Goal: Task Accomplishment & Management: Use online tool/utility

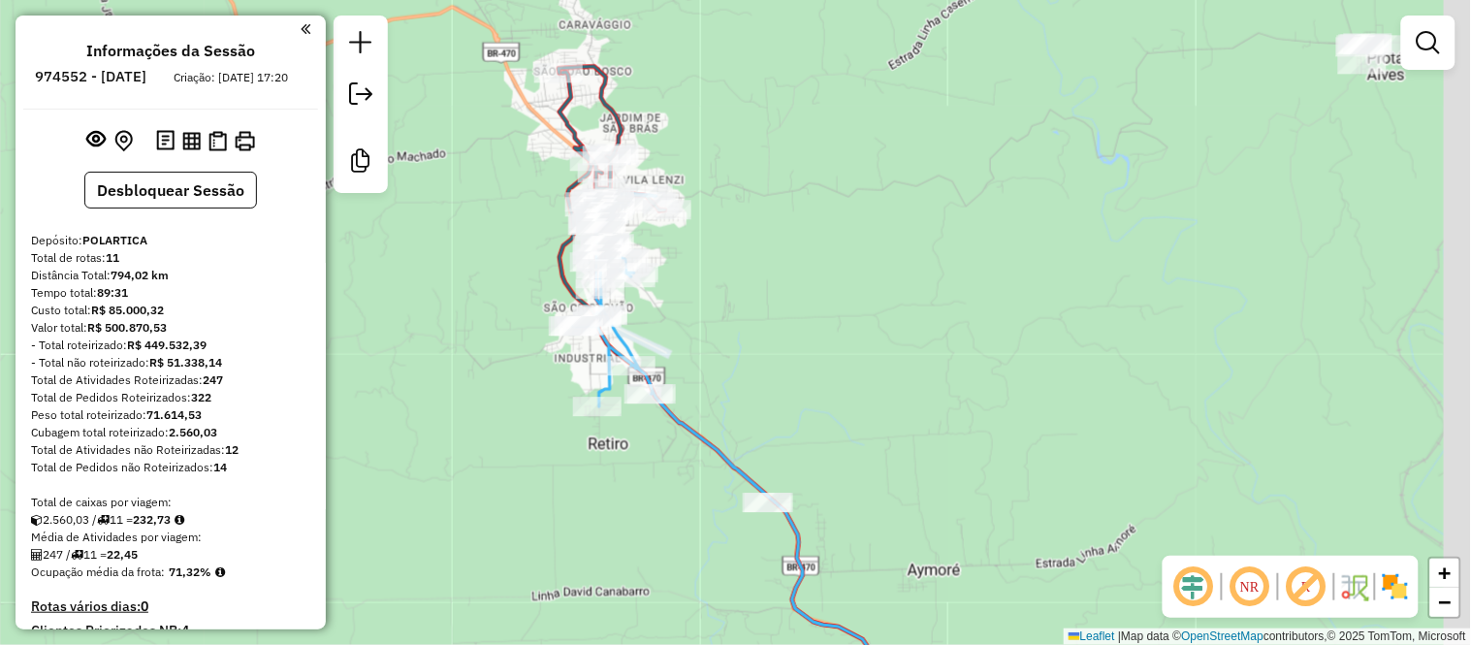
drag, startPoint x: 970, startPoint y: 236, endPoint x: 744, endPoint y: 201, distance: 228.6
click at [744, 201] on div "Rota 11 - Placa JDL7D19 5977 - POSTO BUFFON 83 Rota 3 - Placa FTW6H54 6892 - ME…" at bounding box center [735, 322] width 1471 height 645
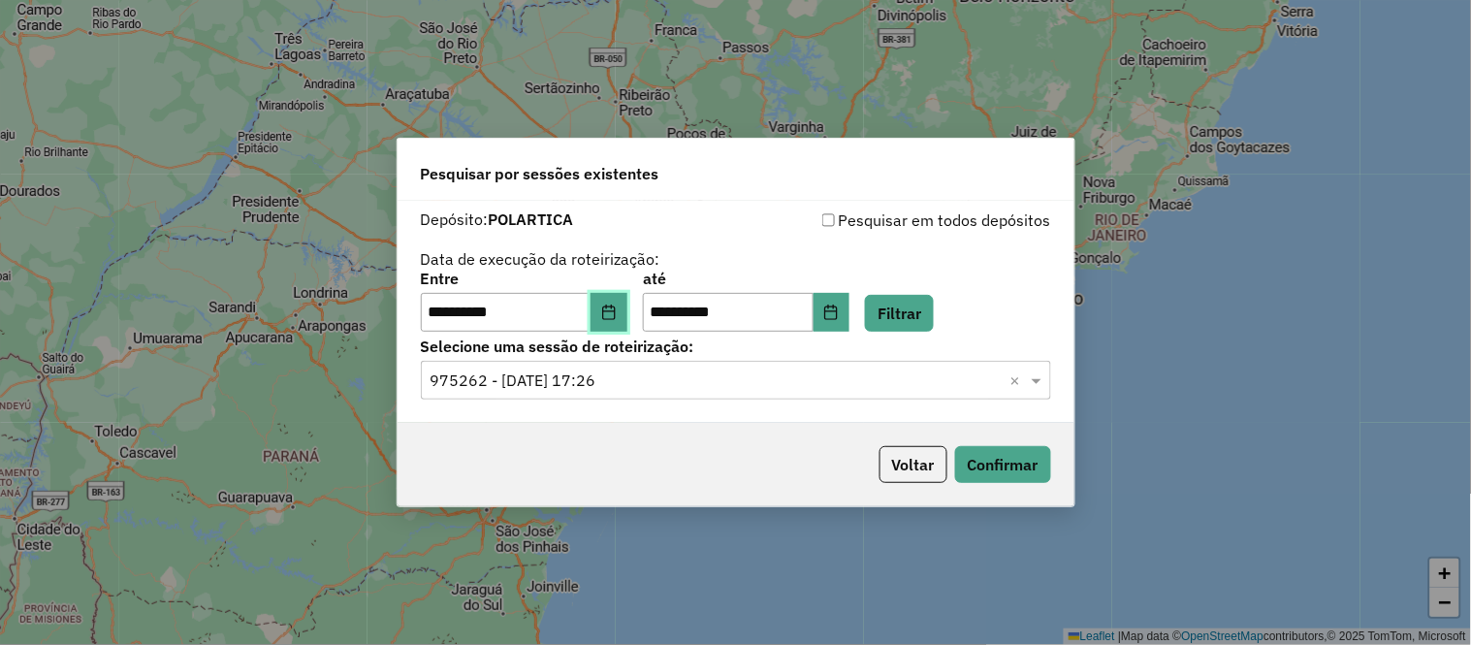
click at [627, 308] on button "Choose Date" at bounding box center [608, 312] width 37 height 39
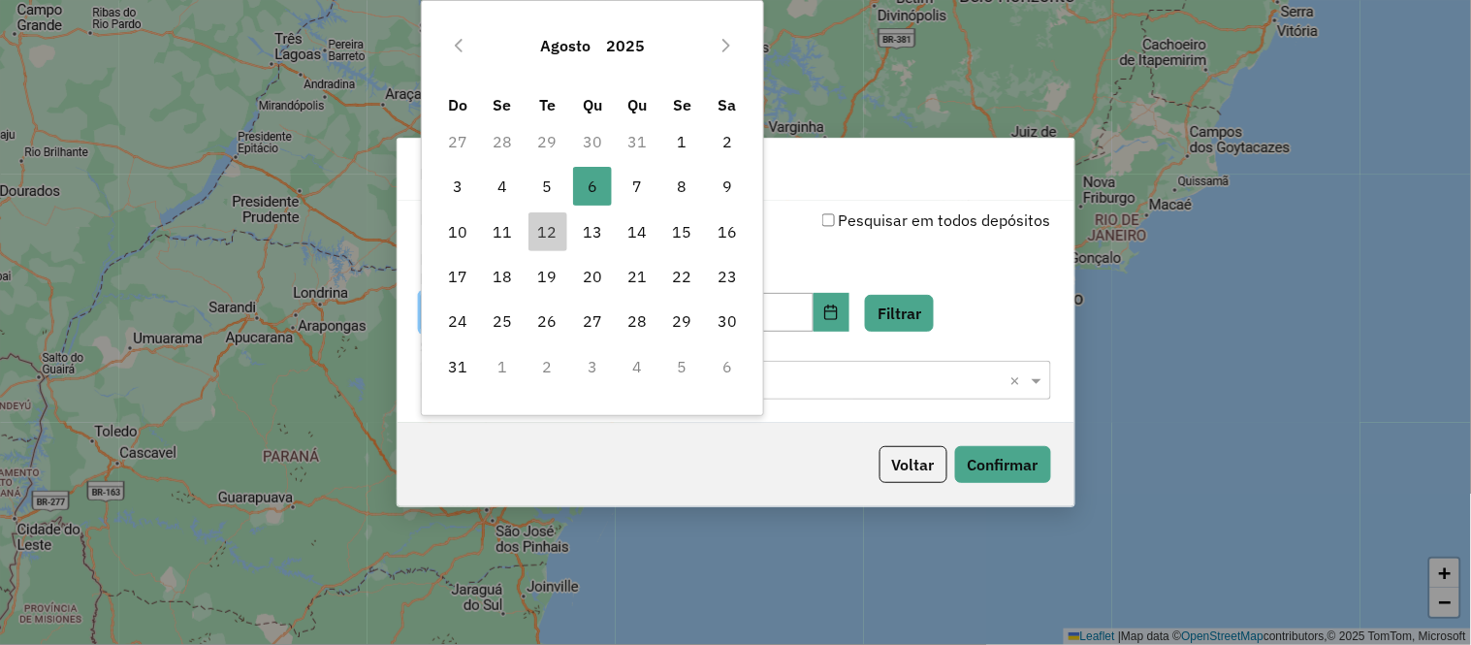
click at [589, 140] on td "30" at bounding box center [592, 141] width 45 height 45
click at [451, 39] on icon "Previous Month" at bounding box center [459, 46] width 16 height 16
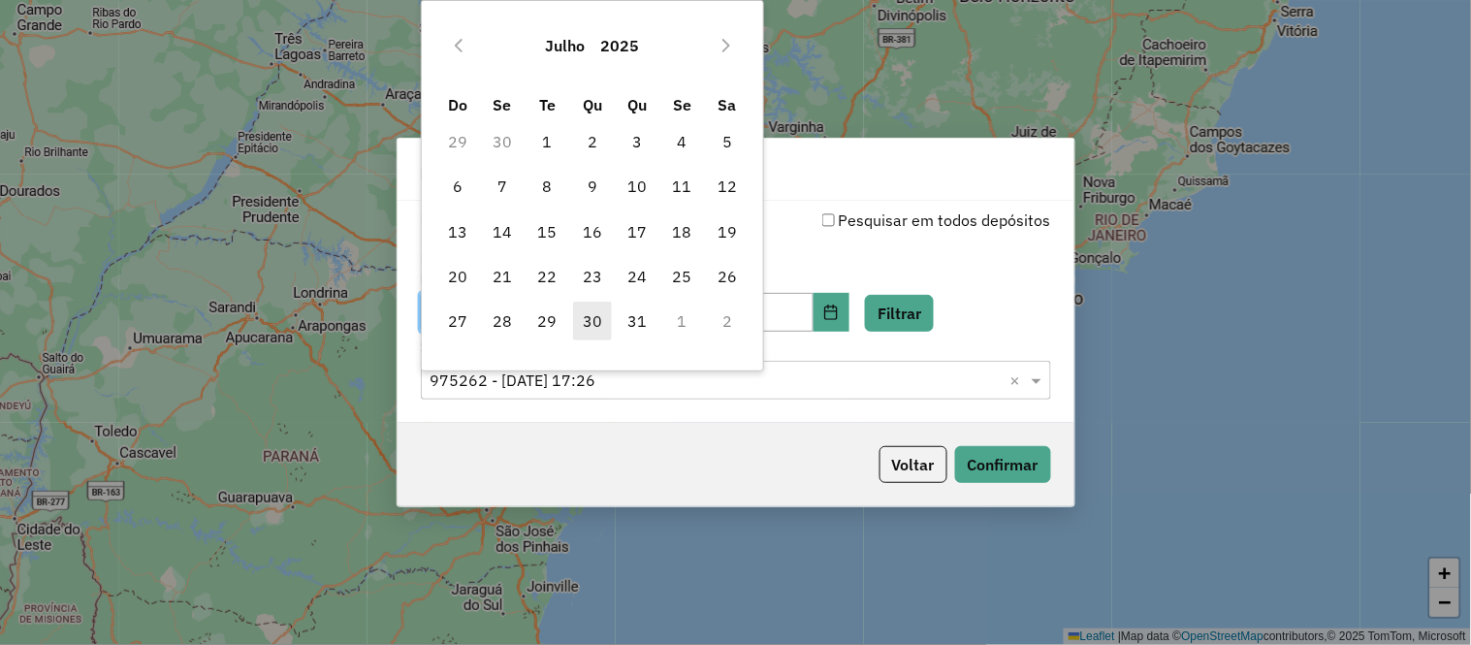
click at [585, 326] on span "30" at bounding box center [592, 321] width 39 height 39
type input "**********"
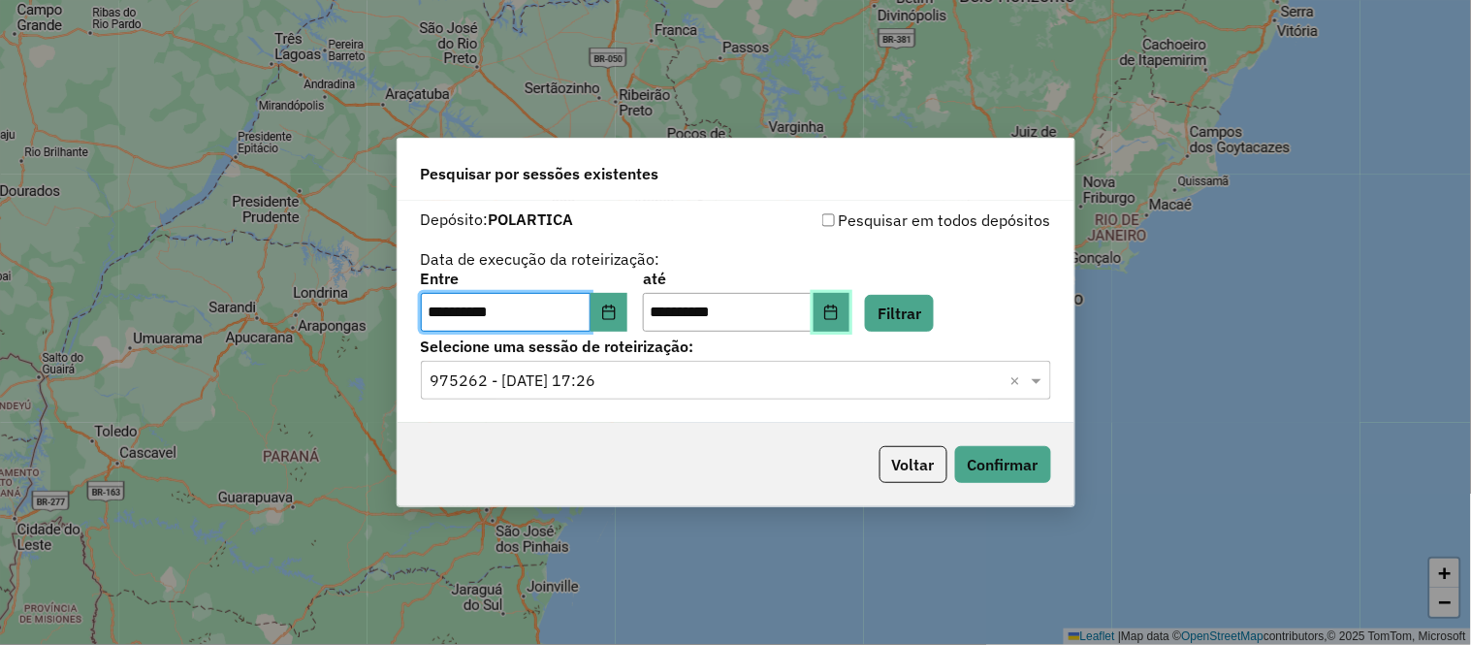
click at [838, 306] on icon "Choose Date" at bounding box center [831, 312] width 13 height 16
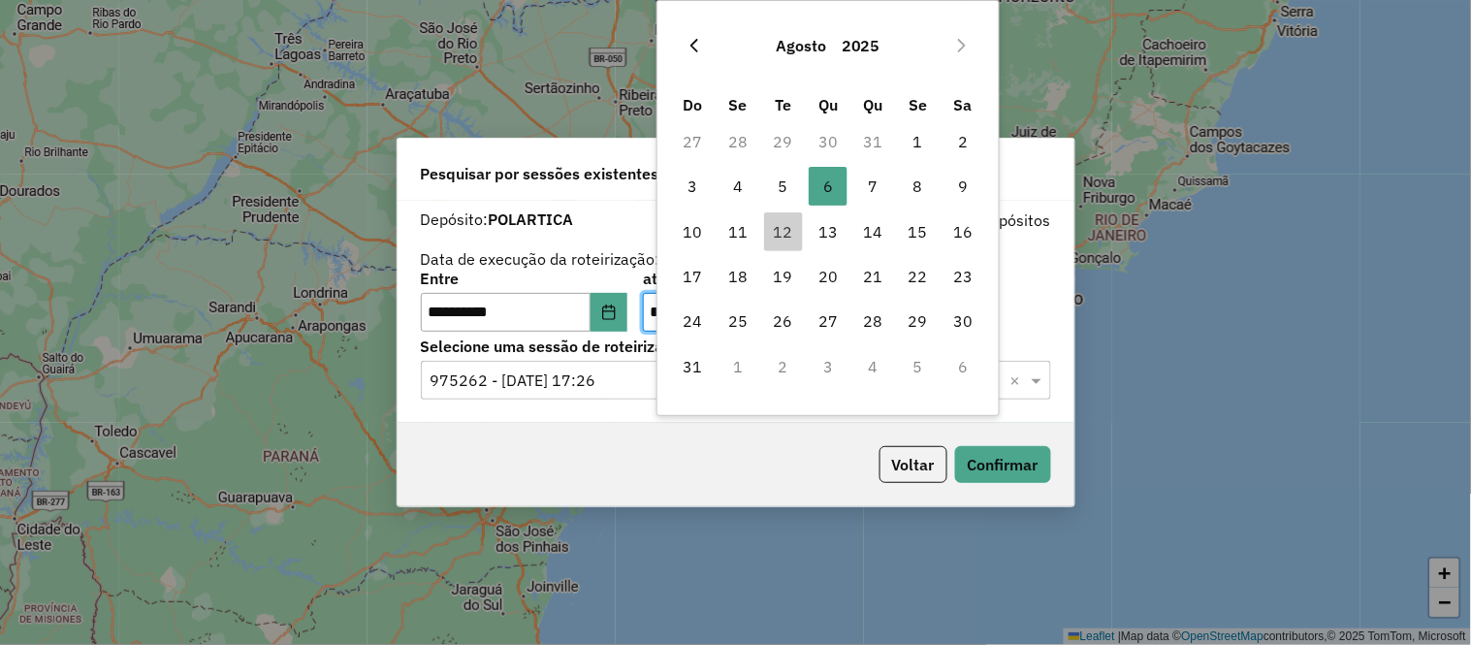
click at [693, 47] on icon "Previous Month" at bounding box center [694, 46] width 8 height 14
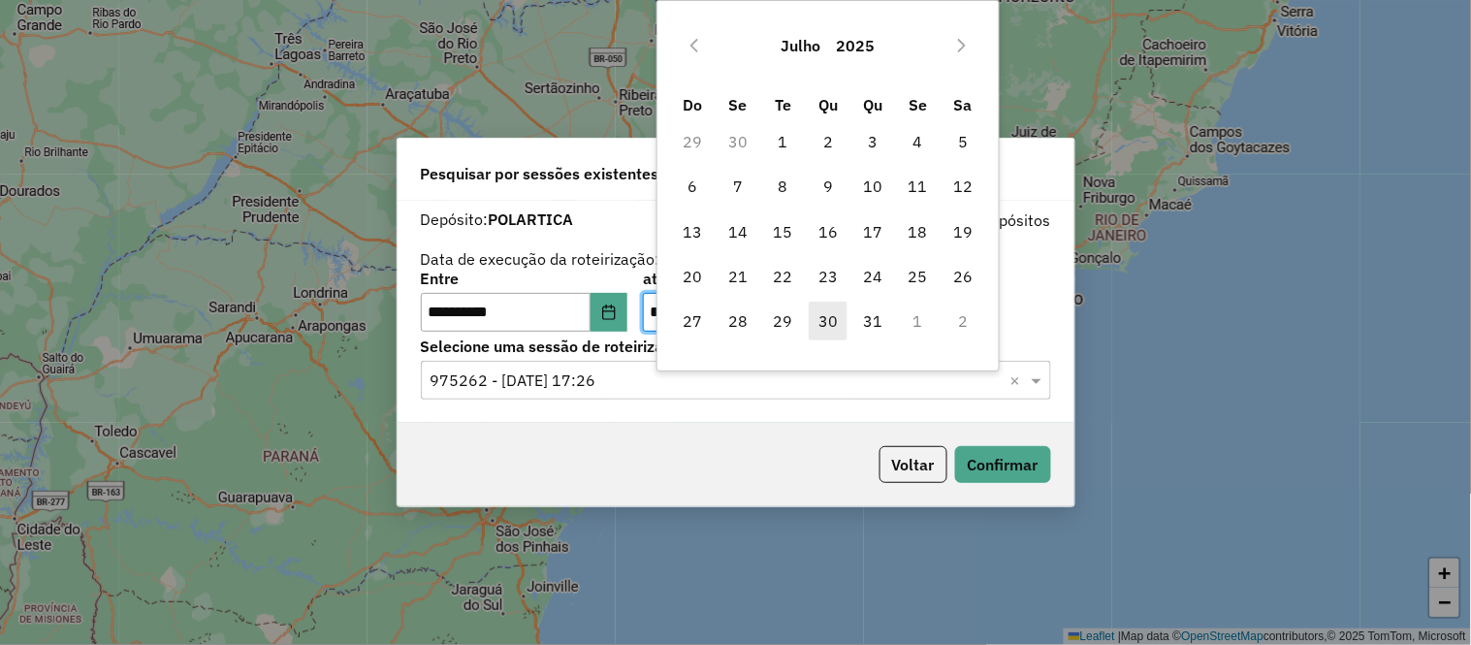
click at [827, 317] on span "30" at bounding box center [828, 321] width 39 height 39
type input "**********"
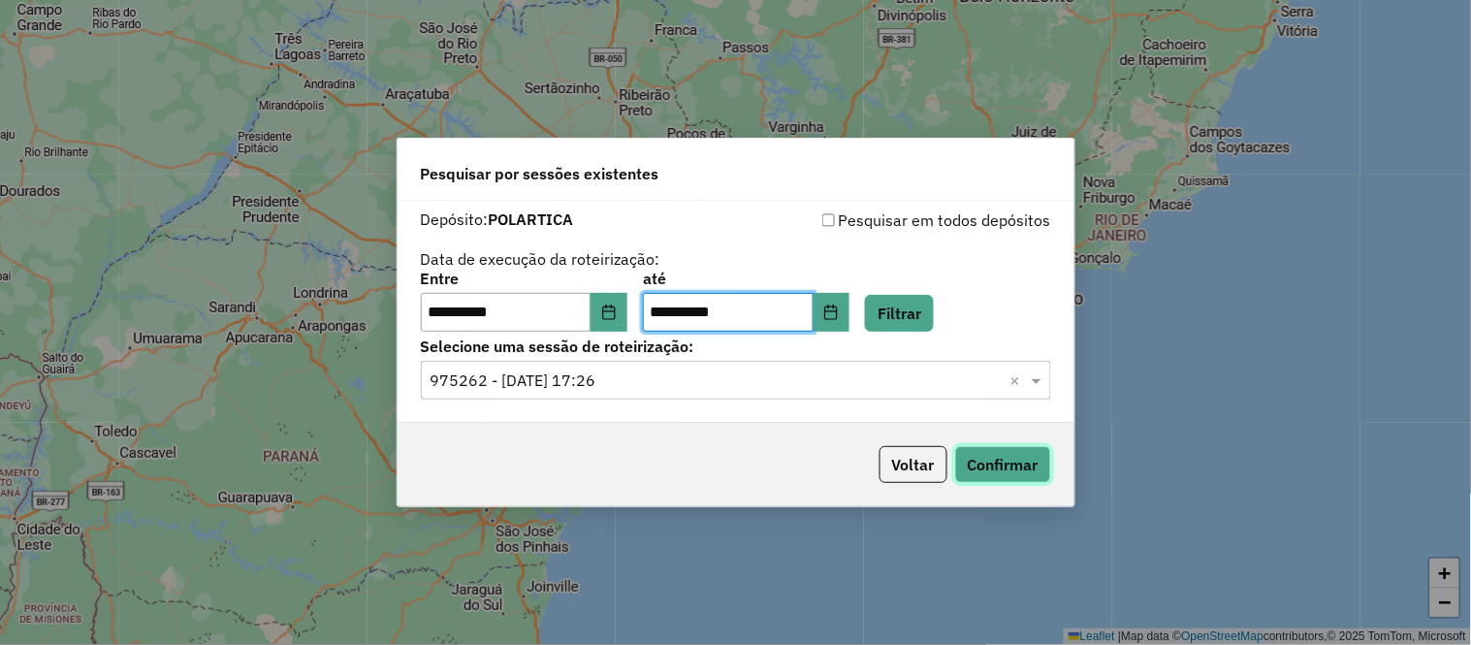
click at [1030, 465] on button "Confirmar" at bounding box center [1003, 464] width 96 height 37
click at [934, 325] on button "Filtrar" at bounding box center [899, 313] width 69 height 37
click at [729, 383] on input "text" at bounding box center [716, 380] width 572 height 23
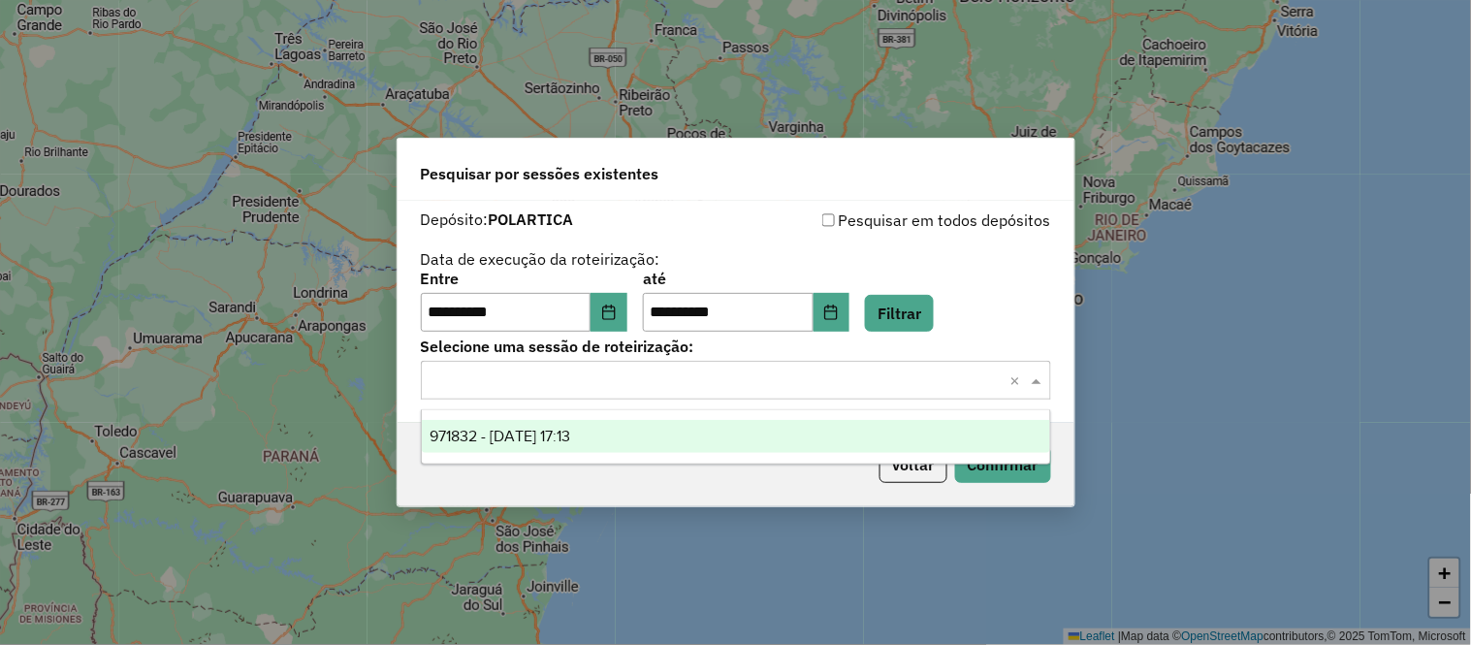
click at [601, 448] on div "971832 - 30/07/2025 17:13" at bounding box center [736, 436] width 628 height 33
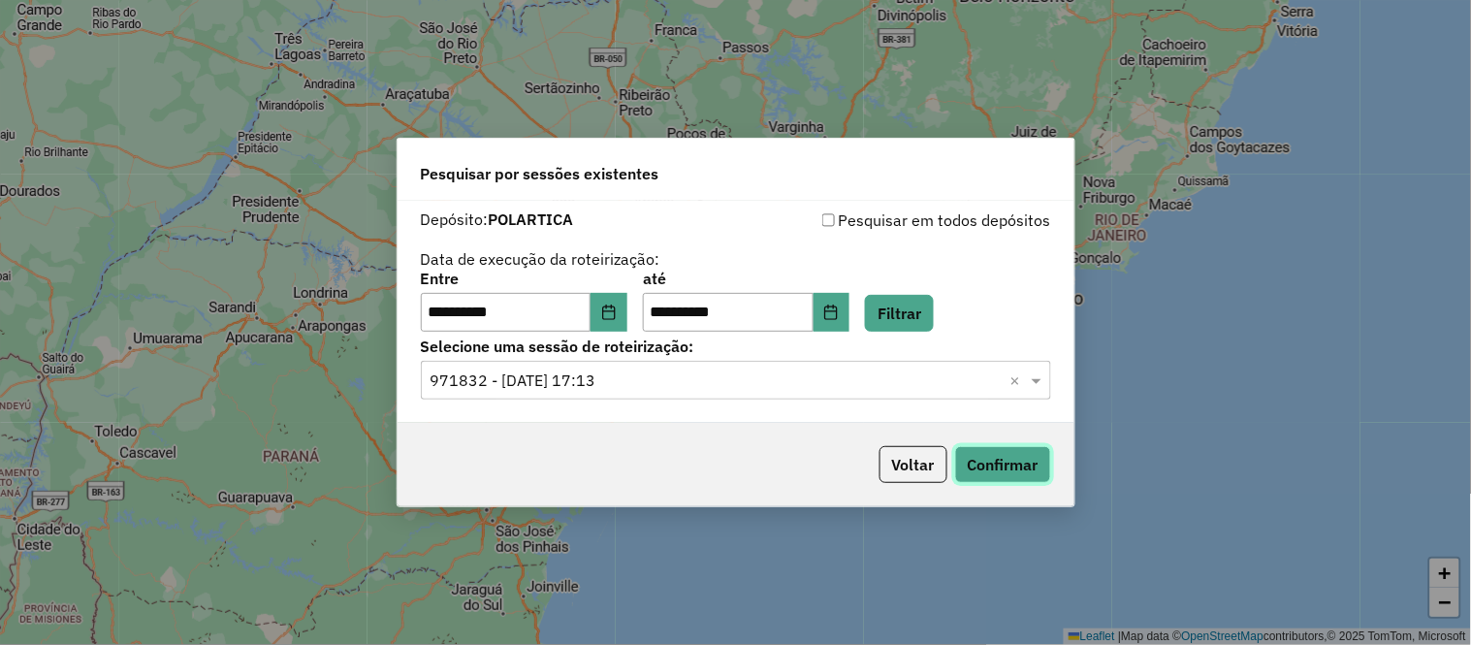
click at [995, 454] on button "Confirmar" at bounding box center [1003, 464] width 96 height 37
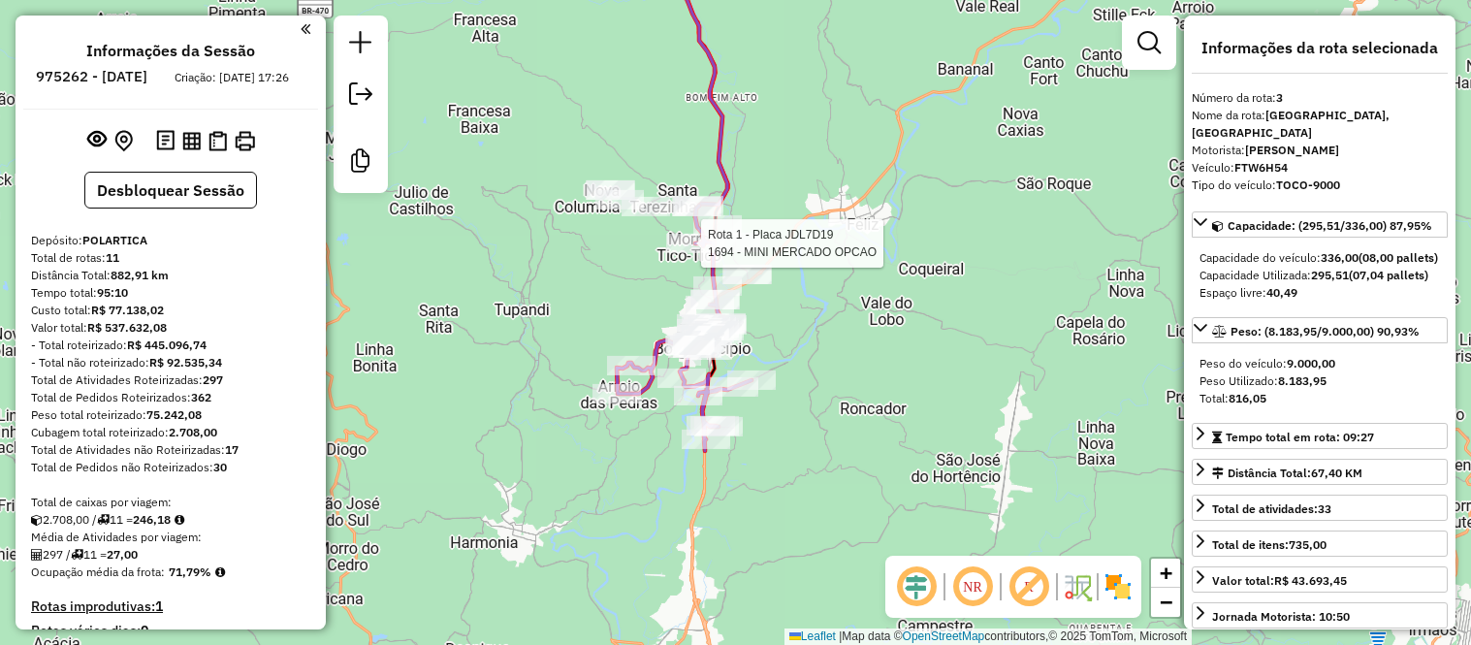
select select "**********"
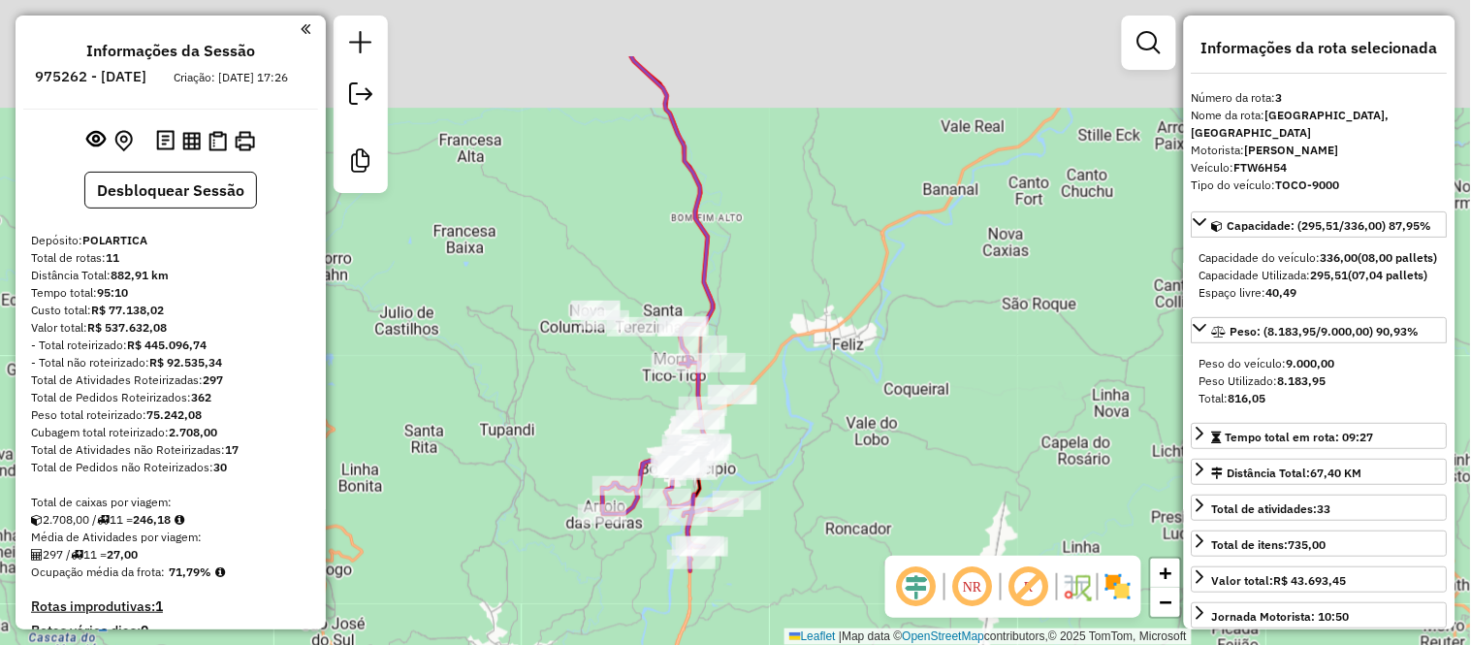
drag, startPoint x: 821, startPoint y: 147, endPoint x: 808, endPoint y: 307, distance: 160.5
click at [808, 307] on div "6953 - SISMUF Endereço: AREA RURAL - LINHA JULIETA S/N Bairro: AREA RURAL (FARR…" at bounding box center [735, 322] width 1471 height 645
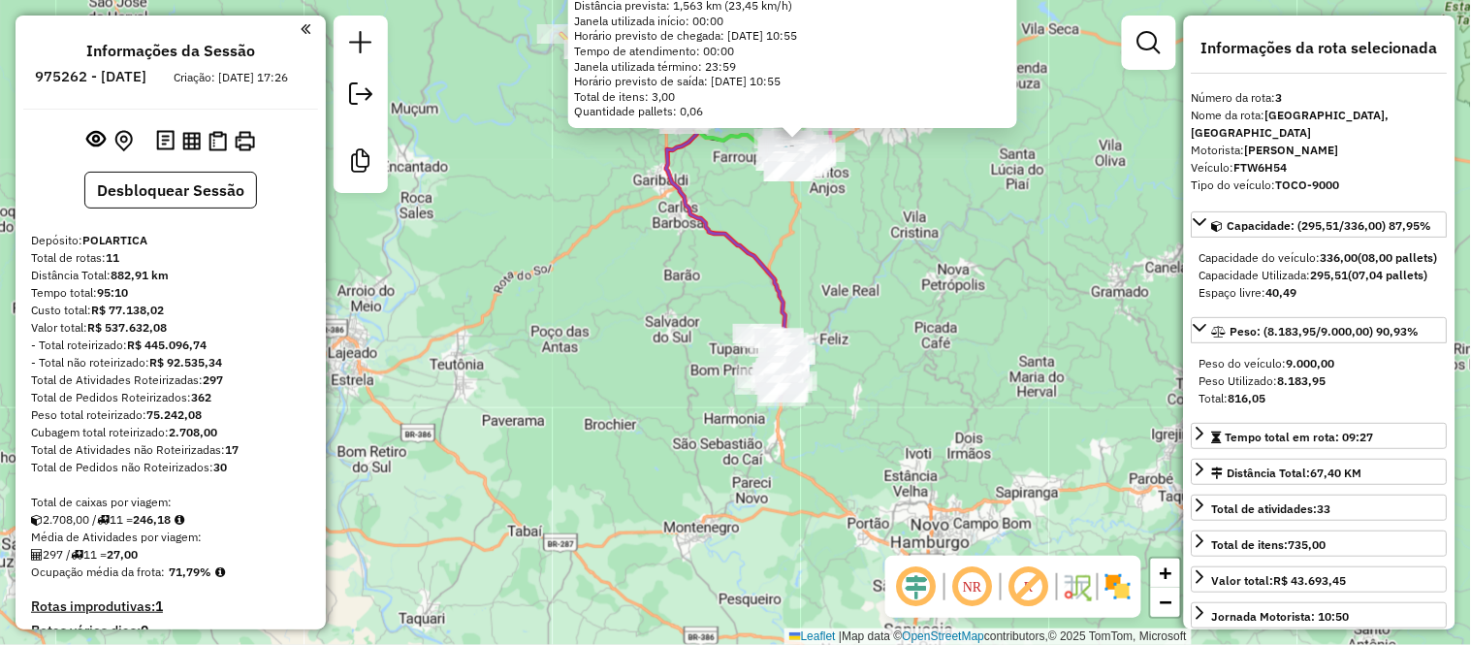
drag, startPoint x: 912, startPoint y: 177, endPoint x: 925, endPoint y: 374, distance: 197.2
click at [925, 374] on div "6953 - SISMUF Endereço: AREA RURAL - LINHA JULIETA S/N Bairro: AREA RURAL (FARR…" at bounding box center [735, 322] width 1471 height 645
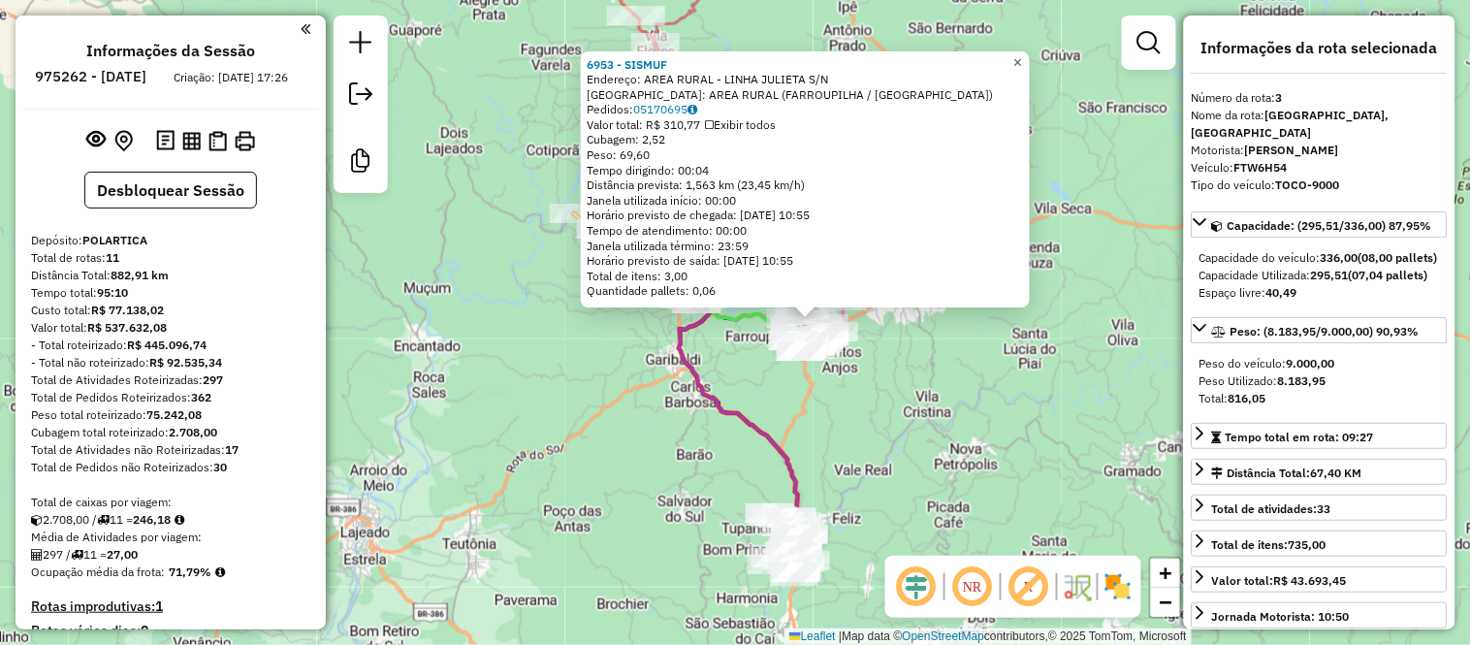
click at [1030, 56] on link "×" at bounding box center [1017, 62] width 23 height 23
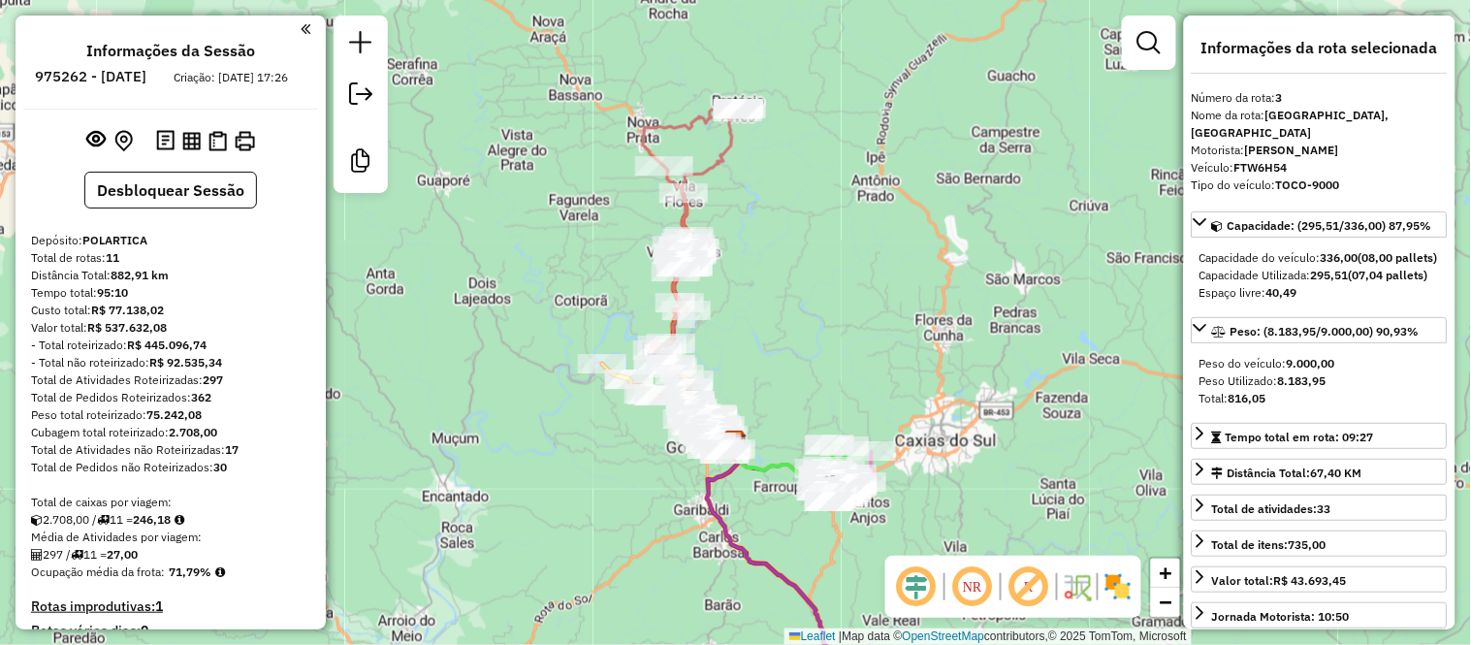
drag, startPoint x: 866, startPoint y: 83, endPoint x: 975, endPoint y: 316, distance: 257.2
click at [975, 316] on div "Janela de atendimento Grade de atendimento Capacidade Transportadoras Veículos …" at bounding box center [735, 322] width 1471 height 645
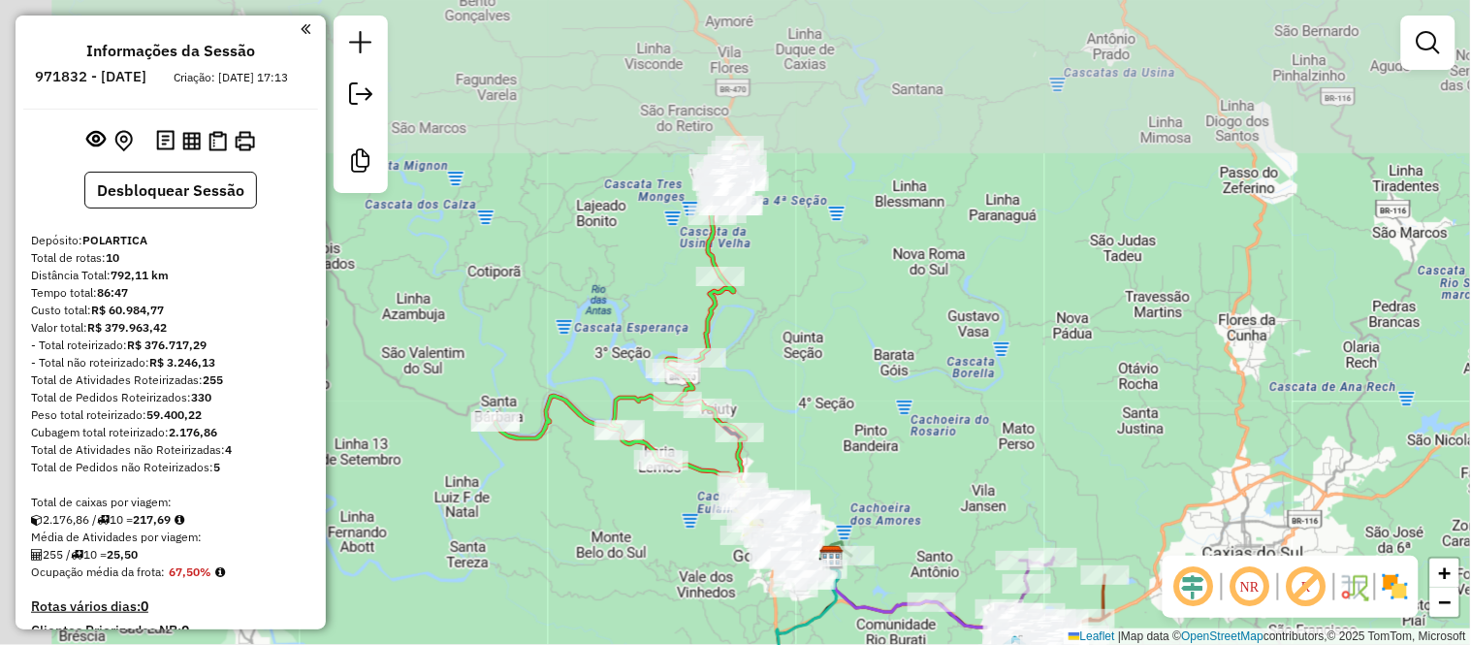
drag, startPoint x: 679, startPoint y: 102, endPoint x: 800, endPoint y: 284, distance: 218.9
click at [800, 284] on div "Janela de atendimento Grade de atendimento Capacidade Transportadoras Veículos …" at bounding box center [735, 322] width 1471 height 645
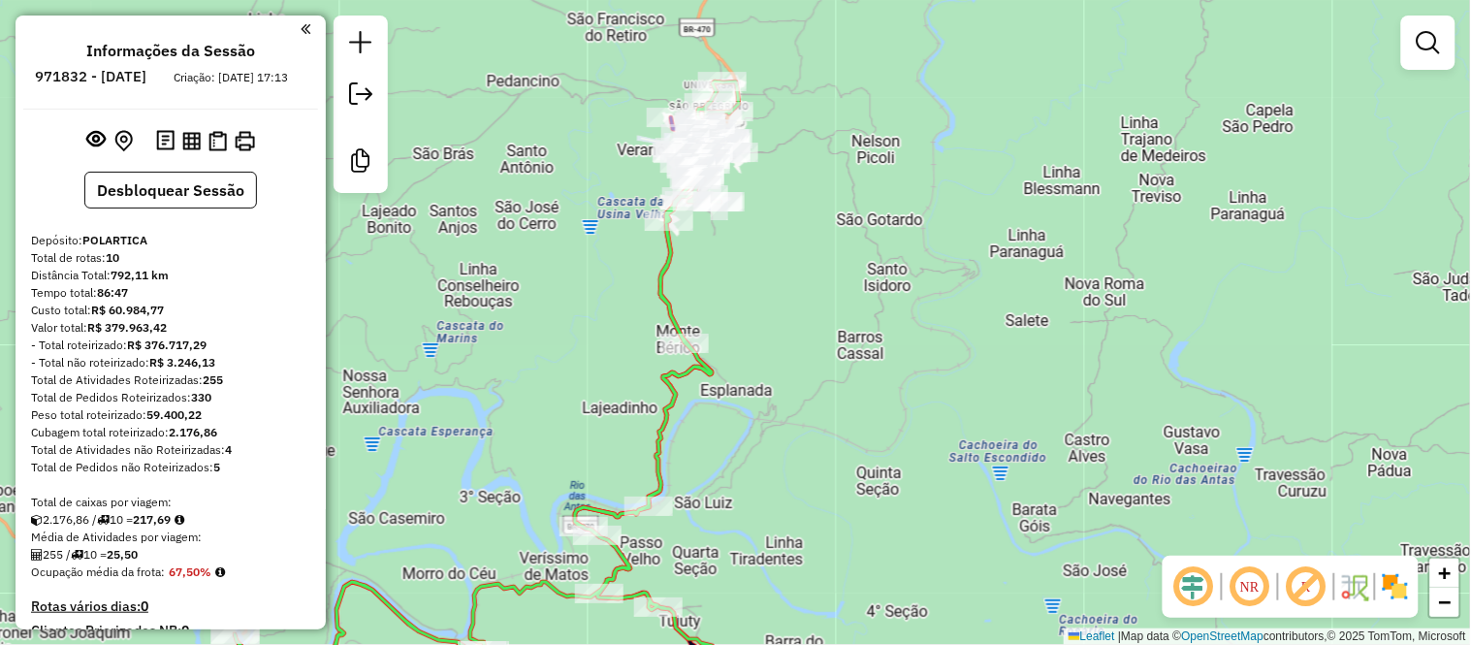
drag, startPoint x: 786, startPoint y: 204, endPoint x: 898, endPoint y: 394, distance: 220.3
click at [897, 401] on div "Janela de atendimento Grade de atendimento Capacidade Transportadoras Veículos …" at bounding box center [735, 322] width 1471 height 645
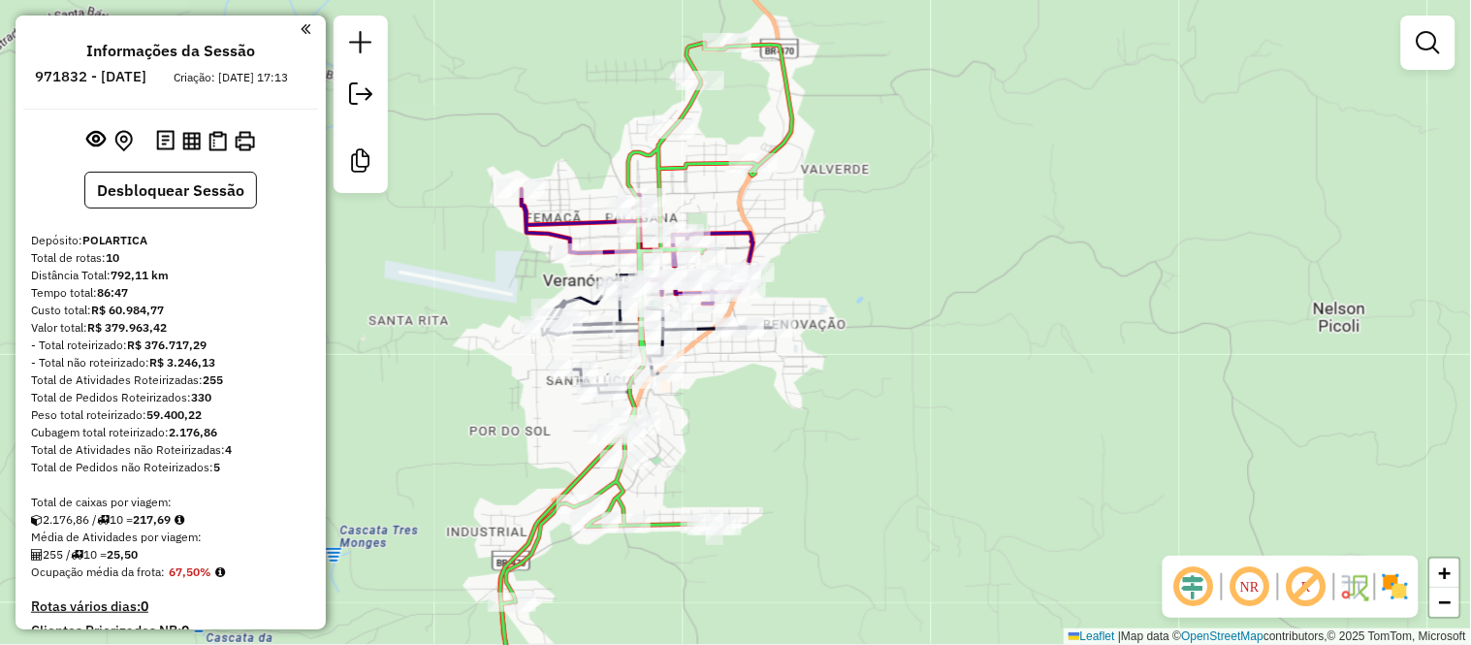
drag, startPoint x: 814, startPoint y: 207, endPoint x: 865, endPoint y: 258, distance: 71.3
click at [865, 258] on div "Janela de atendimento Grade de atendimento Capacidade Transportadoras Veículos …" at bounding box center [735, 322] width 1471 height 645
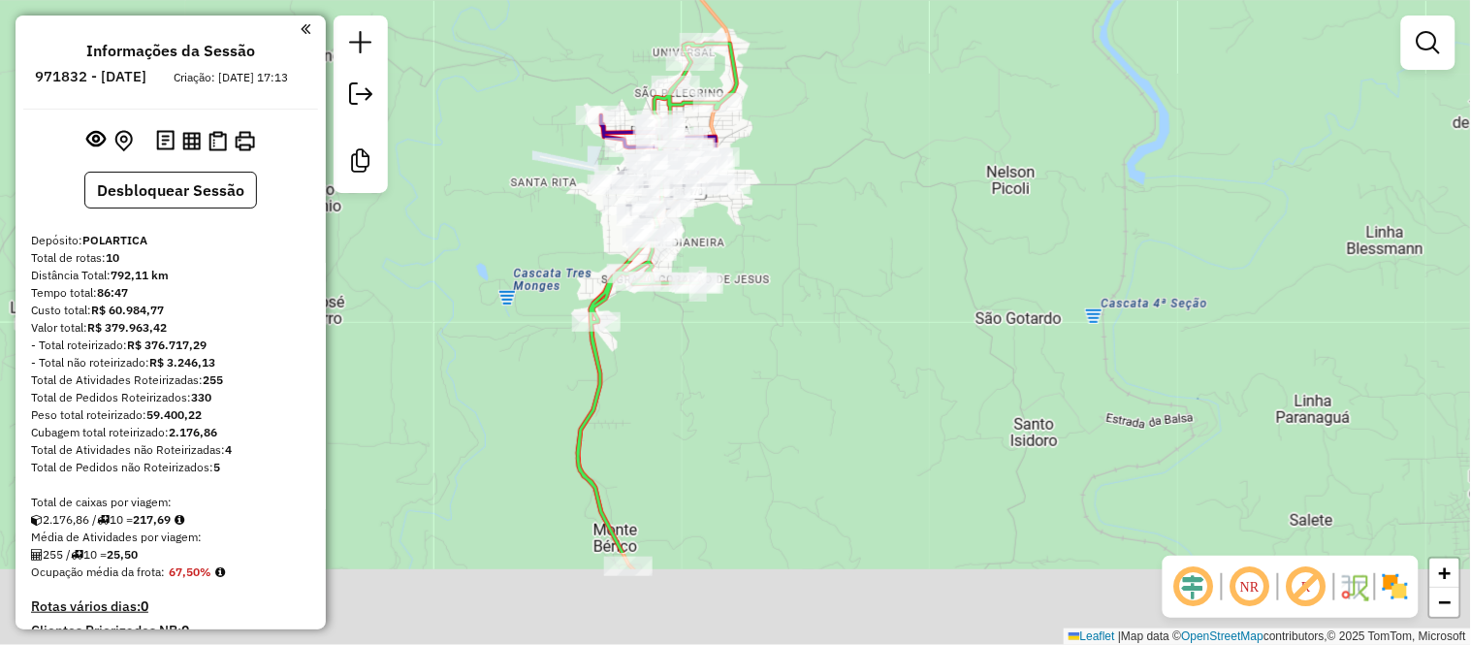
drag, startPoint x: 874, startPoint y: 477, endPoint x: 875, endPoint y: 306, distance: 170.6
click at [875, 312] on div "Janela de atendimento Grade de atendimento Capacidade Transportadoras Veículos …" at bounding box center [735, 322] width 1471 height 645
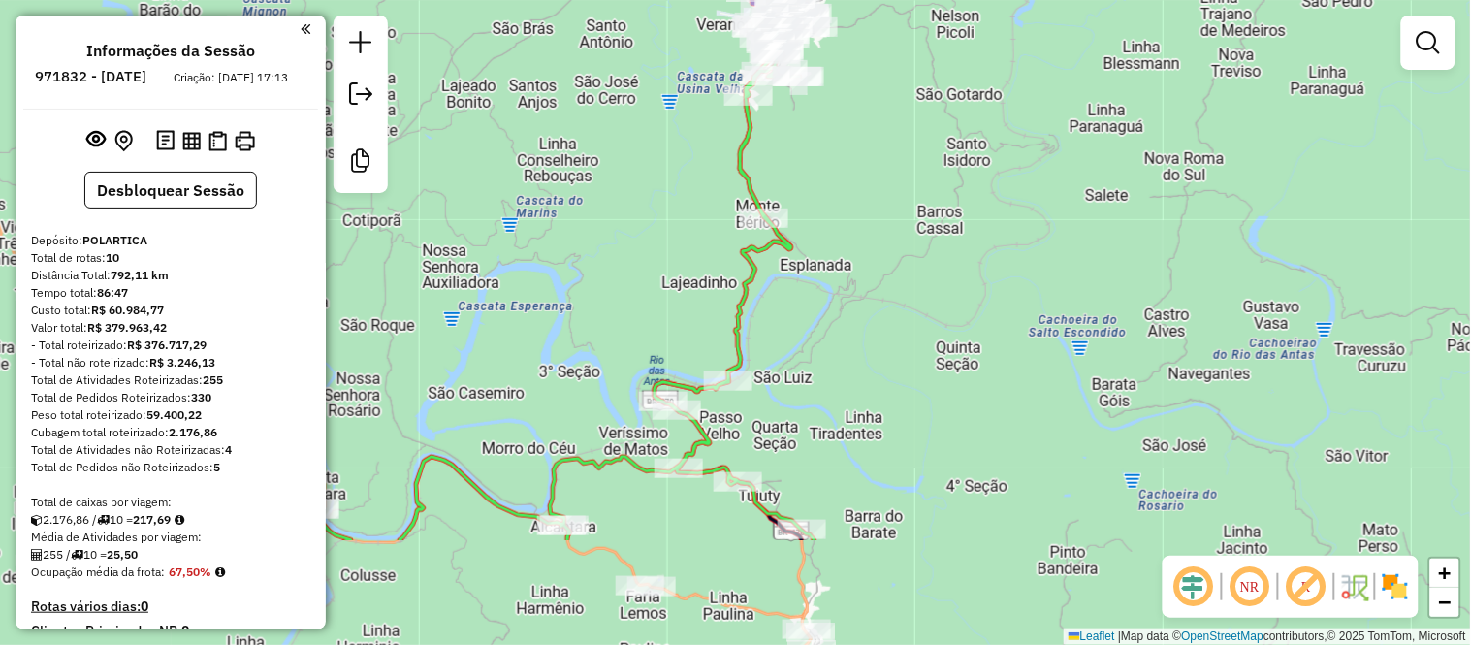
drag, startPoint x: 851, startPoint y: 520, endPoint x: 905, endPoint y: 287, distance: 238.7
click at [903, 293] on div "Janela de atendimento Grade de atendimento Capacidade Transportadoras Veículos …" at bounding box center [735, 322] width 1471 height 645
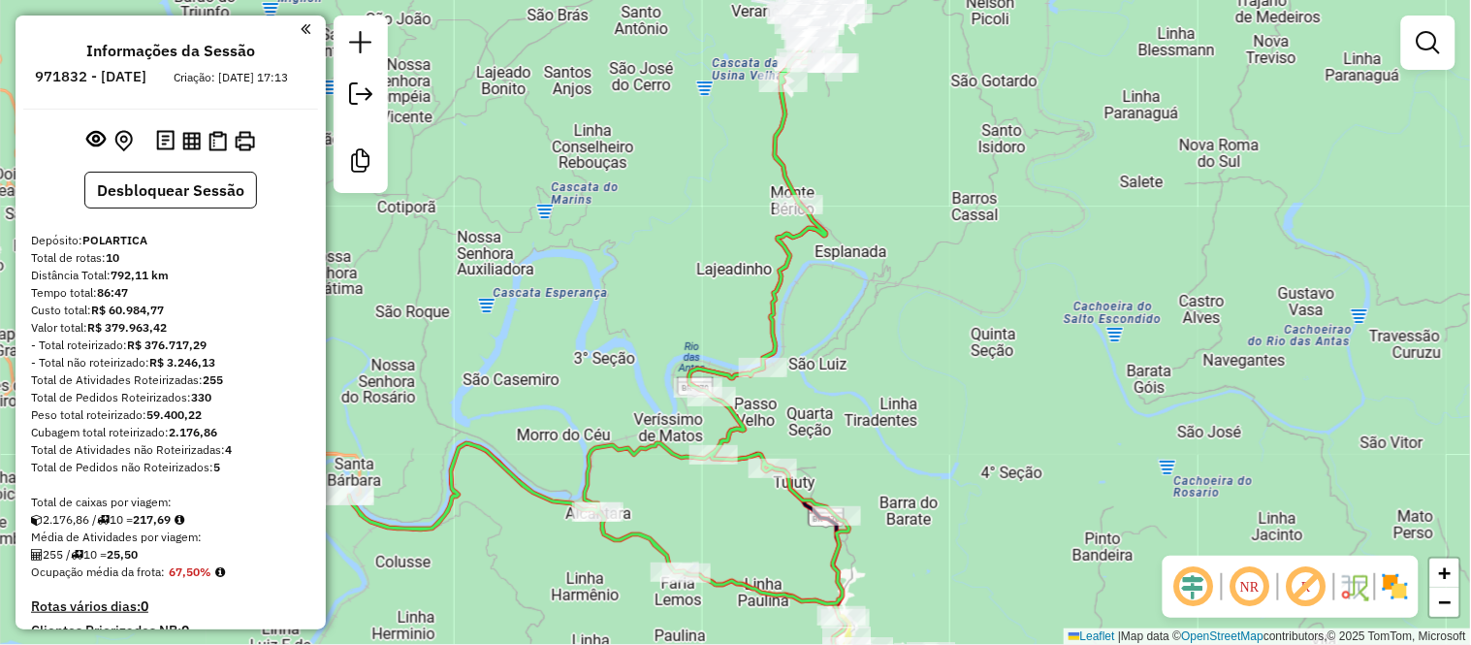
drag, startPoint x: 968, startPoint y: 257, endPoint x: 965, endPoint y: 302, distance: 44.7
click at [965, 302] on div "Janela de atendimento Grade de atendimento Capacidade Transportadoras Veículos …" at bounding box center [735, 322] width 1471 height 645
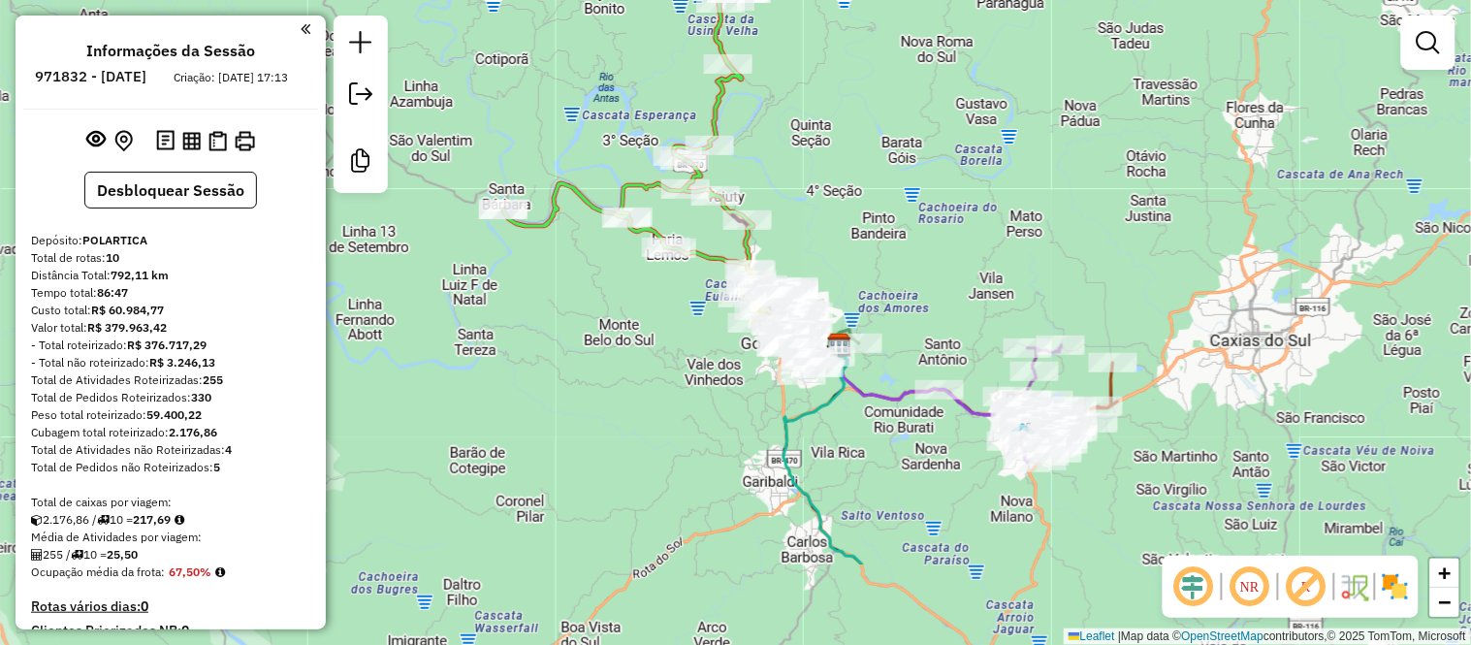
drag, startPoint x: 853, startPoint y: 379, endPoint x: 819, endPoint y: 227, distance: 156.0
click at [819, 227] on div "Janela de atendimento Grade de atendimento Capacidade Transportadoras Veículos …" at bounding box center [735, 322] width 1471 height 645
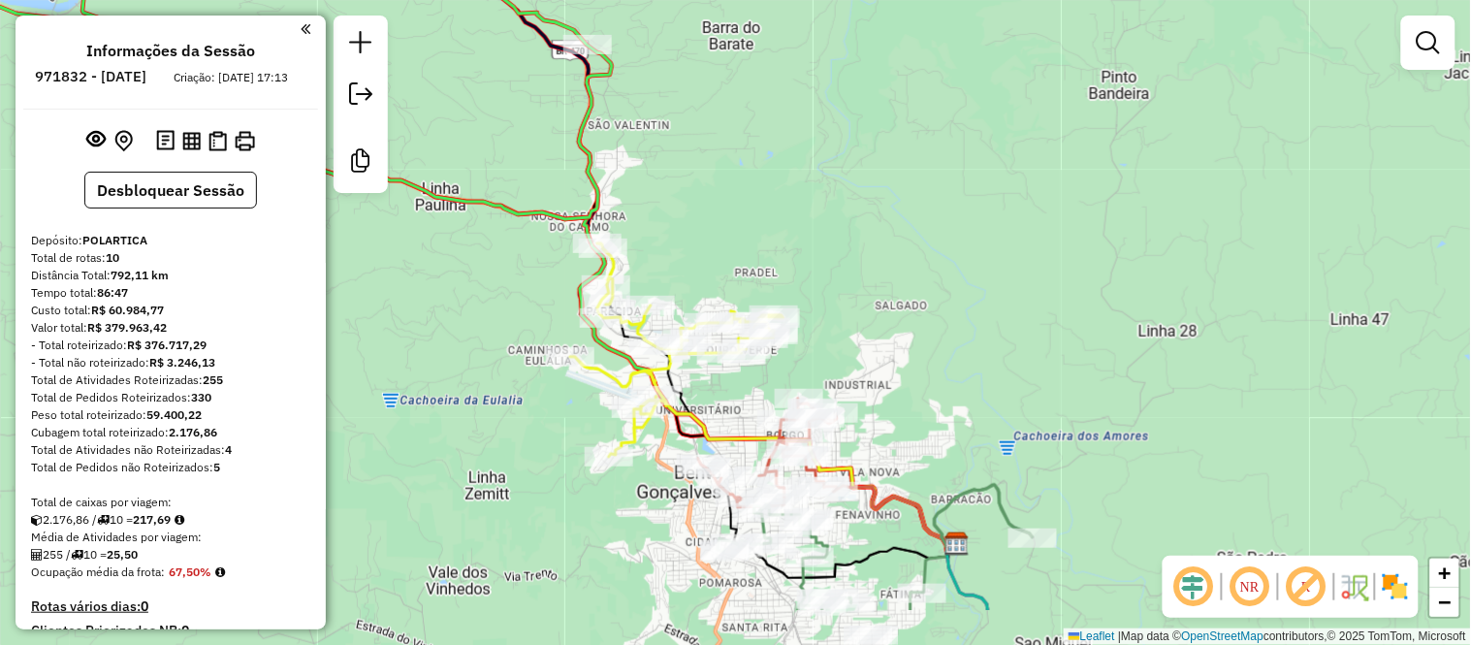
drag, startPoint x: 806, startPoint y: 345, endPoint x: 786, endPoint y: 53, distance: 292.5
click at [787, 55] on div "Janela de atendimento Grade de atendimento Capacidade Transportadoras Veículos …" at bounding box center [735, 322] width 1471 height 645
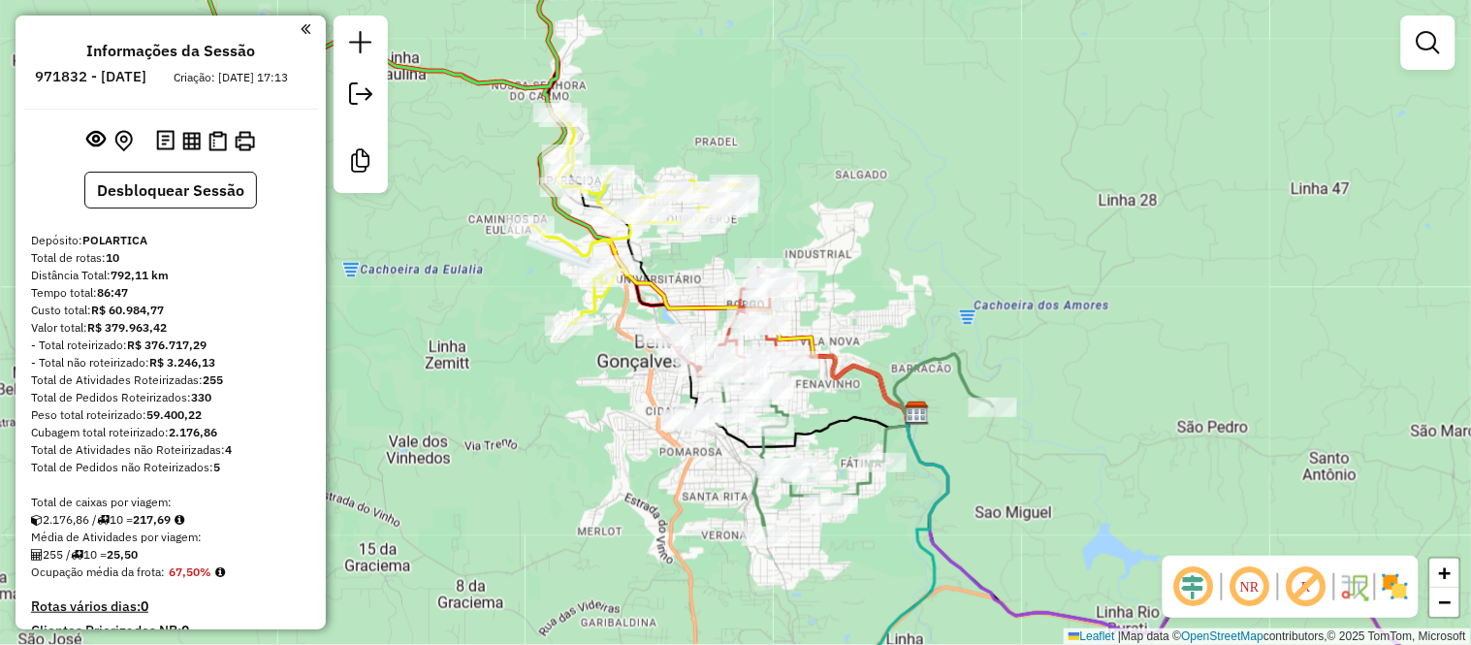
drag, startPoint x: 887, startPoint y: 95, endPoint x: 863, endPoint y: 155, distance: 64.8
click at [863, 155] on div "Janela de atendimento Grade de atendimento Capacidade Transportadoras Veículos …" at bounding box center [735, 322] width 1471 height 645
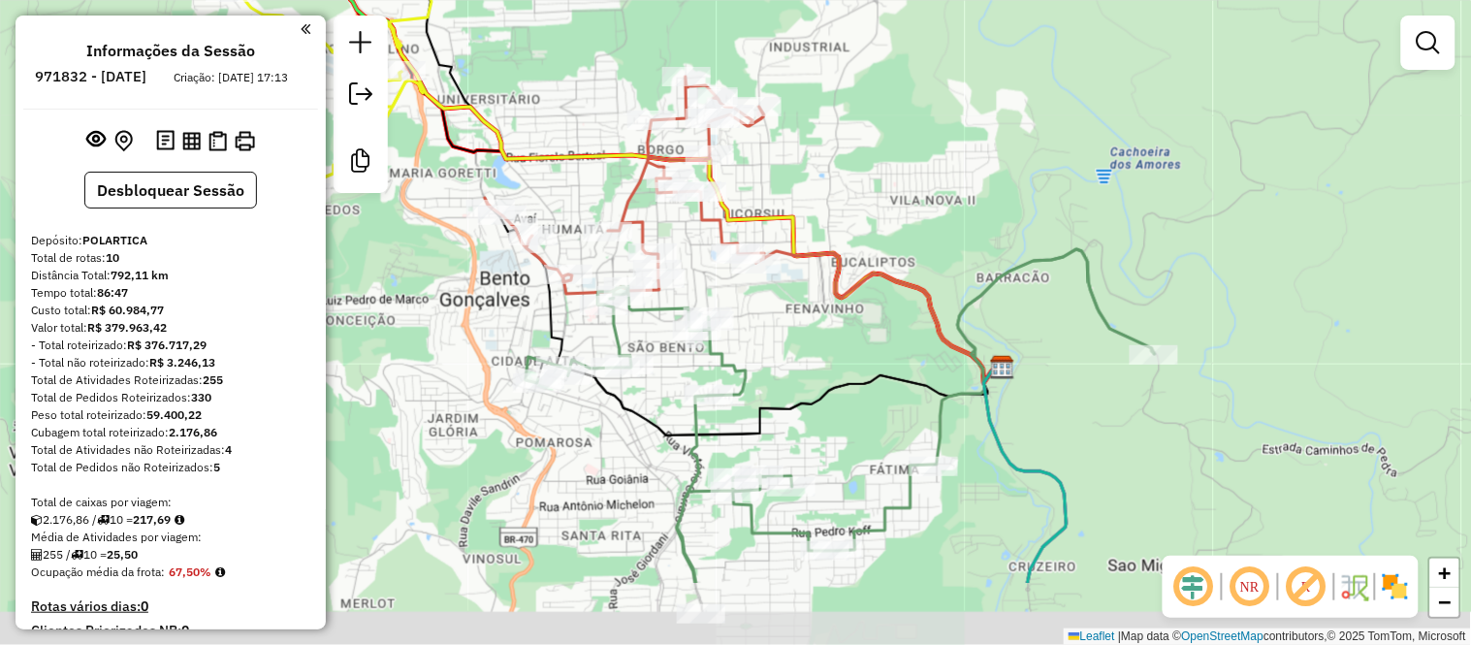
drag, startPoint x: 864, startPoint y: 362, endPoint x: 864, endPoint y: 235, distance: 127.0
click at [864, 235] on div "Janela de atendimento Grade de atendimento Capacidade Transportadoras Veículos …" at bounding box center [735, 322] width 1471 height 645
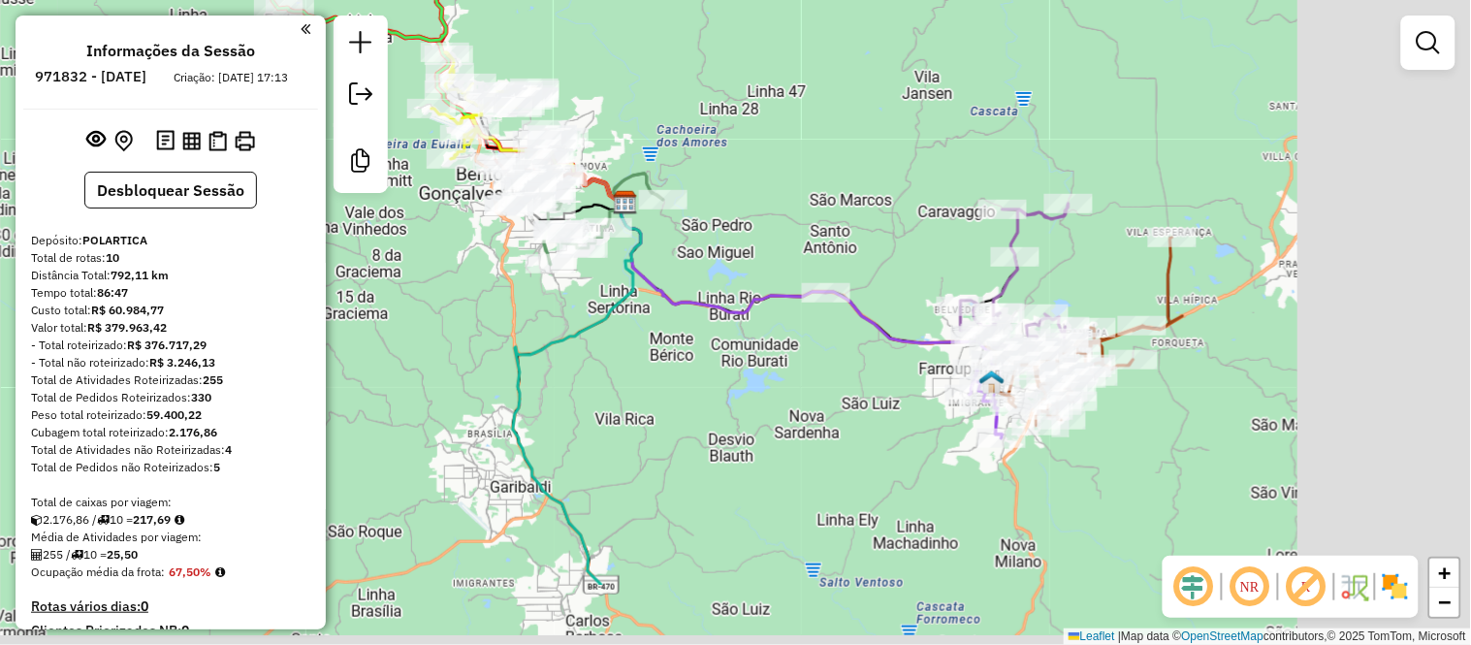
drag, startPoint x: 1044, startPoint y: 365, endPoint x: 847, endPoint y: 239, distance: 233.2
click at [847, 239] on div "Janela de atendimento Grade de atendimento Capacidade Transportadoras Veículos …" at bounding box center [735, 322] width 1471 height 645
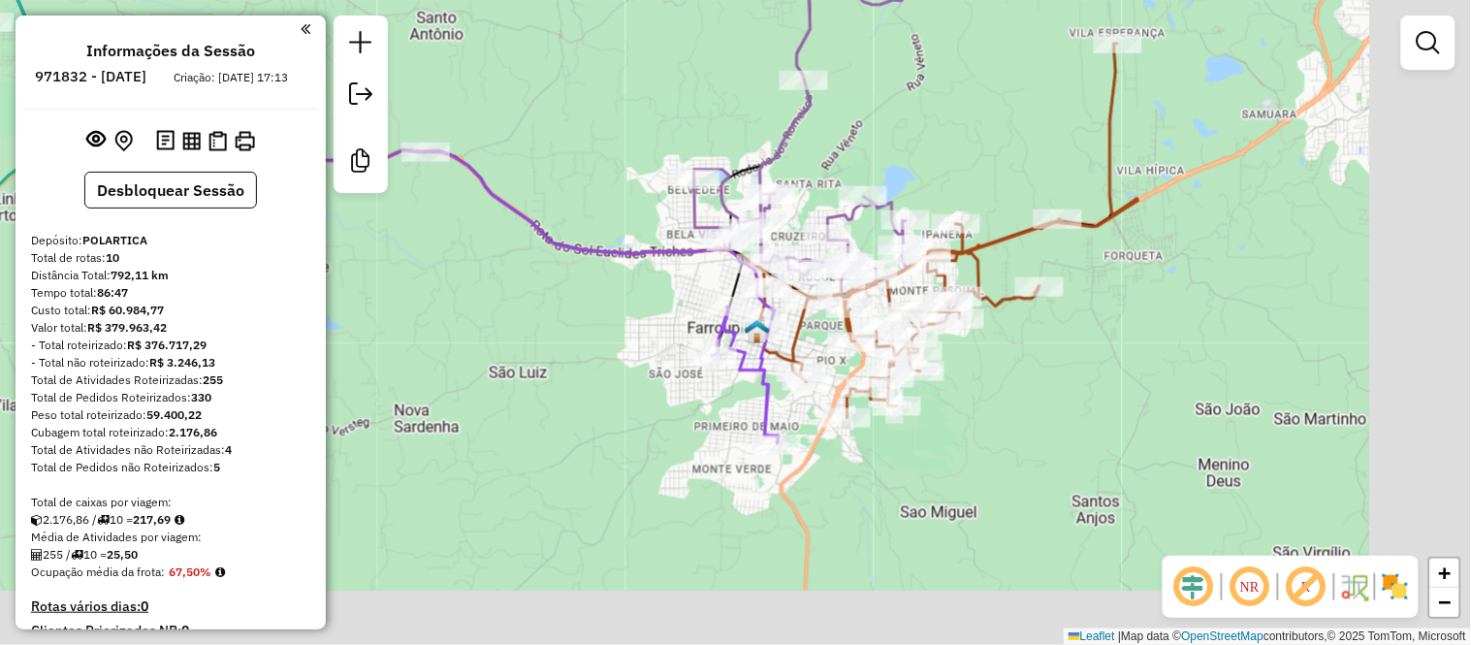
drag, startPoint x: 1210, startPoint y: 312, endPoint x: 957, endPoint y: 139, distance: 306.8
click at [957, 139] on div "Janela de atendimento Grade de atendimento Capacidade Transportadoras Veículos …" at bounding box center [735, 322] width 1471 height 645
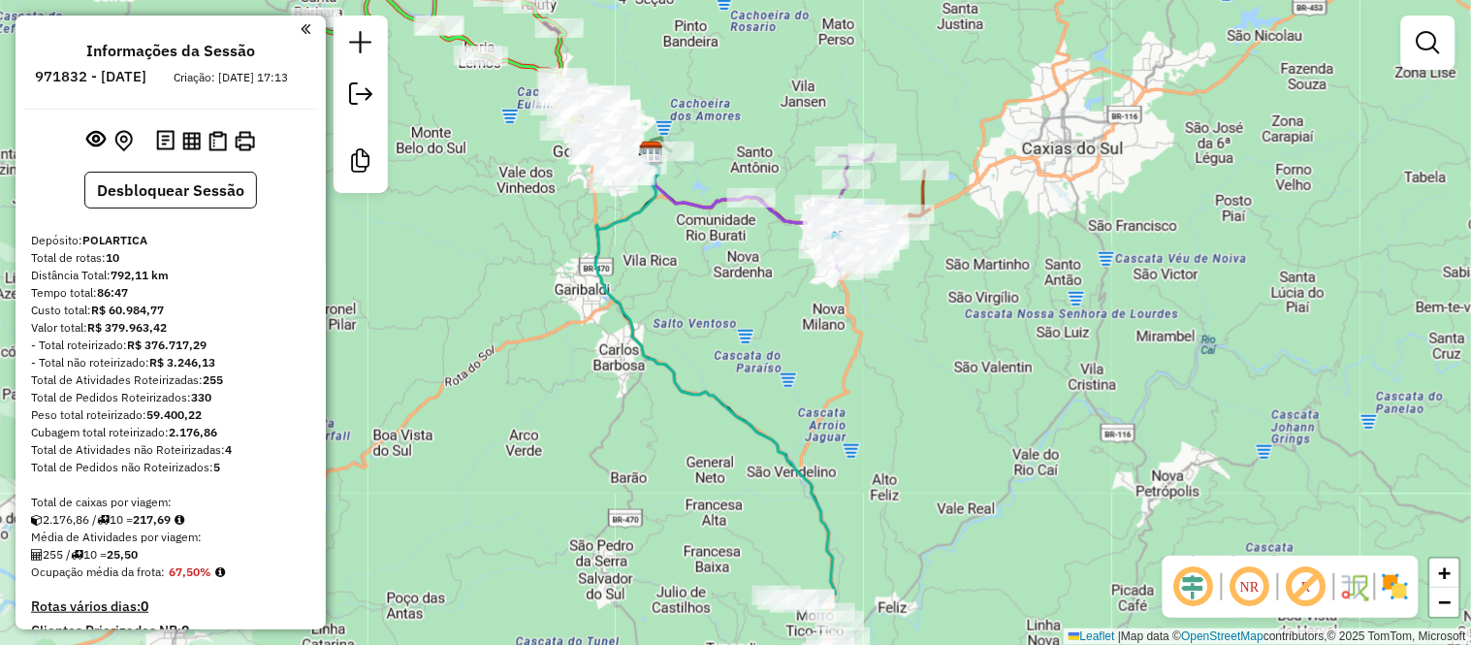
drag, startPoint x: 962, startPoint y: 509, endPoint x: 909, endPoint y: 192, distance: 321.3
click at [911, 192] on div "Janela de atendimento Grade de atendimento Capacidade Transportadoras Veículos …" at bounding box center [735, 322] width 1471 height 645
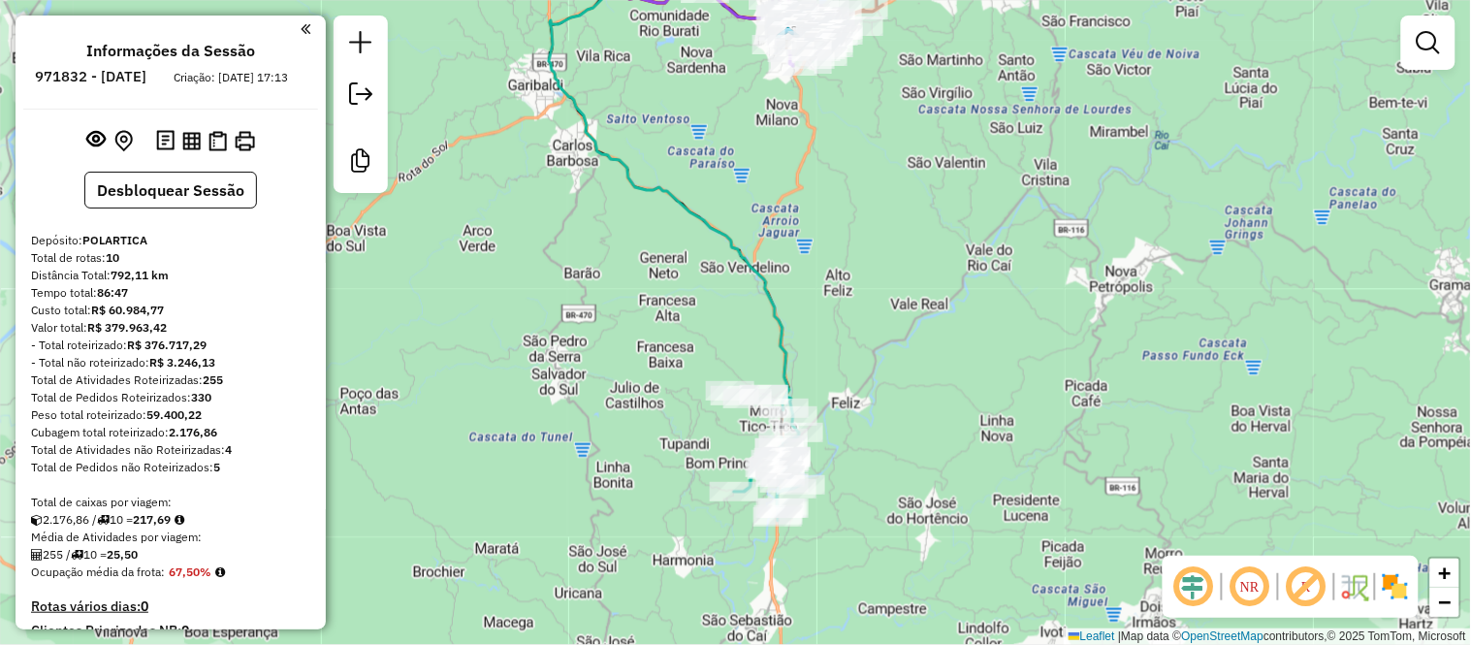
drag, startPoint x: 924, startPoint y: 332, endPoint x: 944, endPoint y: 262, distance: 72.7
click at [944, 262] on div "Janela de atendimento Grade de atendimento Capacidade Transportadoras Veículos …" at bounding box center [735, 322] width 1471 height 645
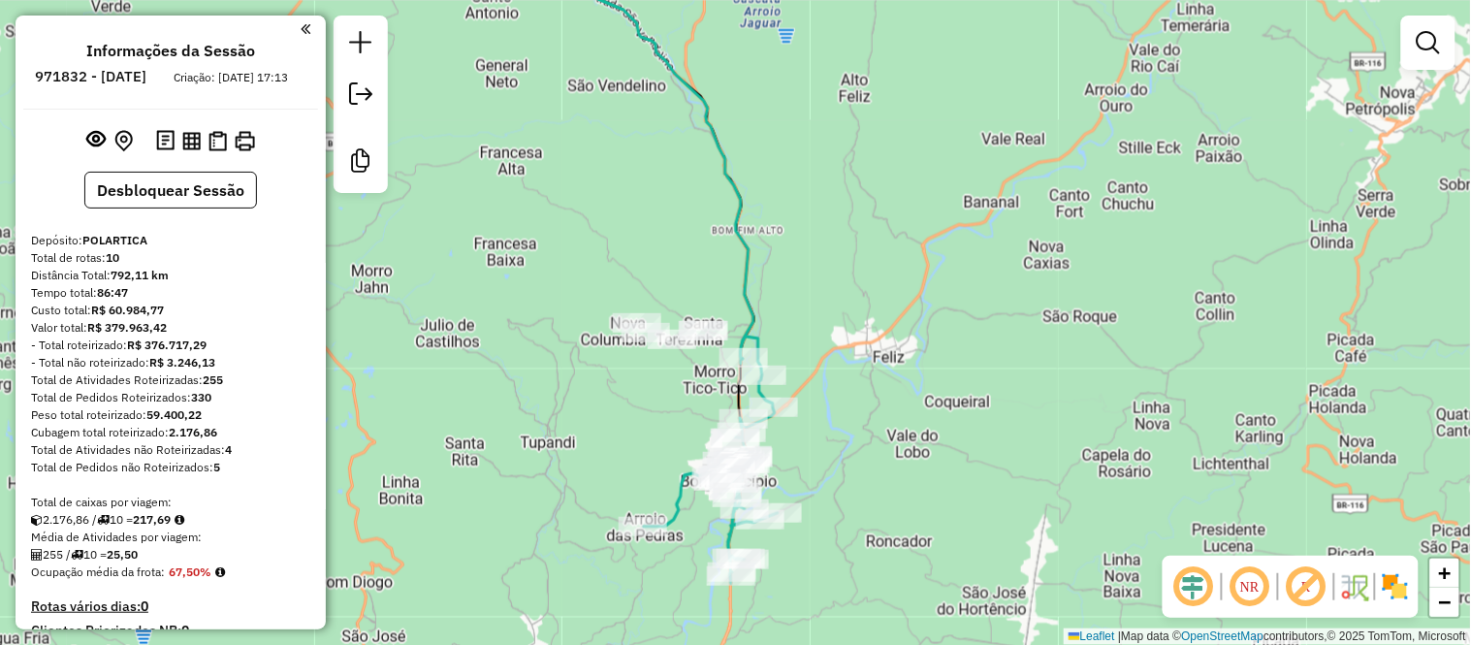
drag, startPoint x: 878, startPoint y: 395, endPoint x: 892, endPoint y: 308, distance: 87.3
click at [892, 308] on div "Janela de atendimento Grade de atendimento Capacidade Transportadoras Veículos …" at bounding box center [735, 322] width 1471 height 645
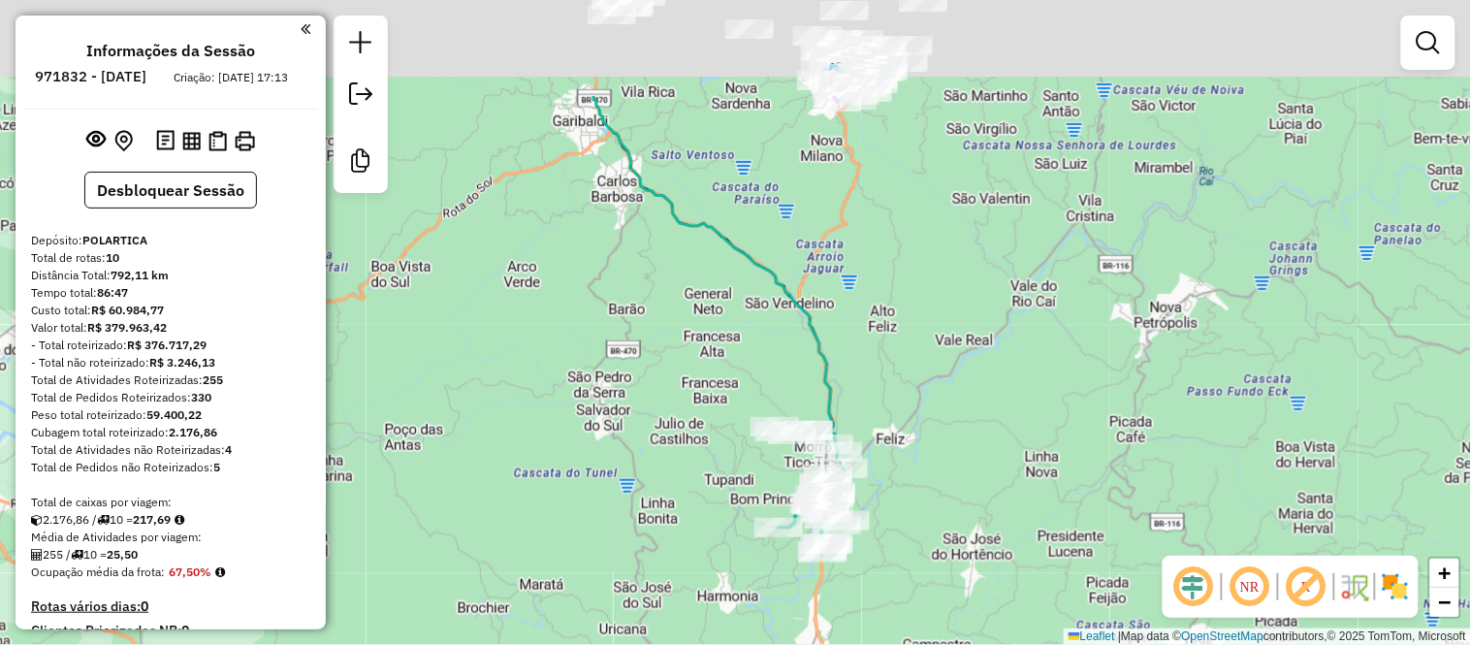
drag, startPoint x: 909, startPoint y: 152, endPoint x: 963, endPoint y: 312, distance: 168.6
click at [963, 312] on div "Janela de atendimento Grade de atendimento Capacidade Transportadoras Veículos …" at bounding box center [735, 322] width 1471 height 645
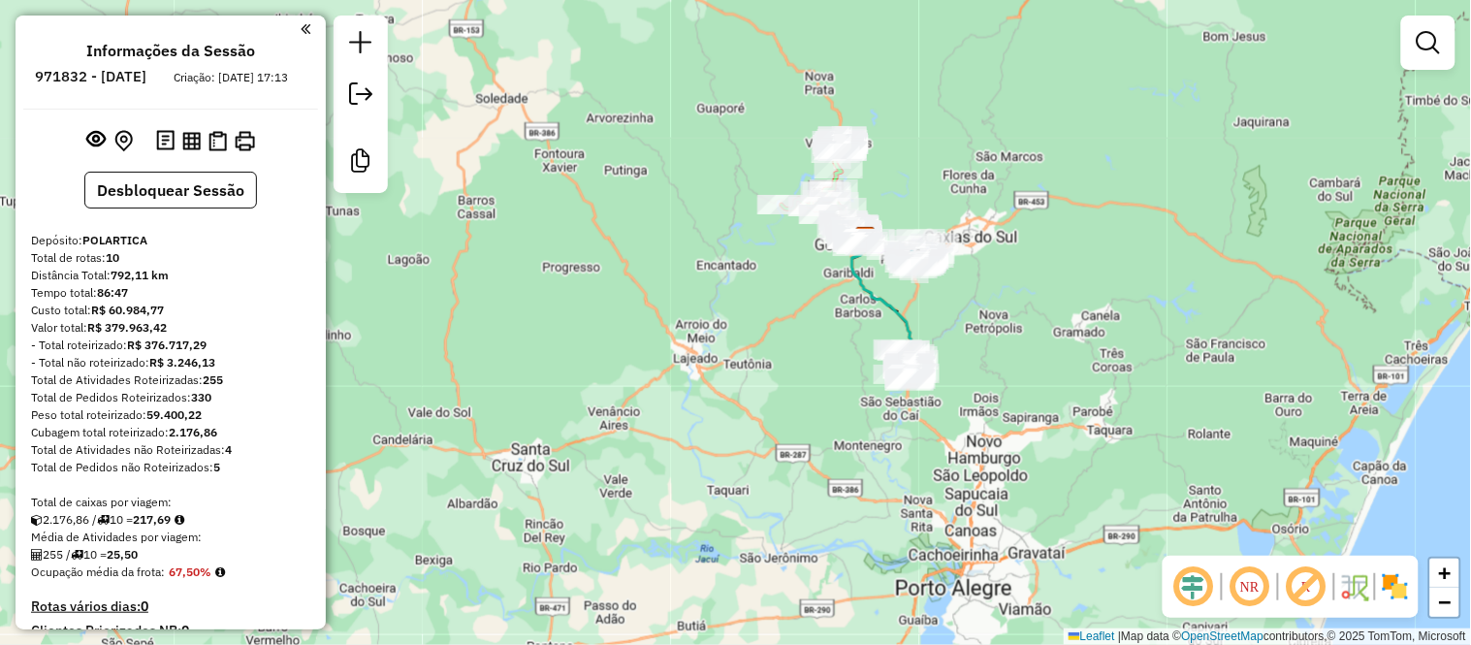
drag, startPoint x: 1081, startPoint y: 170, endPoint x: 1069, endPoint y: 227, distance: 58.4
click at [1069, 227] on div "Janela de atendimento Grade de atendimento Capacidade Transportadoras Veículos …" at bounding box center [735, 322] width 1471 height 645
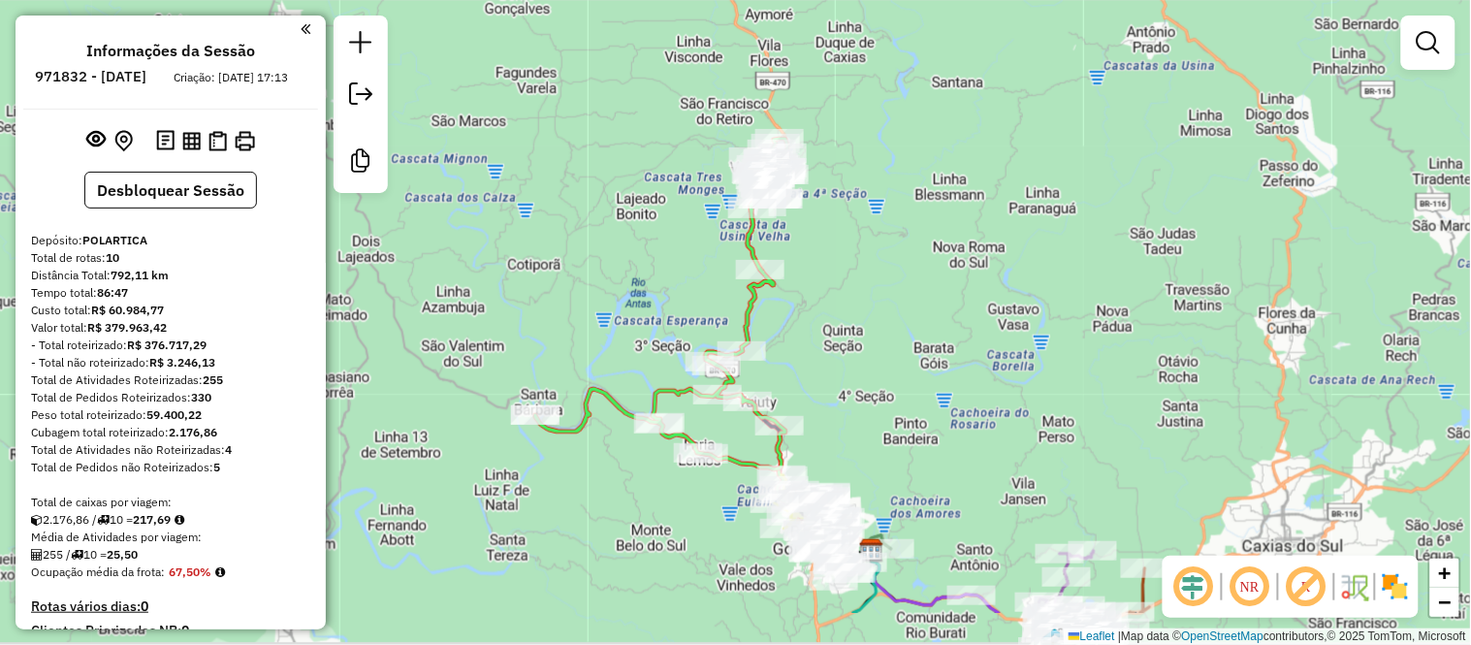
drag, startPoint x: 608, startPoint y: 425, endPoint x: 701, endPoint y: 234, distance: 212.5
click at [696, 207] on div "Janela de atendimento Grade de atendimento Capacidade Transportadoras Veículos …" at bounding box center [735, 322] width 1471 height 645
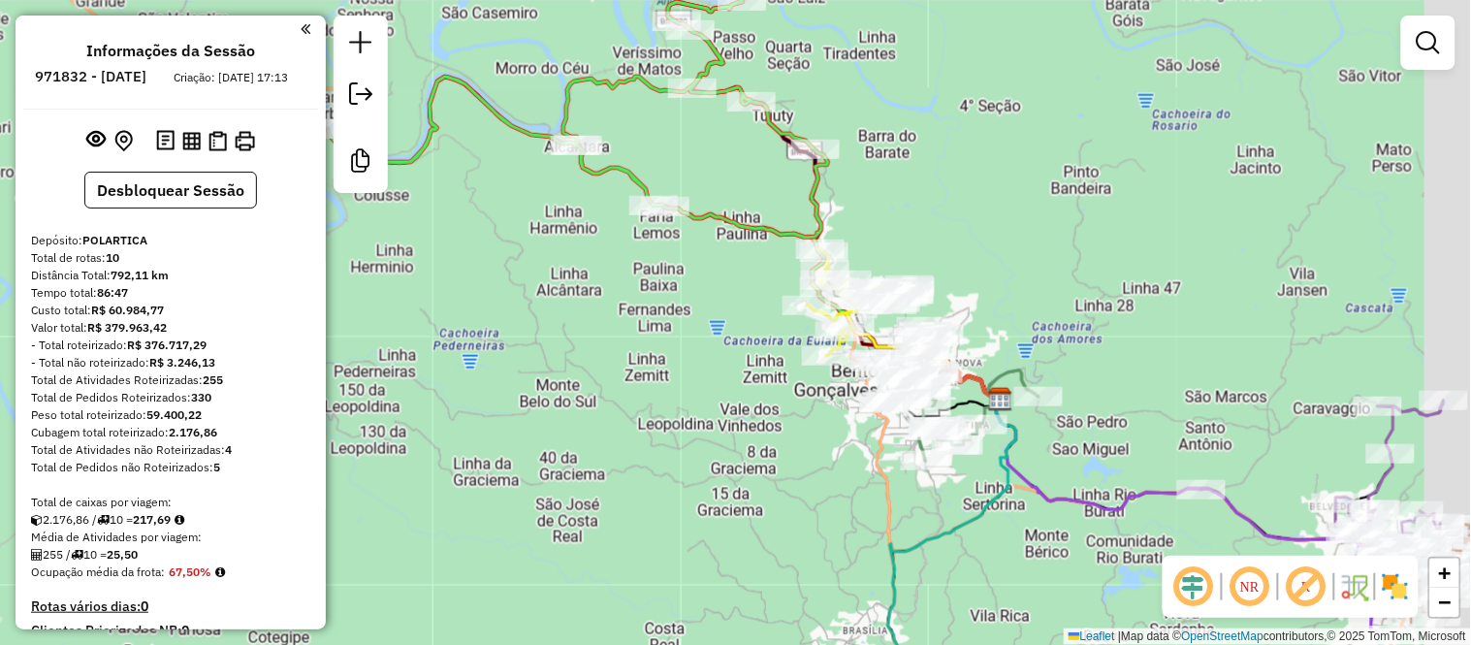
drag, startPoint x: 818, startPoint y: 326, endPoint x: 686, endPoint y: 296, distance: 135.2
click at [690, 297] on div "Janela de atendimento Grade de atendimento Capacidade Transportadoras Veículos …" at bounding box center [735, 322] width 1471 height 645
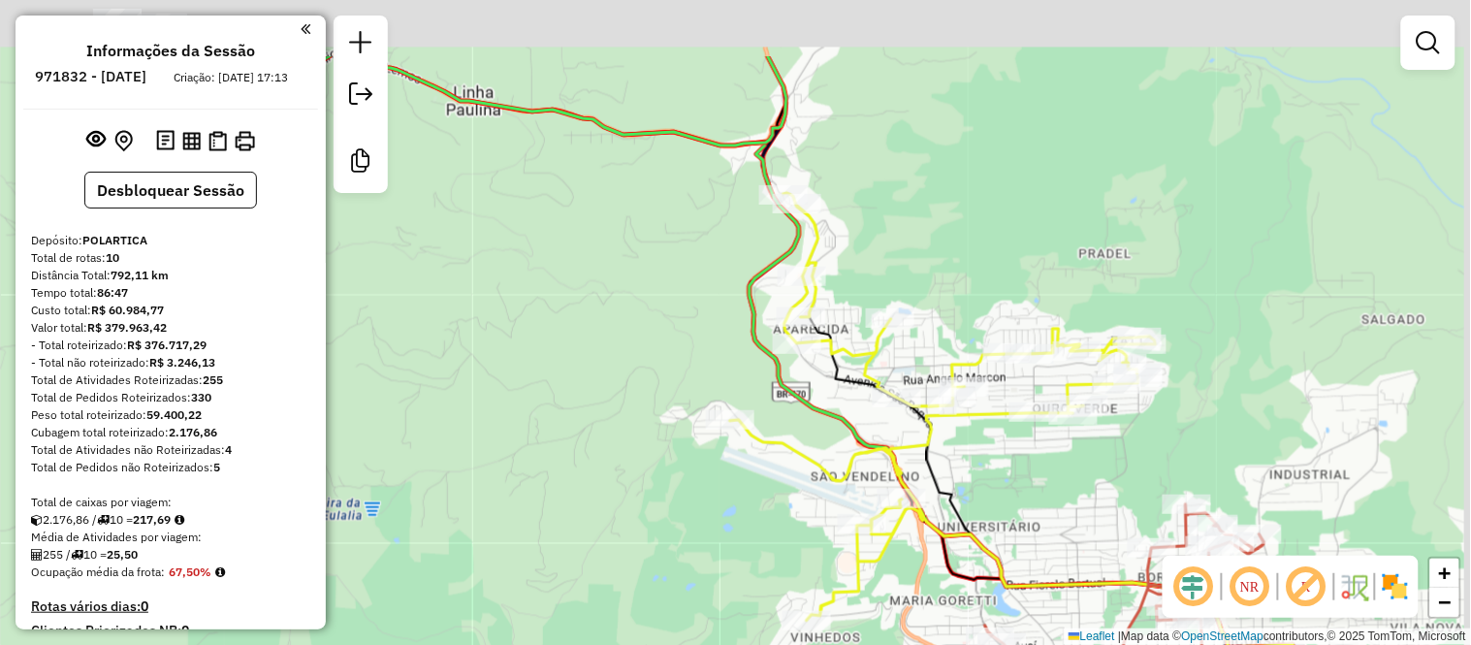
drag, startPoint x: 834, startPoint y: 298, endPoint x: 667, endPoint y: 431, distance: 213.8
click at [667, 431] on div "Janela de atendimento Grade de atendimento Capacidade Transportadoras Veículos …" at bounding box center [735, 322] width 1471 height 645
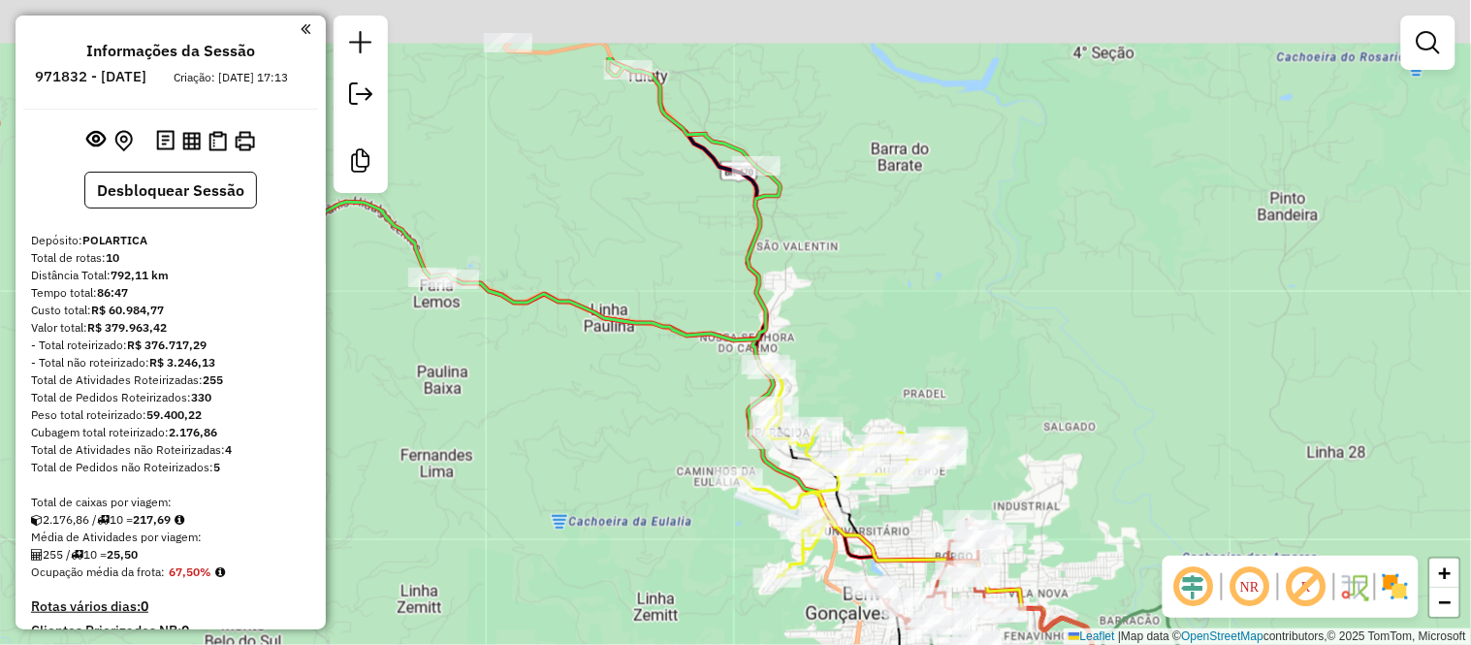
drag, startPoint x: 821, startPoint y: 151, endPoint x: 859, endPoint y: 273, distance: 127.9
click at [859, 273] on div "Janela de atendimento Grade de atendimento Capacidade Transportadoras Veículos …" at bounding box center [735, 322] width 1471 height 645
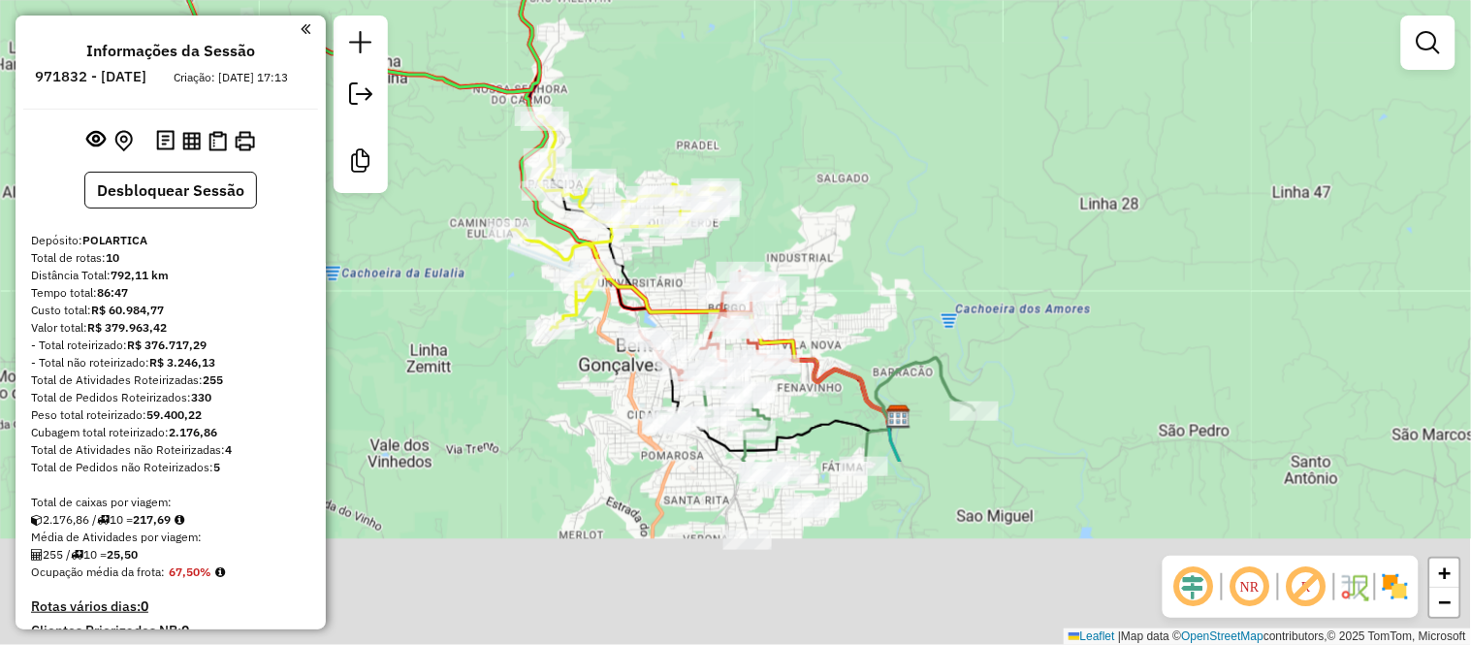
drag, startPoint x: 1130, startPoint y: 380, endPoint x: 886, endPoint y: 122, distance: 355.2
click at [897, 128] on div "Janela de atendimento Grade de atendimento Capacidade Transportadoras Veículos …" at bounding box center [735, 322] width 1471 height 645
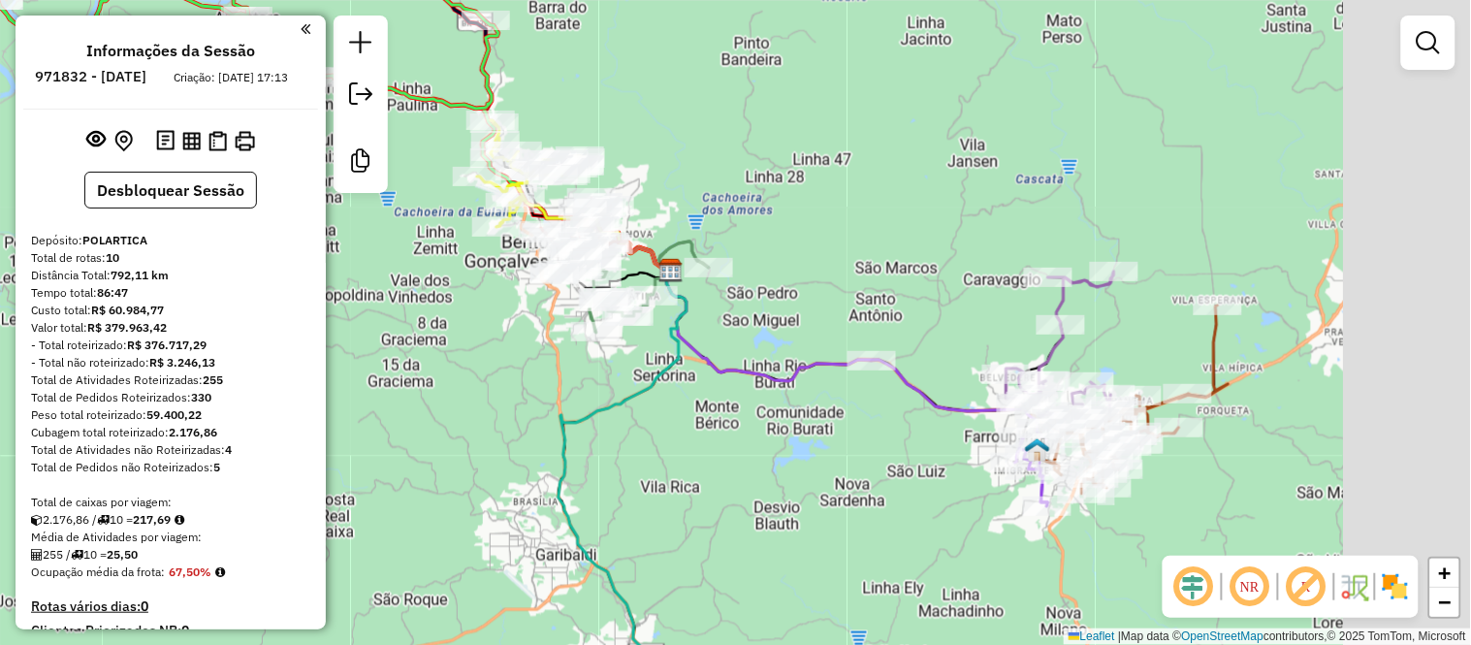
drag, startPoint x: 1145, startPoint y: 281, endPoint x: 773, endPoint y: 210, distance: 379.0
click at [773, 210] on div "Janela de atendimento Grade de atendimento Capacidade Transportadoras Veículos …" at bounding box center [735, 322] width 1471 height 645
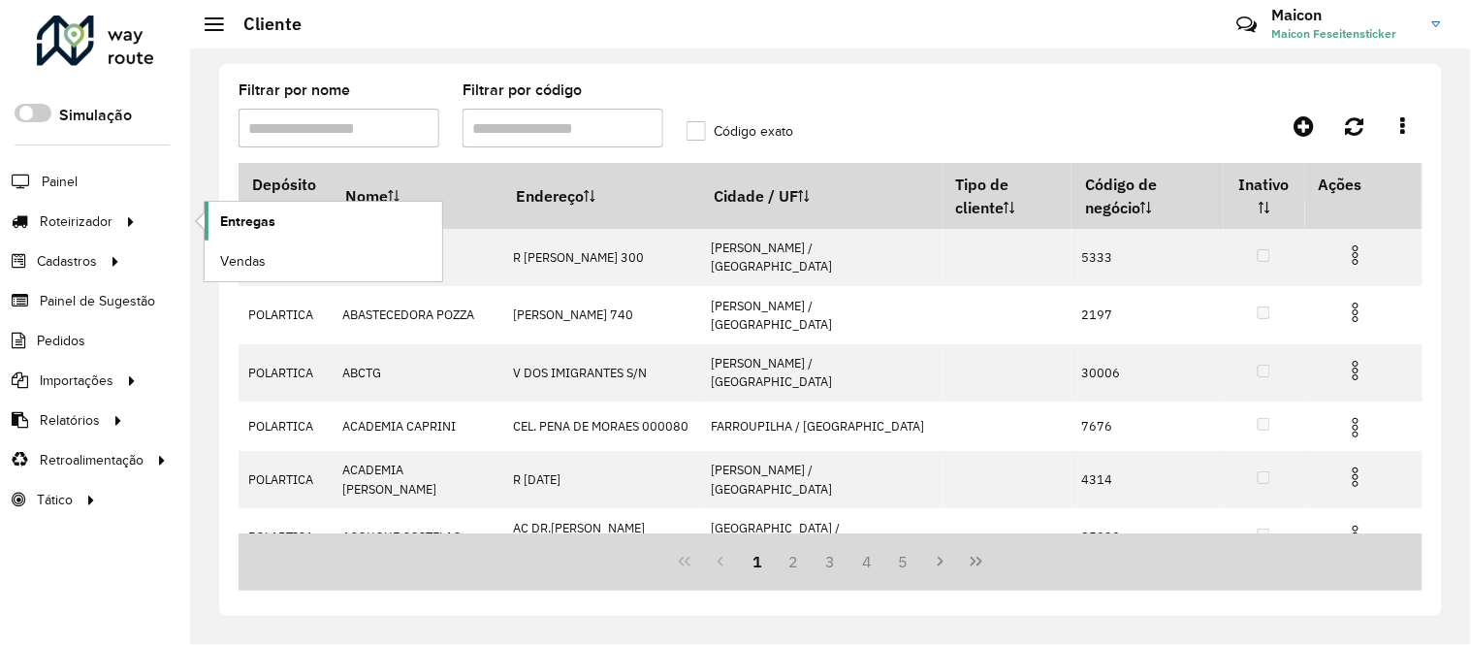
click at [256, 216] on span "Entregas" at bounding box center [247, 221] width 55 height 20
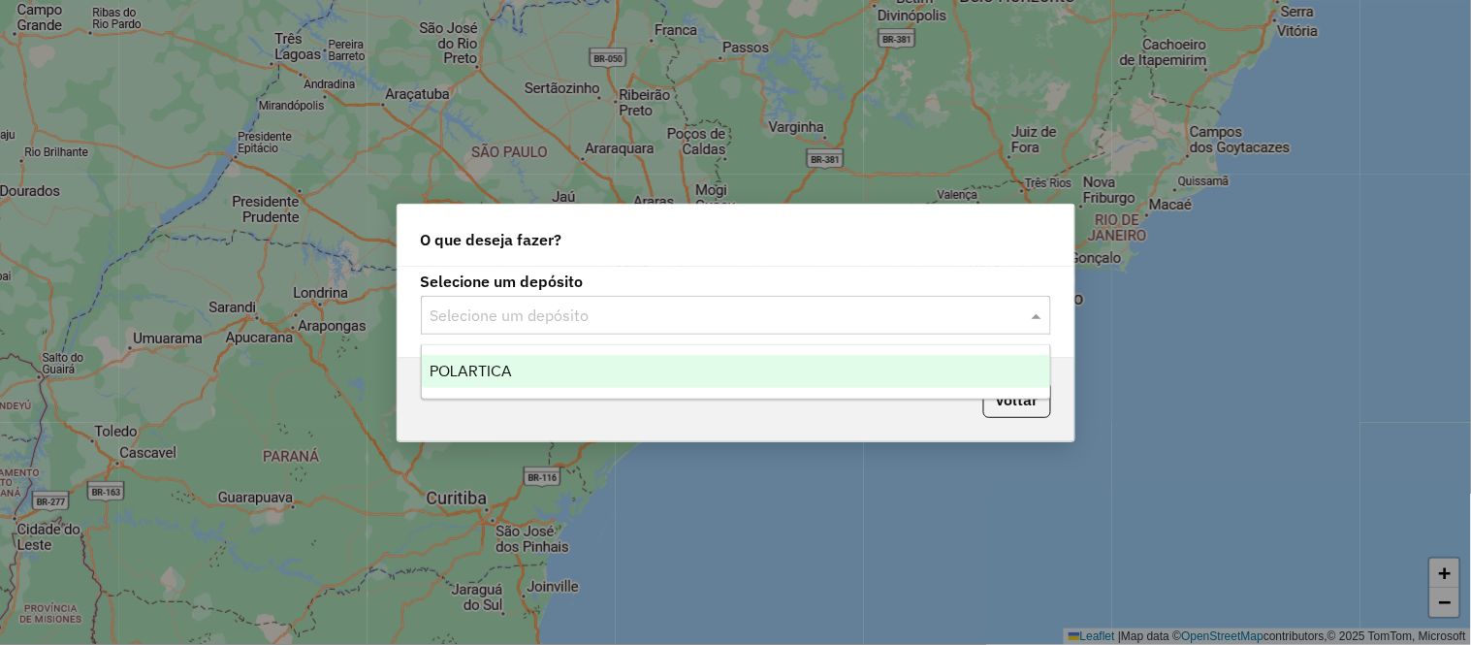
click at [679, 325] on input "text" at bounding box center [716, 315] width 572 height 23
click at [525, 364] on div "POLARTICA" at bounding box center [736, 371] width 628 height 33
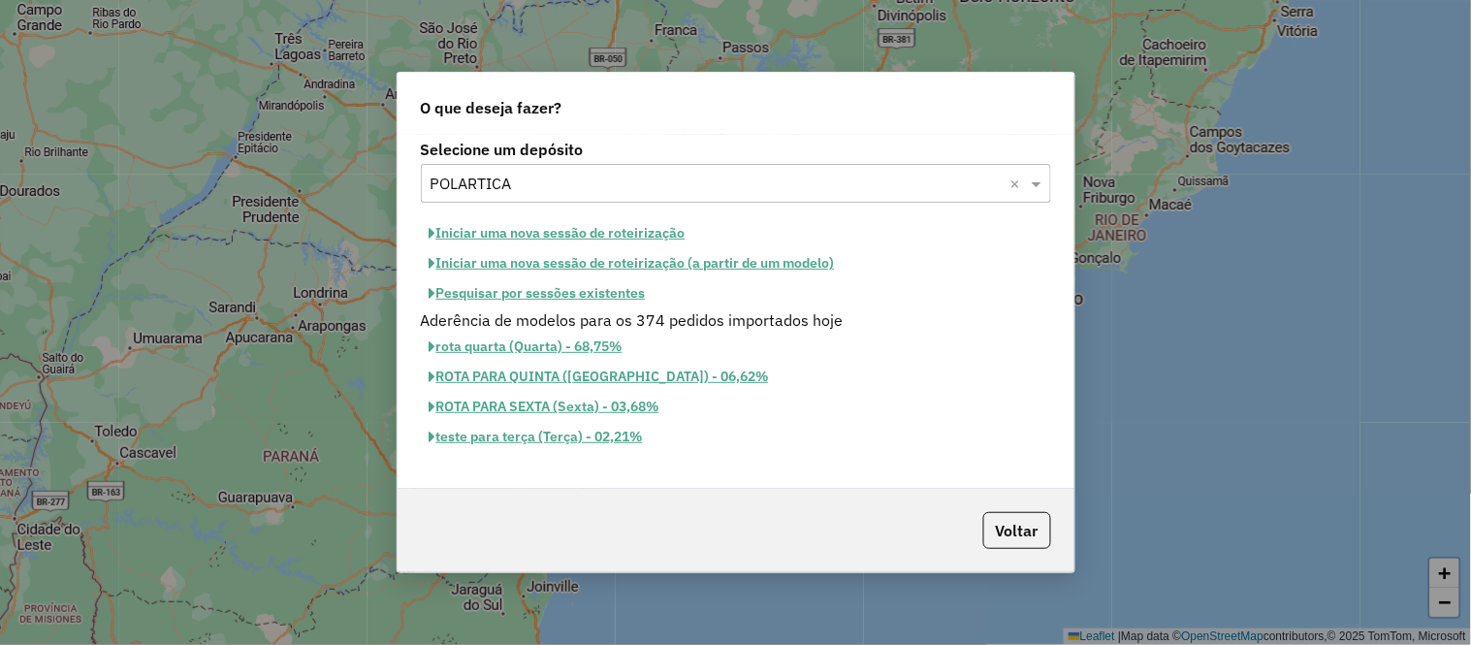
click at [579, 234] on button "Iniciar uma nova sessão de roteirização" at bounding box center [557, 233] width 273 height 30
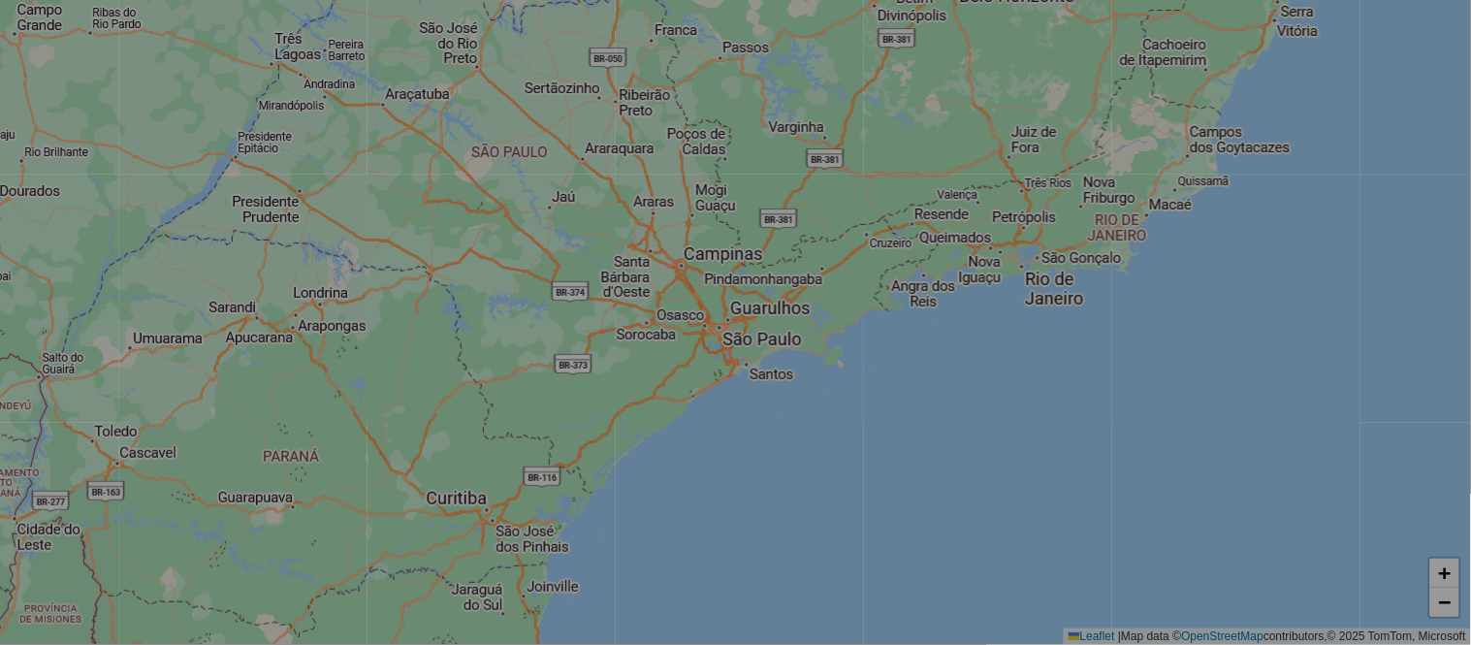
select select "*"
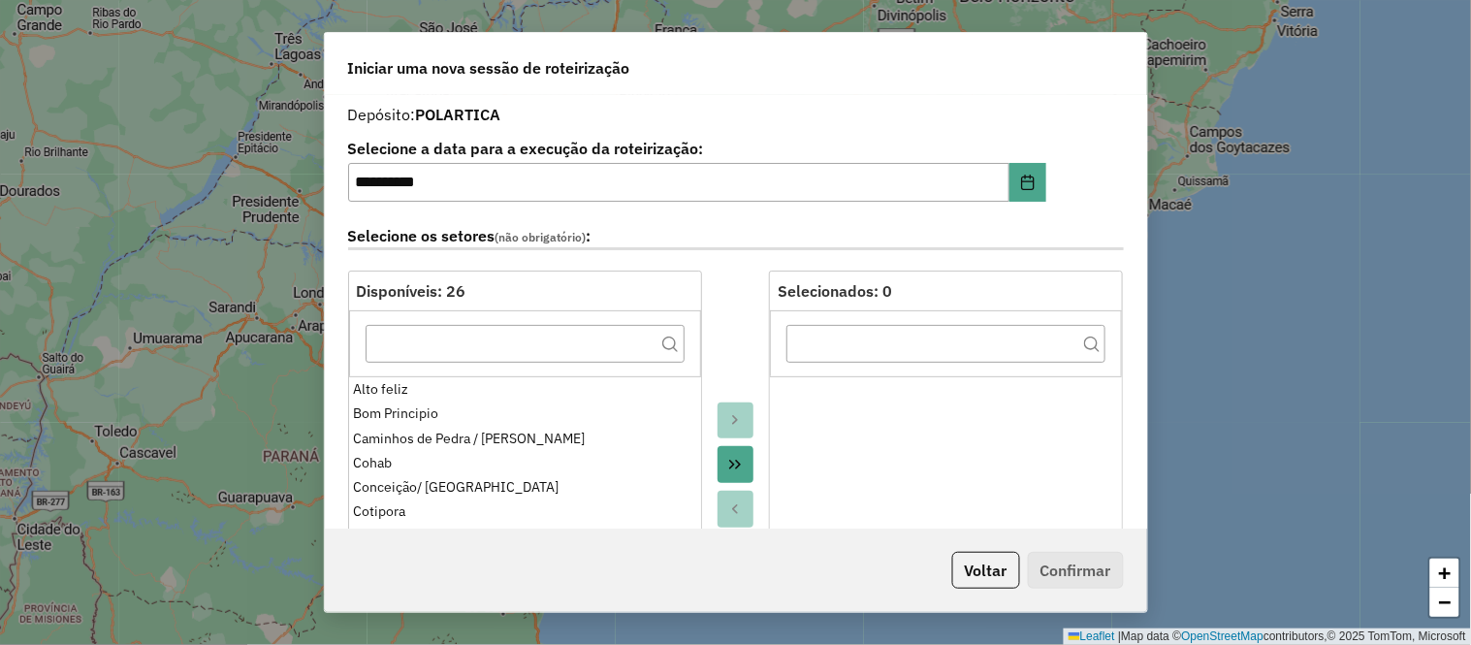
click at [738, 461] on icon "Move All to Target" at bounding box center [735, 465] width 16 height 16
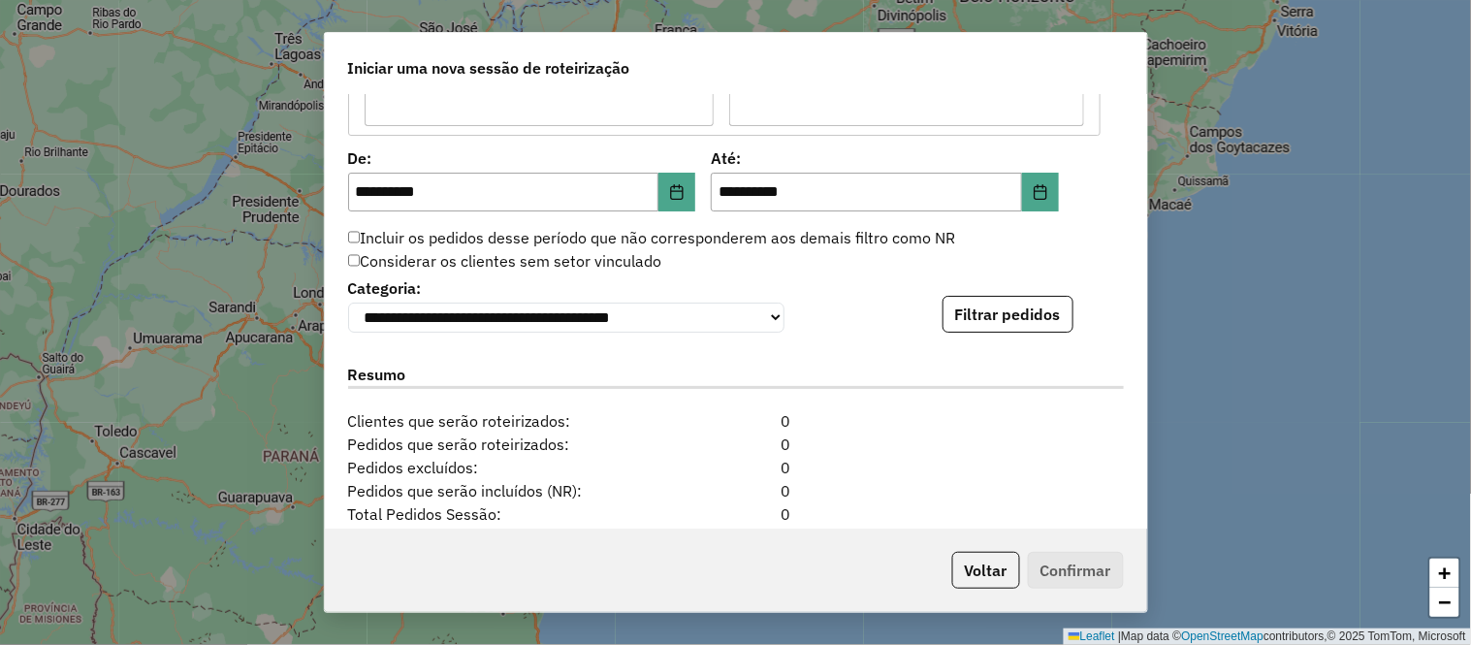
scroll to position [2021, 0]
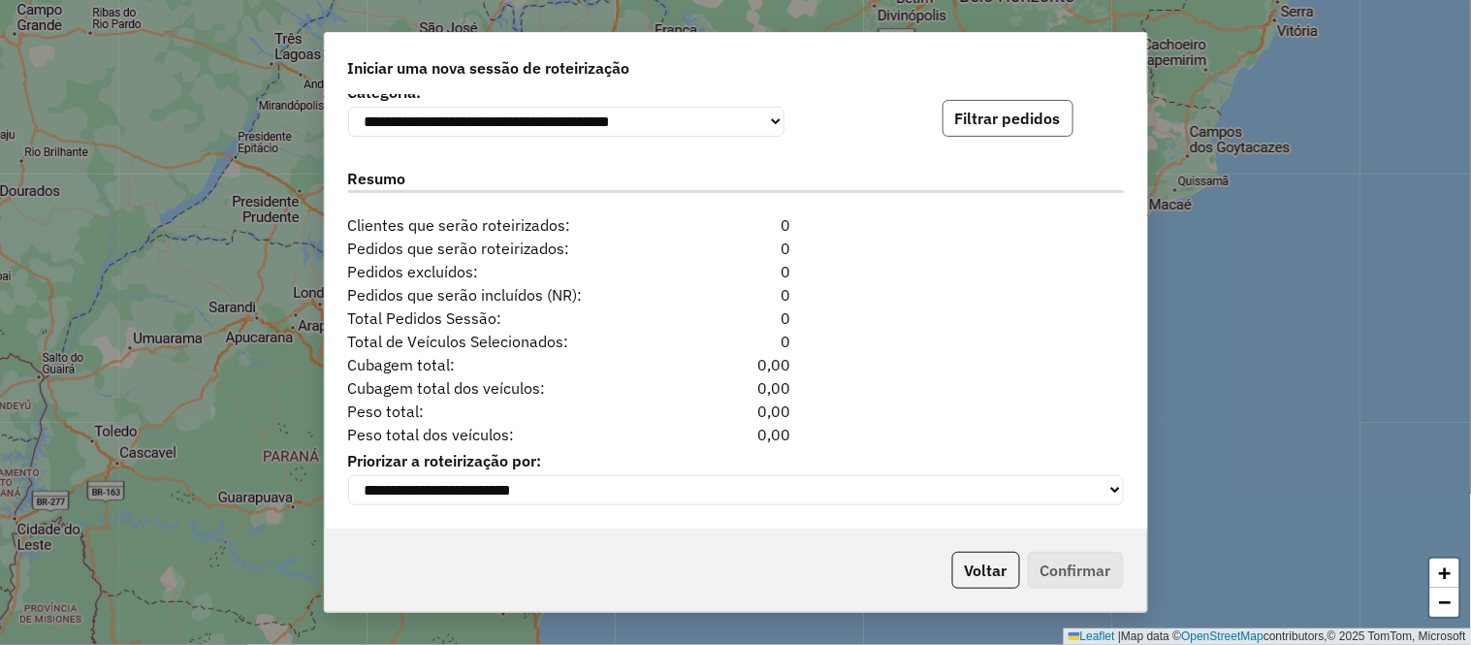
click at [997, 119] on button "Filtrar pedidos" at bounding box center [1007, 118] width 131 height 37
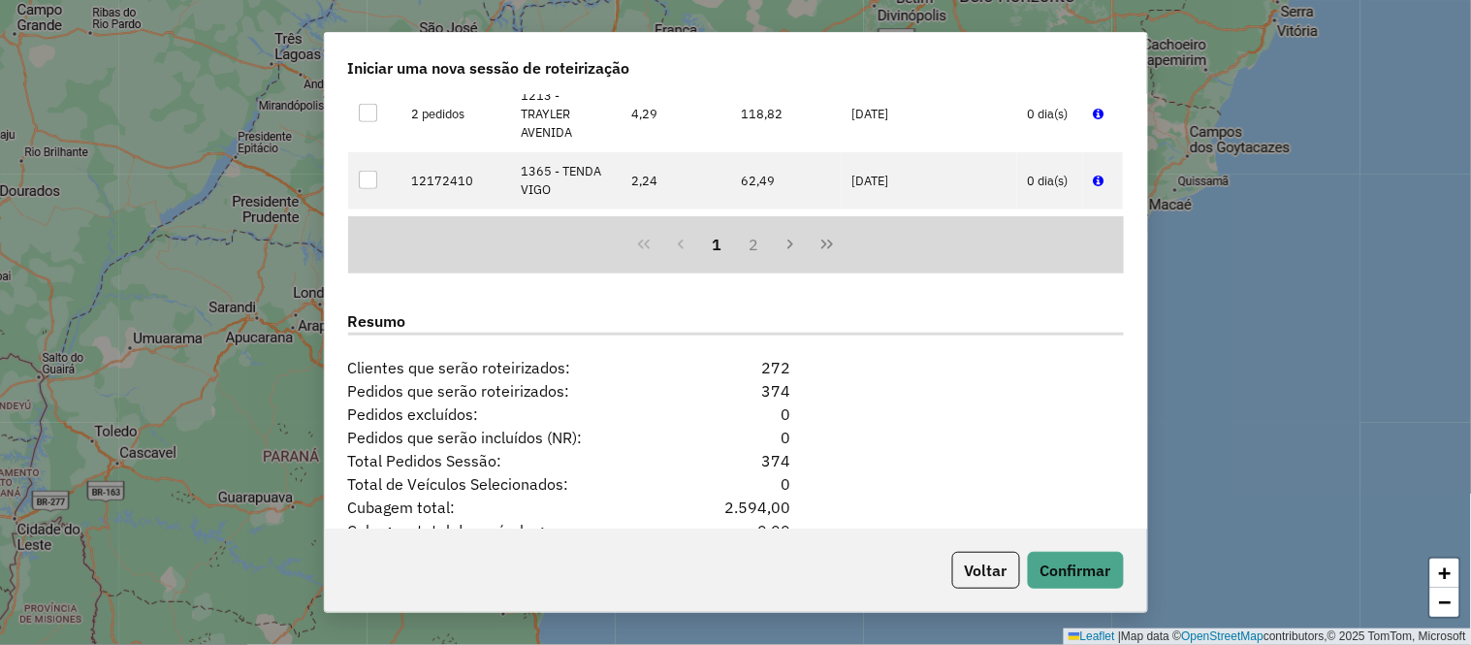
scroll to position [2422, 0]
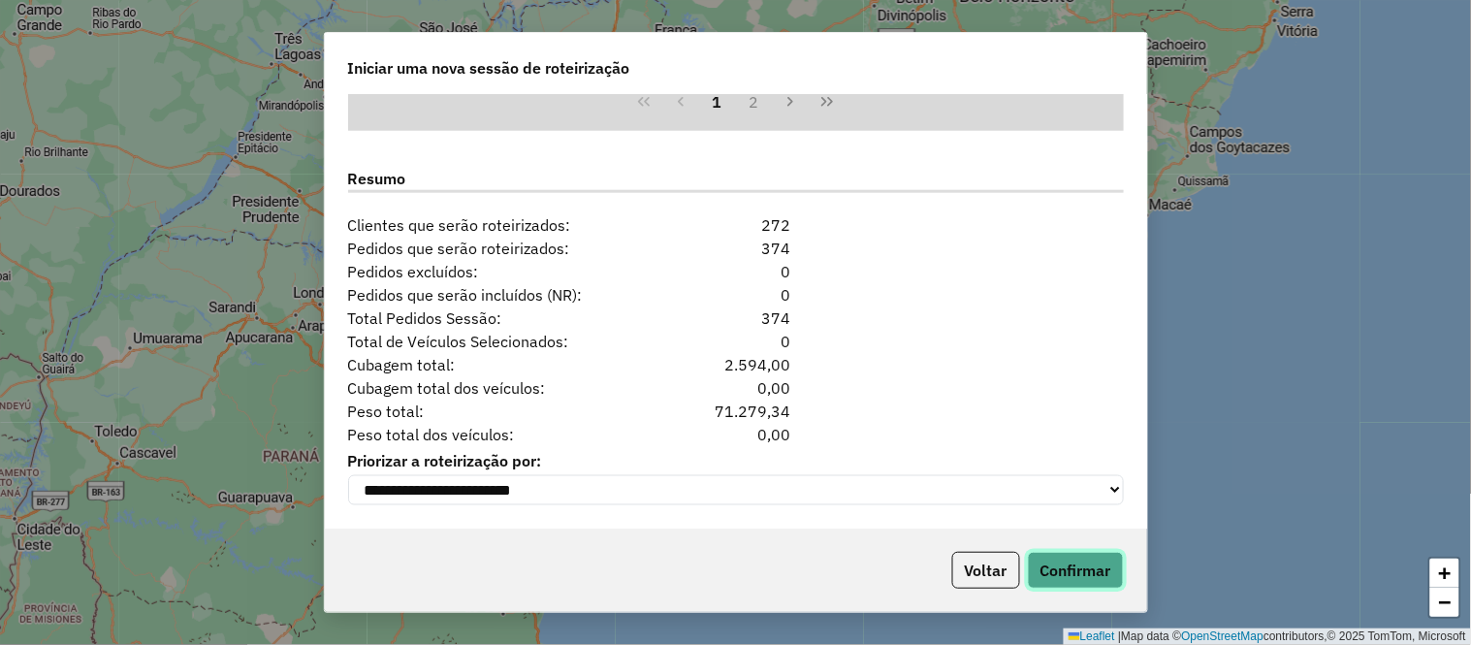
click at [1061, 567] on button "Confirmar" at bounding box center [1076, 570] width 96 height 37
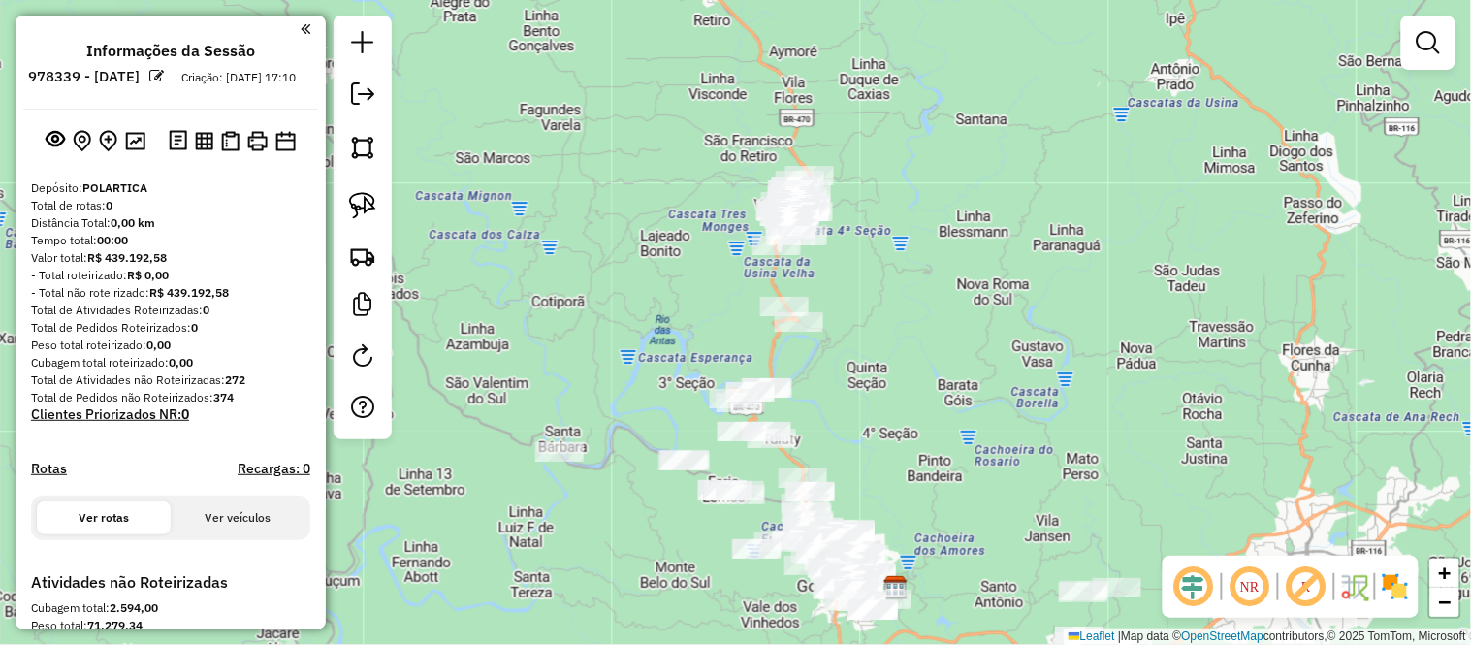
drag, startPoint x: 983, startPoint y: 189, endPoint x: 974, endPoint y: 359, distance: 169.9
click at [974, 359] on div "Janela de atendimento Grade de atendimento Capacidade Transportadoras Veículos …" at bounding box center [735, 322] width 1471 height 645
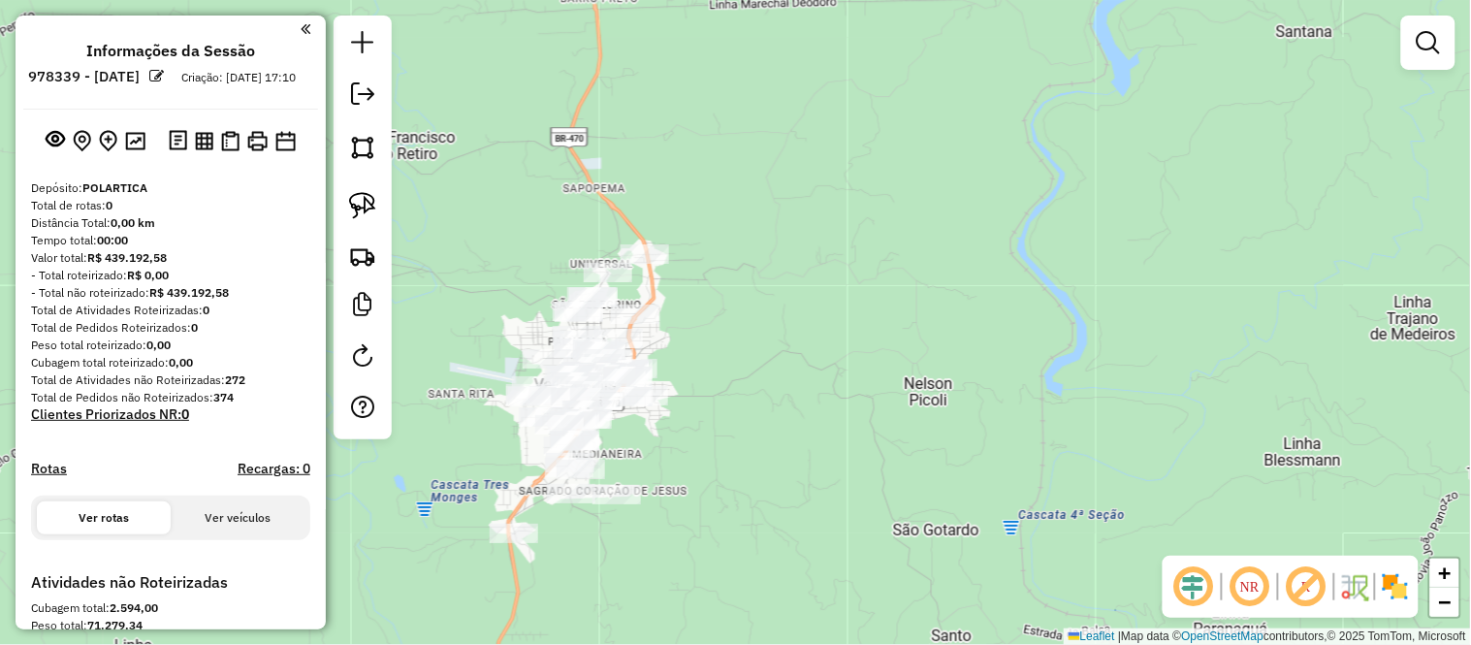
drag, startPoint x: 748, startPoint y: 331, endPoint x: 916, endPoint y: 295, distance: 171.5
click at [916, 295] on div "Janela de atendimento Grade de atendimento Capacidade Transportadoras Veículos …" at bounding box center [735, 322] width 1471 height 645
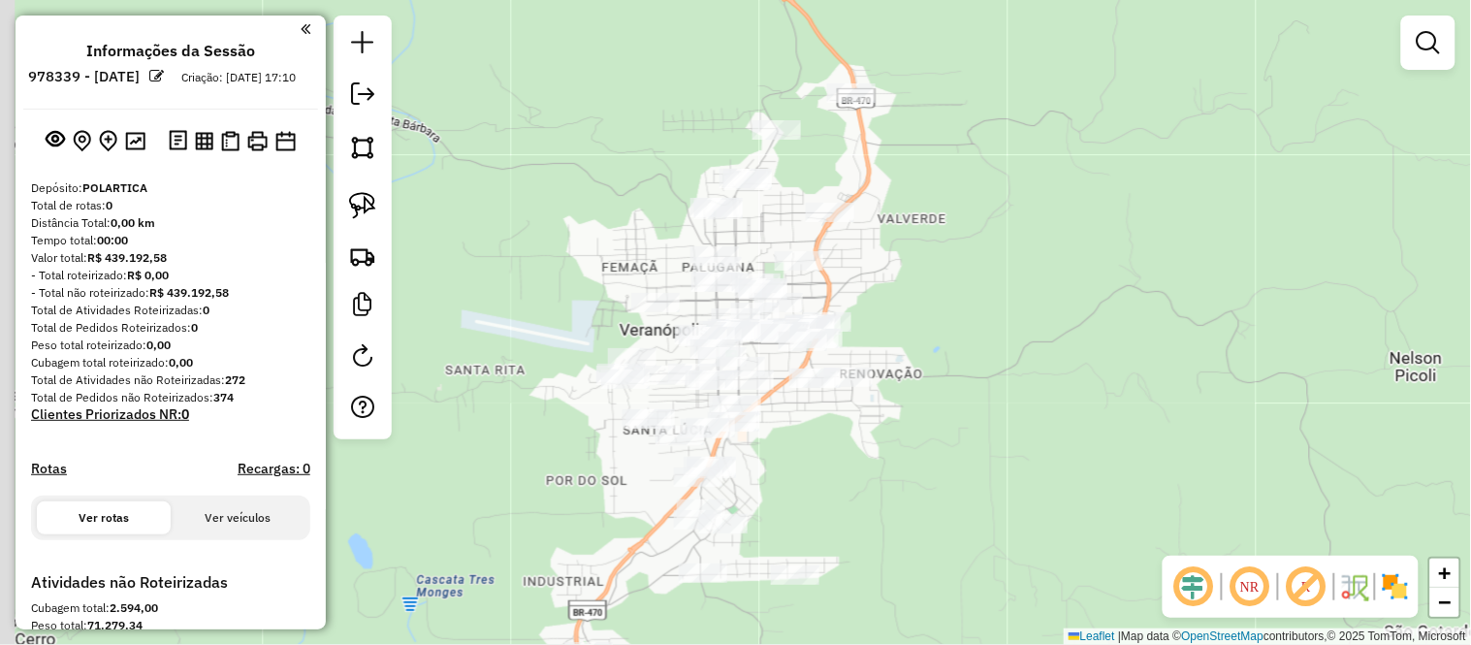
drag, startPoint x: 850, startPoint y: 334, endPoint x: 936, endPoint y: 273, distance: 104.9
click at [936, 273] on div "Janela de atendimento Grade de atendimento Capacidade Transportadoras Veículos …" at bounding box center [735, 322] width 1471 height 645
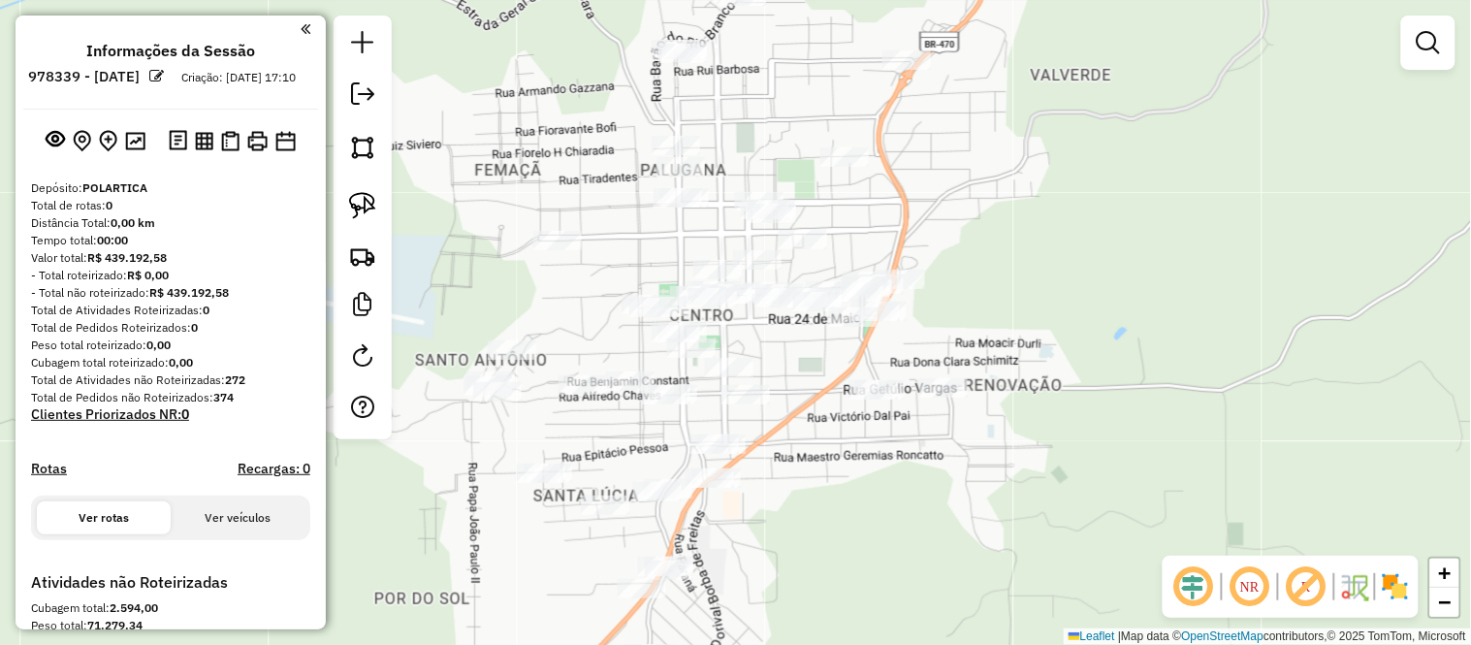
drag, startPoint x: 869, startPoint y: 274, endPoint x: 1045, endPoint y: 188, distance: 196.4
click at [1045, 188] on div "Janela de atendimento Grade de atendimento Capacidade Transportadoras Veículos …" at bounding box center [735, 322] width 1471 height 645
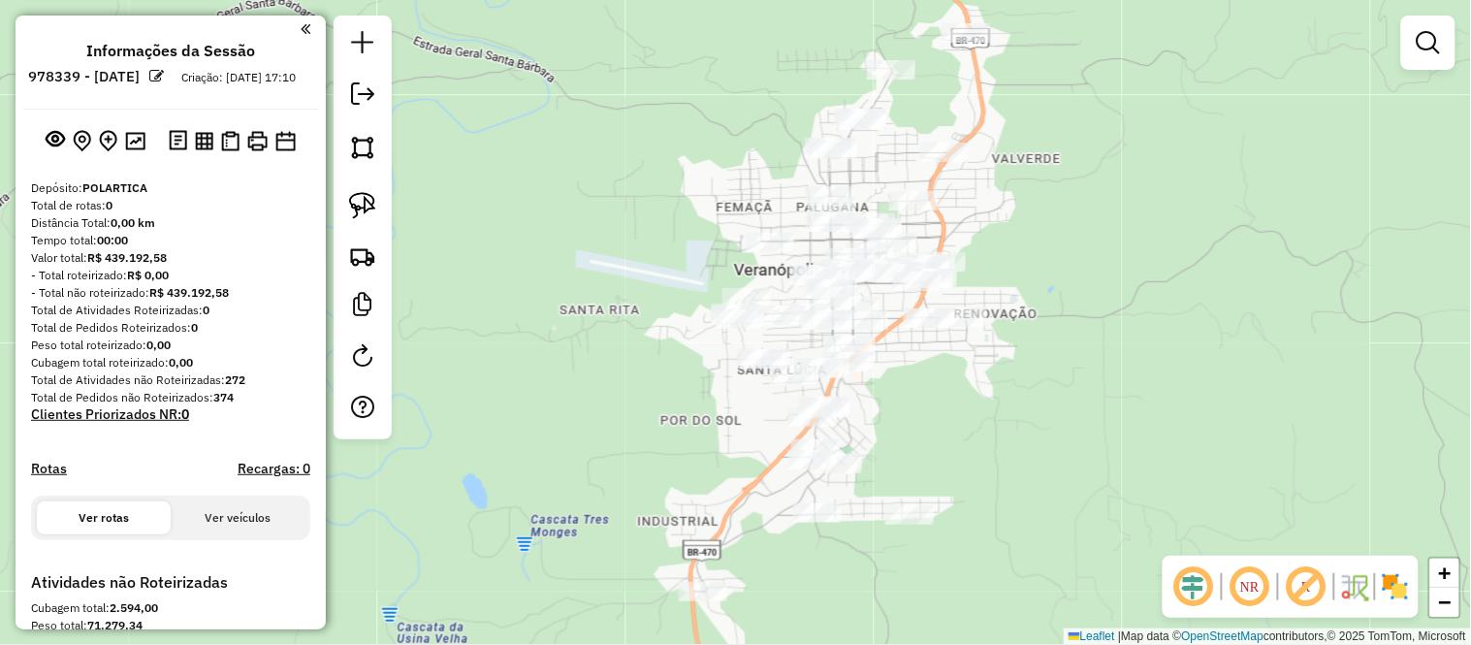
drag, startPoint x: 1015, startPoint y: 175, endPoint x: 1002, endPoint y: 205, distance: 33.0
click at [1002, 205] on div "Janela de atendimento Grade de atendimento Capacidade Transportadoras Veículos …" at bounding box center [735, 322] width 1471 height 645
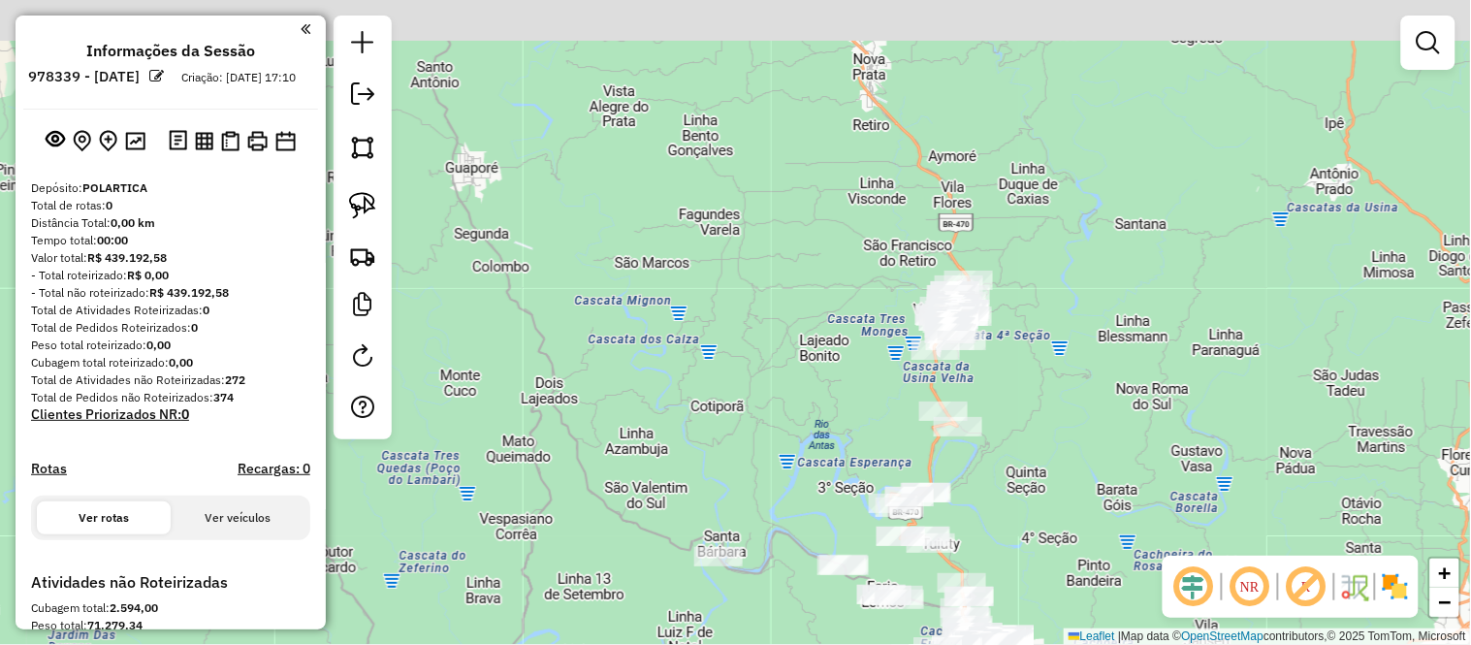
drag, startPoint x: 1102, startPoint y: 107, endPoint x: 1064, endPoint y: 225, distance: 124.5
click at [1064, 225] on div "Janela de atendimento Grade de atendimento Capacidade Transportadoras Veículos …" at bounding box center [735, 322] width 1471 height 645
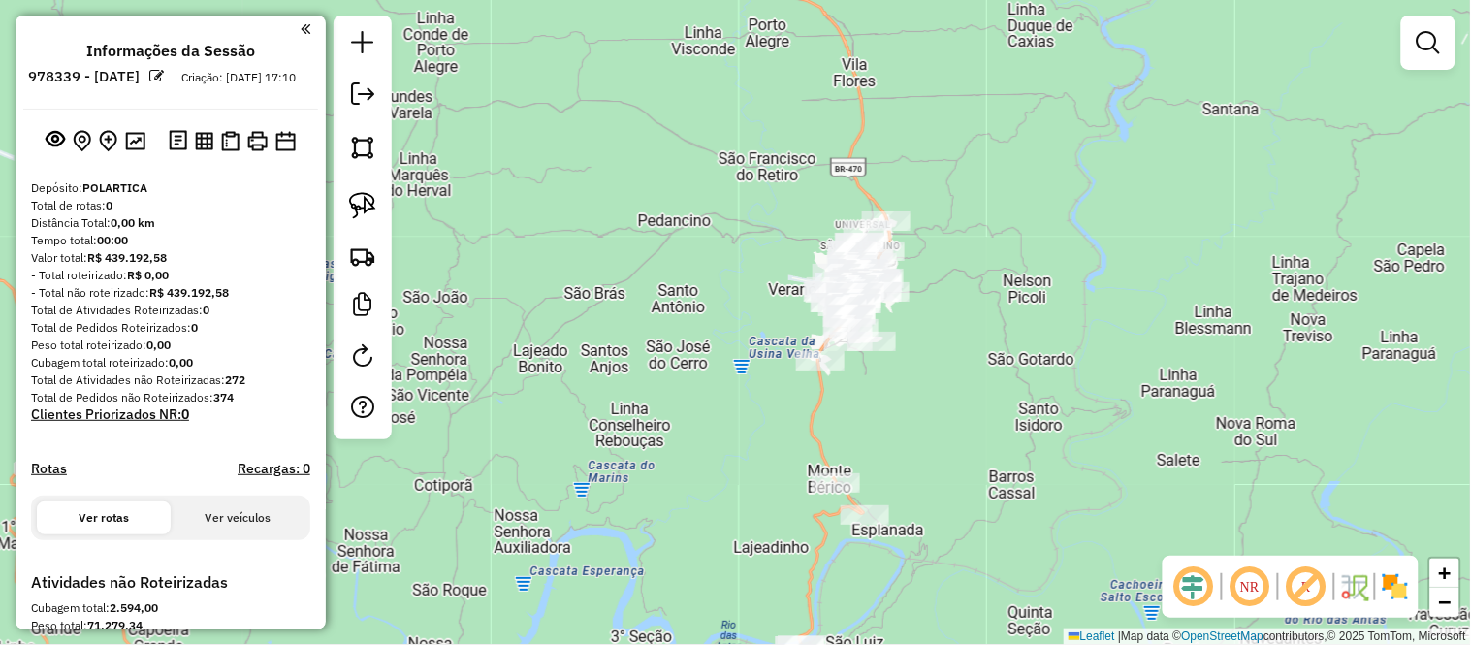
drag, startPoint x: 999, startPoint y: 395, endPoint x: 991, endPoint y: 331, distance: 64.5
click at [991, 331] on div "Janela de atendimento Grade de atendimento Capacidade Transportadoras Veículos …" at bounding box center [735, 322] width 1471 height 645
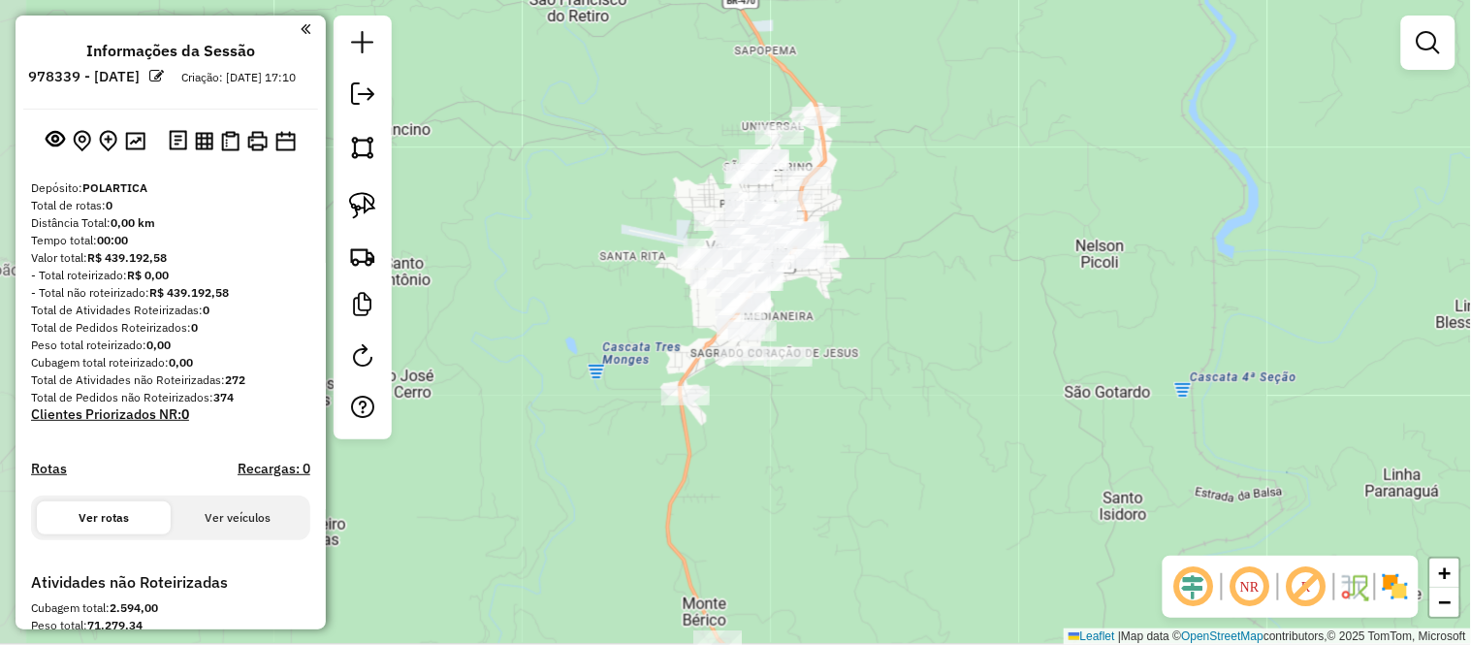
drag, startPoint x: 849, startPoint y: 256, endPoint x: 880, endPoint y: 254, distance: 31.1
click at [880, 254] on div "Janela de atendimento Grade de atendimento Capacidade Transportadoras Veículos …" at bounding box center [735, 322] width 1471 height 645
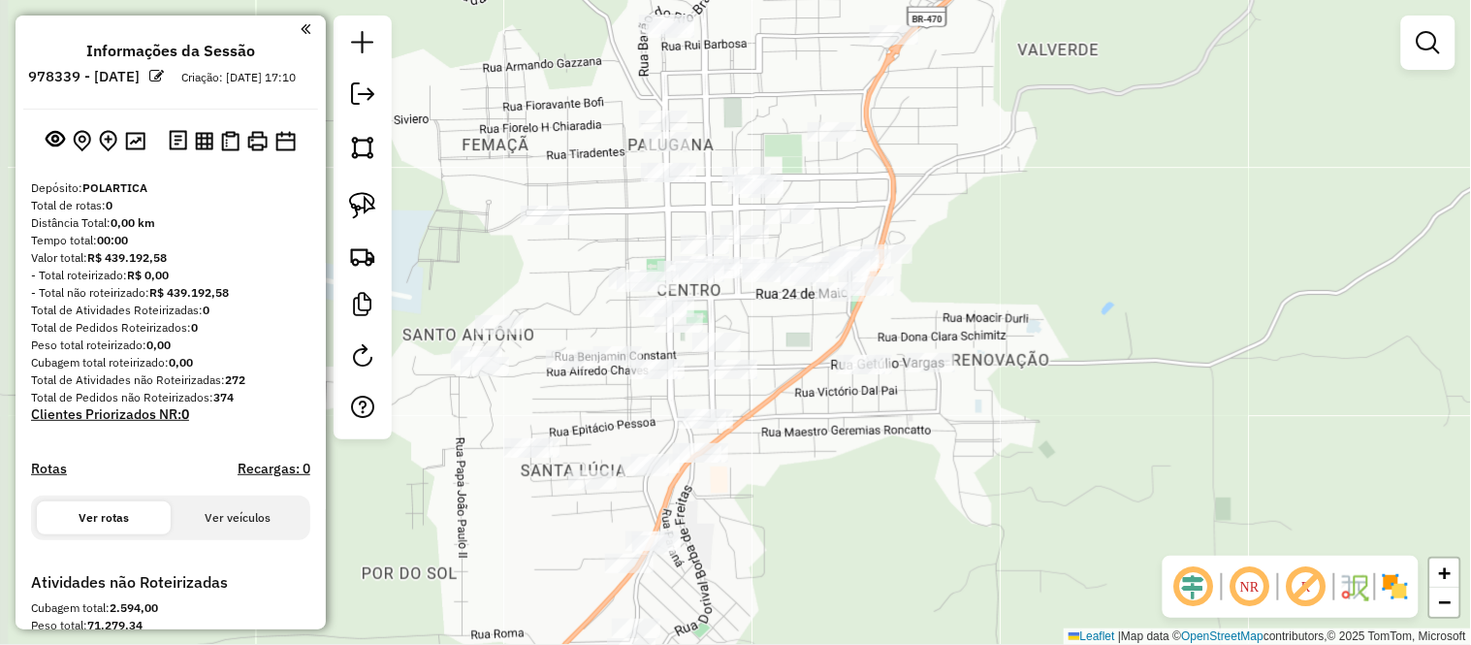
drag, startPoint x: 854, startPoint y: 236, endPoint x: 1009, endPoint y: 236, distance: 155.1
click at [1009, 236] on div "Janela de atendimento Grade de atendimento Capacidade Transportadoras Veículos …" at bounding box center [735, 322] width 1471 height 645
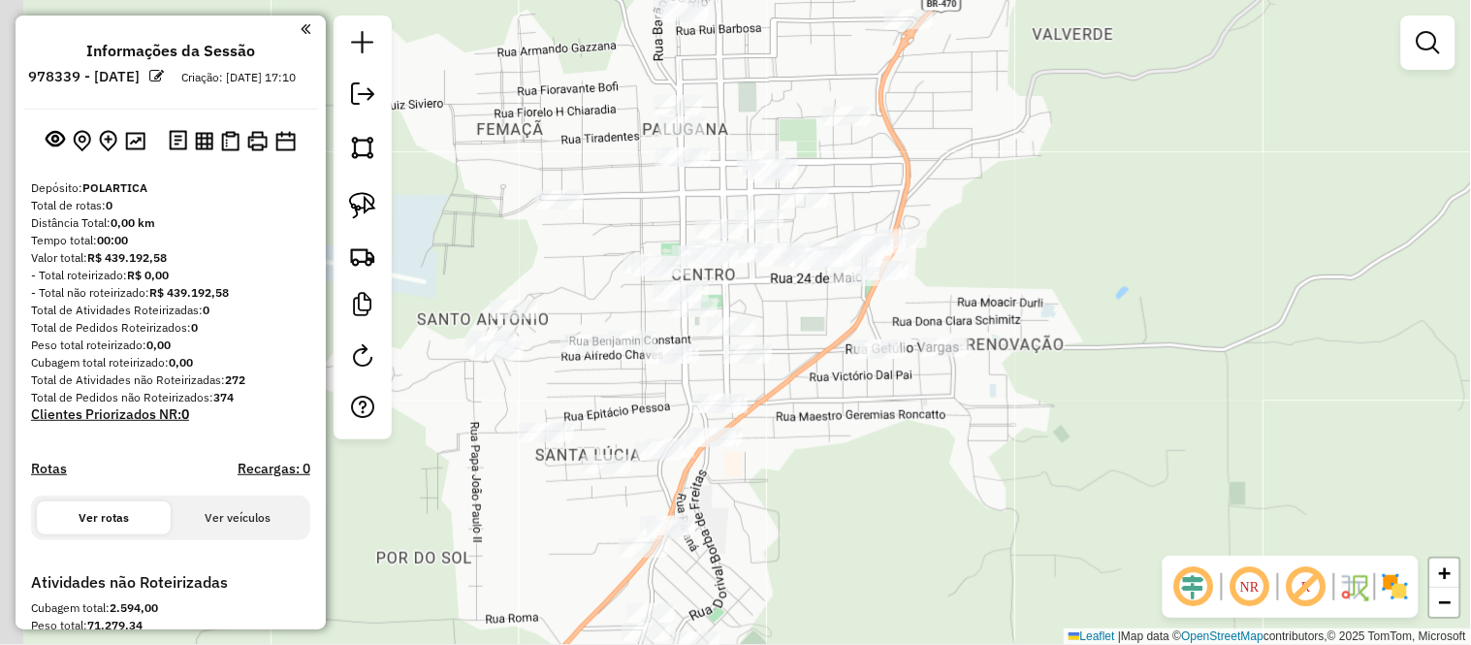
drag, startPoint x: 967, startPoint y: 253, endPoint x: 1019, endPoint y: 234, distance: 55.8
click at [1019, 234] on div "Janela de atendimento Grade de atendimento Capacidade Transportadoras Veículos …" at bounding box center [735, 322] width 1471 height 645
click at [368, 149] on img at bounding box center [362, 147] width 27 height 27
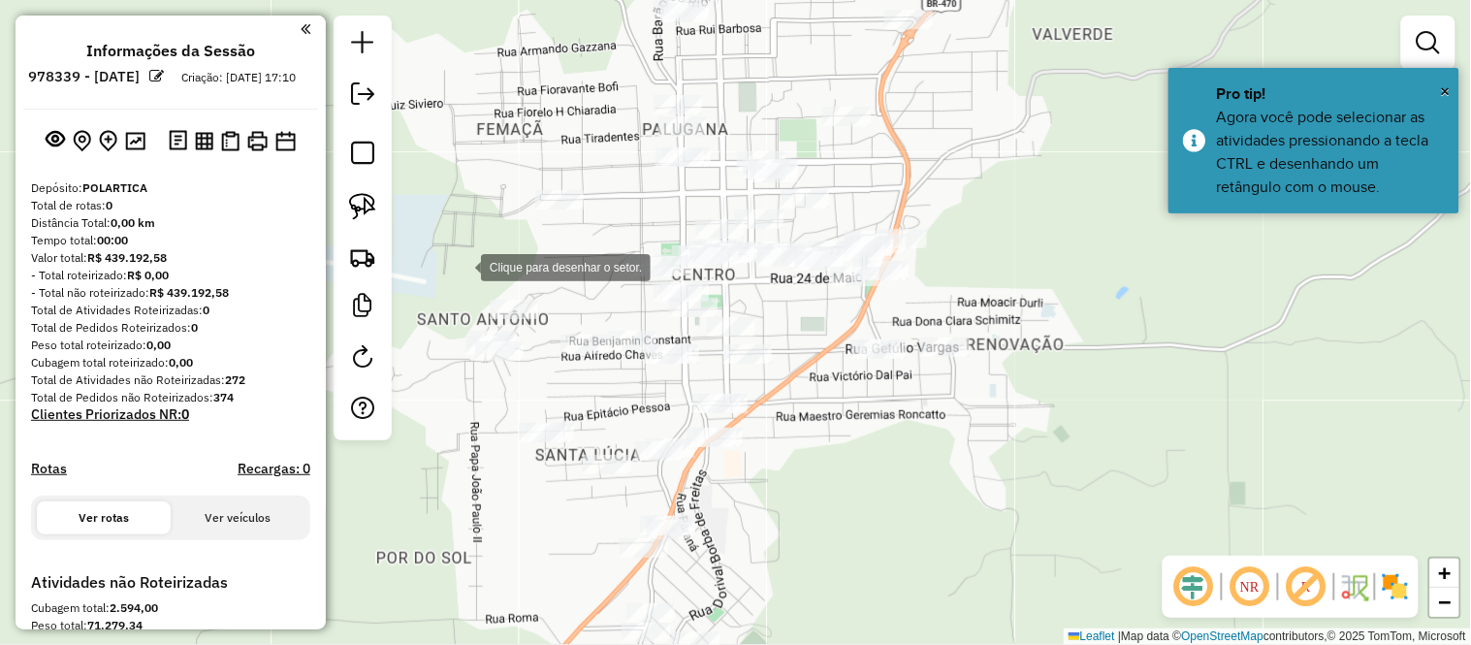
click at [461, 266] on div at bounding box center [461, 265] width 39 height 39
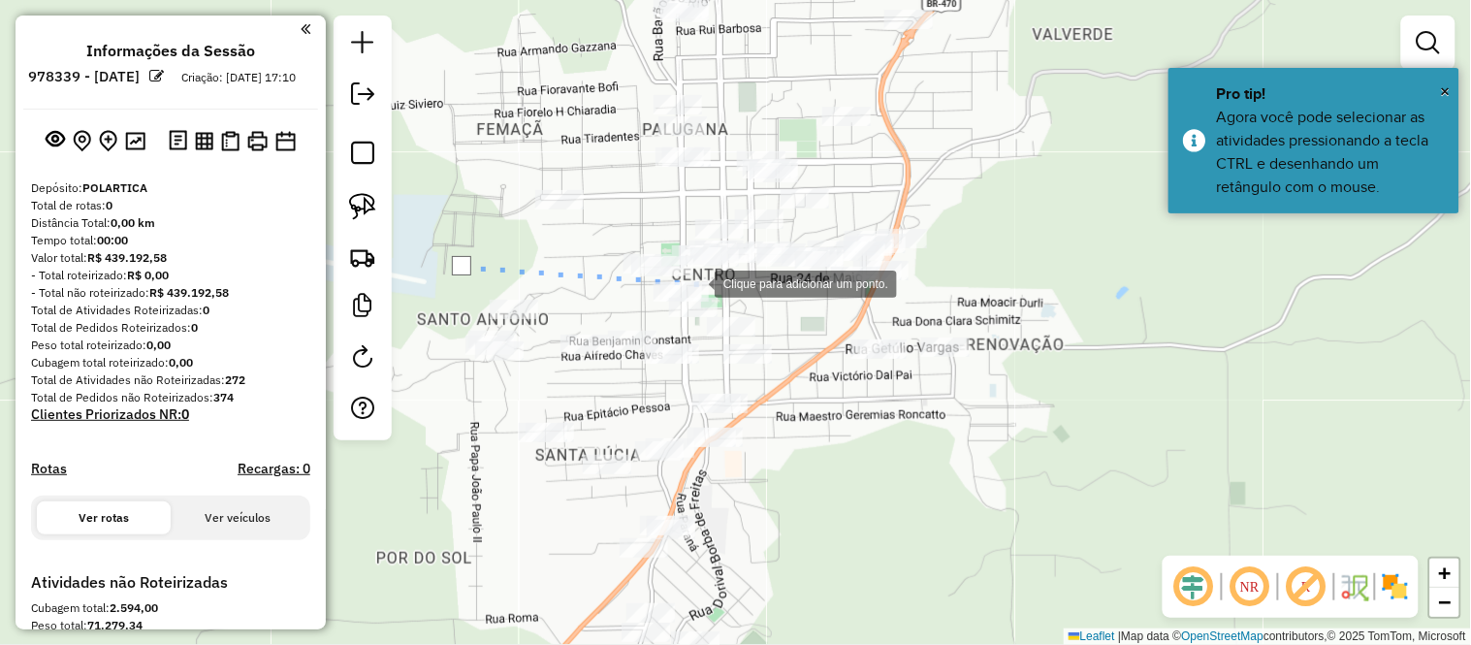
click at [695, 282] on div at bounding box center [695, 282] width 39 height 39
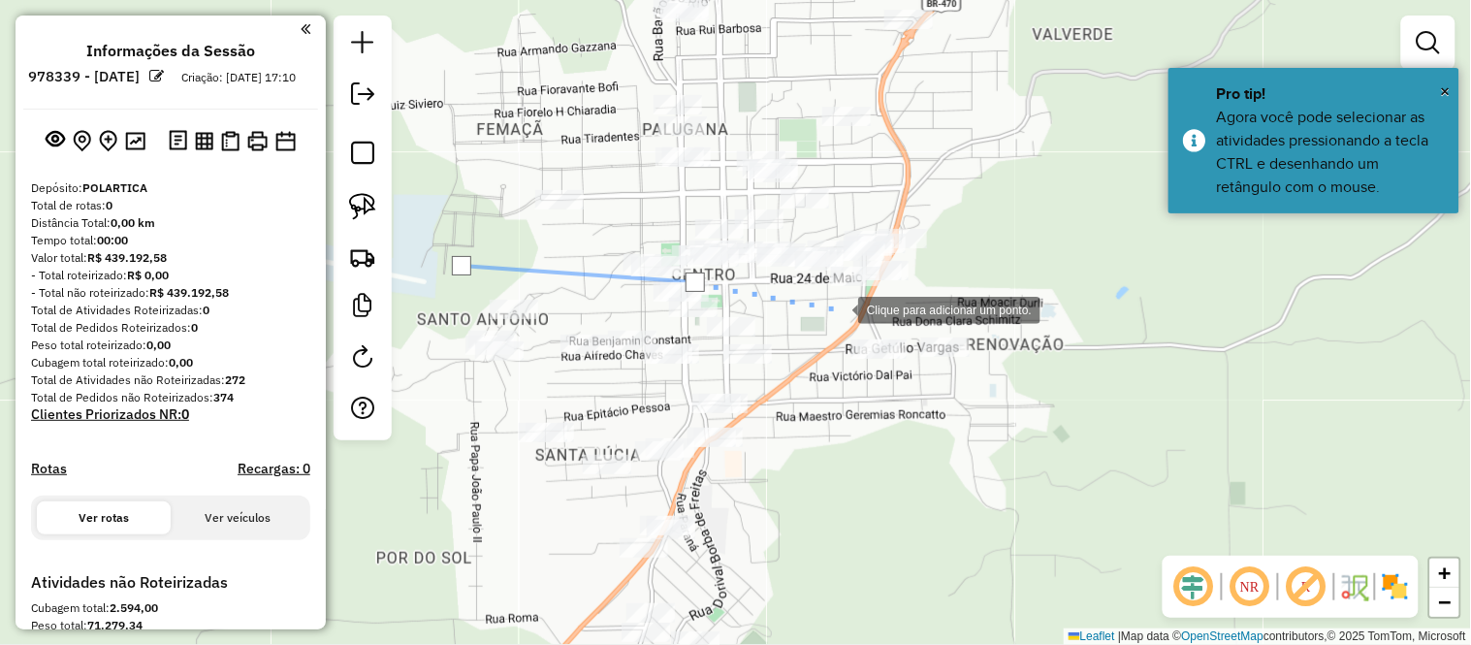
click at [845, 308] on div at bounding box center [838, 308] width 39 height 39
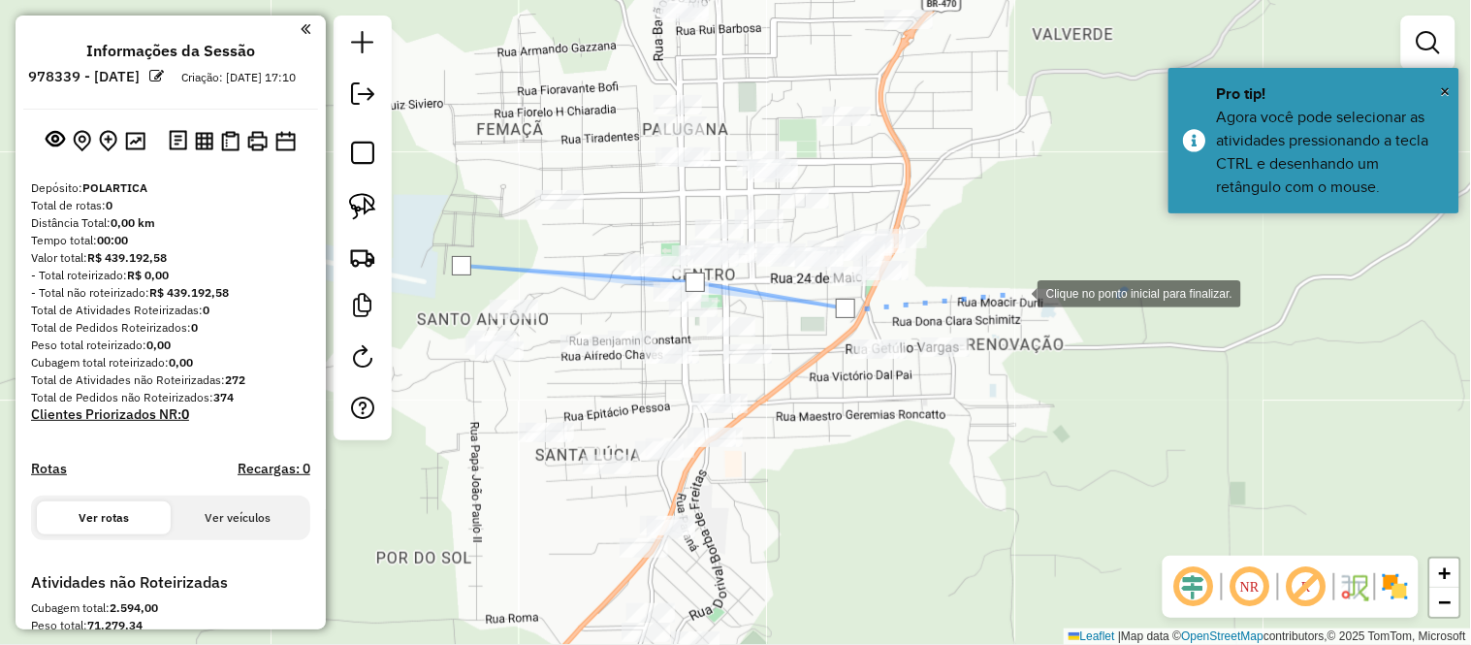
click at [1018, 292] on div at bounding box center [1018, 291] width 39 height 39
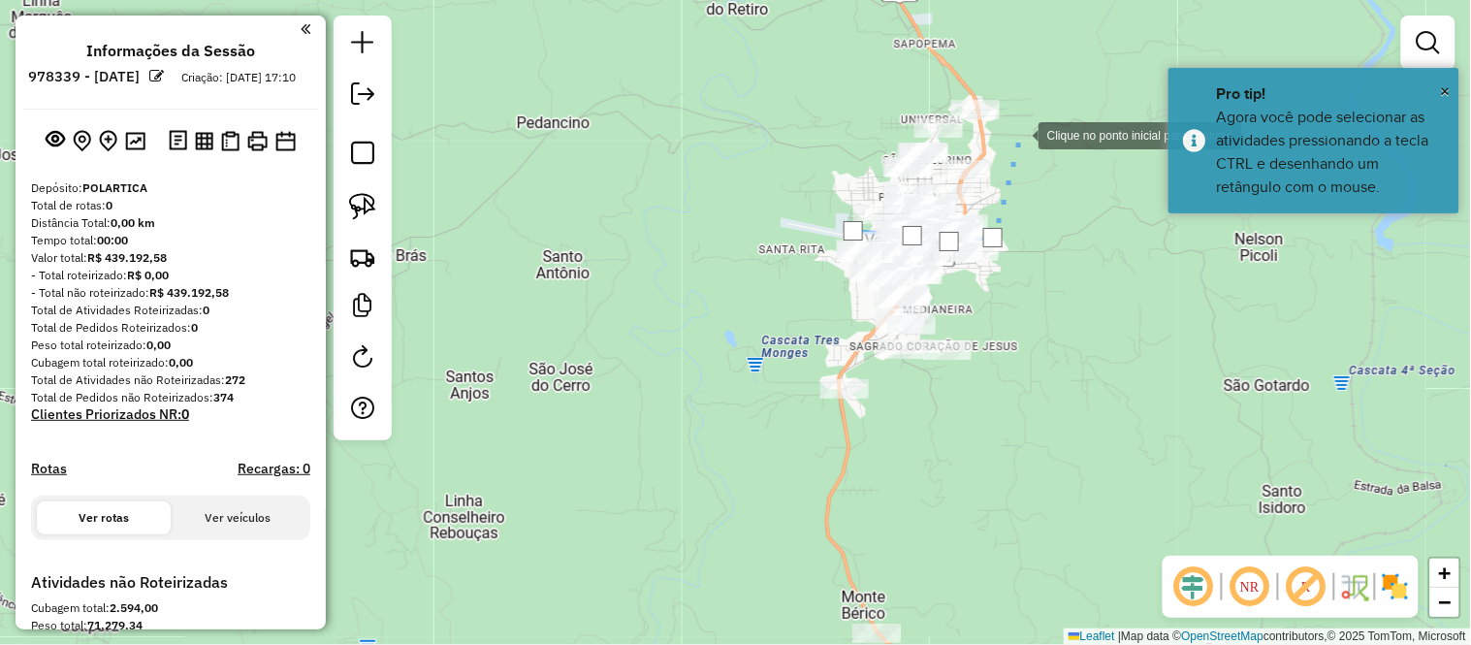
drag, startPoint x: 1038, startPoint y: 72, endPoint x: 1004, endPoint y: 180, distance: 113.8
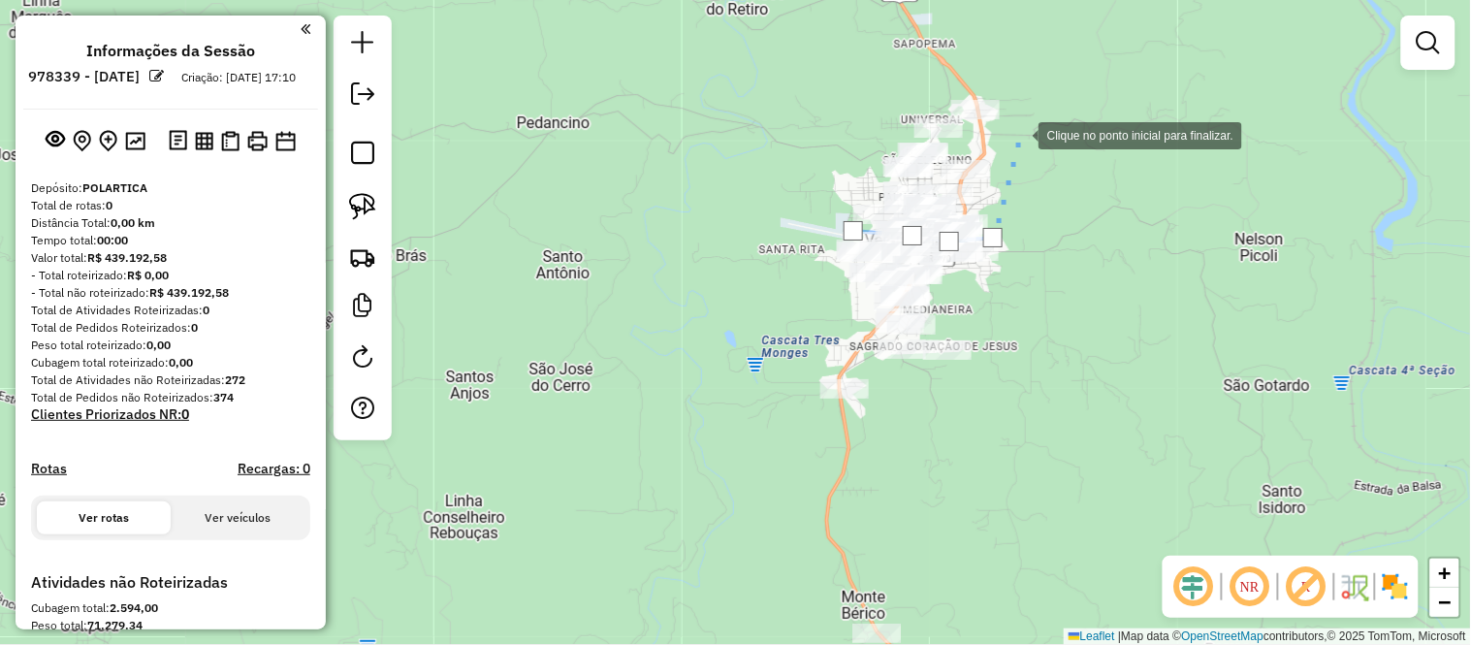
click at [1004, 153] on div at bounding box center [1019, 133] width 39 height 39
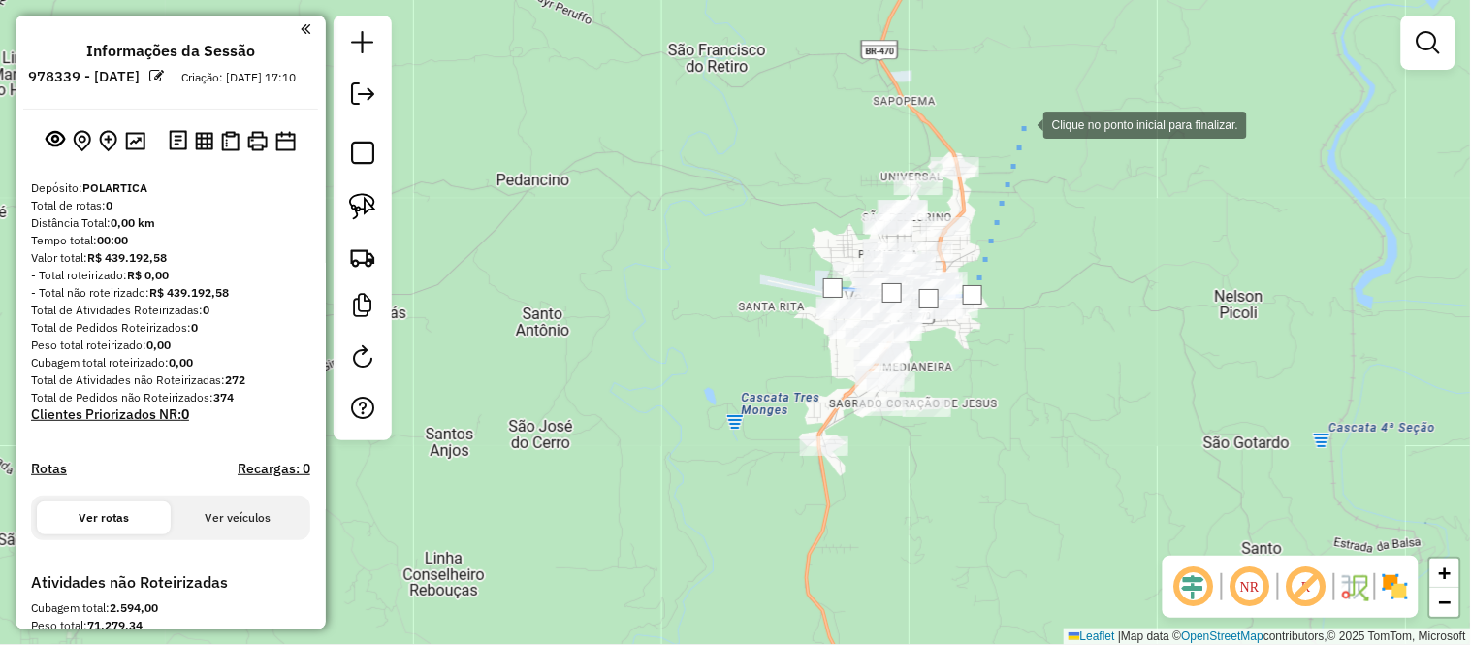
click at [1024, 123] on div at bounding box center [1023, 123] width 39 height 39
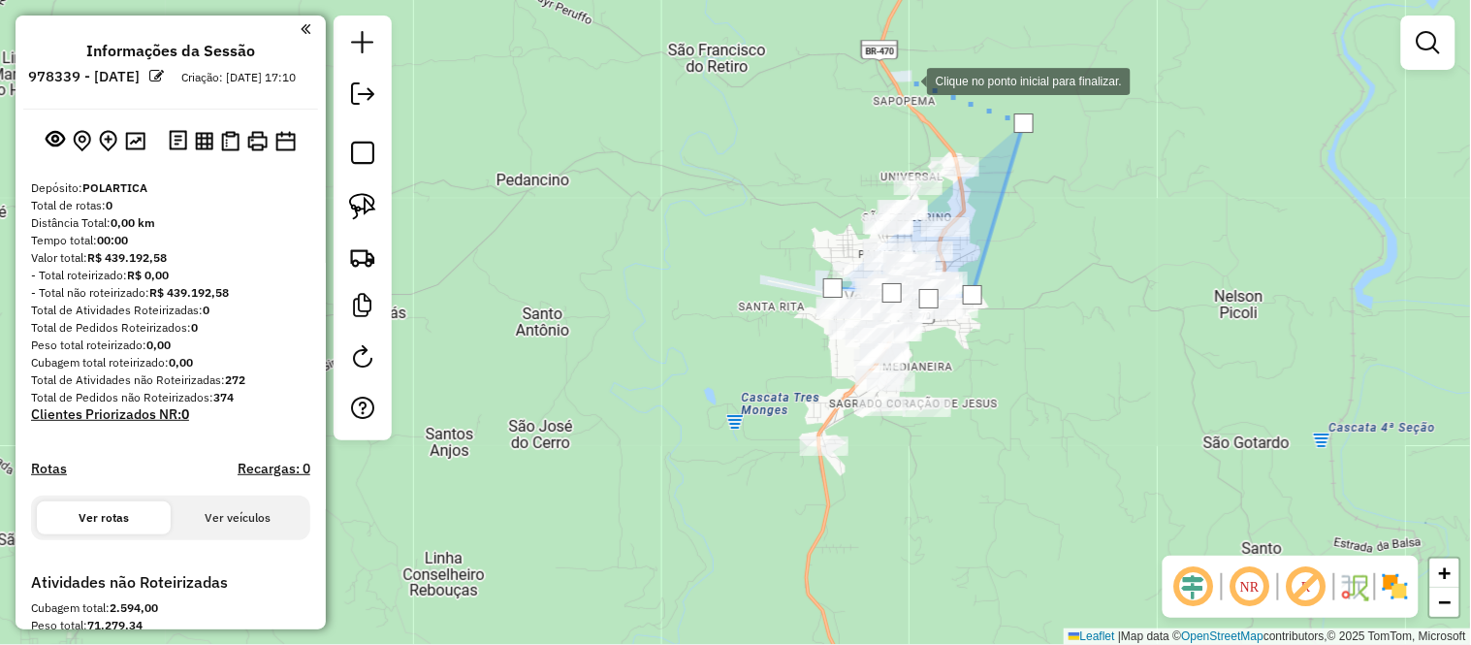
click at [907, 80] on div at bounding box center [907, 79] width 39 height 39
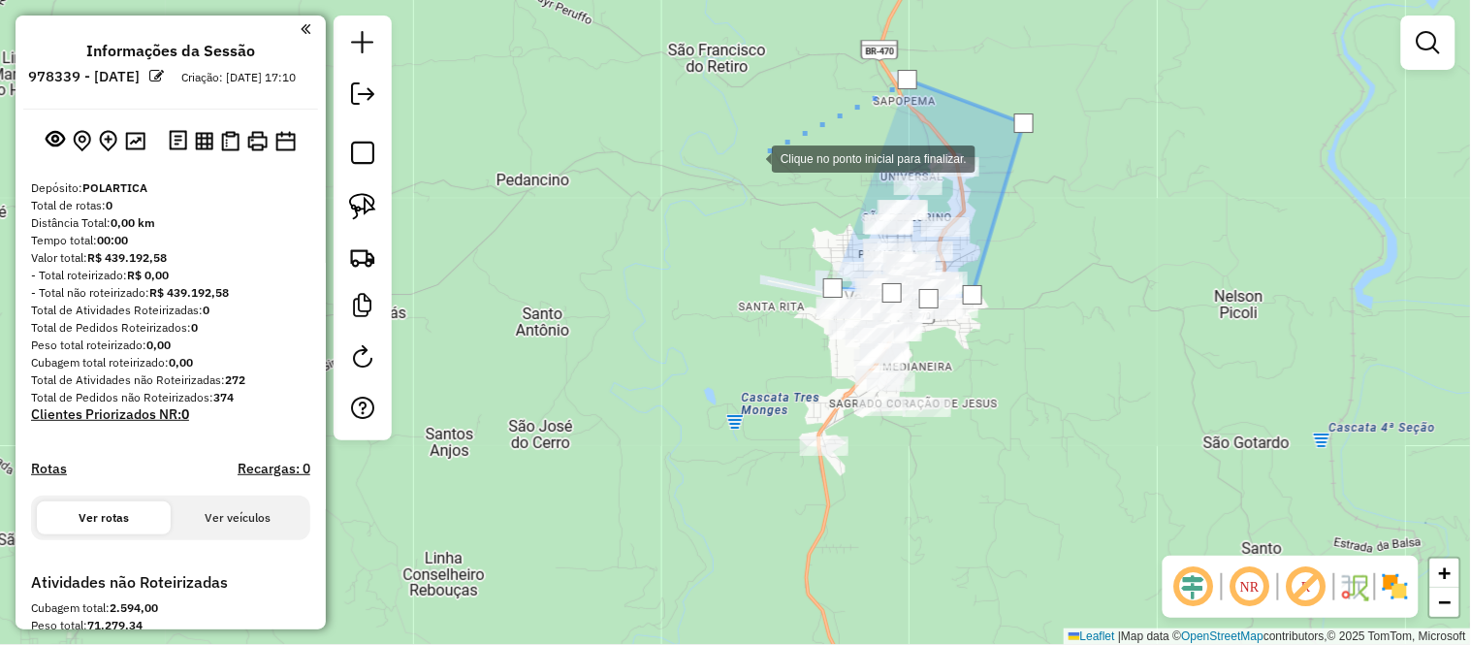
click at [752, 157] on div at bounding box center [752, 157] width 39 height 39
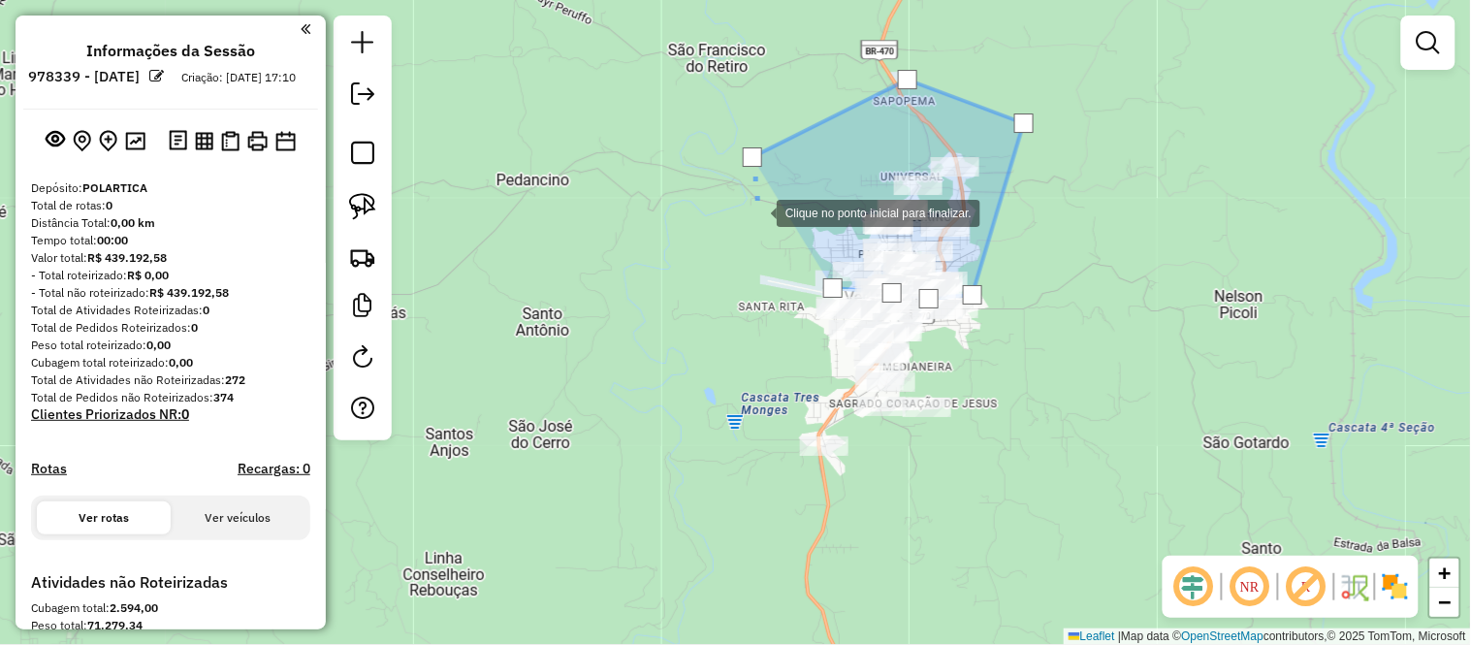
click at [757, 221] on div at bounding box center [757, 211] width 39 height 39
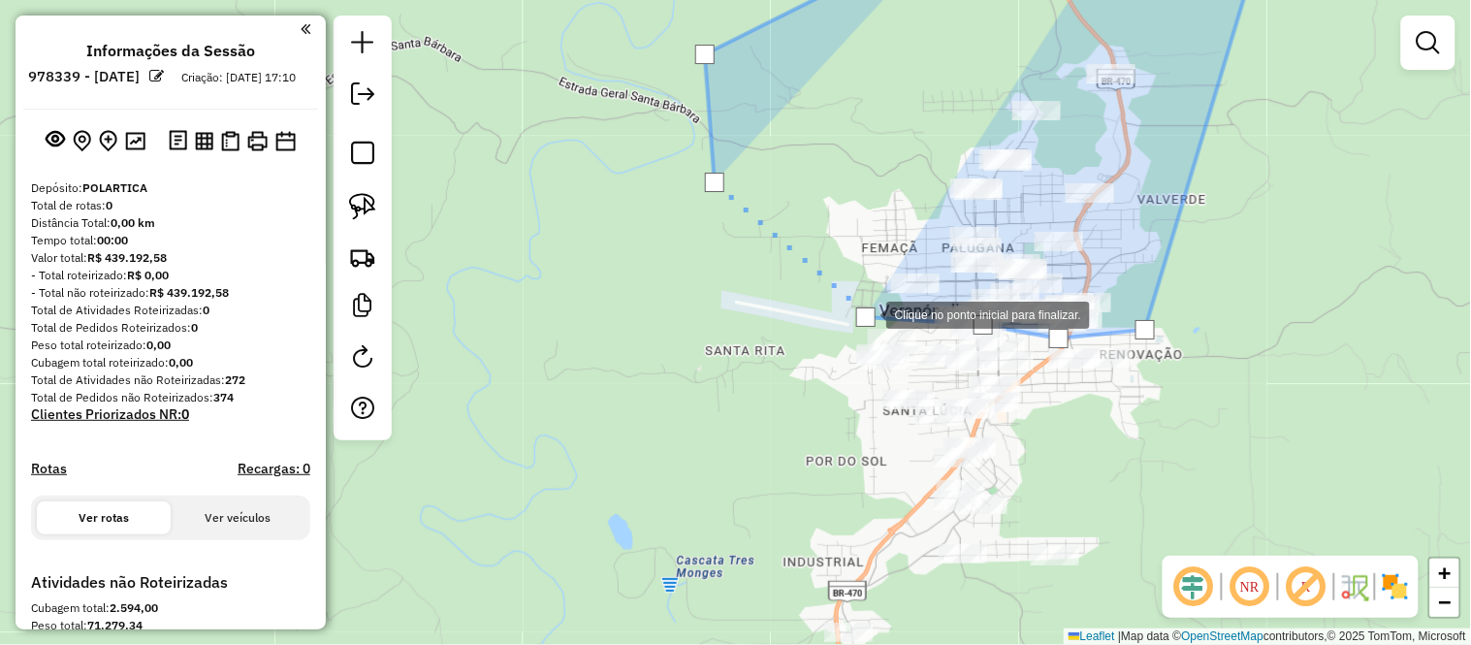
click at [867, 313] on div at bounding box center [865, 316] width 19 height 19
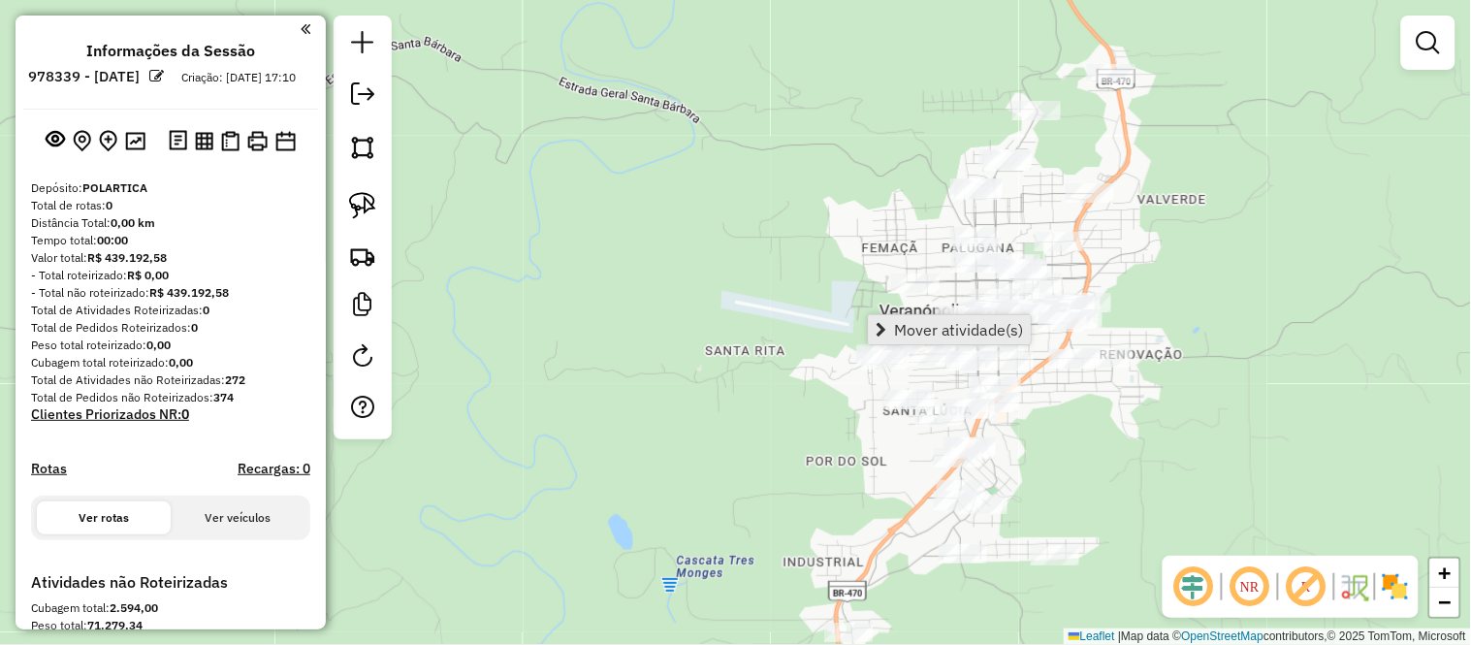
click at [912, 326] on span "Mover atividade(s)" at bounding box center [959, 330] width 130 height 16
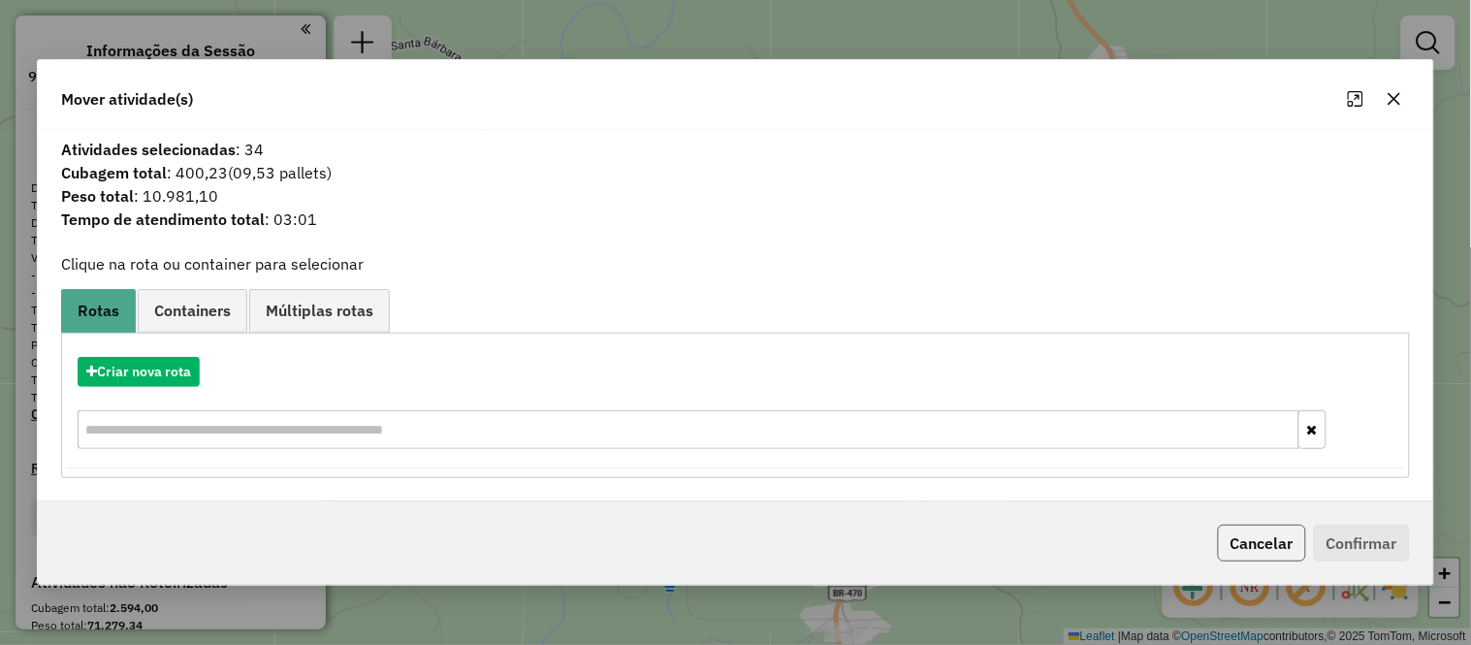
click at [1263, 535] on button "Cancelar" at bounding box center [1262, 543] width 88 height 37
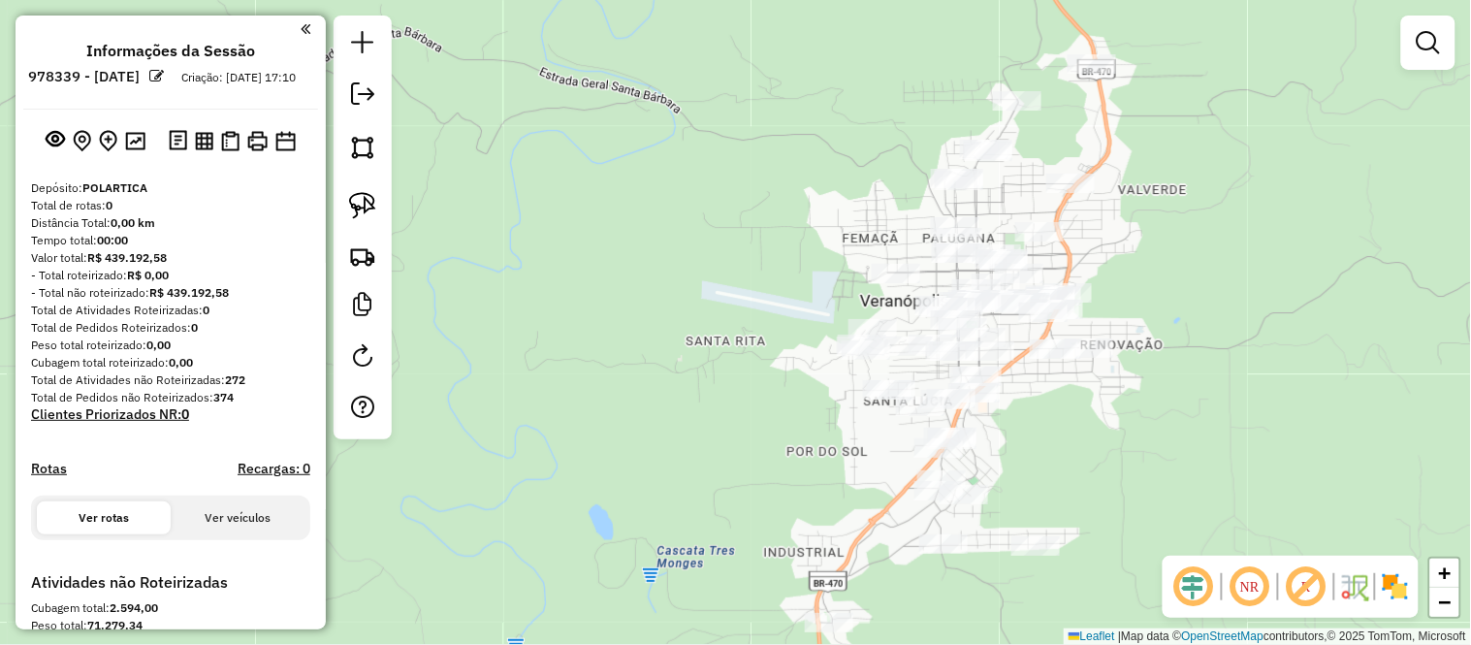
drag, startPoint x: 1297, startPoint y: 259, endPoint x: 1158, endPoint y: 206, distance: 149.4
click at [1158, 206] on div "Janela de atendimento Grade de atendimento Capacidade Transportadoras Veículos …" at bounding box center [735, 322] width 1471 height 645
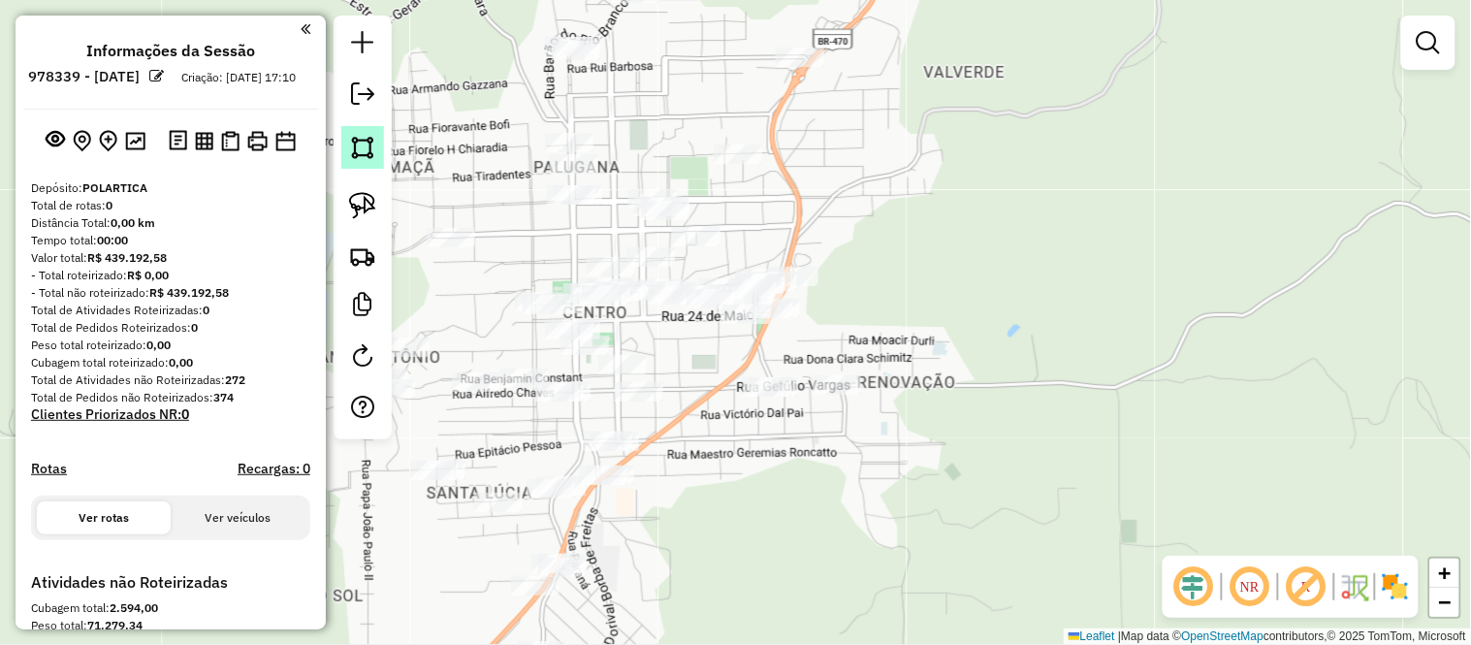
click at [362, 163] on link at bounding box center [362, 147] width 43 height 43
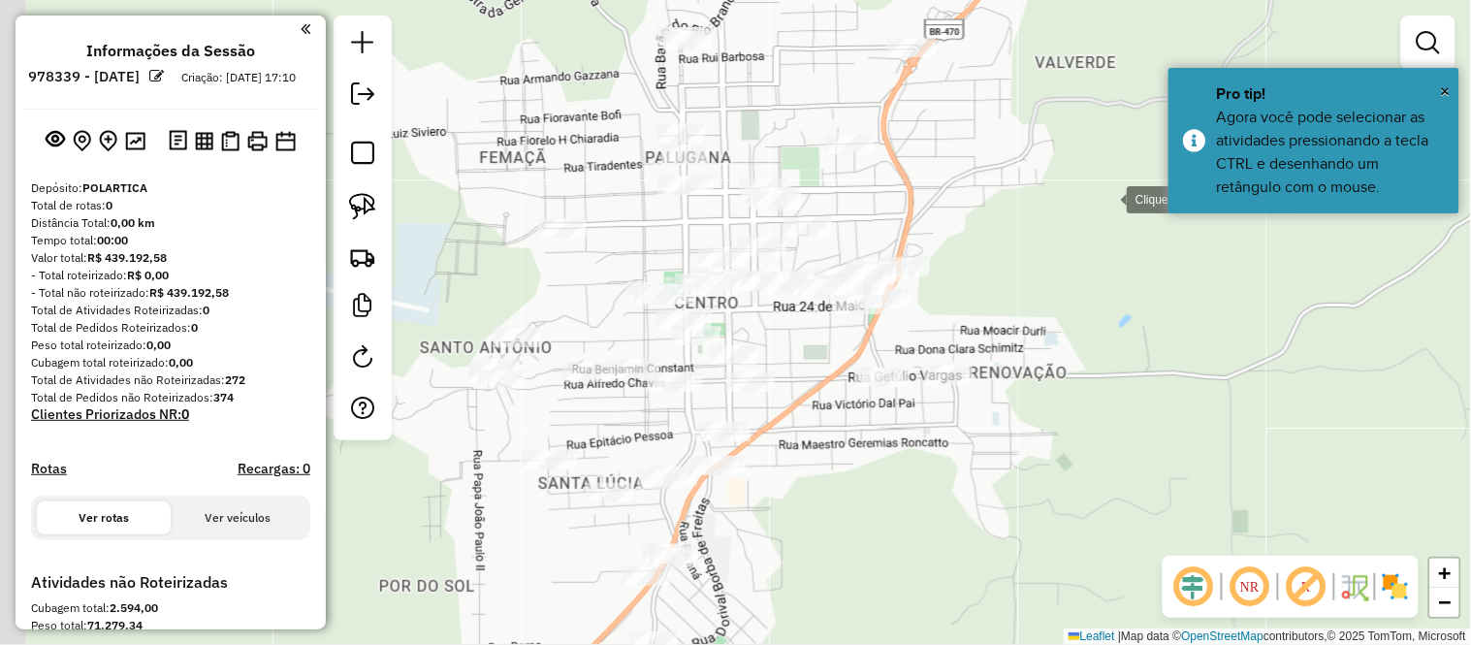
drag, startPoint x: 992, startPoint y: 207, endPoint x: 1161, endPoint y: 198, distance: 169.0
click at [1127, 198] on div at bounding box center [1107, 197] width 39 height 39
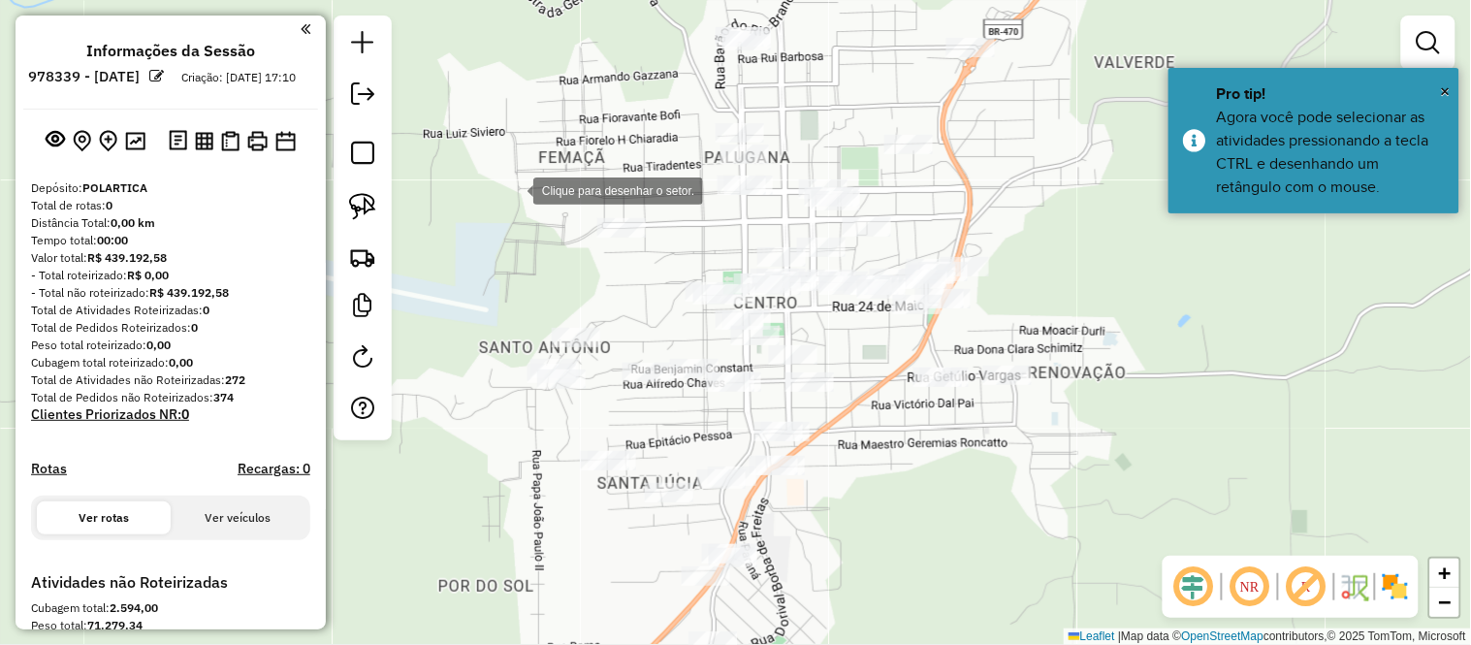
click at [514, 189] on div at bounding box center [513, 189] width 39 height 39
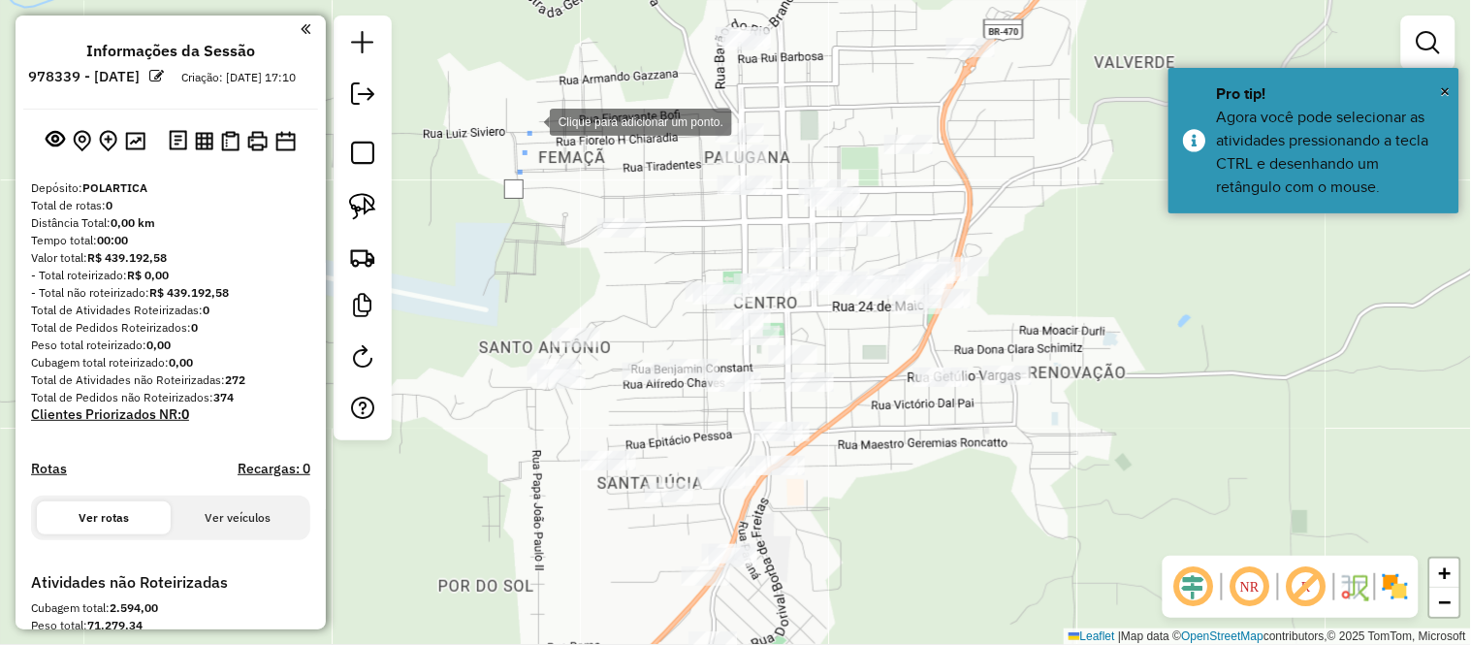
drag, startPoint x: 530, startPoint y: 120, endPoint x: 615, endPoint y: 105, distance: 85.8
click at [534, 119] on div at bounding box center [530, 120] width 39 height 39
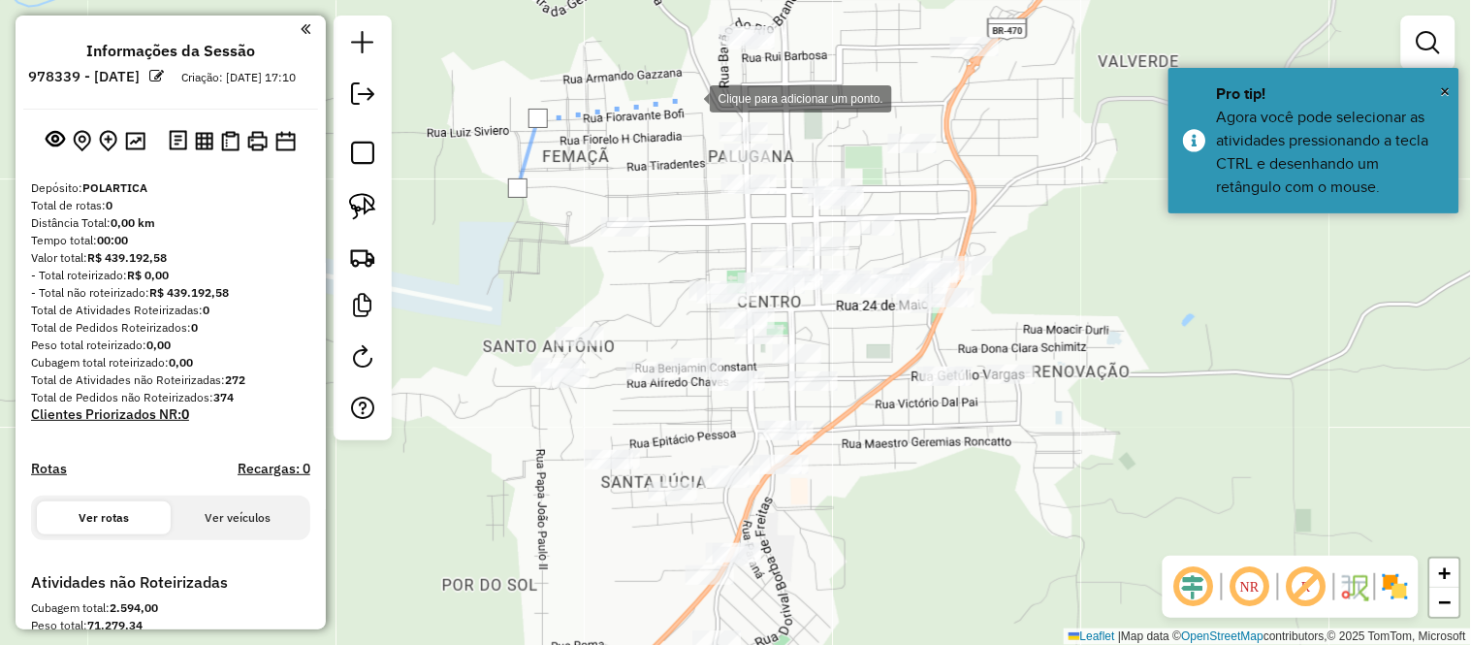
drag, startPoint x: 698, startPoint y: 97, endPoint x: 721, endPoint y: 98, distance: 23.3
click at [699, 97] on div at bounding box center [690, 97] width 39 height 39
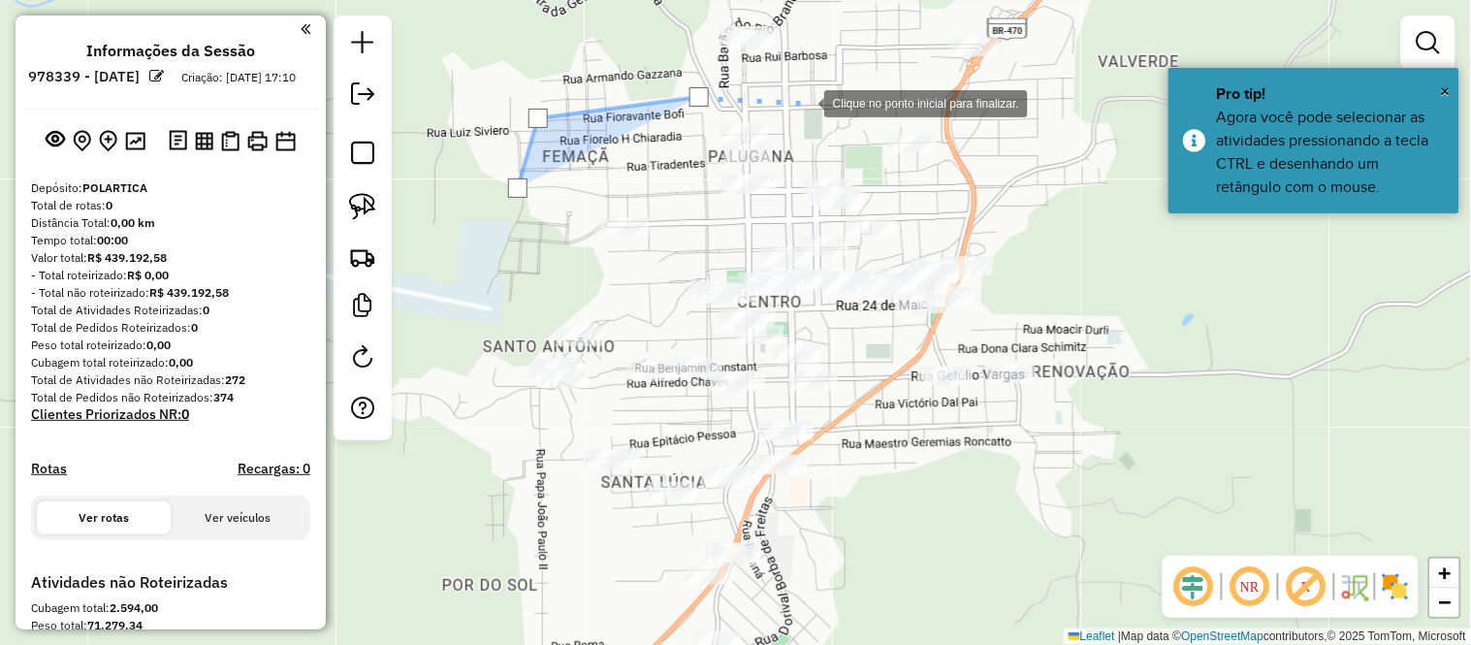
click at [805, 102] on div at bounding box center [804, 101] width 39 height 39
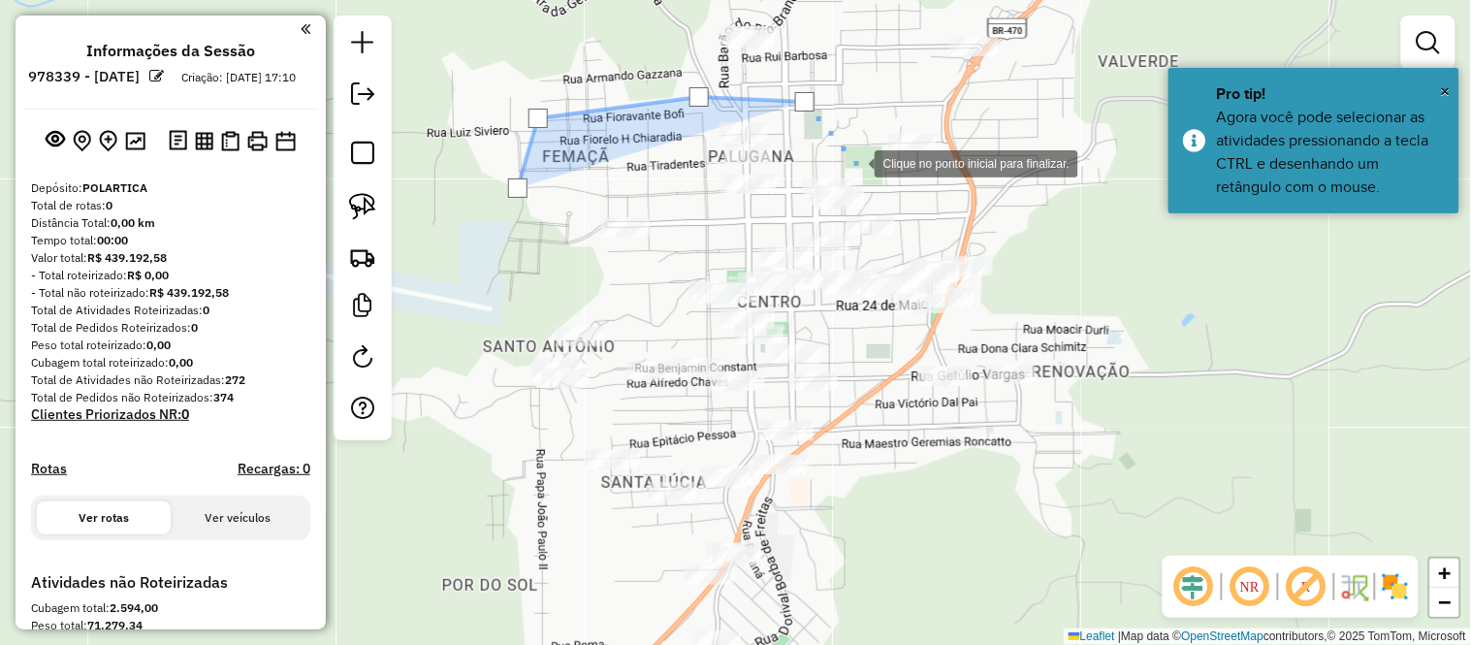
click at [861, 167] on div at bounding box center [855, 162] width 39 height 39
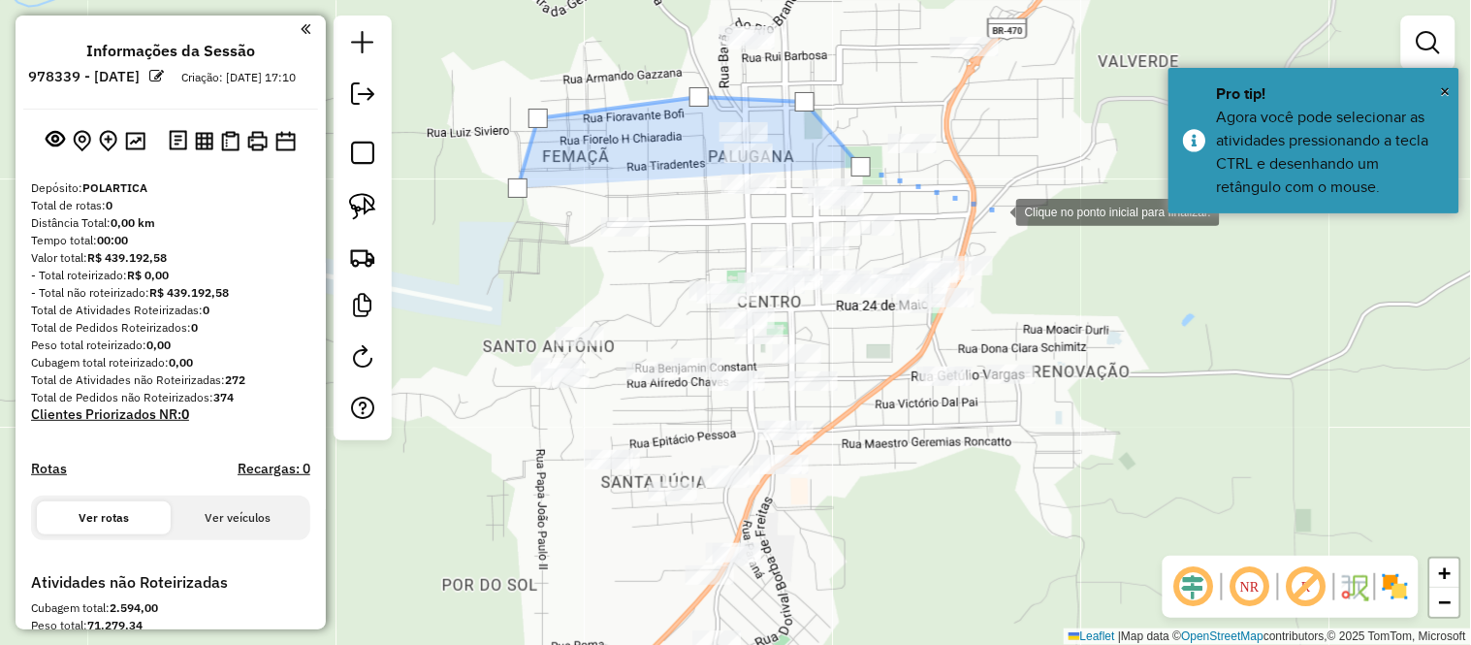
click at [997, 210] on div at bounding box center [996, 210] width 39 height 39
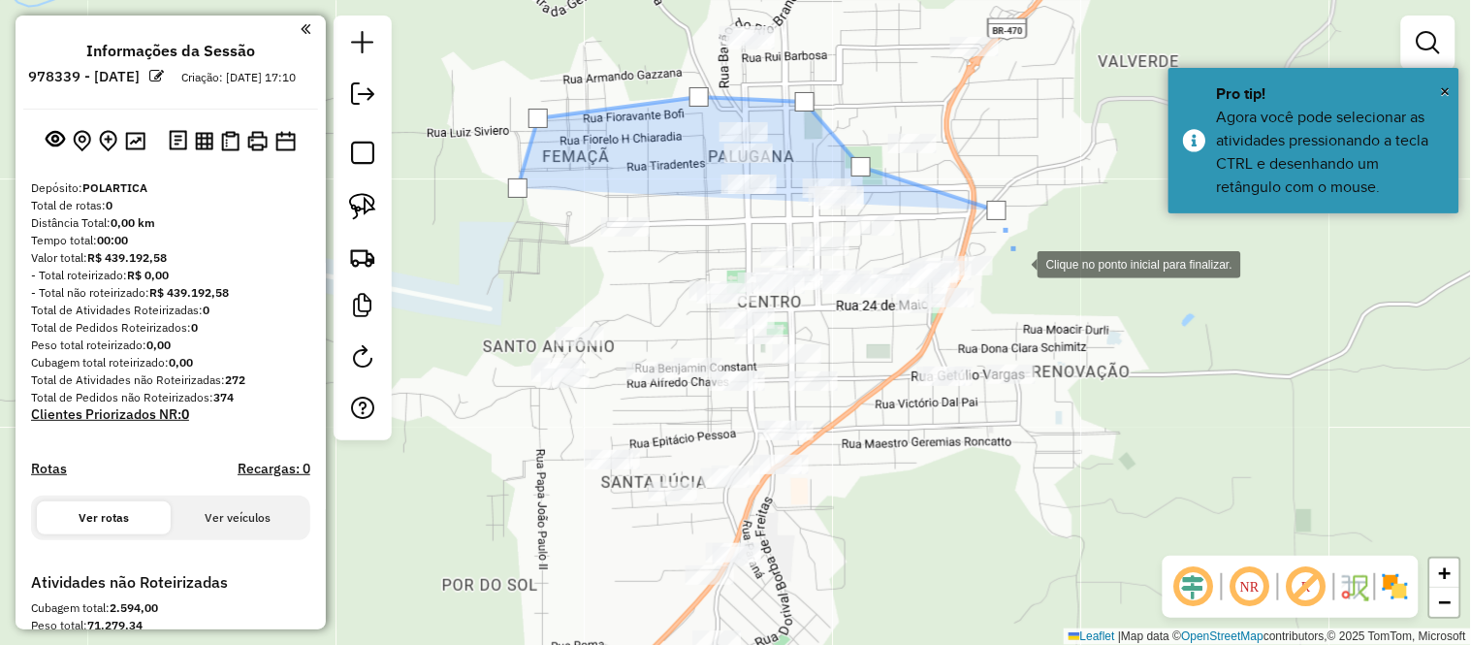
click at [1018, 263] on div at bounding box center [1018, 262] width 39 height 39
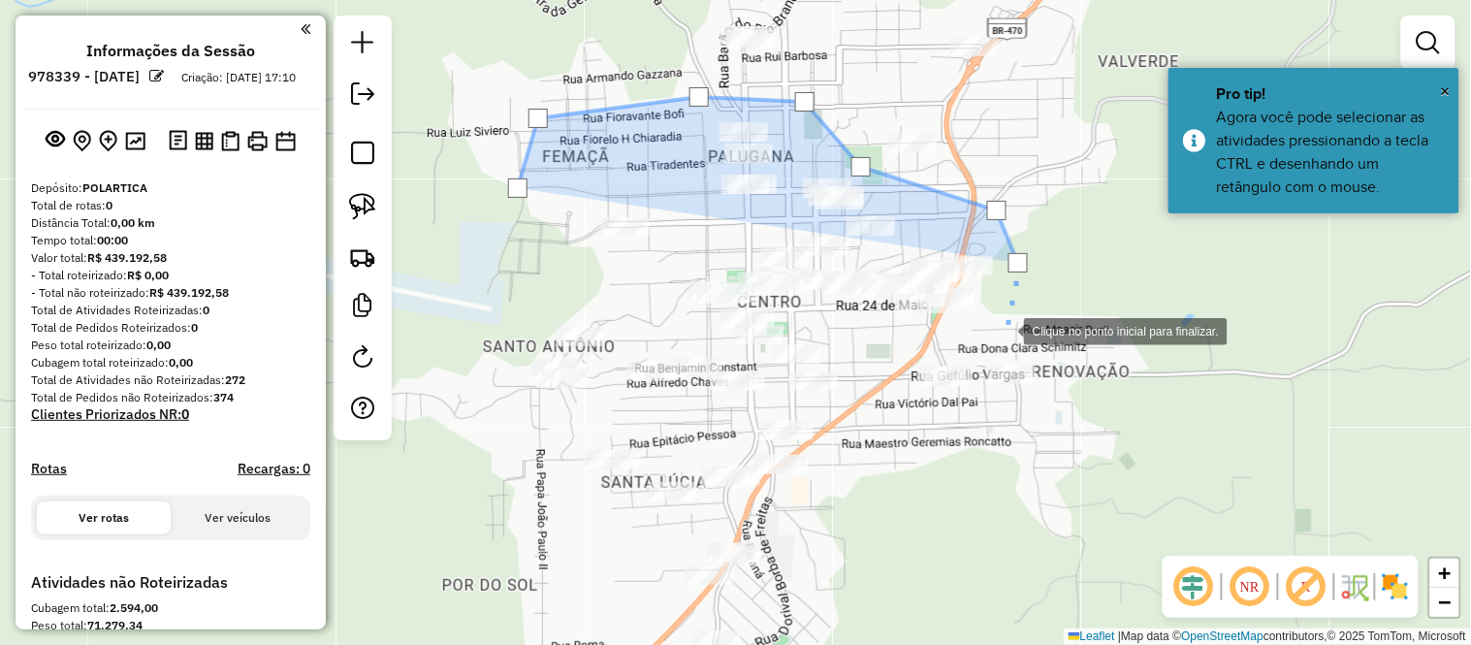
drag, startPoint x: 1004, startPoint y: 331, endPoint x: 983, endPoint y: 331, distance: 21.3
click at [1003, 331] on div at bounding box center [1004, 329] width 39 height 39
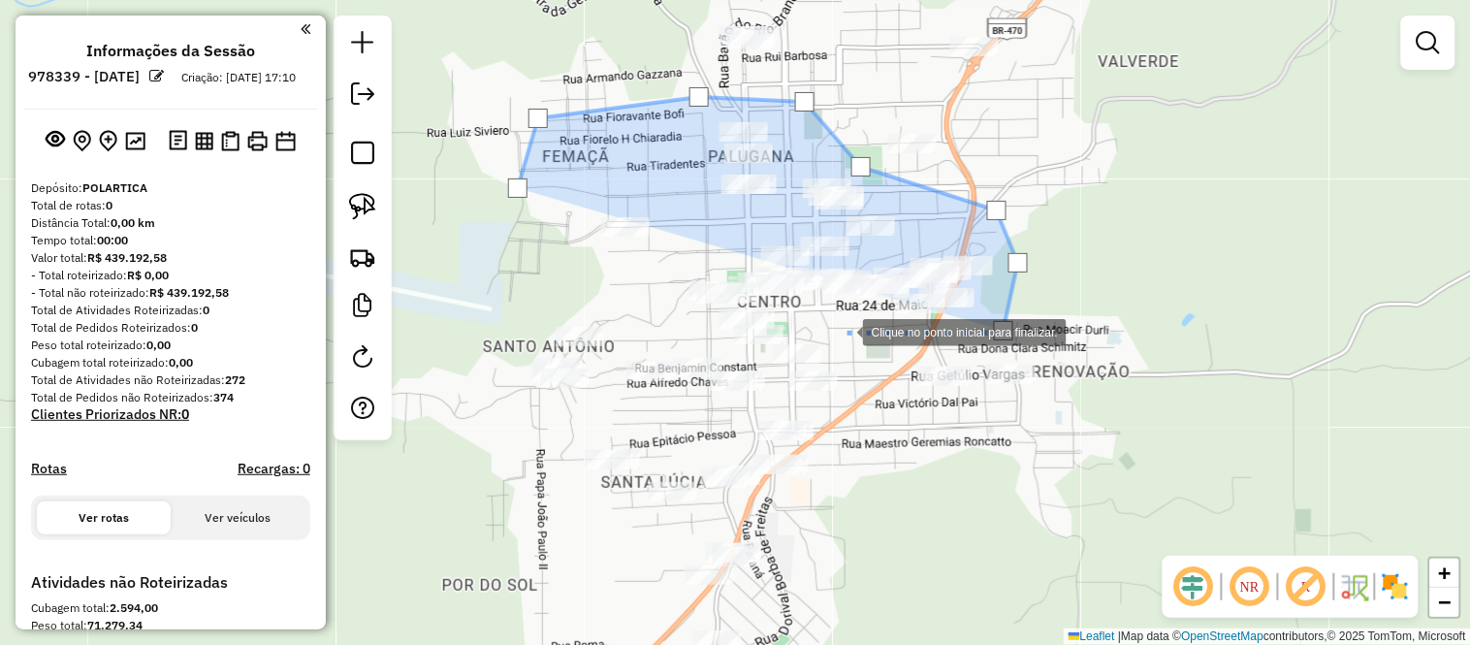
click at [843, 331] on div at bounding box center [843, 330] width 39 height 39
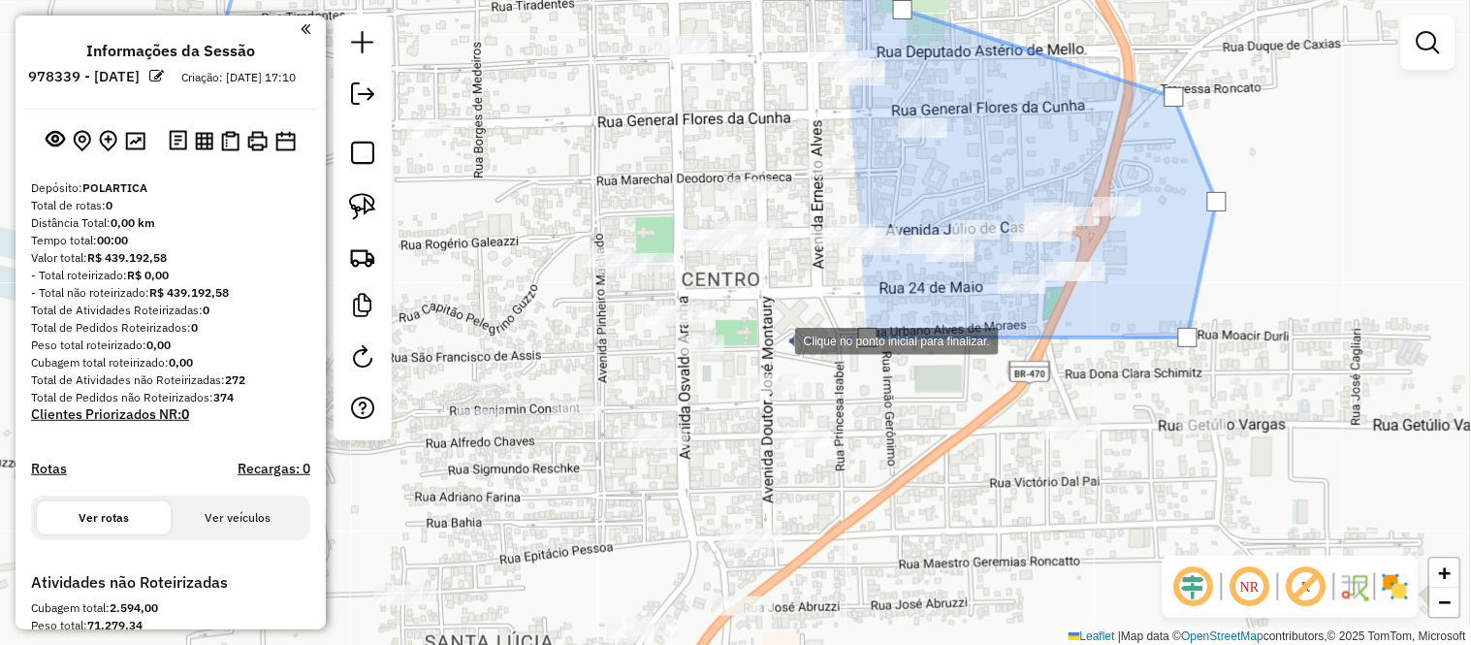
click at [776, 339] on div at bounding box center [775, 339] width 39 height 39
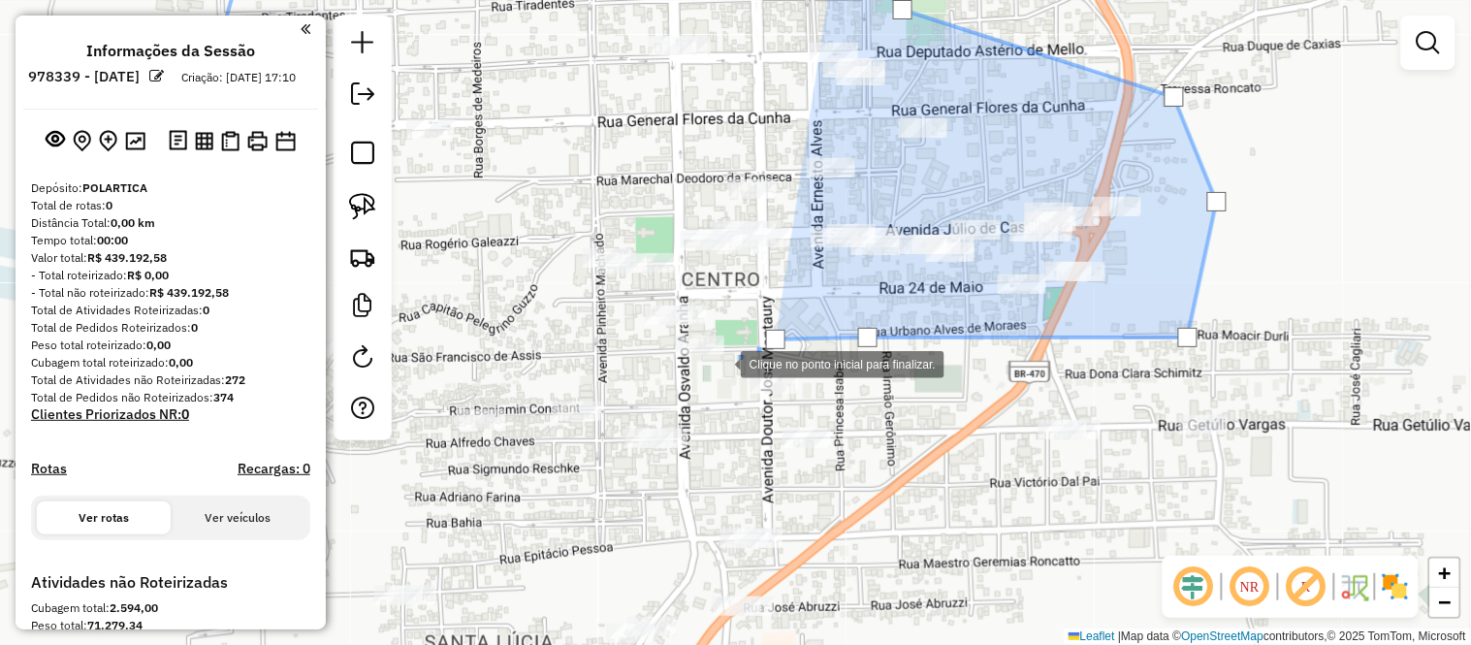
click at [721, 363] on div at bounding box center [721, 362] width 39 height 39
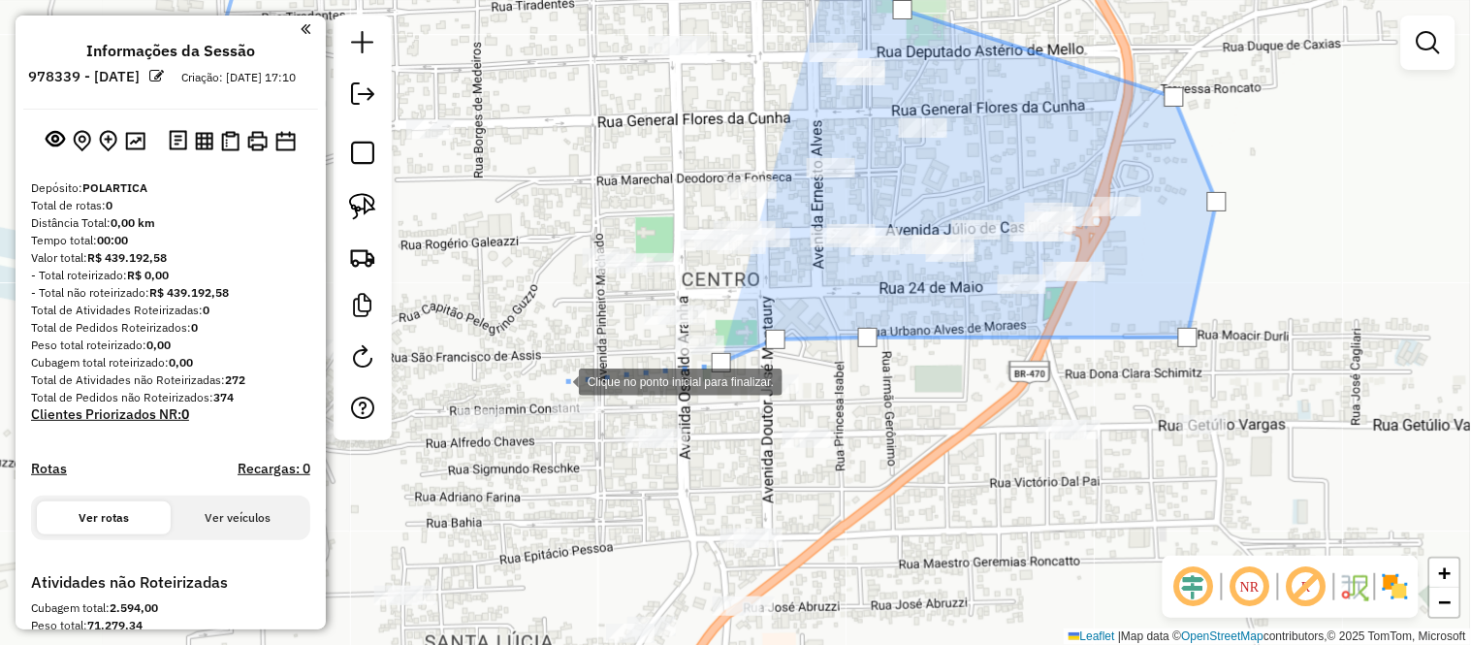
click at [558, 380] on div at bounding box center [559, 380] width 39 height 39
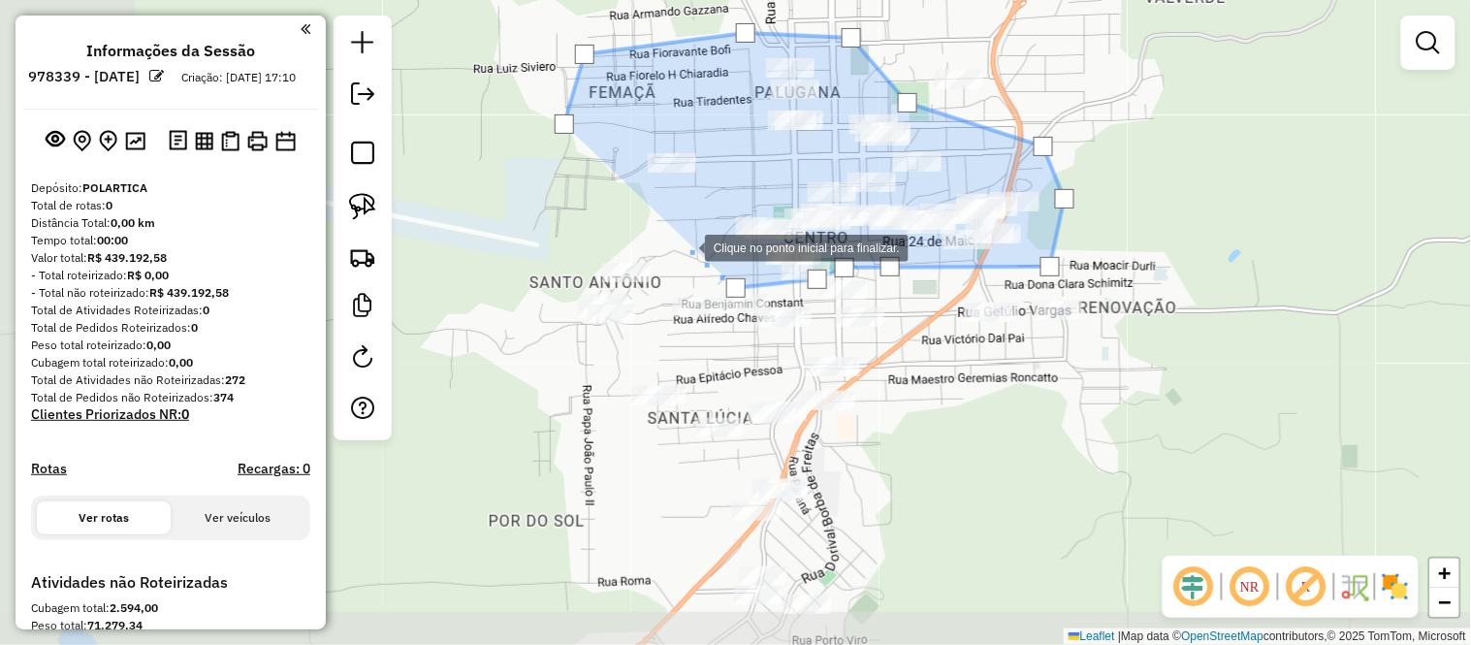
drag, startPoint x: 497, startPoint y: 314, endPoint x: 684, endPoint y: 247, distance: 198.7
click at [684, 247] on div at bounding box center [685, 246] width 39 height 39
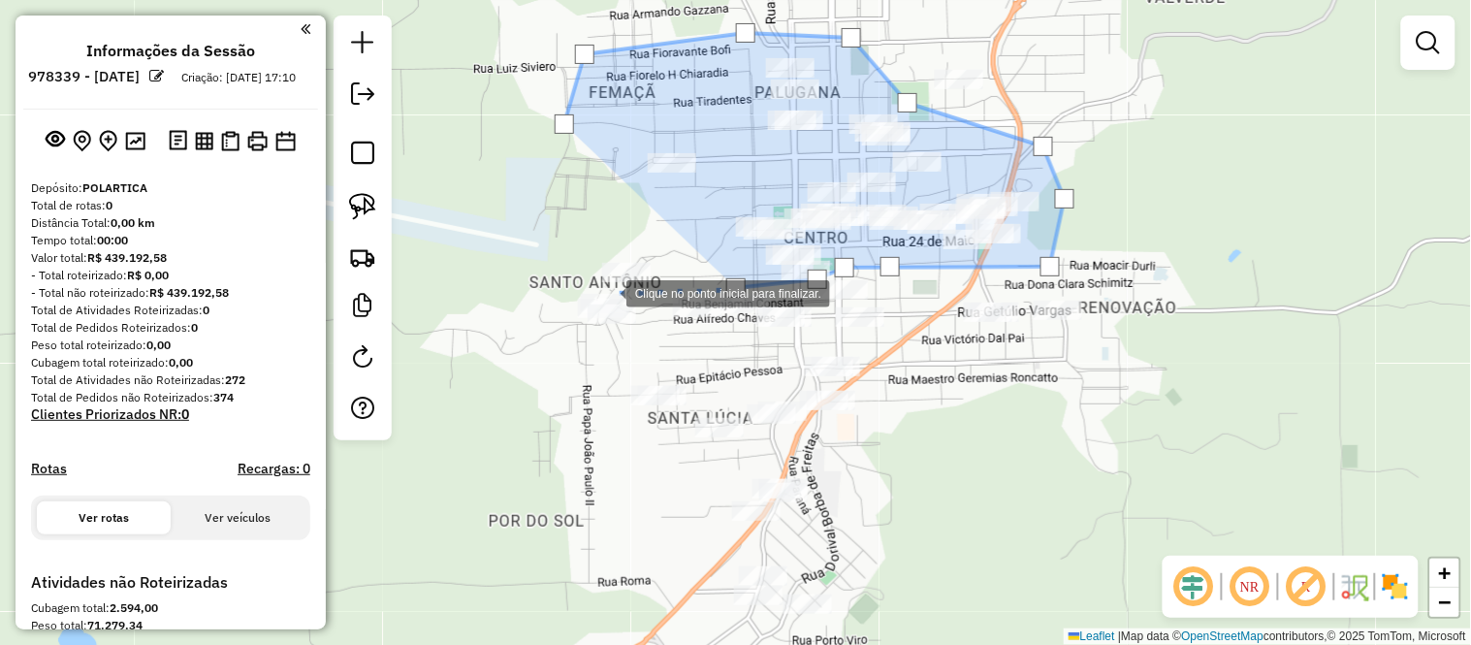
click at [607, 292] on div at bounding box center [607, 291] width 39 height 39
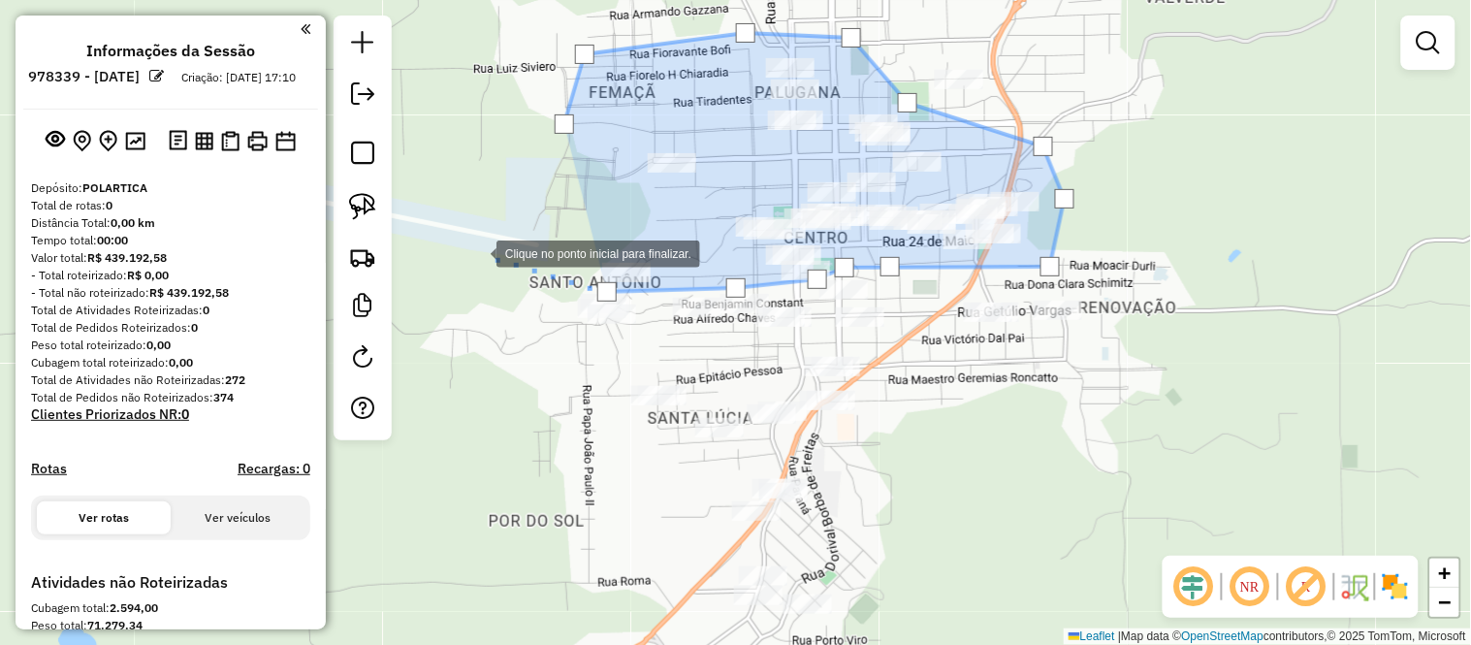
click at [477, 252] on div at bounding box center [477, 252] width 39 height 39
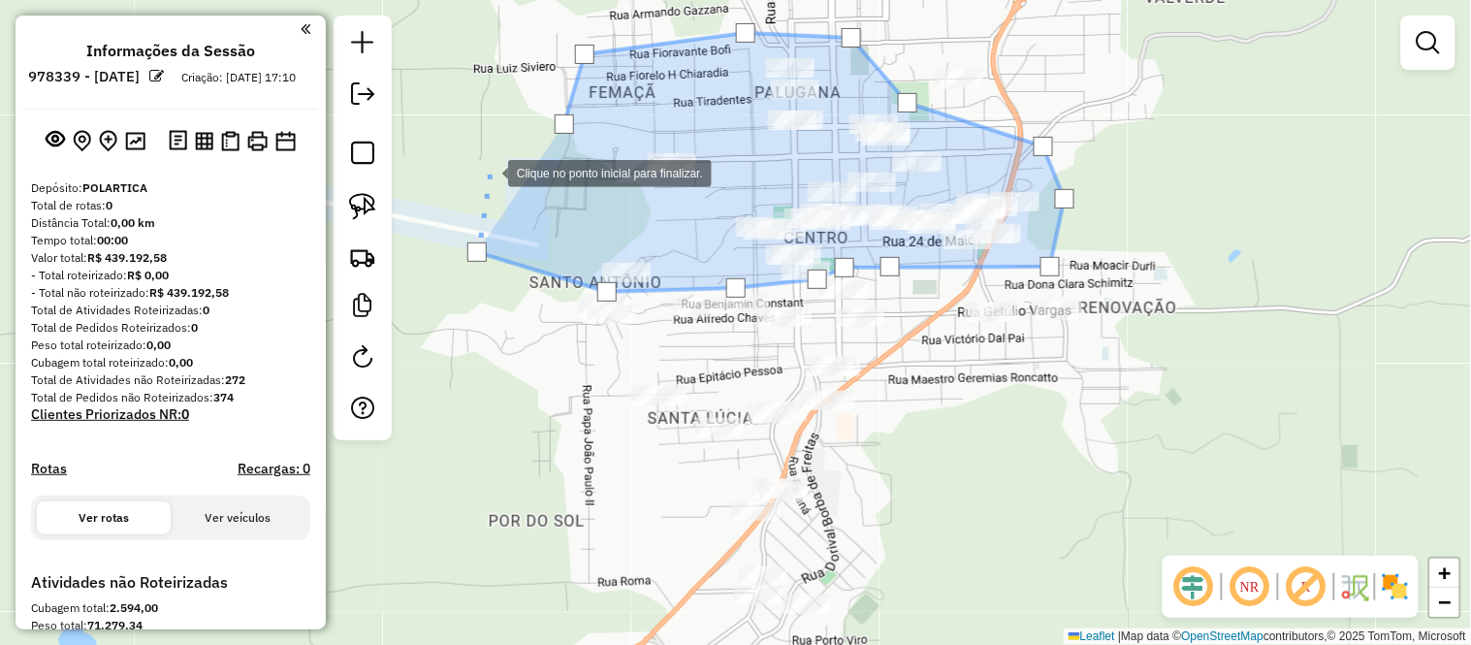
click at [489, 172] on div at bounding box center [488, 171] width 39 height 39
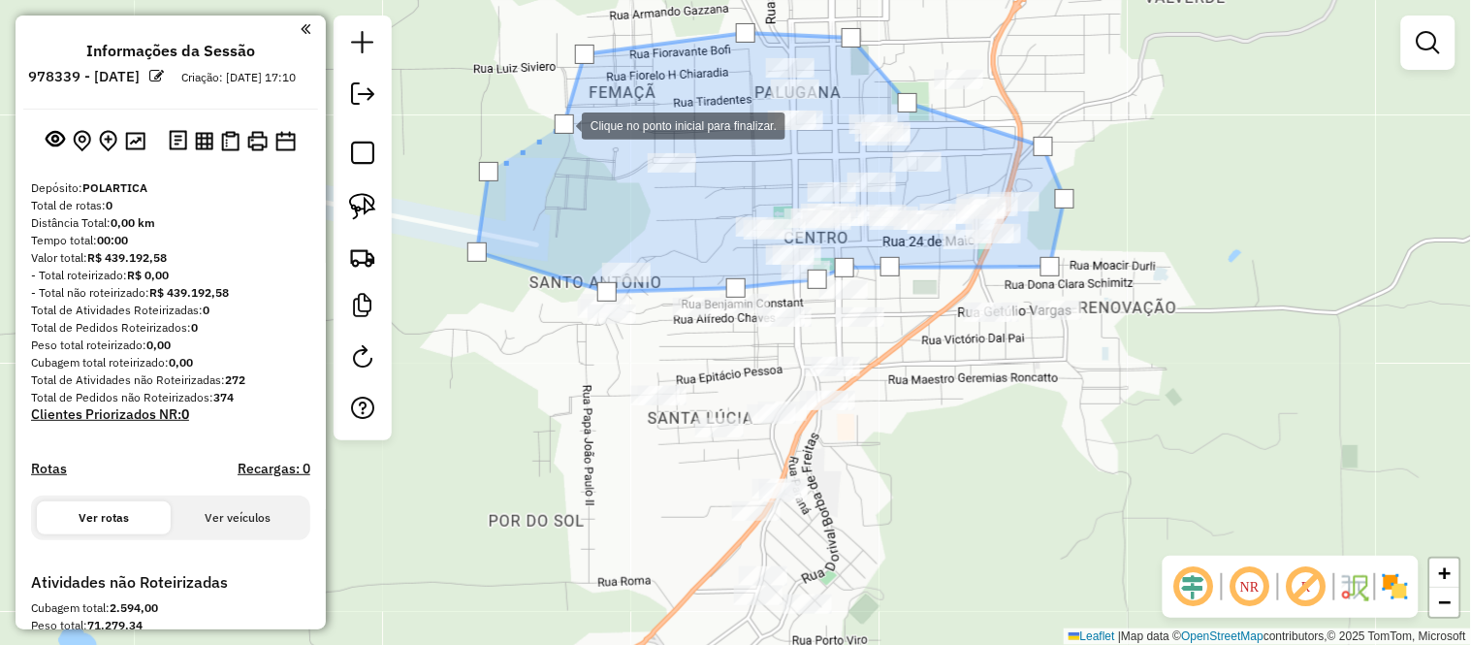
click at [562, 124] on div at bounding box center [564, 123] width 19 height 19
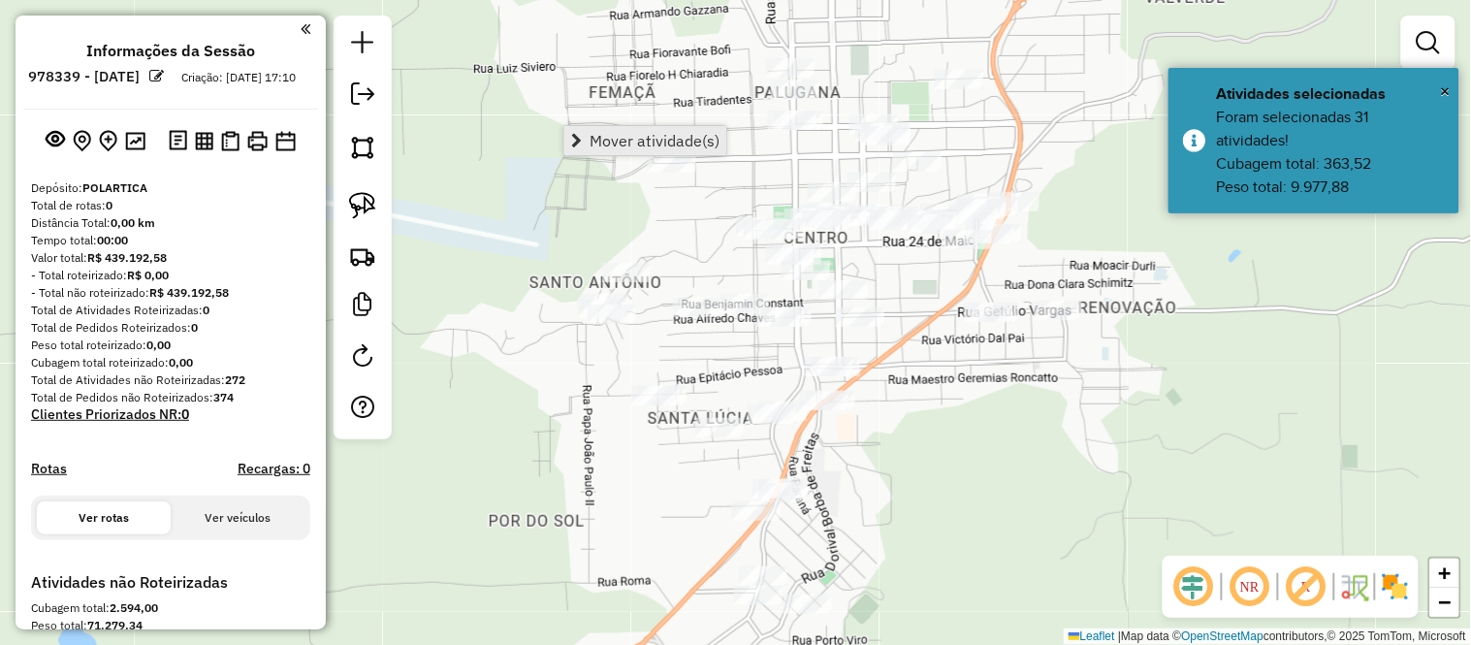
click at [675, 134] on span "Mover atividade(s)" at bounding box center [654, 141] width 130 height 16
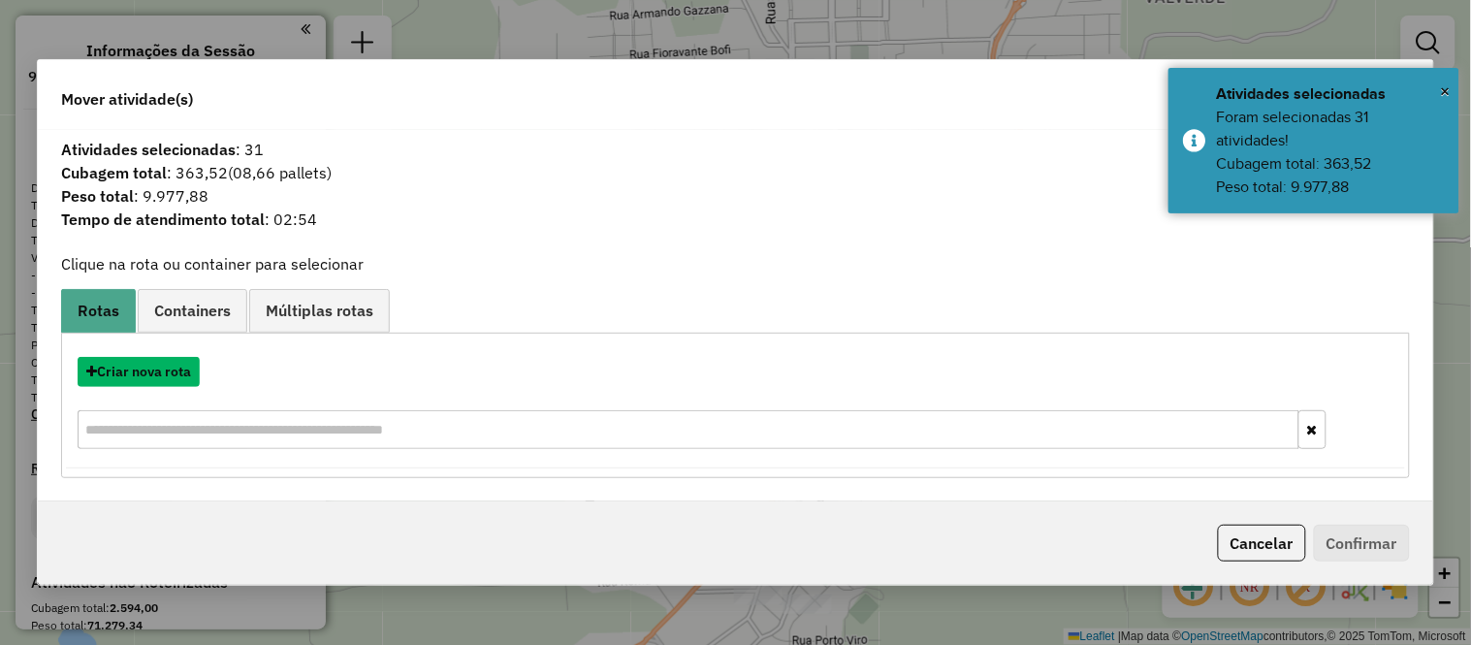
click at [176, 379] on button "Criar nova rota" at bounding box center [139, 372] width 122 height 30
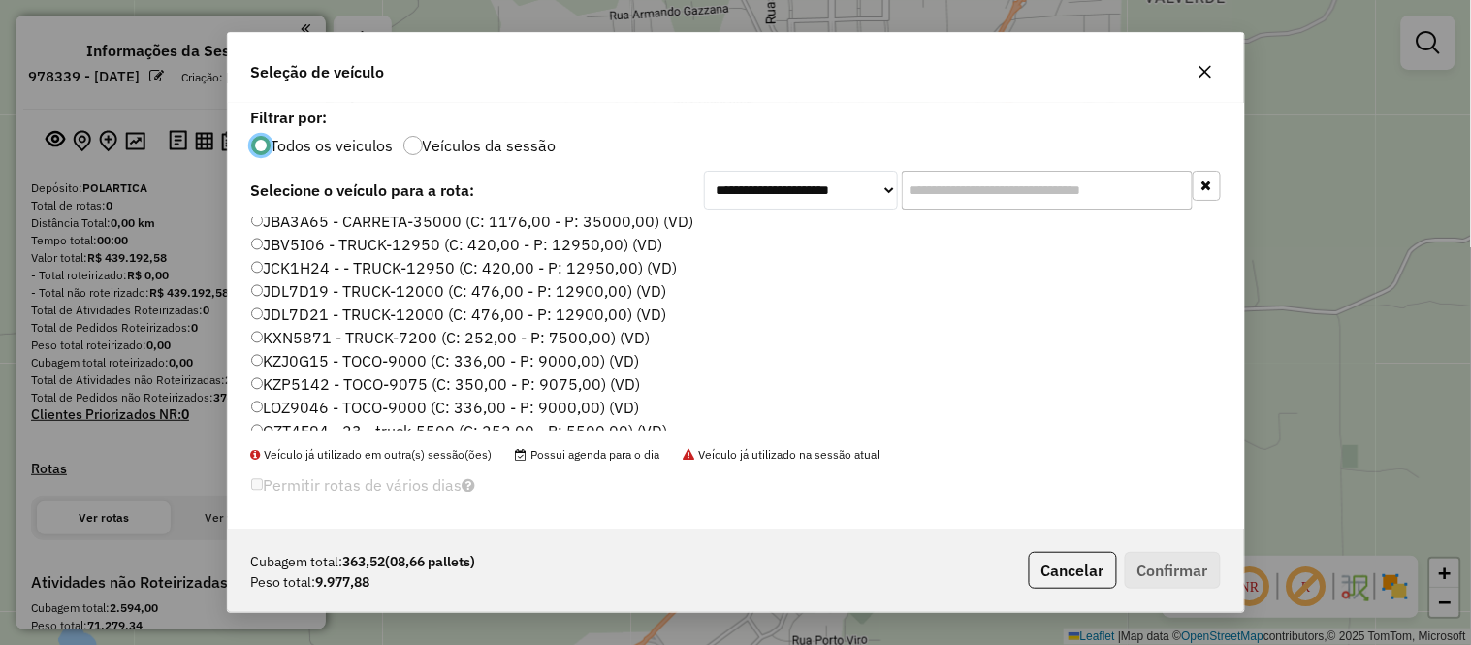
scroll to position [252, 0]
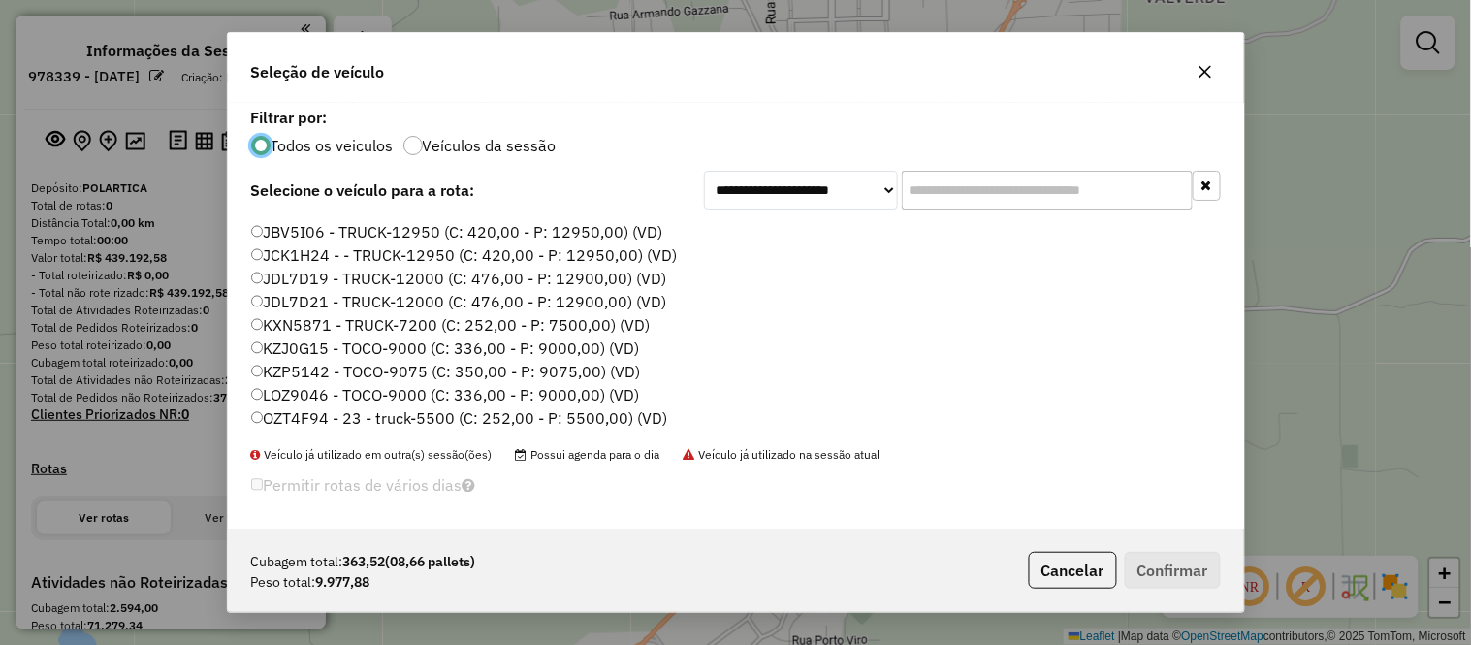
click at [313, 400] on label "LOZ9046 - TOCO-9000 (C: 336,00 - P: 9000,00) (VD)" at bounding box center [445, 394] width 389 height 23
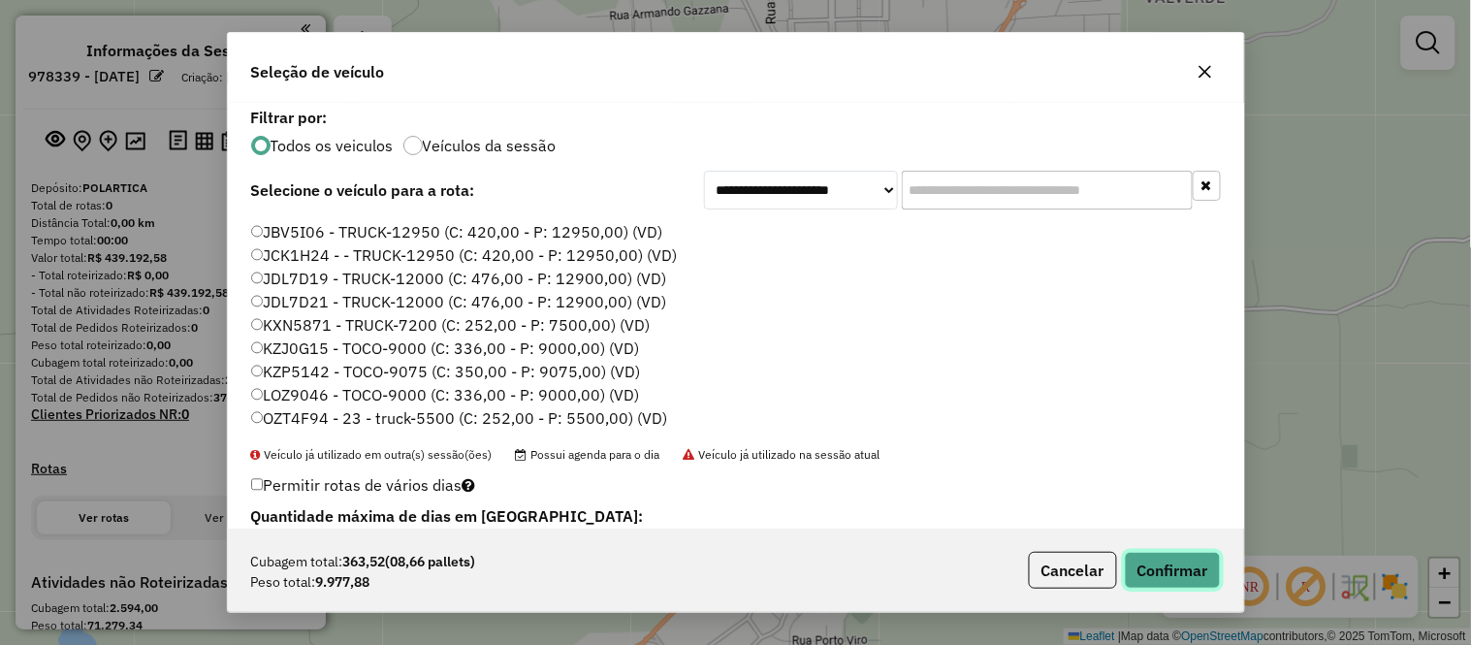
click at [1181, 567] on button "Confirmar" at bounding box center [1173, 570] width 96 height 37
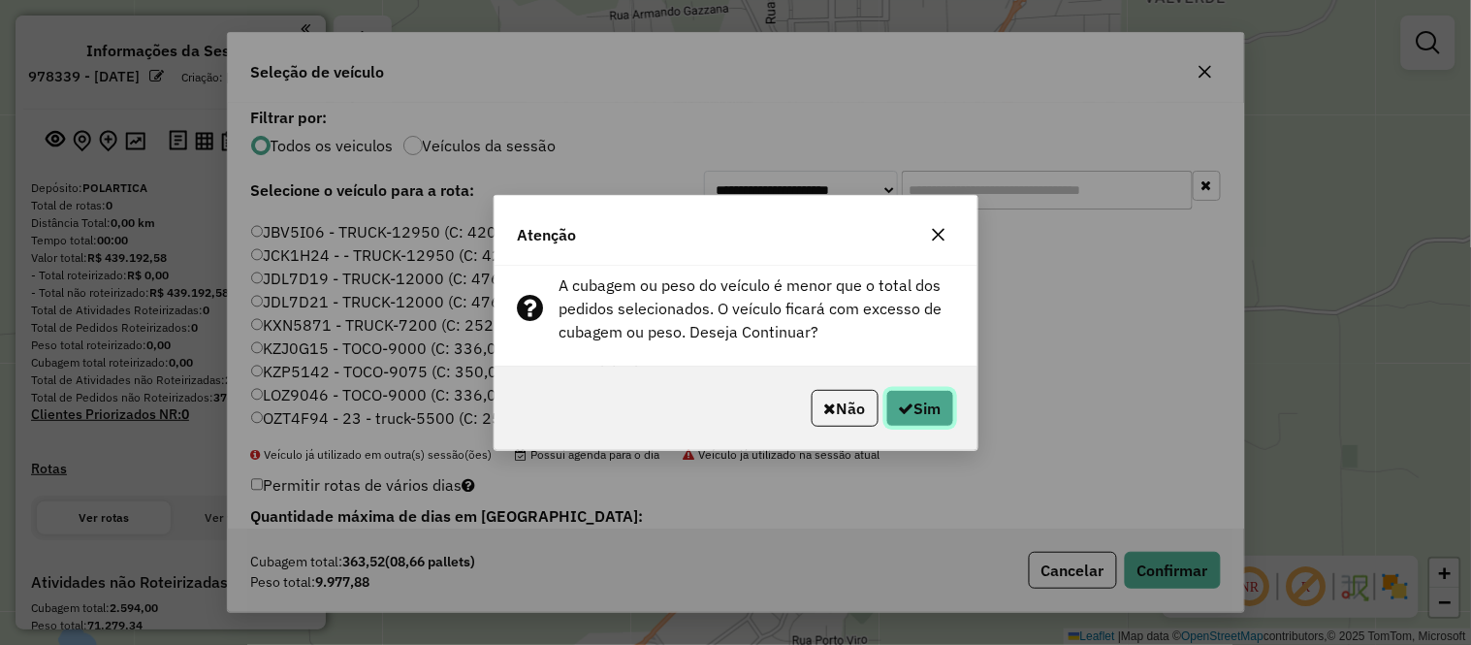
click at [912, 390] on button "Sim" at bounding box center [920, 408] width 68 height 37
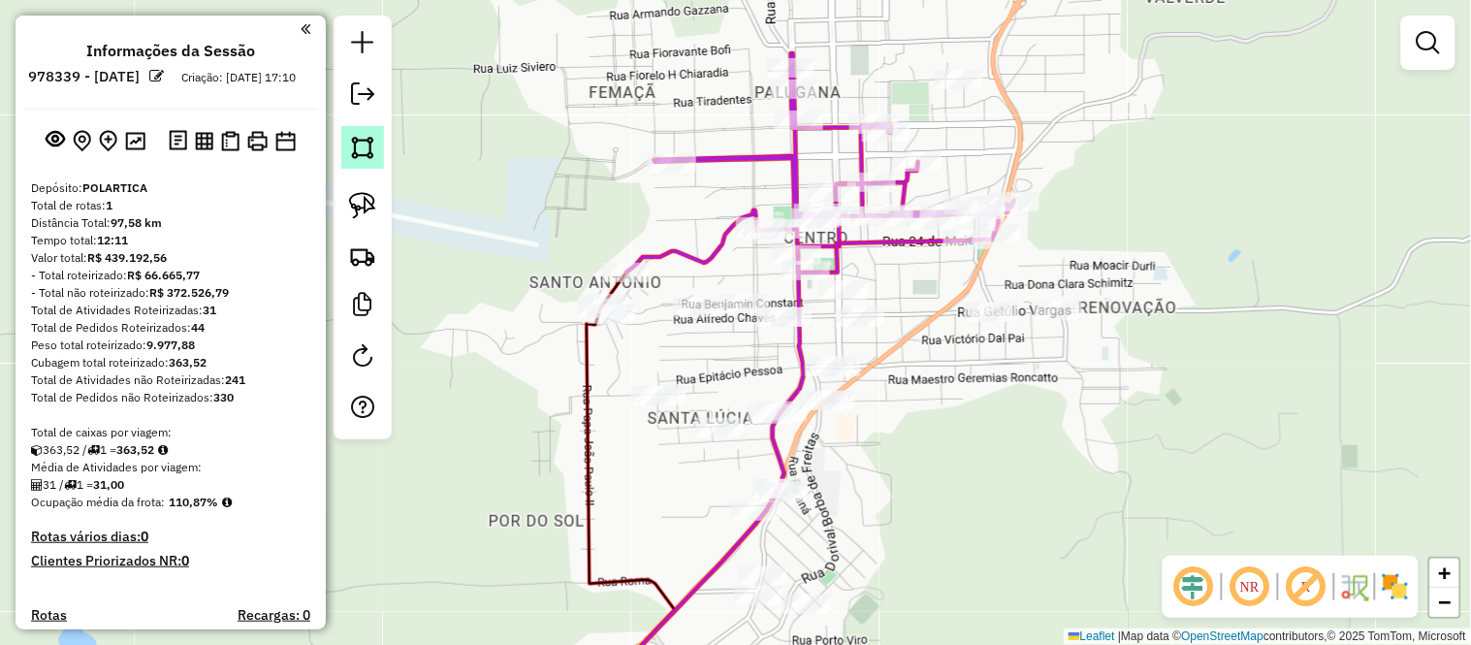
click at [360, 156] on img at bounding box center [362, 147] width 27 height 27
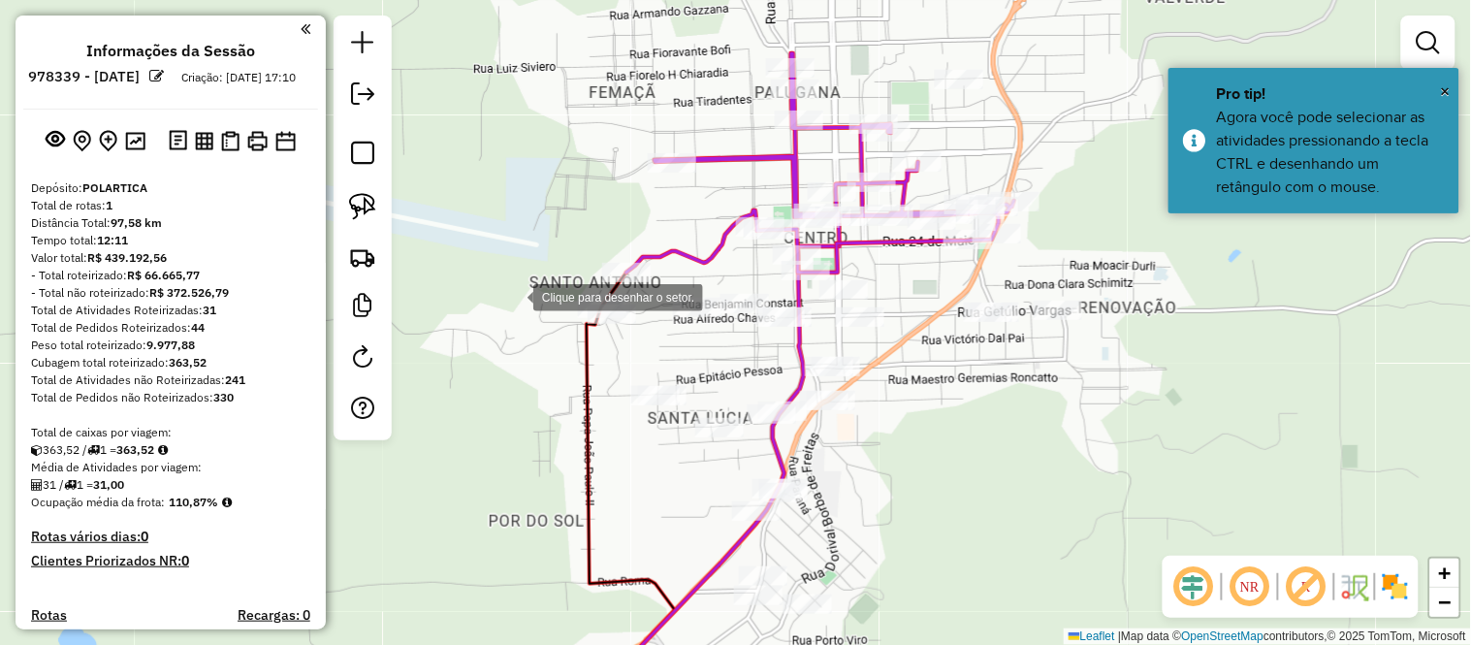
click at [514, 295] on div at bounding box center [513, 295] width 39 height 39
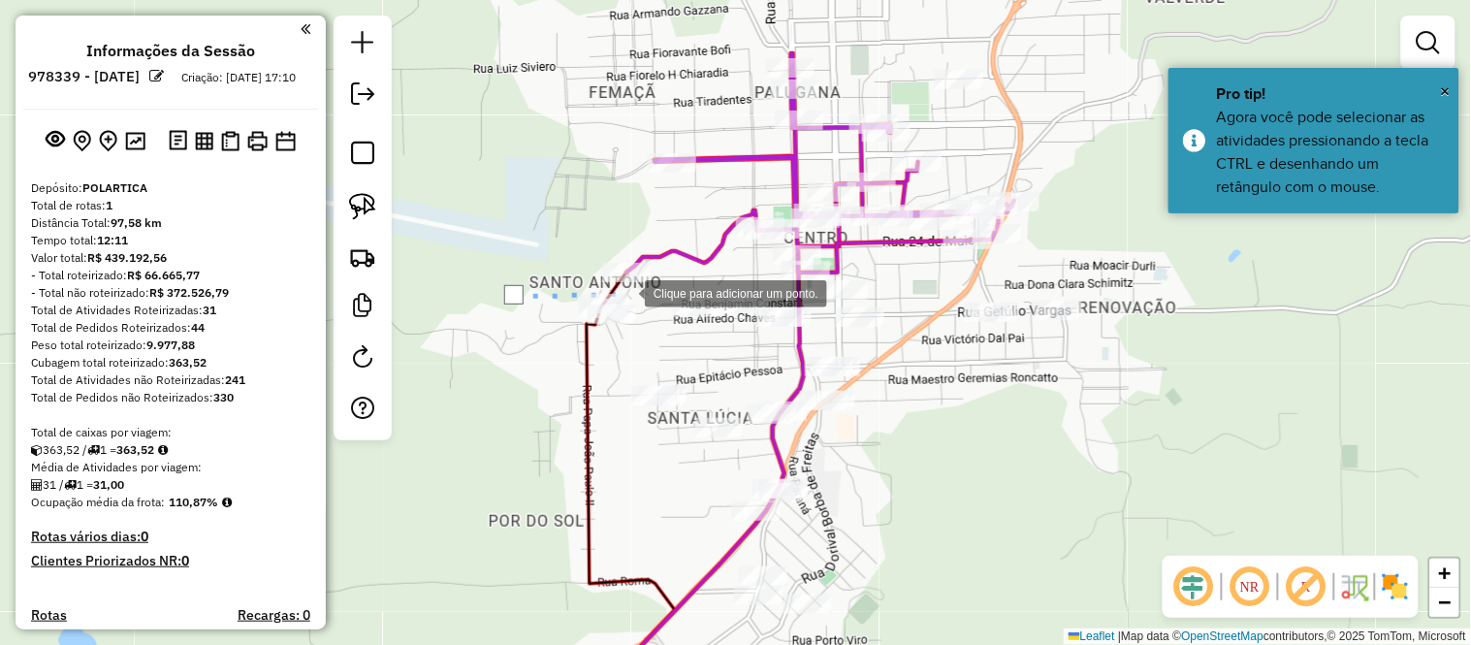
click at [625, 292] on div at bounding box center [625, 291] width 39 height 39
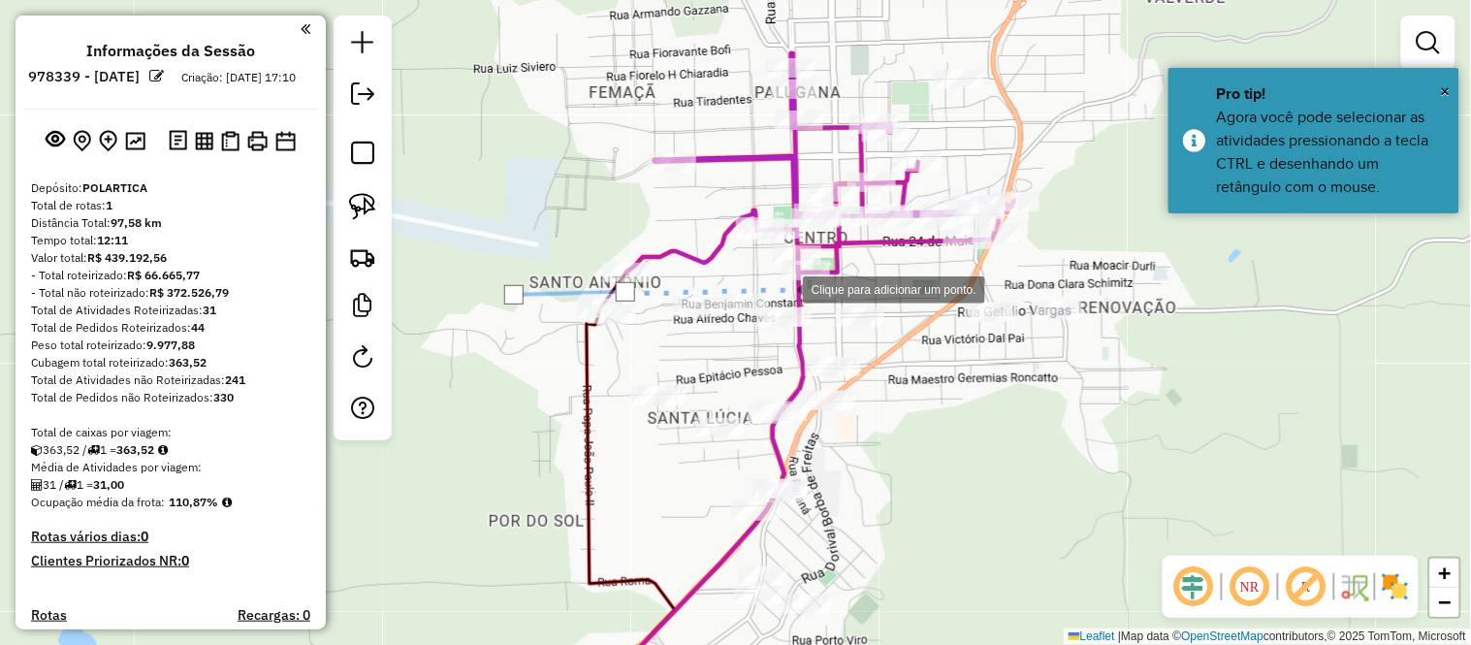
click at [783, 288] on div at bounding box center [783, 288] width 39 height 39
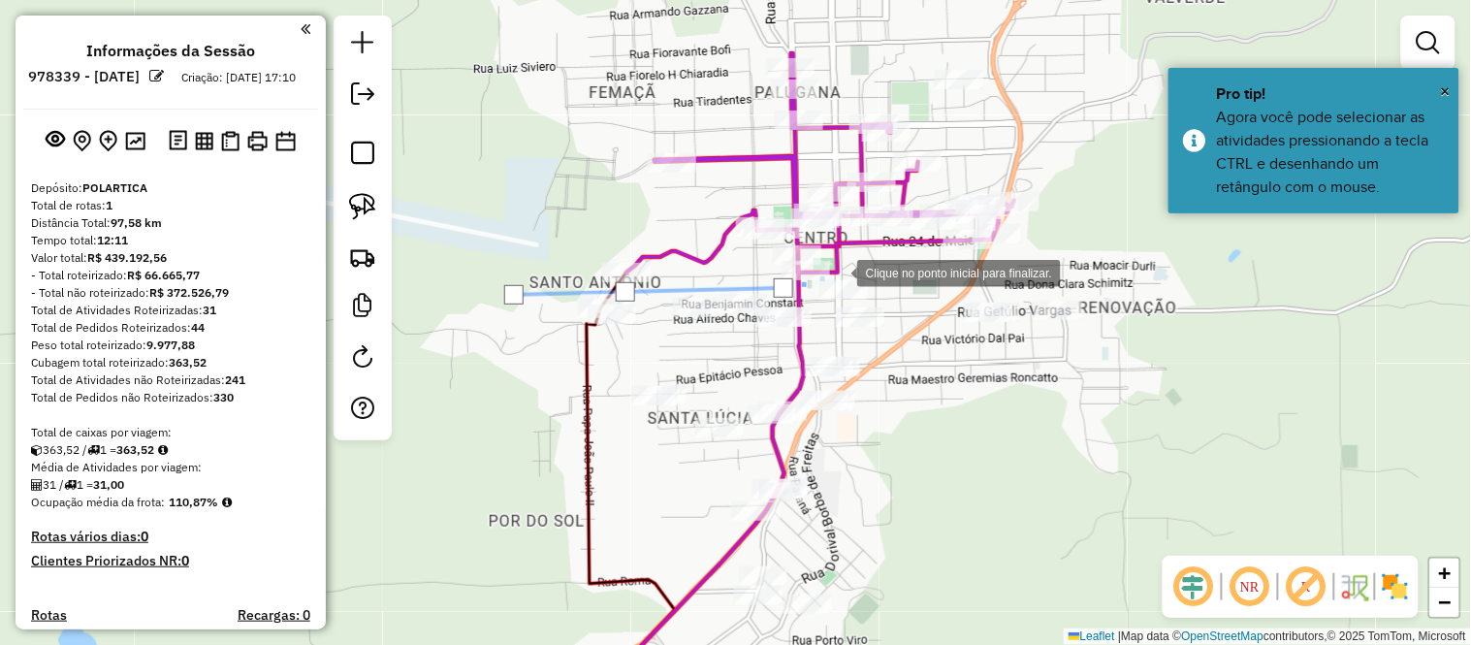
click at [838, 271] on div at bounding box center [837, 271] width 39 height 39
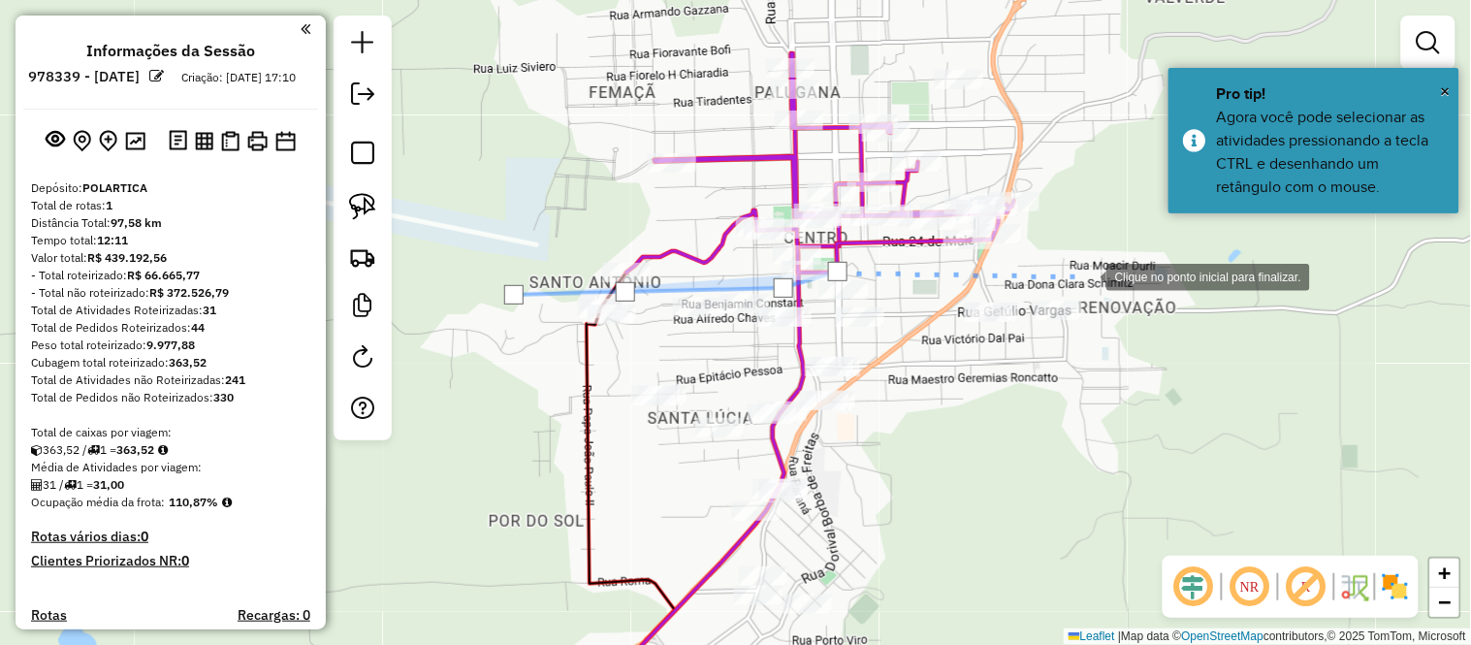
click at [1087, 275] on div at bounding box center [1086, 275] width 39 height 39
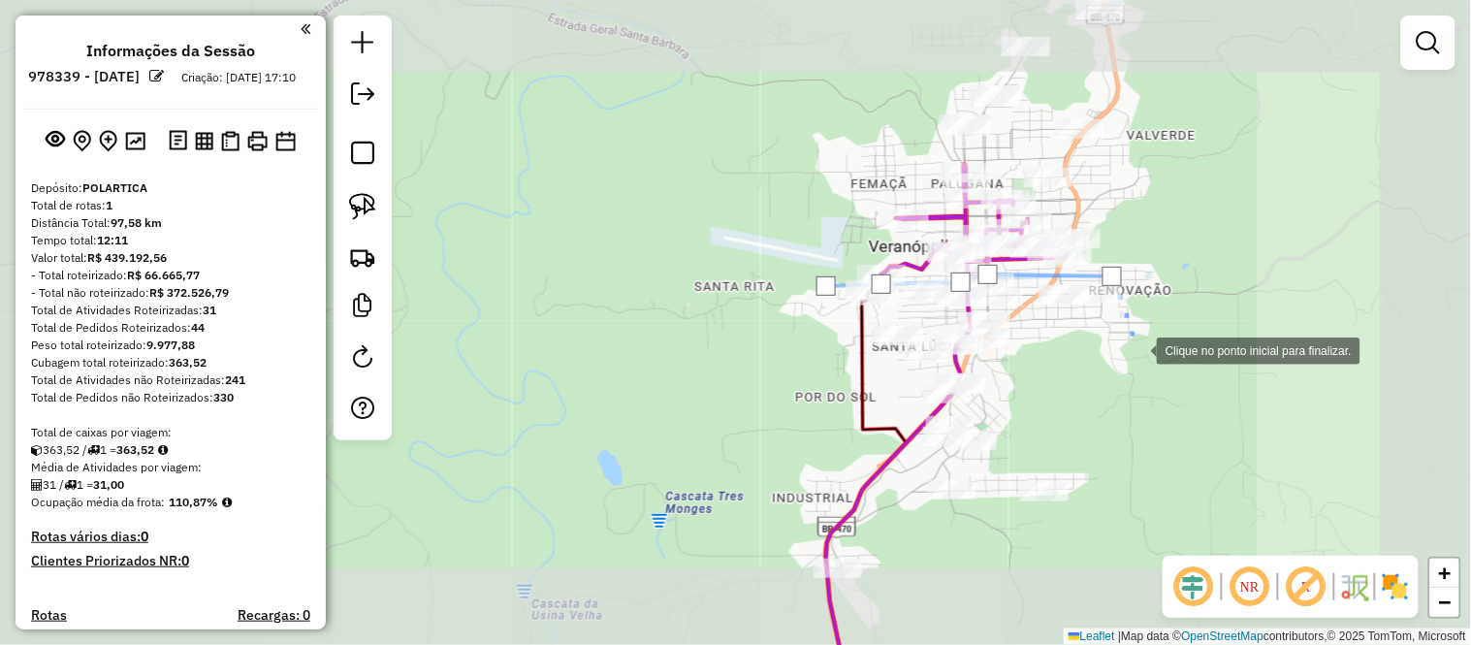
click at [1137, 349] on div at bounding box center [1137, 349] width 39 height 39
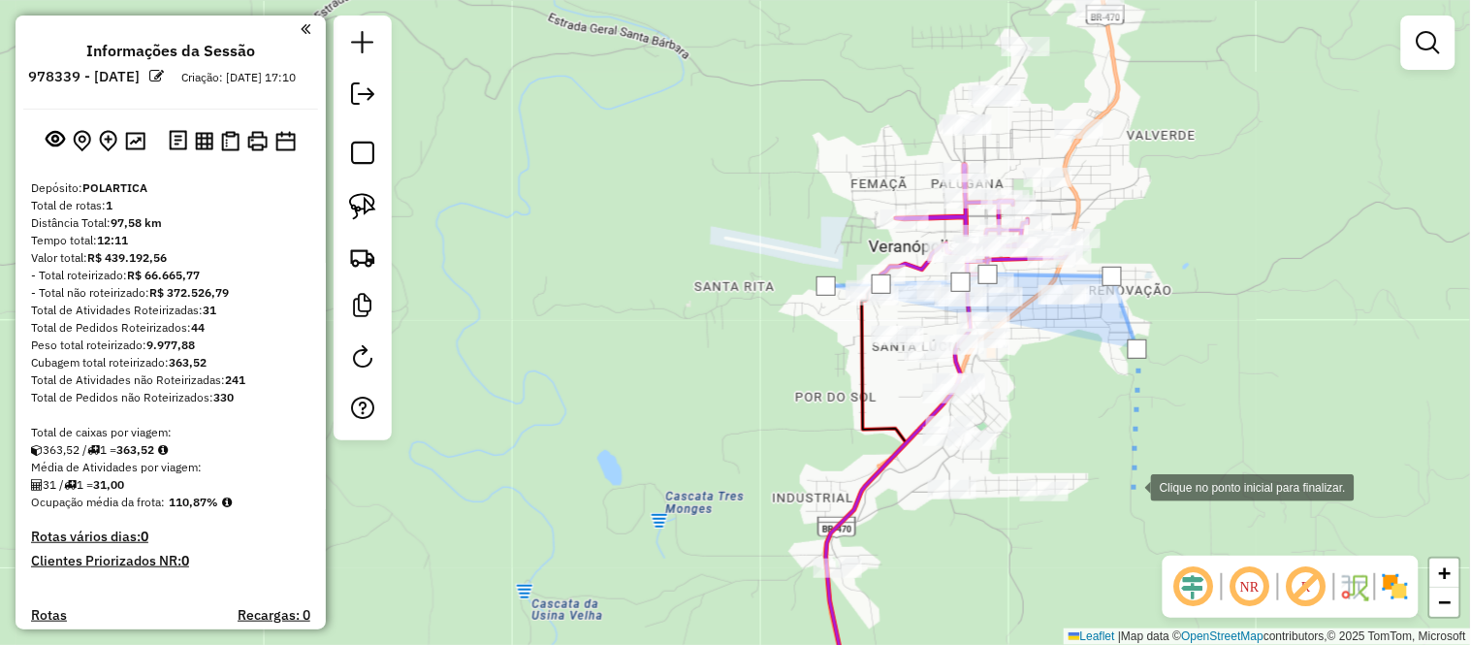
click at [1130, 487] on div at bounding box center [1131, 485] width 39 height 39
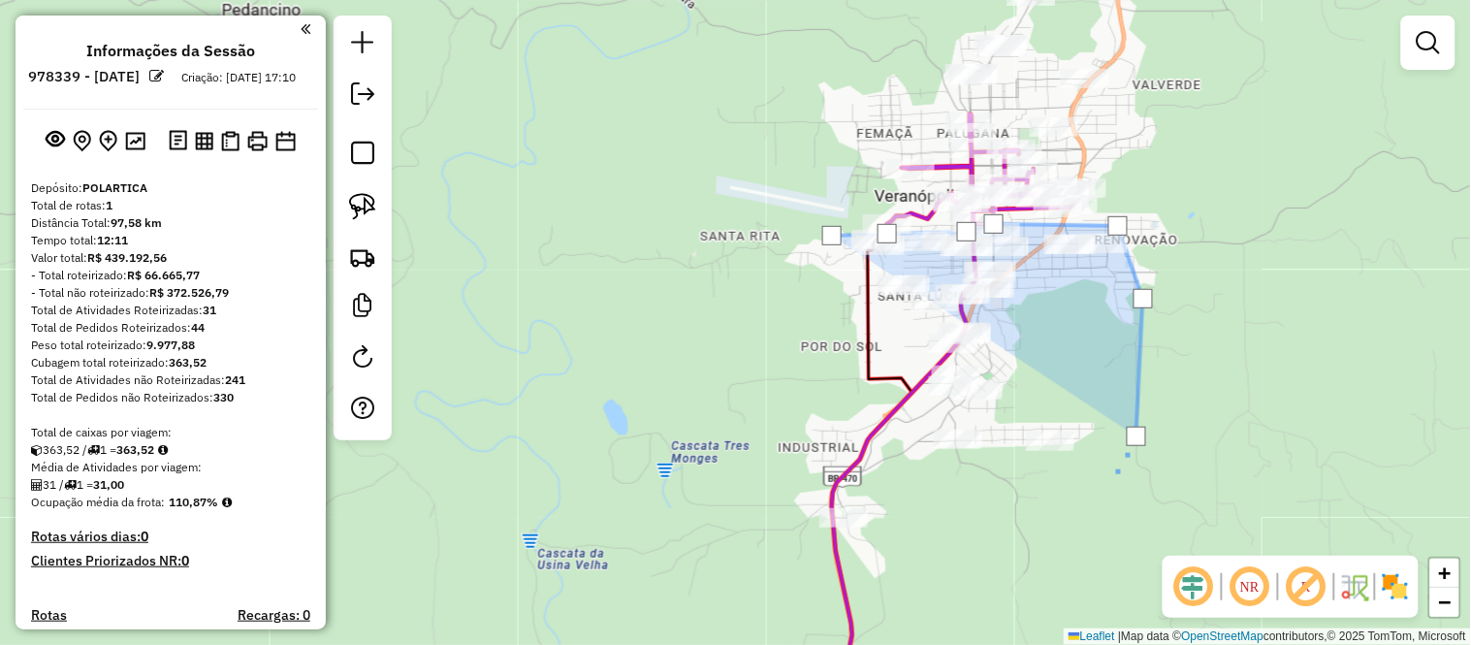
drag, startPoint x: 1106, startPoint y: 545, endPoint x: 1140, endPoint y: 321, distance: 226.5
click at [1134, 453] on div at bounding box center [1115, 472] width 39 height 39
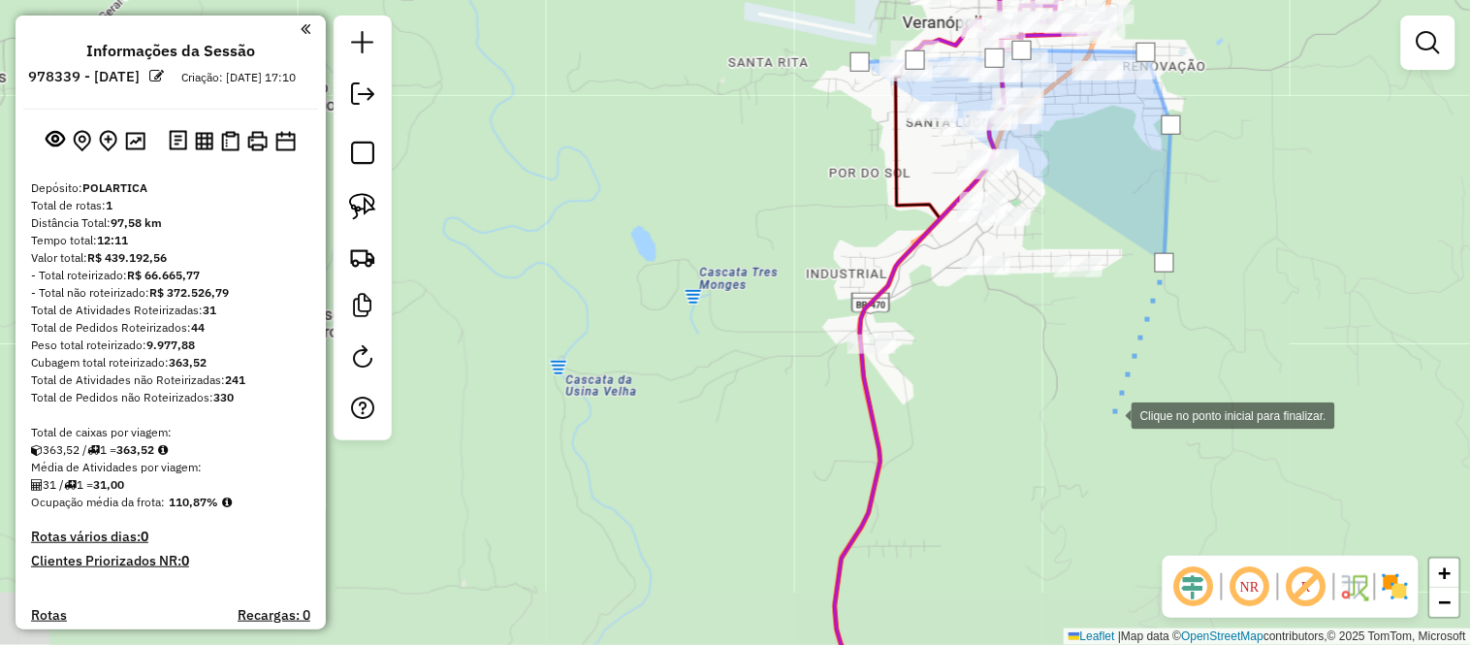
click at [1112, 414] on div at bounding box center [1112, 414] width 39 height 39
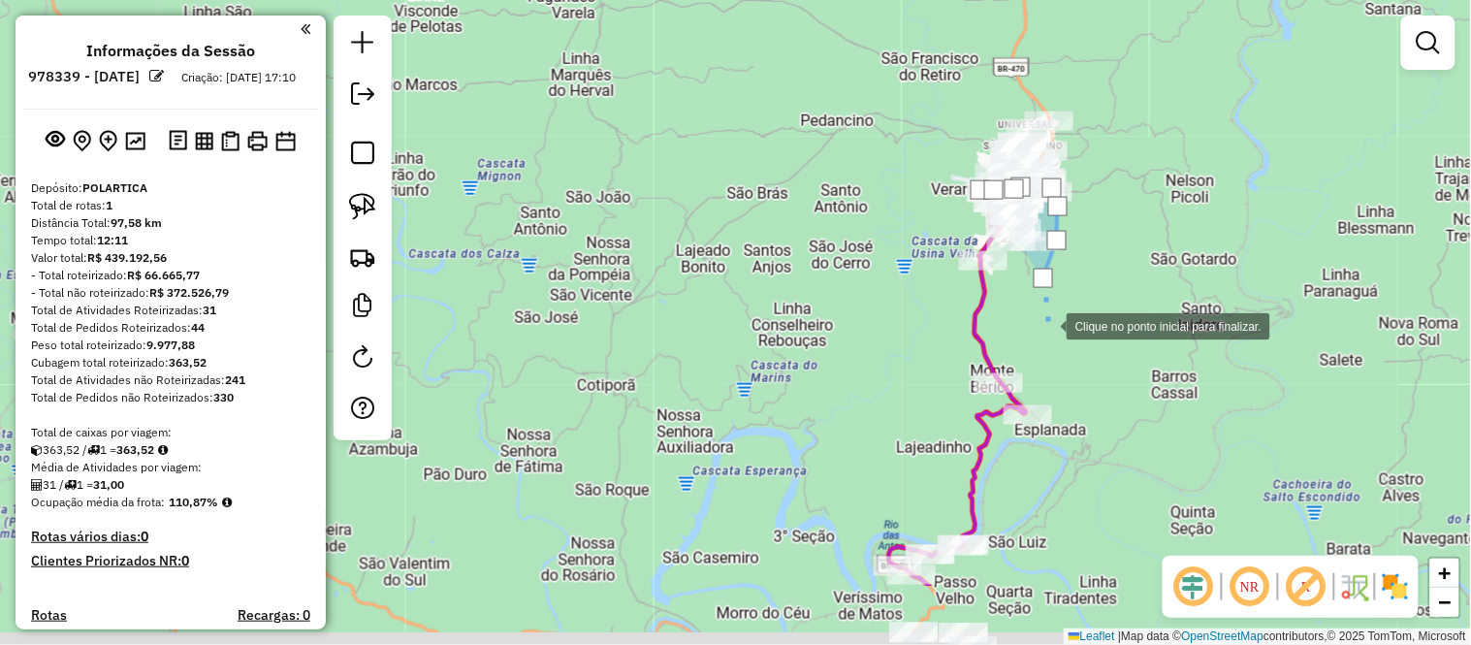
drag, startPoint x: 1109, startPoint y: 452, endPoint x: 1048, endPoint y: 328, distance: 138.3
click at [1048, 328] on div at bounding box center [1047, 324] width 39 height 39
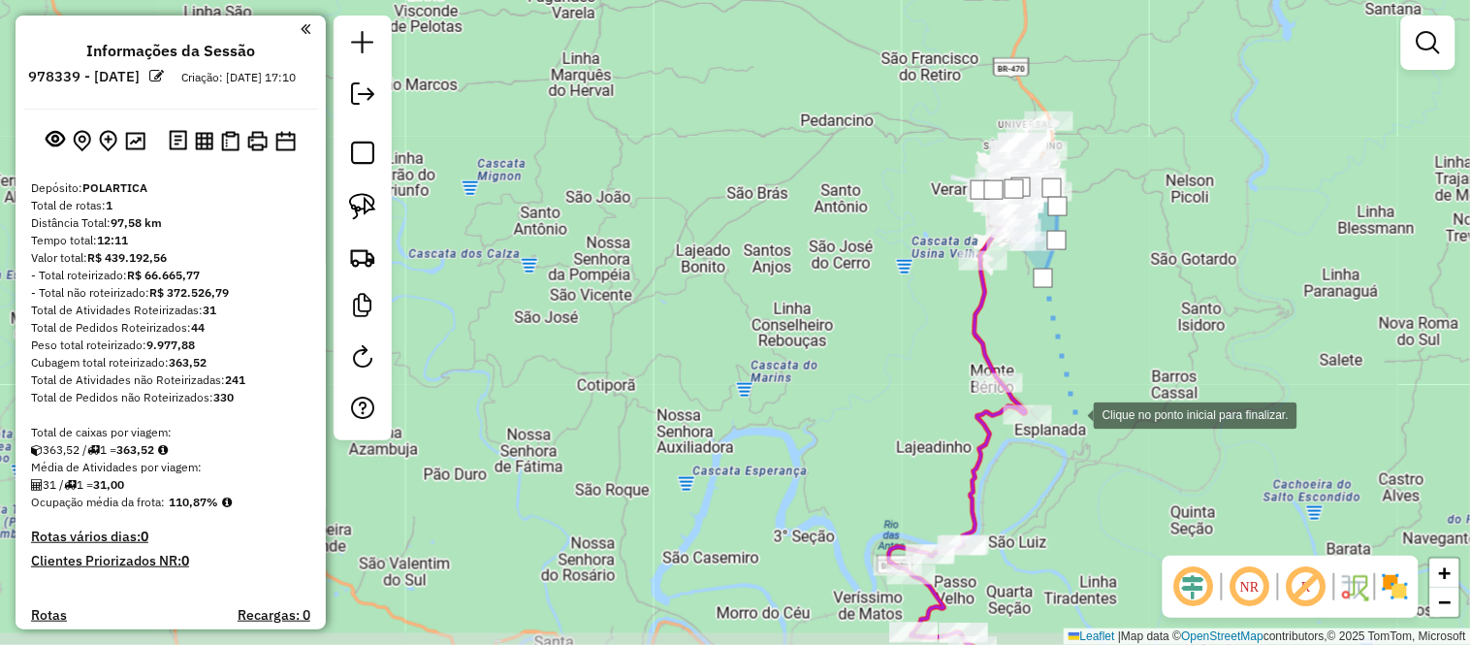
click at [1082, 433] on div at bounding box center [1074, 414] width 39 height 39
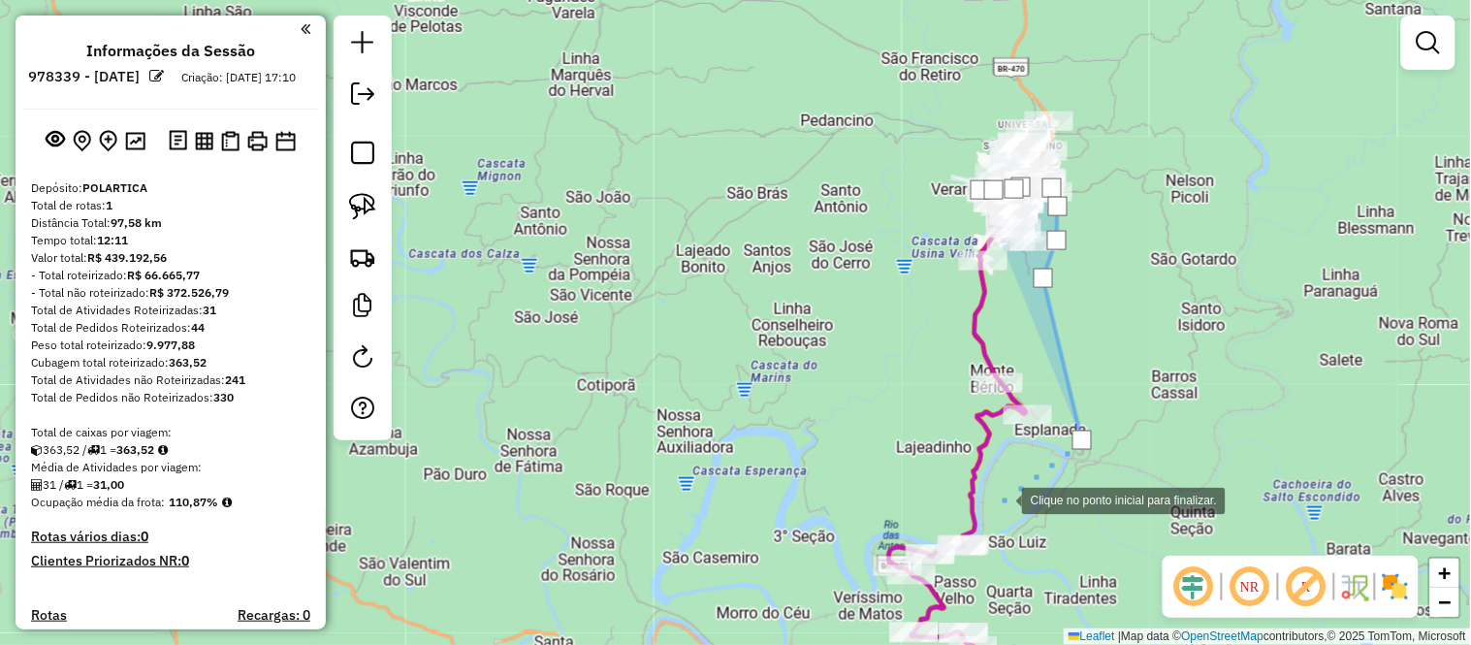
click at [1002, 498] on div at bounding box center [1002, 499] width 39 height 39
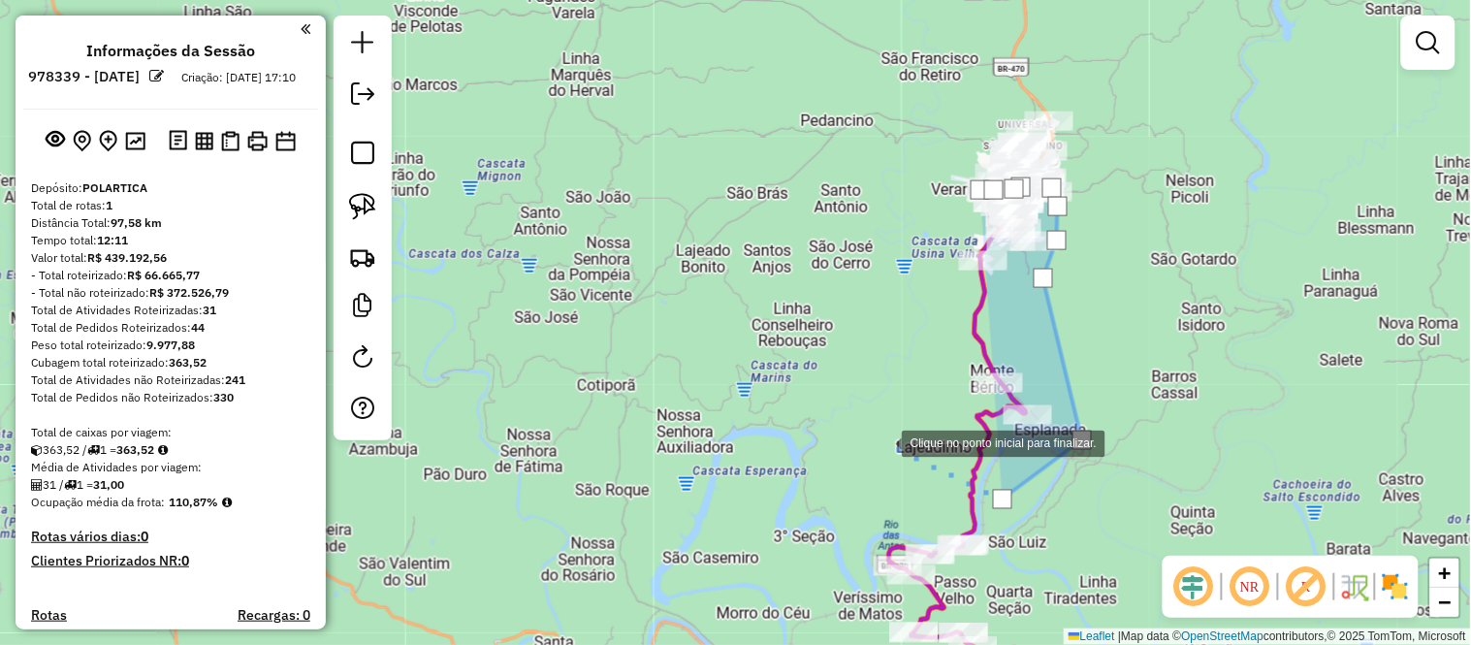
drag, startPoint x: 864, startPoint y: 413, endPoint x: 865, endPoint y: 324, distance: 89.2
click at [864, 423] on div at bounding box center [882, 442] width 39 height 39
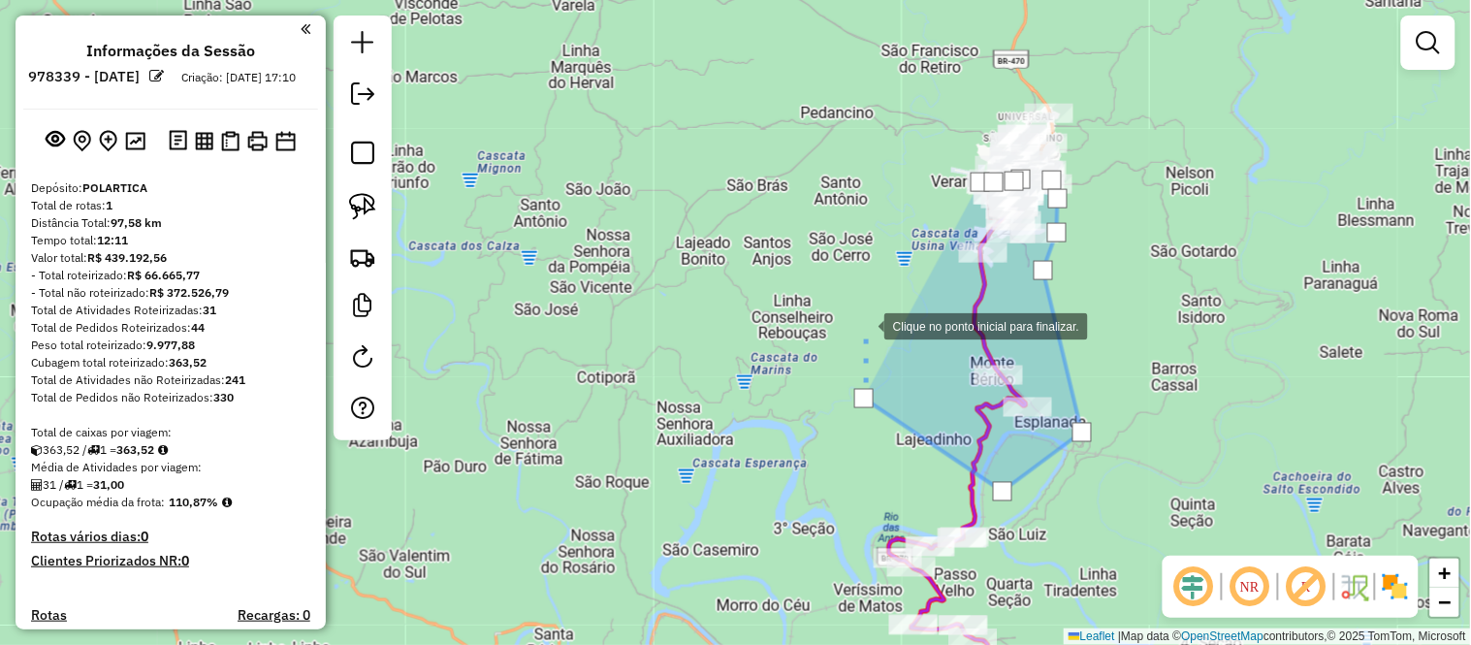
click at [870, 305] on div at bounding box center [864, 324] width 39 height 39
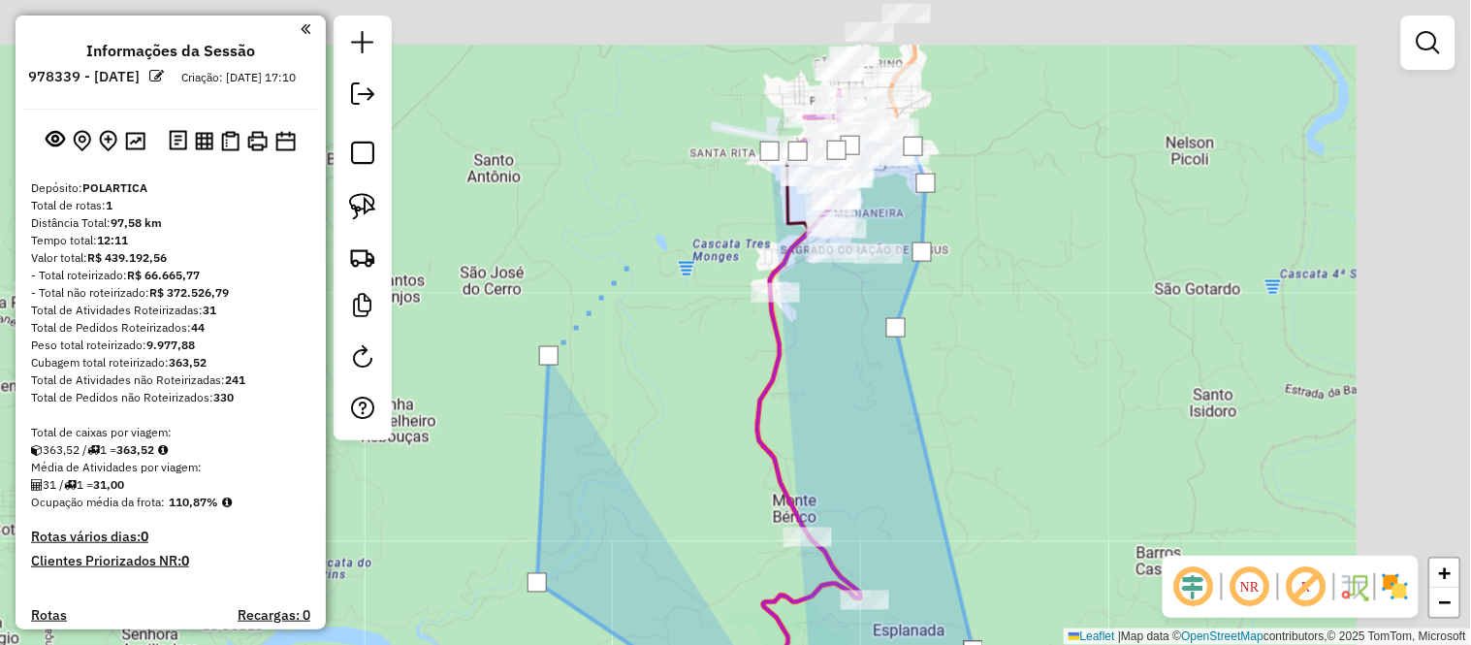
drag, startPoint x: 1008, startPoint y: 198, endPoint x: 657, endPoint y: 254, distance: 355.4
click at [654, 258] on div at bounding box center [635, 254] width 39 height 39
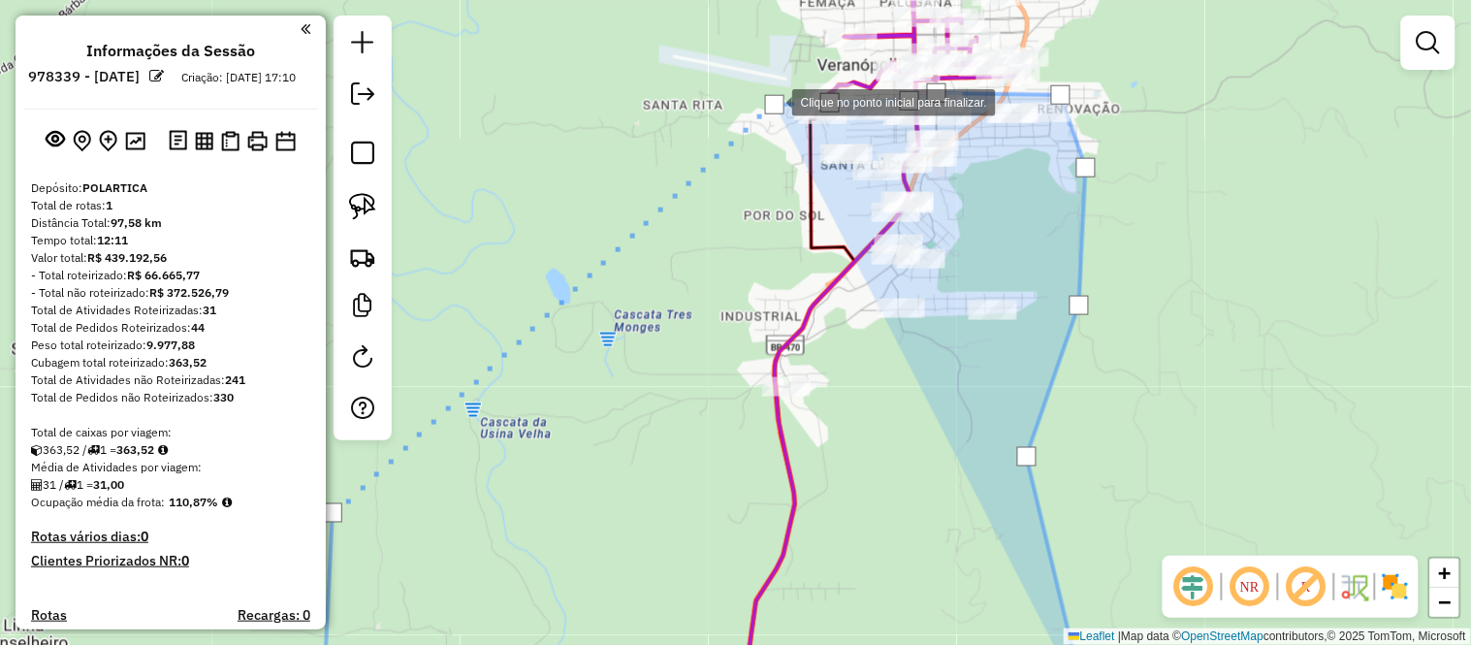
click at [773, 101] on div at bounding box center [774, 104] width 19 height 19
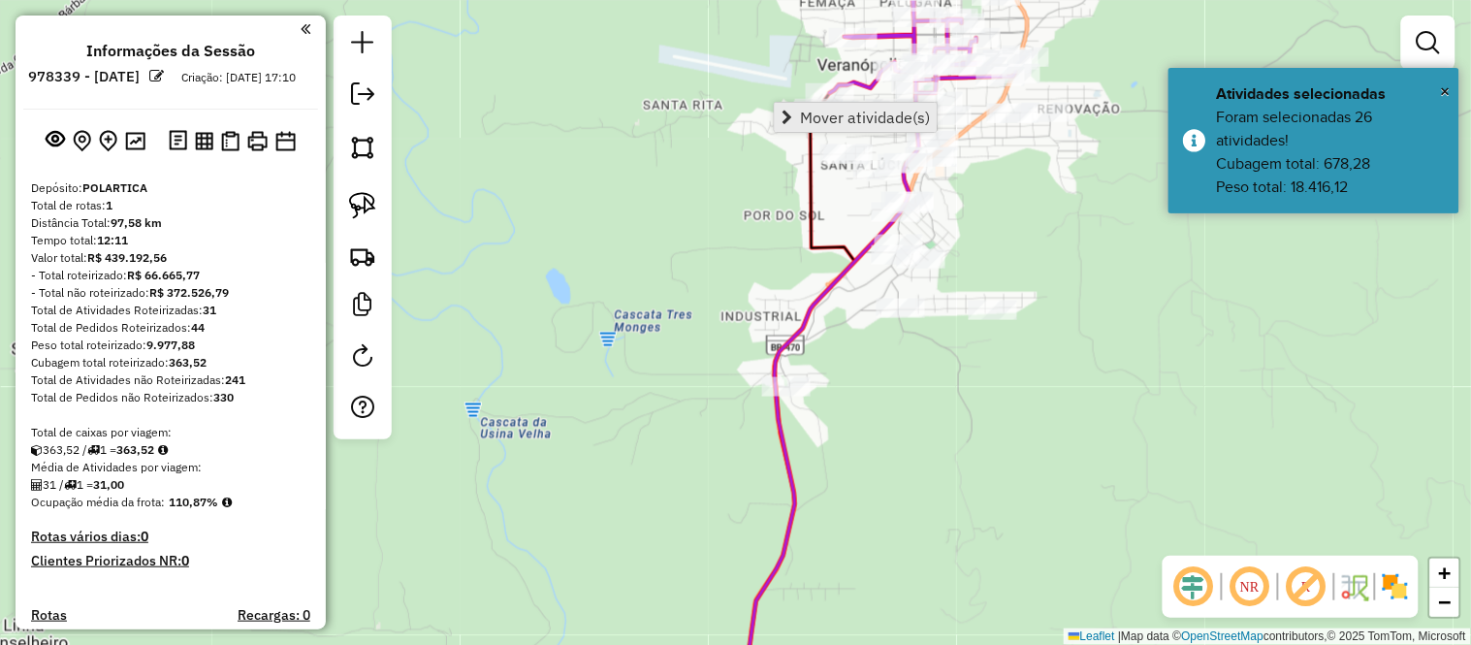
click at [789, 121] on span "Mover atividade(s)" at bounding box center [786, 118] width 11 height 16
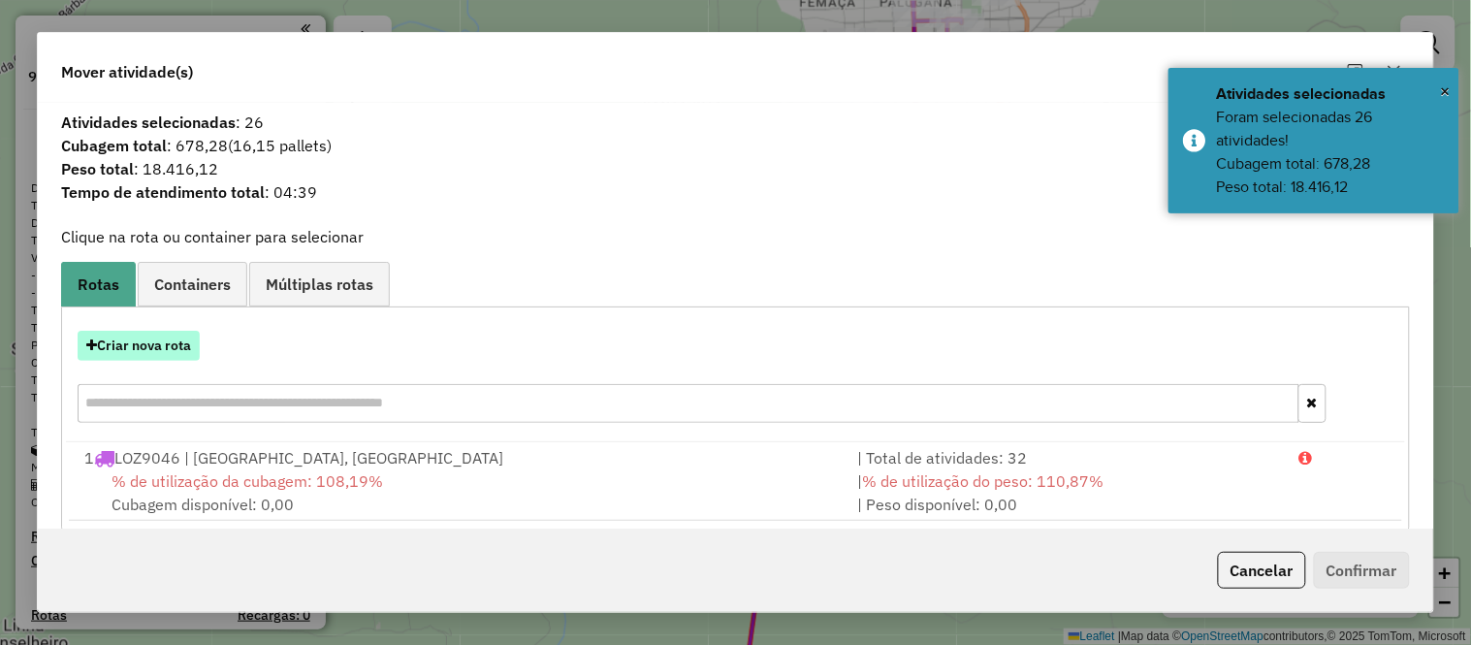
click at [146, 344] on button "Criar nova rota" at bounding box center [139, 346] width 122 height 30
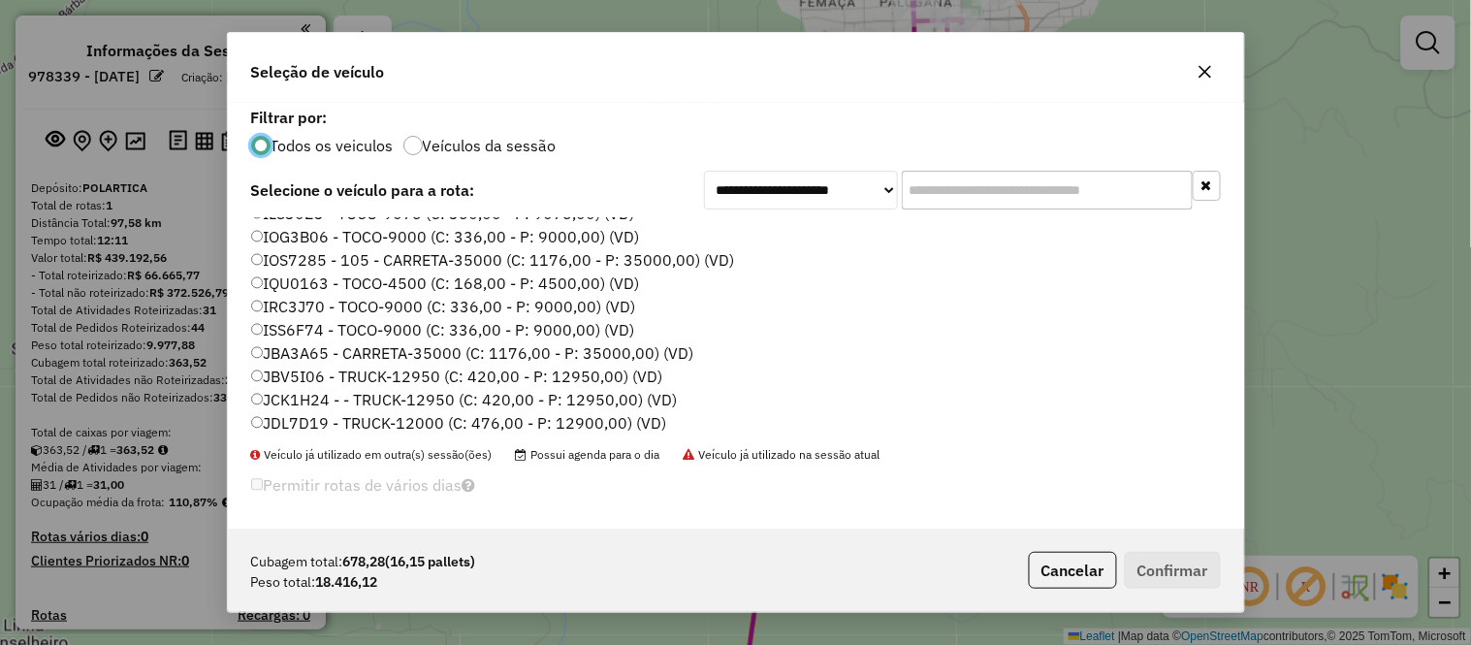
scroll to position [215, 0]
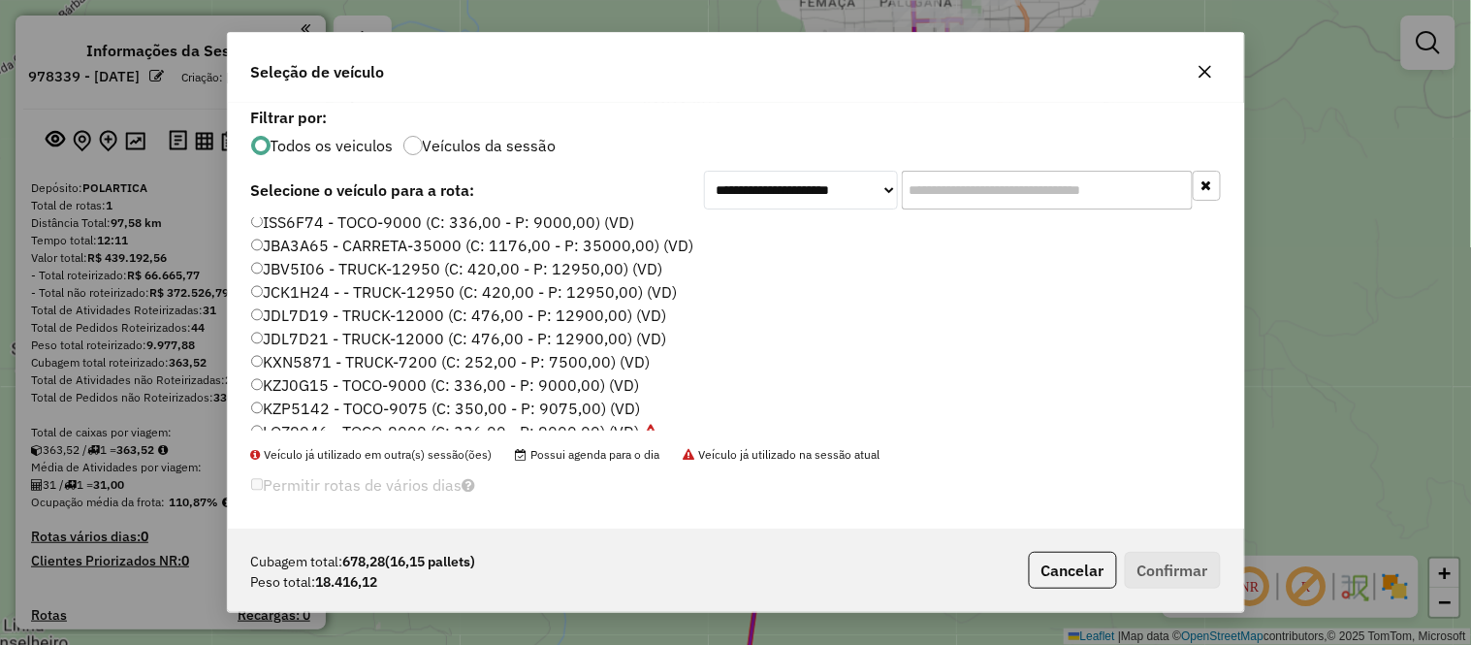
click at [287, 292] on label "JCK1H24 - - TRUCK-12950 (C: 420,00 - P: 12950,00) (VD)" at bounding box center [464, 291] width 427 height 23
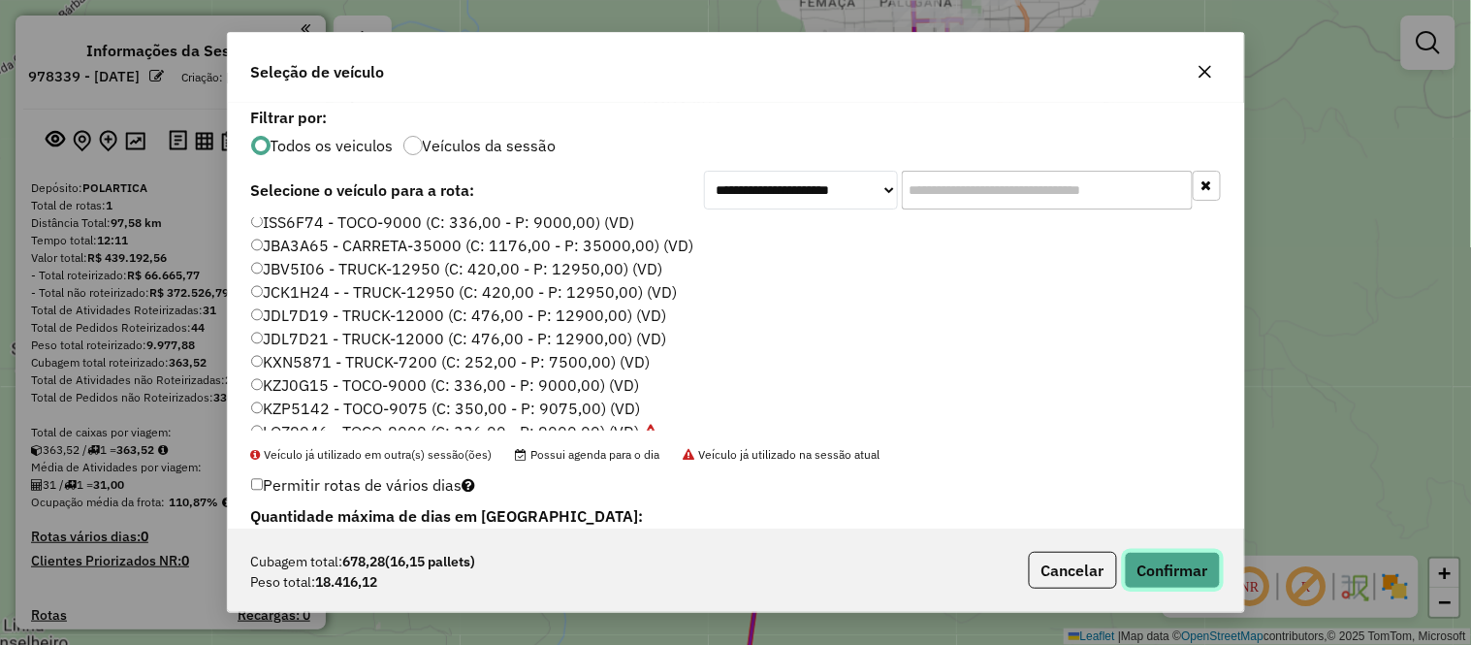
click at [1154, 563] on button "Confirmar" at bounding box center [1173, 570] width 96 height 37
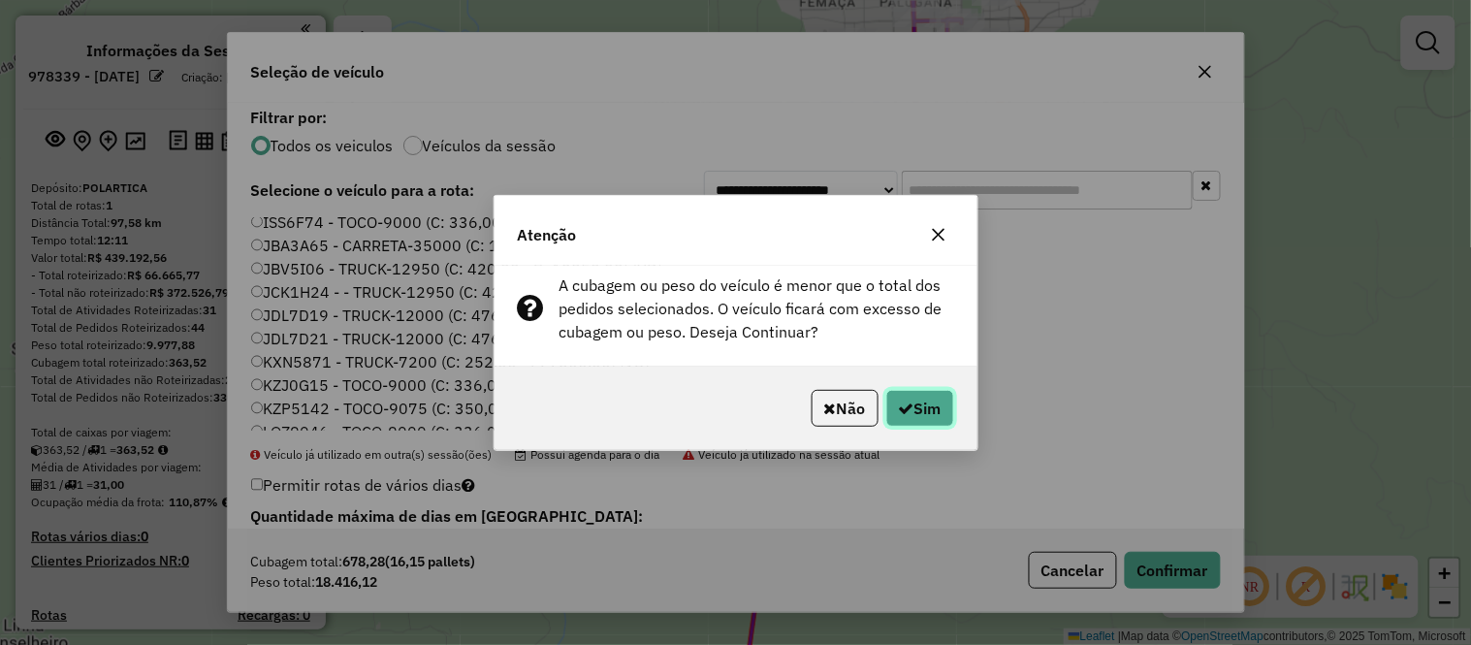
click at [927, 414] on button "Sim" at bounding box center [920, 408] width 68 height 37
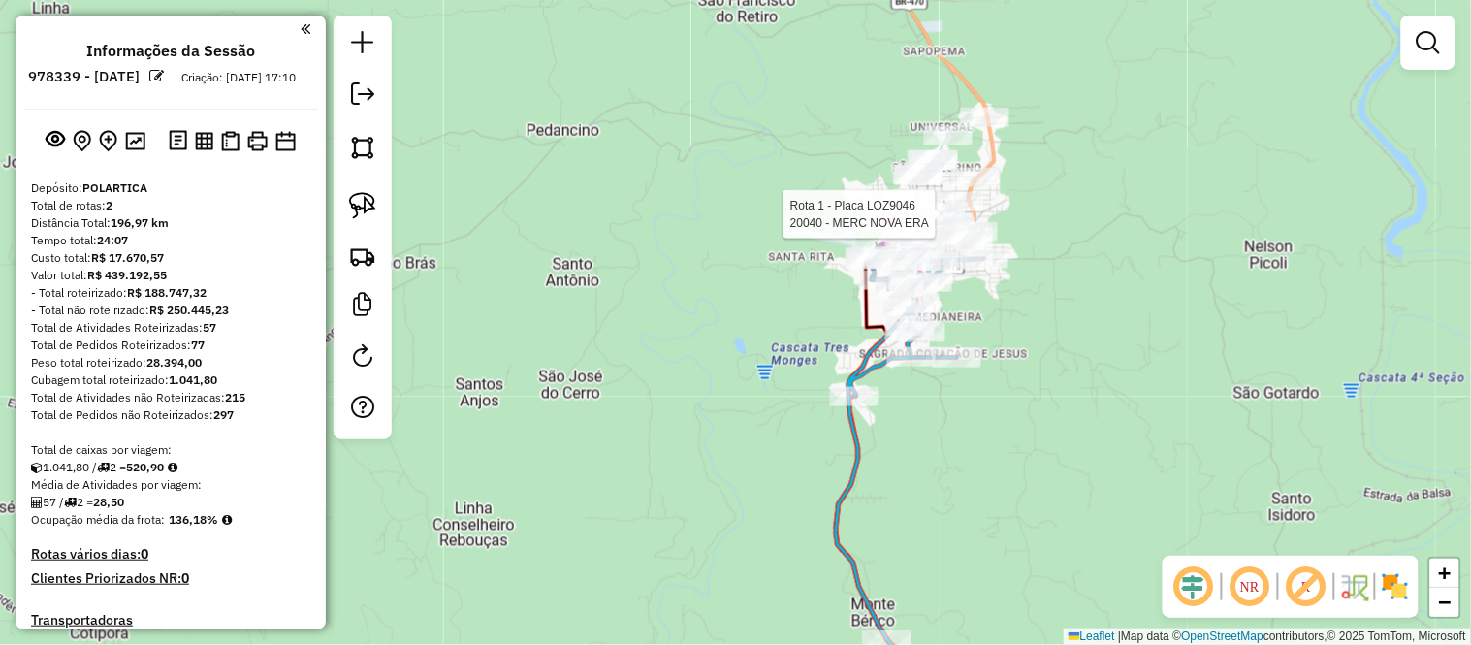
select select "**********"
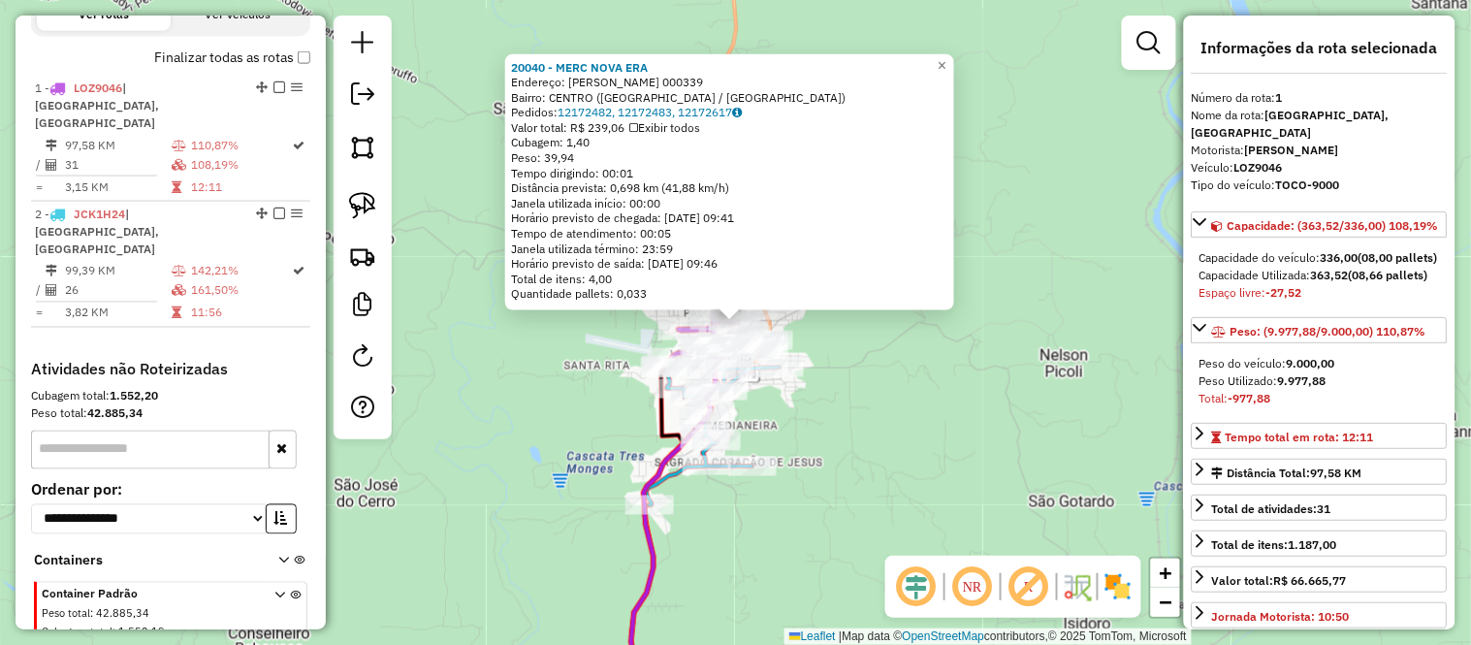
scroll to position [751, 0]
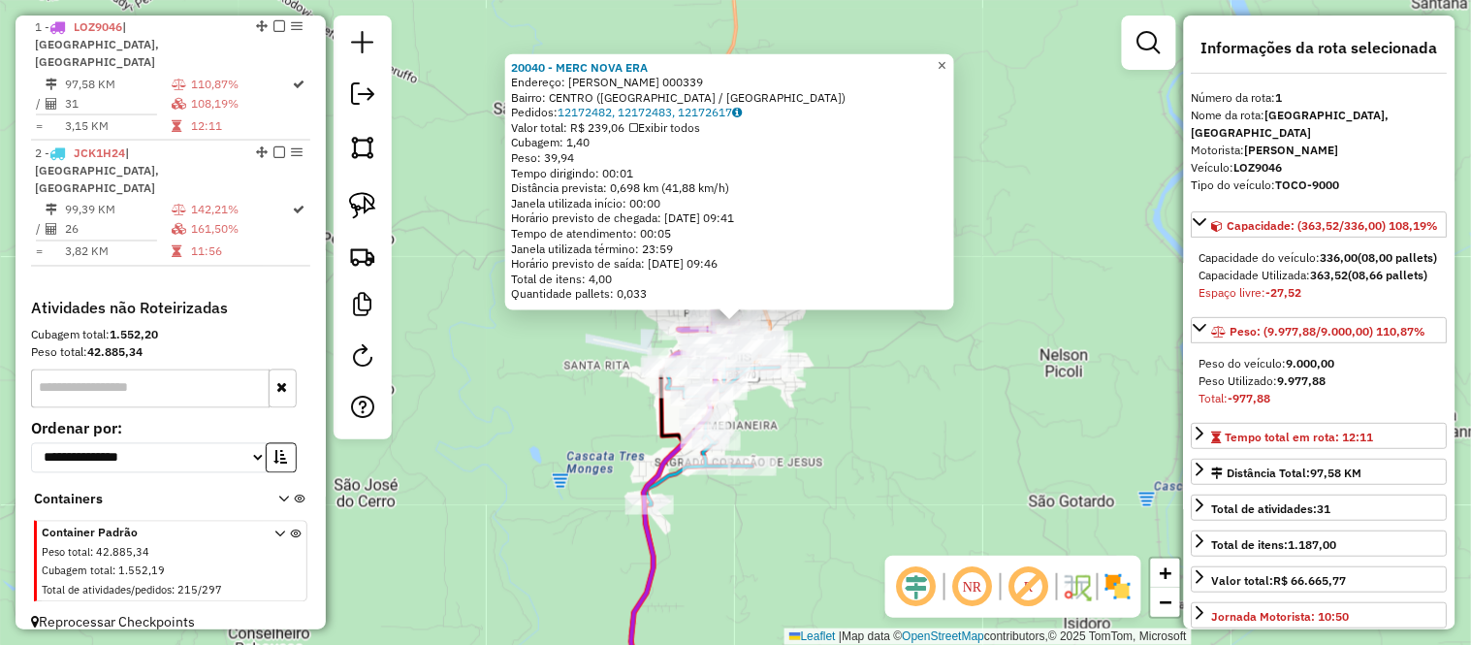
click at [946, 63] on span "×" at bounding box center [942, 64] width 9 height 16
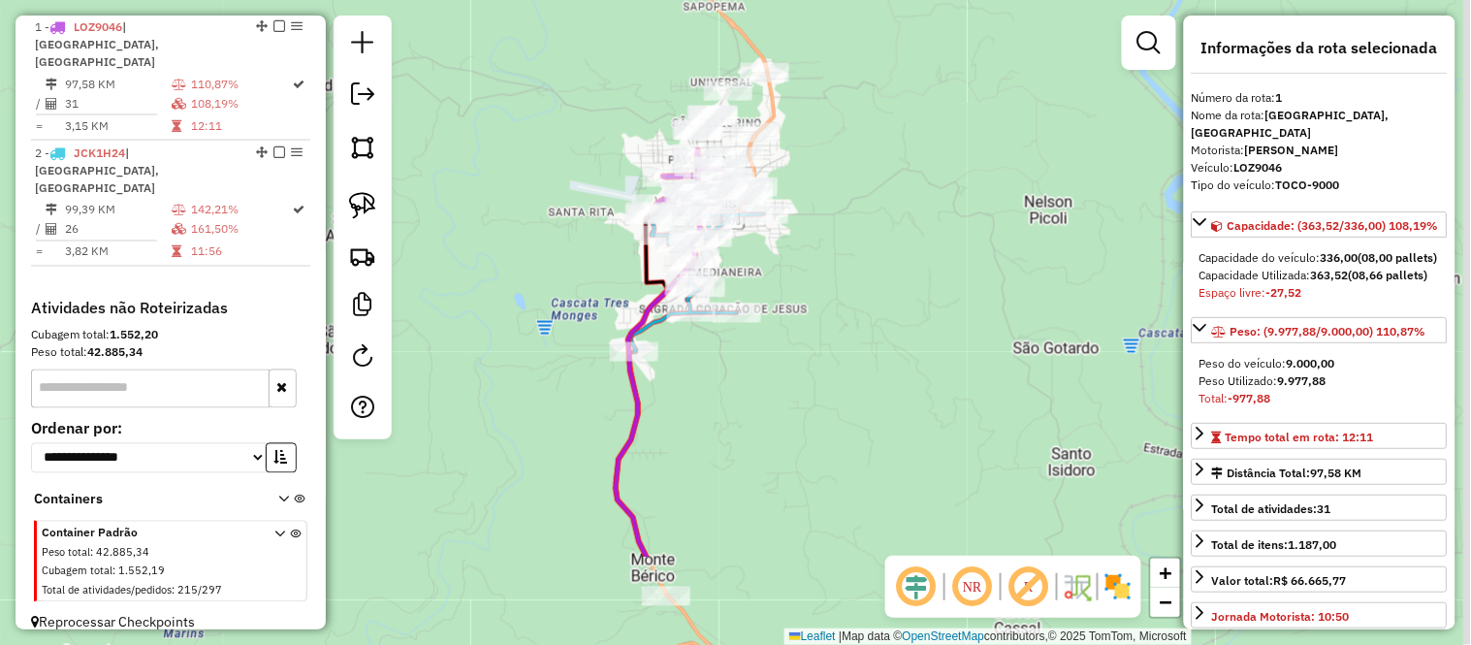
drag, startPoint x: 999, startPoint y: 328, endPoint x: 968, endPoint y: 70, distance: 259.8
click at [974, 66] on div "Janela de atendimento Grade de atendimento Capacidade Transportadoras Veículos …" at bounding box center [735, 322] width 1471 height 645
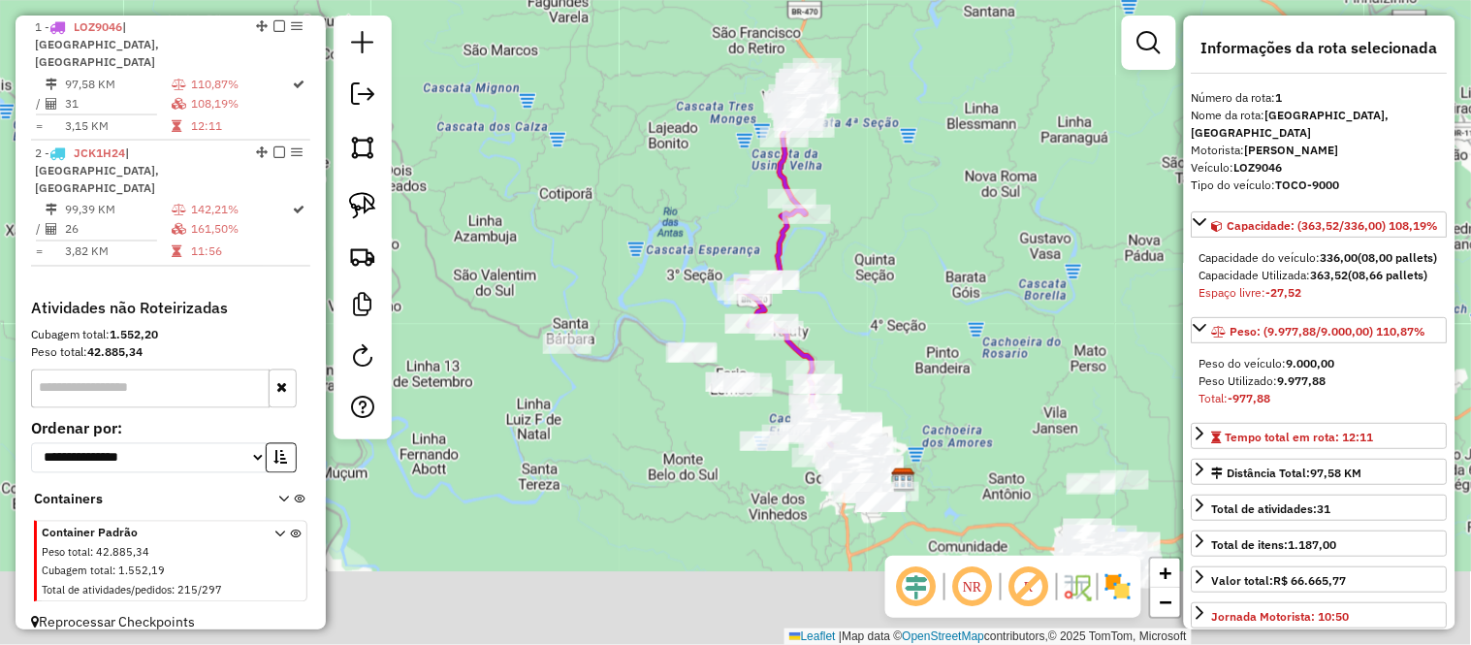
drag, startPoint x: 884, startPoint y: 410, endPoint x: 839, endPoint y: 255, distance: 161.7
click at [839, 255] on div "Janela de atendimento Grade de atendimento Capacidade Transportadoras Veículos …" at bounding box center [735, 322] width 1471 height 645
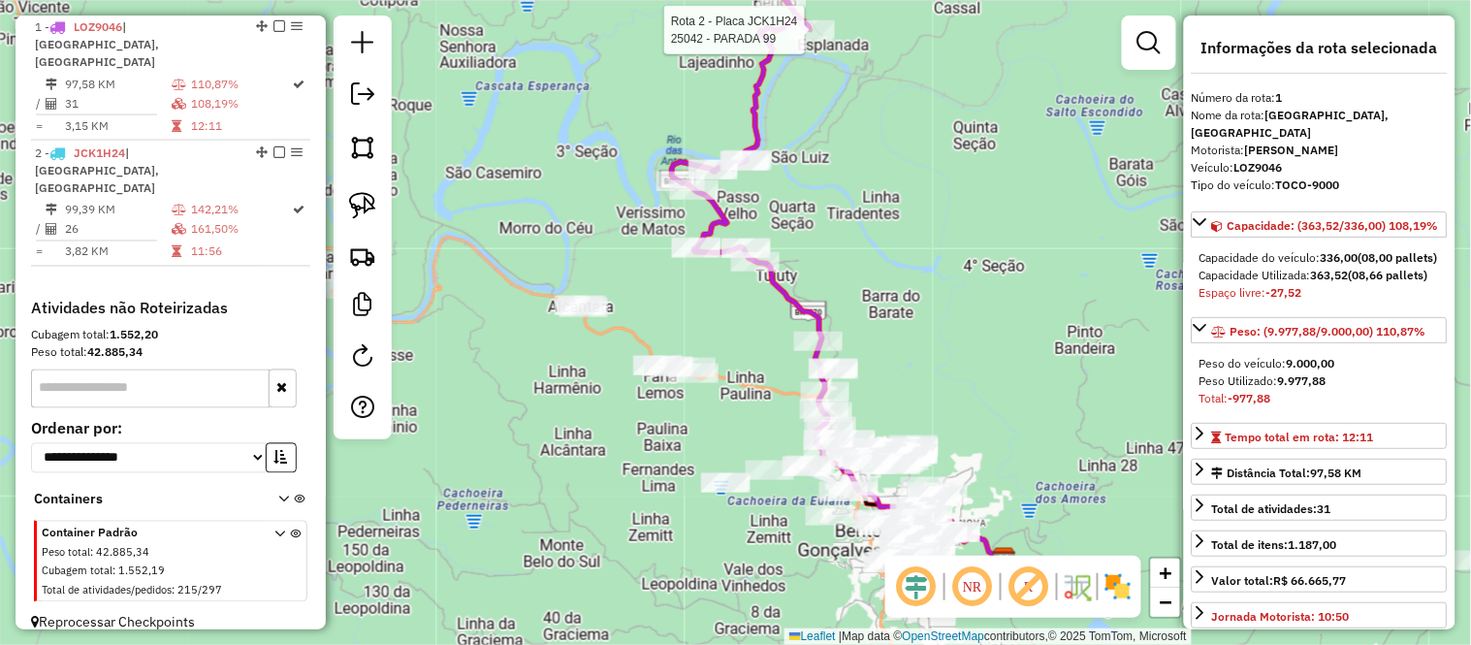
drag, startPoint x: 921, startPoint y: 394, endPoint x: 888, endPoint y: 271, distance: 126.5
click at [888, 271] on div "Rota 2 - Placa JCK1H24 25042 - PARADA 99 Janela de atendimento Grade de atendim…" at bounding box center [735, 322] width 1471 height 645
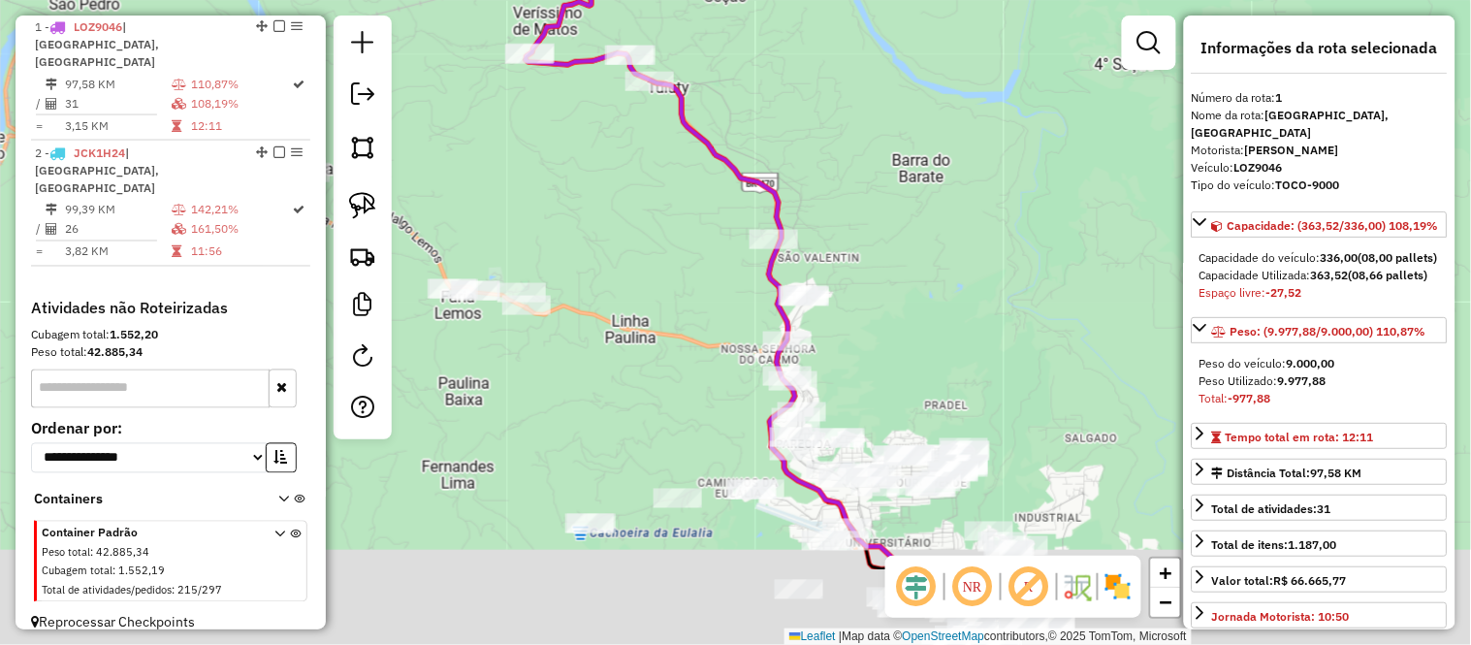
drag, startPoint x: 903, startPoint y: 391, endPoint x: 896, endPoint y: 249, distance: 141.7
click at [896, 249] on div "Rota 2 - Placa JCK1H24 25042 - PARADA 99 Janela de atendimento Grade de atendim…" at bounding box center [735, 322] width 1471 height 645
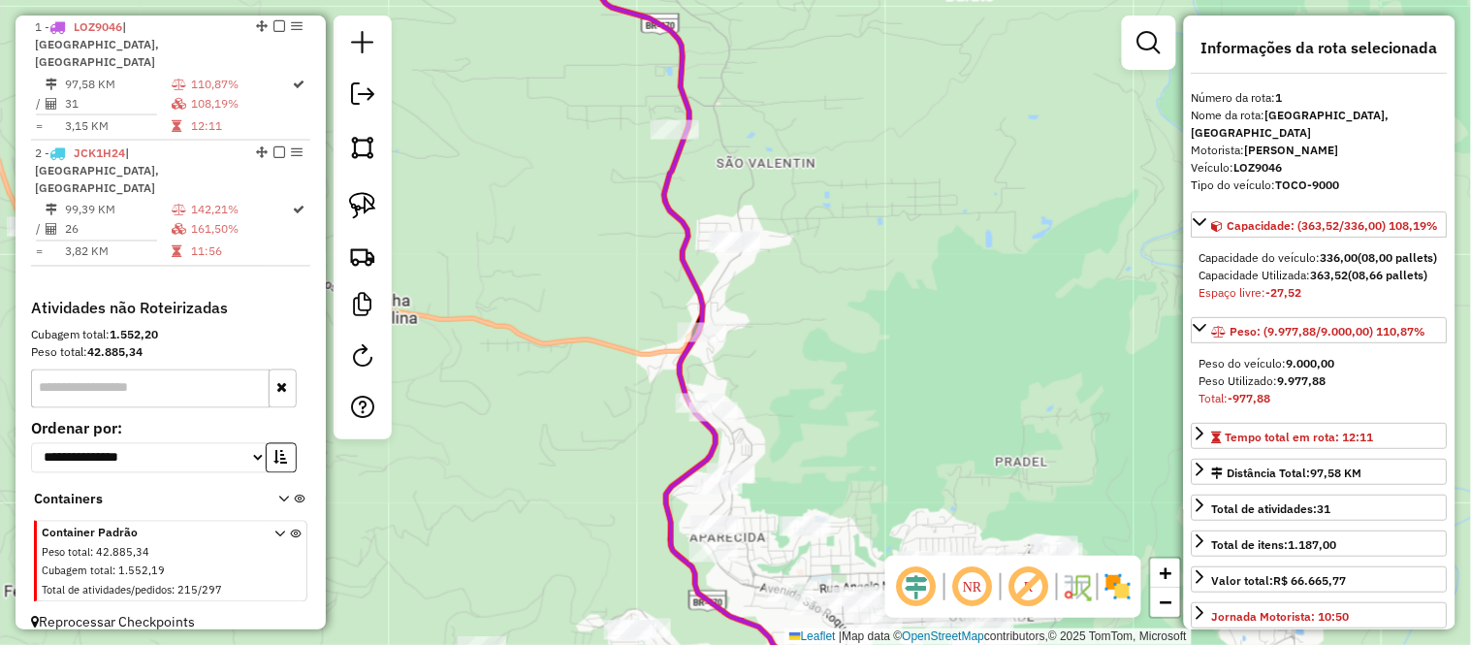
drag, startPoint x: 859, startPoint y: 374, endPoint x: 857, endPoint y: 186, distance: 188.1
click at [859, 198] on div "Rota 2 - Placa JCK1H24 25042 - PARADA 99 Janela de atendimento Grade de atendim…" at bounding box center [735, 322] width 1471 height 645
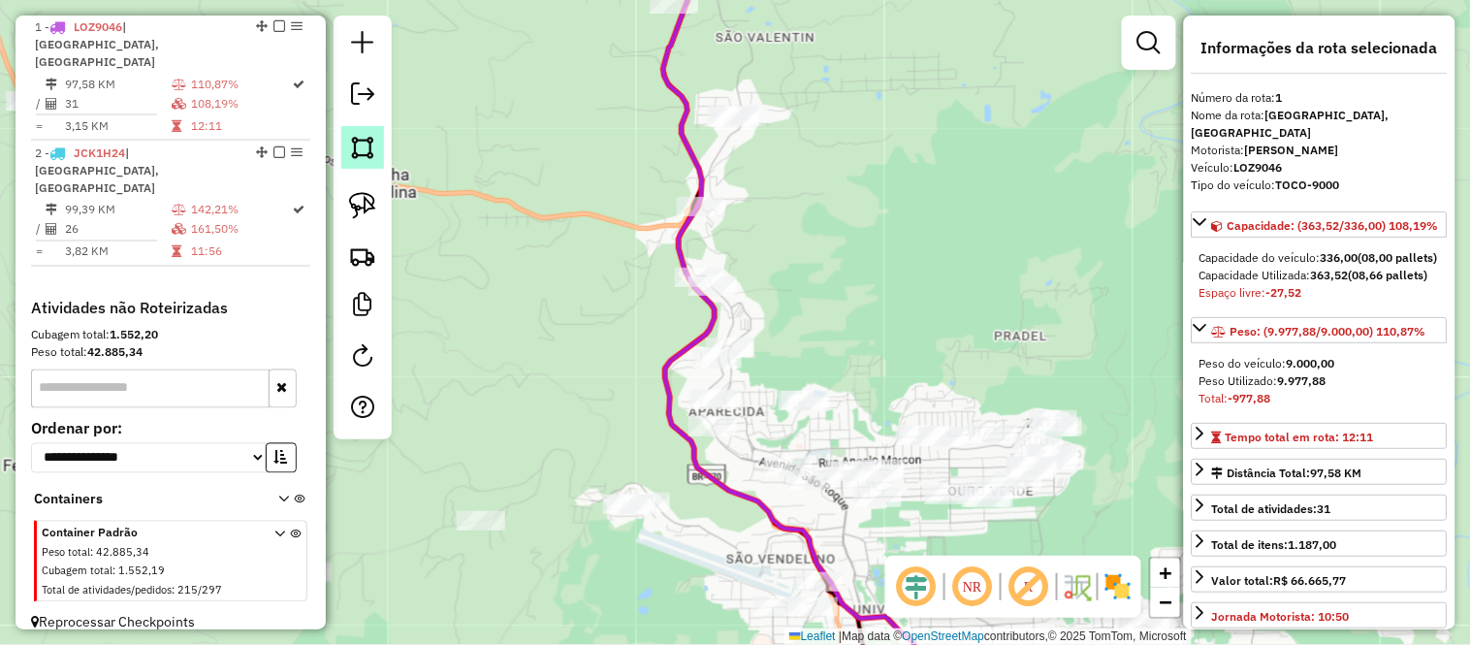
click at [363, 145] on img at bounding box center [362, 147] width 27 height 27
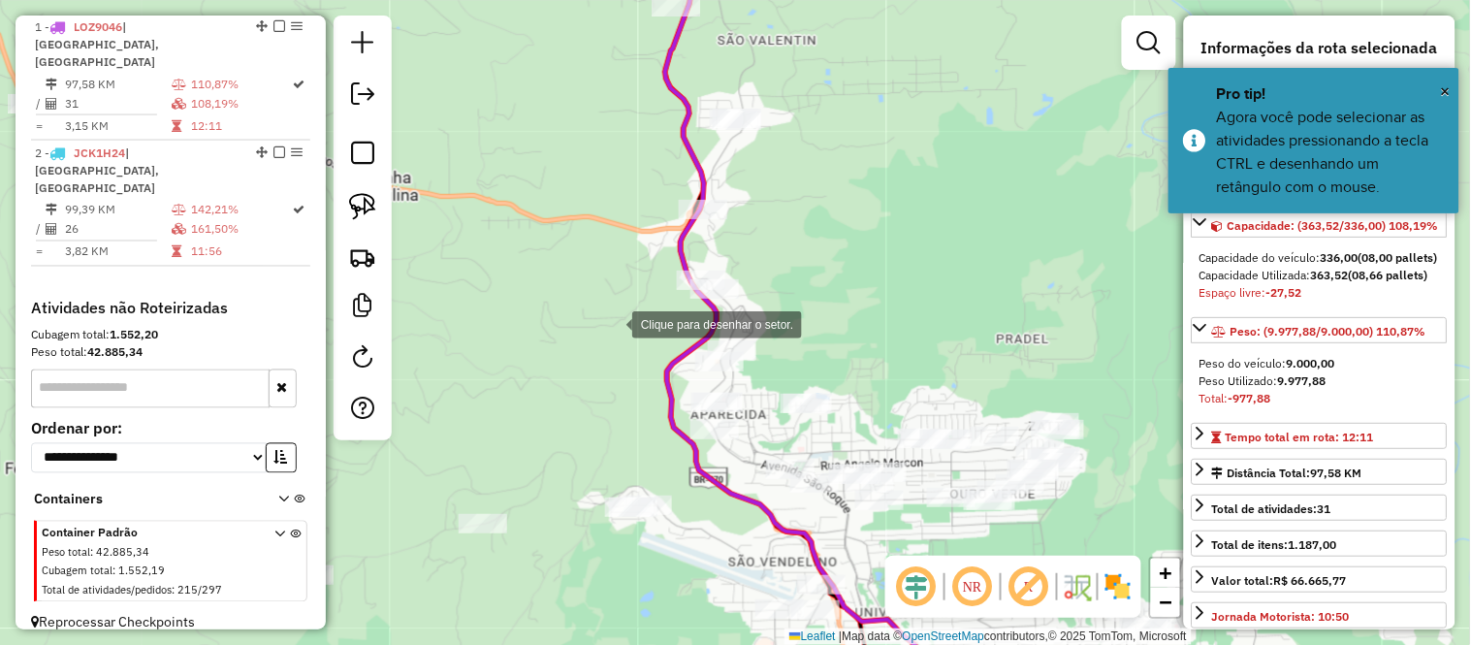
click at [613, 323] on div at bounding box center [612, 322] width 39 height 39
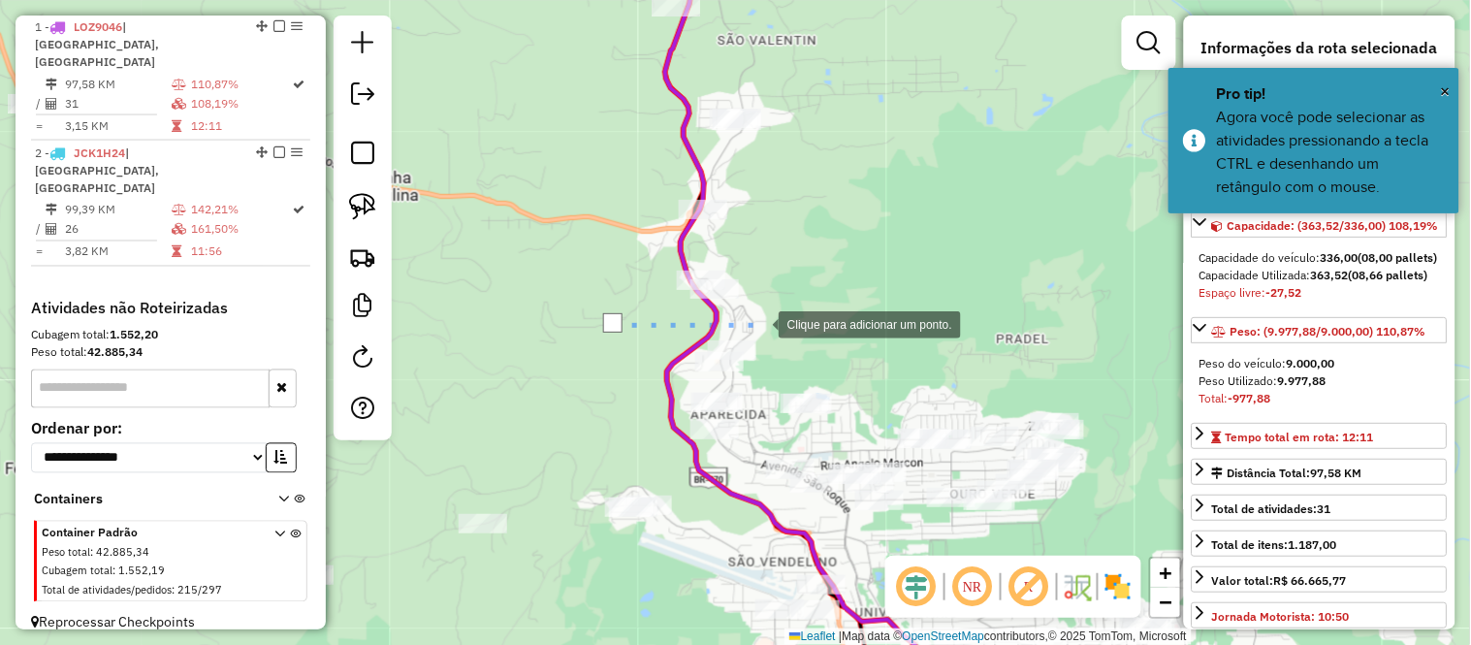
click at [779, 303] on div at bounding box center [759, 322] width 39 height 39
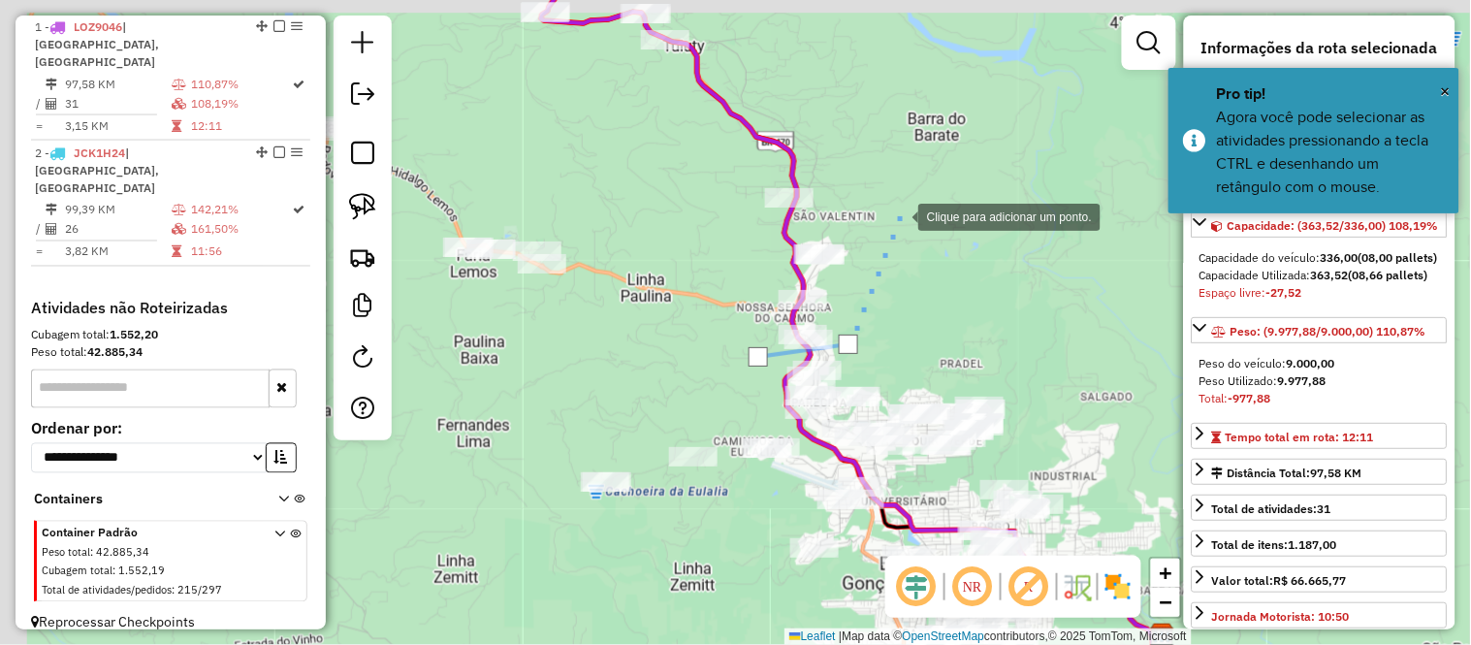
drag, startPoint x: 859, startPoint y: 153, endPoint x: 899, endPoint y: 213, distance: 72.1
click at [899, 213] on div at bounding box center [898, 215] width 39 height 39
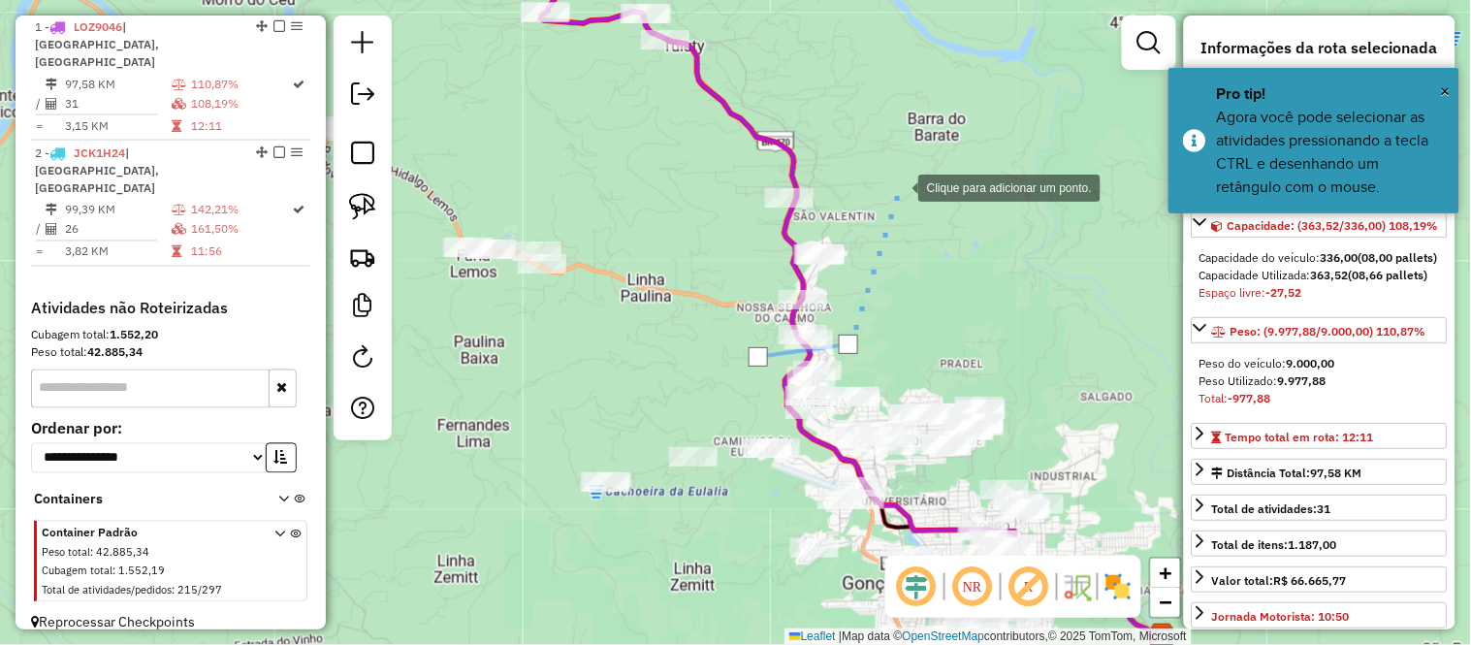
click at [899, 186] on div at bounding box center [898, 186] width 39 height 39
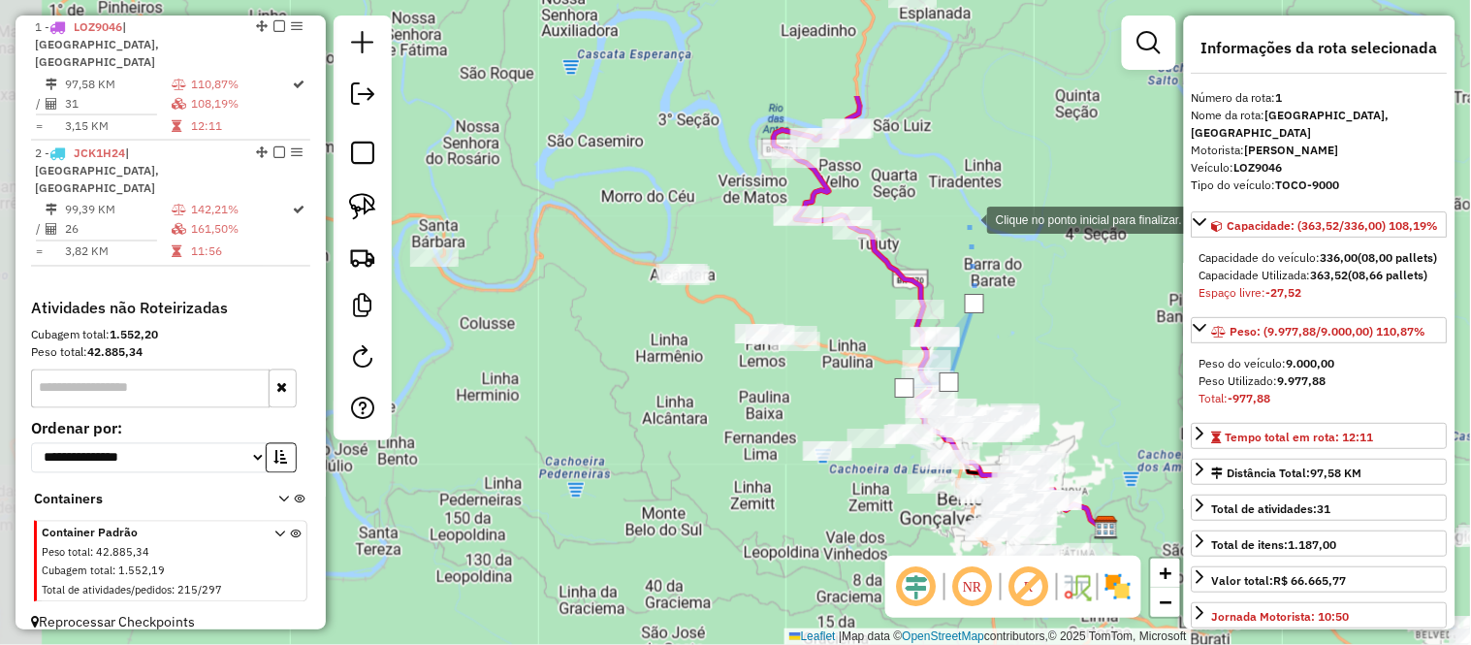
drag, startPoint x: 884, startPoint y: 56, endPoint x: 967, endPoint y: 217, distance: 180.8
click at [967, 217] on div at bounding box center [967, 218] width 39 height 39
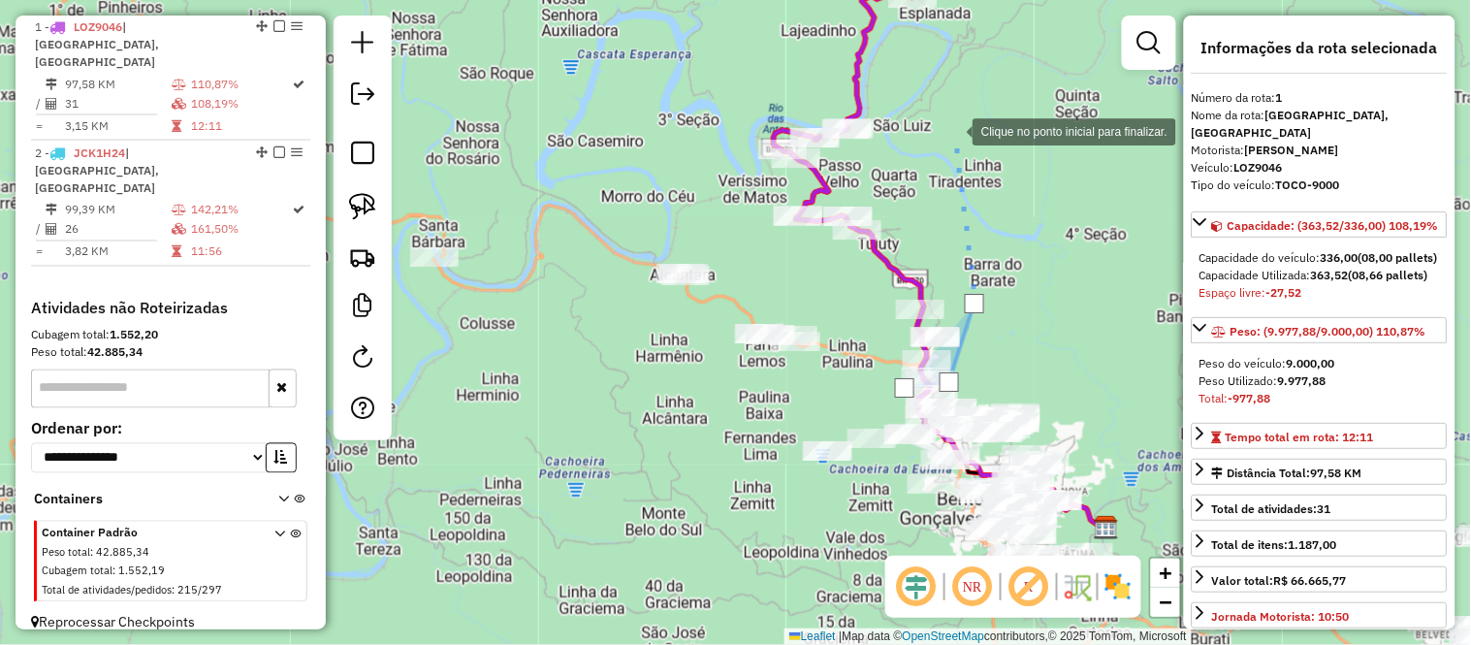
click at [953, 130] on div at bounding box center [953, 130] width 39 height 39
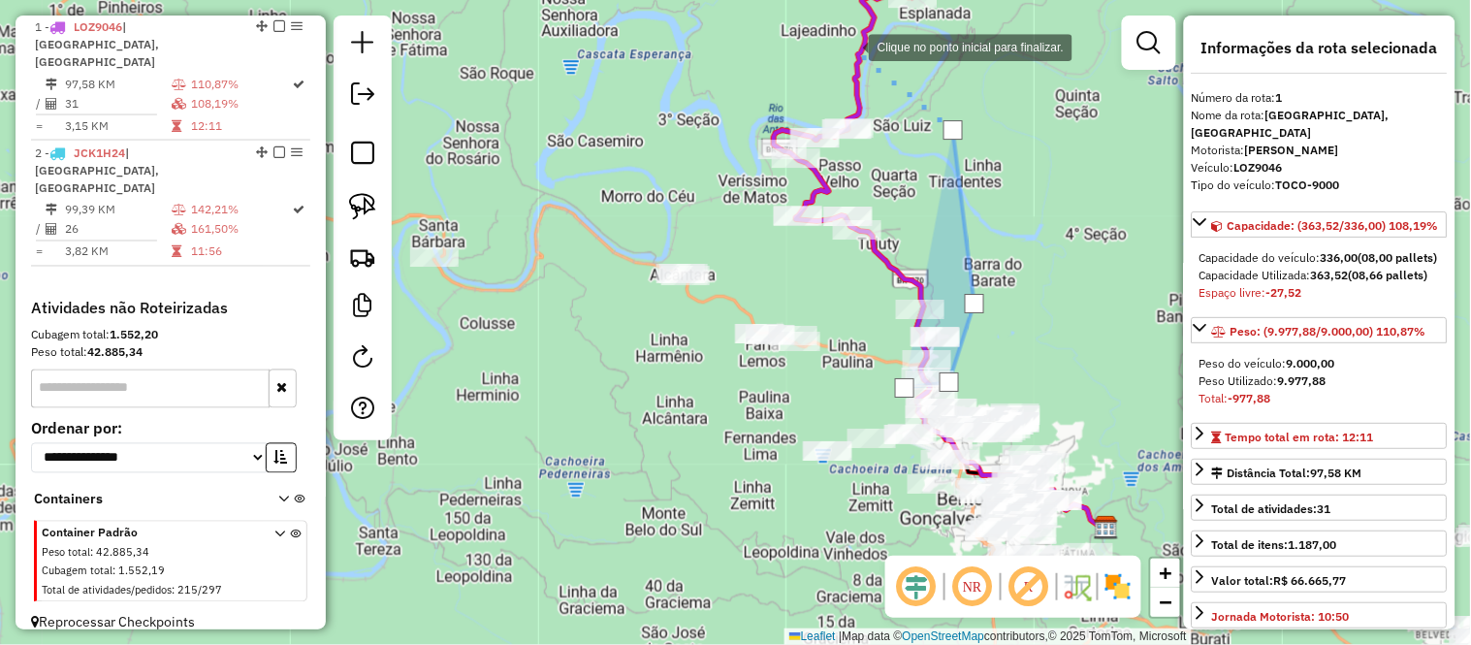
click at [849, 46] on div at bounding box center [849, 45] width 39 height 39
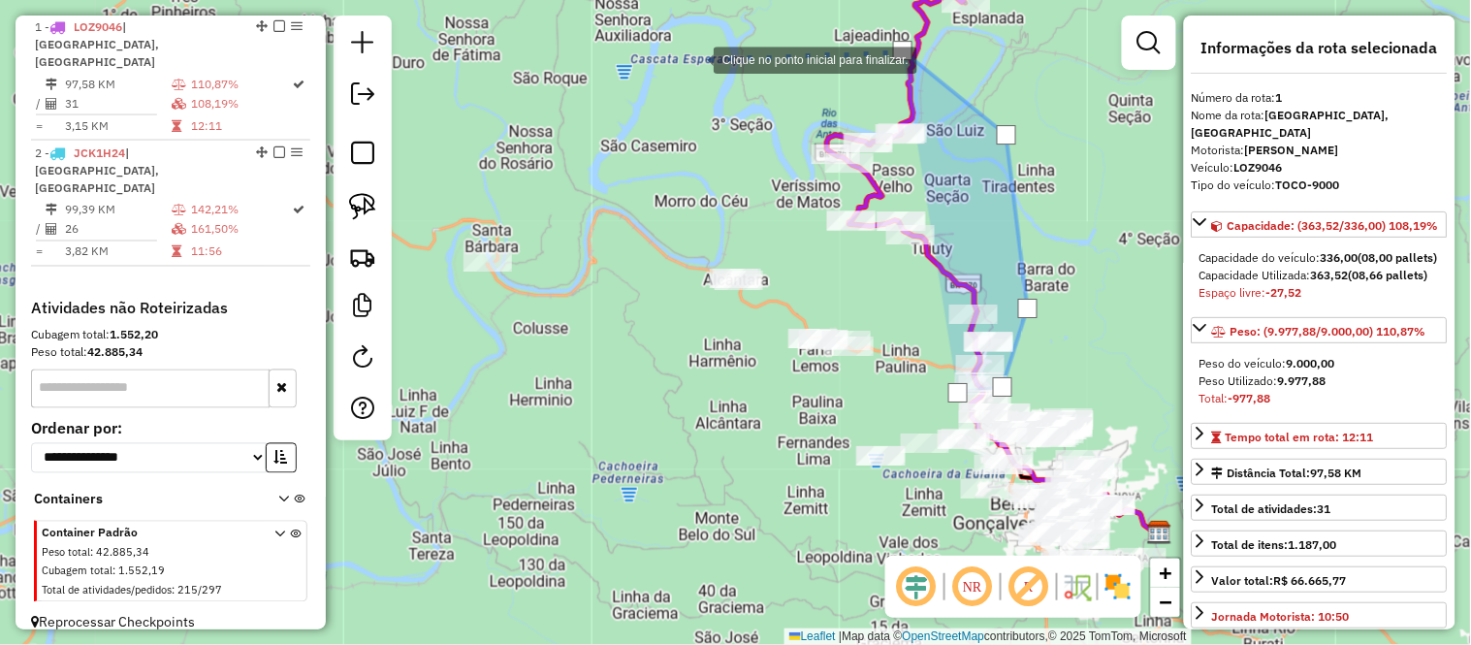
drag, startPoint x: 609, startPoint y: 51, endPoint x: 791, endPoint y: 56, distance: 182.3
click at [714, 56] on div at bounding box center [694, 58] width 39 height 39
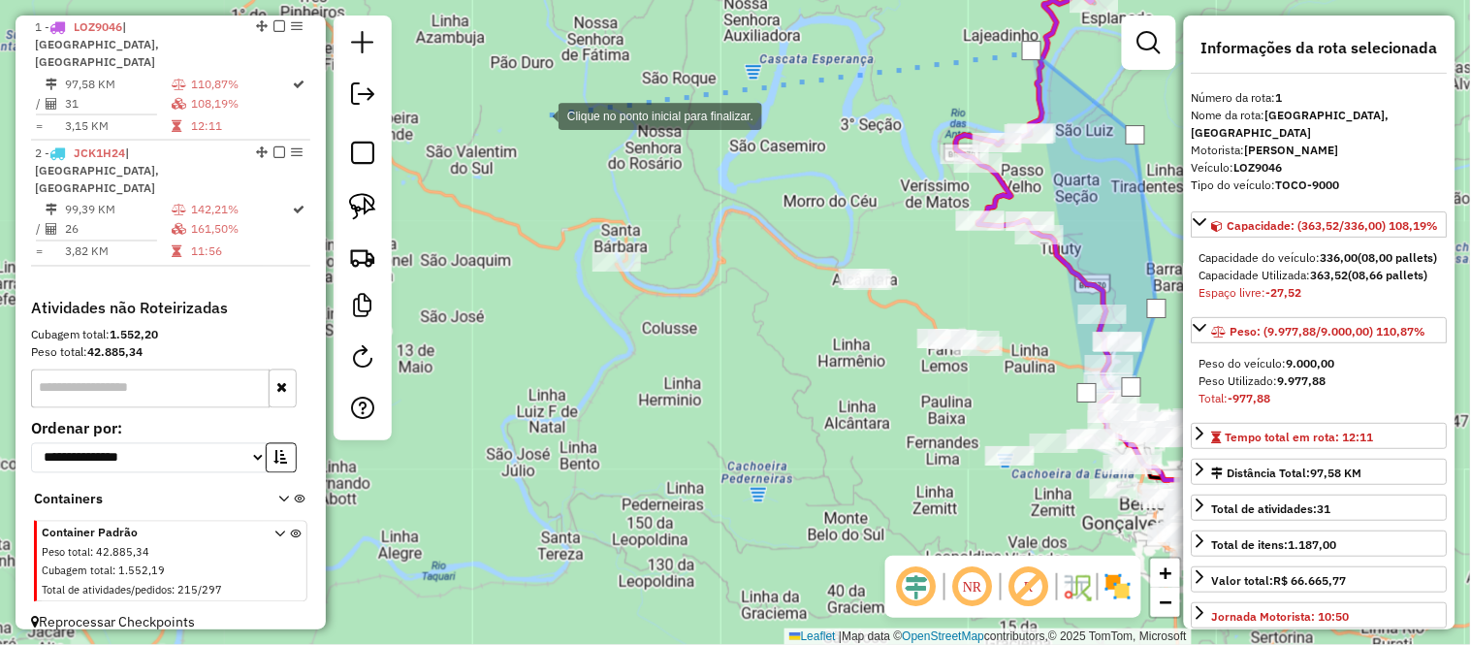
click at [539, 114] on div at bounding box center [539, 114] width 39 height 39
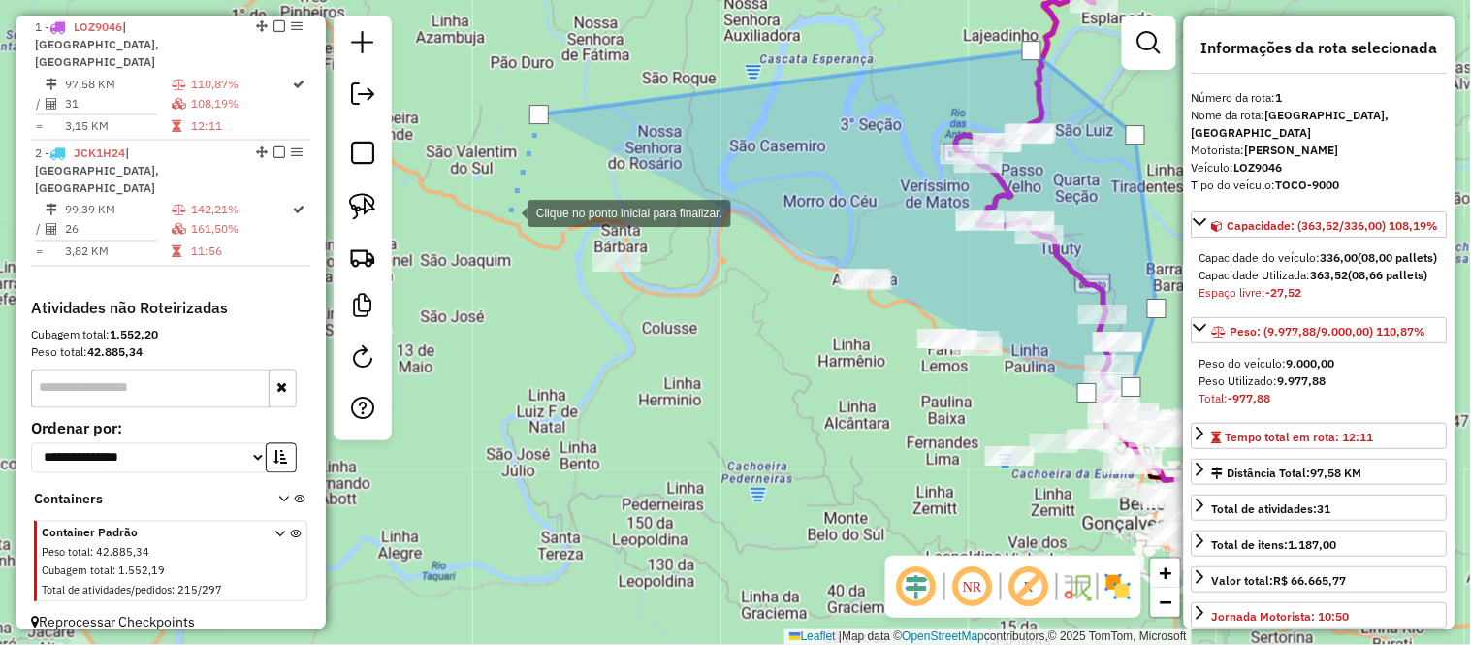
click at [506, 231] on div at bounding box center [508, 211] width 39 height 39
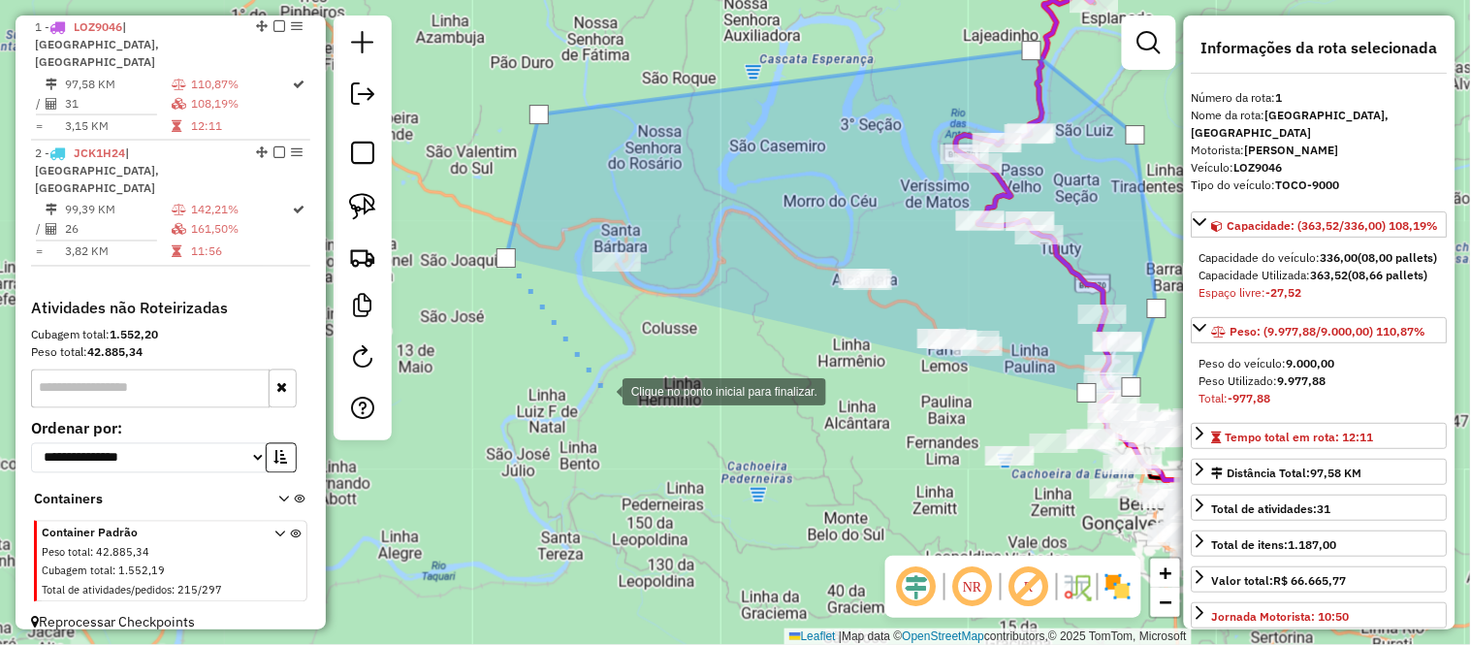
click at [603, 390] on div at bounding box center [603, 389] width 39 height 39
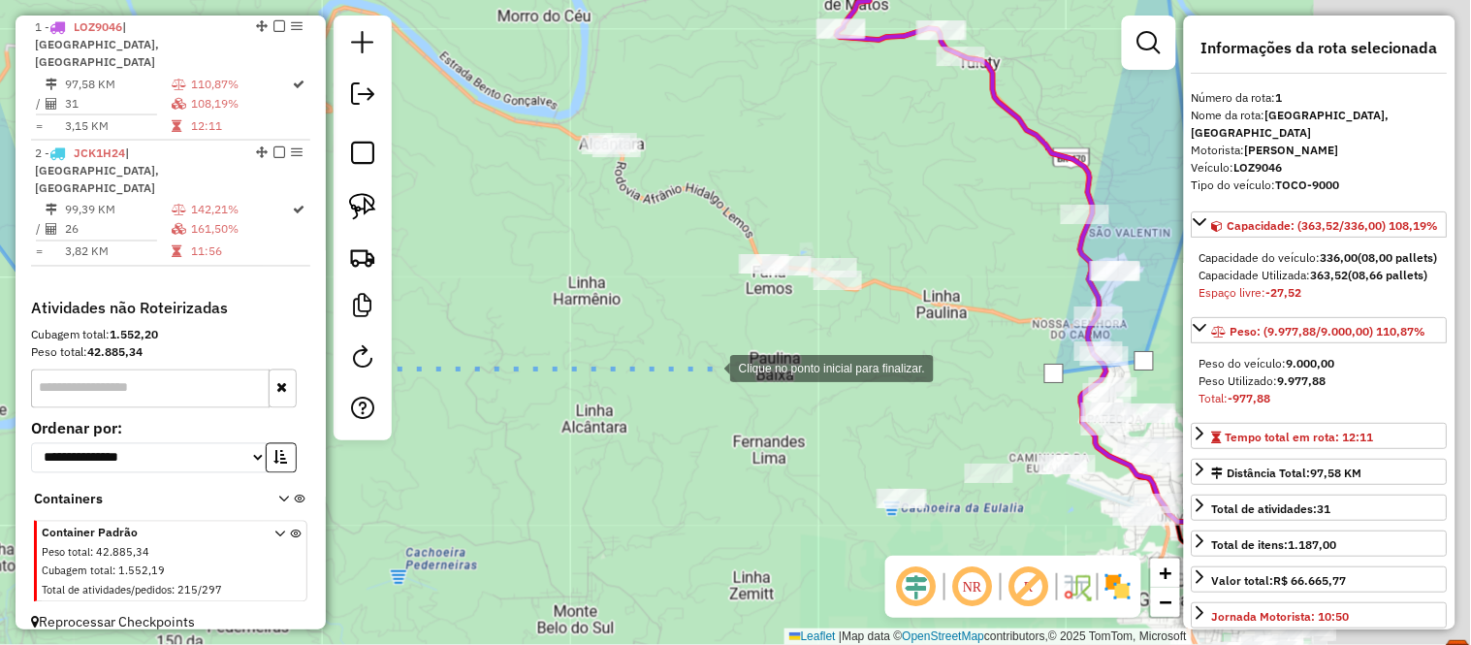
drag, startPoint x: 1011, startPoint y: 391, endPoint x: 584, endPoint y: 365, distance: 428.4
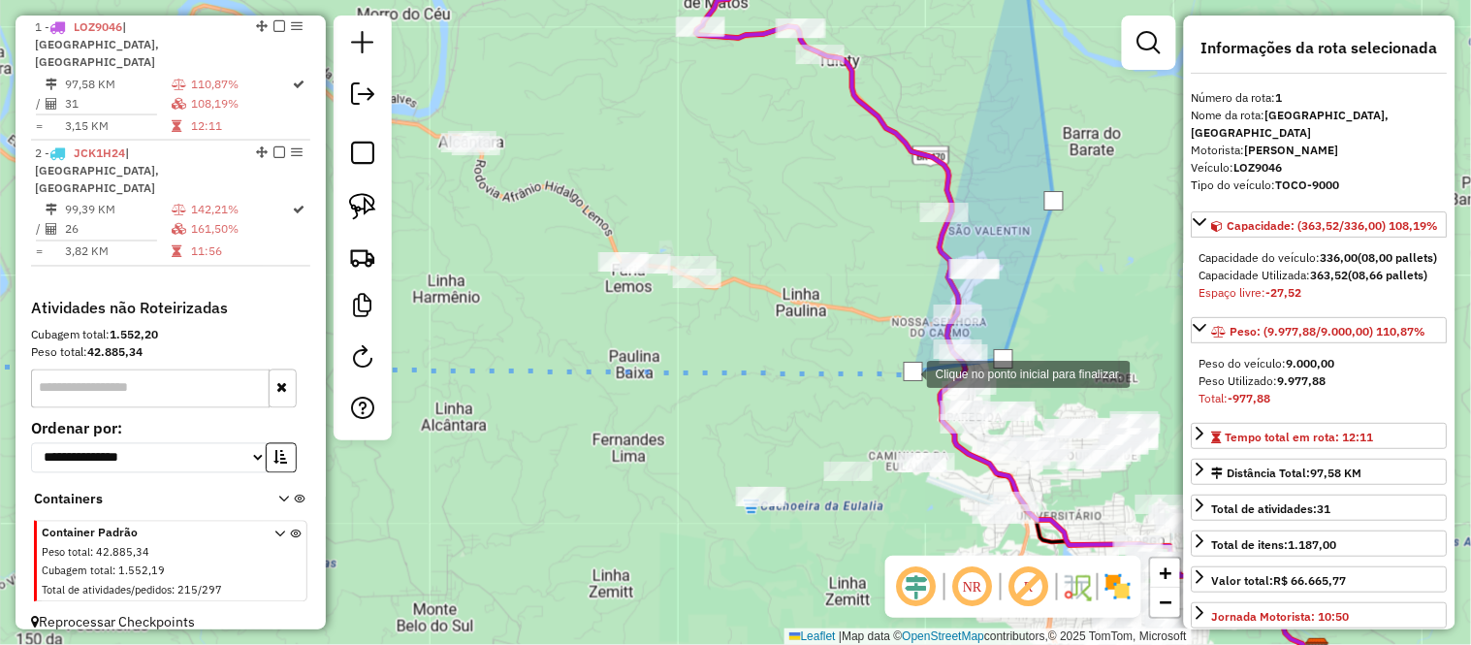
click at [907, 372] on div at bounding box center [913, 371] width 19 height 19
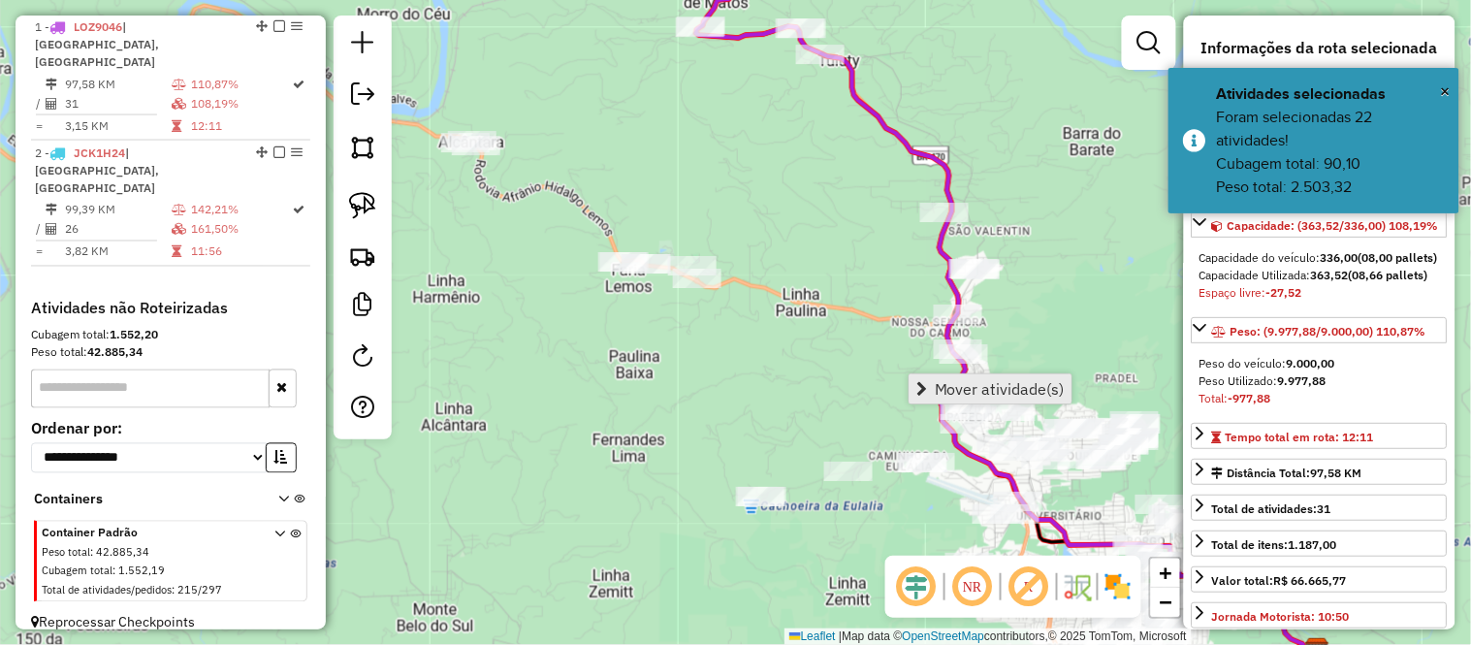
click at [943, 385] on span "Mover atividade(s)" at bounding box center [1000, 389] width 130 height 16
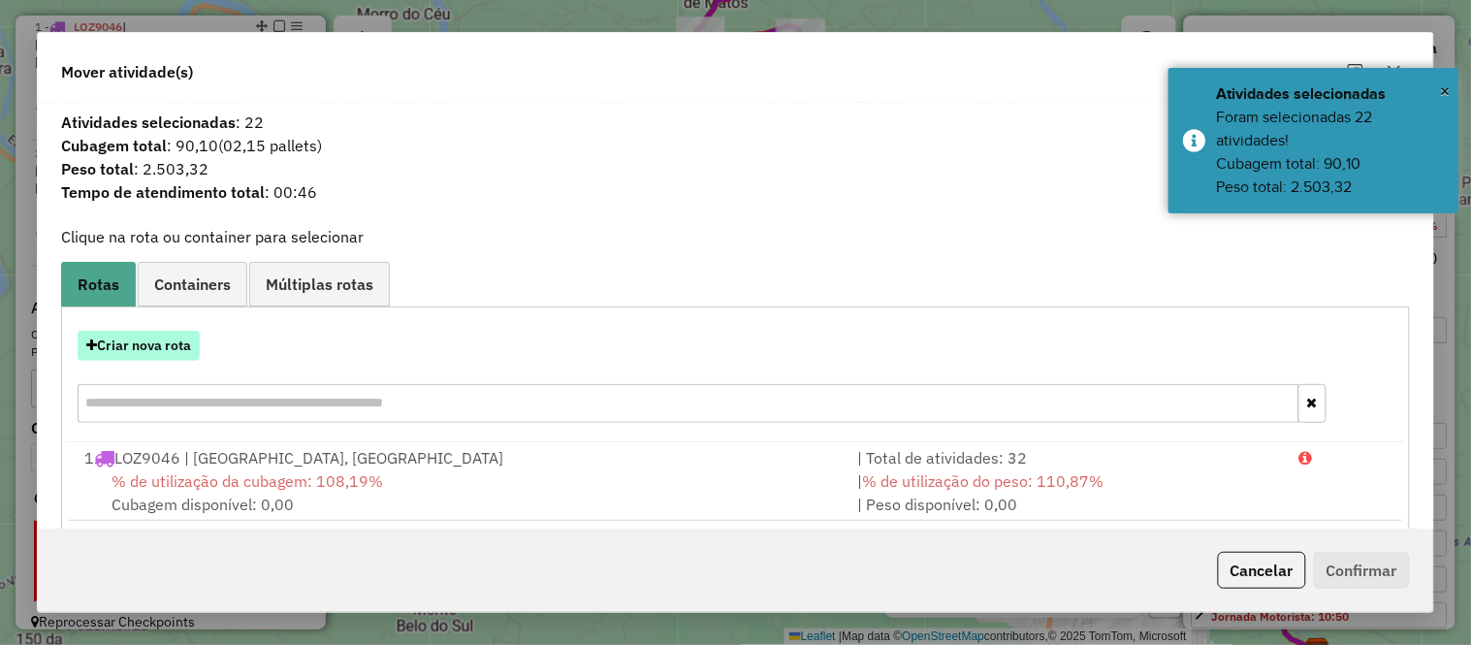
click at [159, 349] on button "Criar nova rota" at bounding box center [139, 346] width 122 height 30
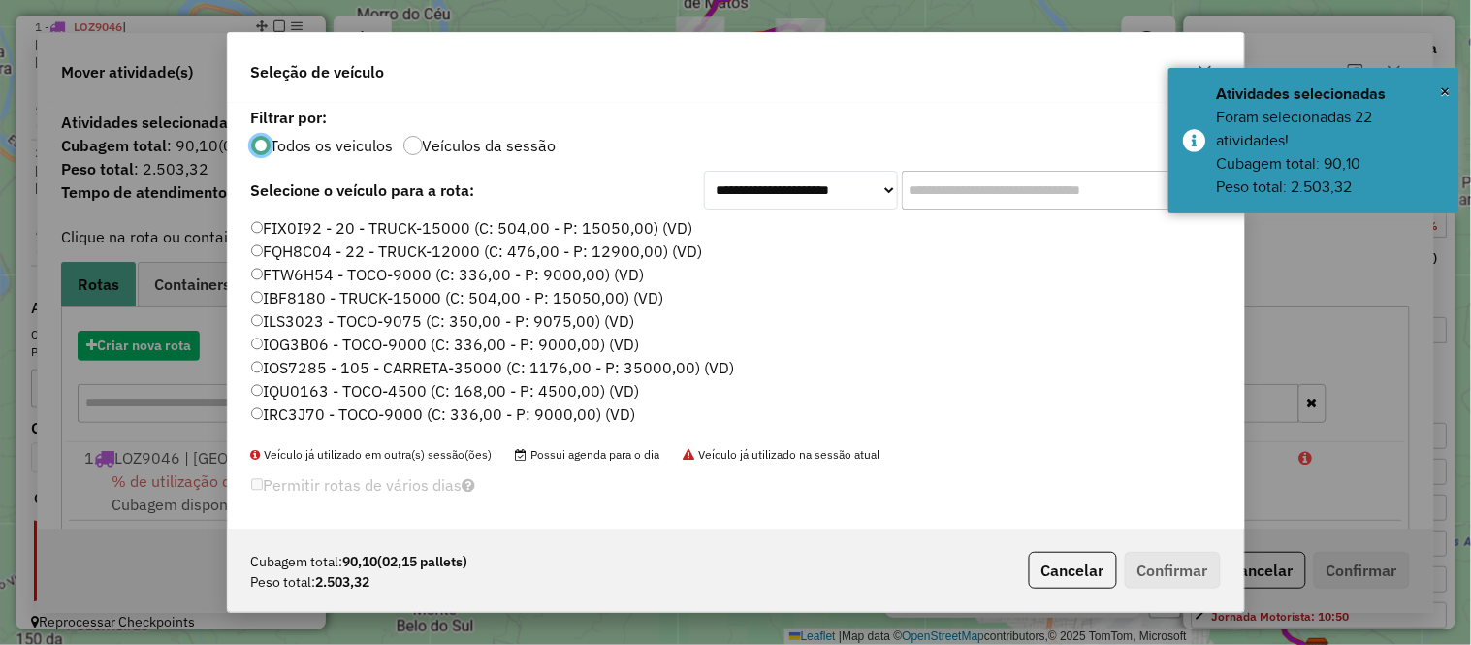
scroll to position [11, 5]
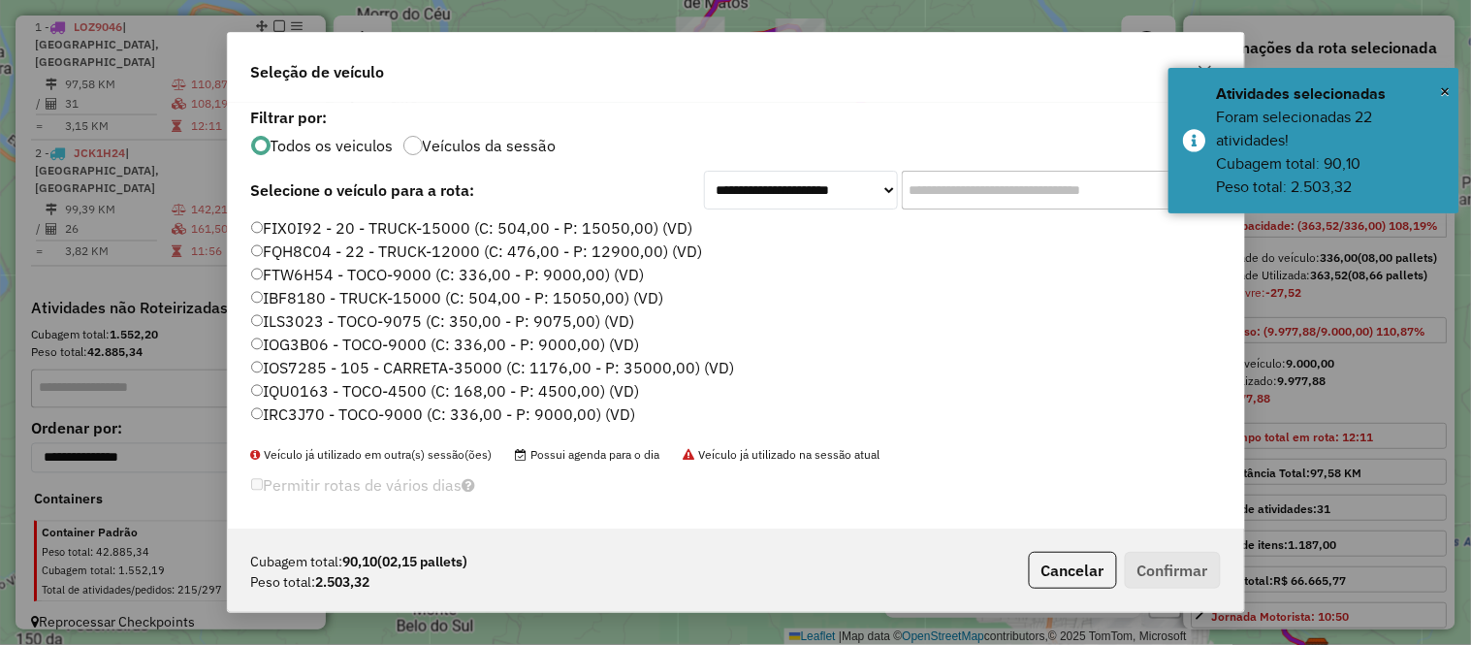
click at [316, 248] on label "FQH8C04 - 22 - TRUCK-12000 (C: 476,00 - P: 12900,00) (VD)" at bounding box center [477, 250] width 452 height 23
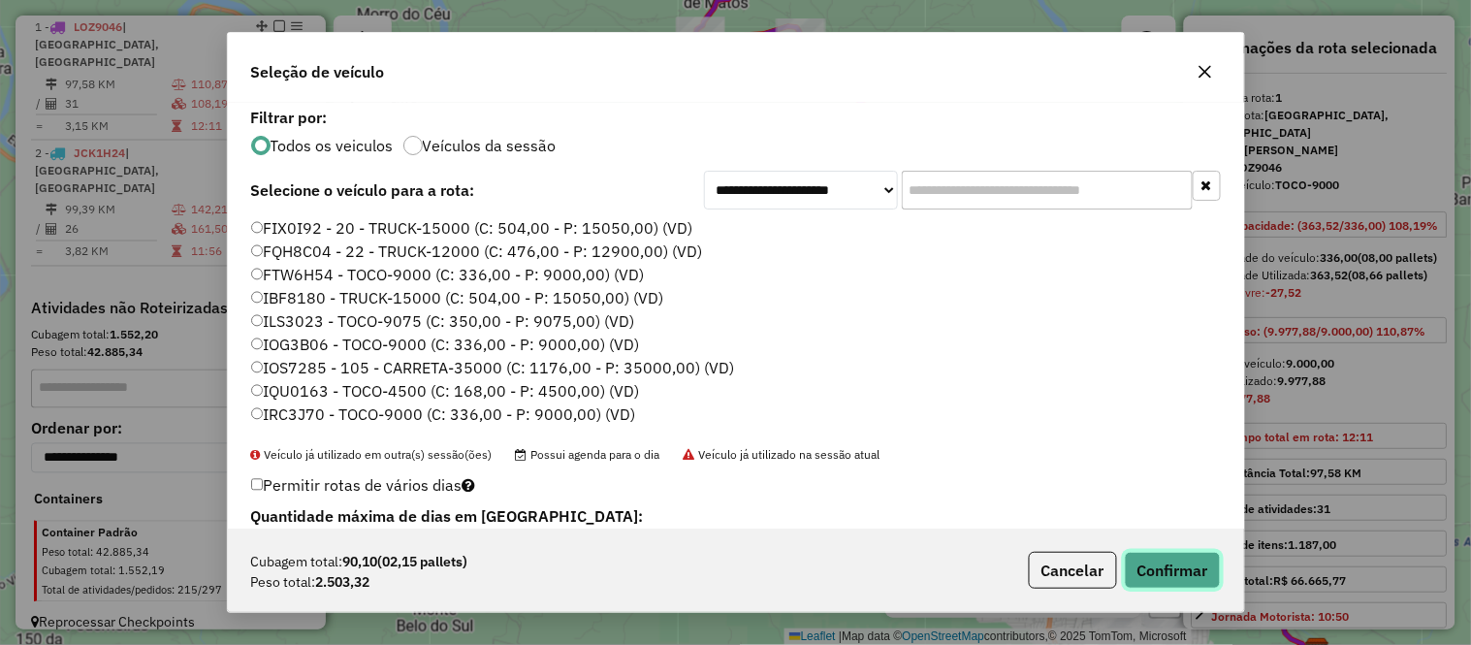
click at [1181, 566] on button "Confirmar" at bounding box center [1173, 570] width 96 height 37
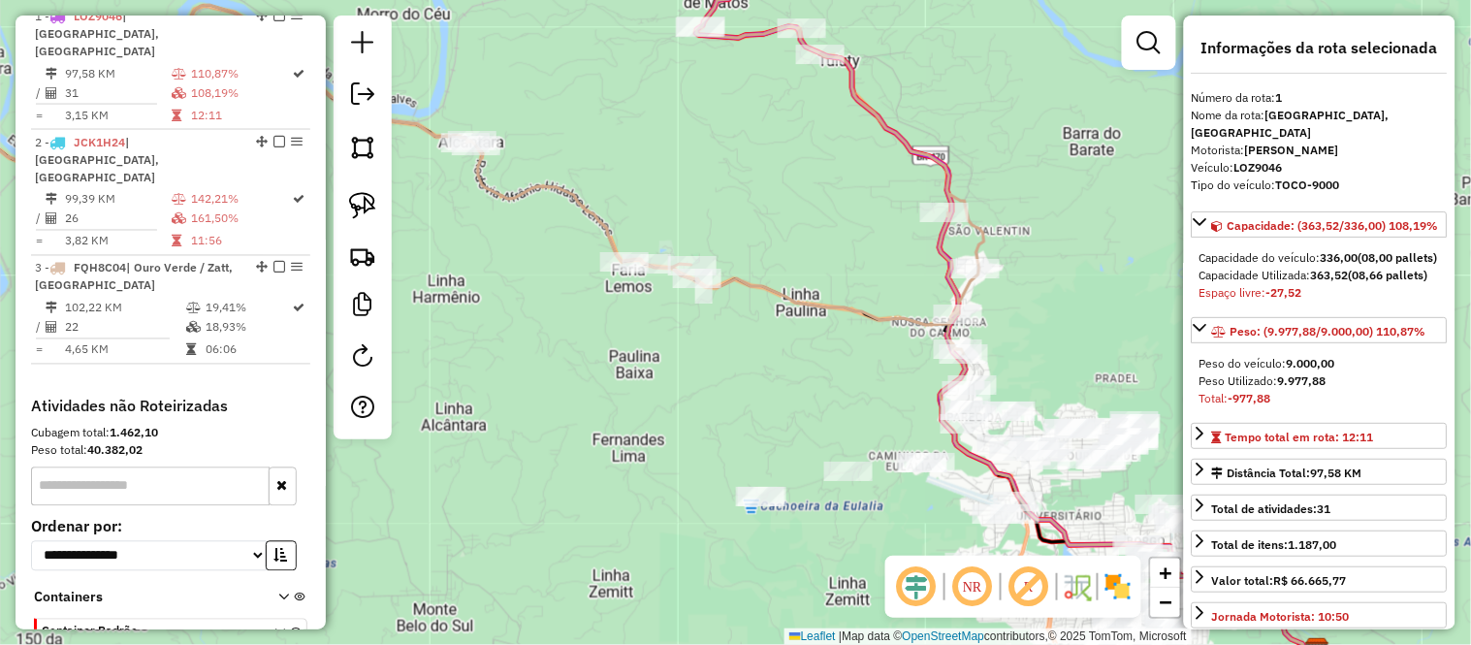
scroll to position [767, 0]
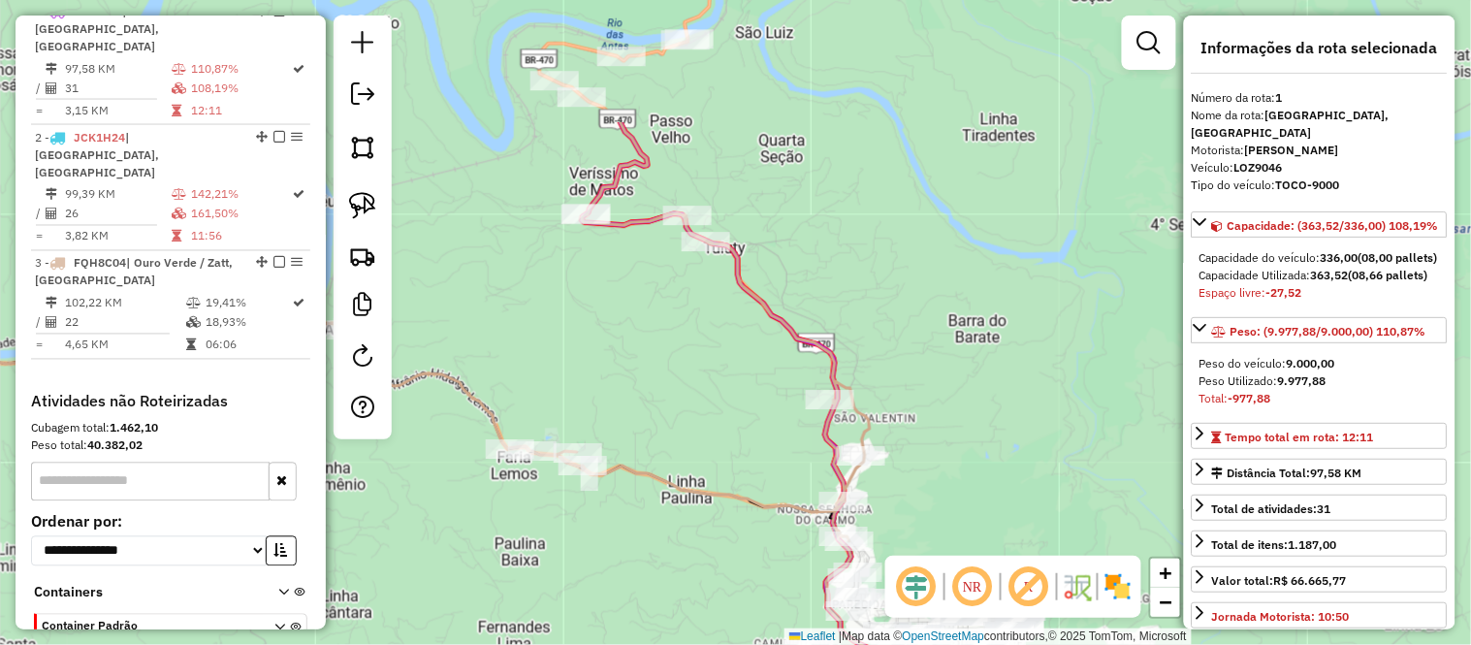
drag, startPoint x: 737, startPoint y: 205, endPoint x: 606, endPoint y: 461, distance: 287.5
click at [606, 461] on div "Janela de atendimento Grade de atendimento Capacidade Transportadoras Veículos …" at bounding box center [735, 322] width 1471 height 645
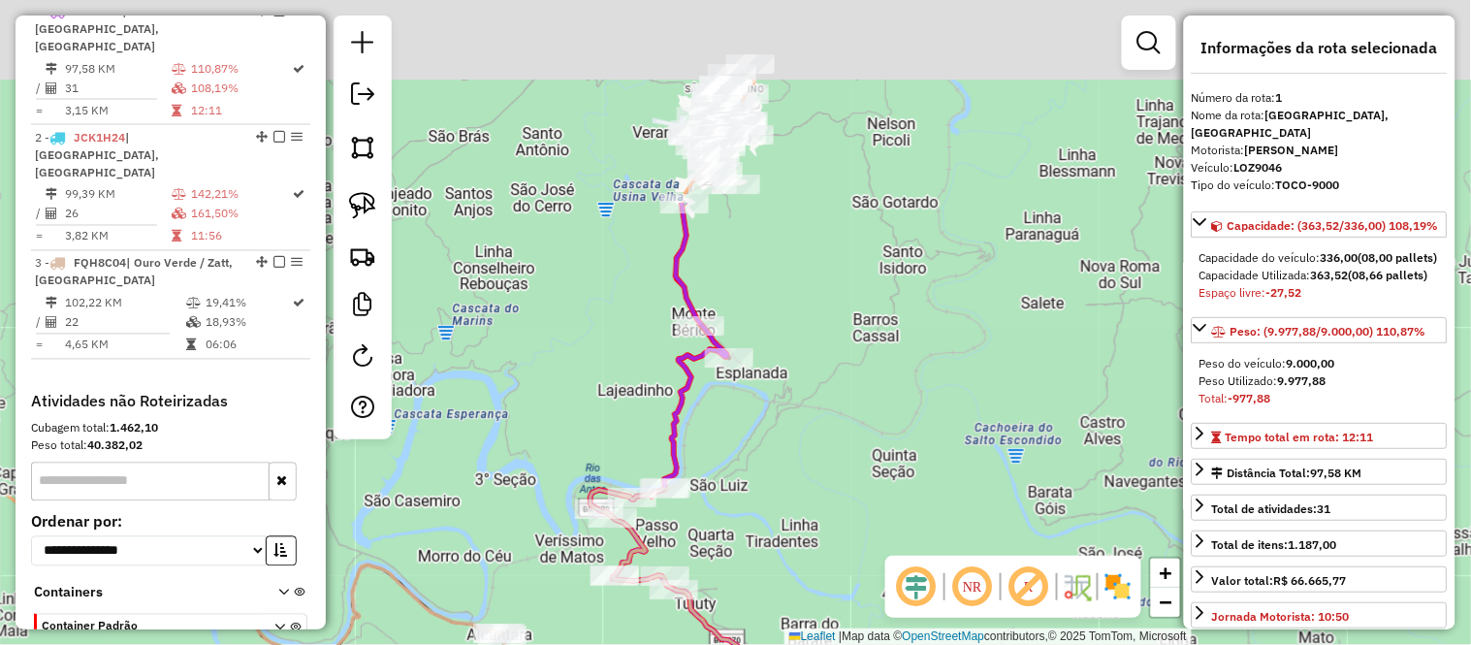
drag, startPoint x: 810, startPoint y: 121, endPoint x: 791, endPoint y: 423, distance: 302.1
click at [793, 423] on div "Janela de atendimento Grade de atendimento Capacidade Transportadoras Veículos …" at bounding box center [735, 322] width 1471 height 645
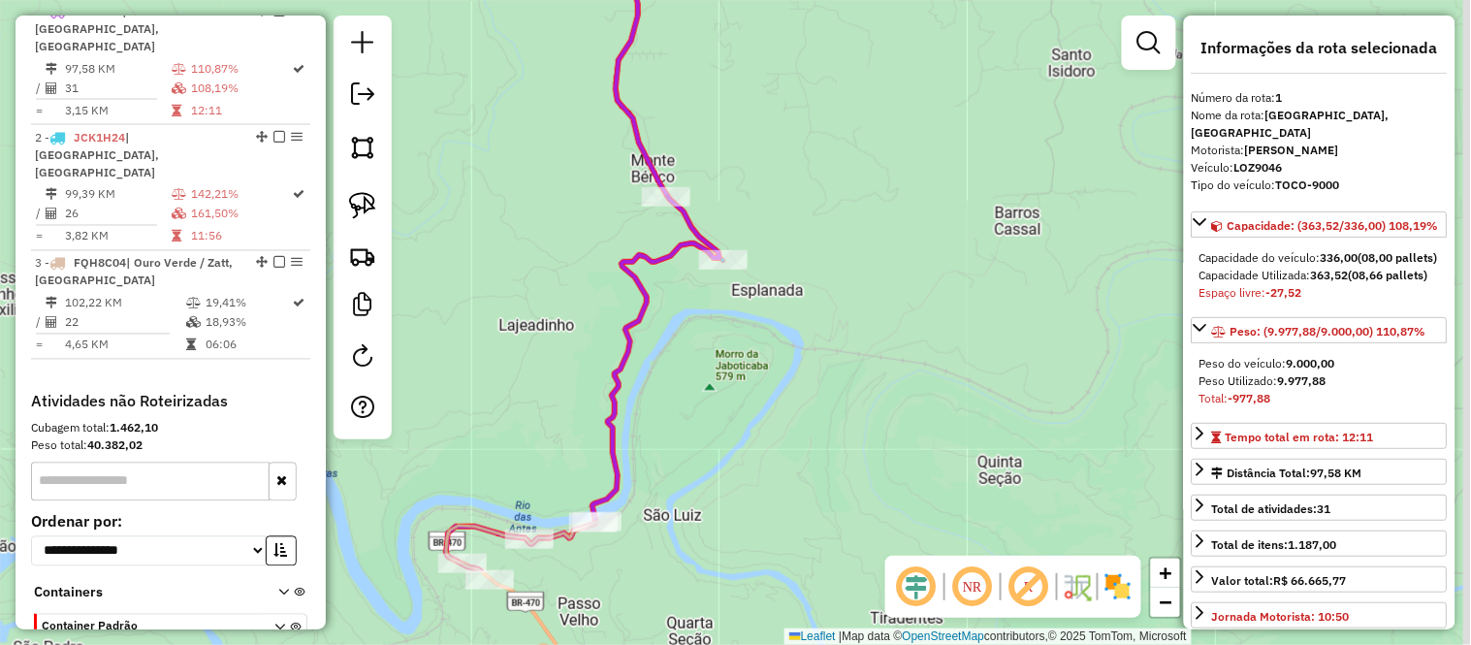
drag, startPoint x: 858, startPoint y: 444, endPoint x: 850, endPoint y: 259, distance: 185.3
click at [850, 259] on div "Janela de atendimento Grade de atendimento Capacidade Transportadoras Veículos …" at bounding box center [735, 322] width 1471 height 645
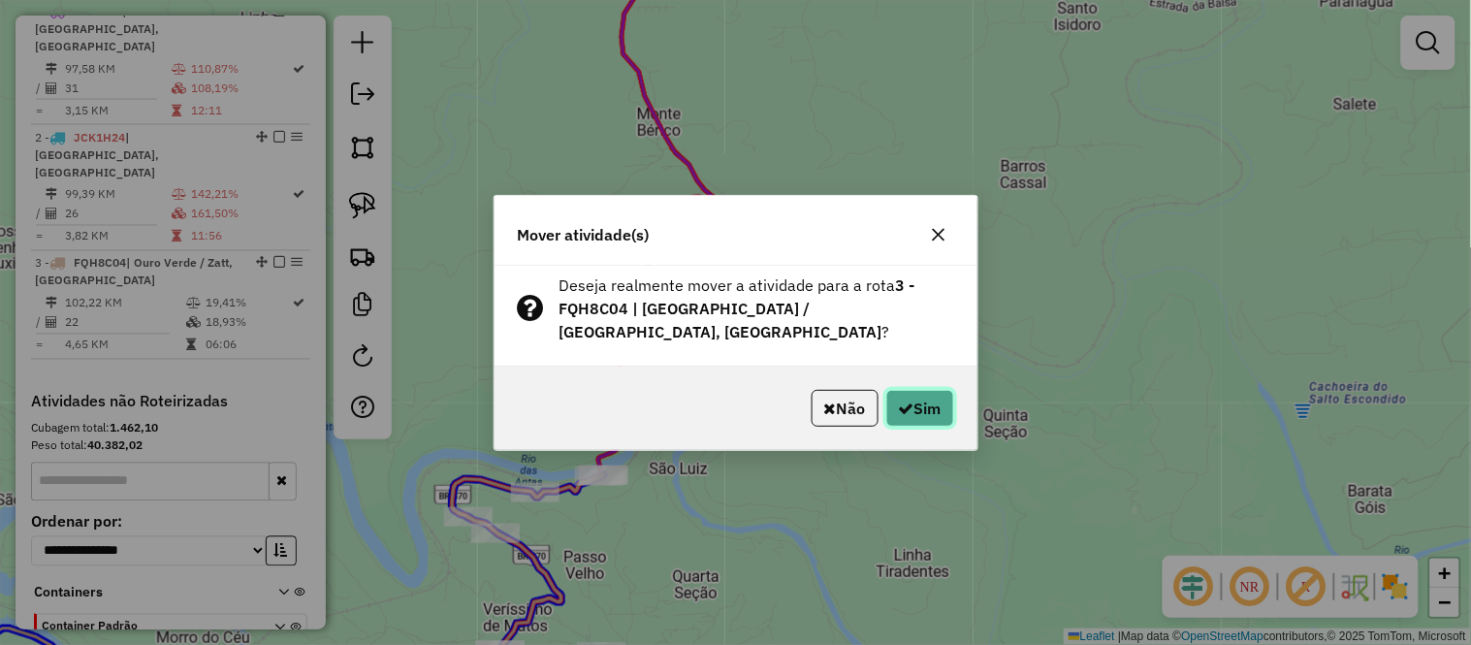
click at [922, 392] on button "Sim" at bounding box center [920, 408] width 68 height 37
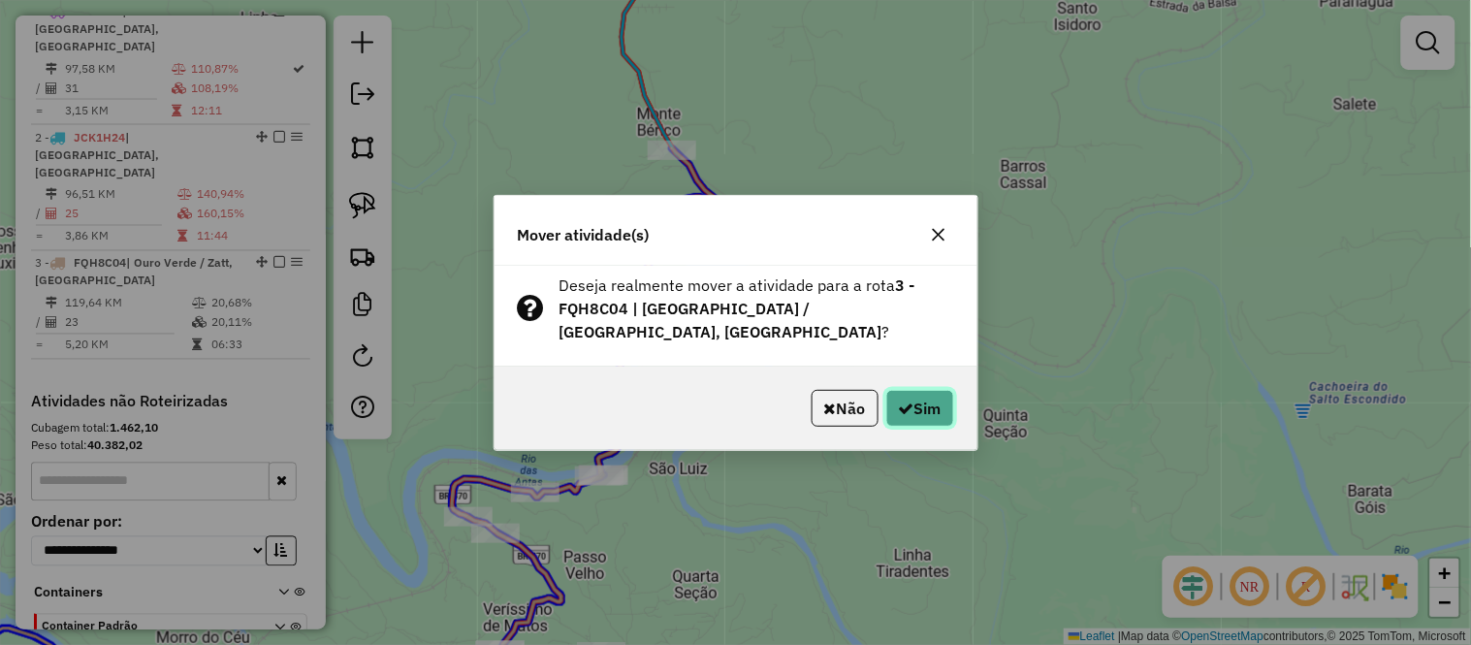
click at [933, 390] on button "Sim" at bounding box center [920, 408] width 68 height 37
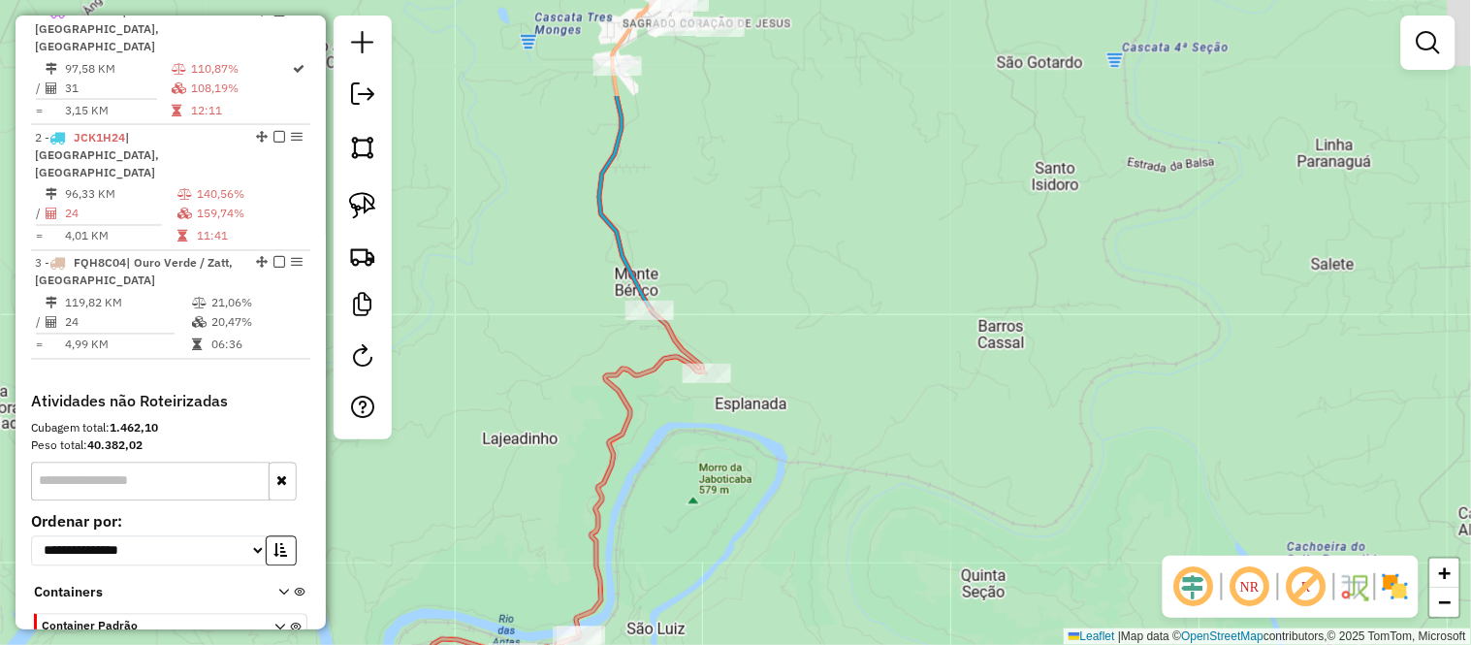
drag, startPoint x: 867, startPoint y: 94, endPoint x: 845, endPoint y: 456, distance: 362.3
click at [845, 456] on div "Janela de atendimento Grade de atendimento Capacidade Transportadoras Veículos …" at bounding box center [735, 322] width 1471 height 645
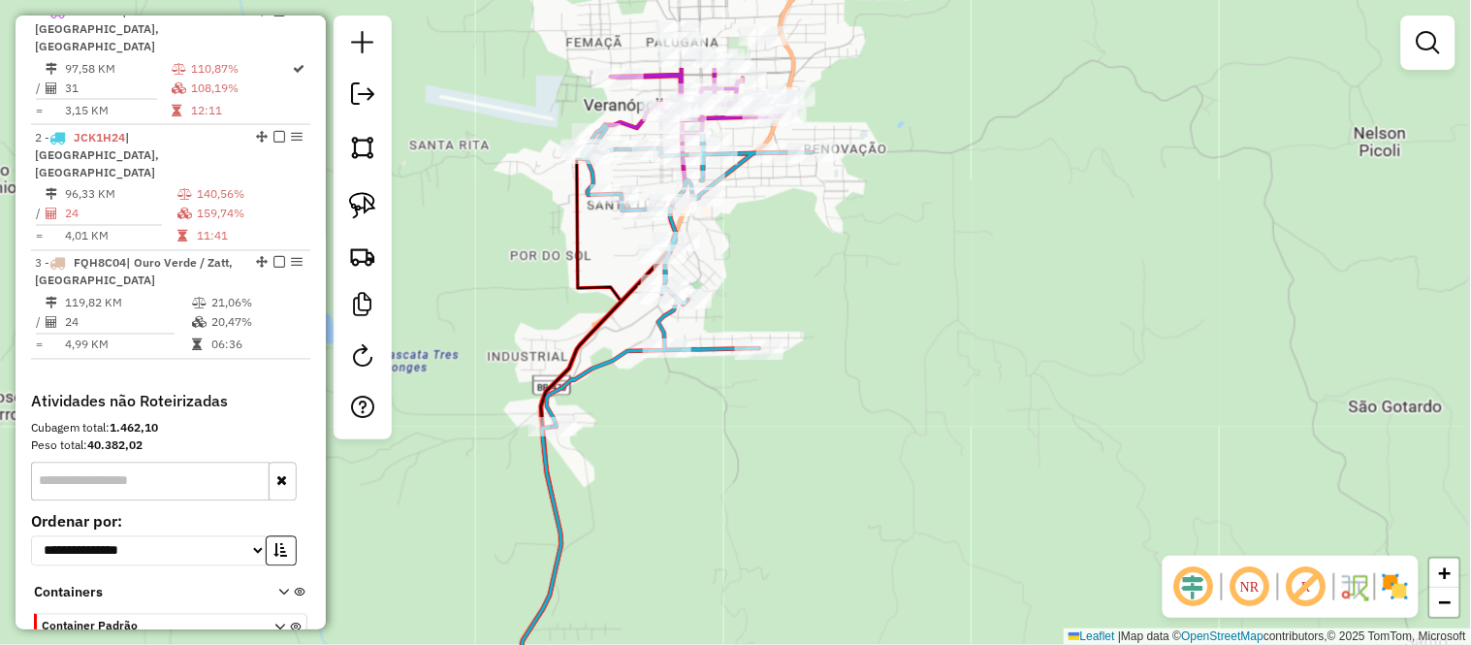
drag, startPoint x: 886, startPoint y: 165, endPoint x: 861, endPoint y: 298, distance: 135.2
click at [861, 298] on div "Janela de atendimento Grade de atendimento Capacidade Transportadoras Veículos …" at bounding box center [735, 322] width 1471 height 645
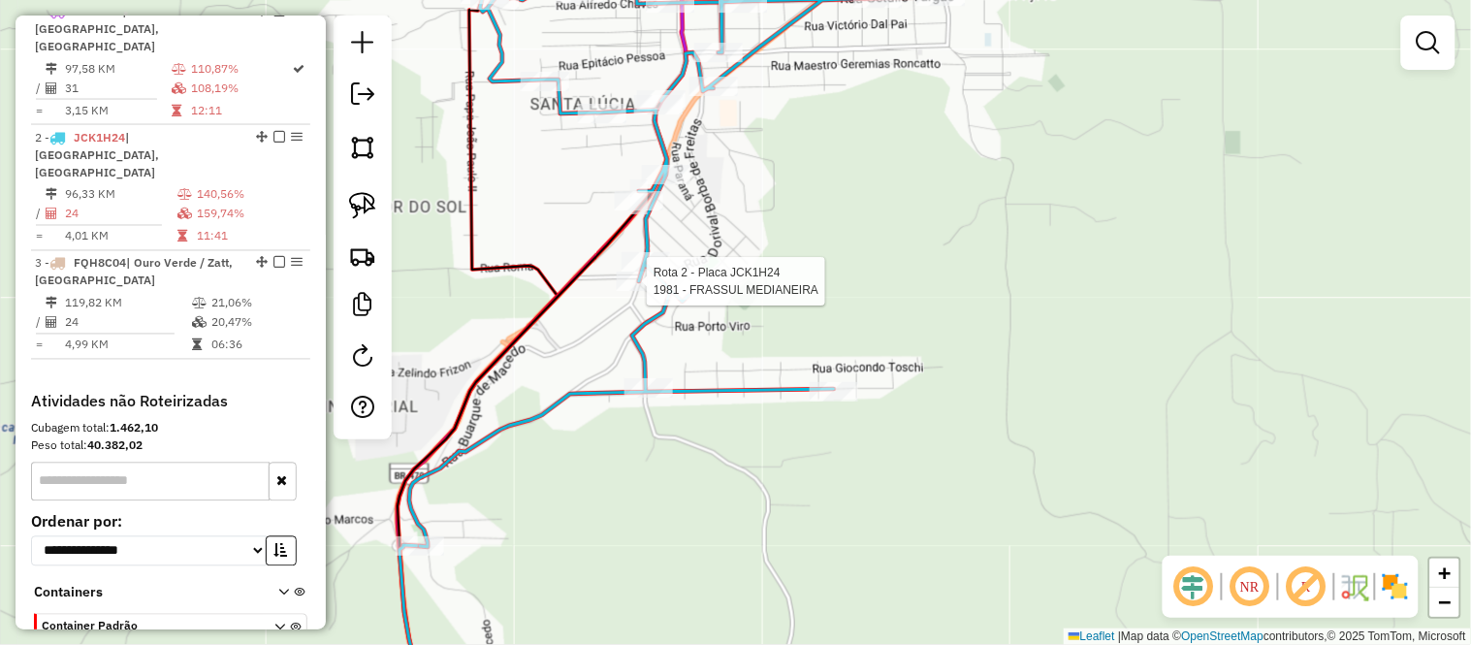
select select "**********"
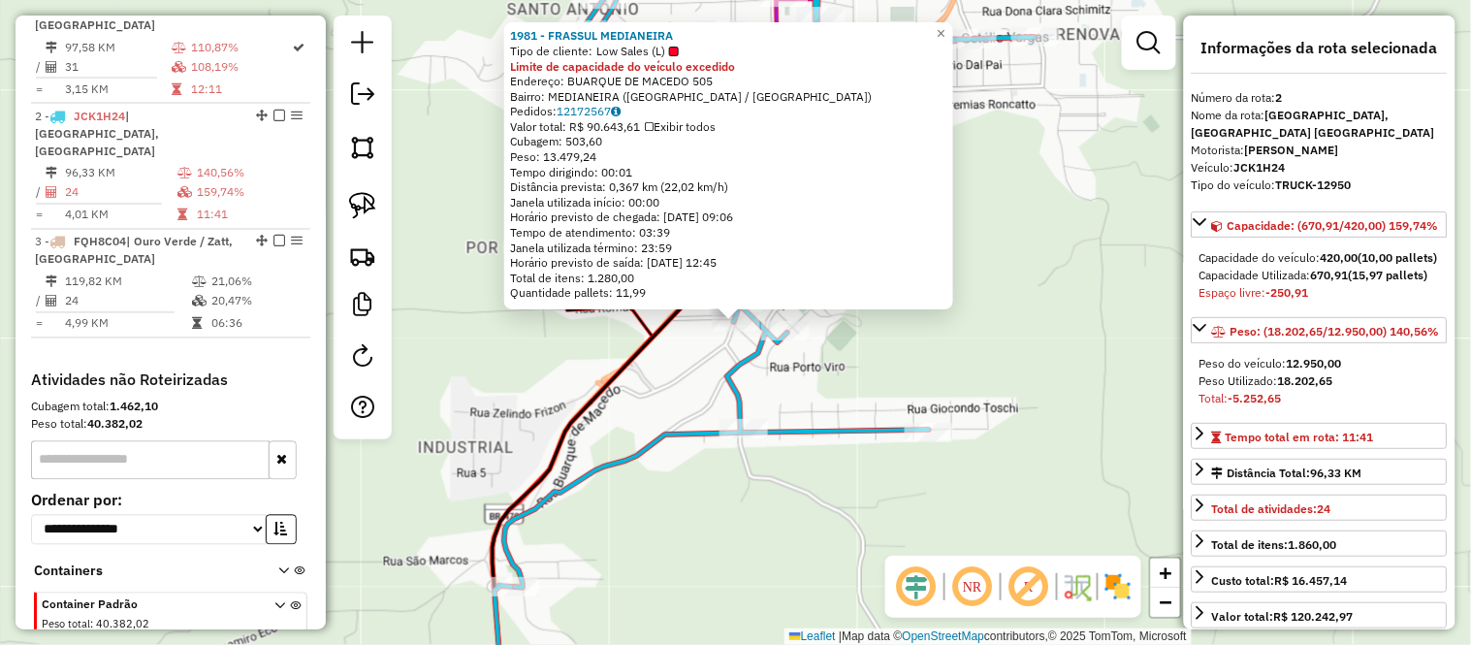
scroll to position [860, 0]
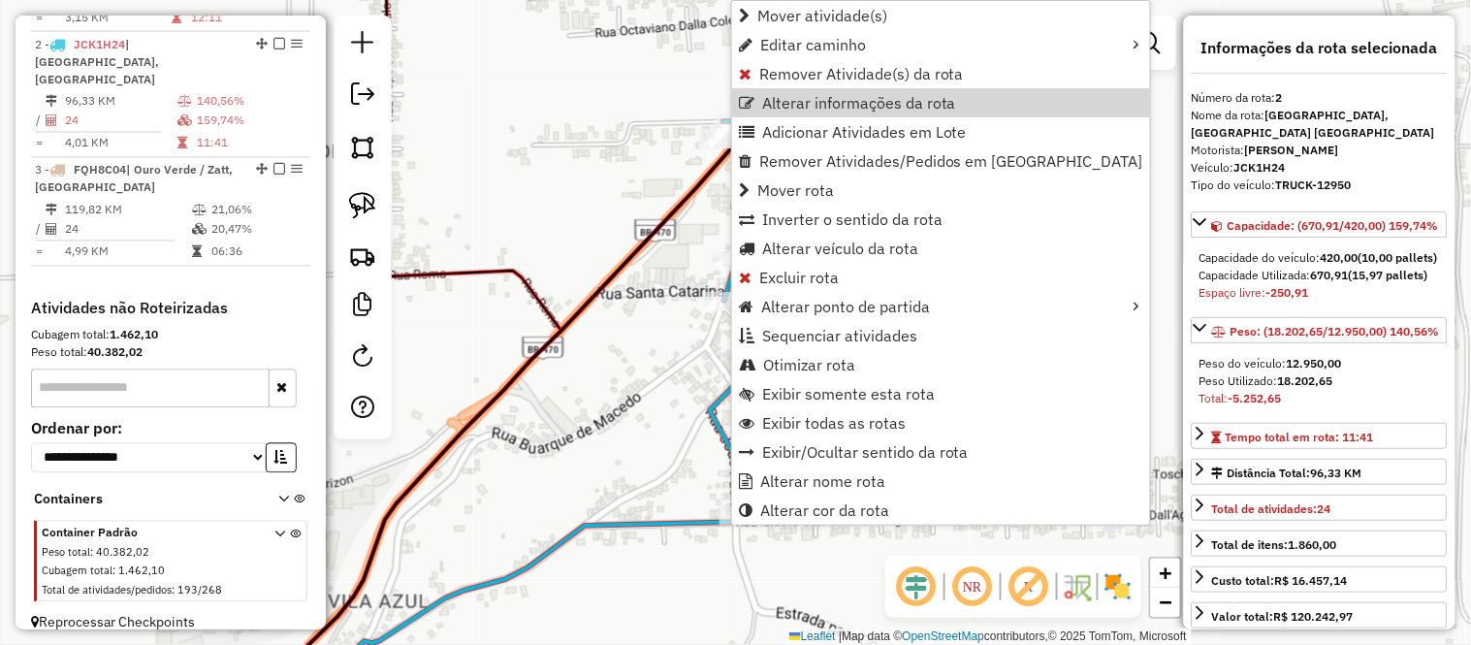
click at [661, 262] on div "Janela de atendimento Grade de atendimento Capacidade Transportadoras Veículos …" at bounding box center [735, 322] width 1471 height 645
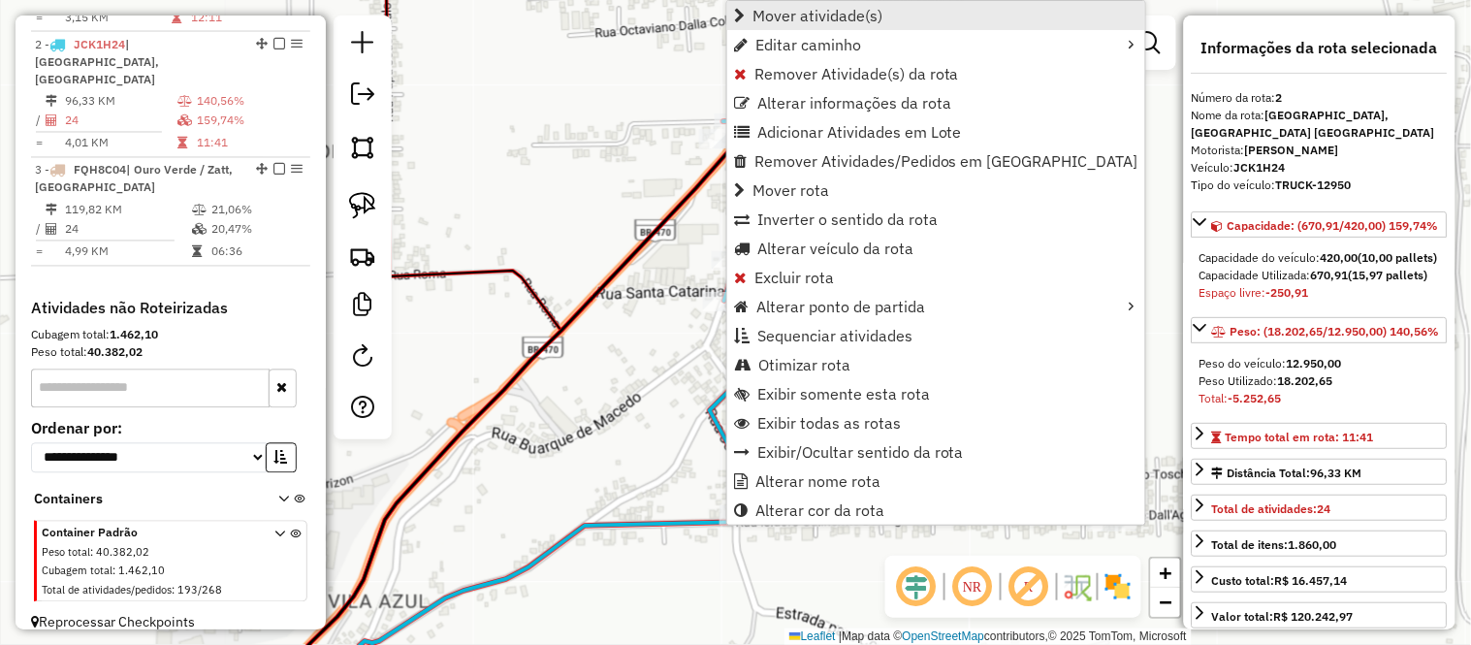
click at [764, 16] on span "Mover atividade(s)" at bounding box center [817, 16] width 130 height 16
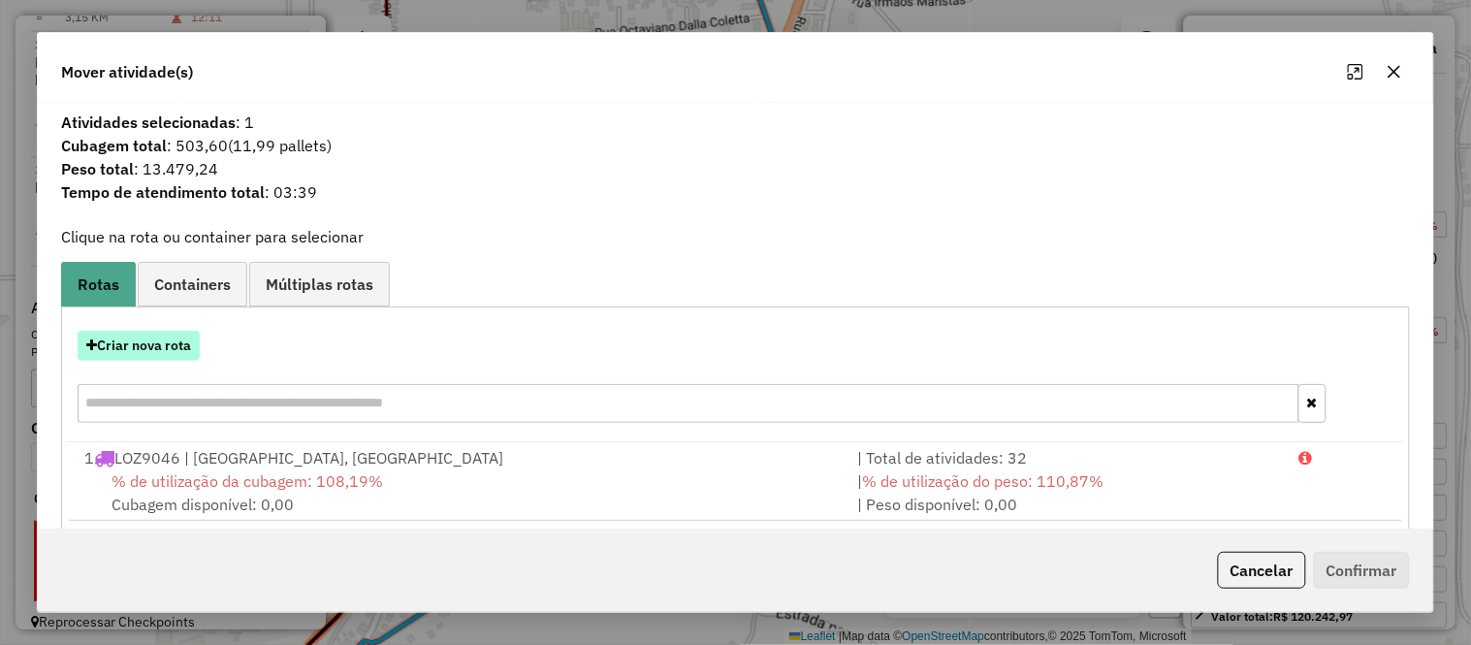
click at [139, 344] on button "Criar nova rota" at bounding box center [139, 346] width 122 height 30
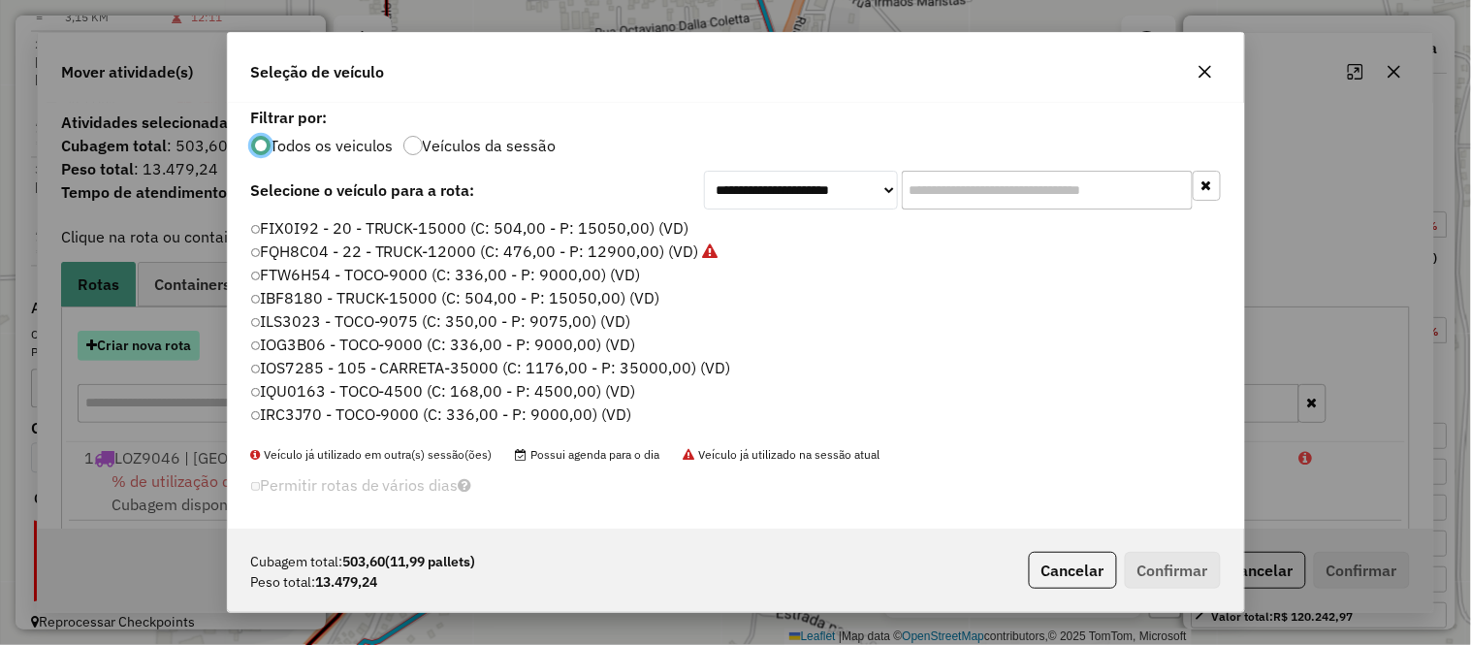
scroll to position [11, 5]
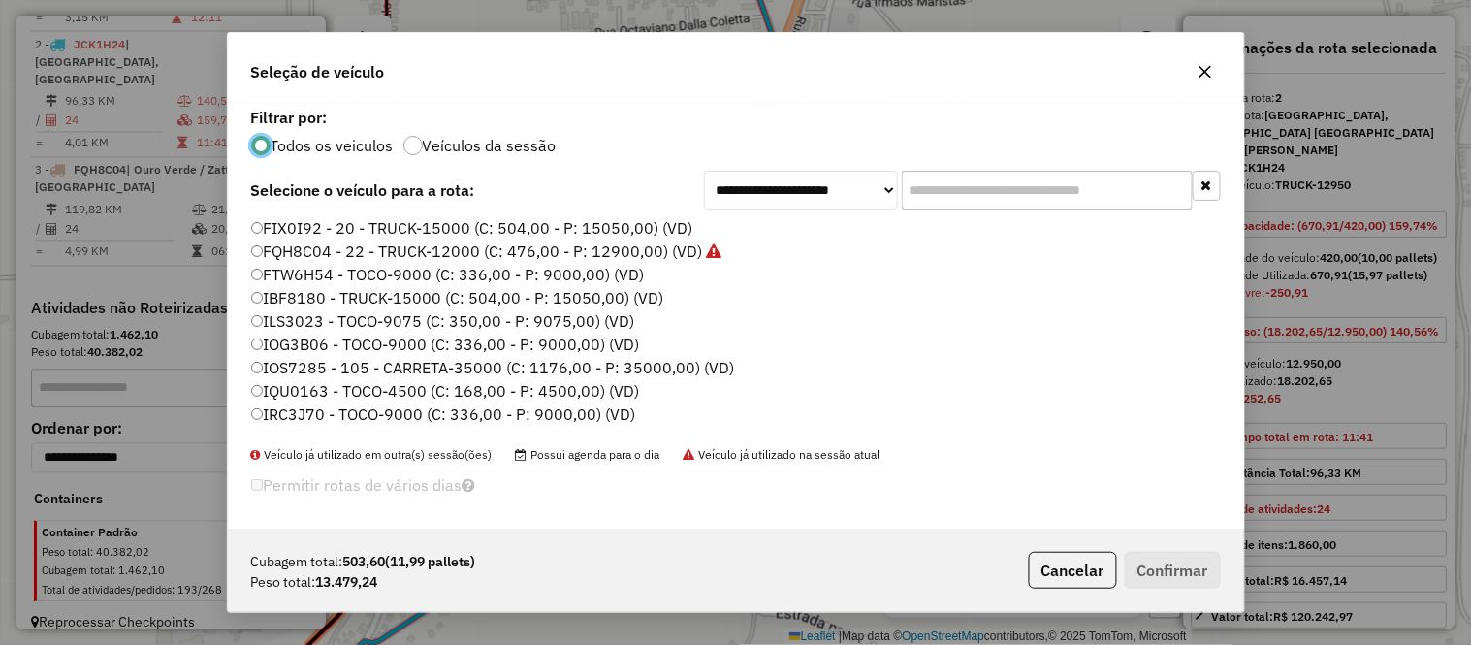
click at [313, 223] on label "FIX0I92 - 20 - TRUCK-15000 (C: 504,00 - P: 15050,00) (VD)" at bounding box center [472, 227] width 442 height 23
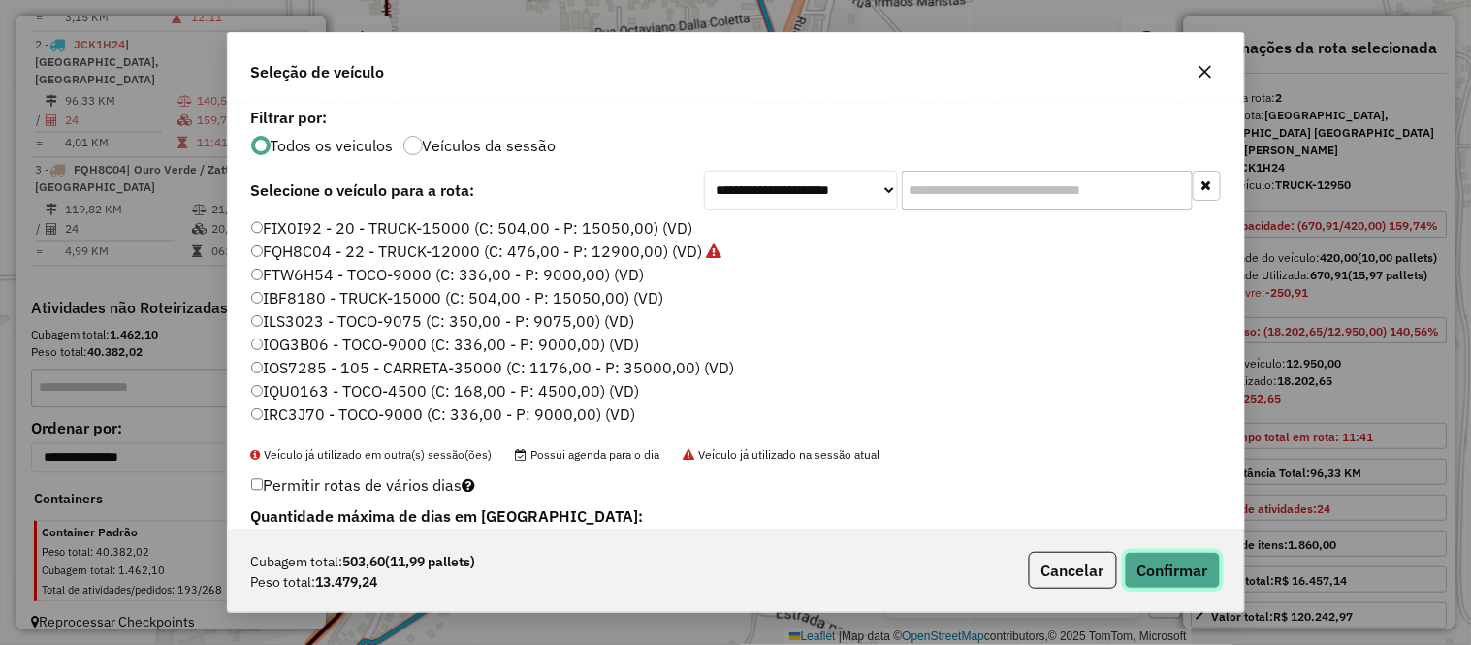
click at [1186, 564] on button "Confirmar" at bounding box center [1173, 570] width 96 height 37
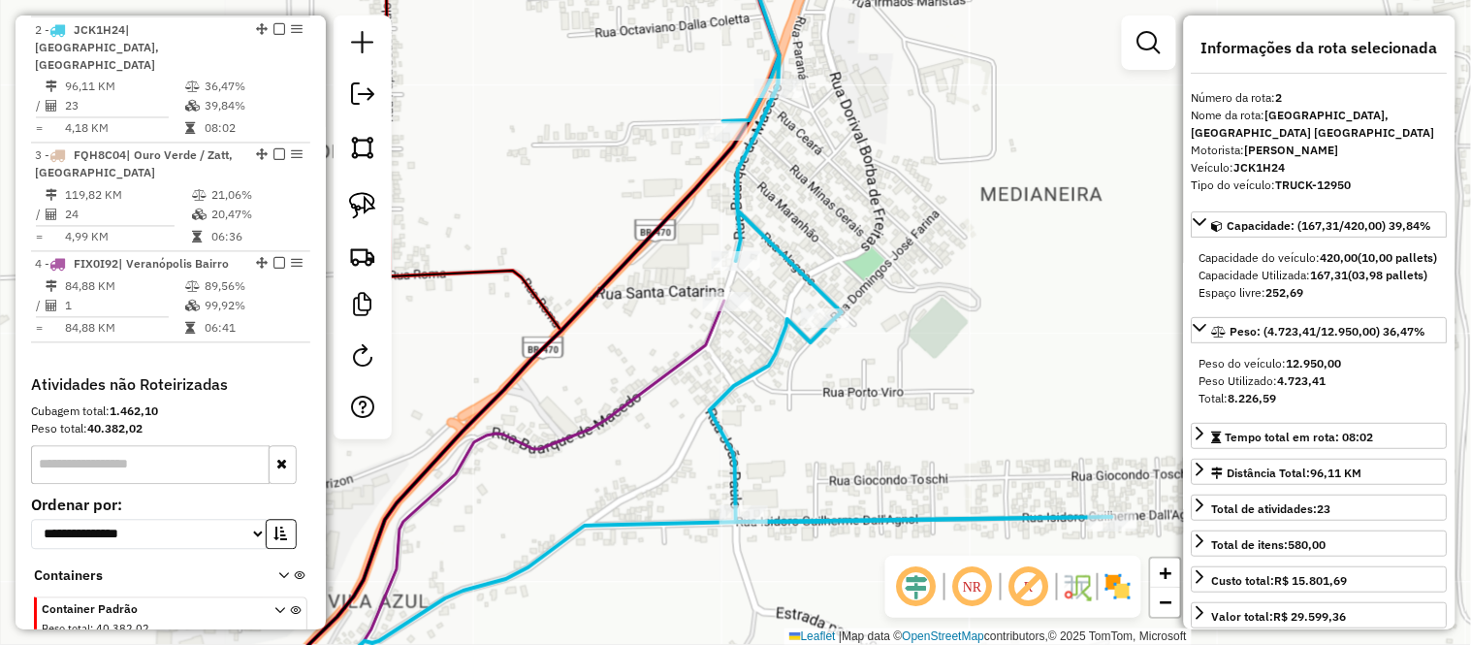
scroll to position [875, 0]
click at [728, 311] on div at bounding box center [727, 301] width 48 height 19
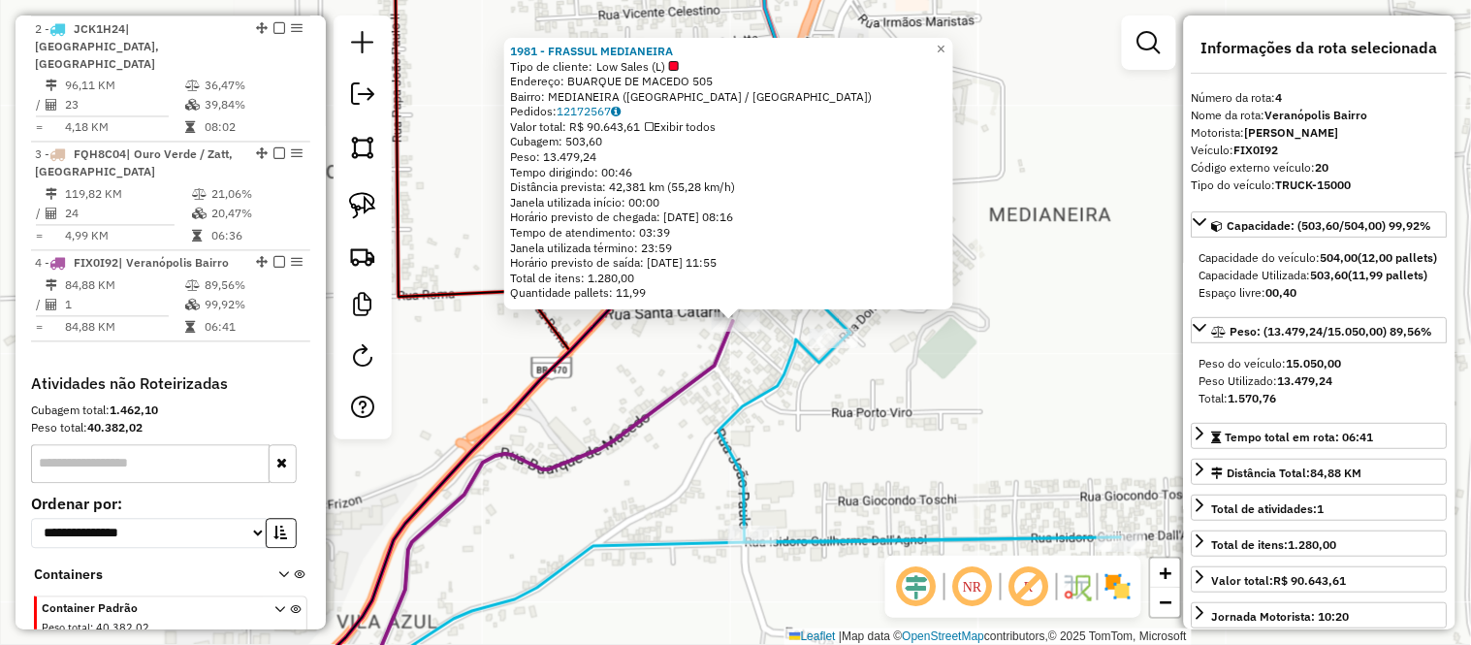
scroll to position [951, 0]
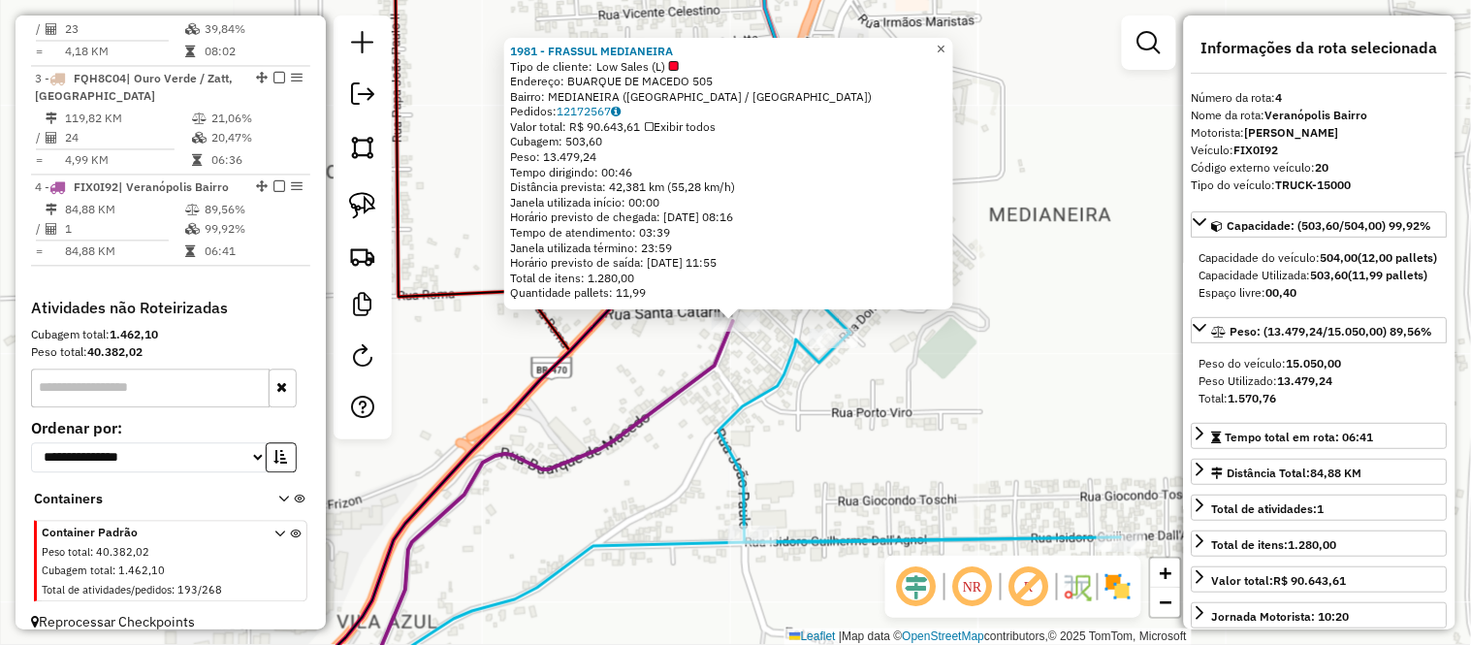
click at [945, 50] on span "×" at bounding box center [941, 49] width 9 height 16
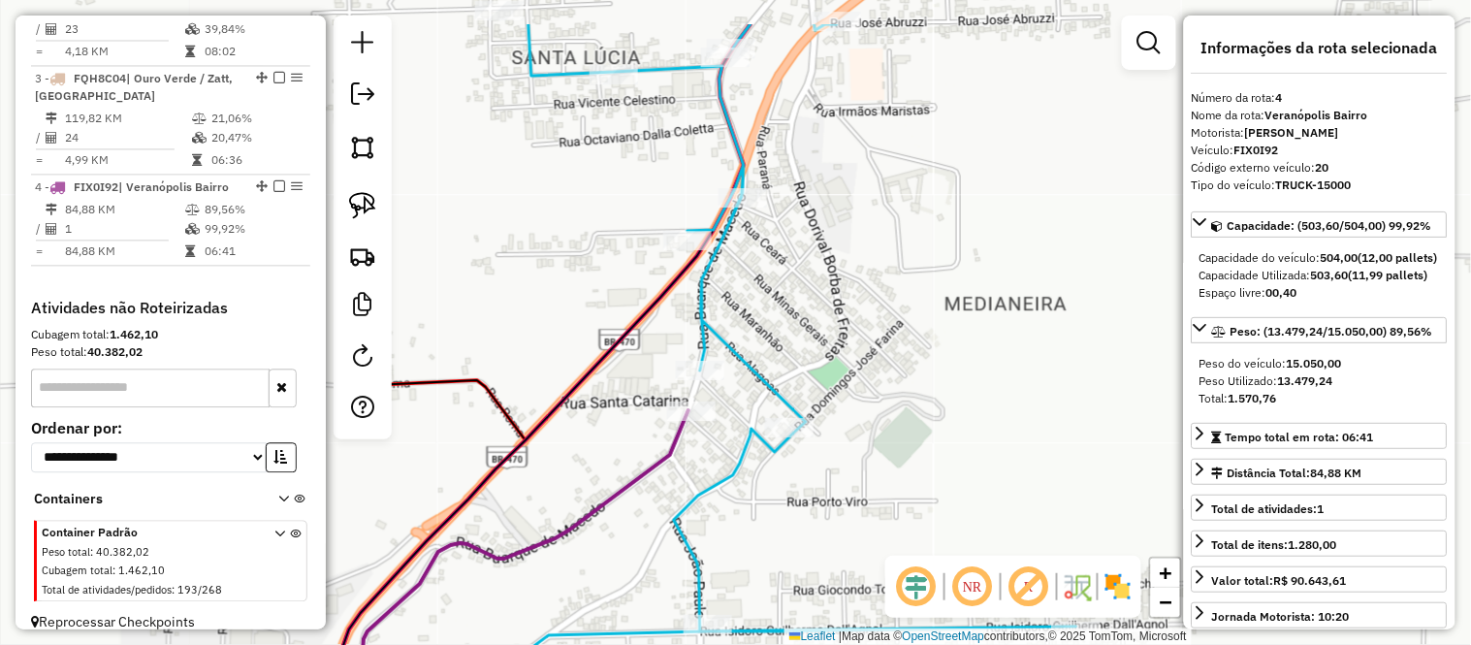
drag, startPoint x: 954, startPoint y: 68, endPoint x: 849, endPoint y: 282, distance: 238.5
click at [849, 282] on div "Janela de atendimento Grade de atendimento Capacidade Transportadoras Veículos …" at bounding box center [735, 322] width 1471 height 645
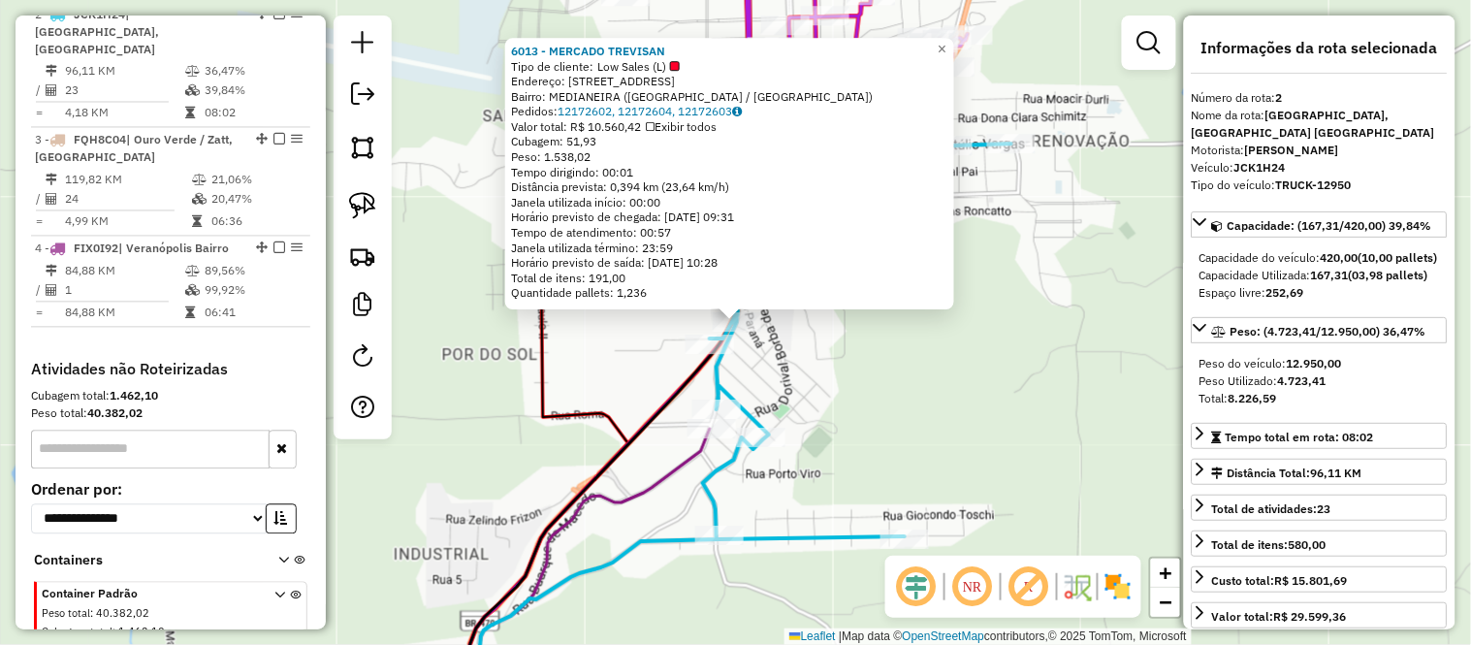
scroll to position [875, 0]
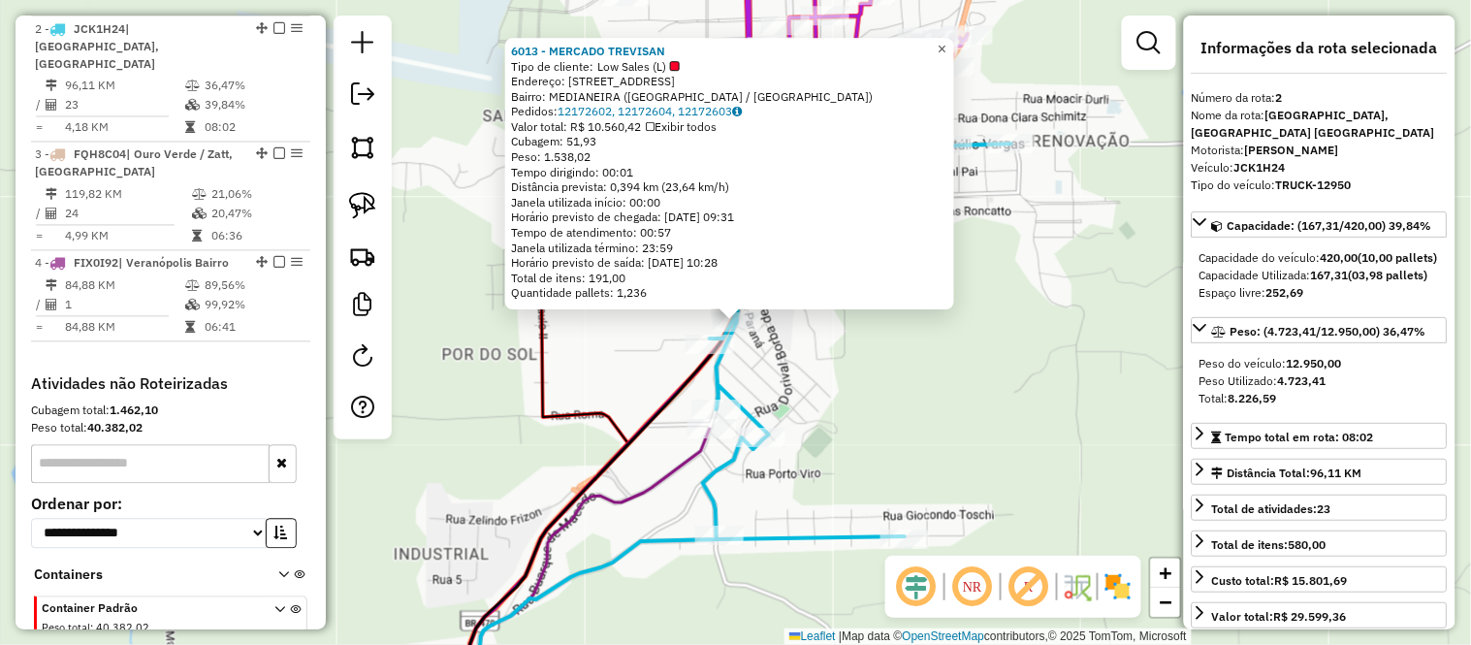
click at [946, 41] on span "×" at bounding box center [942, 49] width 9 height 16
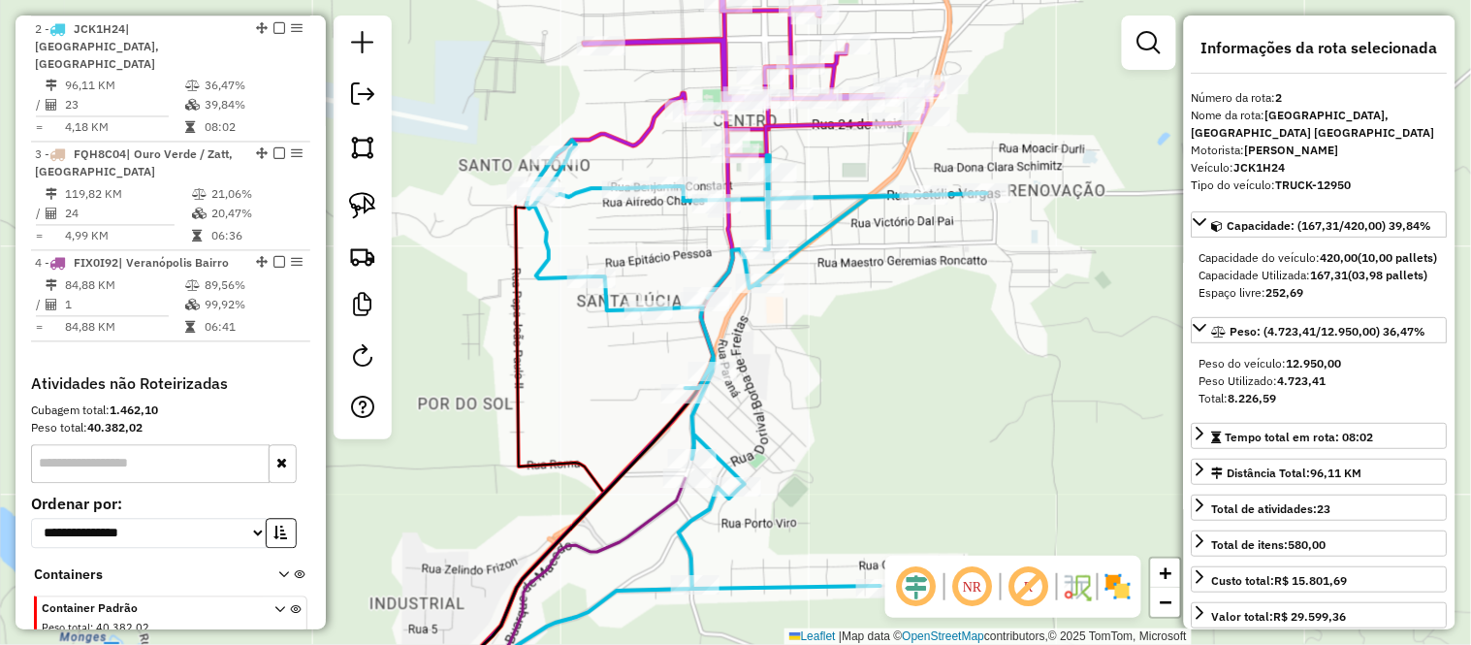
drag, startPoint x: 922, startPoint y: 334, endPoint x: 895, endPoint y: 389, distance: 61.6
click at [895, 389] on div "Janela de atendimento Grade de atendimento Capacidade Transportadoras Veículos …" at bounding box center [735, 322] width 1471 height 645
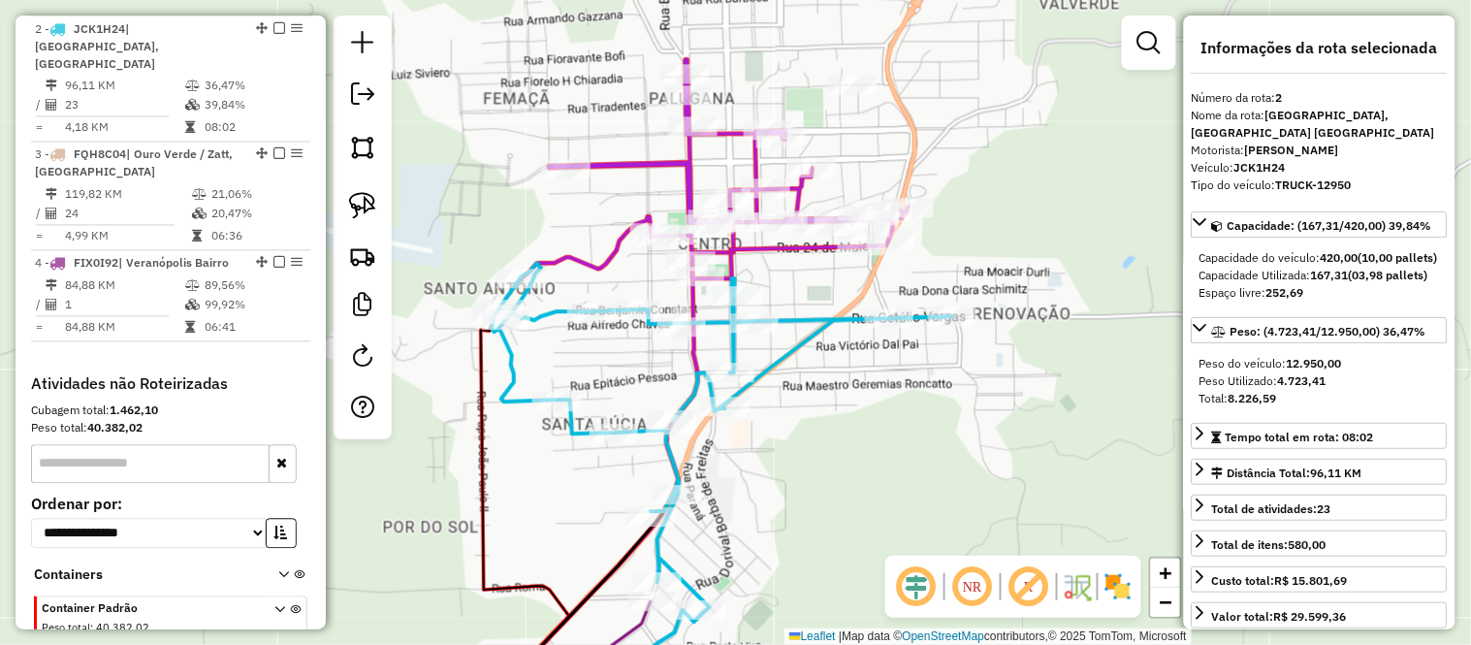
drag, startPoint x: 890, startPoint y: 345, endPoint x: 856, endPoint y: 466, distance: 125.9
click at [856, 466] on div "Janela de atendimento Grade de atendimento Capacidade Transportadoras Veículos …" at bounding box center [735, 322] width 1471 height 645
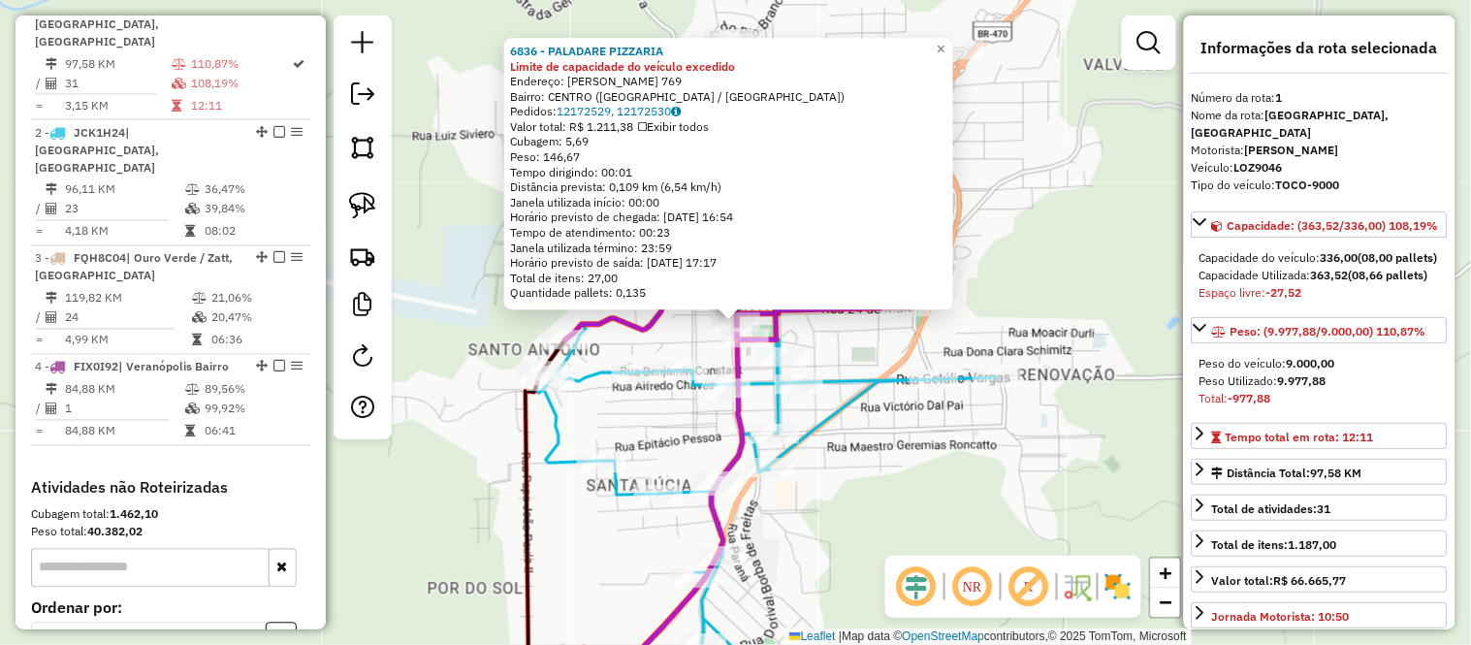
scroll to position [767, 0]
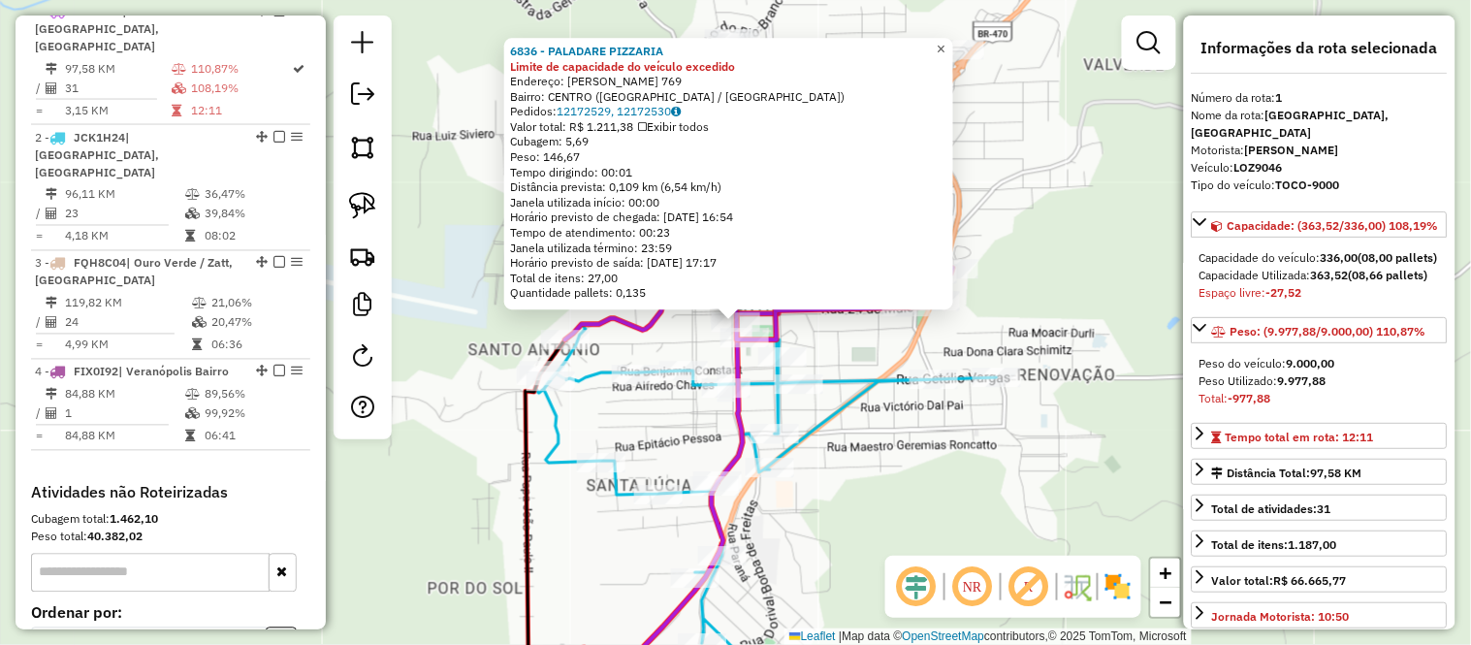
click at [945, 41] on span "×" at bounding box center [941, 49] width 9 height 16
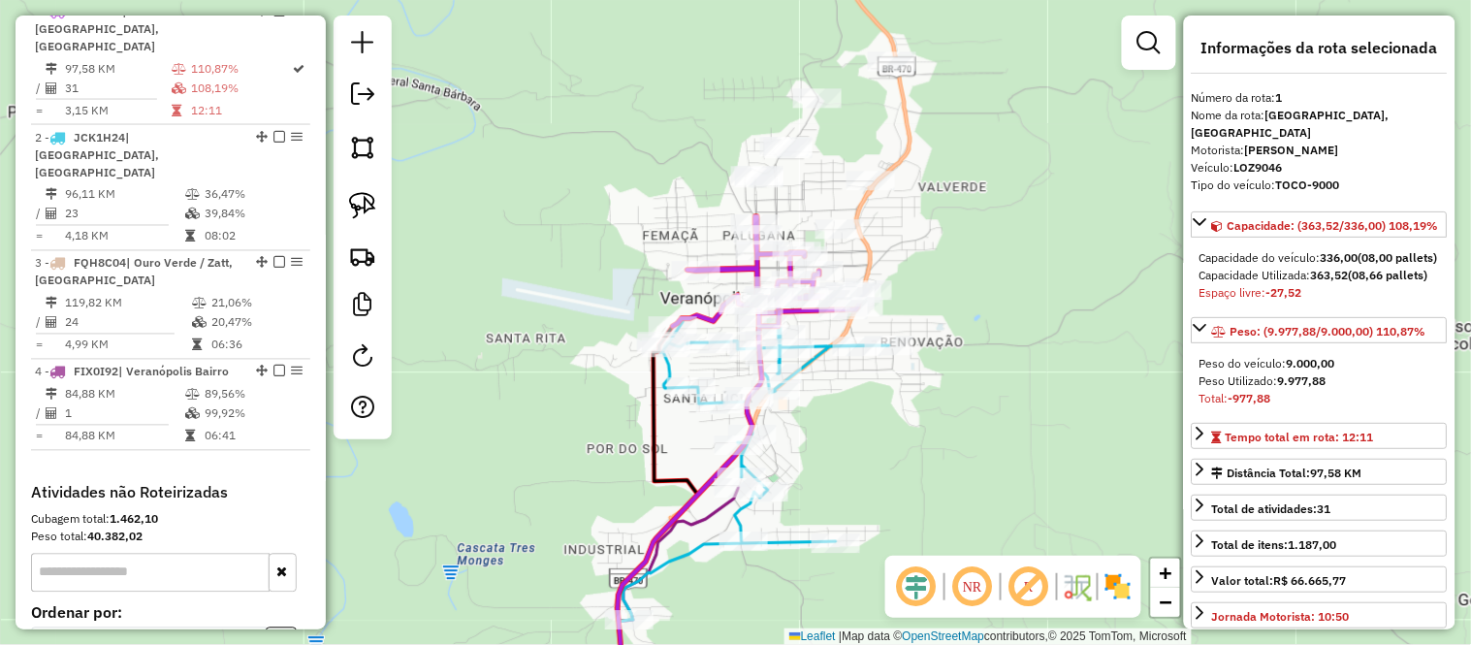
drag, startPoint x: 937, startPoint y: 249, endPoint x: 919, endPoint y: 258, distance: 19.5
click at [919, 258] on div "Janela de atendimento Grade de atendimento Capacidade Transportadoras Veículos …" at bounding box center [735, 322] width 1471 height 645
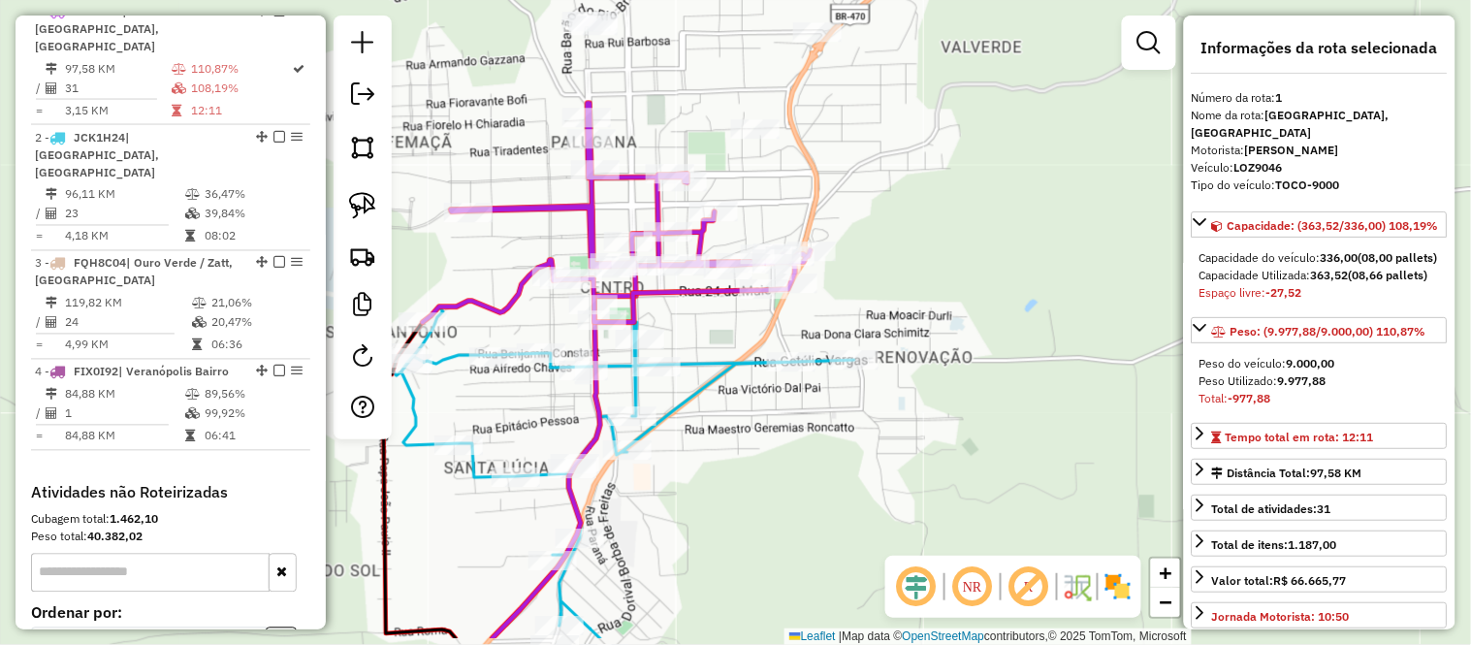
drag, startPoint x: 724, startPoint y: 394, endPoint x: 719, endPoint y: 322, distance: 71.9
click at [719, 322] on div "Janela de atendimento Grade de atendimento Capacidade Transportadoras Veículos …" at bounding box center [735, 322] width 1471 height 645
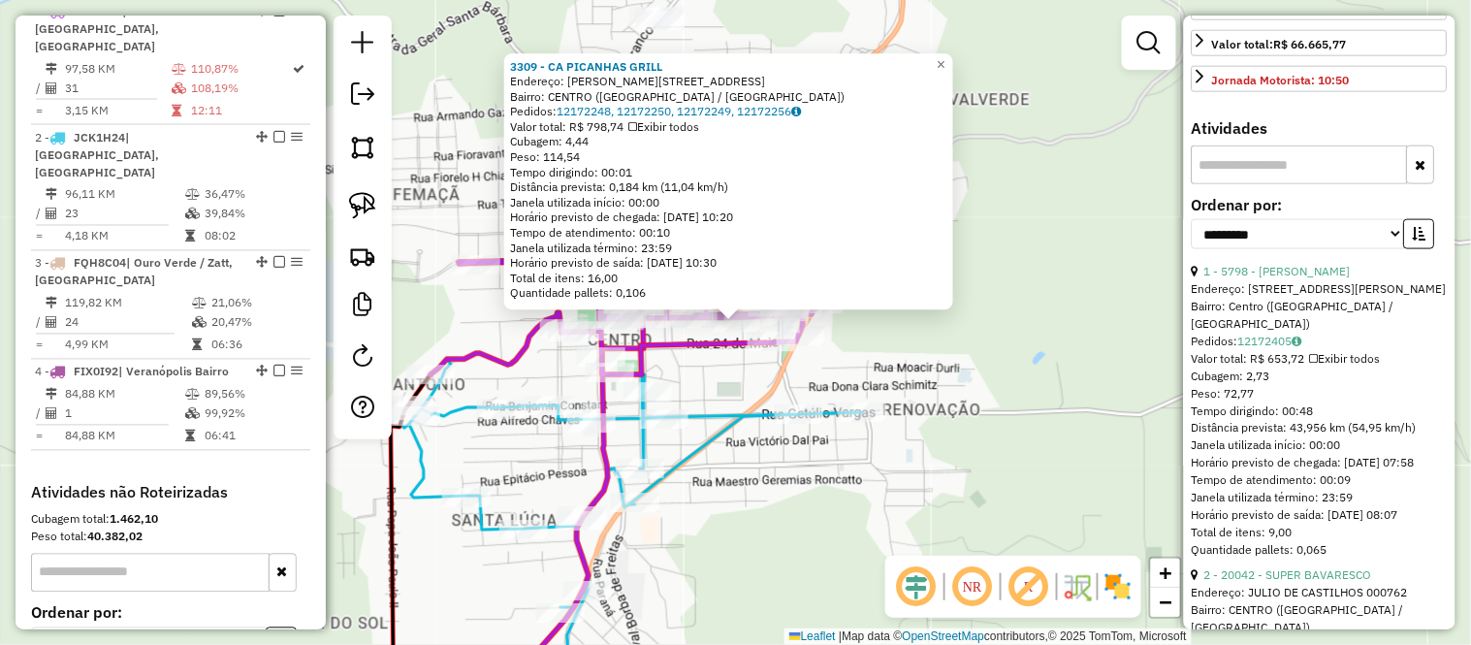
scroll to position [538, 0]
click at [1323, 247] on select "**********" at bounding box center [1298, 232] width 213 height 30
select select "*********"
click at [1192, 247] on select "**********" at bounding box center [1298, 232] width 213 height 30
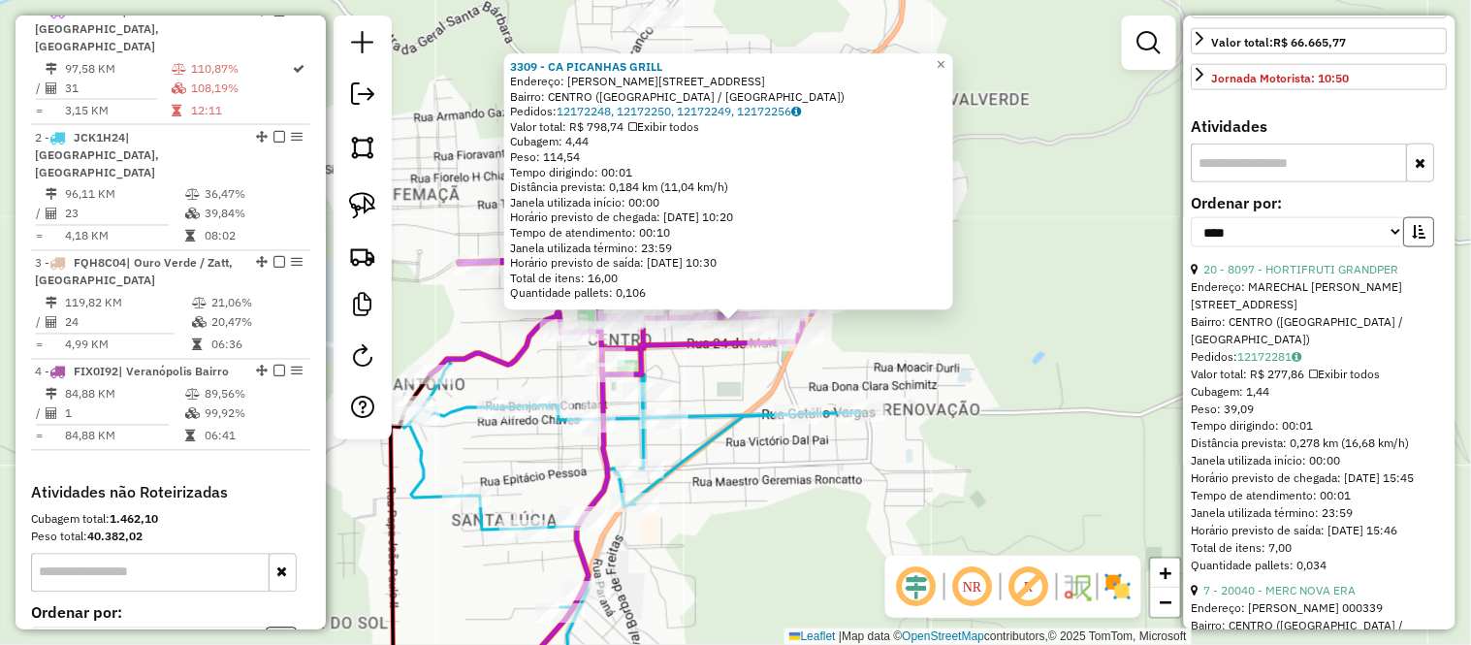
click at [1413, 239] on icon "button" at bounding box center [1420, 232] width 14 height 14
click at [1295, 276] on link "19 - 4653 - SUPER BAVARESCO" at bounding box center [1288, 269] width 168 height 15
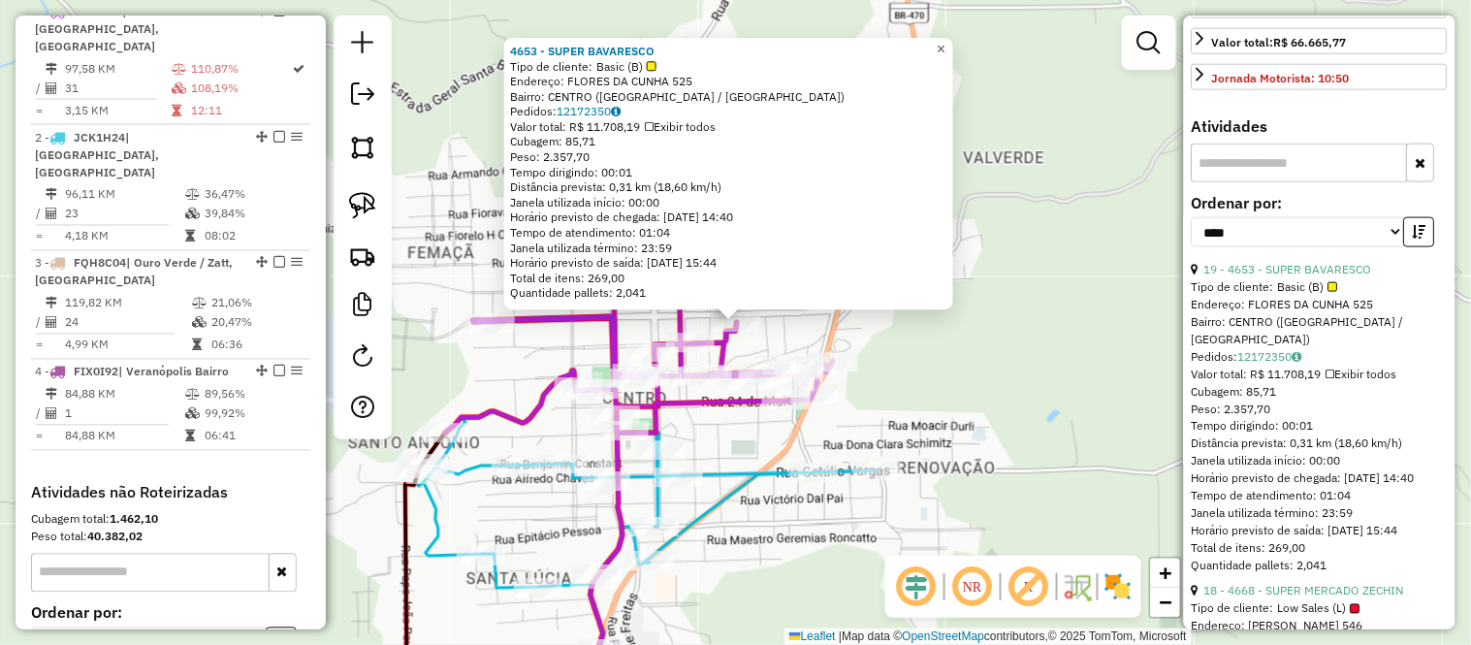
click at [945, 47] on span "×" at bounding box center [941, 49] width 9 height 16
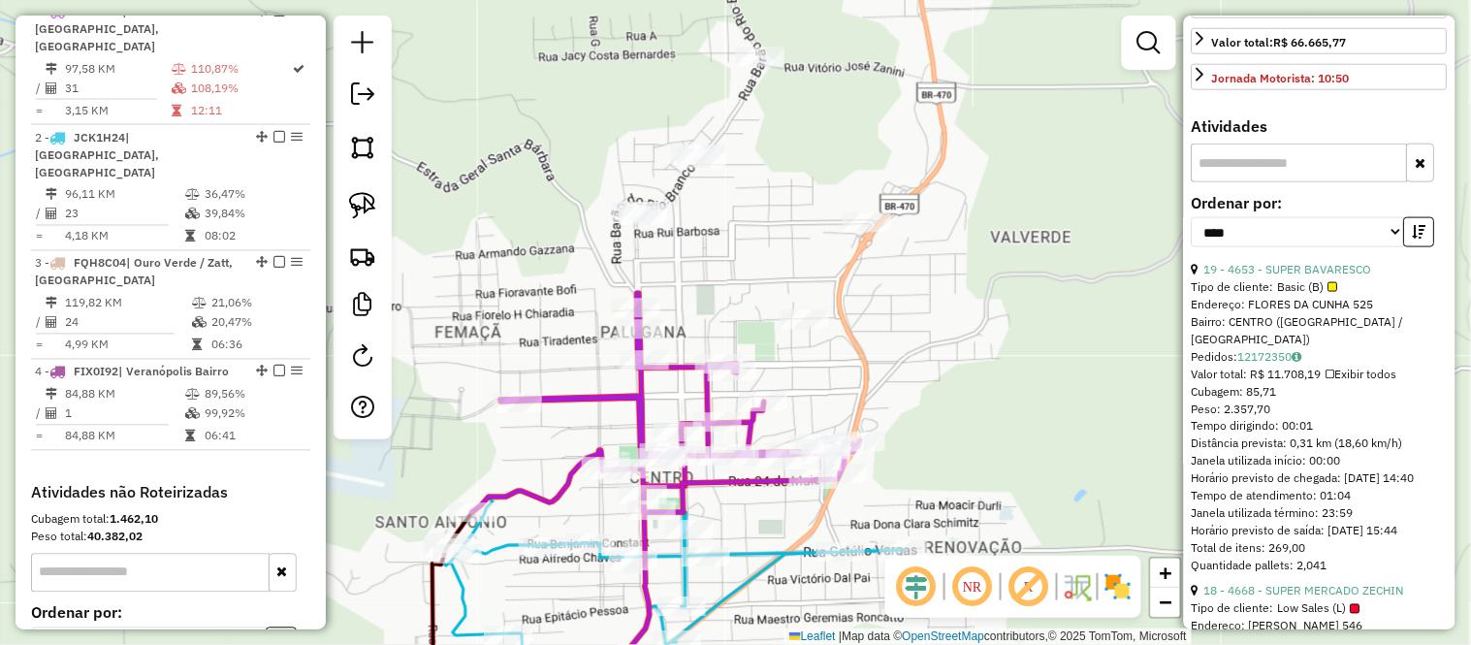
drag, startPoint x: 827, startPoint y: 191, endPoint x: 851, endPoint y: 270, distance: 82.2
click at [851, 270] on div "Janela de atendimento Grade de atendimento Capacidade Transportadoras Veículos …" at bounding box center [735, 322] width 1471 height 645
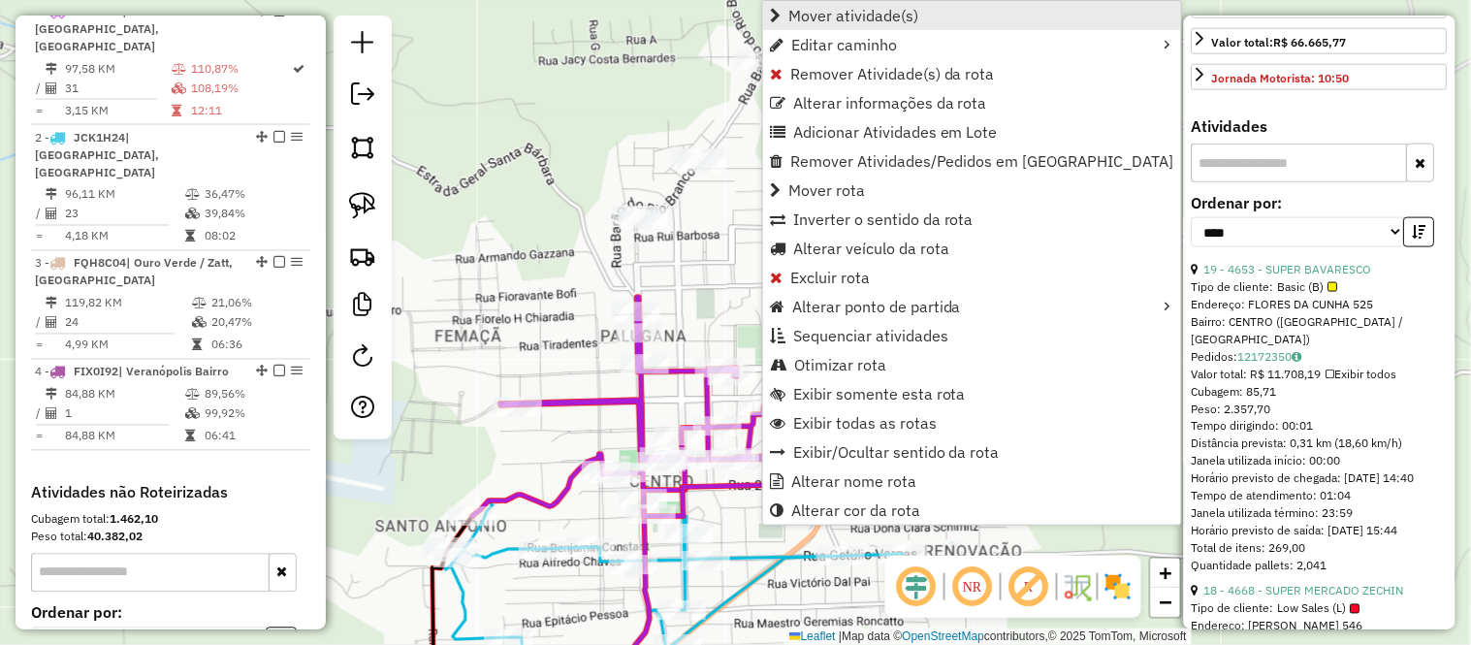
click at [845, 17] on span "Mover atividade(s)" at bounding box center [853, 16] width 130 height 16
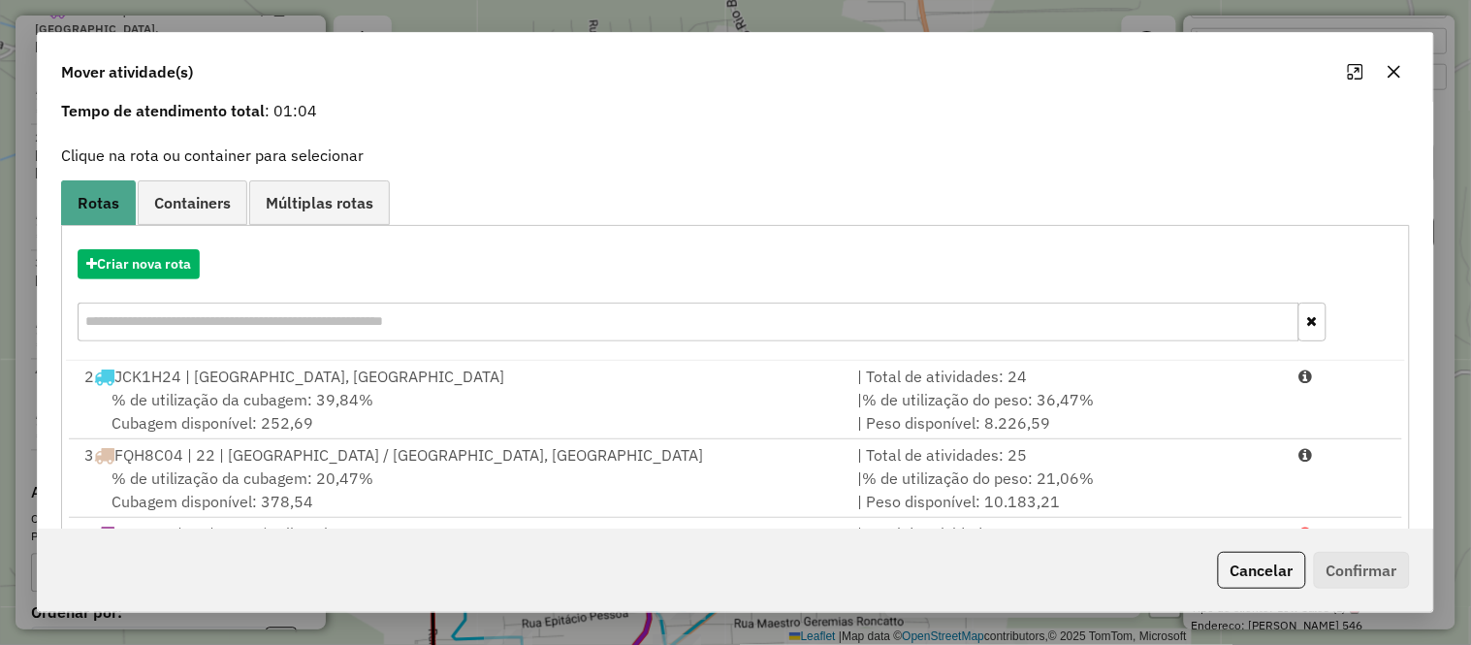
scroll to position [181, 0]
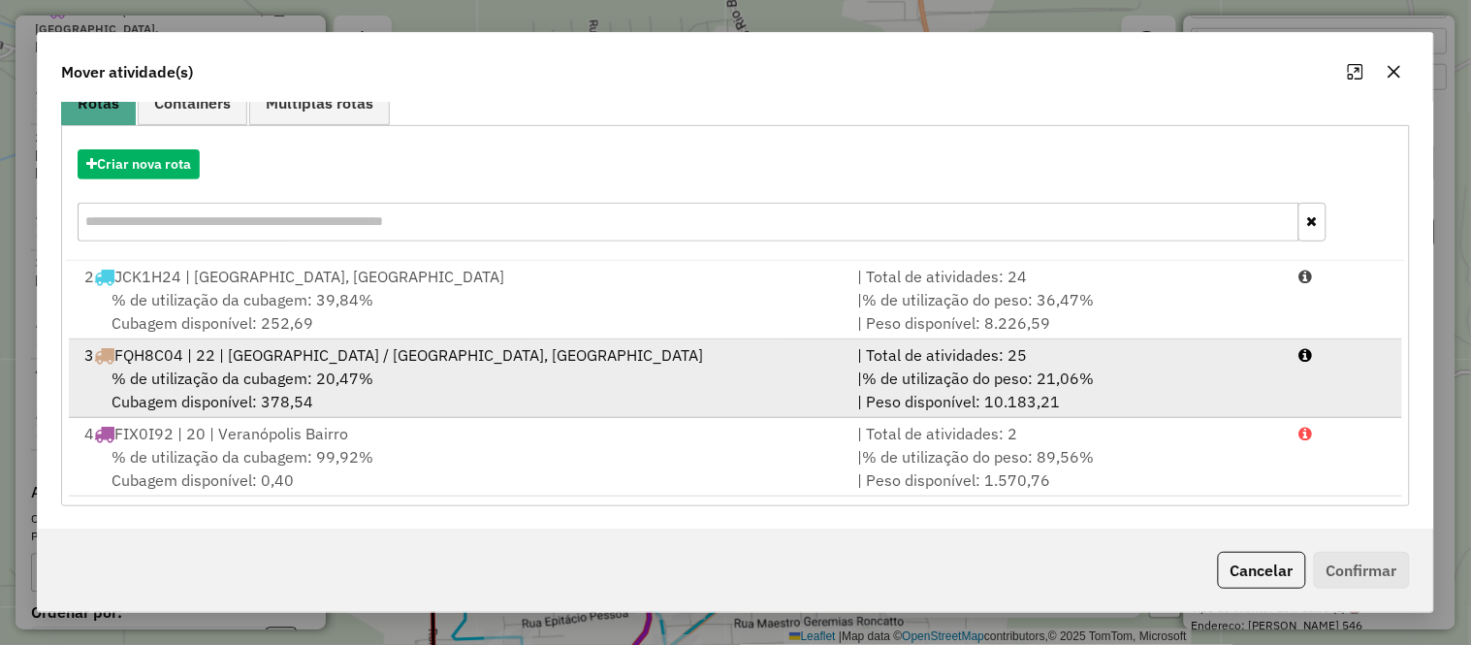
click at [314, 368] on span "% de utilização da cubagem: 20,47%" at bounding box center [242, 377] width 262 height 19
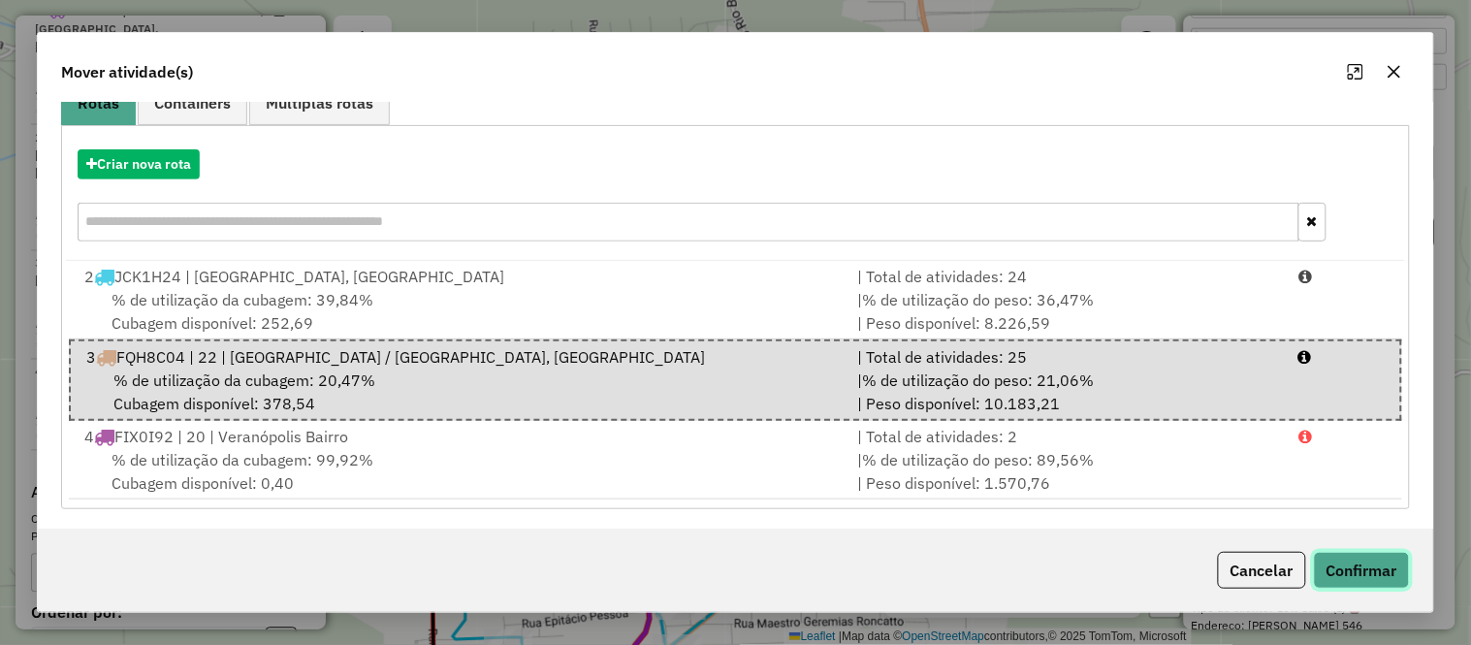
click at [1384, 576] on button "Confirmar" at bounding box center [1362, 570] width 96 height 37
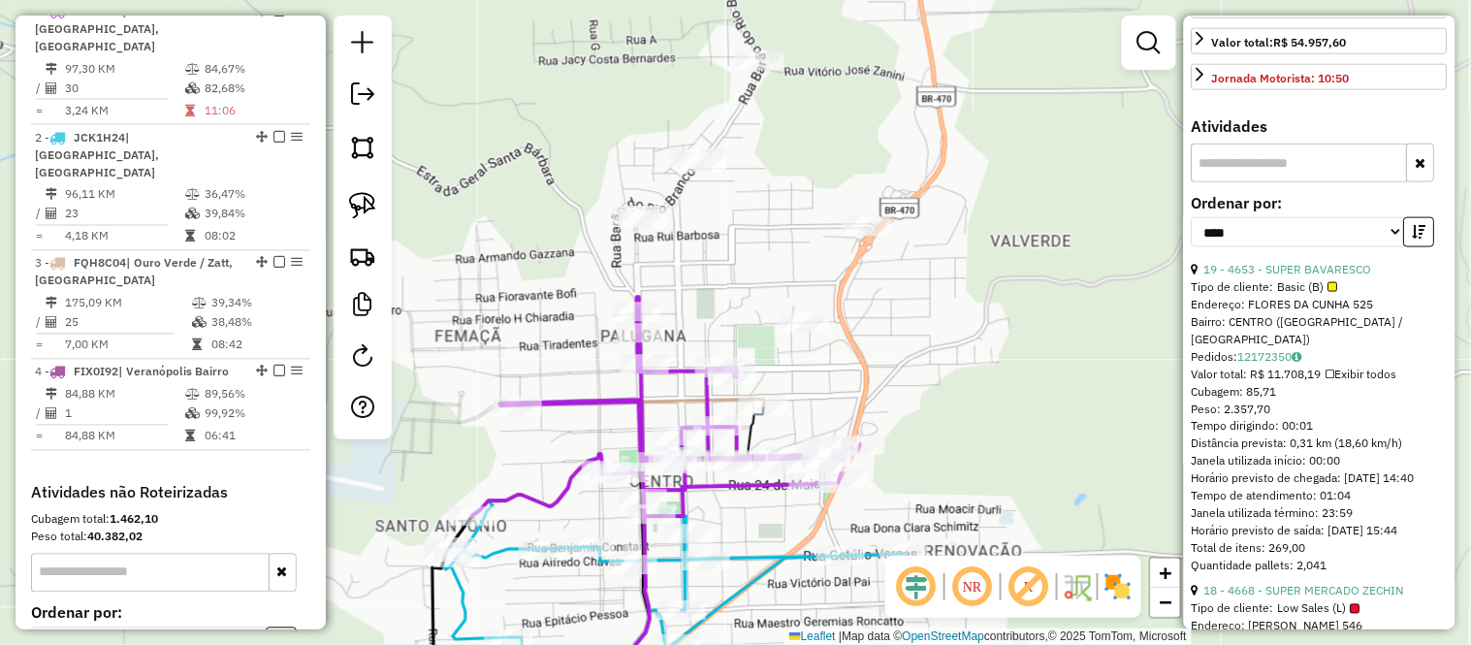
scroll to position [521, 0]
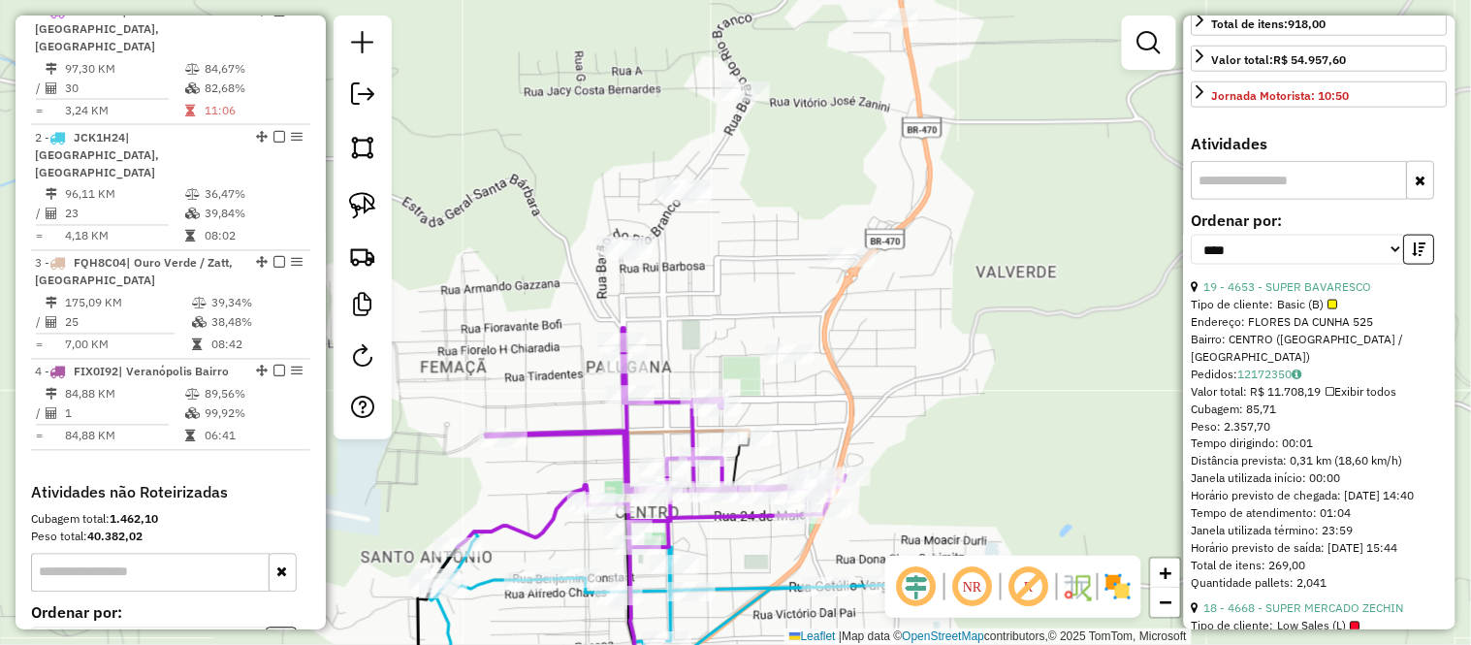
drag, startPoint x: 907, startPoint y: 311, endPoint x: 866, endPoint y: 374, distance: 75.6
click at [866, 374] on div "Janela de atendimento Grade de atendimento Capacidade Transportadoras Veículos …" at bounding box center [735, 322] width 1471 height 645
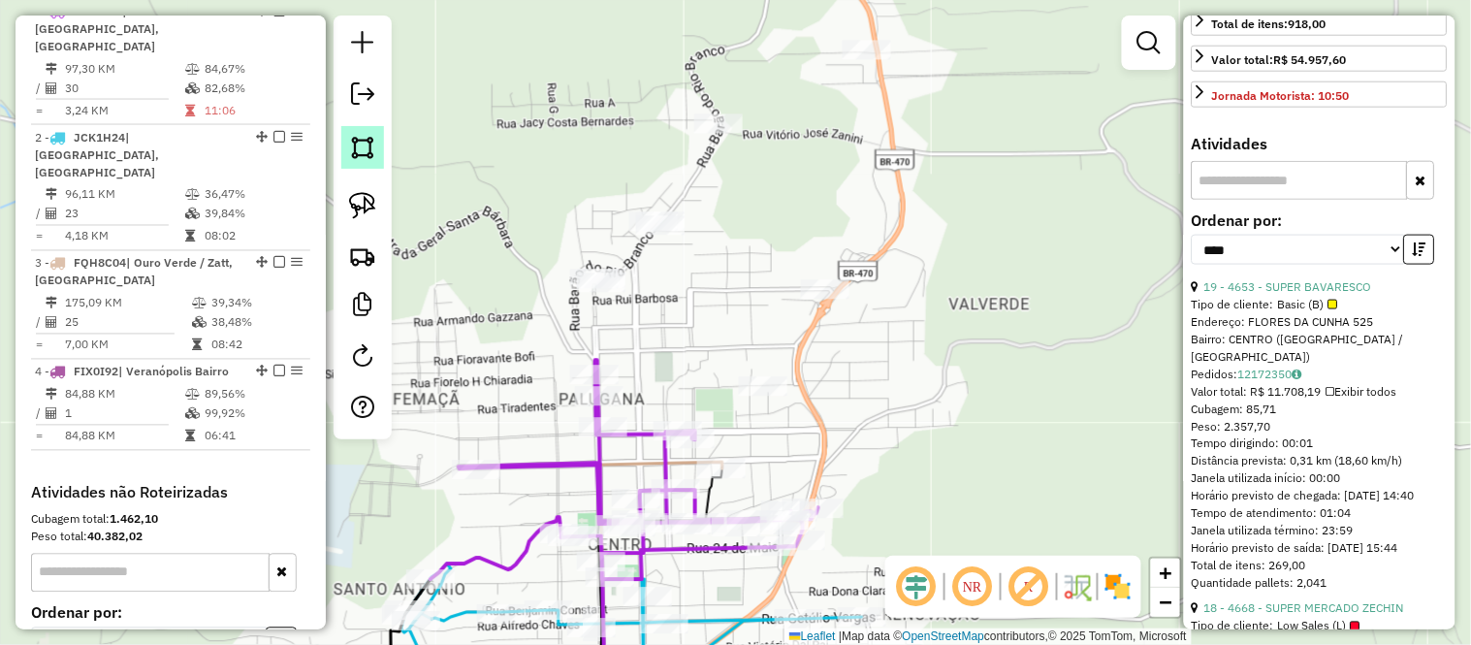
click at [353, 138] on img at bounding box center [362, 147] width 27 height 27
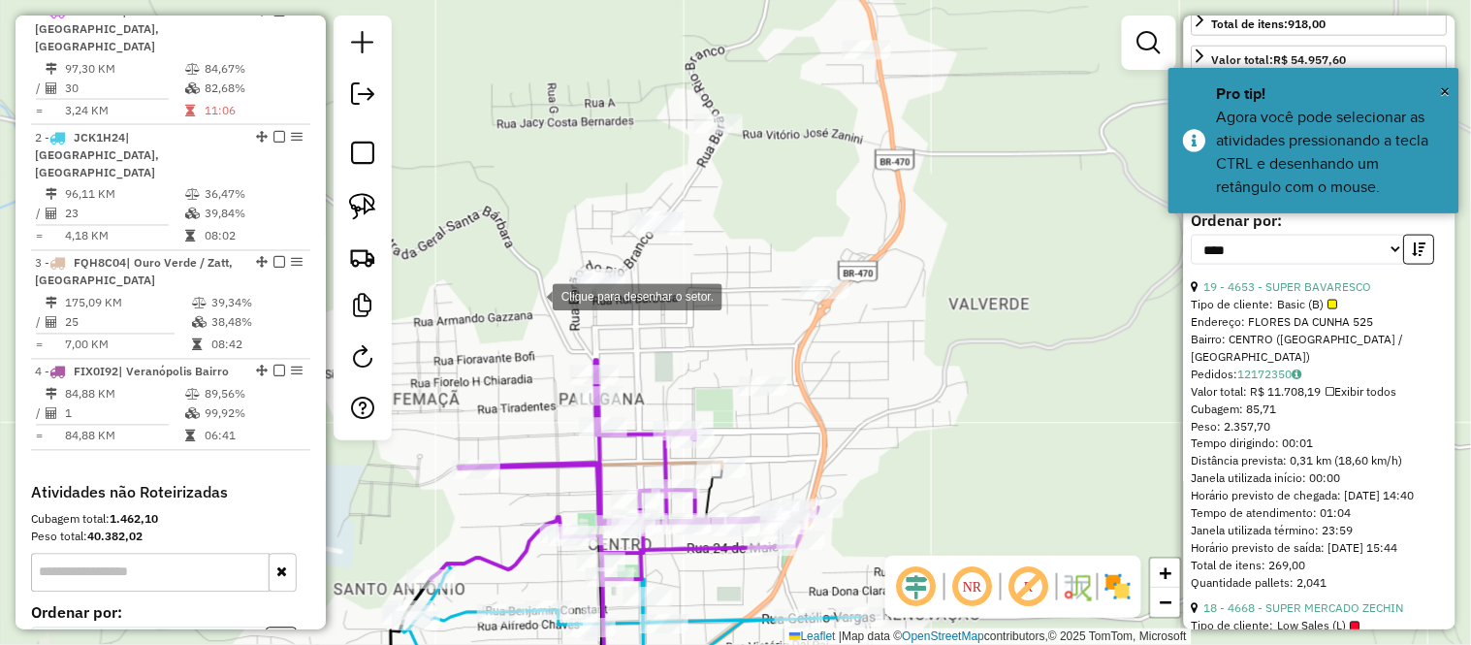
click at [531, 297] on div at bounding box center [533, 294] width 39 height 39
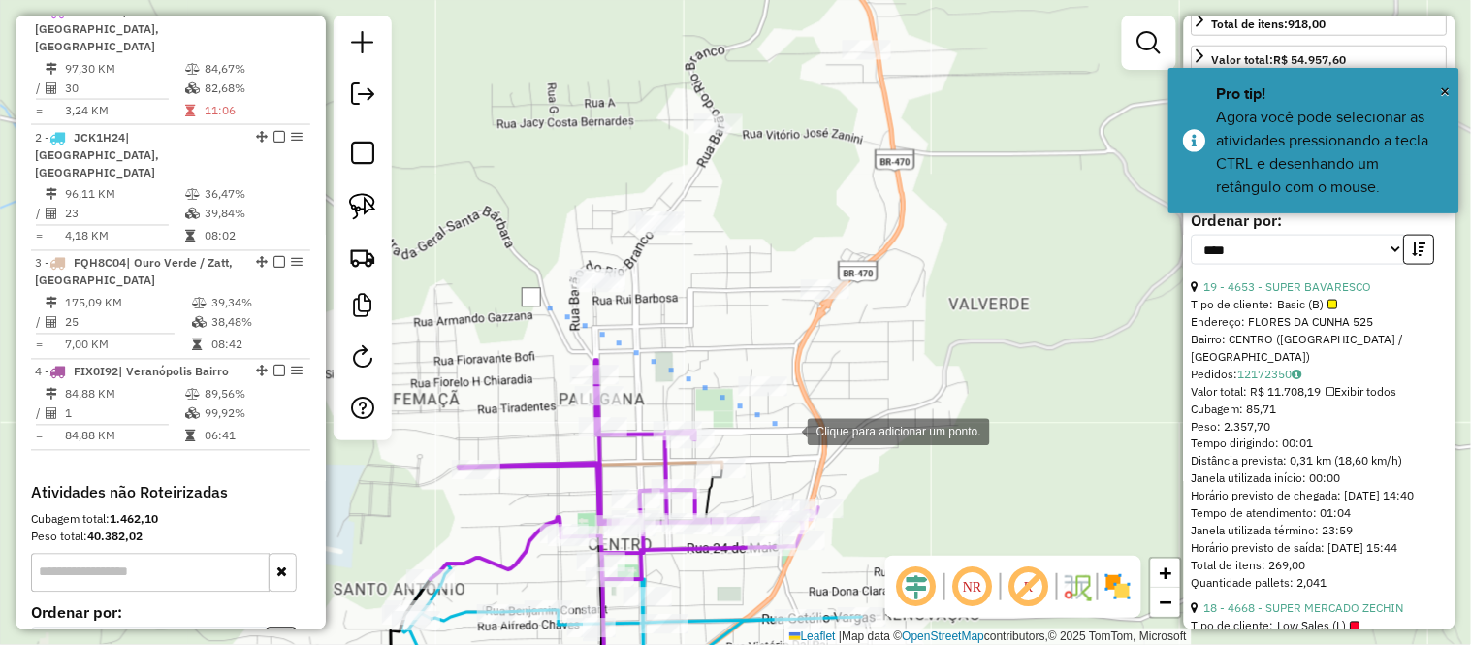
click at [788, 429] on div at bounding box center [788, 429] width 39 height 39
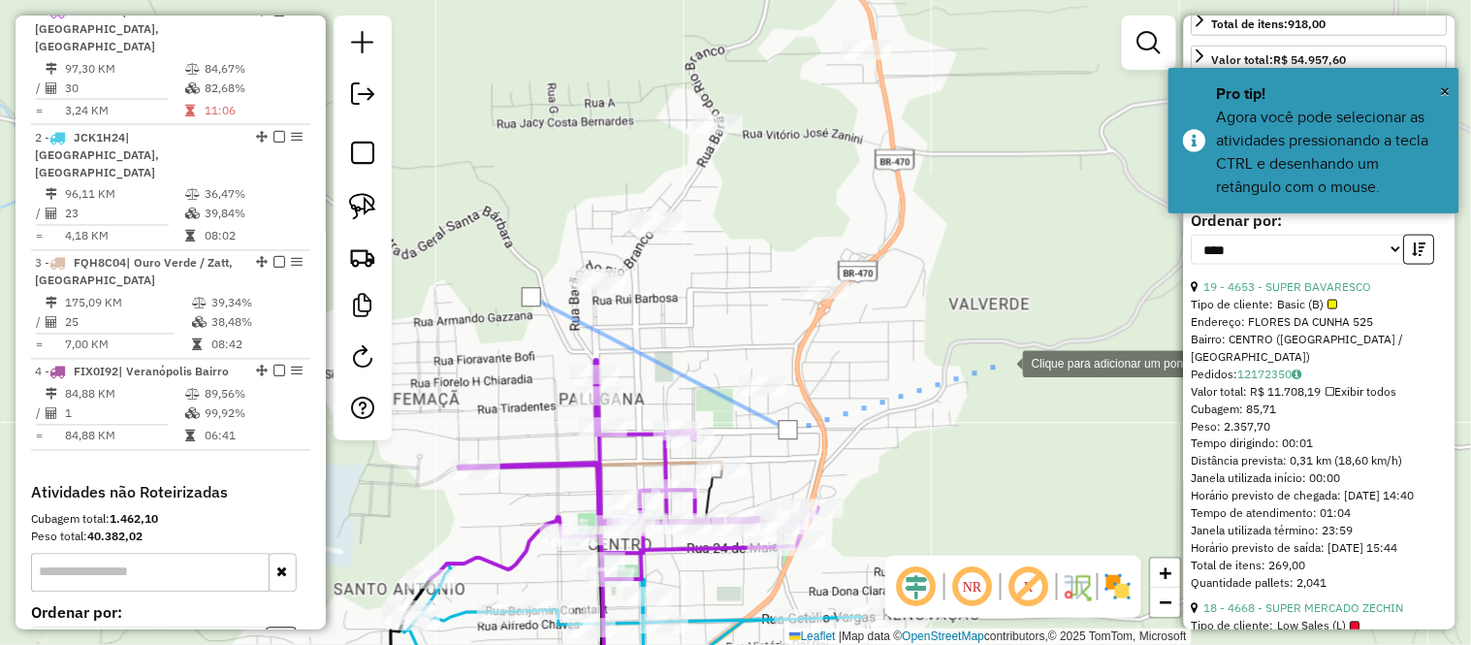
click at [1012, 342] on div at bounding box center [1003, 361] width 39 height 39
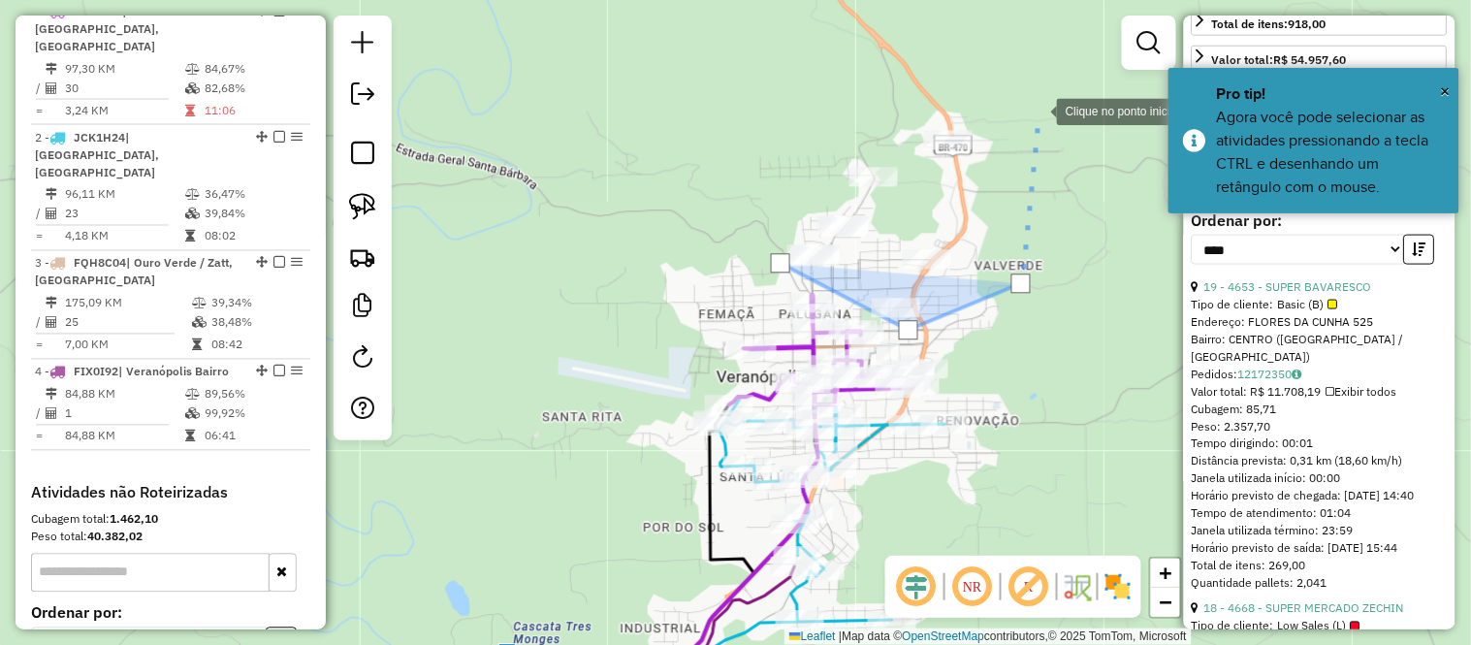
click at [1037, 110] on div at bounding box center [1037, 109] width 39 height 39
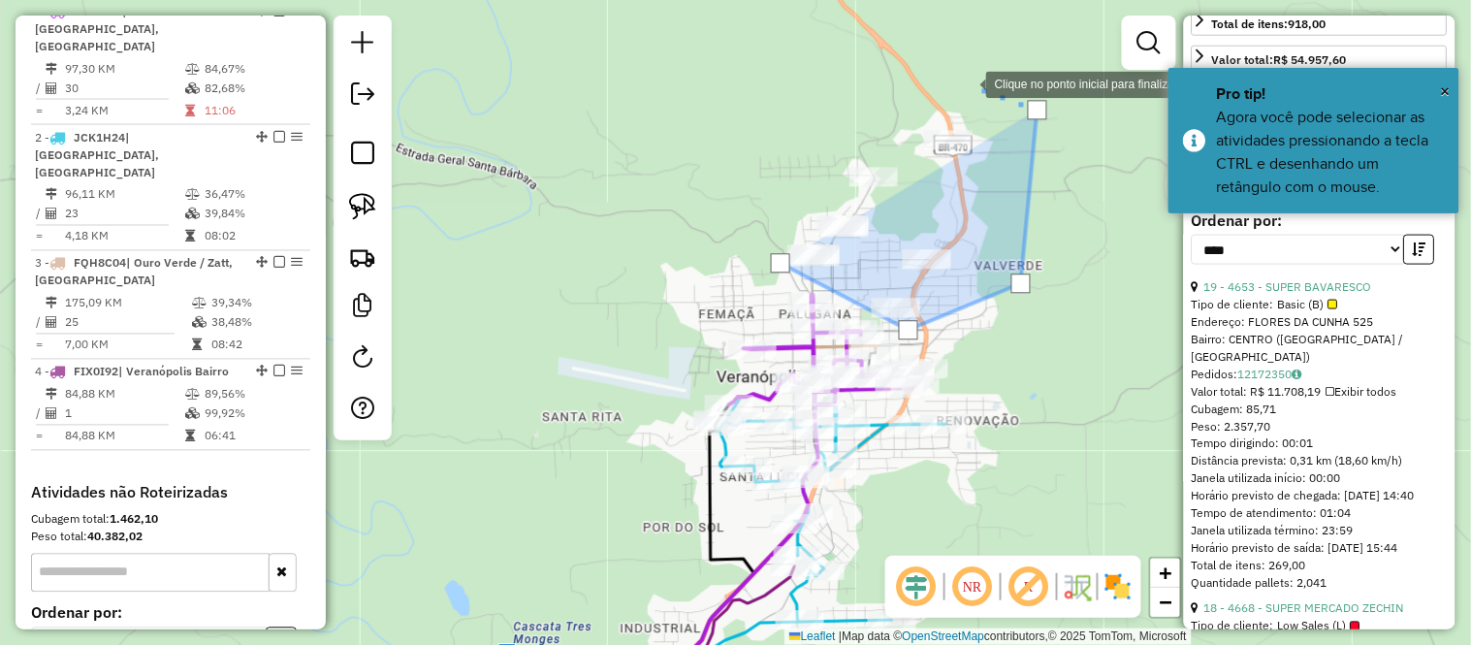
click at [967, 82] on div at bounding box center [966, 82] width 39 height 39
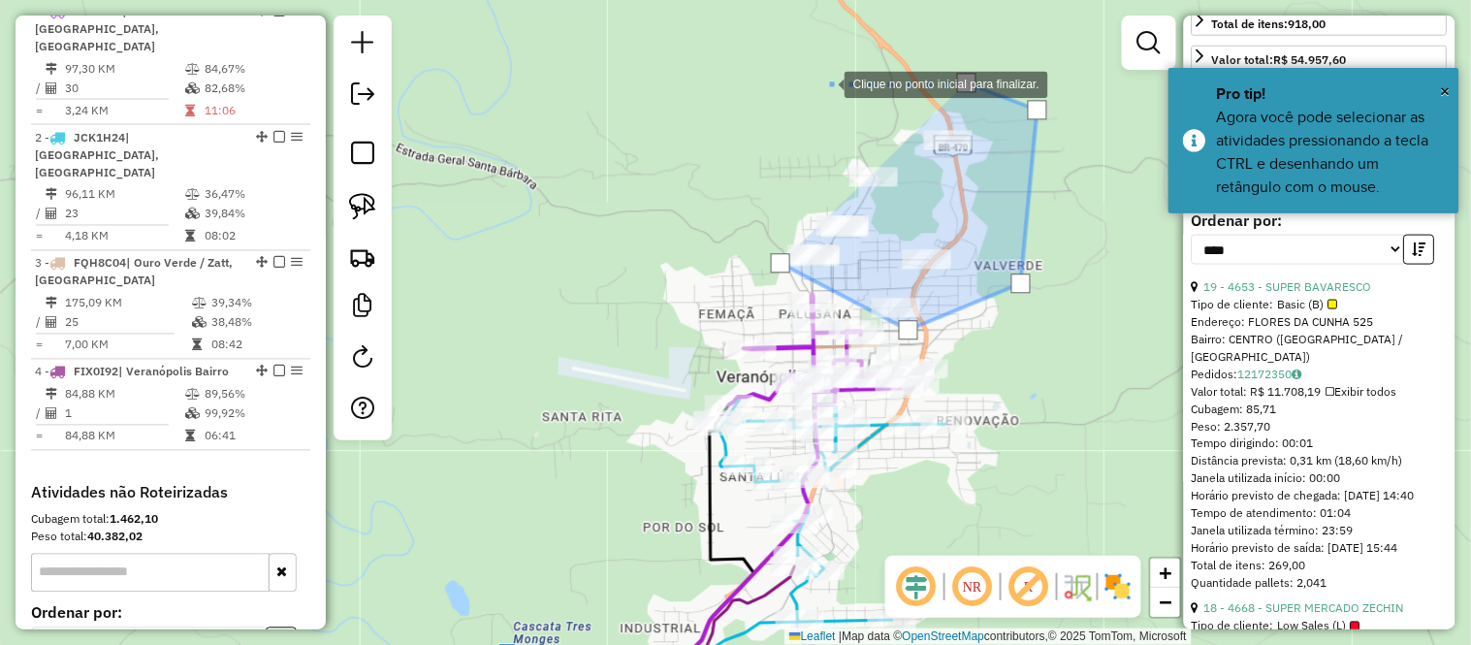
click at [820, 82] on div at bounding box center [825, 82] width 39 height 39
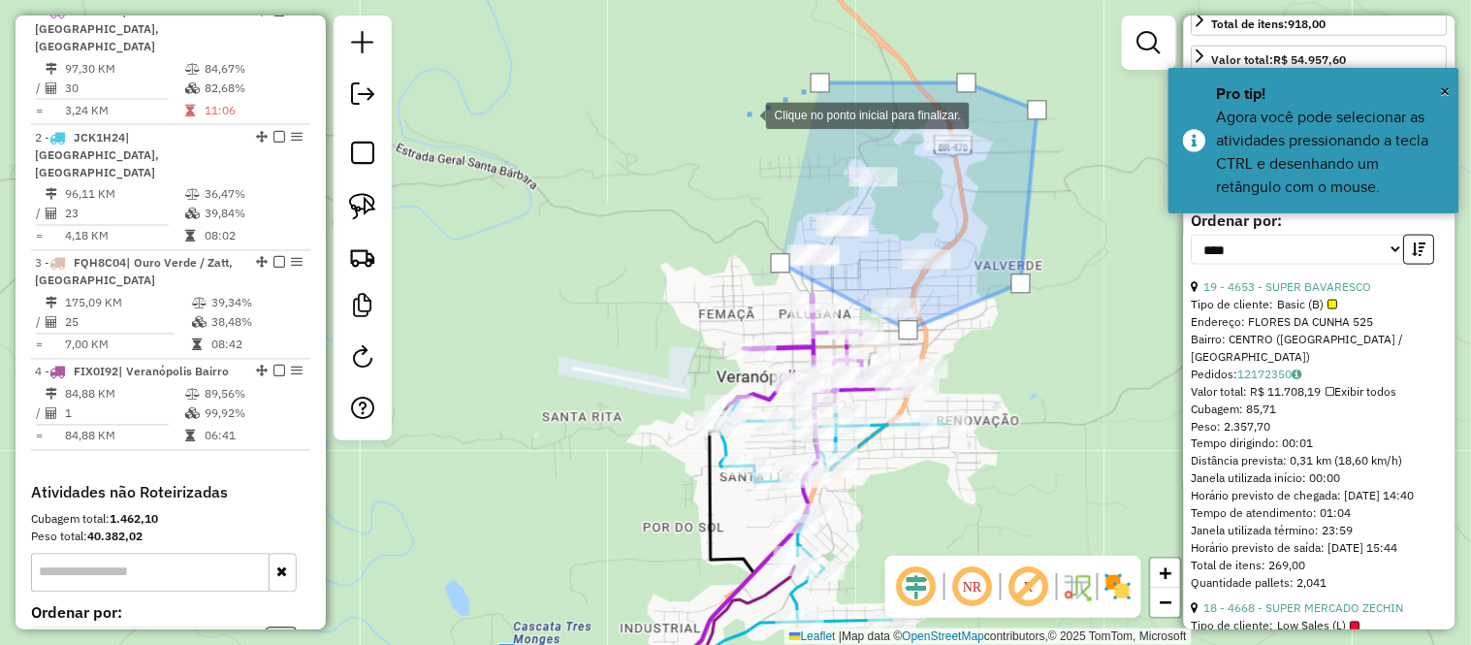
click at [733, 133] on div at bounding box center [746, 113] width 39 height 39
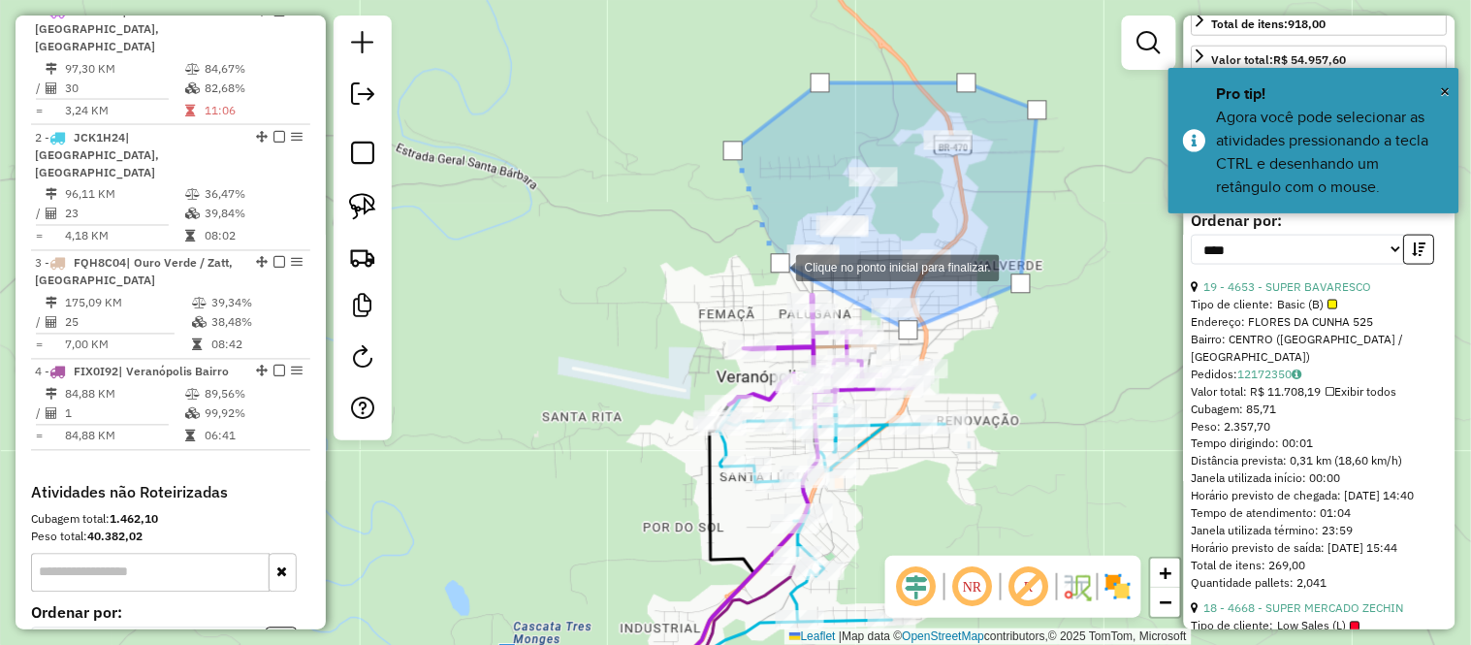
click at [777, 266] on div at bounding box center [780, 262] width 19 height 19
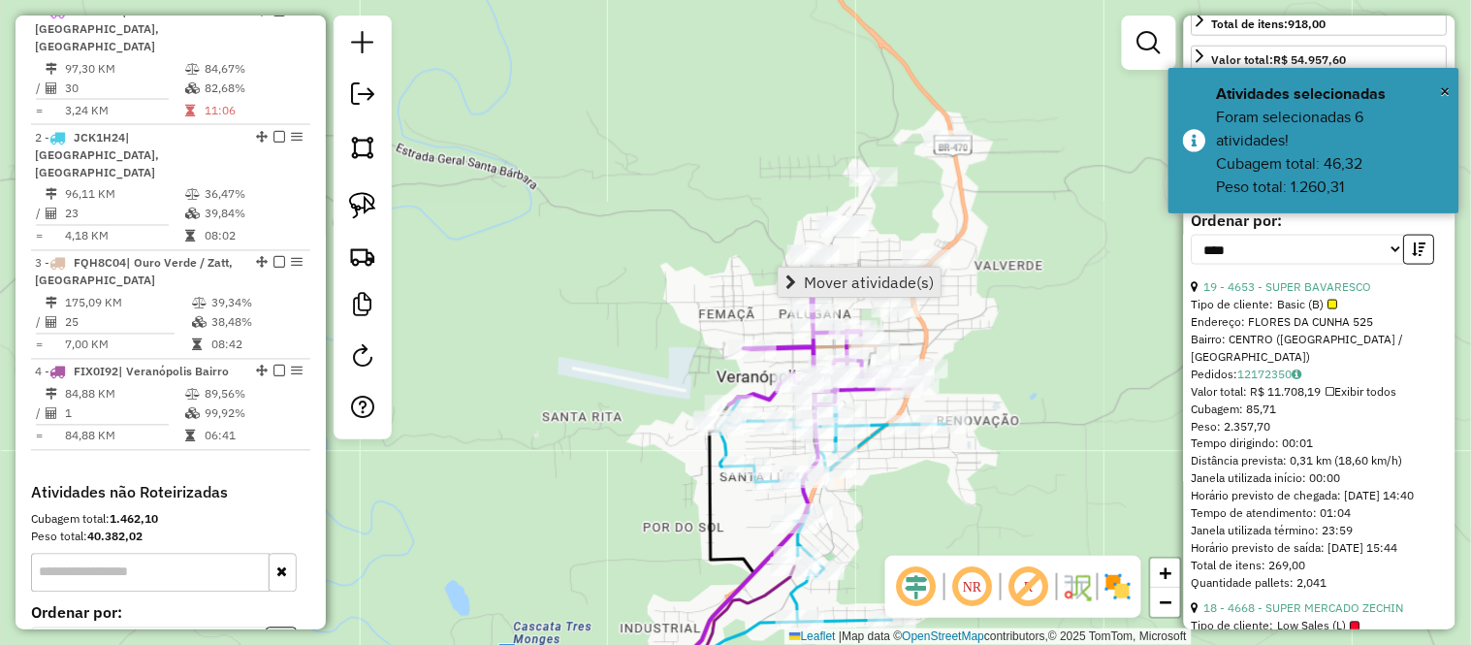
click at [827, 289] on span "Mover atividade(s)" at bounding box center [869, 282] width 130 height 16
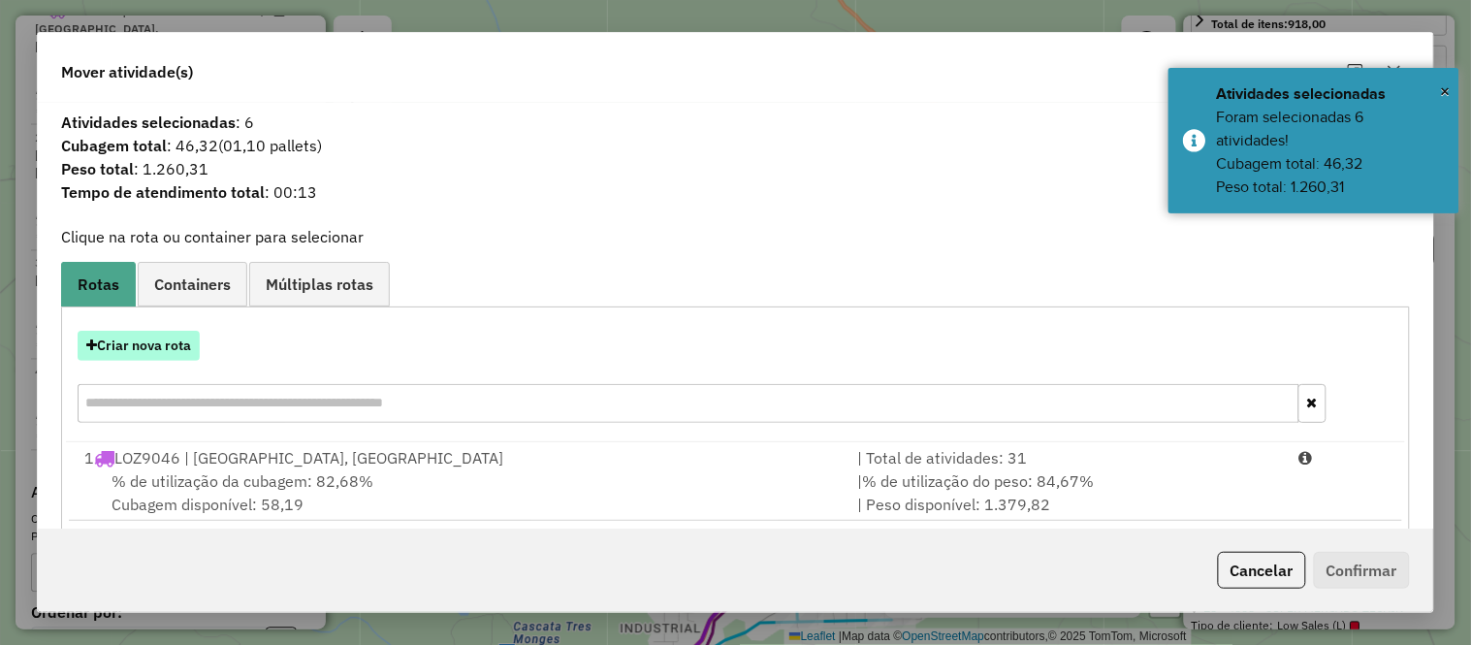
click at [168, 351] on button "Criar nova rota" at bounding box center [139, 346] width 122 height 30
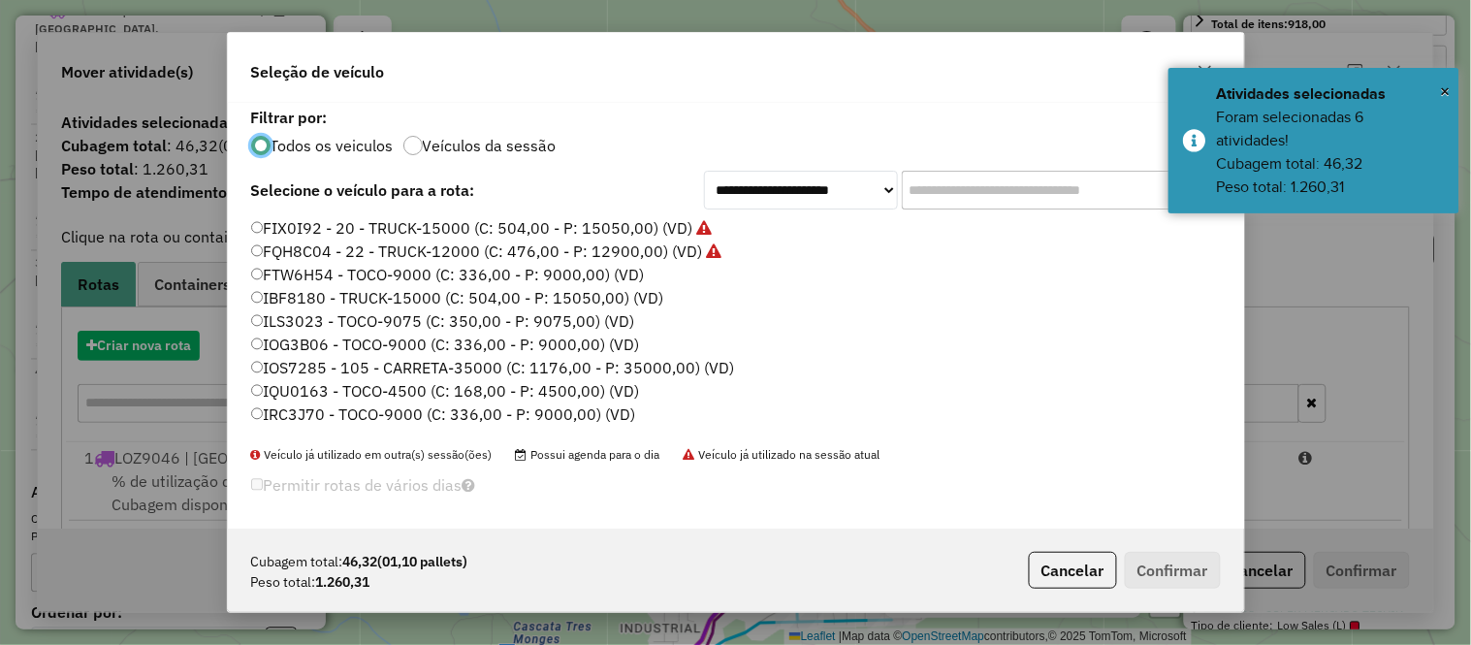
scroll to position [11, 5]
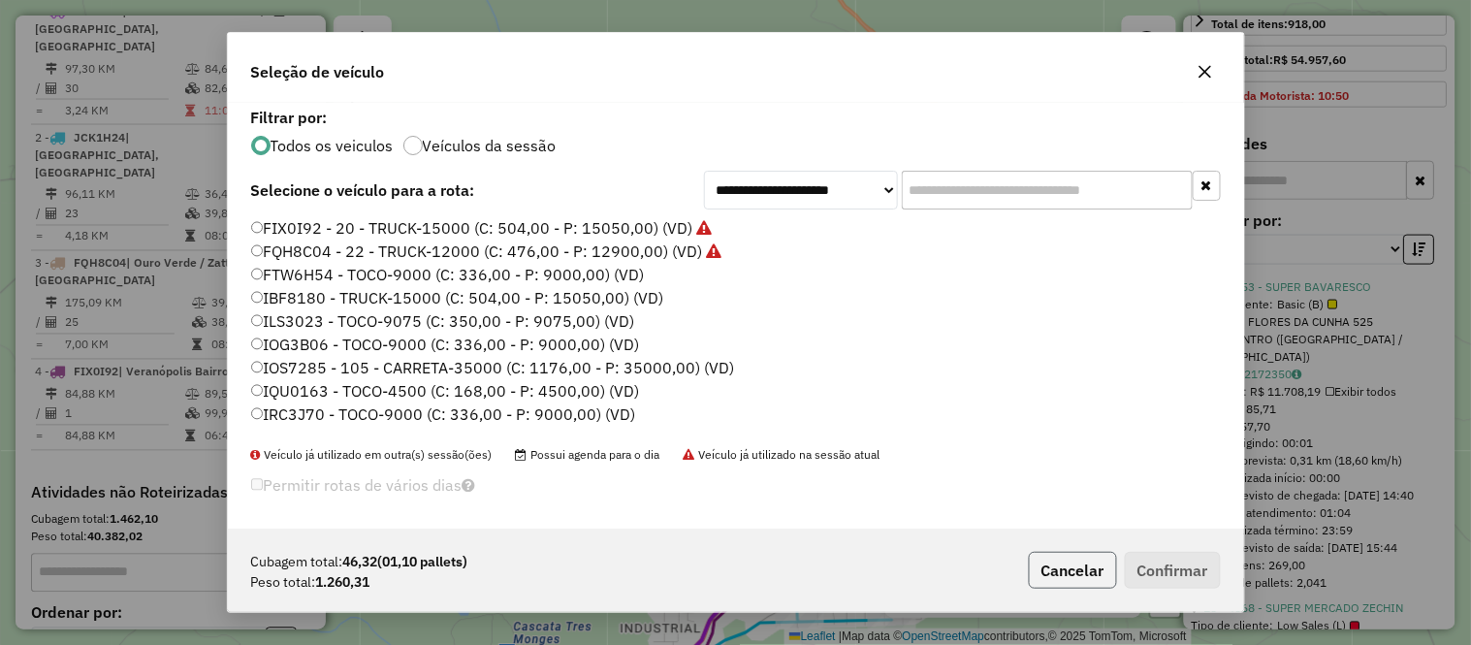
click at [1069, 564] on button "Cancelar" at bounding box center [1073, 570] width 88 height 37
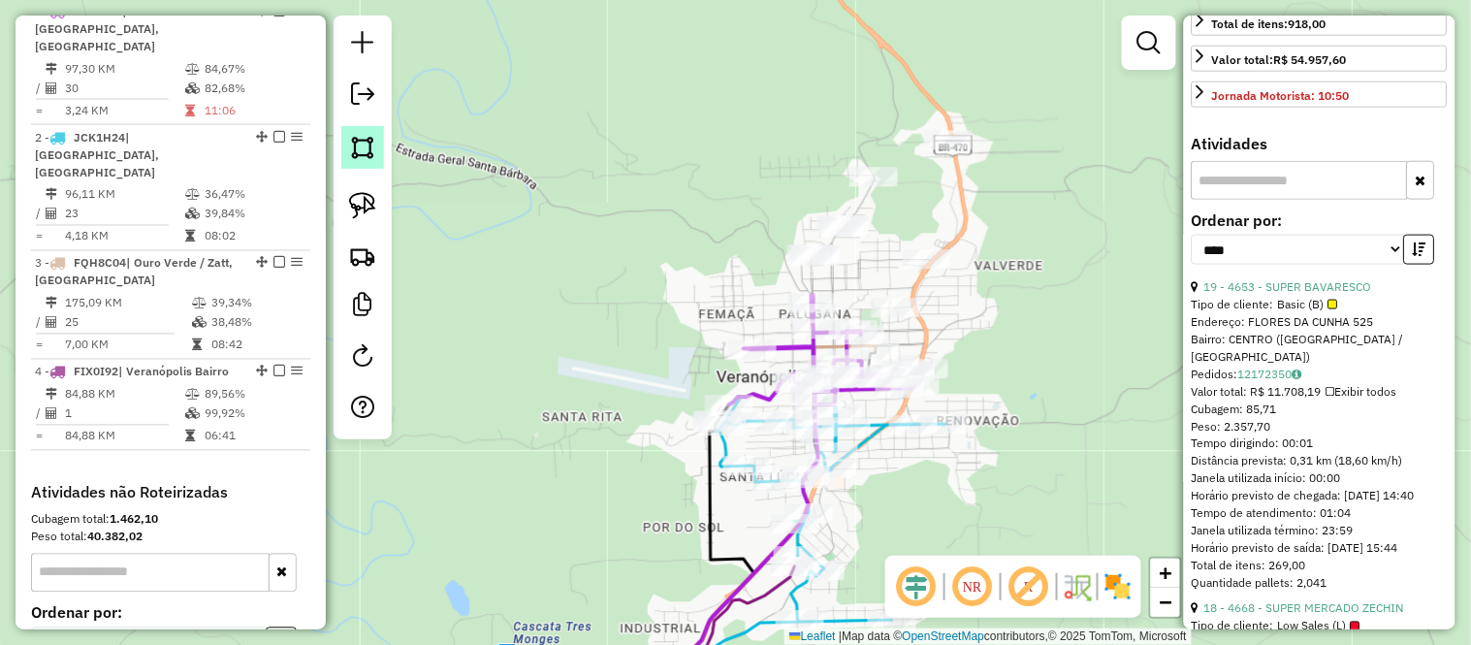
click at [354, 152] on img at bounding box center [362, 147] width 27 height 27
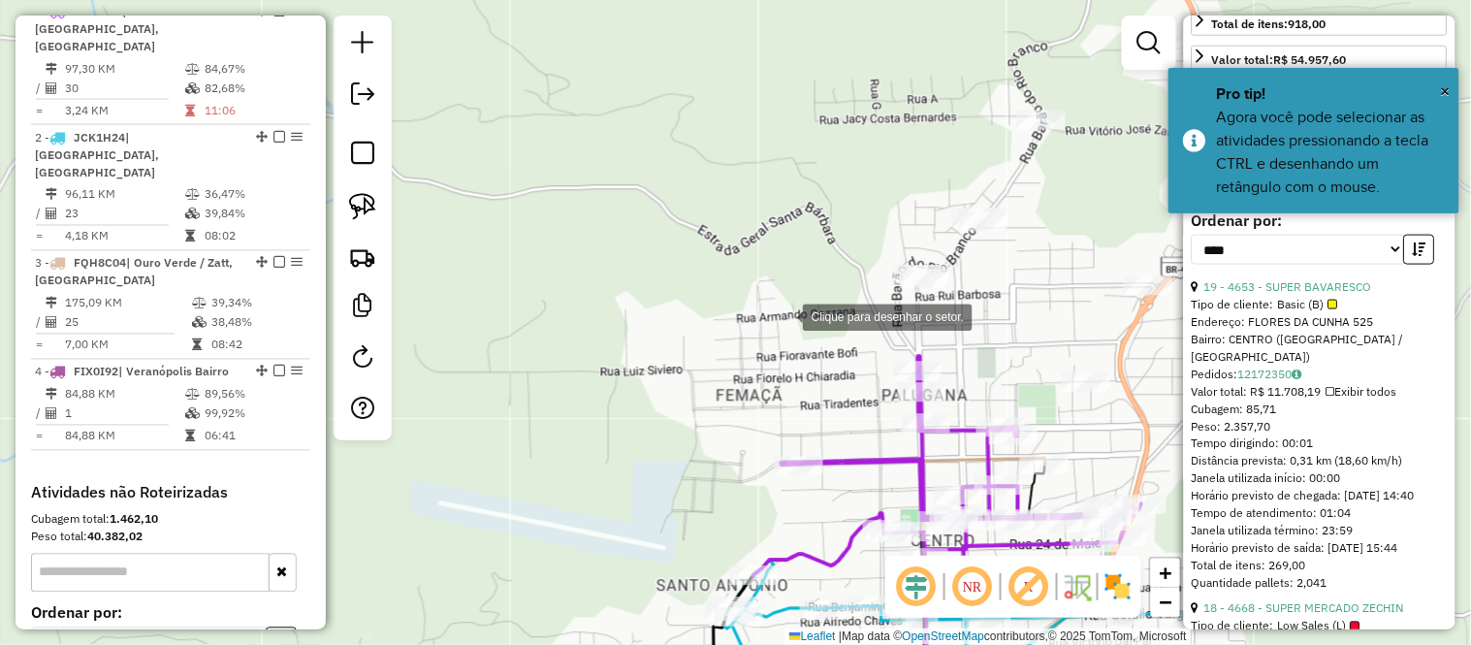
click at [783, 315] on div at bounding box center [783, 315] width 39 height 39
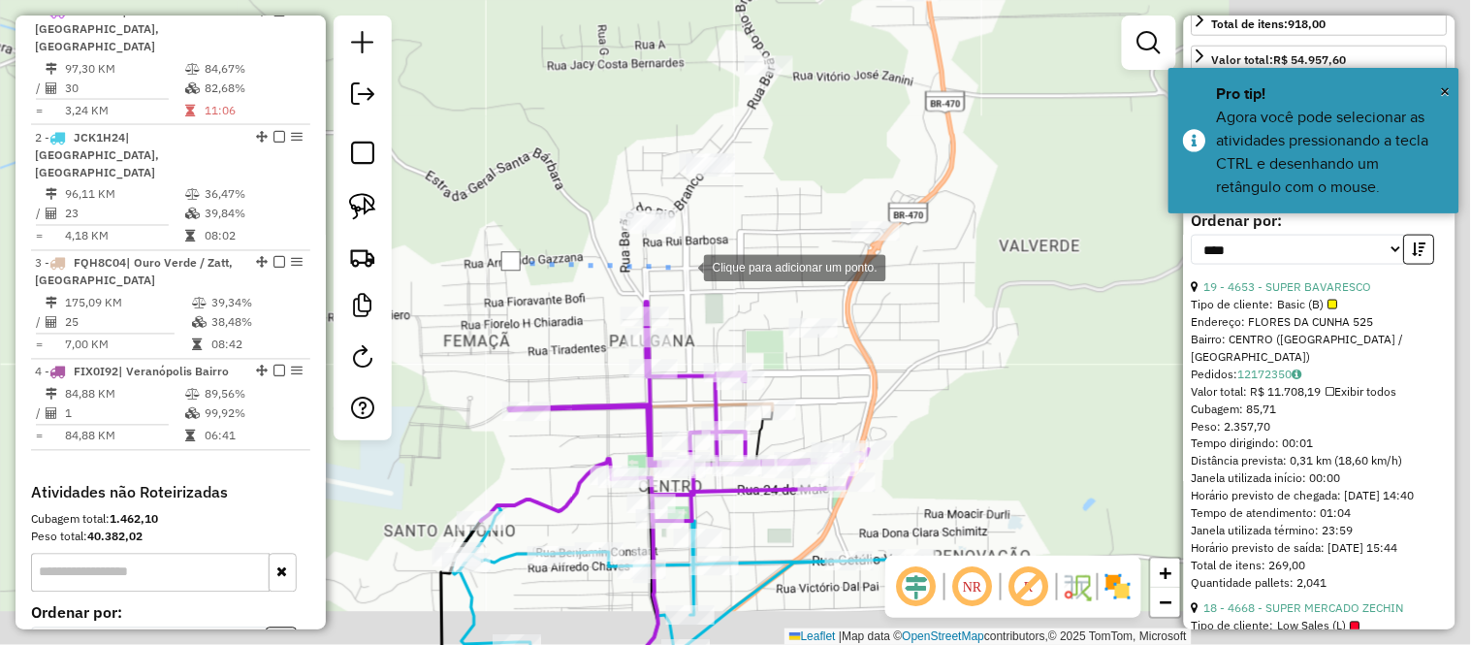
drag, startPoint x: 965, startPoint y: 323, endPoint x: 690, endPoint y: 269, distance: 279.7
click at [690, 269] on div at bounding box center [684, 265] width 39 height 39
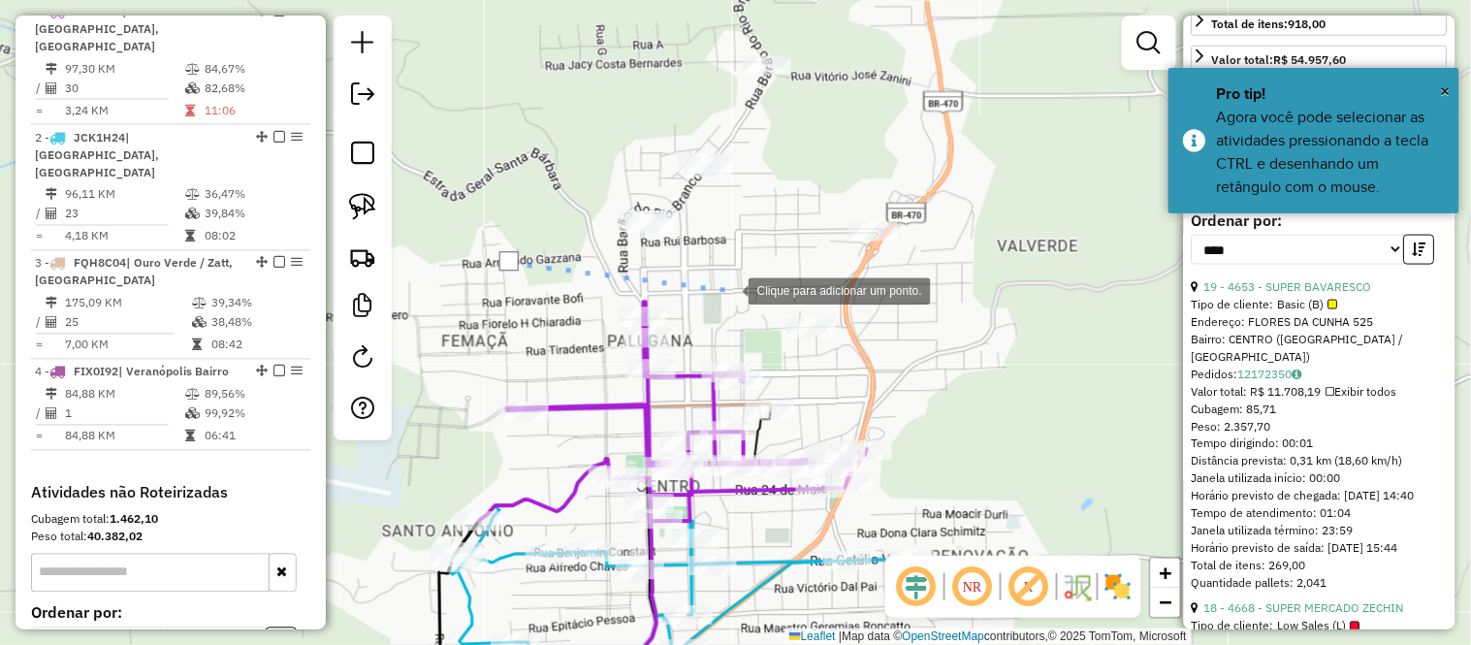
click at [729, 289] on div at bounding box center [729, 289] width 39 height 39
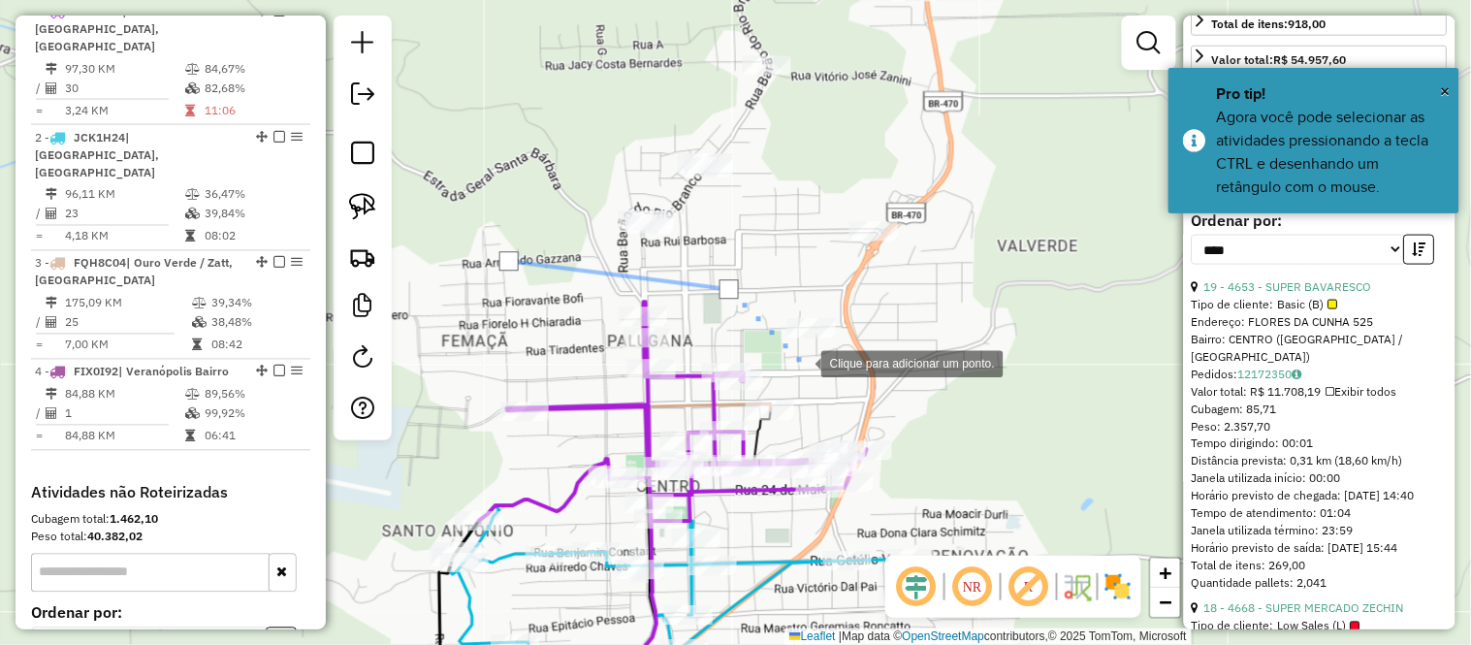
click at [802, 362] on div at bounding box center [801, 361] width 39 height 39
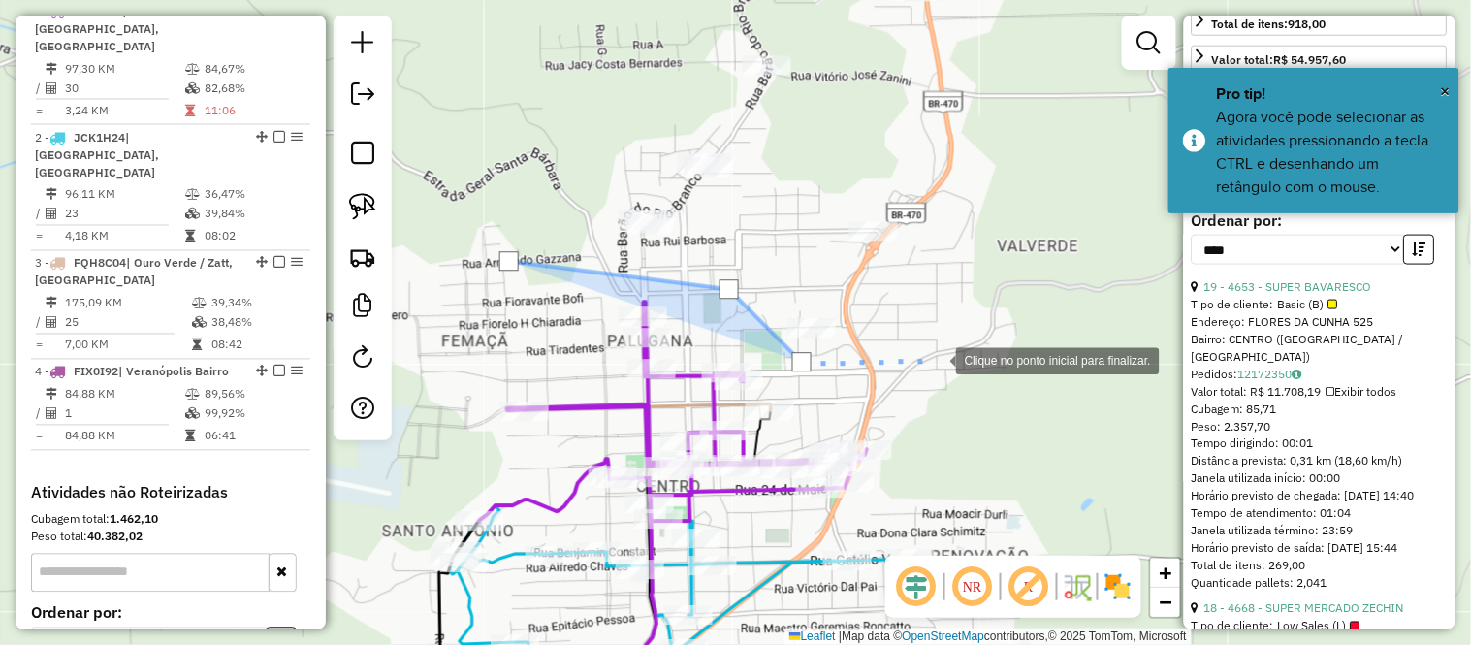
click at [956, 339] on div at bounding box center [936, 358] width 39 height 39
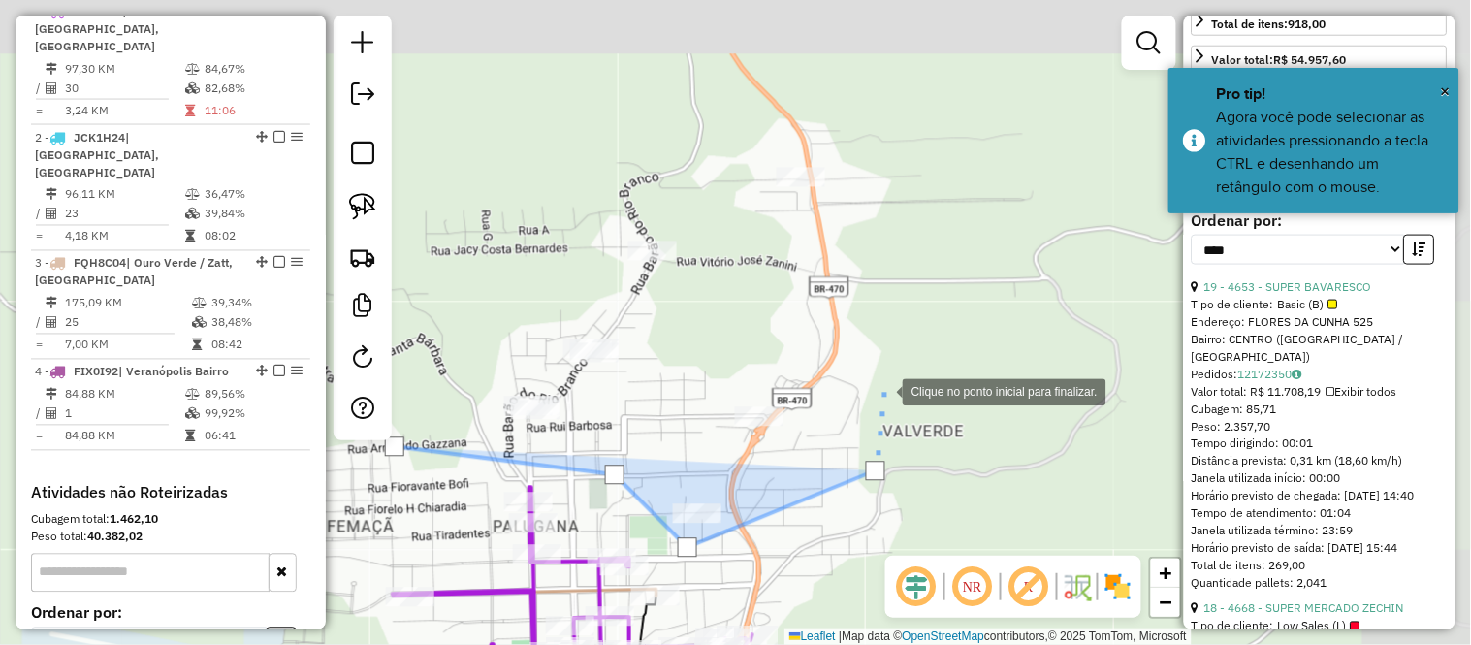
drag, startPoint x: 1001, startPoint y: 199, endPoint x: 884, endPoint y: 389, distance: 222.8
click at [884, 389] on div at bounding box center [883, 390] width 39 height 39
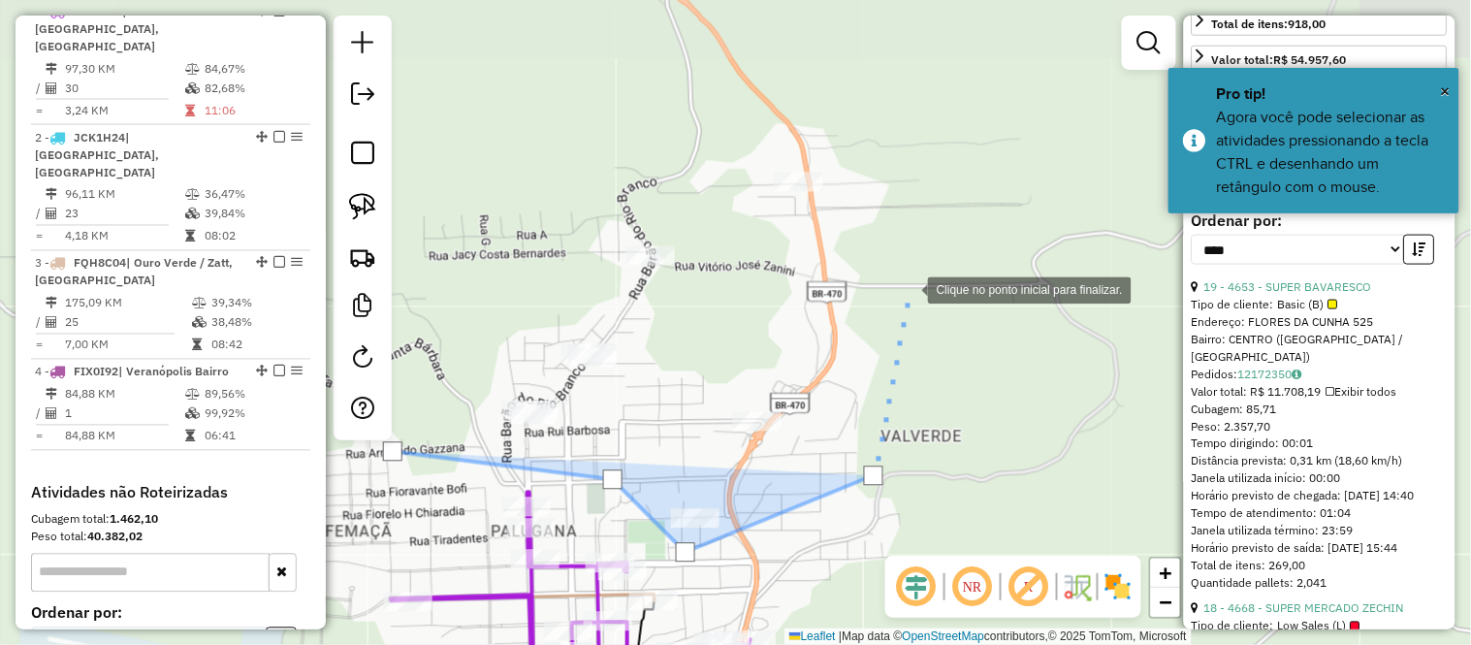
click at [917, 270] on div at bounding box center [908, 289] width 39 height 39
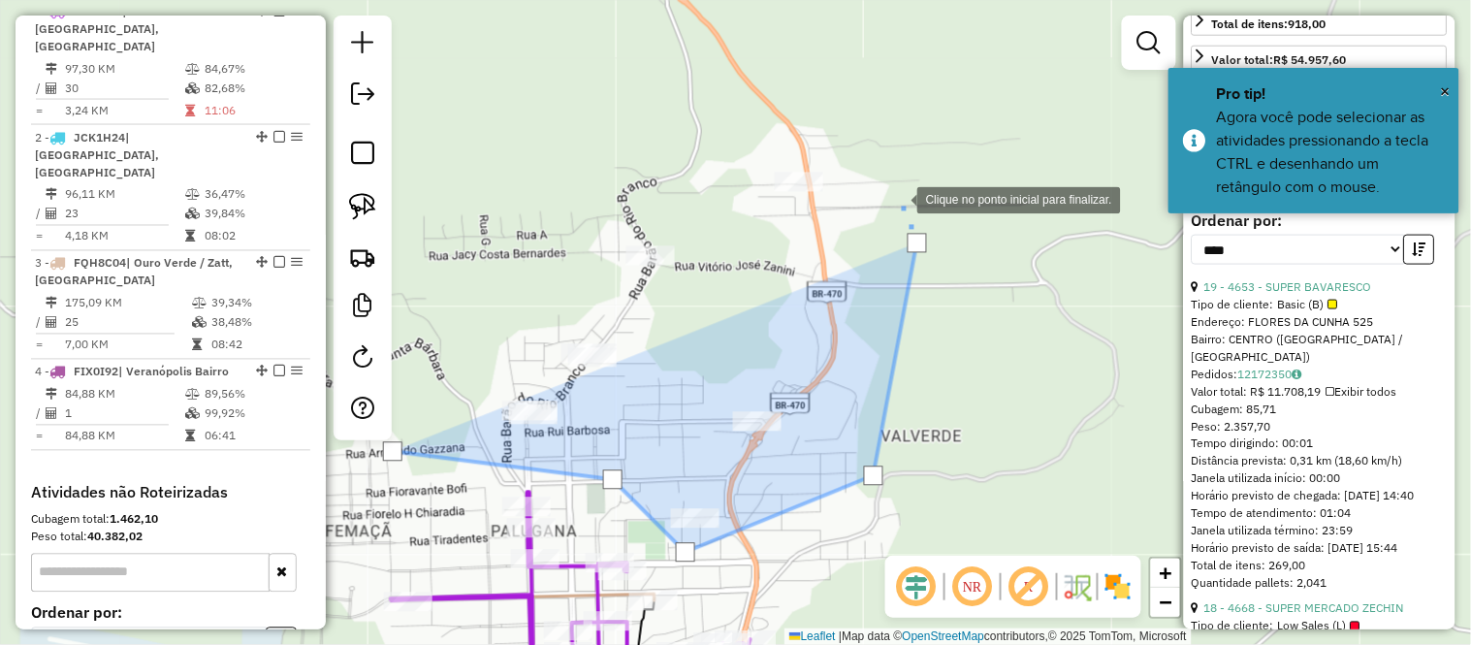
drag, startPoint x: 869, startPoint y: 142, endPoint x: 747, endPoint y: 114, distance: 124.2
click at [878, 179] on div at bounding box center [897, 198] width 39 height 39
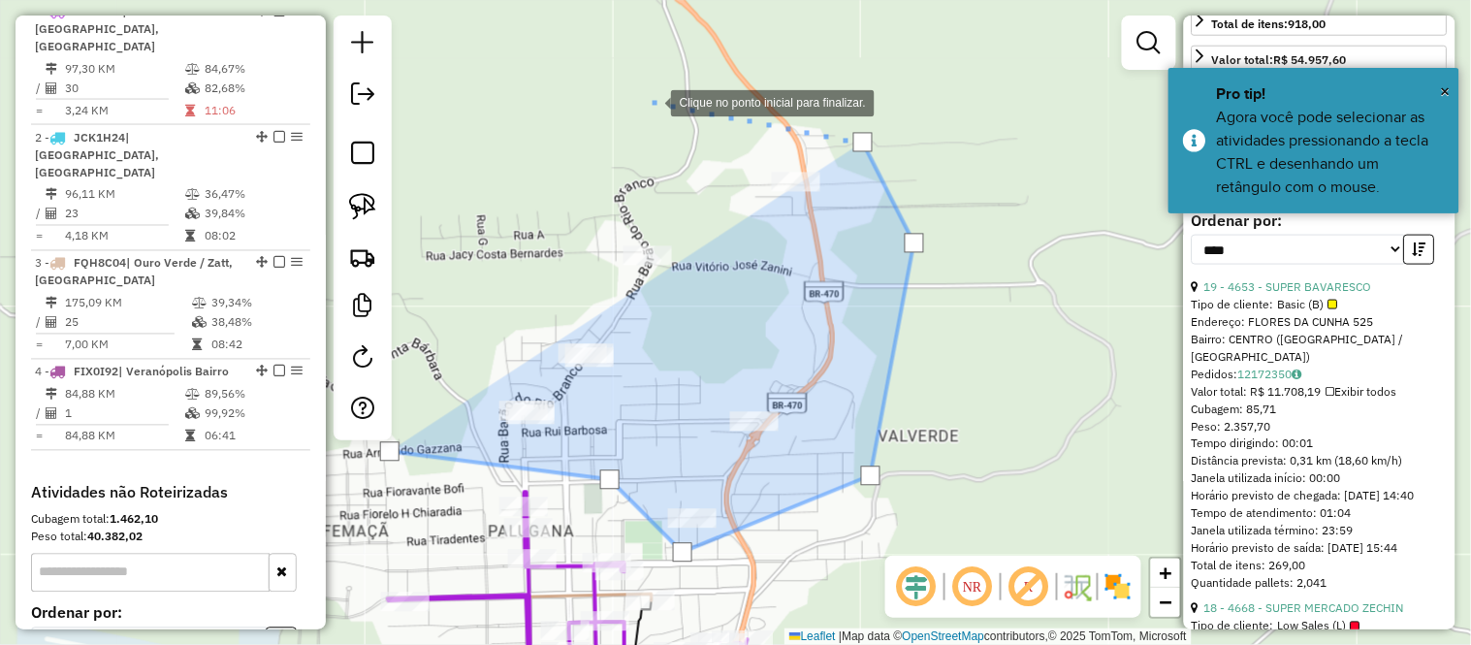
click at [652, 101] on div at bounding box center [651, 101] width 39 height 39
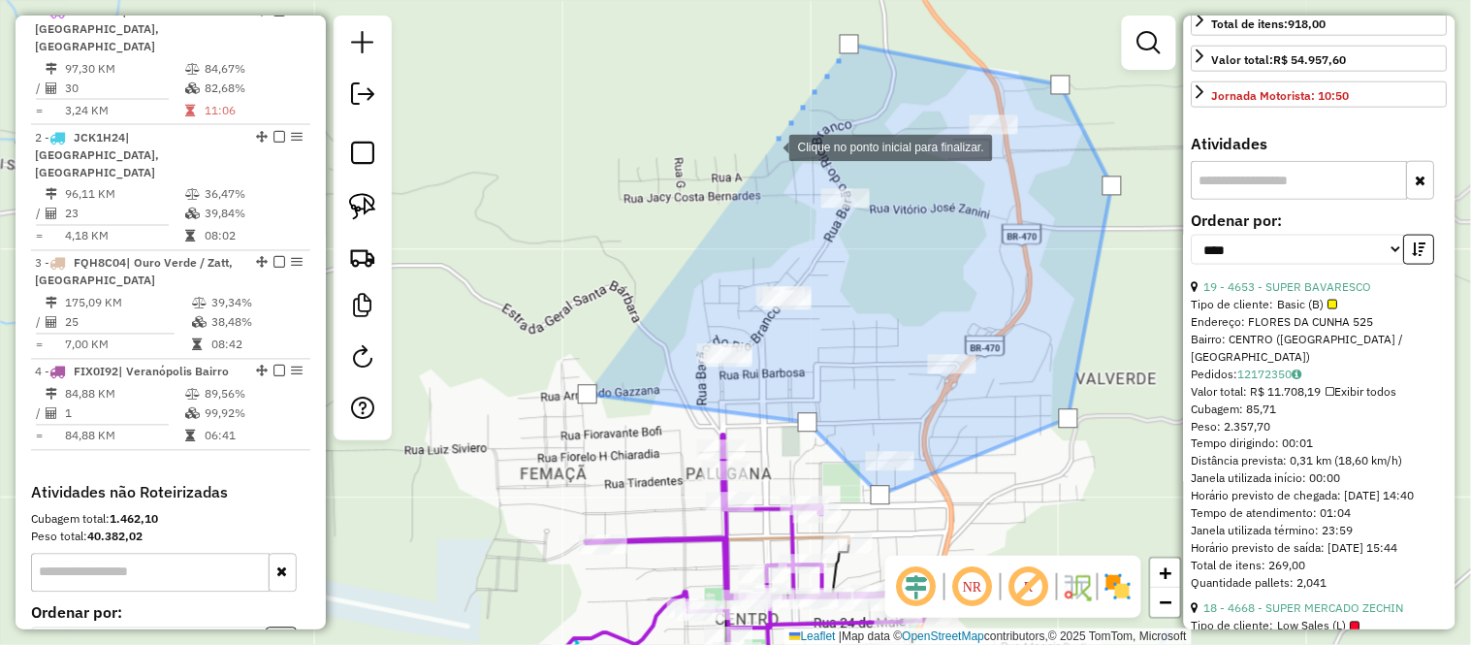
drag, startPoint x: 553, startPoint y: 209, endPoint x: 800, endPoint y: 134, distance: 258.5
click at [789, 134] on div at bounding box center [769, 145] width 39 height 39
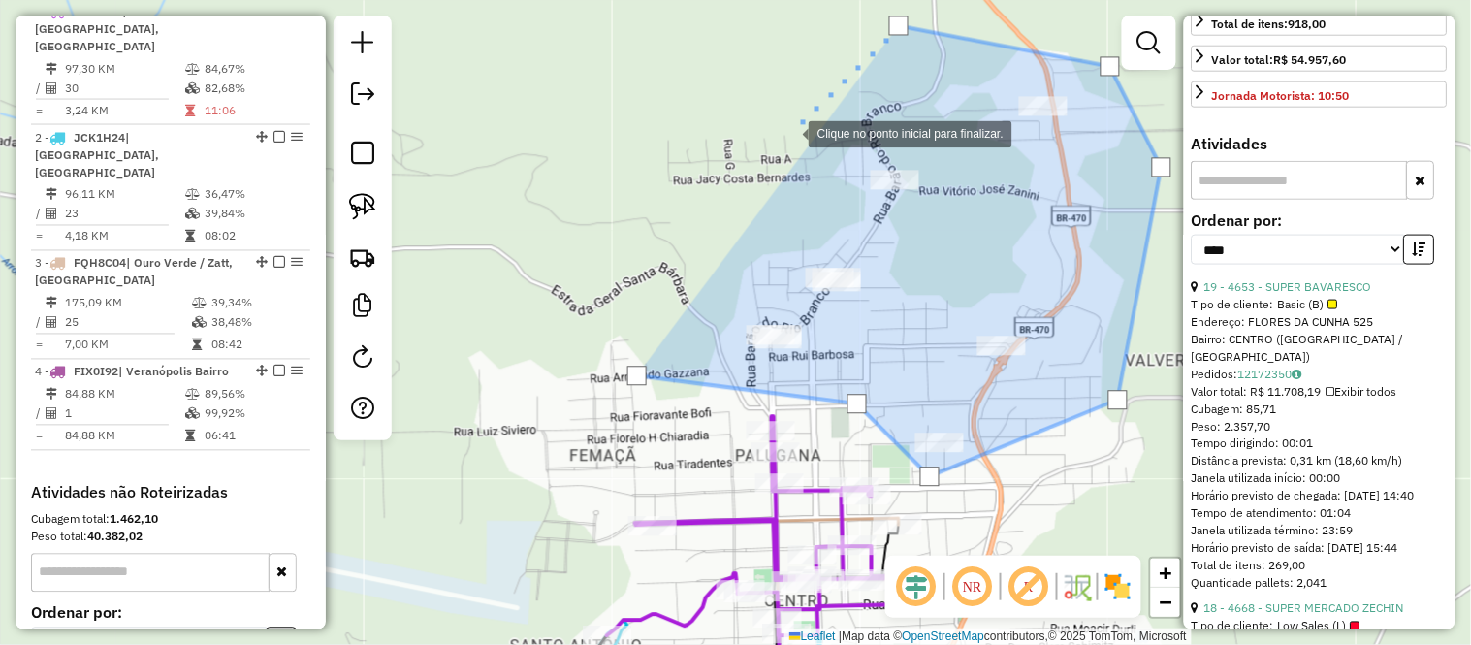
click at [770, 137] on div at bounding box center [789, 131] width 39 height 39
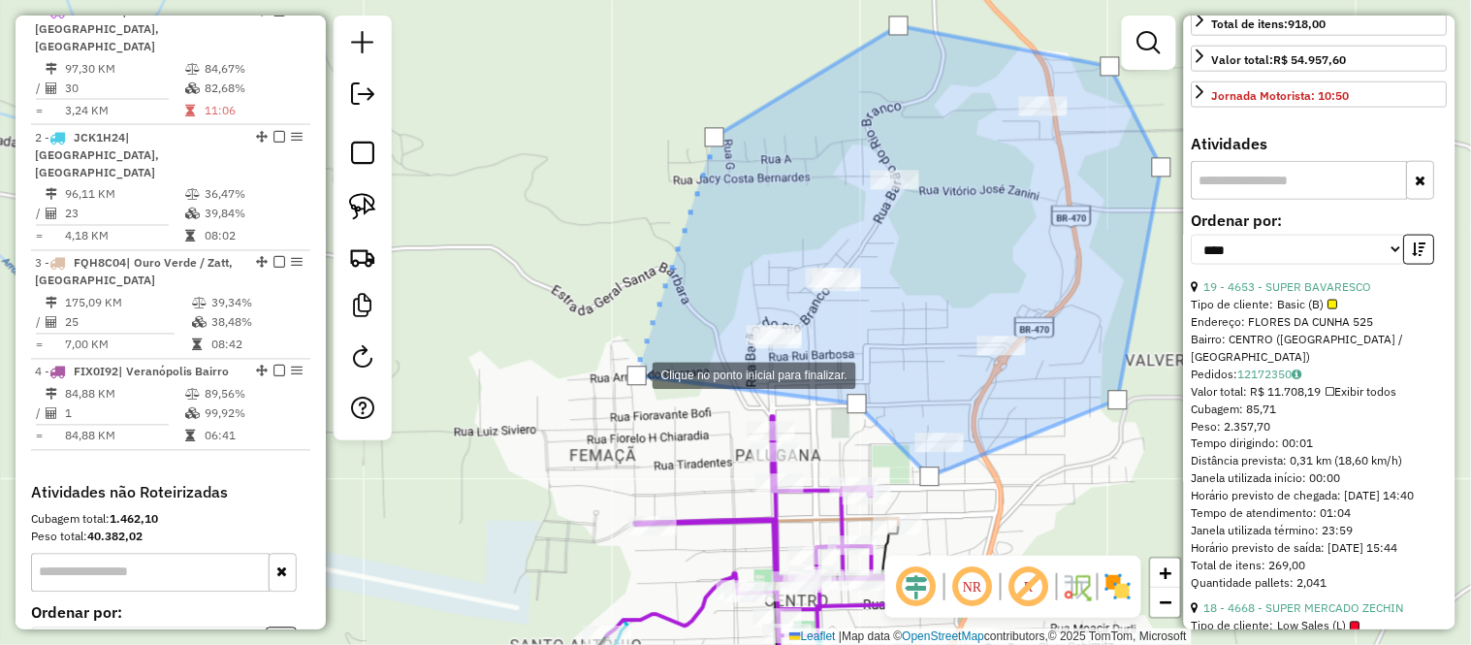
click at [633, 373] on div at bounding box center [636, 375] width 19 height 19
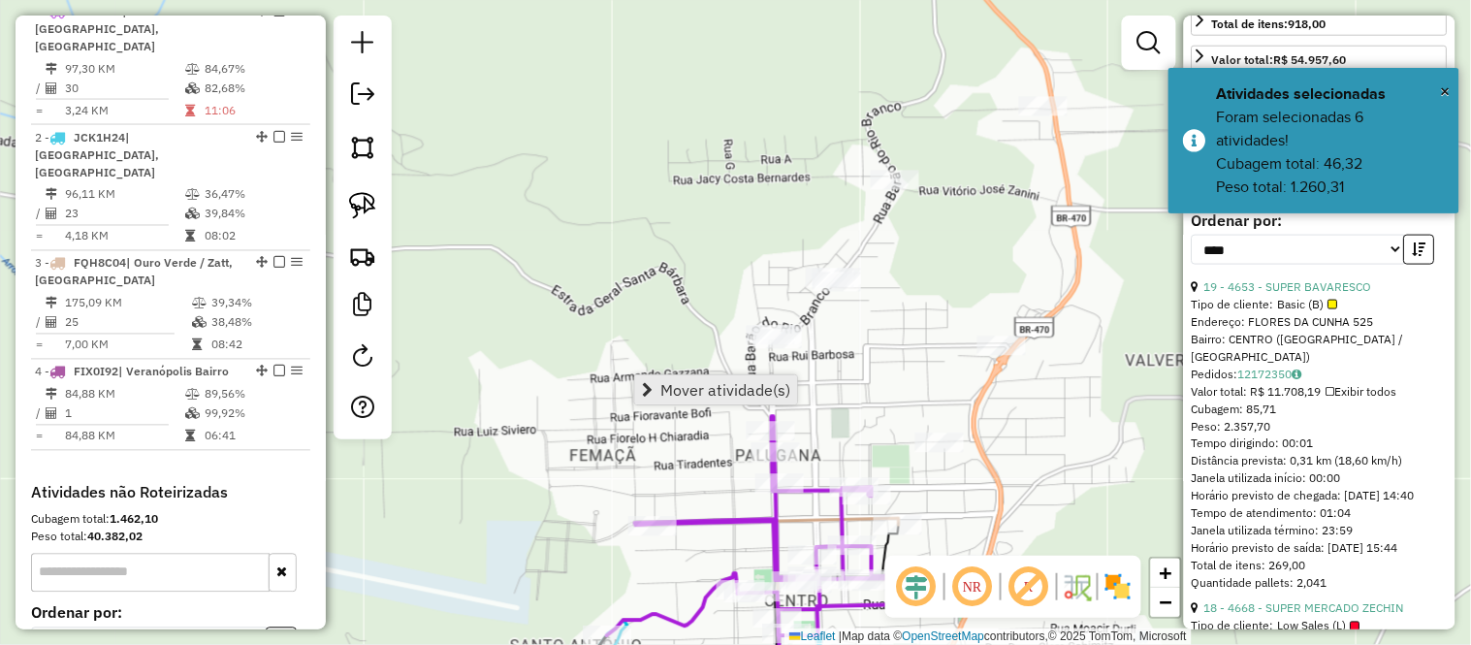
click at [688, 382] on span "Mover atividade(s)" at bounding box center [725, 390] width 130 height 16
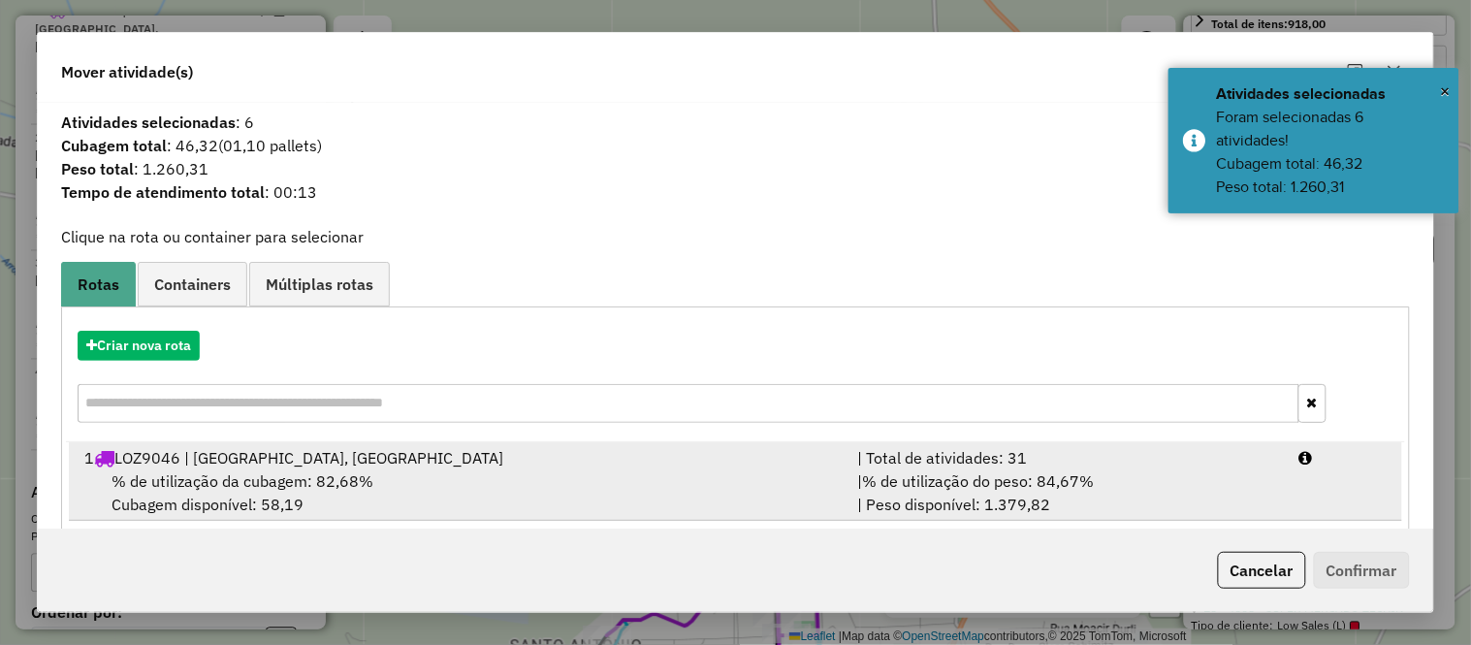
scroll to position [260, 0]
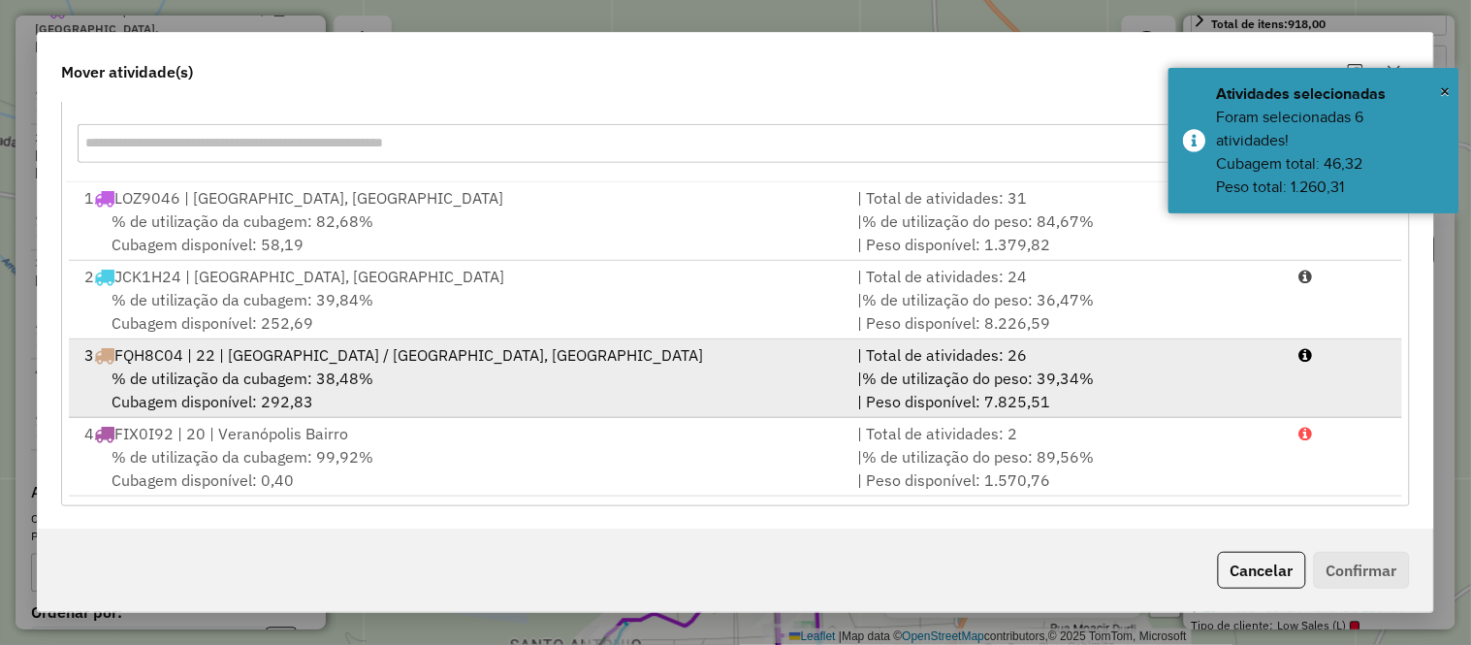
click at [228, 361] on span "FQH8C04 | 22 | Ouro Verde / Zatt, Serra Veranopolis" at bounding box center [408, 354] width 588 height 19
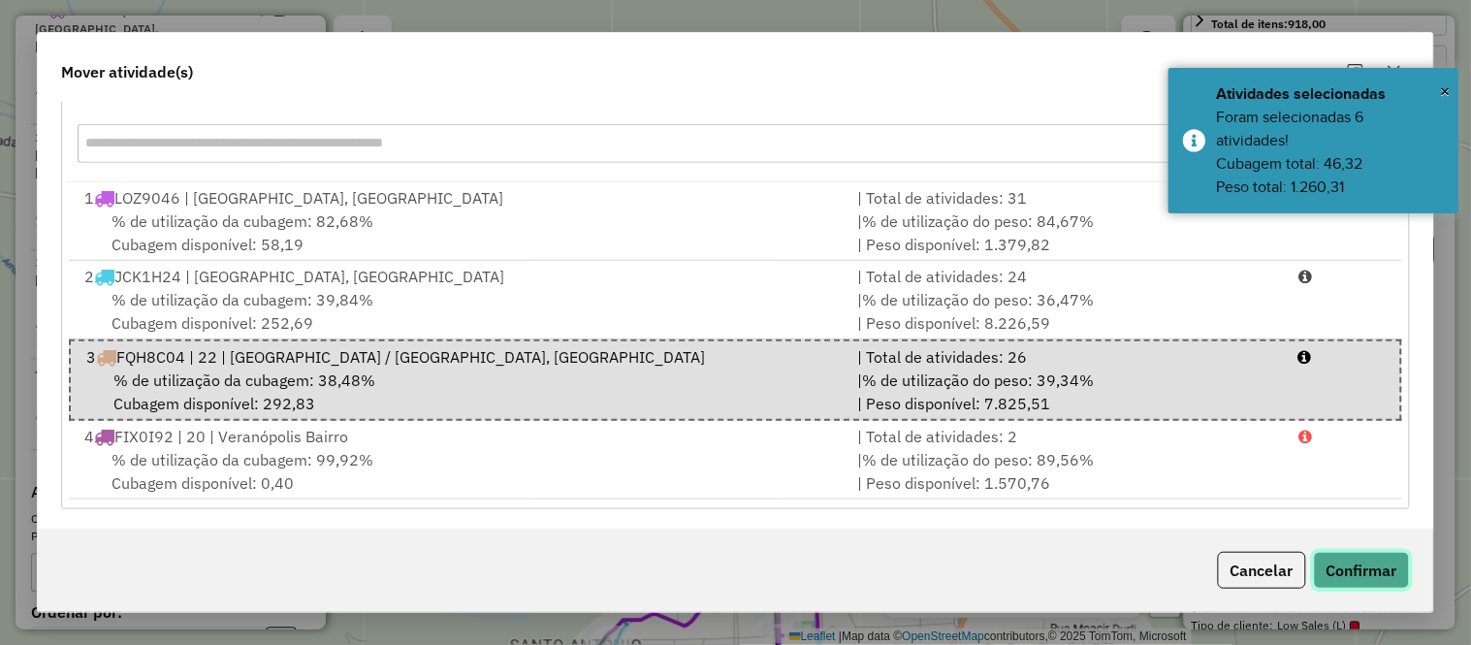
click at [1384, 570] on button "Confirmar" at bounding box center [1362, 570] width 96 height 37
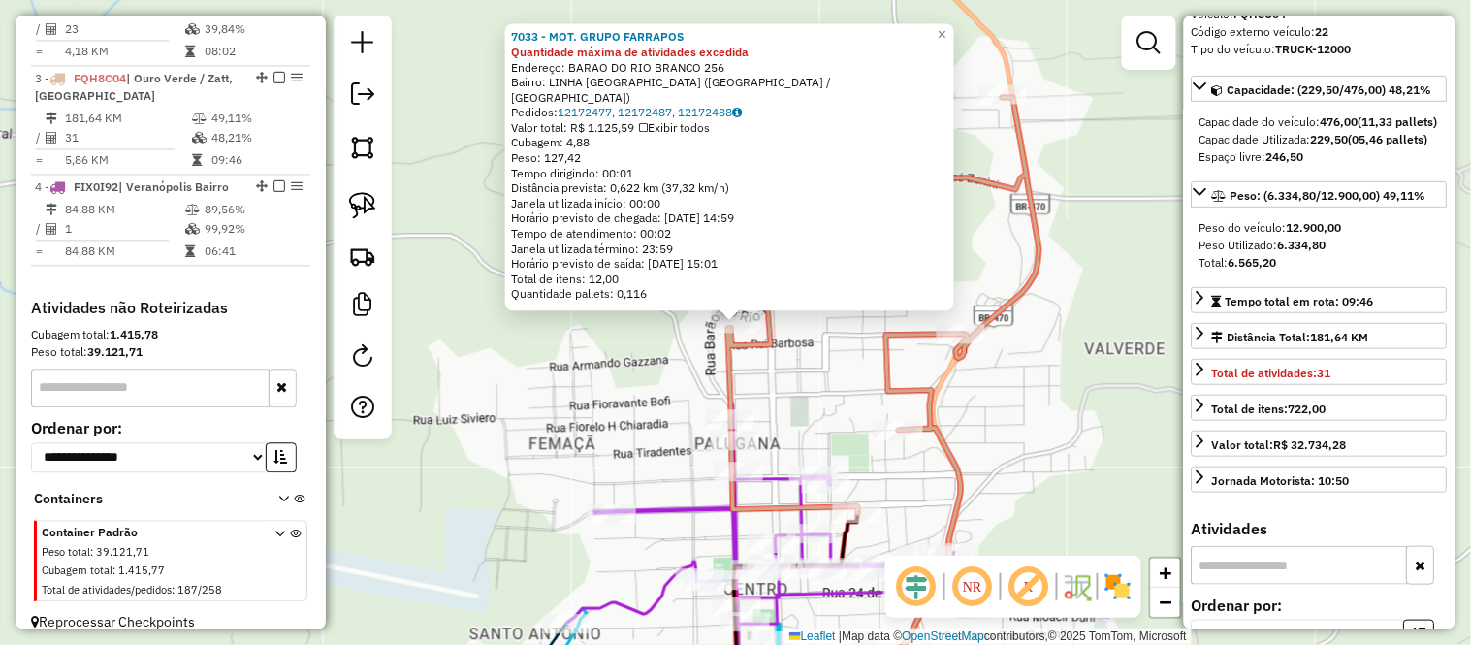
scroll to position [108, 0]
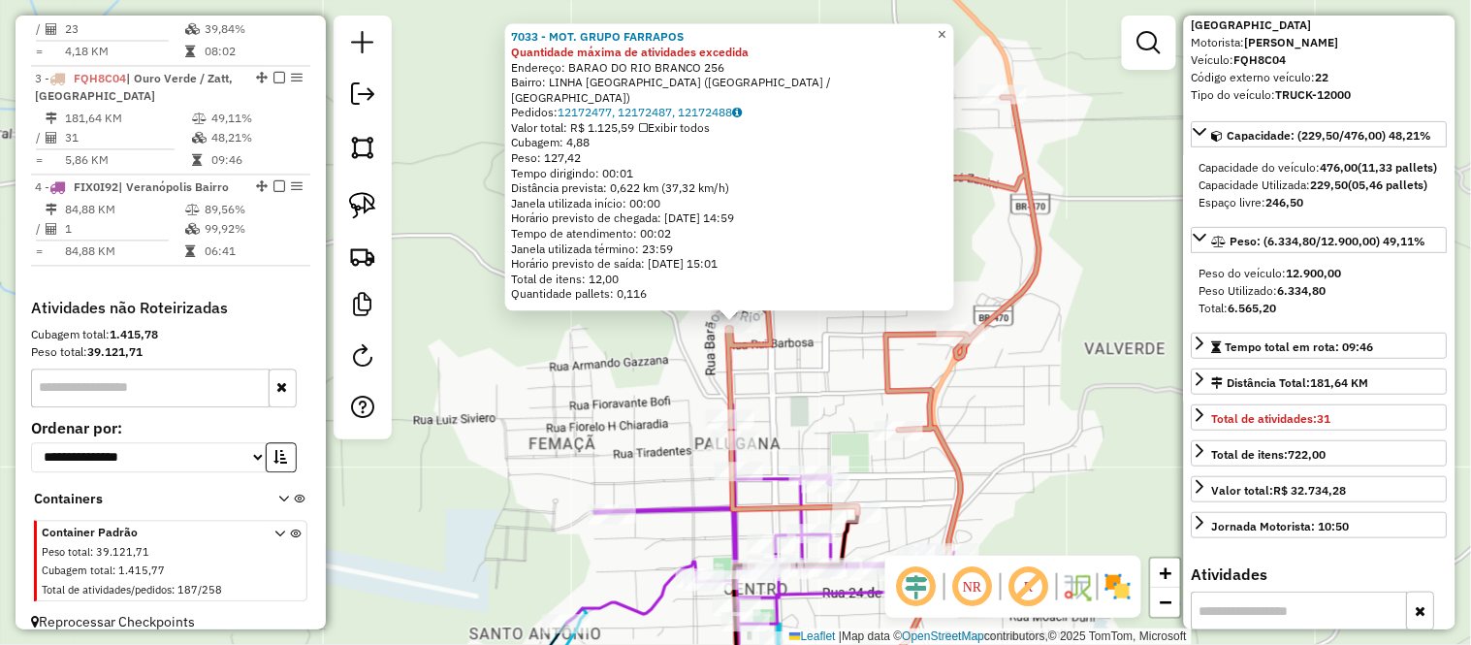
click at [946, 37] on span "×" at bounding box center [942, 35] width 9 height 16
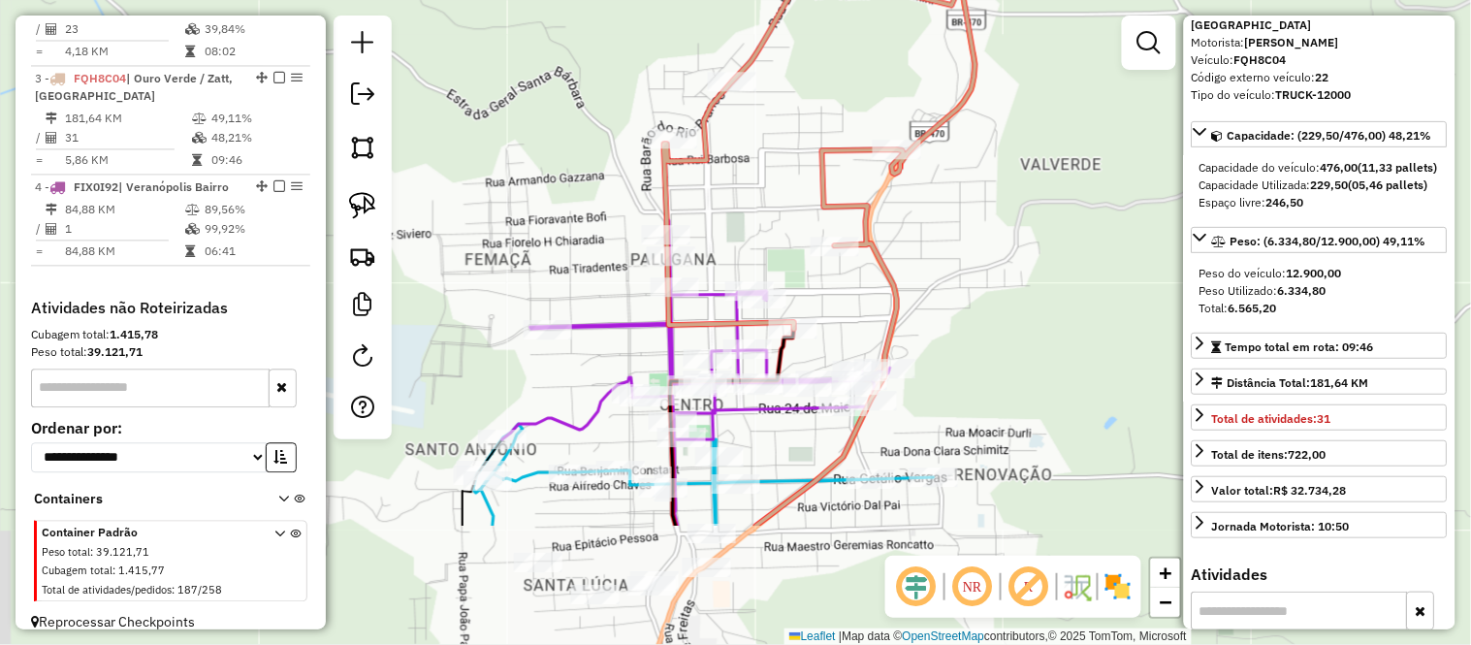
drag, startPoint x: 1043, startPoint y: 489, endPoint x: 968, endPoint y: 294, distance: 209.0
click at [973, 297] on div "Janela de atendimento Grade de atendimento Capacidade Transportadoras Veículos …" at bounding box center [735, 322] width 1471 height 645
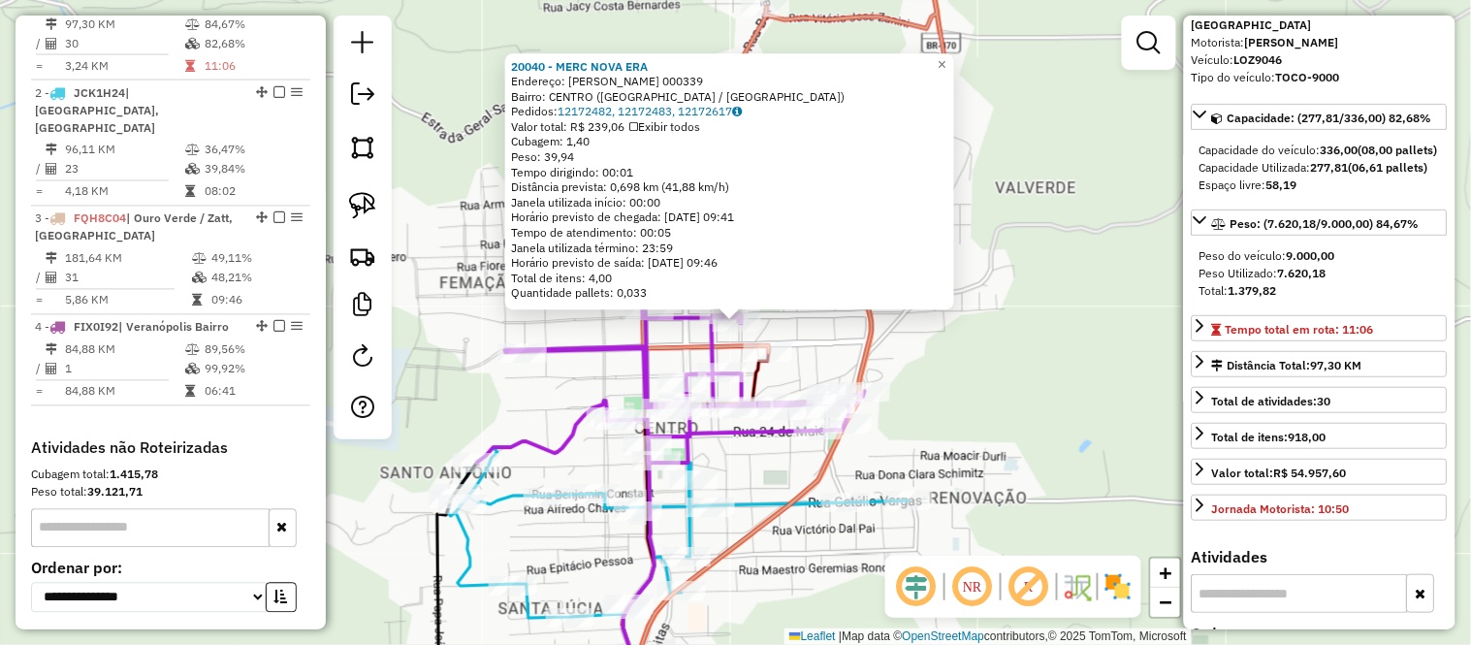
scroll to position [767, 0]
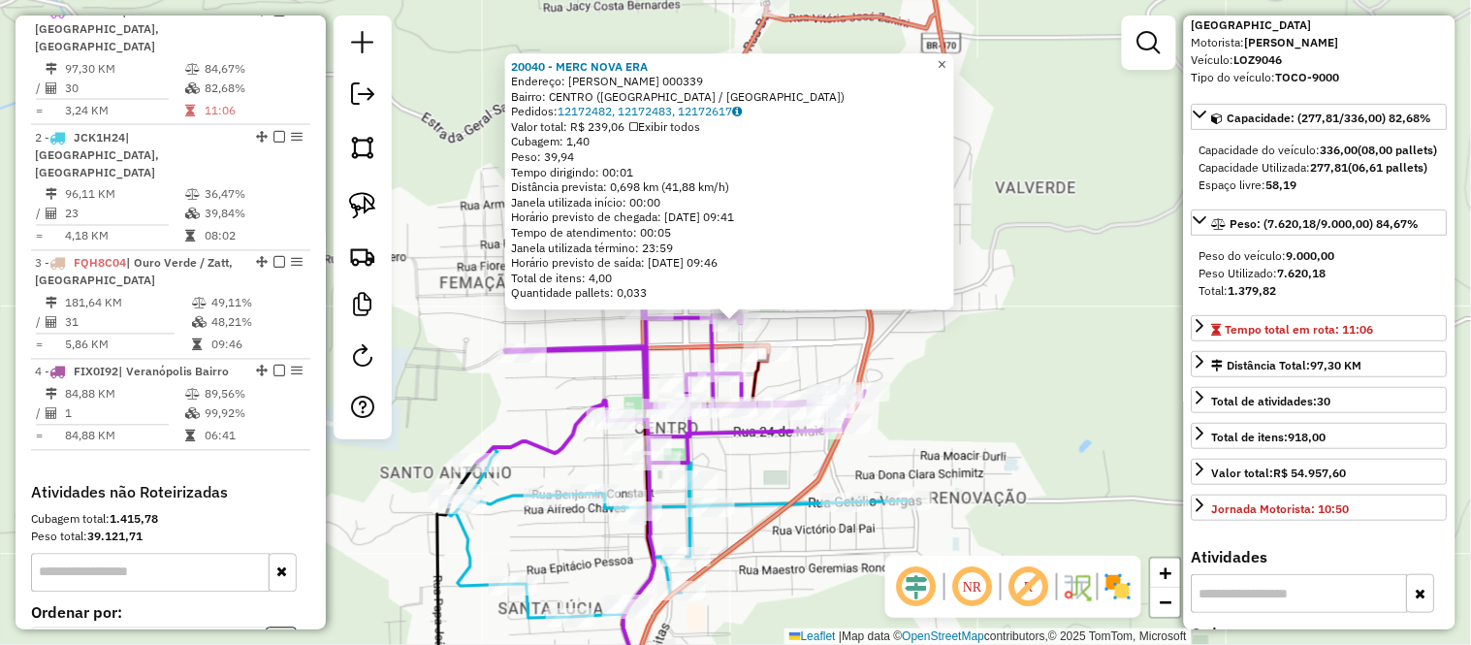
click at [946, 61] on span "×" at bounding box center [942, 64] width 9 height 16
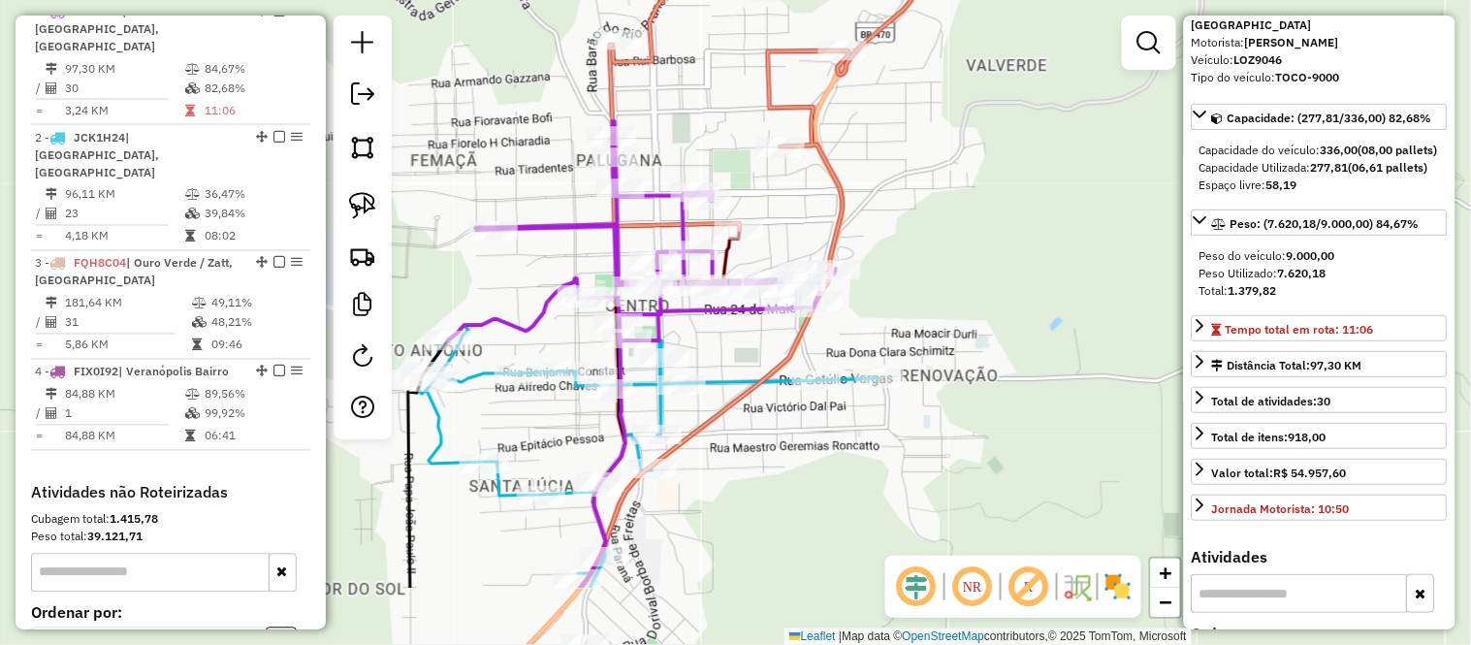
drag, startPoint x: 1024, startPoint y: 379, endPoint x: 956, endPoint y: 268, distance: 130.5
click at [991, 246] on div "Janela de atendimento Grade de atendimento Capacidade Transportadoras Veículos …" at bounding box center [735, 322] width 1471 height 645
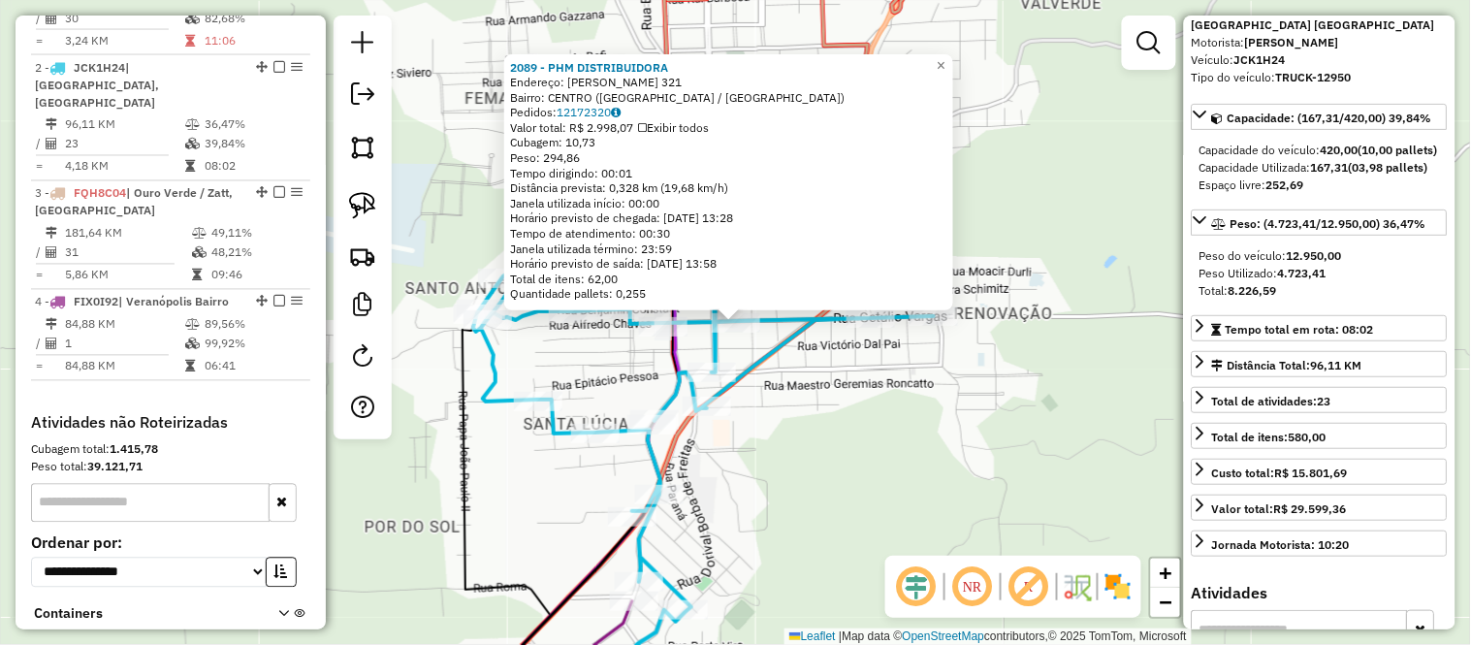
scroll to position [875, 0]
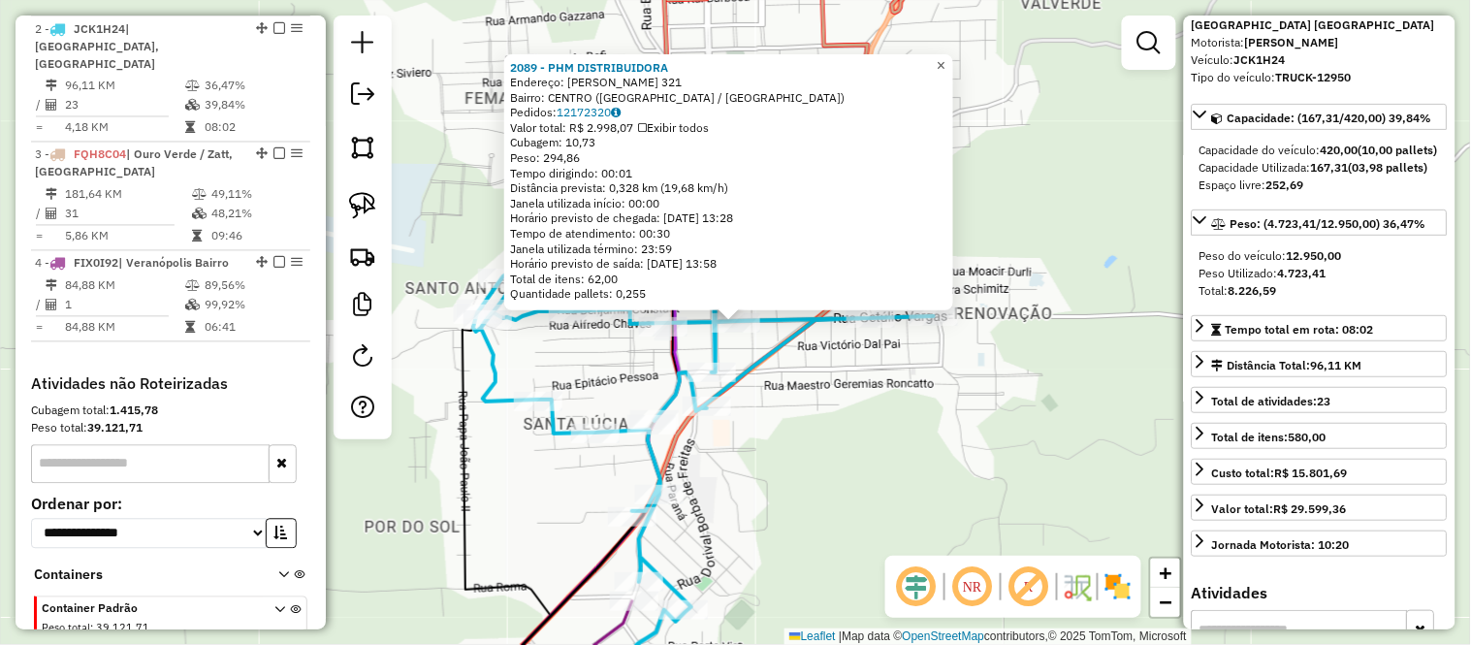
click at [945, 59] on span "×" at bounding box center [941, 65] width 9 height 16
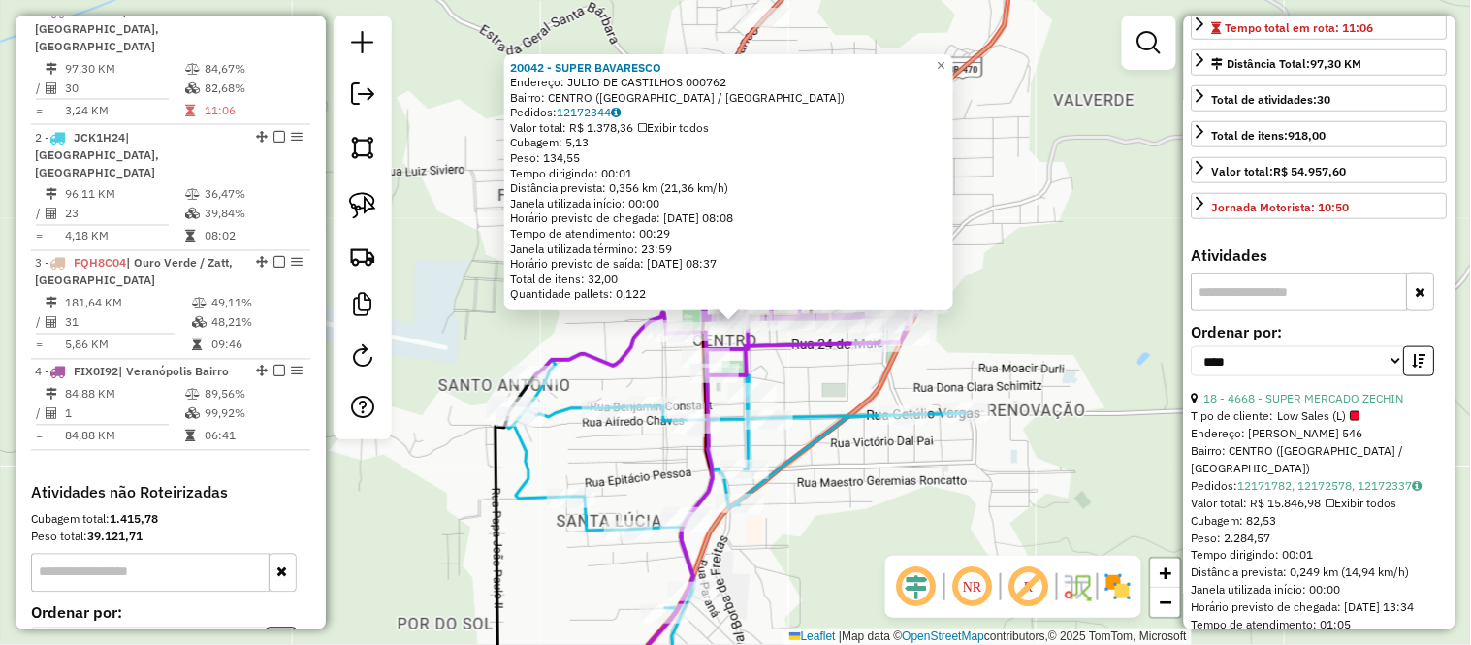
scroll to position [538, 0]
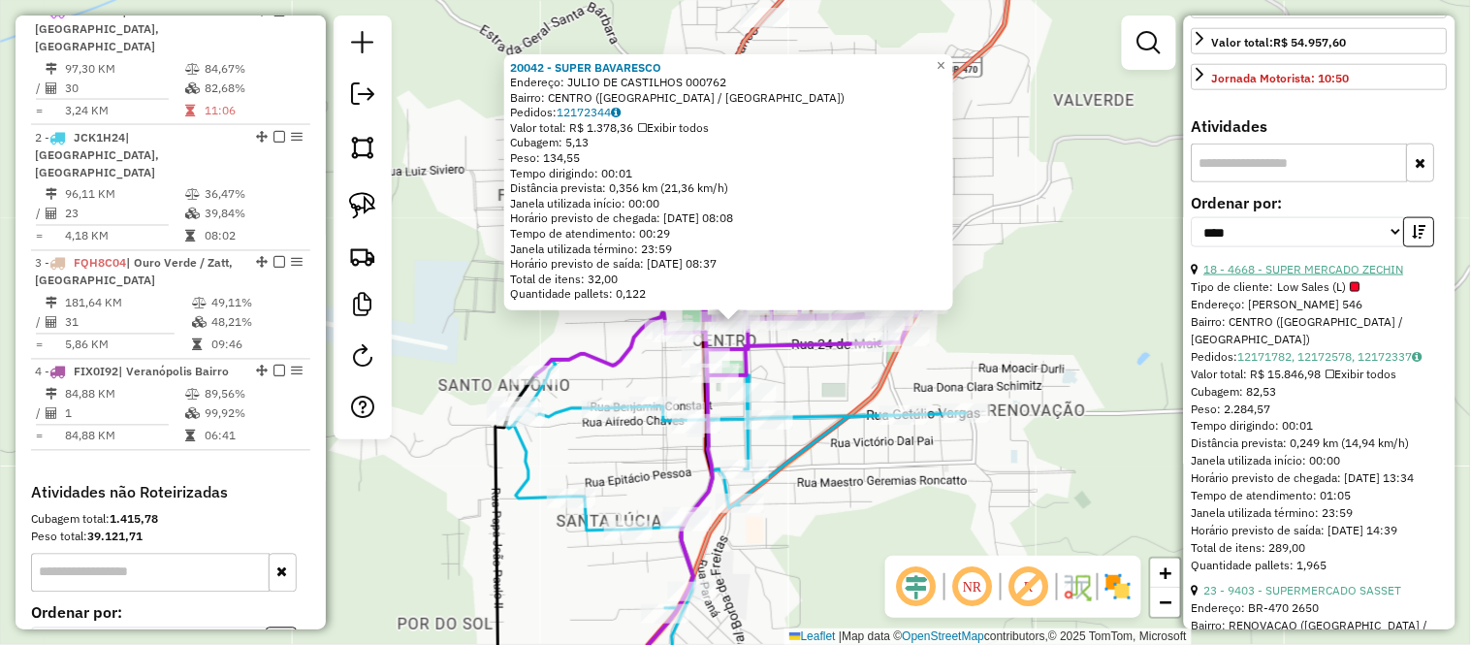
click at [1322, 276] on link "18 - 4668 - SUPER MERCADO ZECHIN" at bounding box center [1304, 269] width 200 height 15
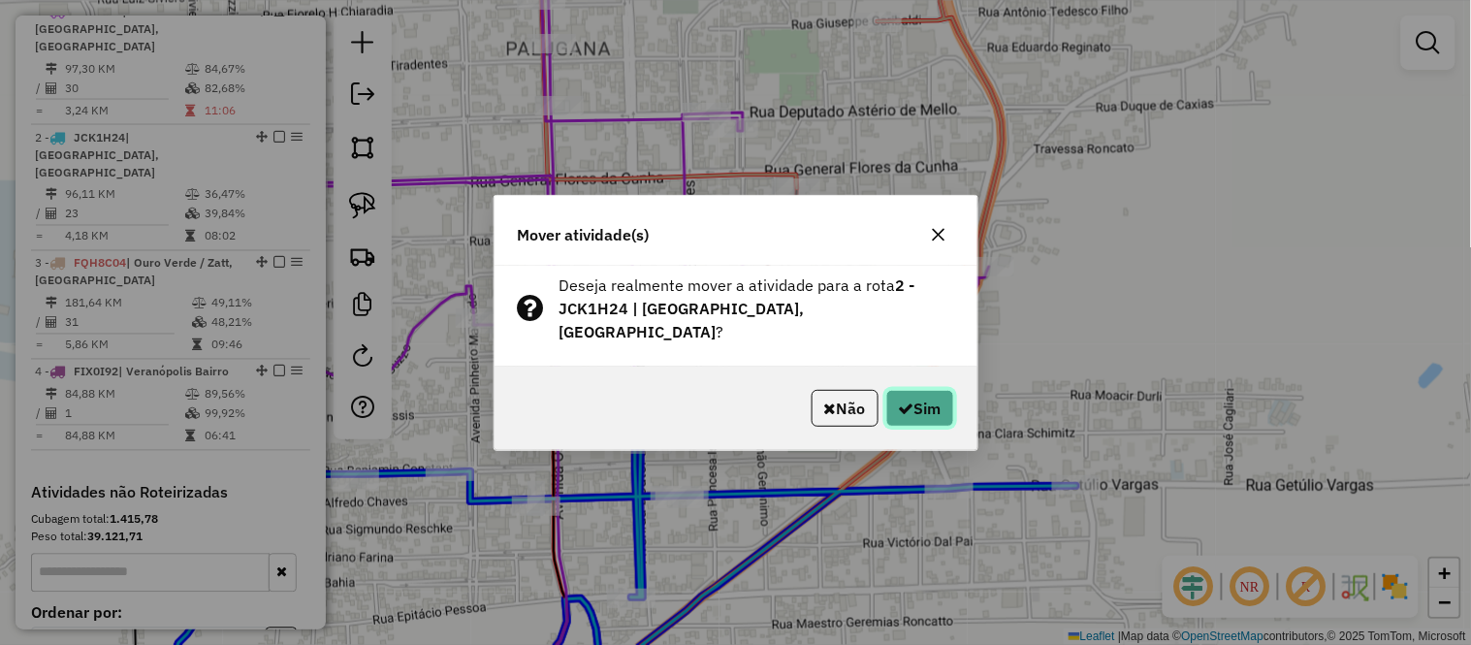
click at [903, 400] on icon "button" at bounding box center [907, 408] width 16 height 16
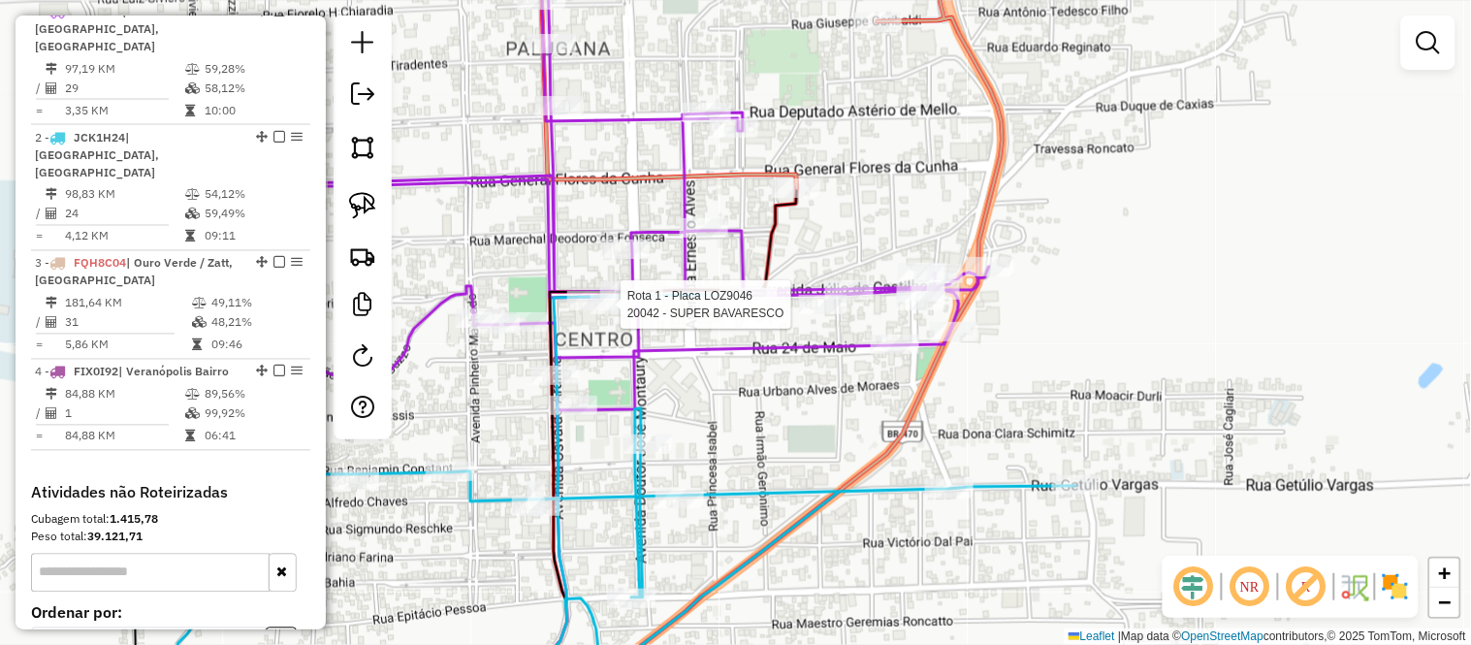
select select "*********"
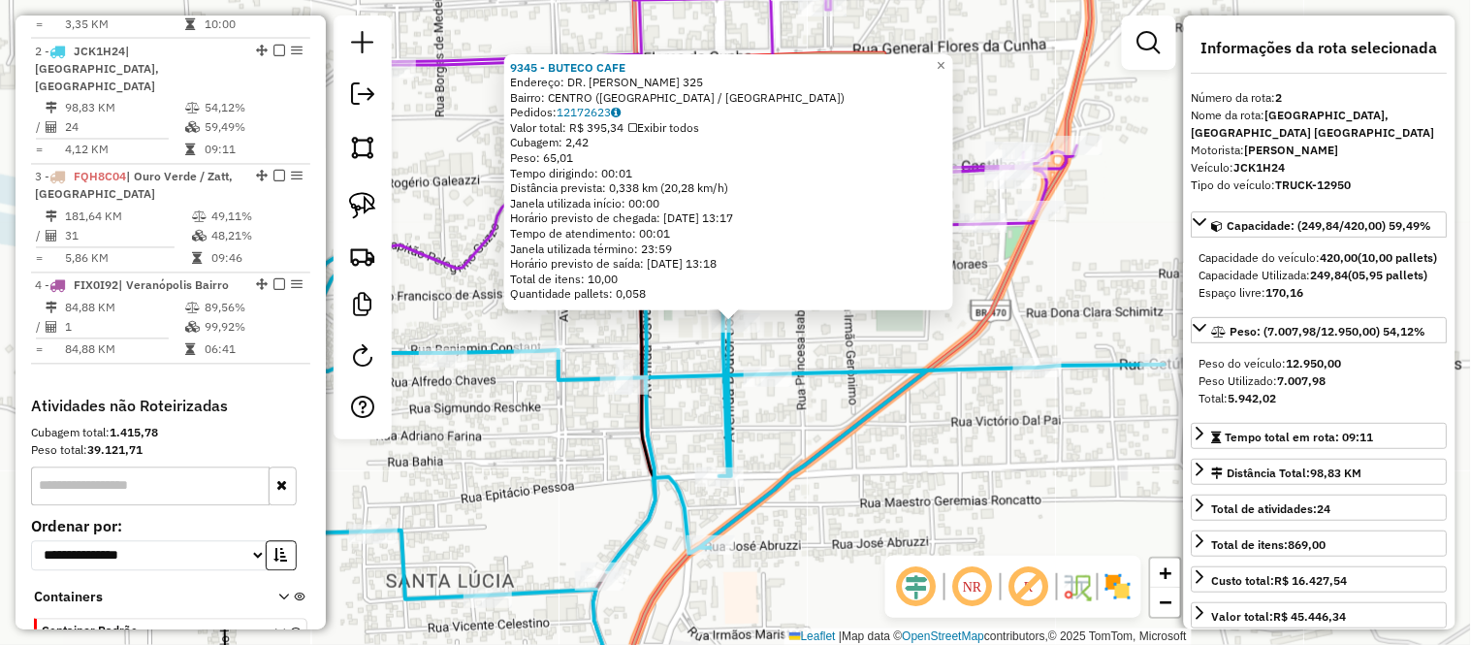
scroll to position [875, 0]
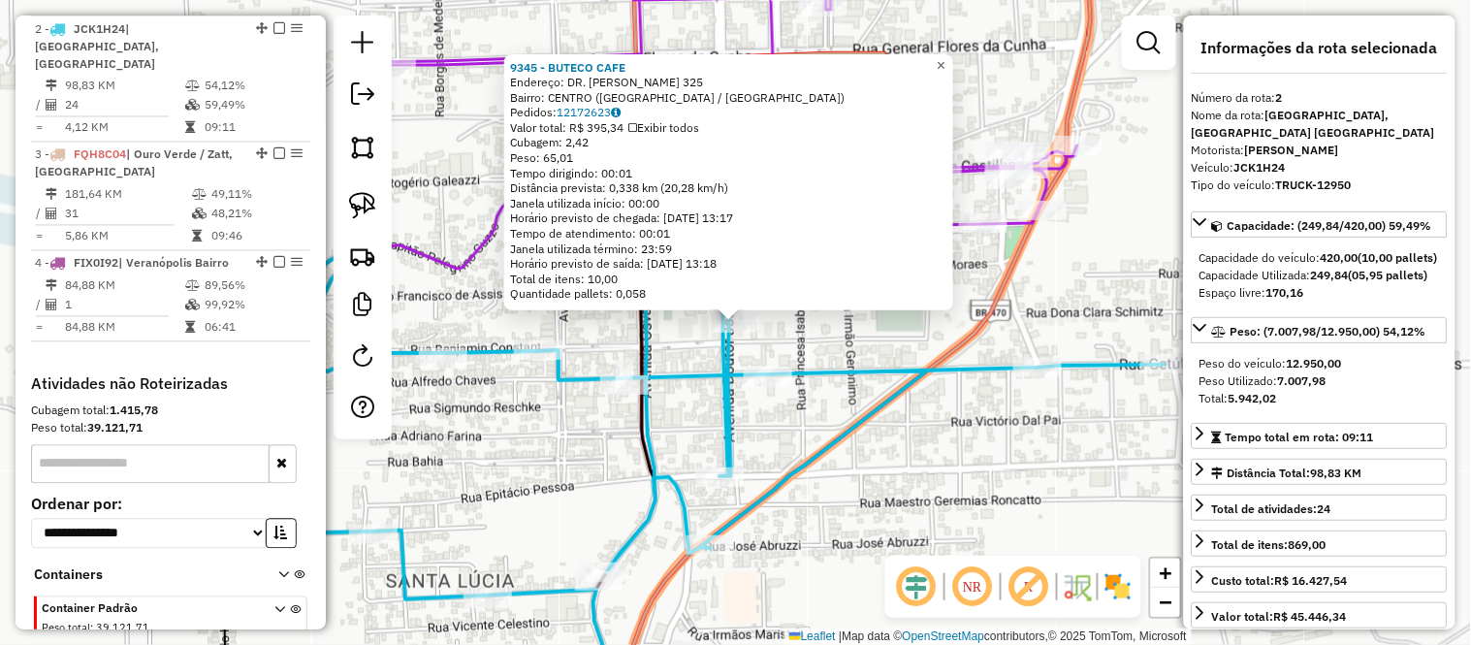
click at [953, 68] on link "×" at bounding box center [941, 65] width 23 height 23
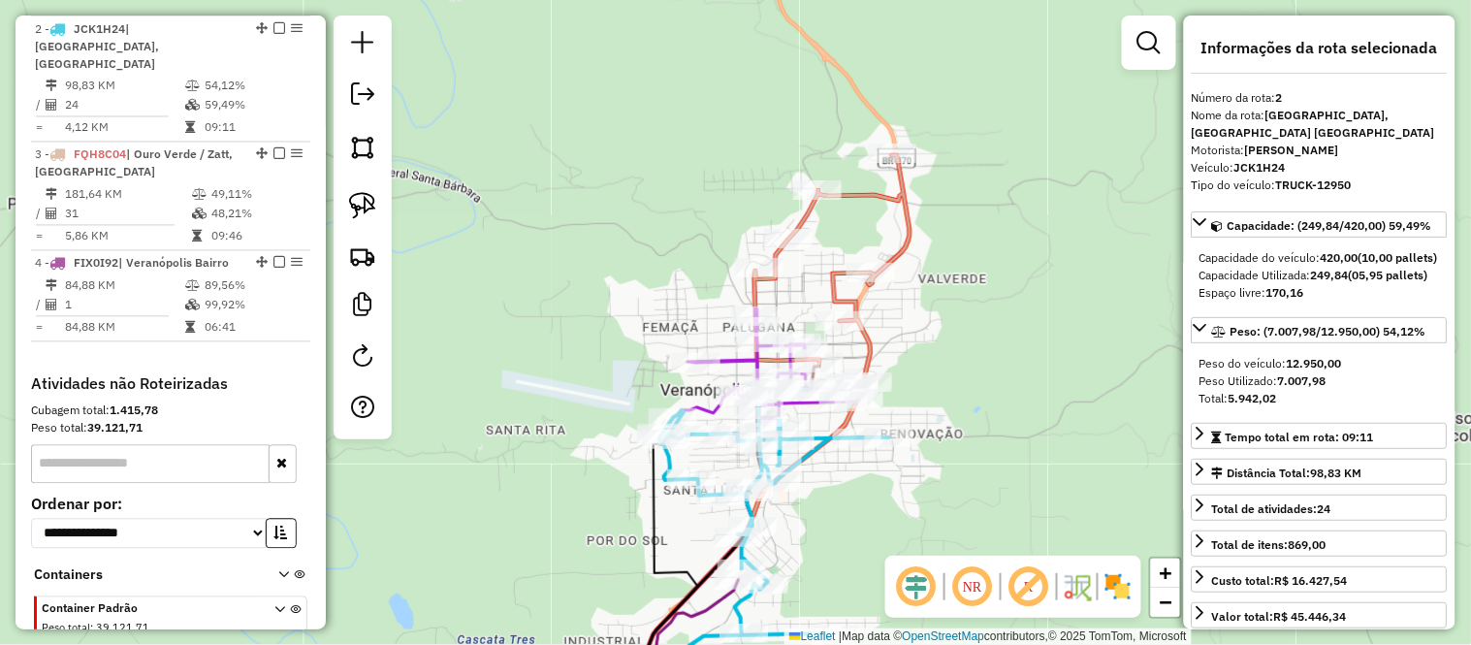
drag, startPoint x: 962, startPoint y: 243, endPoint x: 932, endPoint y: 291, distance: 56.2
click at [933, 291] on div "Janela de atendimento Grade de atendimento Capacidade Transportadoras Veículos …" at bounding box center [735, 322] width 1471 height 645
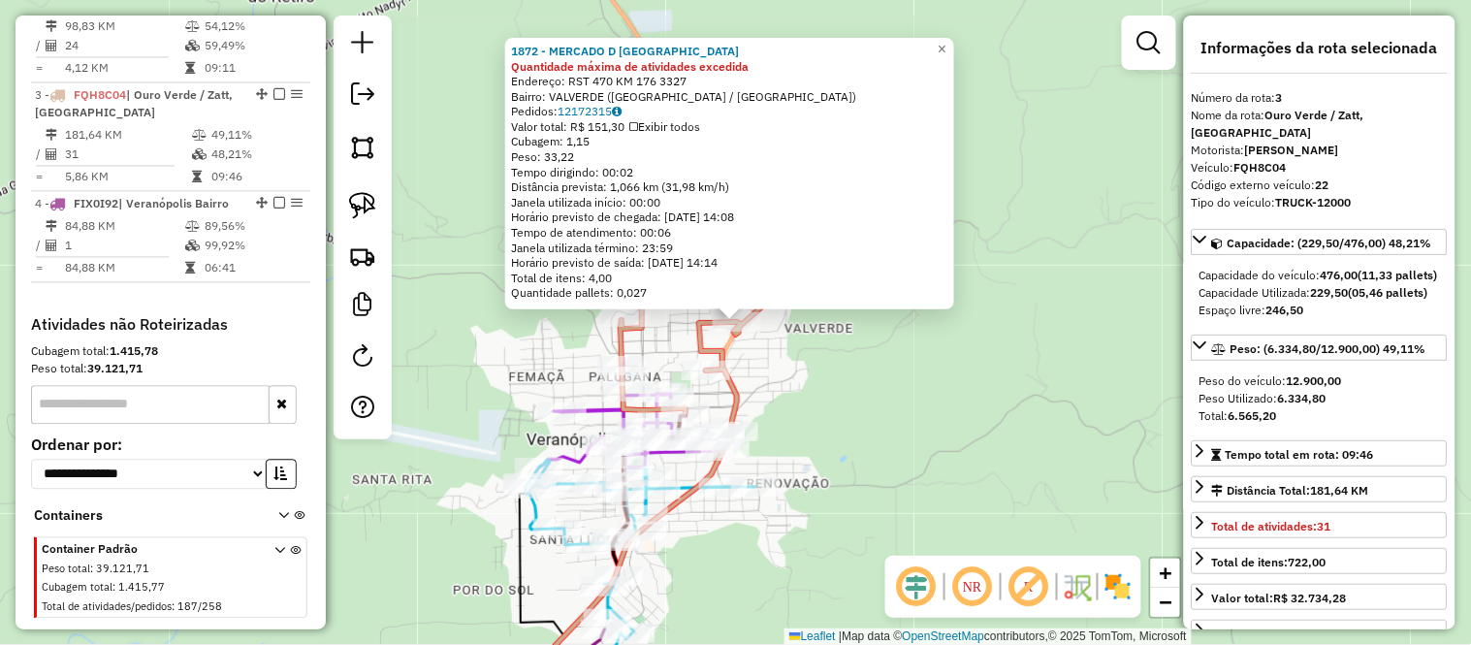
scroll to position [951, 0]
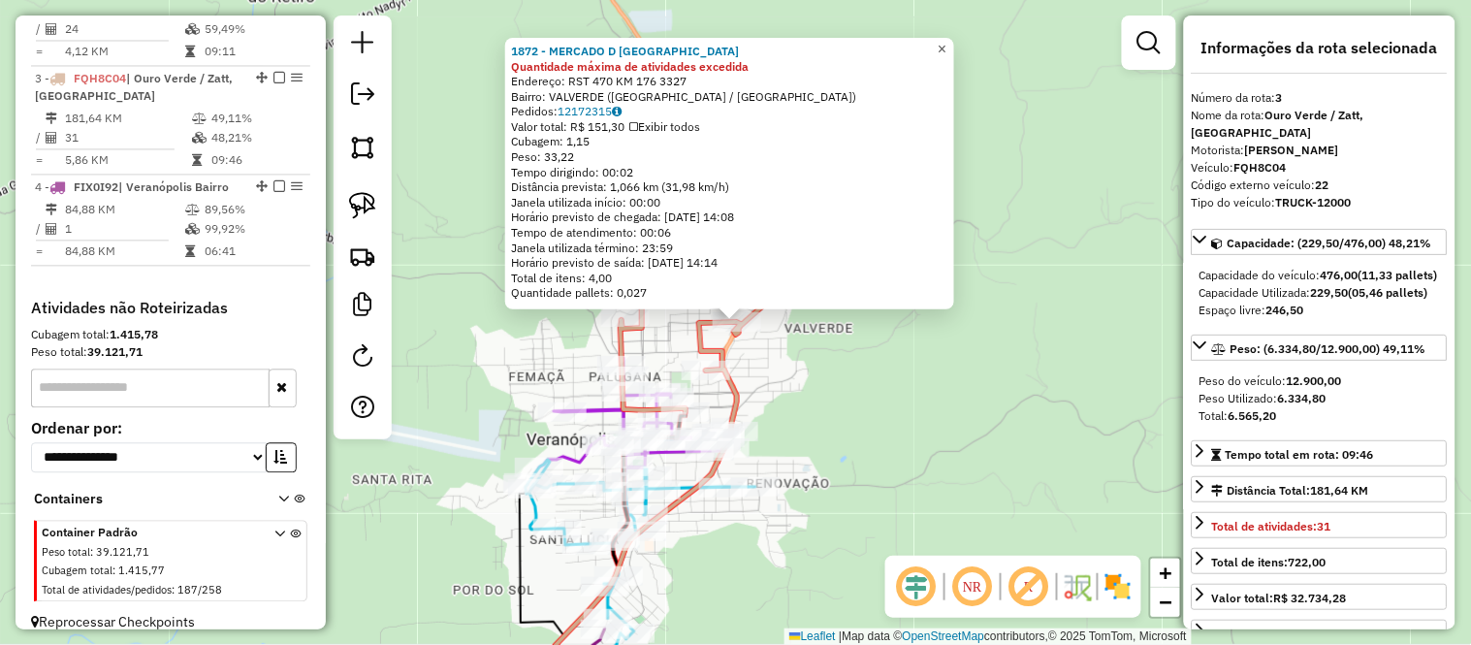
click at [946, 43] on span "×" at bounding box center [942, 49] width 9 height 16
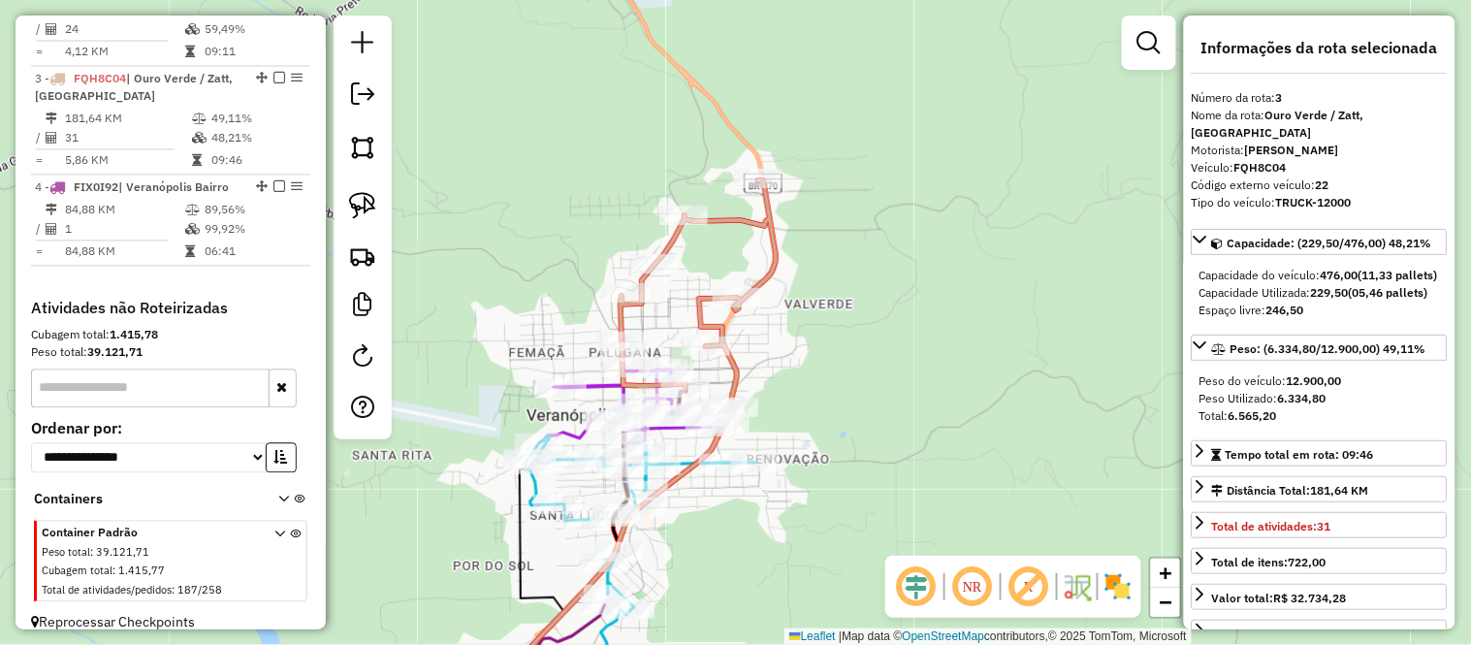
drag, startPoint x: 829, startPoint y: 510, endPoint x: 824, endPoint y: 409, distance: 100.9
click at [824, 409] on div "Janela de atendimento Grade de atendimento Capacidade Transportadoras Veículos …" at bounding box center [735, 322] width 1471 height 645
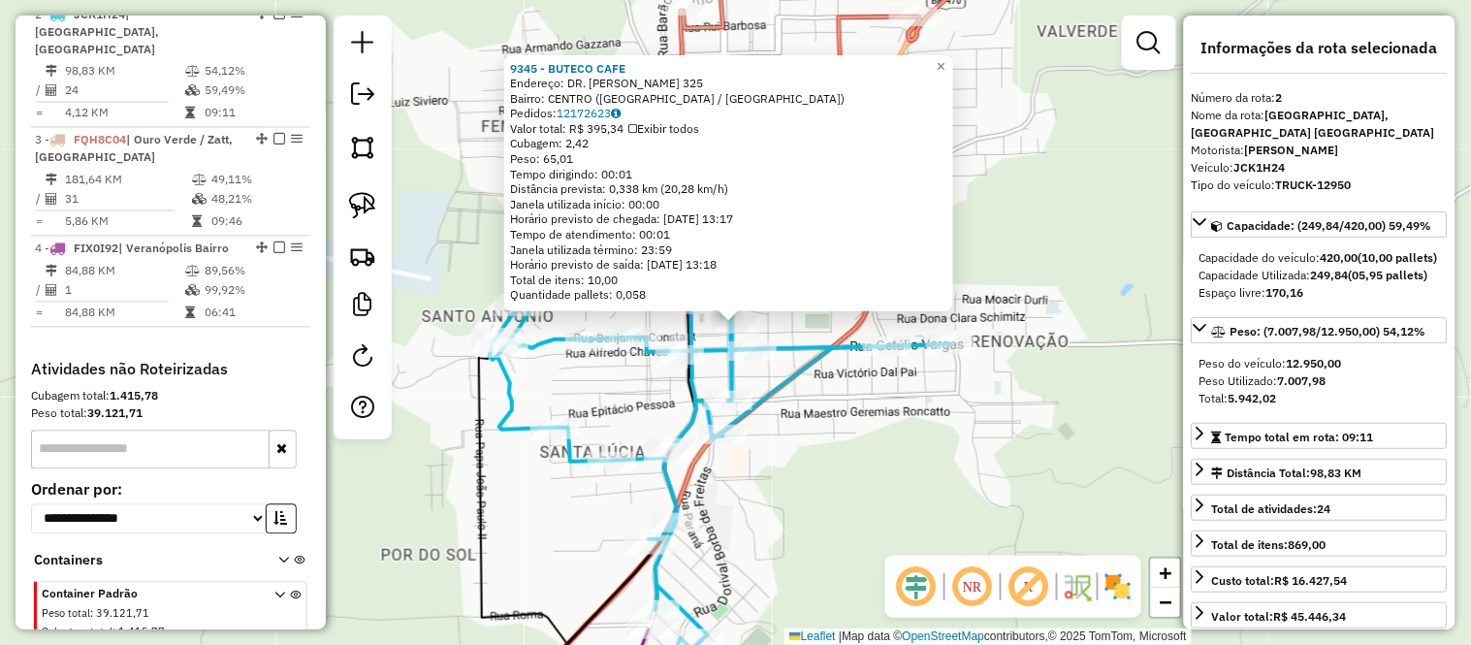
scroll to position [875, 0]
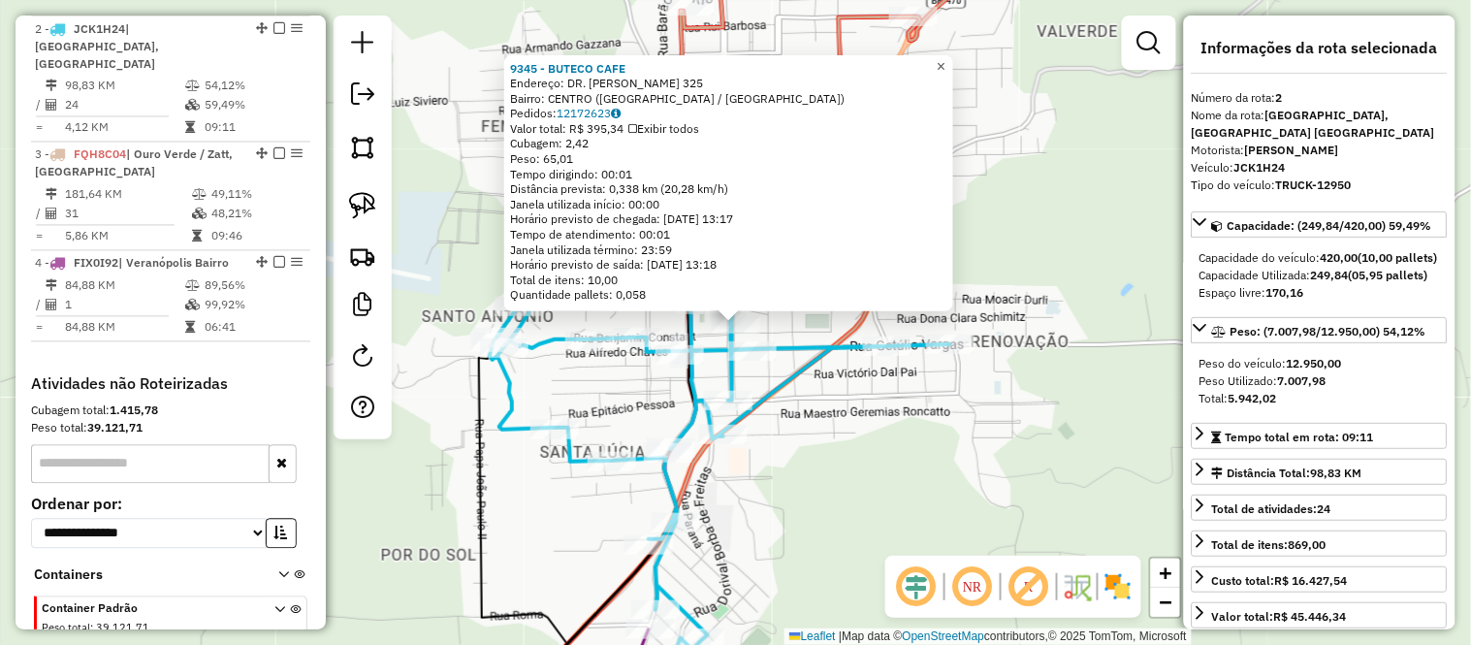
click at [953, 63] on link "×" at bounding box center [941, 65] width 23 height 23
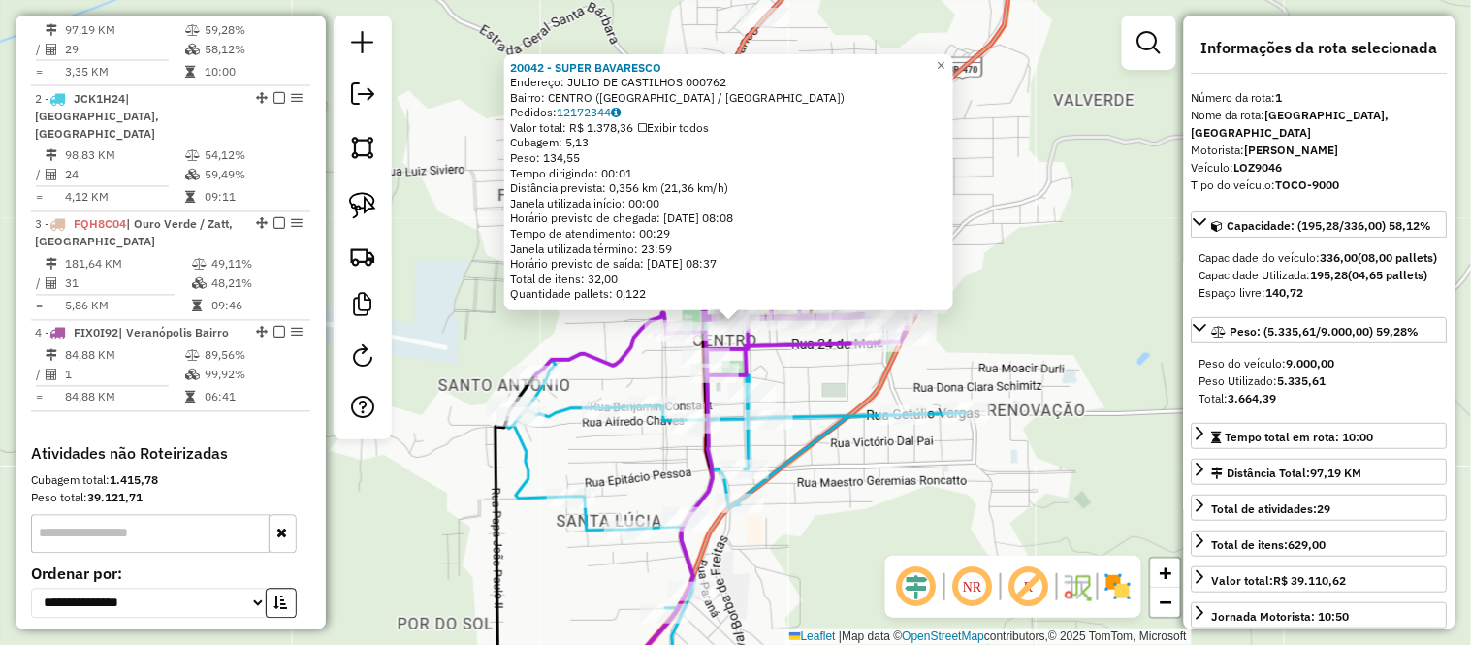
scroll to position [767, 0]
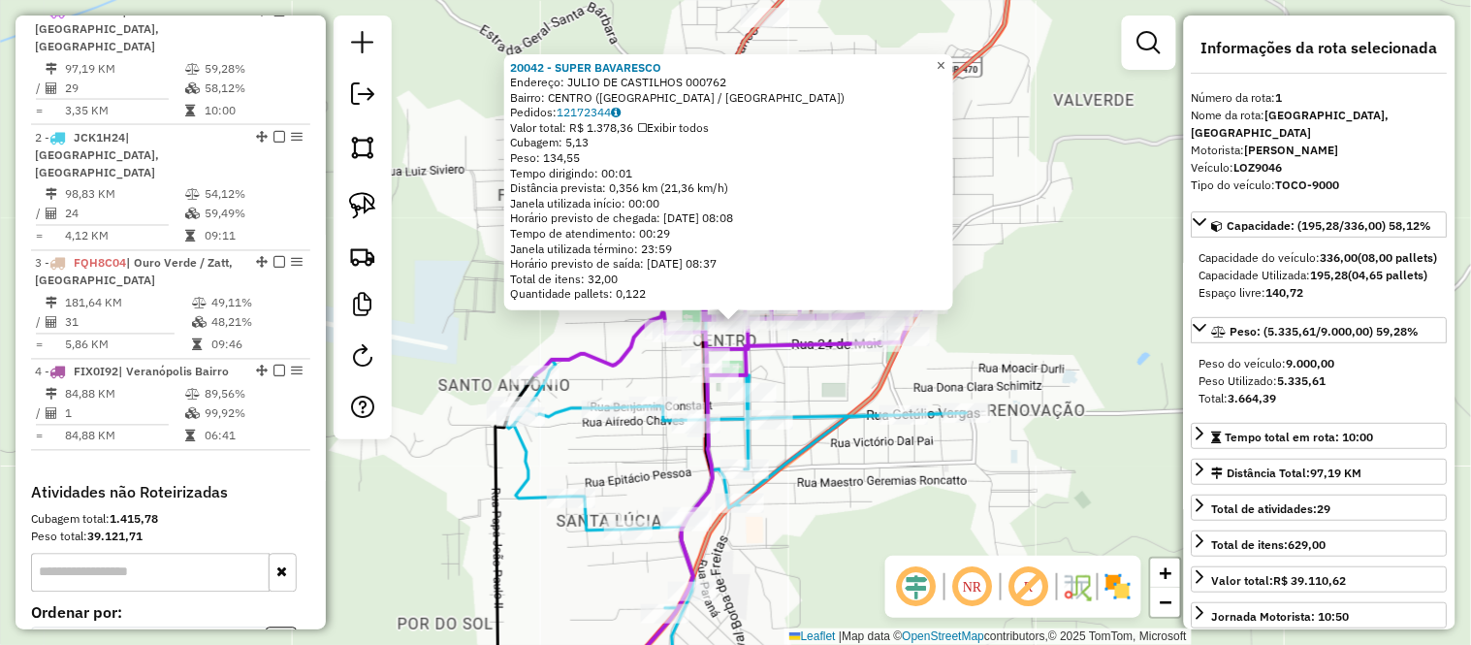
click at [945, 59] on span "×" at bounding box center [941, 64] width 9 height 16
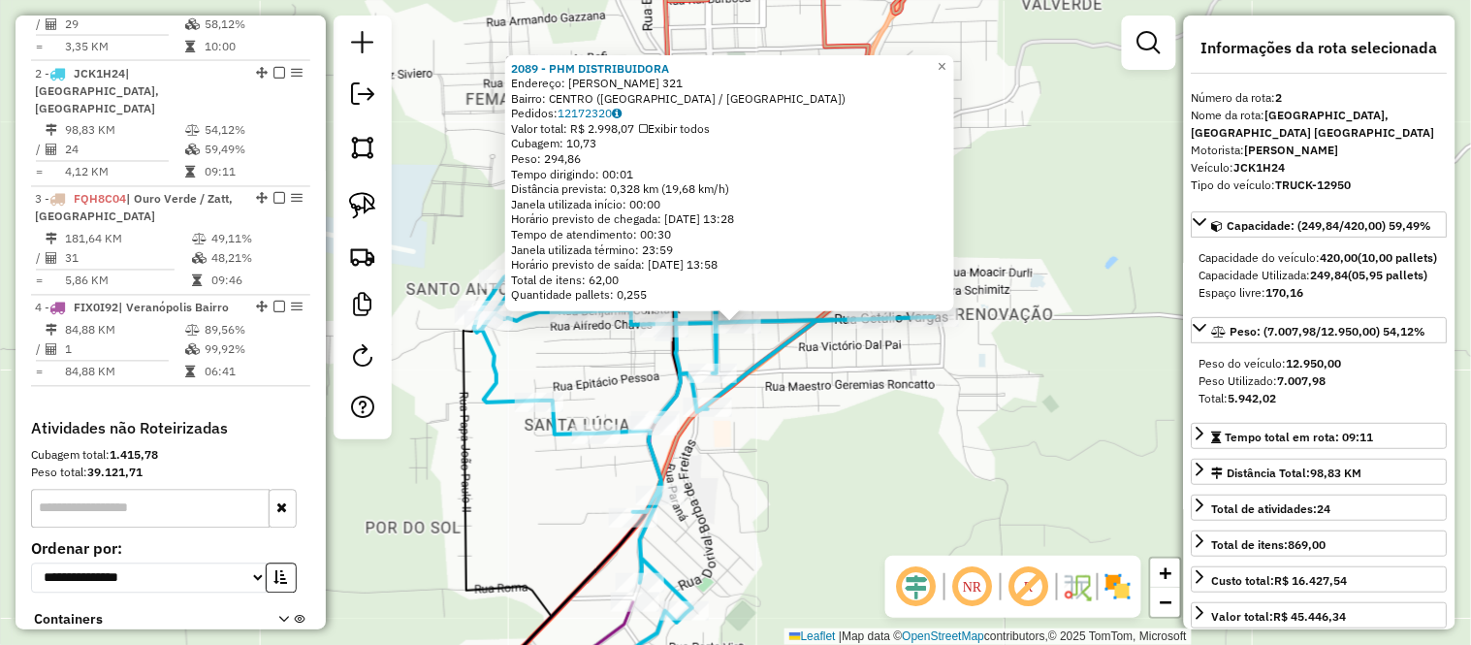
scroll to position [875, 0]
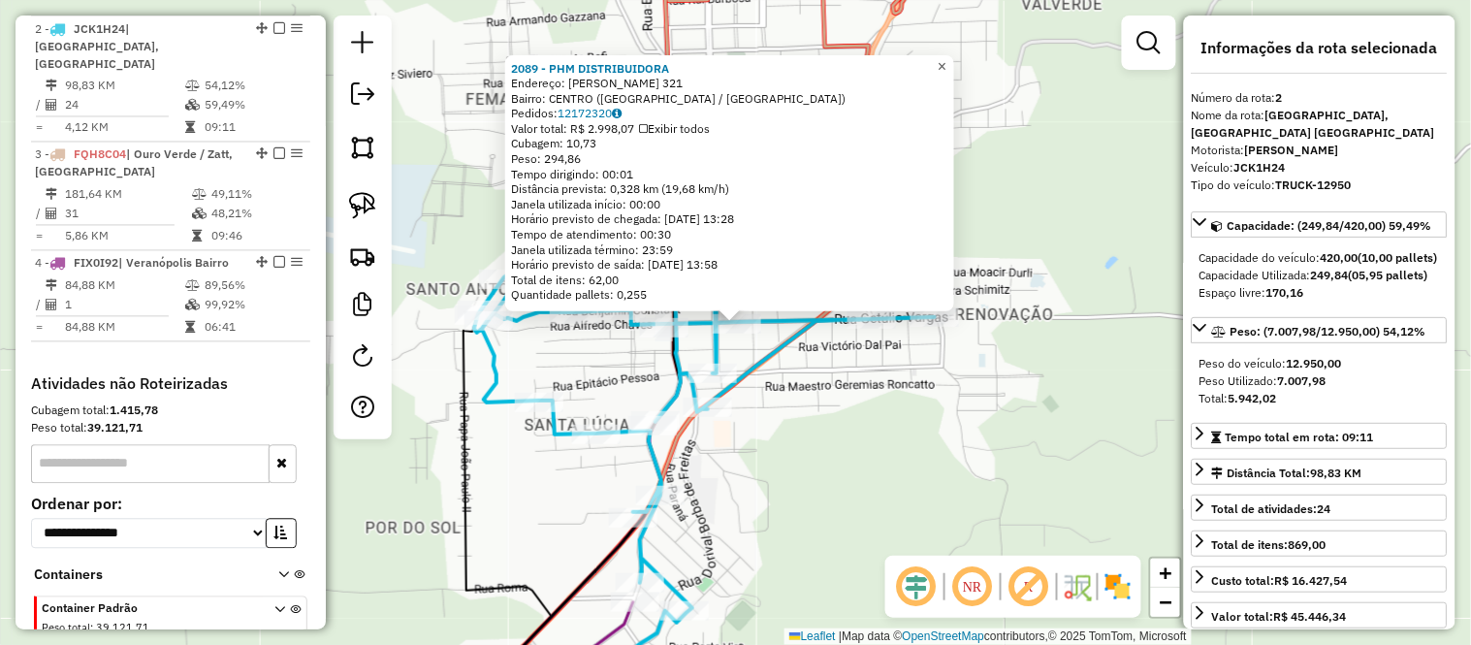
click at [945, 55] on link "×" at bounding box center [942, 65] width 23 height 23
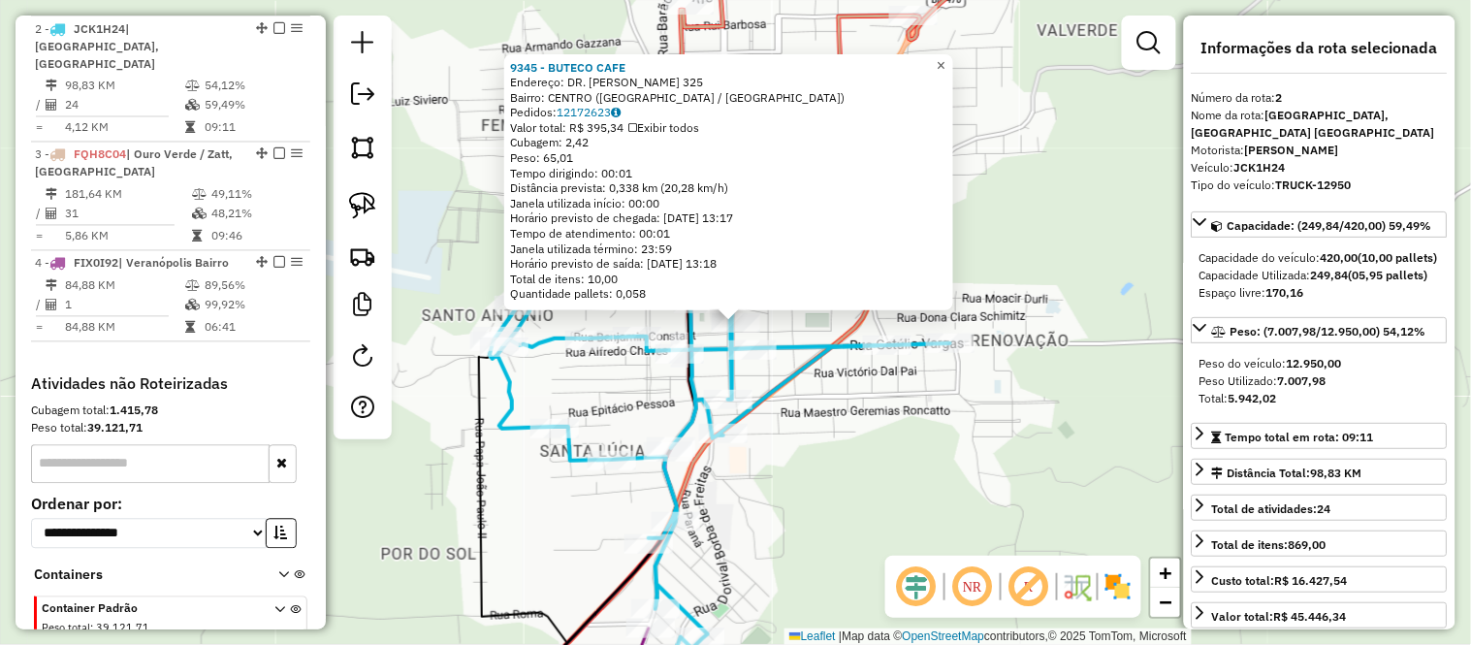
click at [945, 60] on span "×" at bounding box center [941, 64] width 9 height 16
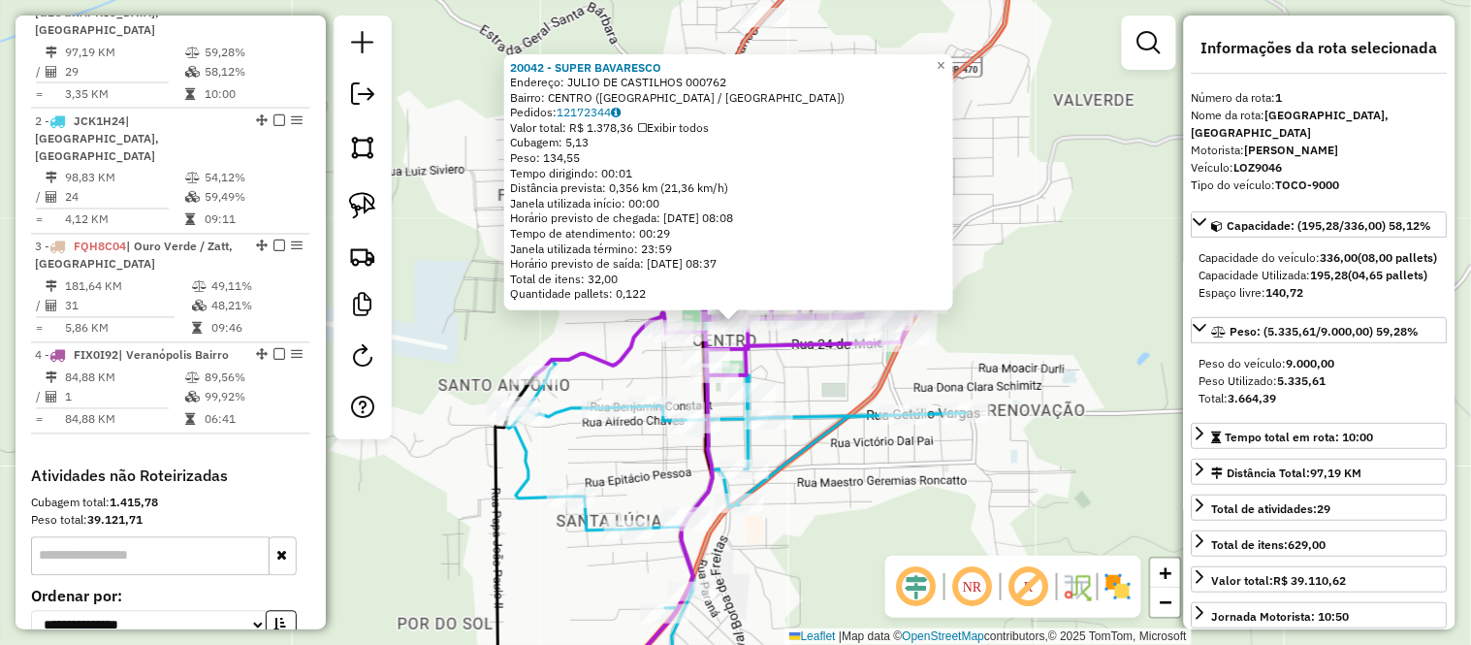
scroll to position [767, 0]
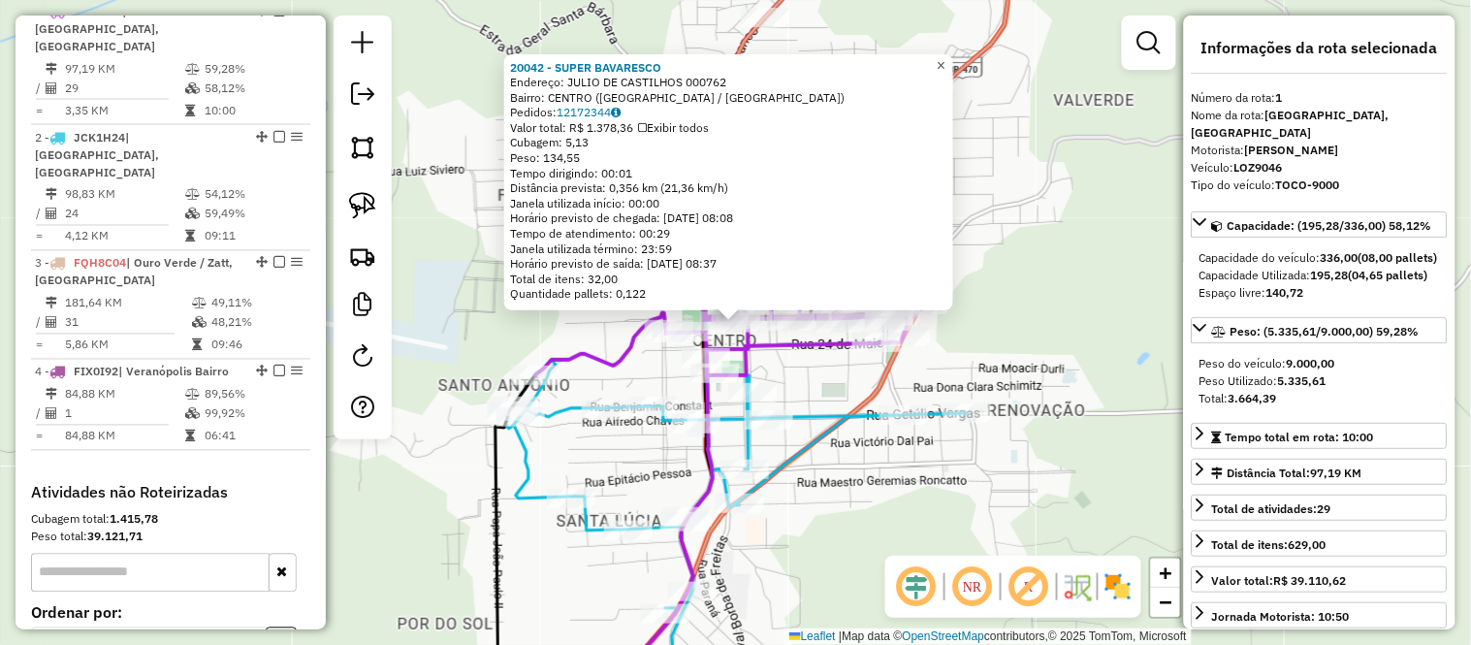
click at [945, 56] on span "×" at bounding box center [941, 64] width 9 height 16
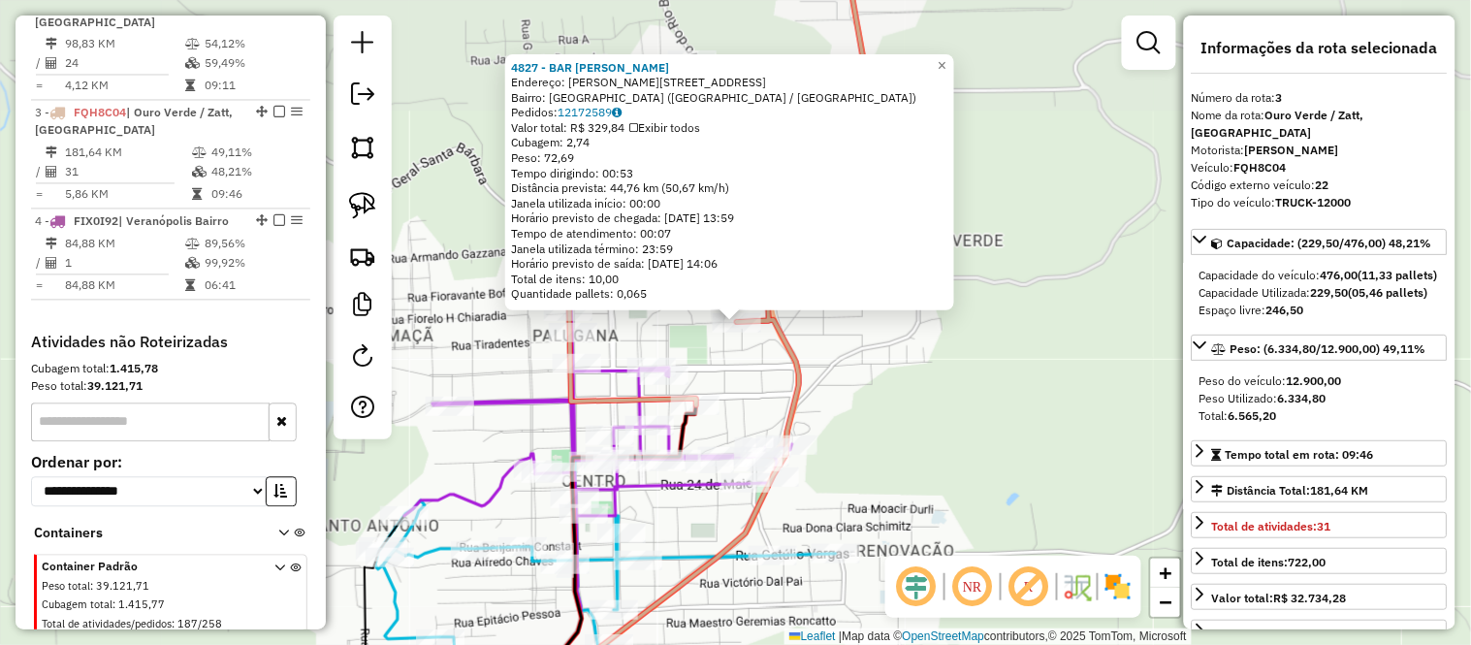
scroll to position [951, 0]
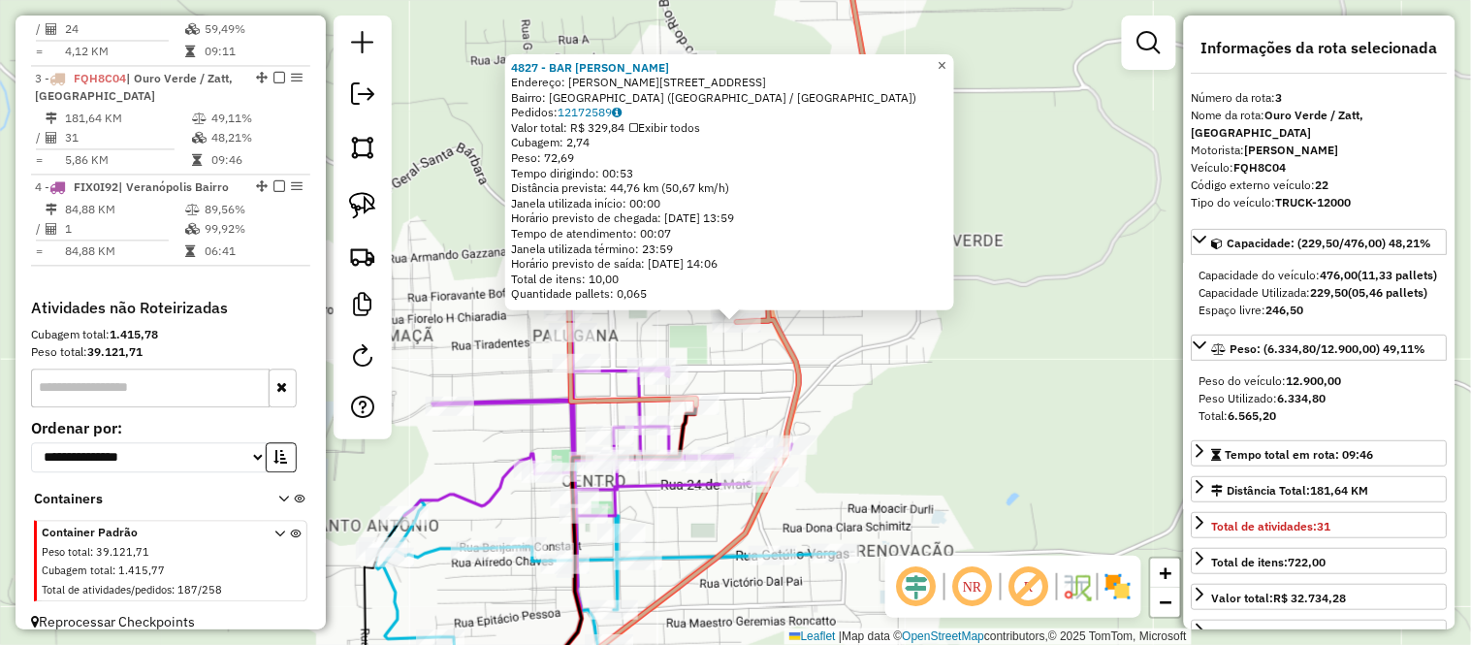
click at [953, 70] on link "×" at bounding box center [942, 64] width 23 height 23
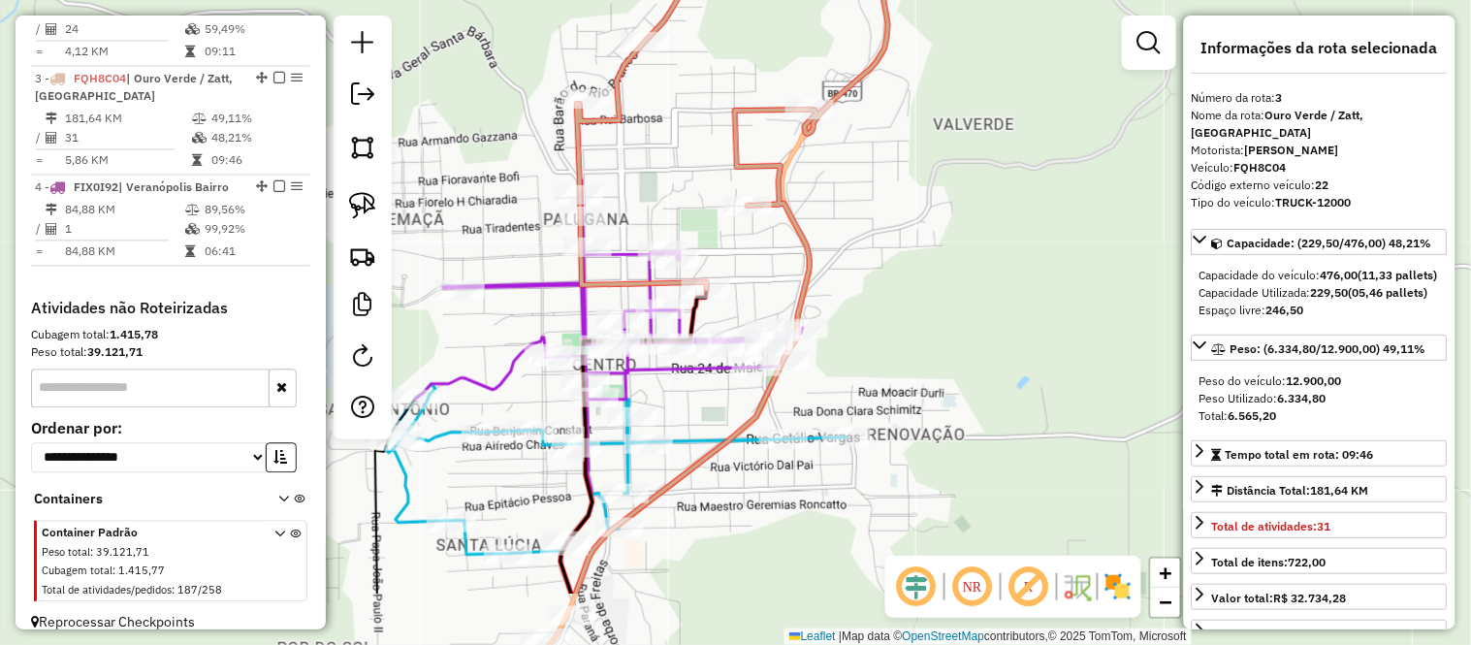
drag, startPoint x: 879, startPoint y: 316, endPoint x: 890, endPoint y: 200, distance: 116.8
click at [890, 200] on div "Janela de atendimento Grade de atendimento Capacidade Transportadoras Veículos …" at bounding box center [735, 322] width 1471 height 645
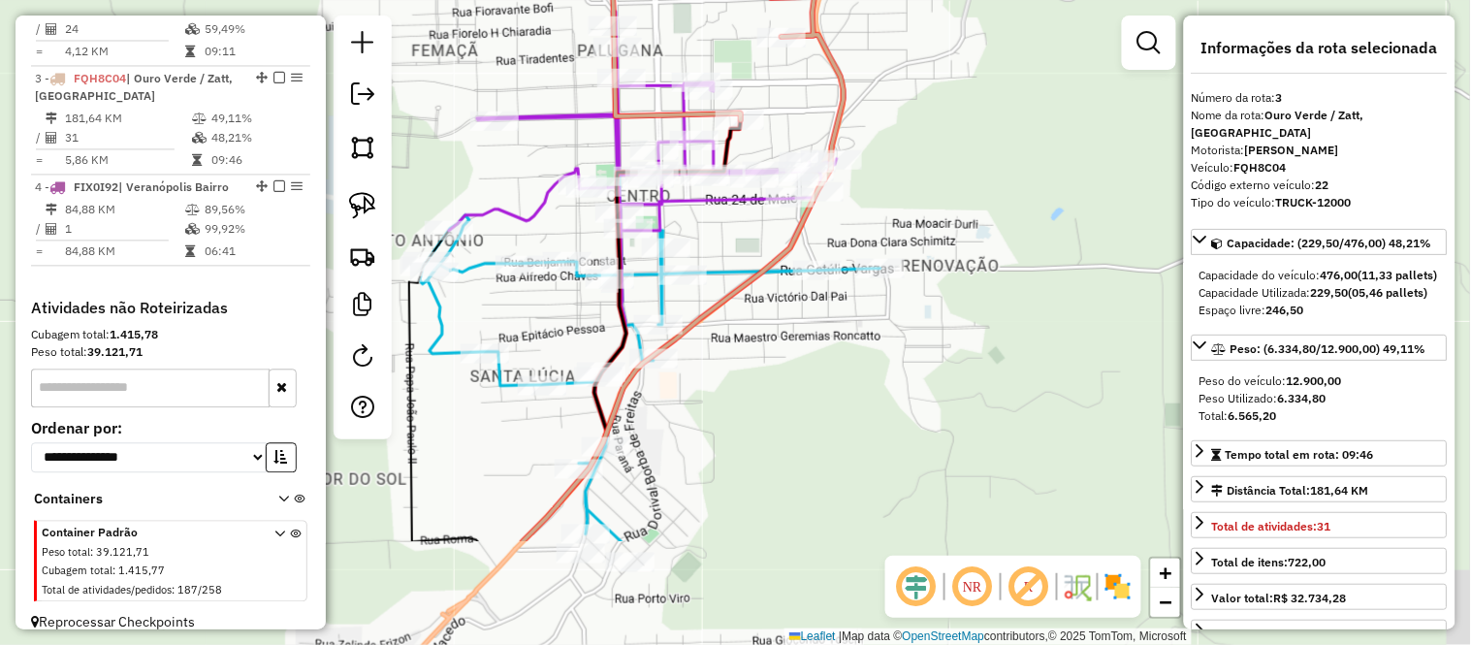
drag, startPoint x: 869, startPoint y: 276, endPoint x: 903, endPoint y: 107, distance: 173.0
click at [903, 107] on div "Janela de atendimento Grade de atendimento Capacidade Transportadoras Veículos …" at bounding box center [735, 322] width 1471 height 645
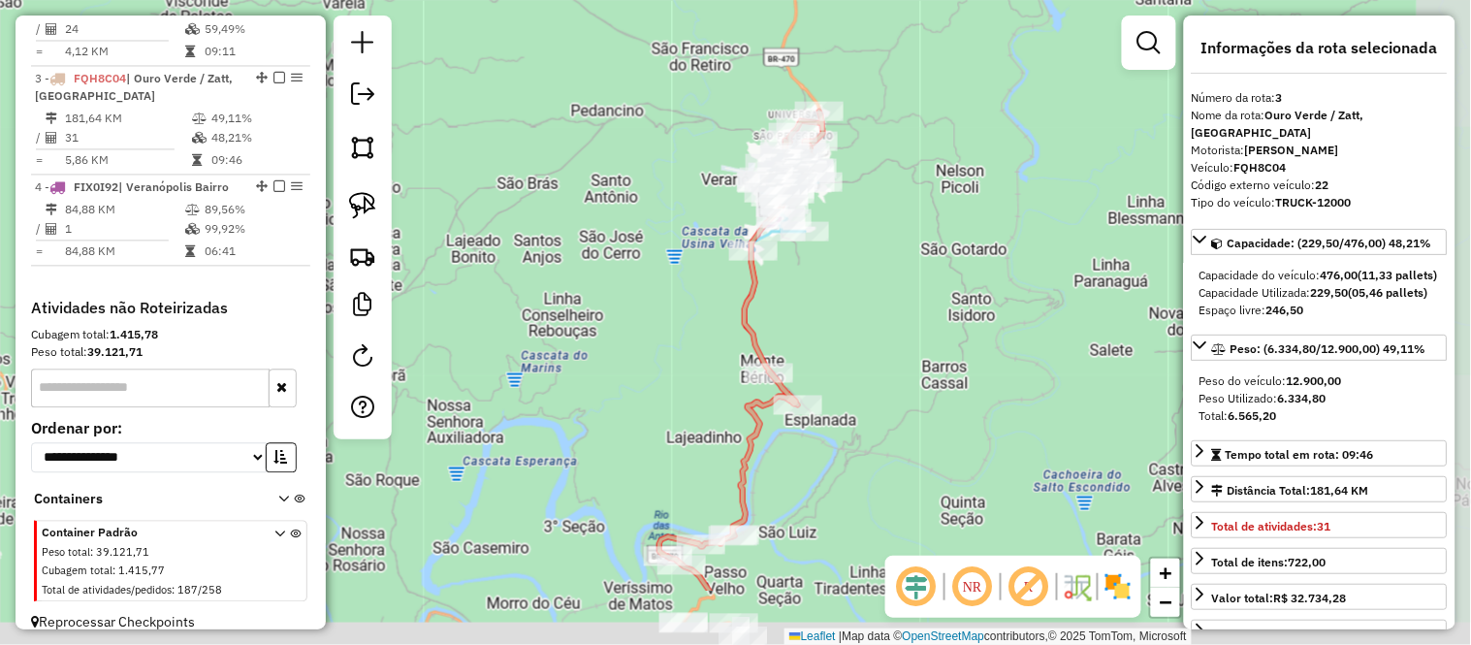
drag, startPoint x: 895, startPoint y: 430, endPoint x: 774, endPoint y: 121, distance: 332.2
click at [774, 121] on div "Janela de atendimento Grade de atendimento Capacidade Transportadoras Veículos …" at bounding box center [735, 322] width 1471 height 645
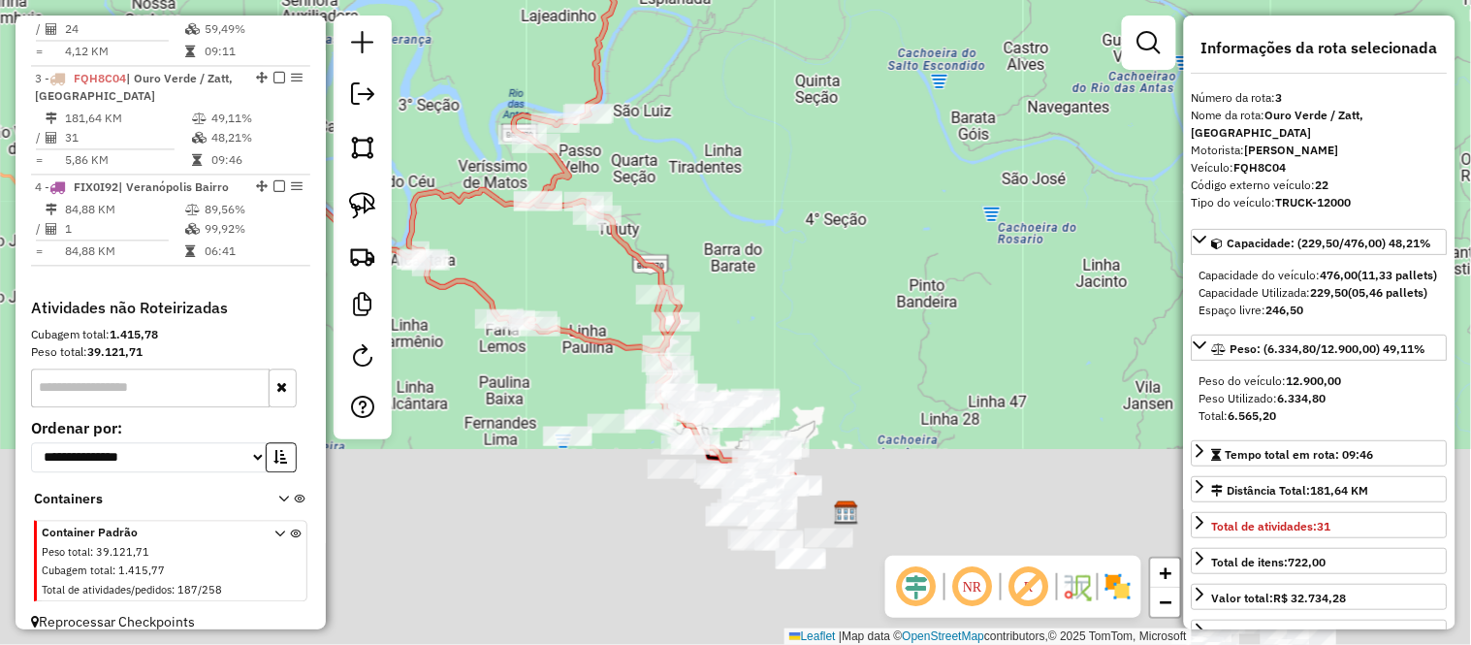
drag, startPoint x: 809, startPoint y: 334, endPoint x: 729, endPoint y: 90, distance: 256.9
click at [729, 91] on div "Janela de atendimento Grade de atendimento Capacidade Transportadoras Veículos …" at bounding box center [735, 322] width 1471 height 645
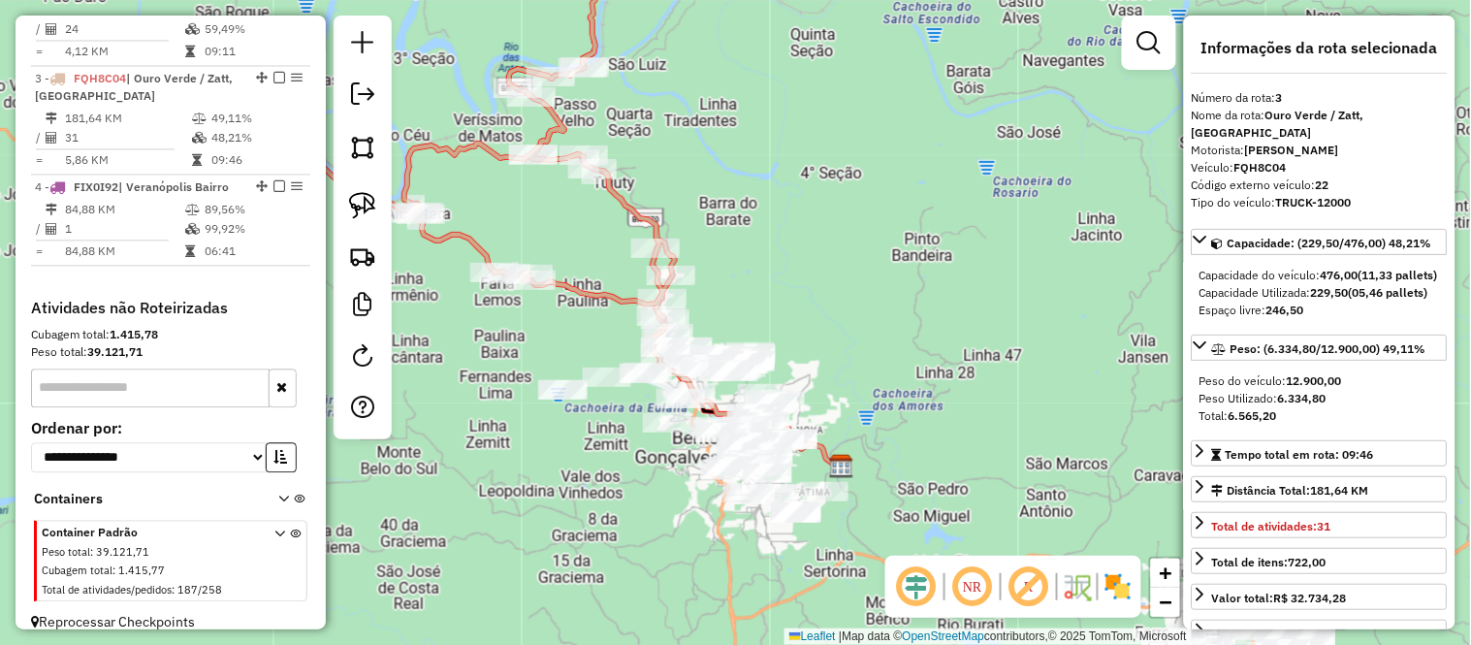
drag, startPoint x: 734, startPoint y: 298, endPoint x: 733, endPoint y: 192, distance: 105.7
click at [733, 192] on div "Janela de atendimento Grade de atendimento Capacidade Transportadoras Veículos …" at bounding box center [735, 322] width 1471 height 645
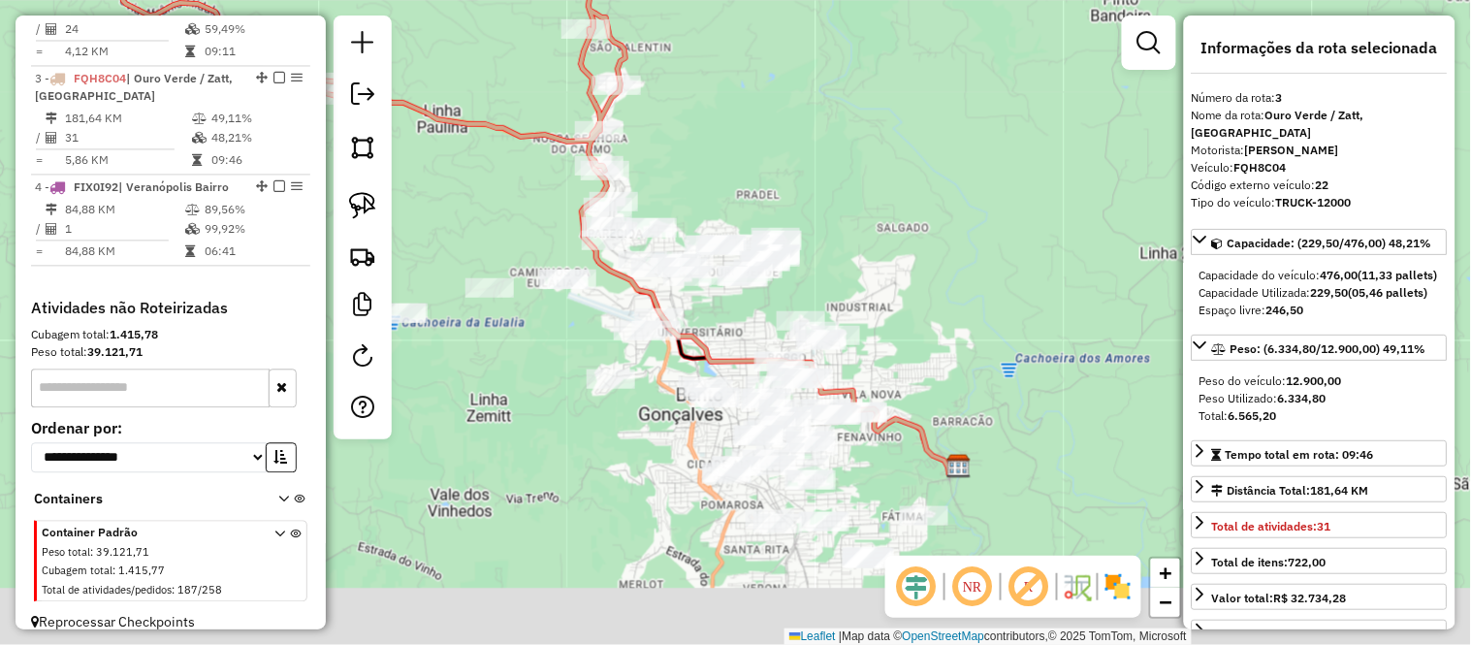
drag, startPoint x: 735, startPoint y: 285, endPoint x: 740, endPoint y: 172, distance: 113.5
click at [740, 172] on div "Janela de atendimento Grade de atendimento Capacidade Transportadoras Veículos …" at bounding box center [735, 322] width 1471 height 645
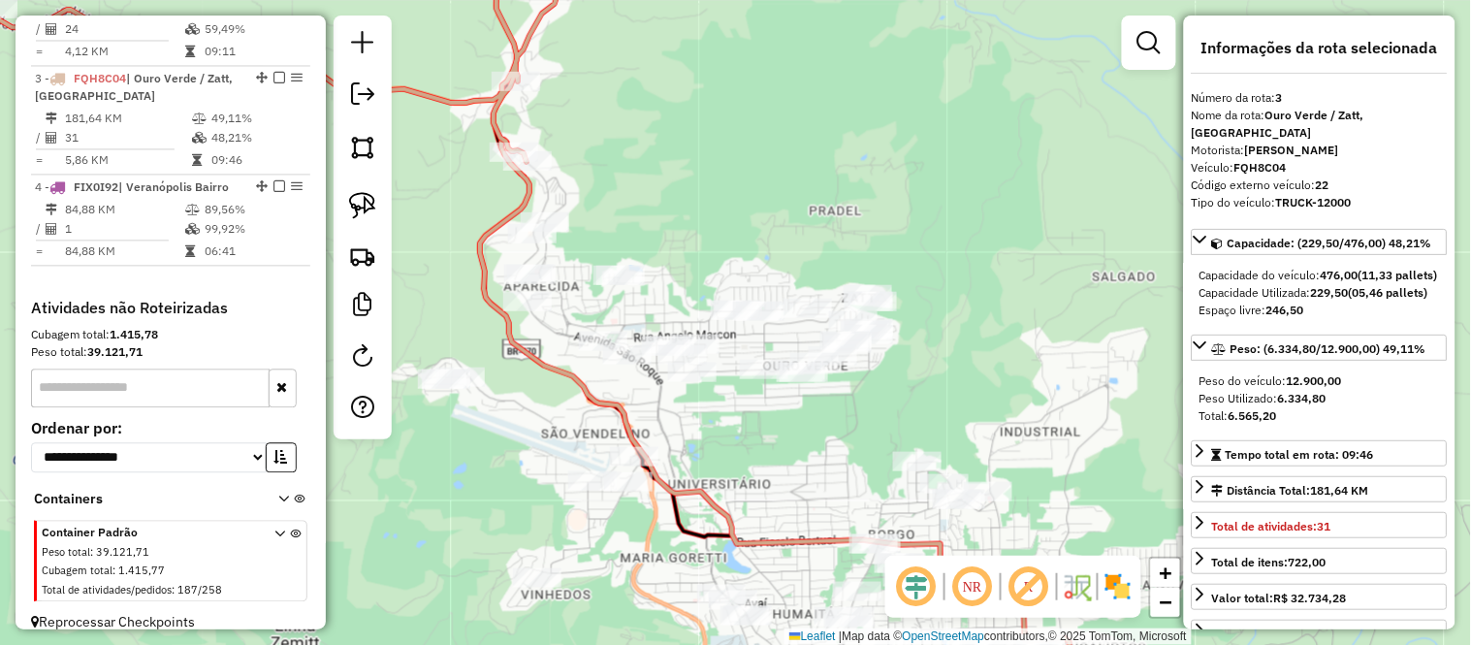
drag, startPoint x: 710, startPoint y: 172, endPoint x: 806, endPoint y: 157, distance: 97.1
click at [806, 157] on div "Janela de atendimento Grade de atendimento Capacidade Transportadoras Veículos …" at bounding box center [735, 322] width 1471 height 645
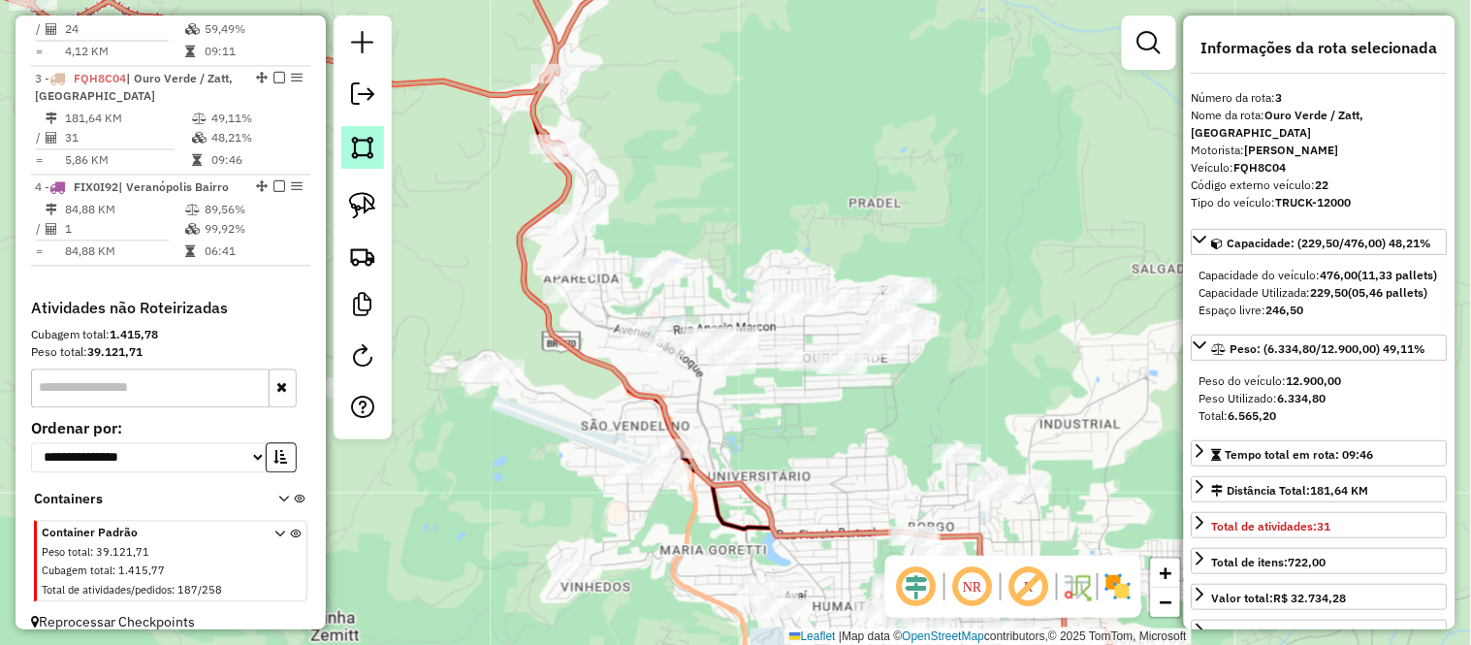
click at [364, 150] on img at bounding box center [362, 147] width 27 height 27
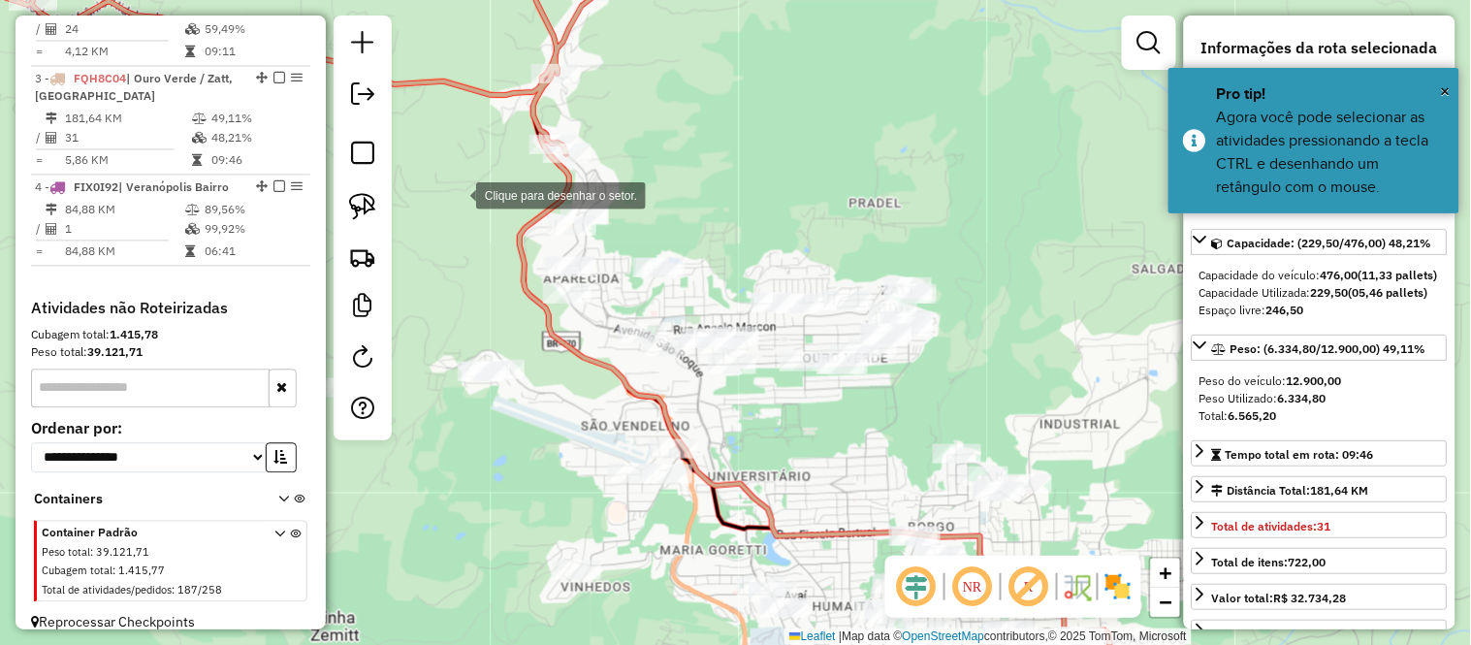
drag, startPoint x: 457, startPoint y: 194, endPoint x: 580, endPoint y: 190, distance: 123.2
click at [459, 194] on div at bounding box center [456, 194] width 39 height 39
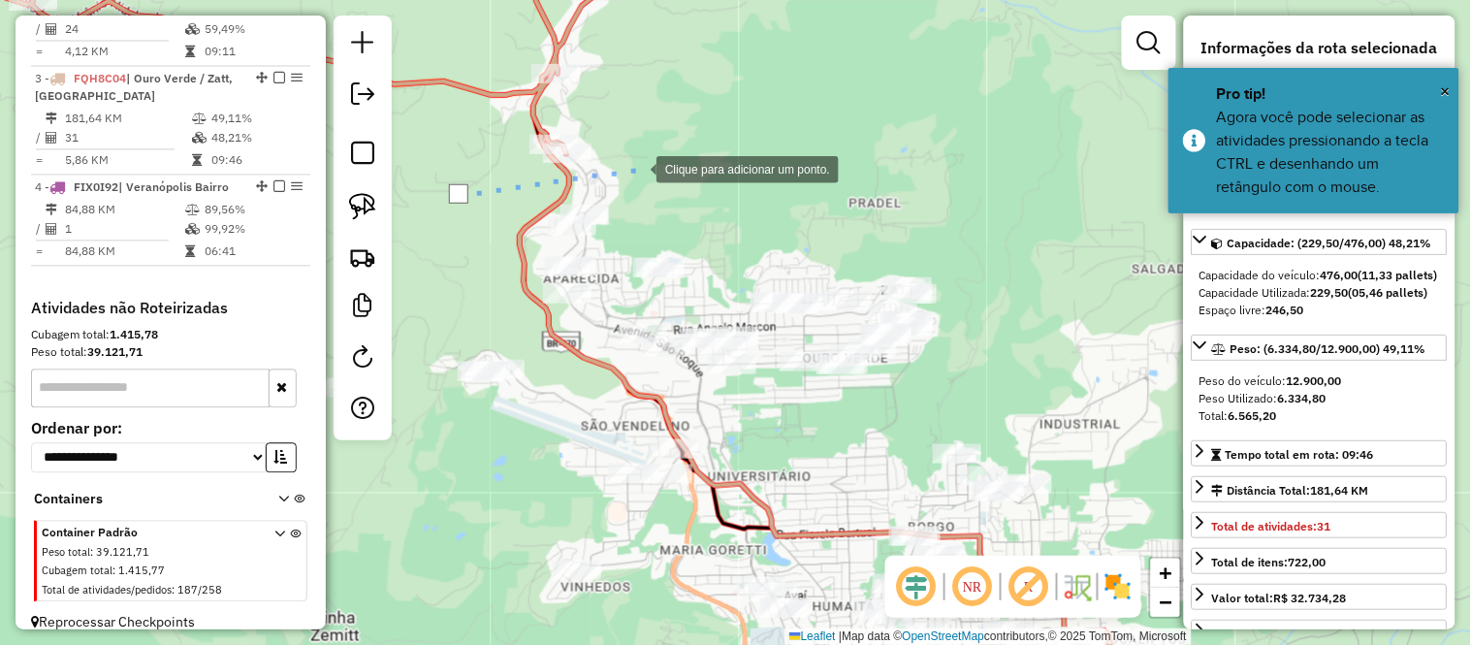
drag, startPoint x: 637, startPoint y: 168, endPoint x: 825, endPoint y: 205, distance: 191.7
click at [638, 168] on div at bounding box center [637, 167] width 39 height 39
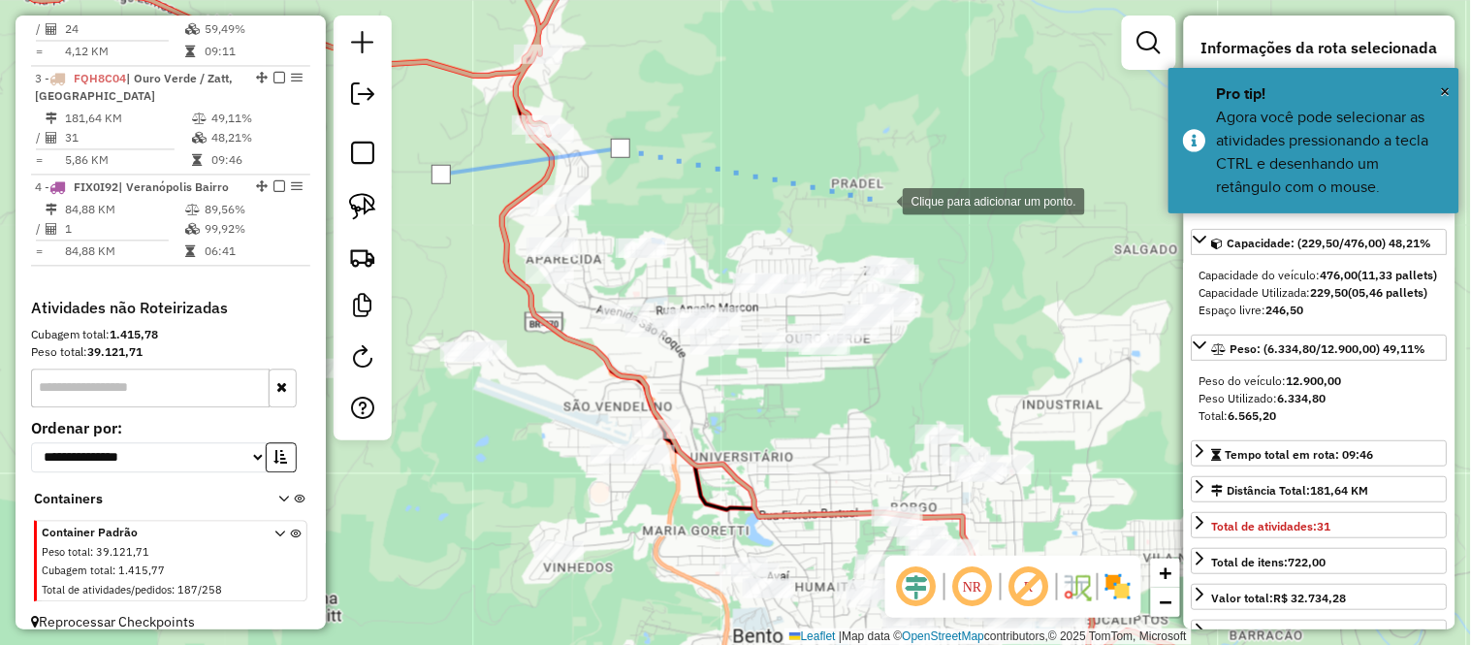
drag, startPoint x: 915, startPoint y: 237, endPoint x: 851, endPoint y: 137, distance: 118.6
click at [864, 180] on div at bounding box center [883, 199] width 39 height 39
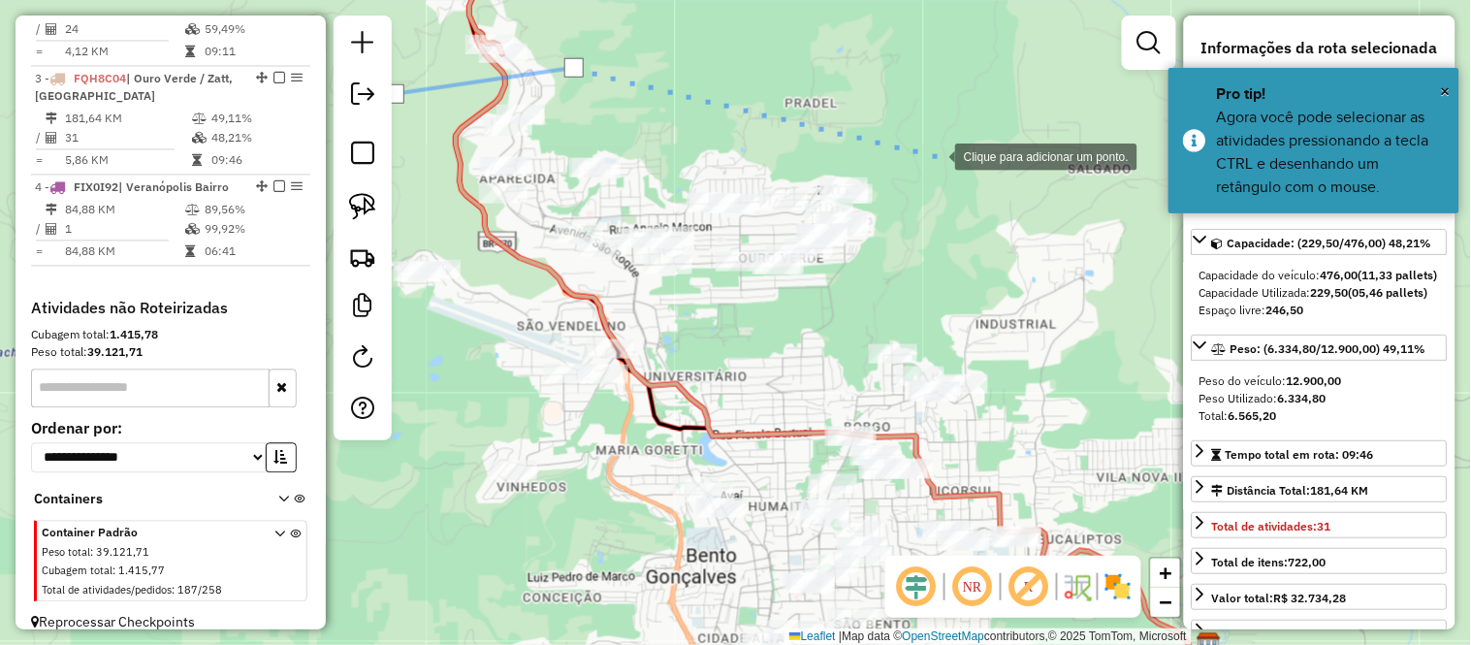
click at [936, 155] on div at bounding box center [935, 155] width 39 height 39
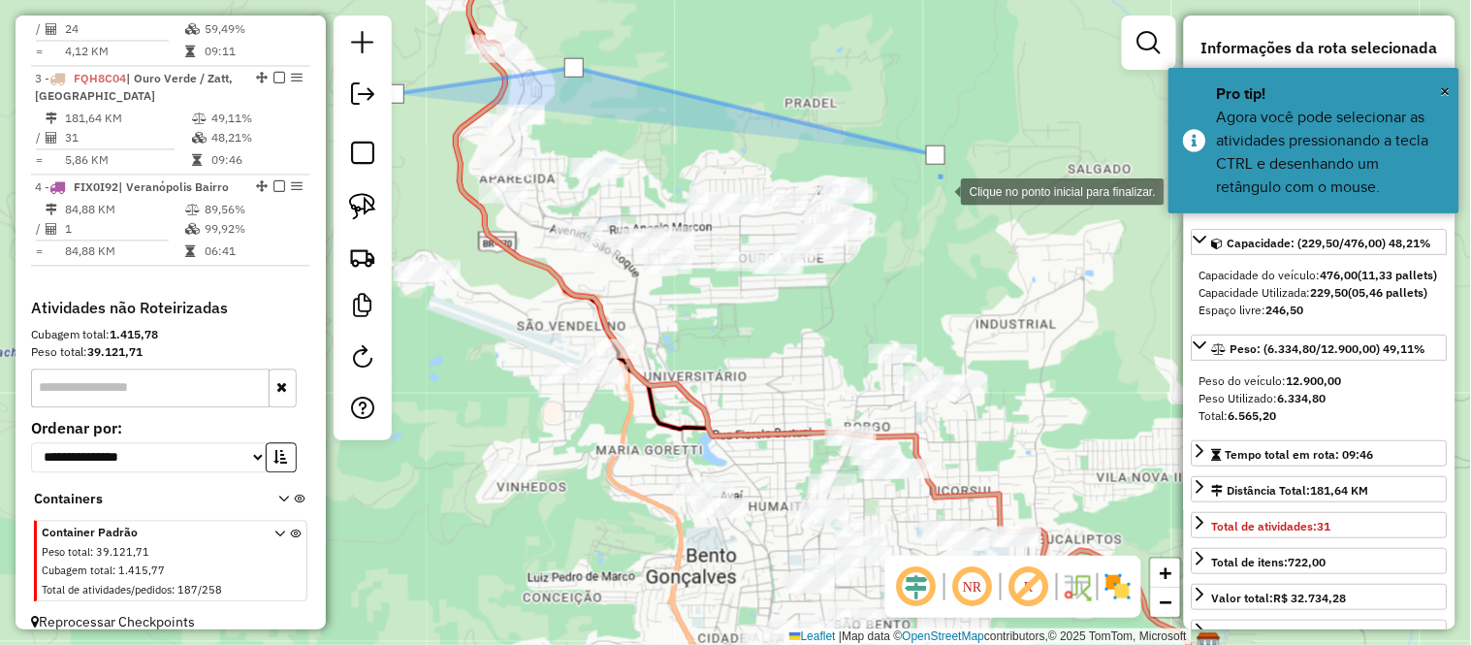
click at [932, 209] on div at bounding box center [941, 190] width 39 height 39
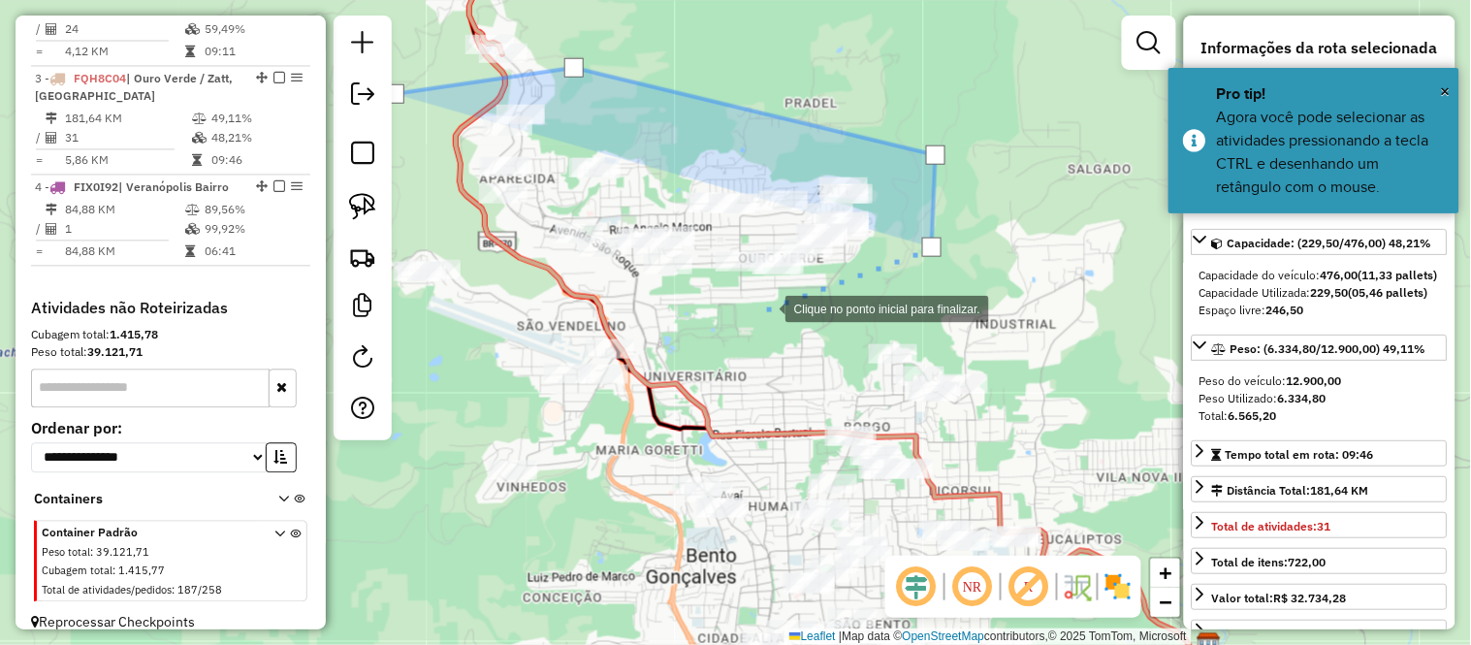
click at [766, 307] on div at bounding box center [766, 307] width 39 height 39
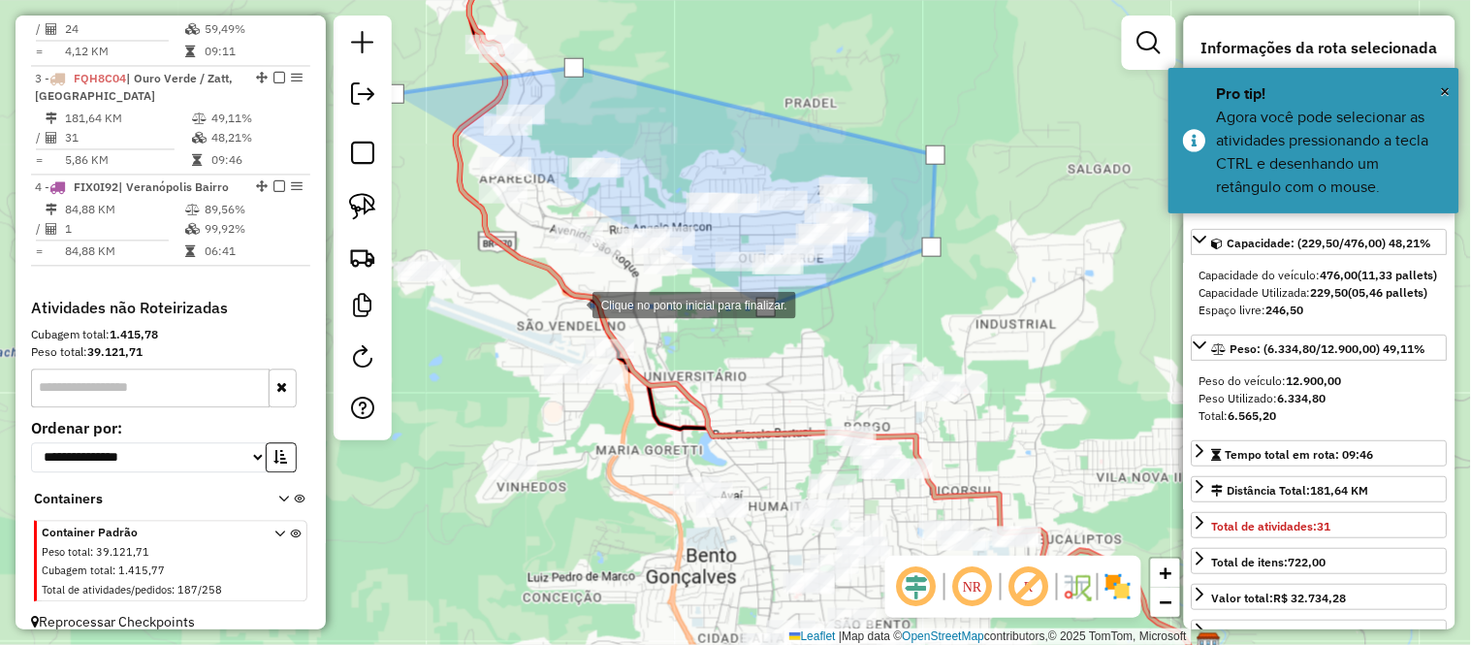
click at [573, 303] on div at bounding box center [573, 303] width 39 height 39
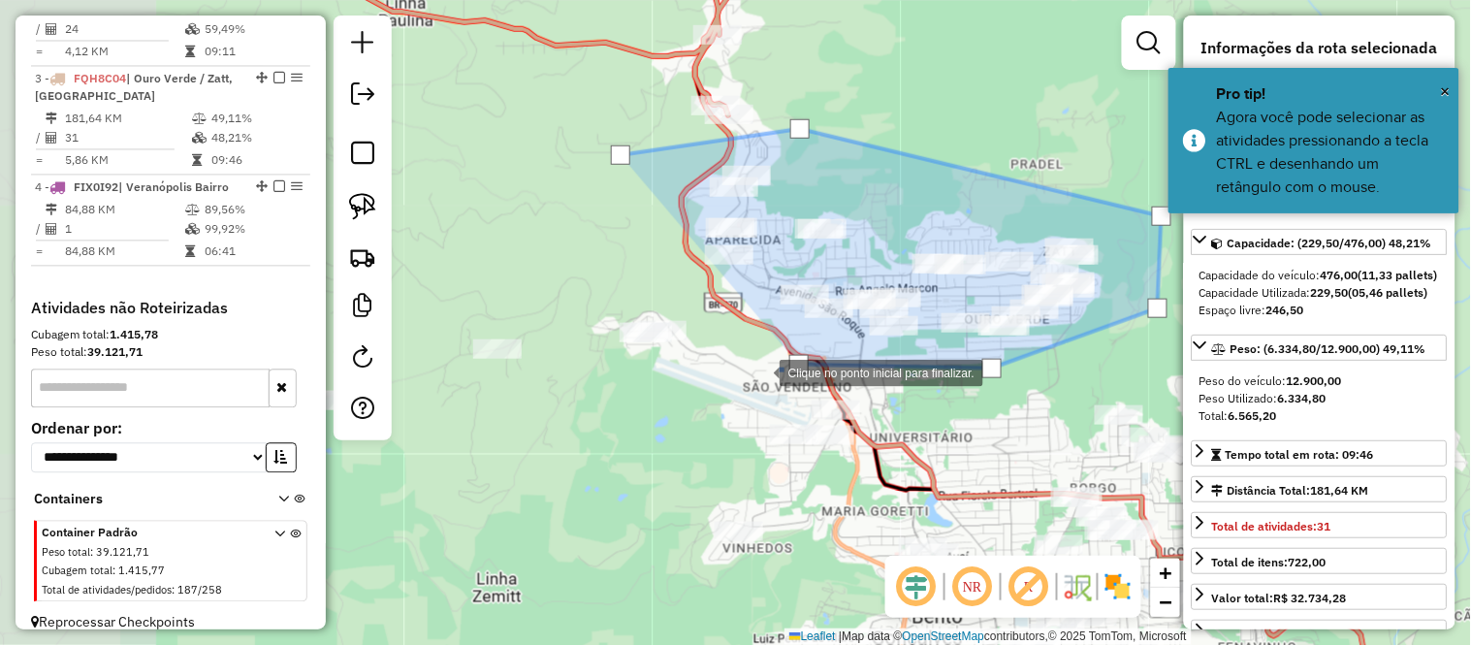
drag, startPoint x: 533, startPoint y: 310, endPoint x: 759, endPoint y: 371, distance: 234.0
click at [759, 371] on div at bounding box center [760, 371] width 39 height 39
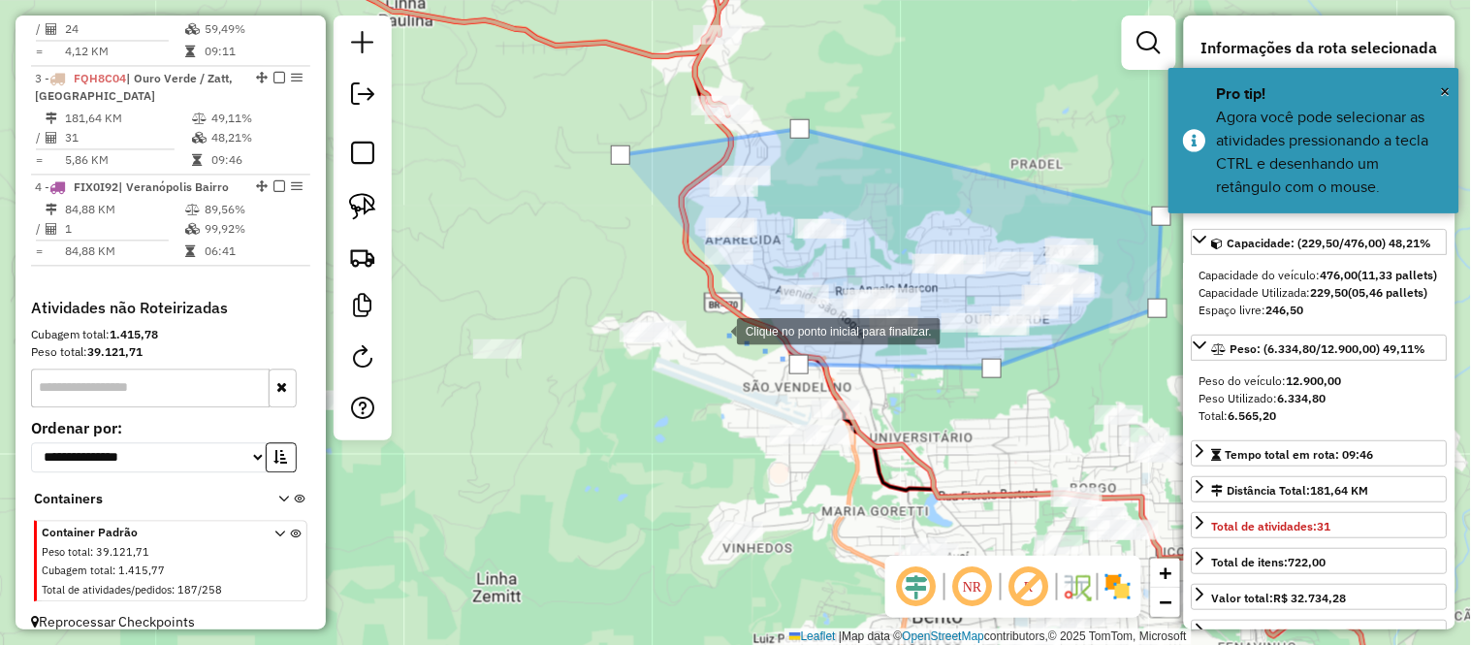
click at [717, 330] on div at bounding box center [717, 329] width 39 height 39
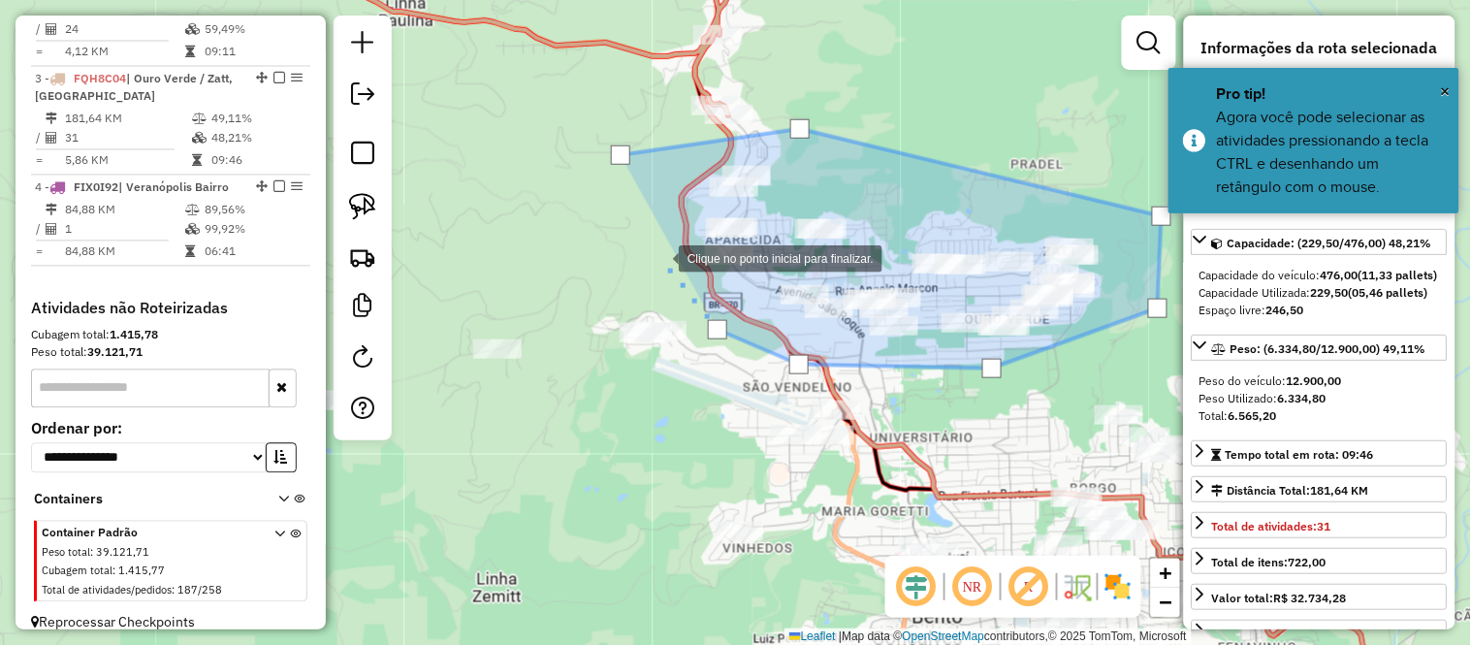
click at [640, 238] on div at bounding box center [659, 257] width 39 height 39
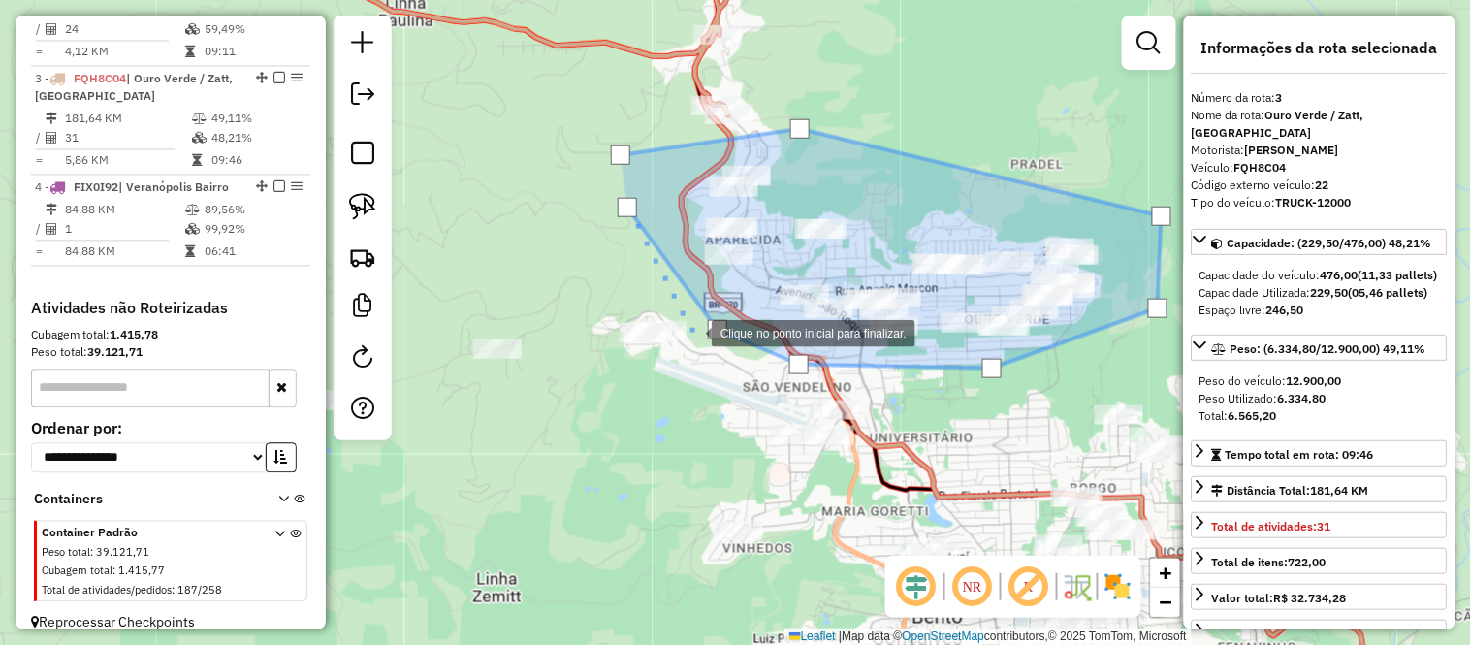
click at [692, 332] on div at bounding box center [692, 331] width 39 height 39
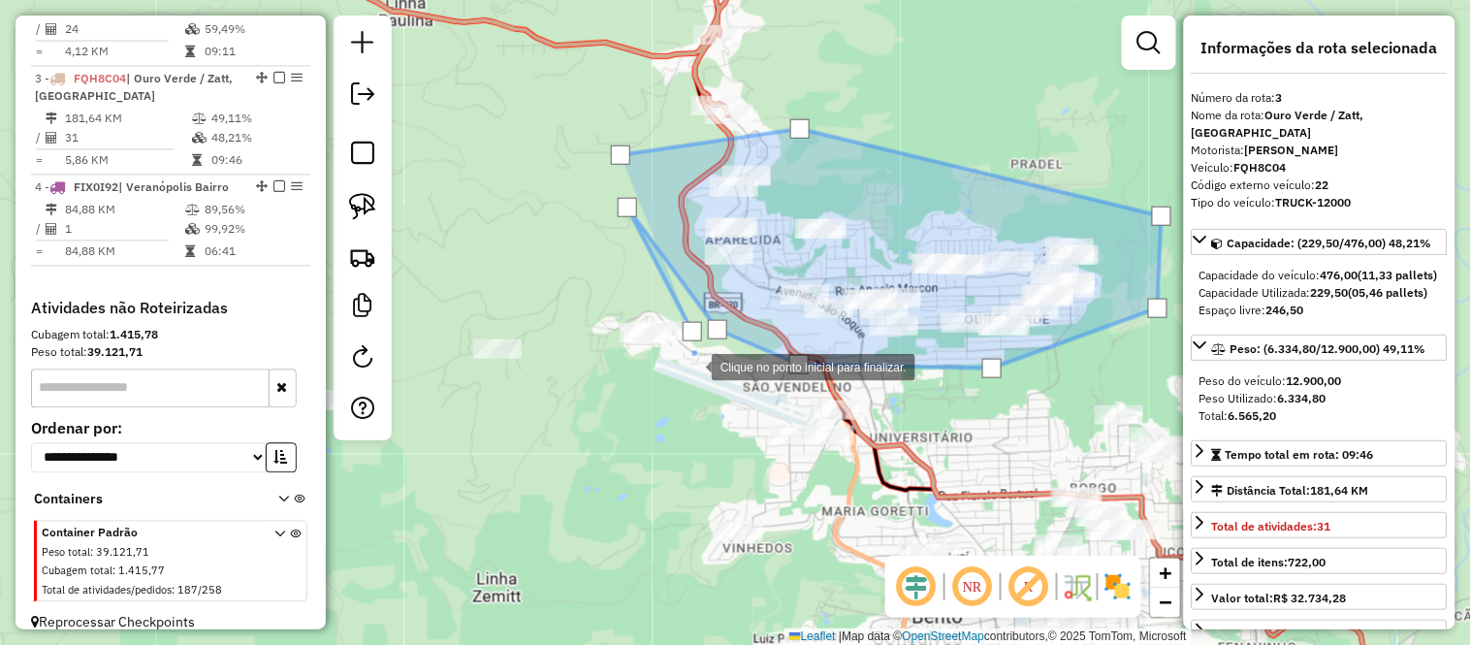
click at [692, 366] on div at bounding box center [692, 365] width 39 height 39
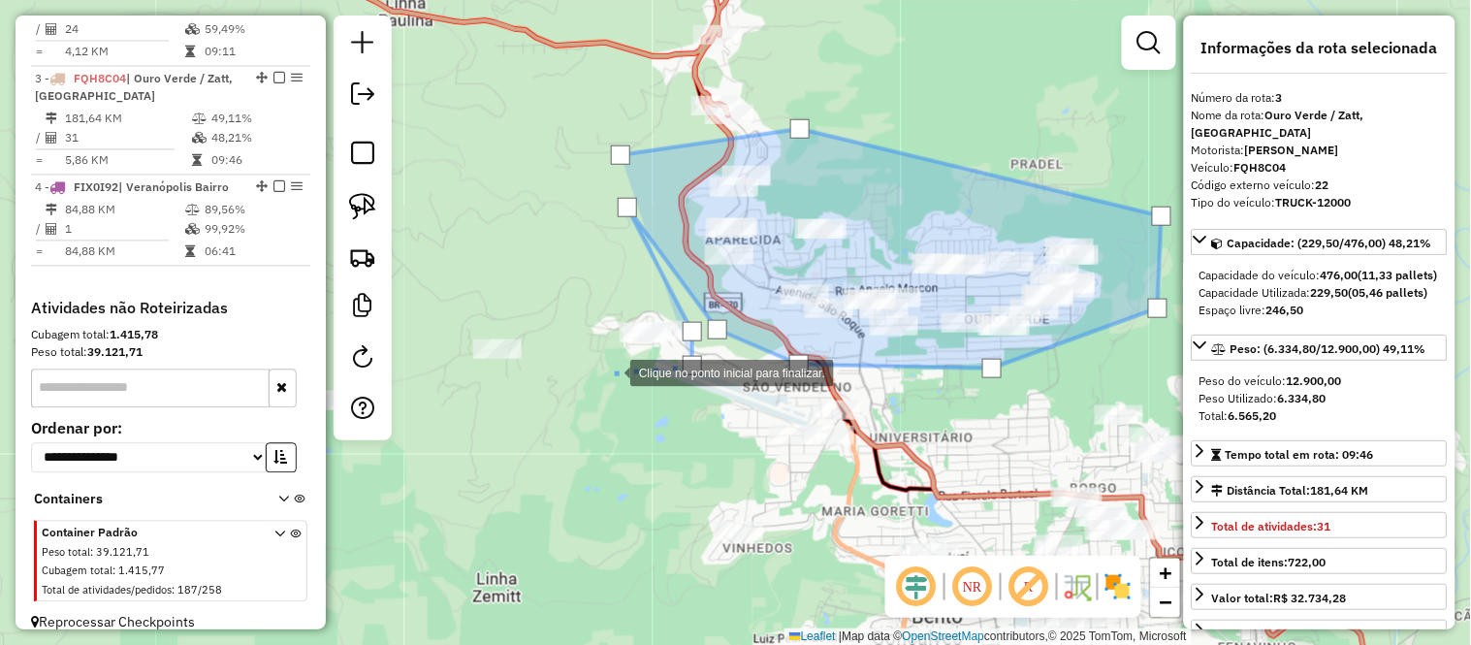
click at [611, 370] on div at bounding box center [610, 371] width 39 height 39
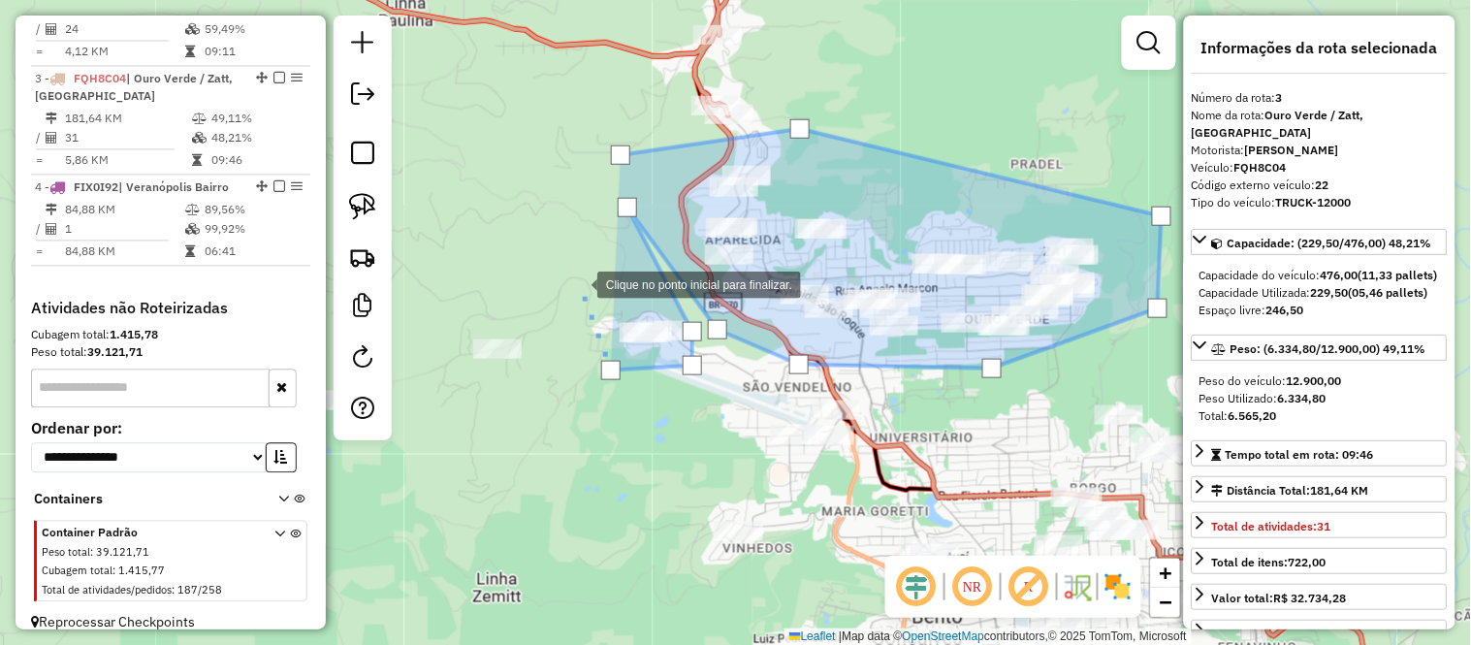
click at [578, 283] on div at bounding box center [577, 283] width 39 height 39
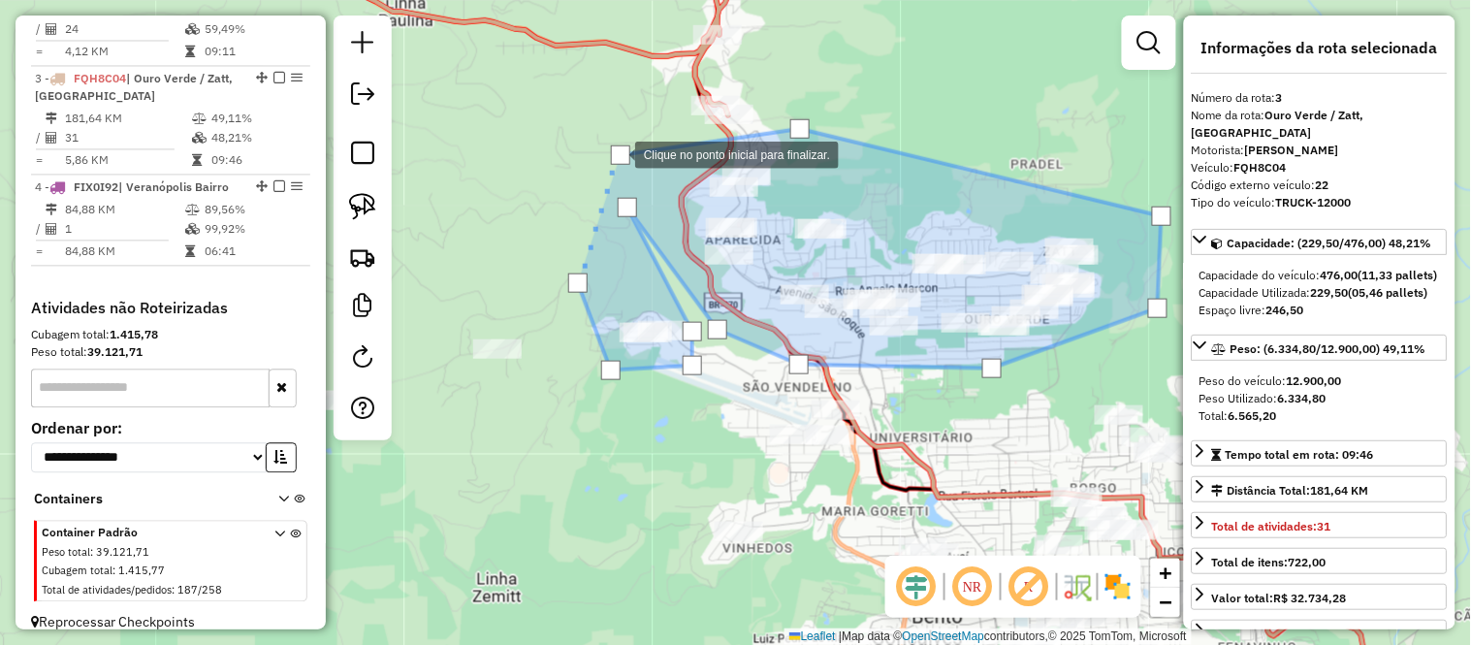
click at [616, 153] on div at bounding box center [620, 154] width 19 height 19
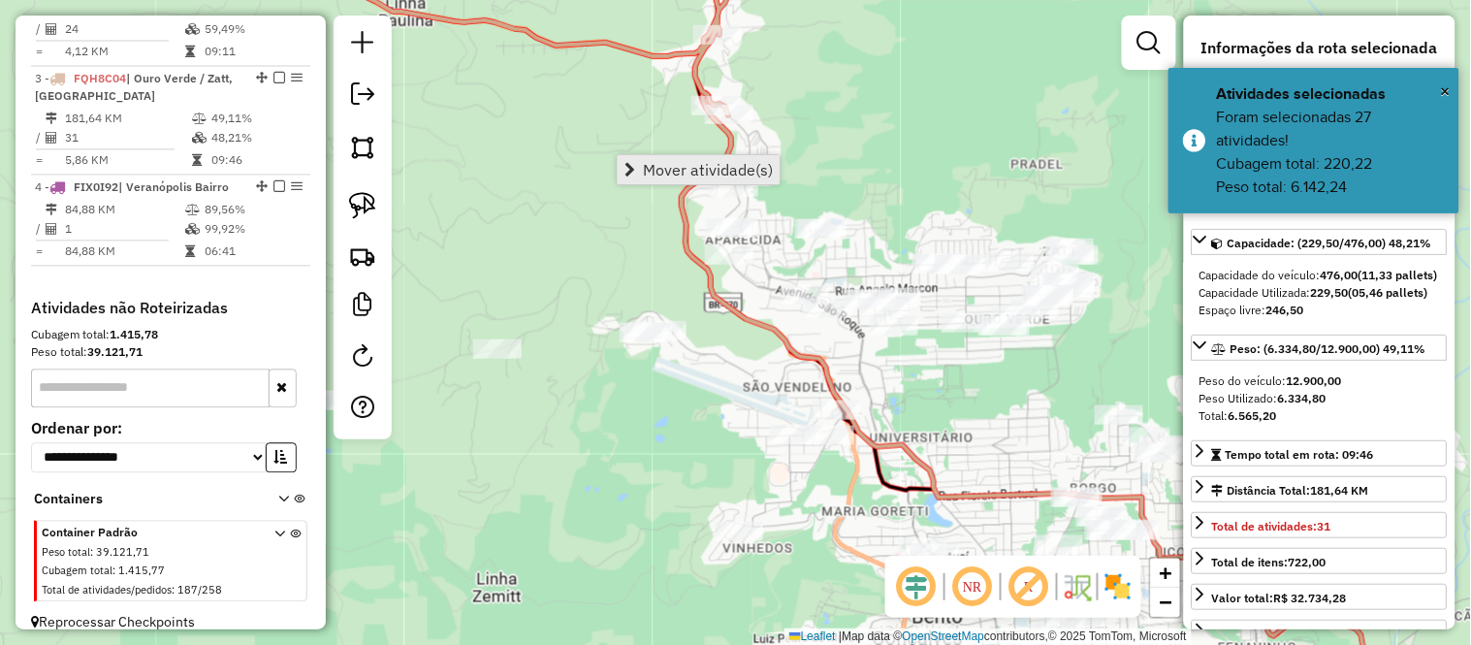
click at [671, 168] on span "Mover atividade(s)" at bounding box center [708, 170] width 130 height 16
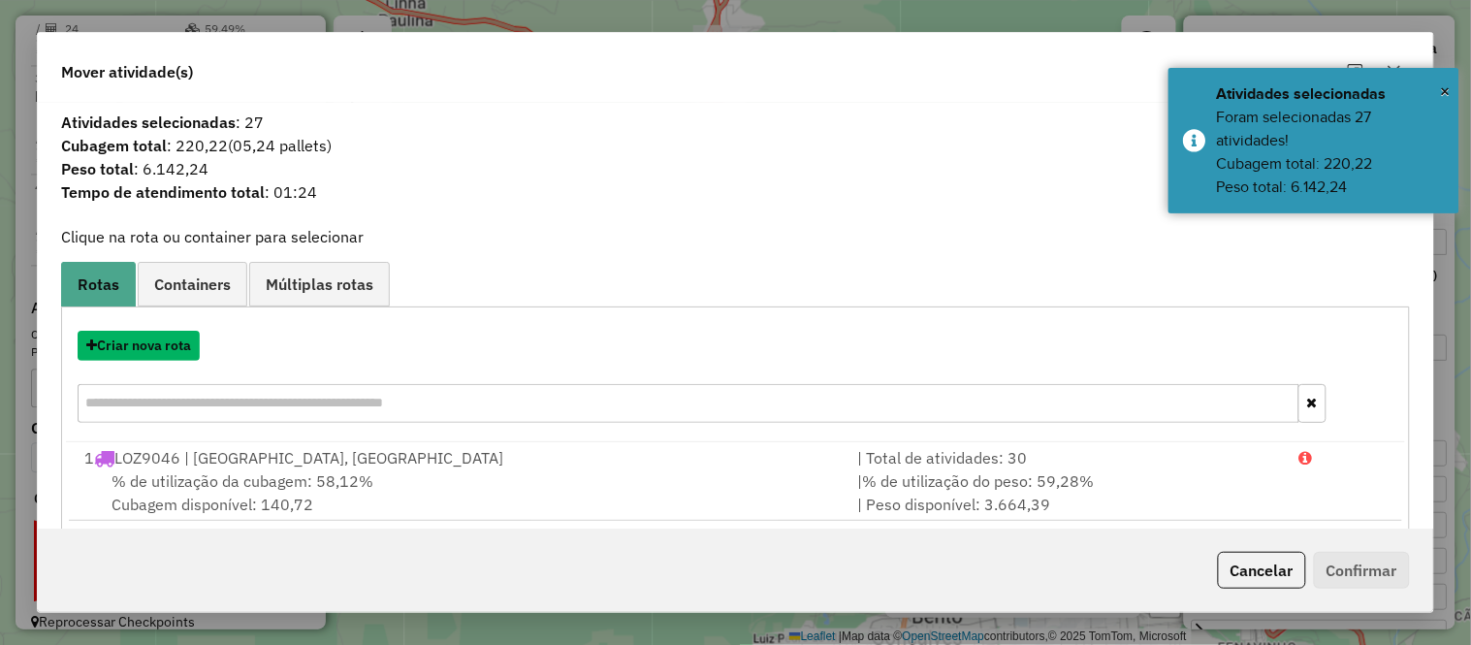
click at [175, 350] on button "Criar nova rota" at bounding box center [139, 346] width 122 height 30
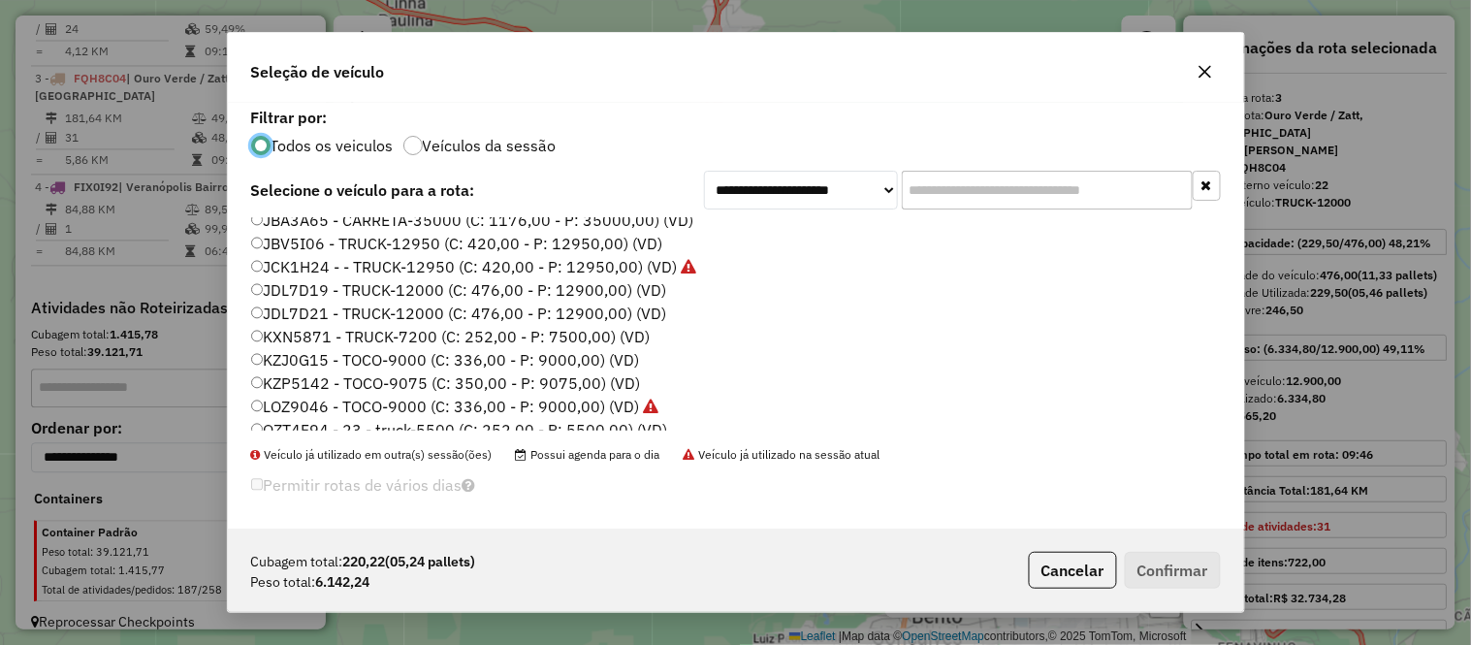
scroll to position [252, 0]
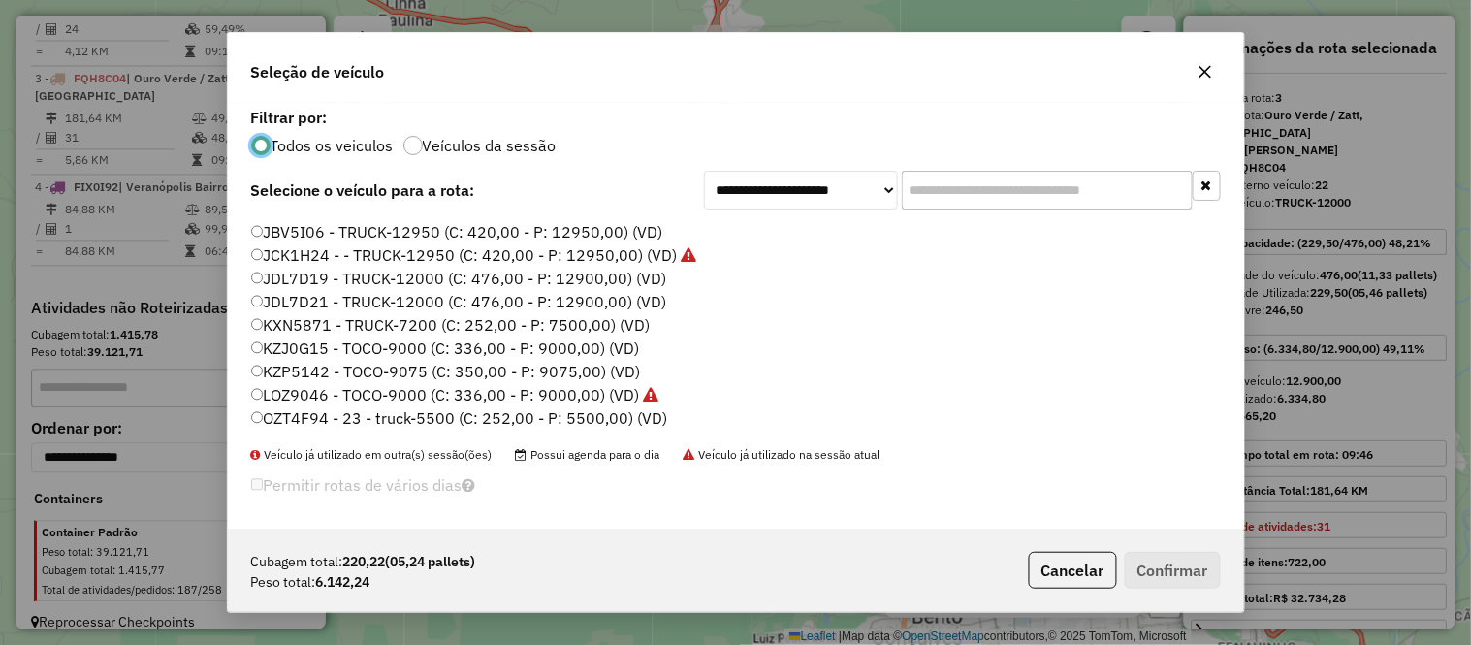
click at [301, 413] on label "OZT4F94 - 23 - truck-5500 (C: 252,00 - P: 5500,00) (VD)" at bounding box center [459, 417] width 417 height 23
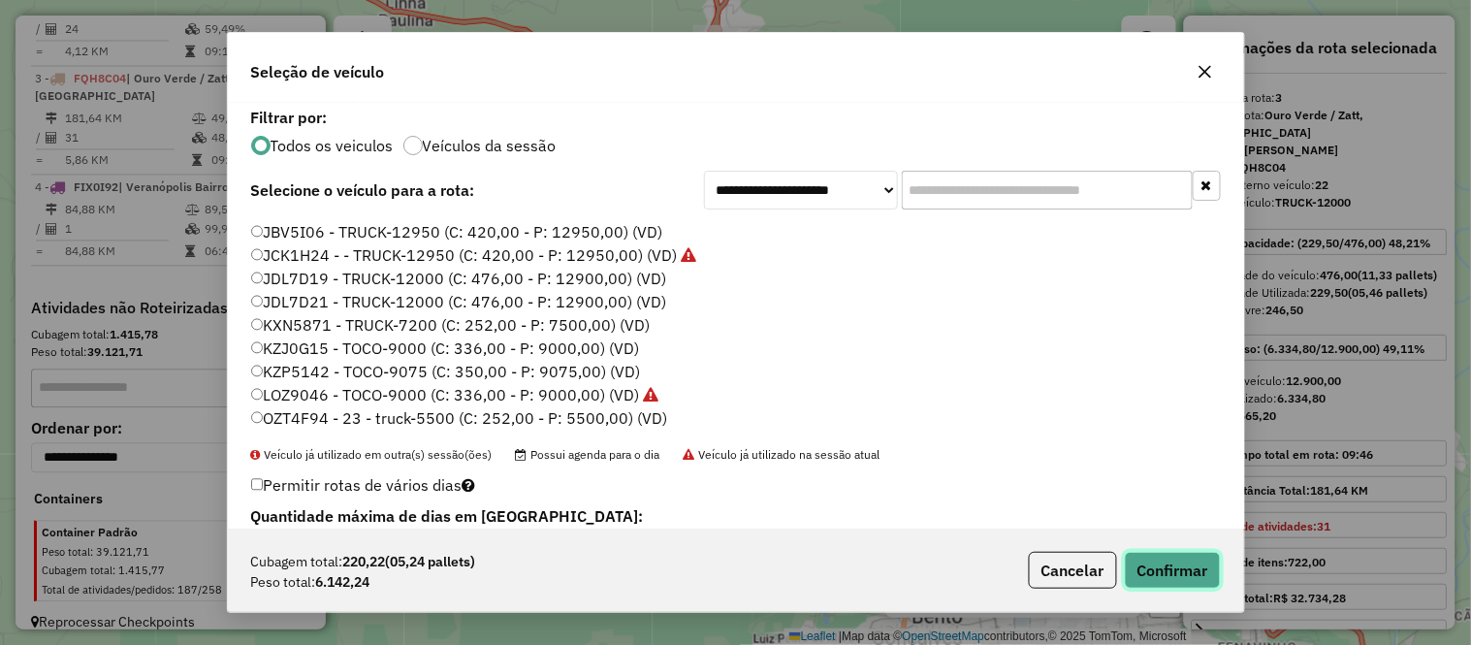
click at [1184, 563] on button "Confirmar" at bounding box center [1173, 570] width 96 height 37
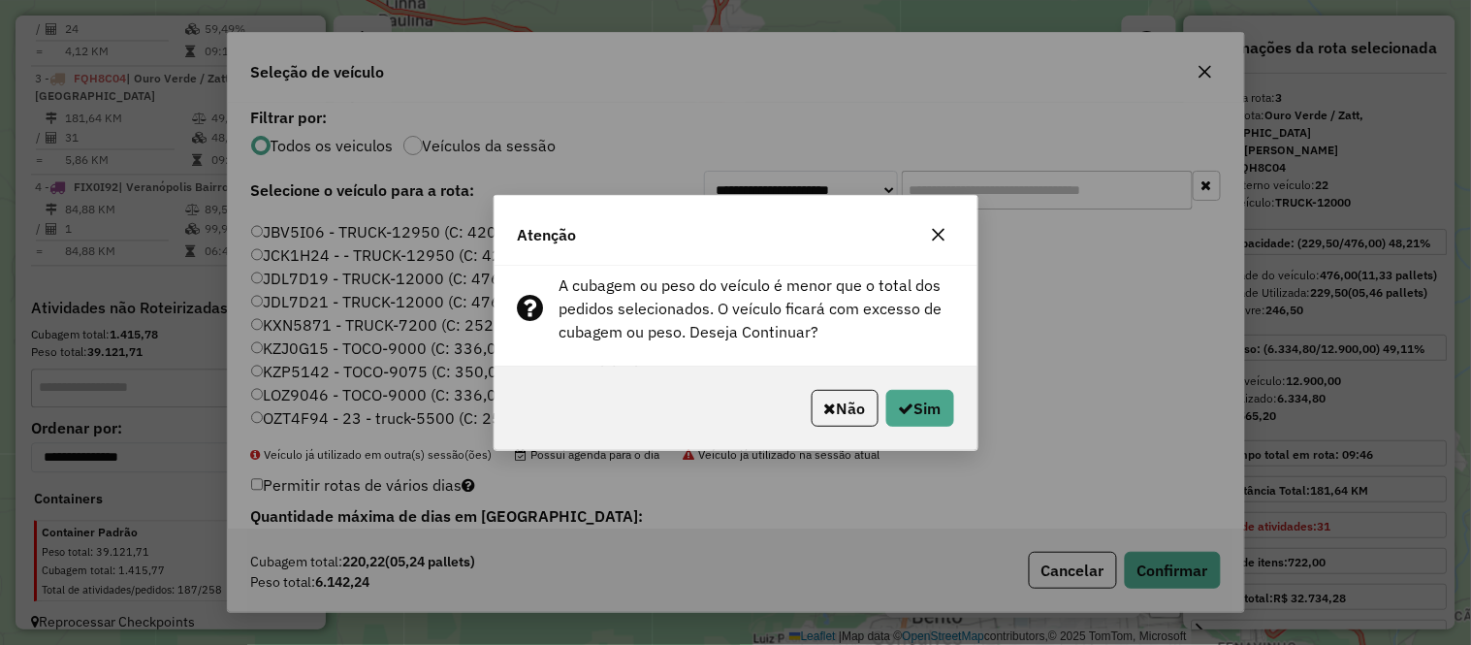
click at [934, 237] on icon "button" at bounding box center [939, 235] width 16 height 16
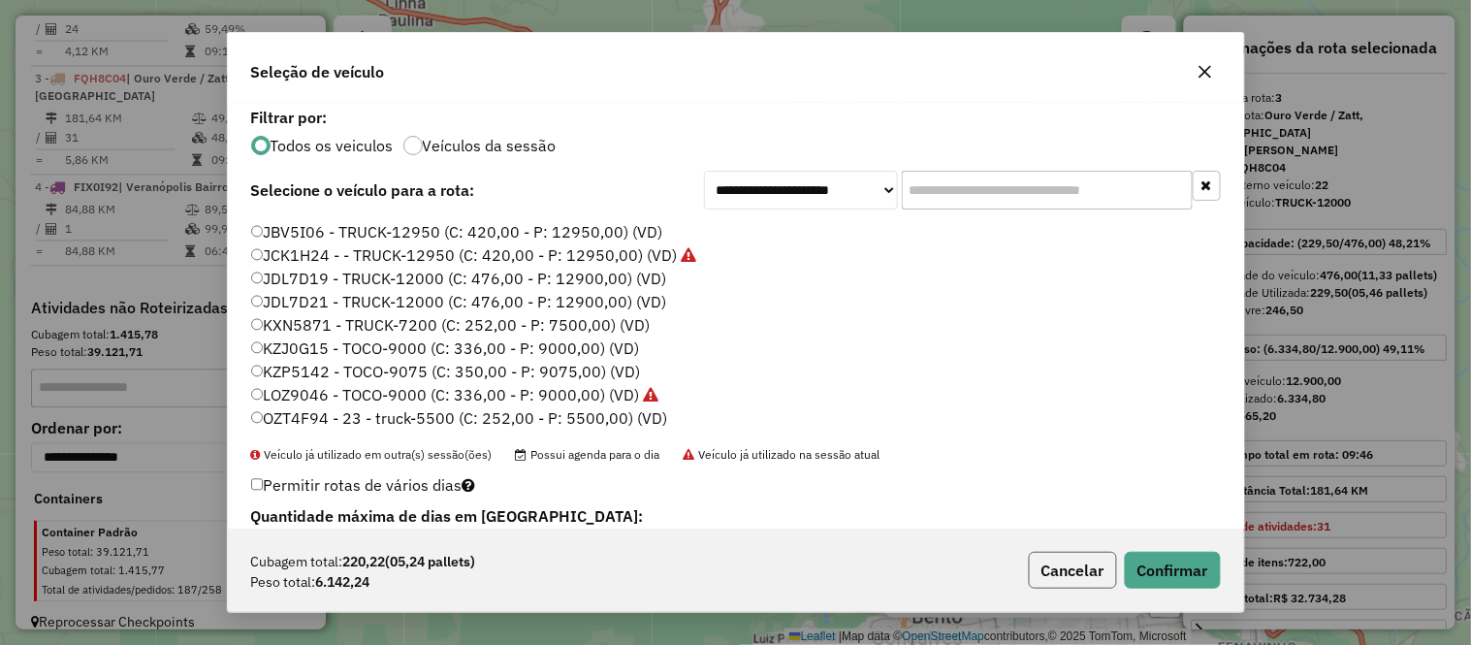
click at [1082, 570] on button "Cancelar" at bounding box center [1073, 570] width 88 height 37
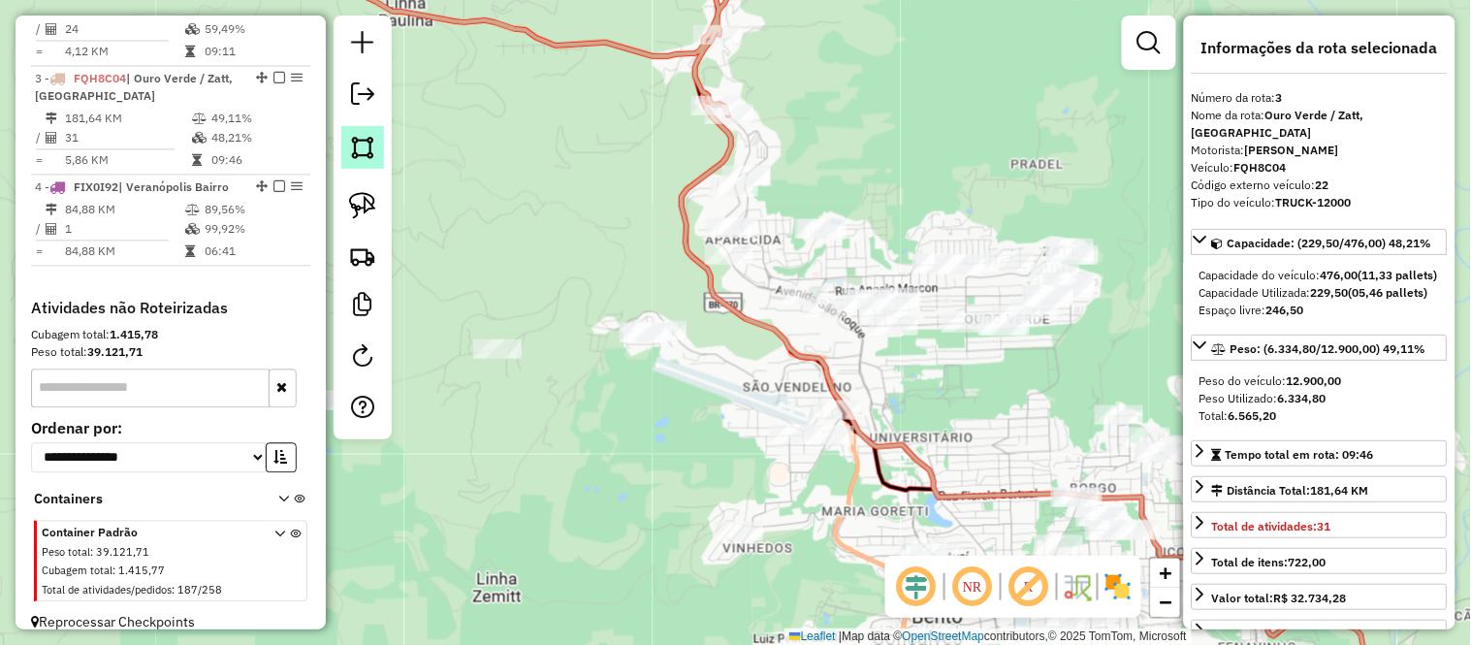
click at [363, 143] on img at bounding box center [362, 147] width 27 height 27
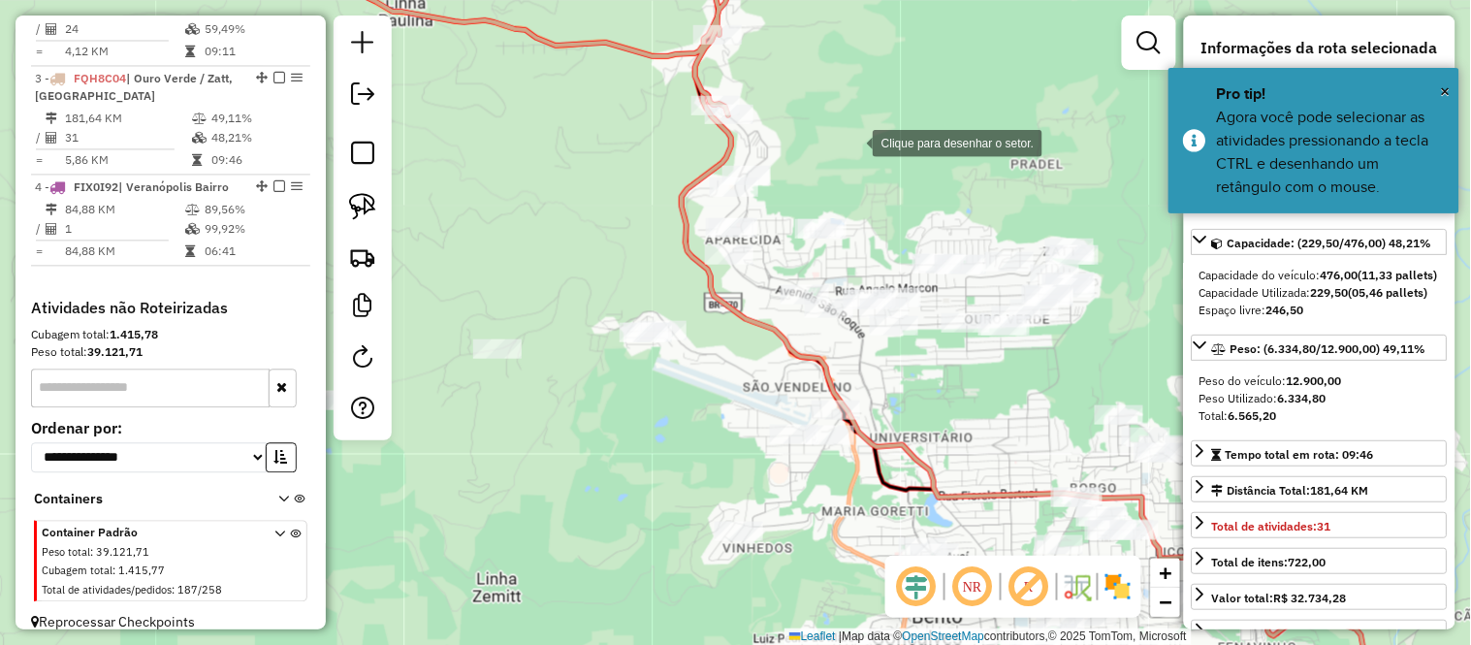
click at [853, 142] on div at bounding box center [853, 141] width 39 height 39
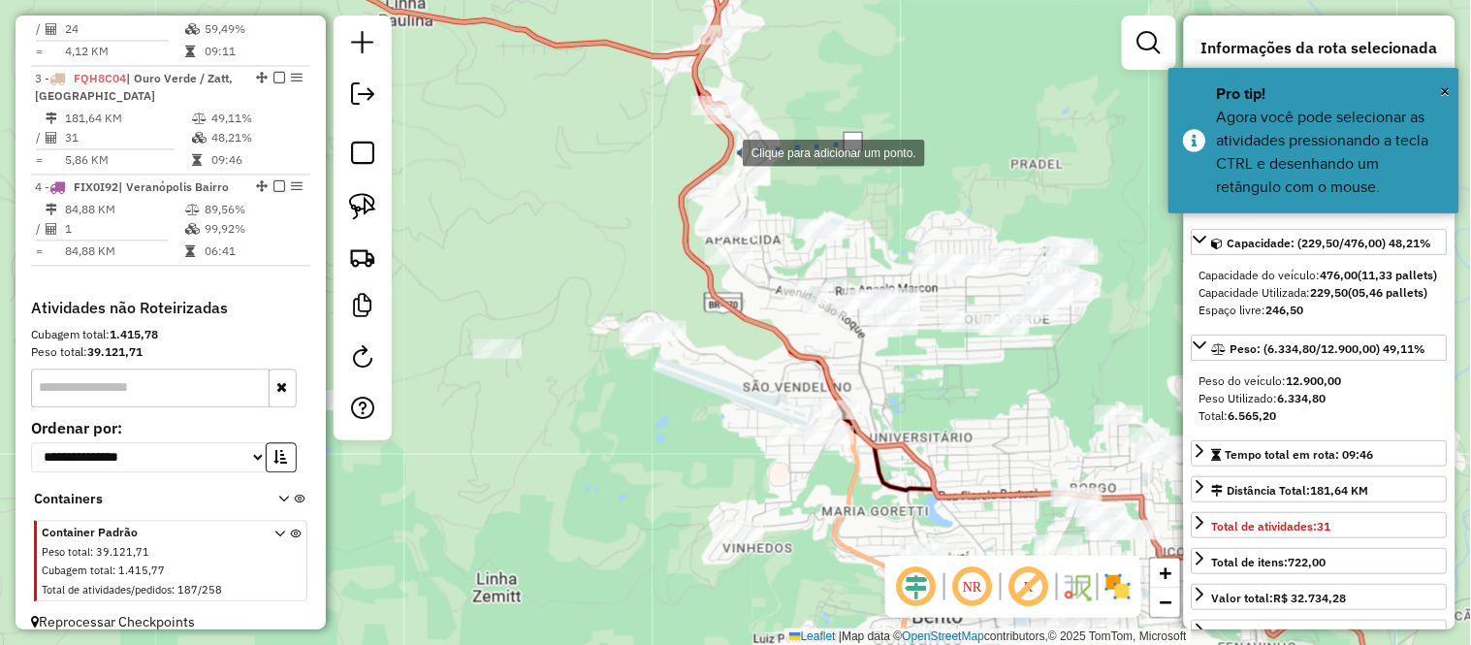
click at [723, 151] on div at bounding box center [723, 151] width 39 height 39
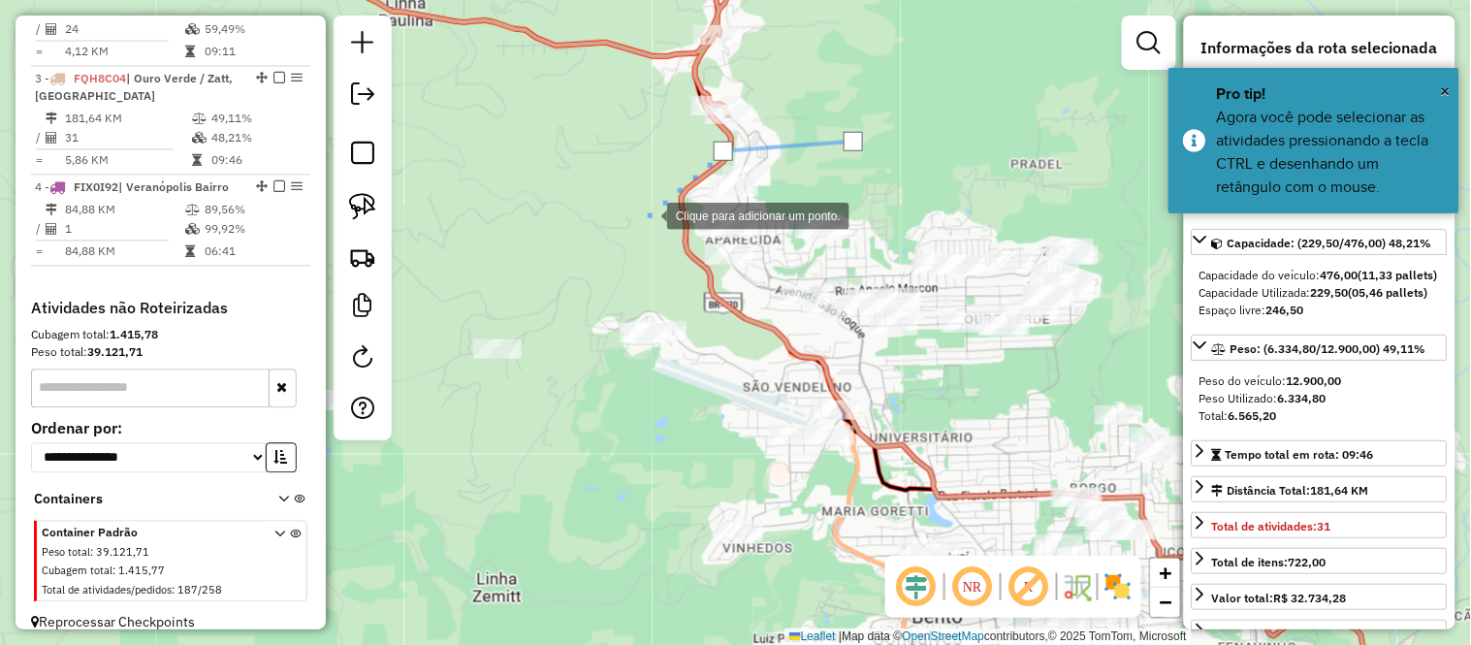
click at [648, 234] on div at bounding box center [647, 214] width 39 height 39
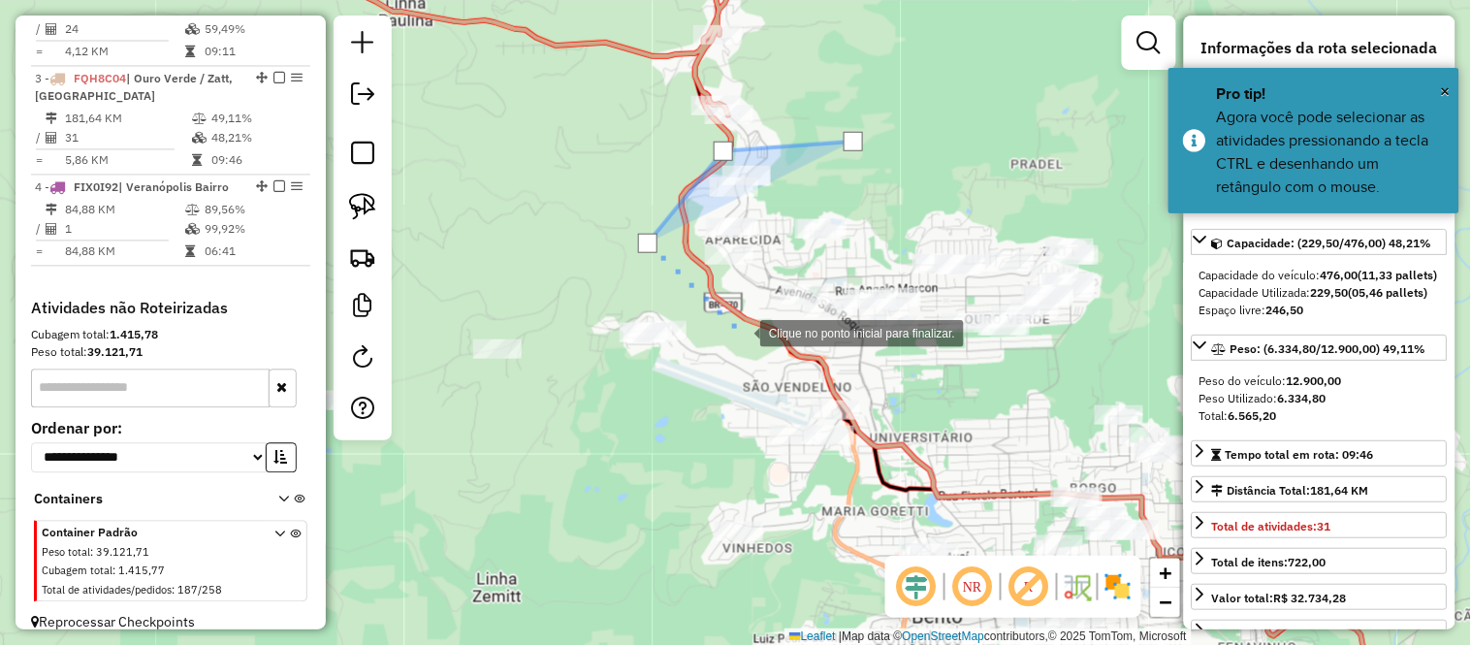
drag, startPoint x: 745, startPoint y: 332, endPoint x: 756, endPoint y: 340, distance: 14.5
click at [751, 337] on div at bounding box center [740, 331] width 39 height 39
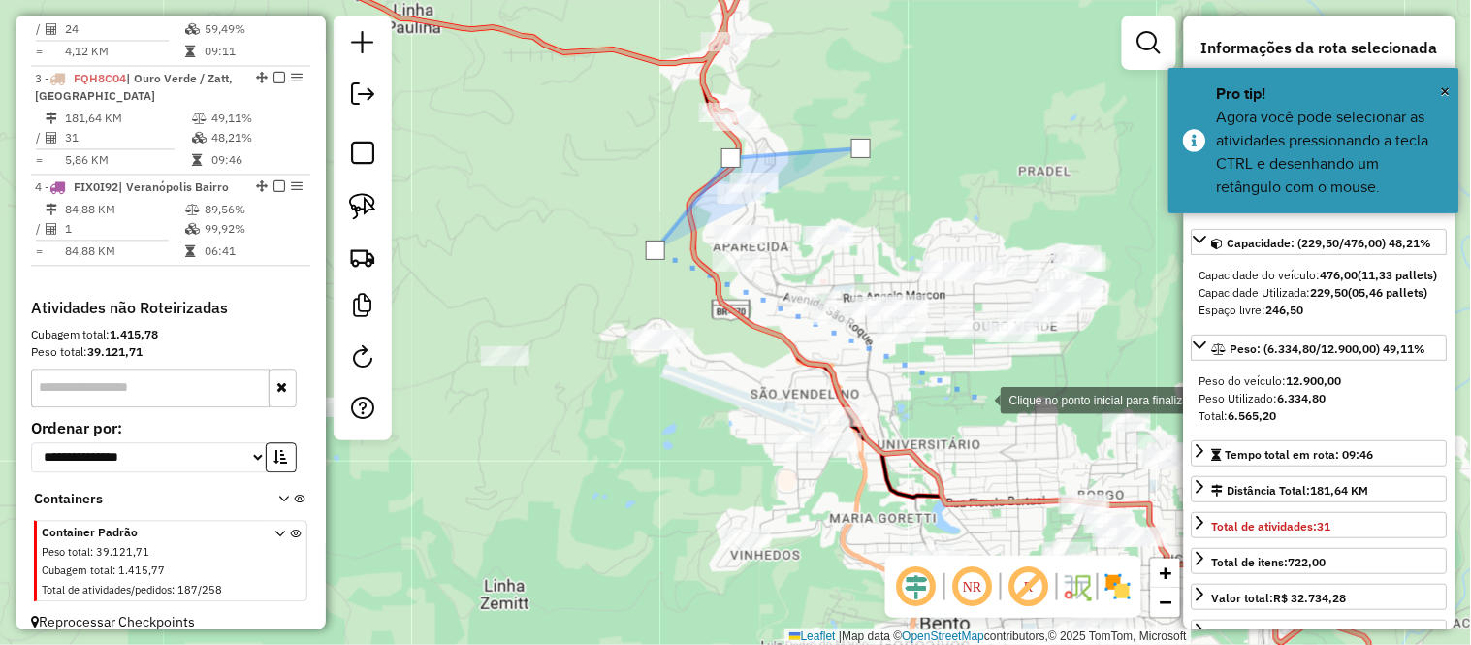
click at [981, 398] on div at bounding box center [981, 398] width 39 height 39
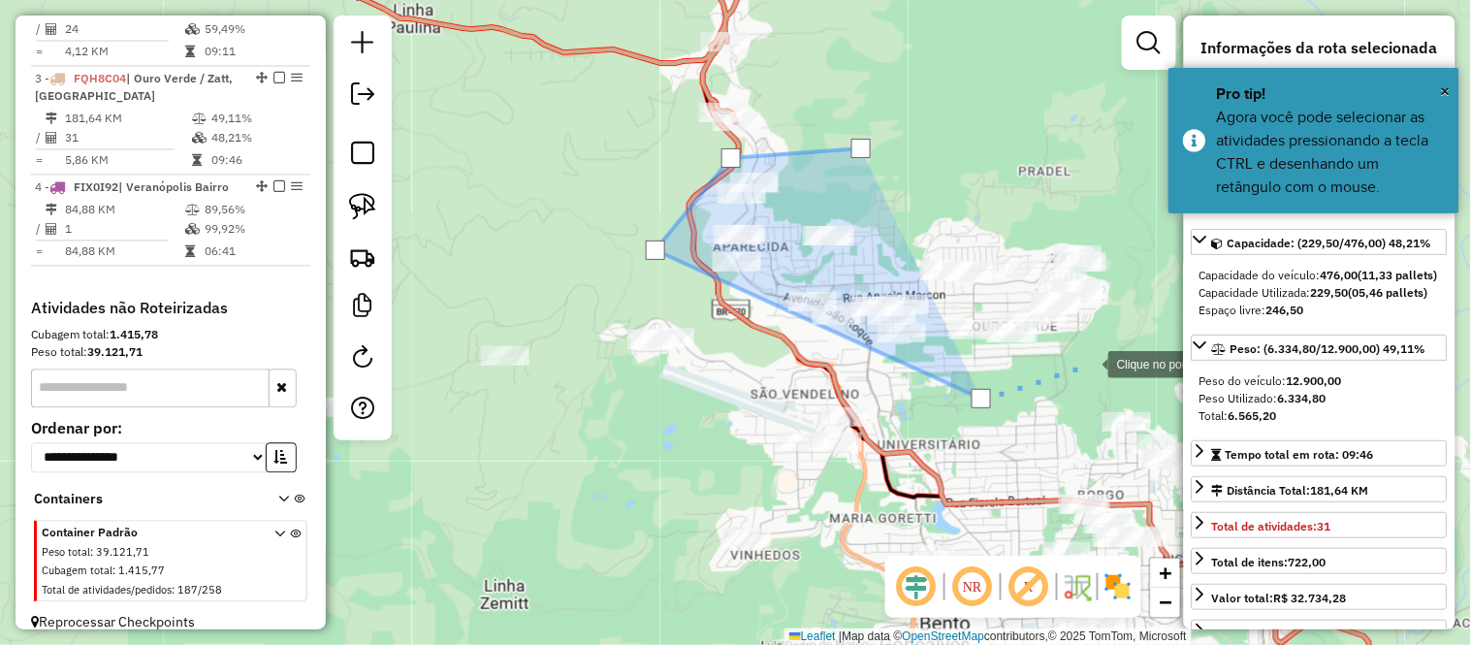
drag, startPoint x: 1089, startPoint y: 363, endPoint x: 1128, endPoint y: 325, distance: 54.2
click at [1090, 362] on div at bounding box center [1088, 362] width 39 height 39
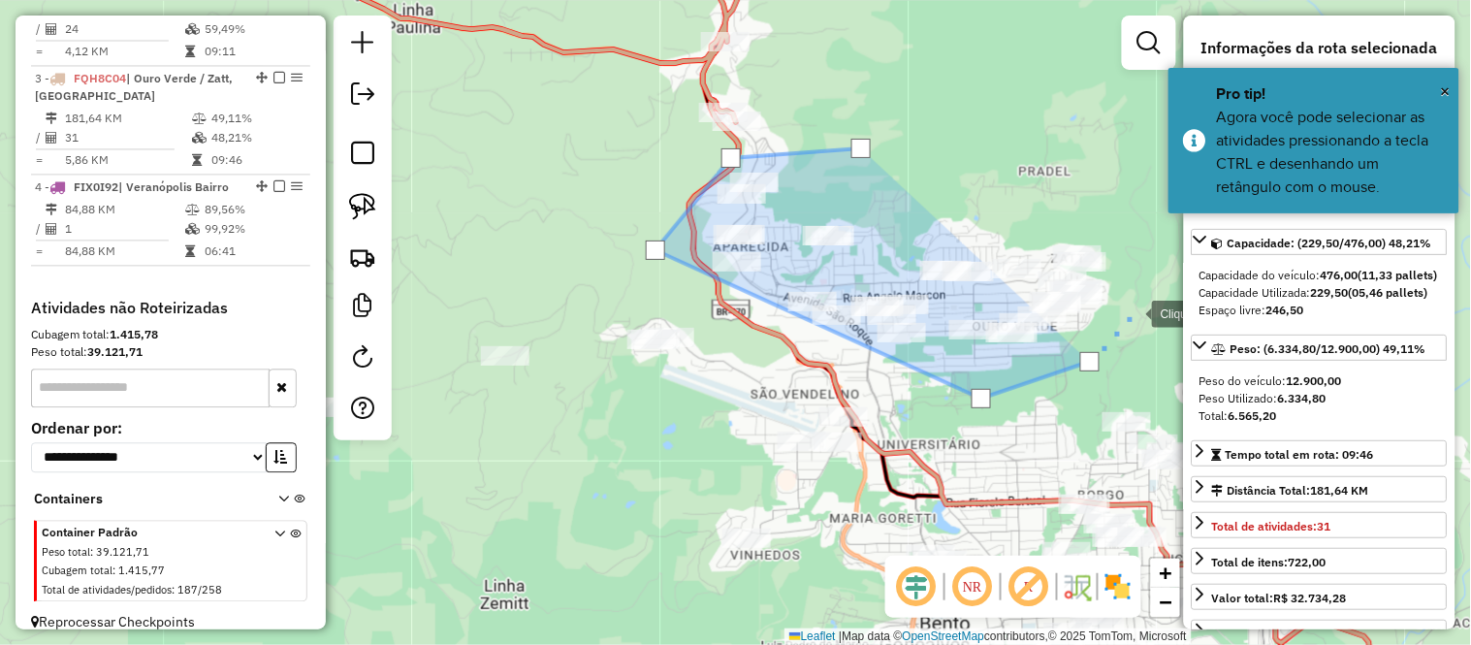
drag, startPoint x: 1132, startPoint y: 311, endPoint x: 1134, endPoint y: 258, distance: 53.4
click at [1132, 310] on div at bounding box center [1132, 312] width 39 height 39
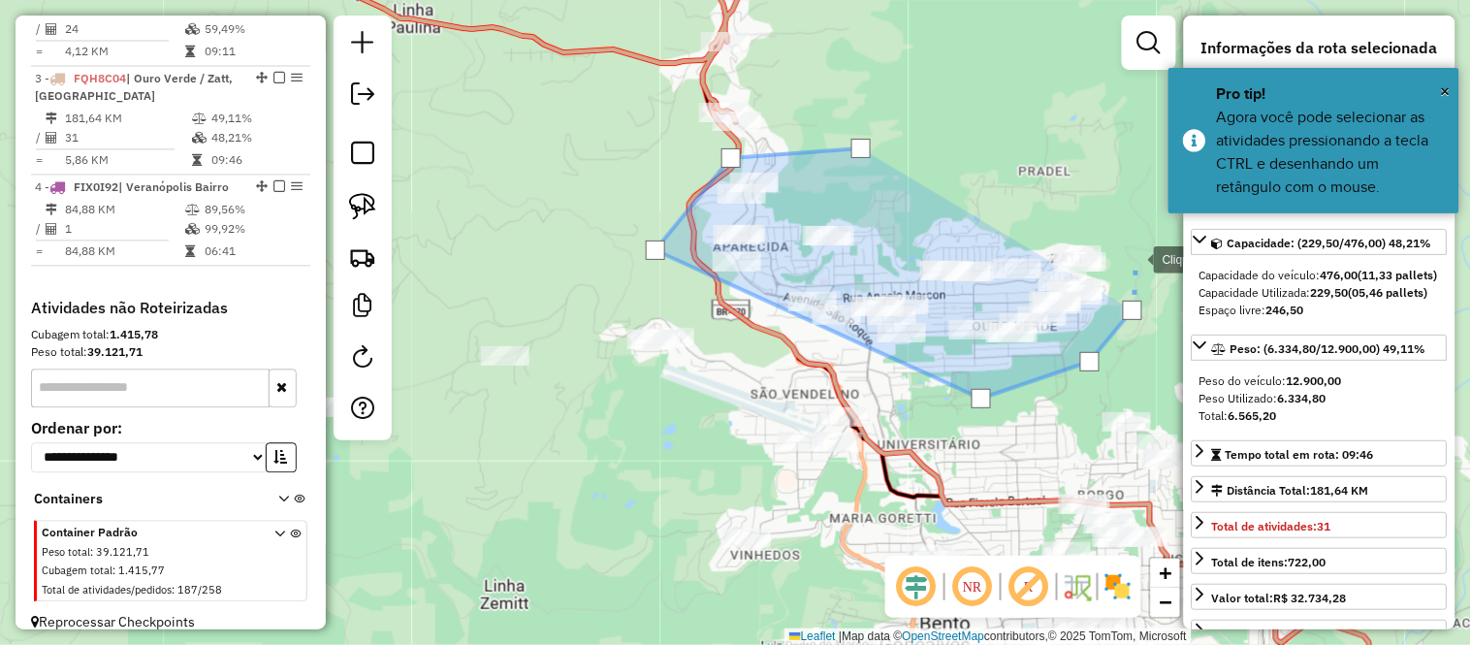
click at [1130, 239] on div at bounding box center [1134, 258] width 39 height 39
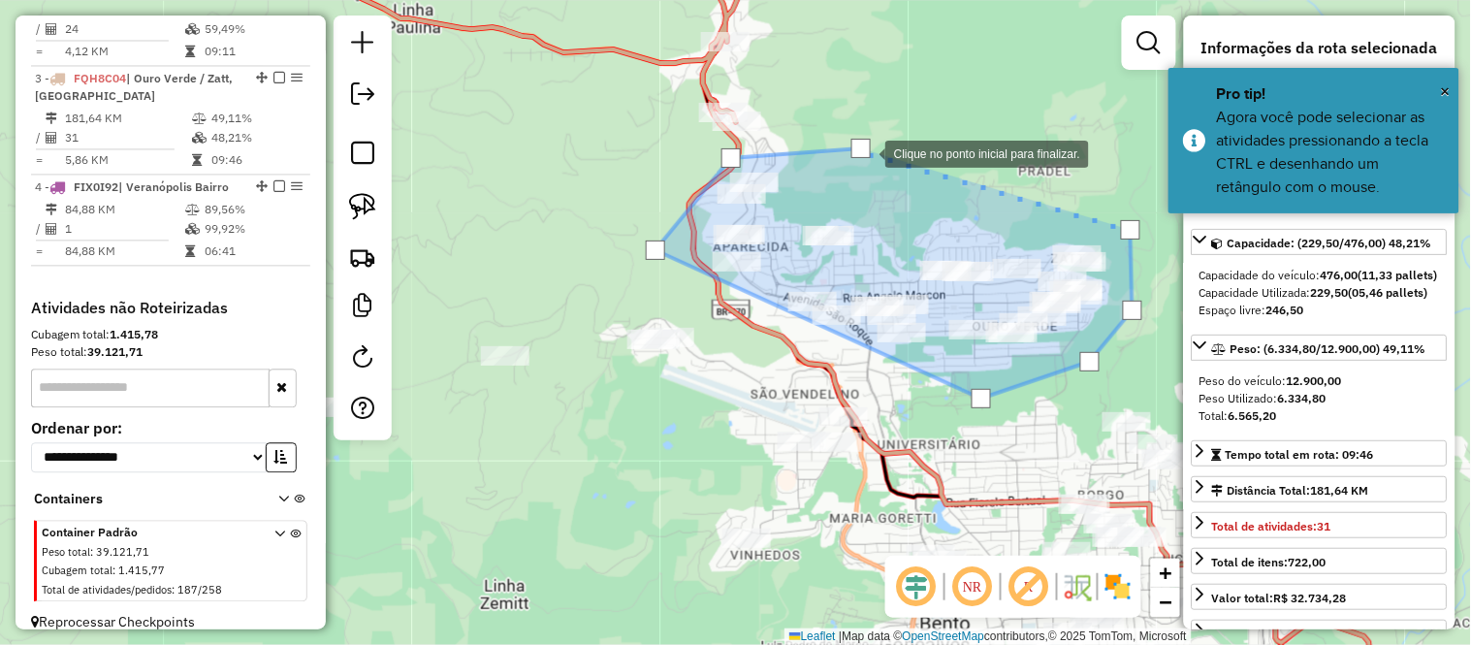
click at [866, 152] on div at bounding box center [860, 148] width 19 height 19
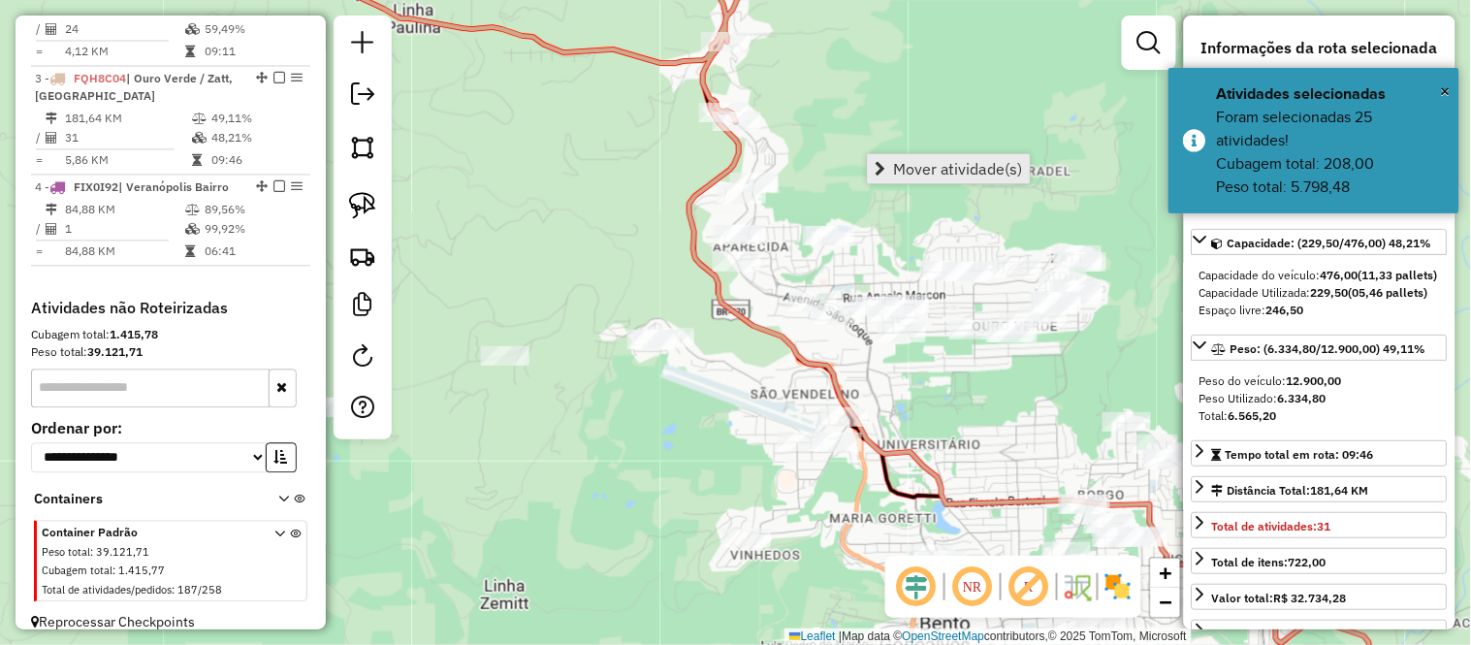
click at [890, 170] on link "Mover atividade(s)" at bounding box center [949, 168] width 162 height 29
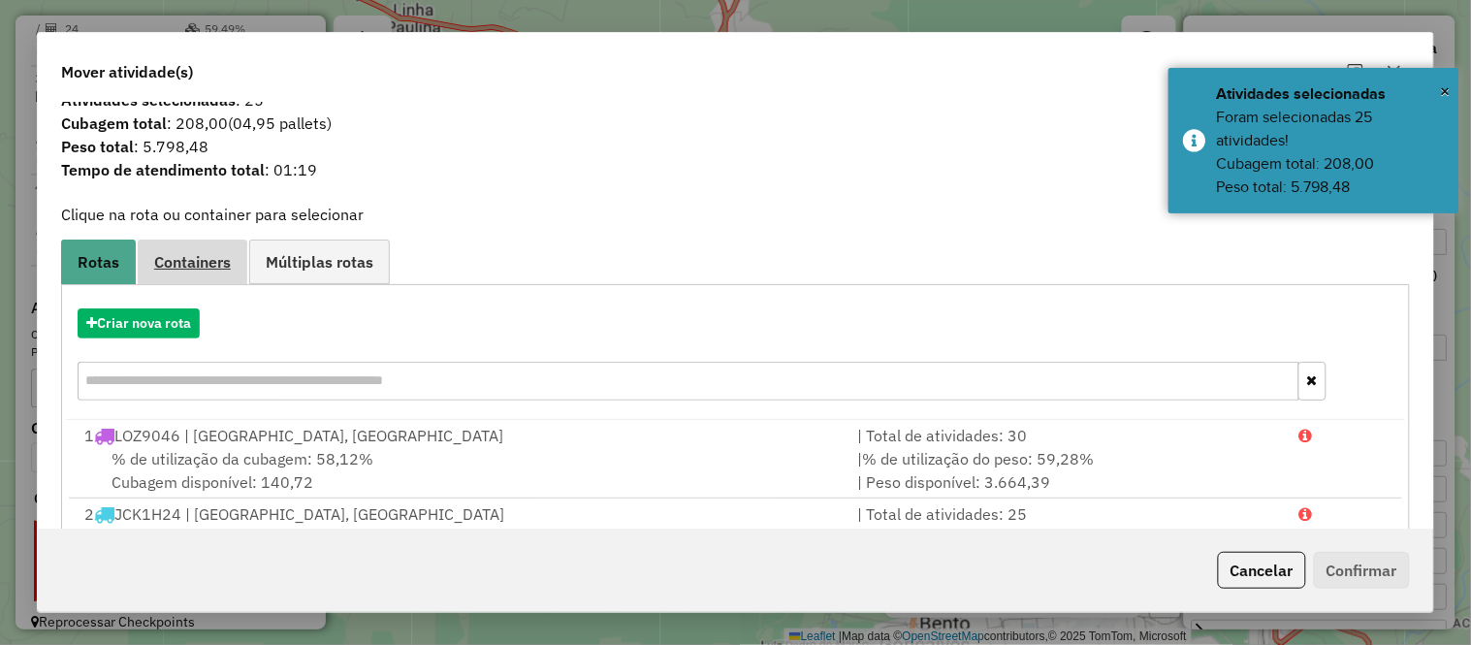
scroll to position [0, 0]
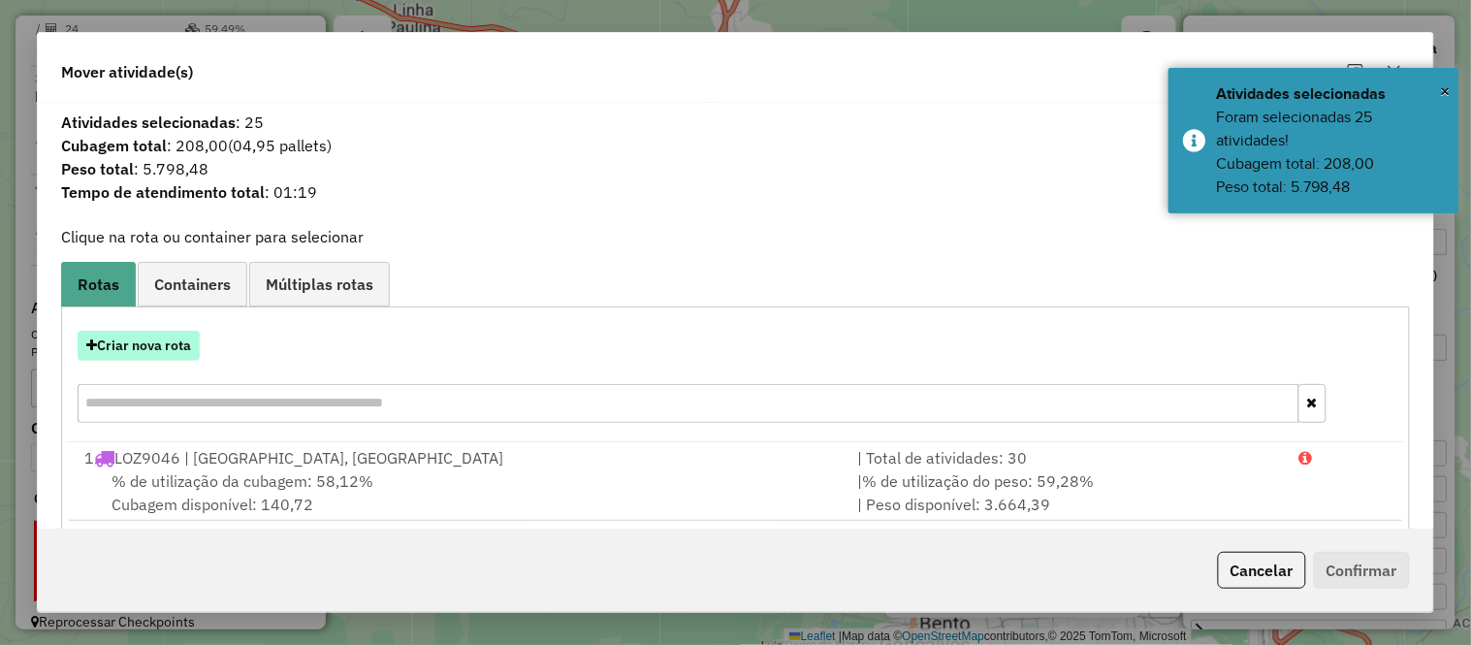
click at [147, 332] on button "Criar nova rota" at bounding box center [139, 346] width 122 height 30
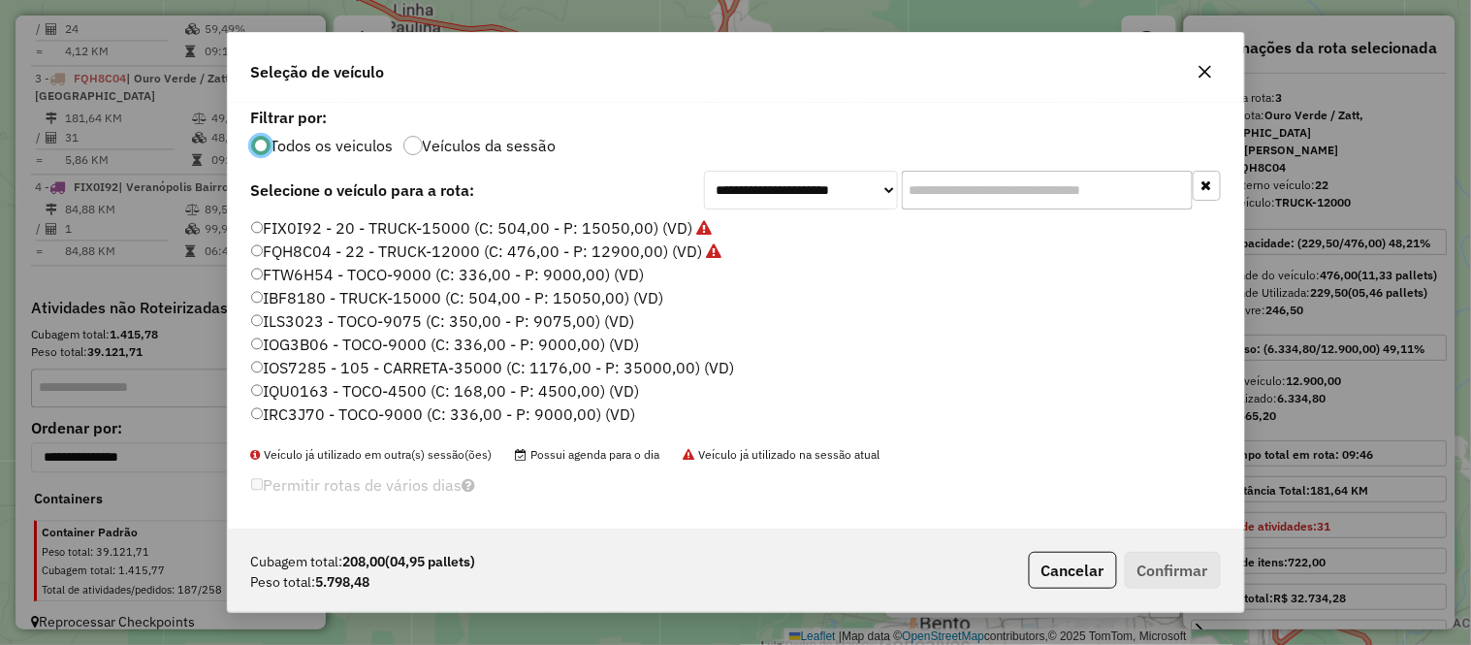
scroll to position [252, 0]
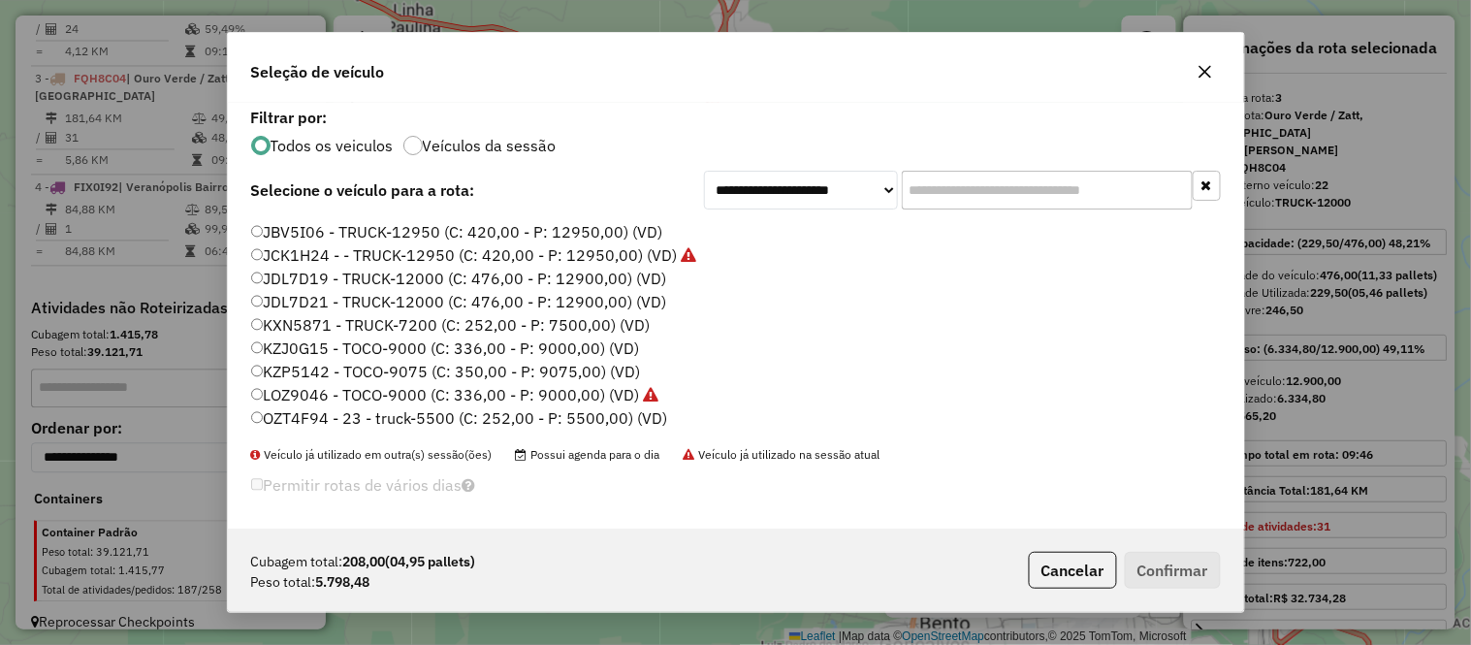
click at [302, 428] on label "OZT4F94 - 23 - truck-5500 (C: 252,00 - P: 5500,00) (VD)" at bounding box center [459, 417] width 417 height 23
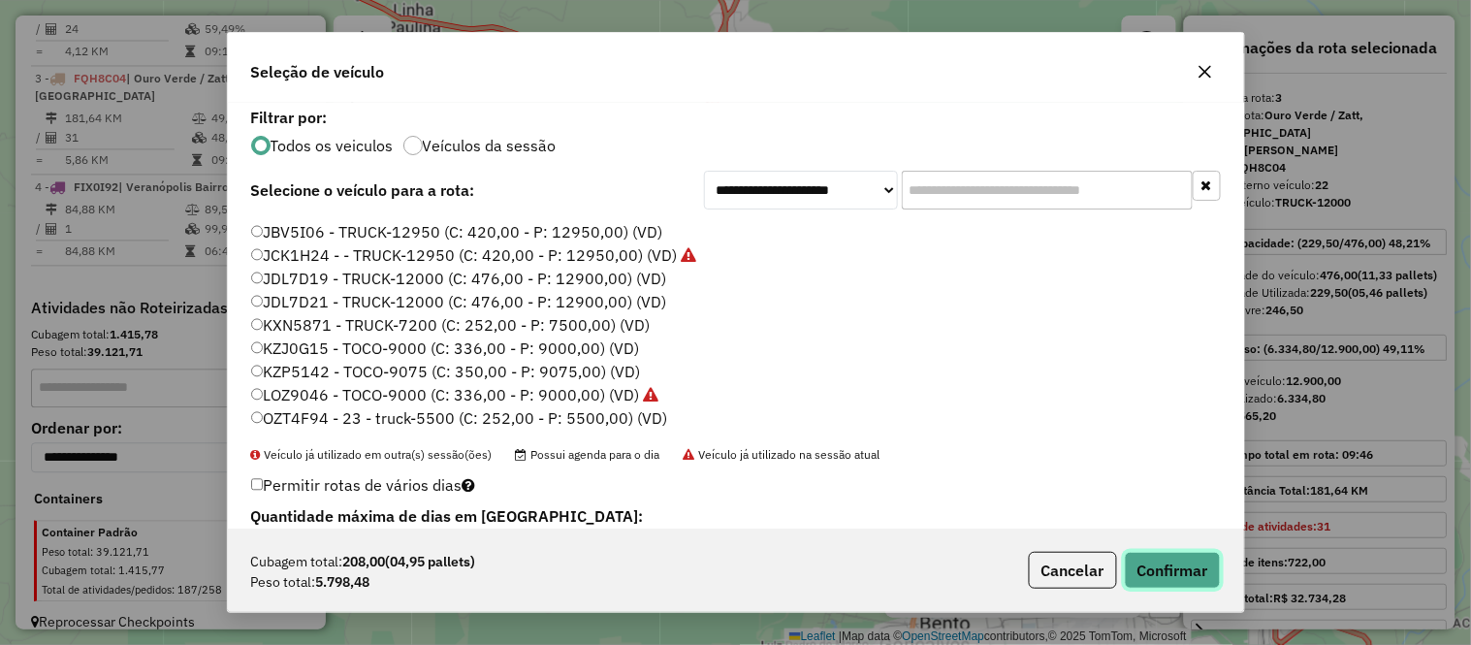
click at [1190, 557] on button "Confirmar" at bounding box center [1173, 570] width 96 height 37
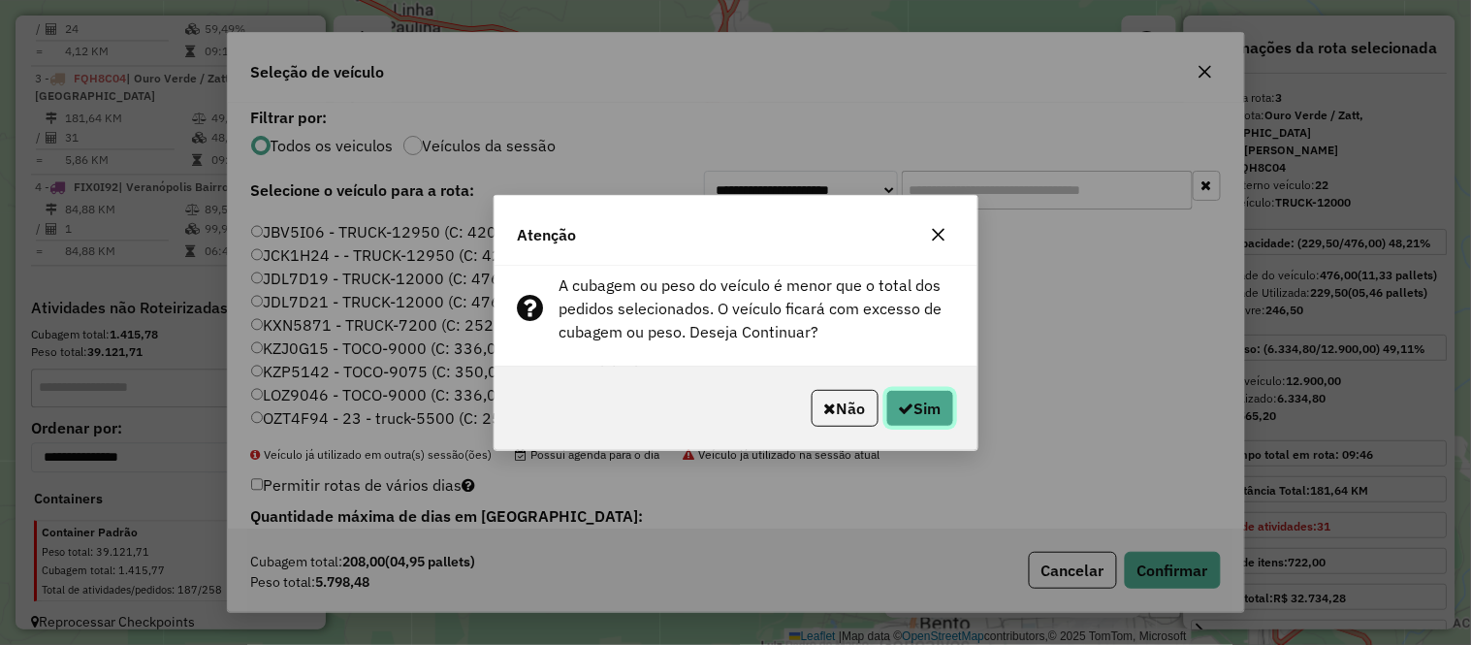
click at [899, 400] on icon "button" at bounding box center [907, 408] width 16 height 16
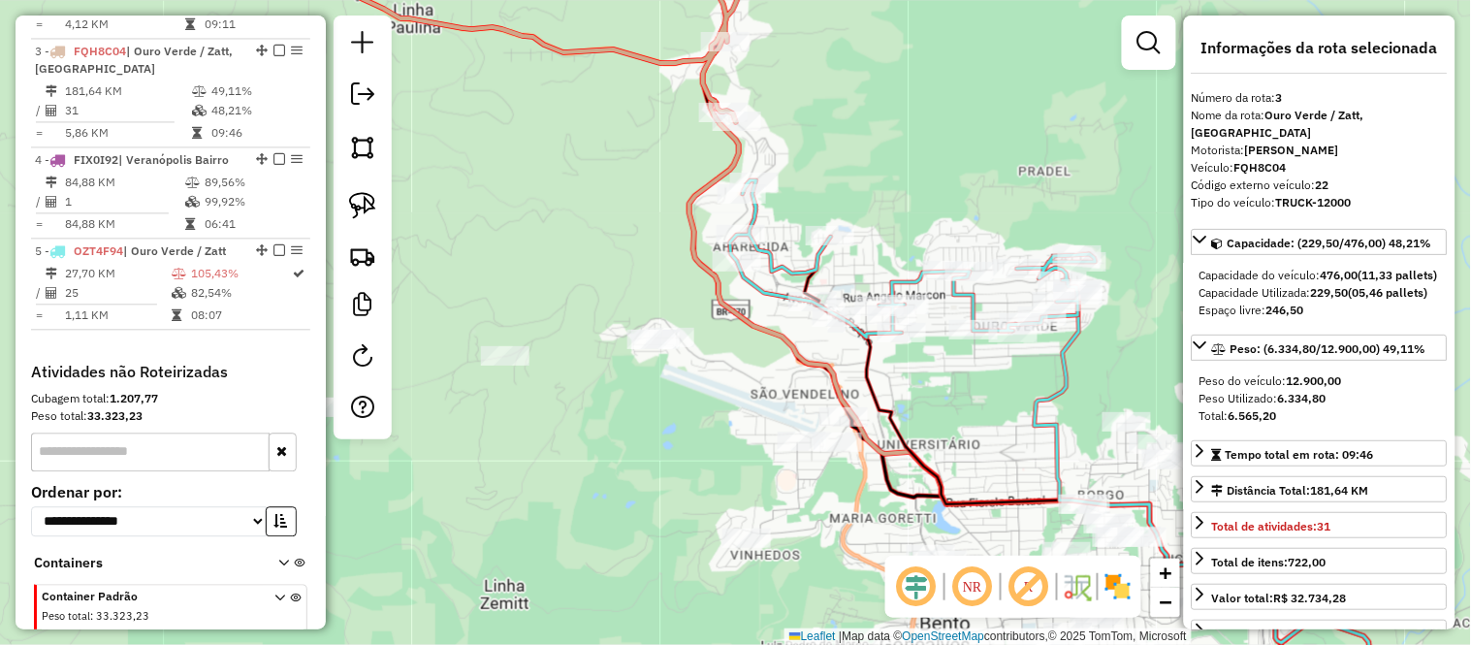
scroll to position [984, 0]
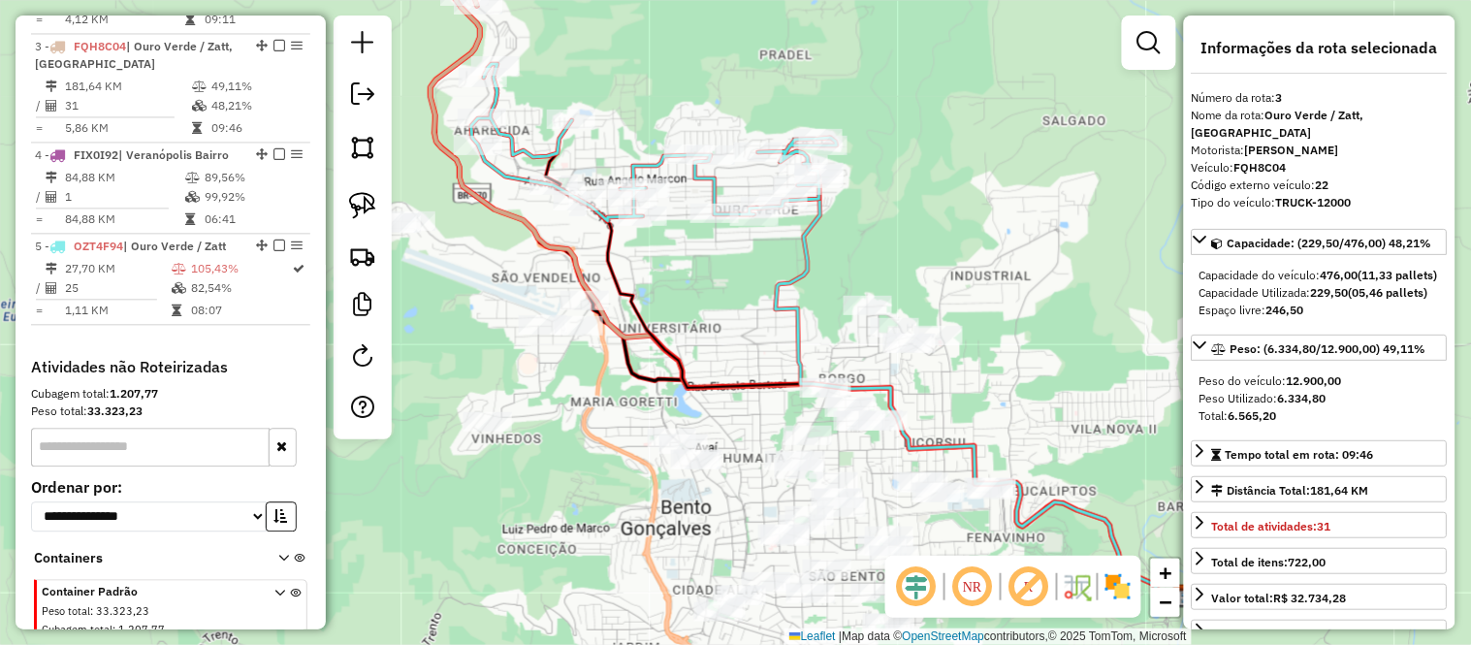
drag, startPoint x: 943, startPoint y: 166, endPoint x: 684, endPoint y: 42, distance: 287.1
click at [684, 42] on div "Janela de atendimento Grade de atendimento Capacidade Transportadoras Veículos …" at bounding box center [735, 322] width 1471 height 645
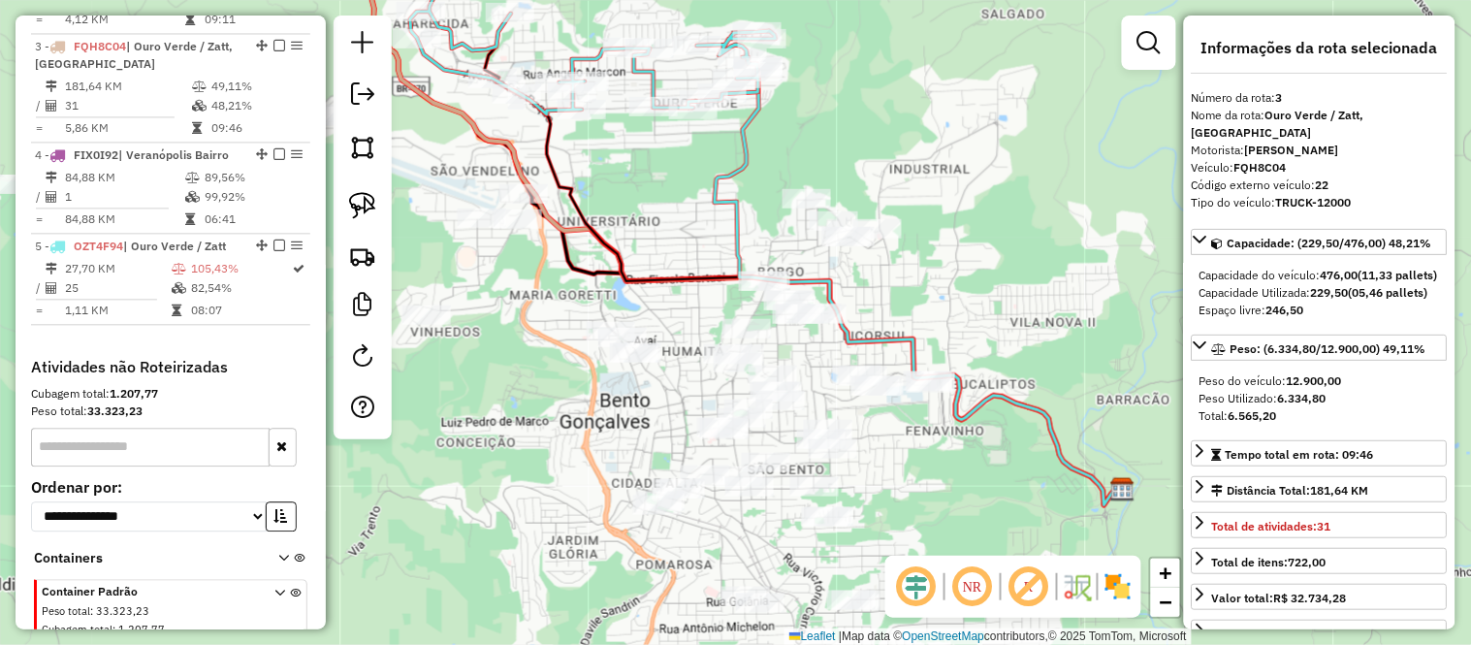
drag, startPoint x: 993, startPoint y: 388, endPoint x: 931, endPoint y: 287, distance: 118.4
click at [931, 287] on div "Janela de atendimento Grade de atendimento Capacidade Transportadoras Veículos …" at bounding box center [735, 322] width 1471 height 645
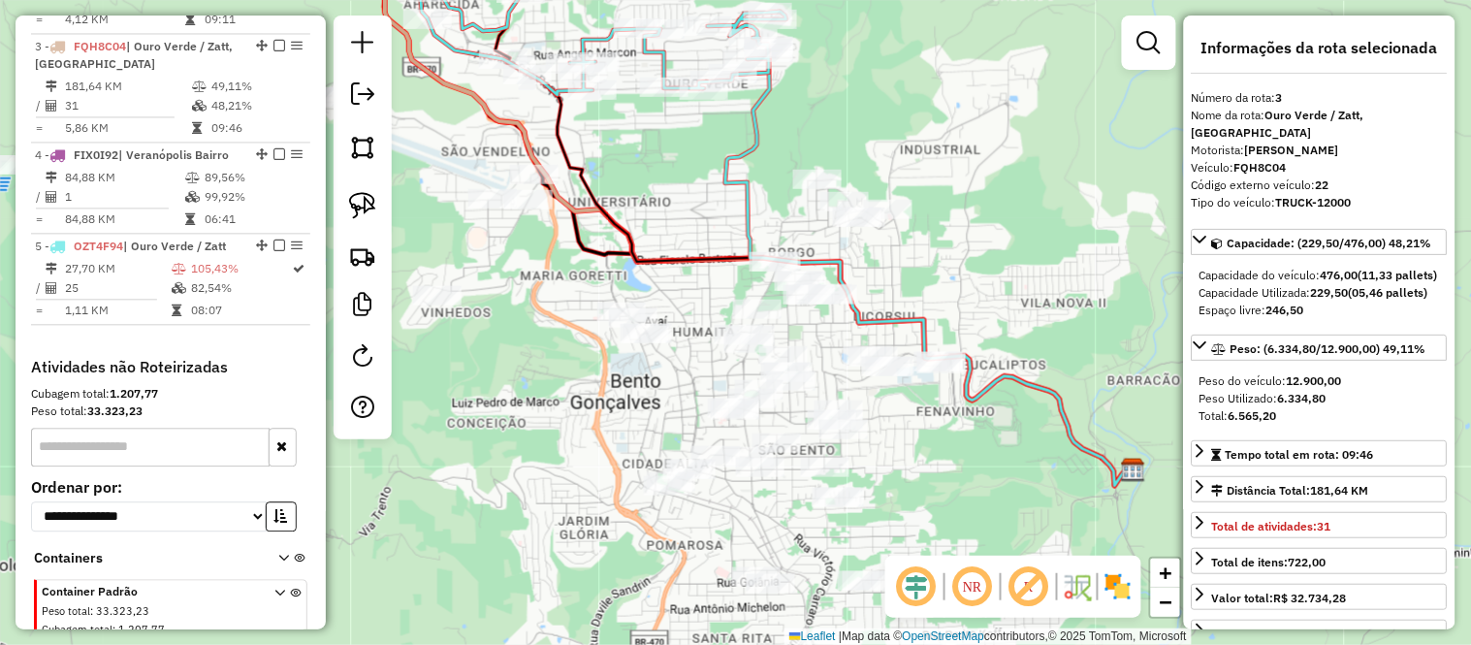
drag, startPoint x: 925, startPoint y: 270, endPoint x: 937, endPoint y: 252, distance: 21.0
click at [937, 252] on div "Janela de atendimento Grade de atendimento Capacidade Transportadoras Veículos …" at bounding box center [735, 322] width 1471 height 645
click at [366, 148] on img at bounding box center [362, 147] width 27 height 27
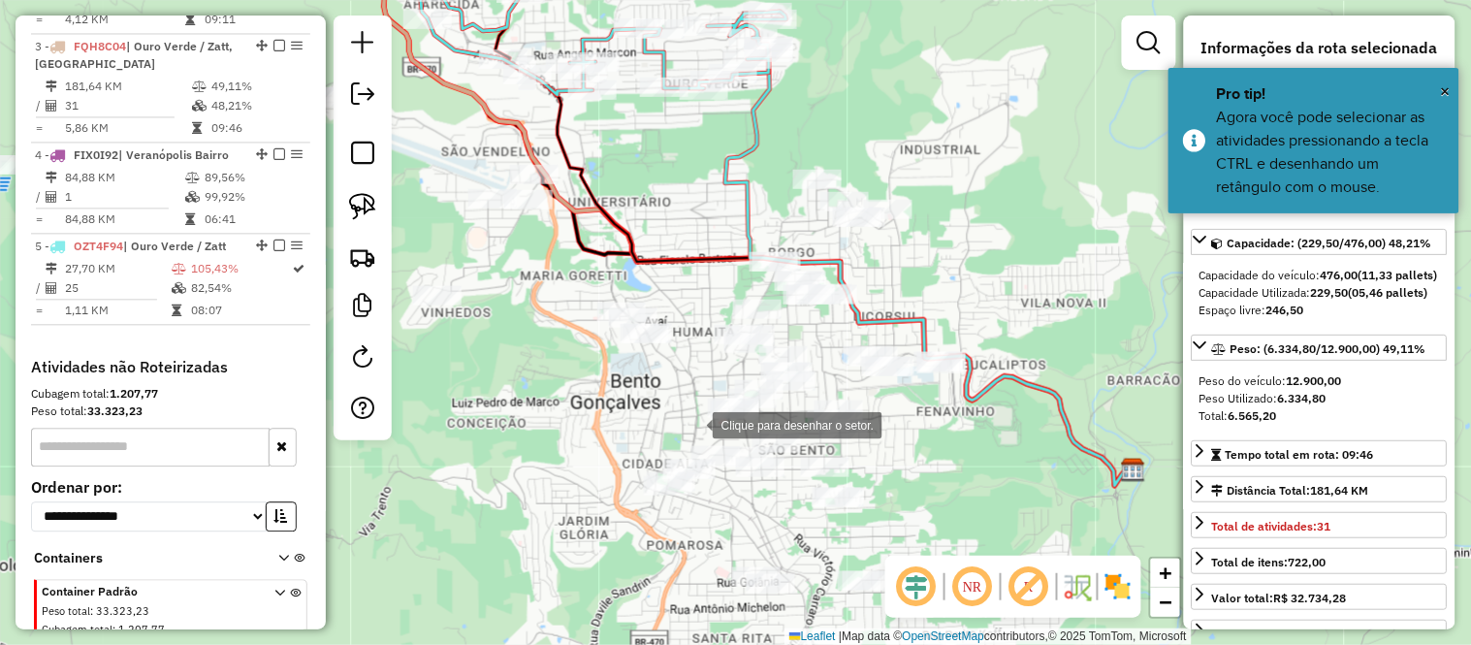
click at [693, 424] on div at bounding box center [693, 423] width 39 height 39
click at [779, 418] on div at bounding box center [778, 417] width 39 height 39
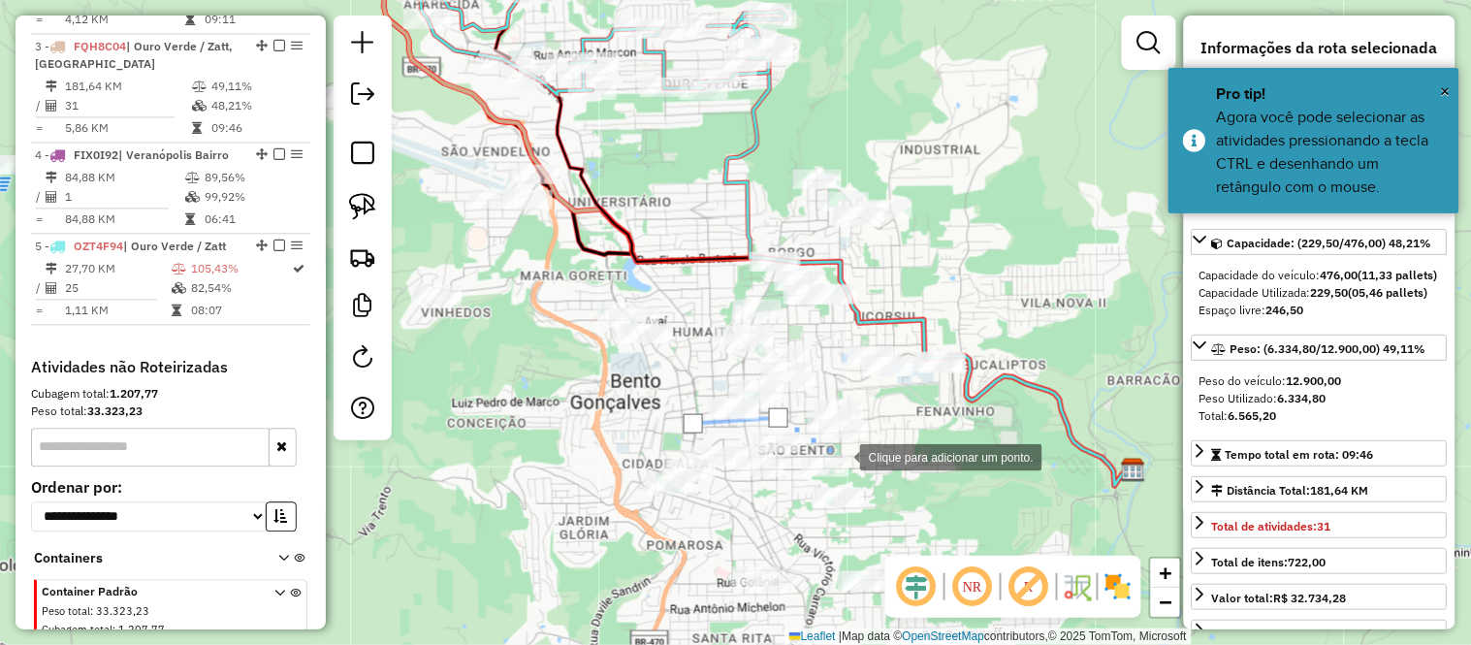
click at [841, 456] on div at bounding box center [840, 455] width 39 height 39
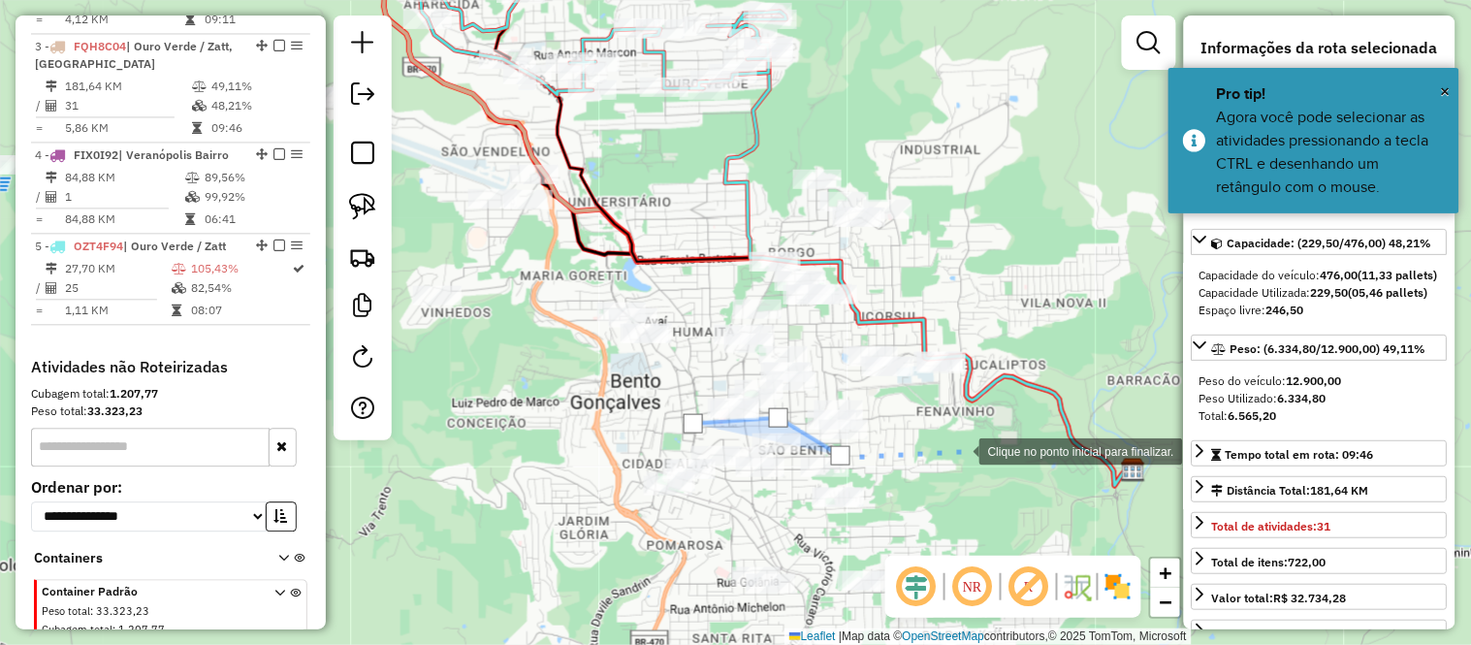
click at [979, 439] on div at bounding box center [959, 449] width 39 height 39
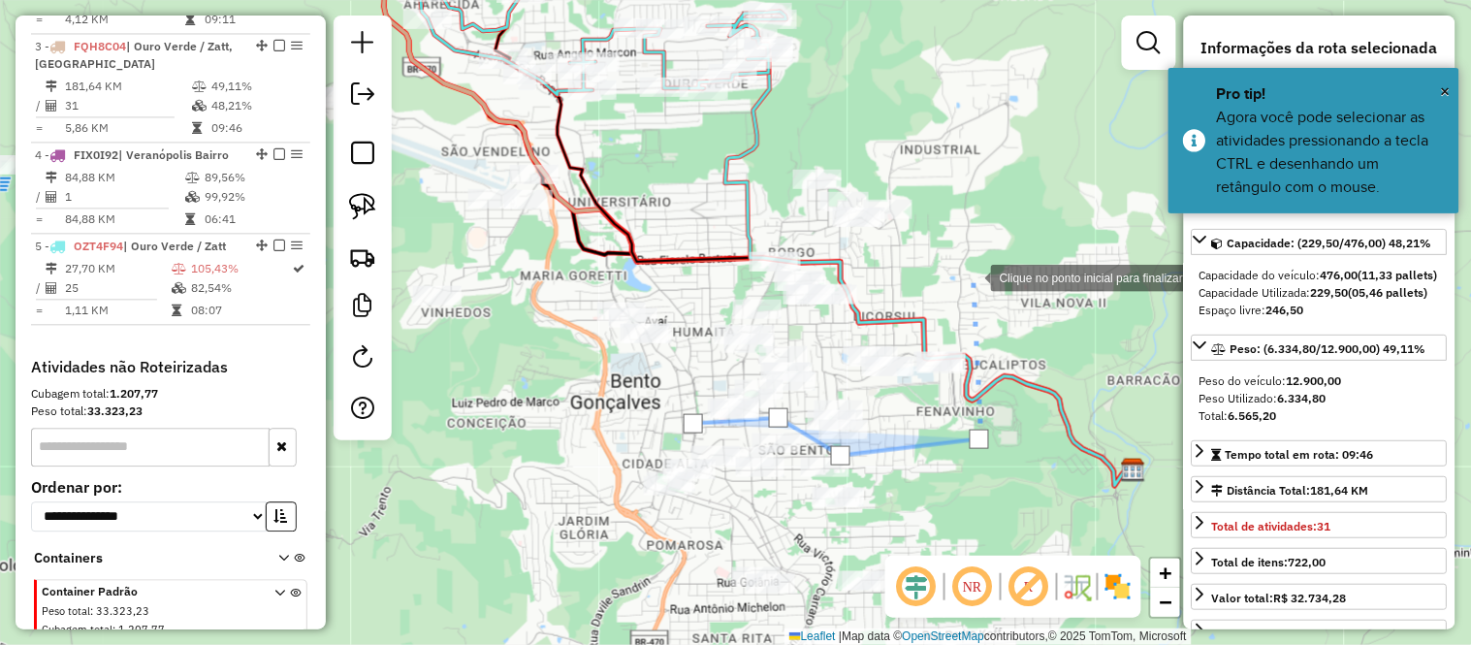
click at [971, 276] on div at bounding box center [971, 276] width 39 height 39
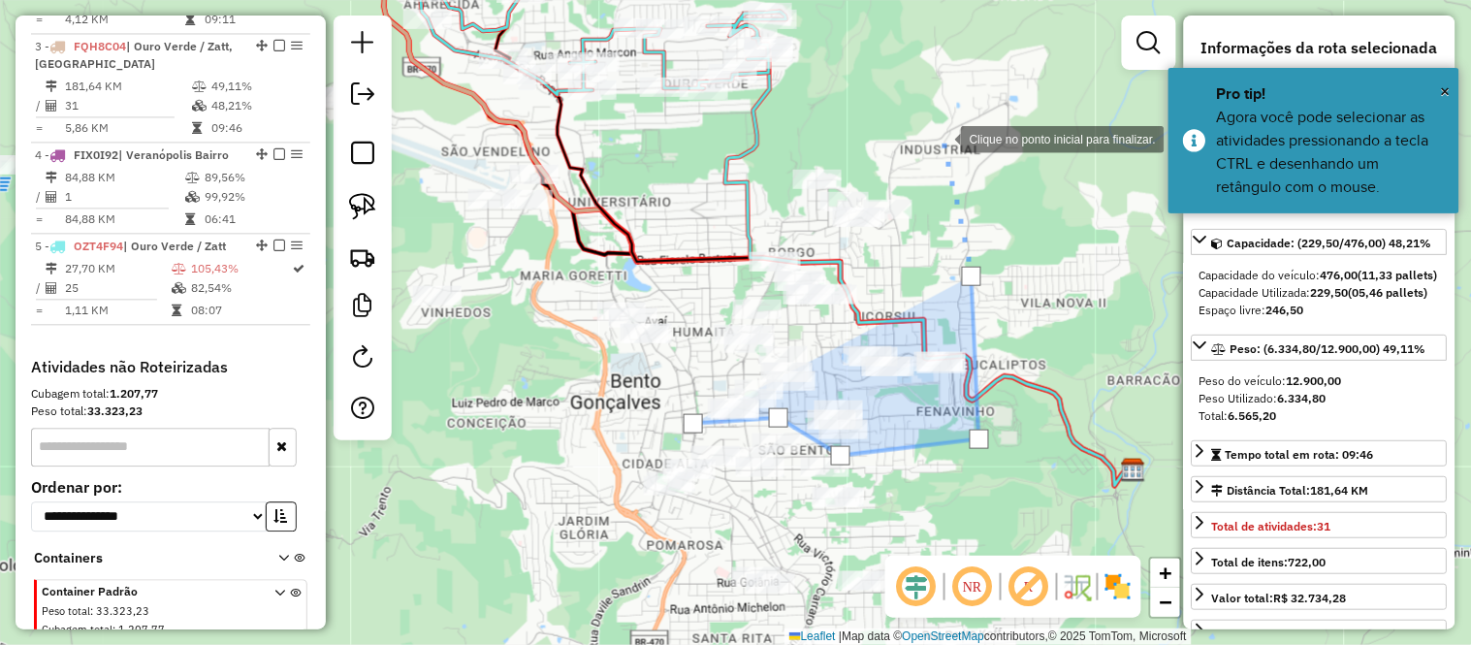
drag, startPoint x: 941, startPoint y: 138, endPoint x: 870, endPoint y: 127, distance: 72.5
click at [940, 137] on div at bounding box center [941, 137] width 39 height 39
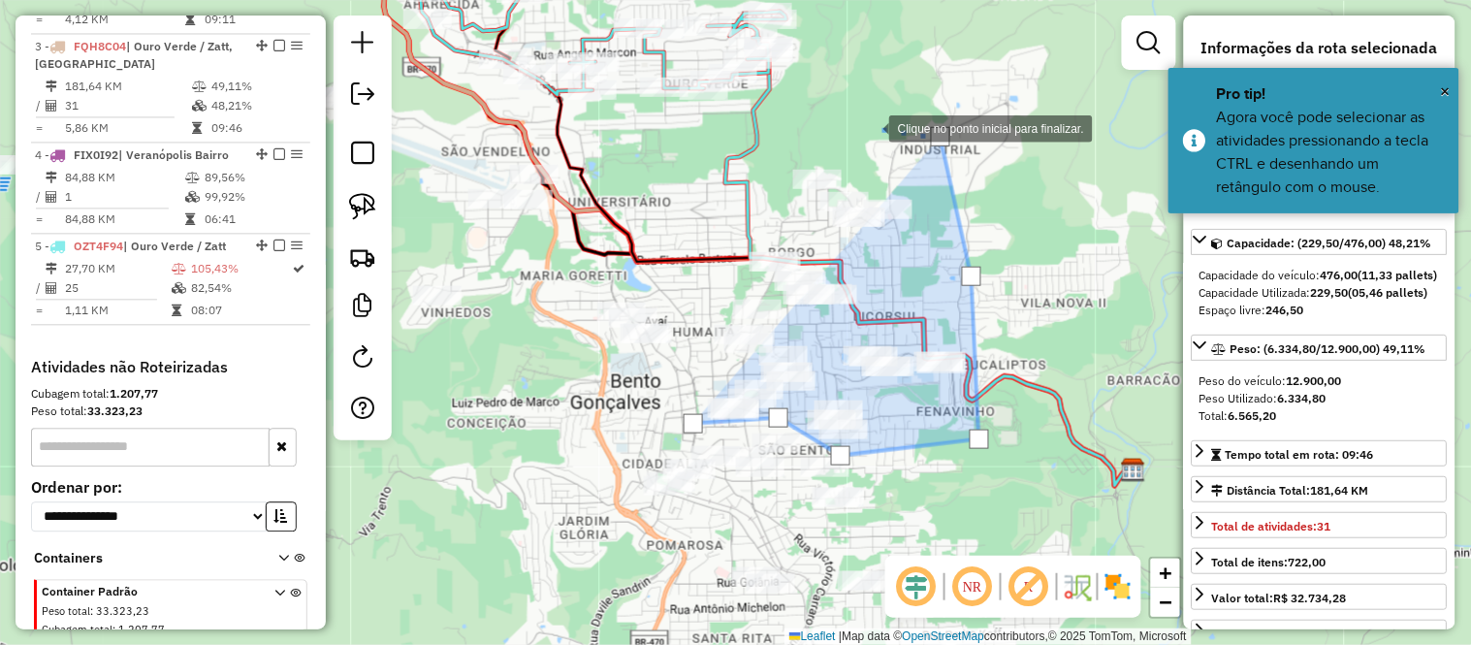
click at [850, 126] on div at bounding box center [869, 127] width 39 height 39
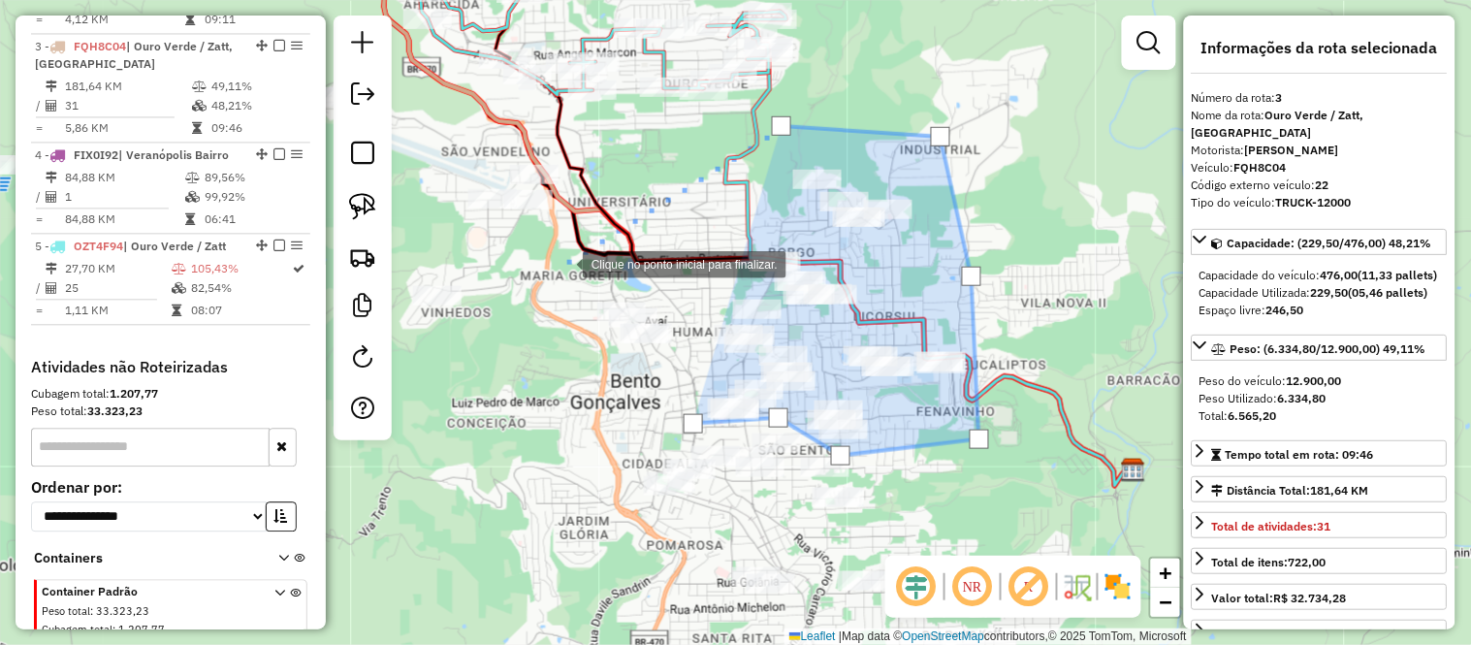
click at [563, 263] on div at bounding box center [563, 262] width 39 height 39
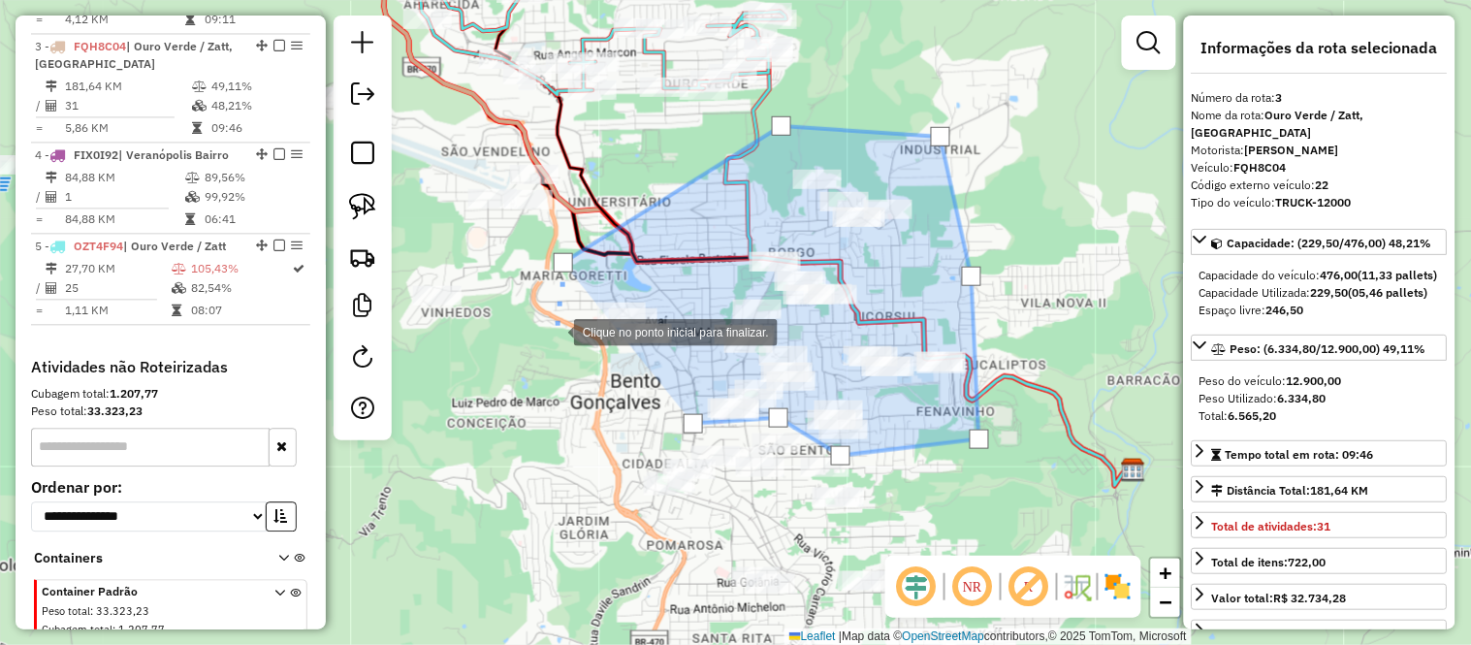
drag, startPoint x: 551, startPoint y: 352, endPoint x: 557, endPoint y: 366, distance: 14.8
click at [551, 350] on div at bounding box center [554, 330] width 39 height 39
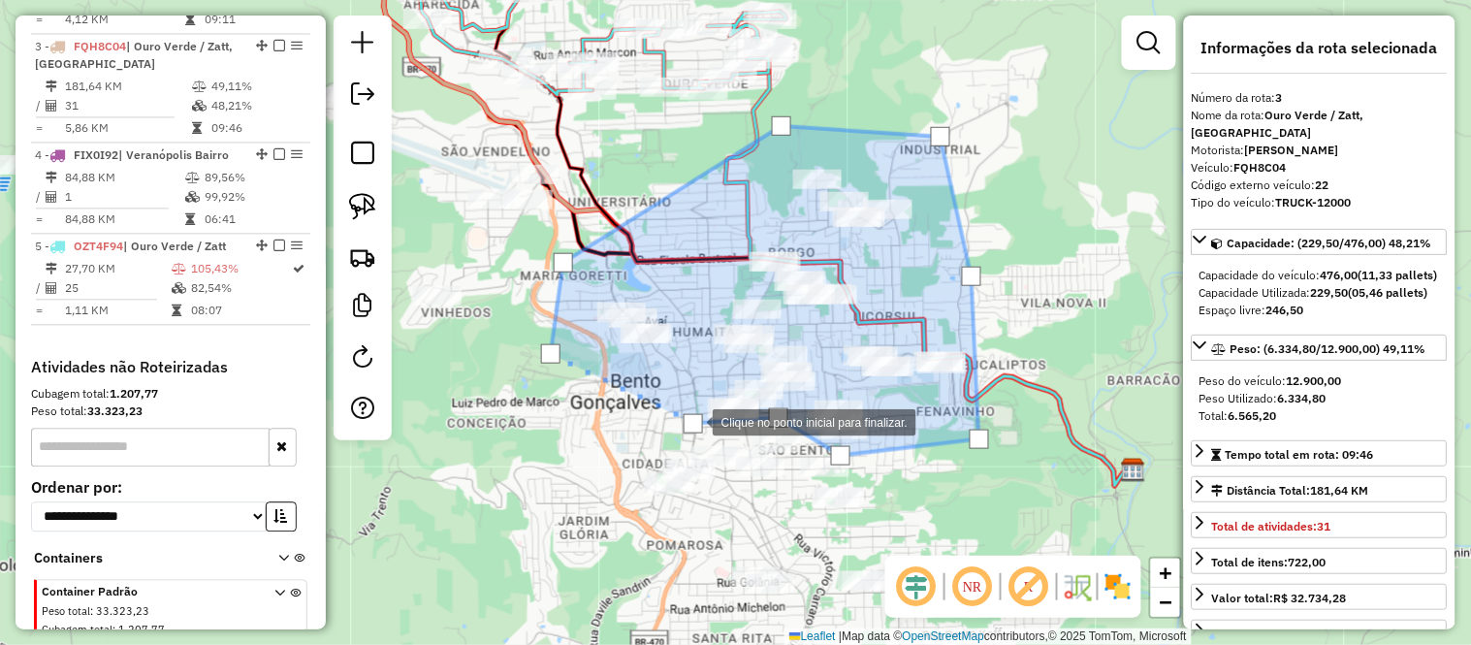
click at [693, 421] on div at bounding box center [693, 423] width 19 height 19
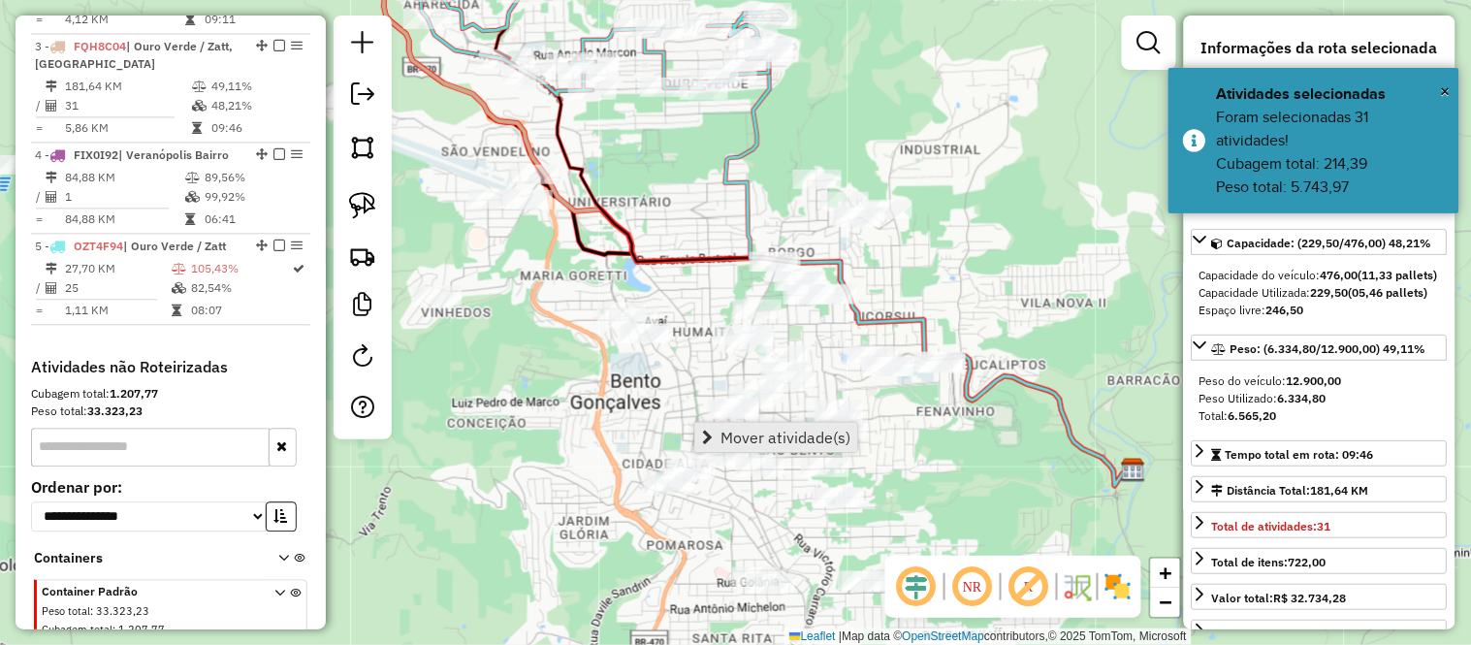
click at [744, 429] on span "Mover atividade(s)" at bounding box center [785, 437] width 130 height 16
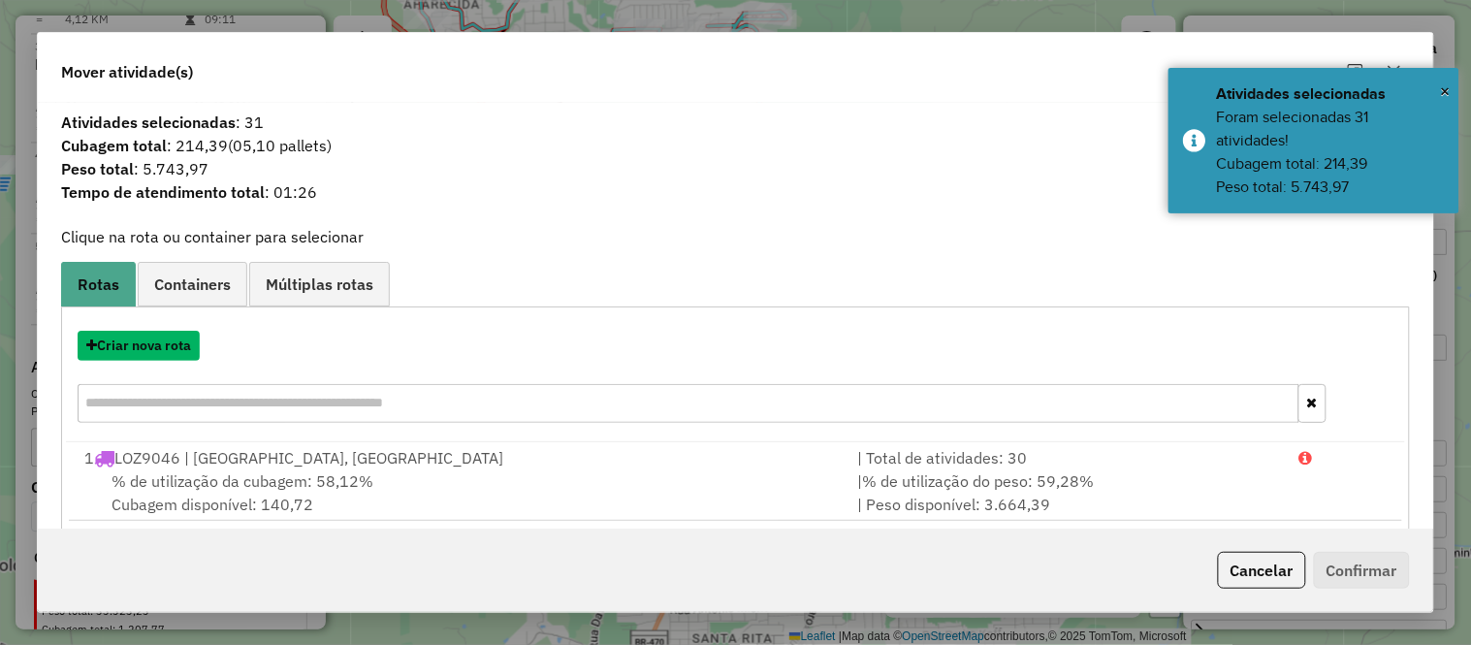
click at [162, 349] on button "Criar nova rota" at bounding box center [139, 346] width 122 height 30
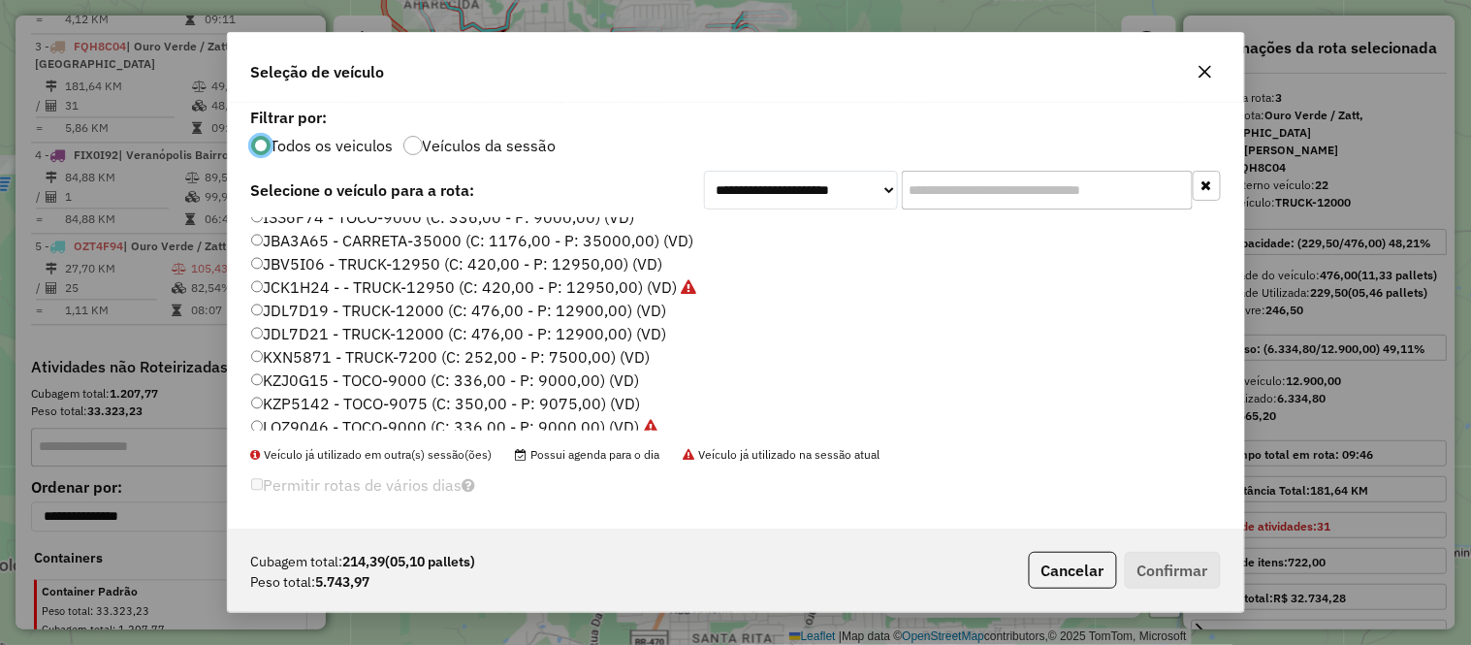
scroll to position [252, 0]
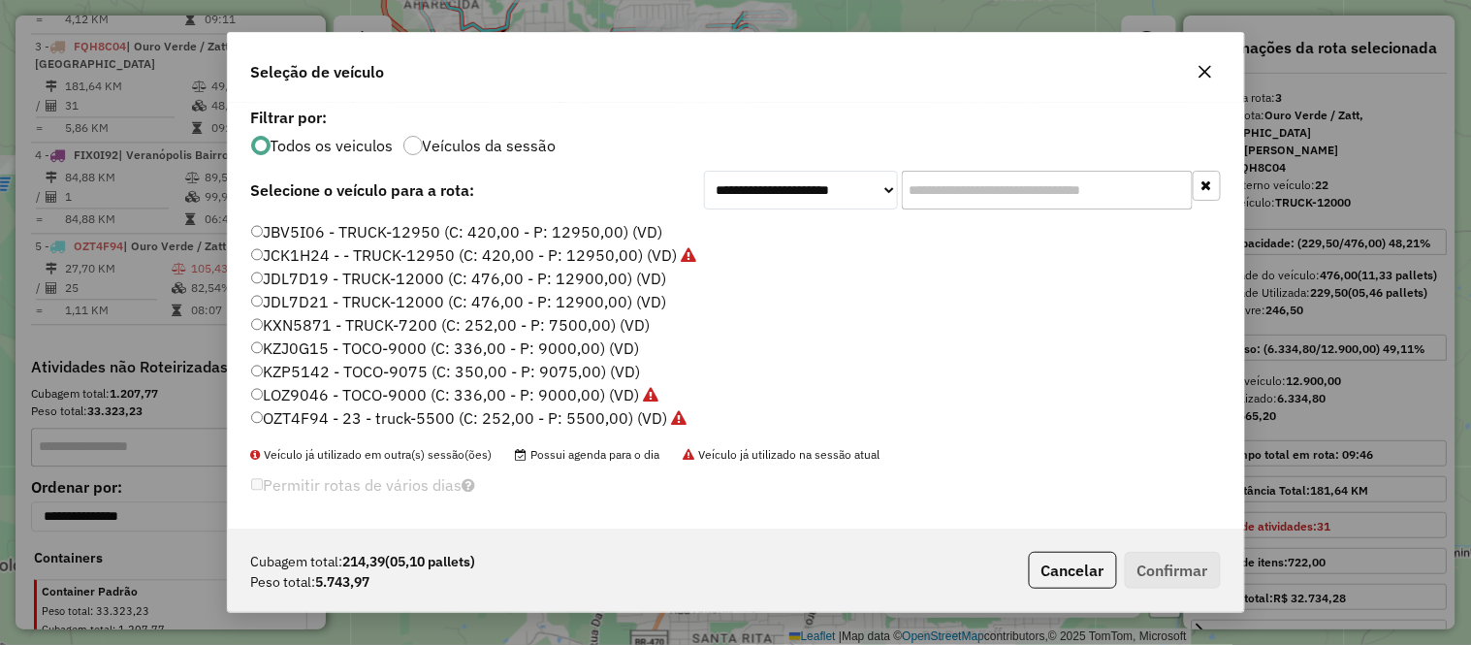
click at [314, 320] on label "KXN5871 - TRUCK-7200 (C: 252,00 - P: 7500,00) (VD)" at bounding box center [450, 324] width 399 height 23
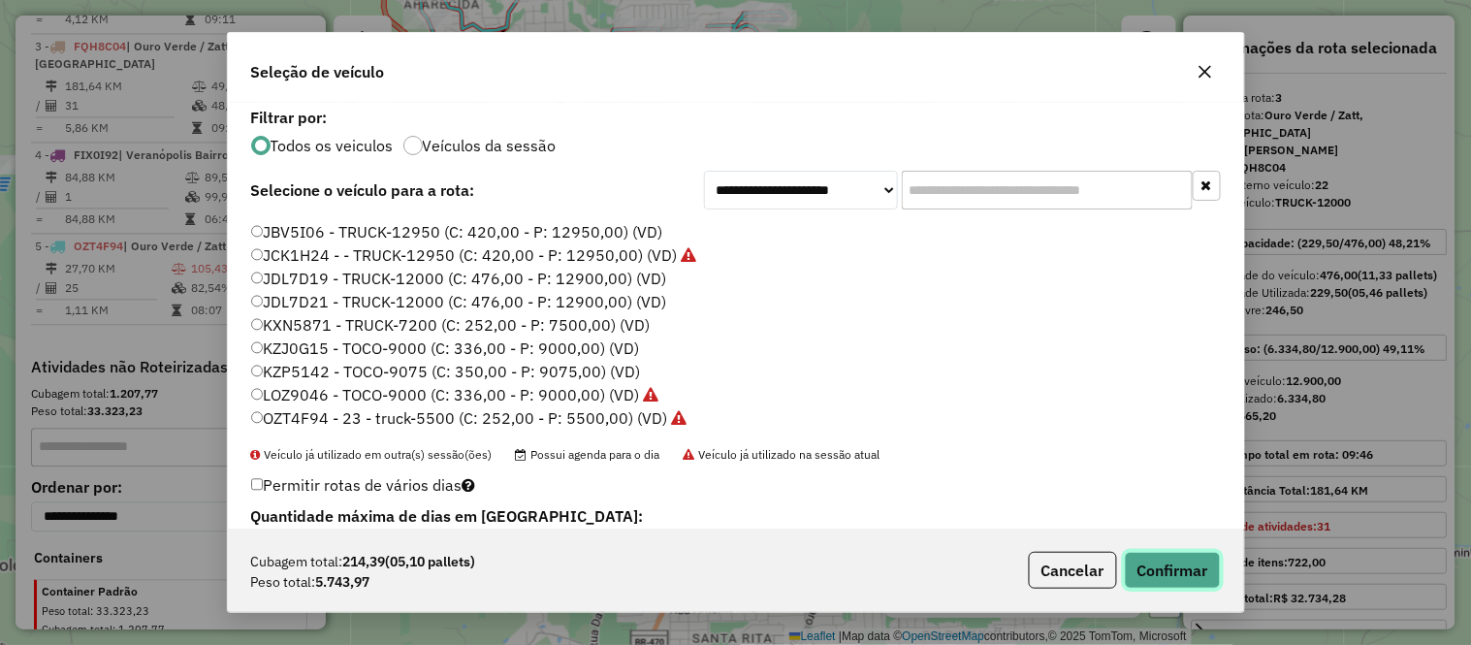
click at [1177, 557] on button "Confirmar" at bounding box center [1173, 570] width 96 height 37
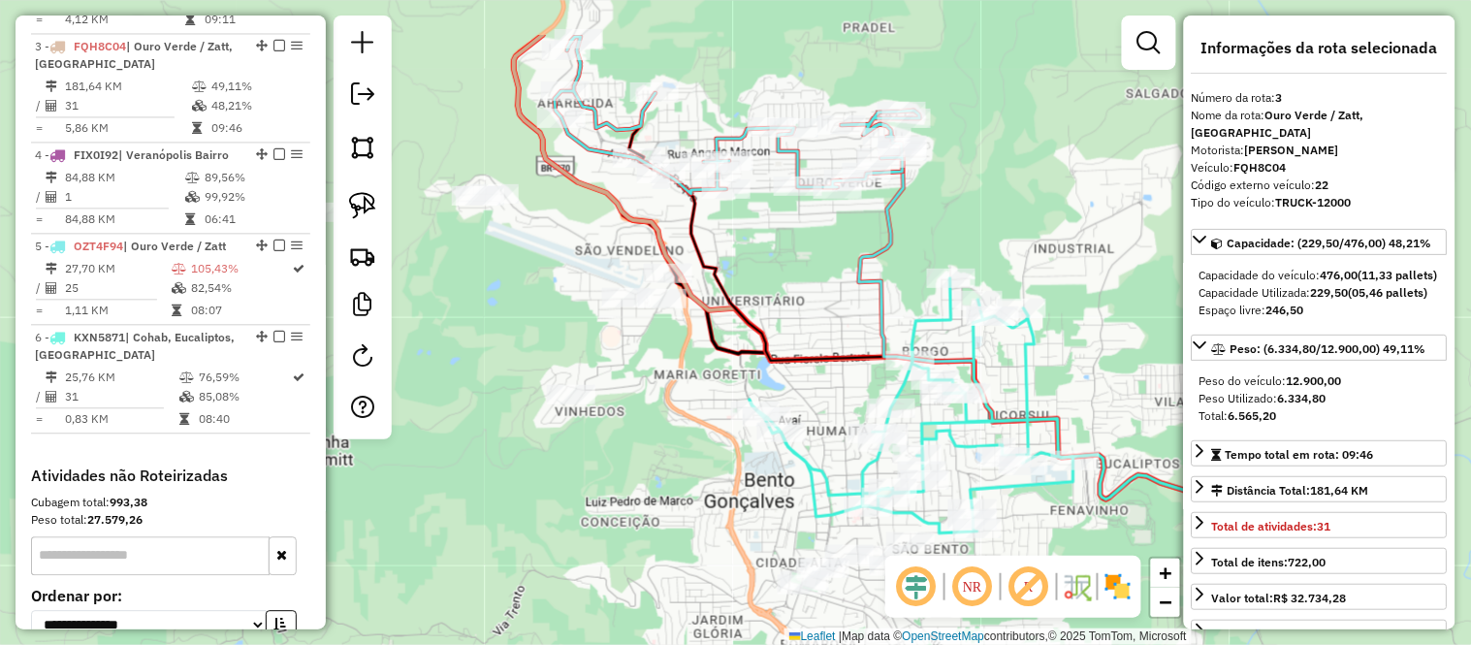
drag, startPoint x: 704, startPoint y: 260, endPoint x: 838, endPoint y: 359, distance: 166.4
click at [838, 359] on icon at bounding box center [945, 339] width 633 height 492
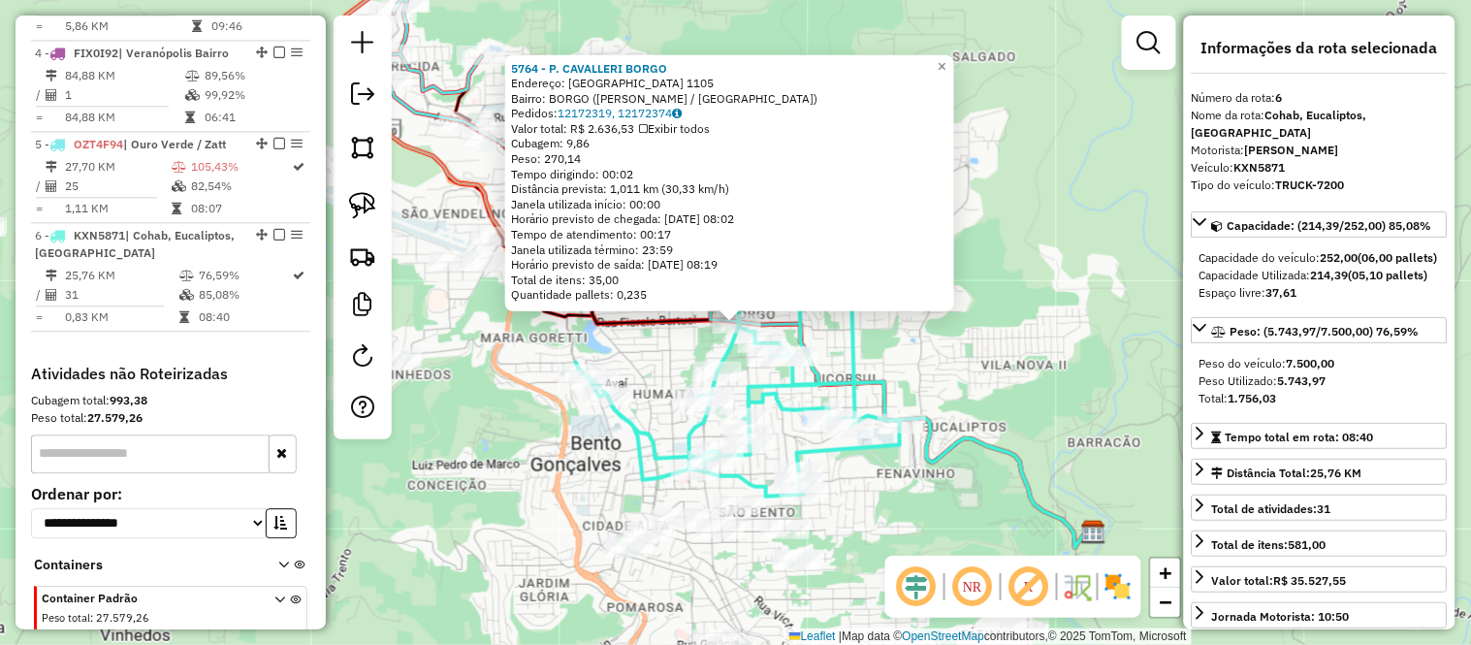
scroll to position [1151, 0]
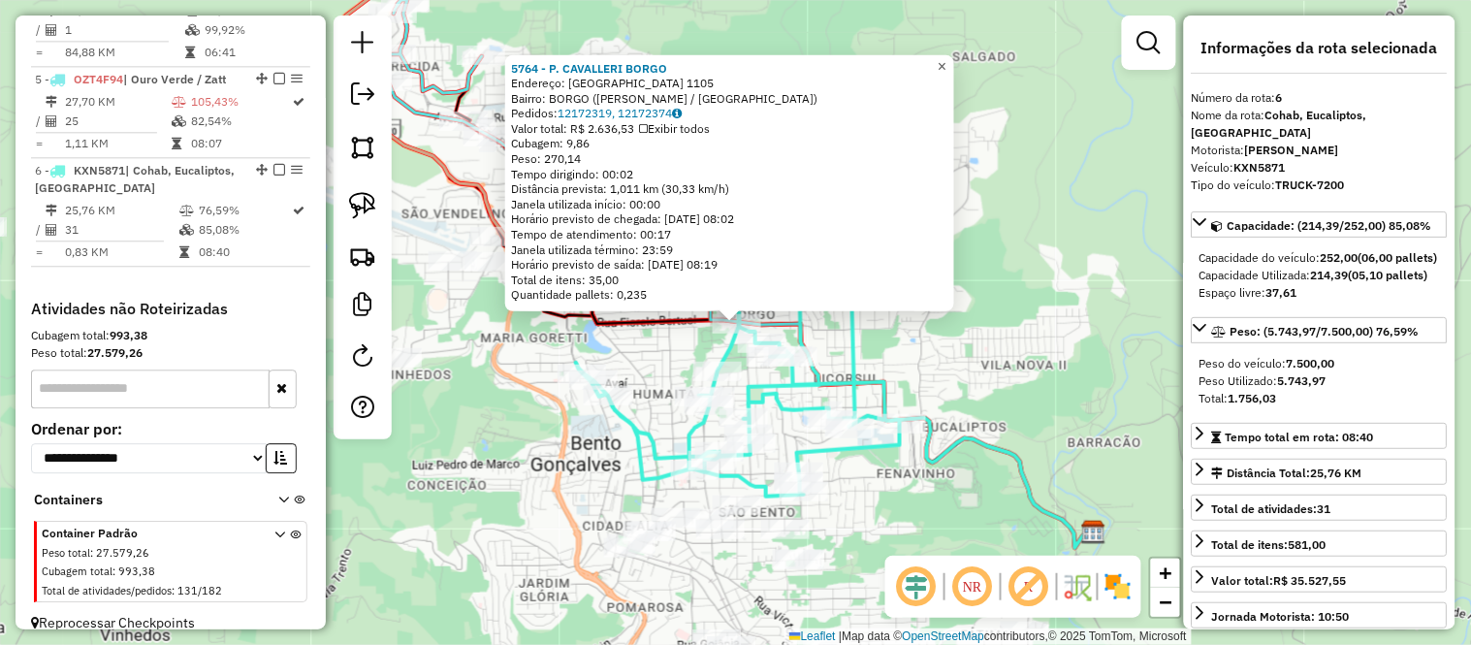
click at [946, 57] on span "×" at bounding box center [942, 65] width 9 height 16
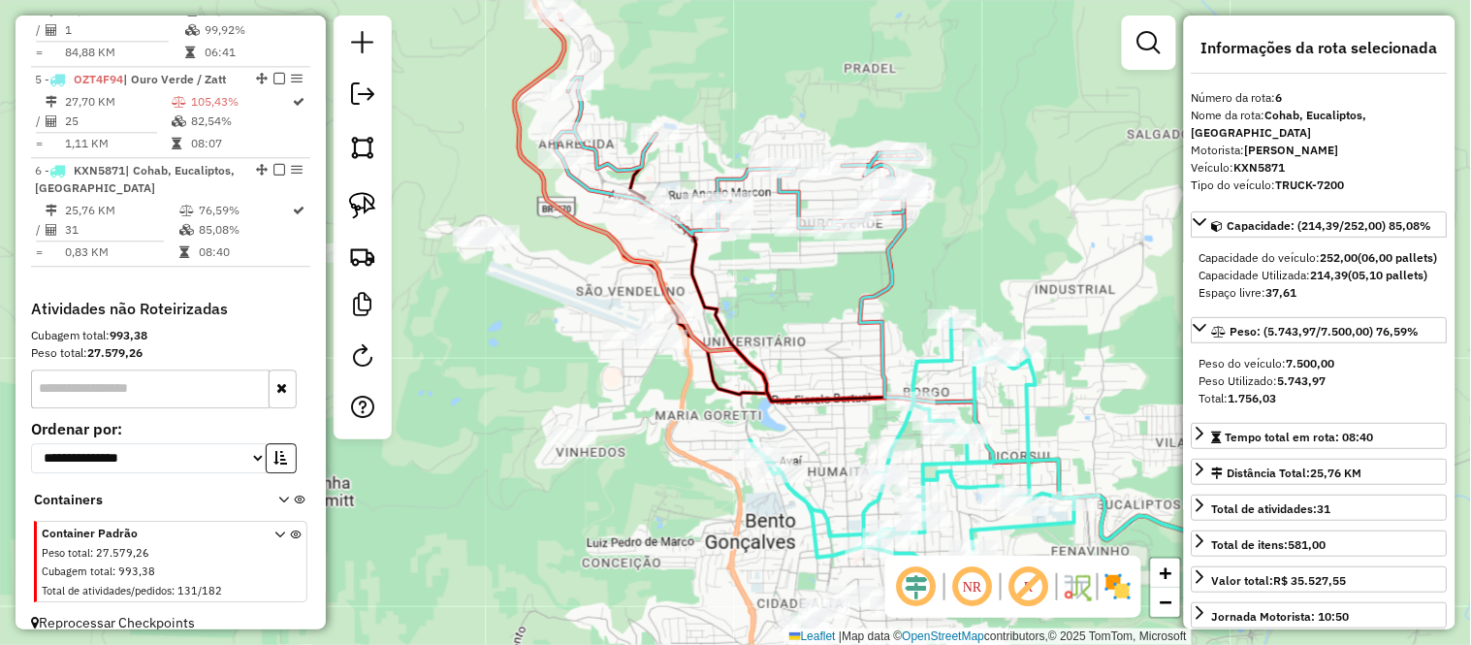
drag, startPoint x: 626, startPoint y: 237, endPoint x: 799, endPoint y: 312, distance: 188.4
click at [799, 312] on div "Janela de atendimento Grade de atendimento Capacidade Transportadoras Veículos …" at bounding box center [735, 322] width 1471 height 645
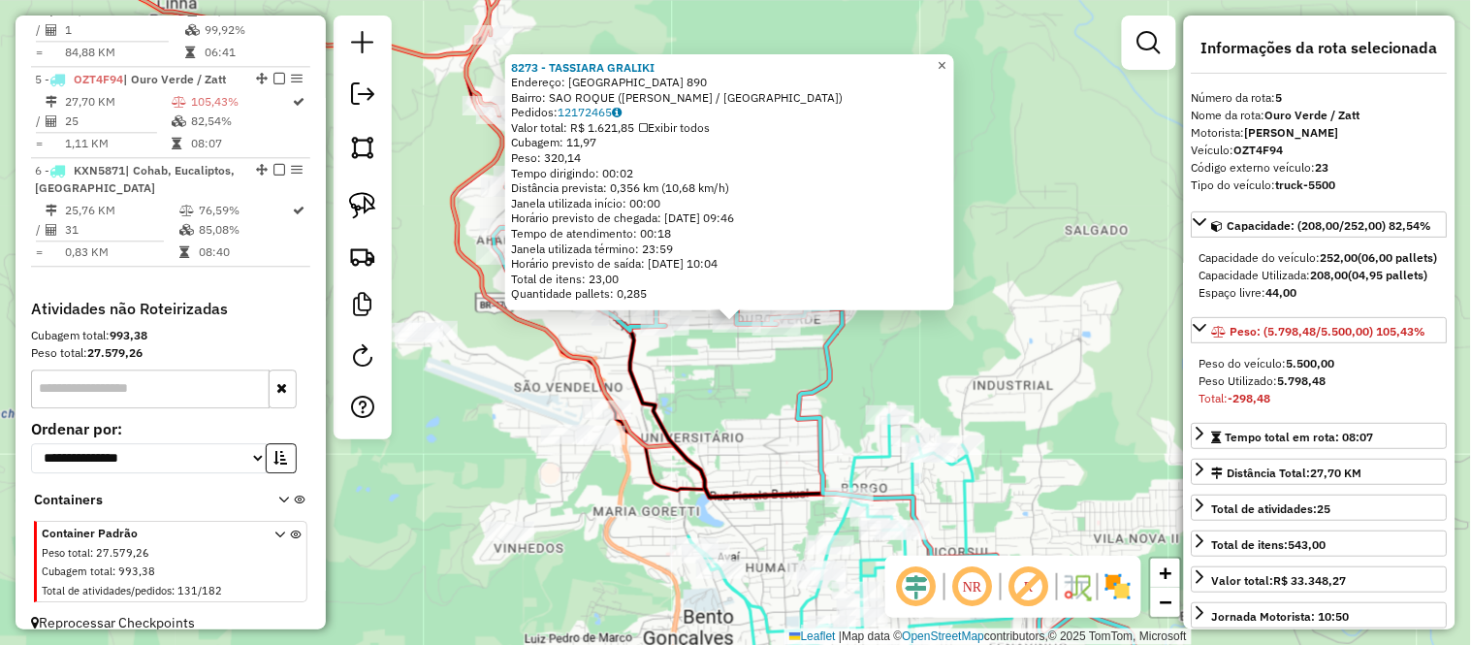
click at [946, 56] on span "×" at bounding box center [942, 64] width 9 height 16
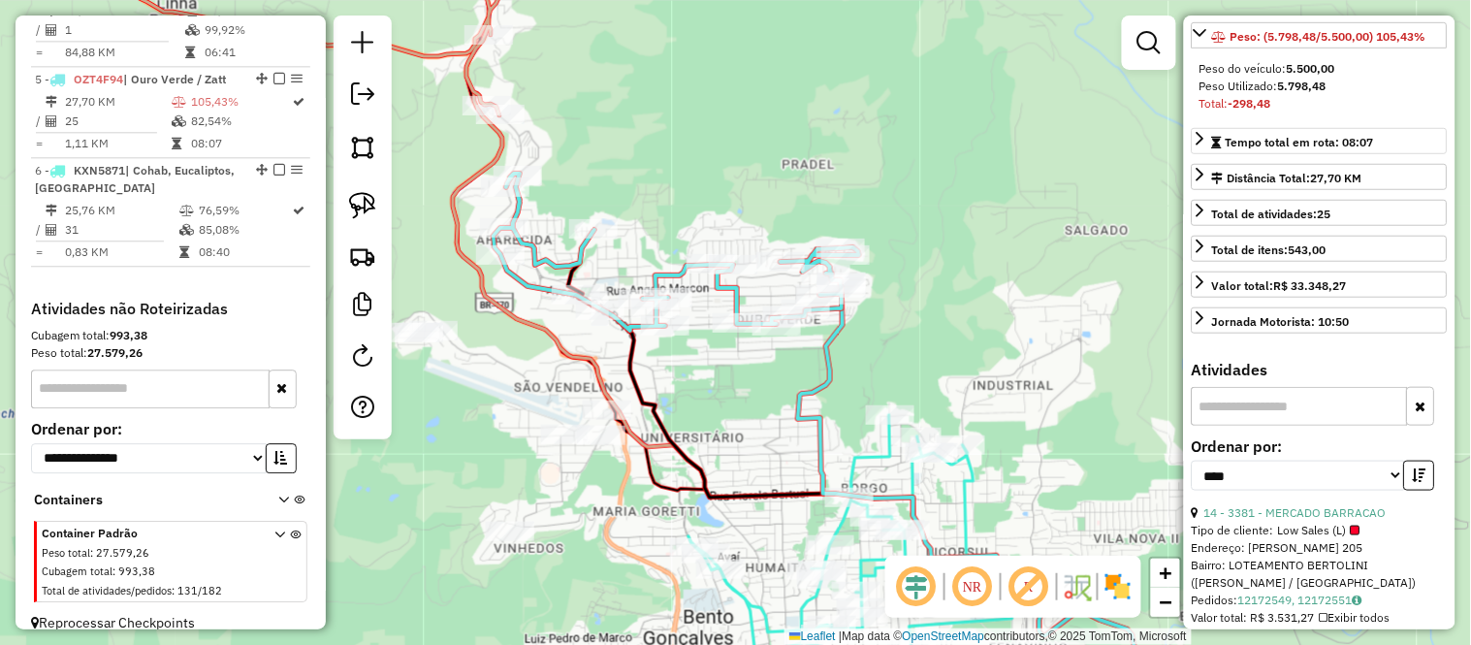
scroll to position [323, 0]
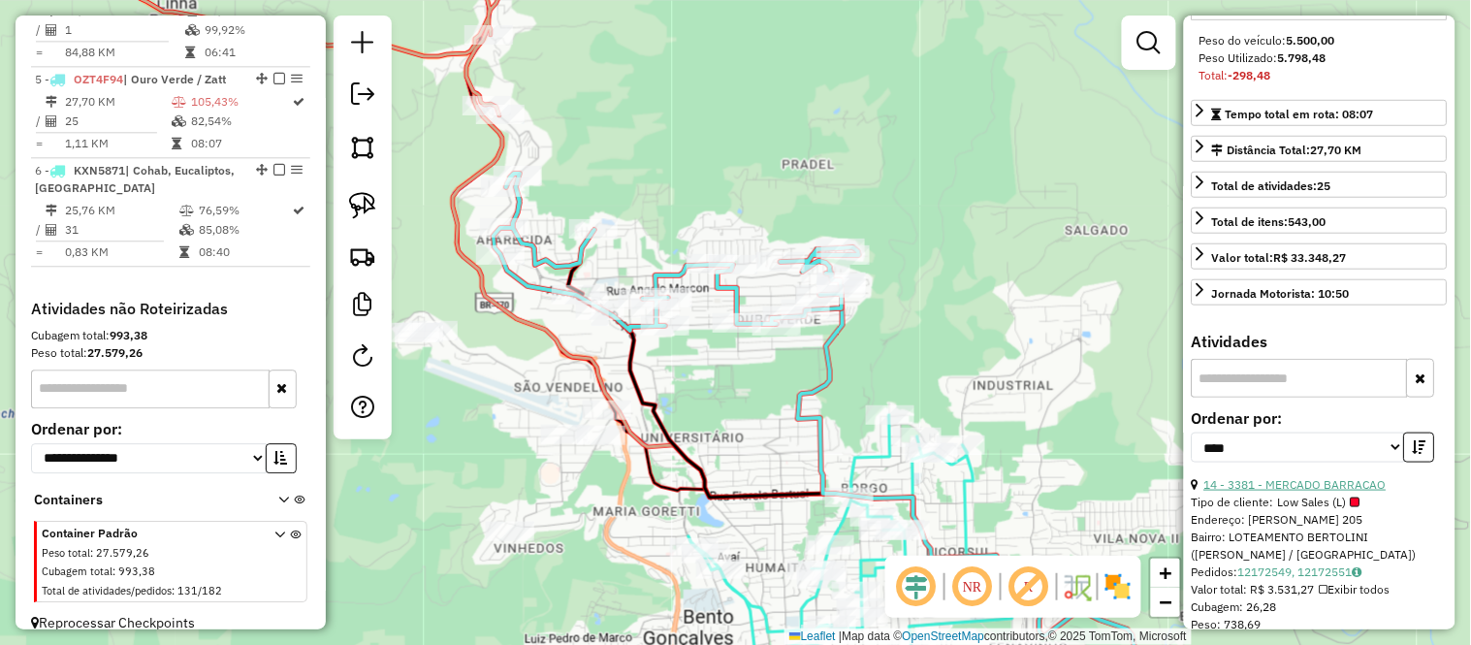
click at [1319, 492] on link "14 - 3381 - MERCADO BARRACAO" at bounding box center [1295, 484] width 182 height 15
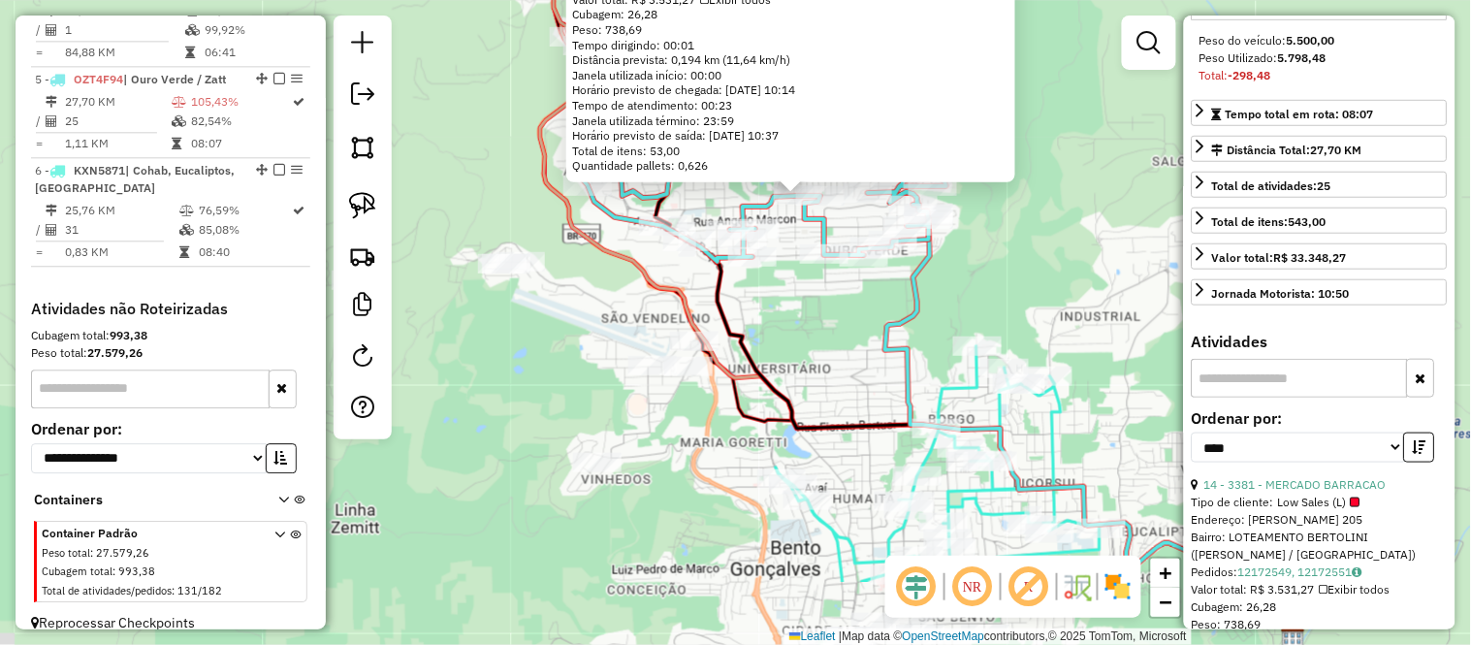
drag, startPoint x: 793, startPoint y: 481, endPoint x: 855, endPoint y: 353, distance: 142.2
click at [855, 353] on div "3381 - MERCADO BARRACAO Tipo de cliente: Low Sales (L) Endereço: AMELIO LEONARD…" at bounding box center [735, 322] width 1471 height 645
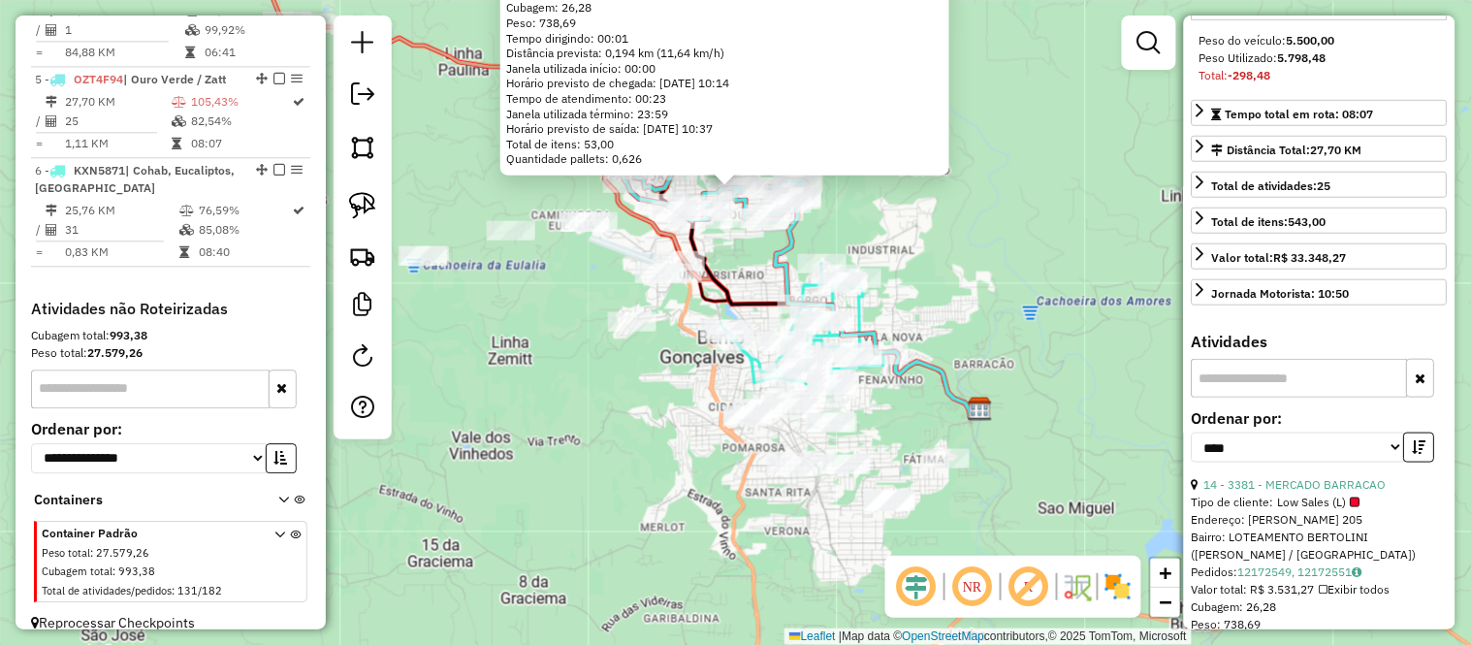
drag, startPoint x: 1002, startPoint y: 339, endPoint x: 906, endPoint y: 254, distance: 127.7
click at [906, 254] on div "3381 - MERCADO BARRACAO Tipo de cliente: Low Sales (L) Endereço: AMELIO LEONARD…" at bounding box center [735, 322] width 1471 height 645
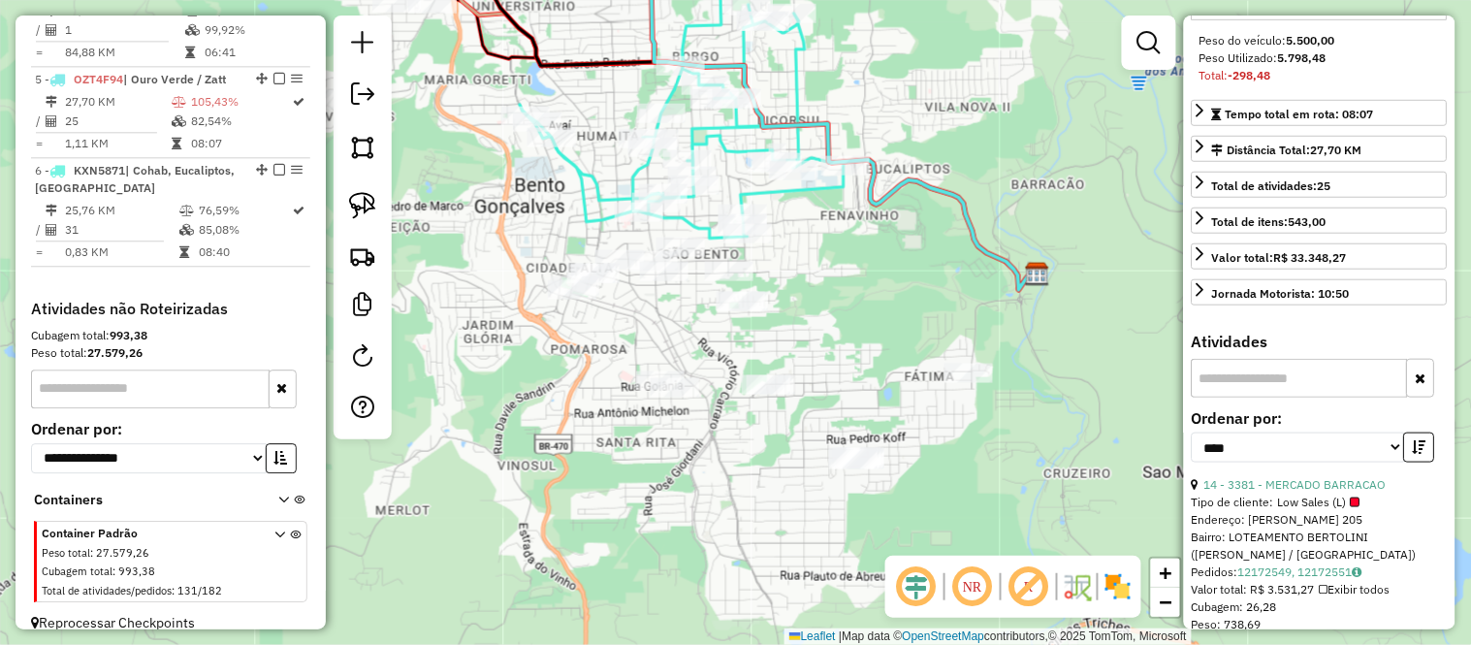
drag, startPoint x: 884, startPoint y: 452, endPoint x: 842, endPoint y: 334, distance: 124.8
click at [842, 334] on div "3381 - MERCADO BARRACAO Tipo de cliente: Low Sales (L) Endereço: AMELIO LEONARD…" at bounding box center [735, 322] width 1471 height 645
click at [356, 147] on img at bounding box center [362, 147] width 27 height 27
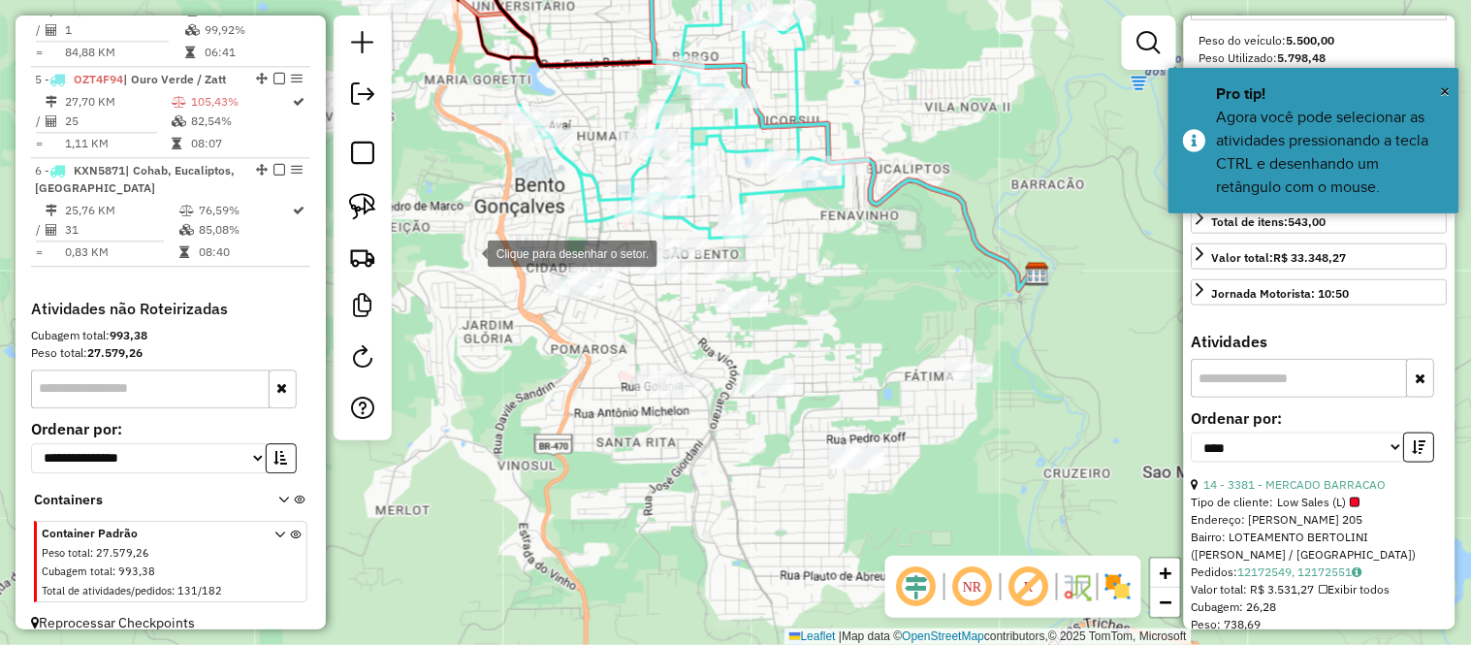
click at [468, 252] on div at bounding box center [468, 252] width 39 height 39
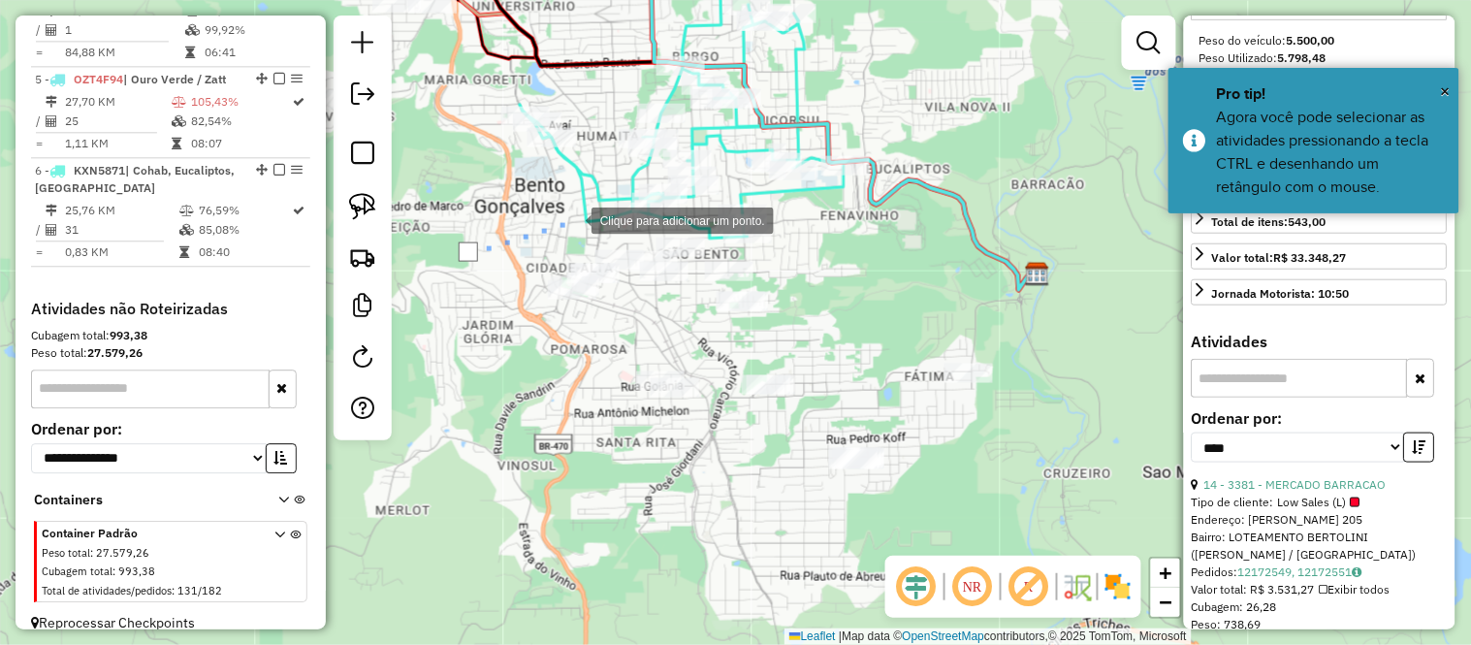
click at [572, 219] on div at bounding box center [572, 219] width 39 height 39
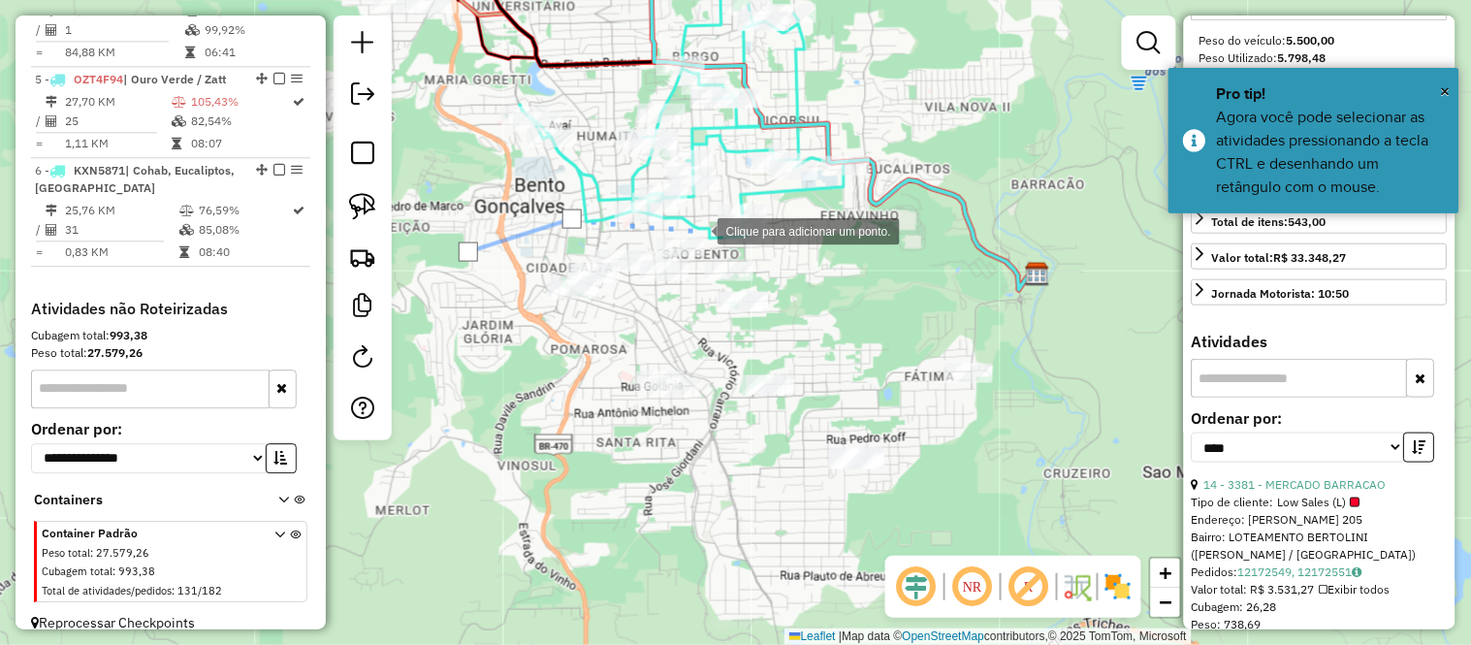
click at [698, 230] on div at bounding box center [698, 229] width 39 height 39
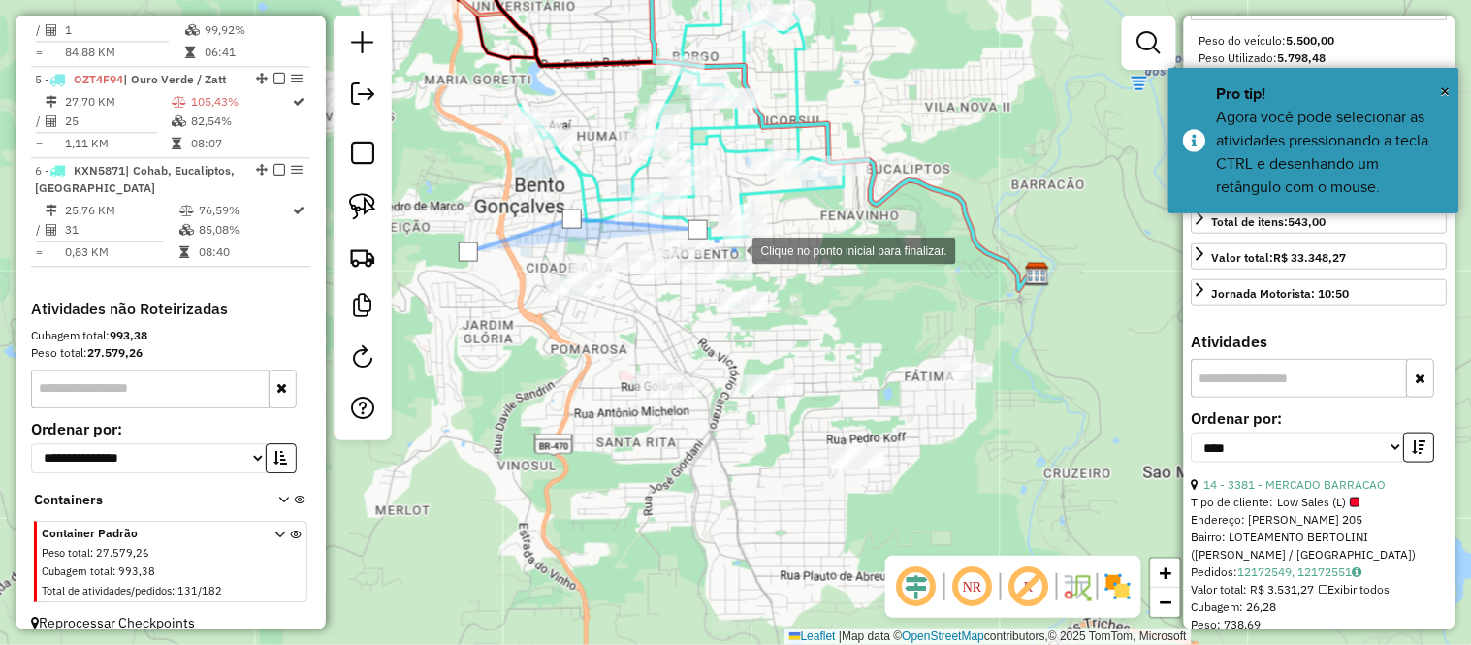
click at [733, 249] on div at bounding box center [733, 249] width 39 height 39
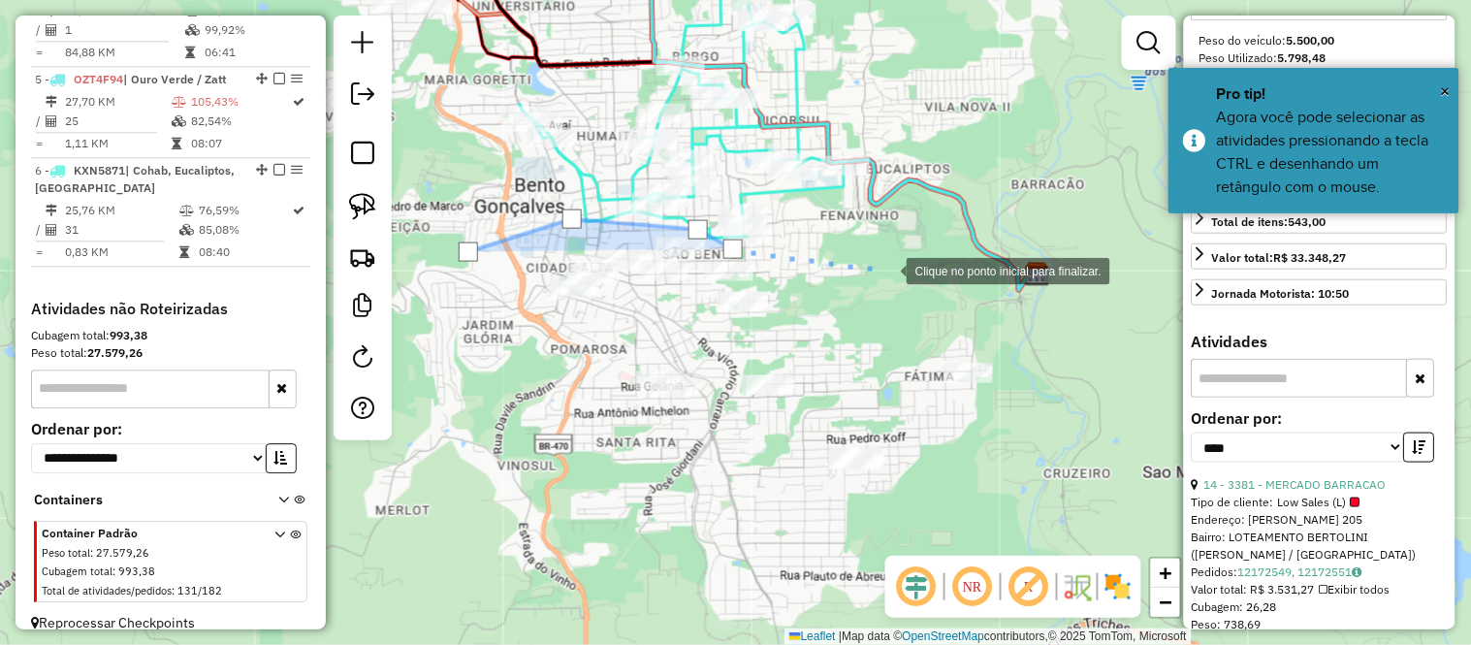
click at [887, 270] on div at bounding box center [887, 269] width 39 height 39
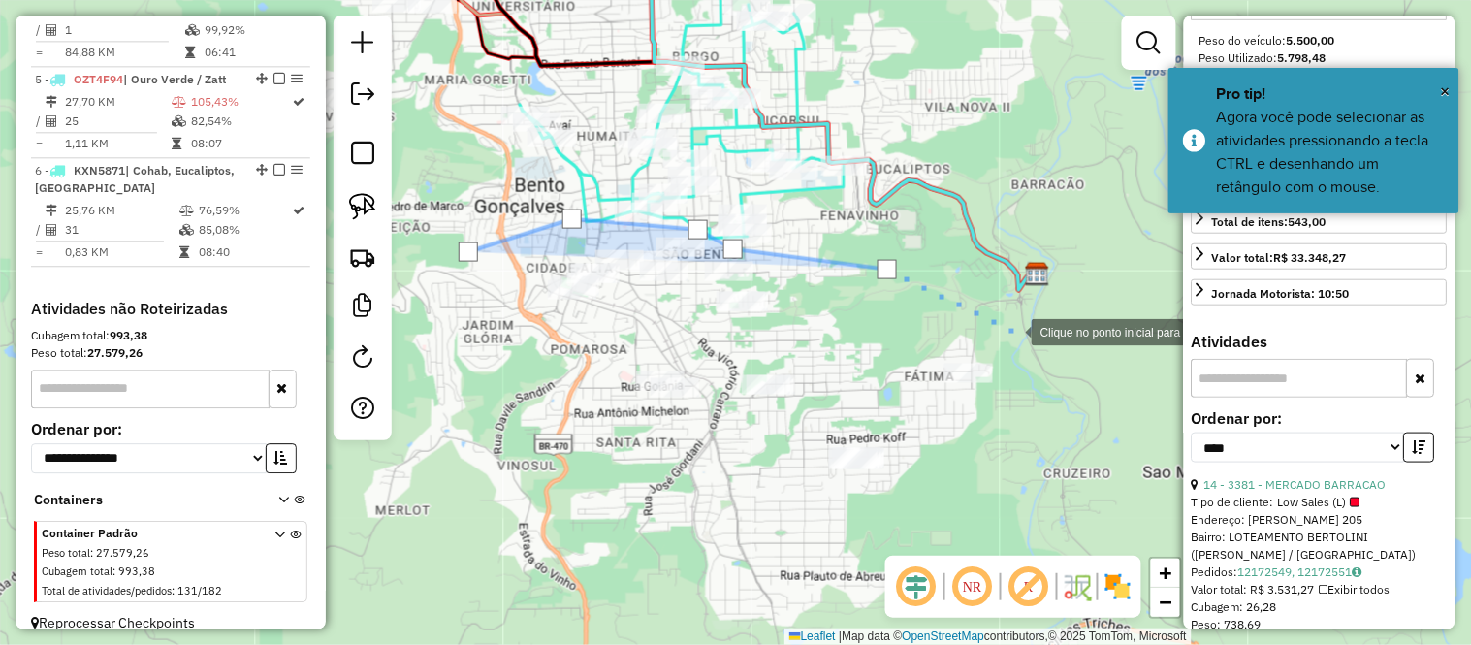
click at [1012, 330] on div at bounding box center [1012, 330] width 39 height 39
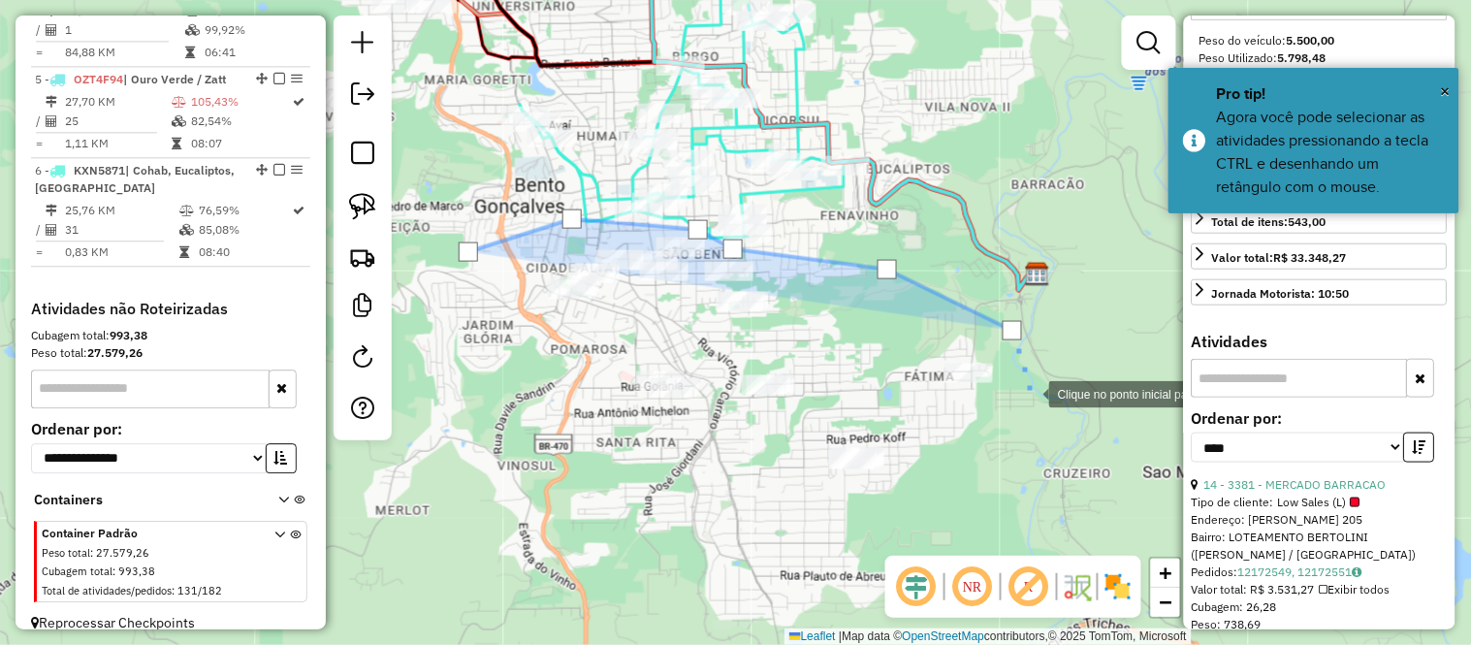
click at [1032, 412] on div at bounding box center [1029, 392] width 39 height 39
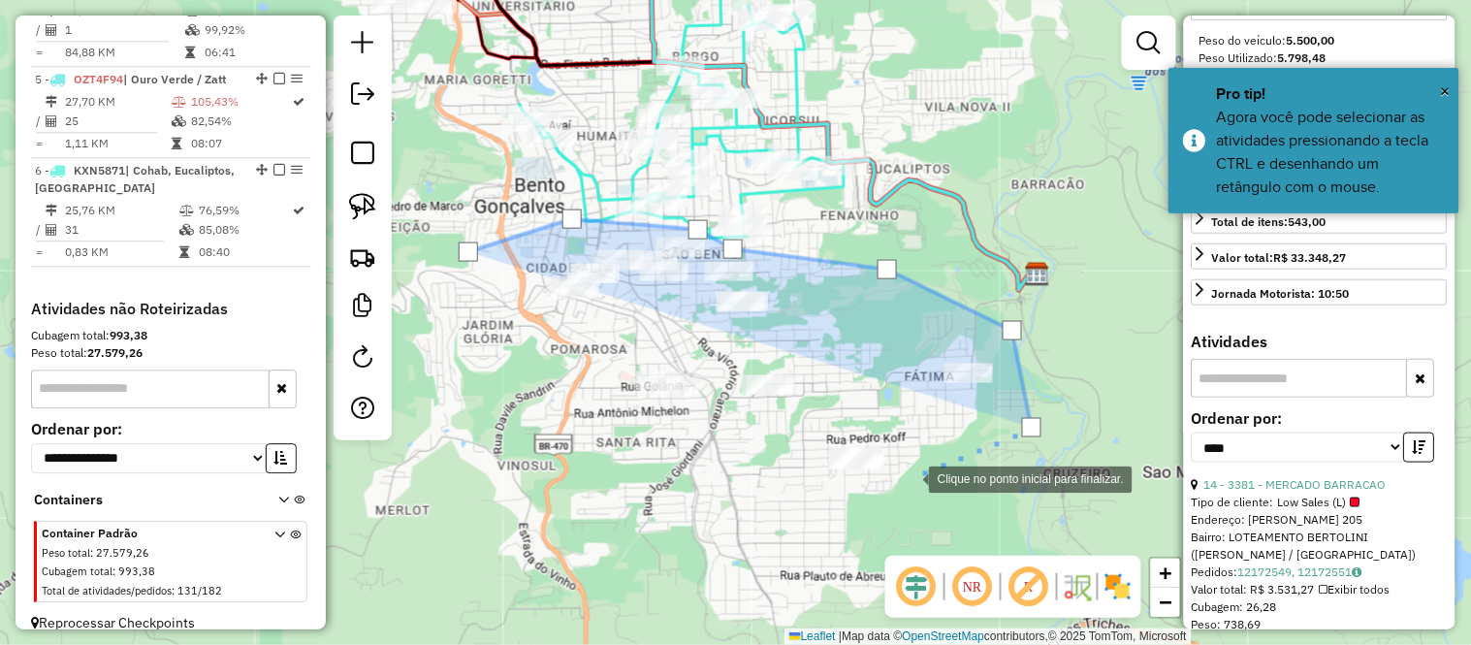
click at [909, 477] on div at bounding box center [909, 478] width 39 height 39
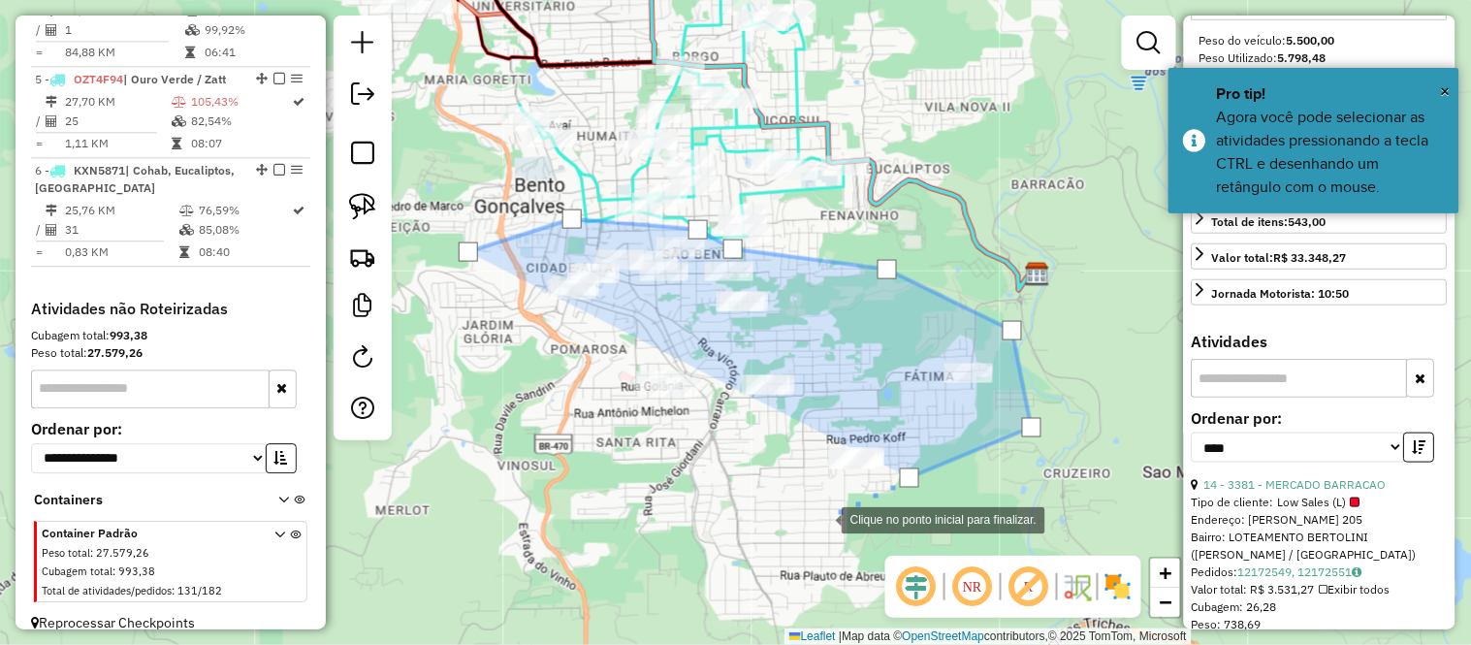
click at [822, 518] on div at bounding box center [822, 518] width 39 height 39
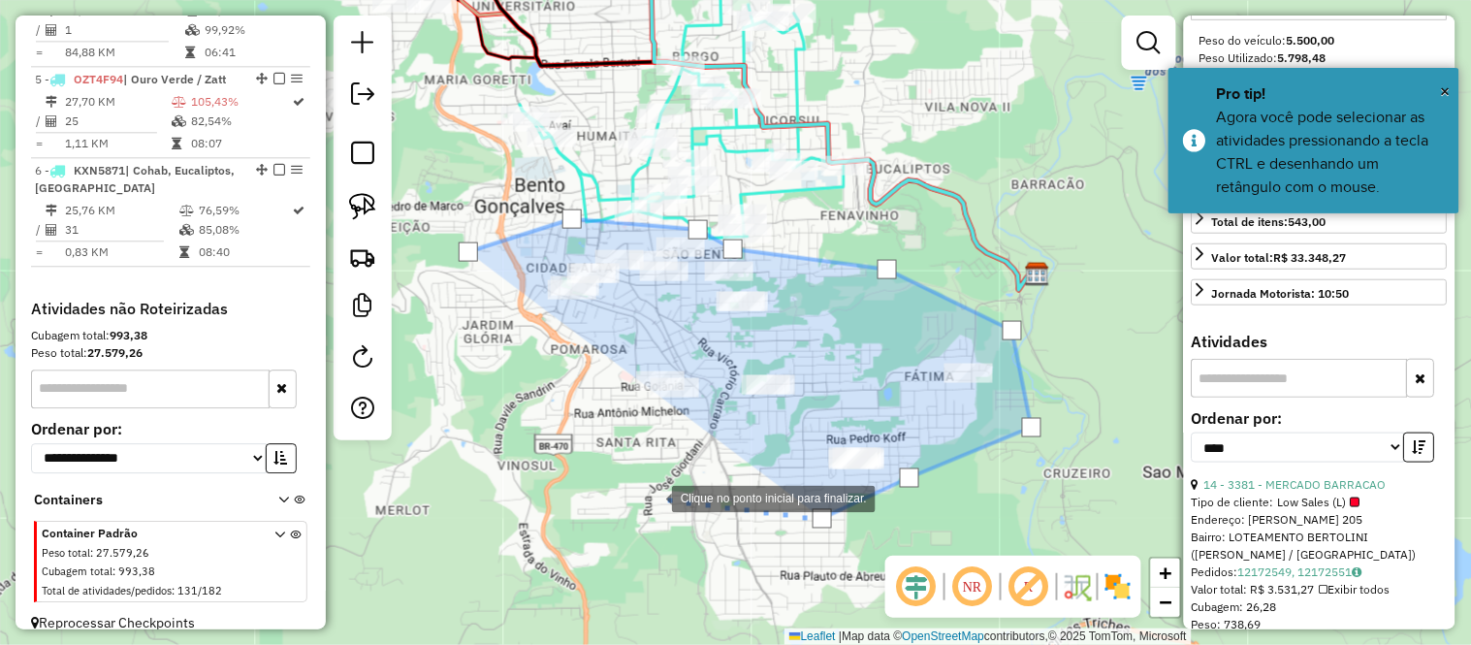
click at [652, 496] on div at bounding box center [652, 497] width 39 height 39
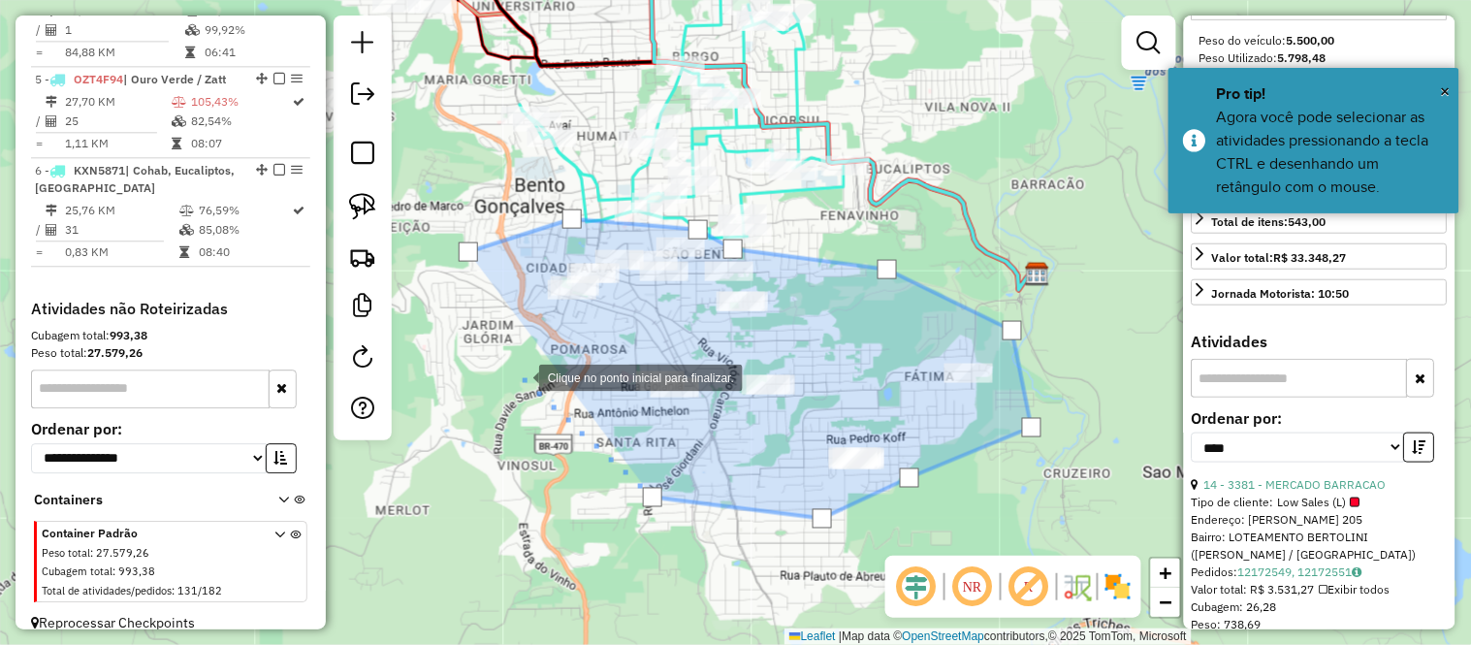
click at [507, 366] on div at bounding box center [519, 376] width 39 height 39
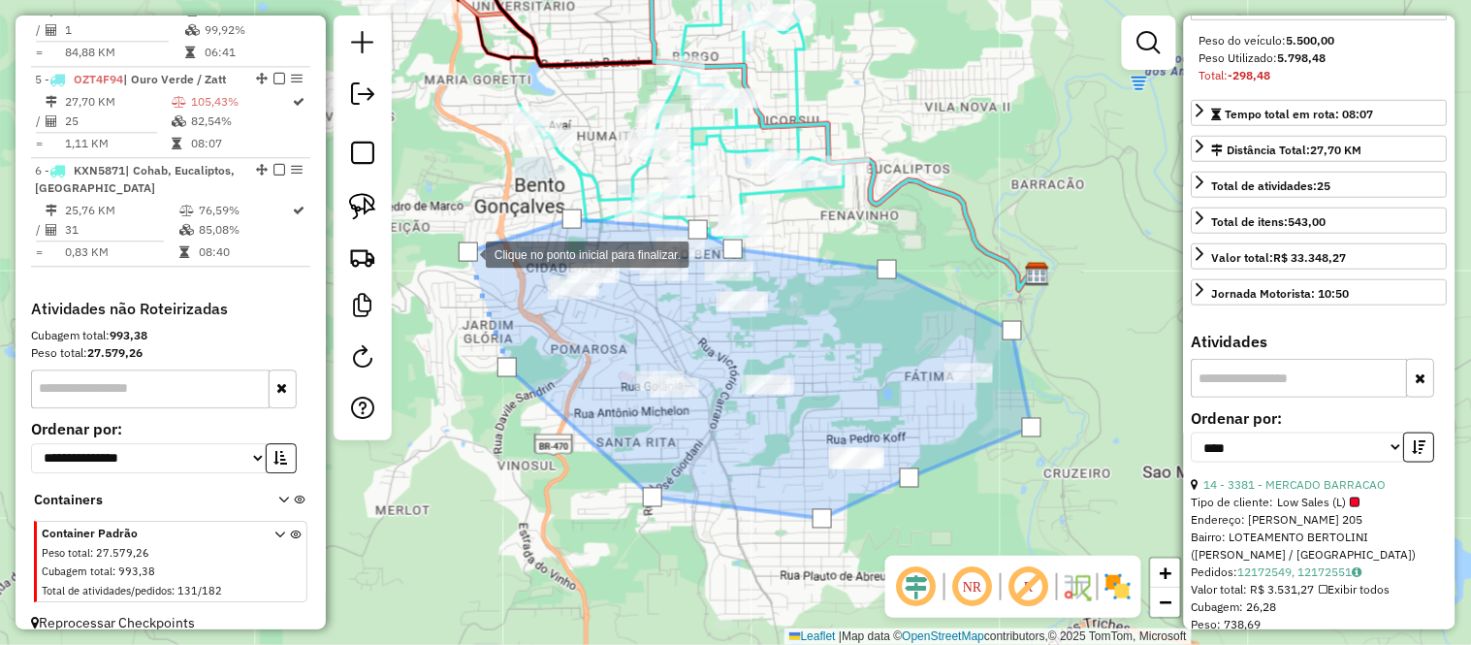
click at [466, 252] on div at bounding box center [468, 251] width 19 height 19
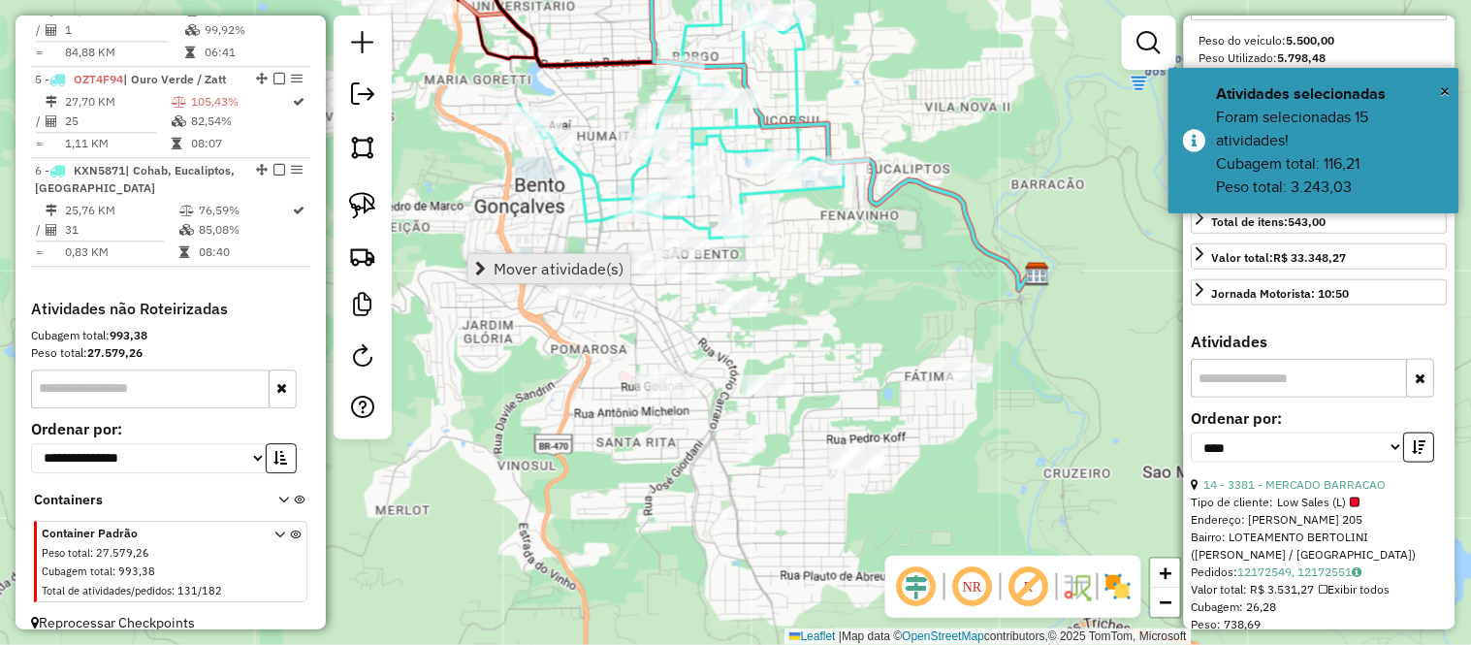
click at [526, 270] on span "Mover atividade(s)" at bounding box center [558, 269] width 130 height 16
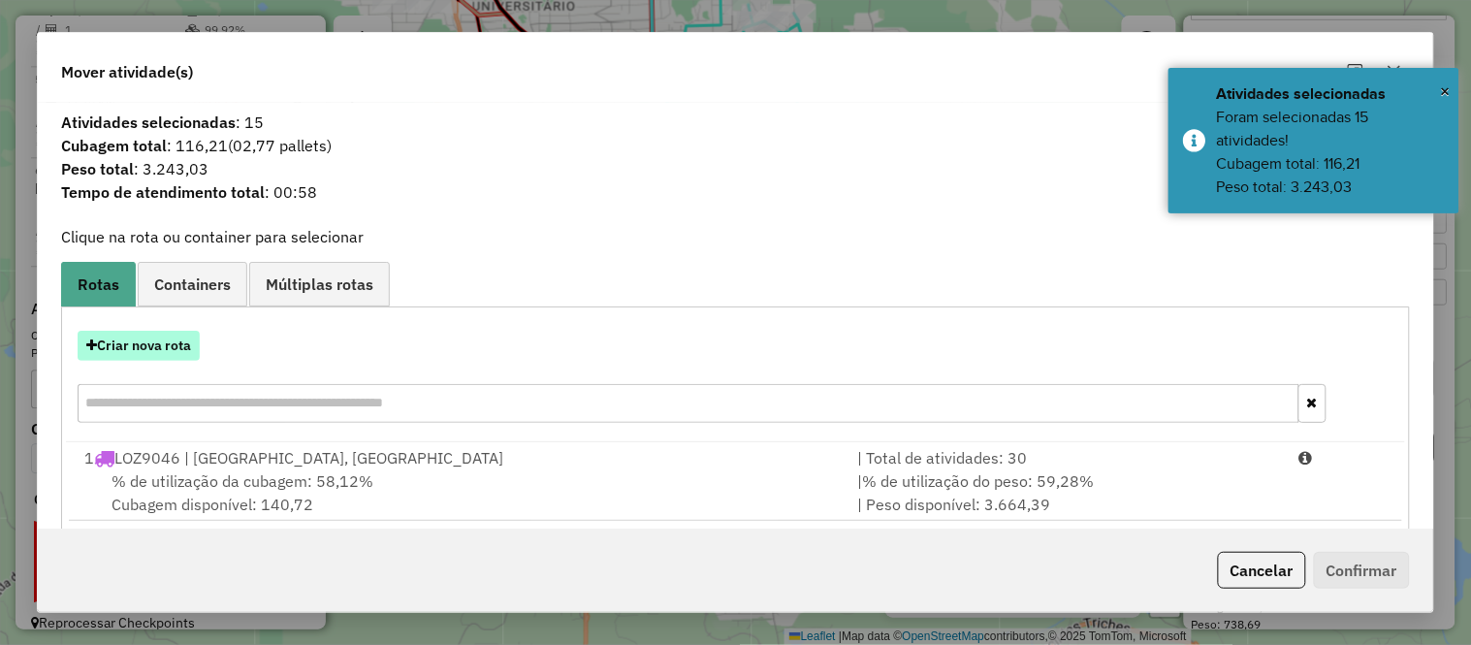
click at [186, 349] on button "Criar nova rota" at bounding box center [139, 346] width 122 height 30
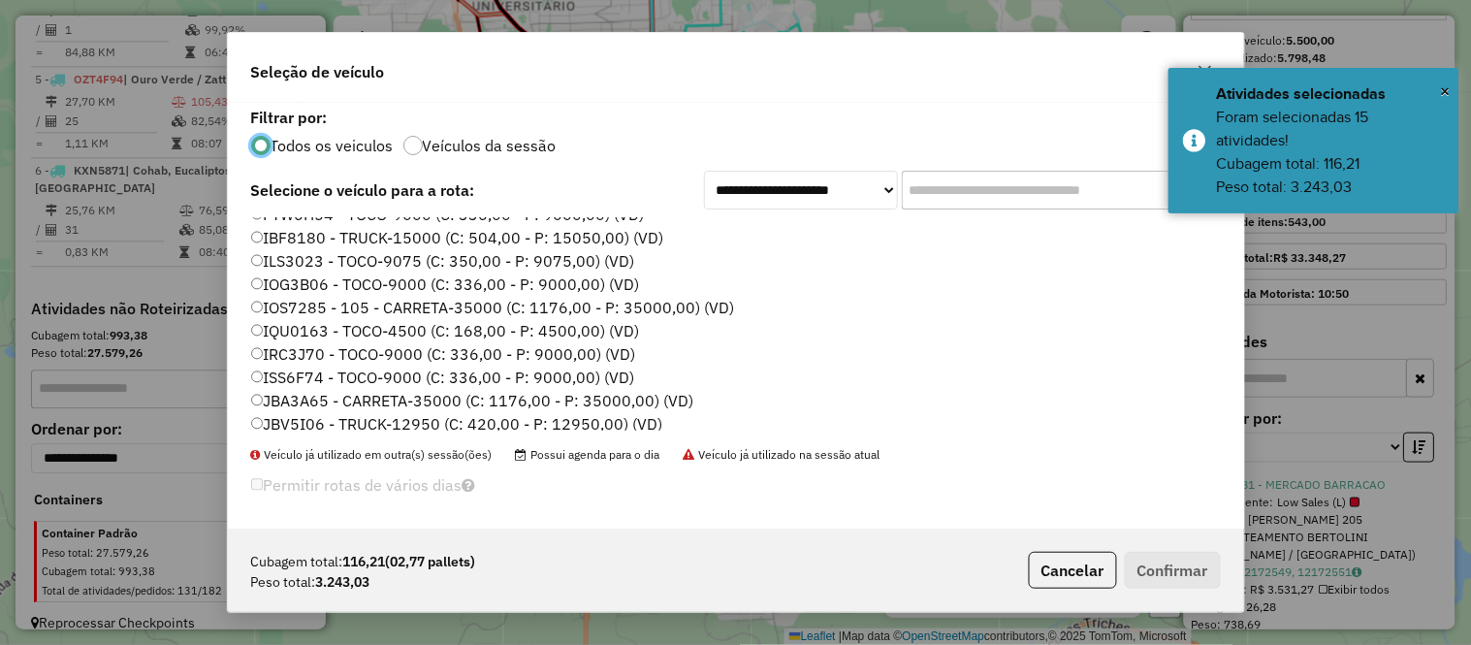
scroll to position [108, 0]
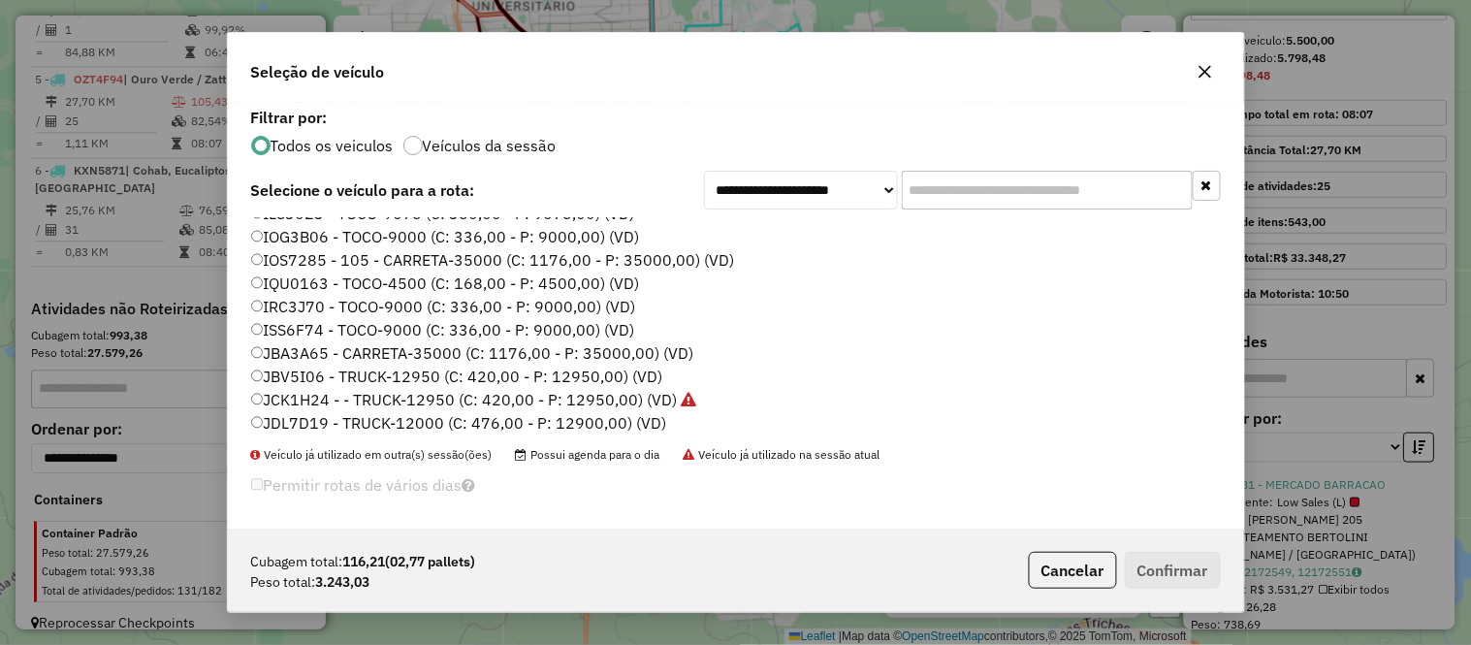
click at [293, 332] on label "ISS6F74 - TOCO-9000 (C: 336,00 - P: 9000,00) (VD)" at bounding box center [443, 329] width 384 height 23
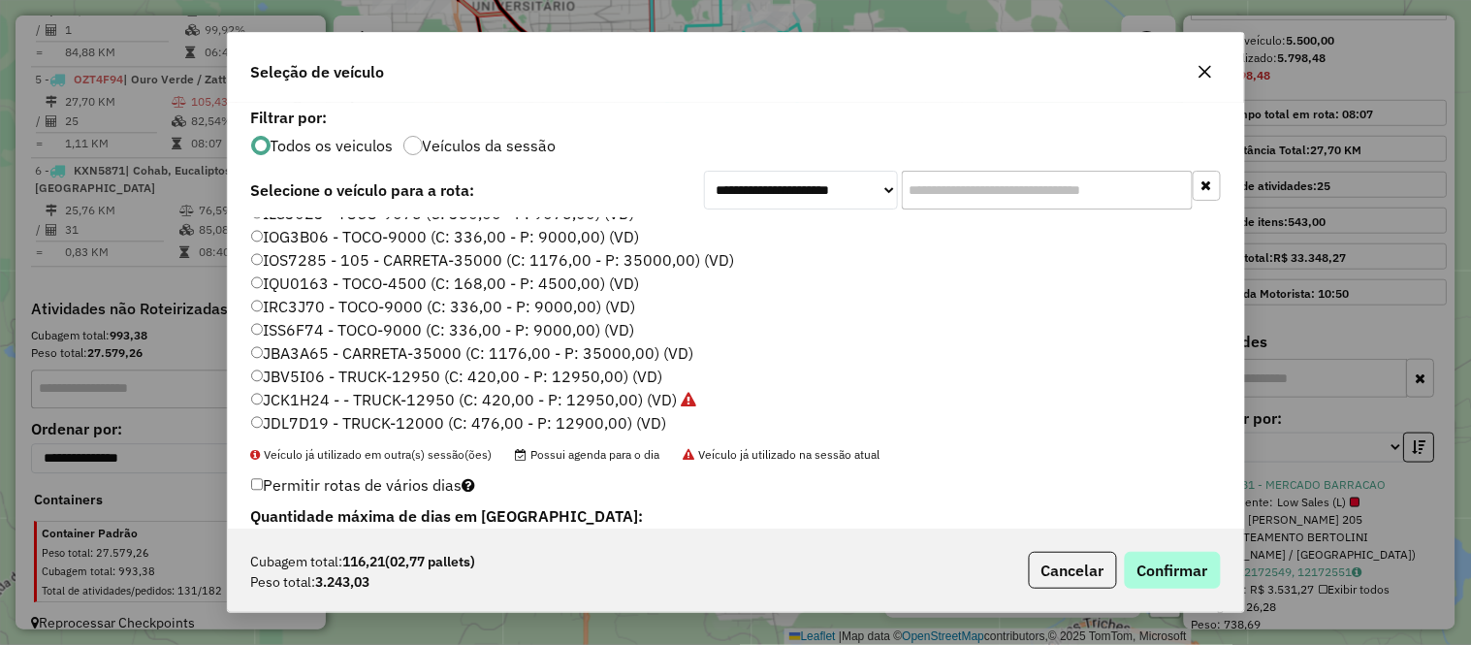
click at [1169, 551] on div "Cubagem total: 116,21 (02,77 pallets) Peso total: 3.243,03 Cancelar Confirmar" at bounding box center [736, 569] width 1016 height 83
click at [1169, 562] on button "Confirmar" at bounding box center [1173, 570] width 96 height 37
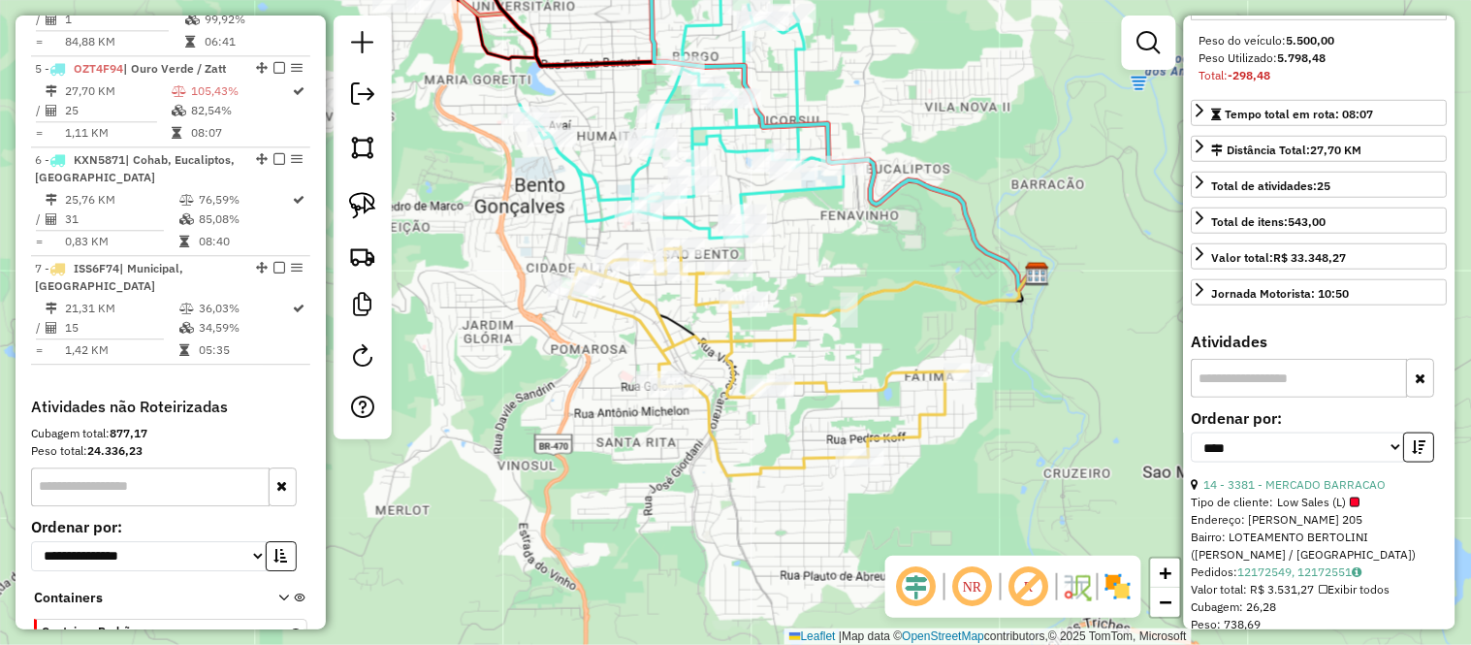
scroll to position [1184, 0]
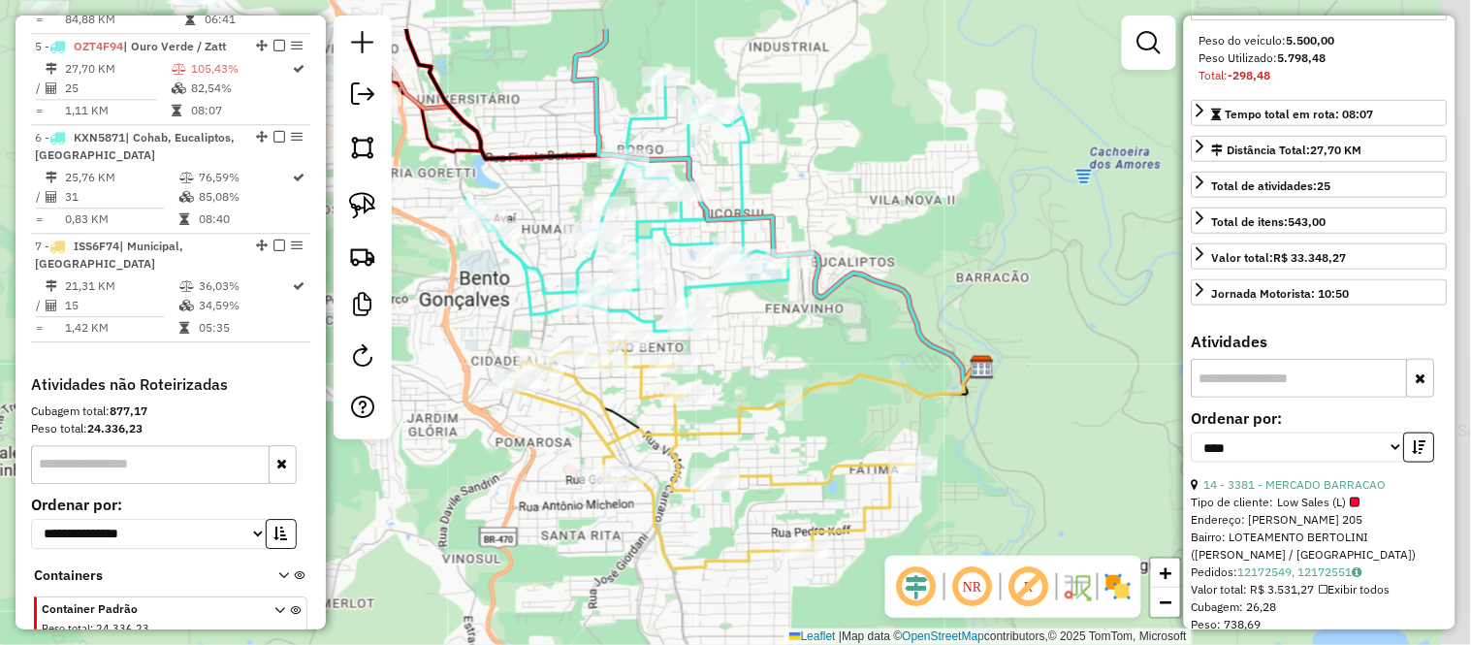
drag, startPoint x: 644, startPoint y: 328, endPoint x: 588, endPoint y: 421, distance: 108.2
click at [588, 421] on icon at bounding box center [745, 406] width 463 height 80
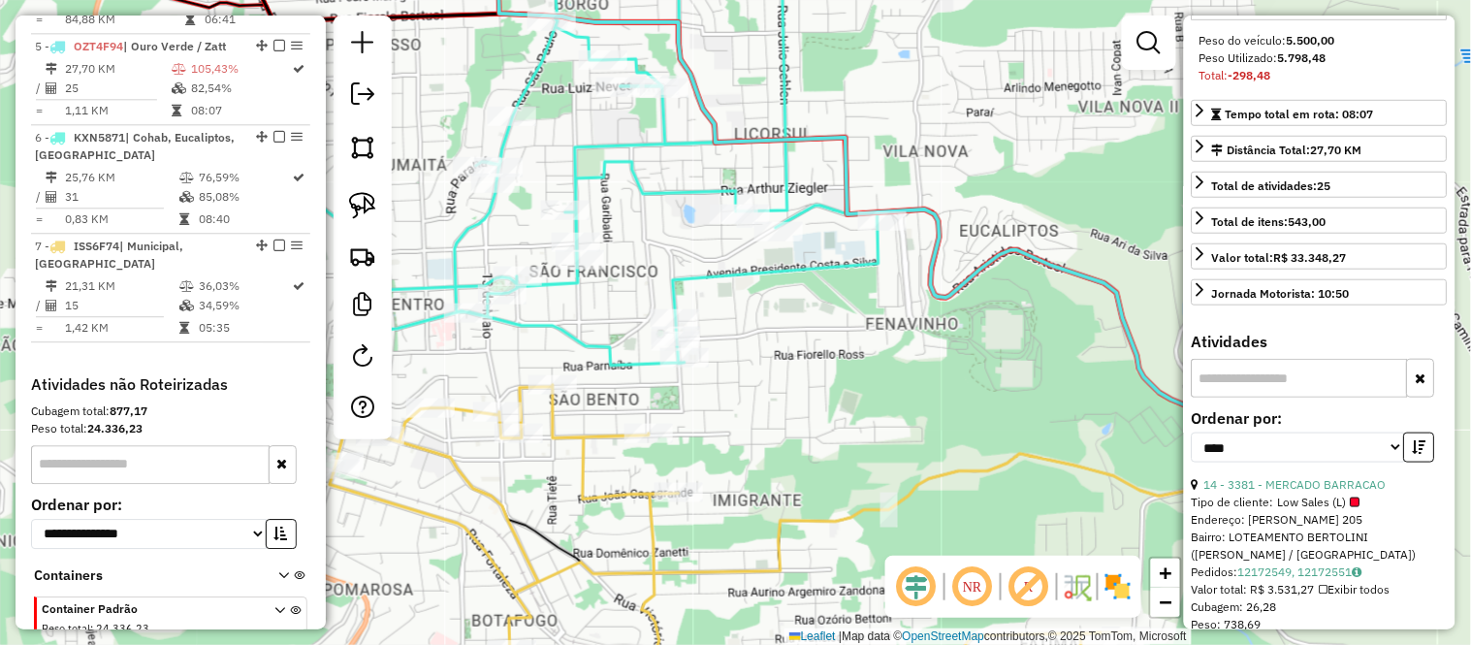
drag, startPoint x: 748, startPoint y: 305, endPoint x: 752, endPoint y: 337, distance: 32.2
click at [752, 337] on div "Janela de atendimento Grade de atendimento Capacidade Transportadoras Veículos …" at bounding box center [735, 322] width 1471 height 645
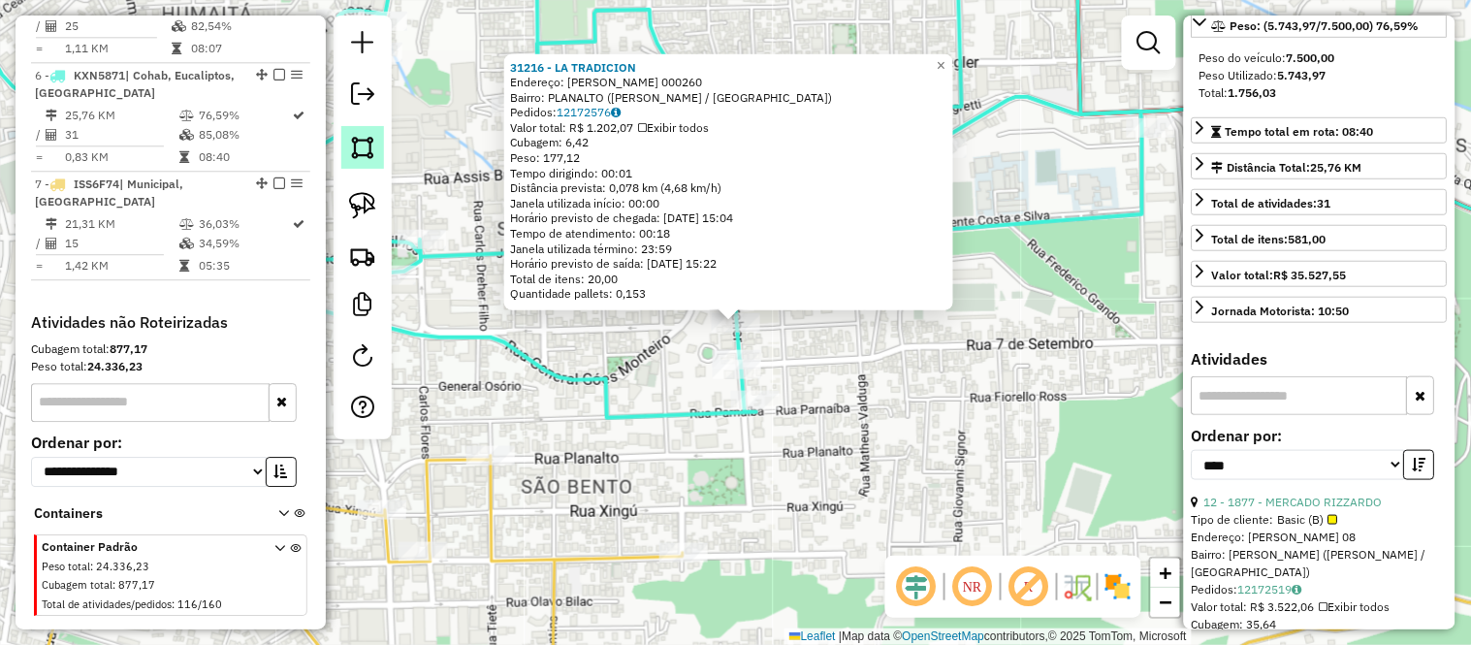
scroll to position [1258, 0]
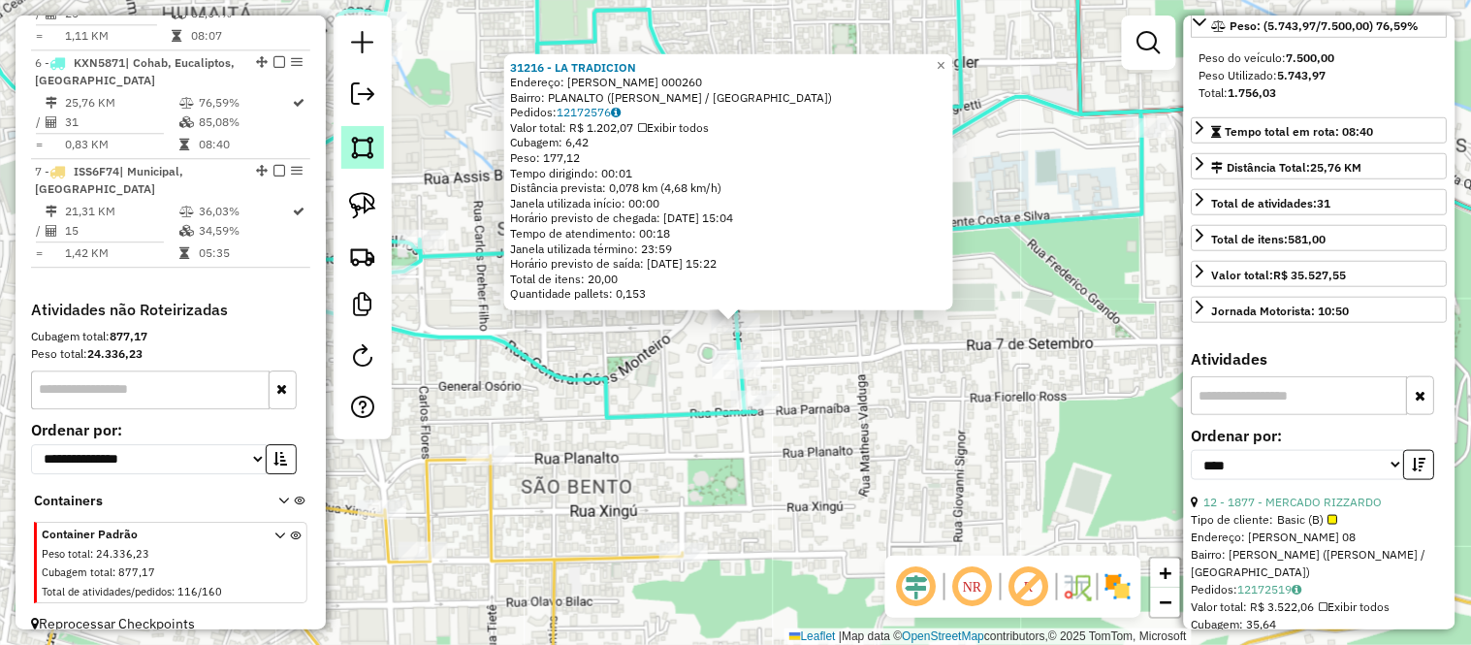
click at [344, 146] on link at bounding box center [362, 147] width 43 height 43
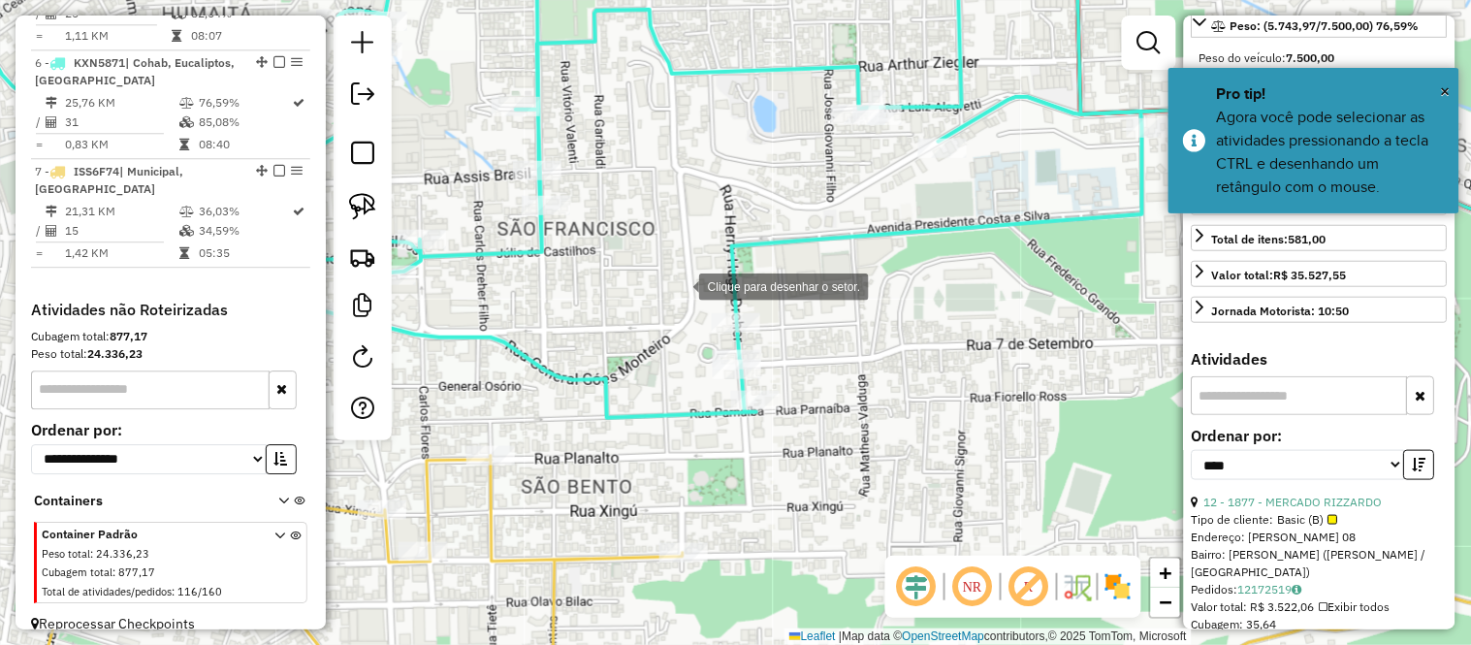
click at [680, 285] on div at bounding box center [679, 285] width 39 height 39
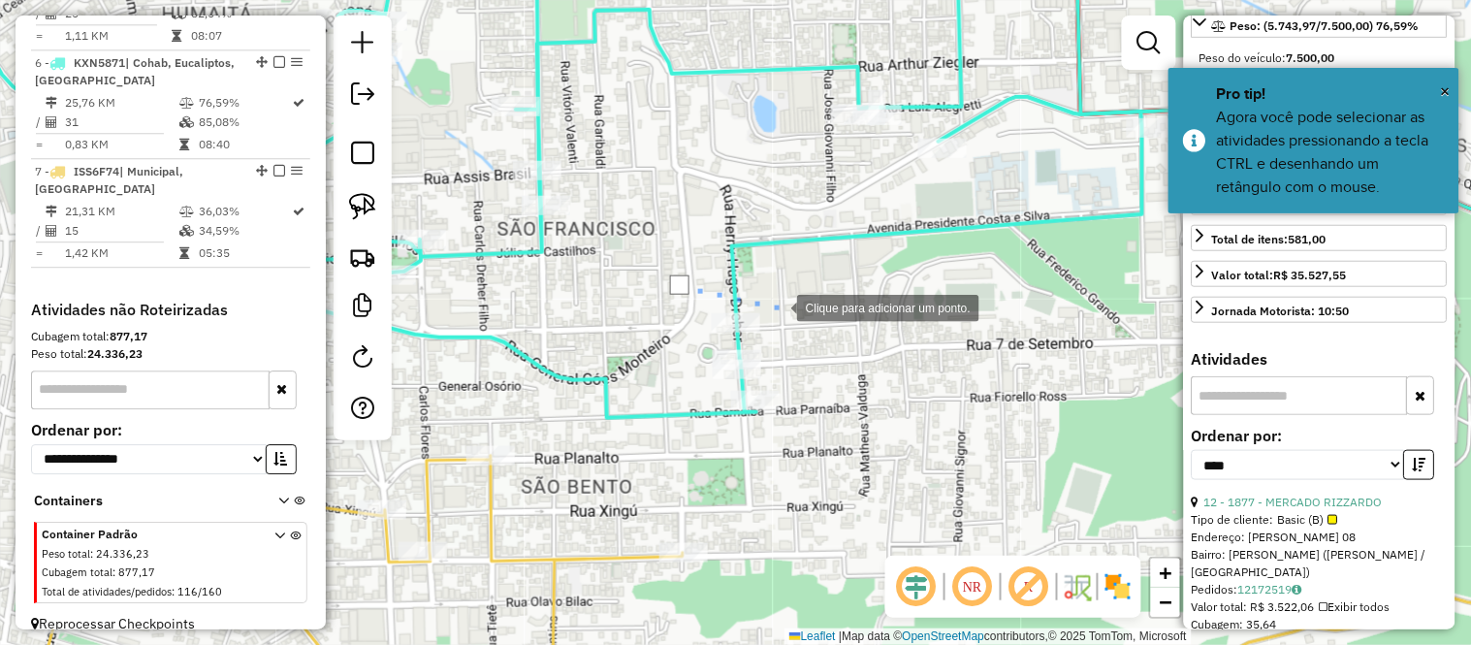
click at [797, 320] on div at bounding box center [777, 306] width 39 height 39
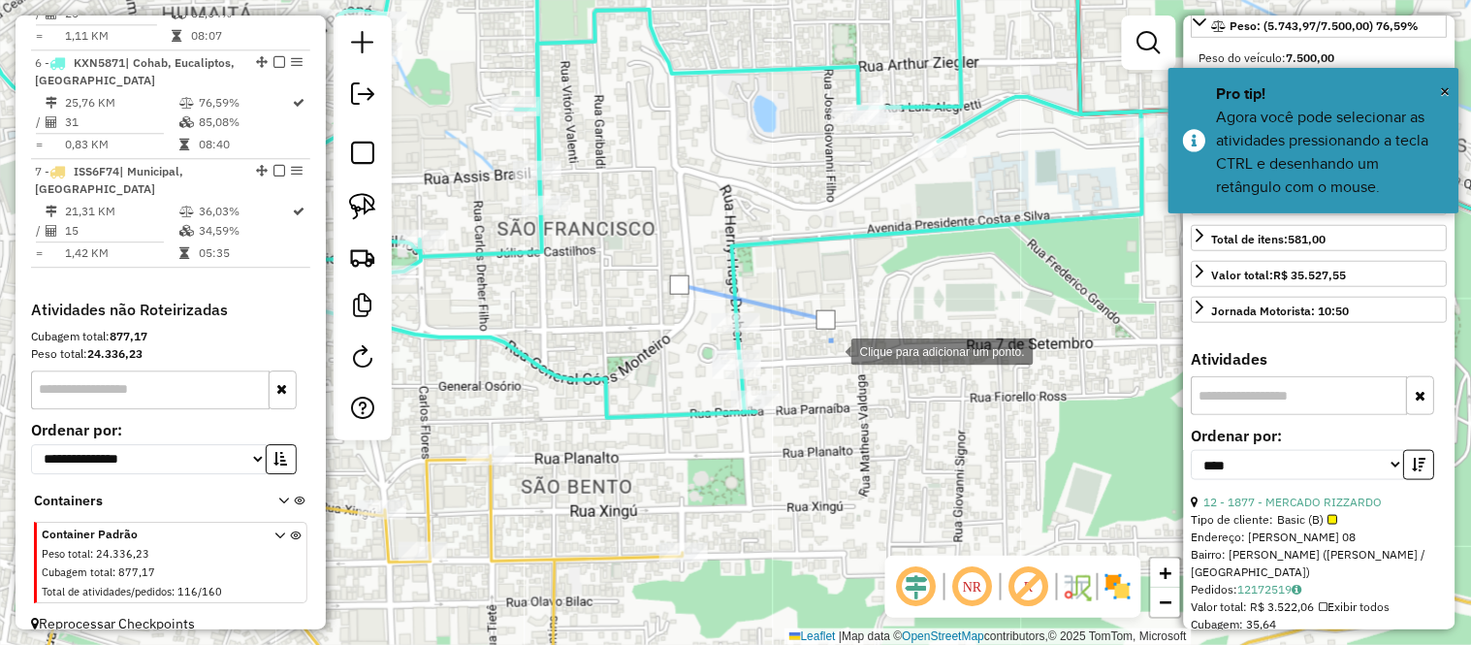
click at [851, 369] on div at bounding box center [831, 350] width 39 height 39
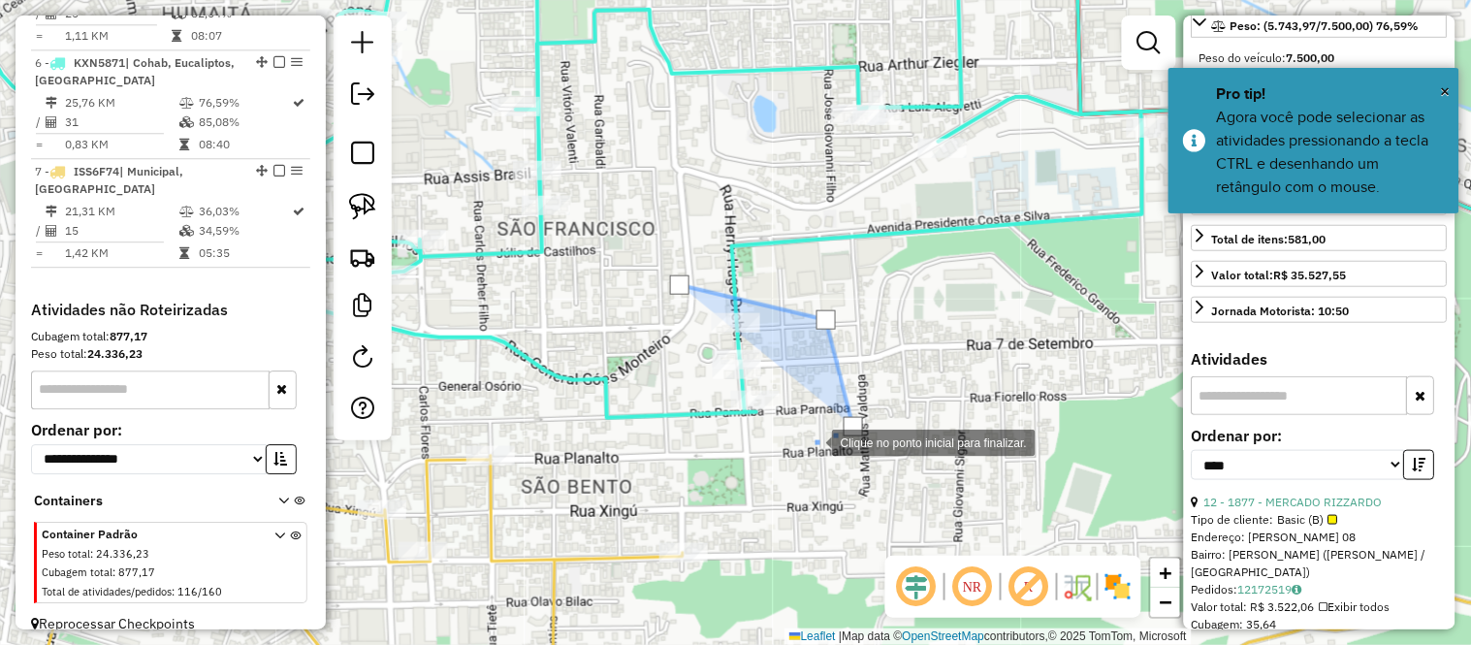
click at [812, 441] on div at bounding box center [812, 441] width 39 height 39
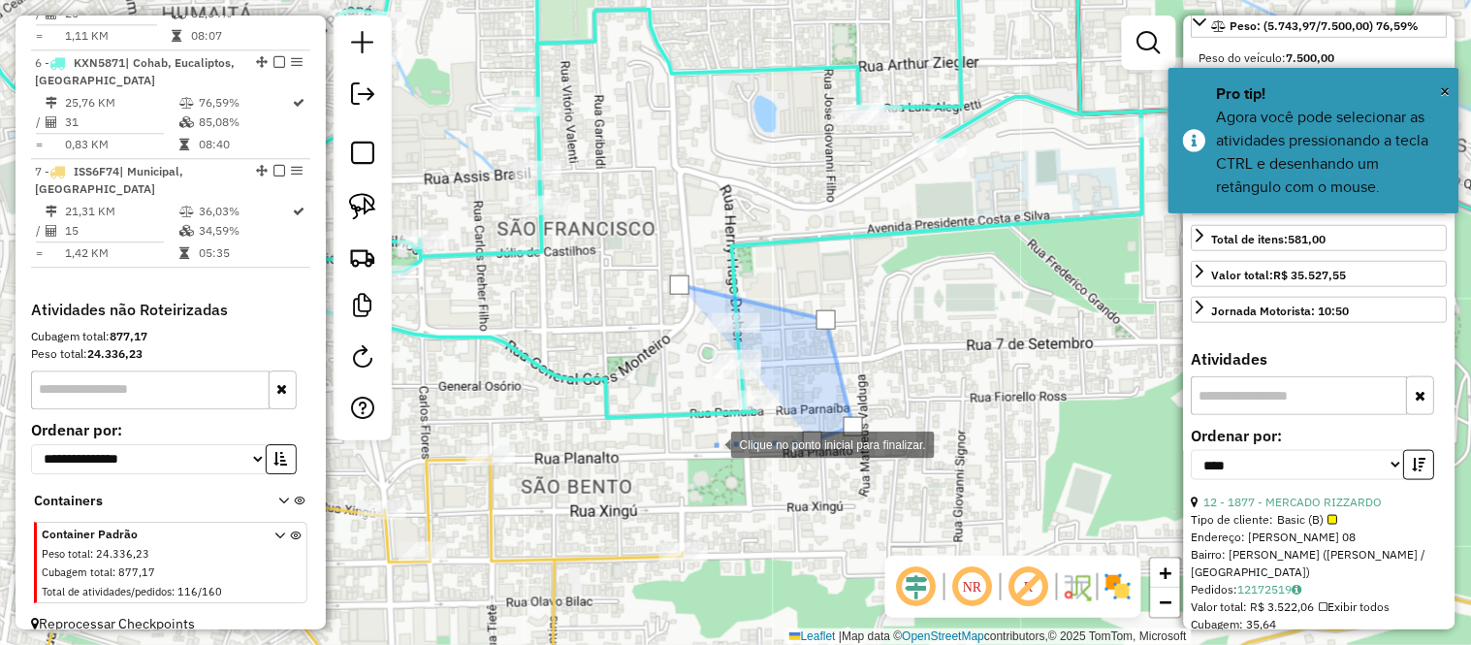
click at [712, 443] on div at bounding box center [711, 443] width 39 height 39
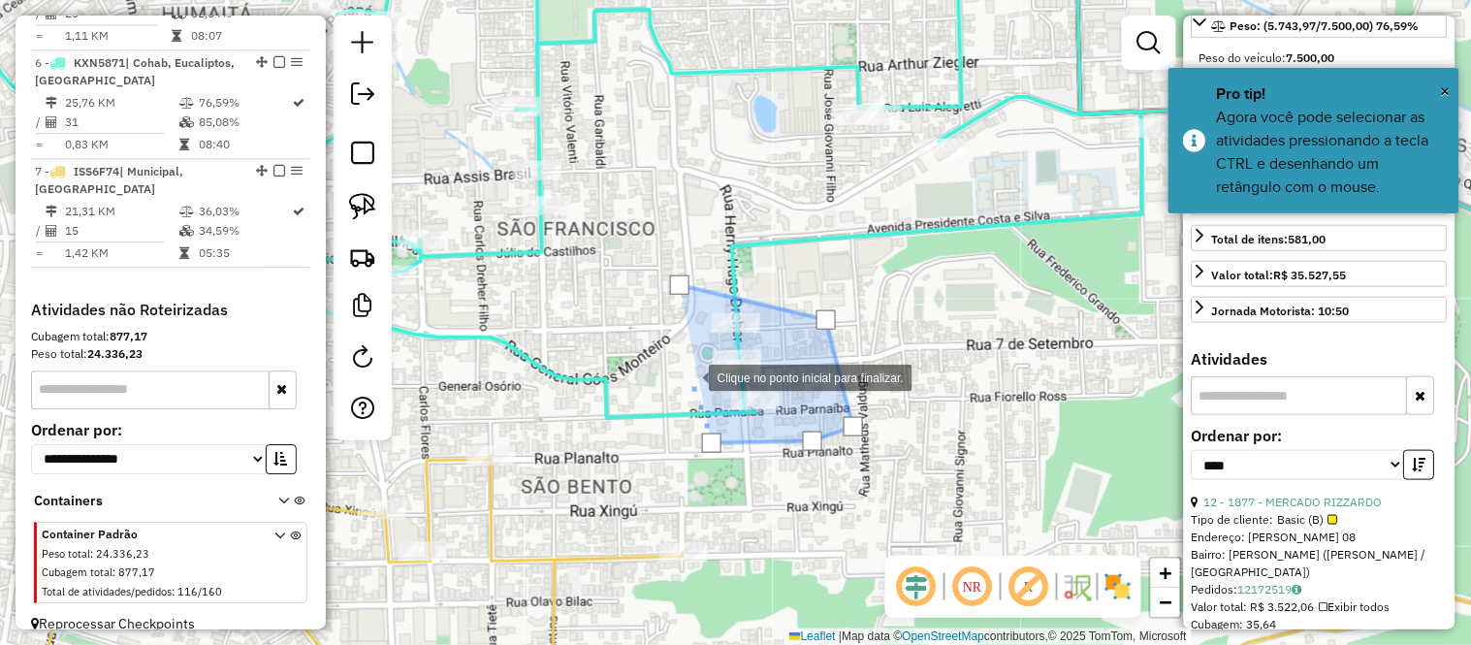
click at [686, 373] on div at bounding box center [689, 376] width 39 height 39
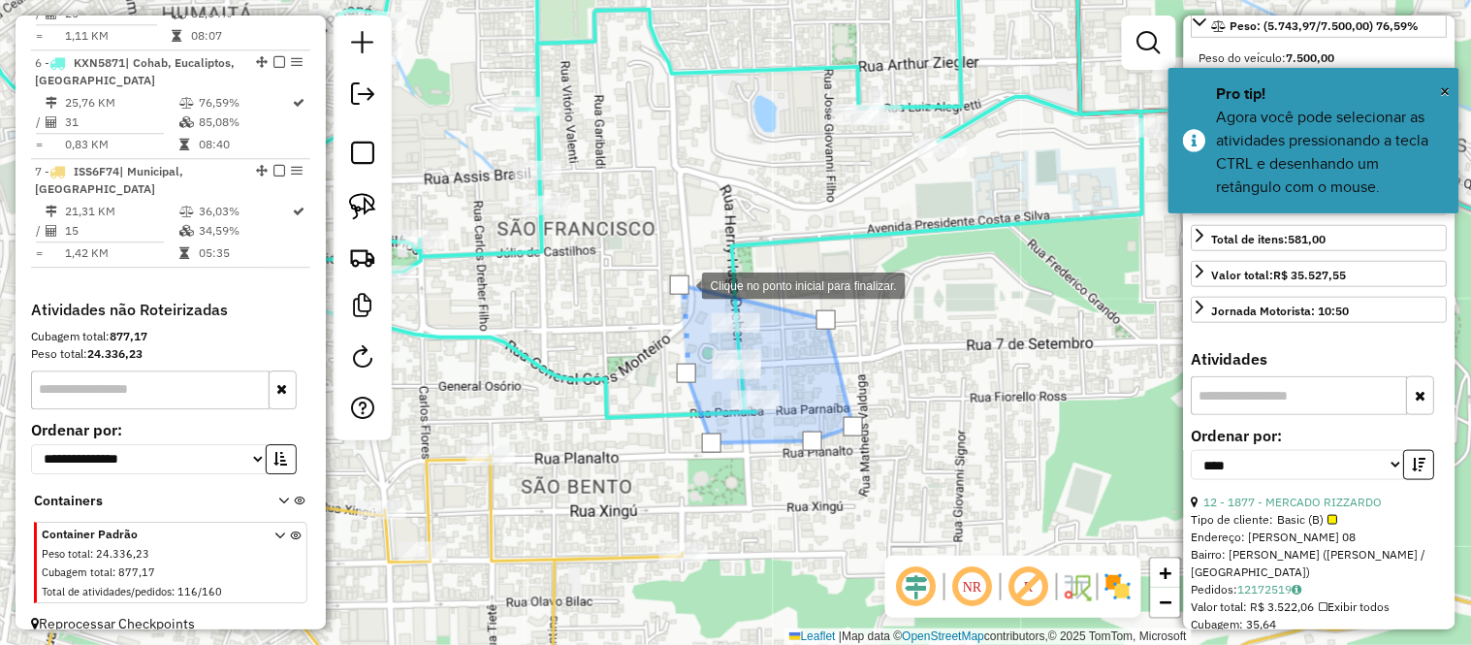
click at [683, 284] on div at bounding box center [679, 284] width 19 height 19
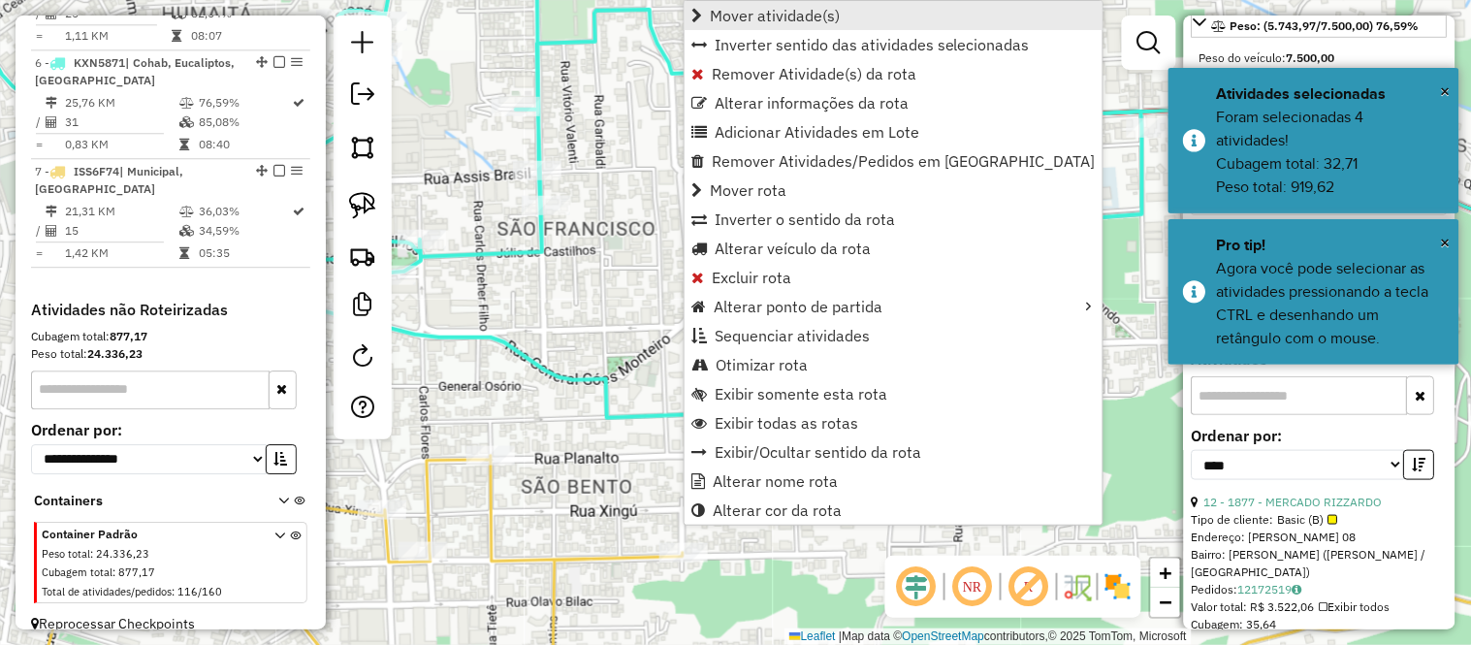
click at [756, 19] on span "Mover atividade(s)" at bounding box center [775, 16] width 130 height 16
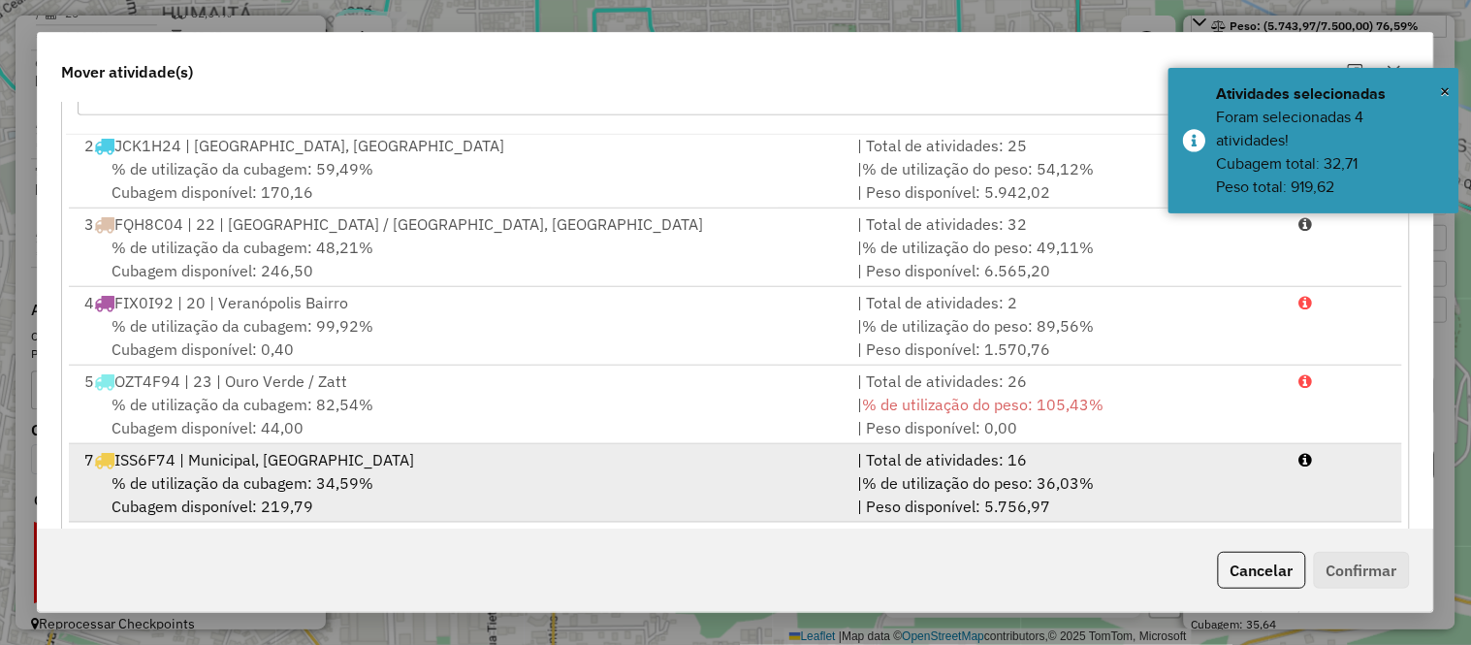
scroll to position [334, 0]
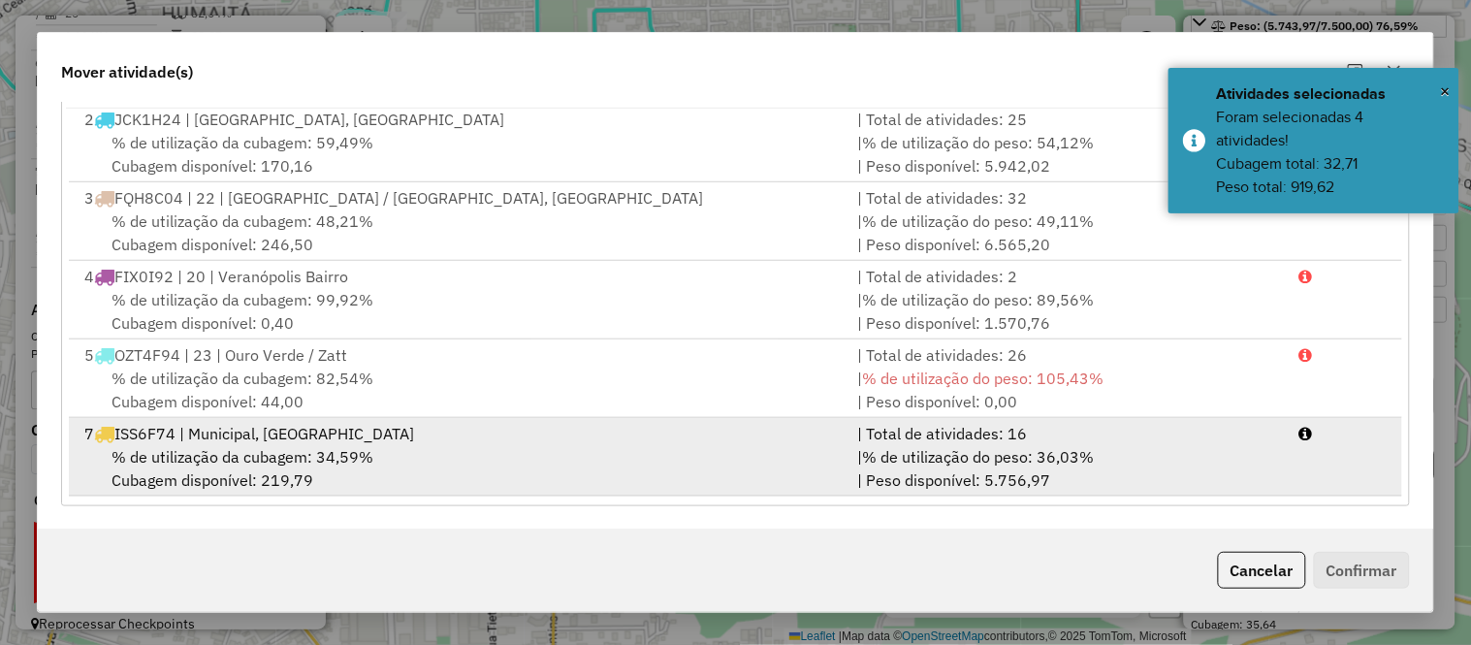
click at [238, 447] on span "% de utilização da cubagem: 34,59%" at bounding box center [242, 456] width 262 height 19
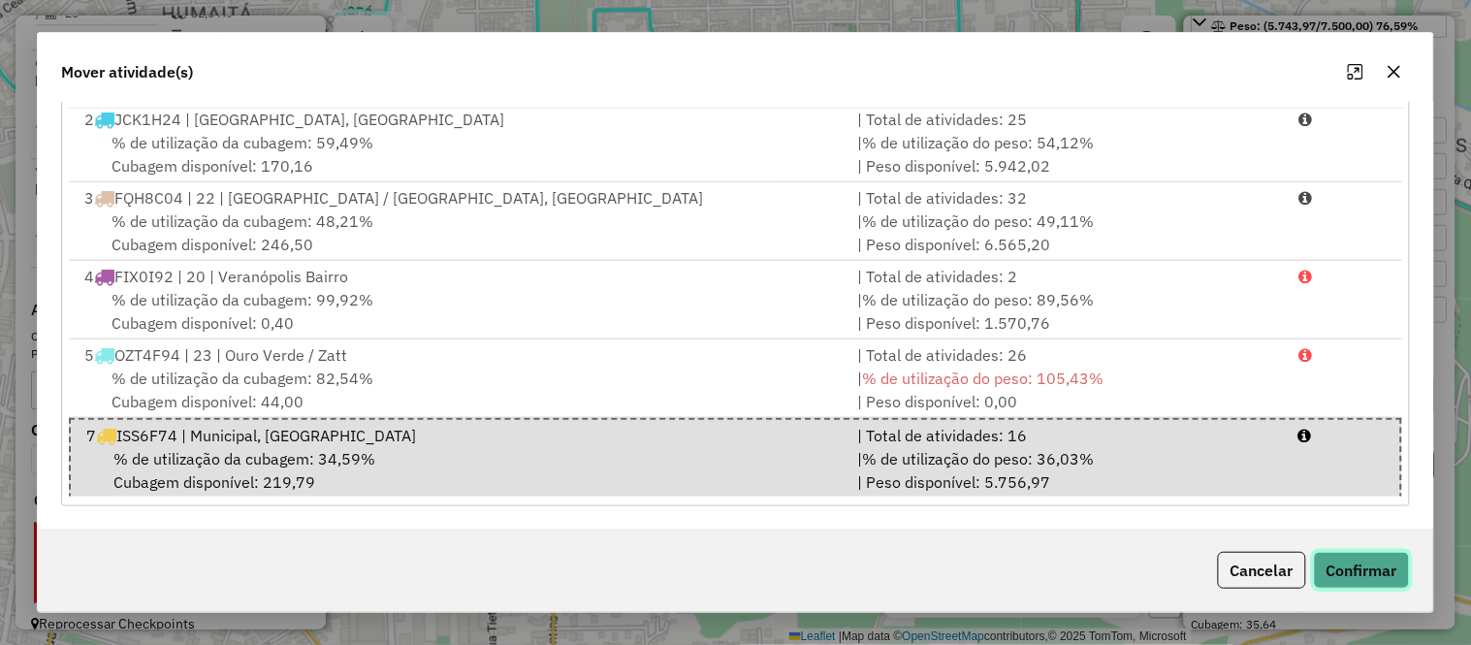
click at [1391, 568] on button "Confirmar" at bounding box center [1362, 570] width 96 height 37
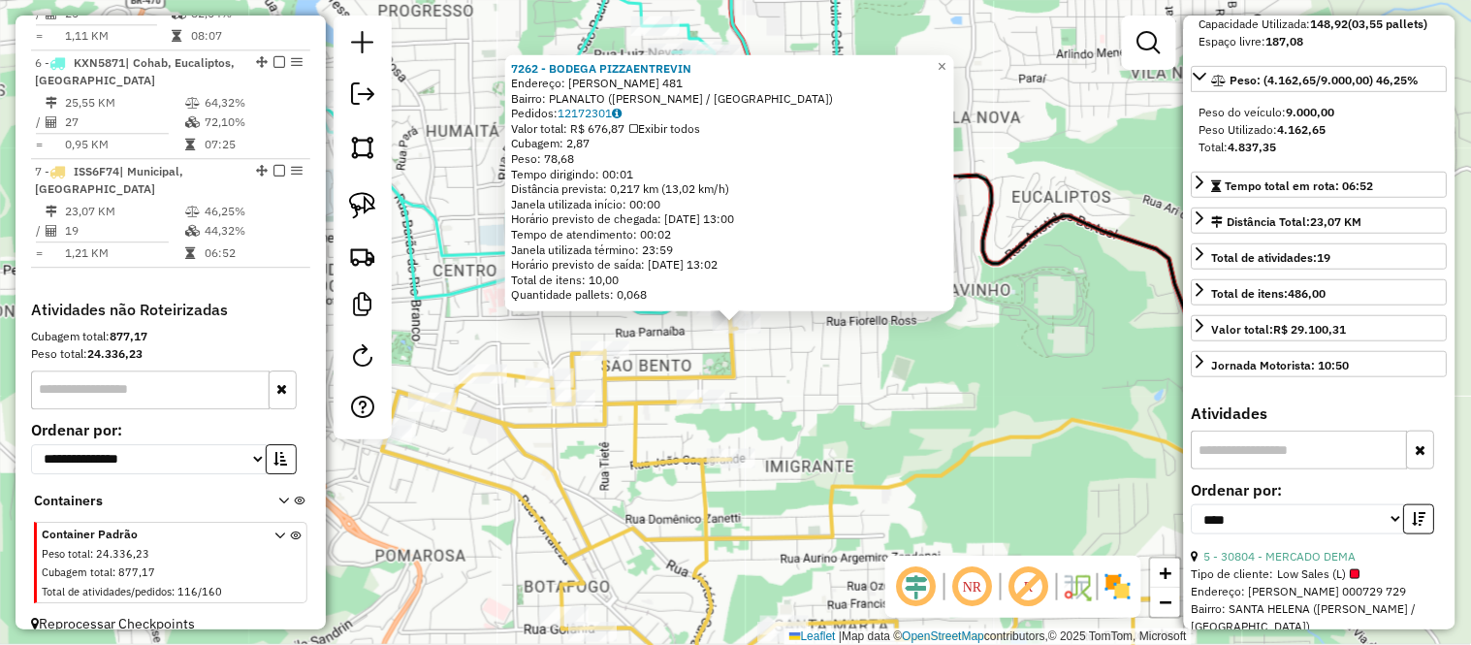
scroll to position [198, 0]
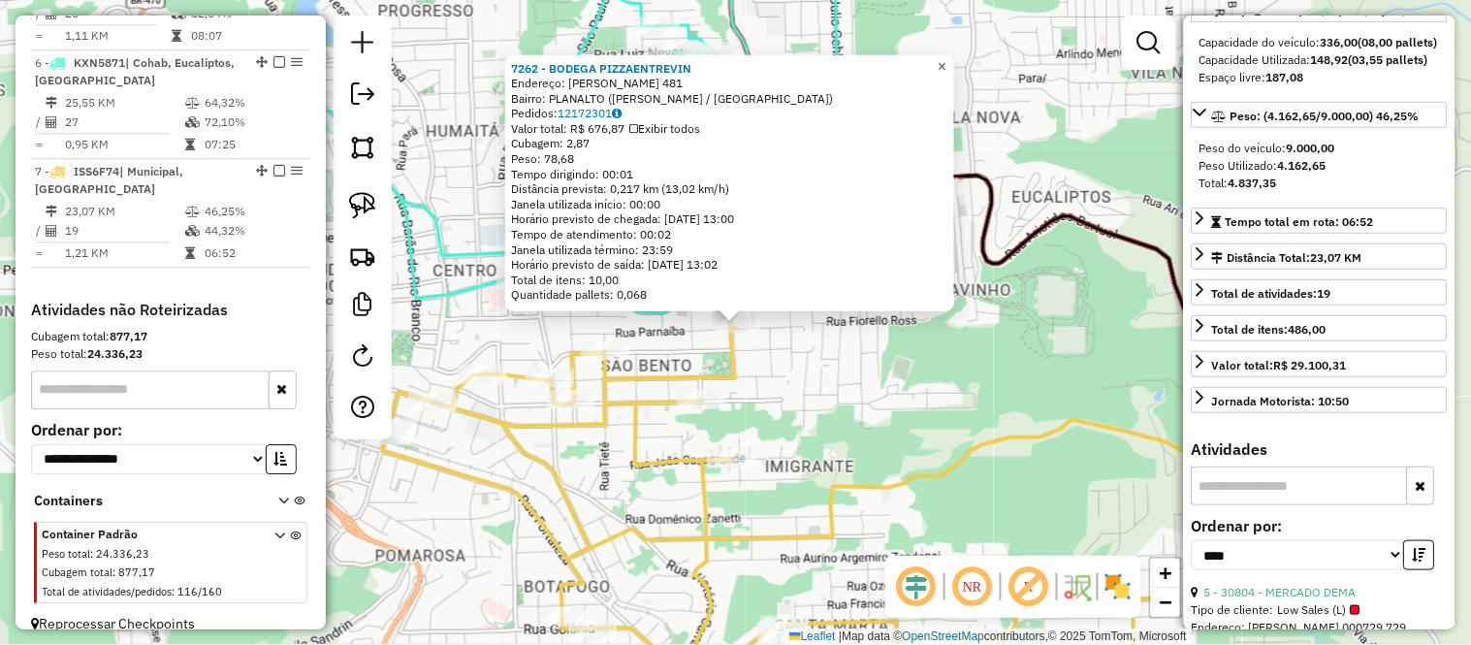
click at [946, 59] on span "×" at bounding box center [942, 65] width 9 height 16
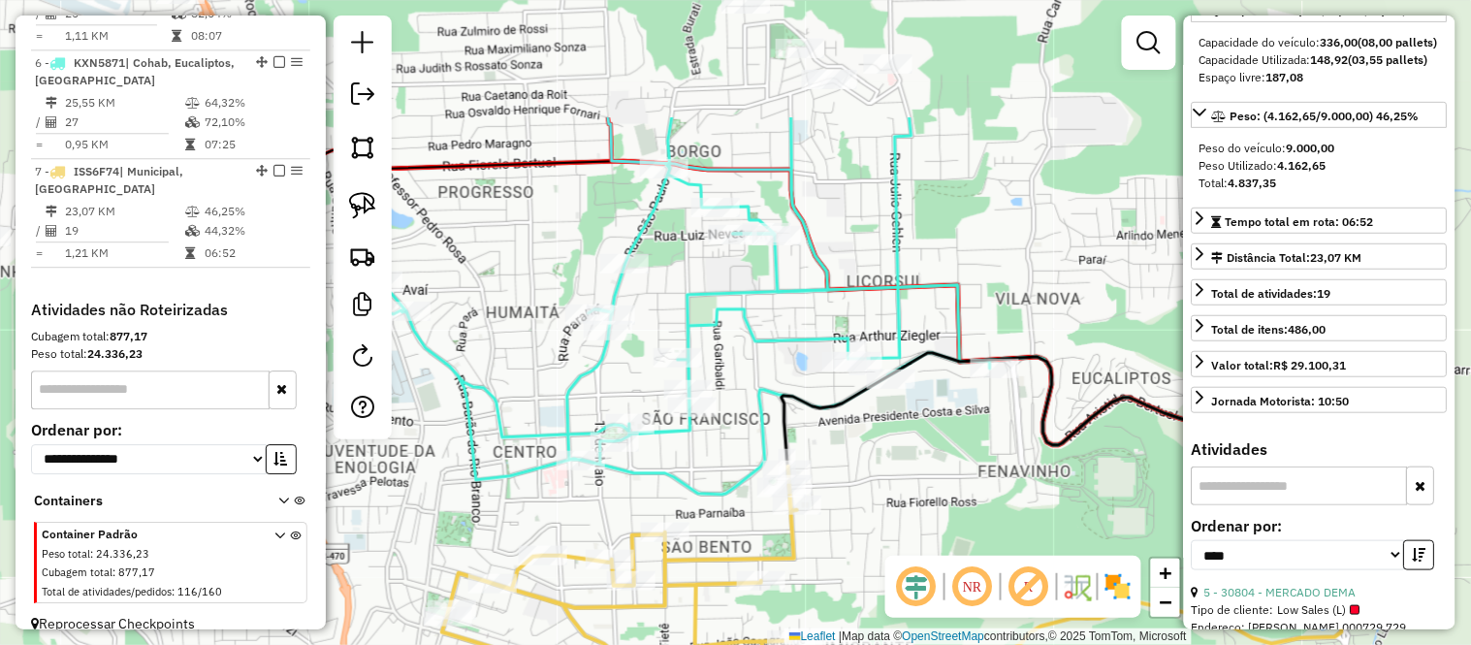
drag, startPoint x: 995, startPoint y: 93, endPoint x: 1055, endPoint y: 273, distance: 190.1
click at [1055, 273] on div "Janela de atendimento Grade de atendimento Capacidade Transportadoras Veículos …" at bounding box center [735, 322] width 1471 height 645
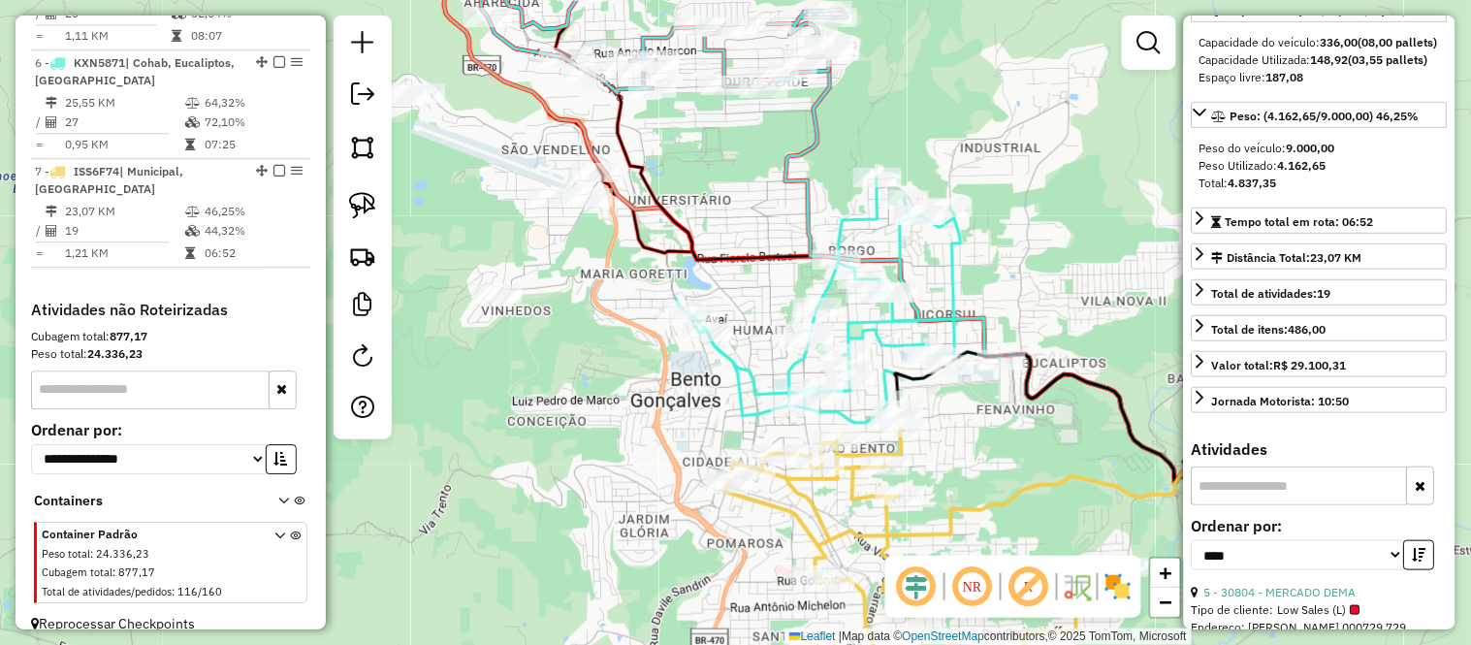
drag, startPoint x: 1012, startPoint y: 226, endPoint x: 1032, endPoint y: 273, distance: 51.3
click at [1032, 273] on div "Janela de atendimento Grade de atendimento Capacidade Transportadoras Veículos …" at bounding box center [735, 322] width 1471 height 645
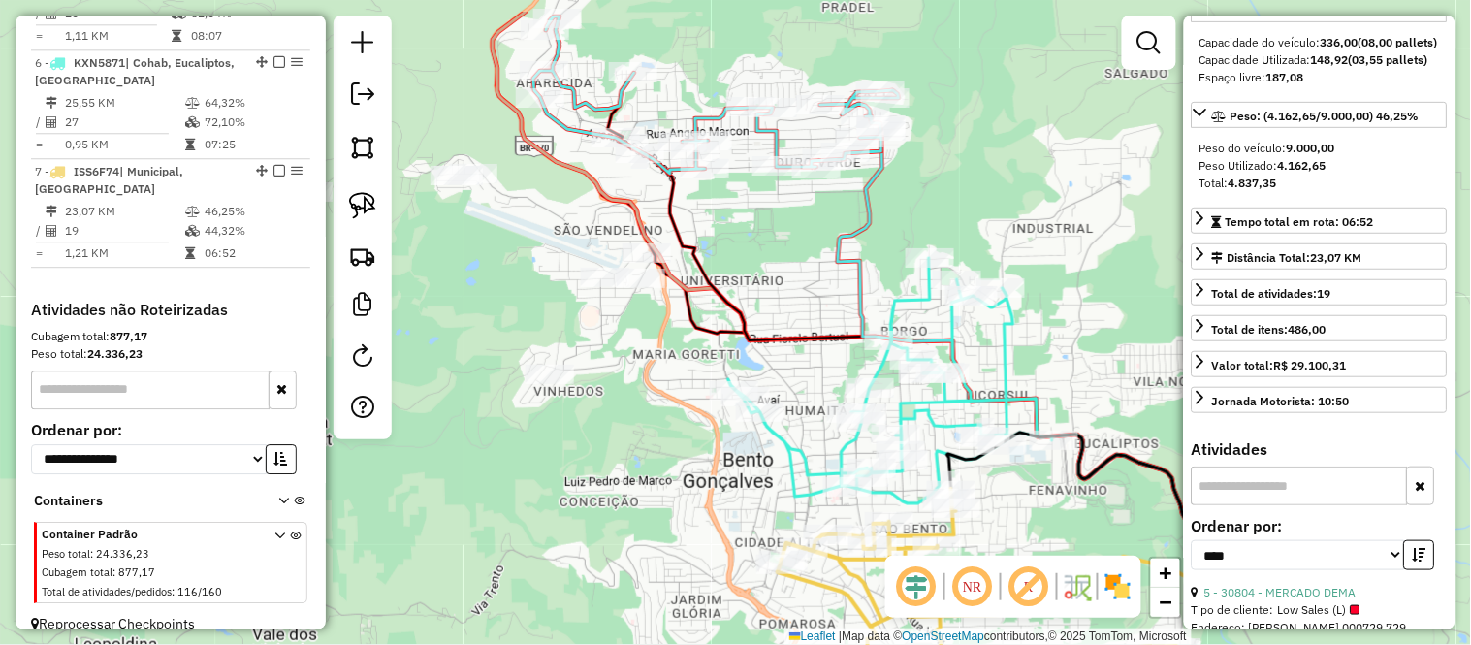
drag, startPoint x: 704, startPoint y: 170, endPoint x: 754, endPoint y: 246, distance: 91.7
click at [754, 246] on div "Janela de atendimento Grade de atendimento Capacidade Transportadoras Veículos …" at bounding box center [735, 322] width 1471 height 645
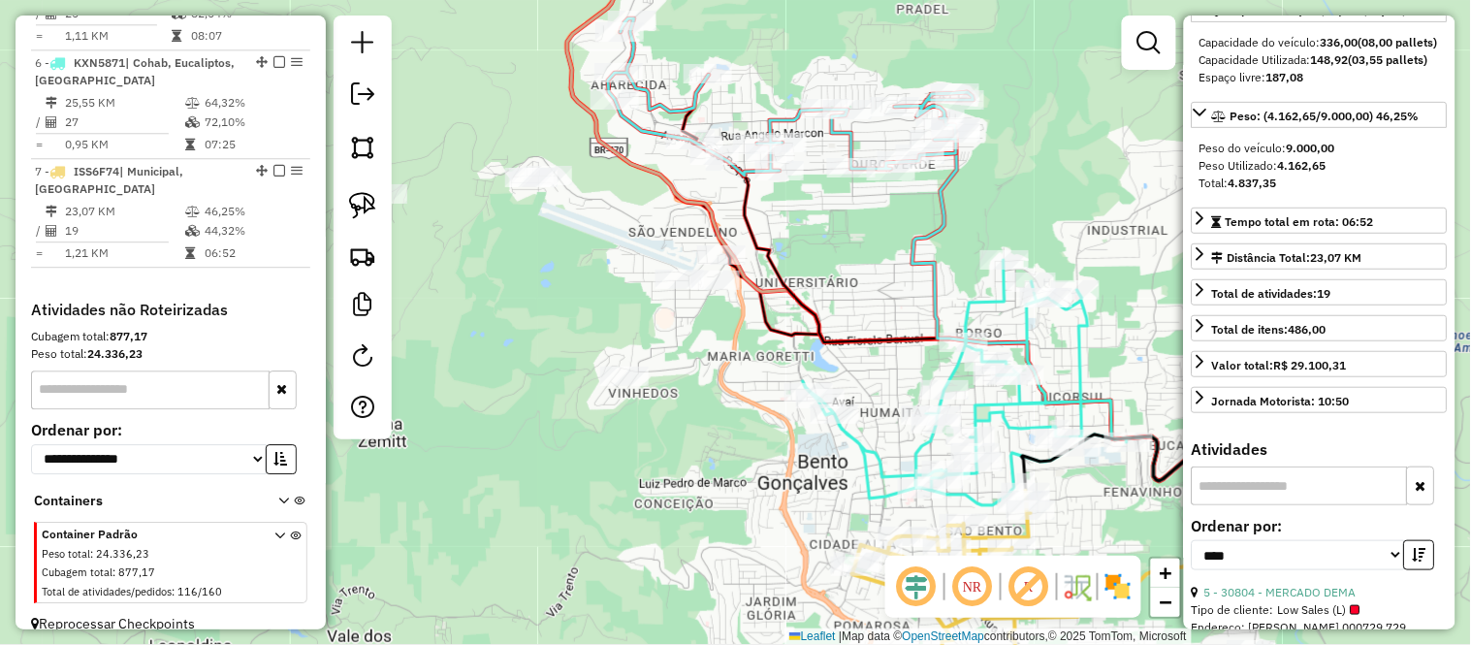
drag, startPoint x: 772, startPoint y: 295, endPoint x: 846, endPoint y: 297, distance: 74.7
click at [846, 297] on div "Janela de atendimento Grade de atendimento Capacidade Transportadoras Veículos …" at bounding box center [735, 322] width 1471 height 645
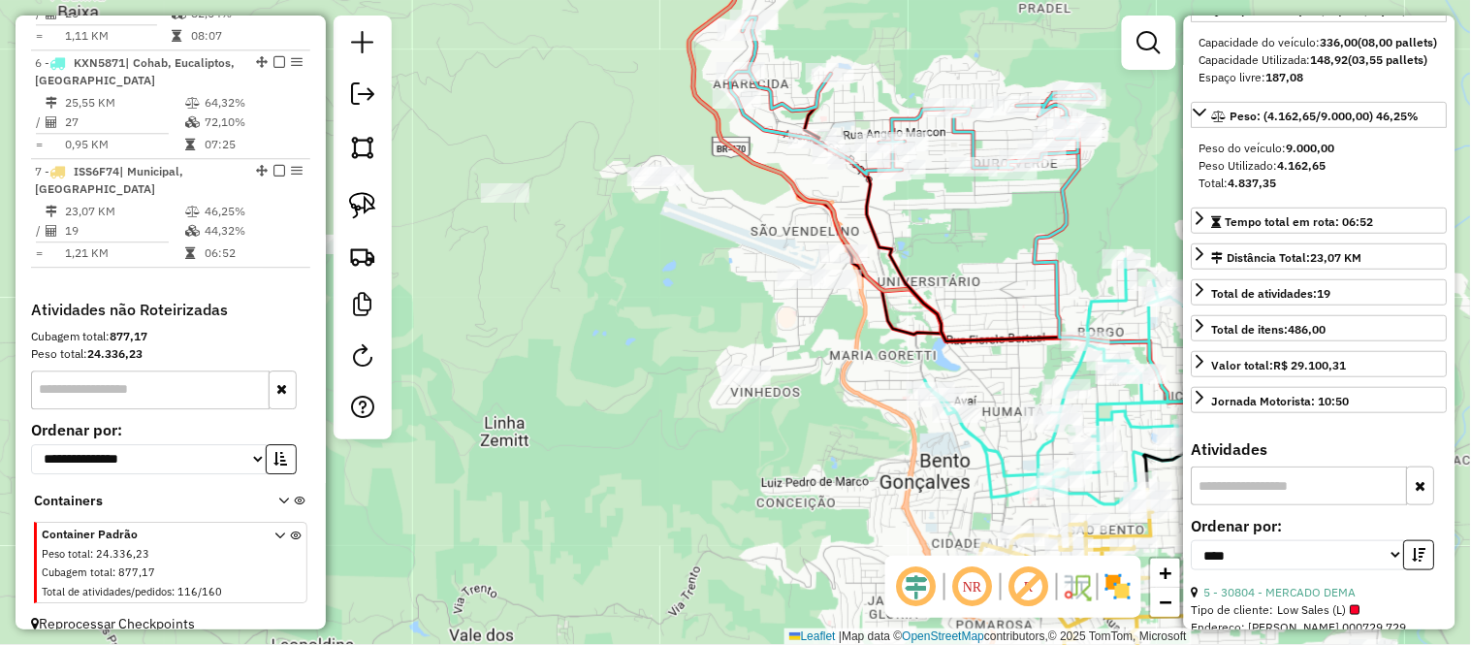
drag, startPoint x: 716, startPoint y: 250, endPoint x: 791, endPoint y: 240, distance: 76.2
click at [791, 240] on div "Janela de atendimento Grade de atendimento Capacidade Transportadoras Veículos …" at bounding box center [735, 322] width 1471 height 645
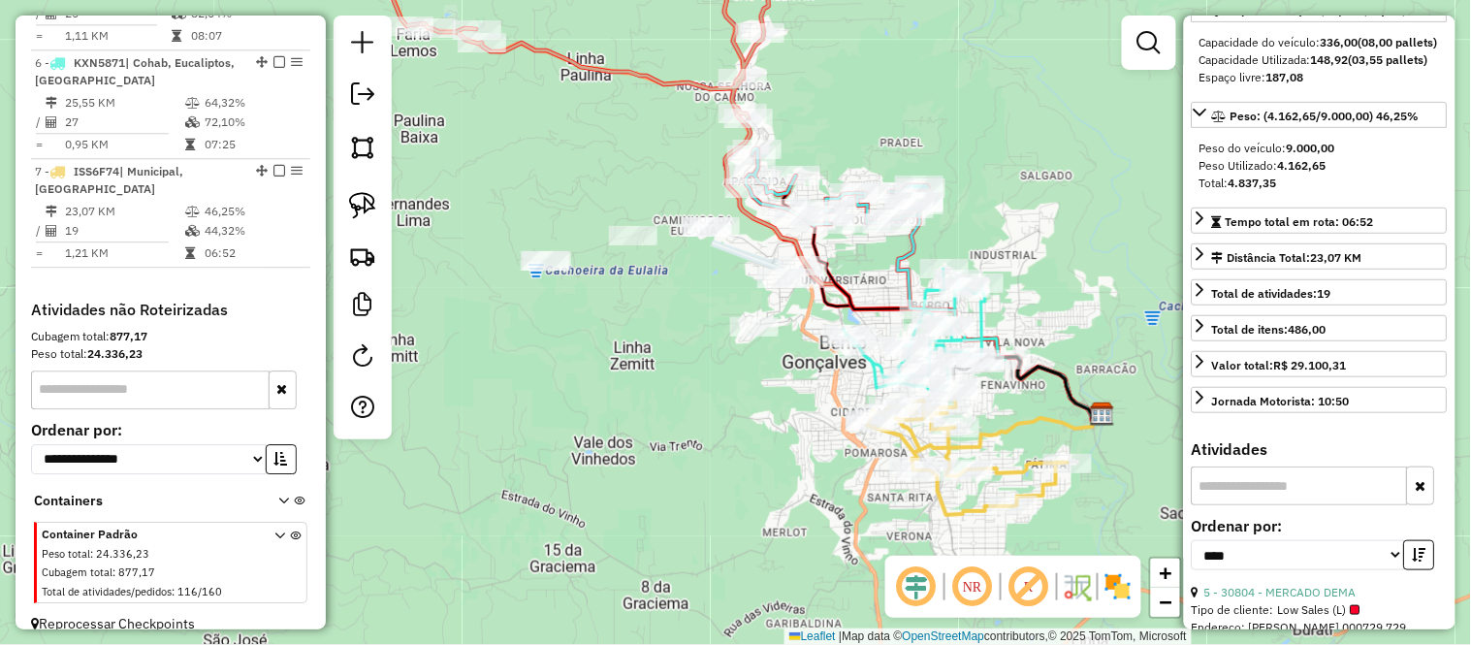
drag, startPoint x: 685, startPoint y: 272, endPoint x: 686, endPoint y: 294, distance: 21.4
click at [686, 294] on div "Janela de atendimento Grade de atendimento Capacidade Transportadoras Veículos …" at bounding box center [735, 322] width 1471 height 645
click at [659, 284] on div "Janela de atendimento Grade de atendimento Capacidade Transportadoras Veículos …" at bounding box center [735, 322] width 1471 height 645
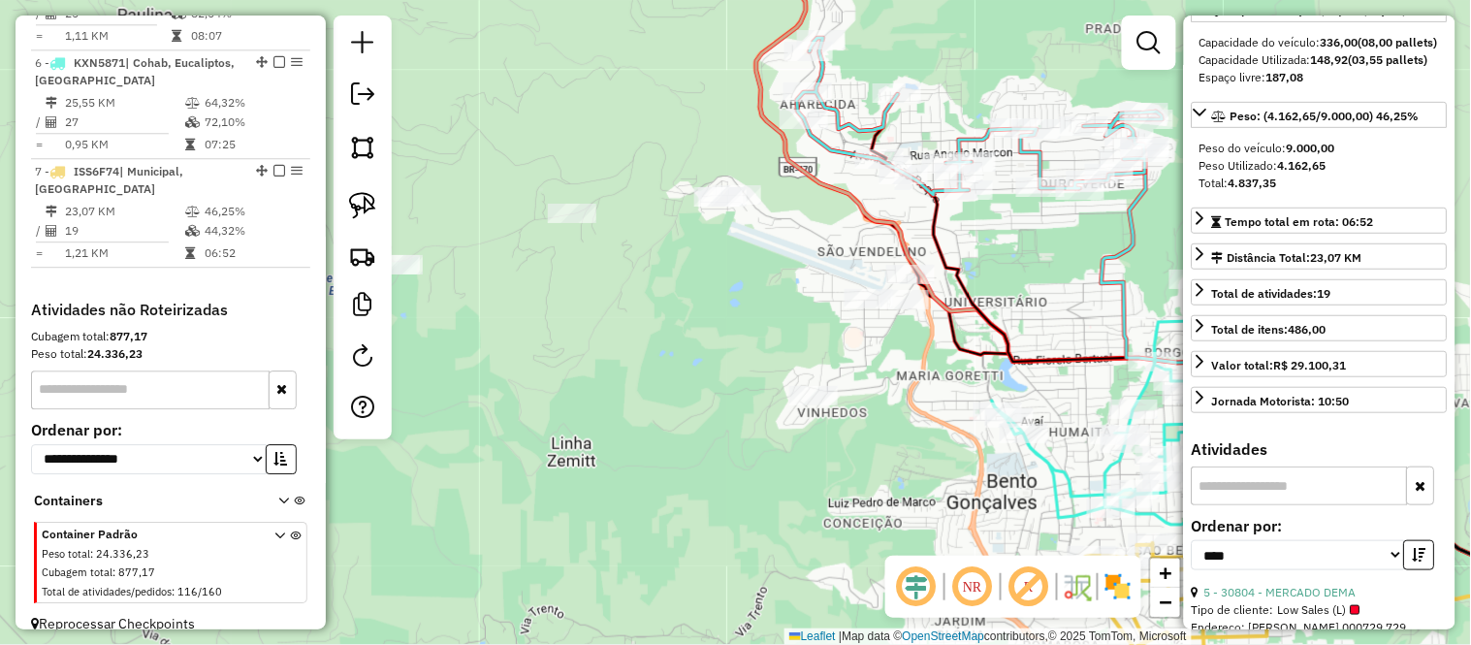
click at [743, 279] on div "Janela de atendimento Grade de atendimento Capacidade Transportadoras Veículos …" at bounding box center [735, 322] width 1471 height 645
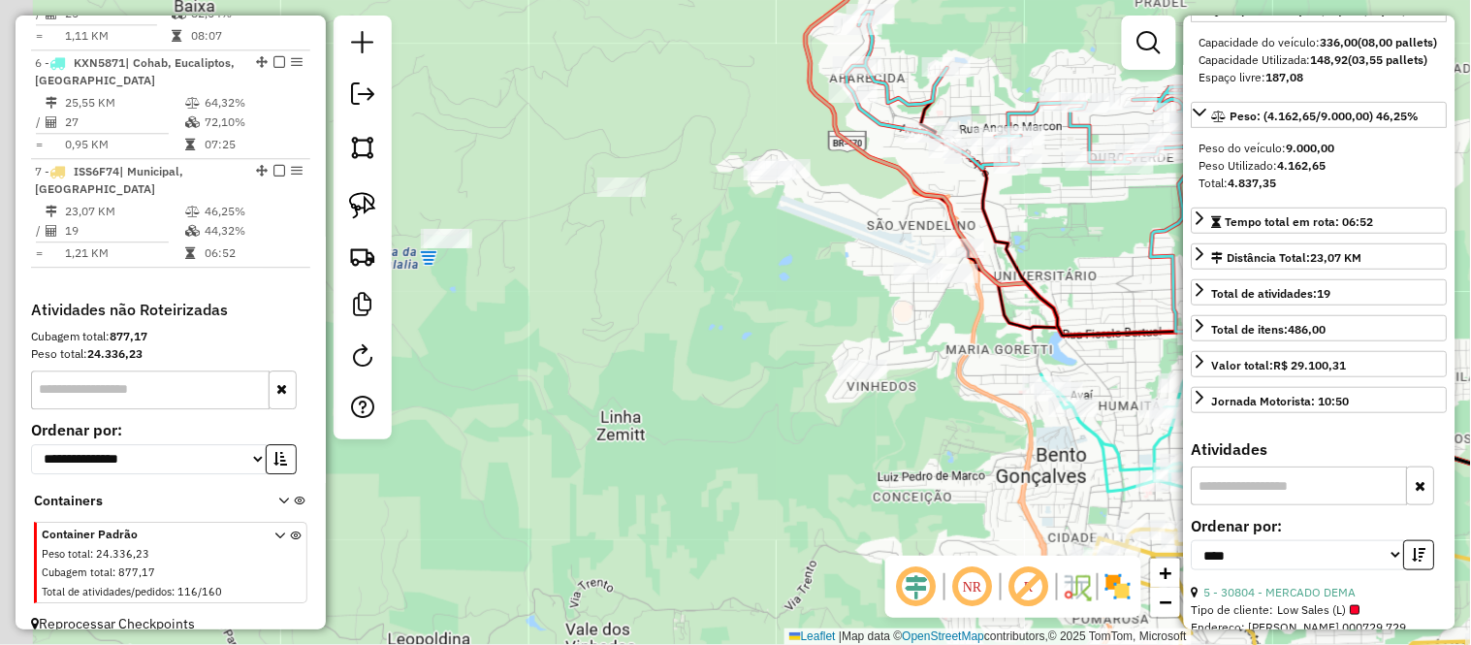
drag, startPoint x: 682, startPoint y: 324, endPoint x: 731, endPoint y: 298, distance: 55.9
click at [731, 298] on div "Janela de atendimento Grade de atendimento Capacidade Transportadoras Veículos …" at bounding box center [735, 322] width 1471 height 645
click at [360, 139] on img at bounding box center [362, 147] width 27 height 27
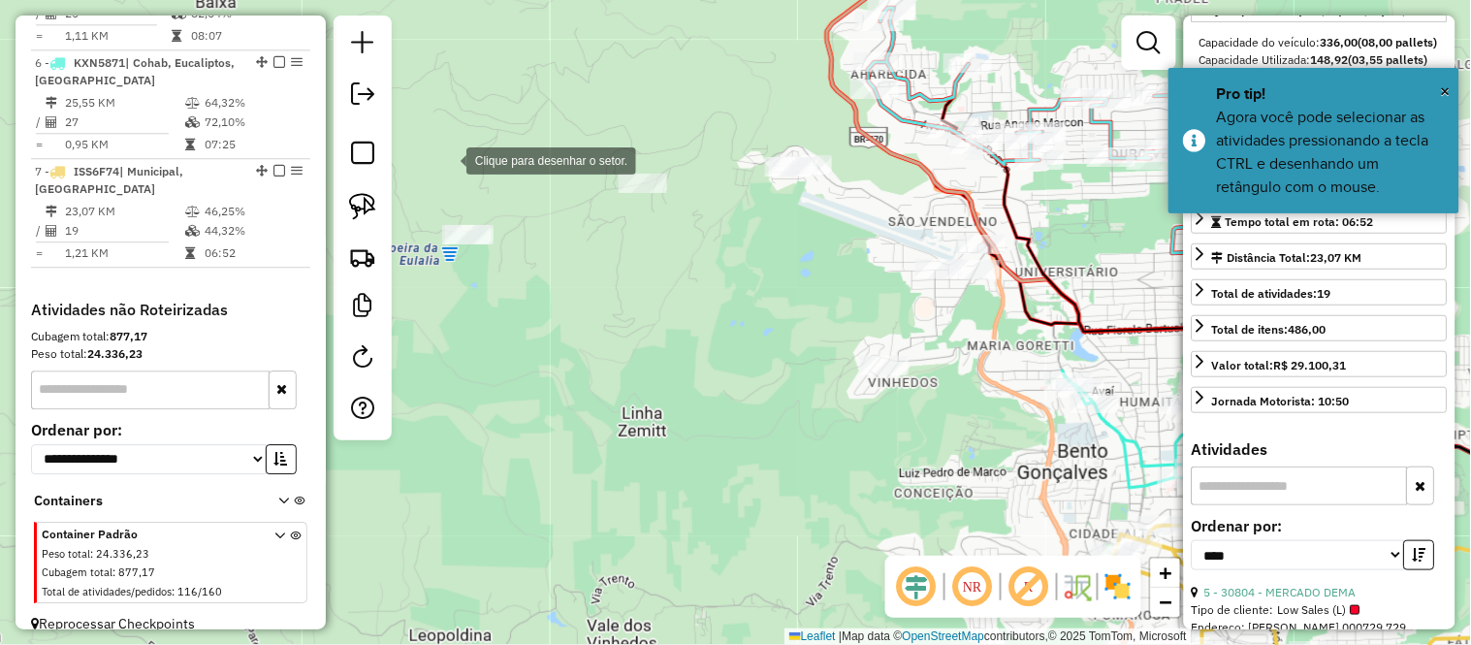
drag, startPoint x: 427, startPoint y: 166, endPoint x: 485, endPoint y: 148, distance: 60.7
click at [466, 148] on div at bounding box center [447, 159] width 39 height 39
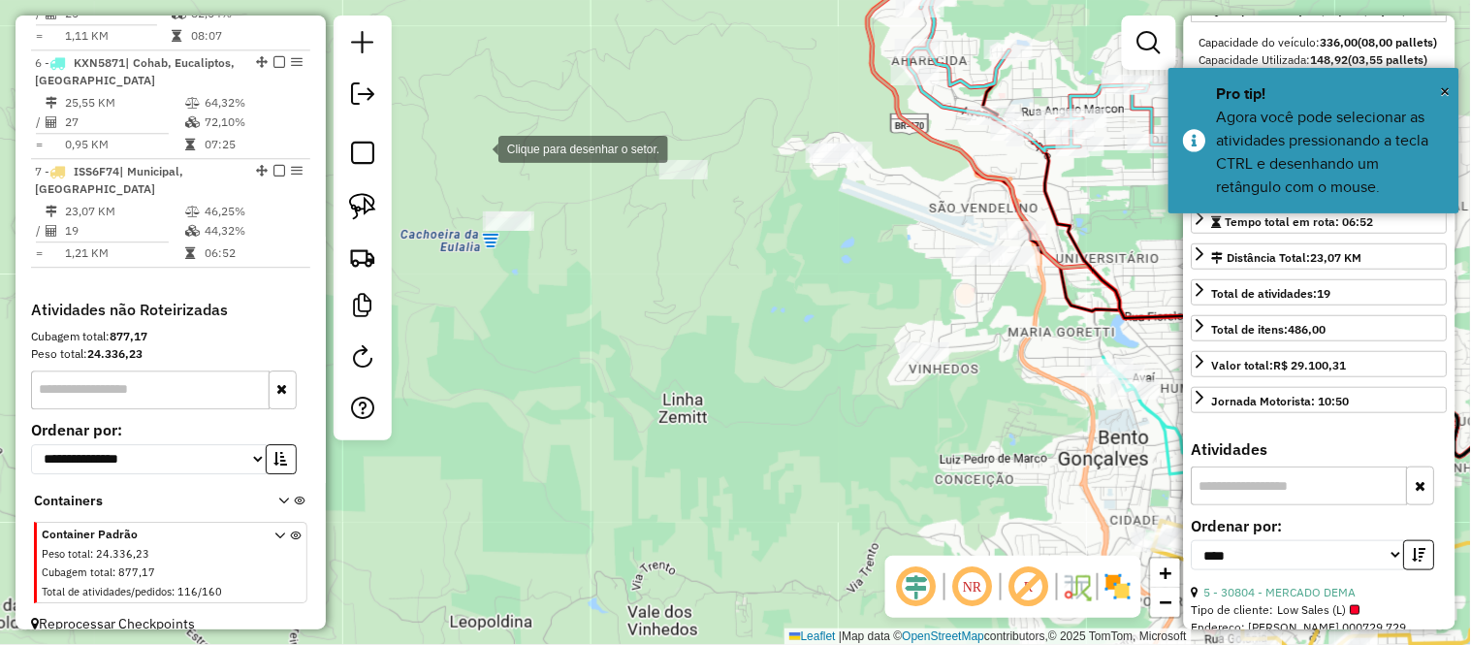
click at [479, 147] on div at bounding box center [479, 147] width 39 height 39
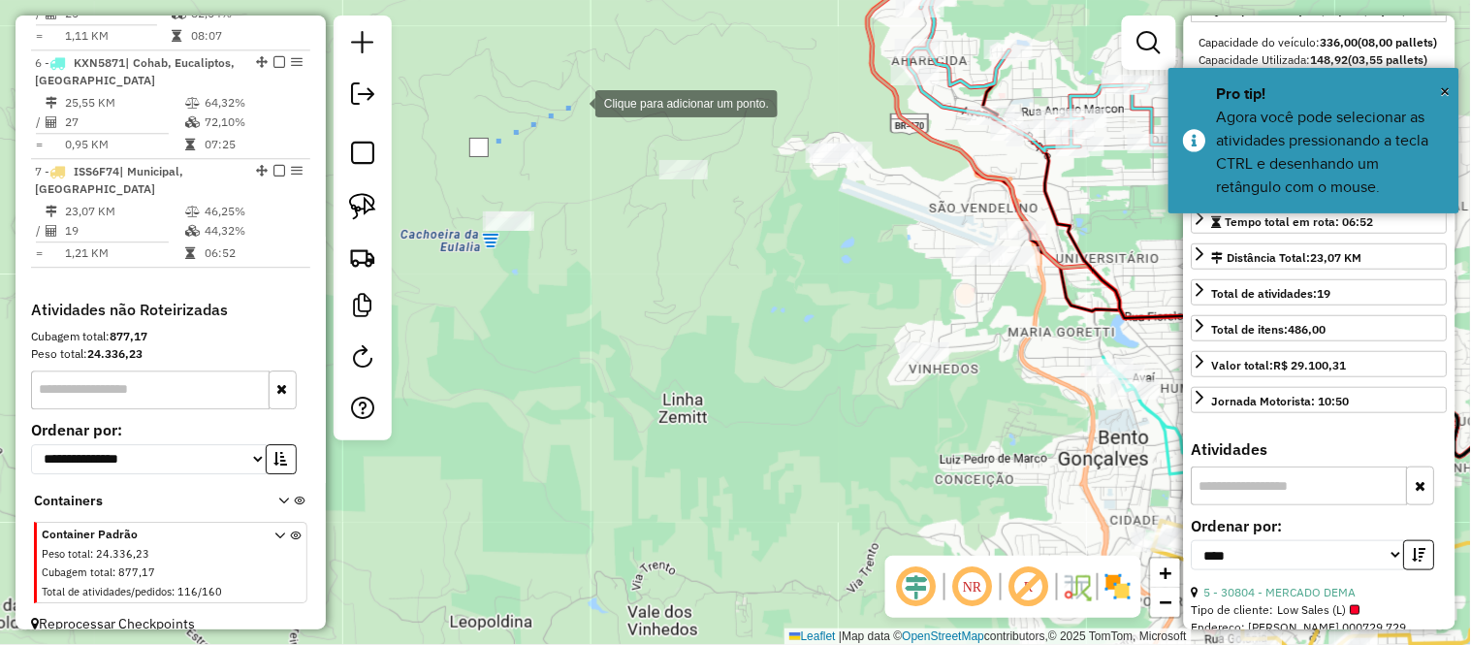
click at [595, 82] on div at bounding box center [576, 101] width 39 height 39
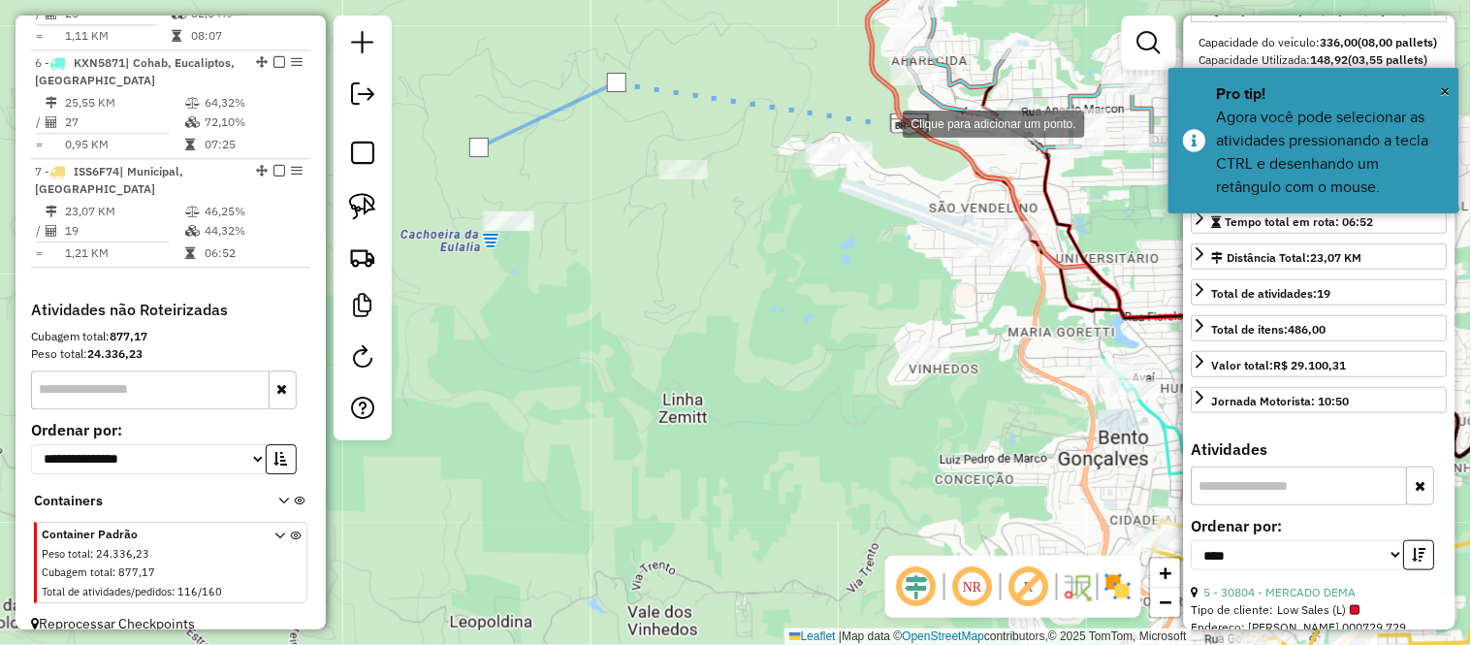
click at [883, 122] on div at bounding box center [883, 122] width 39 height 39
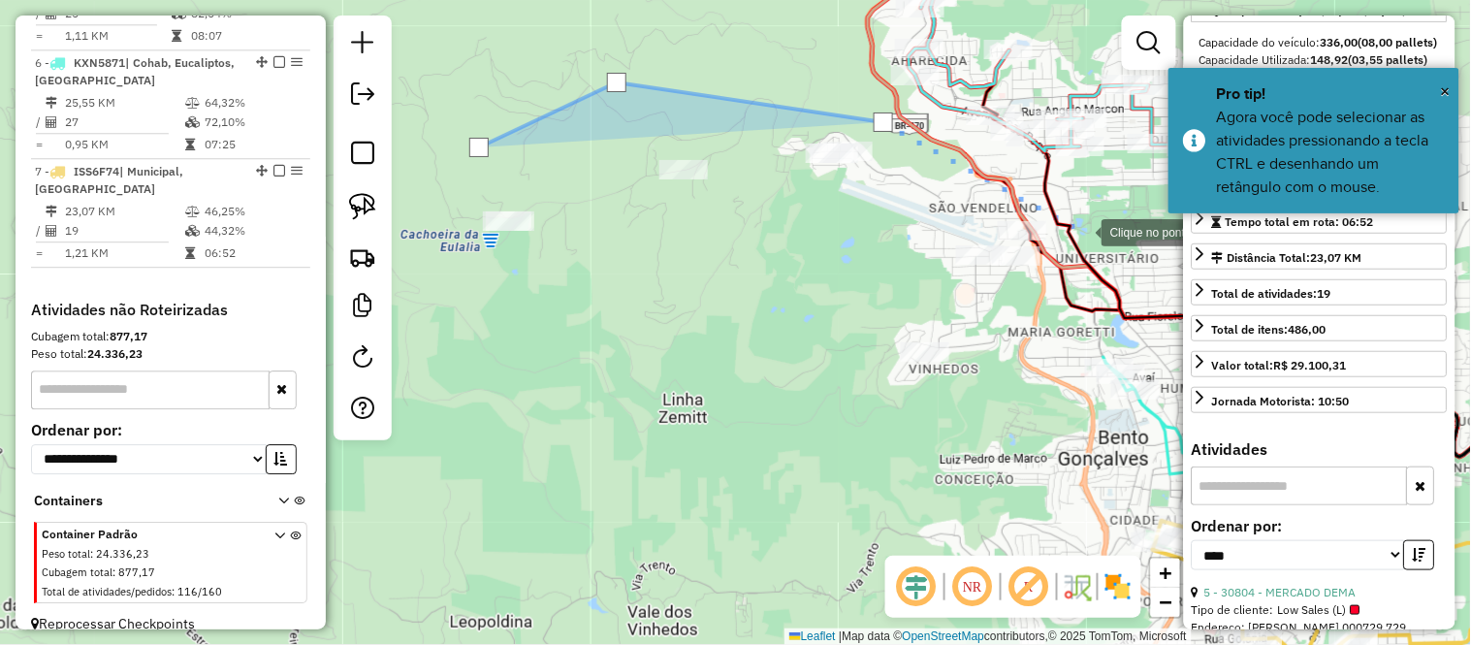
click at [1082, 231] on div at bounding box center [1082, 230] width 39 height 39
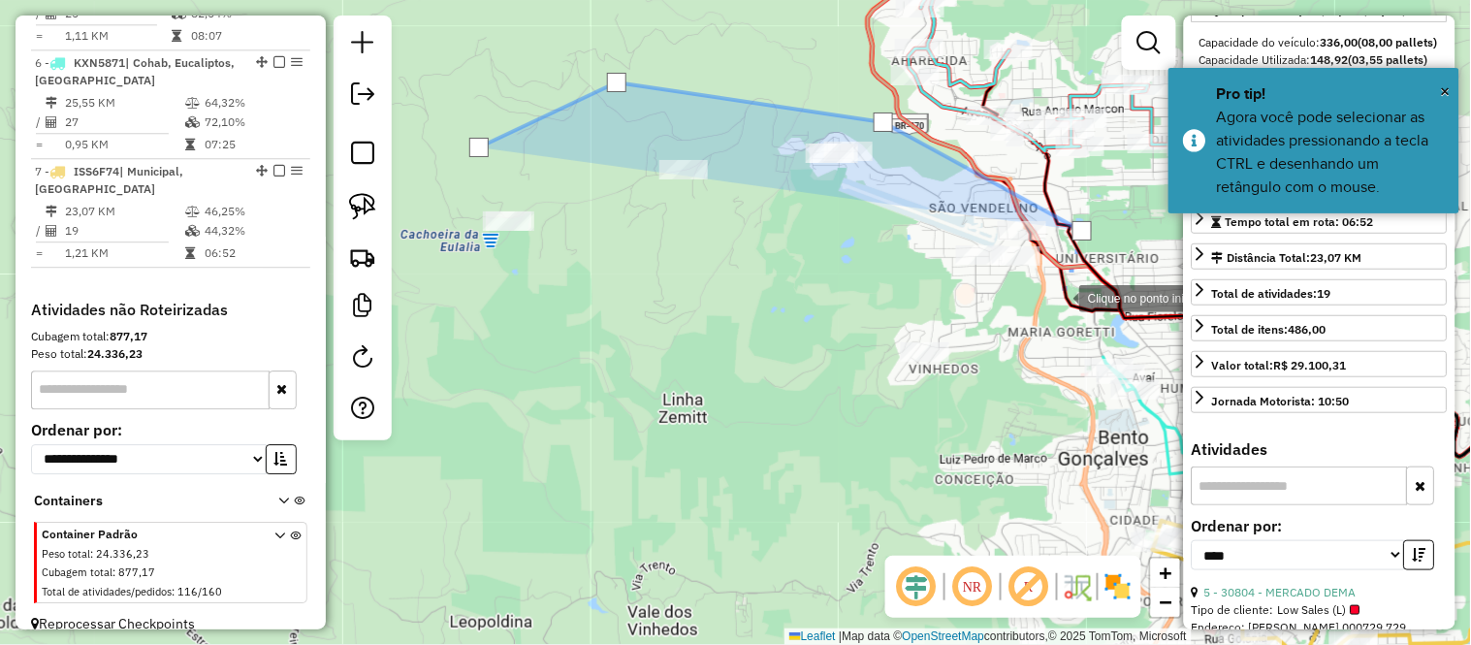
click at [1040, 316] on div at bounding box center [1059, 296] width 39 height 39
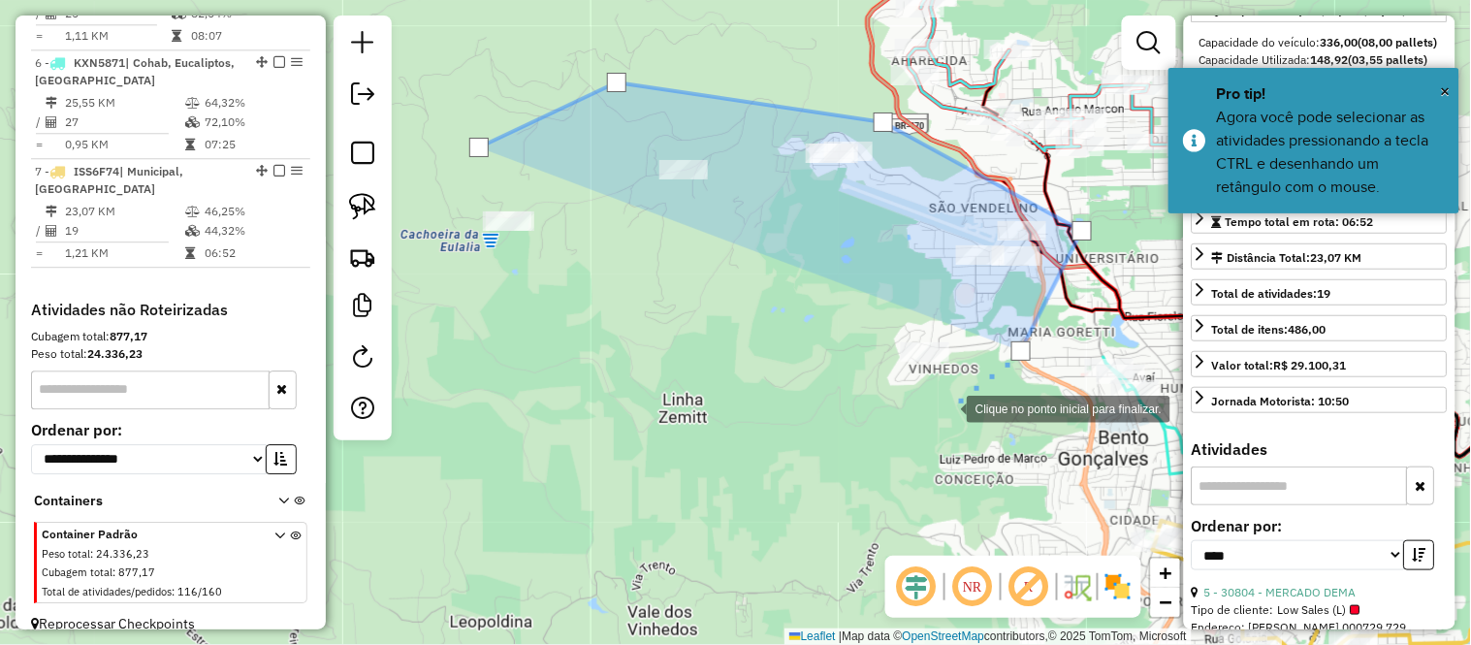
drag, startPoint x: 947, startPoint y: 407, endPoint x: 759, endPoint y: 403, distance: 188.1
click at [944, 407] on div at bounding box center [947, 407] width 39 height 39
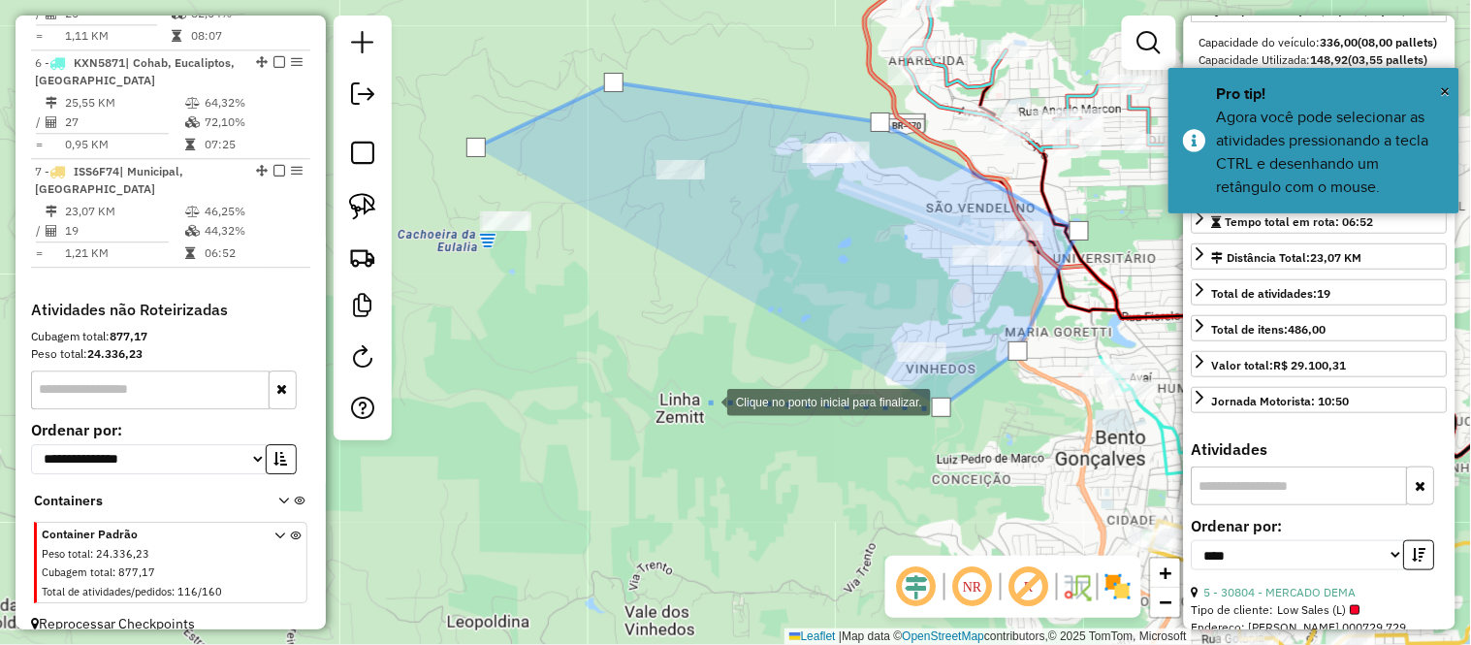
click at [688, 400] on div at bounding box center [707, 400] width 39 height 39
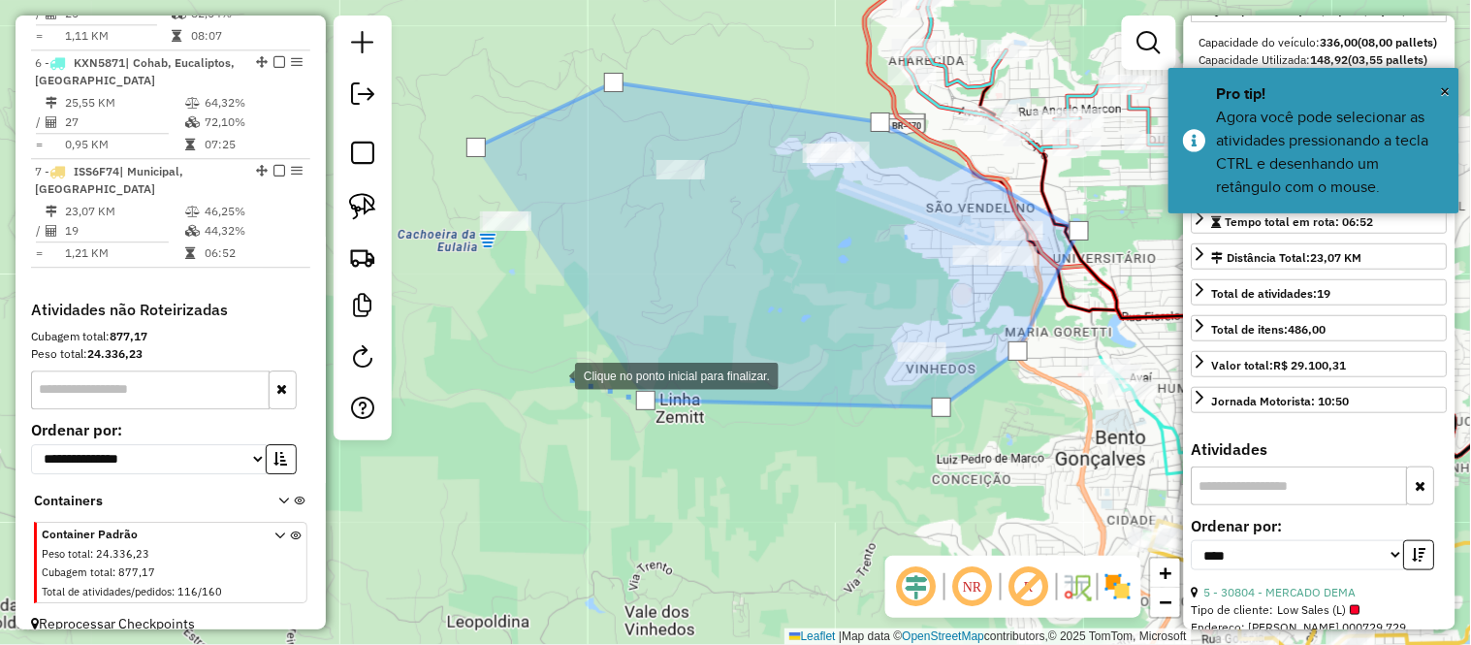
click at [536, 356] on div at bounding box center [555, 374] width 39 height 39
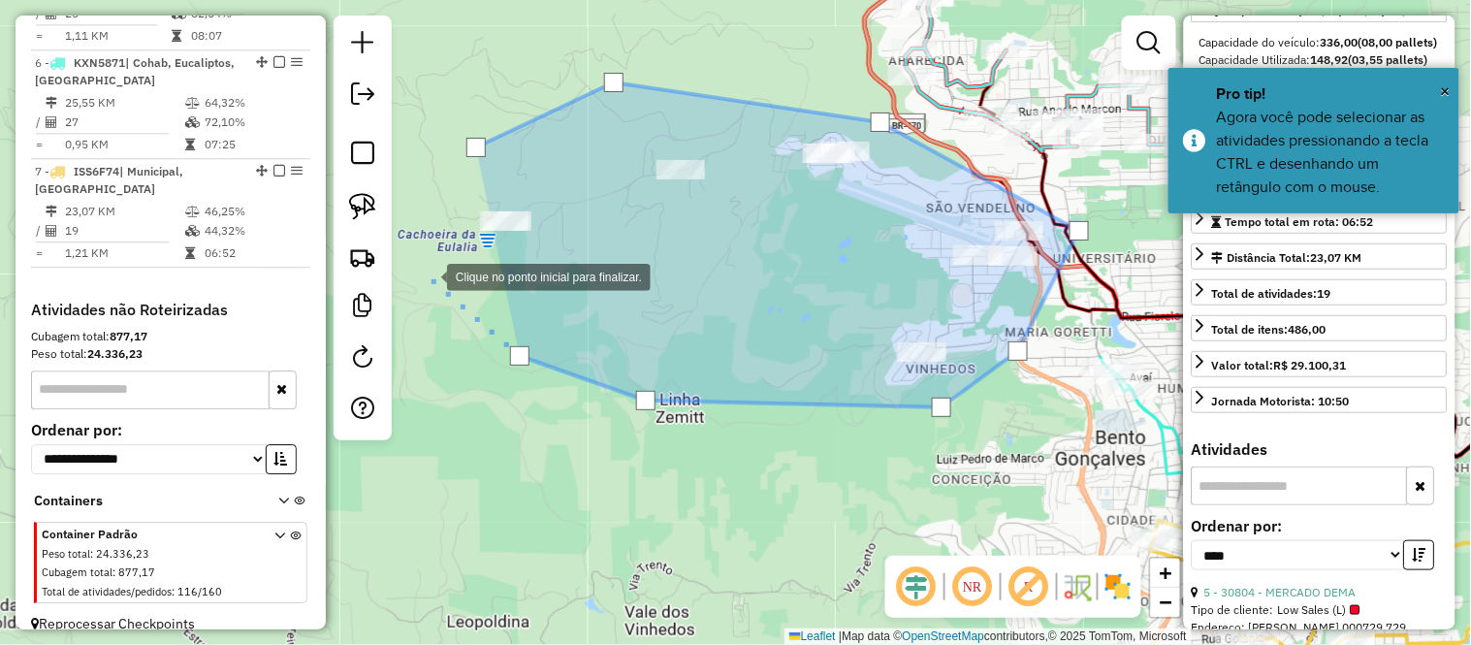
drag, startPoint x: 428, startPoint y: 275, endPoint x: 442, endPoint y: 178, distance: 98.0
click at [428, 274] on div at bounding box center [427, 275] width 39 height 39
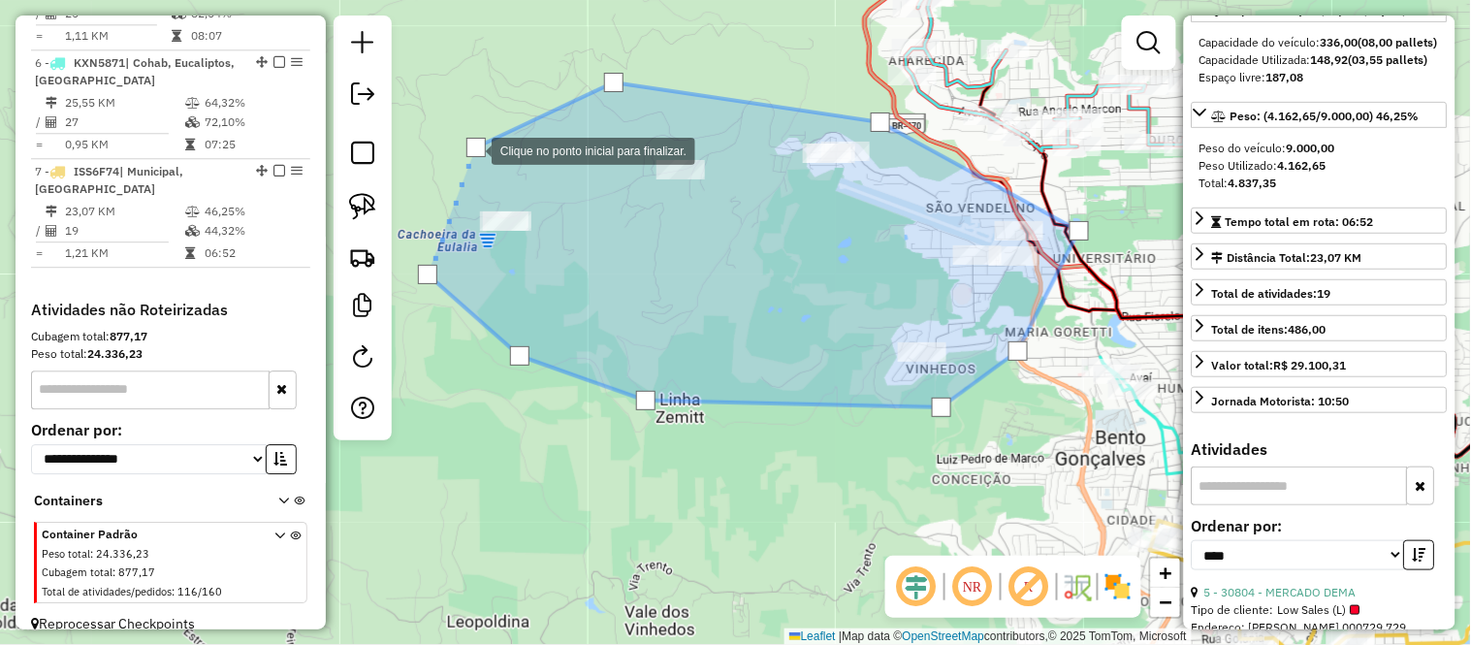
click at [472, 149] on div at bounding box center [475, 147] width 19 height 19
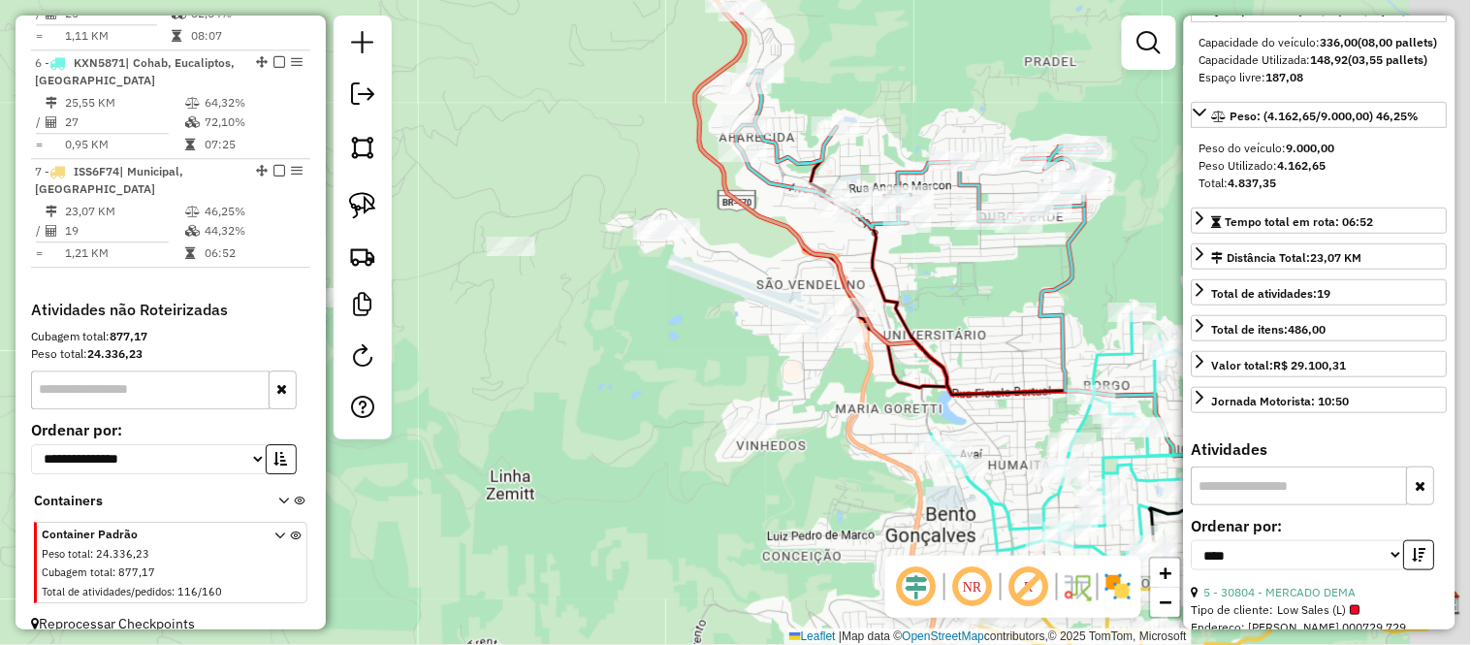
drag, startPoint x: 858, startPoint y: 207, endPoint x: 594, endPoint y: 311, distance: 283.4
click at [594, 311] on div "Janela de atendimento Grade de atendimento Capacidade Transportadoras Veículos …" at bounding box center [735, 322] width 1471 height 645
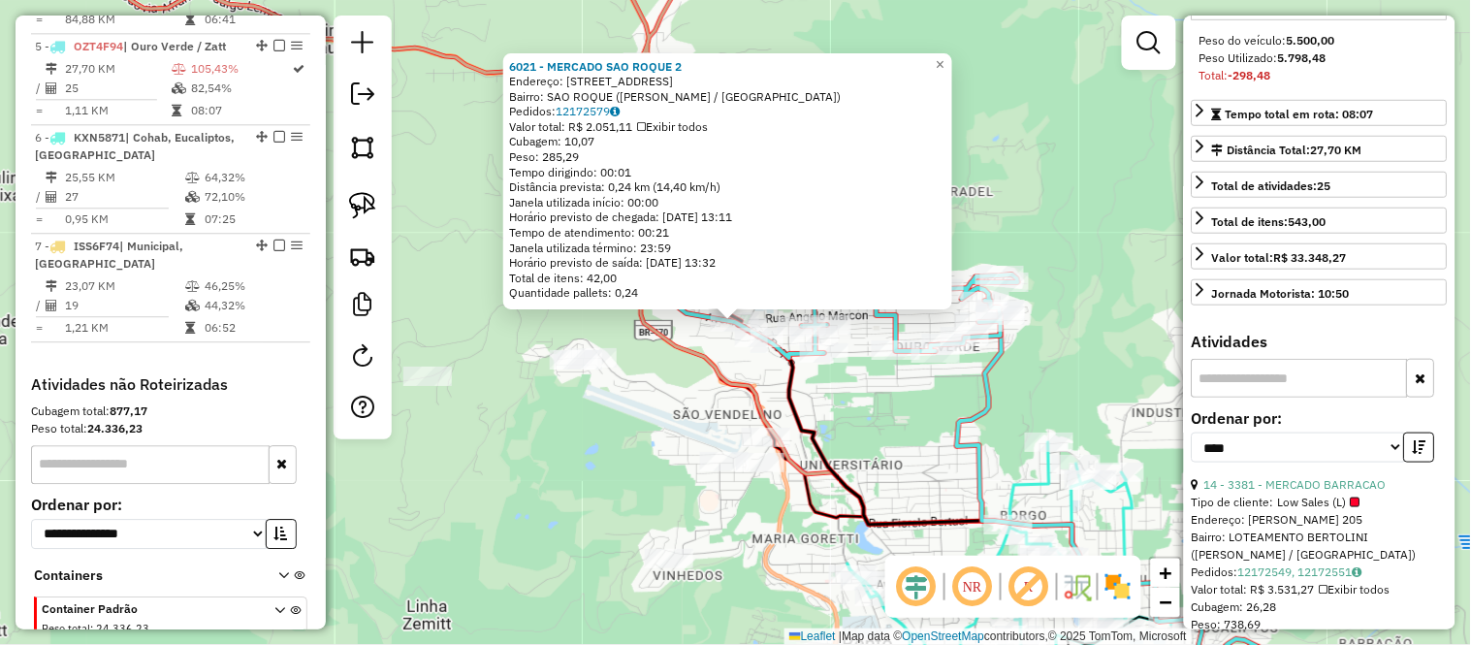
scroll to position [430, 0]
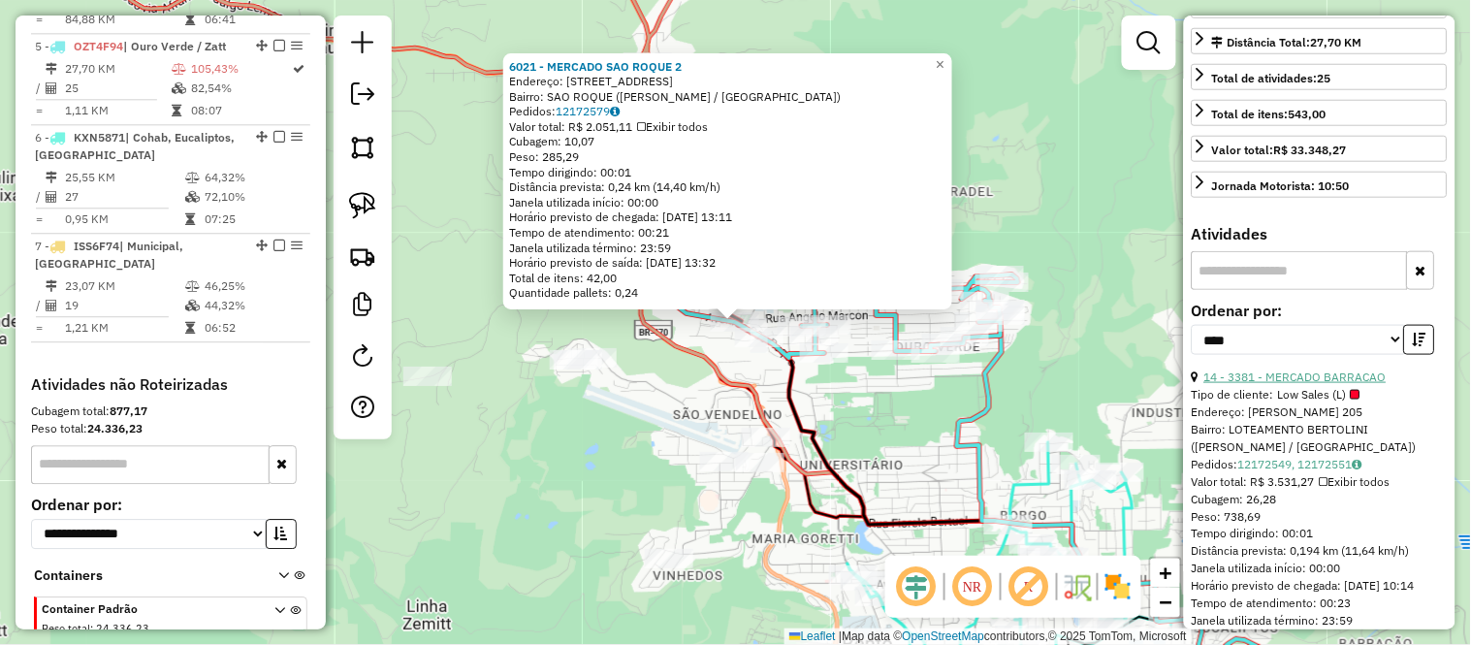
click at [1309, 384] on link "14 - 3381 - MERCADO BARRACAO" at bounding box center [1295, 376] width 182 height 15
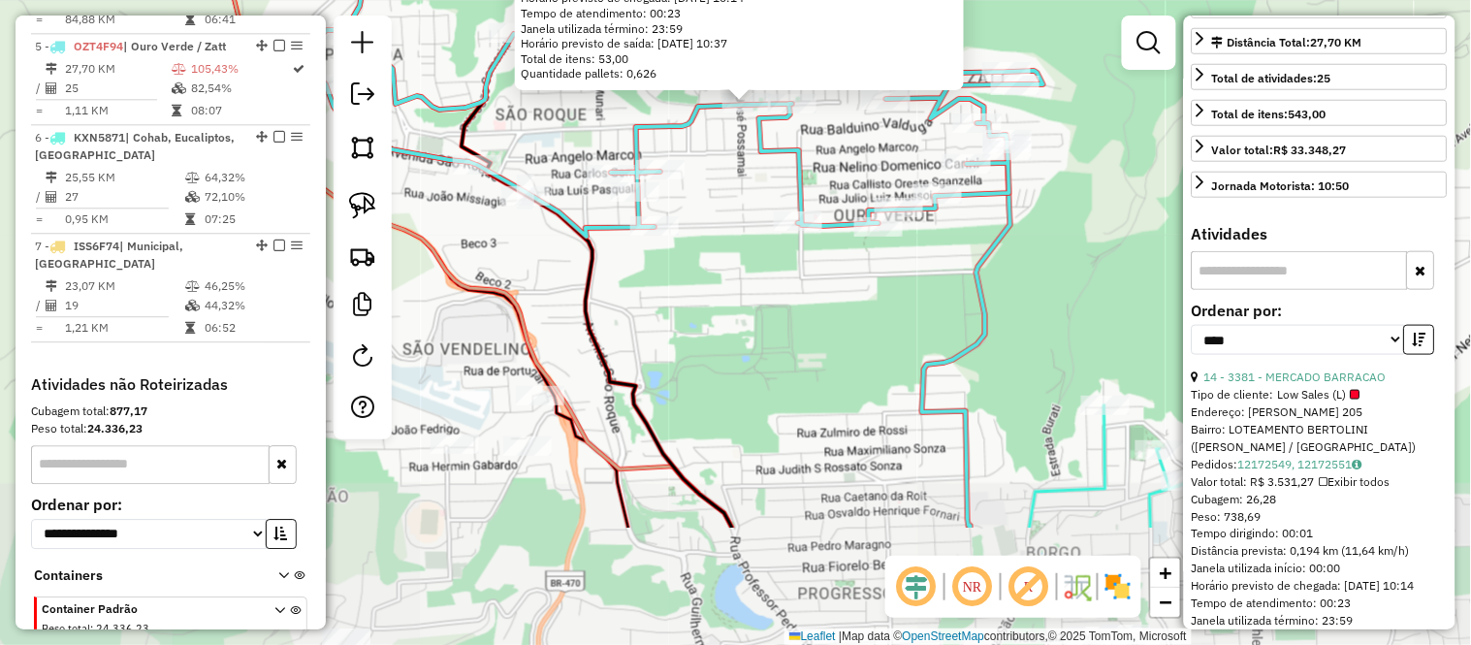
drag, startPoint x: 712, startPoint y: 436, endPoint x: 727, endPoint y: 254, distance: 182.9
click at [727, 254] on div "3381 - MERCADO BARRACAO Tipo de cliente: Low Sales (L) Endereço: AMELIO LEONARD…" at bounding box center [735, 322] width 1471 height 645
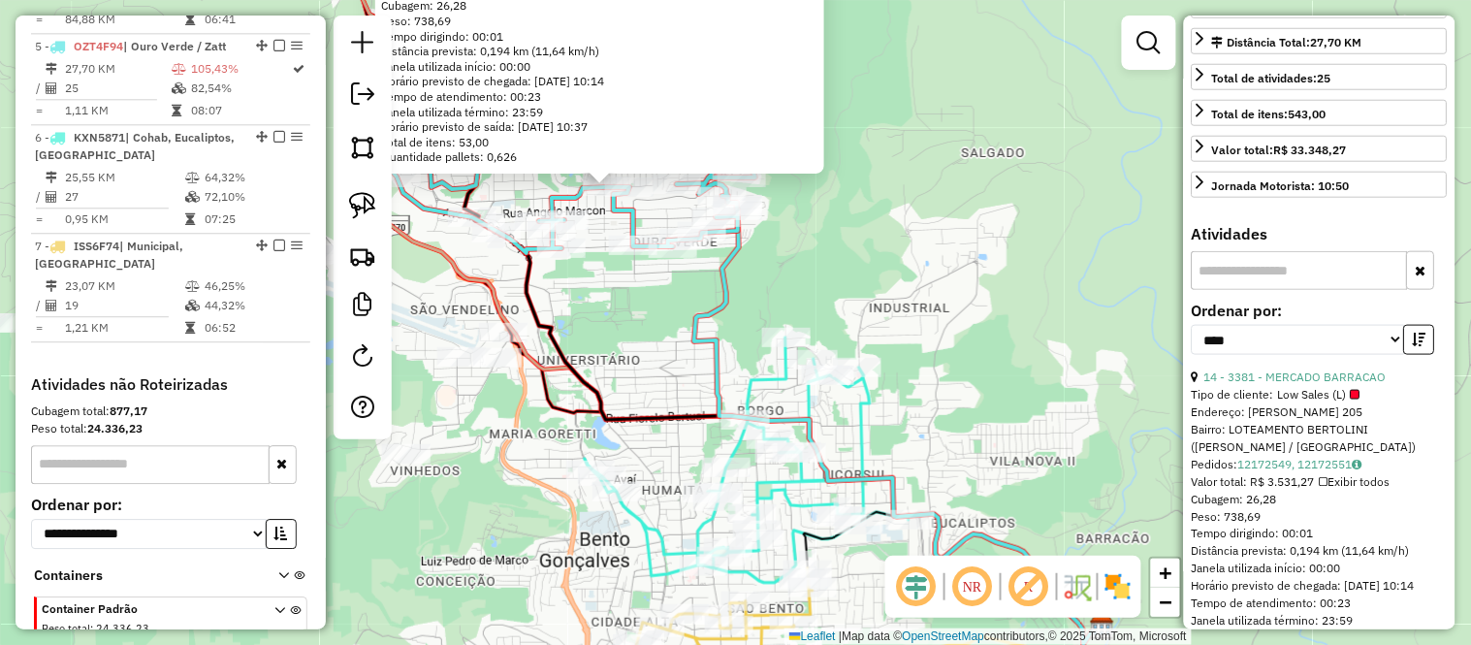
drag, startPoint x: 806, startPoint y: 312, endPoint x: 676, endPoint y: 323, distance: 130.4
click at [676, 323] on div "3381 - MERCADO BARRACAO Tipo de cliente: Low Sales (L) Endereço: AMELIO LEONARD…" at bounding box center [735, 322] width 1471 height 645
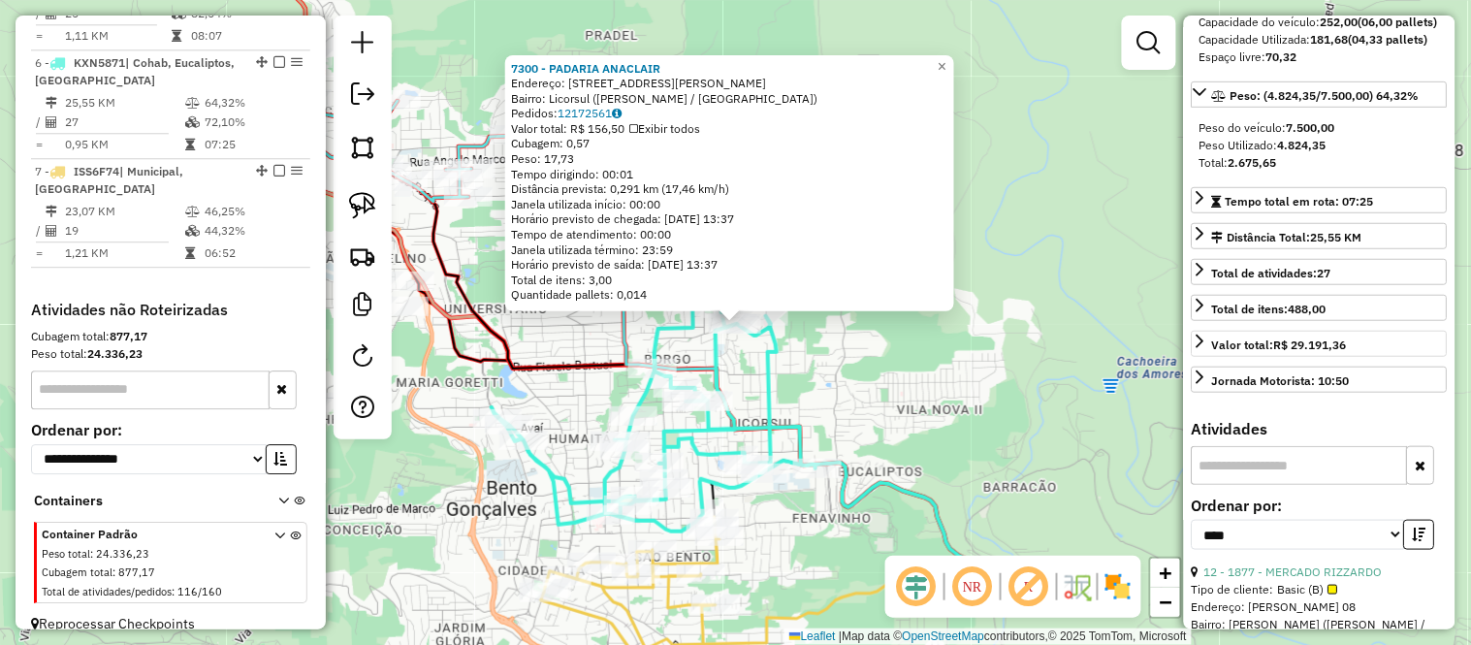
scroll to position [198, 0]
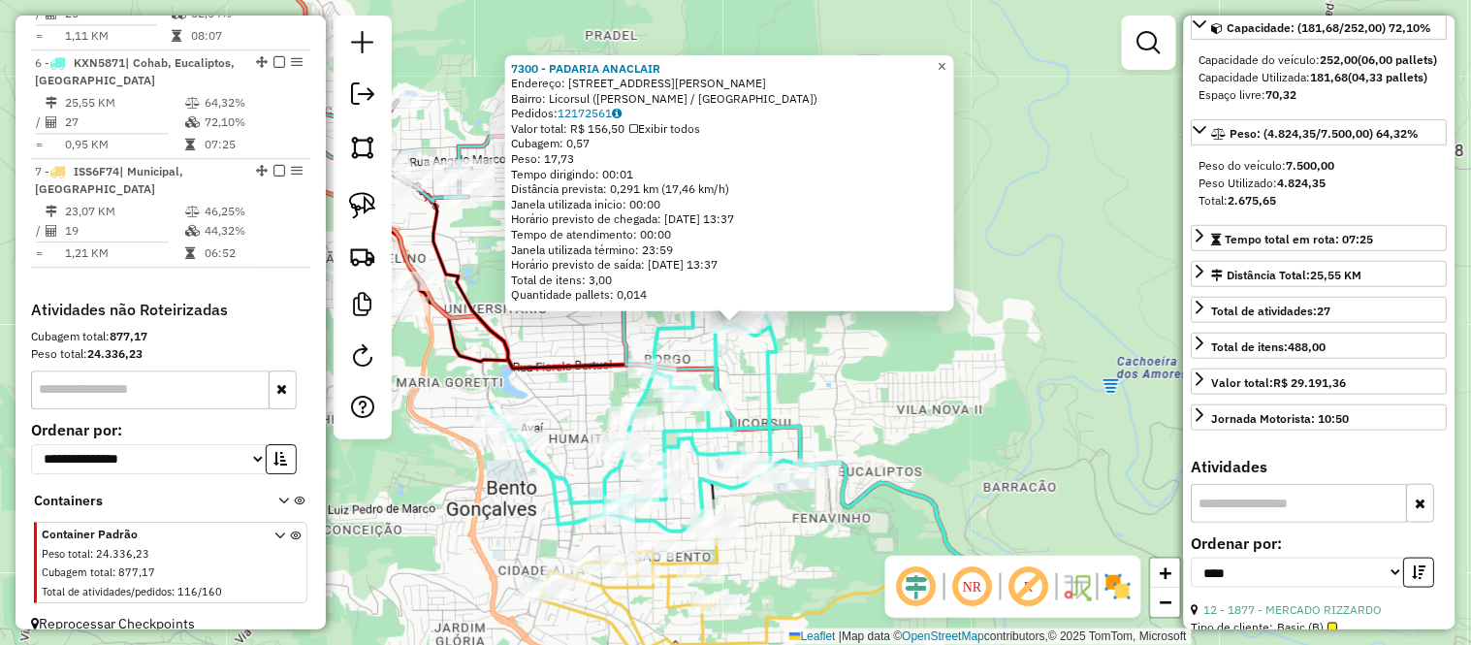
click at [946, 57] on span "×" at bounding box center [942, 65] width 9 height 16
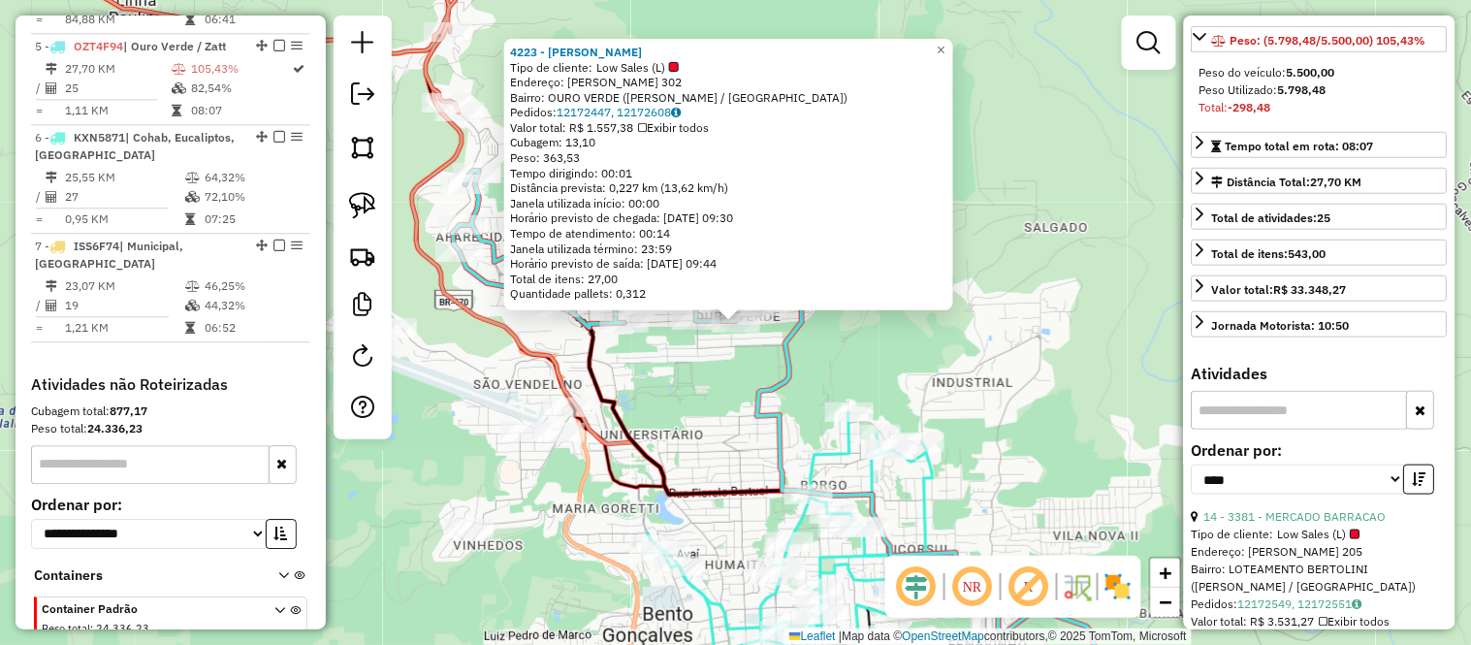
scroll to position [323, 0]
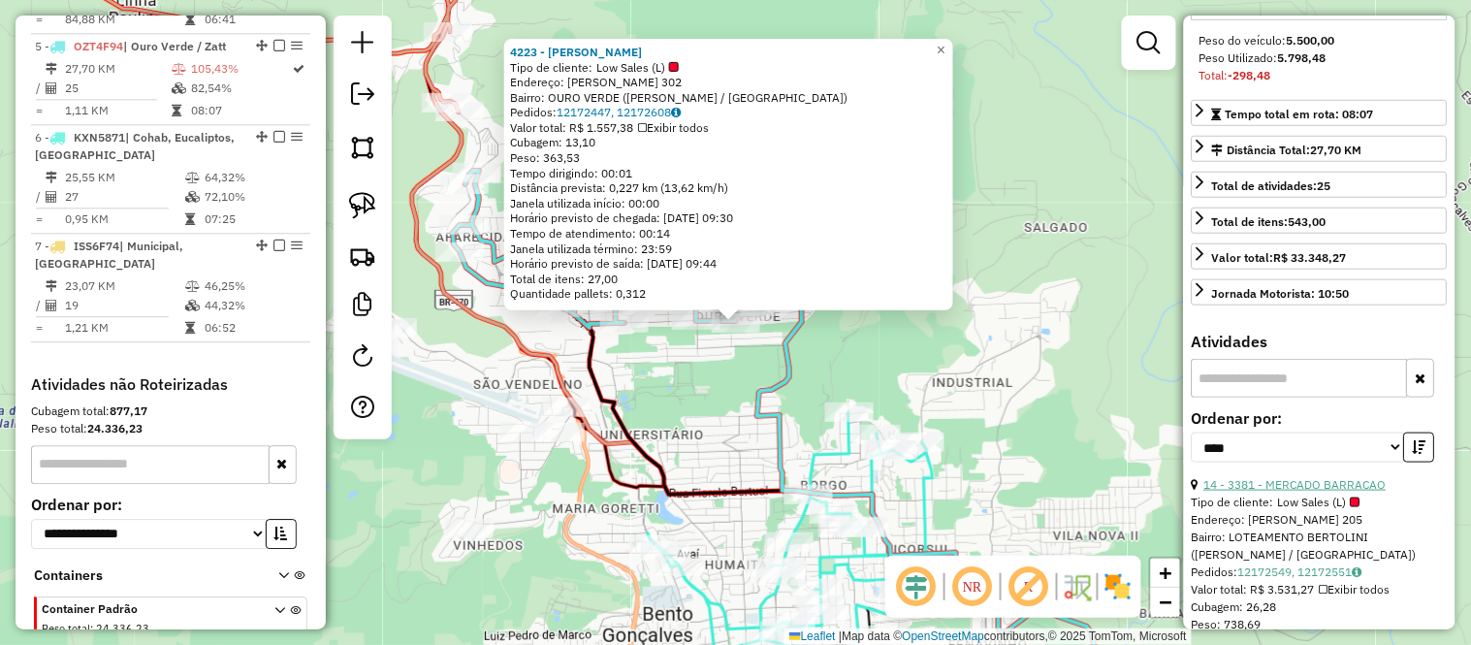
click at [1341, 492] on link "14 - 3381 - MERCADO BARRACAO" at bounding box center [1295, 484] width 182 height 15
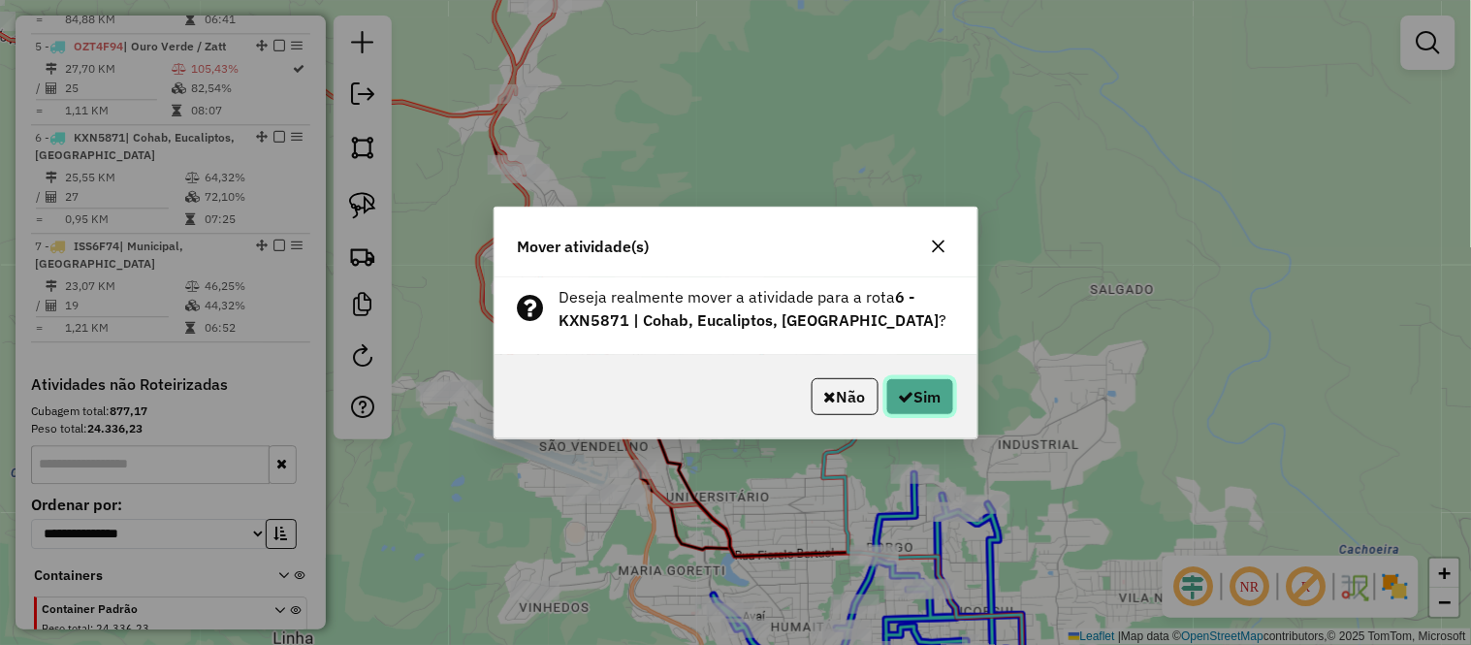
click at [922, 396] on button "Sim" at bounding box center [920, 396] width 68 height 37
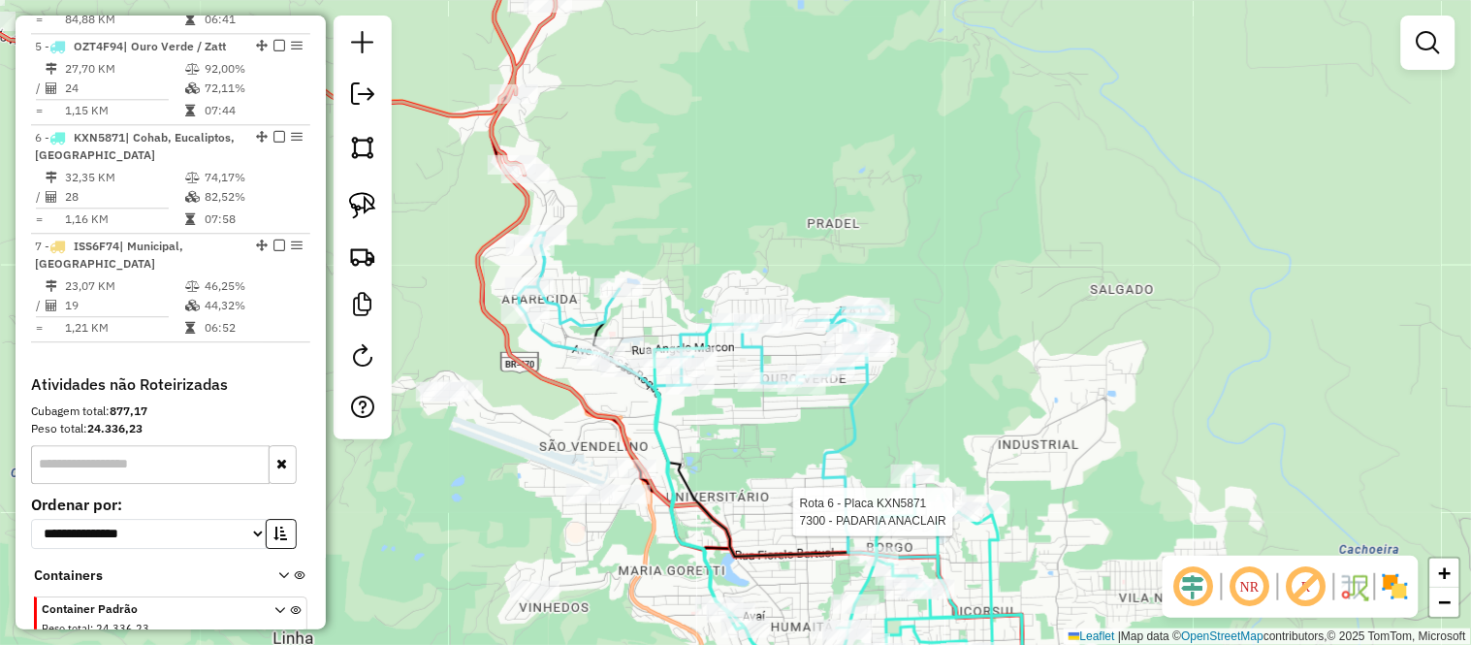
select select "*********"
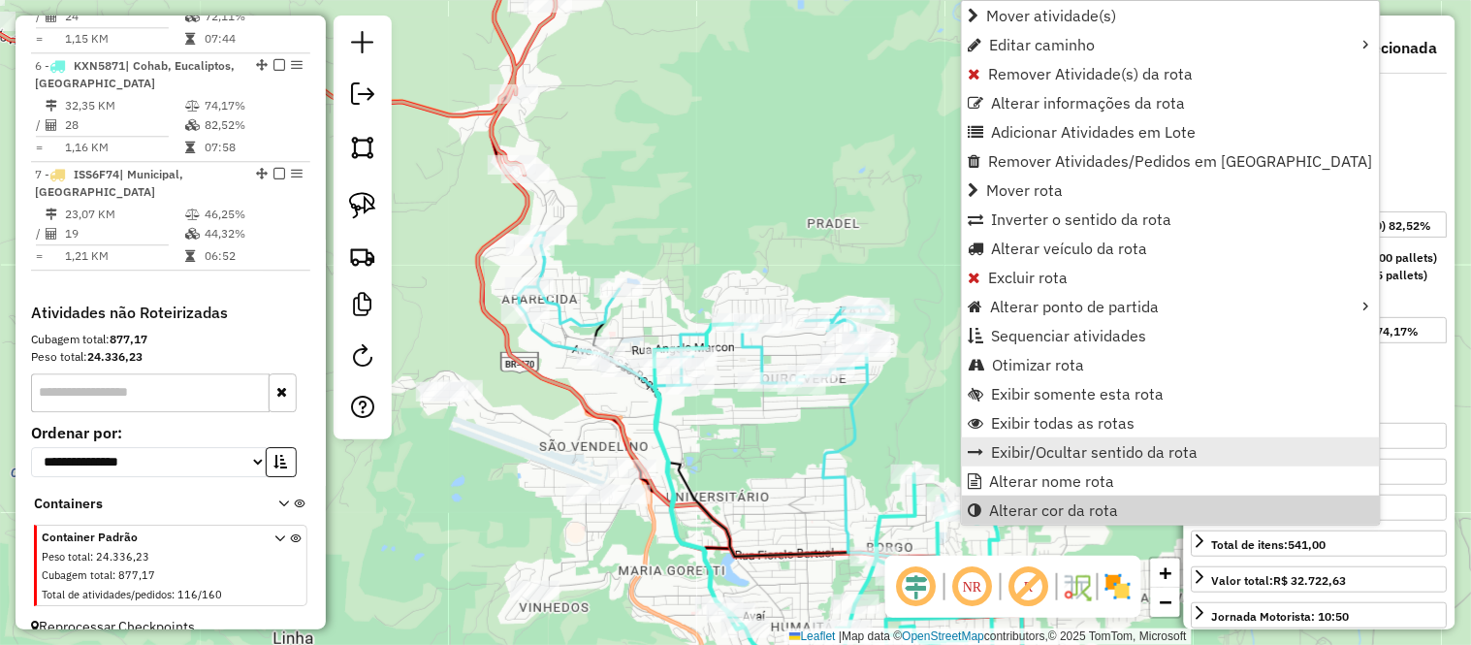
scroll to position [1258, 0]
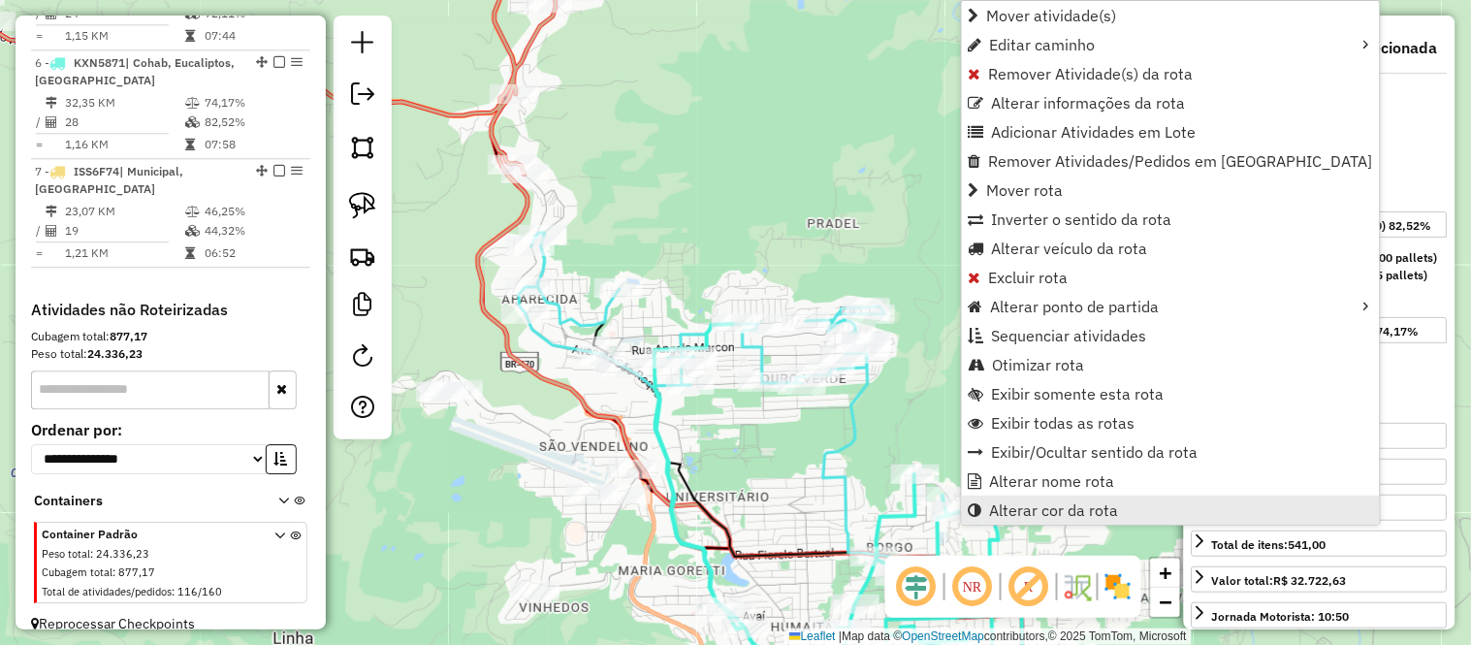
click at [1032, 509] on span "Alterar cor da rota" at bounding box center [1054, 510] width 129 height 16
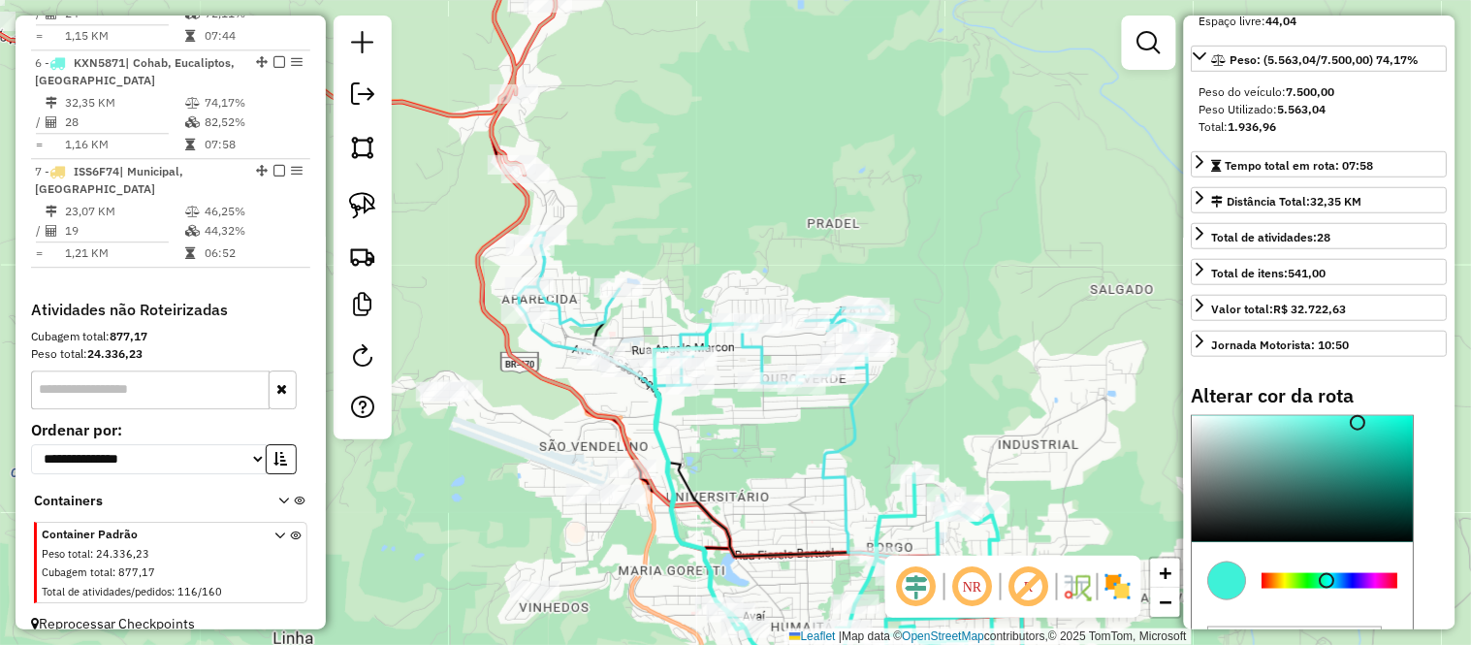
scroll to position [437, 0]
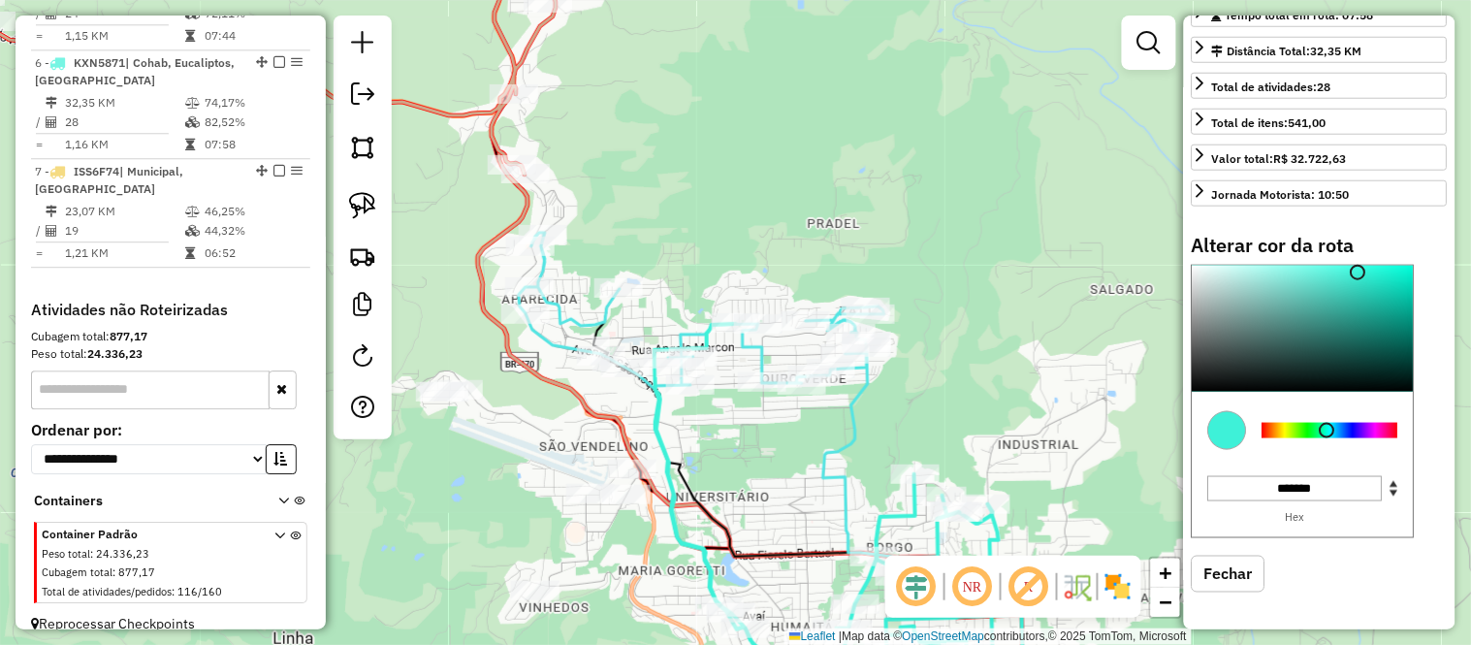
type input "*******"
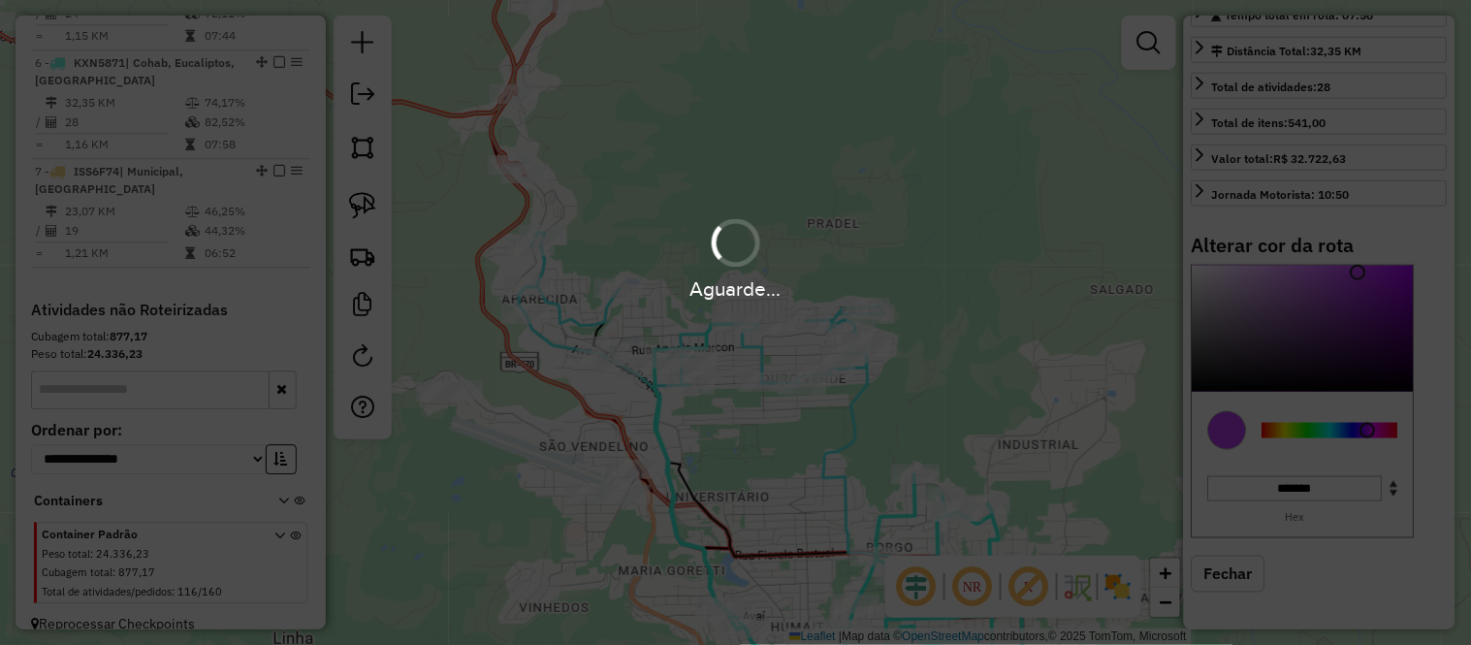
click at [1369, 432] on hb-app "Aguarde... Pop-up bloqueado! Seu navegador bloqueou automáticamente a abertura …" at bounding box center [735, 322] width 1471 height 645
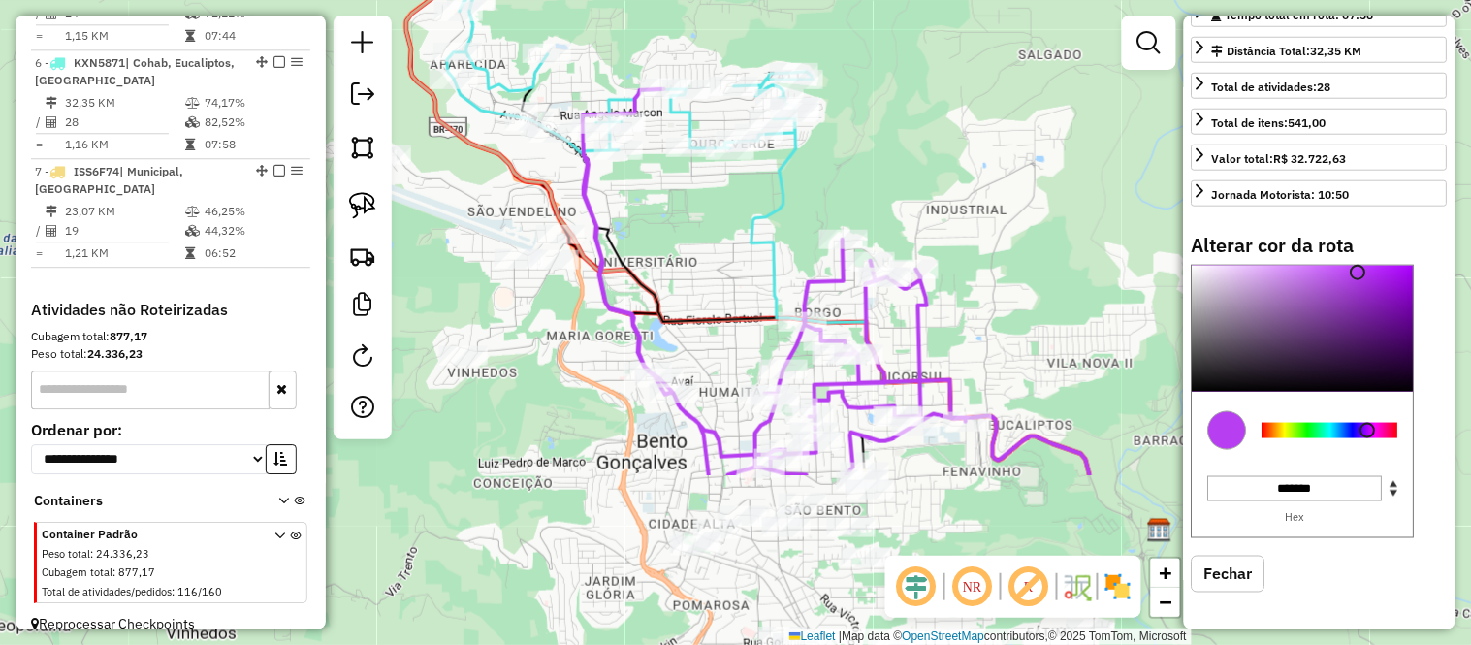
drag, startPoint x: 962, startPoint y: 385, endPoint x: 890, endPoint y: 150, distance: 245.3
click at [890, 150] on div "Janela de atendimento Grade de atendimento Capacidade Transportadoras Veículos …" at bounding box center [735, 322] width 1471 height 645
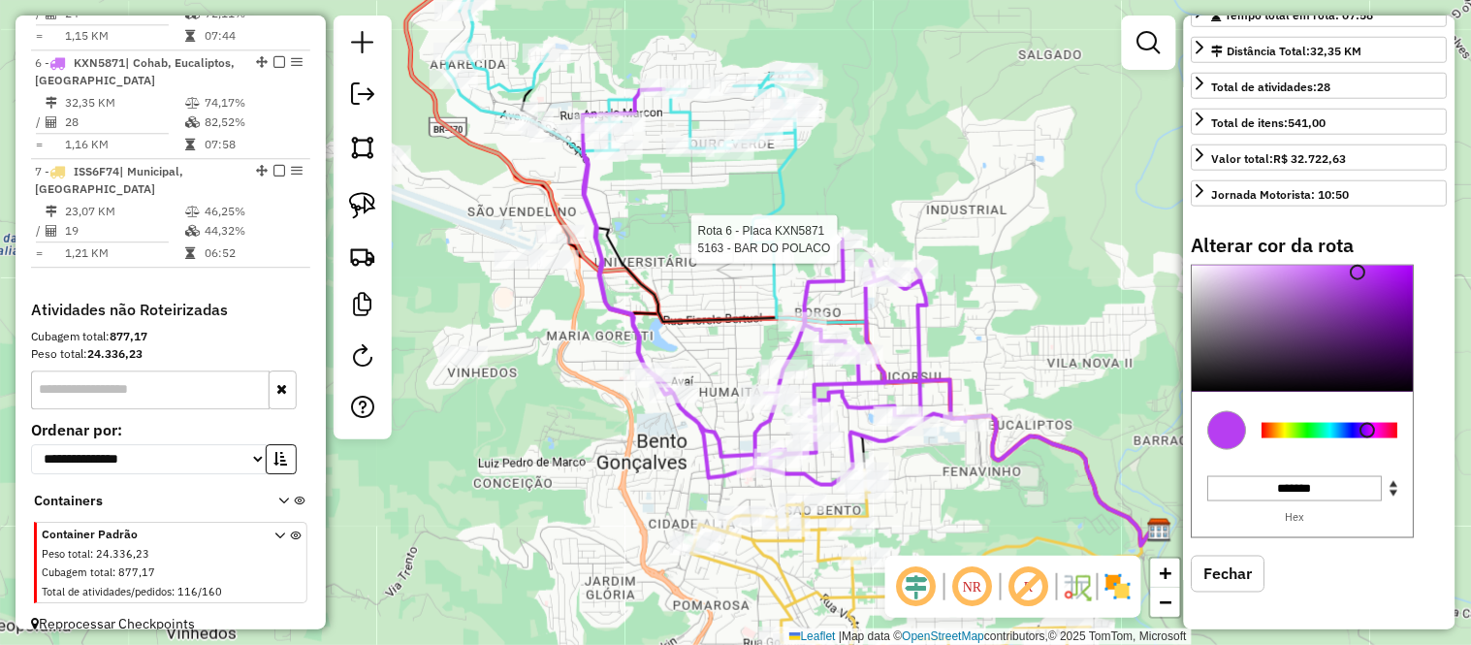
select select "*********"
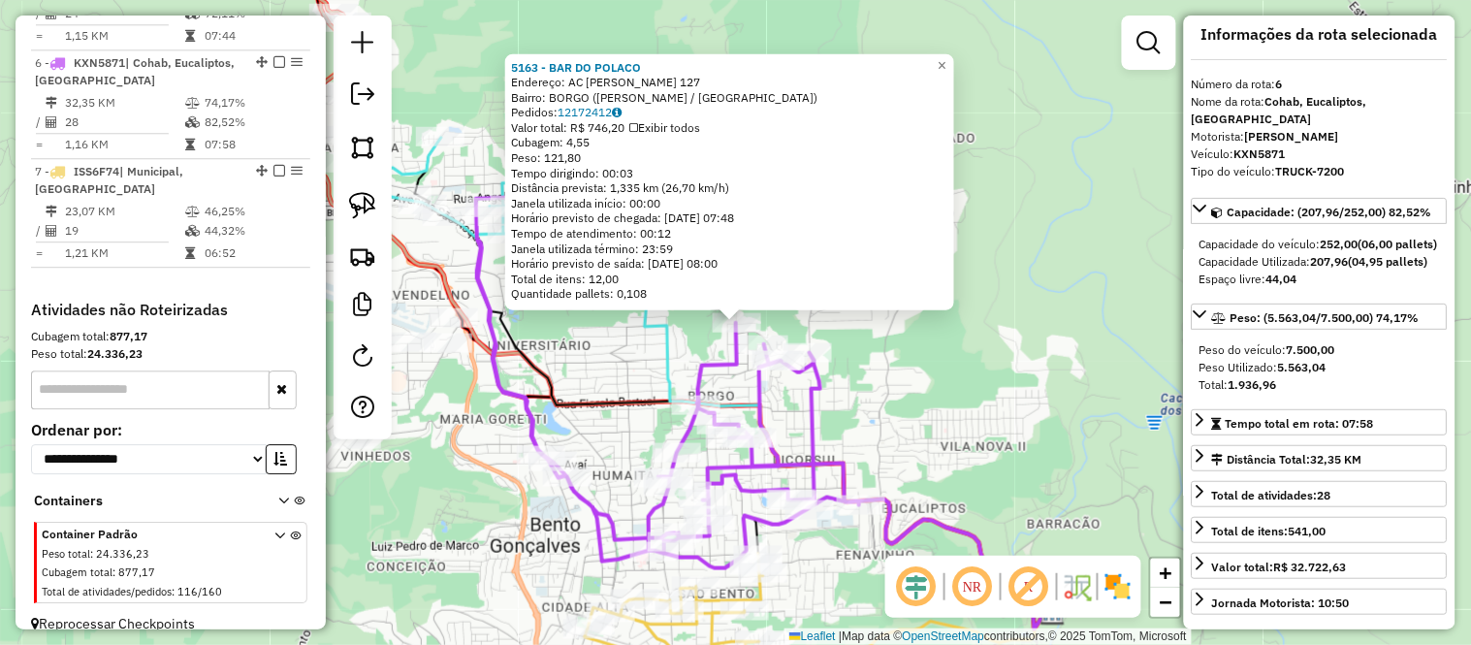
scroll to position [6, 0]
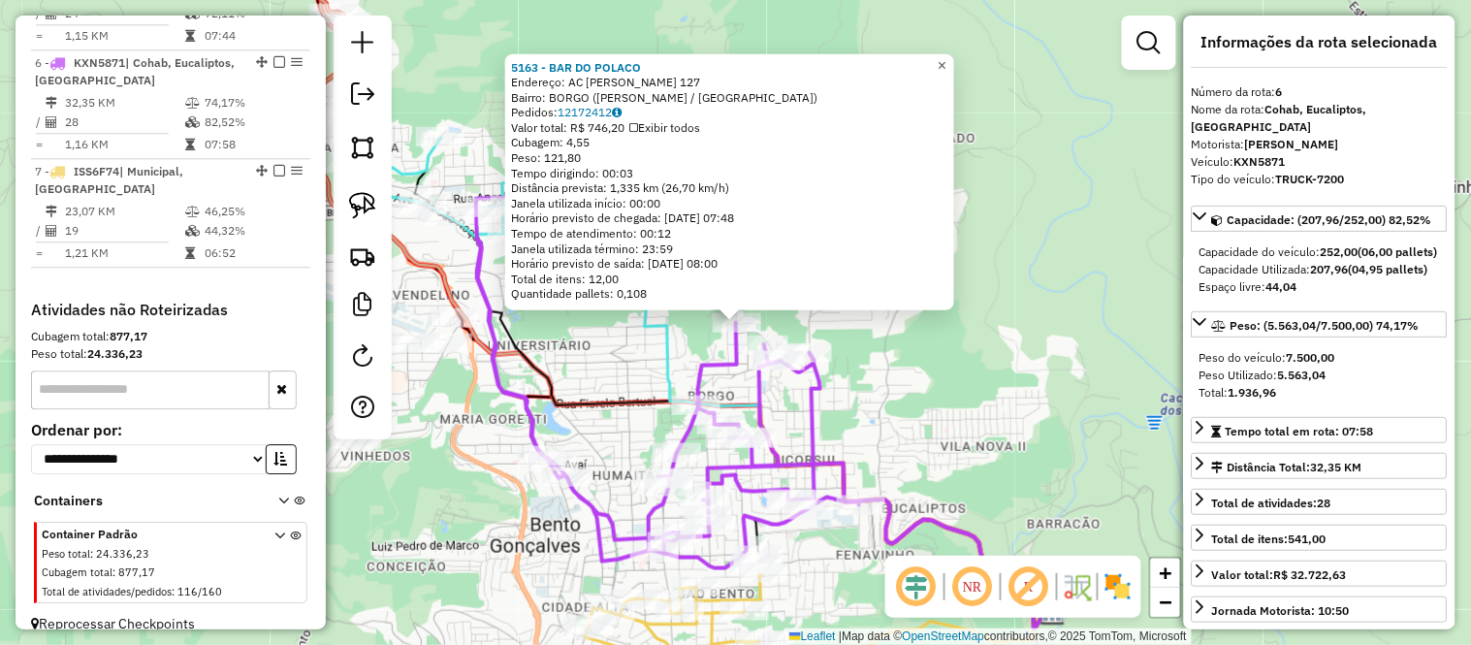
click at [954, 58] on link "×" at bounding box center [942, 64] width 23 height 23
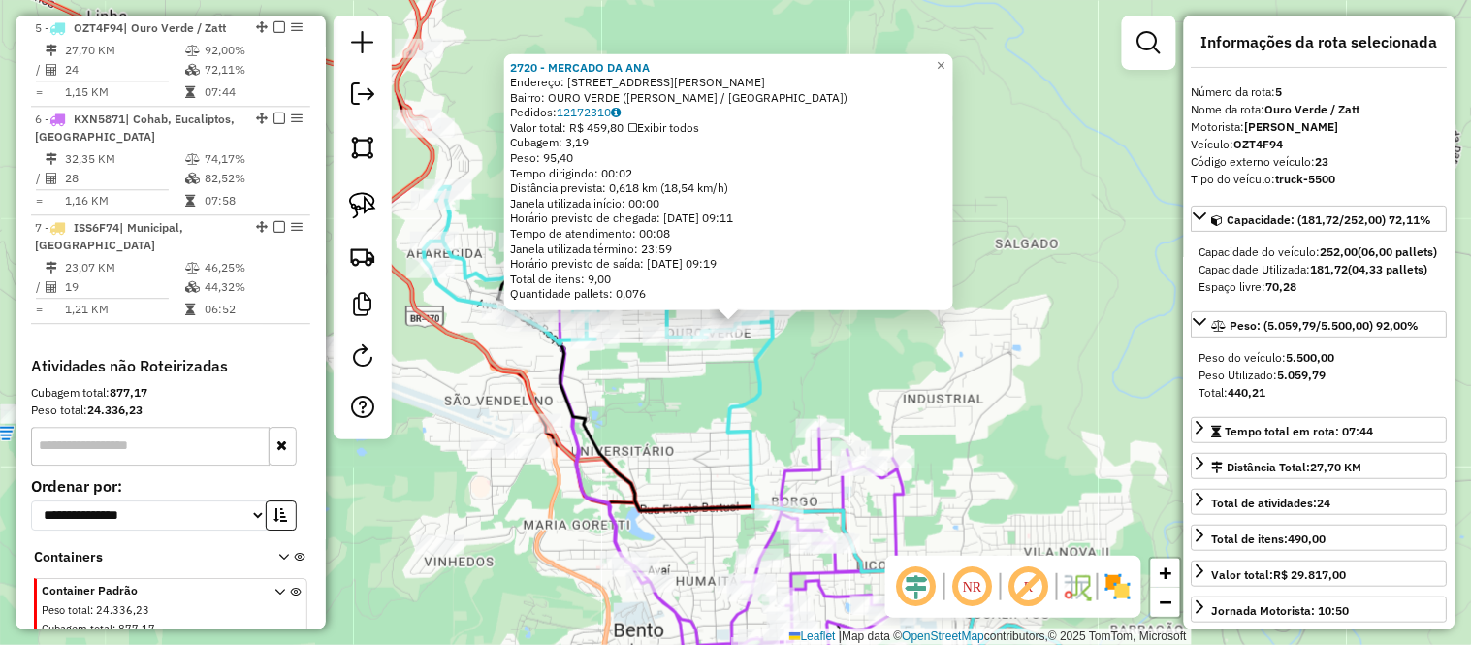
scroll to position [1184, 0]
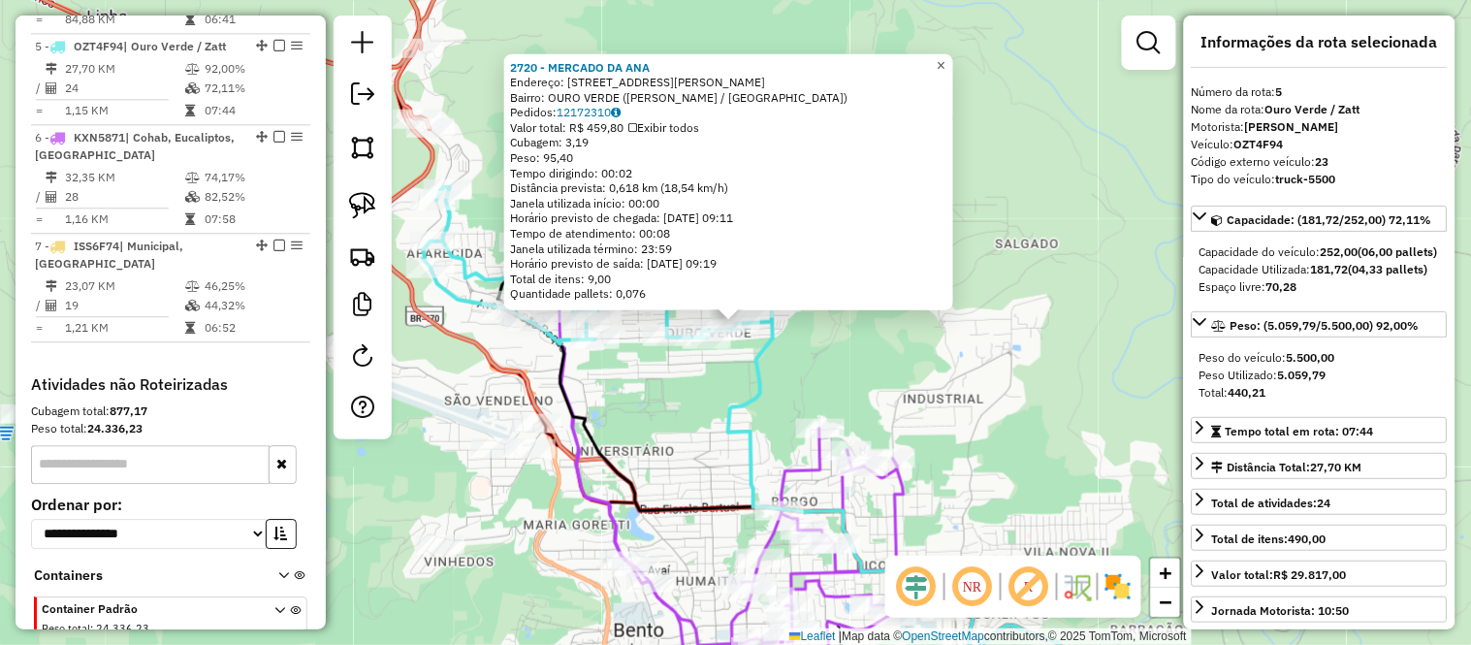
click at [945, 60] on span "×" at bounding box center [941, 64] width 9 height 16
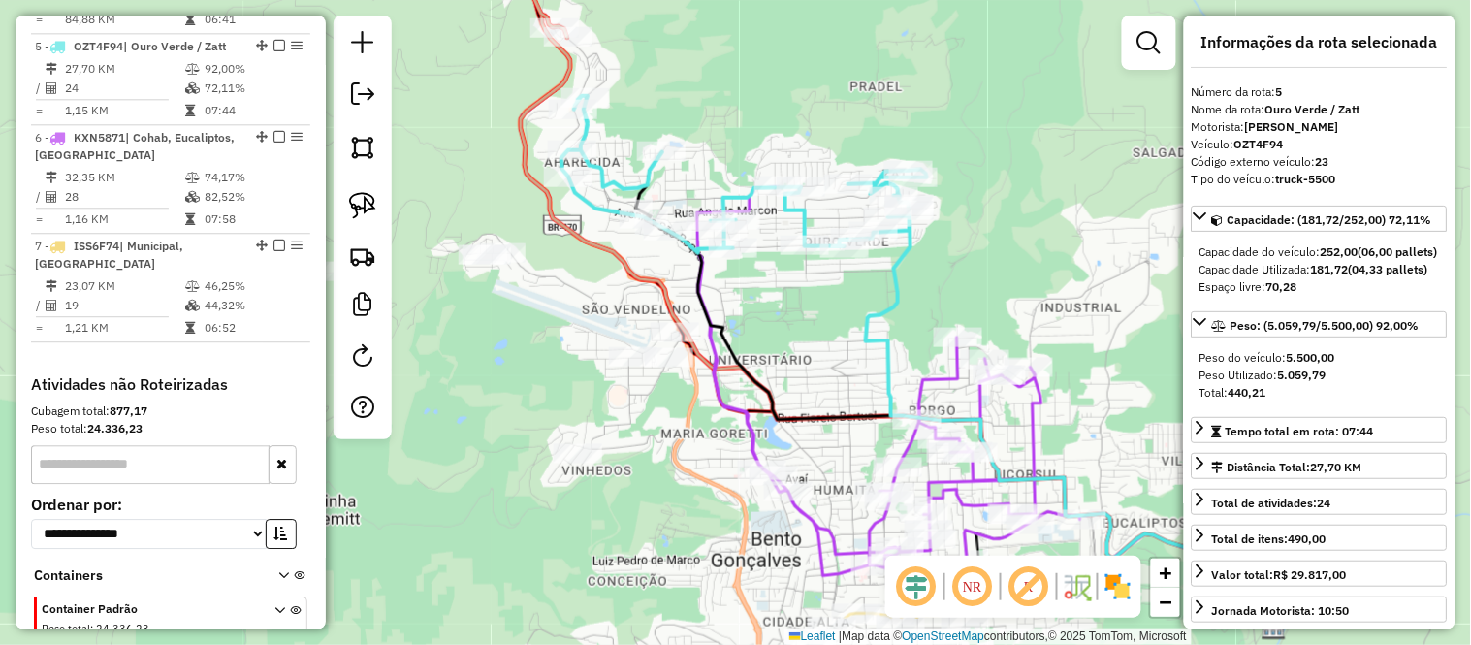
drag, startPoint x: 858, startPoint y: 386, endPoint x: 996, endPoint y: 295, distance: 165.1
click at [996, 295] on div "Janela de atendimento Grade de atendimento Capacidade Transportadoras Veículos …" at bounding box center [735, 322] width 1471 height 645
drag, startPoint x: 644, startPoint y: 101, endPoint x: 762, endPoint y: 191, distance: 148.7
click at [762, 191] on div "Janela de atendimento Grade de atendimento Capacidade Transportadoras Veículos …" at bounding box center [735, 322] width 1471 height 645
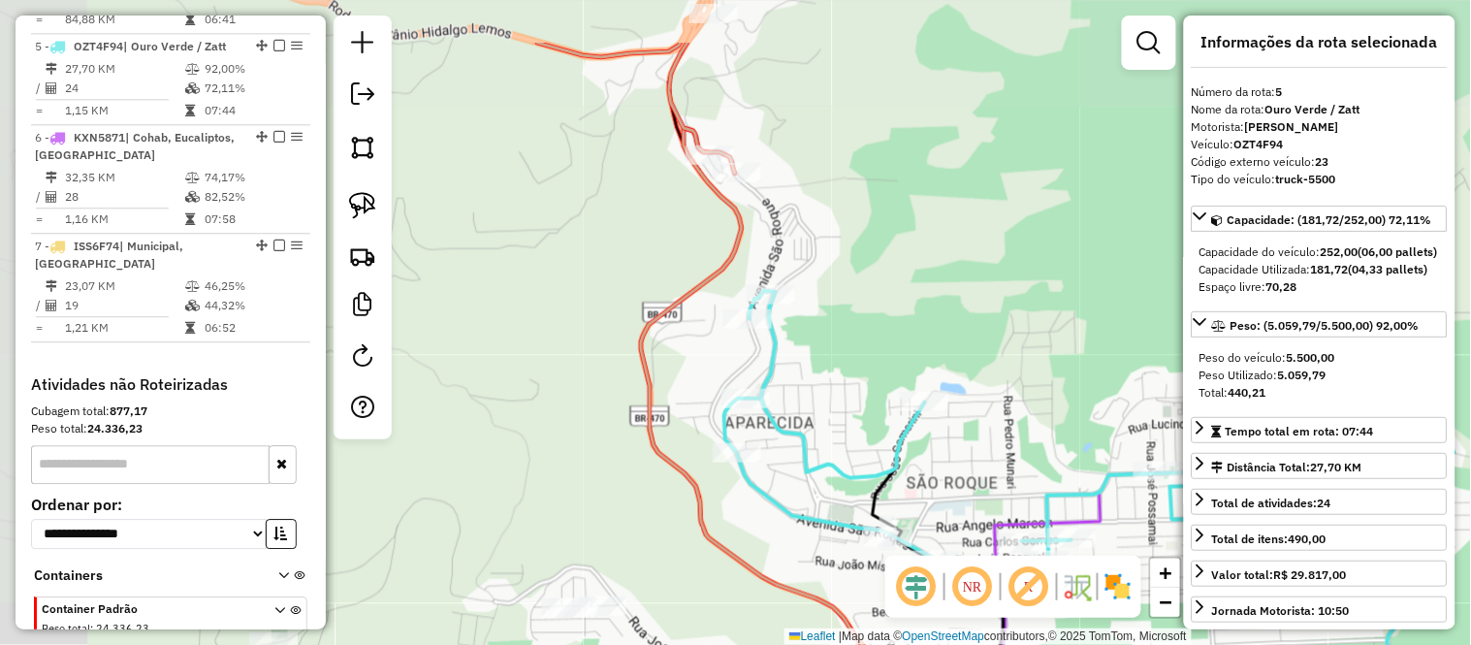
drag, startPoint x: 740, startPoint y: 162, endPoint x: 844, endPoint y: 269, distance: 149.5
click at [844, 269] on div "Janela de atendimento Grade de atendimento Capacidade Transportadoras Veículos …" at bounding box center [735, 322] width 1471 height 645
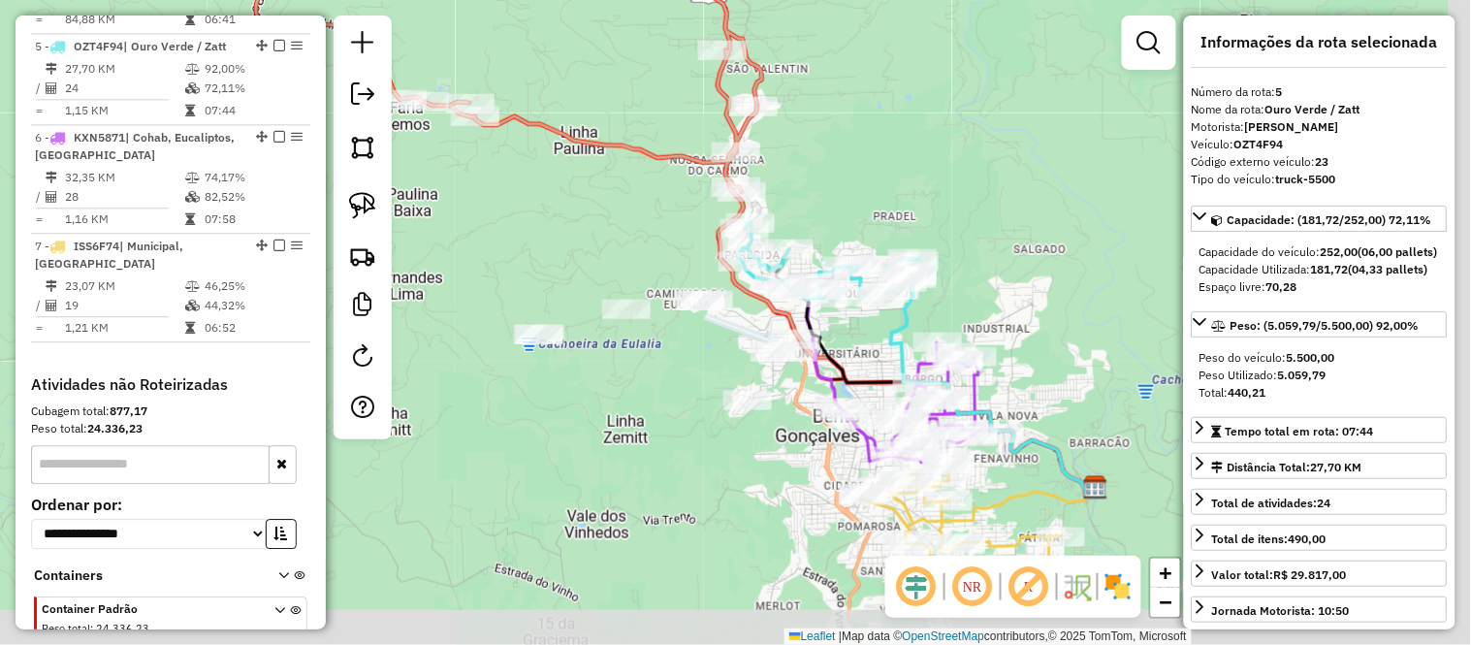
drag, startPoint x: 751, startPoint y: 448, endPoint x: 720, endPoint y: 345, distance: 107.3
click at [720, 345] on div "Janela de atendimento Grade de atendimento Capacidade Transportadoras Veículos …" at bounding box center [735, 322] width 1471 height 645
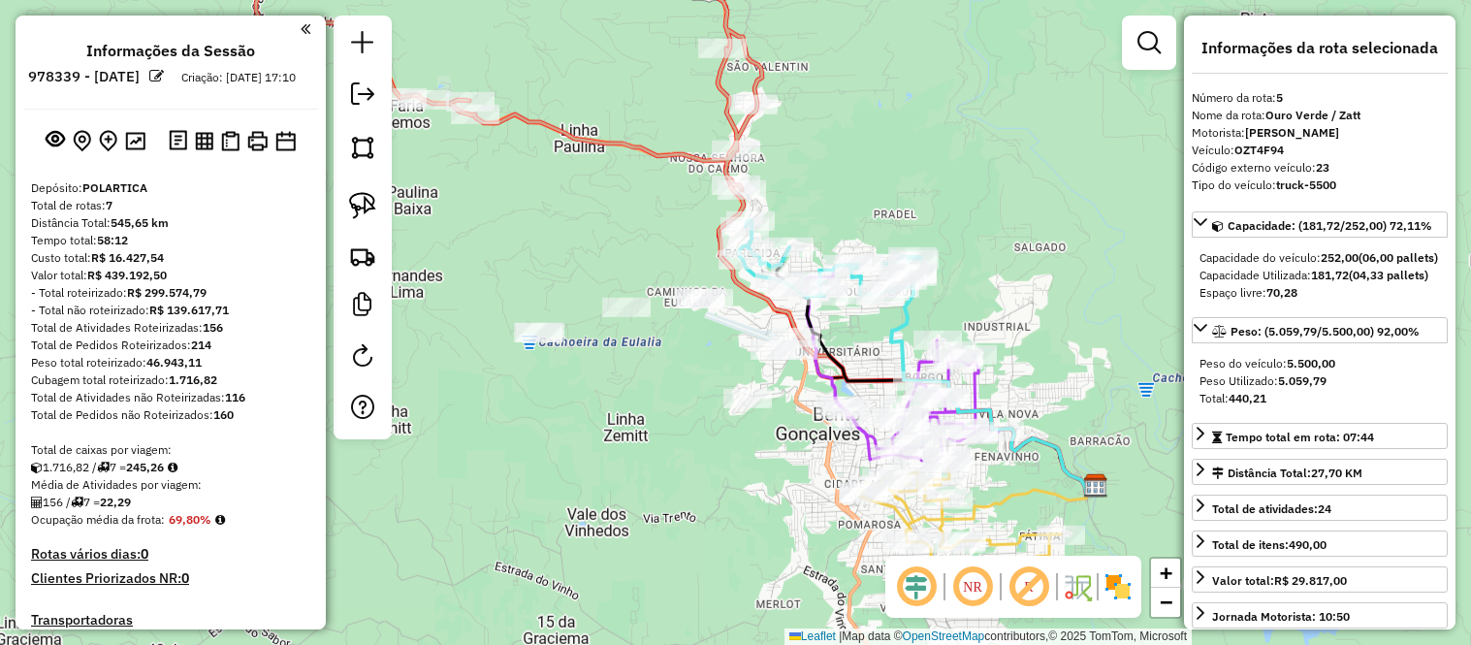
select select "*********"
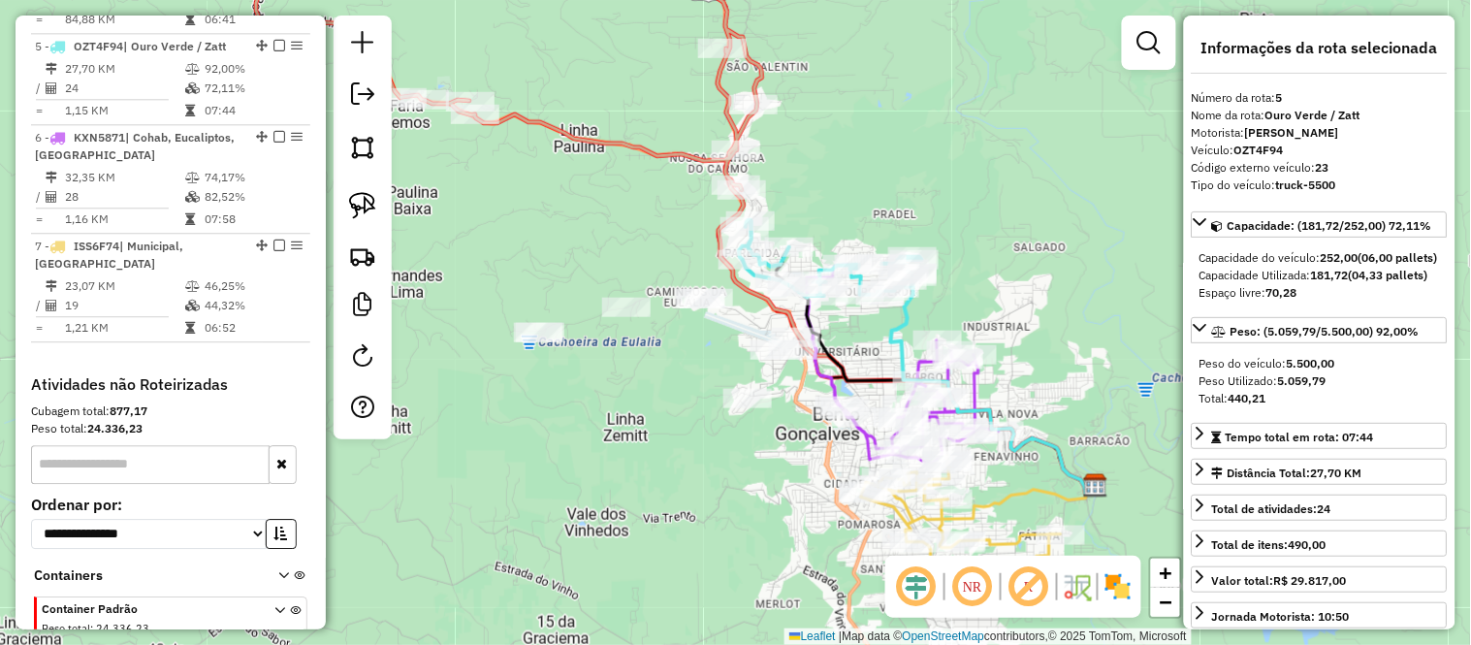
scroll to position [6, 0]
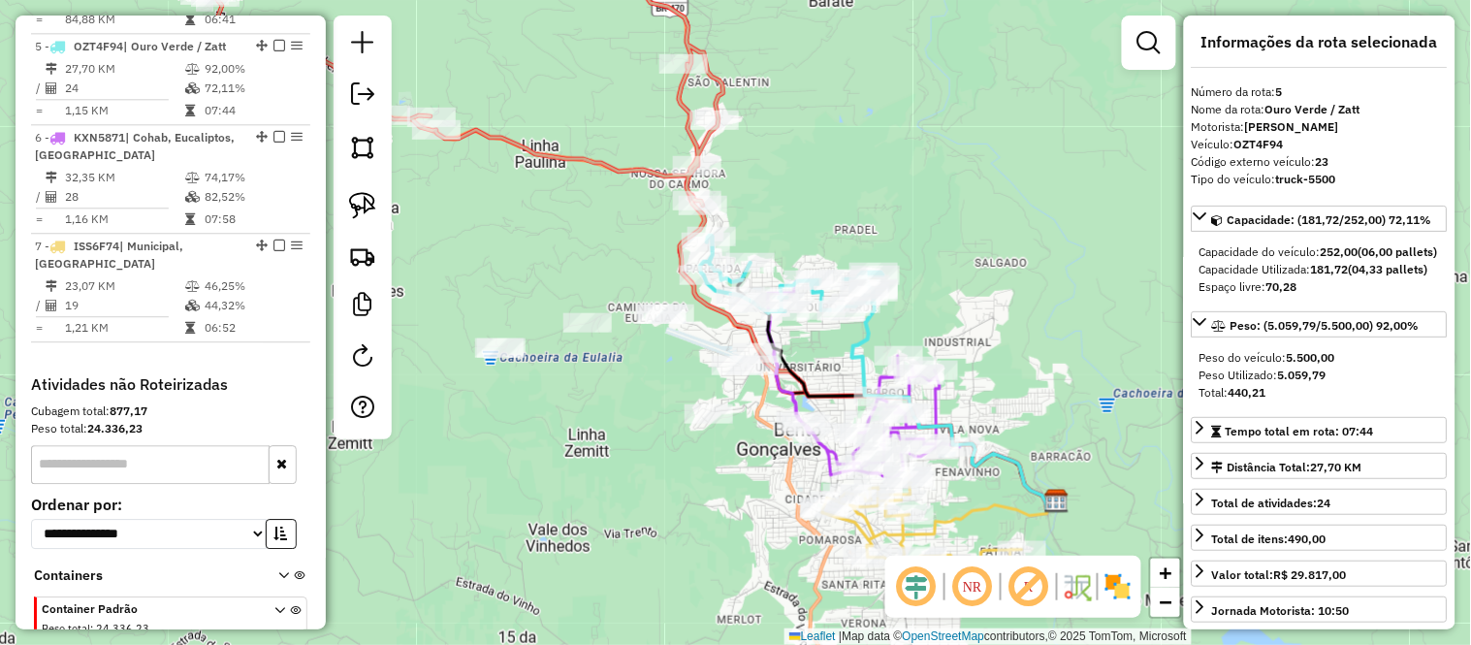
drag, startPoint x: 843, startPoint y: 199, endPoint x: 805, endPoint y: 214, distance: 41.8
click at [805, 214] on div "Janela de atendimento Grade de atendimento Capacidade Transportadoras Veículos …" at bounding box center [735, 322] width 1471 height 645
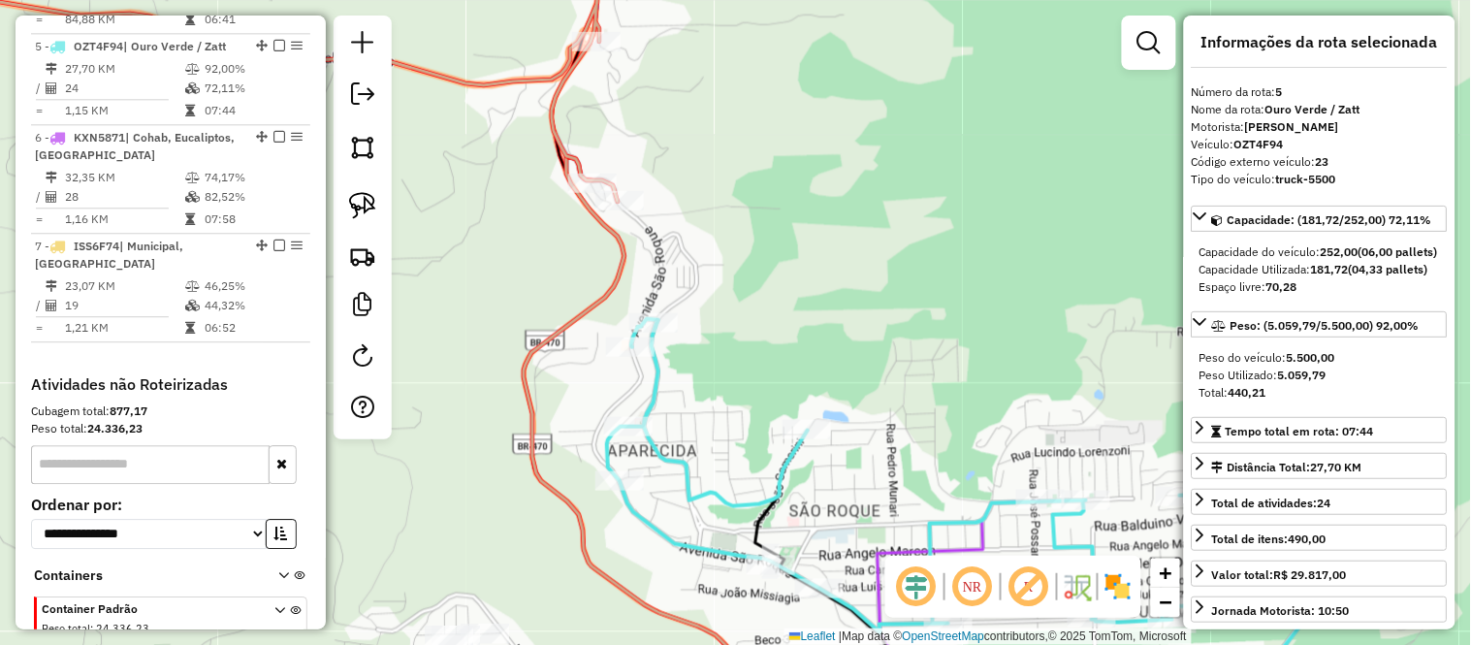
drag, startPoint x: 643, startPoint y: 161, endPoint x: 777, endPoint y: 190, distance: 136.9
click at [777, 190] on div "Janela de atendimento Grade de atendimento Capacidade Transportadoras Veículos …" at bounding box center [735, 322] width 1471 height 645
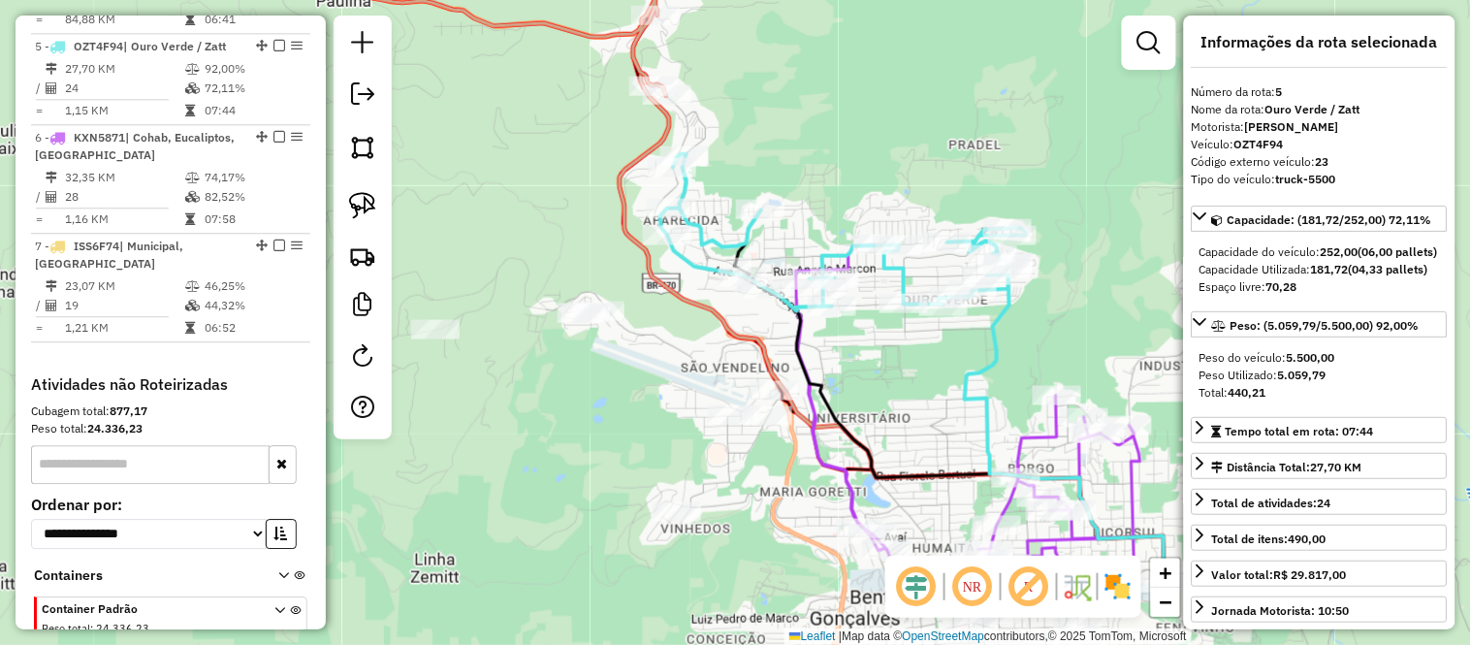
drag, startPoint x: 873, startPoint y: 267, endPoint x: 764, endPoint y: 113, distance: 187.8
click at [764, 113] on div "Janela de atendimento Grade de atendimento Capacidade Transportadoras Veículos …" at bounding box center [735, 322] width 1471 height 645
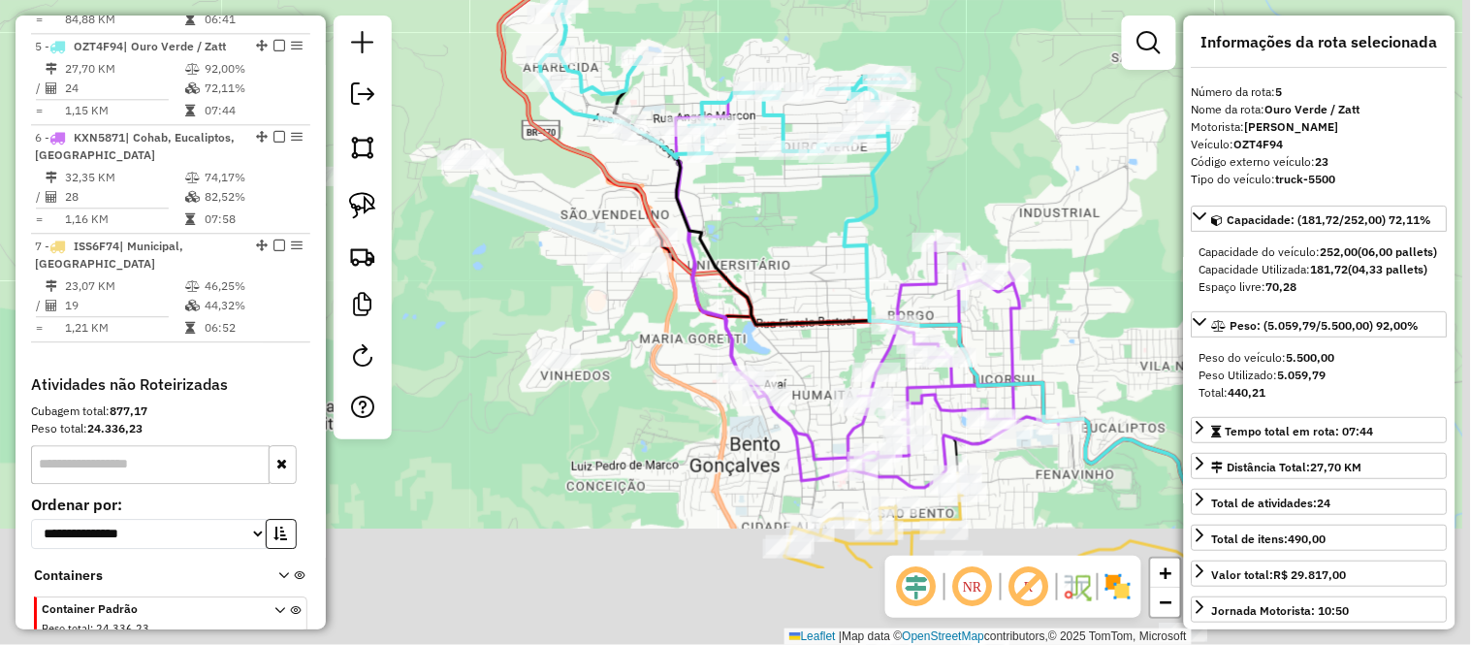
drag, startPoint x: 879, startPoint y: 396, endPoint x: 750, endPoint y: 237, distance: 204.7
click at [750, 237] on div "Janela de atendimento Grade de atendimento Capacidade Transportadoras Veículos …" at bounding box center [735, 322] width 1471 height 645
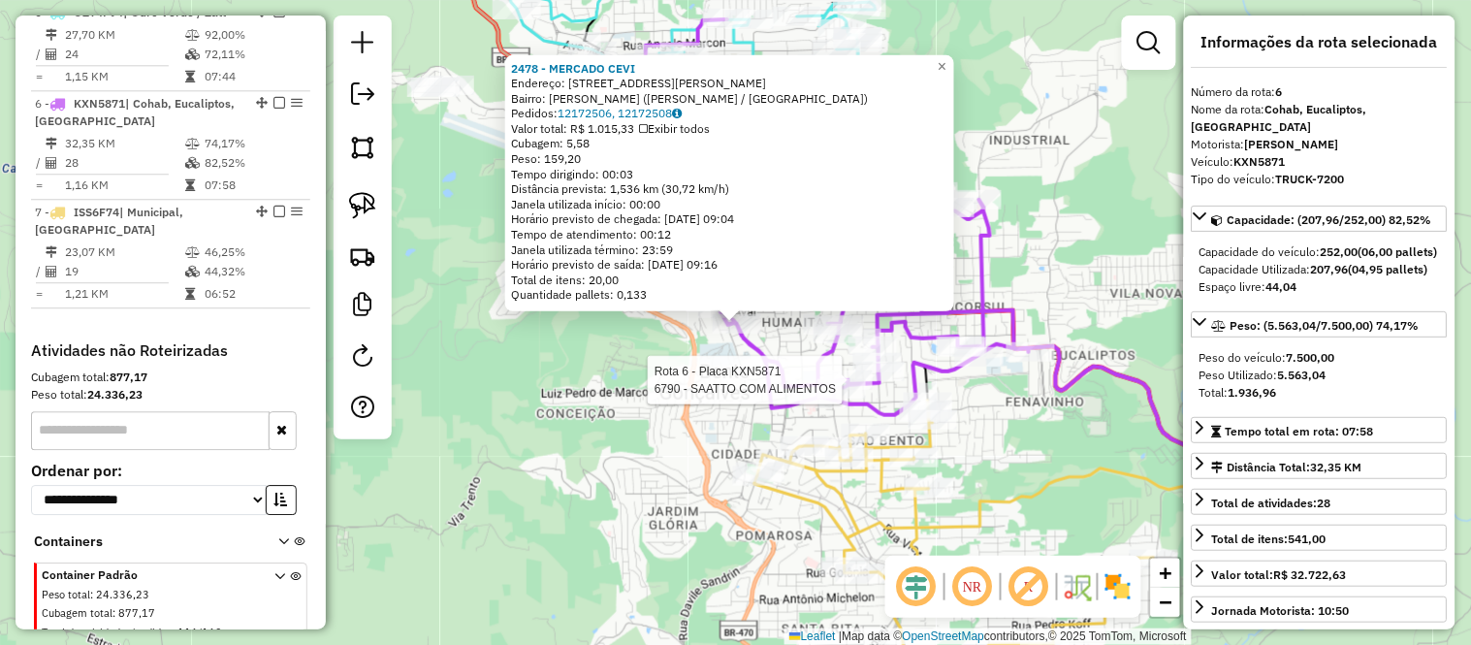
scroll to position [1258, 0]
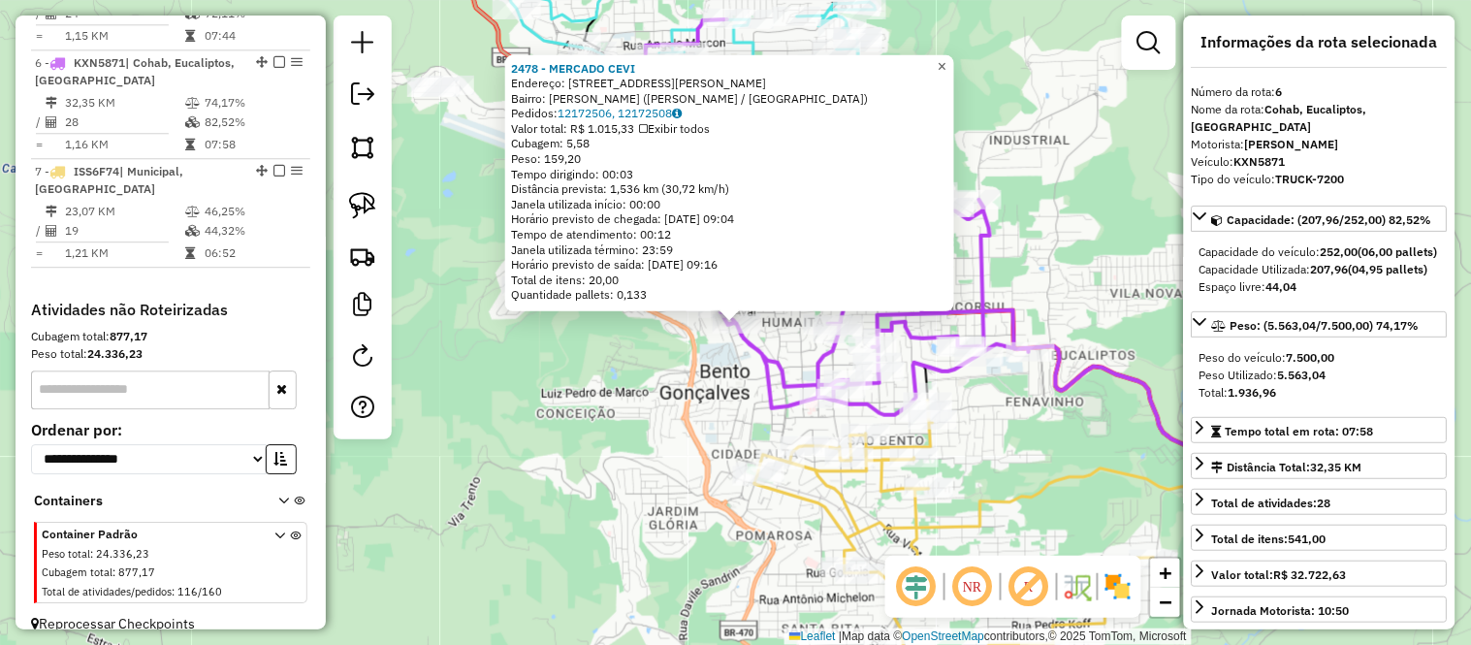
click at [954, 56] on link "×" at bounding box center [942, 65] width 23 height 23
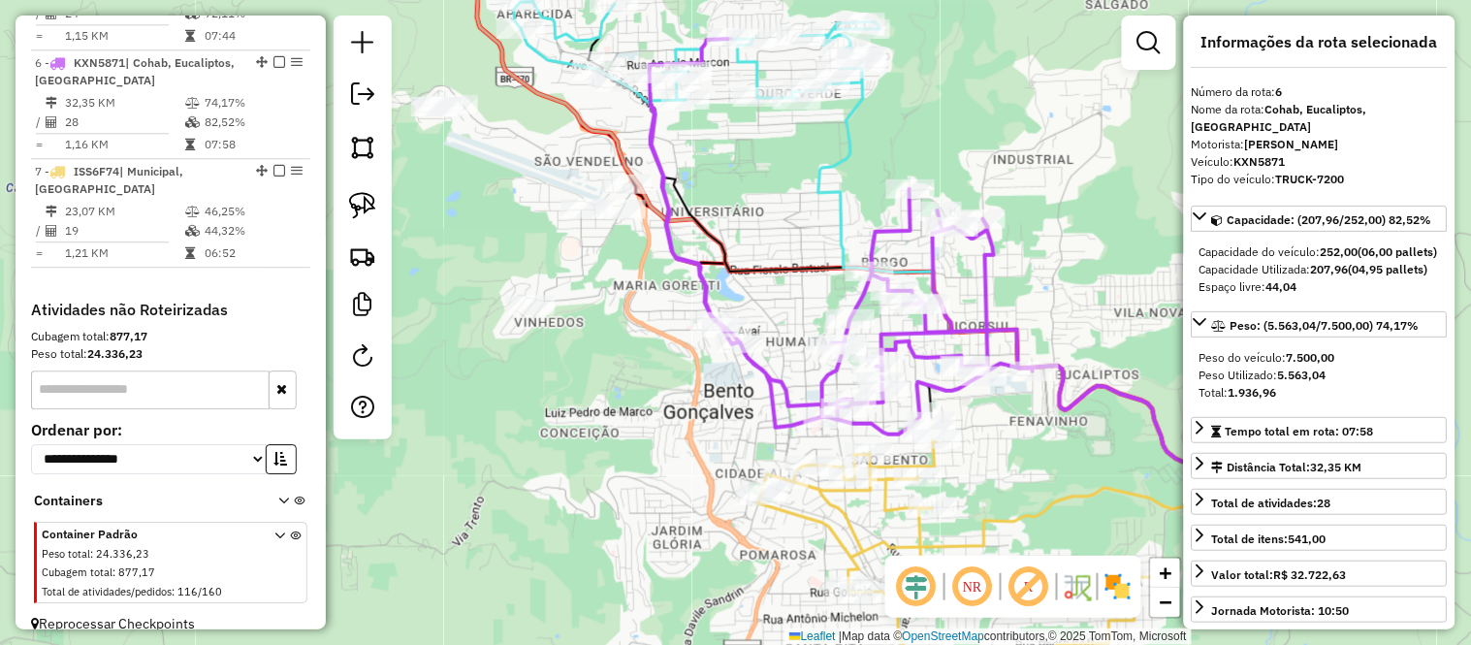
drag, startPoint x: 712, startPoint y: 168, endPoint x: 716, endPoint y: 187, distance: 19.8
click at [716, 187] on div "Janela de atendimento Grade de atendimento Capacidade Transportadoras Veículos …" at bounding box center [735, 322] width 1471 height 645
click at [362, 137] on img at bounding box center [362, 147] width 27 height 27
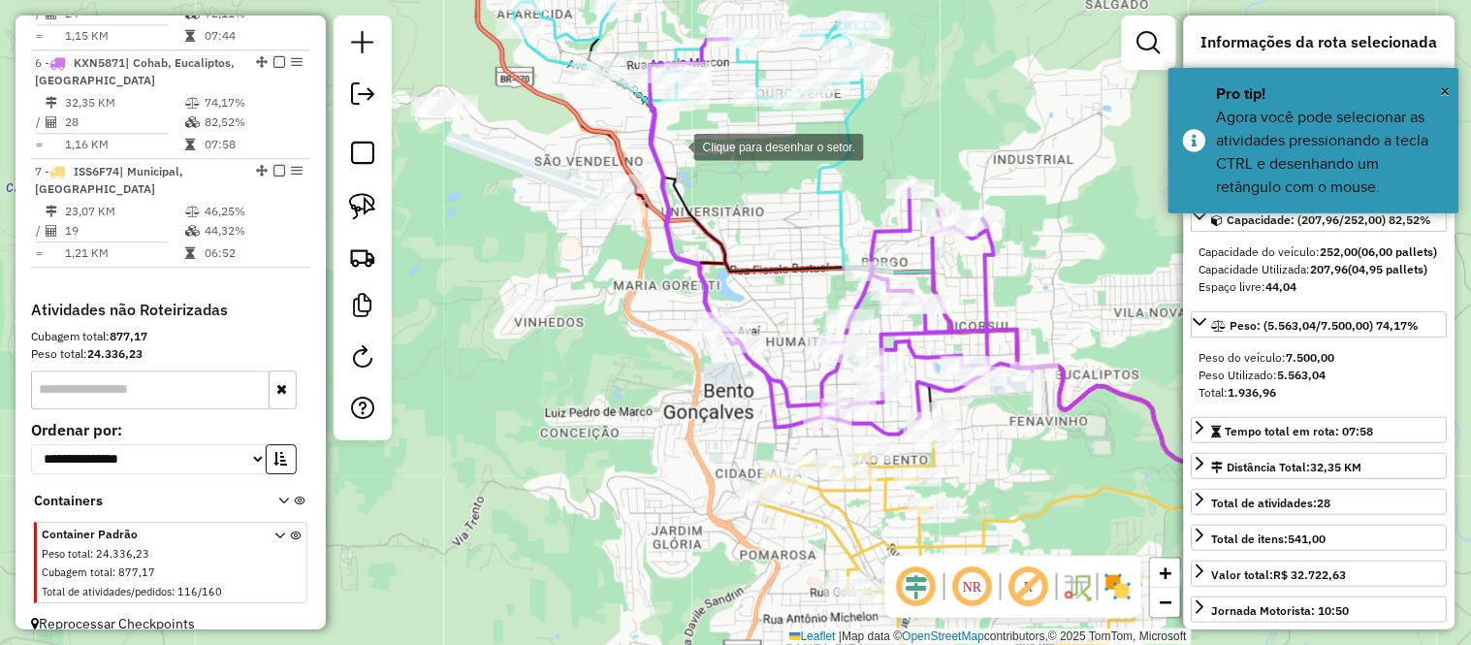
click at [675, 145] on div at bounding box center [674, 145] width 39 height 39
click at [585, 152] on div at bounding box center [584, 152] width 39 height 39
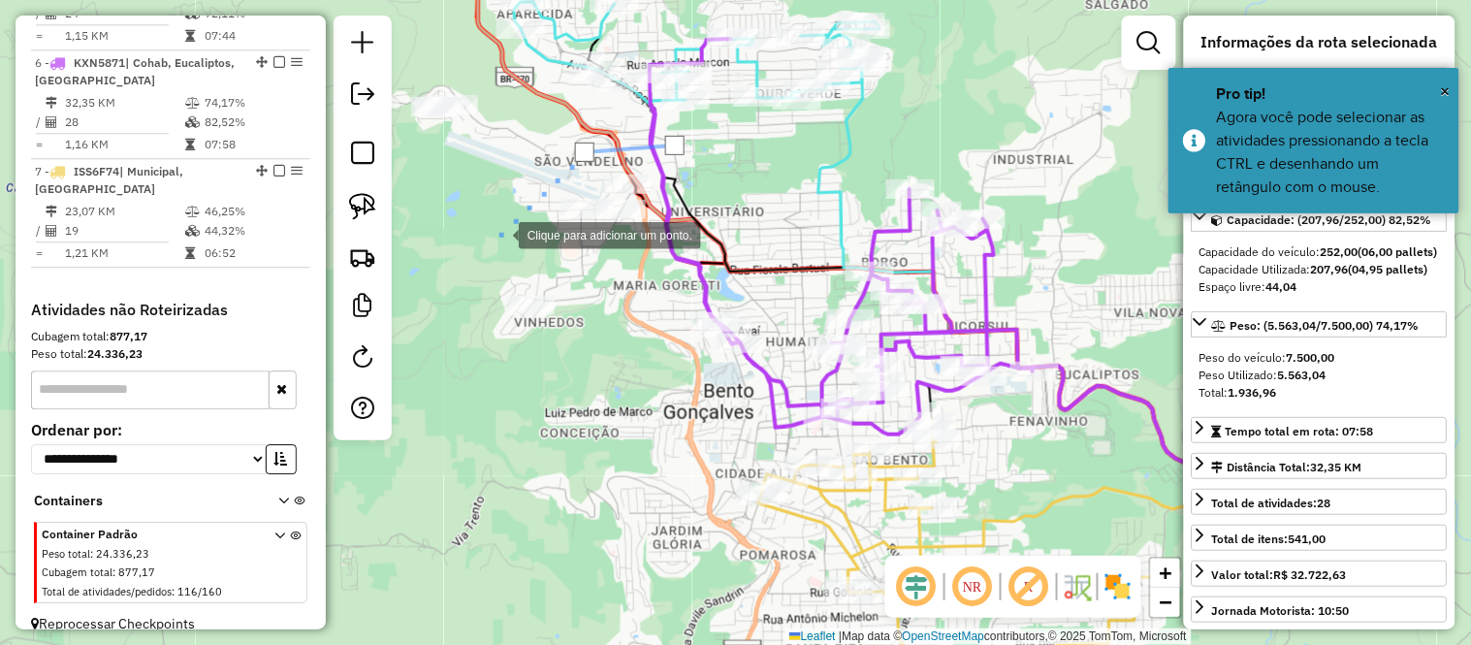
click at [499, 234] on div at bounding box center [499, 233] width 39 height 39
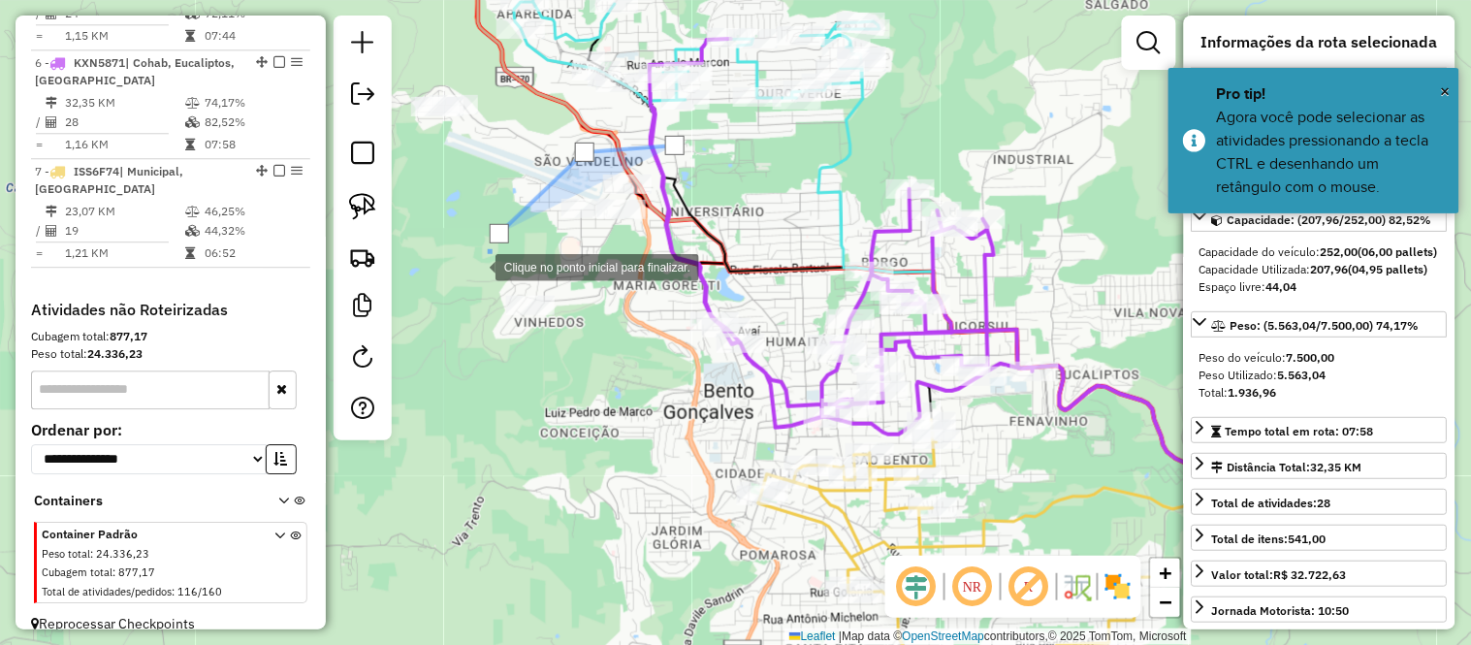
click at [457, 285] on div at bounding box center [476, 265] width 39 height 39
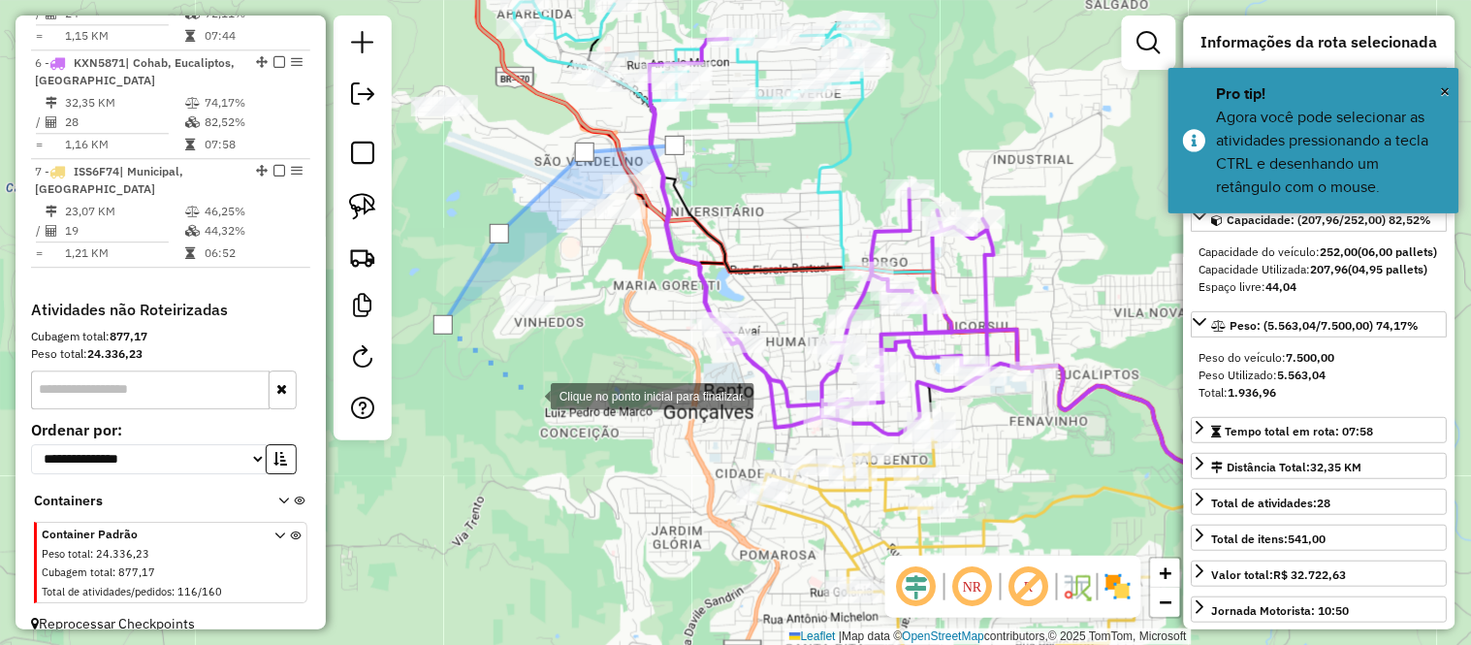
click at [531, 395] on div at bounding box center [531, 394] width 39 height 39
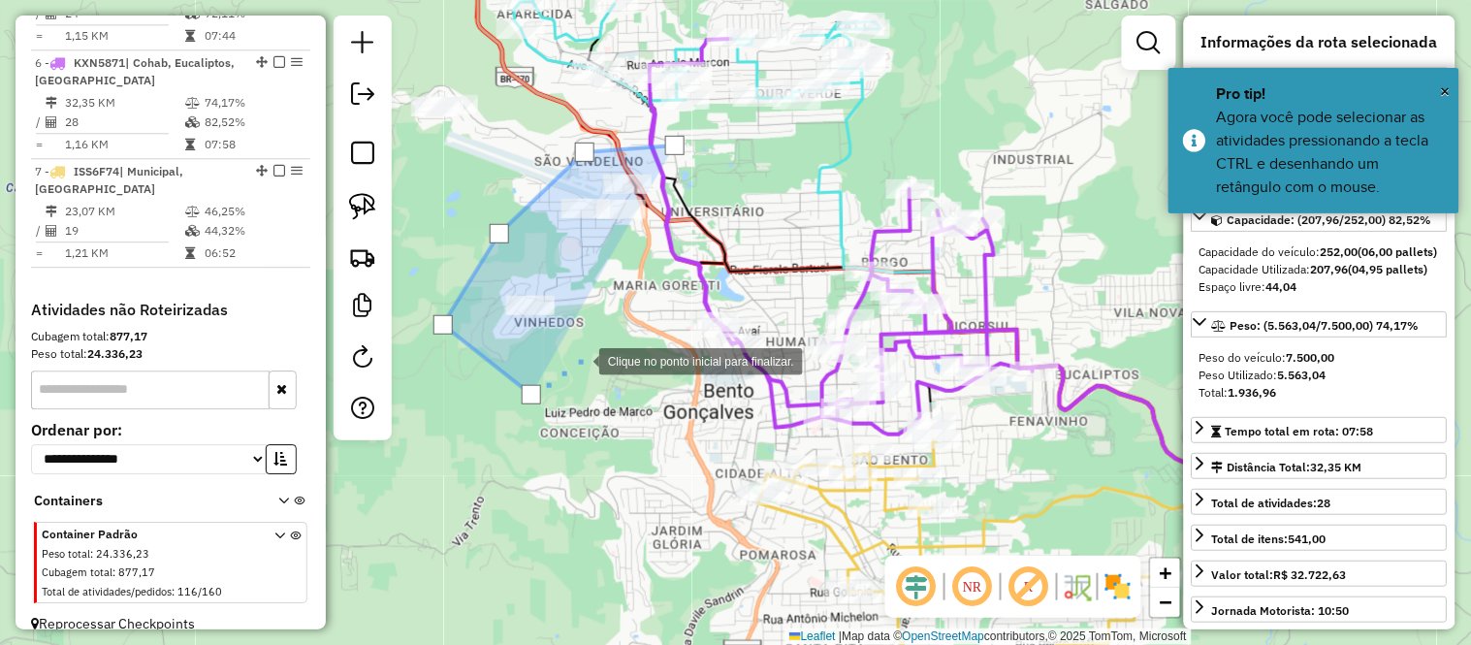
click at [584, 340] on div at bounding box center [579, 359] width 39 height 39
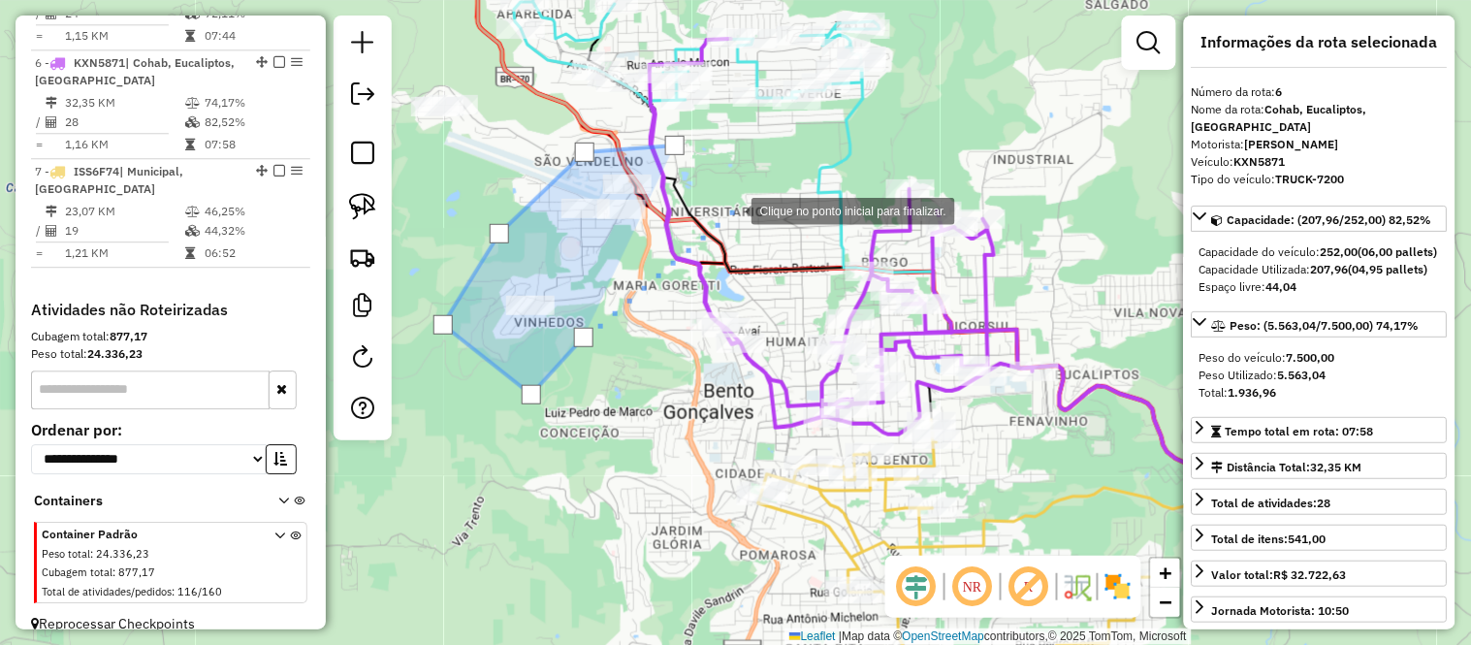
click at [732, 209] on div at bounding box center [732, 209] width 39 height 39
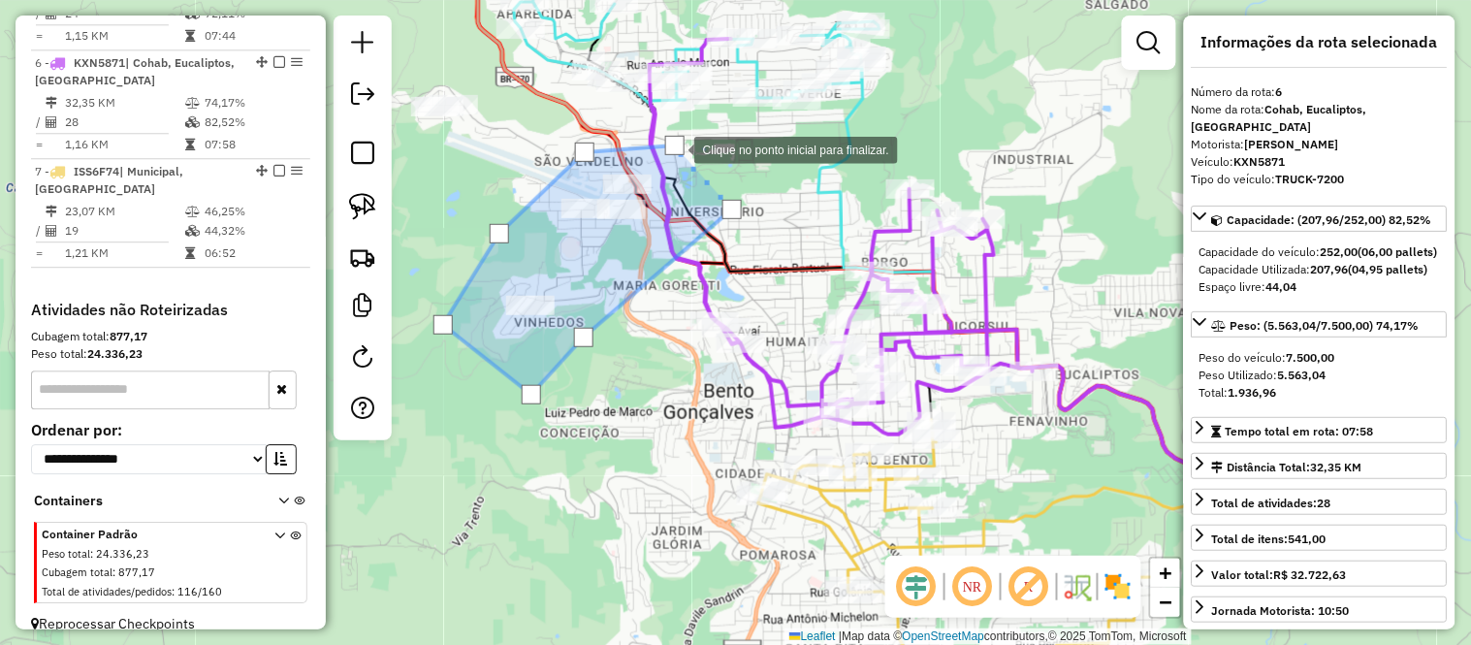
click at [675, 148] on div at bounding box center [674, 145] width 19 height 19
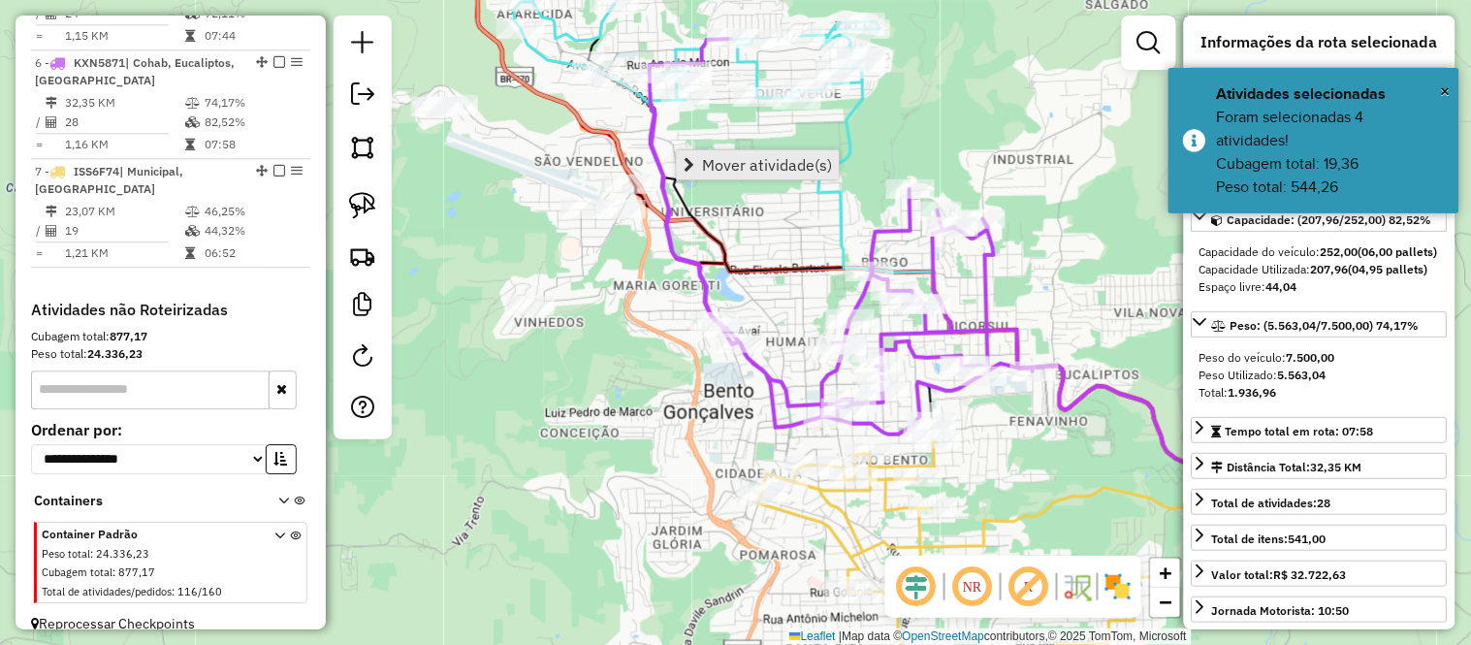
click at [779, 176] on link "Mover atividade(s)" at bounding box center [758, 164] width 162 height 29
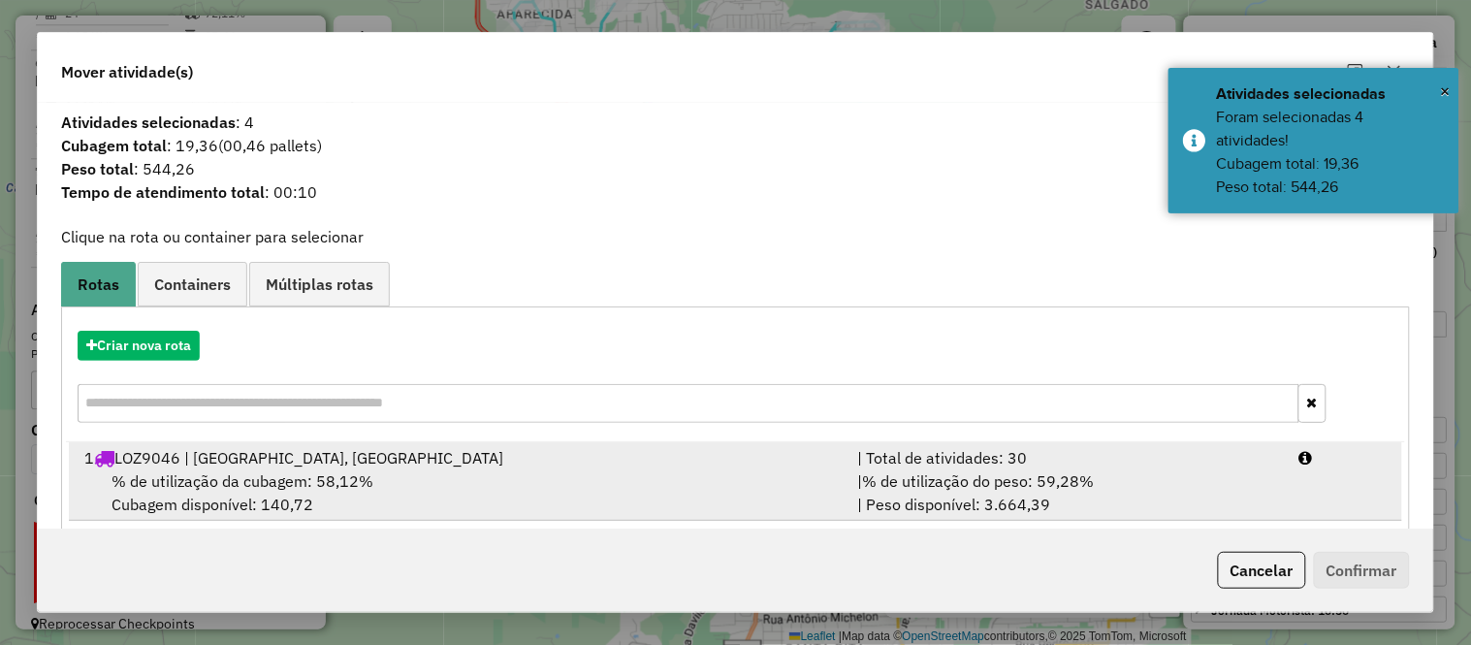
click at [340, 485] on span "% de utilização da cubagem: 58,12%" at bounding box center [242, 480] width 262 height 19
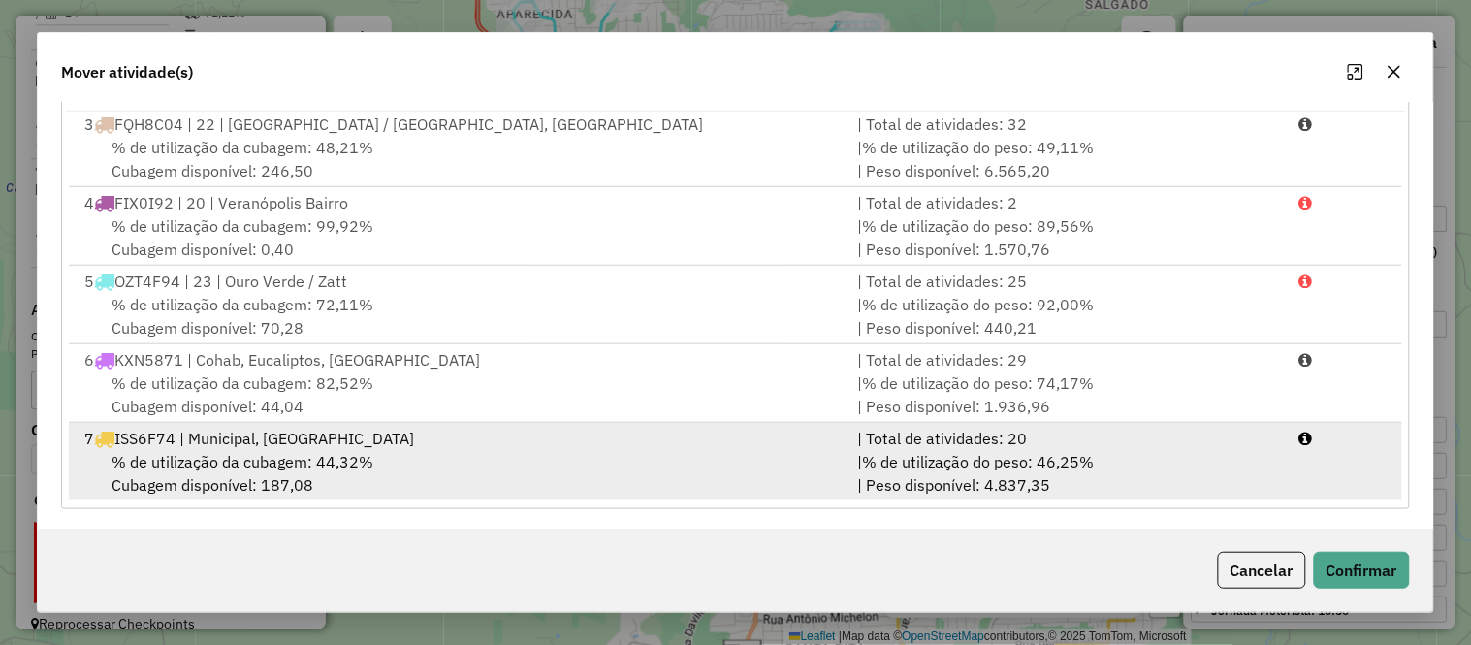
scroll to position [334, 0]
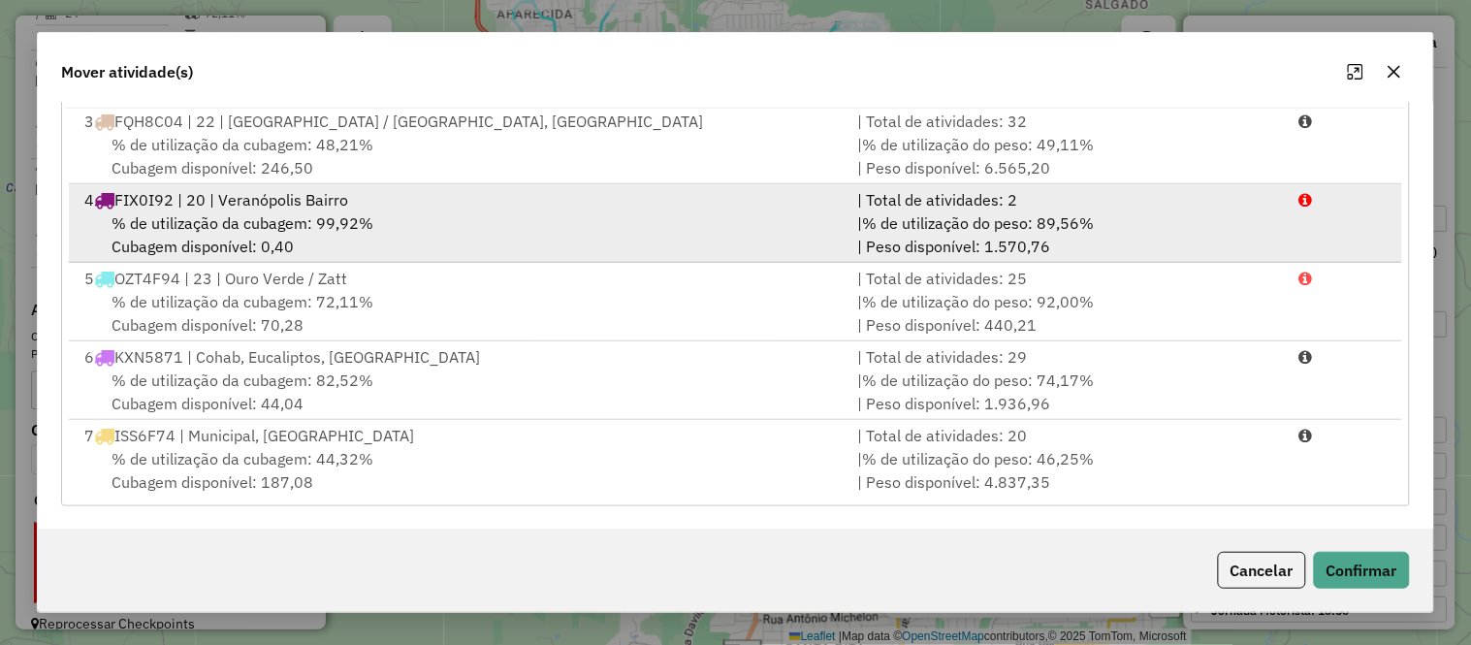
click at [370, 221] on div "% de utilização da cubagem: 99,92% Cubagem disponível: 0,40" at bounding box center [459, 234] width 773 height 47
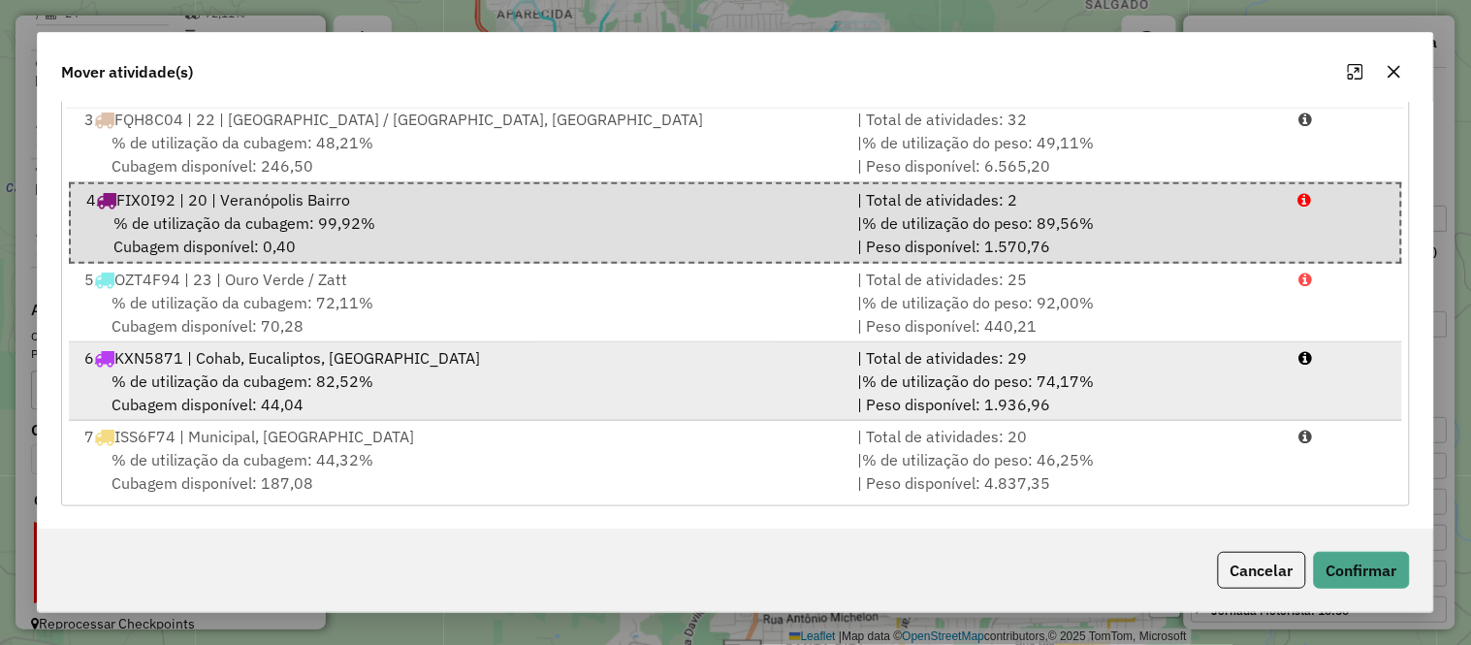
click at [395, 369] on div "% de utilização da cubagem: 82,52% Cubagem disponível: 44,04" at bounding box center [459, 392] width 773 height 47
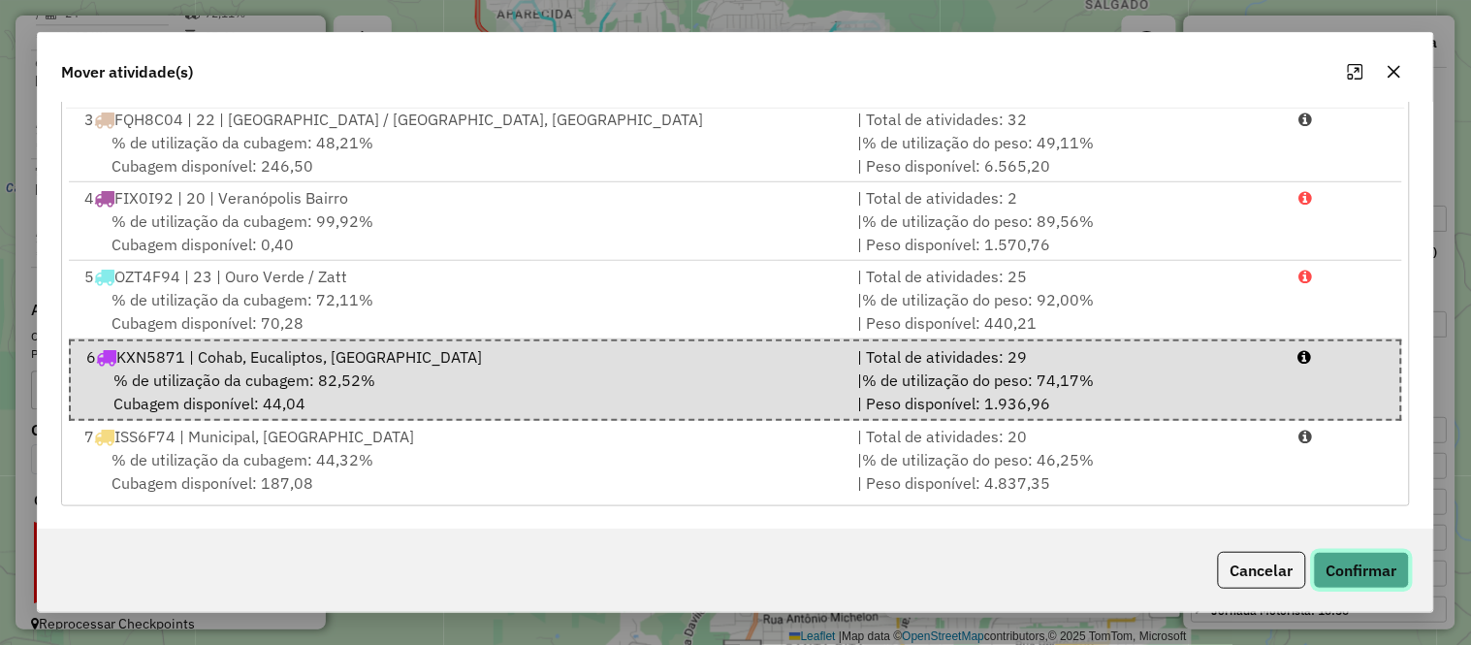
click at [1362, 573] on button "Confirmar" at bounding box center [1362, 570] width 96 height 37
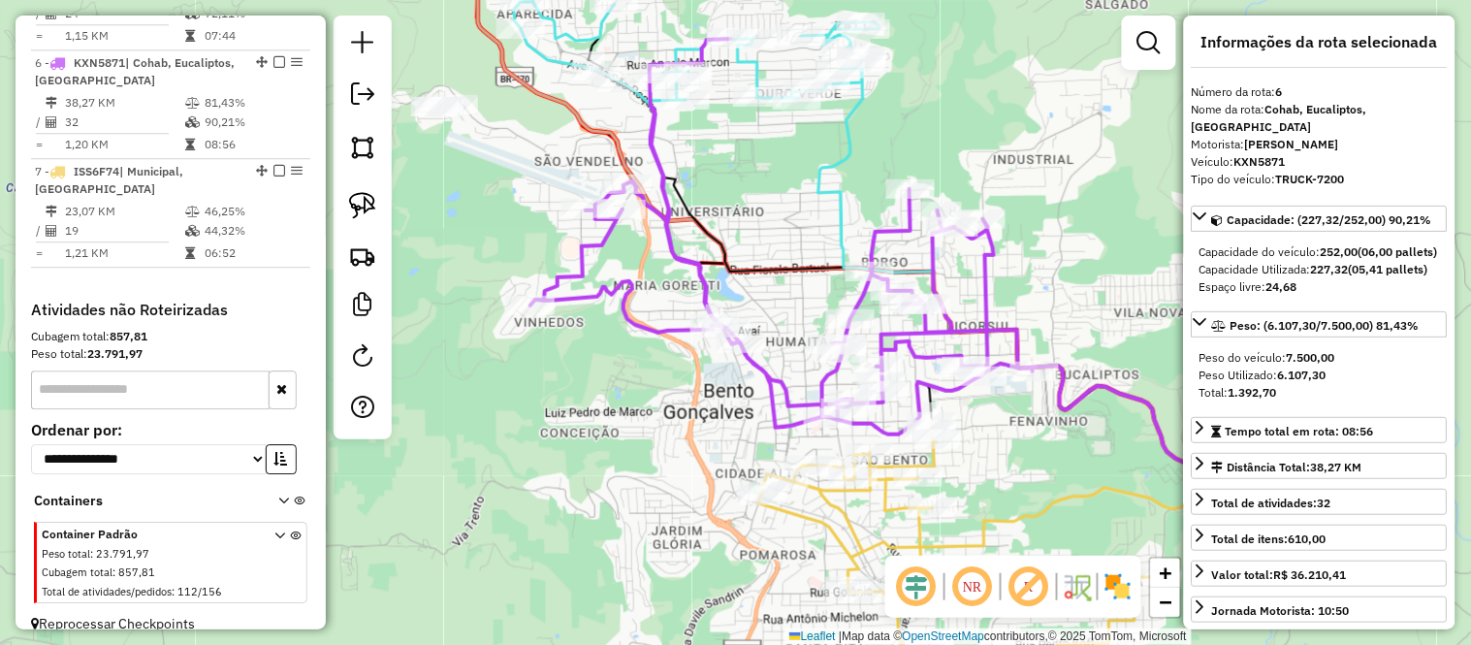
scroll to position [0, 0]
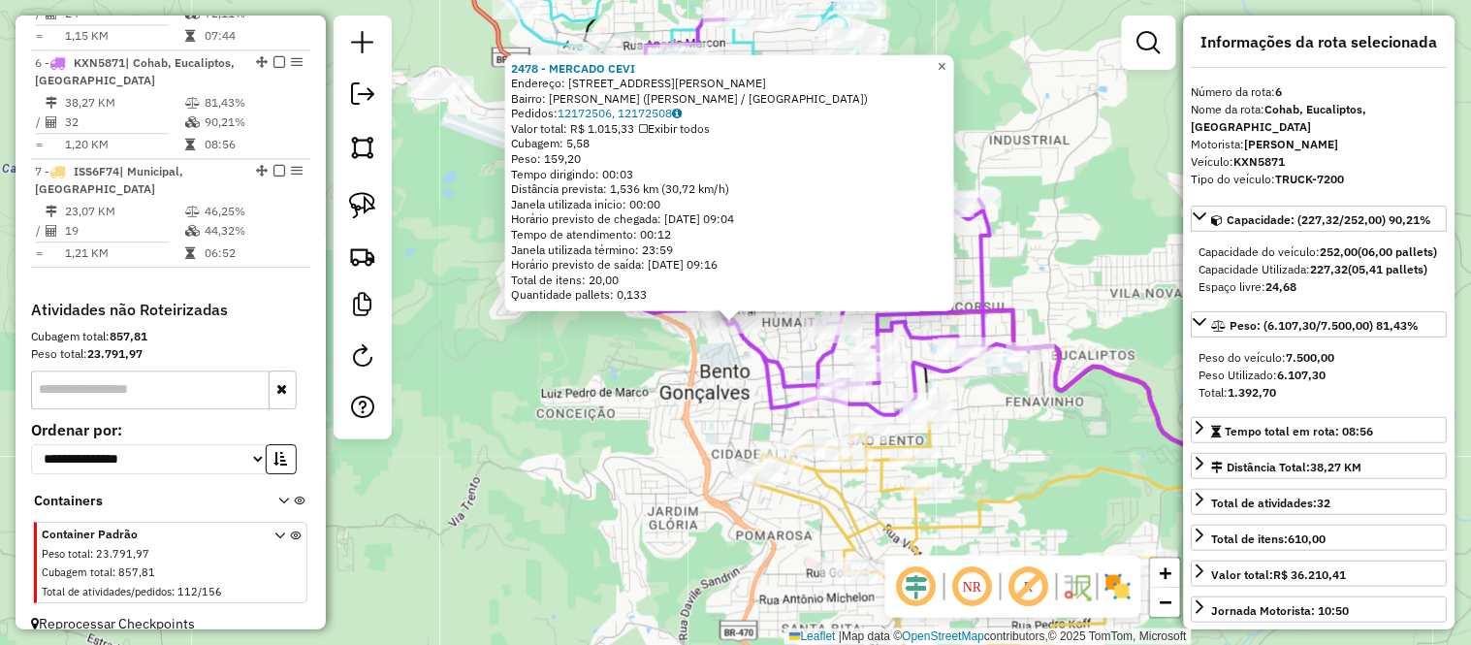
click at [946, 60] on span "×" at bounding box center [942, 65] width 9 height 16
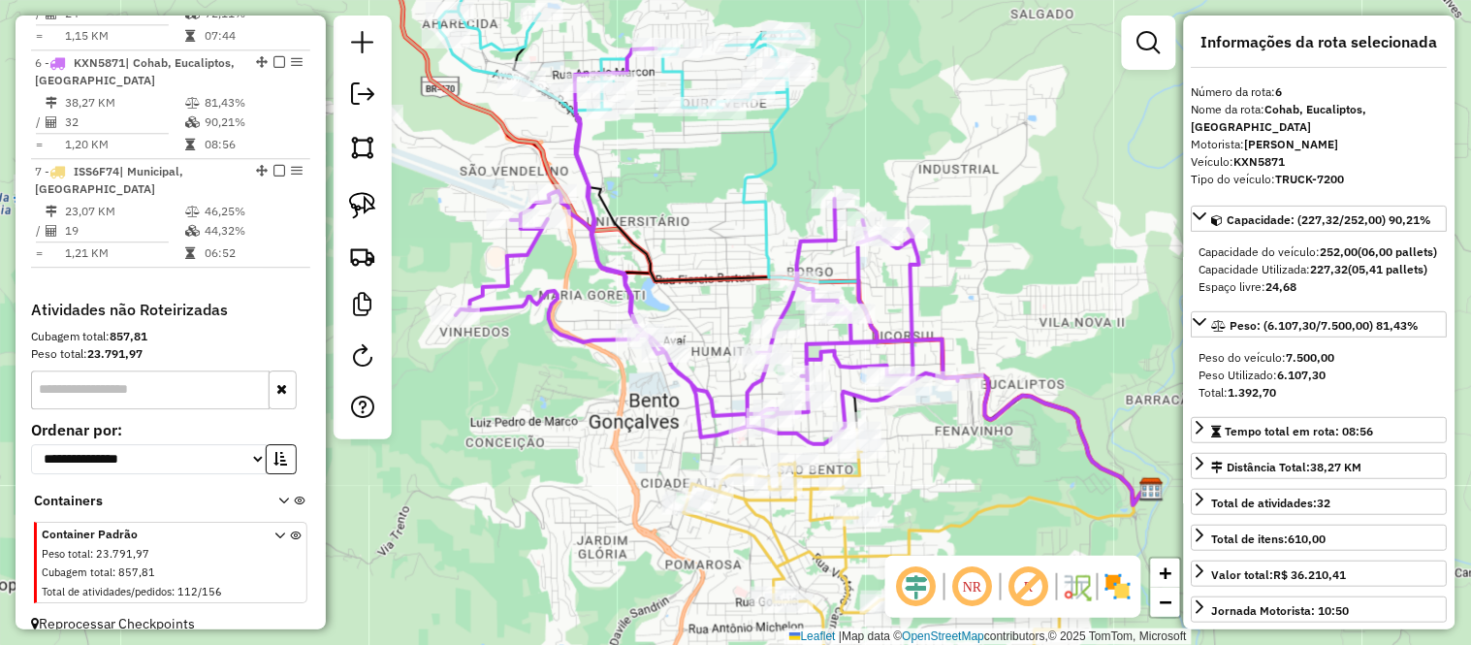
drag, startPoint x: 762, startPoint y: 160, endPoint x: 691, endPoint y: 189, distance: 76.5
click at [691, 189] on div "Janela de atendimento Grade de atendimento Capacidade Transportadoras Veículos …" at bounding box center [735, 322] width 1471 height 645
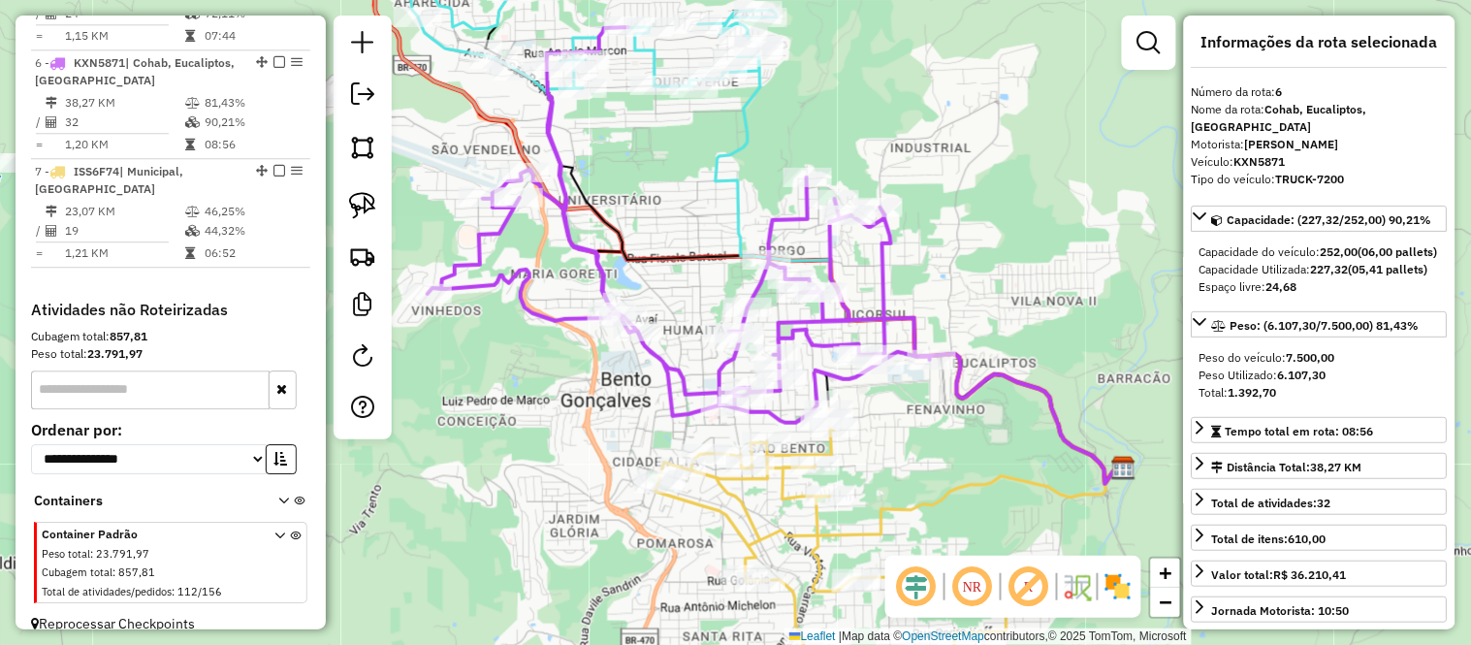
drag, startPoint x: 729, startPoint y: 296, endPoint x: 616, endPoint y: 194, distance: 152.4
click at [619, 197] on div "Janela de atendimento Grade de atendimento Capacidade Transportadoras Veículos …" at bounding box center [735, 322] width 1471 height 645
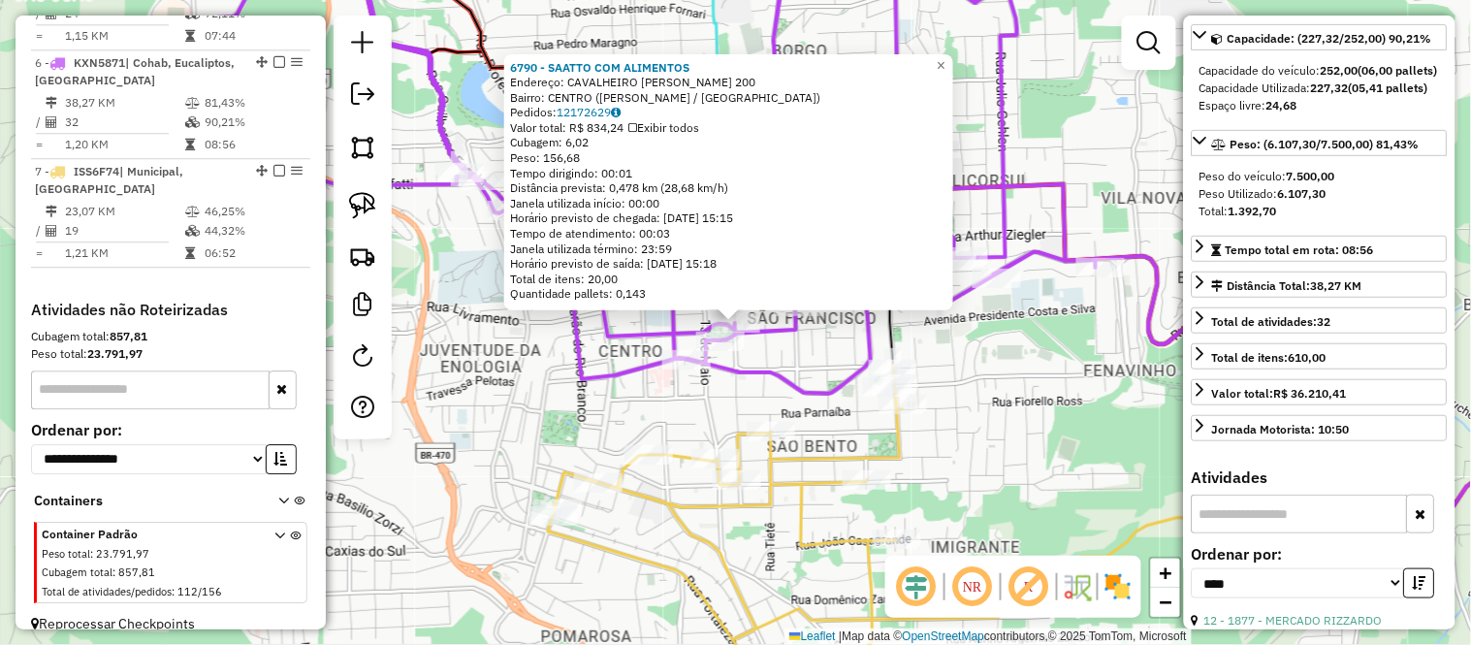
scroll to position [323, 0]
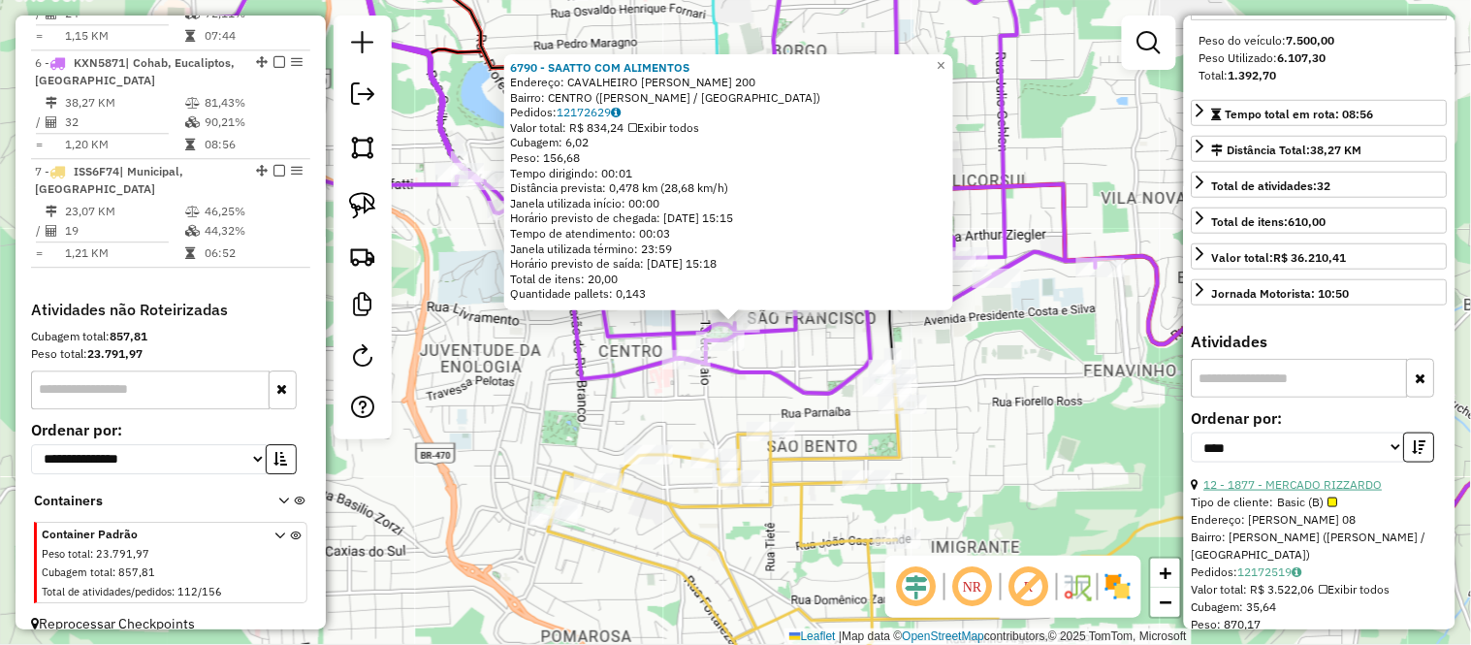
click at [1333, 492] on link "12 - 1877 - MERCADO RIZZARDO" at bounding box center [1293, 484] width 178 height 15
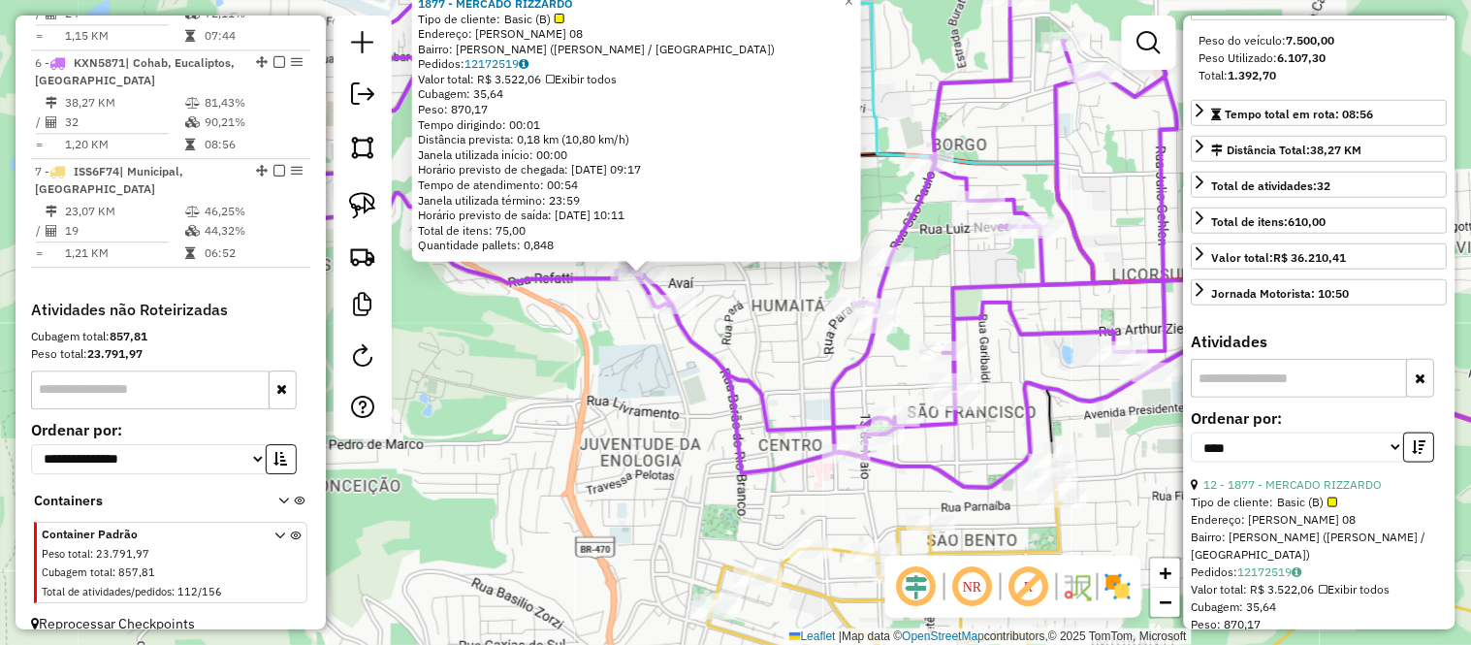
drag, startPoint x: 880, startPoint y: 385, endPoint x: 699, endPoint y: 281, distance: 208.9
click at [699, 281] on div "1877 - MERCADO RIZZARDO Tipo de cliente: Basic (B) Endereço: [PERSON_NAME] 08 B…" at bounding box center [735, 322] width 1471 height 645
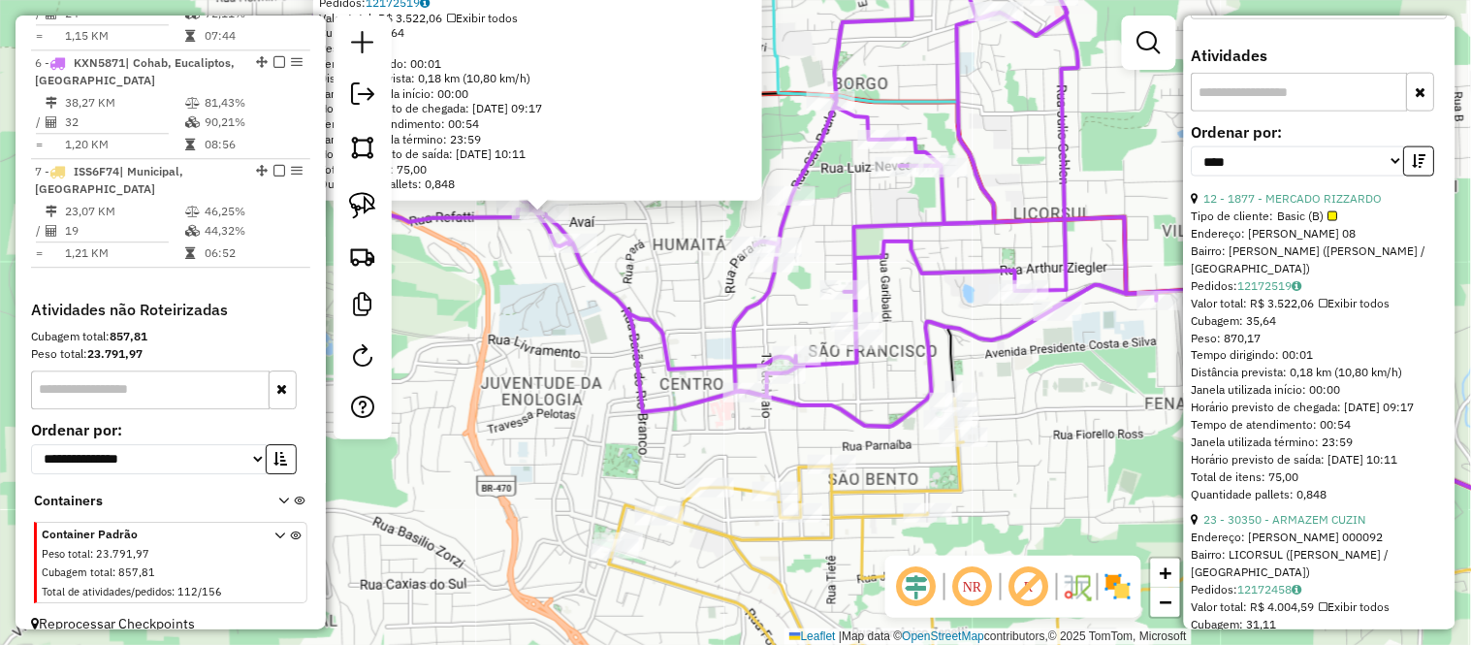
scroll to position [646, 0]
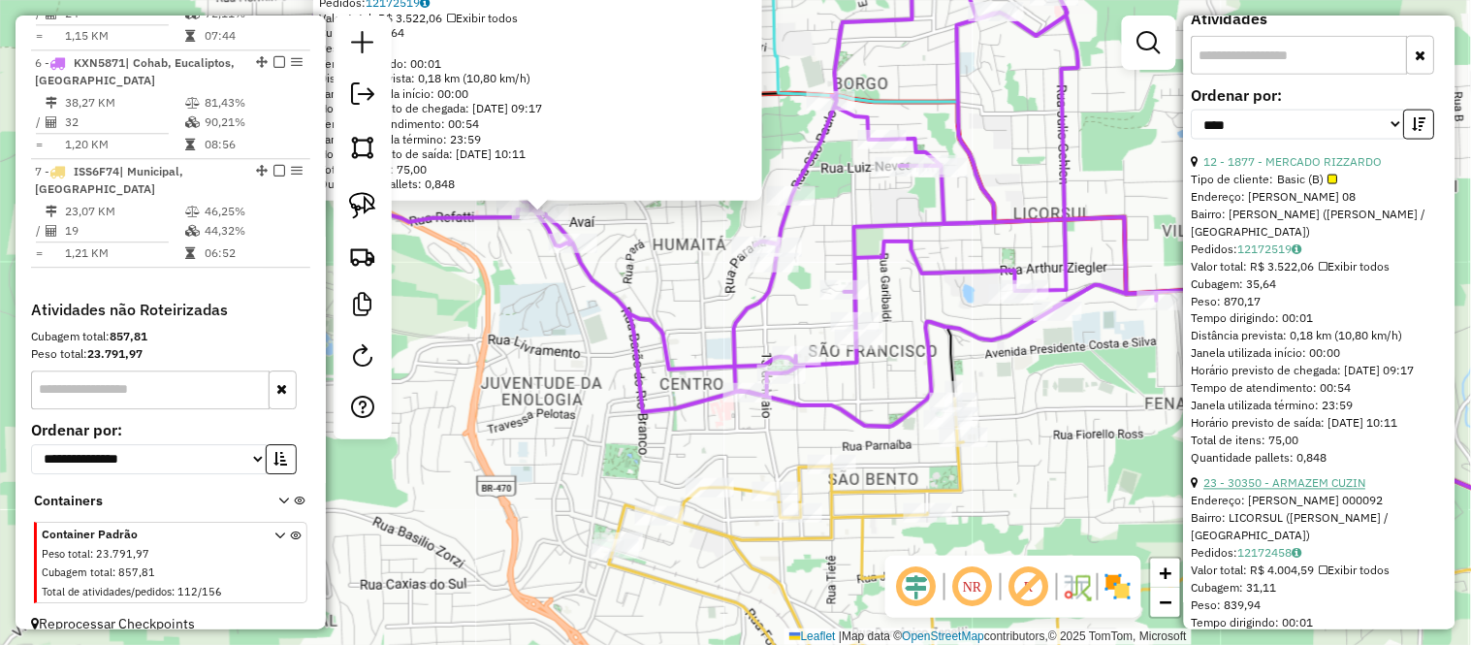
click at [1333, 491] on link "23 - 30350 - ARMAZEM CUZIN" at bounding box center [1285, 483] width 162 height 15
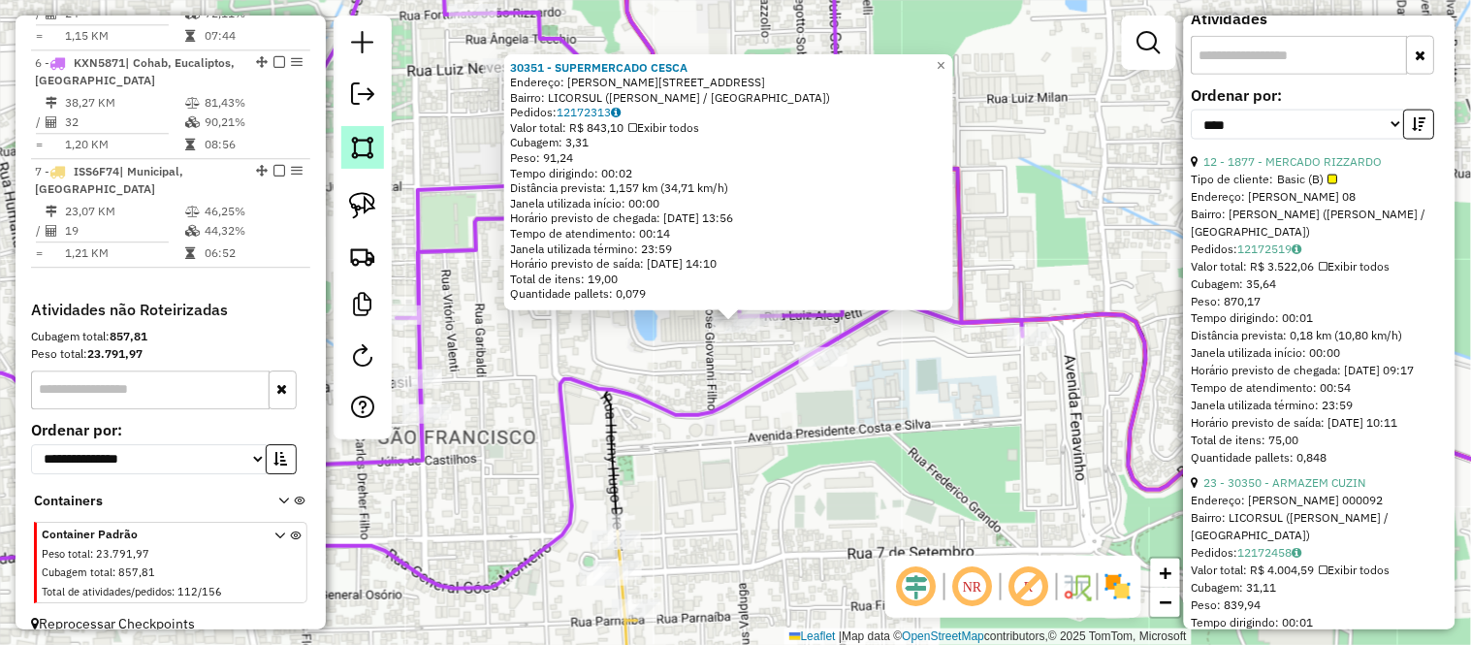
click at [351, 152] on img at bounding box center [362, 147] width 27 height 27
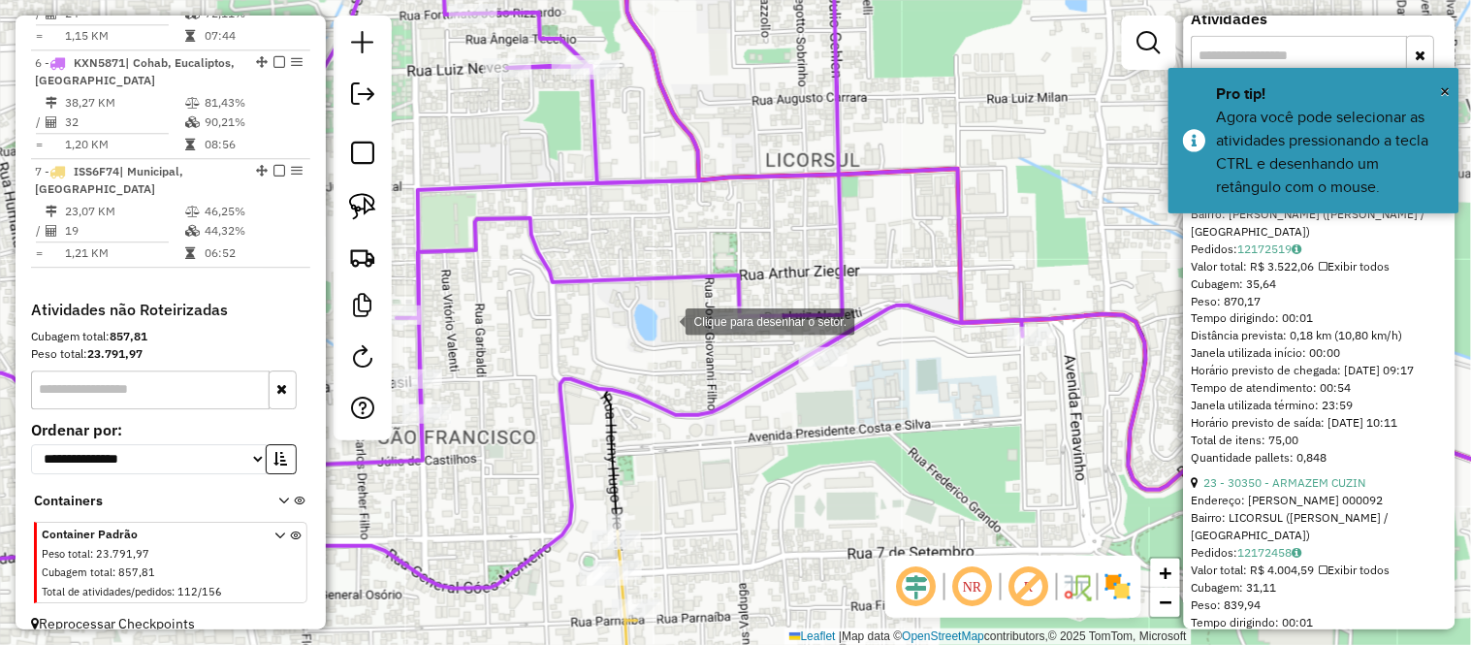
click at [666, 320] on div at bounding box center [666, 320] width 39 height 39
click at [724, 275] on div at bounding box center [704, 294] width 39 height 39
click at [1196, 258] on div "Pedidos: 12172519" at bounding box center [1320, 248] width 256 height 17
click at [1094, 285] on div at bounding box center [1099, 290] width 39 height 39
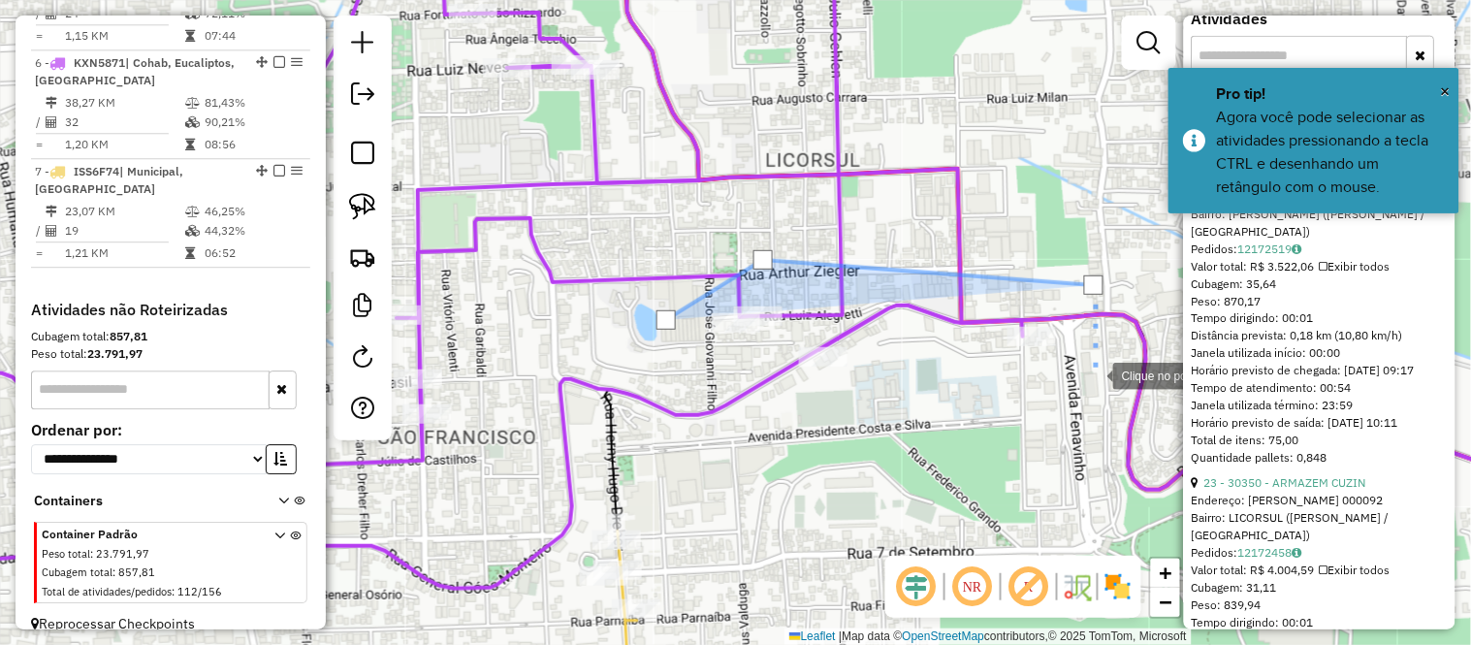
click at [1094, 374] on div at bounding box center [1093, 374] width 39 height 39
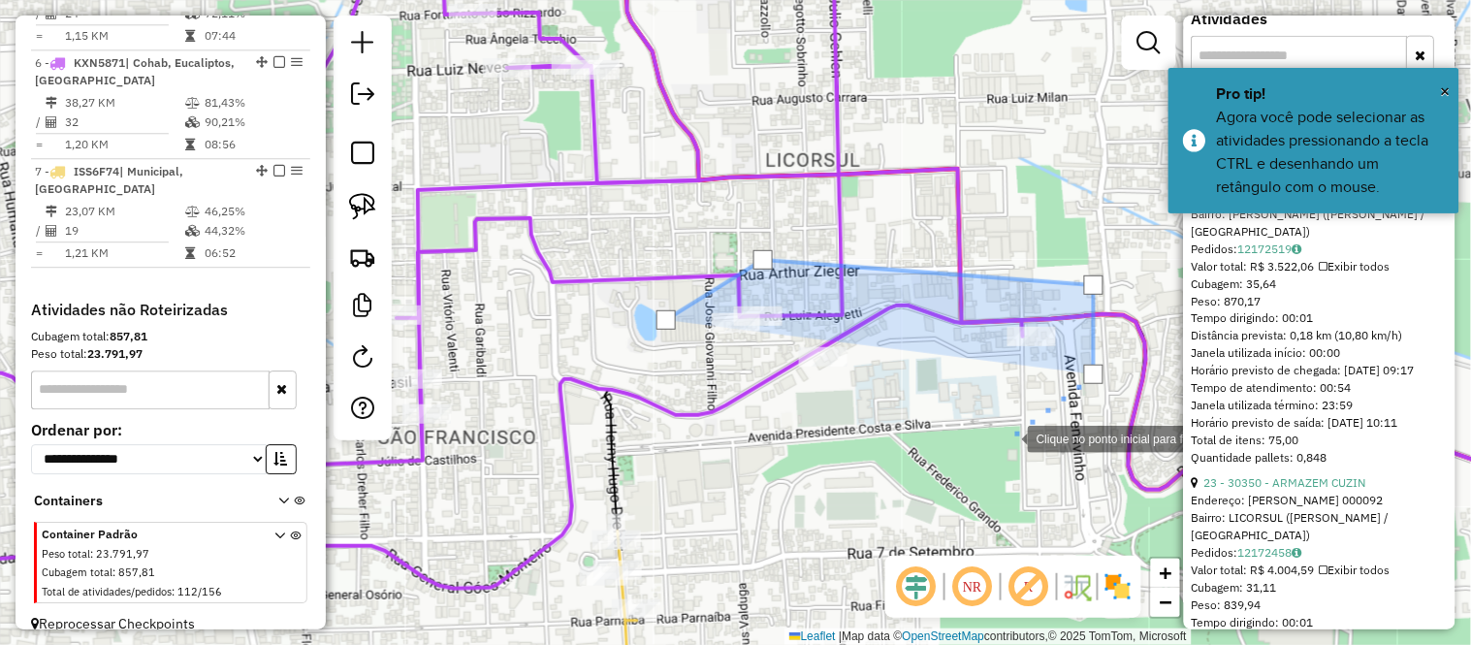
click at [1003, 439] on div at bounding box center [1008, 437] width 39 height 39
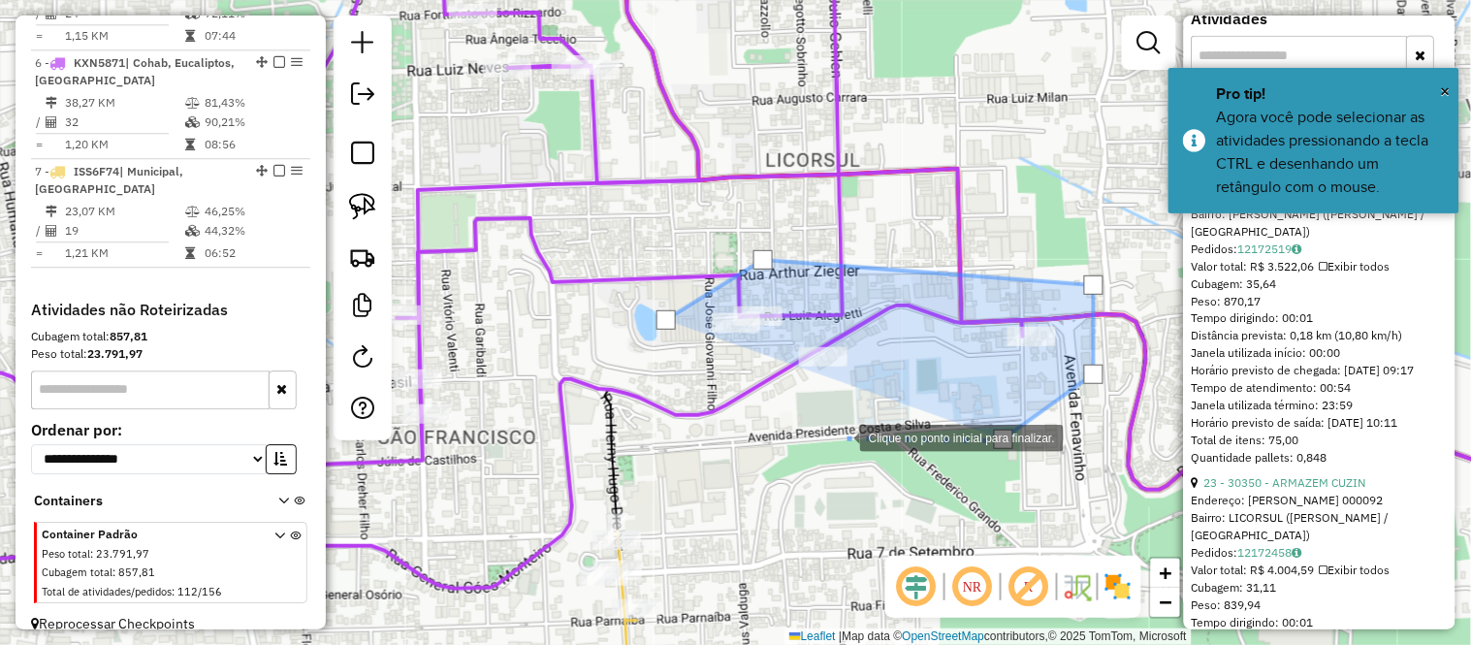
click at [841, 436] on div at bounding box center [840, 436] width 39 height 39
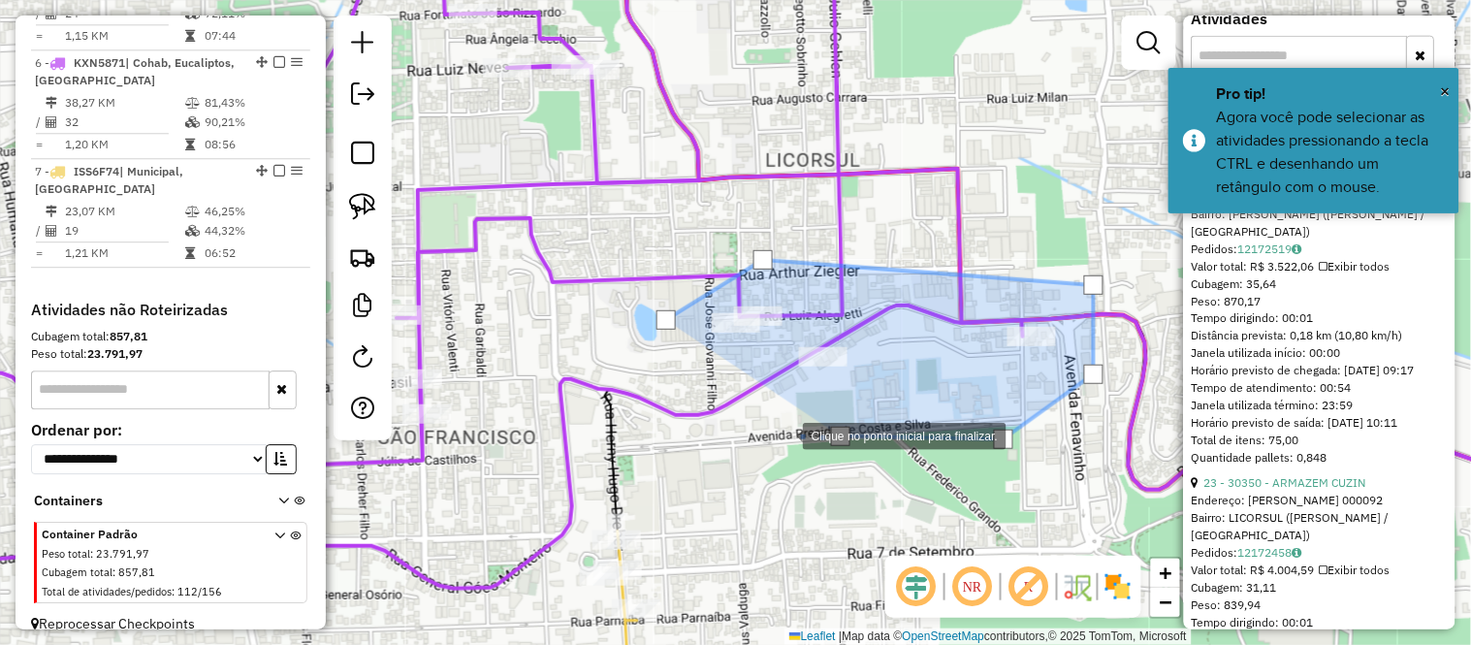
click at [764, 434] on div at bounding box center [783, 434] width 39 height 39
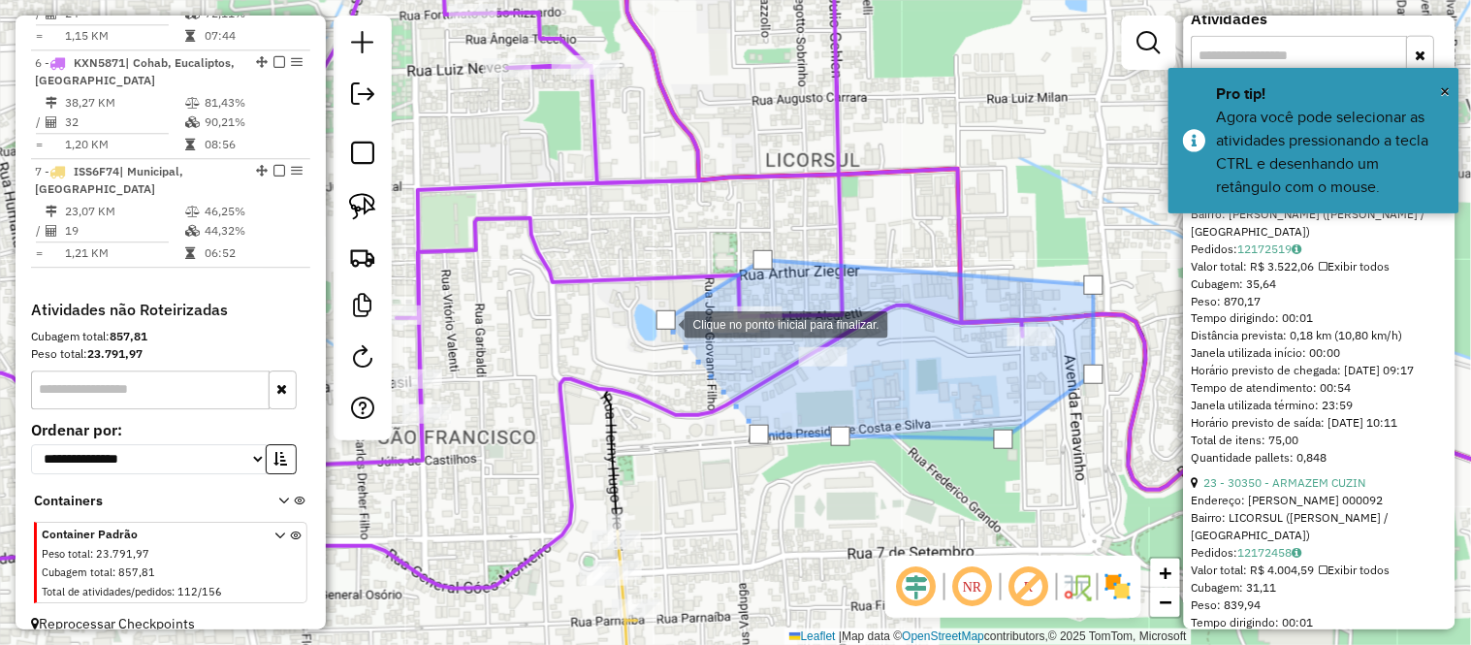
click at [665, 323] on div at bounding box center [665, 319] width 19 height 19
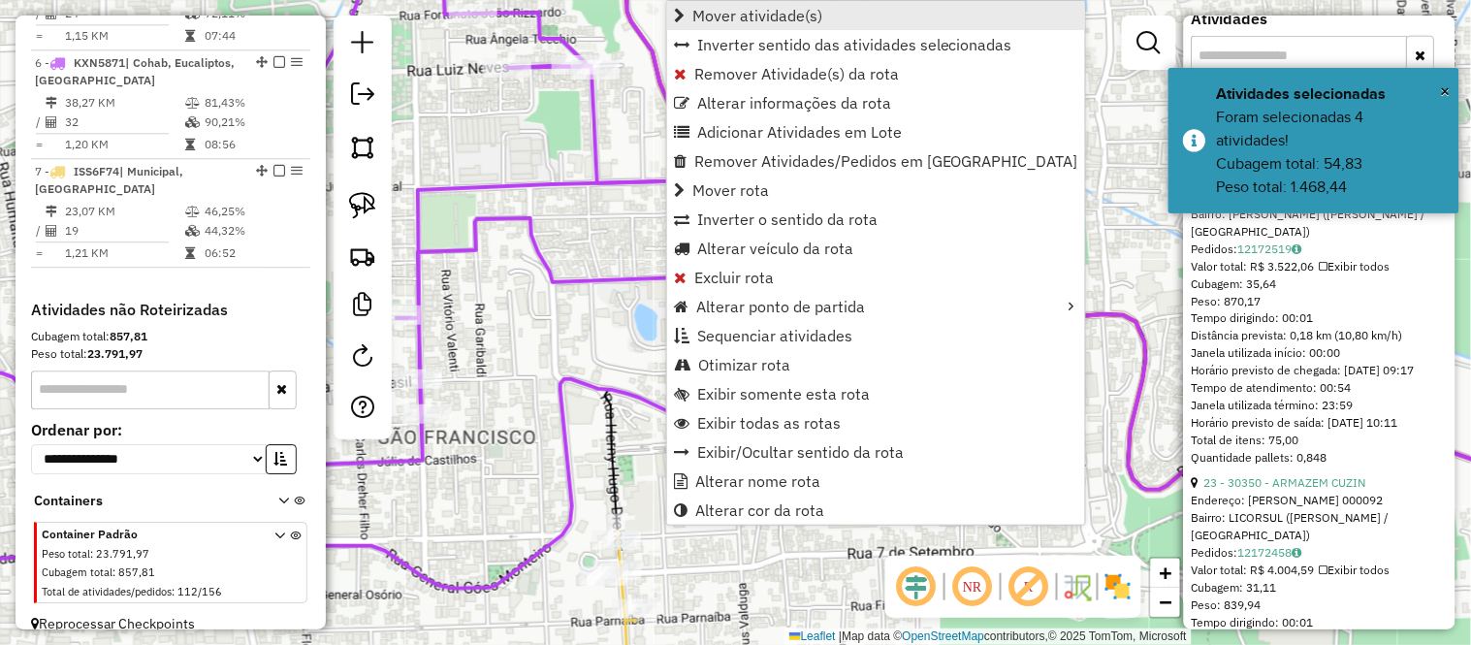
click at [744, 19] on span "Mover atividade(s)" at bounding box center [757, 16] width 130 height 16
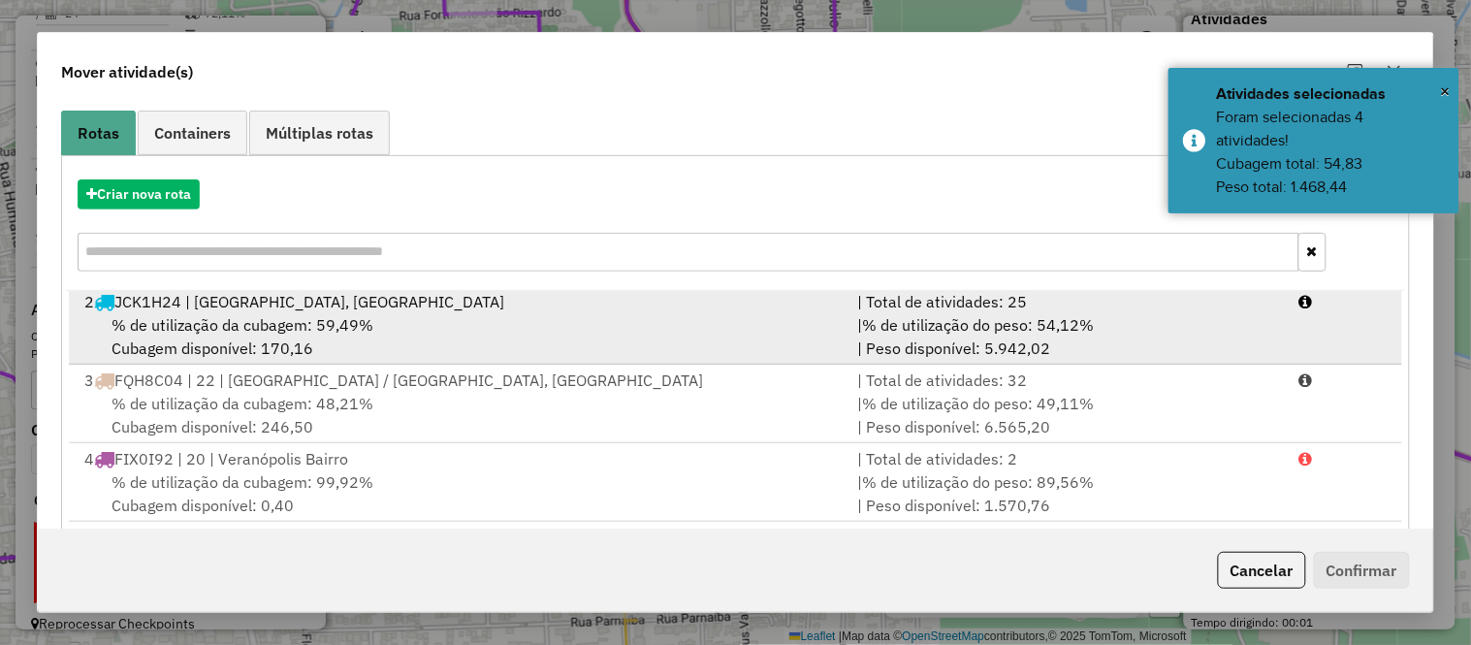
scroll to position [334, 0]
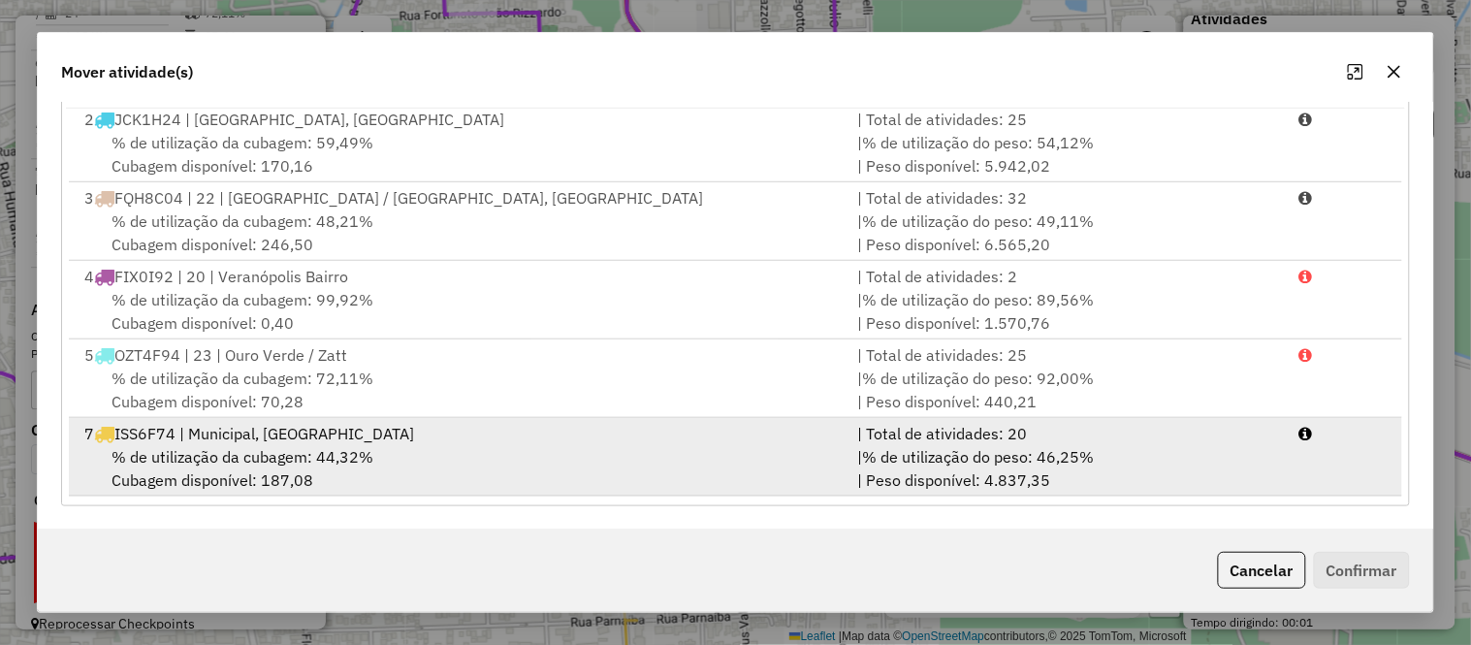
click at [254, 454] on span "% de utilização da cubagem: 44,32%" at bounding box center [242, 456] width 262 height 19
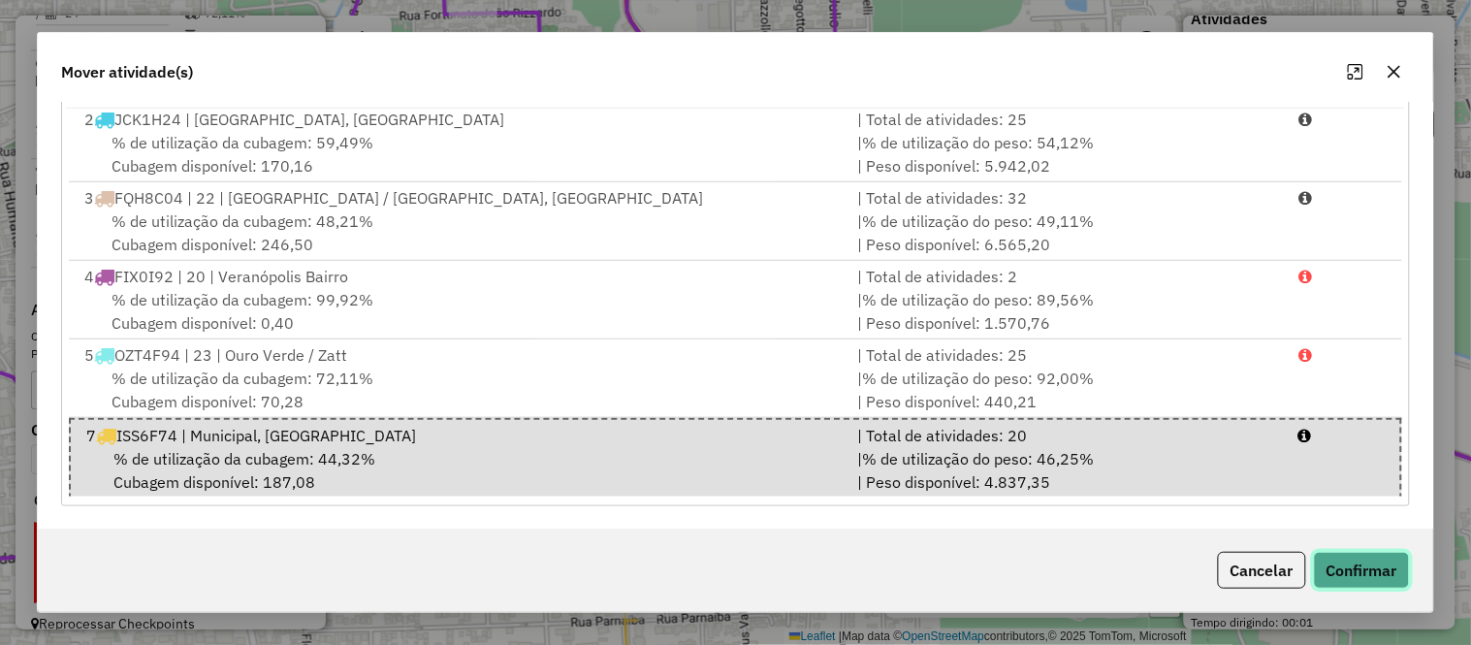
click at [1363, 565] on button "Confirmar" at bounding box center [1362, 570] width 96 height 37
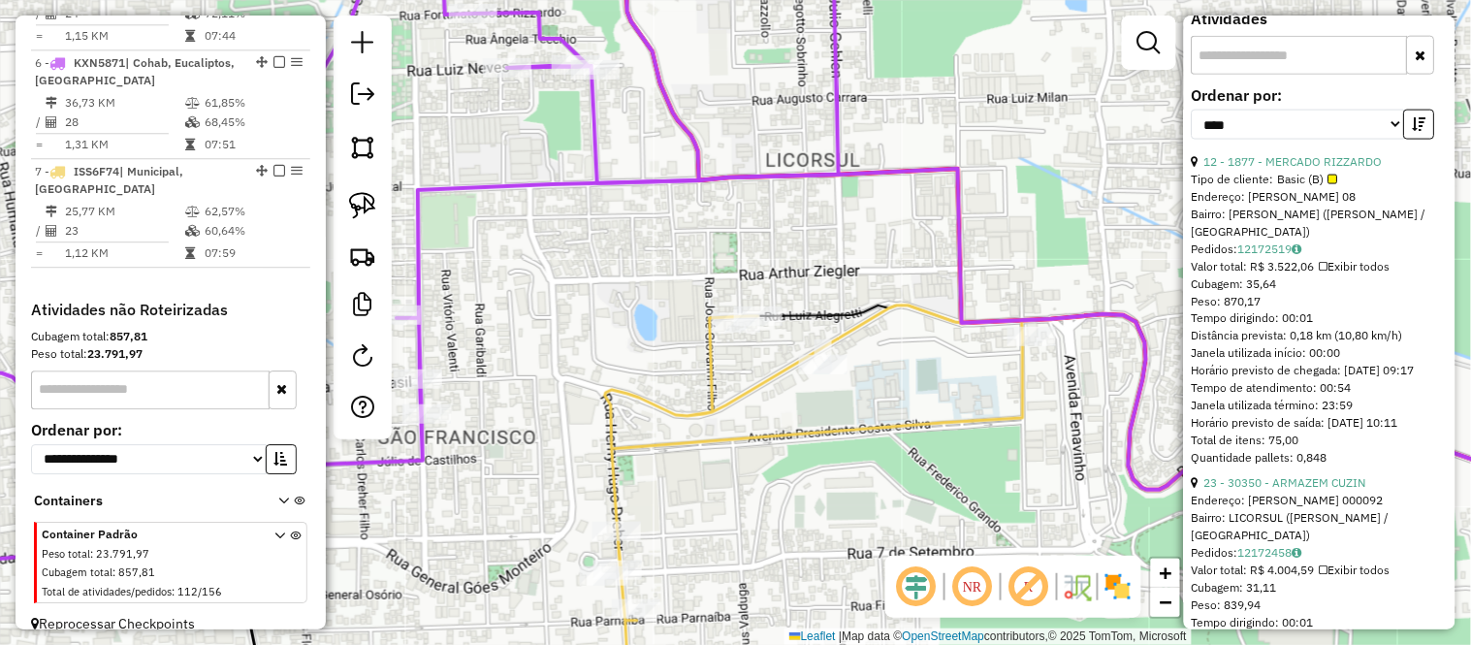
scroll to position [0, 0]
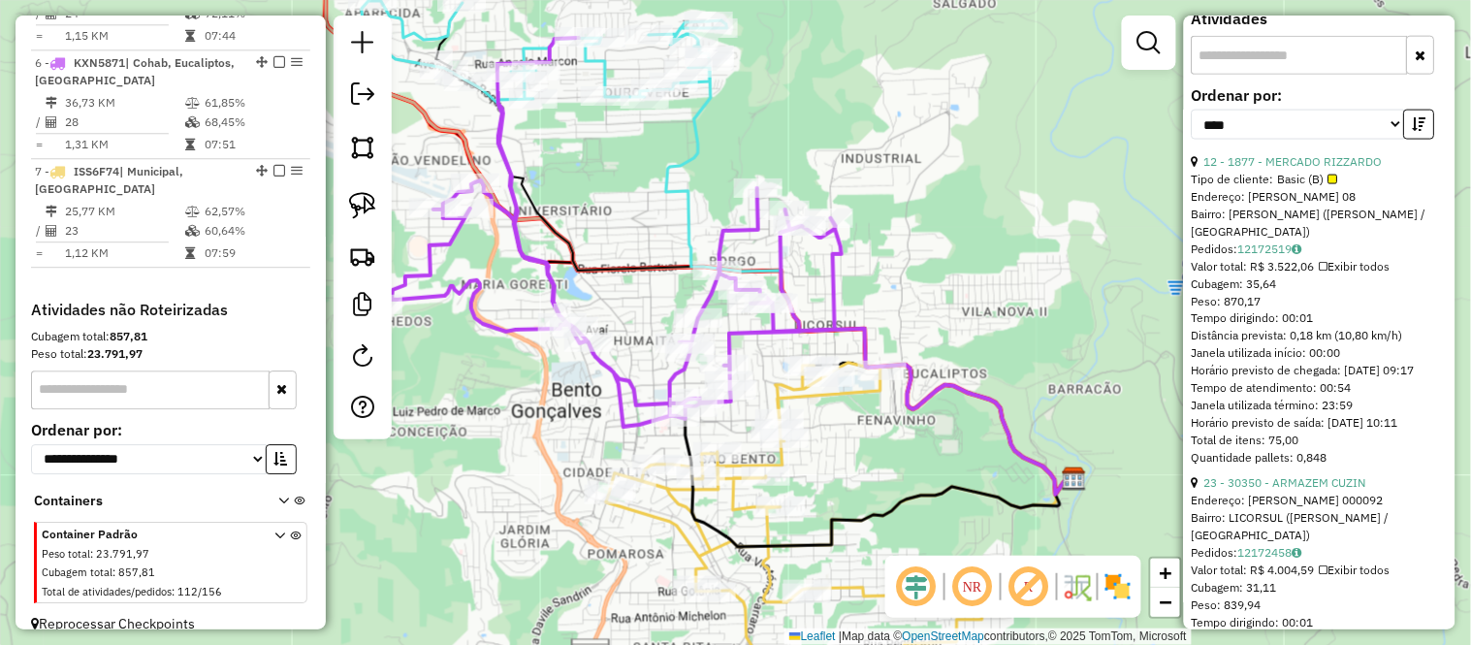
drag, startPoint x: 822, startPoint y: 451, endPoint x: 859, endPoint y: 433, distance: 40.8
click at [859, 433] on div "Janela de atendimento Grade de atendimento Capacidade Transportadoras Veículos …" at bounding box center [735, 322] width 1471 height 645
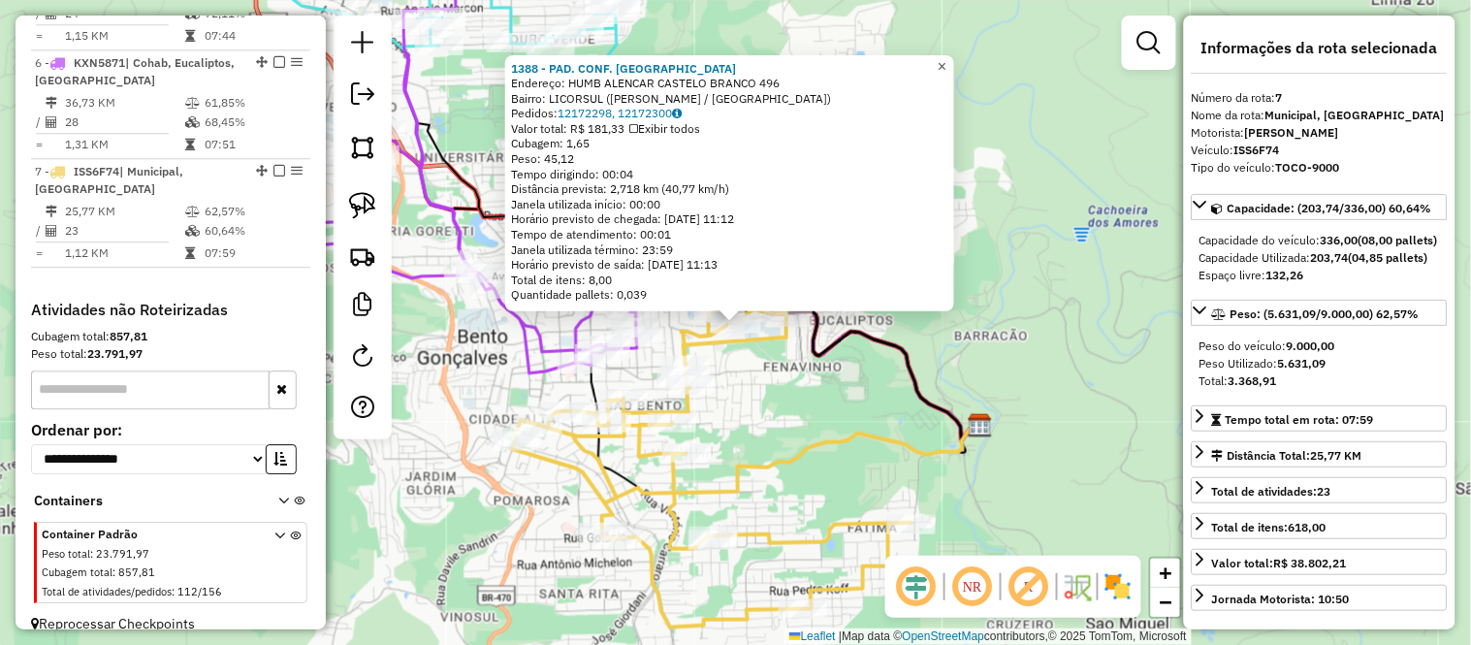
click at [946, 57] on span "×" at bounding box center [942, 65] width 9 height 16
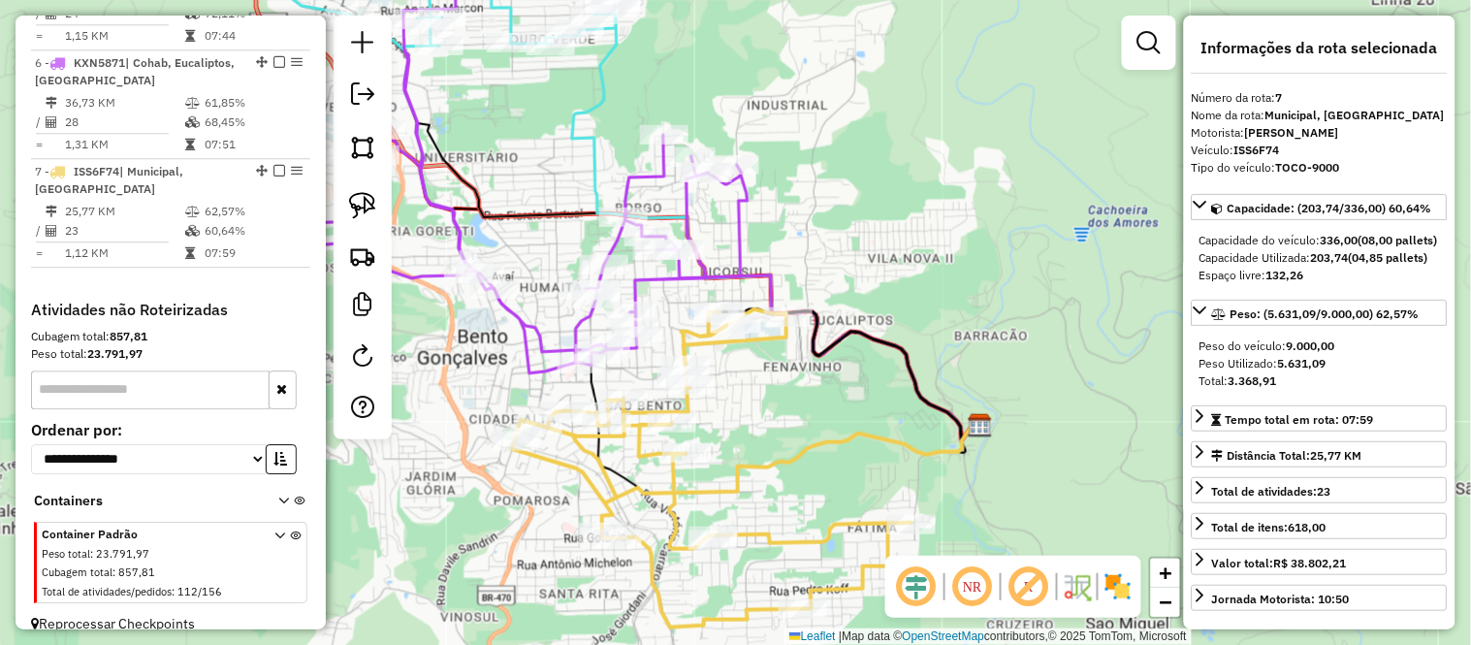
drag, startPoint x: 844, startPoint y: 250, endPoint x: 951, endPoint y: 248, distance: 106.7
click at [951, 248] on div "Janela de atendimento Grade de atendimento Capacidade Transportadoras Veículos …" at bounding box center [735, 322] width 1471 height 645
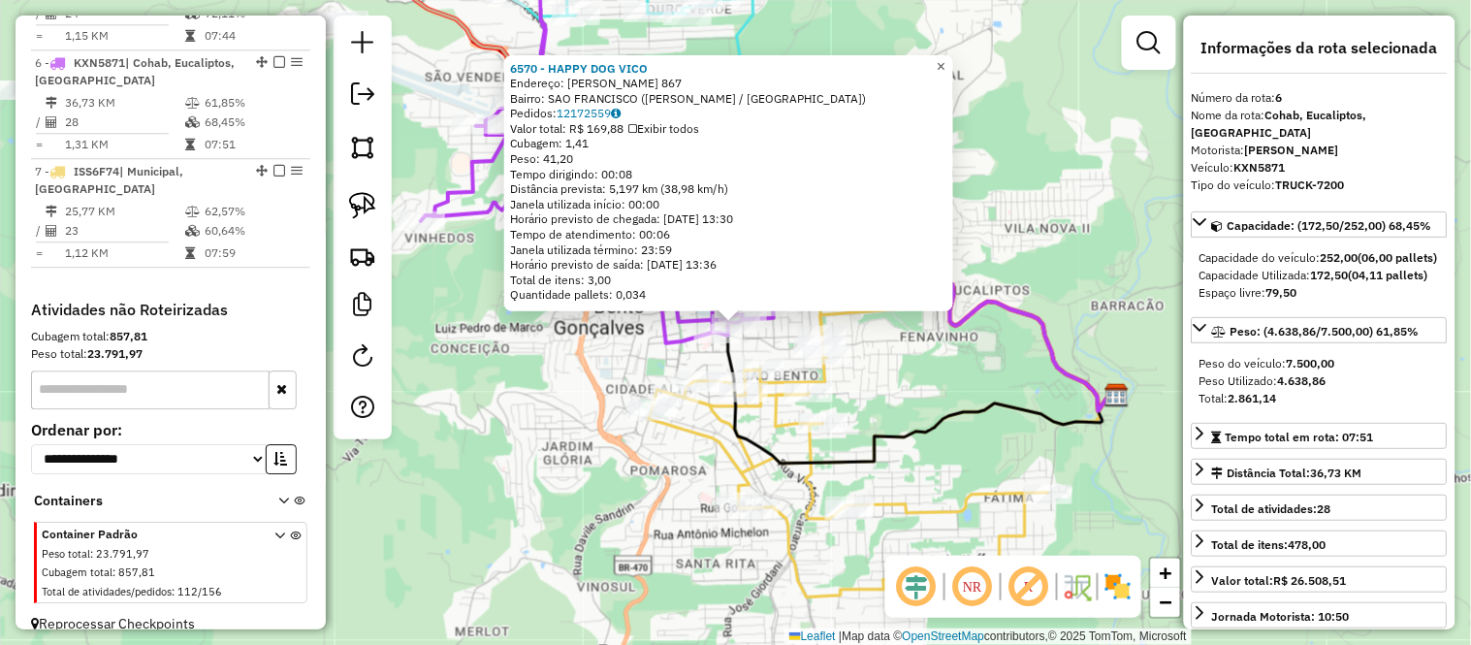
click at [945, 61] on span "×" at bounding box center [941, 65] width 9 height 16
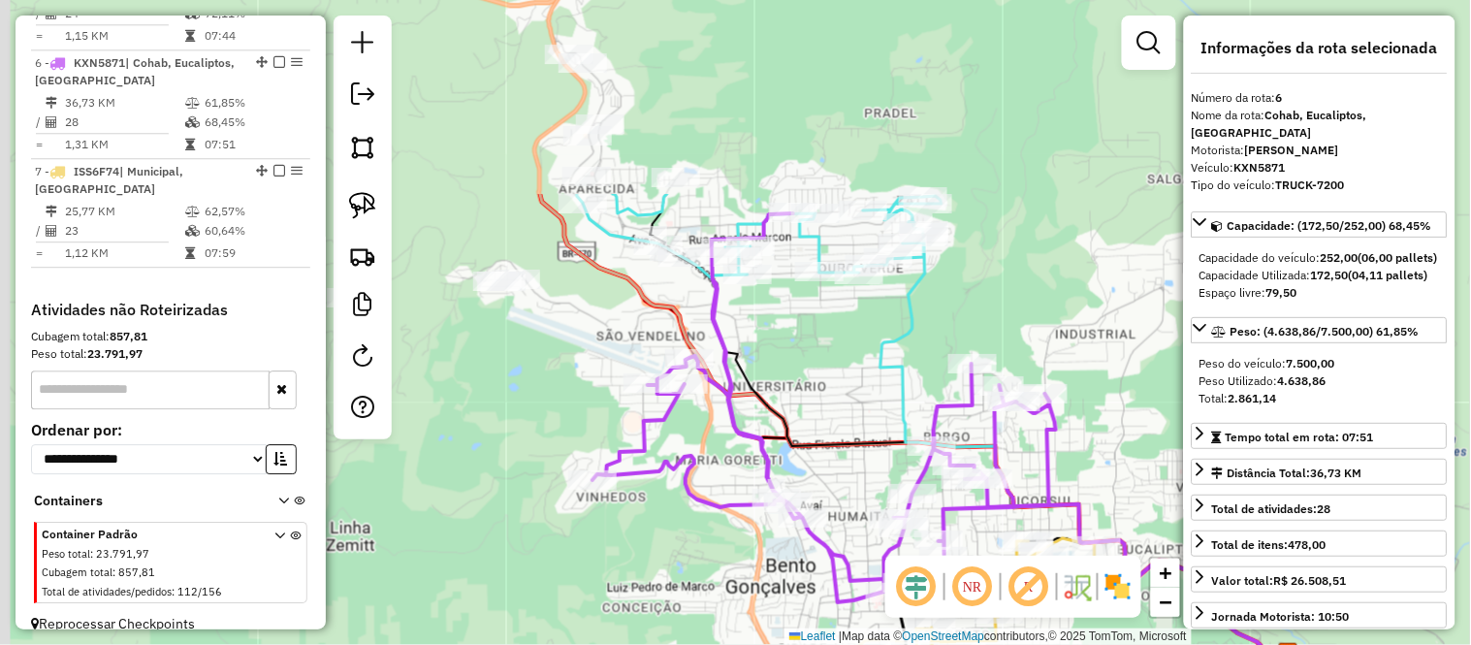
drag, startPoint x: 667, startPoint y: 148, endPoint x: 835, endPoint y: 408, distance: 309.3
click at [835, 408] on div "Janela de atendimento Grade de atendimento Capacidade Transportadoras Veículos …" at bounding box center [735, 322] width 1471 height 645
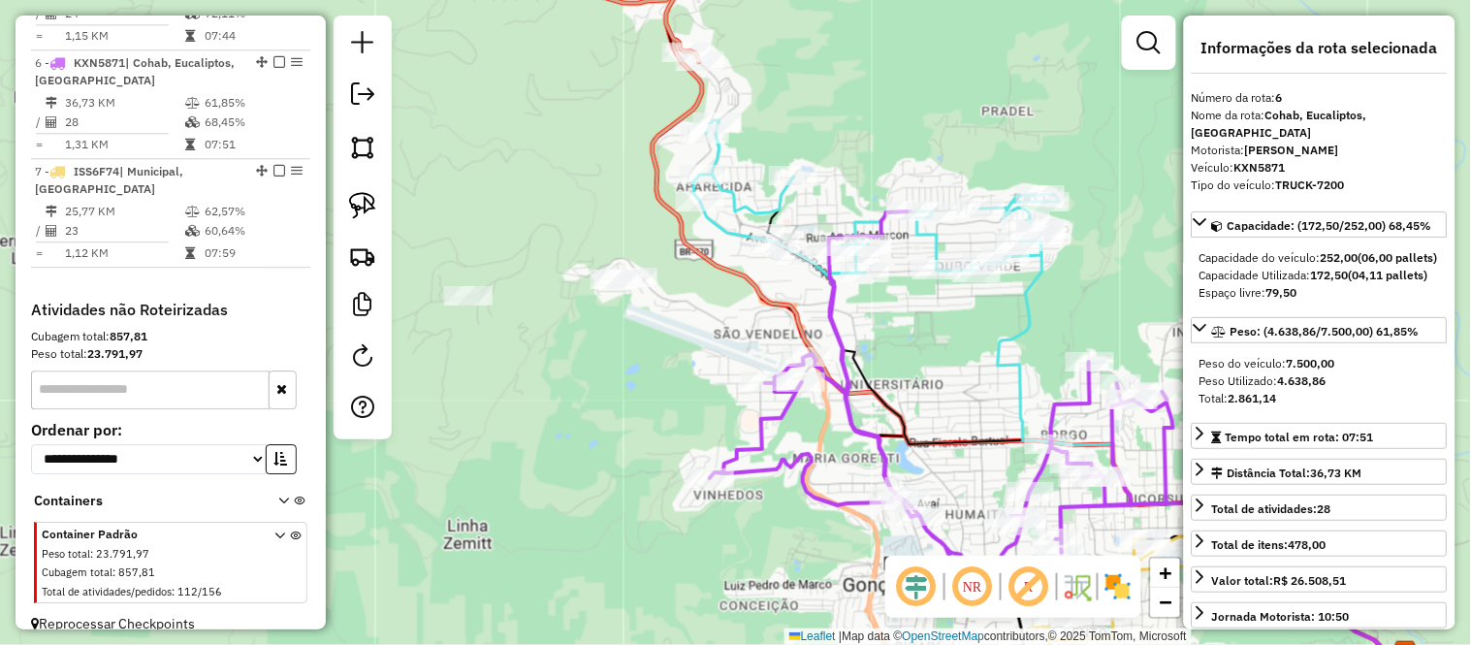
drag, startPoint x: 795, startPoint y: 366, endPoint x: 906, endPoint y: 363, distance: 111.5
click at [906, 363] on div "Janela de atendimento Grade de atendimento Capacidade Transportadoras Veículos …" at bounding box center [735, 322] width 1471 height 645
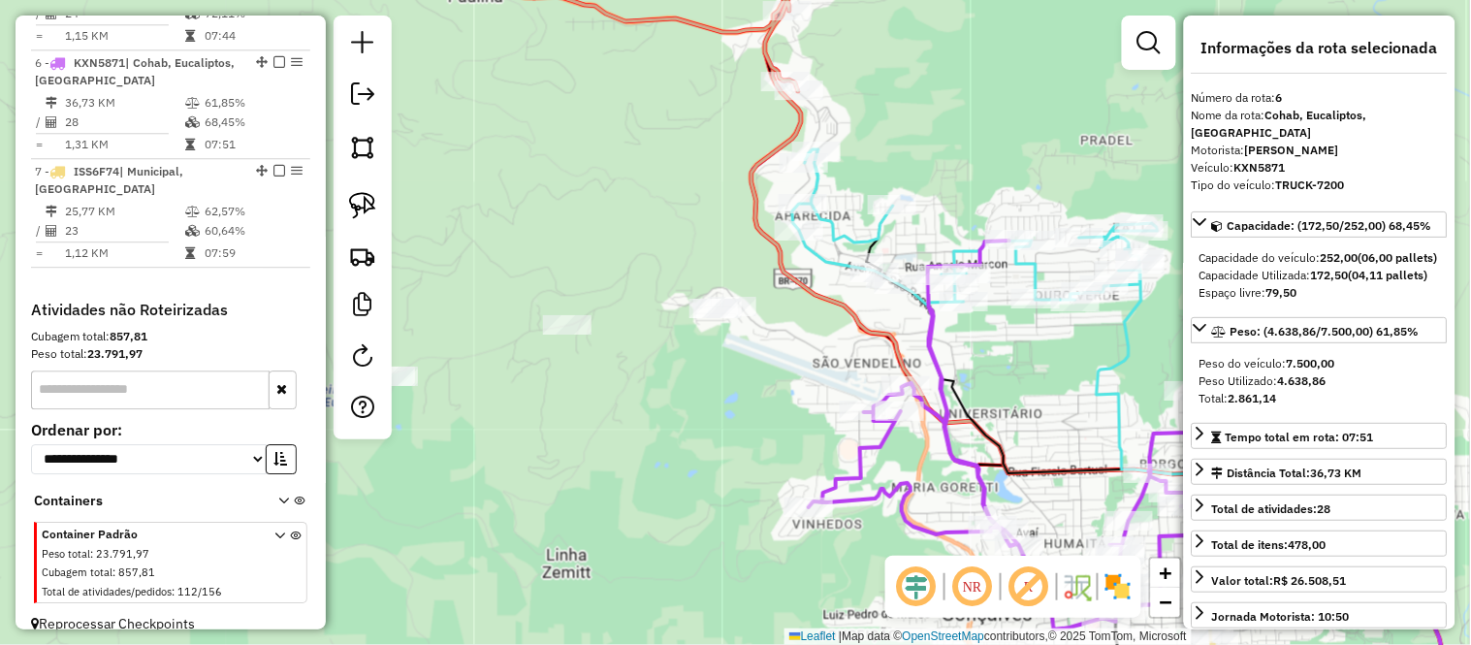
drag, startPoint x: 708, startPoint y: 352, endPoint x: 807, endPoint y: 381, distance: 103.1
click at [807, 381] on div "Janela de atendimento Grade de atendimento Capacidade Transportadoras Veículos …" at bounding box center [735, 322] width 1471 height 645
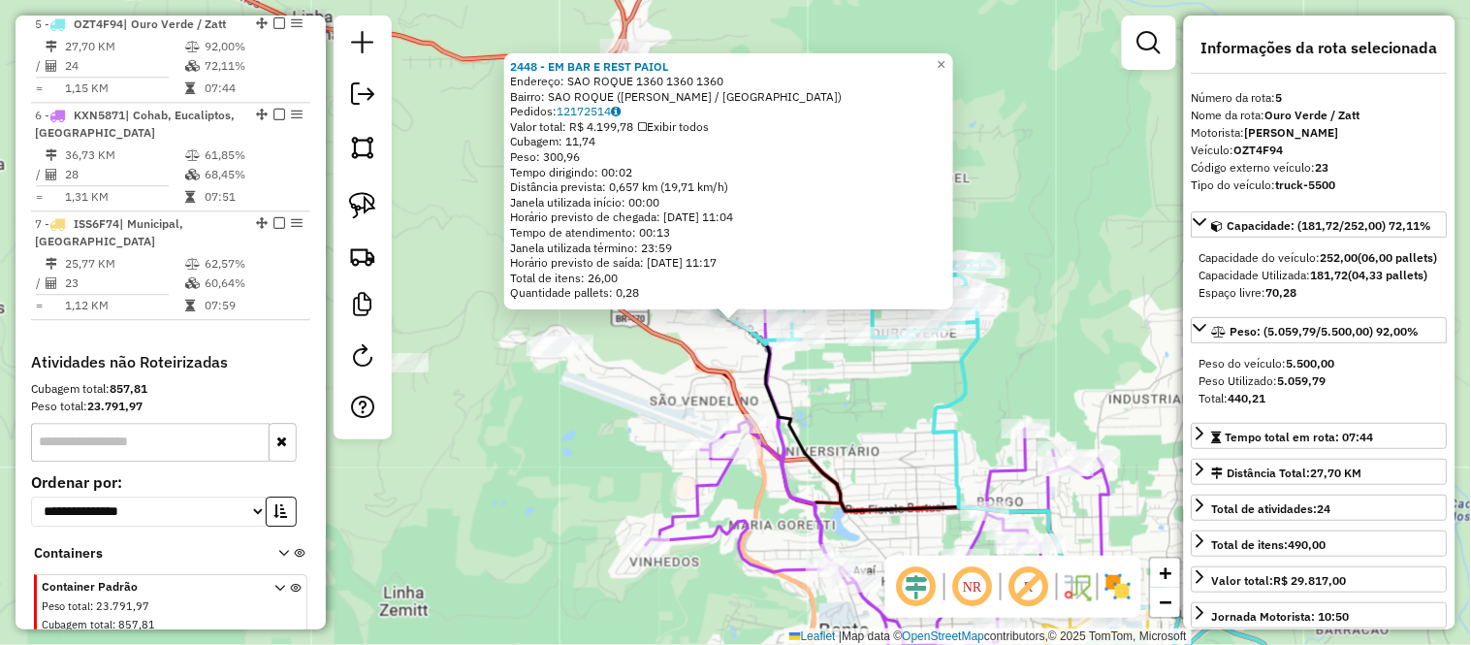
scroll to position [1184, 0]
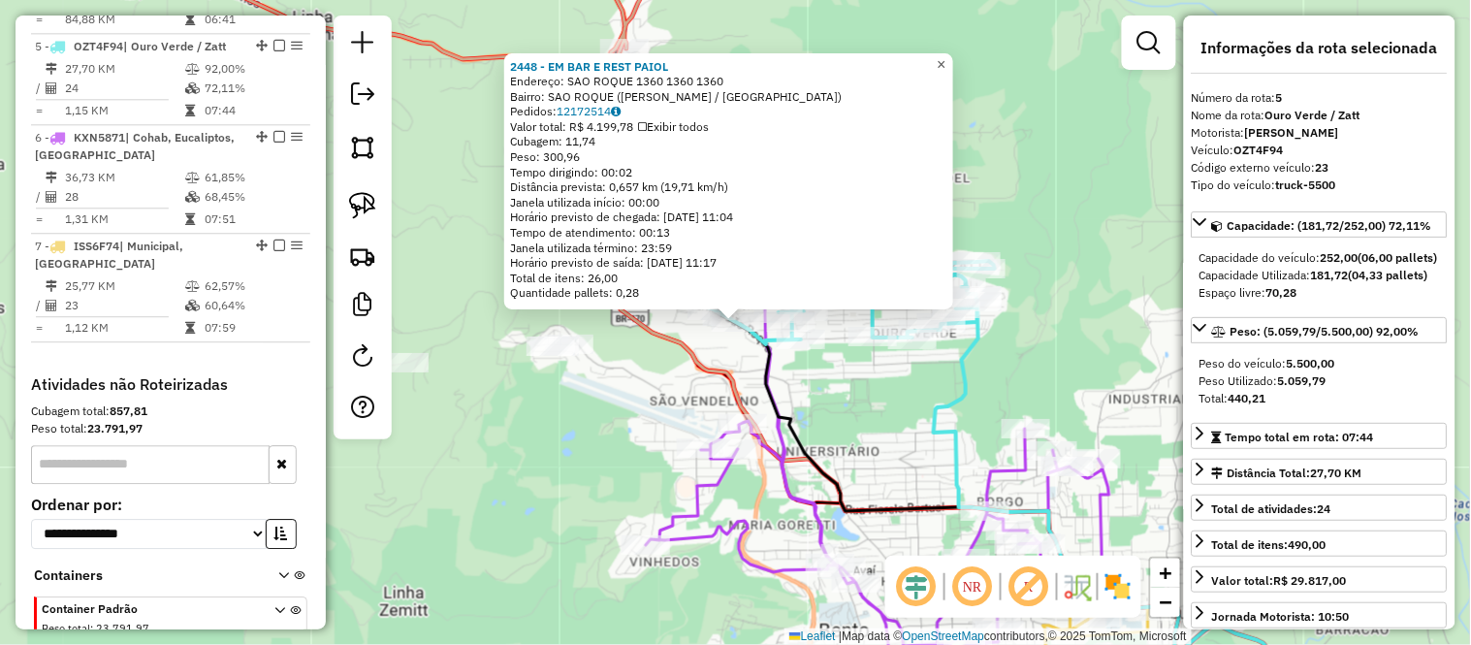
click at [945, 58] on span "×" at bounding box center [941, 64] width 9 height 16
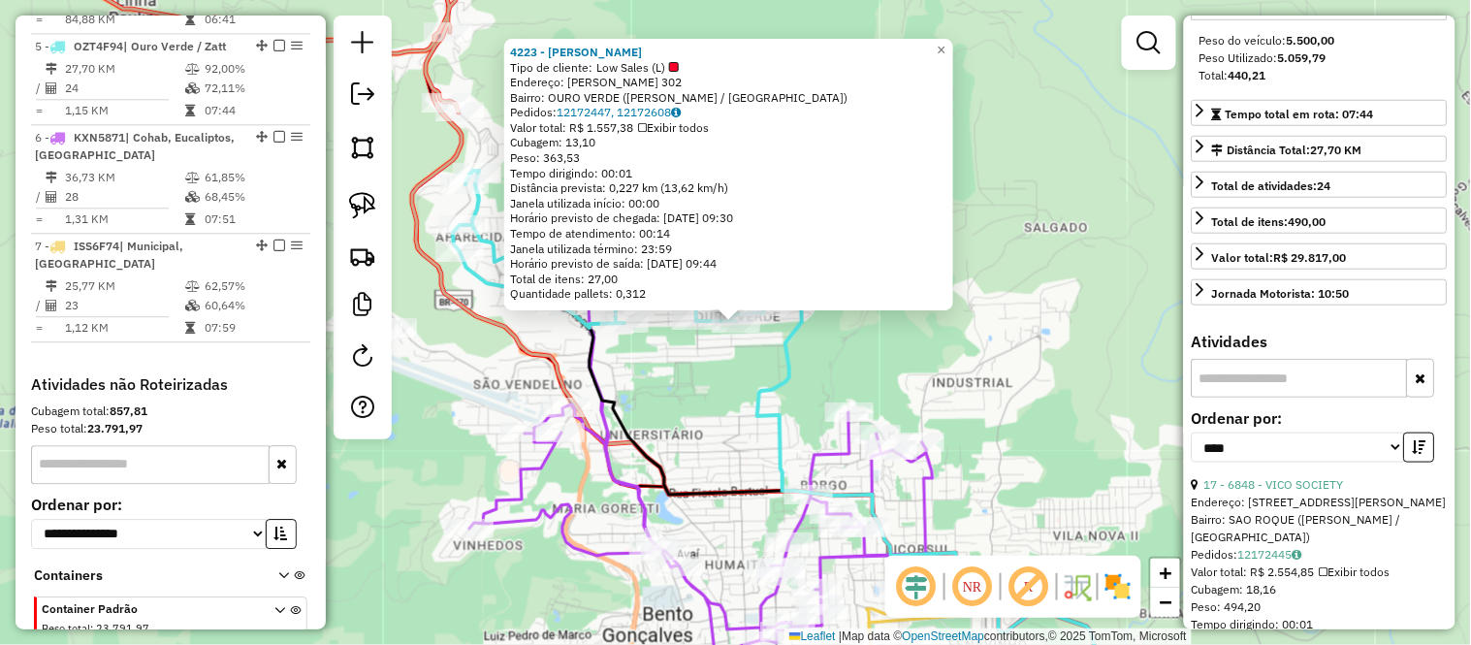
scroll to position [430, 0]
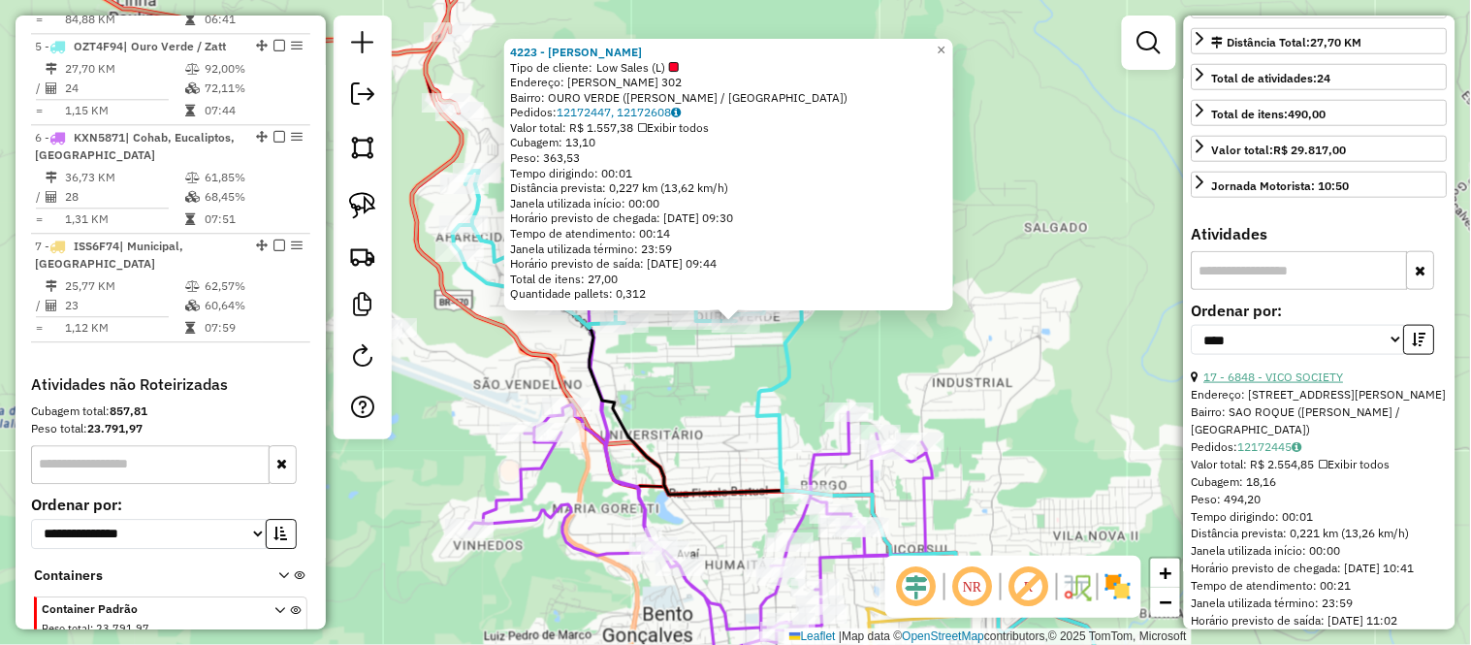
click at [1283, 384] on link "17 - 6848 - VICO SOCIETY" at bounding box center [1274, 376] width 140 height 15
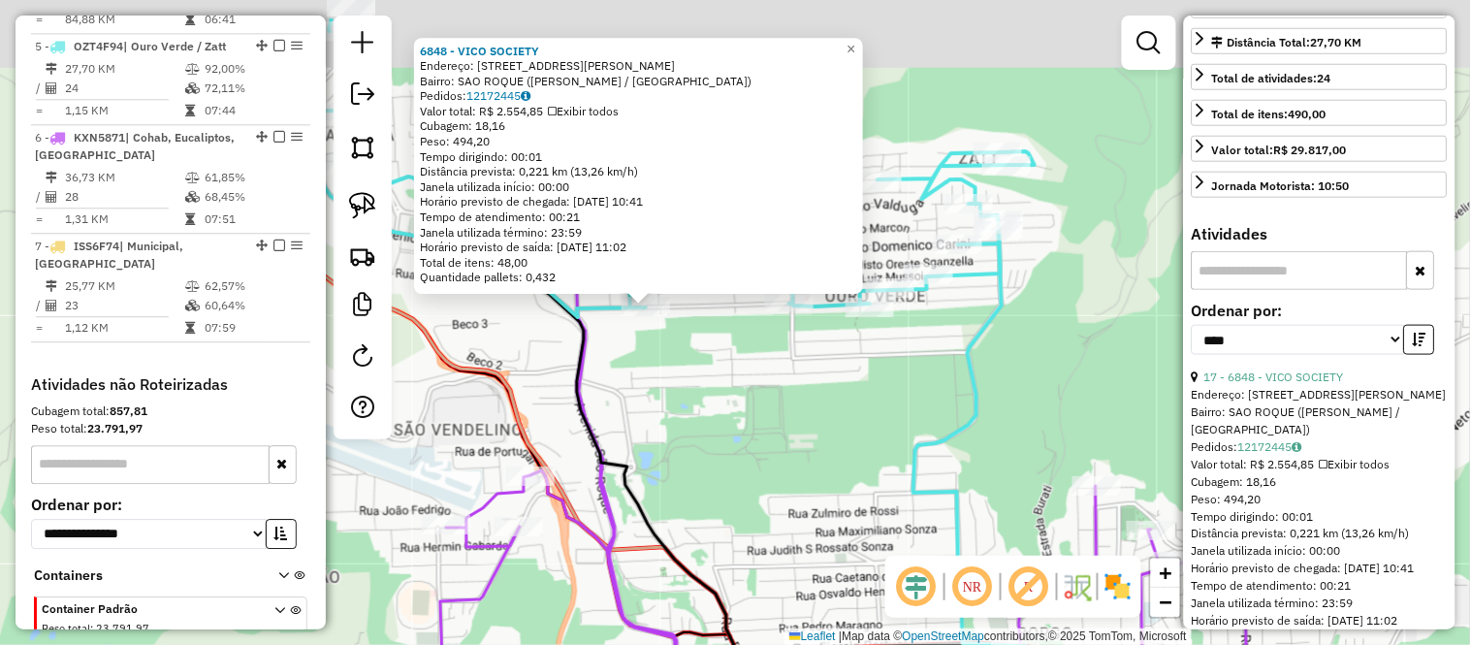
drag, startPoint x: 787, startPoint y: 347, endPoint x: 770, endPoint y: 430, distance: 85.2
click at [770, 430] on div "6848 - VICO SOCIETY Endereço: R ISIDORO CAVEDON 351 Bairro: SAO ROQUE (BENTO GO…" at bounding box center [735, 322] width 1471 height 645
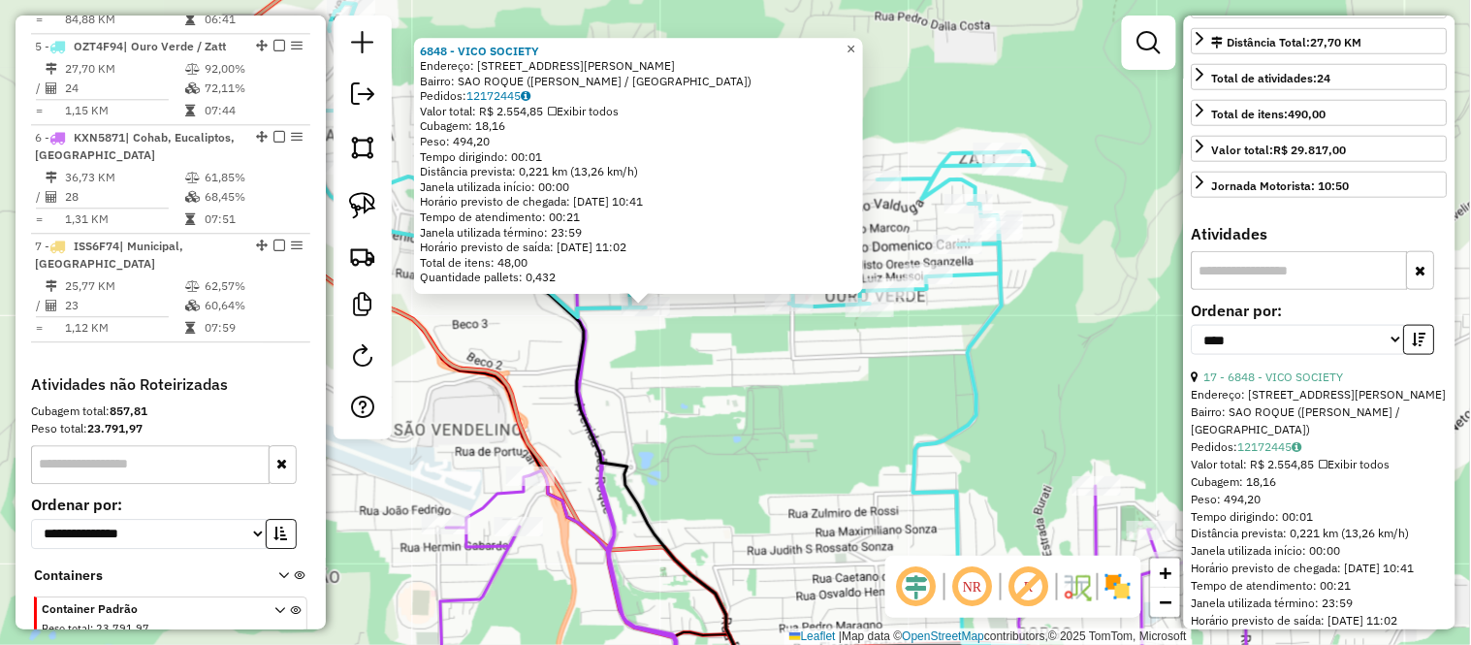
click at [855, 41] on span "×" at bounding box center [850, 49] width 9 height 16
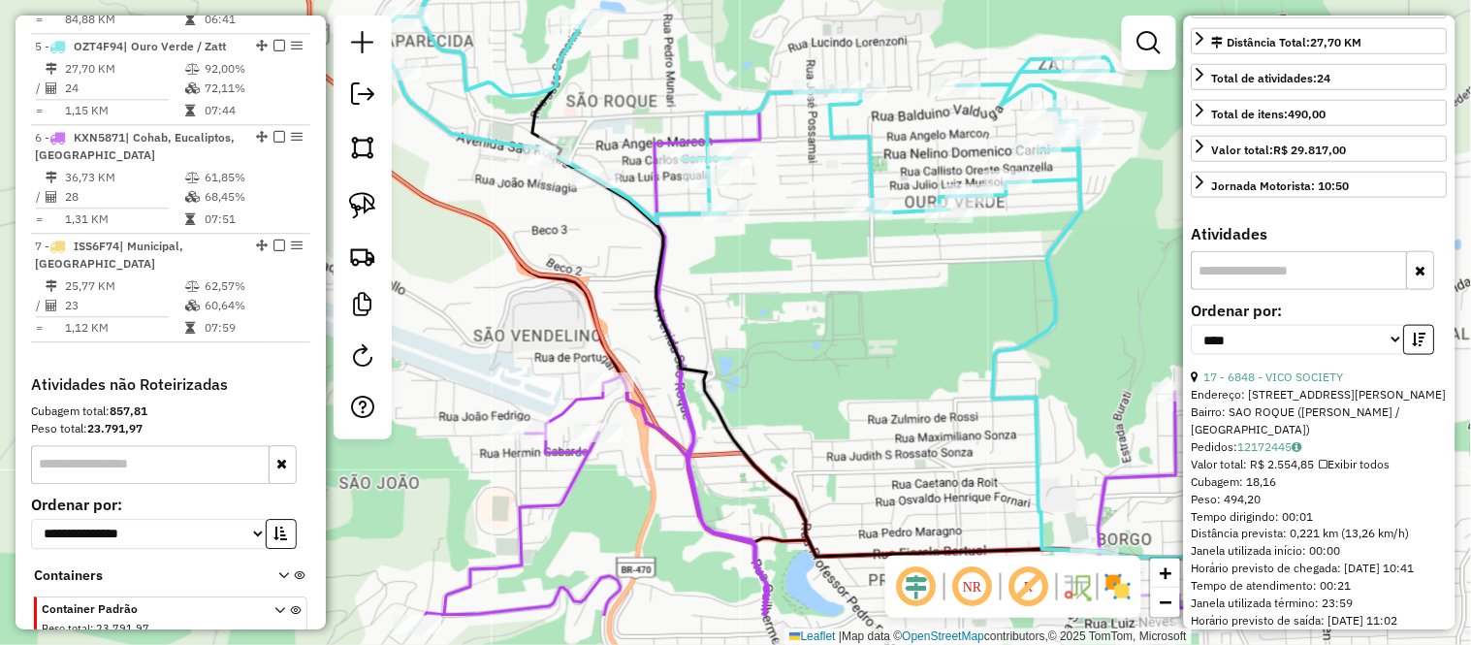
drag, startPoint x: 646, startPoint y: 399, endPoint x: 738, endPoint y: 269, distance: 160.0
click at [738, 269] on div "Janela de atendimento Grade de atendimento Capacidade Transportadoras Veículos …" at bounding box center [735, 322] width 1471 height 645
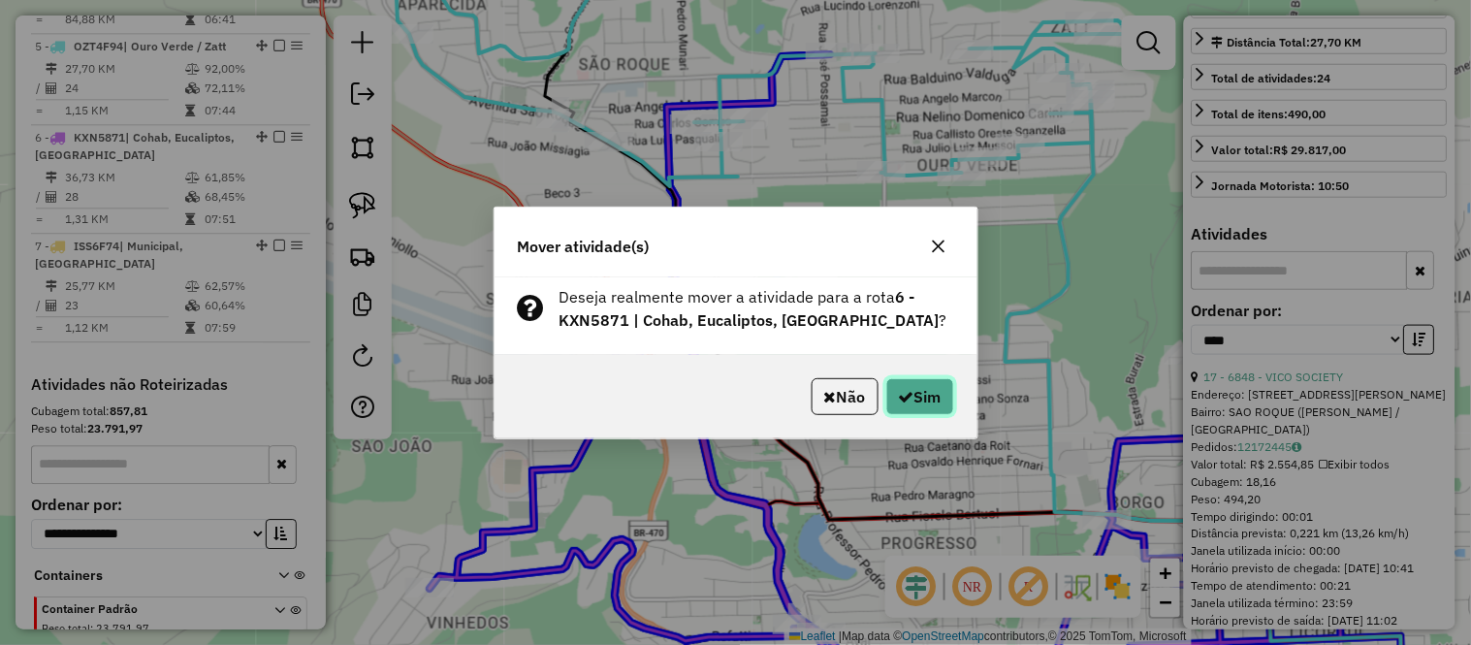
click at [936, 385] on button "Sim" at bounding box center [920, 396] width 68 height 37
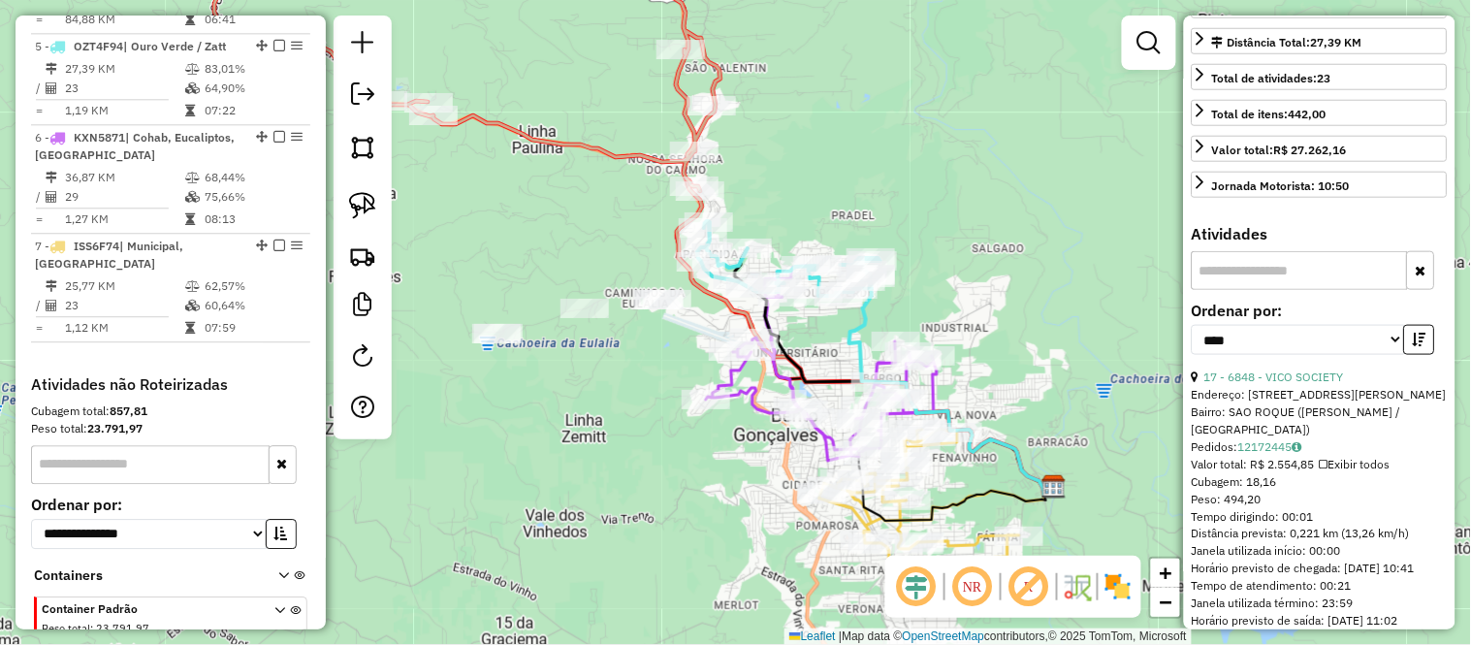
drag, startPoint x: 1025, startPoint y: 376, endPoint x: 975, endPoint y: 308, distance: 84.0
click at [975, 308] on div "Janela de atendimento Grade de atendimento Capacidade Transportadoras Veículos …" at bounding box center [735, 322] width 1471 height 645
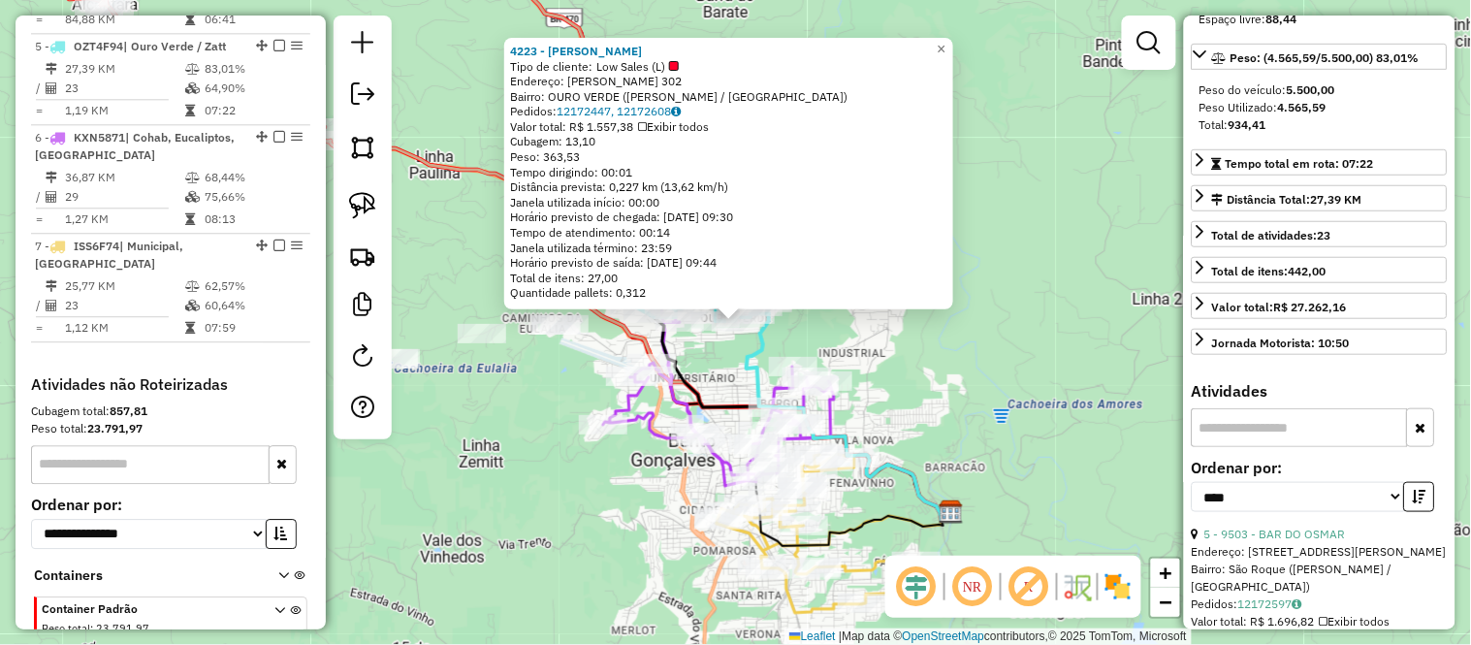
scroll to position [215, 0]
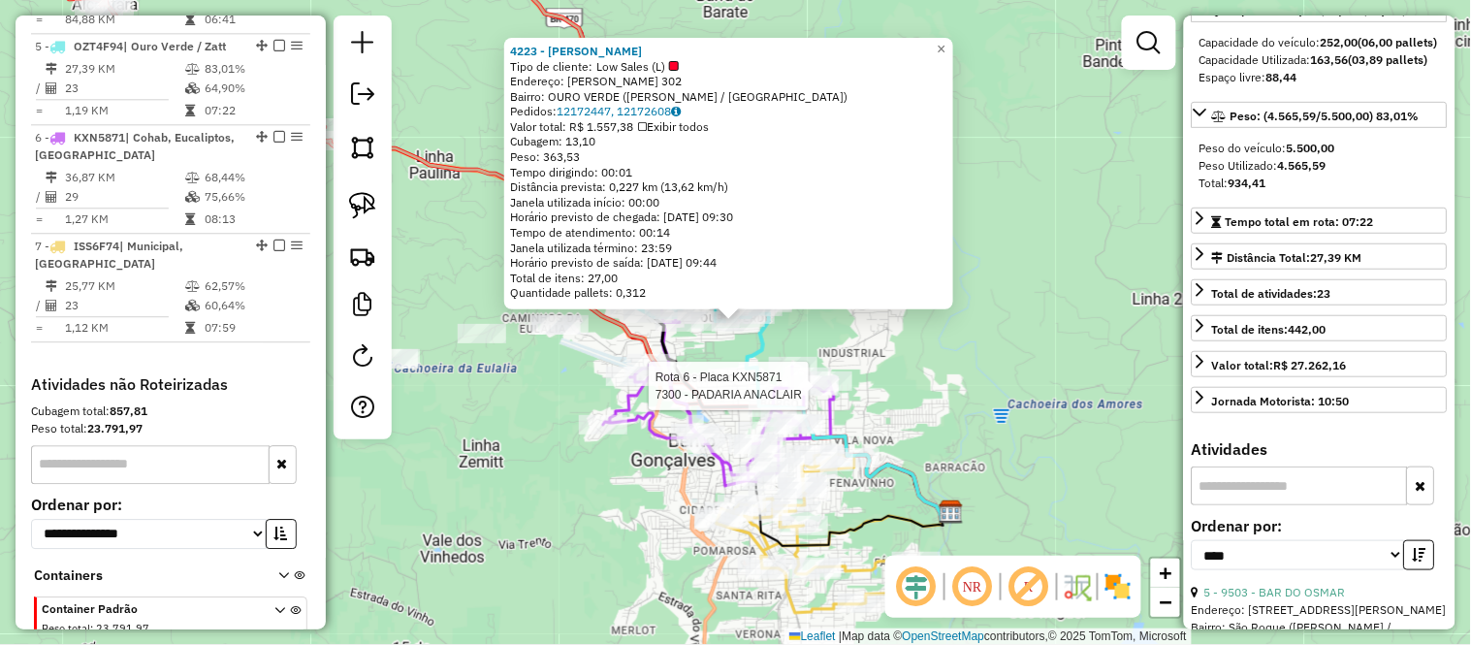
click at [796, 396] on div at bounding box center [814, 385] width 48 height 19
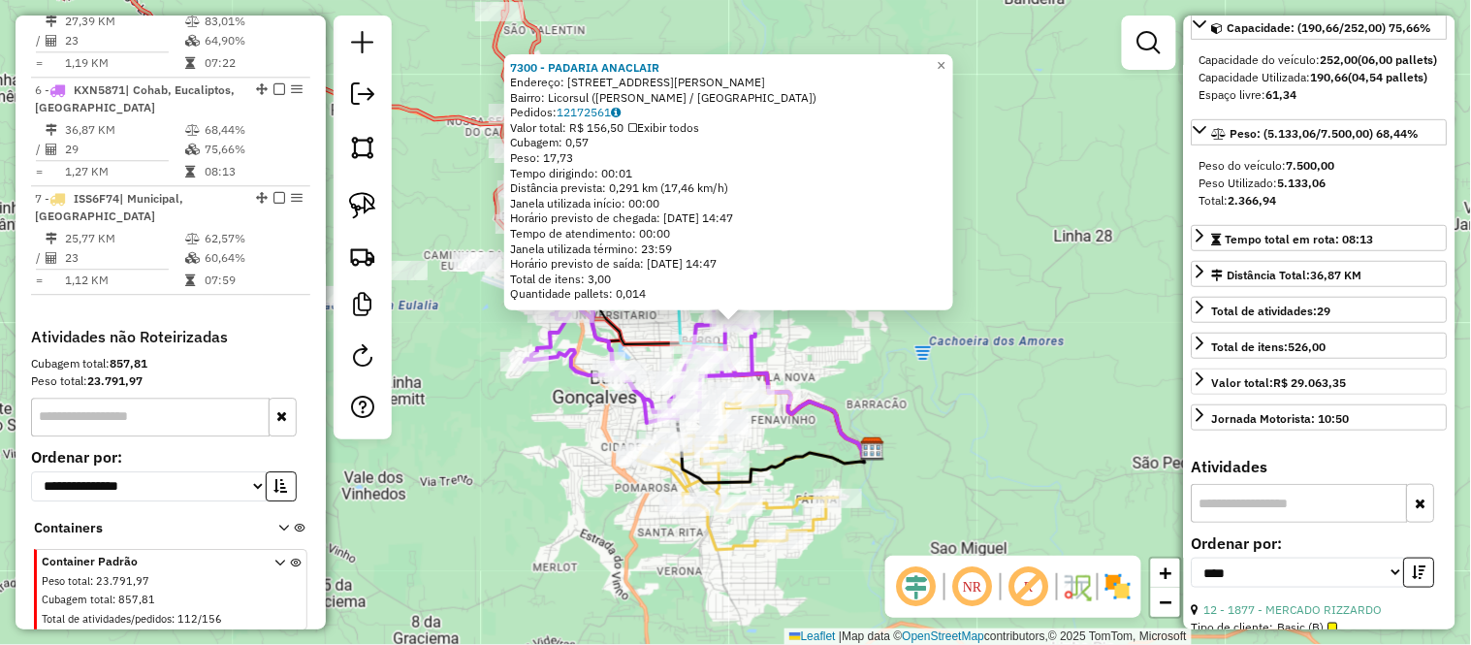
scroll to position [1258, 0]
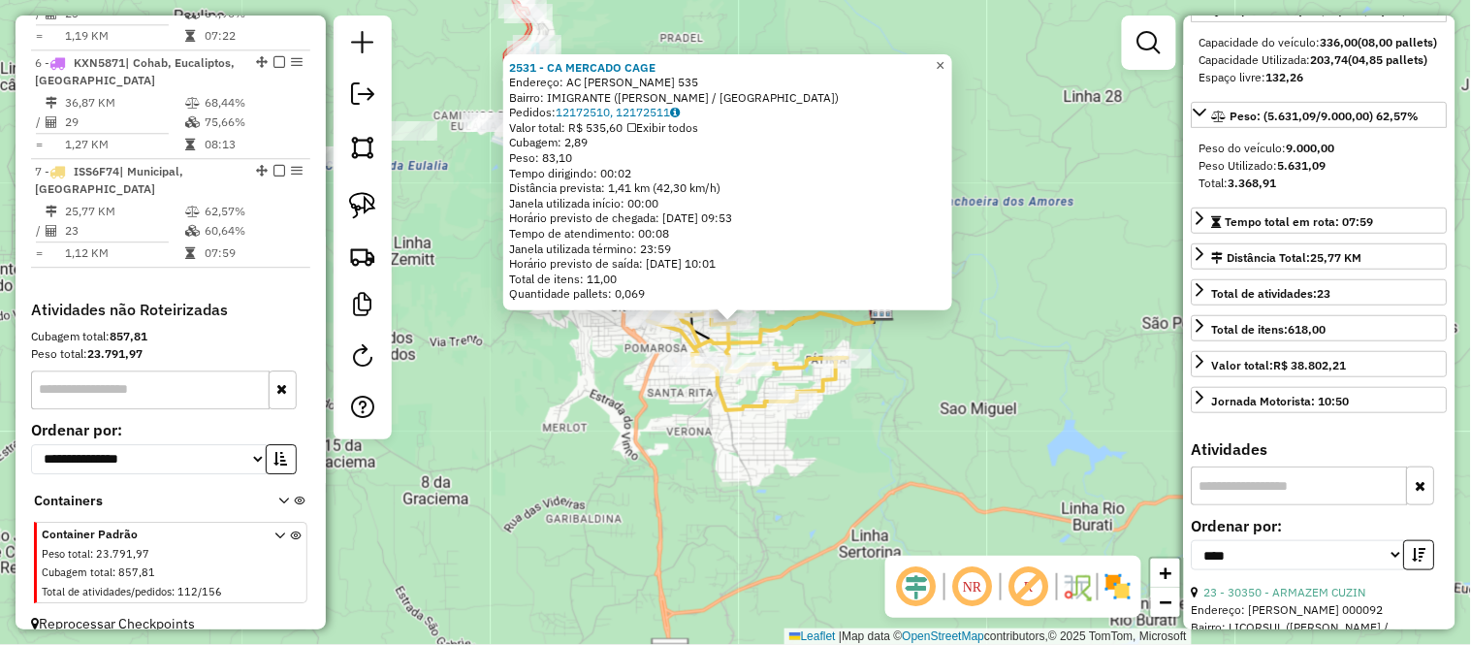
click at [944, 57] on span "×" at bounding box center [940, 65] width 9 height 16
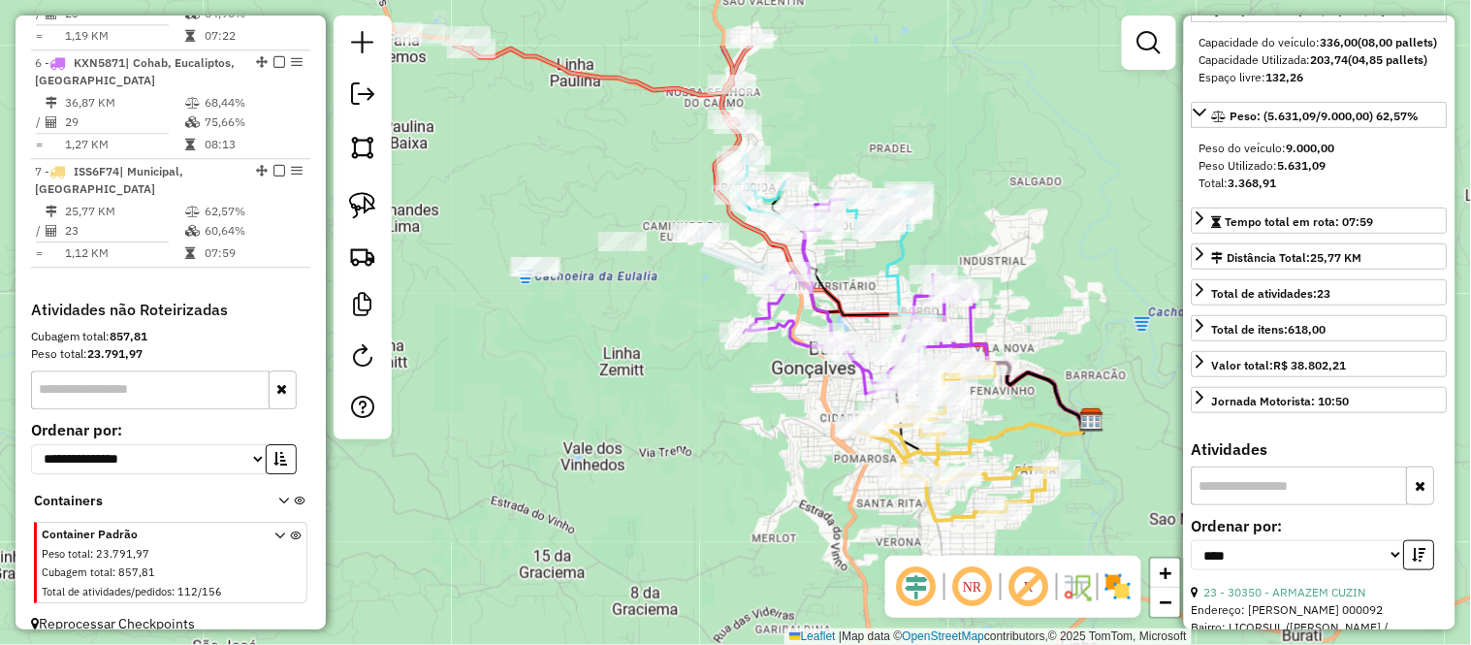
drag, startPoint x: 772, startPoint y: 60, endPoint x: 981, endPoint y: 171, distance: 236.8
click at [981, 171] on div "Janela de atendimento Grade de atendimento Capacidade Transportadoras Veículos …" at bounding box center [735, 322] width 1471 height 645
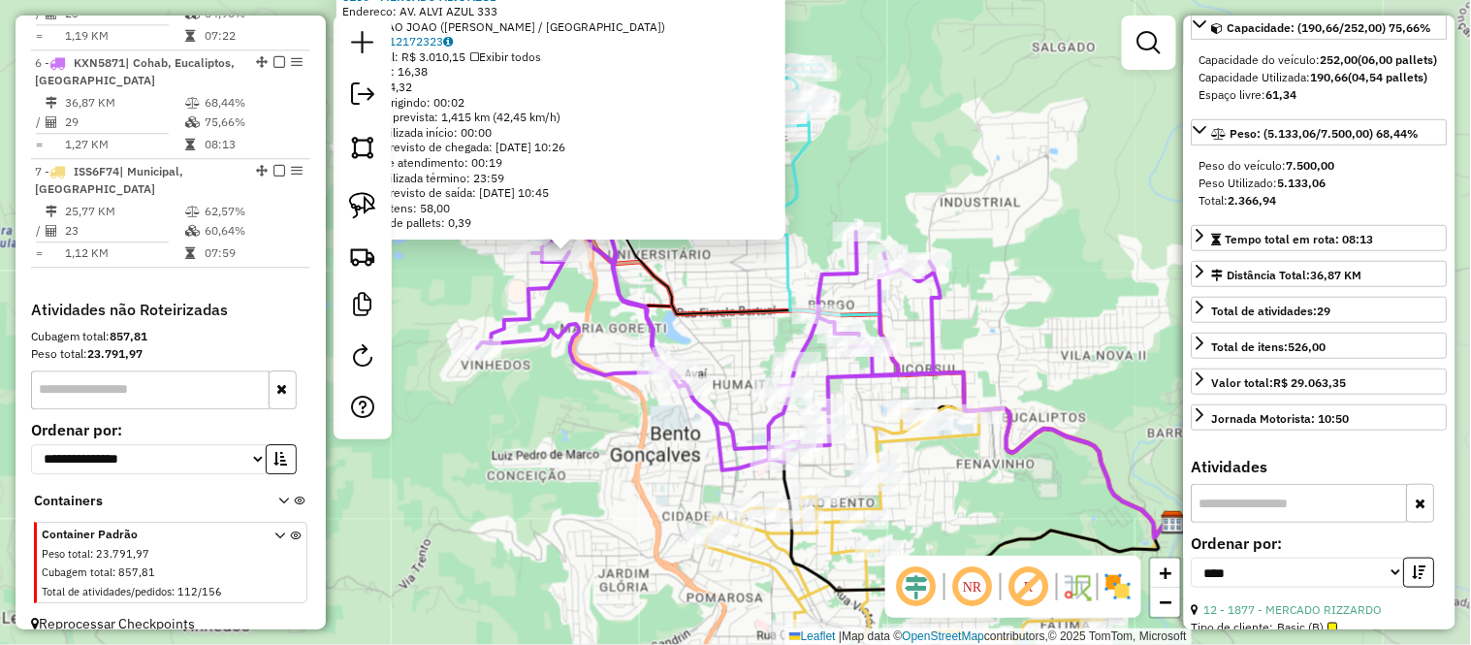
drag, startPoint x: 754, startPoint y: 524, endPoint x: 587, endPoint y: 454, distance: 181.7
click at [587, 454] on div "6160 - MERCADO ALVI AZUL Endereço: AV. ALVI AZUL 333 Bairro: SAO JOAO (BENTO GO…" at bounding box center [735, 322] width 1471 height 645
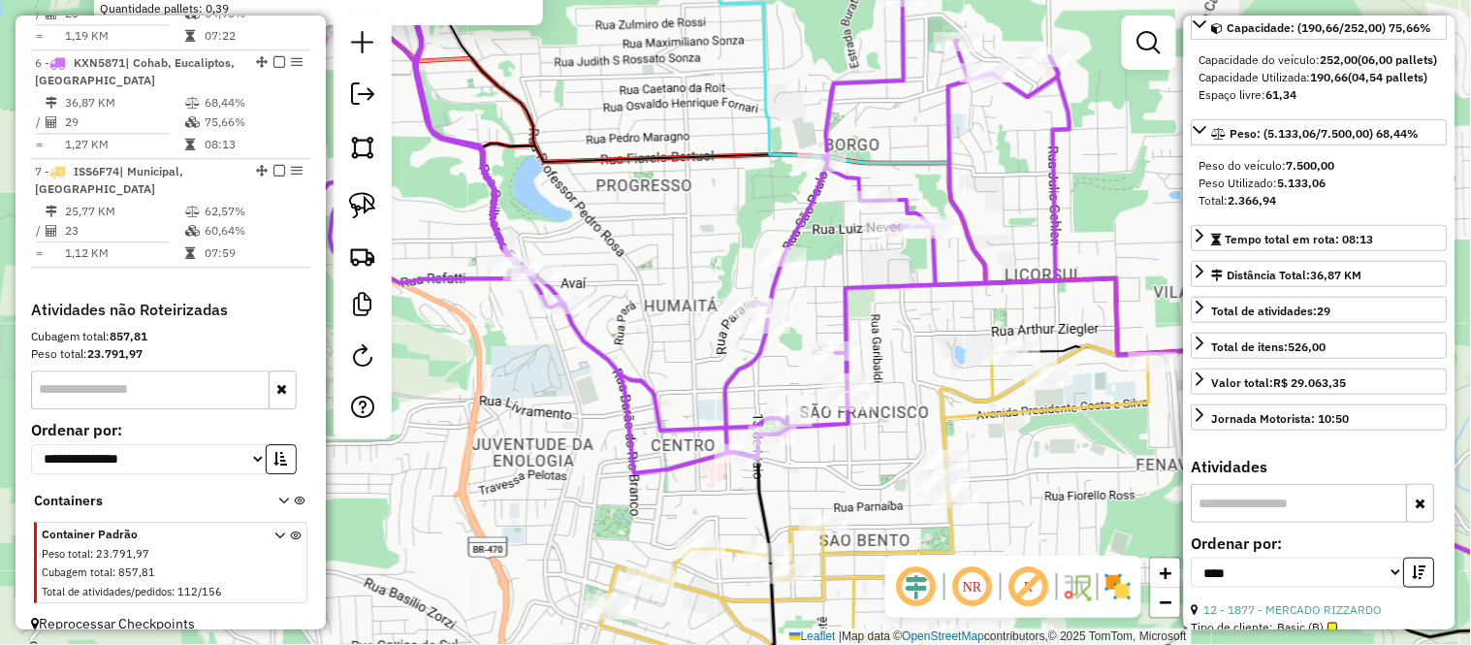
drag, startPoint x: 832, startPoint y: 492, endPoint x: 831, endPoint y: 461, distance: 31.0
click at [831, 463] on div "6160 - MERCADO ALVI AZUL Endereço: AV. ALVI AZUL 333 Bairro: SAO JOAO (BENTO GO…" at bounding box center [735, 322] width 1471 height 645
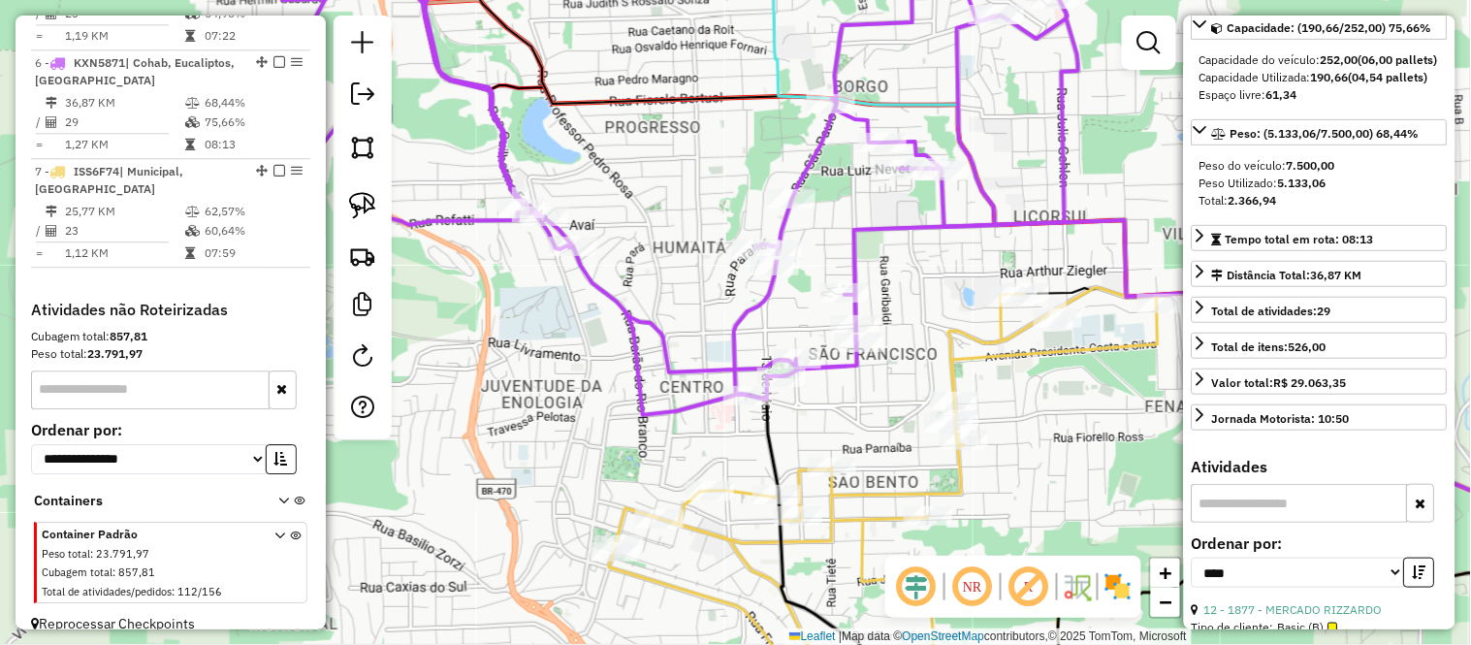
drag, startPoint x: 831, startPoint y: 466, endPoint x: 841, endPoint y: 425, distance: 42.8
click at [841, 425] on div "6160 - MERCADO ALVI AZUL Endereço: AV. ALVI AZUL 333 Bairro: SAO JOAO (BENTO GO…" at bounding box center [735, 322] width 1471 height 645
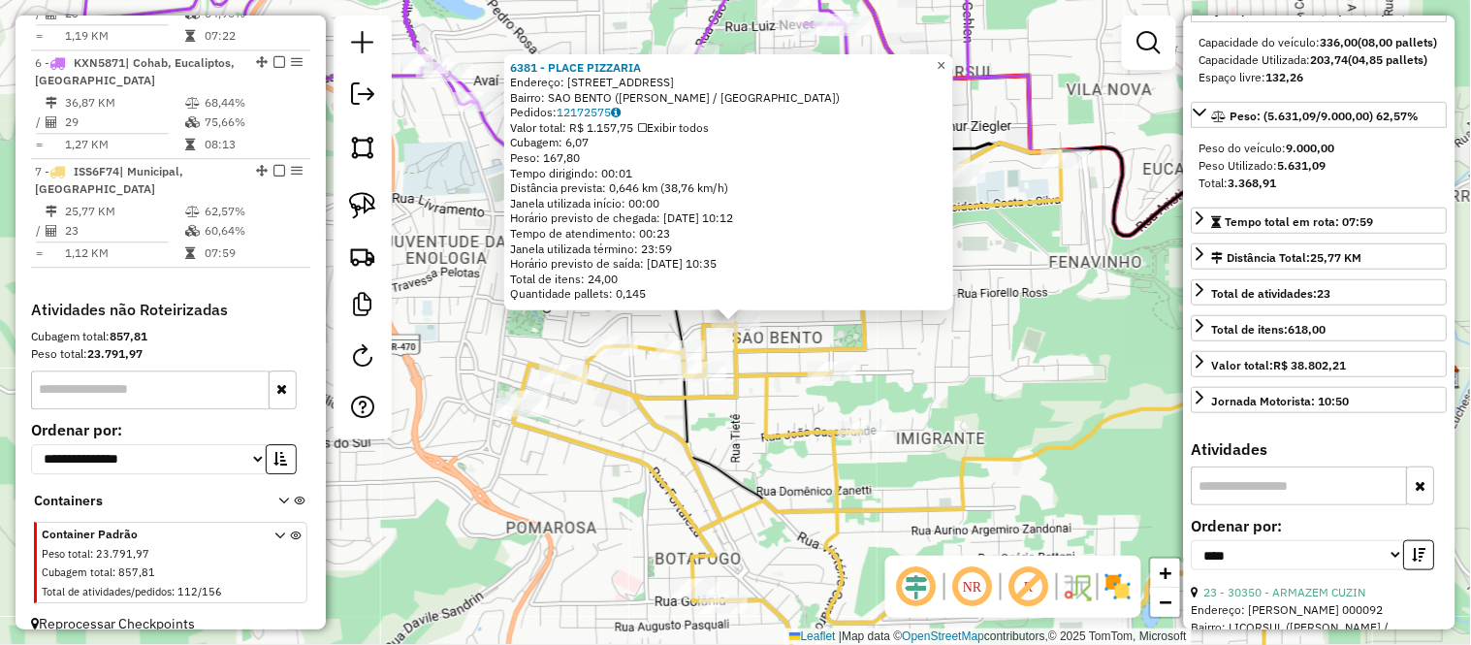
click at [945, 62] on span "×" at bounding box center [941, 65] width 9 height 16
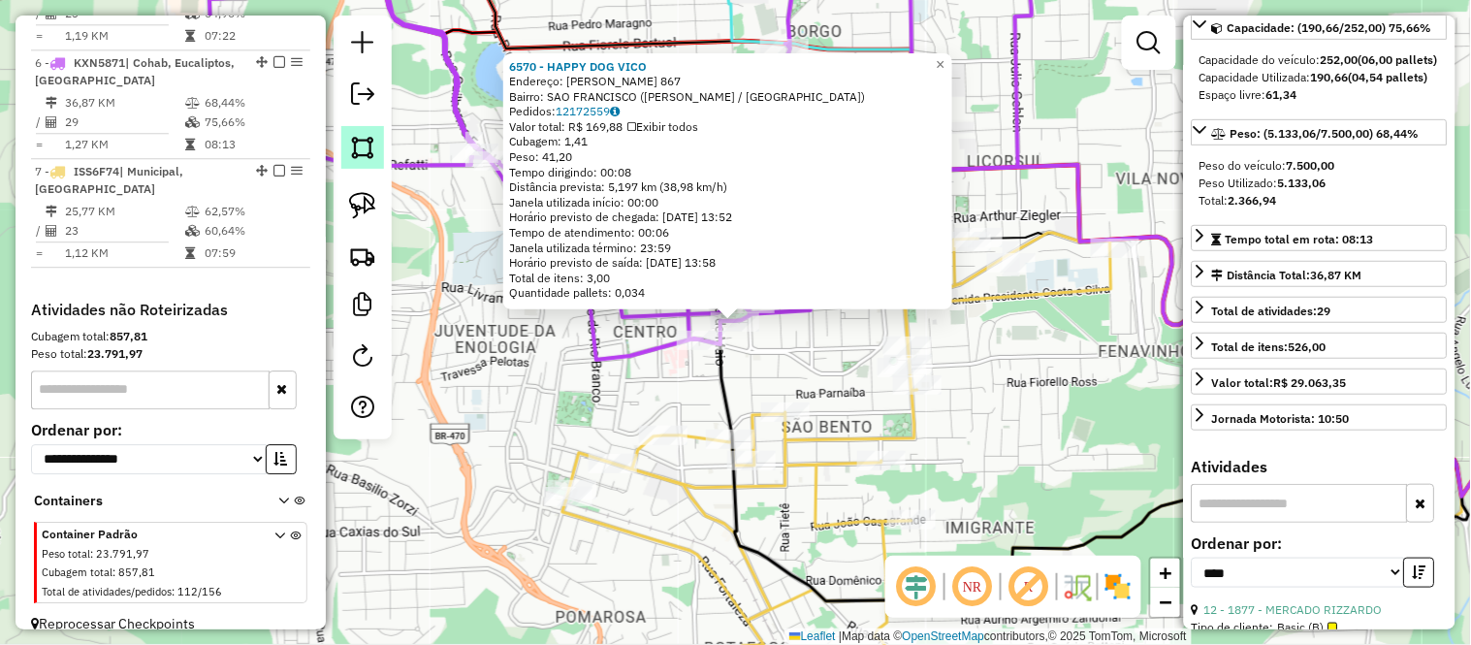
click at [369, 150] on img at bounding box center [362, 147] width 27 height 27
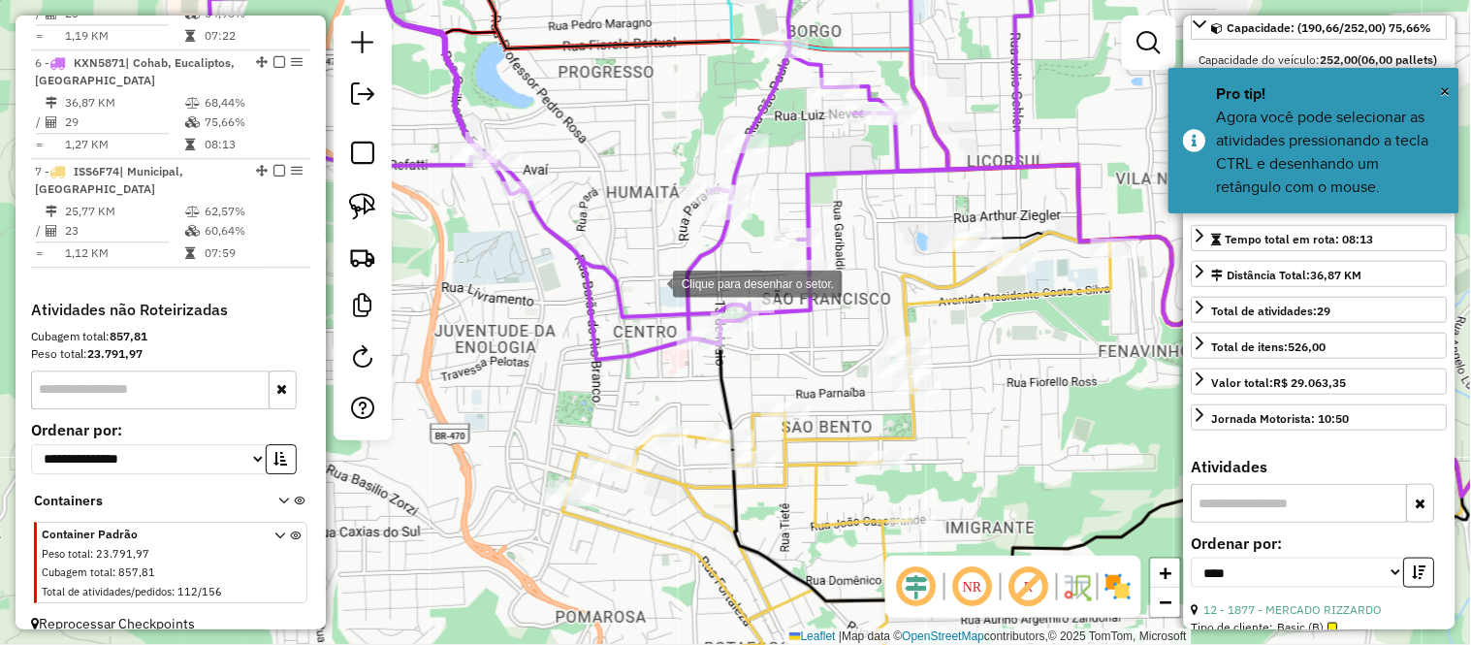
drag, startPoint x: 656, startPoint y: 282, endPoint x: 700, endPoint y: 281, distance: 43.6
click at [657, 282] on div at bounding box center [653, 282] width 39 height 39
click at [727, 276] on div at bounding box center [727, 276] width 39 height 39
click at [767, 279] on div at bounding box center [766, 279] width 39 height 39
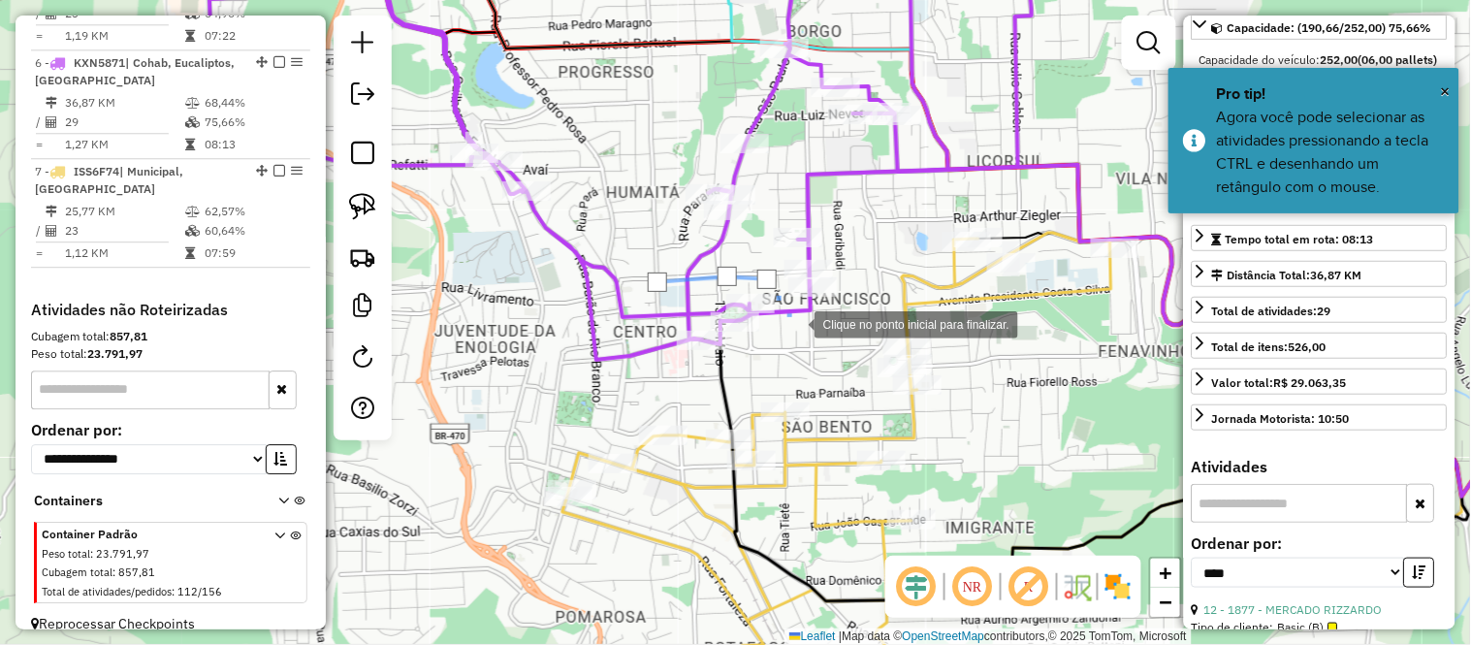
click at [795, 323] on div at bounding box center [795, 322] width 39 height 39
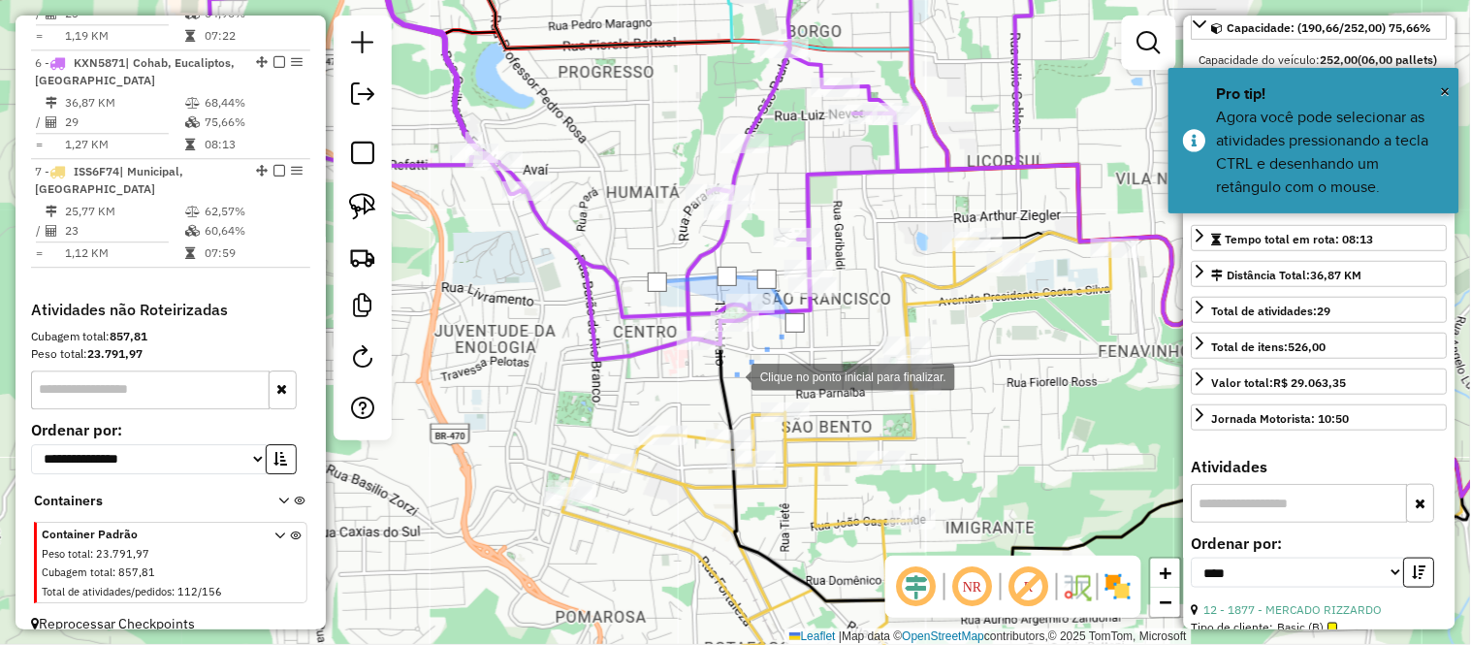
click at [730, 376] on div at bounding box center [732, 375] width 39 height 39
click at [706, 379] on div at bounding box center [725, 378] width 39 height 39
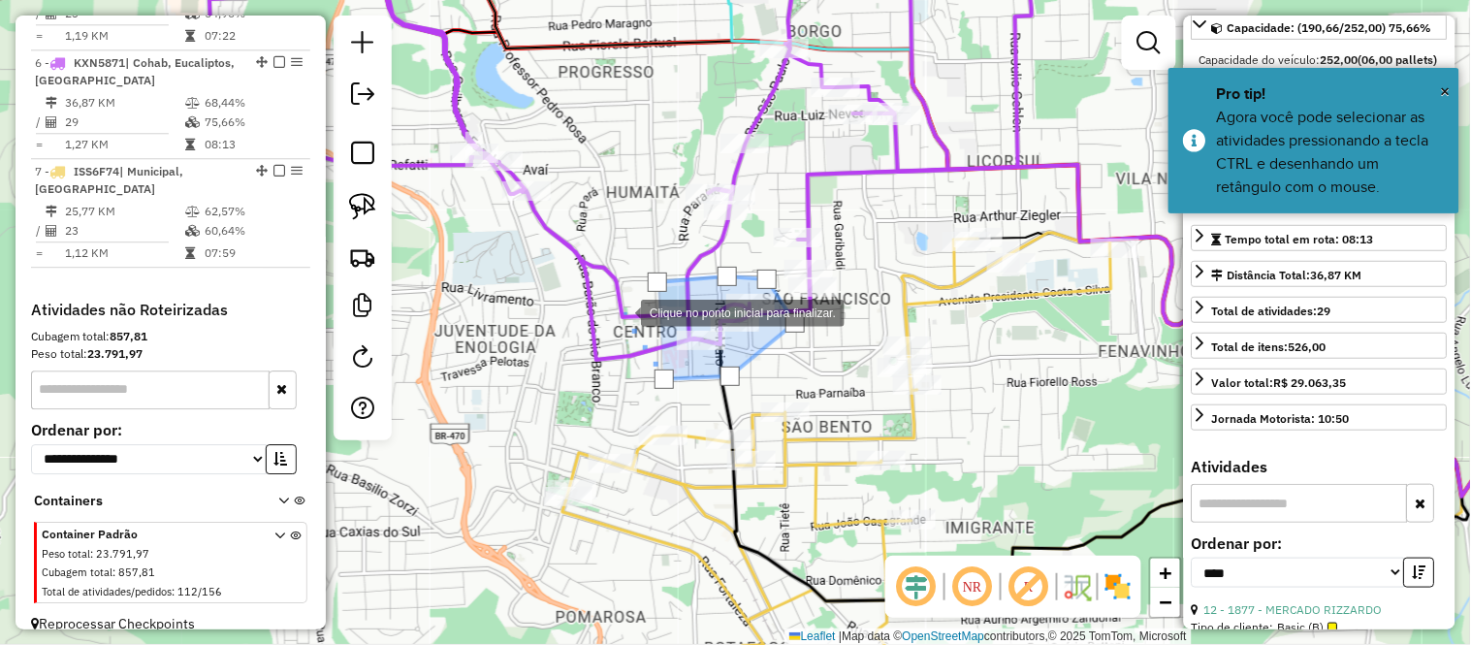
click at [621, 311] on div at bounding box center [621, 311] width 39 height 39
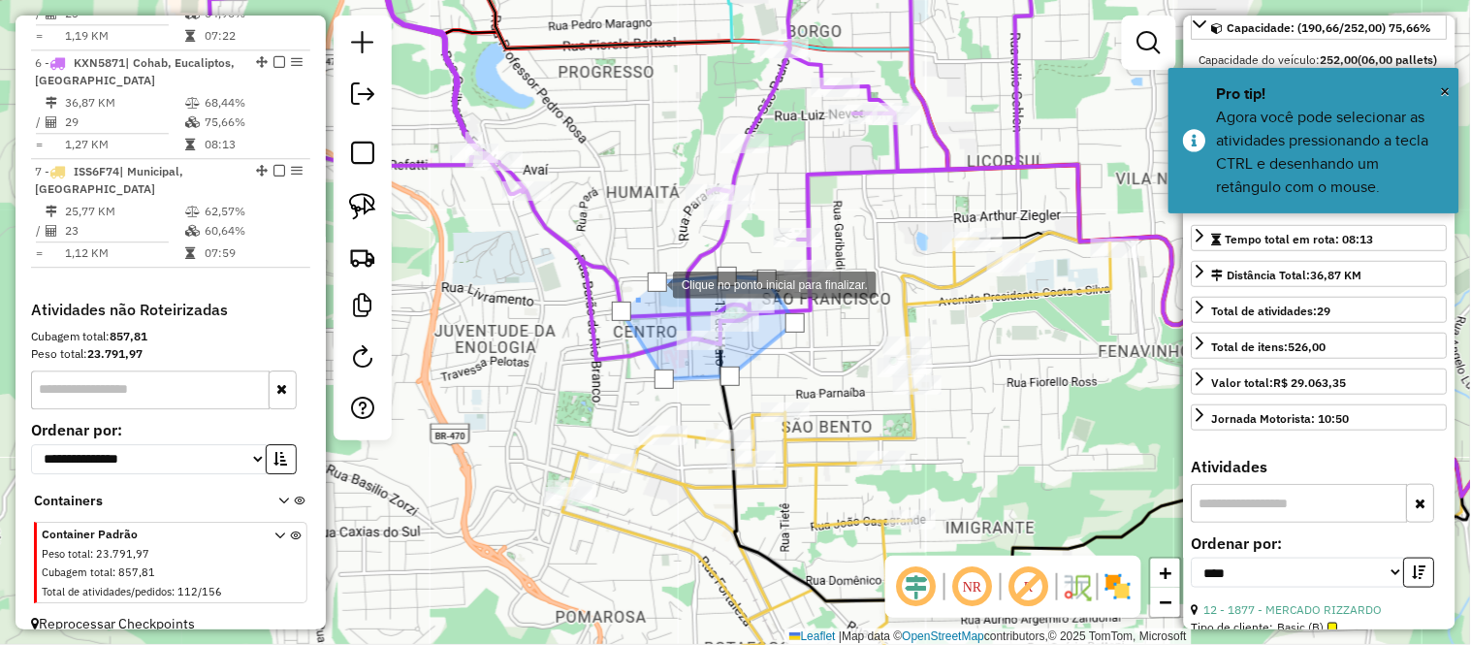
click at [653, 283] on div at bounding box center [657, 281] width 19 height 19
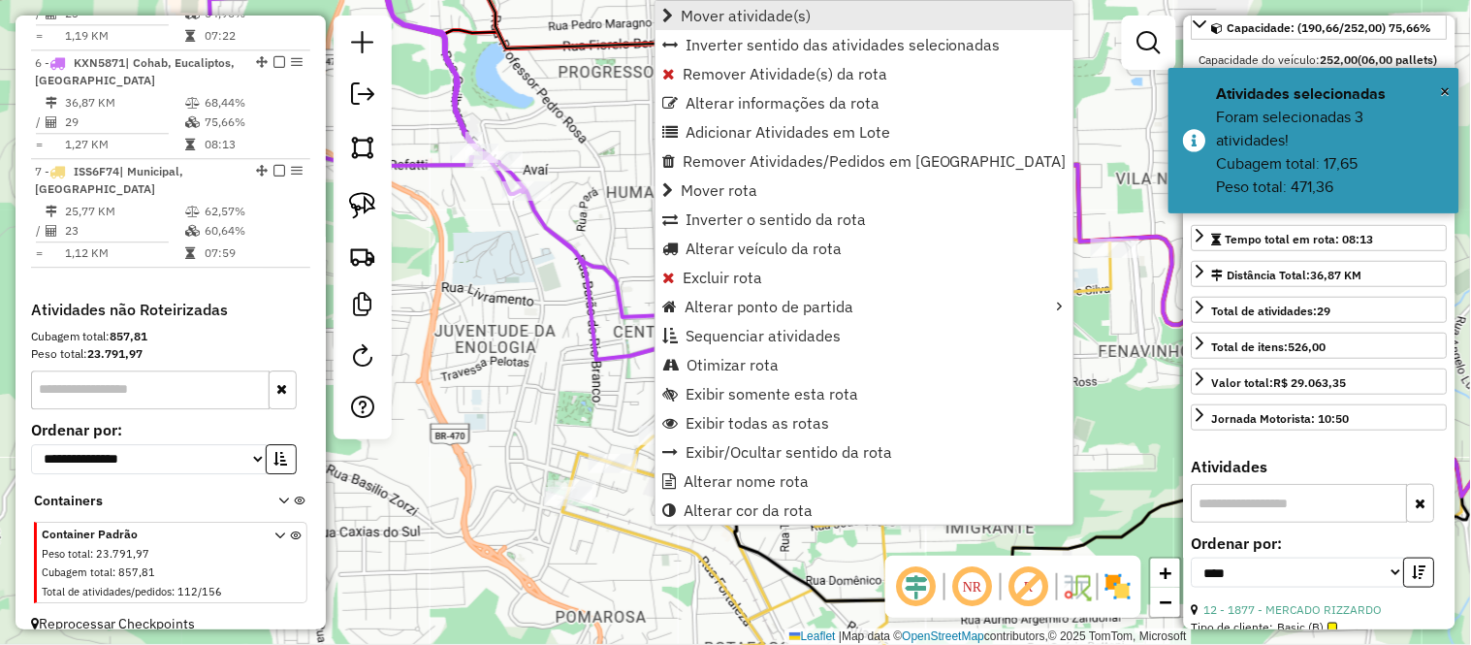
click at [718, 16] on span "Mover atividade(s)" at bounding box center [746, 16] width 130 height 16
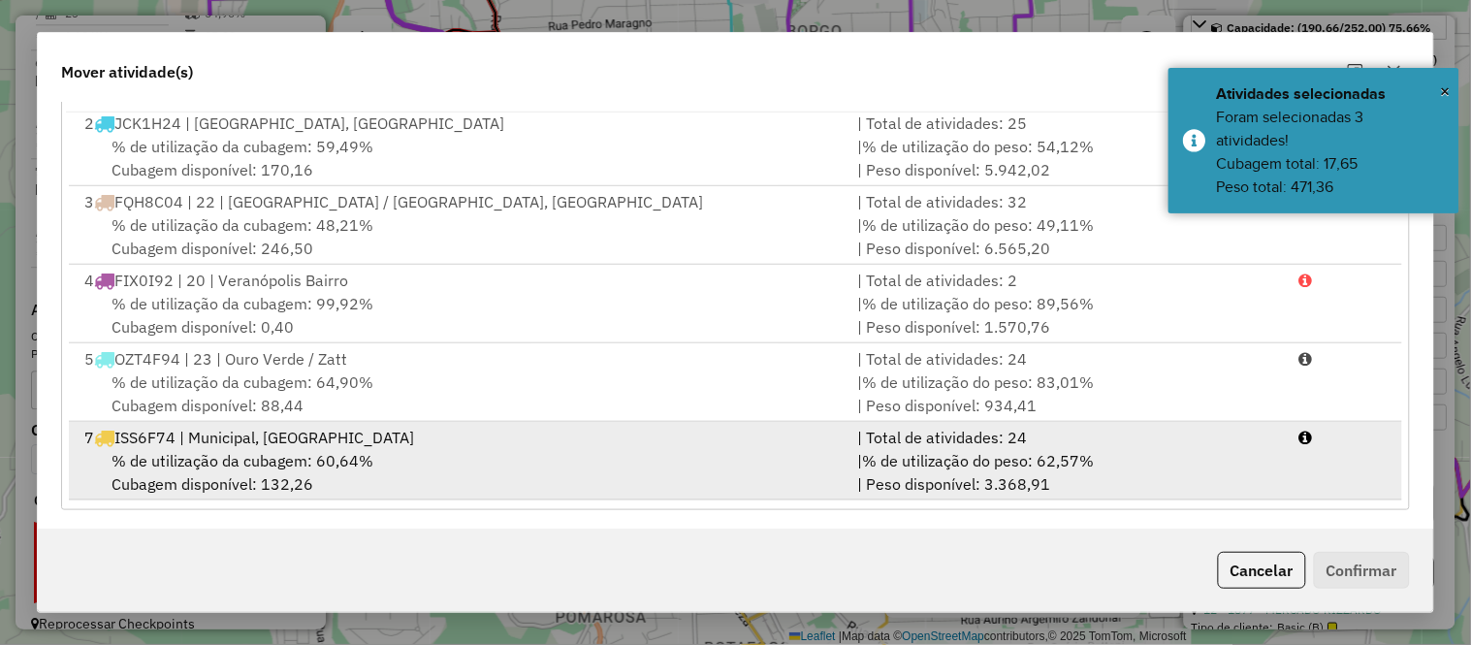
scroll to position [334, 0]
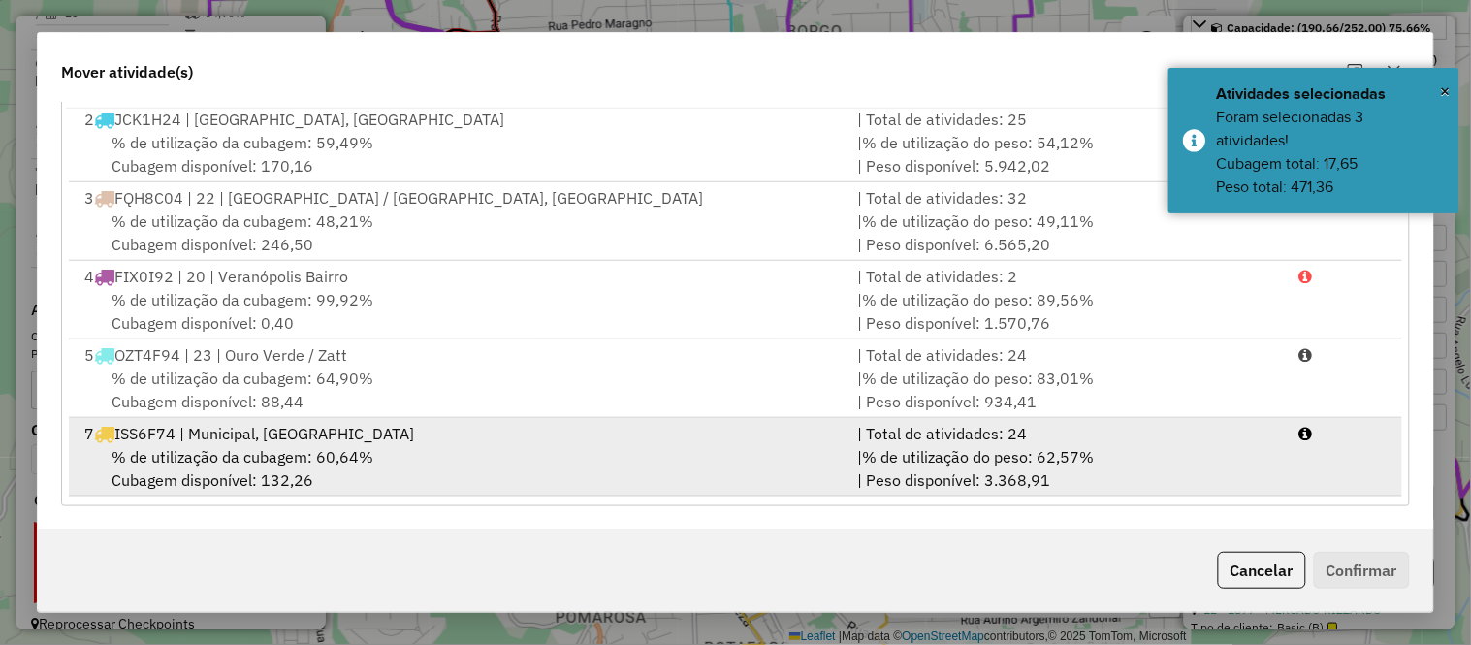
click at [210, 457] on span "% de utilização da cubagem: 60,64%" at bounding box center [242, 456] width 262 height 19
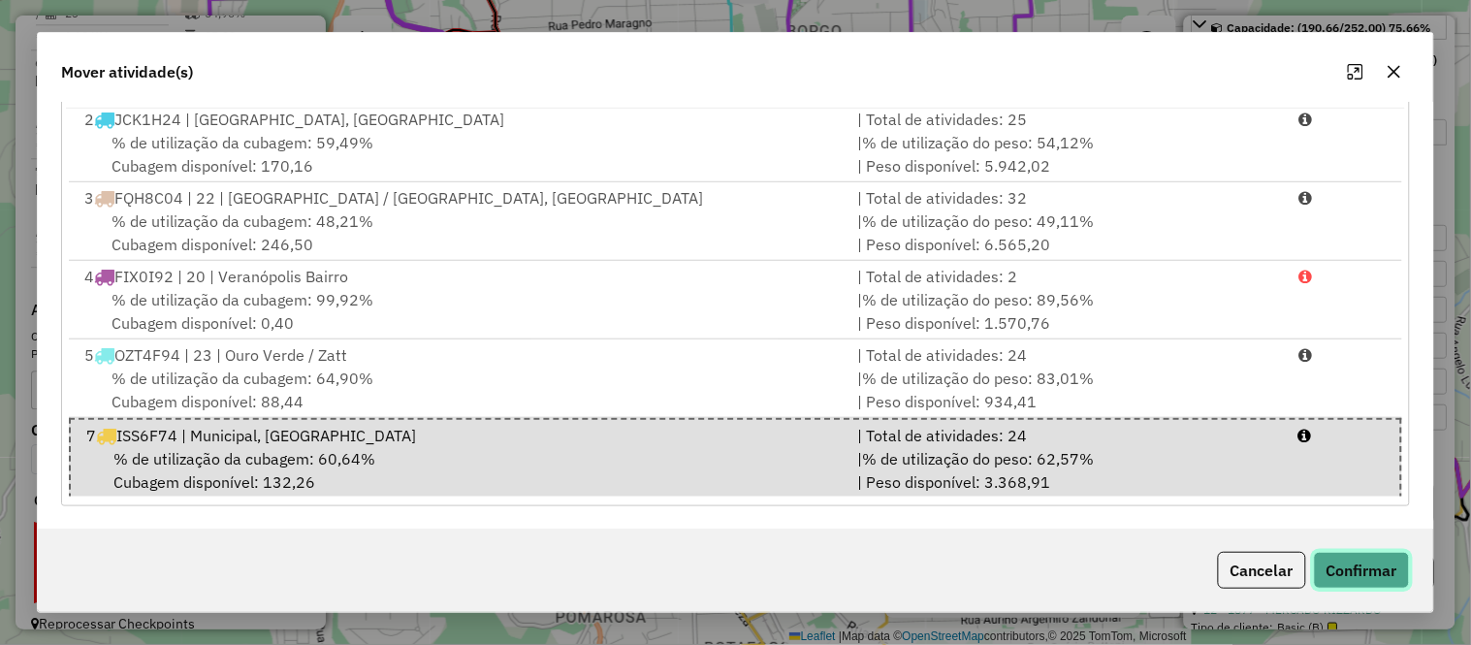
click at [1350, 565] on button "Confirmar" at bounding box center [1362, 570] width 96 height 37
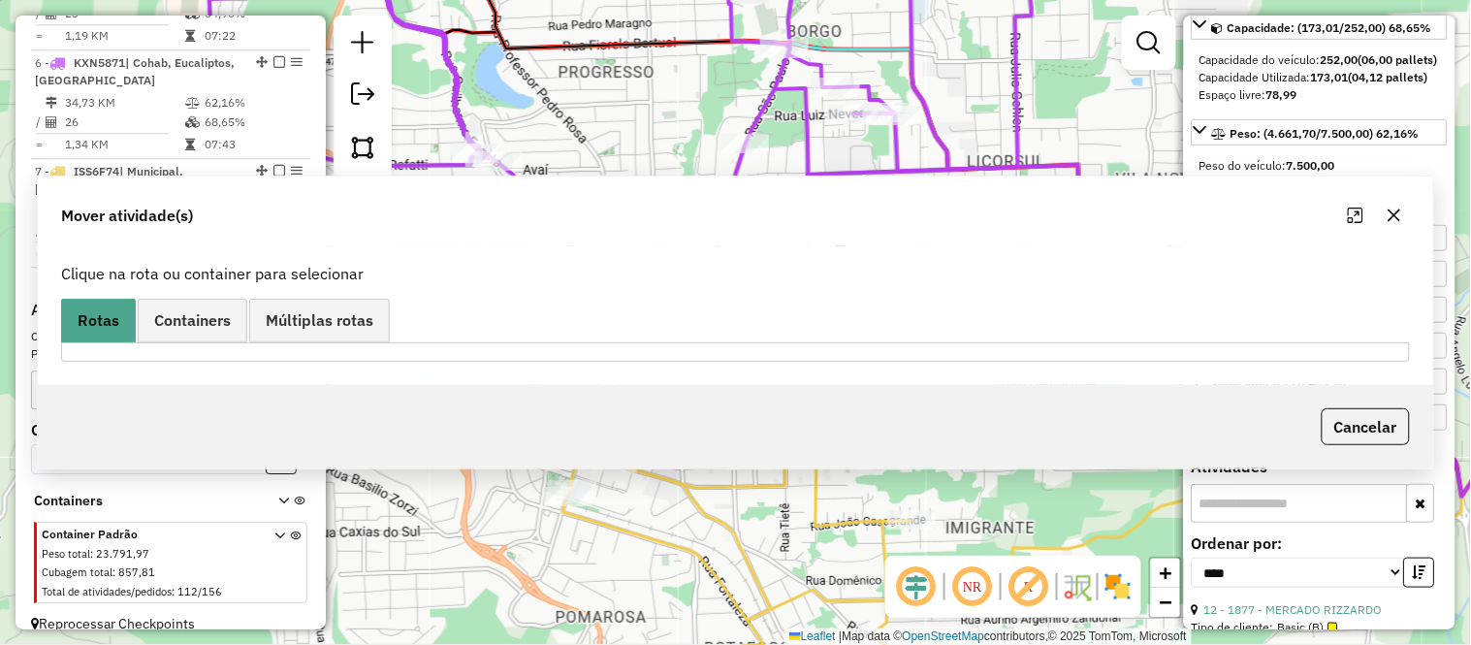
scroll to position [0, 0]
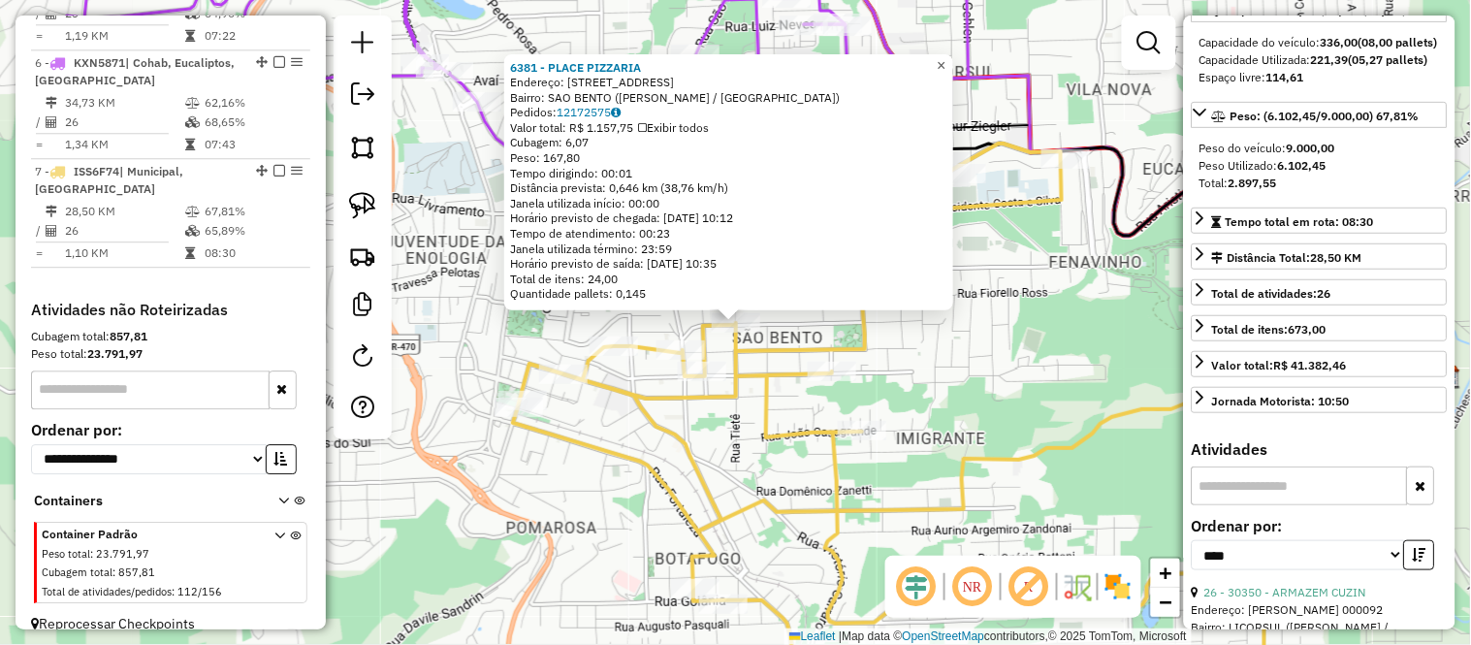
click at [945, 58] on span "×" at bounding box center [941, 65] width 9 height 16
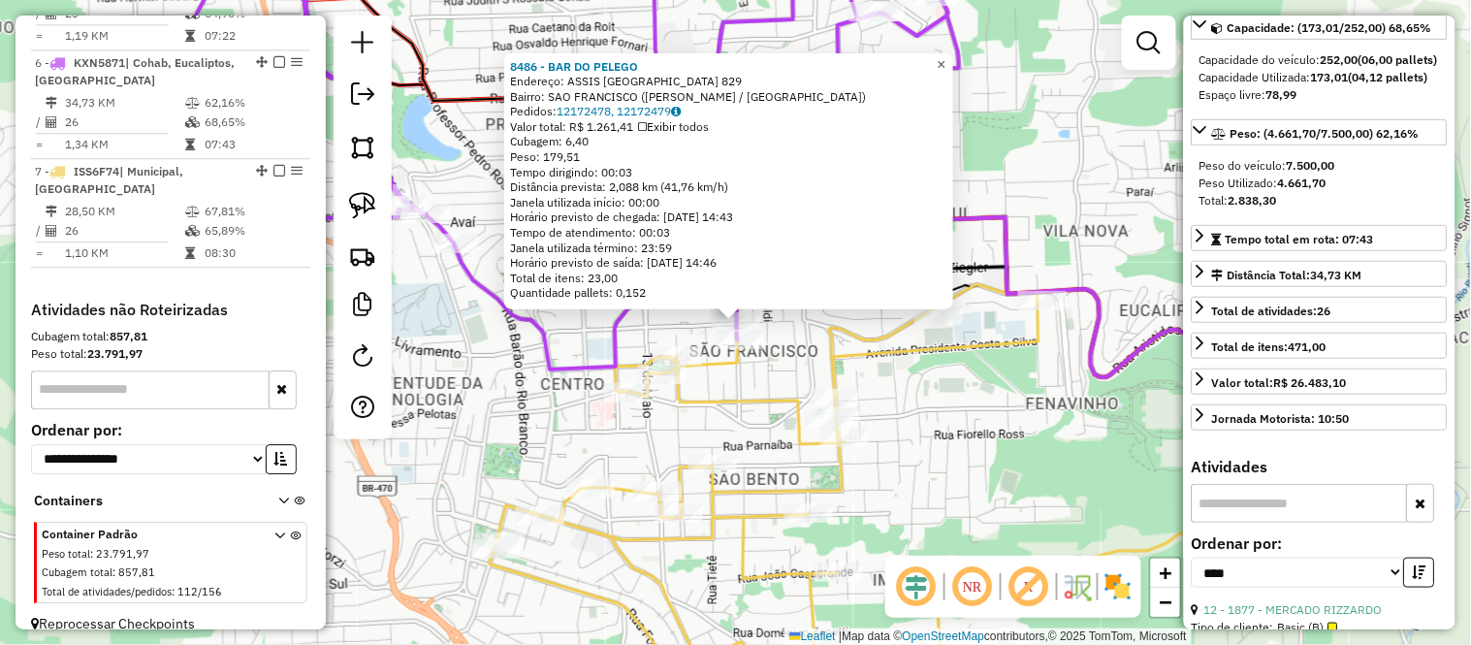
click at [950, 66] on link "×" at bounding box center [941, 64] width 23 height 23
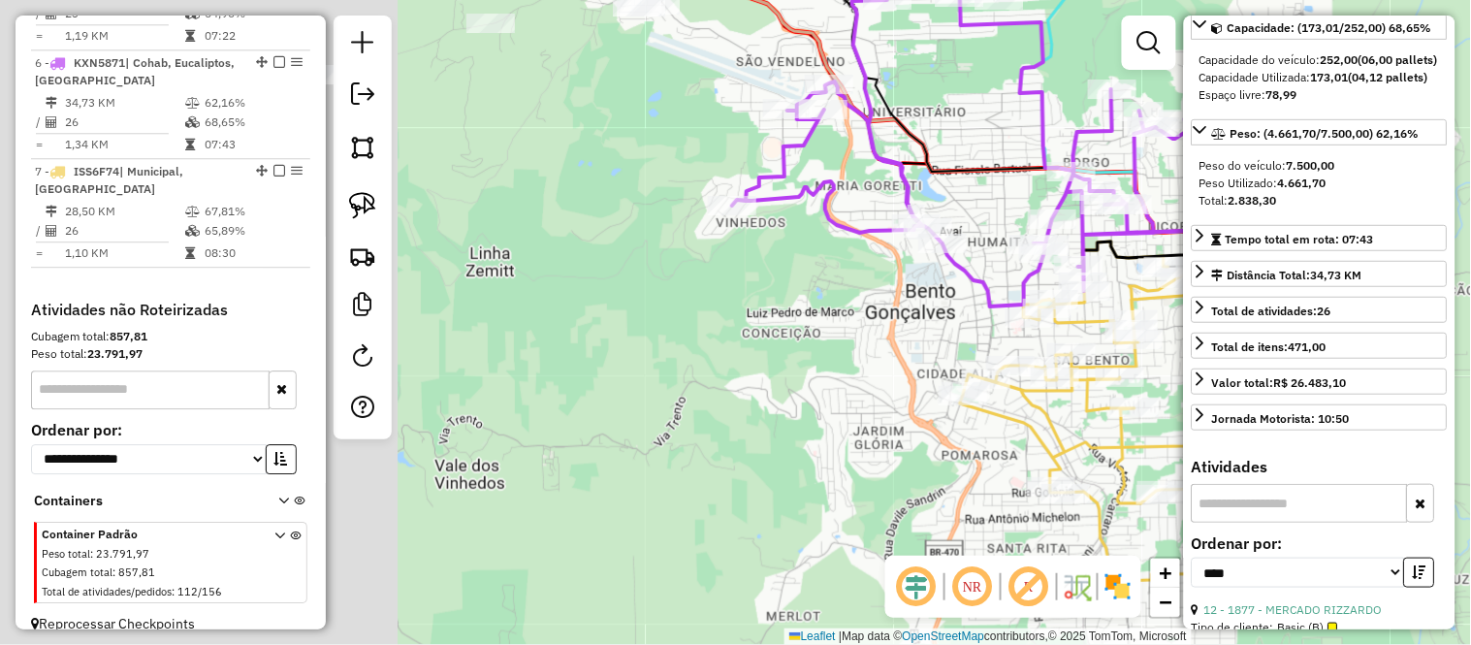
drag, startPoint x: 569, startPoint y: 83, endPoint x: 992, endPoint y: 138, distance: 426.2
click at [992, 138] on div "Janela de atendimento Grade de atendimento Capacidade Transportadoras Veículos …" at bounding box center [735, 322] width 1471 height 645
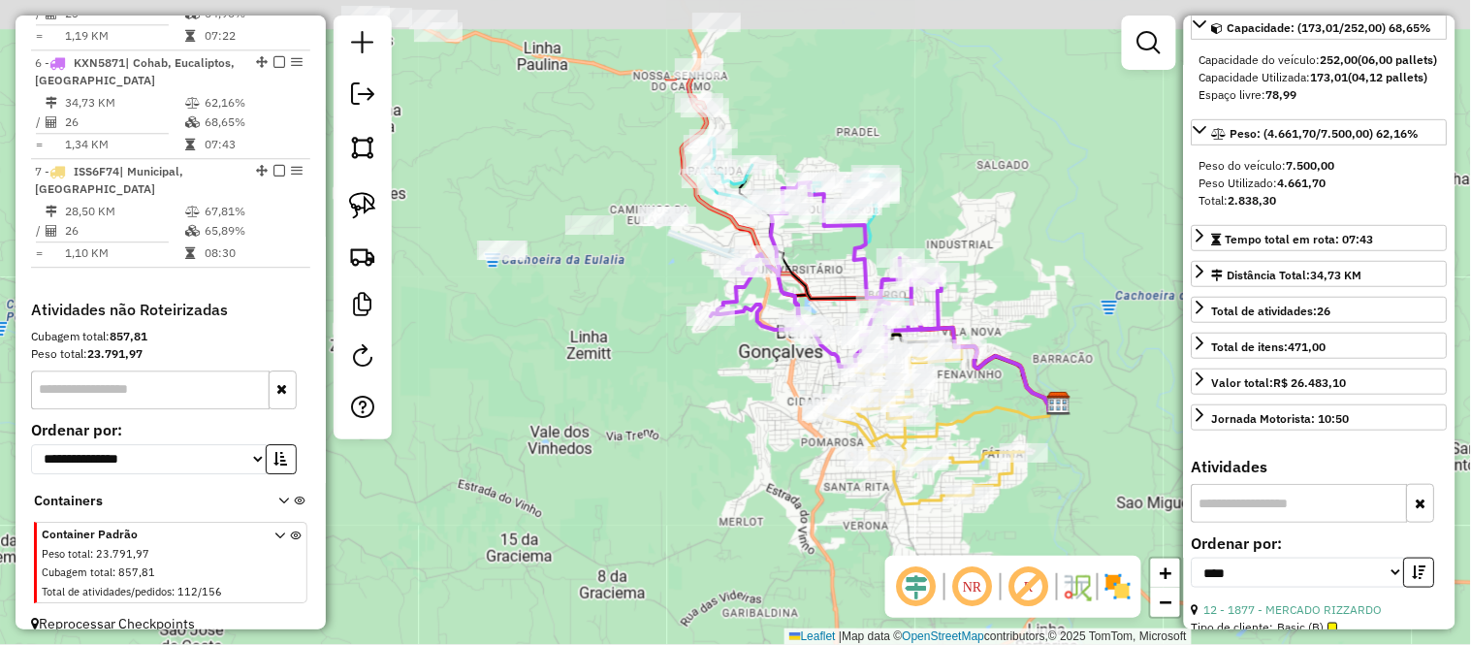
drag, startPoint x: 716, startPoint y: 167, endPoint x: 677, endPoint y: 272, distance: 112.6
click at [677, 272] on div "Janela de atendimento Grade de atendimento Capacidade Transportadoras Veículos …" at bounding box center [735, 322] width 1471 height 645
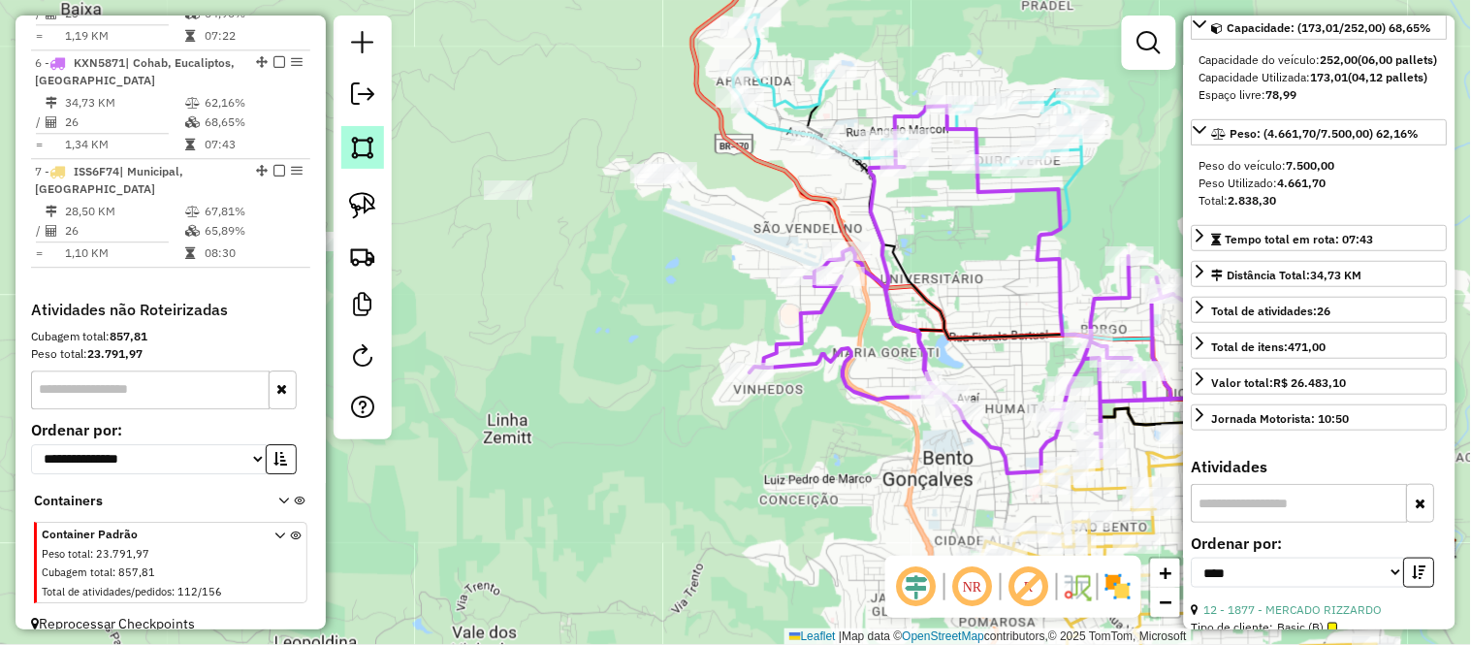
click at [356, 145] on img at bounding box center [362, 147] width 27 height 27
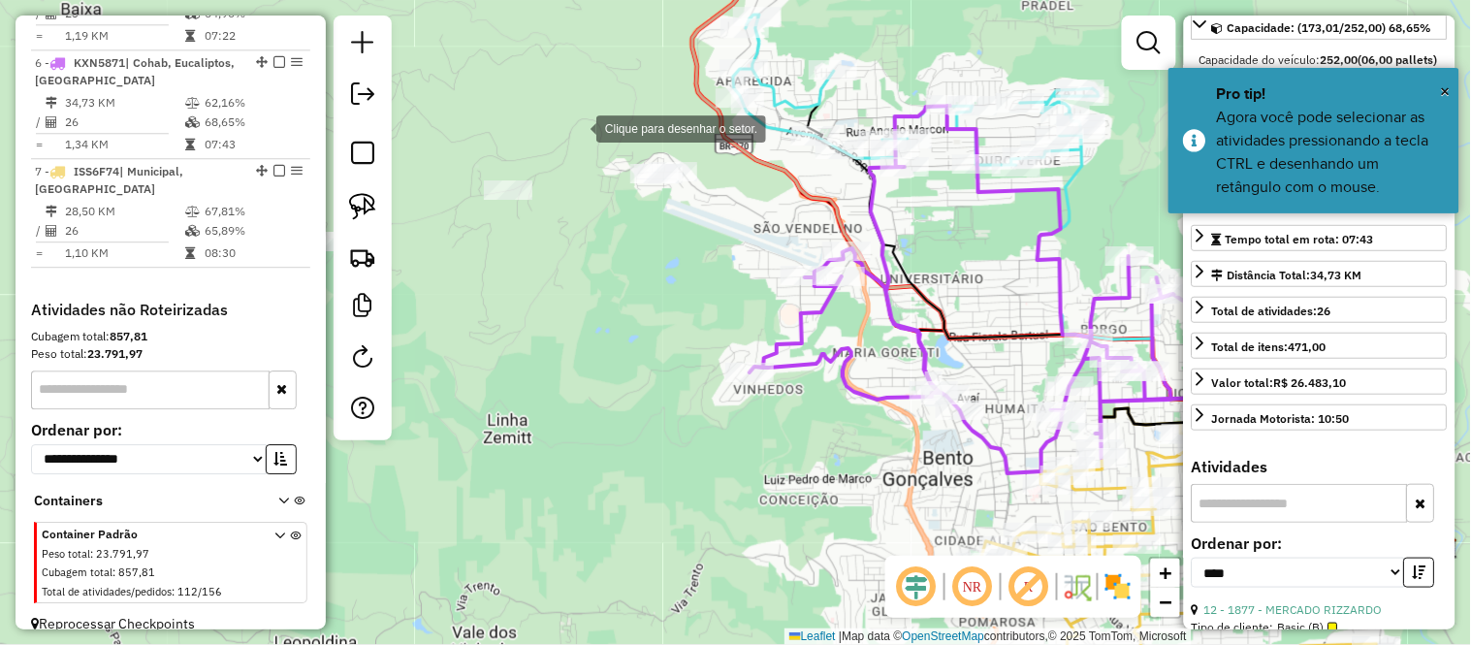
drag, startPoint x: 577, startPoint y: 127, endPoint x: 622, endPoint y: 129, distance: 45.6
click at [577, 127] on div at bounding box center [576, 127] width 39 height 39
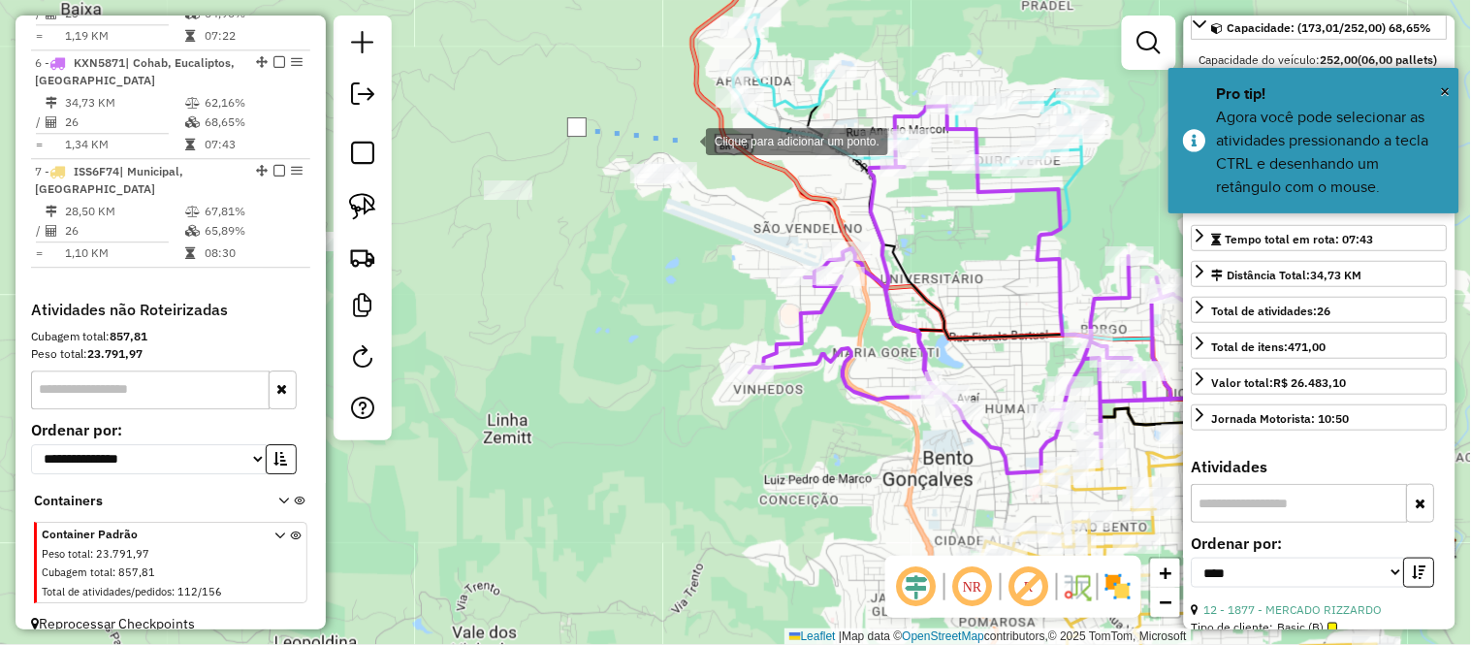
click at [686, 140] on div at bounding box center [686, 139] width 39 height 39
click at [700, 157] on div at bounding box center [700, 157] width 39 height 39
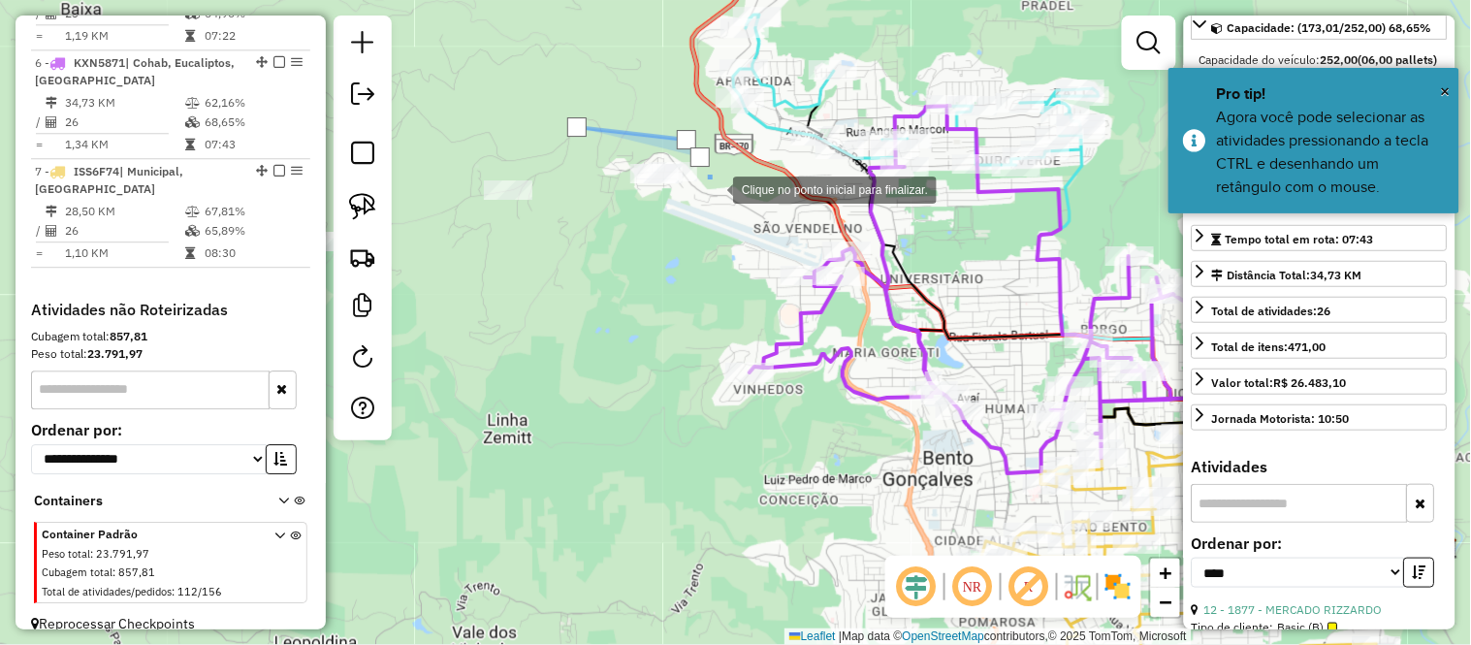
click at [714, 189] on div at bounding box center [713, 188] width 39 height 39
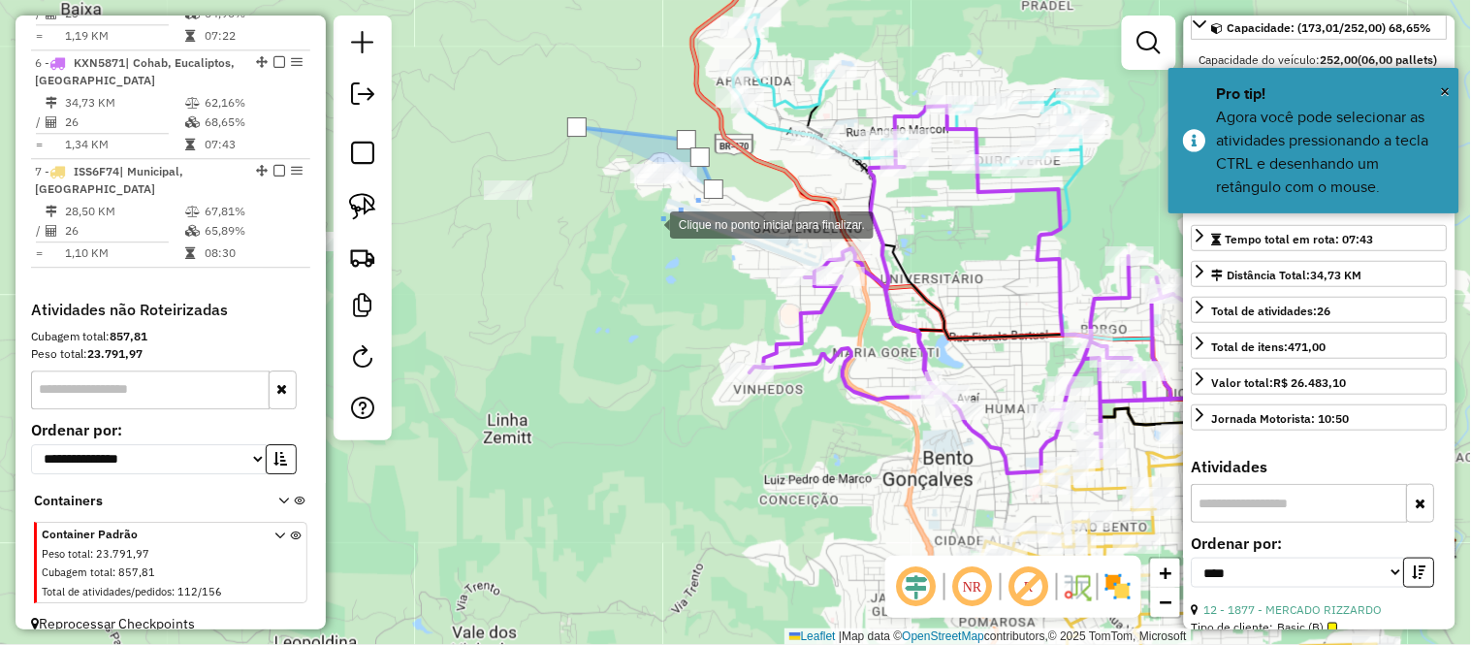
click at [645, 227] on div at bounding box center [650, 223] width 39 height 39
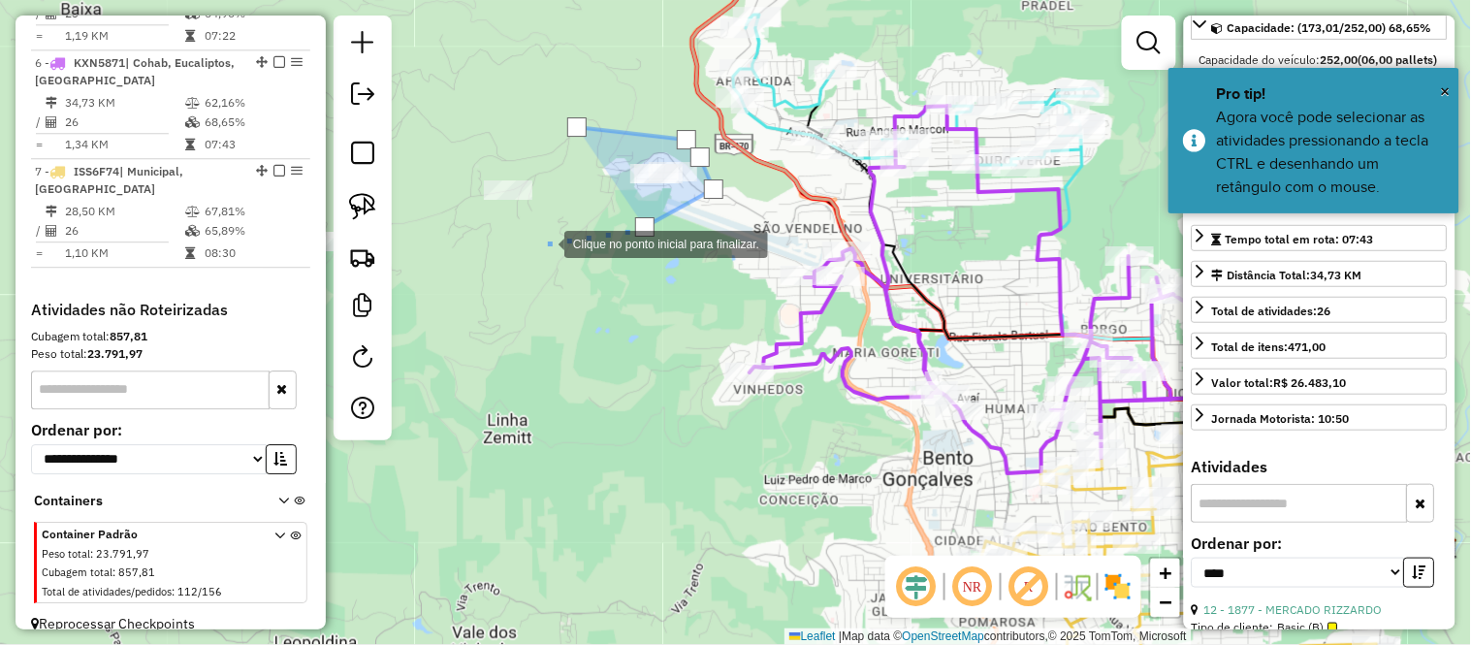
click at [543, 242] on div at bounding box center [544, 242] width 39 height 39
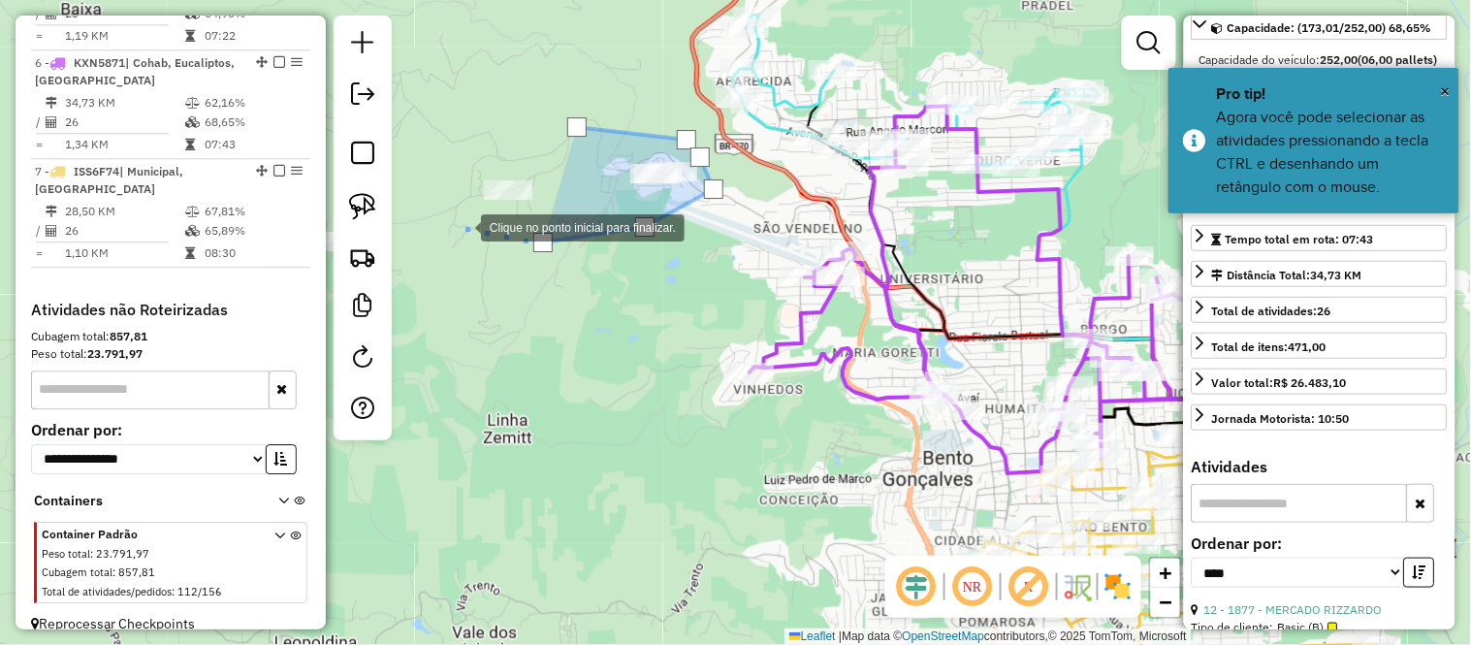
click at [460, 221] on div at bounding box center [461, 226] width 39 height 39
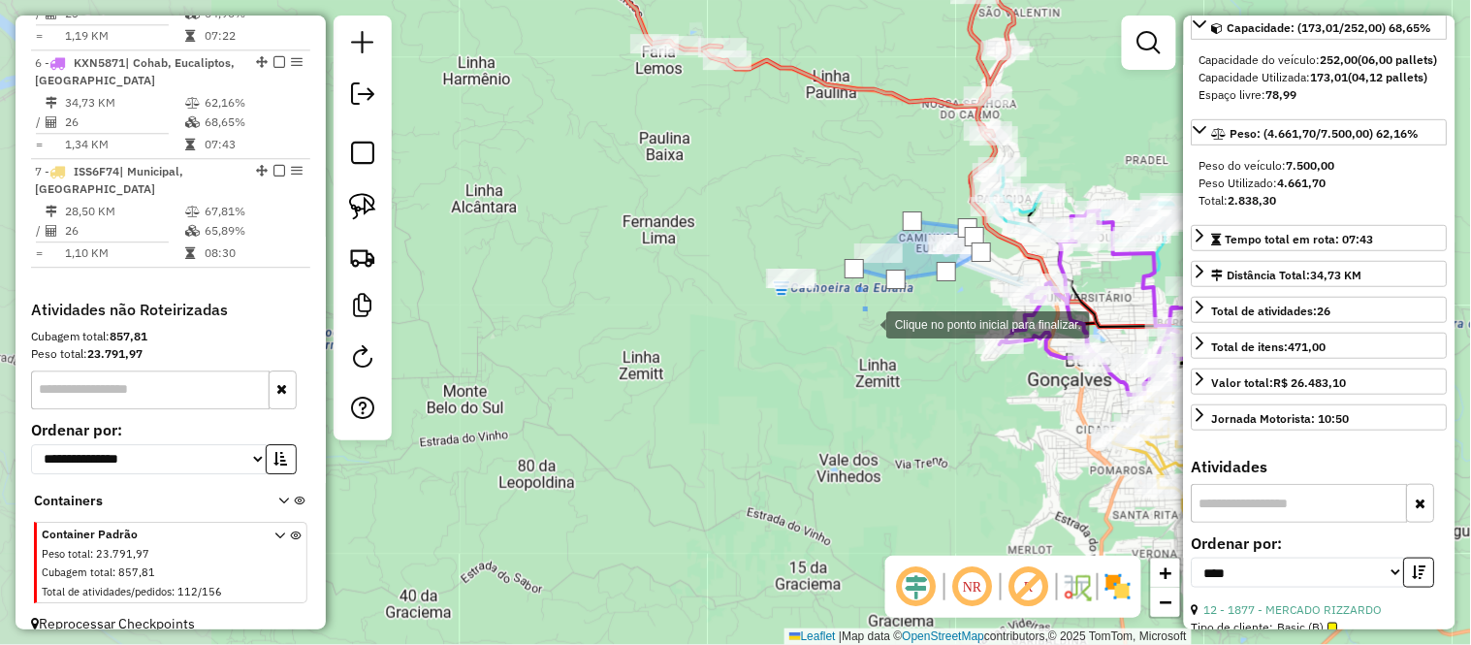
drag, startPoint x: 473, startPoint y: 307, endPoint x: 863, endPoint y: 323, distance: 390.1
click at [863, 323] on div at bounding box center [866, 322] width 39 height 39
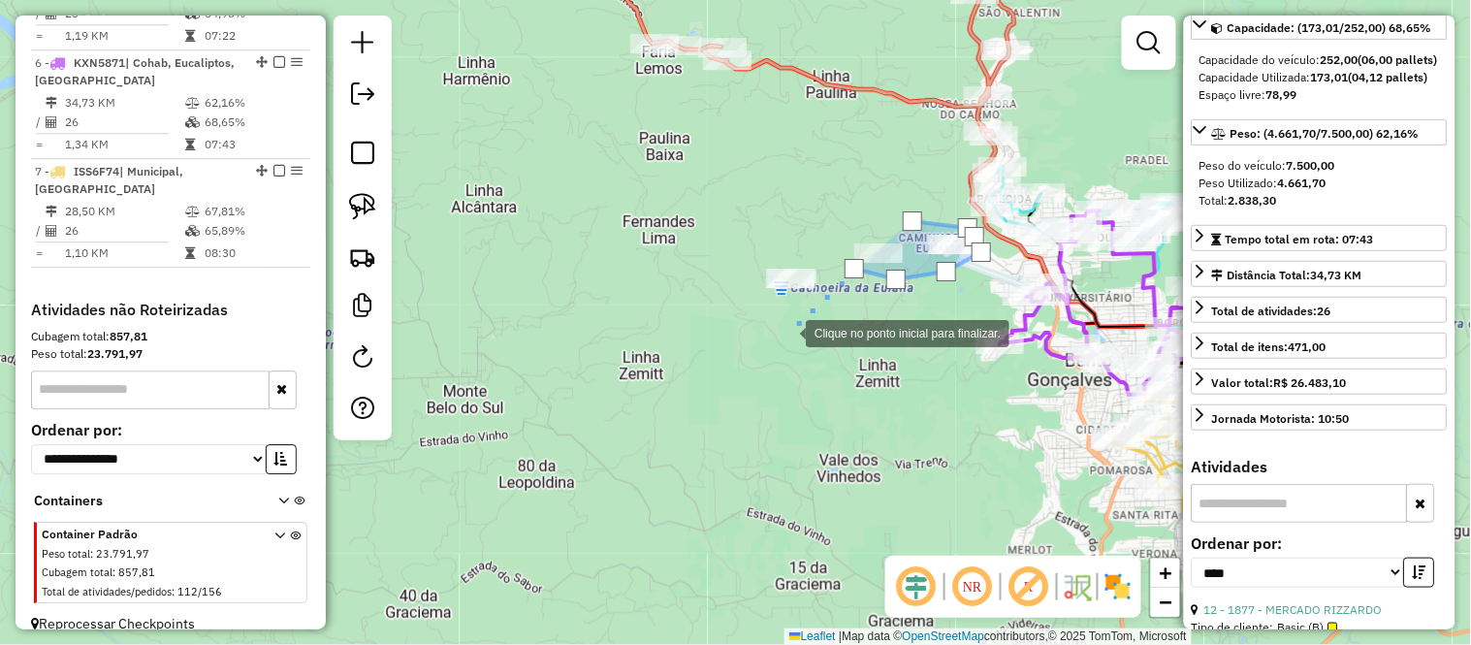
click at [767, 322] on div at bounding box center [786, 331] width 39 height 39
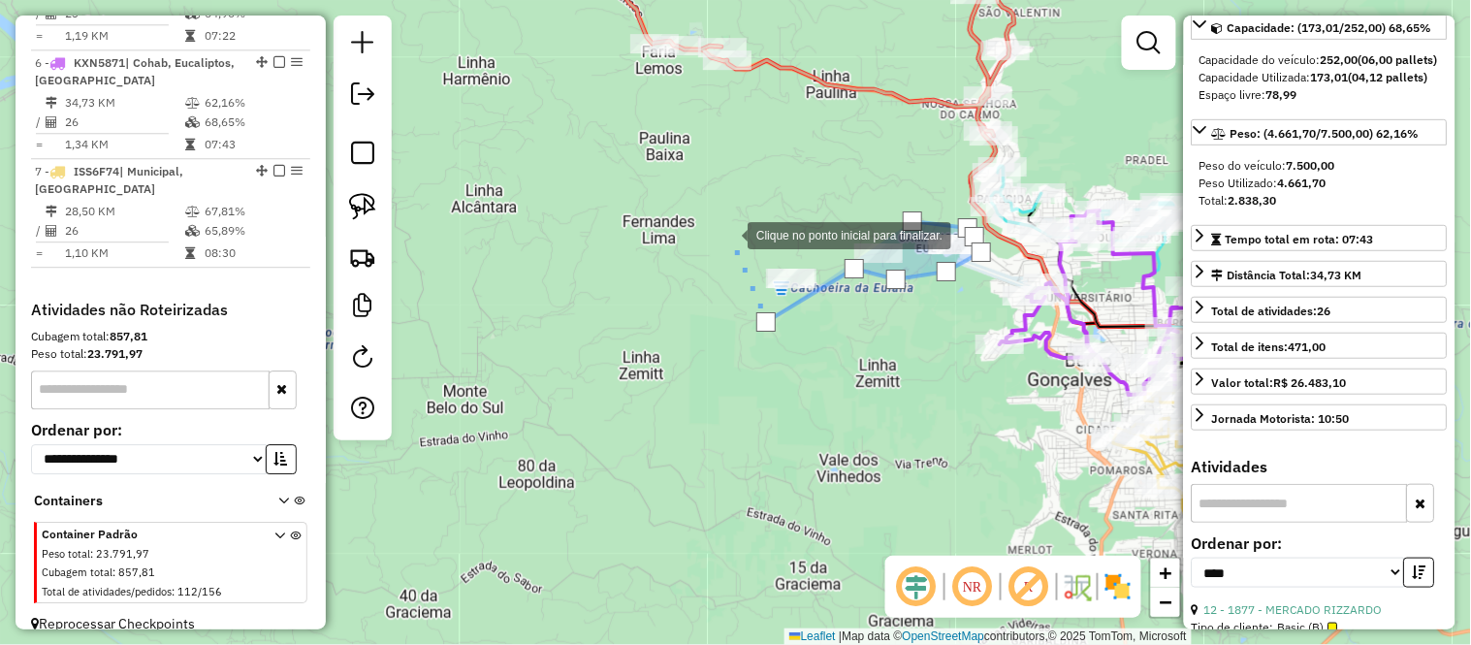
click at [728, 234] on div at bounding box center [728, 233] width 39 height 39
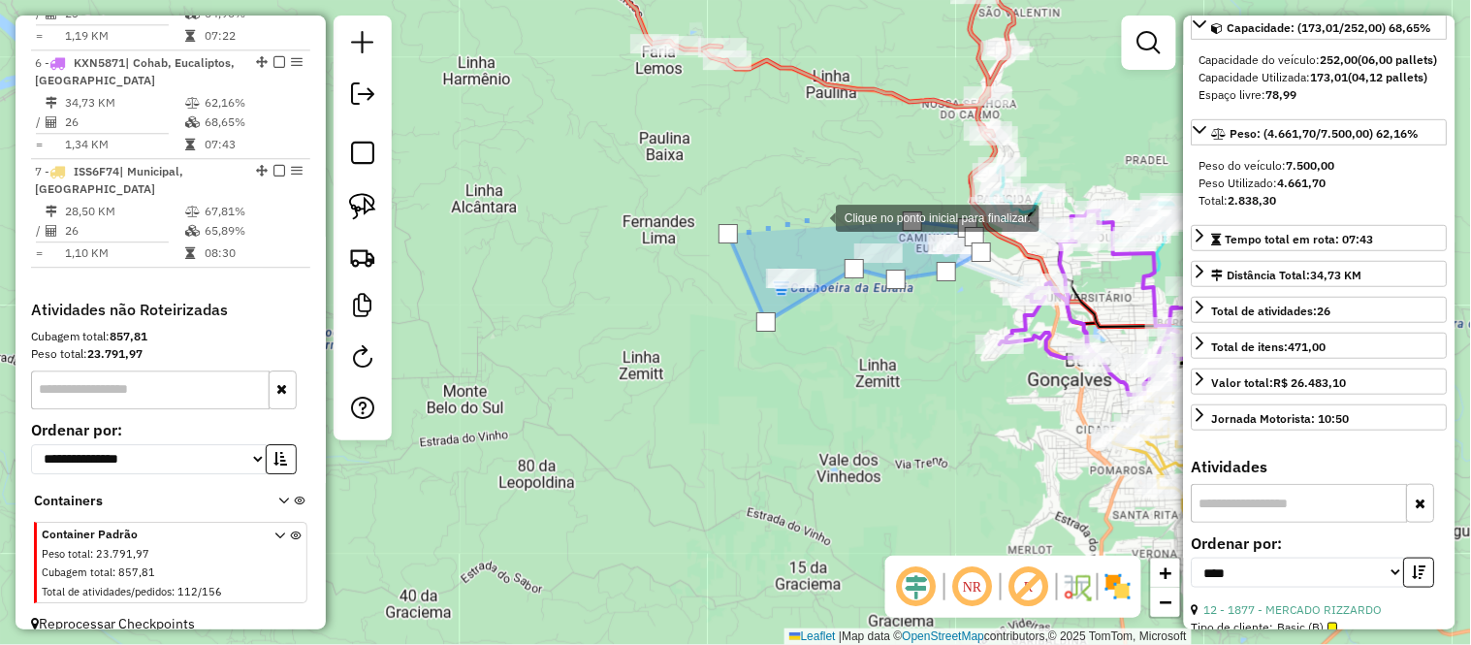
click at [816, 216] on div at bounding box center [816, 216] width 39 height 39
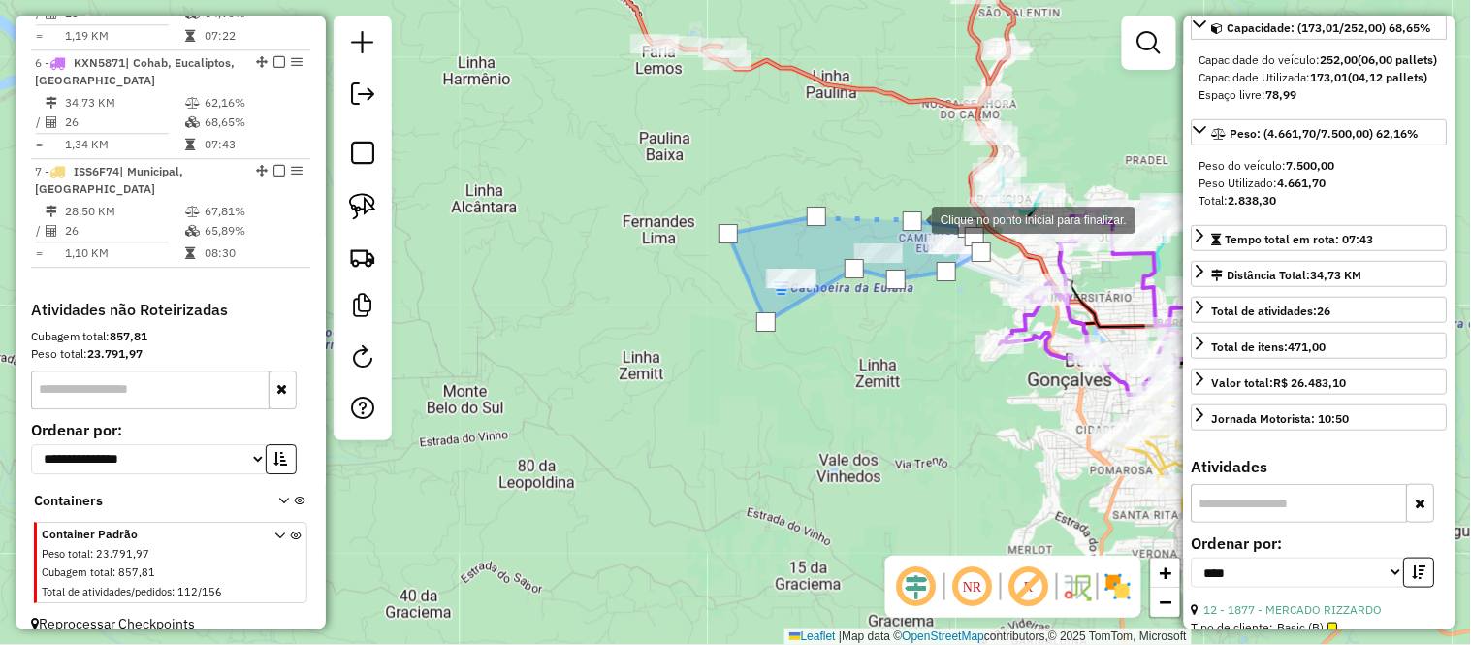
click at [912, 218] on div at bounding box center [912, 220] width 19 height 19
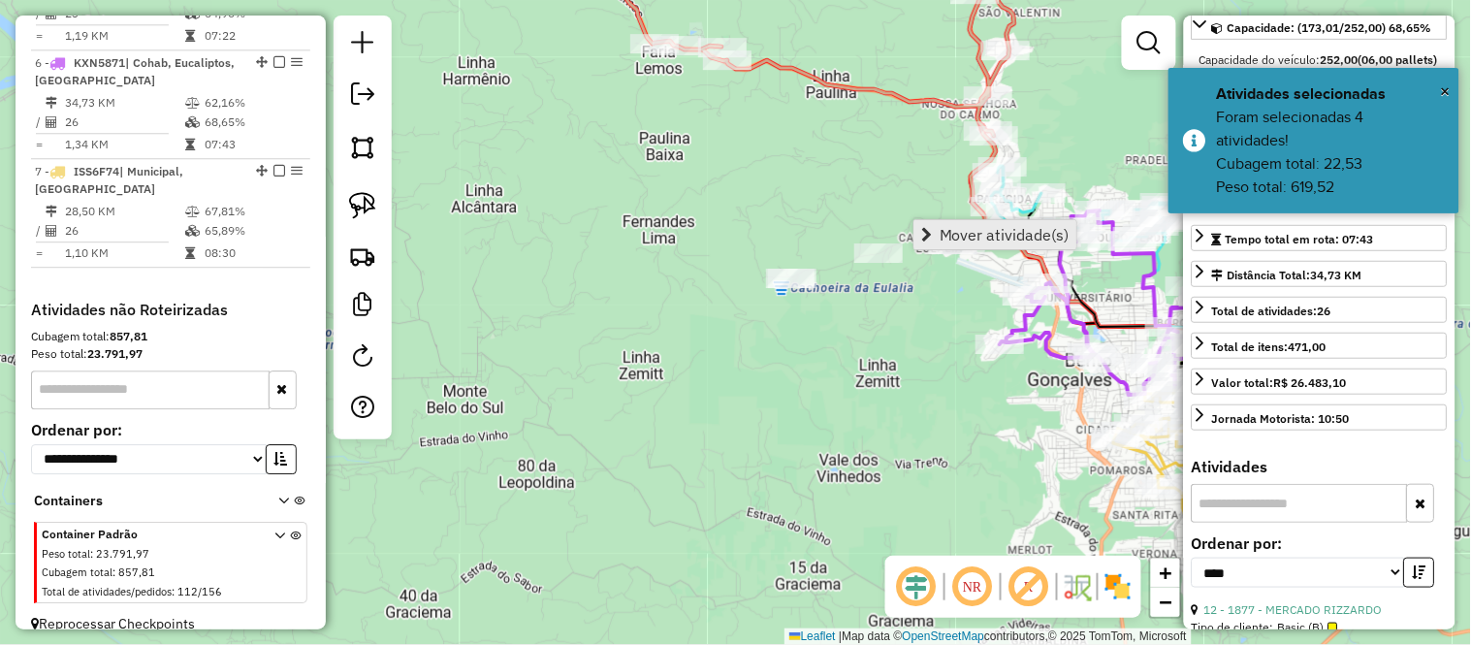
click at [947, 227] on span "Mover atividade(s)" at bounding box center [1004, 235] width 130 height 16
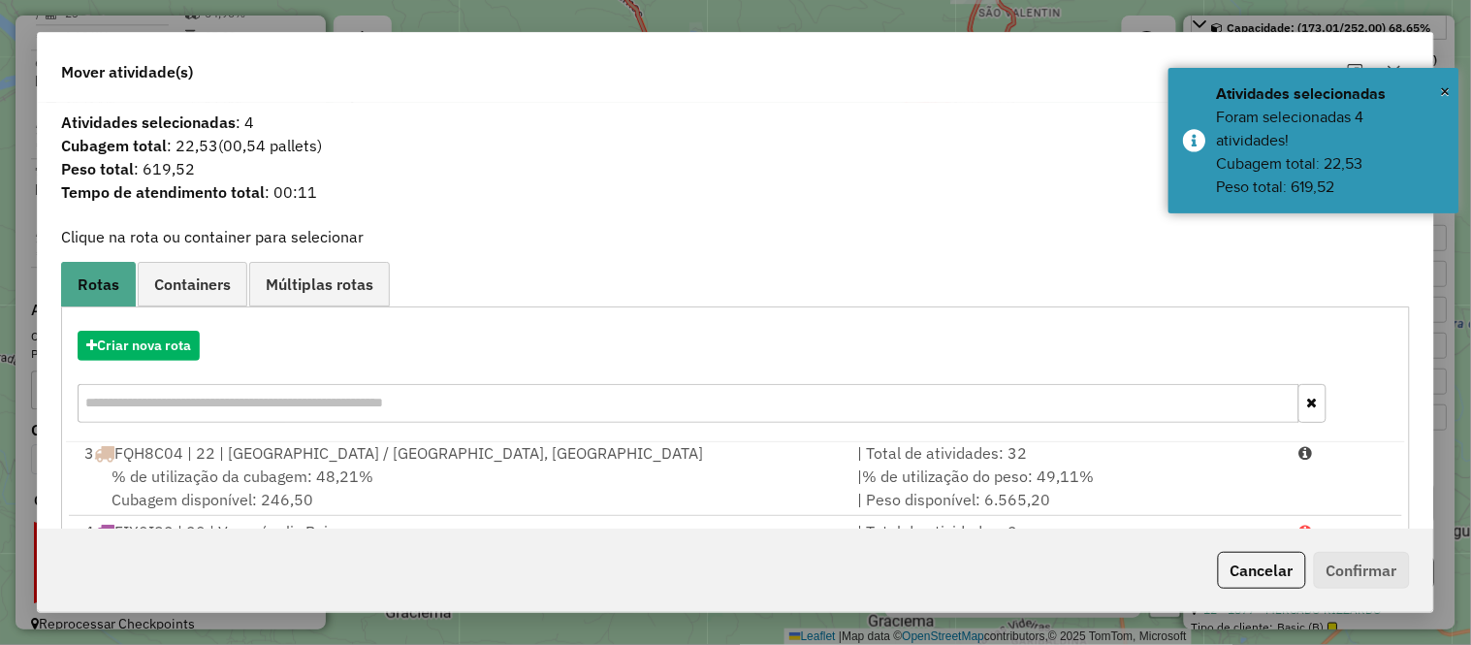
scroll to position [334, 0]
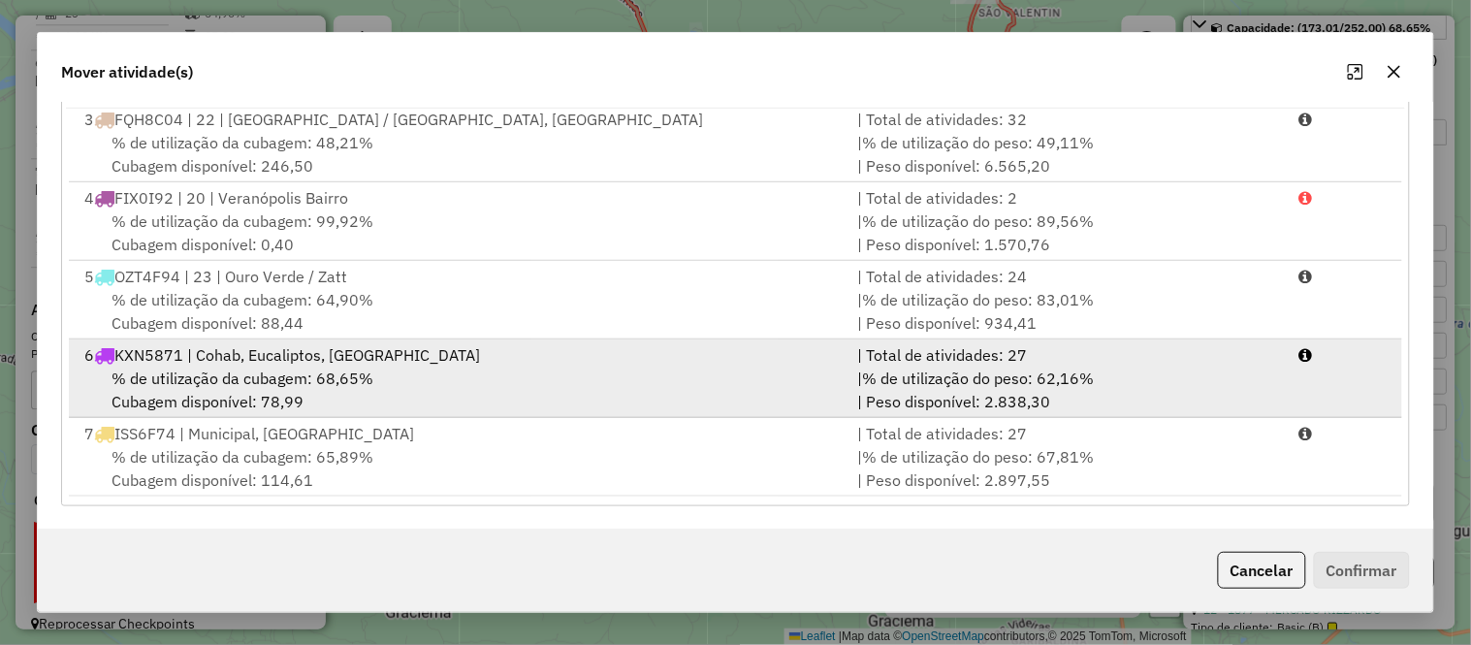
click at [314, 379] on span "% de utilização da cubagem: 68,65%" at bounding box center [242, 377] width 262 height 19
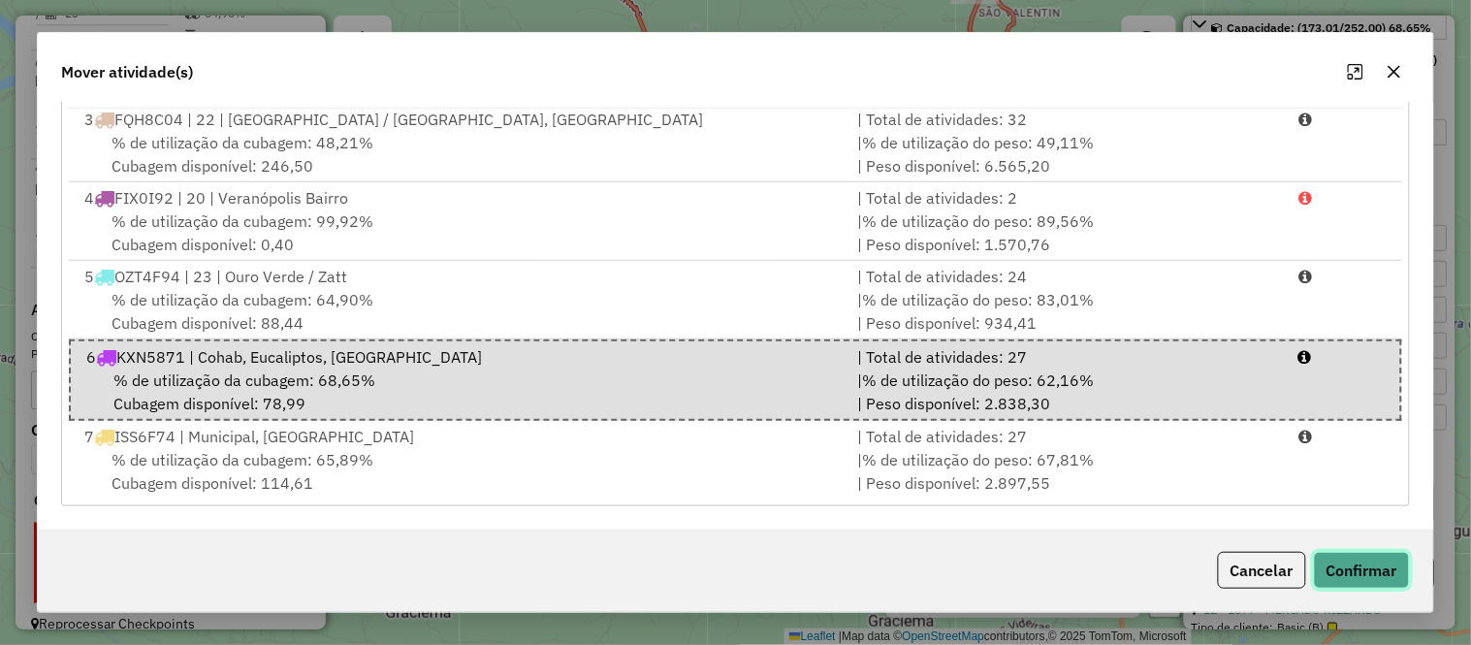
click at [1364, 575] on button "Confirmar" at bounding box center [1362, 570] width 96 height 37
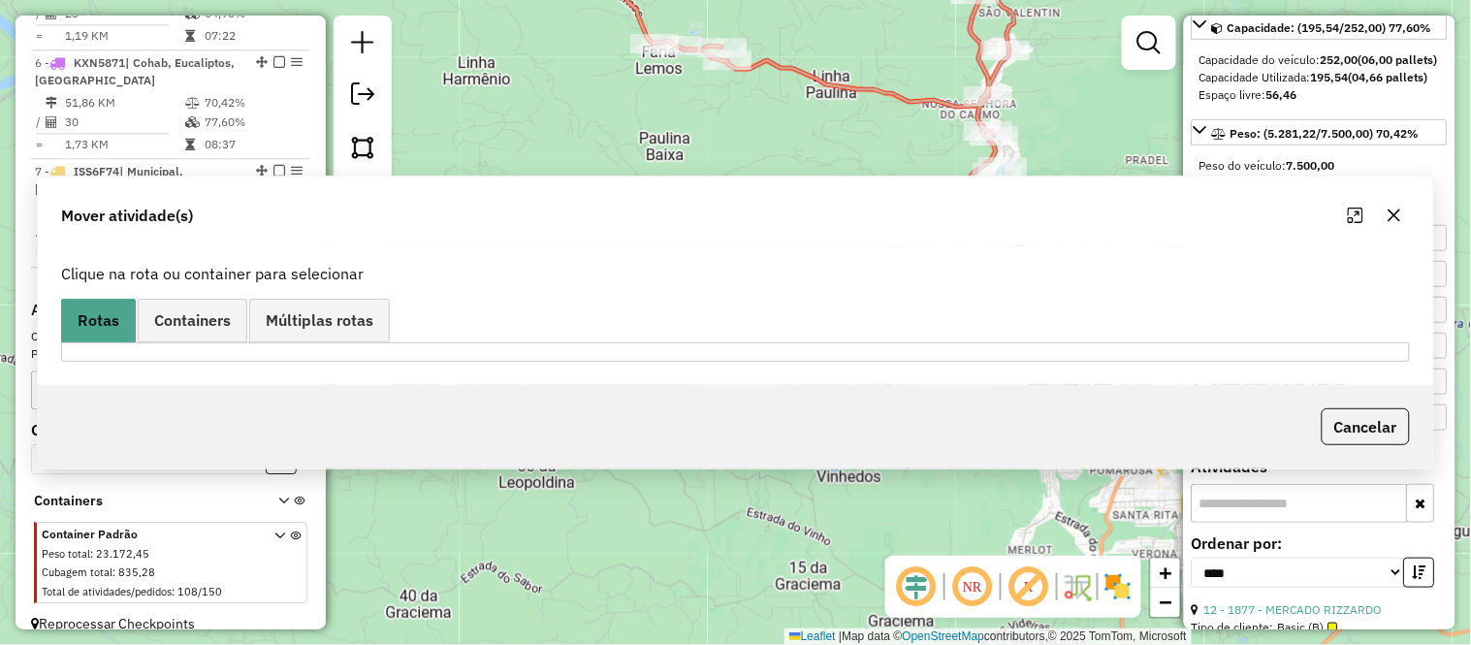
scroll to position [0, 0]
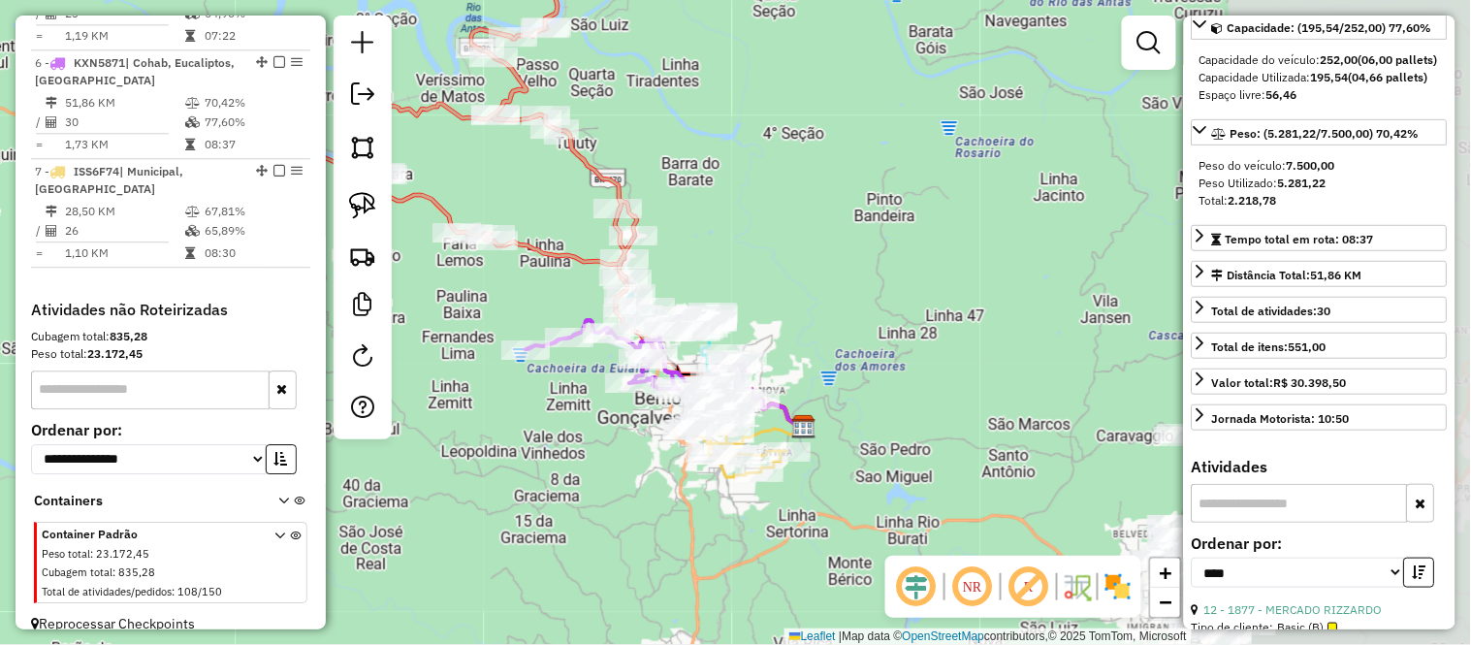
drag, startPoint x: 840, startPoint y: 403, endPoint x: 587, endPoint y: 410, distance: 253.1
click at [587, 410] on div "Janela de atendimento Grade de atendimento Capacidade Transportadoras Veículos …" at bounding box center [735, 322] width 1471 height 645
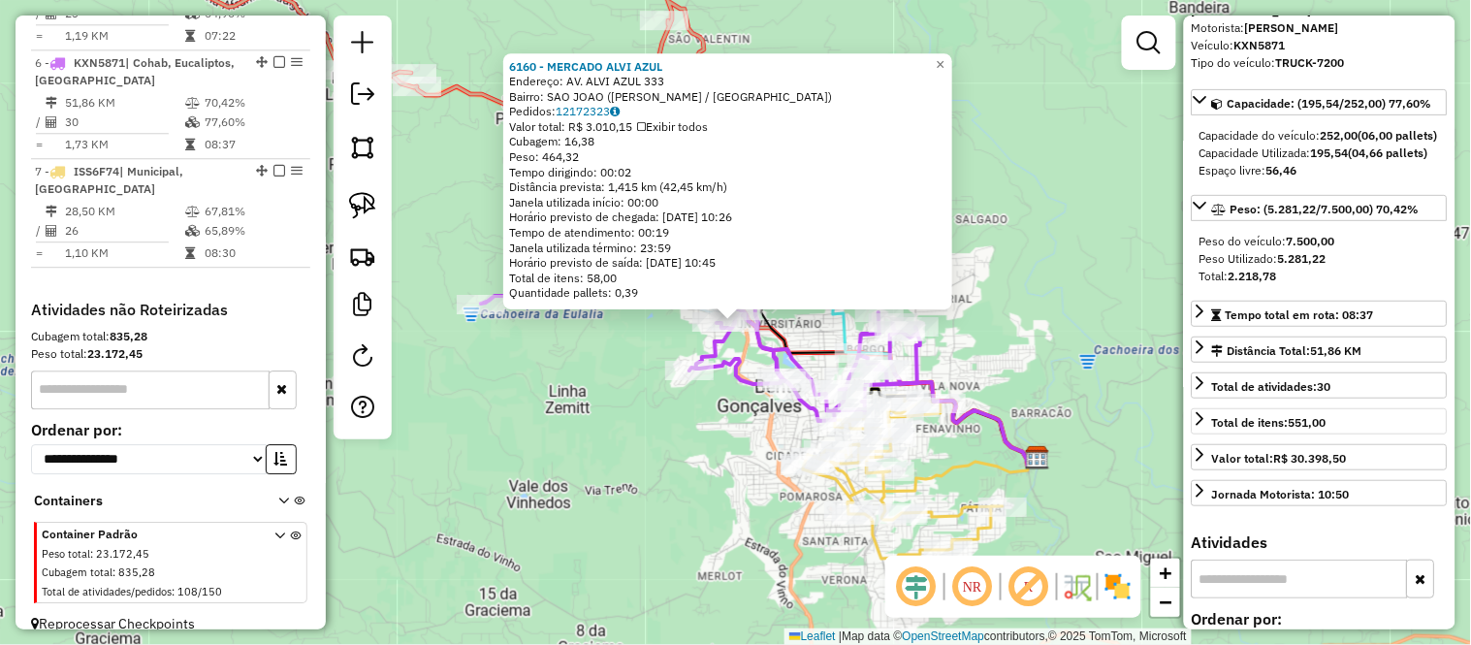
scroll to position [90, 0]
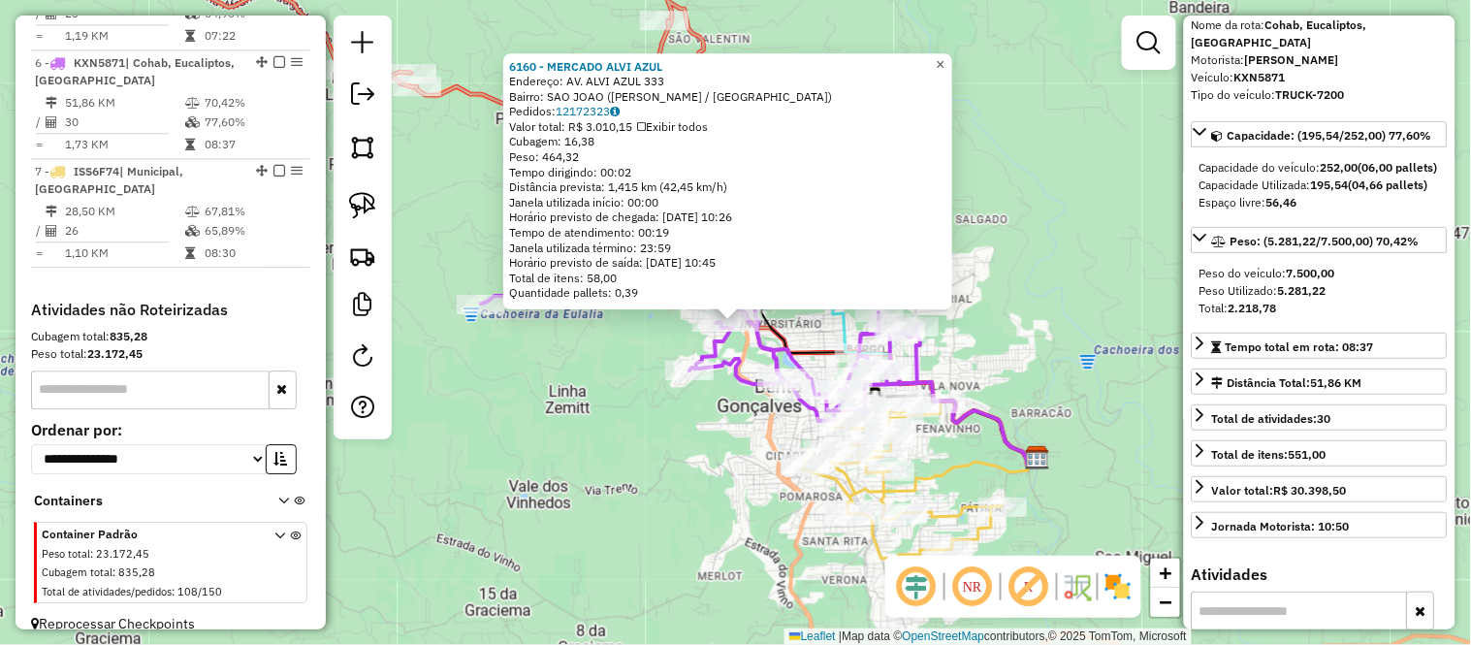
click at [944, 65] on span "×" at bounding box center [940, 64] width 9 height 16
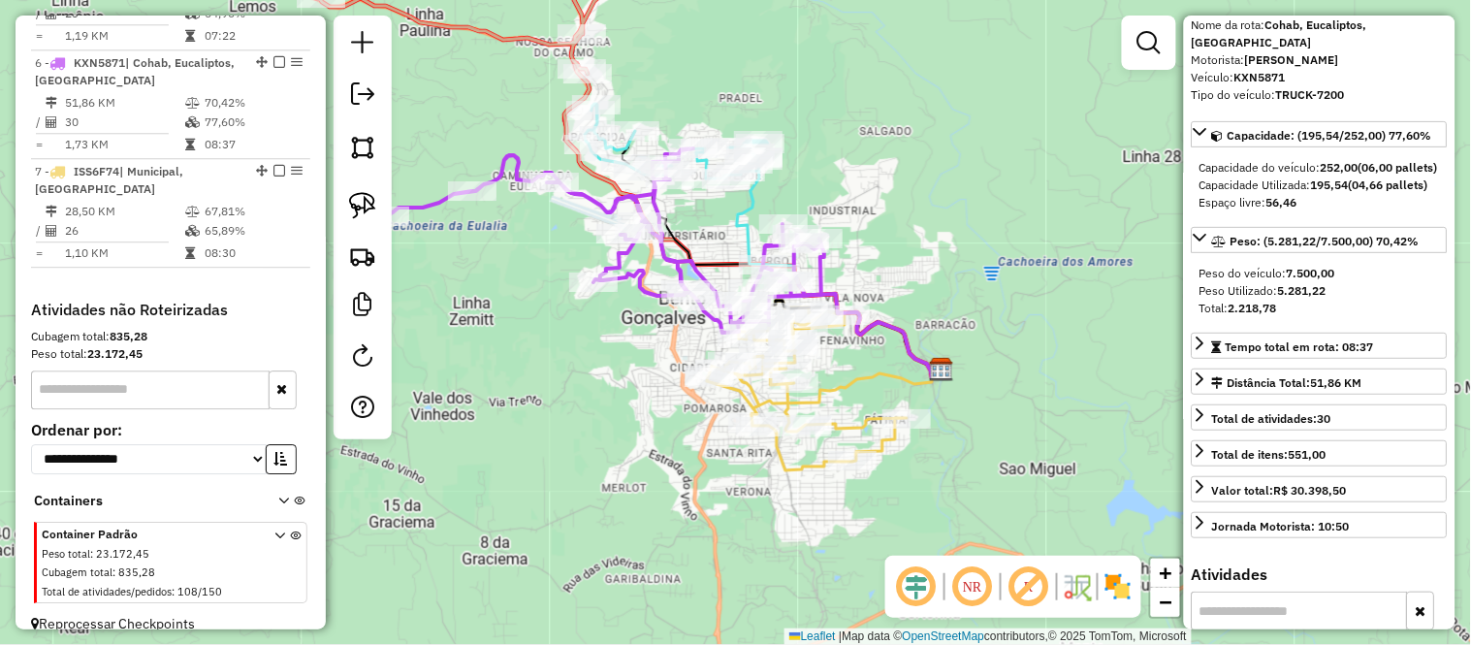
drag, startPoint x: 1003, startPoint y: 333, endPoint x: 829, endPoint y: 140, distance: 260.2
click at [831, 140] on div "Janela de atendimento Grade de atendimento Capacidade Transportadoras Veículos …" at bounding box center [735, 322] width 1471 height 645
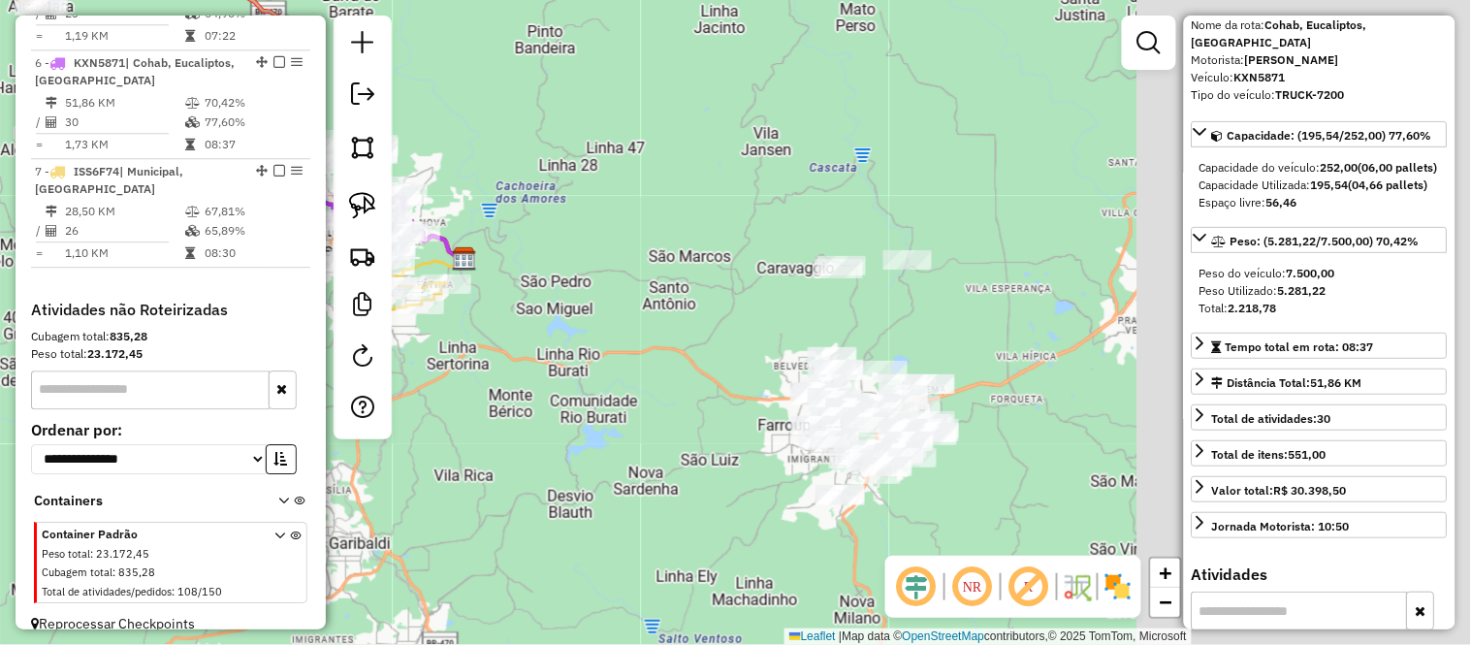
drag, startPoint x: 936, startPoint y: 289, endPoint x: 609, endPoint y: 332, distance: 329.5
click at [609, 332] on div "Janela de atendimento Grade de atendimento Capacidade Transportadoras Veículos …" at bounding box center [735, 322] width 1471 height 645
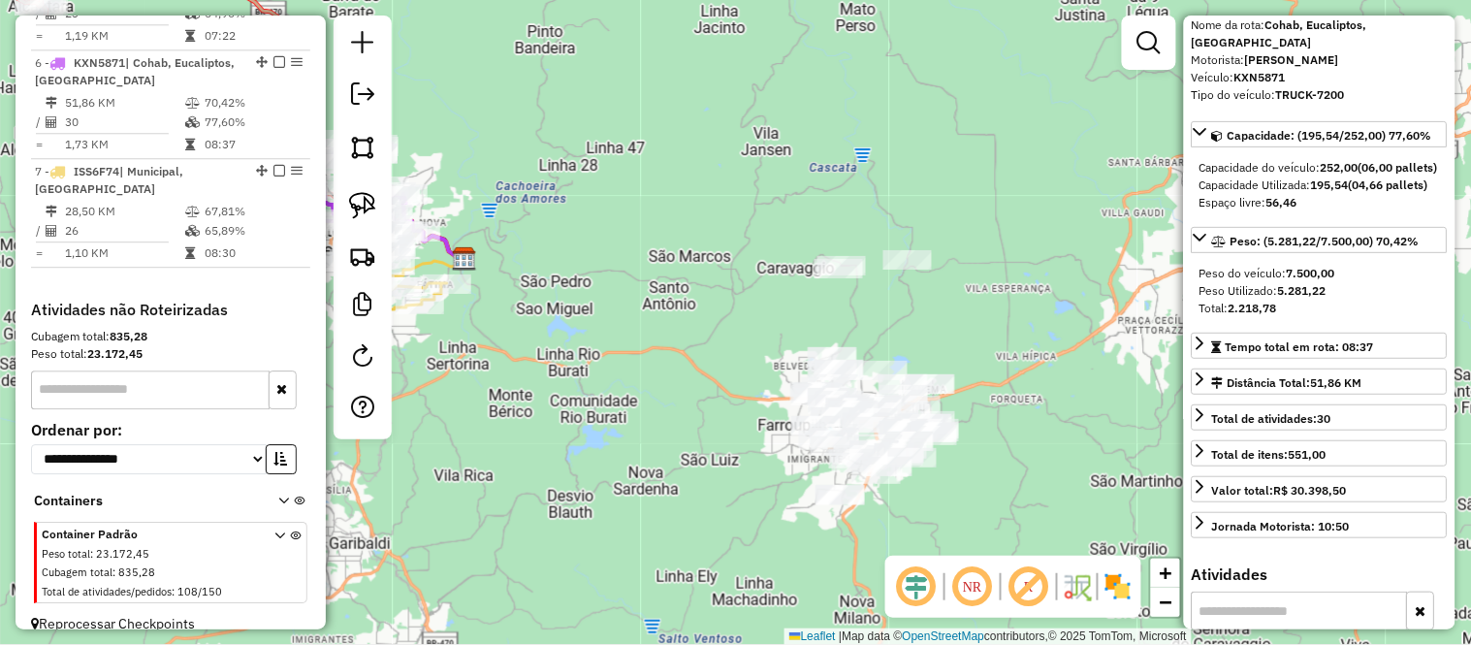
drag, startPoint x: 627, startPoint y: 294, endPoint x: 811, endPoint y: 370, distance: 199.5
click at [811, 370] on div "Janela de atendimento Grade de atendimento Capacidade Transportadoras Veículos …" at bounding box center [735, 322] width 1471 height 645
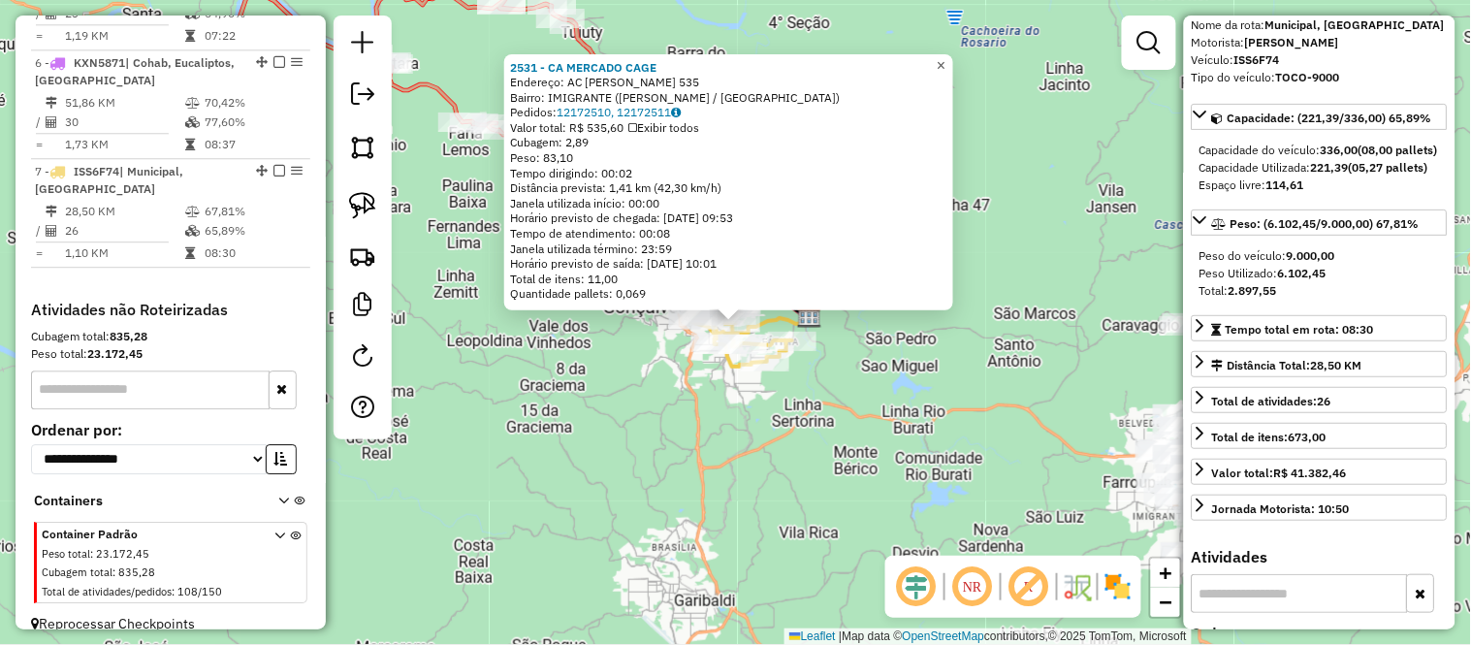
click at [945, 58] on span "×" at bounding box center [941, 65] width 9 height 16
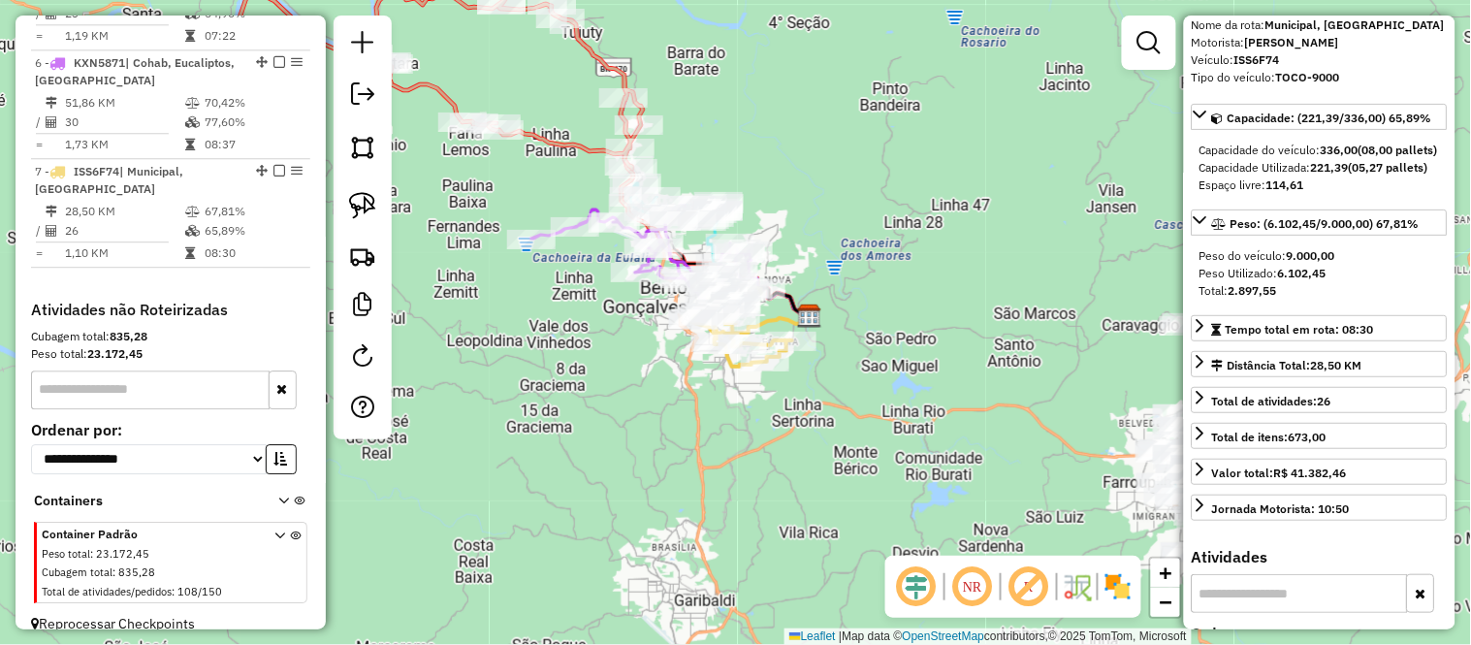
click at [895, 197] on div "Janela de atendimento Grade de atendimento Capacidade Transportadoras Veículos …" at bounding box center [735, 322] width 1471 height 645
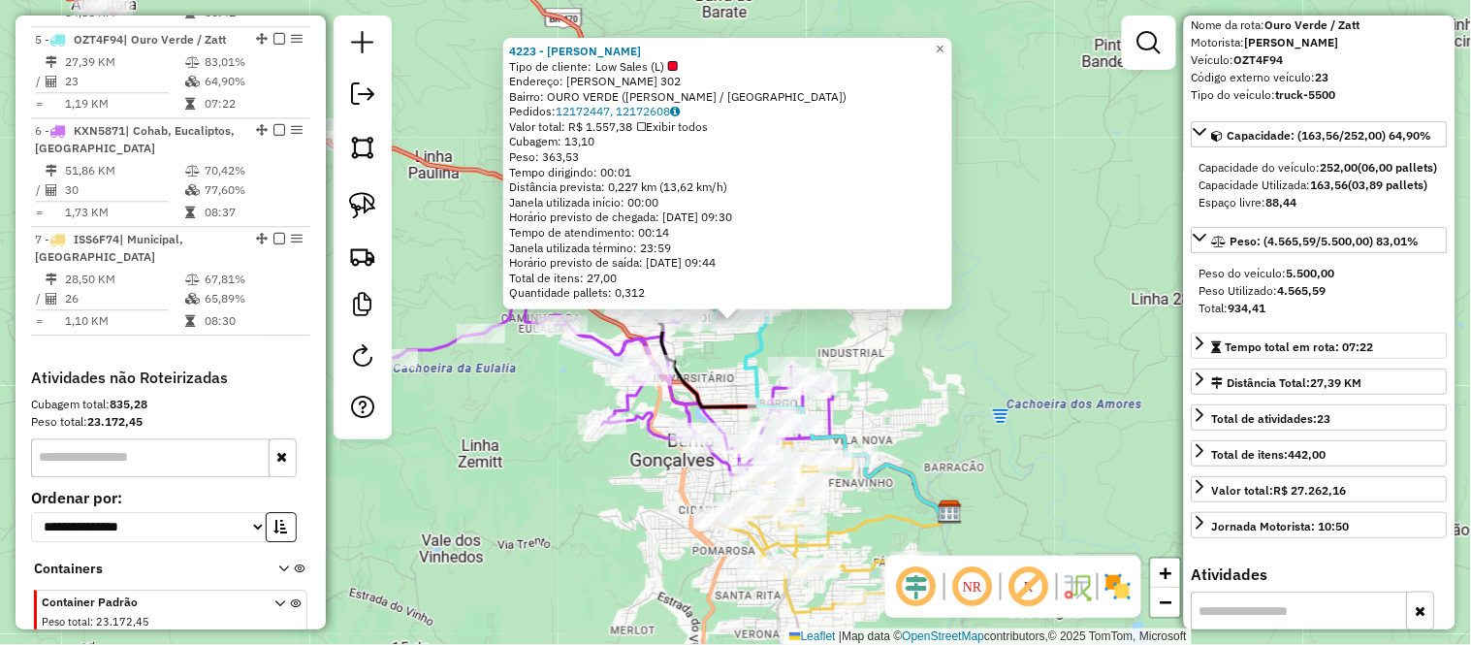
scroll to position [1184, 0]
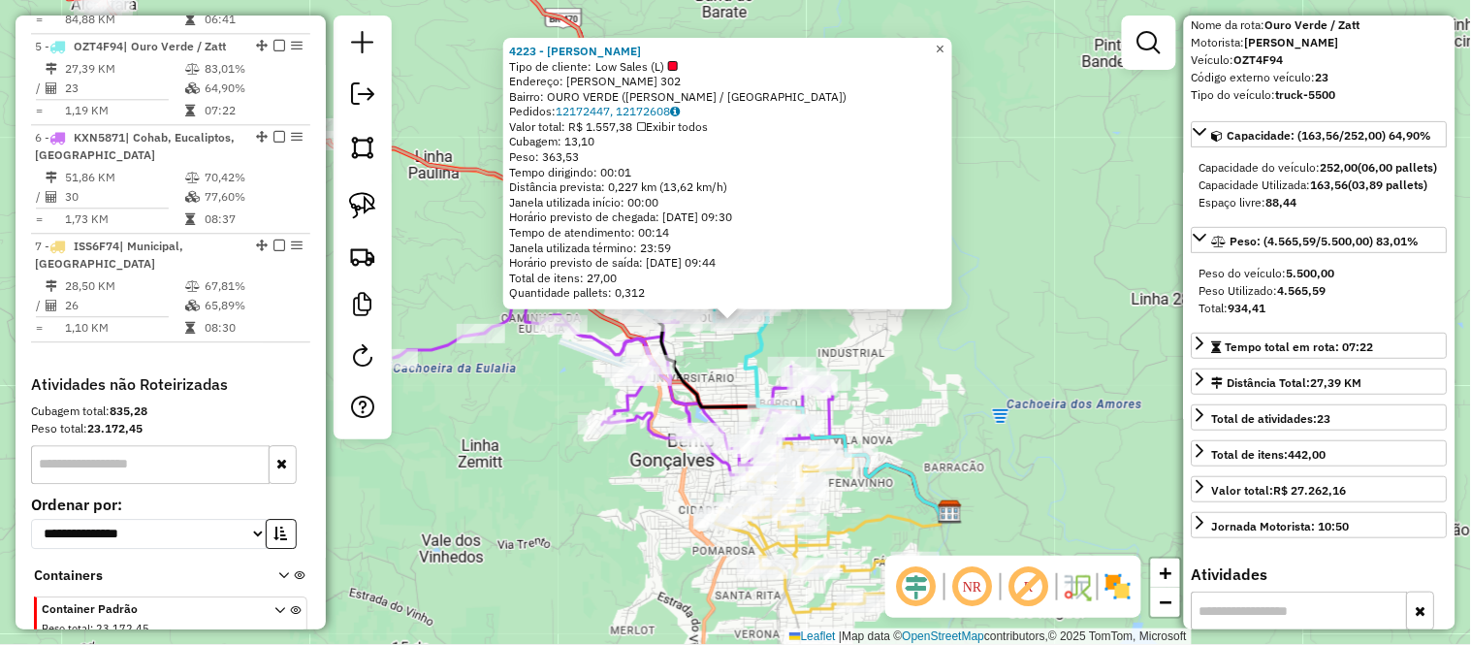
drag, startPoint x: 954, startPoint y: 34, endPoint x: 911, endPoint y: 124, distance: 99.7
click at [944, 41] on span "×" at bounding box center [940, 49] width 9 height 16
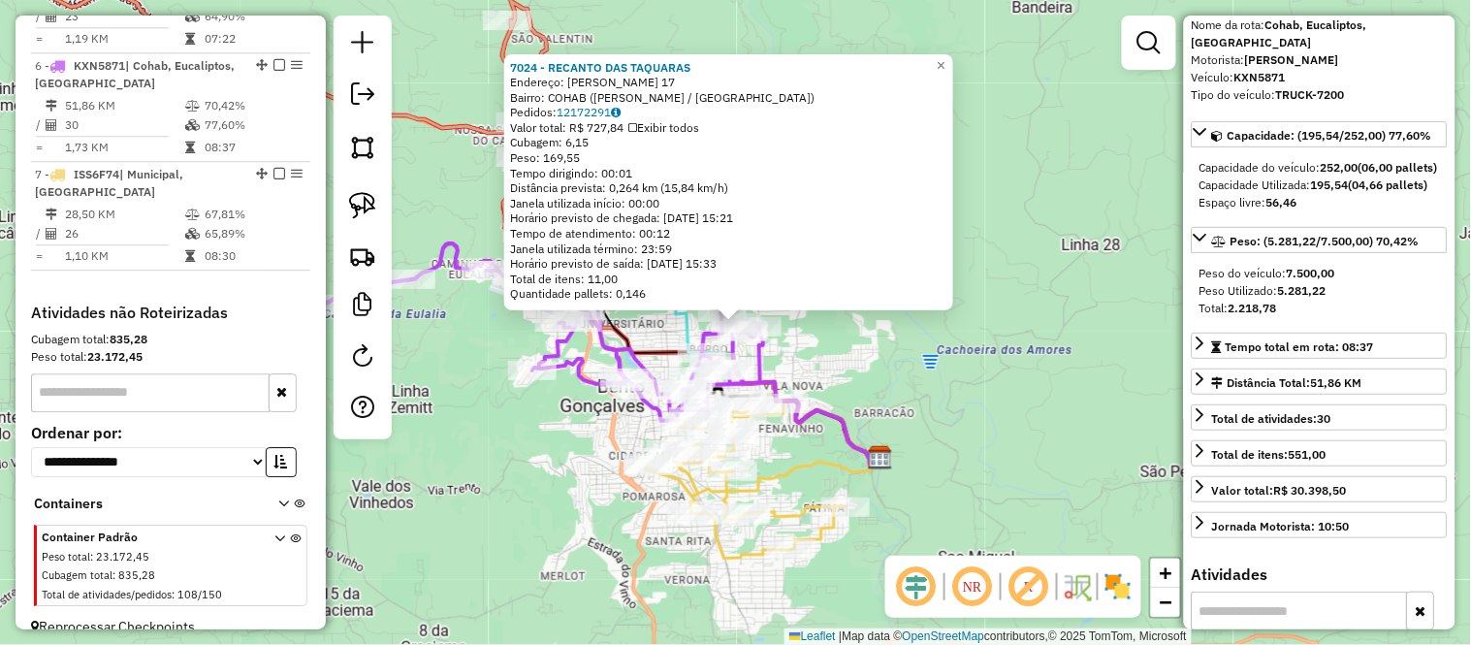
scroll to position [1258, 0]
click at [945, 64] on span "×" at bounding box center [941, 65] width 9 height 16
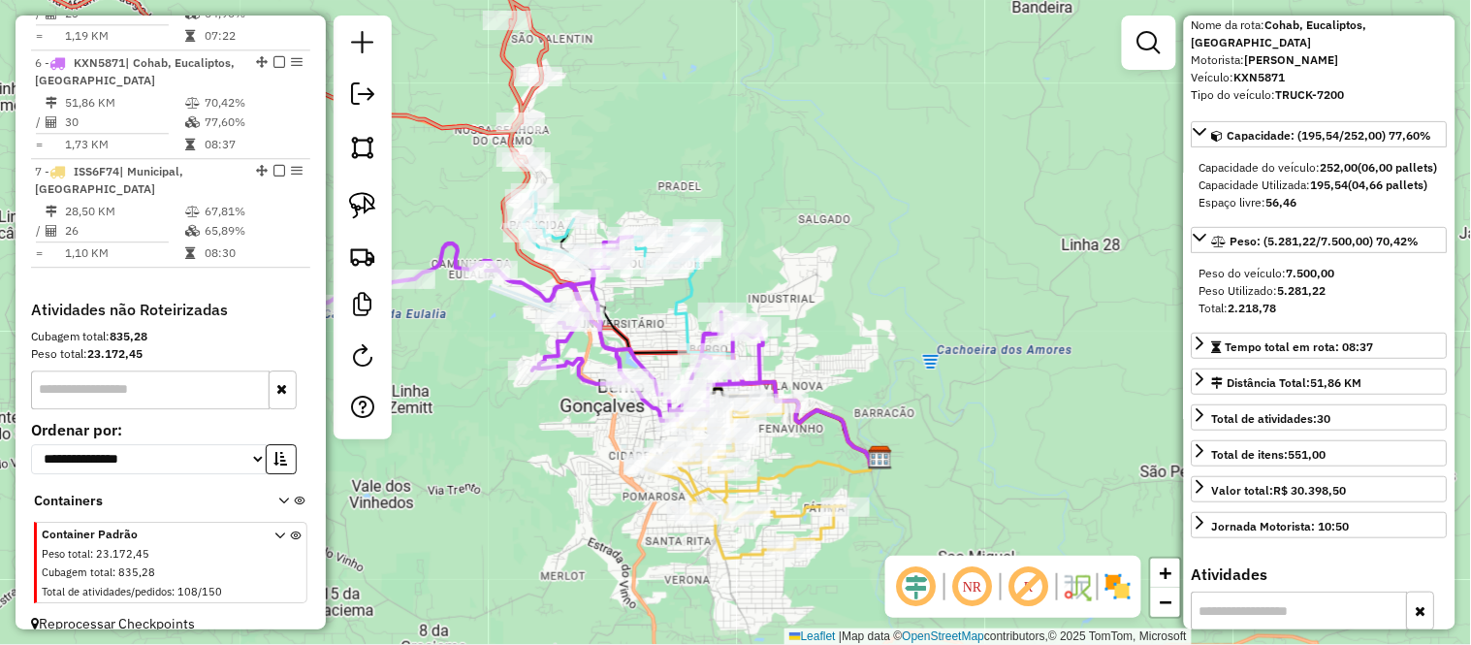
drag, startPoint x: 971, startPoint y: 343, endPoint x: 767, endPoint y: 157, distance: 276.6
click at [771, 157] on div "Janela de atendimento Grade de atendimento Capacidade Transportadoras Veículos …" at bounding box center [735, 322] width 1471 height 645
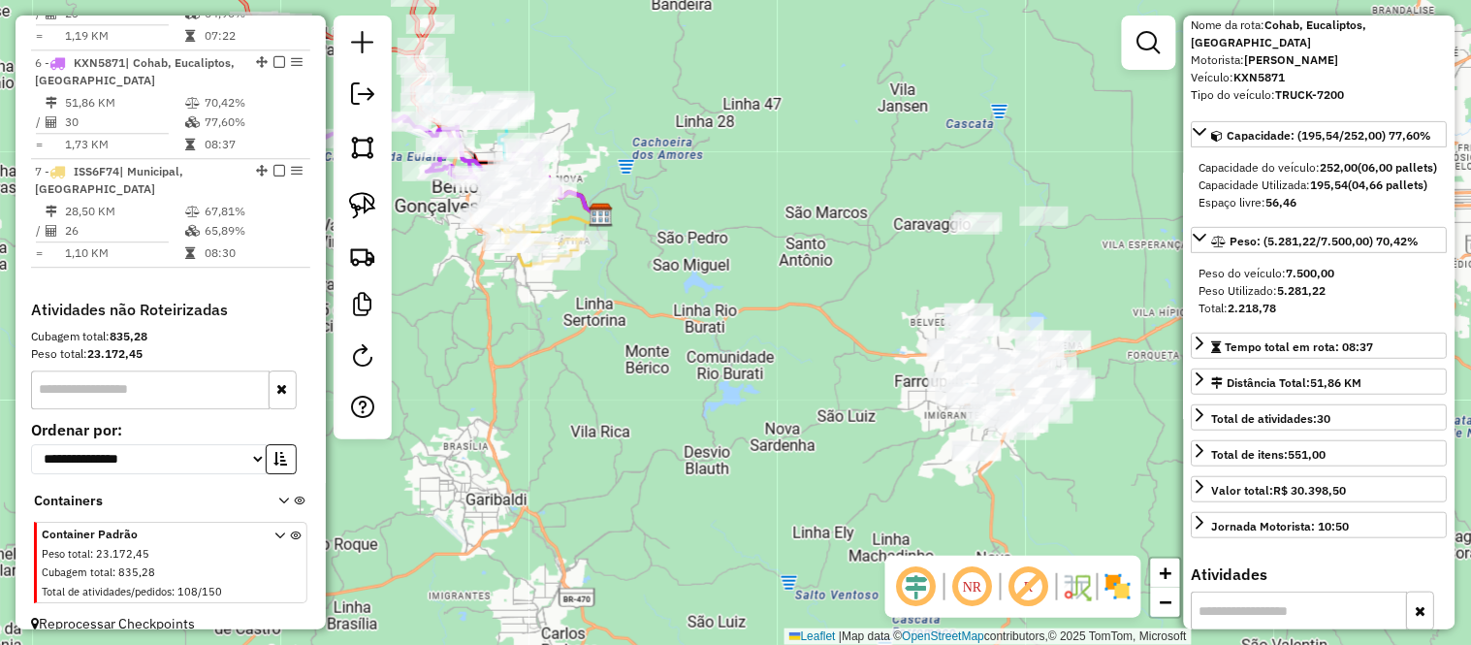
drag, startPoint x: 927, startPoint y: 322, endPoint x: 671, endPoint y: 208, distance: 280.0
click at [671, 208] on div "Janela de atendimento Grade de atendimento Capacidade Transportadoras Veículos …" at bounding box center [735, 322] width 1471 height 645
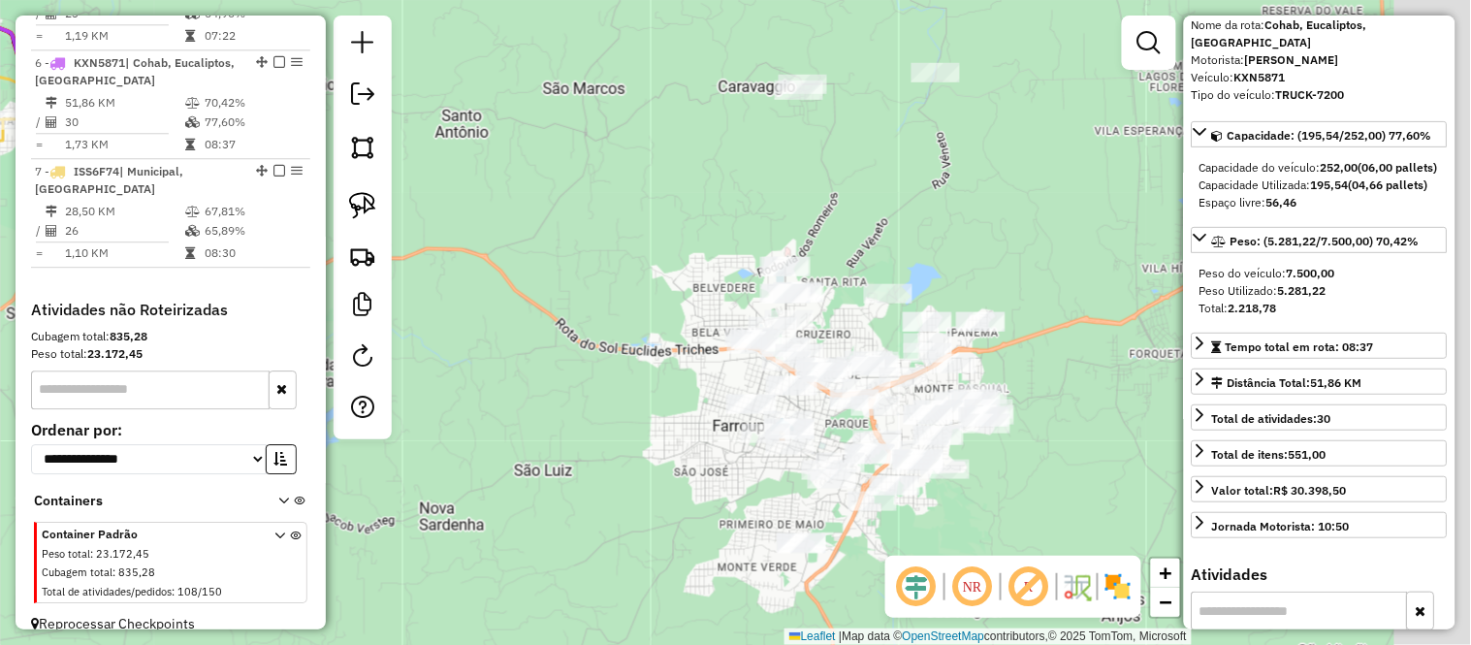
drag, startPoint x: 915, startPoint y: 219, endPoint x: 803, endPoint y: 209, distance: 112.9
click at [803, 209] on div "Janela de atendimento Grade de atendimento Capacidade Transportadoras Veículos …" at bounding box center [735, 322] width 1471 height 645
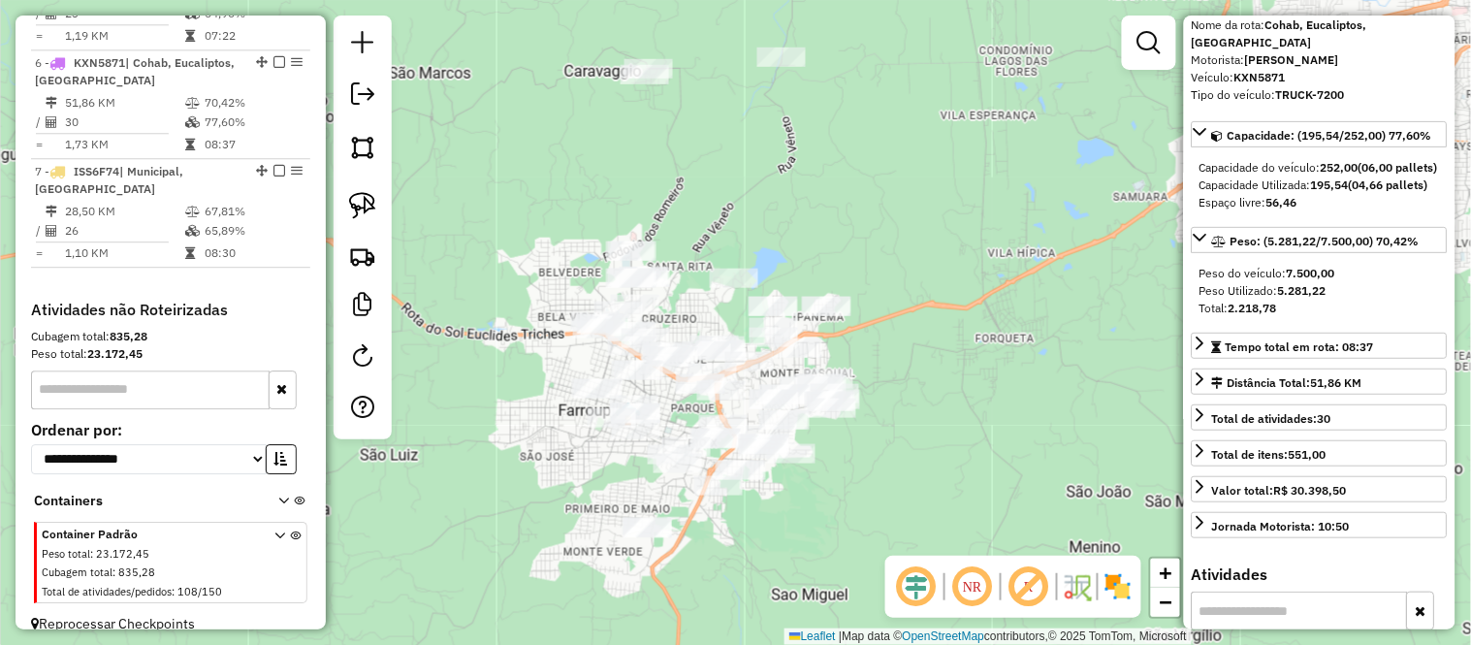
drag, startPoint x: 866, startPoint y: 205, endPoint x: 715, endPoint y: 189, distance: 152.0
click at [715, 189] on div "Janela de atendimento Grade de atendimento Capacidade Transportadoras Veículos …" at bounding box center [735, 322] width 1471 height 645
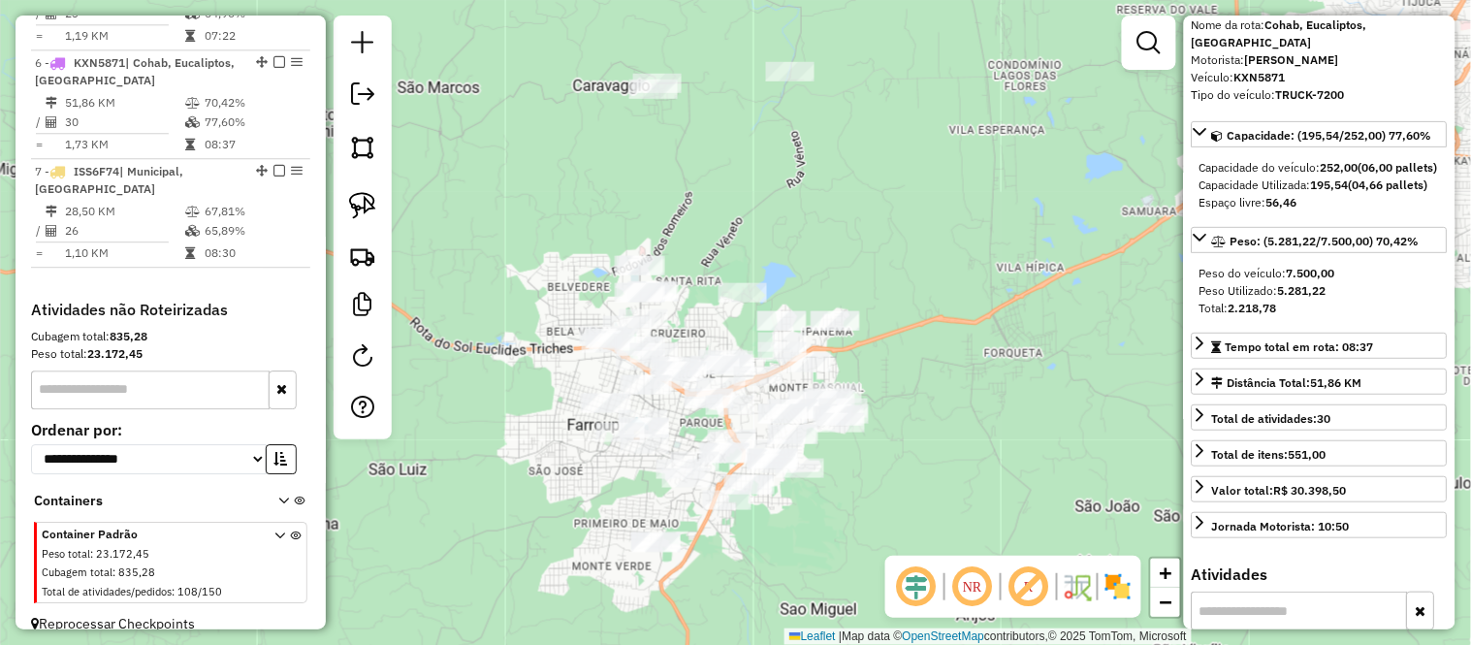
drag, startPoint x: 843, startPoint y: 223, endPoint x: 857, endPoint y: 230, distance: 15.2
click at [857, 230] on div "Janela de atendimento Grade de atendimento Capacidade Transportadoras Veículos …" at bounding box center [735, 322] width 1471 height 645
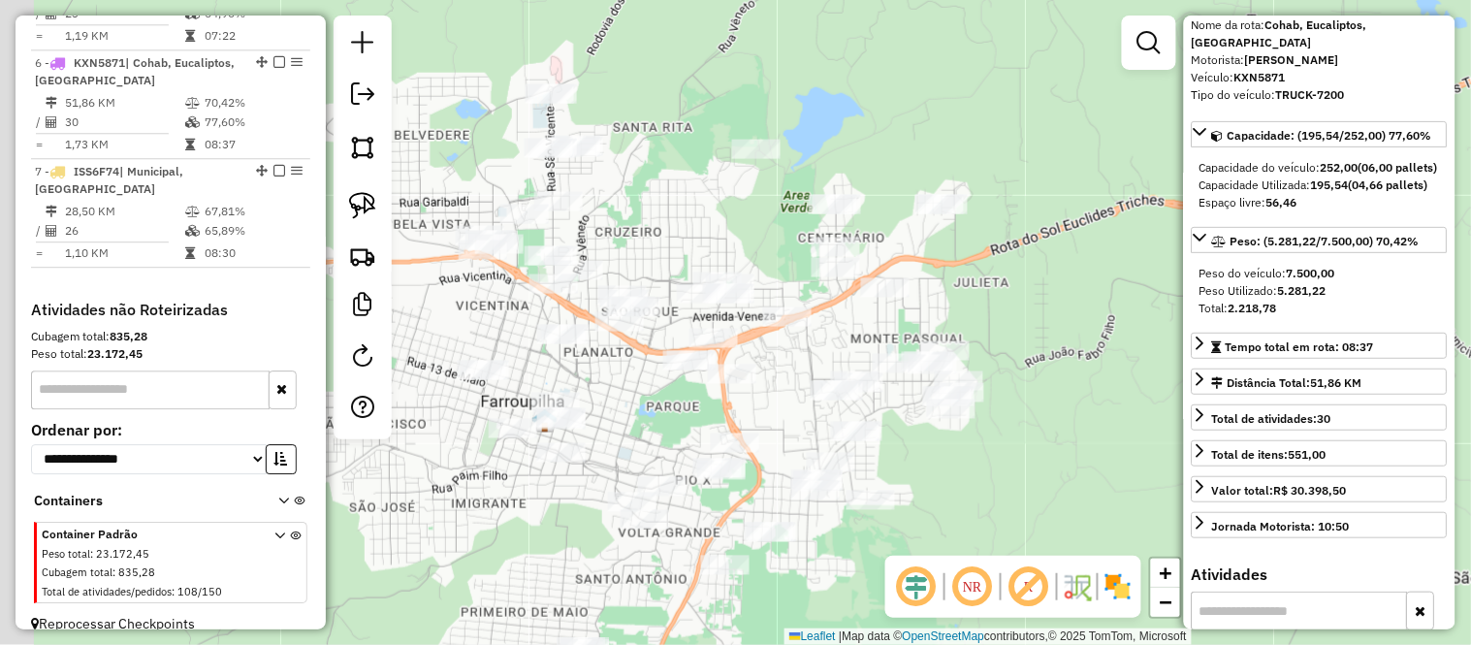
drag, startPoint x: 875, startPoint y: 342, endPoint x: 974, endPoint y: 151, distance: 215.5
click at [974, 151] on div "Janela de atendimento Grade de atendimento Capacidade Transportadoras Veículos …" at bounding box center [735, 322] width 1471 height 645
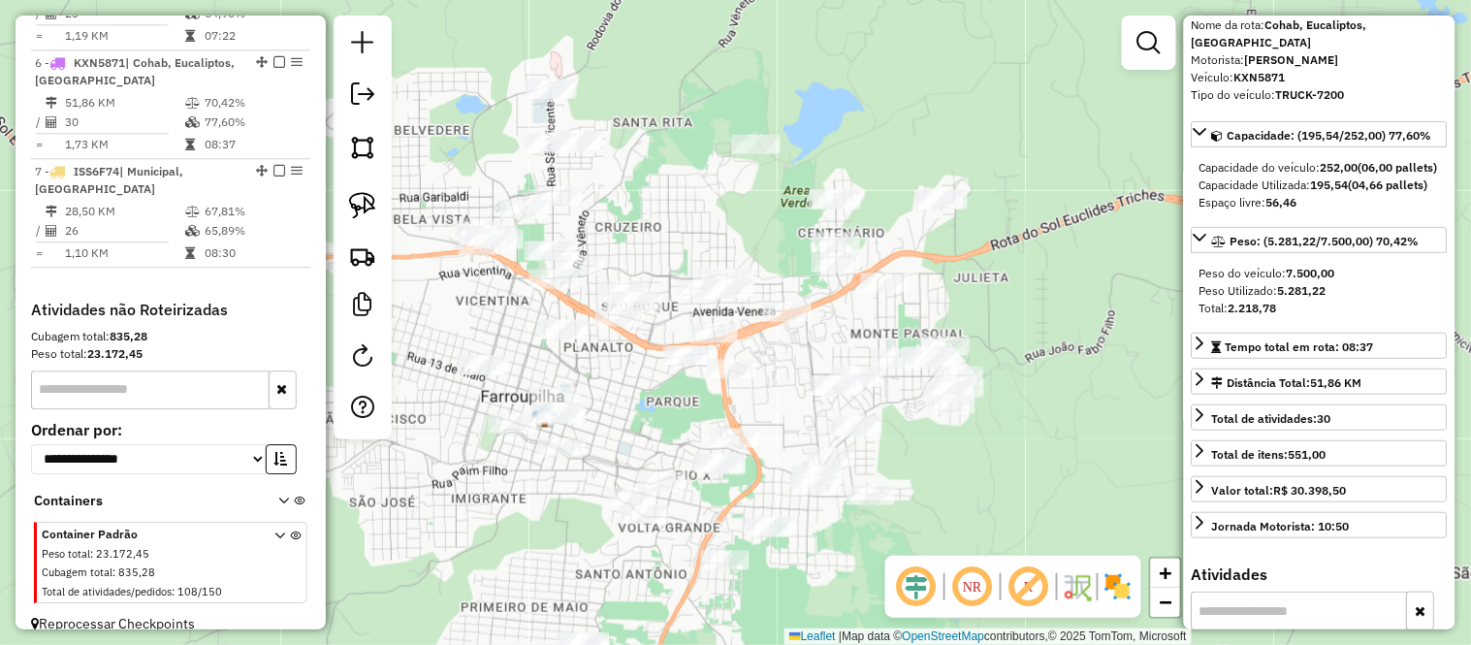
drag, startPoint x: 948, startPoint y: 555, endPoint x: 990, endPoint y: 408, distance: 152.2
click at [990, 408] on hb-router-mapa "Informações da Sessão 978339 - 13/08/2025 Criação: 12/08/2025 17:10 Depósito: P…" at bounding box center [735, 322] width 1471 height 645
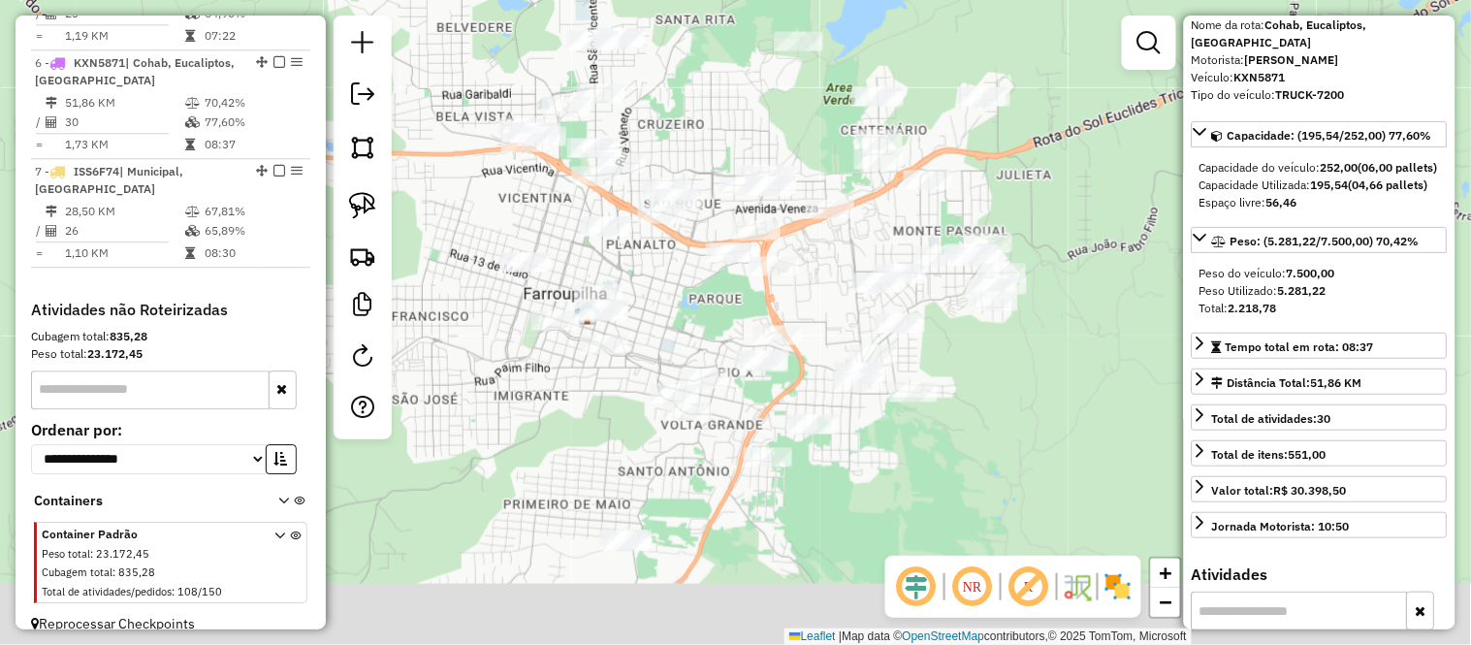
drag, startPoint x: 987, startPoint y: 478, endPoint x: 1030, endPoint y: 373, distance: 113.1
click at [1030, 373] on div "Janela de atendimento Grade de atendimento Capacidade Transportadoras Veículos …" at bounding box center [735, 322] width 1471 height 645
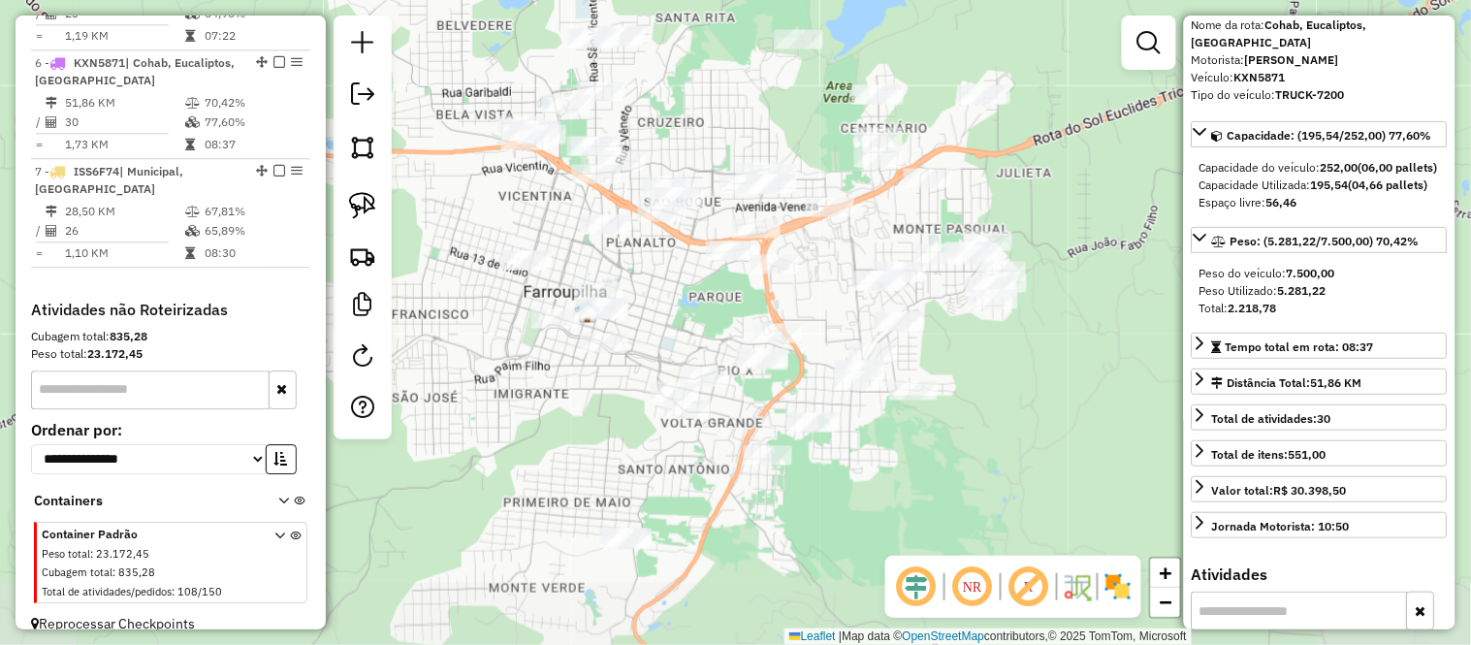
click at [1050, 430] on div "Janela de atendimento Grade de atendimento Capacidade Transportadoras Veículos …" at bounding box center [735, 322] width 1471 height 645
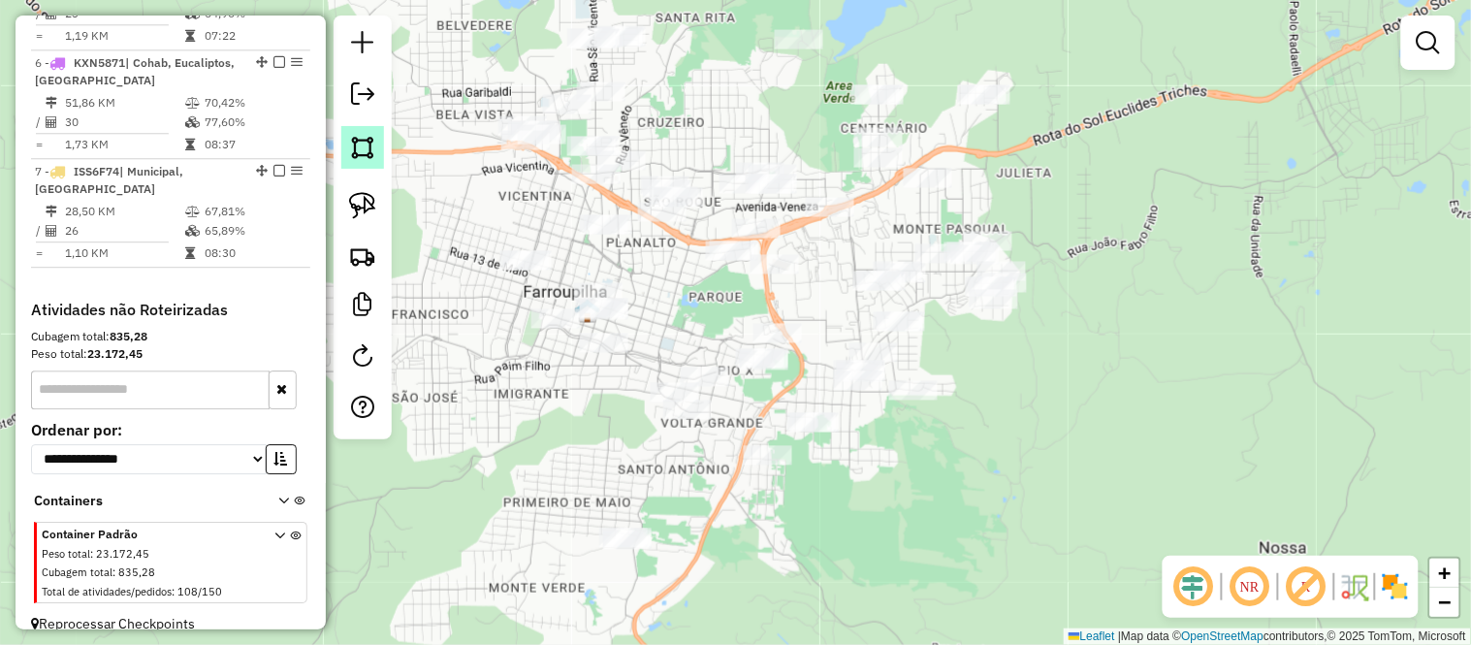
click at [363, 146] on img at bounding box center [362, 147] width 27 height 27
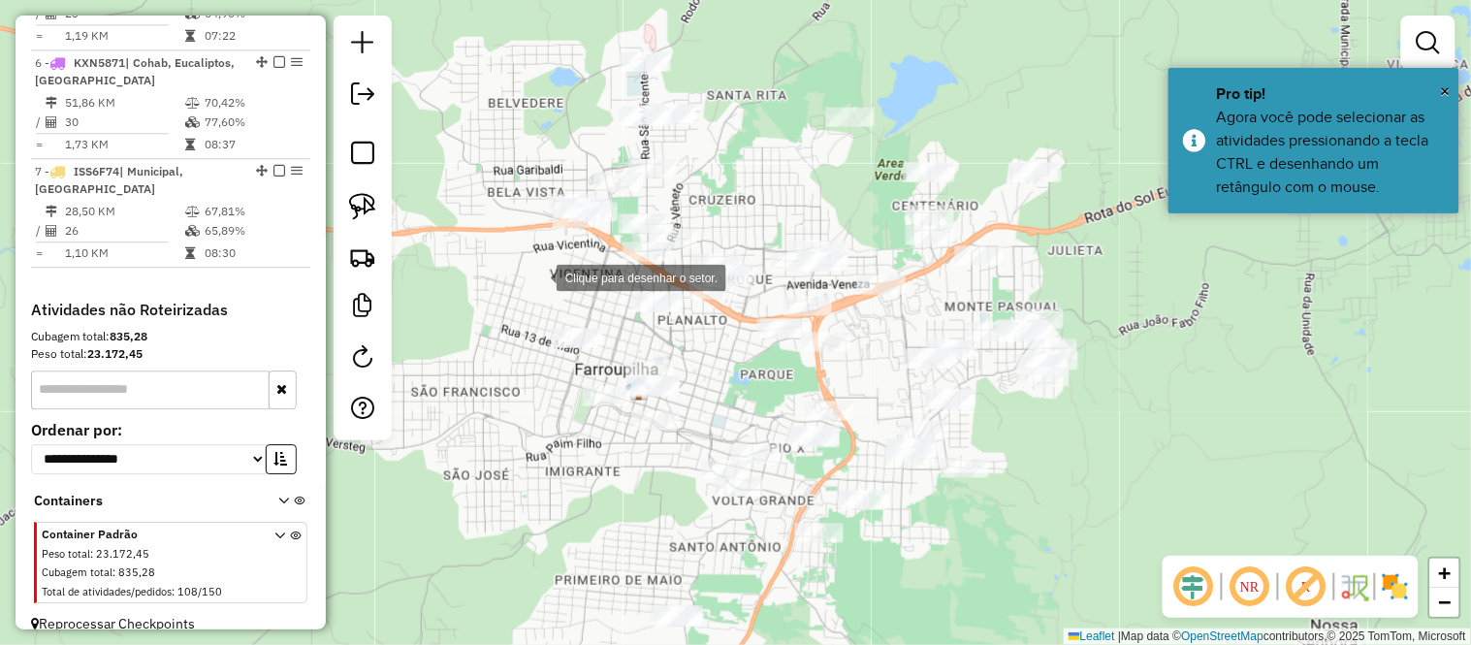
drag, startPoint x: 486, startPoint y: 197, endPoint x: 537, endPoint y: 274, distance: 93.0
click at [537, 274] on div at bounding box center [537, 276] width 39 height 39
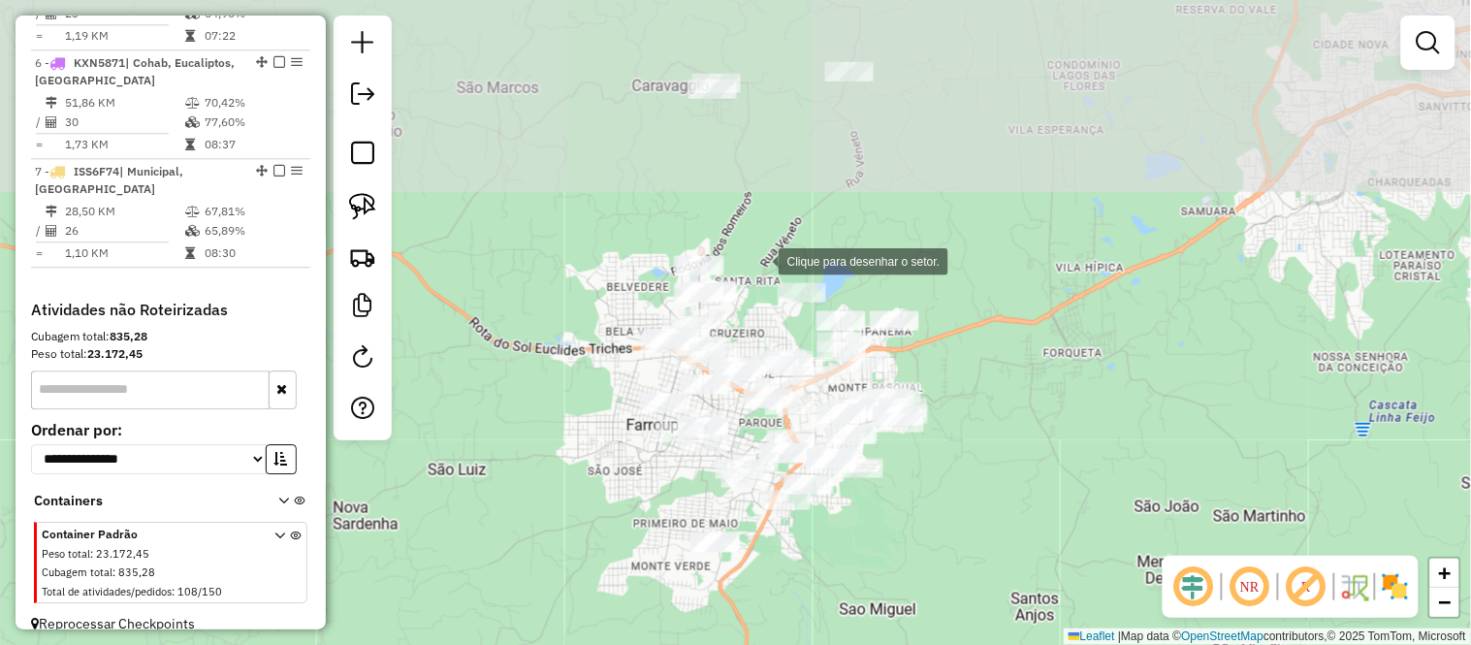
drag, startPoint x: 759, startPoint y: 56, endPoint x: 759, endPoint y: 259, distance: 202.6
click at [759, 259] on div at bounding box center [759, 259] width 39 height 39
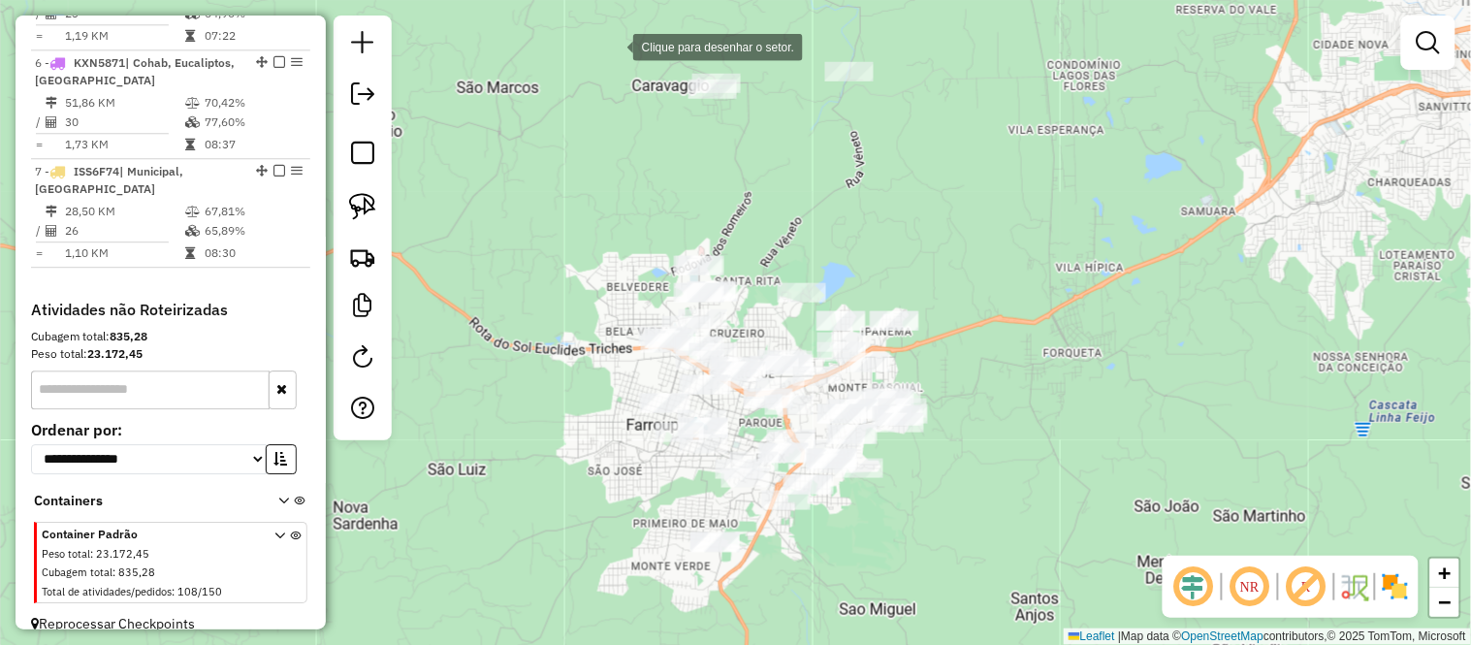
drag, startPoint x: 614, startPoint y: 46, endPoint x: 635, endPoint y: 52, distance: 22.4
click at [615, 46] on div at bounding box center [613, 45] width 39 height 39
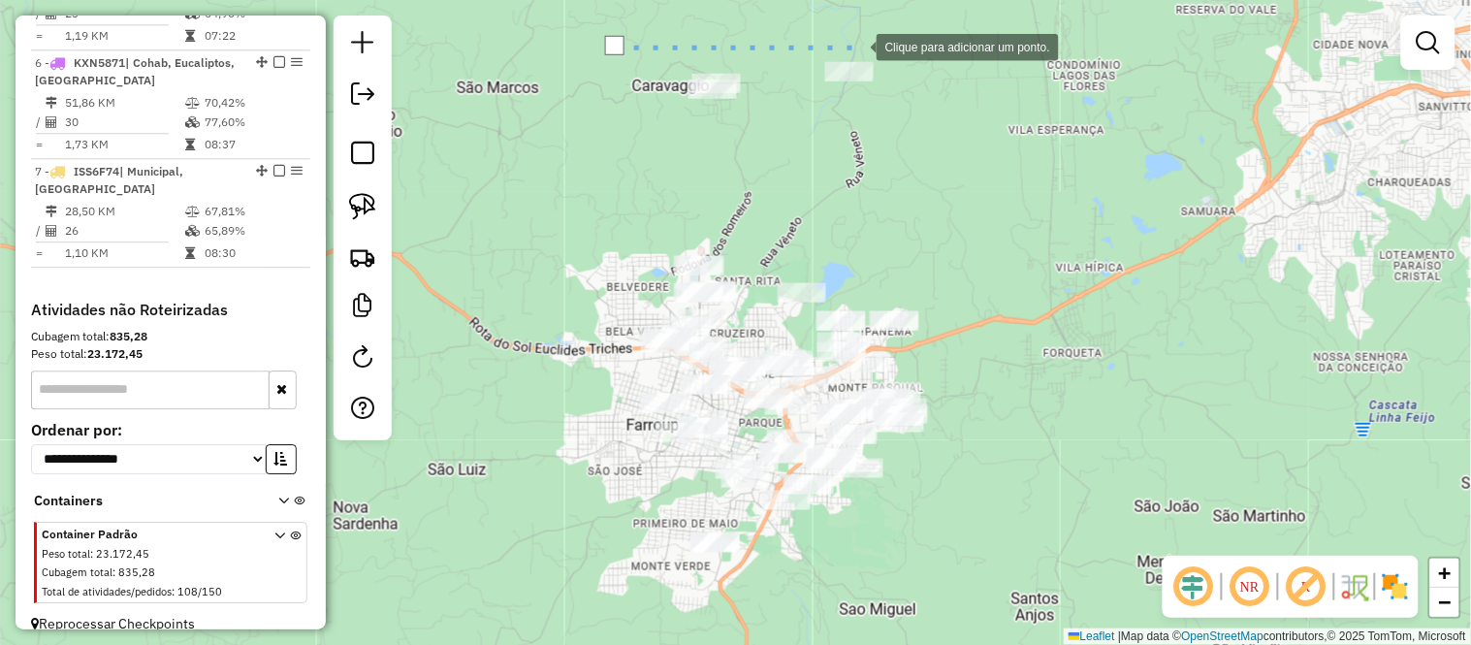
click at [876, 32] on div at bounding box center [857, 45] width 39 height 39
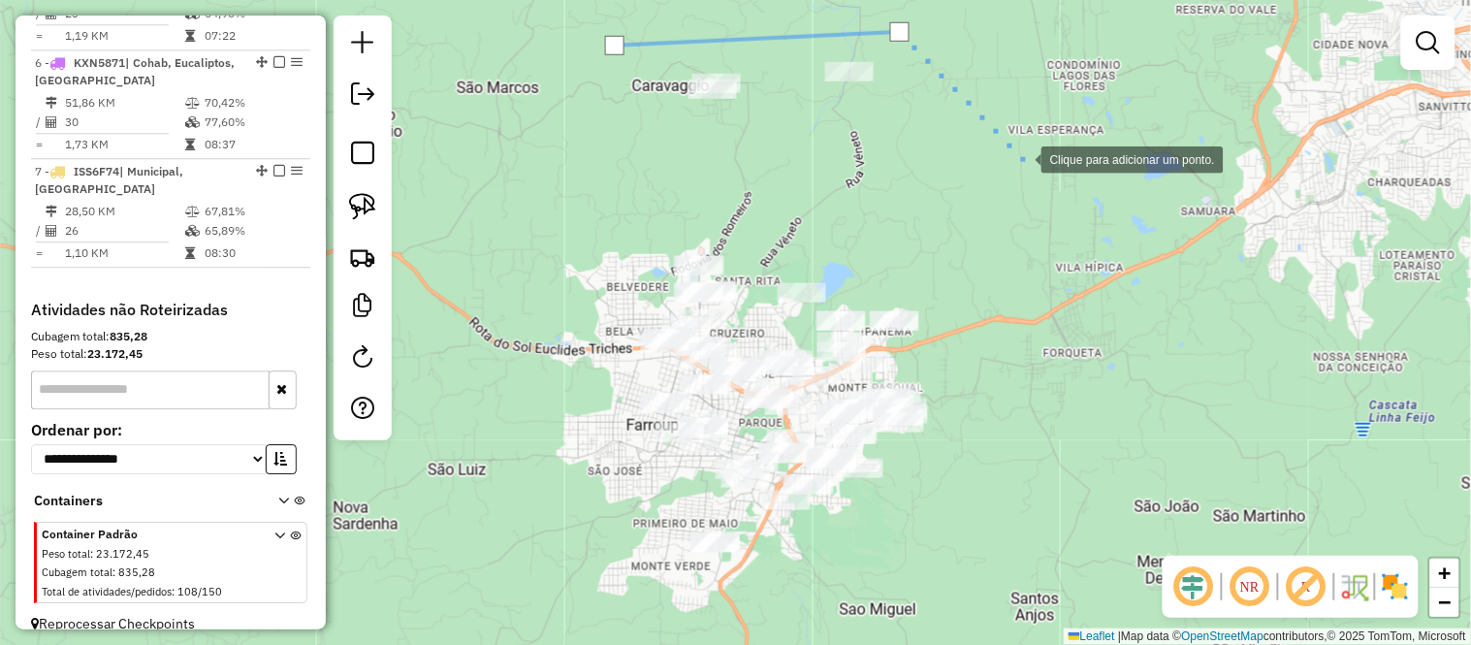
click at [1023, 161] on div at bounding box center [1021, 158] width 39 height 39
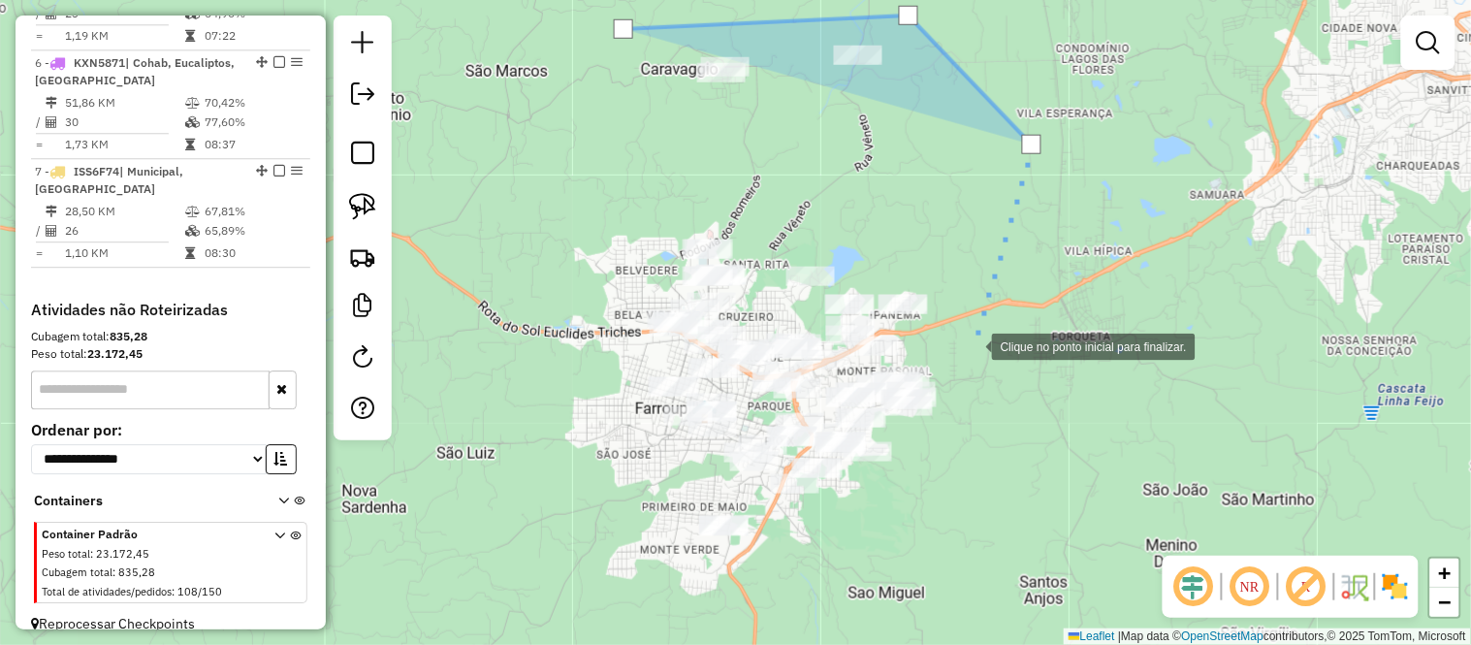
drag, startPoint x: 942, startPoint y: 381, endPoint x: 972, endPoint y: 347, distance: 45.3
click at [972, 347] on div at bounding box center [972, 345] width 39 height 39
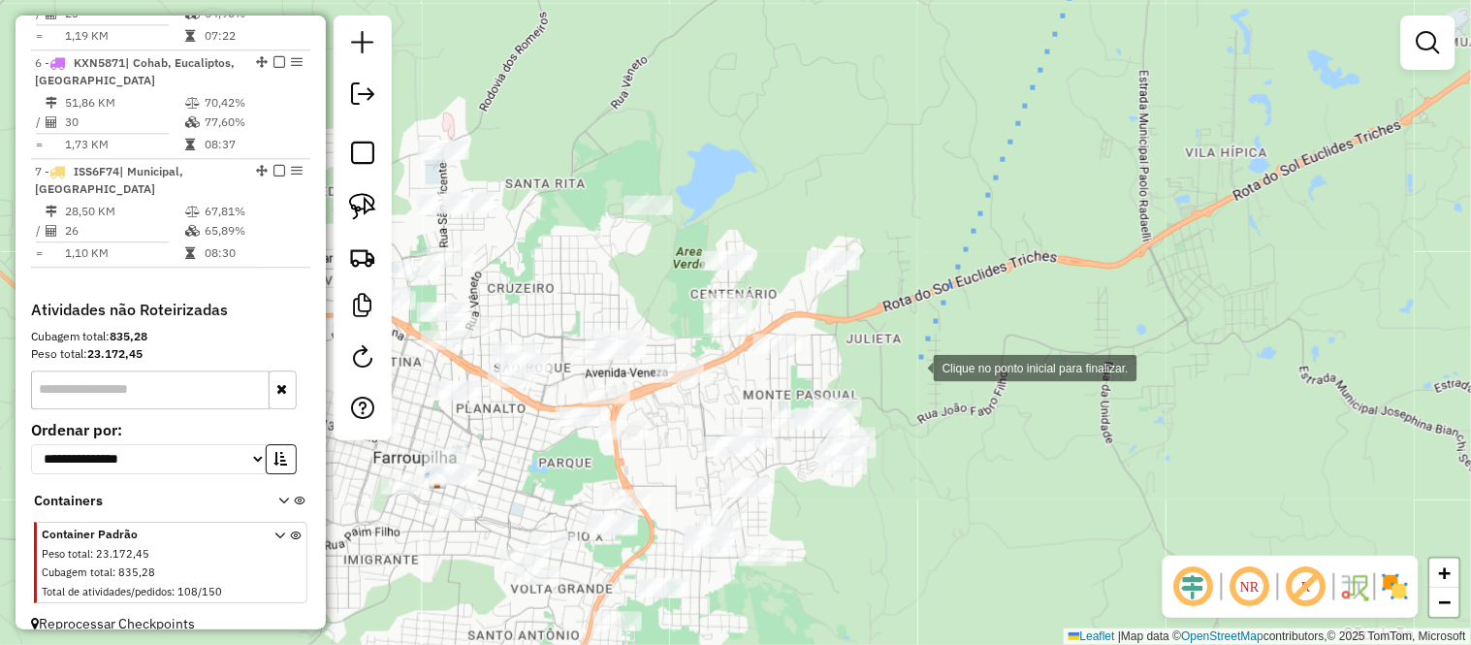
click at [914, 366] on div at bounding box center [914, 366] width 39 height 39
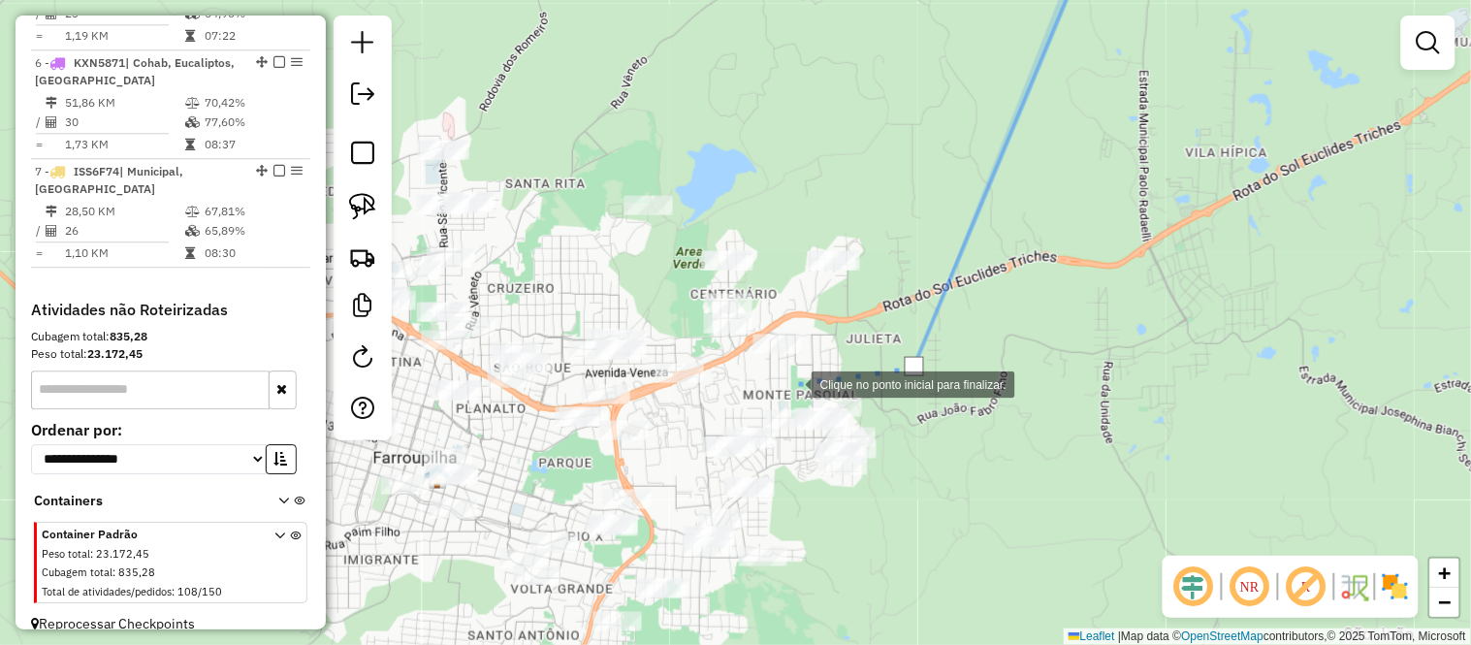
click at [792, 383] on div at bounding box center [792, 383] width 39 height 39
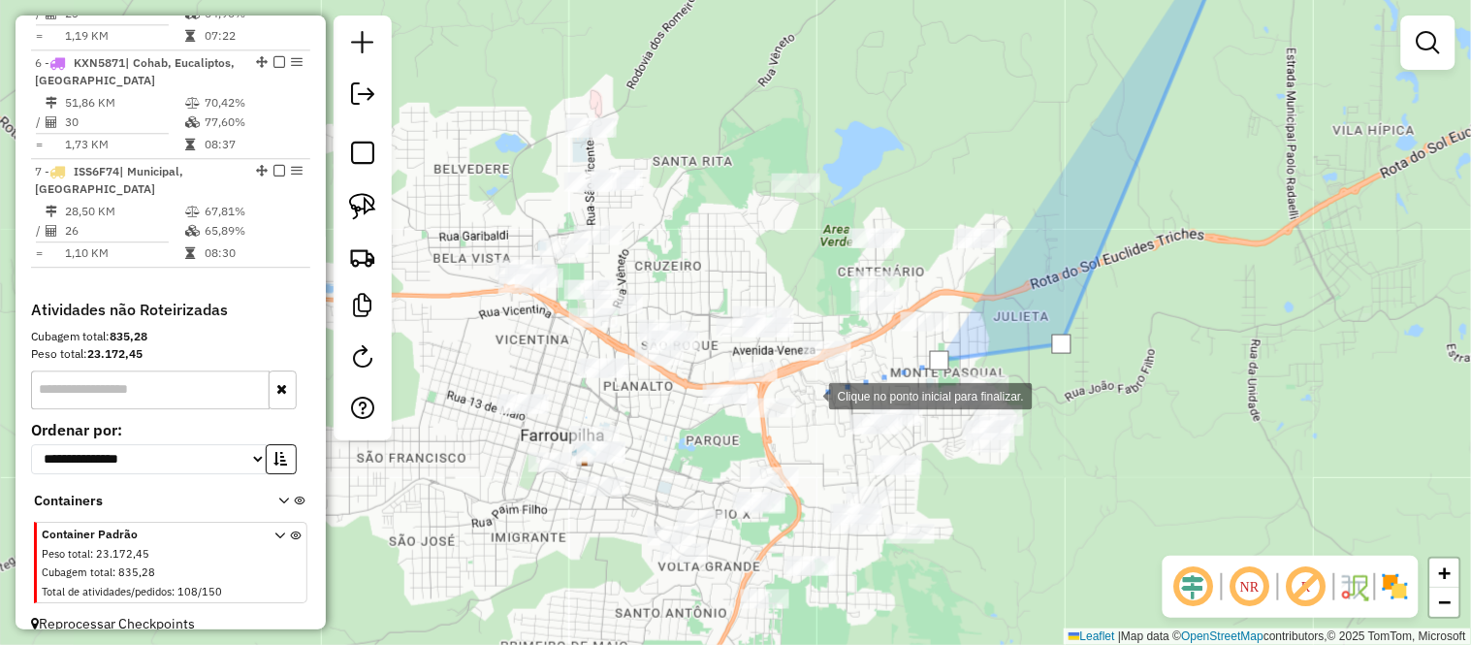
drag, startPoint x: 660, startPoint y: 417, endPoint x: 808, endPoint y: 395, distance: 149.0
click at [808, 395] on div at bounding box center [809, 394] width 39 height 39
click at [758, 390] on div at bounding box center [758, 390] width 39 height 39
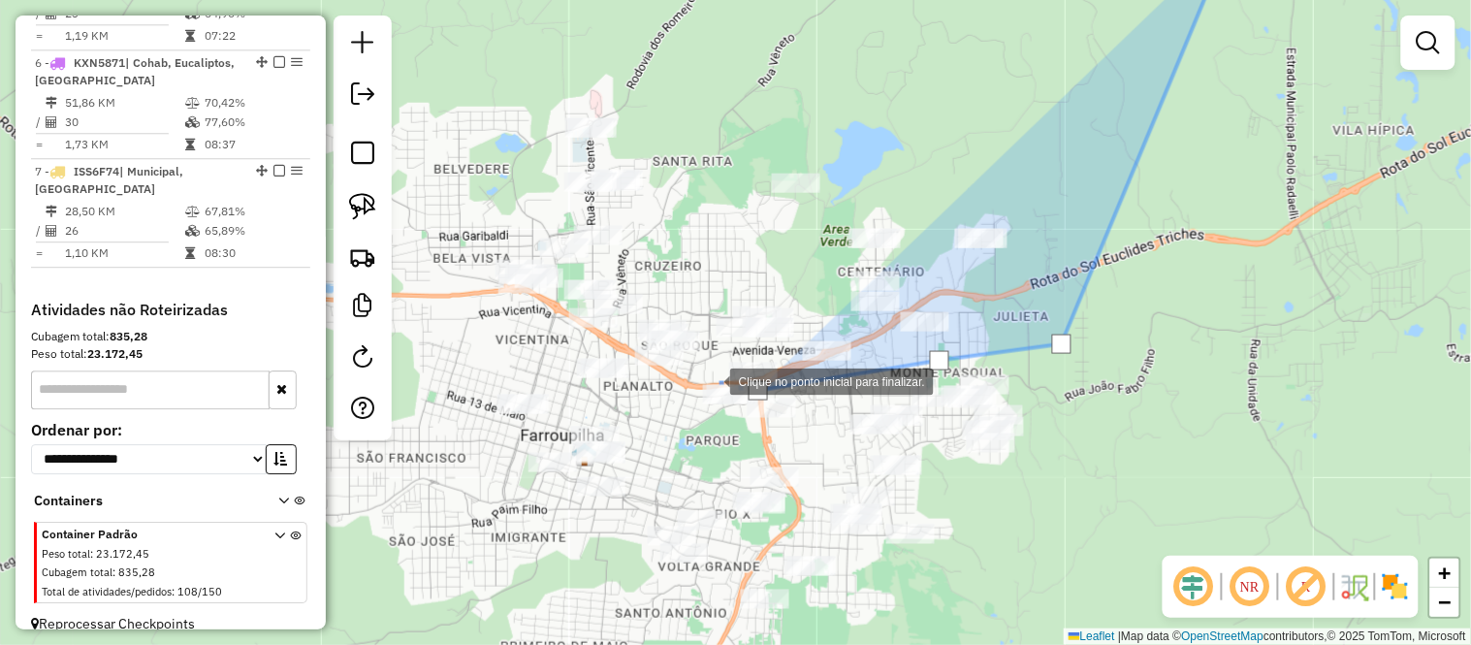
click at [711, 379] on div at bounding box center [710, 380] width 39 height 39
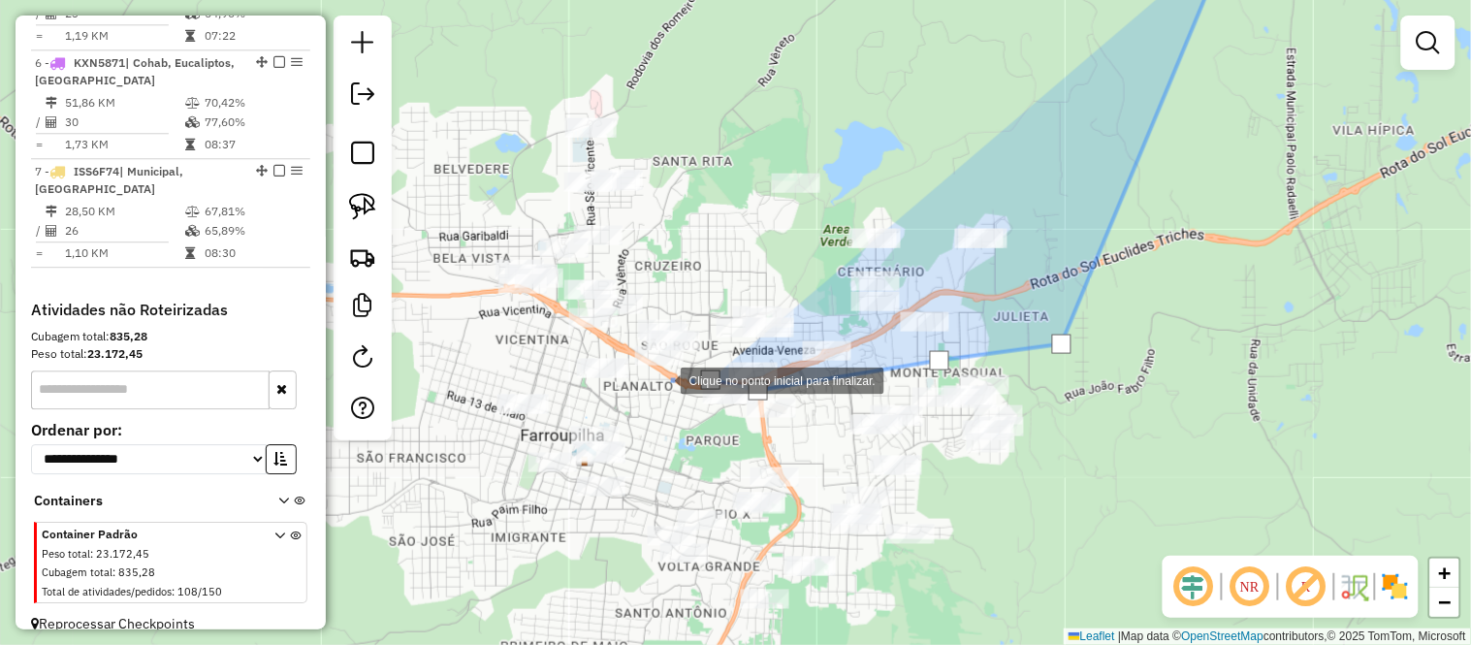
click at [661, 378] on div at bounding box center [661, 379] width 39 height 39
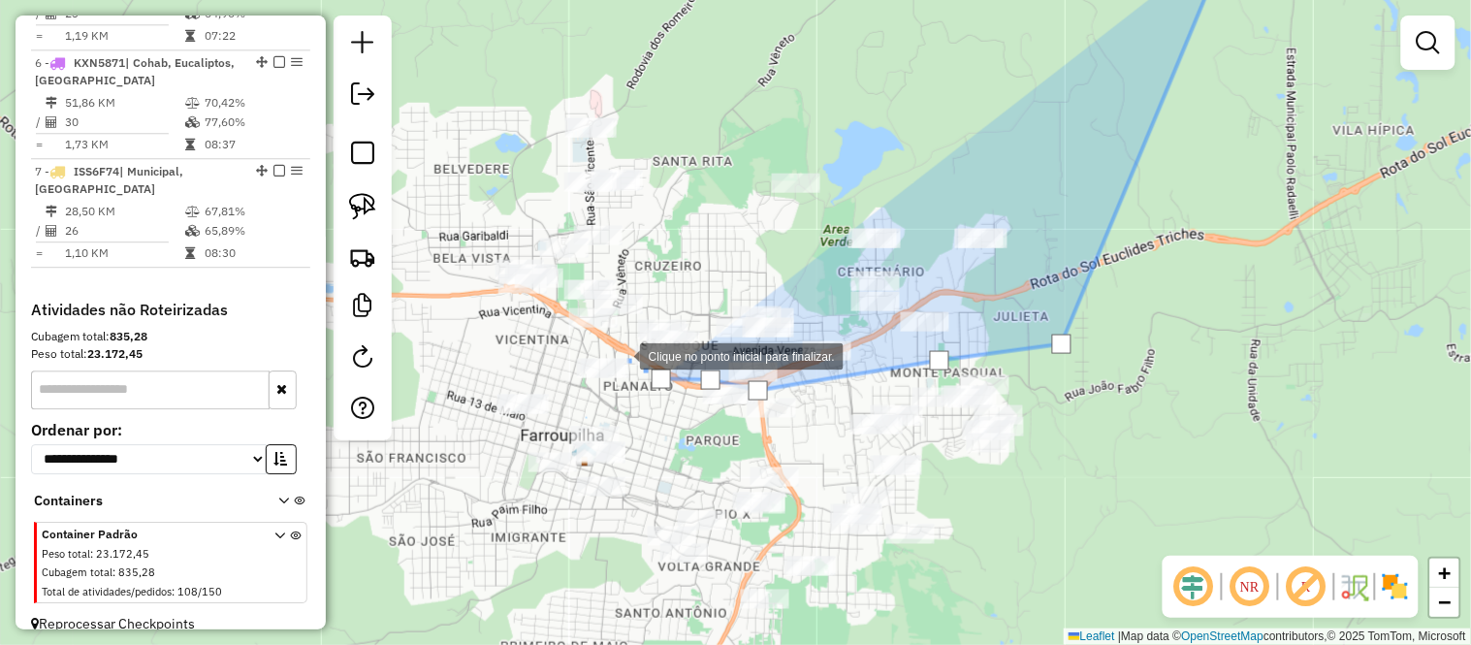
click at [620, 355] on div at bounding box center [620, 354] width 39 height 39
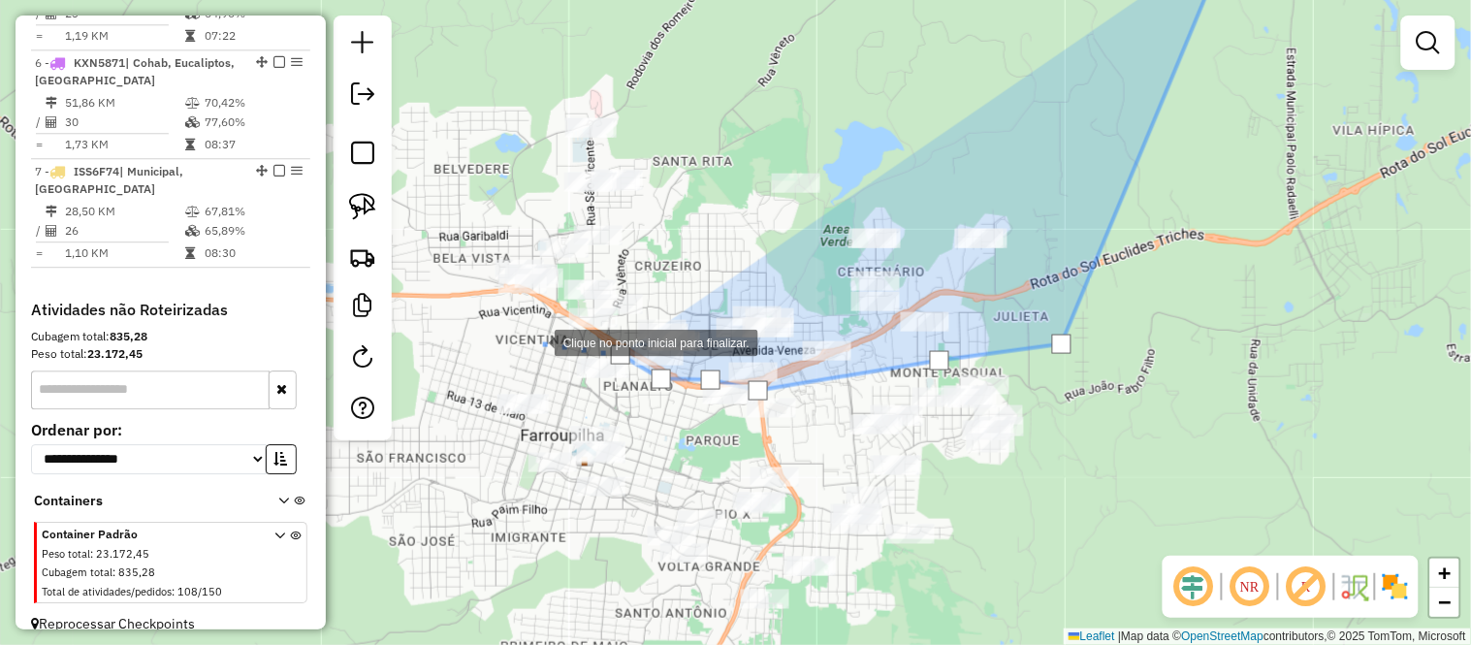
click at [535, 341] on div at bounding box center [535, 341] width 39 height 39
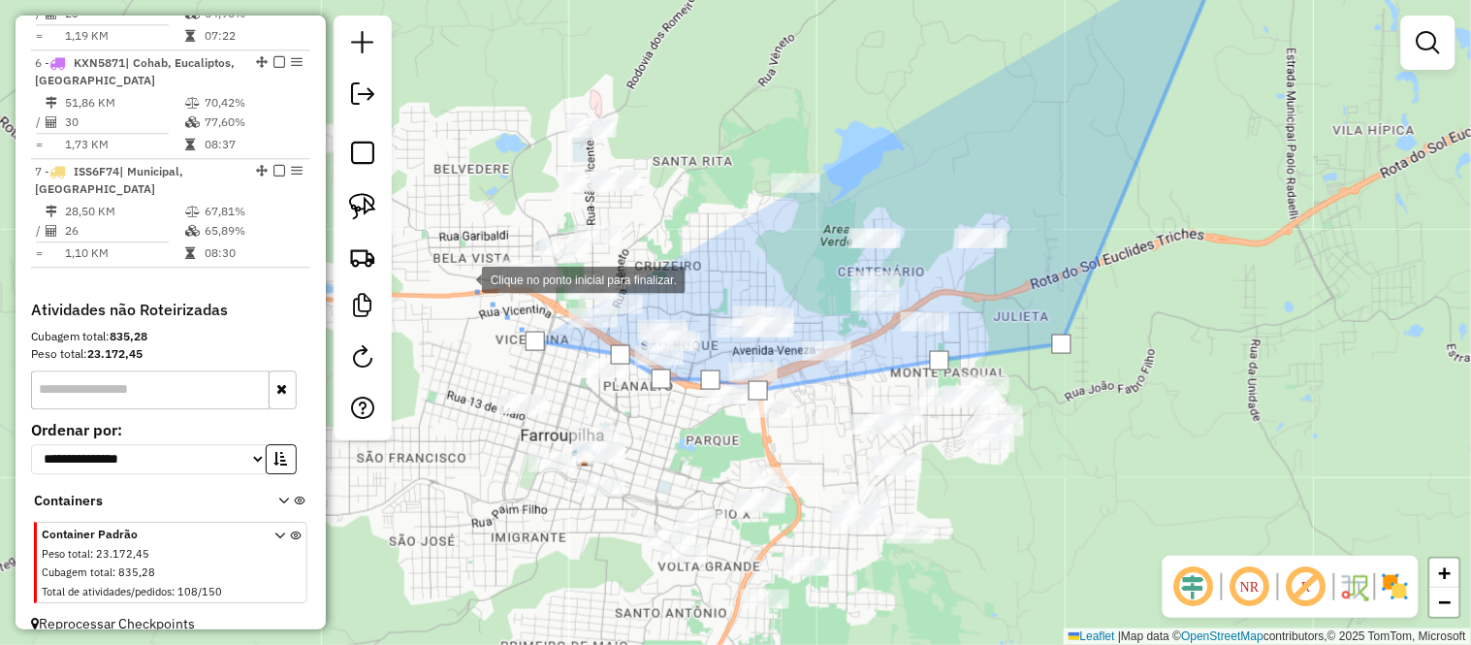
drag, startPoint x: 462, startPoint y: 278, endPoint x: 456, endPoint y: 215, distance: 63.4
click at [462, 275] on div at bounding box center [462, 278] width 39 height 39
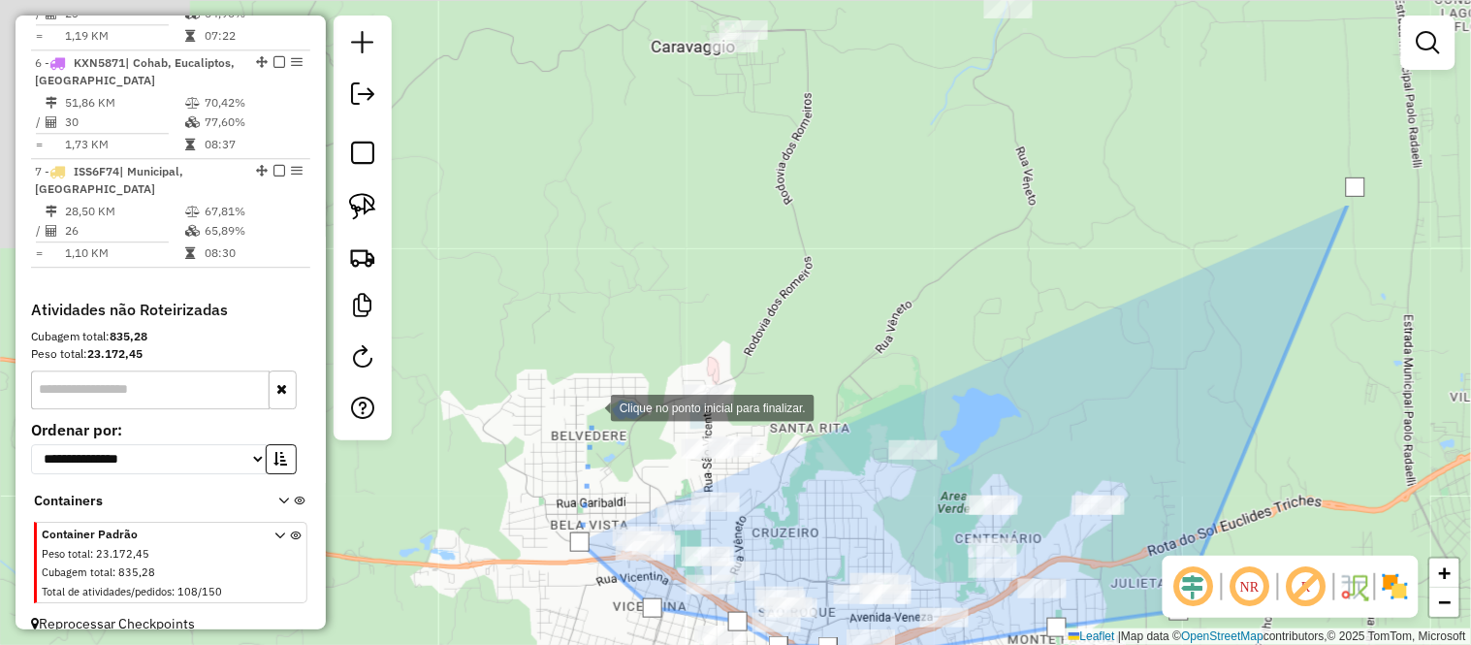
drag, startPoint x: 472, startPoint y: 133, endPoint x: 589, endPoint y: 400, distance: 292.2
click at [589, 400] on div at bounding box center [591, 406] width 39 height 39
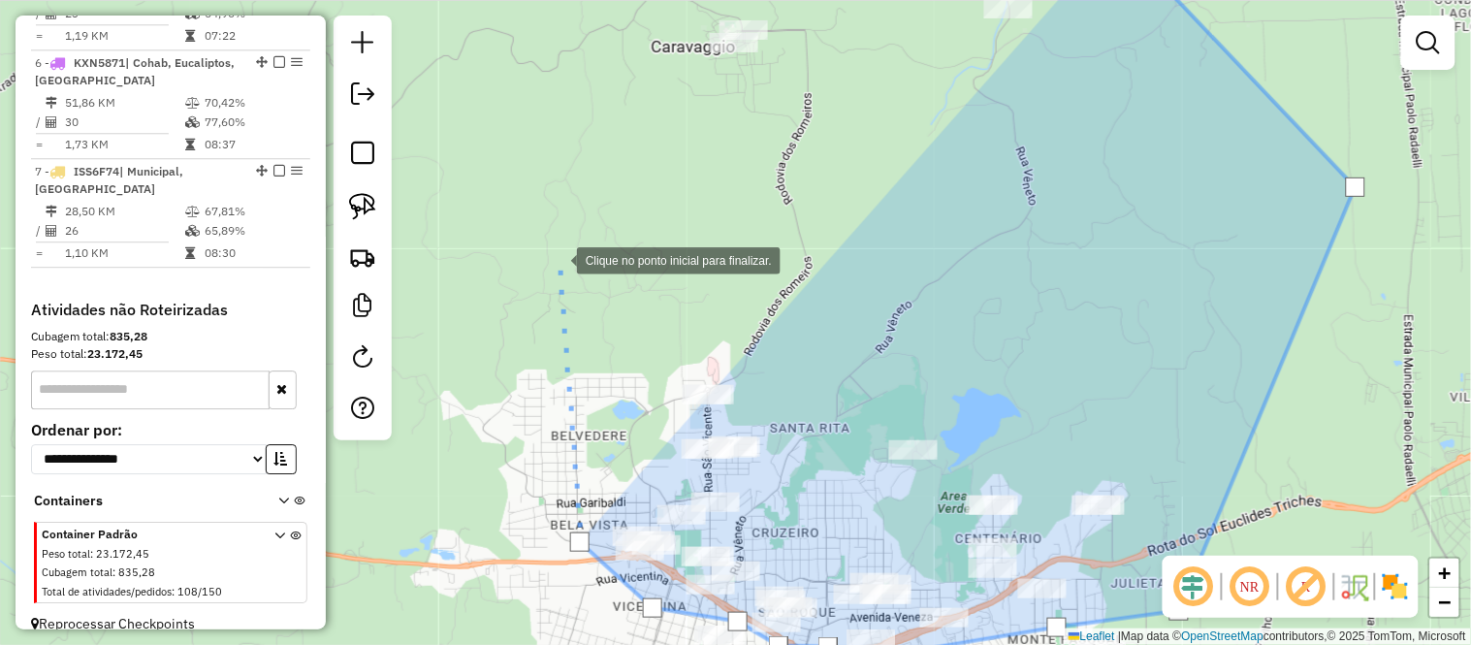
click at [557, 259] on div at bounding box center [557, 258] width 39 height 39
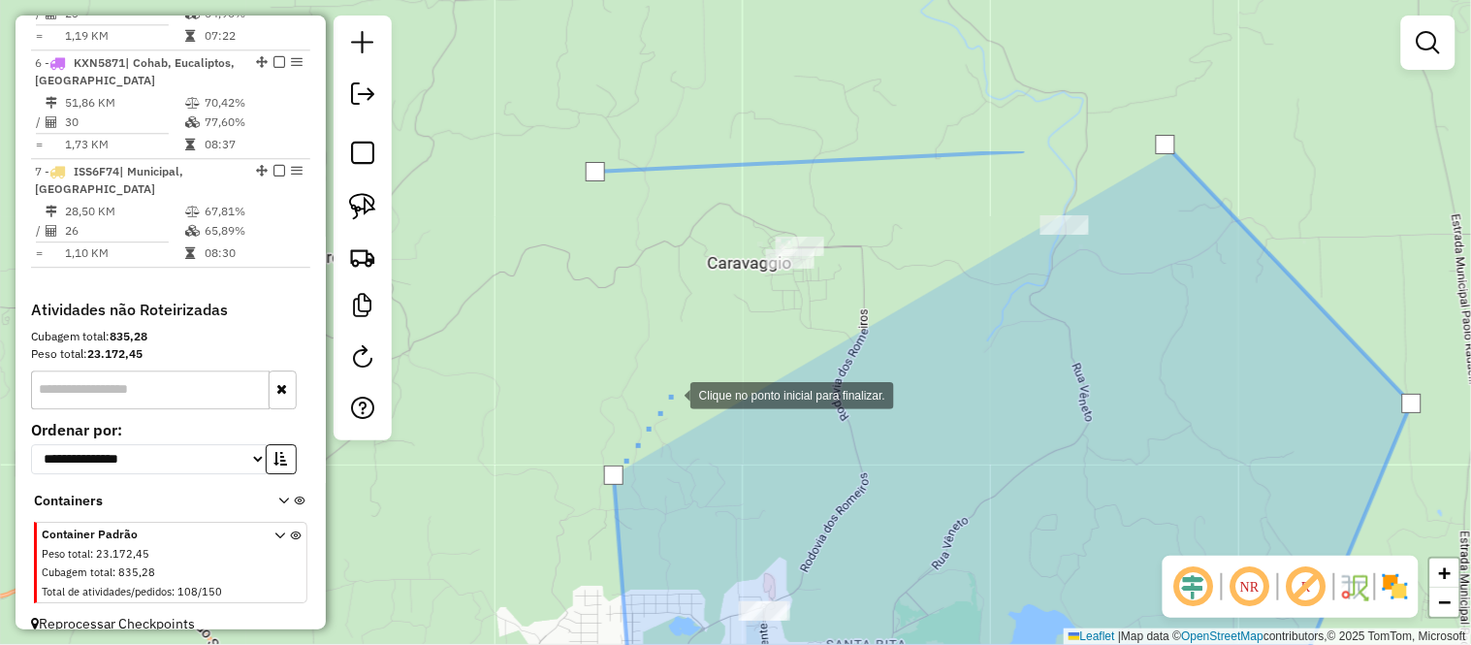
drag, startPoint x: 615, startPoint y: 175, endPoint x: 671, endPoint y: 392, distance: 223.4
click at [671, 392] on div at bounding box center [671, 393] width 39 height 39
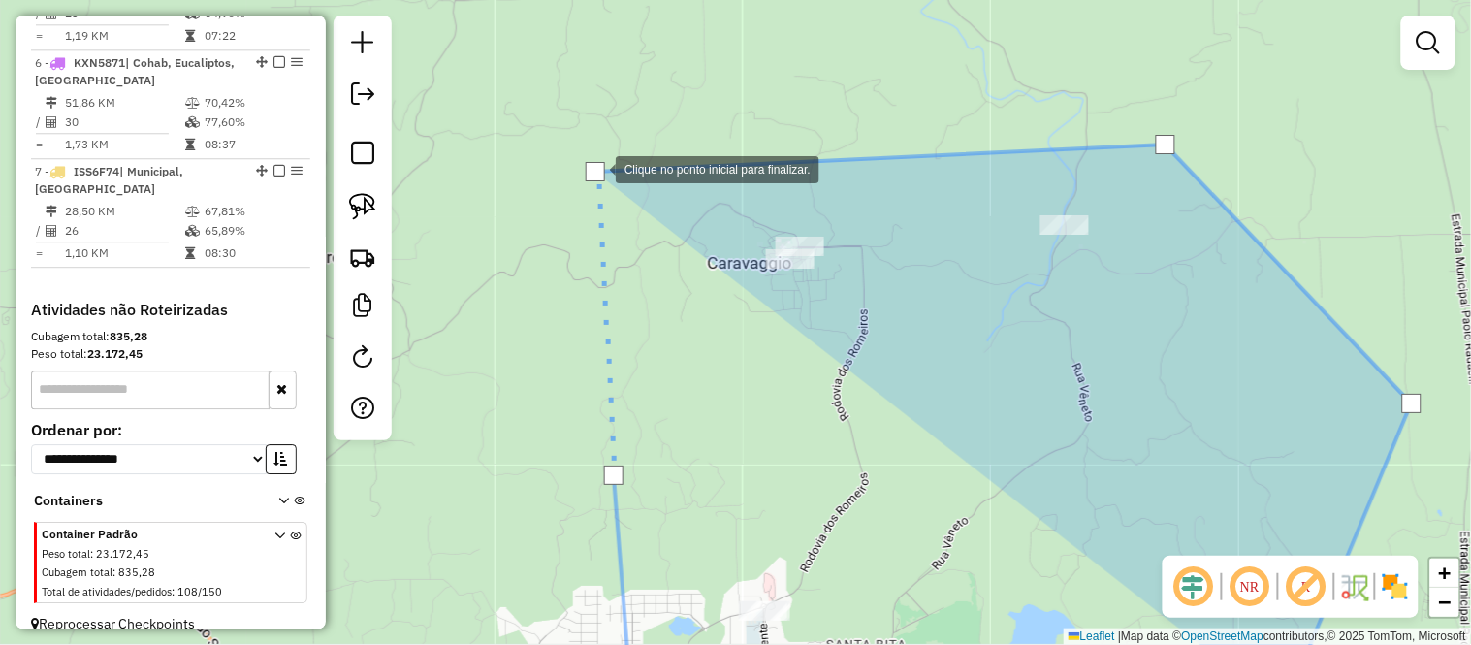
click at [596, 168] on div at bounding box center [595, 171] width 19 height 19
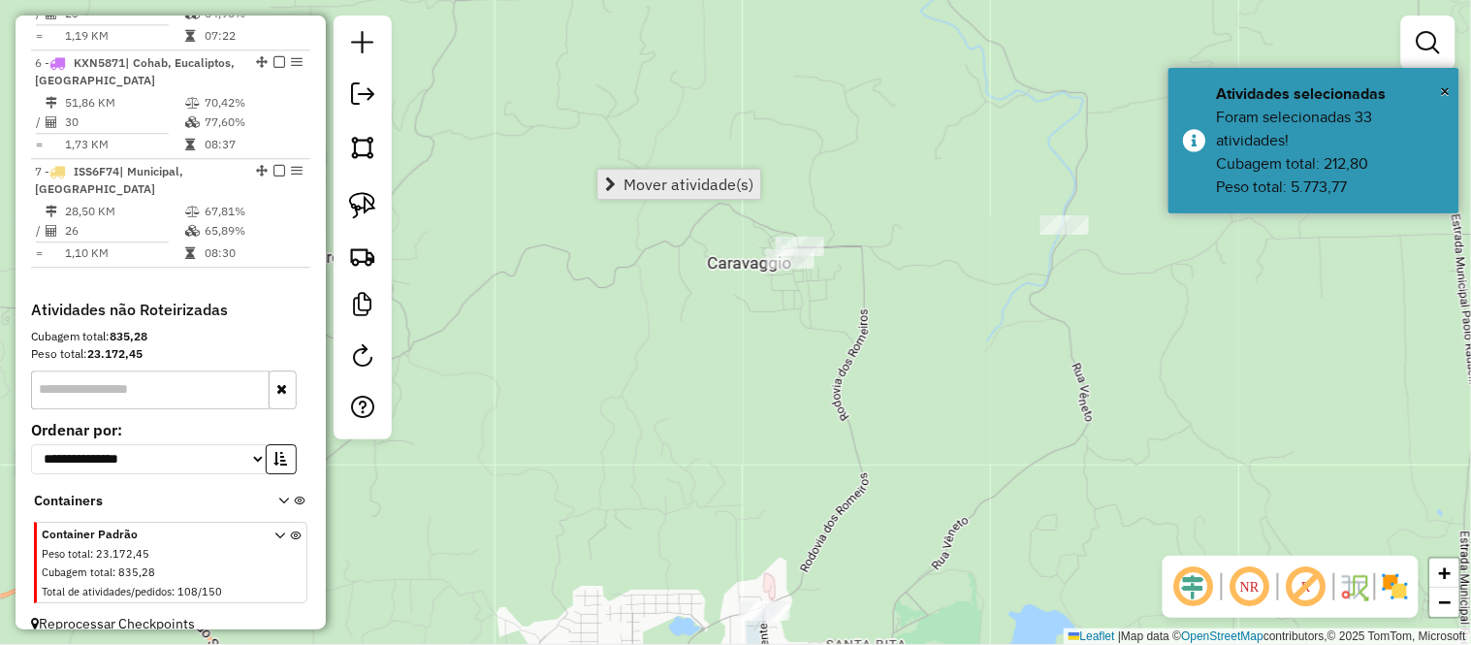
click at [625, 190] on span "Mover atividade(s)" at bounding box center [688, 184] width 130 height 16
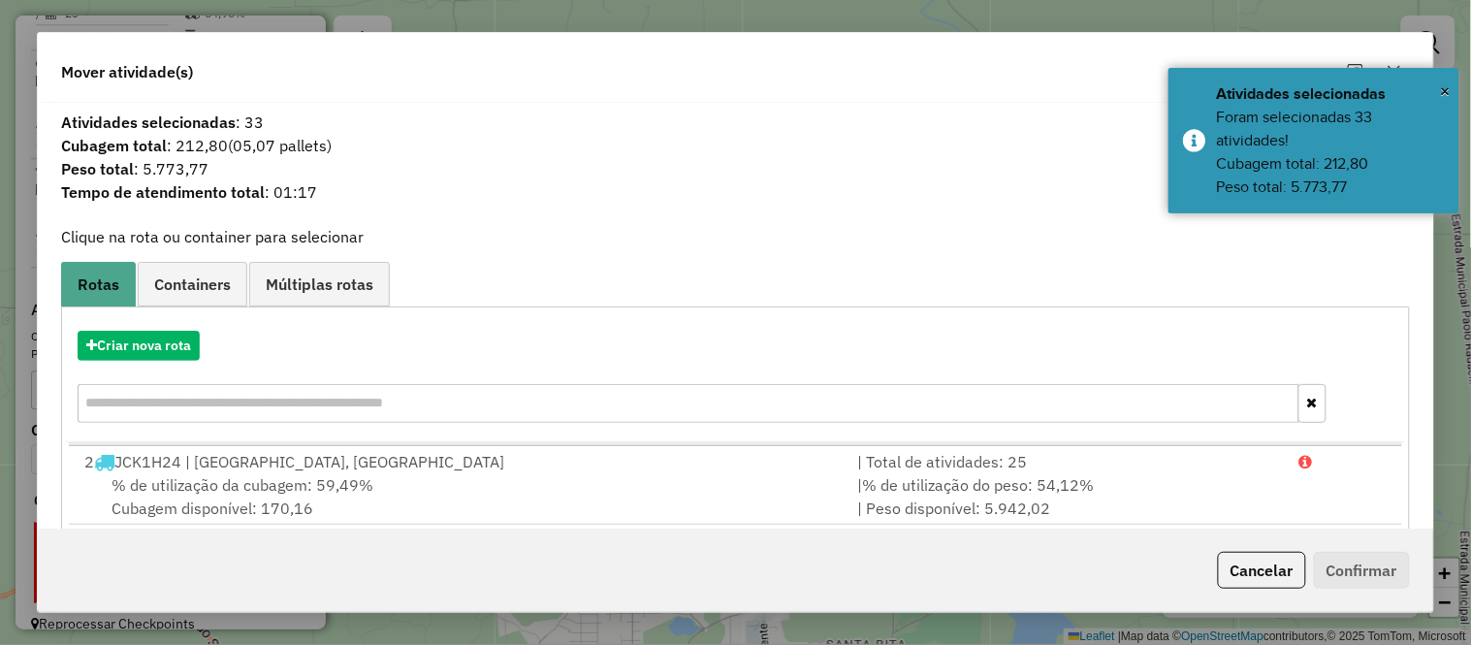
scroll to position [108, 0]
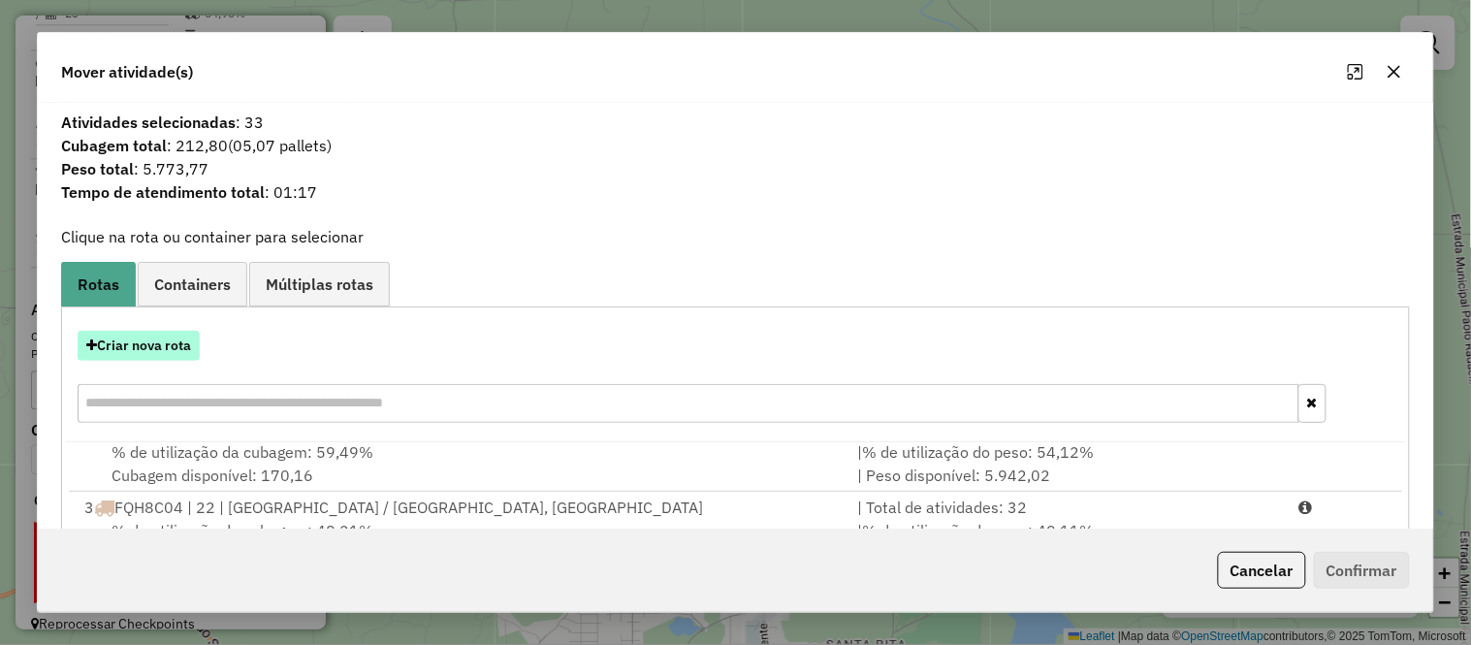
click at [165, 341] on button "Criar nova rota" at bounding box center [139, 346] width 122 height 30
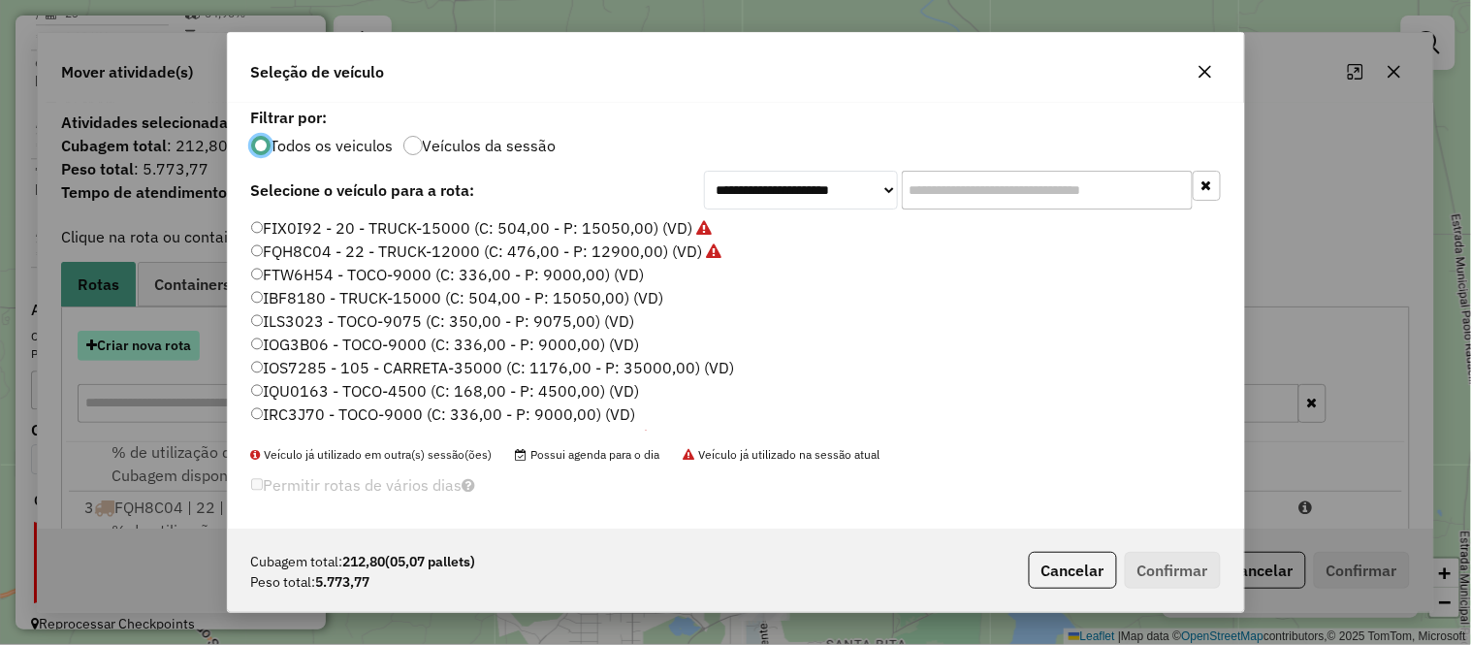
scroll to position [11, 5]
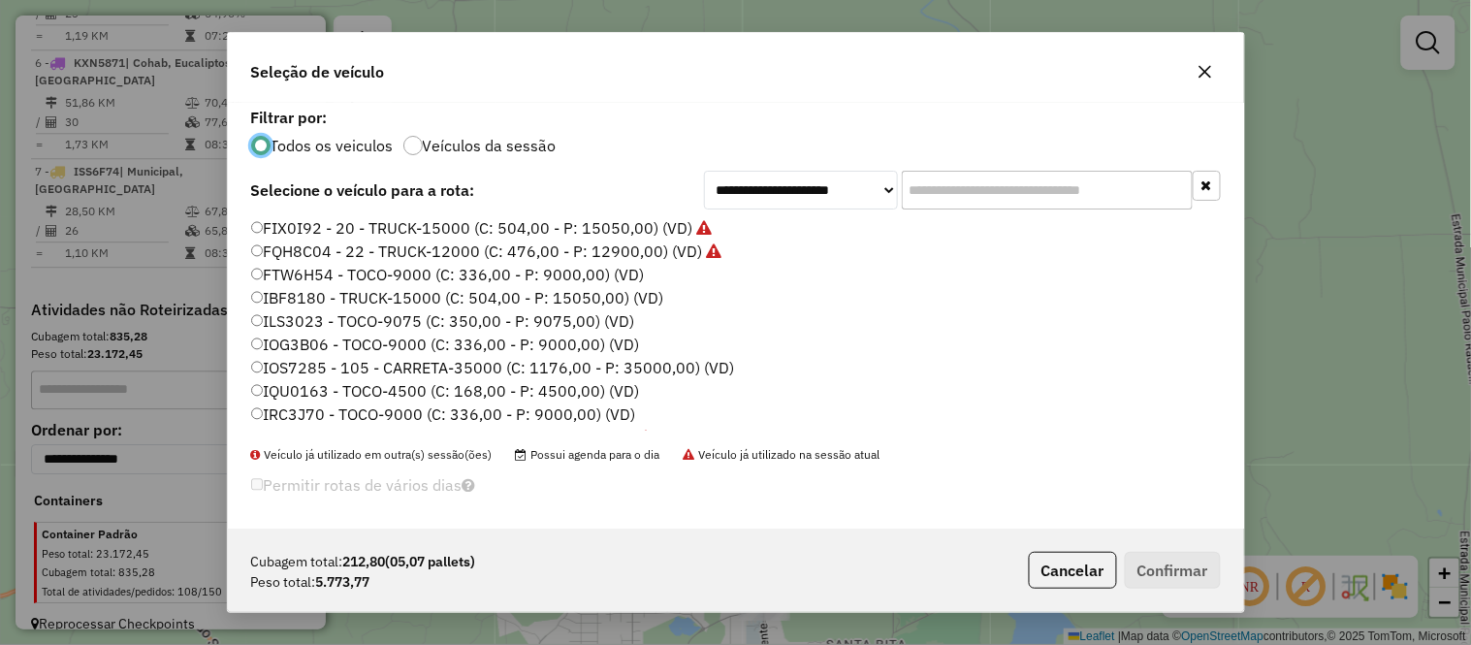
click at [291, 275] on label "FTW6H54 - TOCO-9000 (C: 336,00 - P: 9000,00) (VD)" at bounding box center [448, 274] width 394 height 23
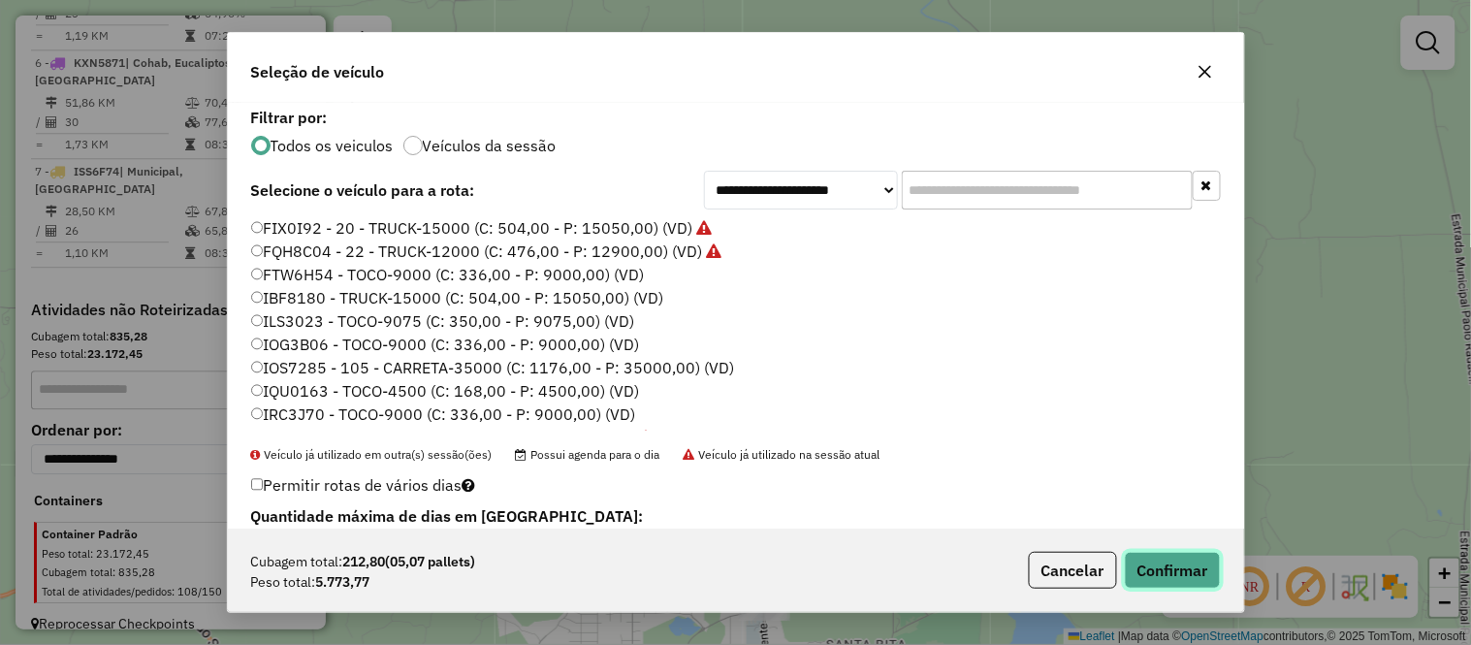
click at [1193, 564] on button "Confirmar" at bounding box center [1173, 570] width 96 height 37
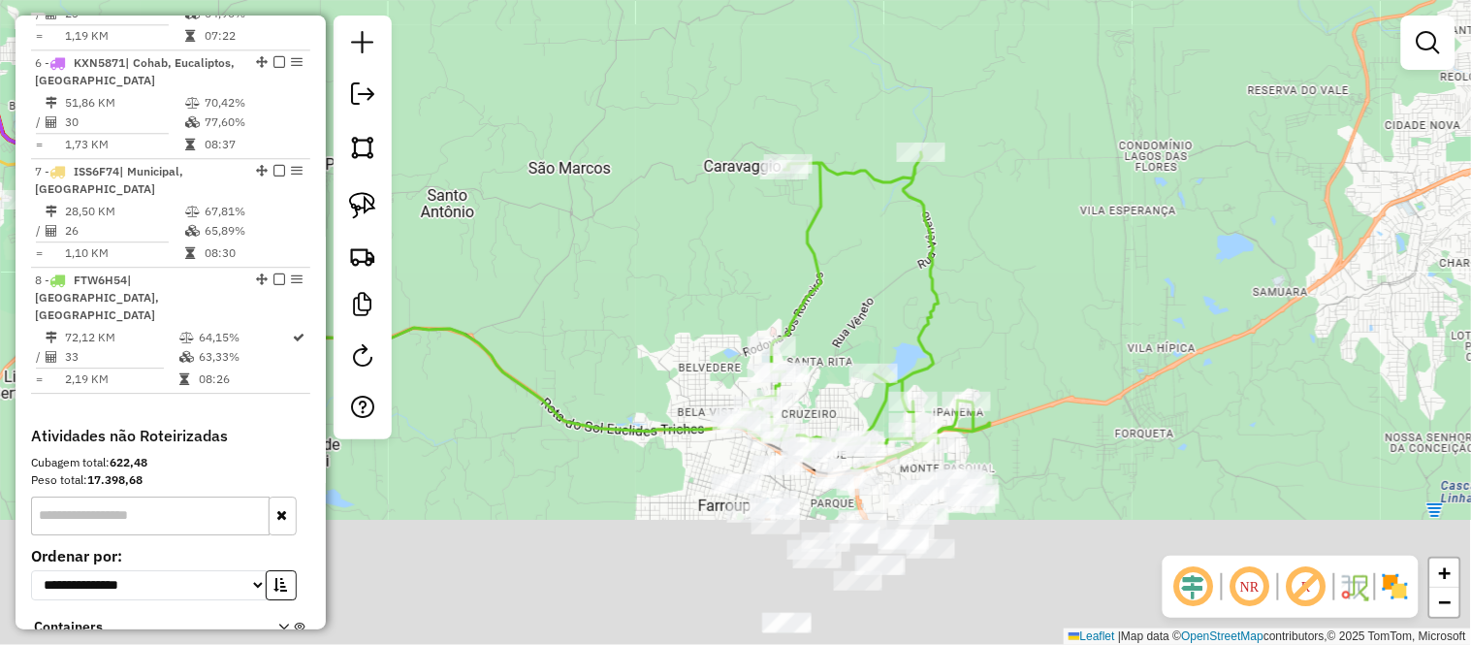
drag, startPoint x: 929, startPoint y: 417, endPoint x: 834, endPoint y: 247, distance: 194.5
click at [836, 247] on div "Janela de atendimento Grade de atendimento Capacidade Transportadoras Veículos …" at bounding box center [735, 322] width 1471 height 645
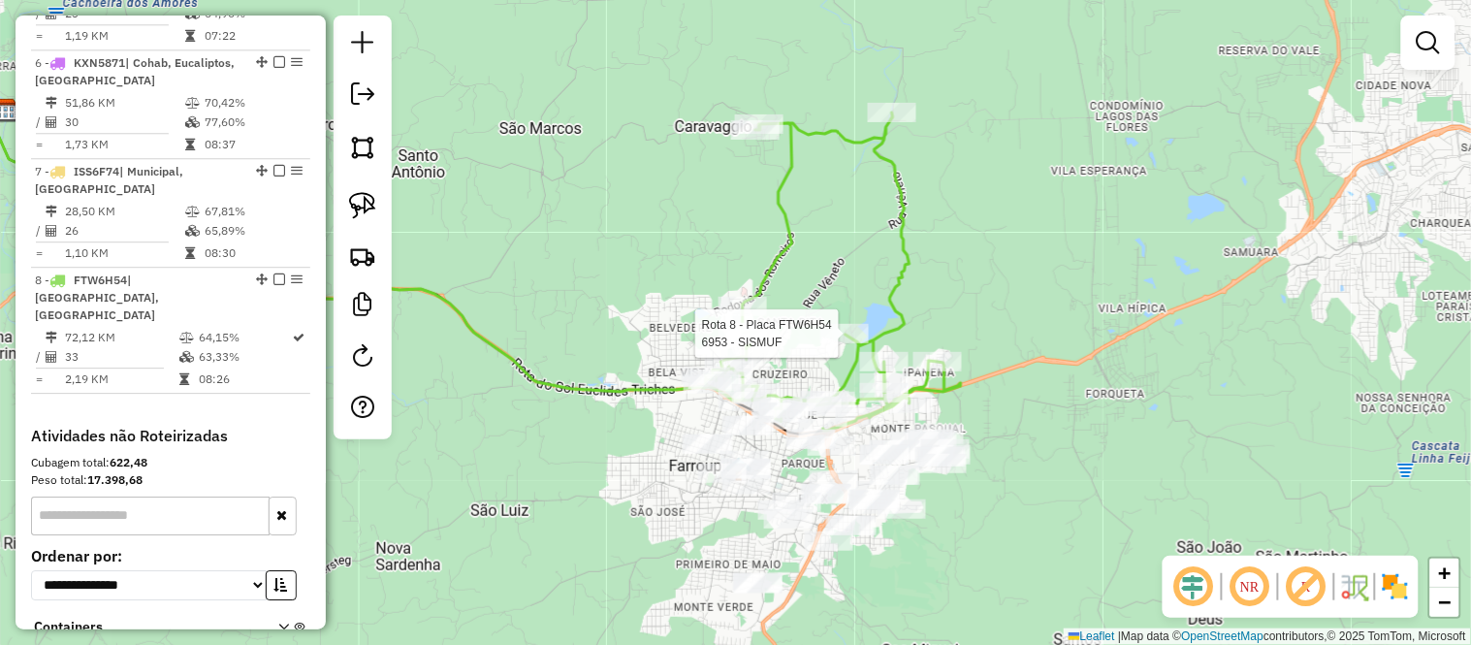
select select "*********"
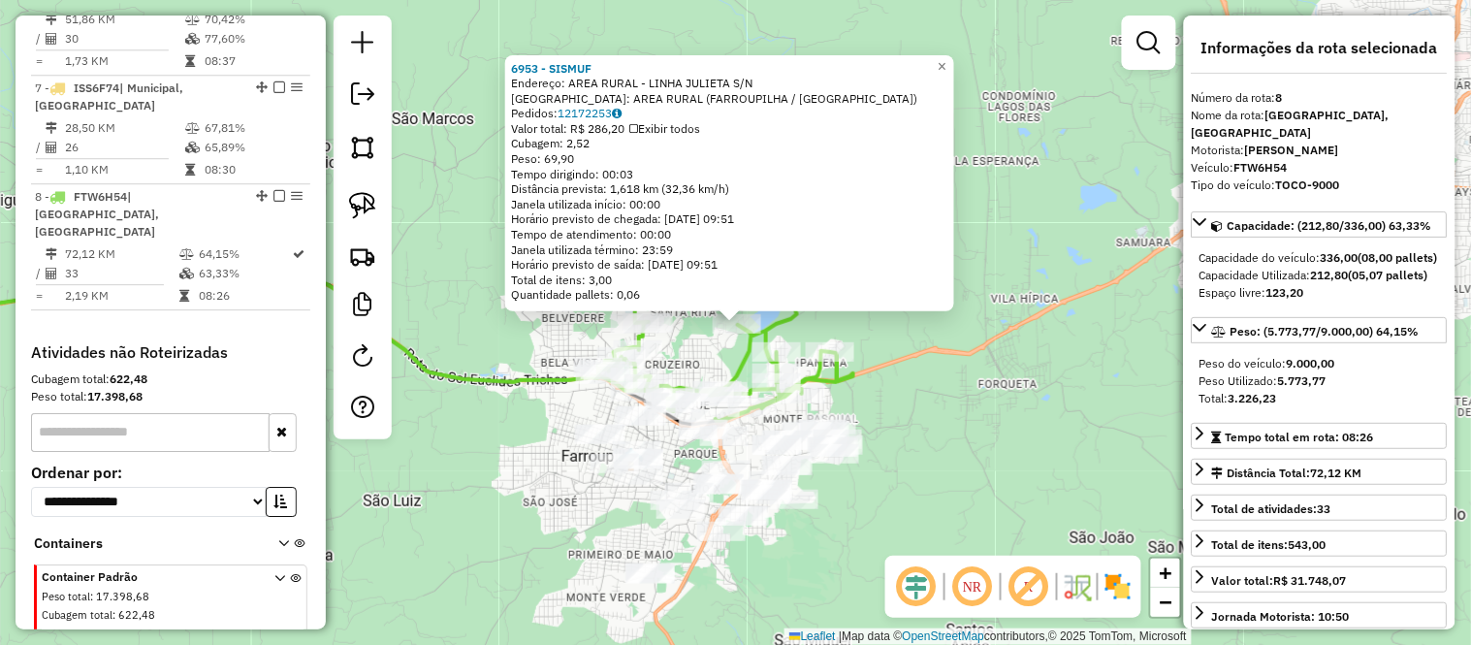
scroll to position [1384, 0]
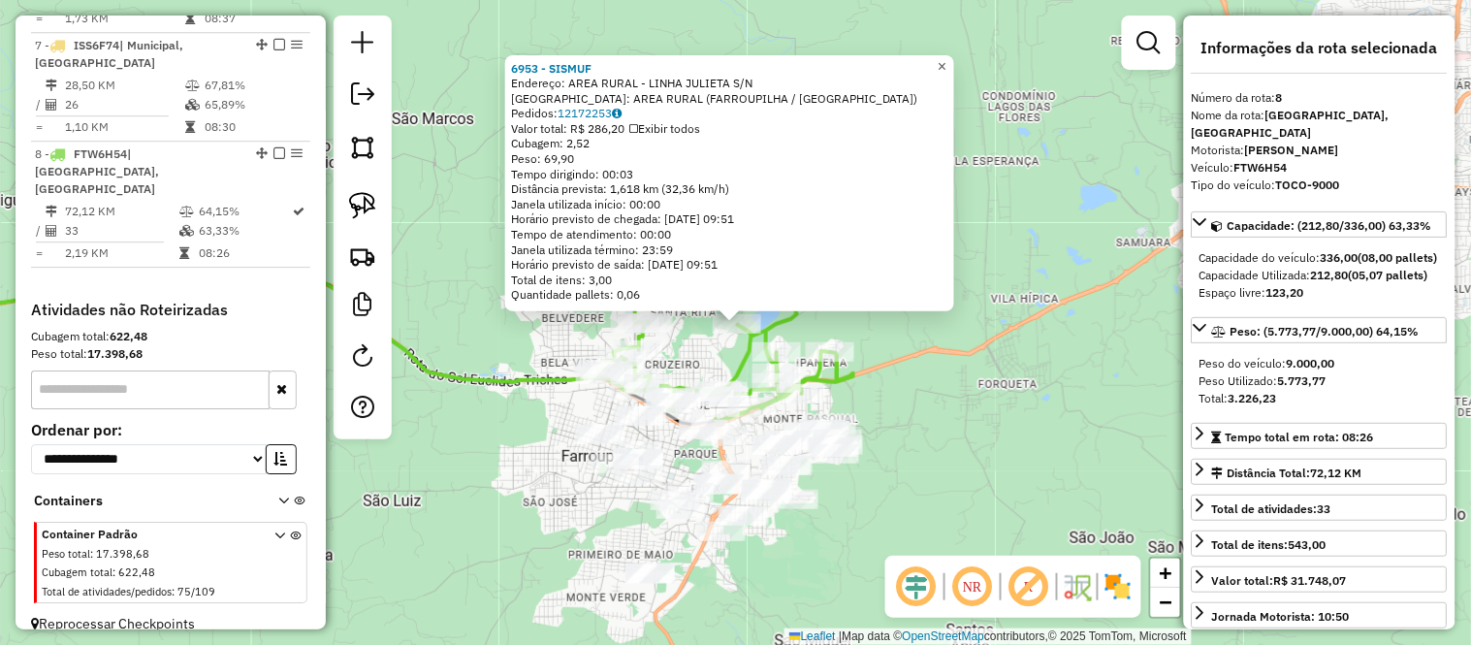
click at [946, 61] on span "×" at bounding box center [942, 65] width 9 height 16
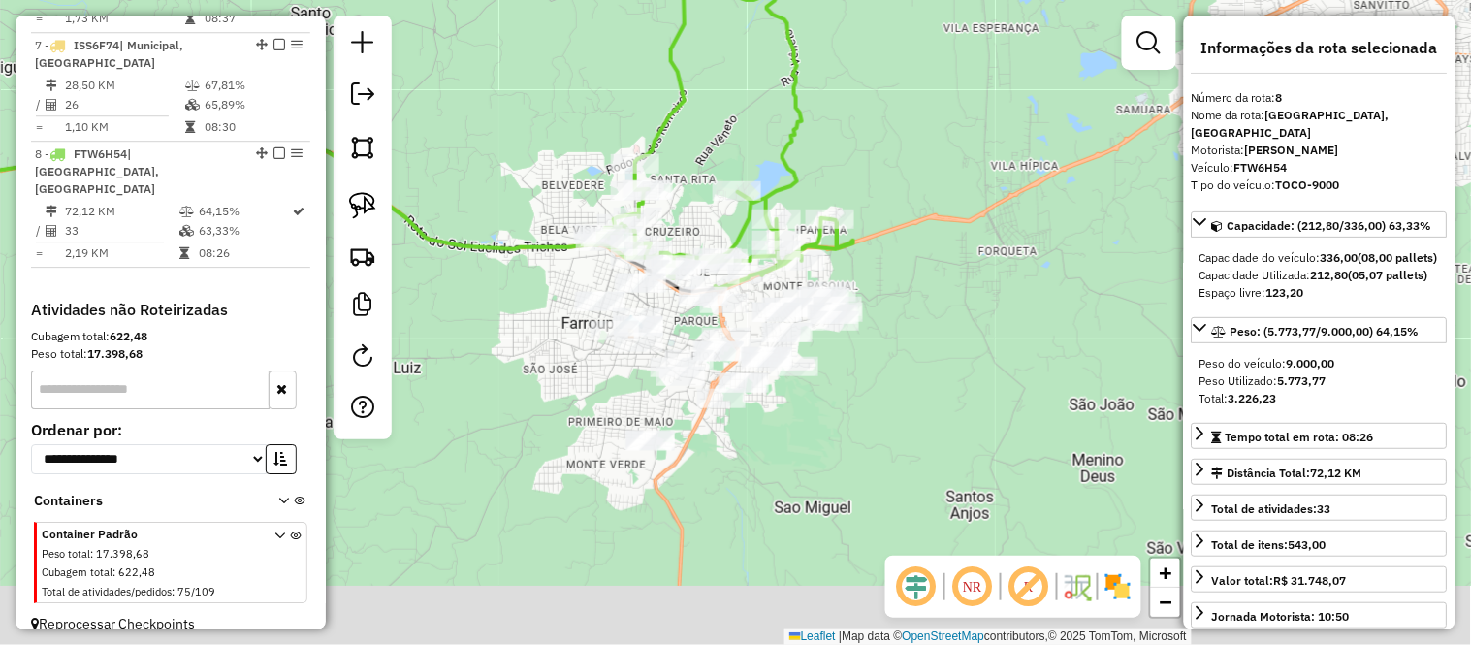
drag, startPoint x: 979, startPoint y: 482, endPoint x: 925, endPoint y: 363, distance: 131.0
click at [979, 342] on div "Janela de atendimento Grade de atendimento Capacidade Transportadoras Veículos …" at bounding box center [735, 322] width 1471 height 645
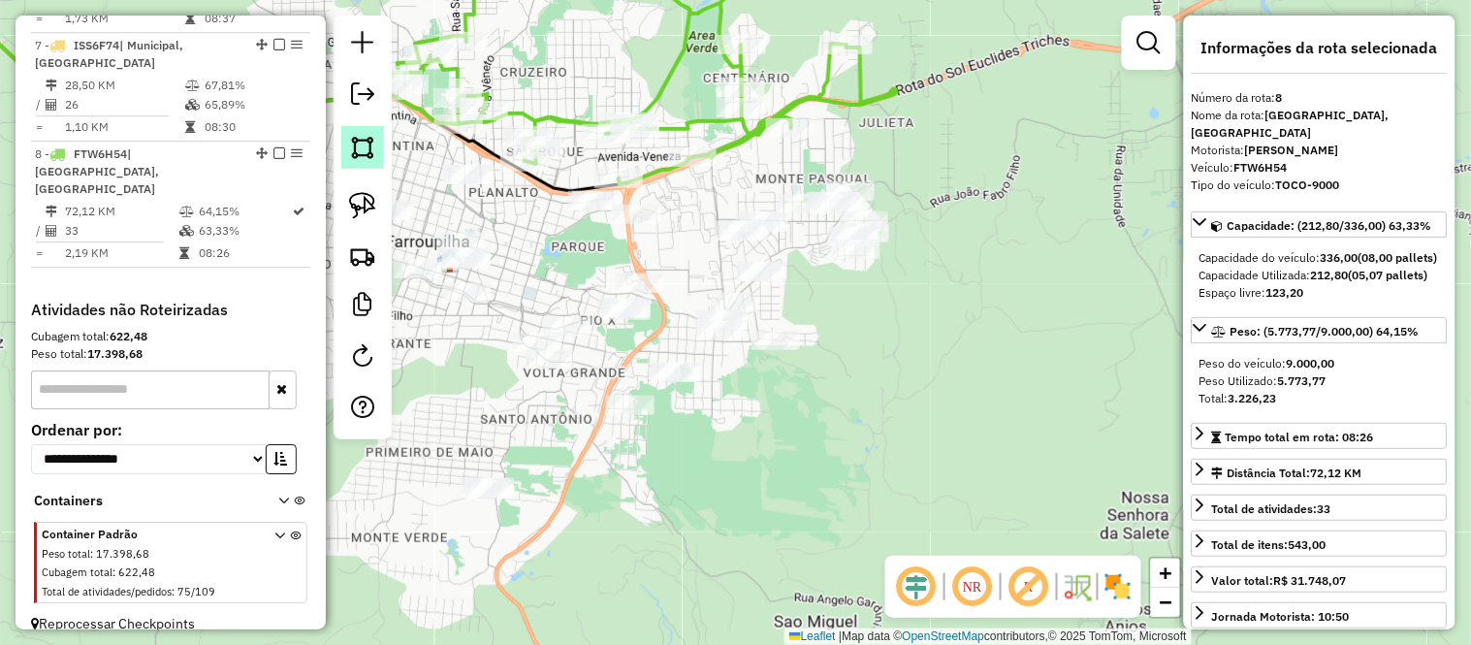
click at [375, 146] on img at bounding box center [362, 147] width 27 height 27
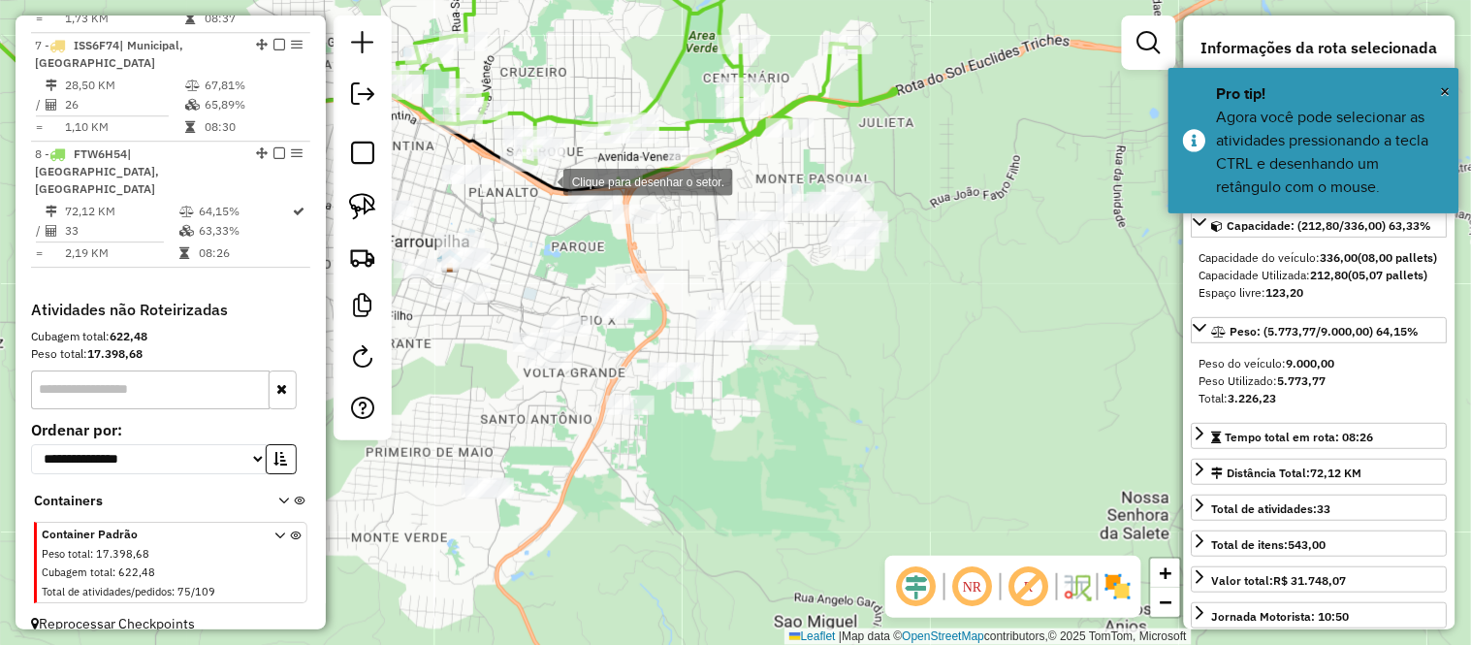
click at [544, 180] on div at bounding box center [544, 180] width 39 height 39
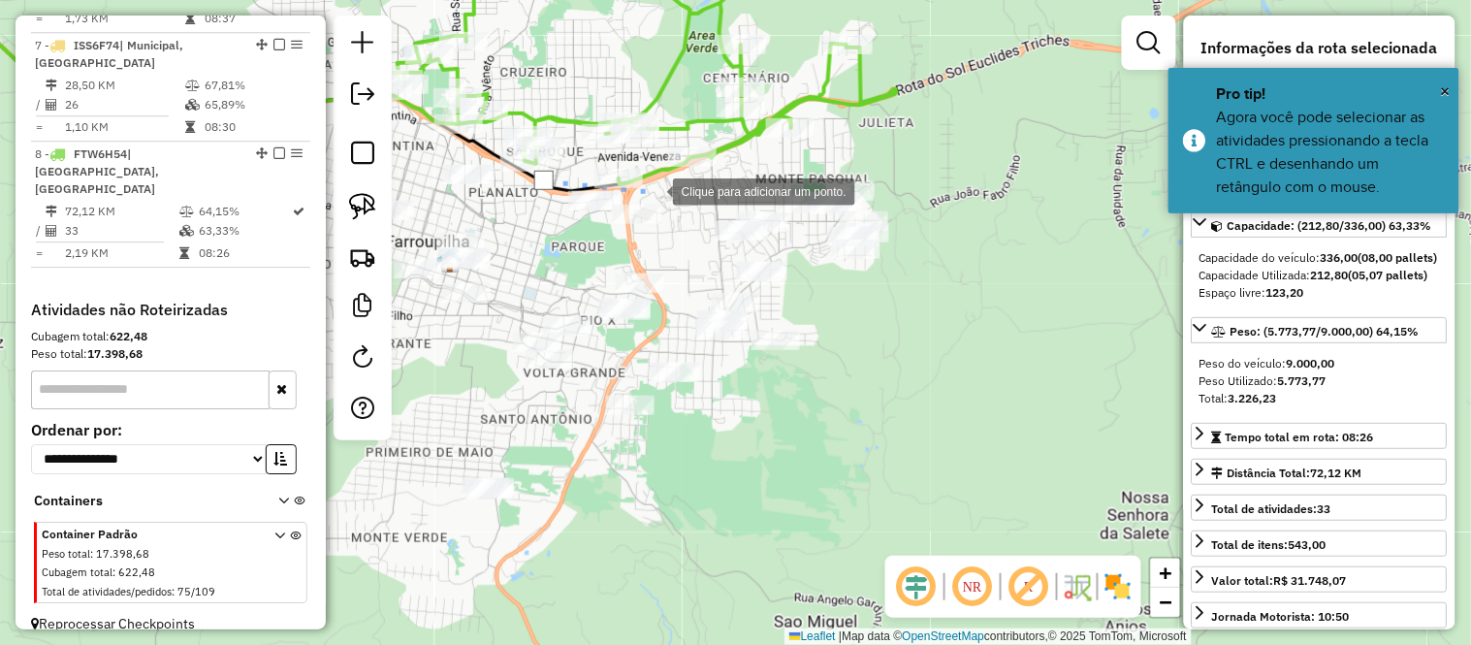
click at [653, 190] on div at bounding box center [653, 190] width 39 height 39
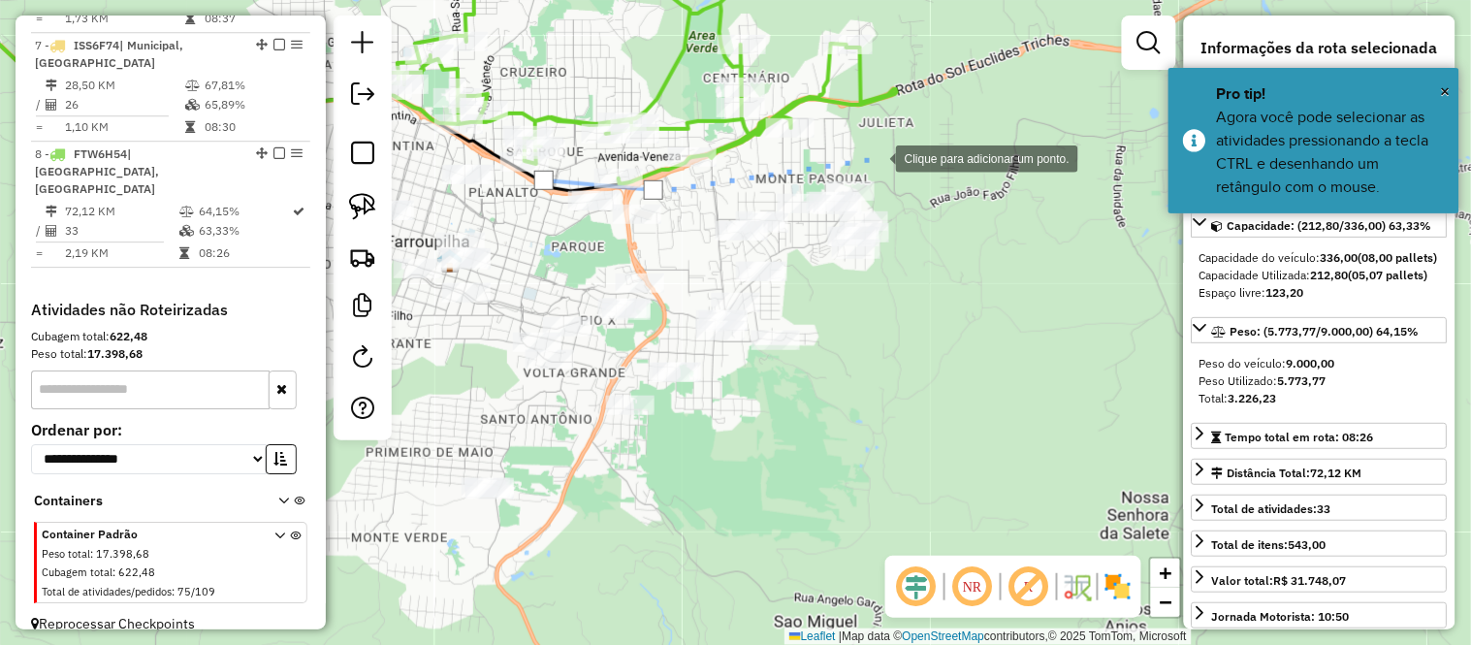
click at [876, 157] on div at bounding box center [876, 157] width 39 height 39
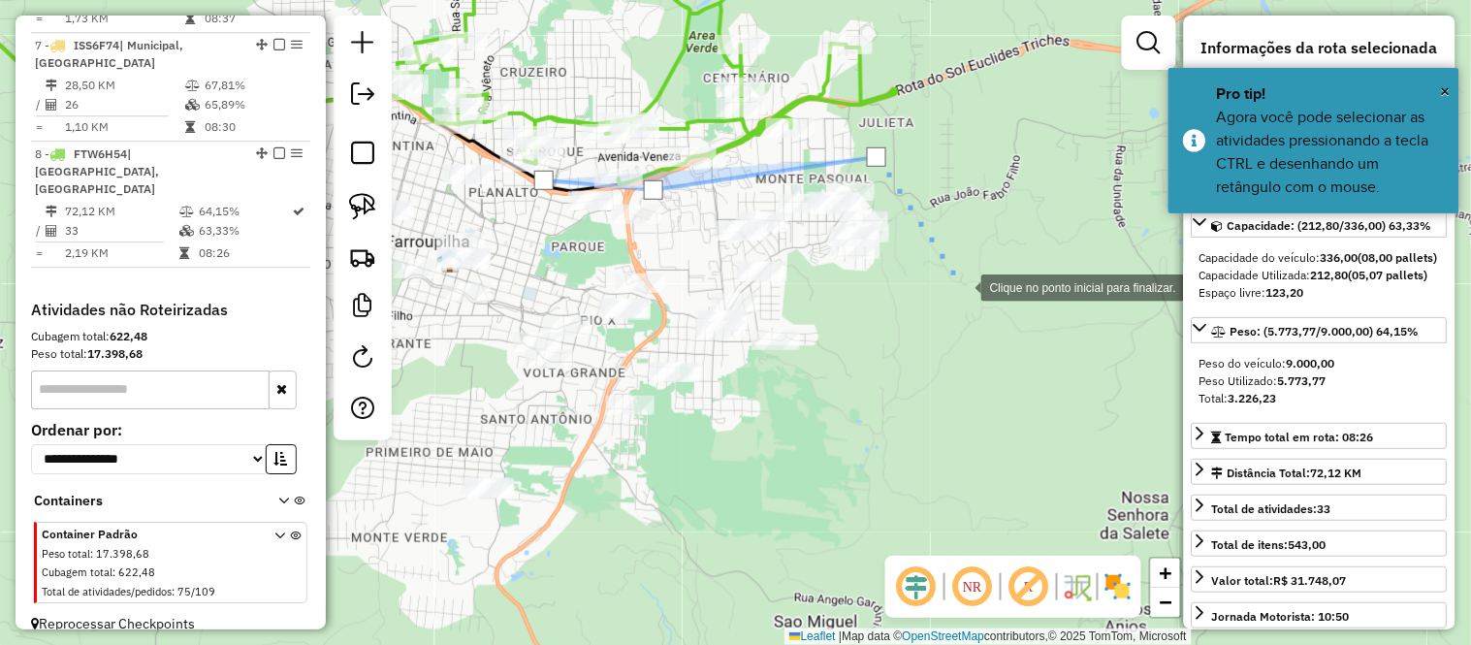
click at [962, 286] on div at bounding box center [961, 286] width 39 height 39
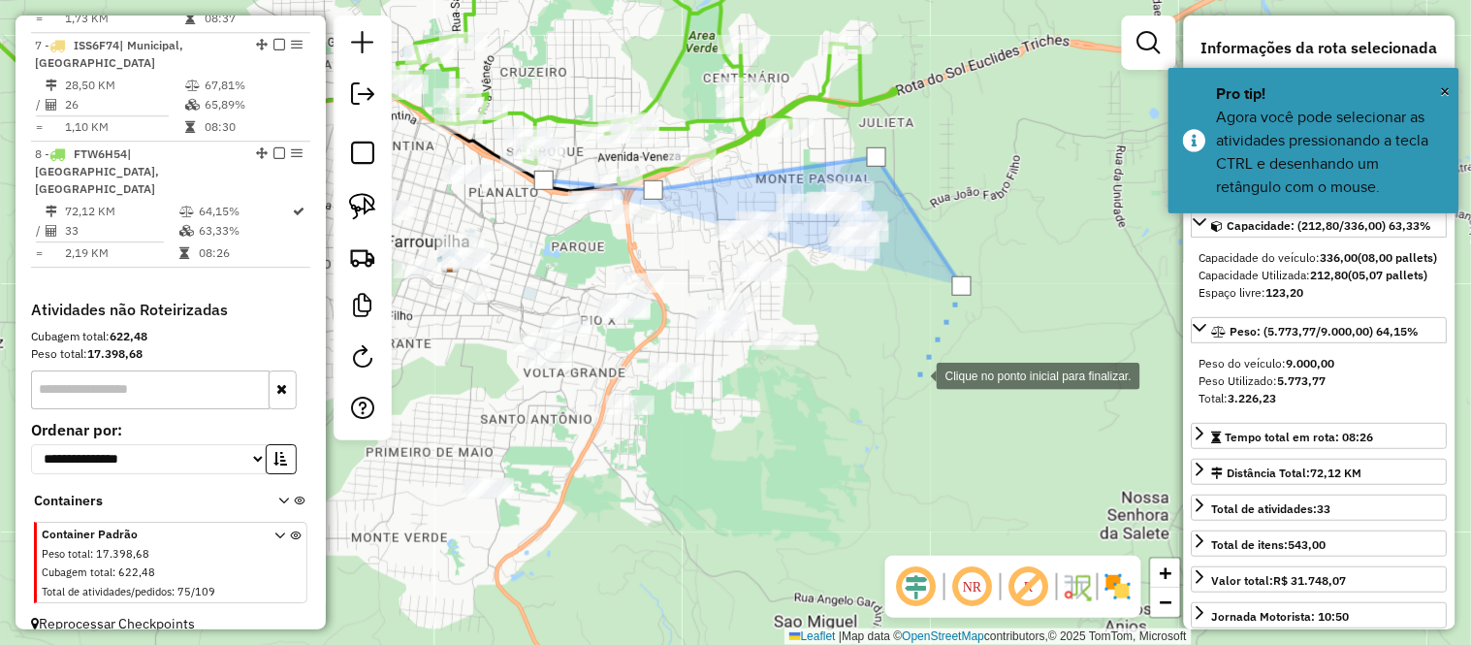
click at [898, 394] on div at bounding box center [917, 374] width 39 height 39
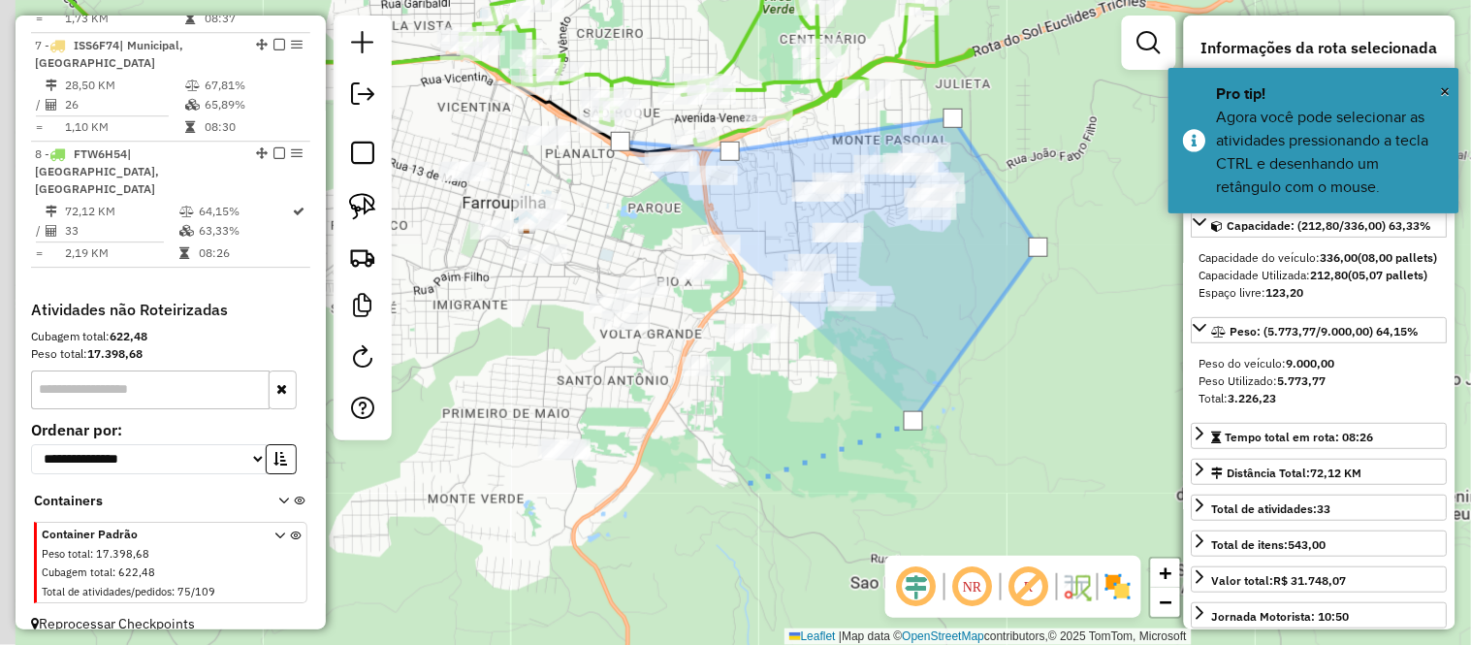
drag, startPoint x: 657, startPoint y: 529, endPoint x: 812, endPoint y: 438, distance: 179.9
click at [767, 461] on div at bounding box center [747, 480] width 39 height 39
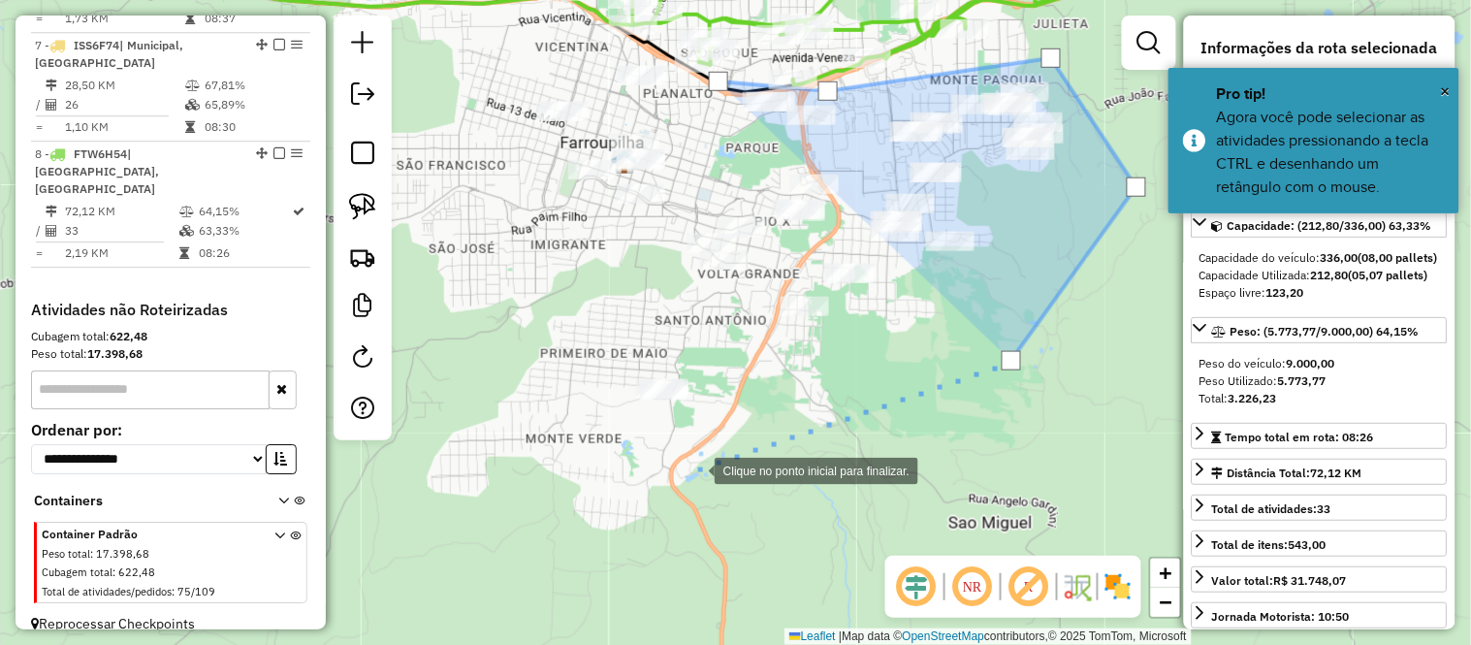
click at [695, 468] on div at bounding box center [695, 469] width 39 height 39
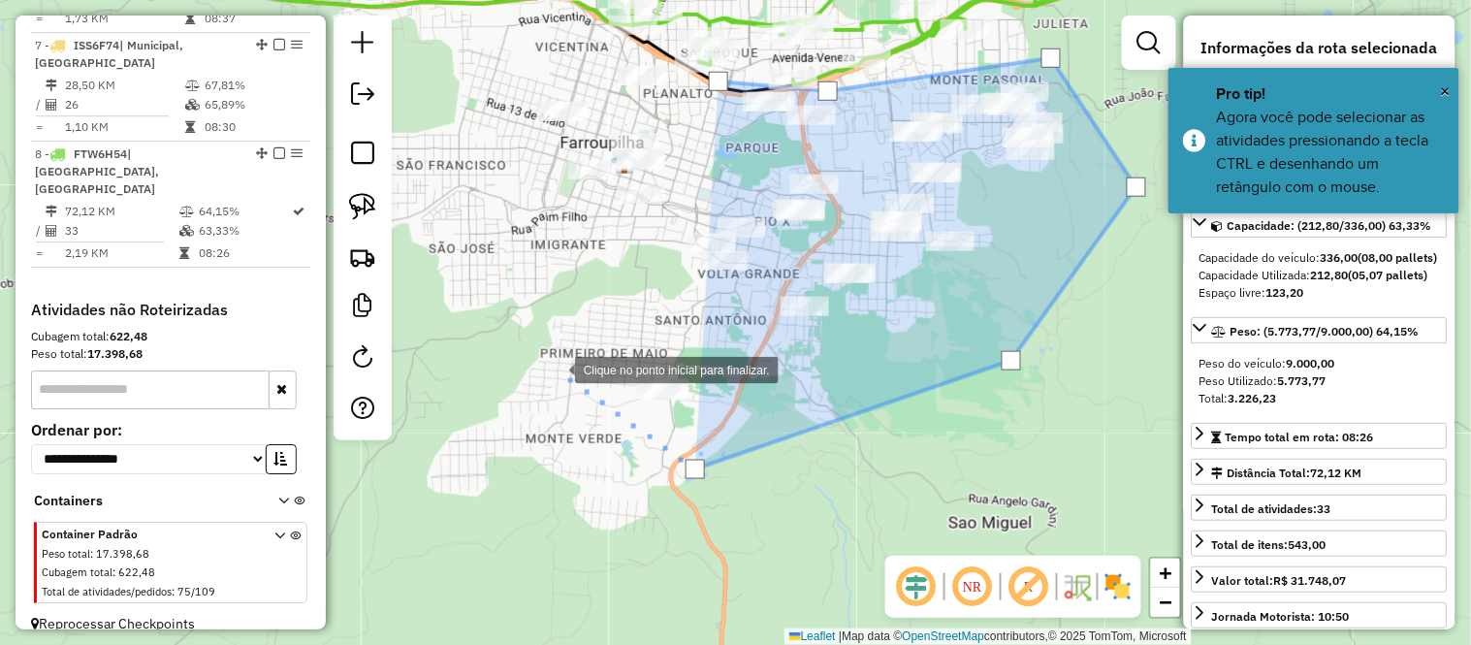
click at [544, 349] on div at bounding box center [555, 368] width 39 height 39
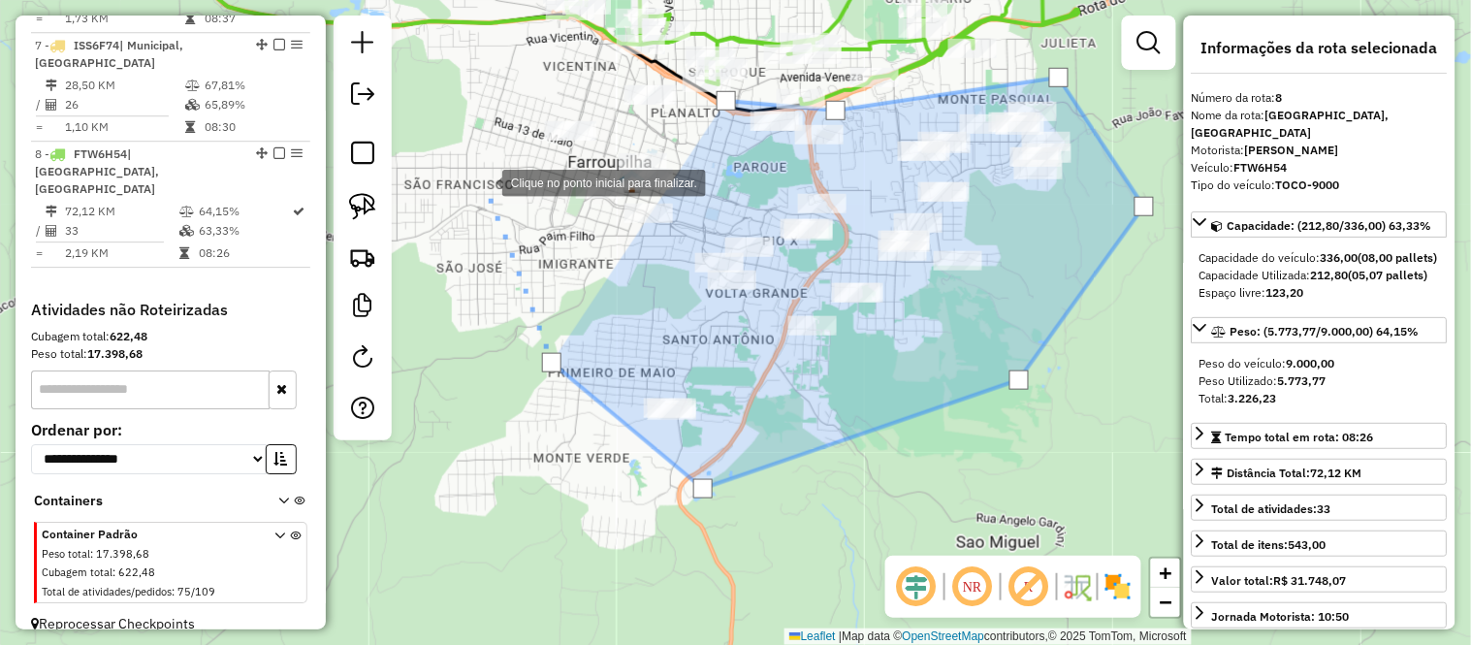
drag, startPoint x: 476, startPoint y: 165, endPoint x: 479, endPoint y: 182, distance: 17.7
click at [479, 182] on div at bounding box center [482, 181] width 39 height 39
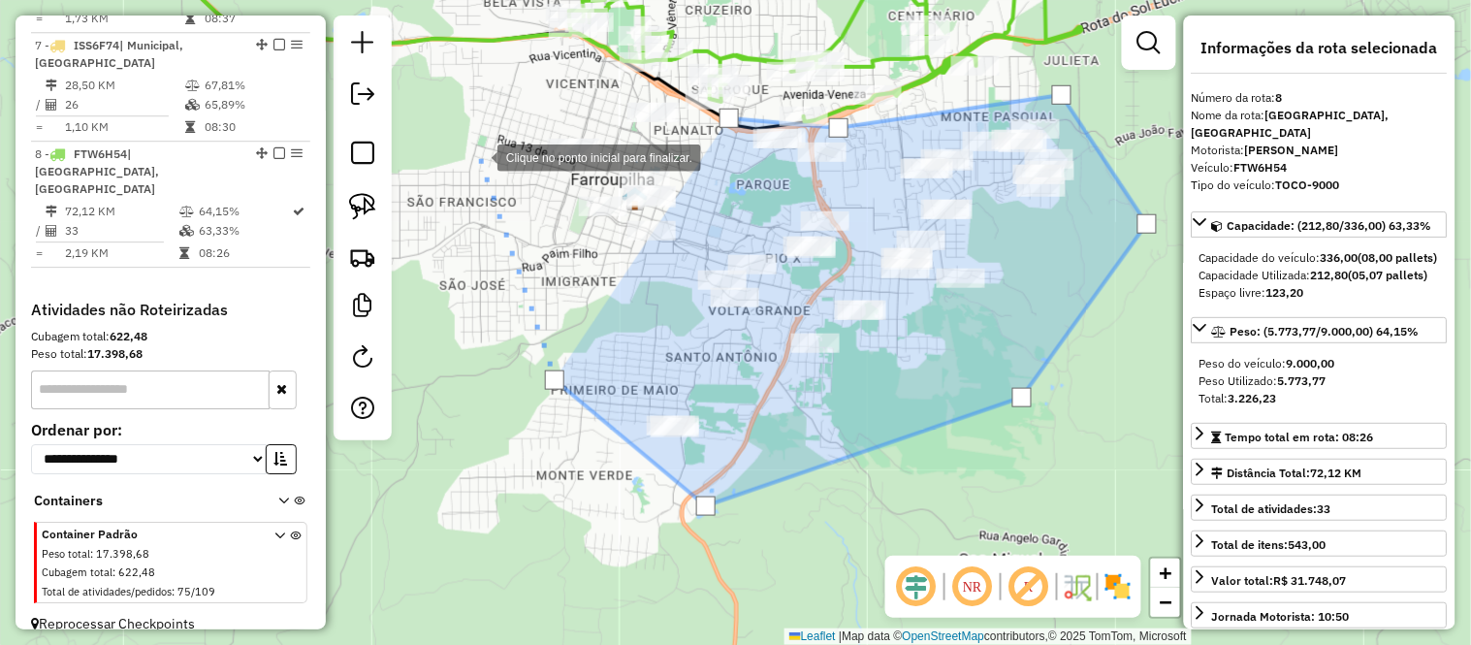
click at [478, 152] on div at bounding box center [478, 156] width 39 height 39
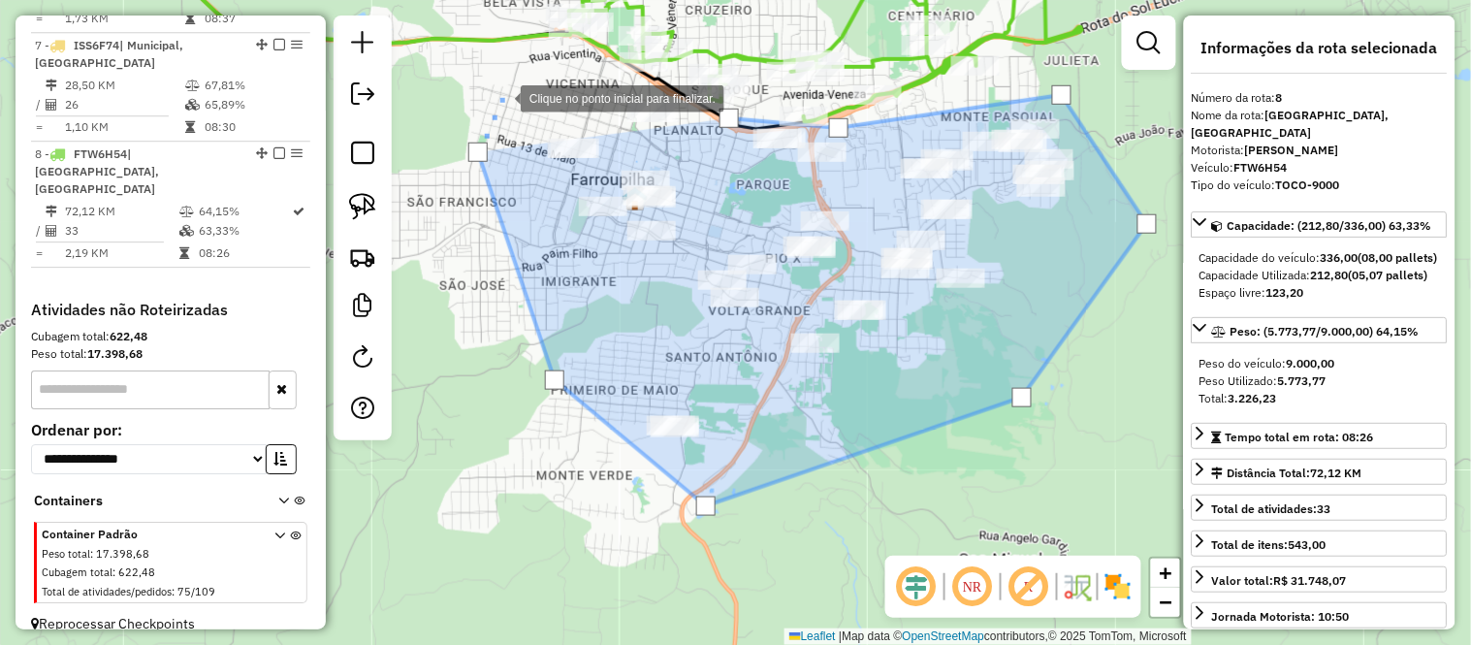
click at [501, 97] on div at bounding box center [501, 97] width 39 height 39
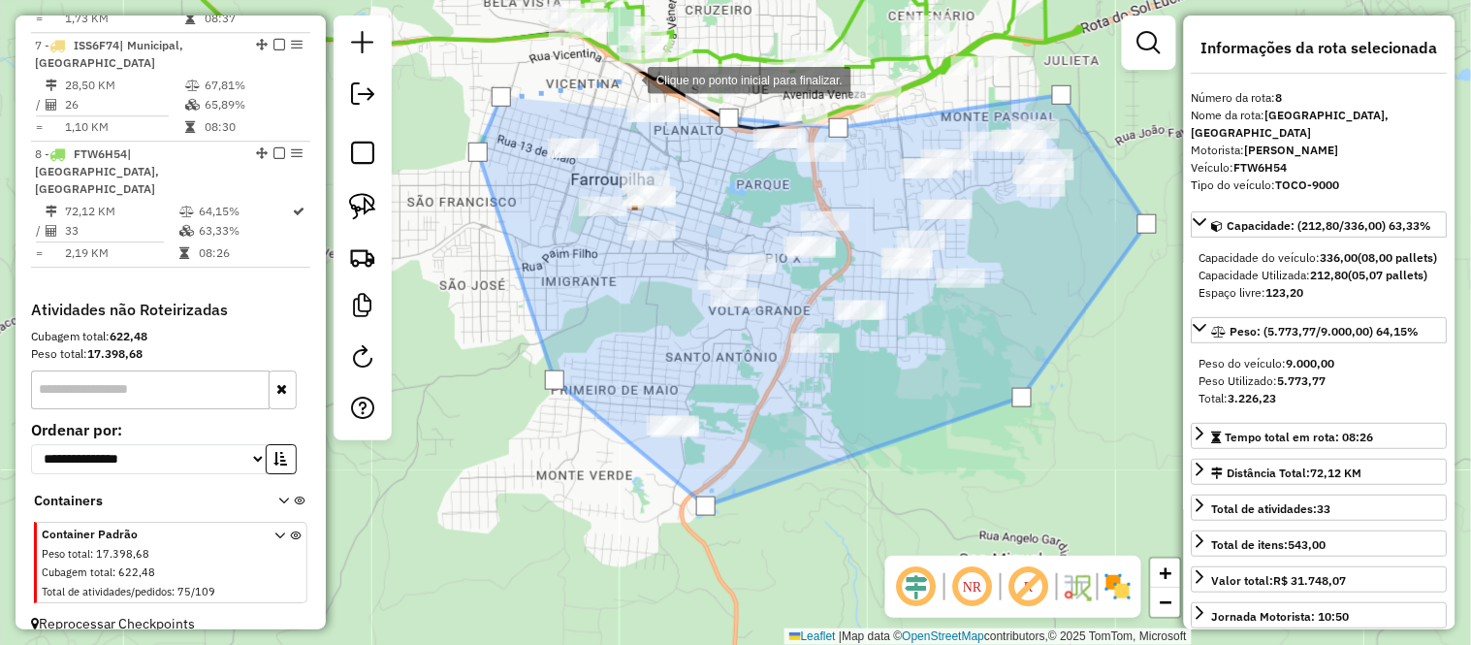
click at [628, 79] on div at bounding box center [628, 78] width 39 height 39
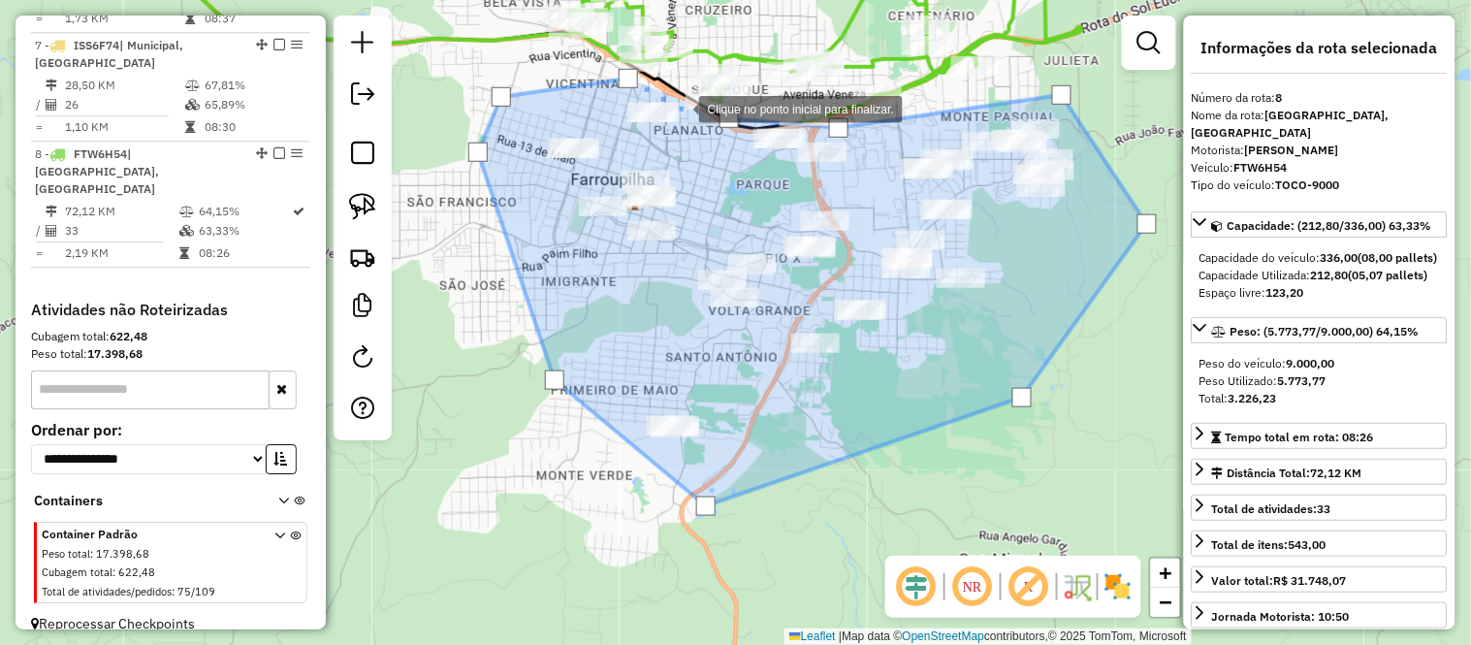
click at [680, 108] on div at bounding box center [679, 107] width 39 height 39
click at [733, 120] on div at bounding box center [728, 118] width 19 height 19
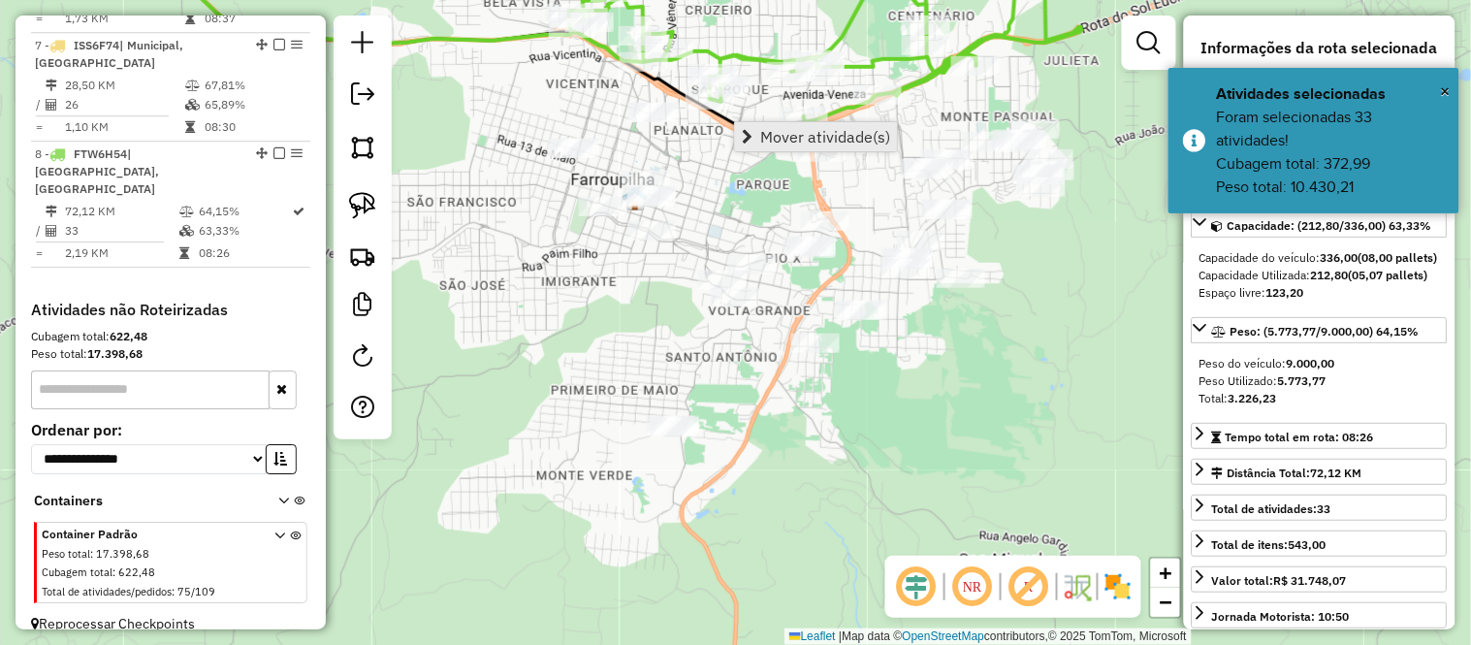
click at [759, 139] on link "Mover atividade(s)" at bounding box center [816, 136] width 162 height 29
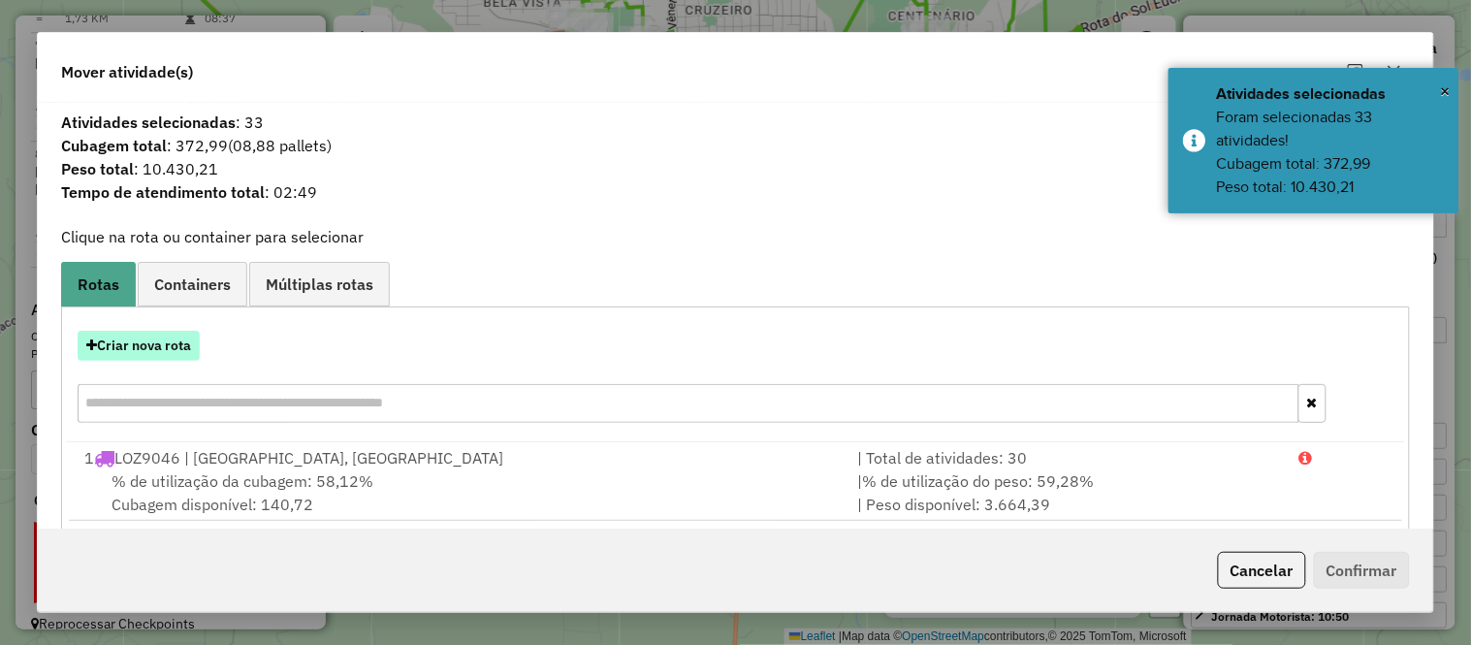
click at [167, 349] on button "Criar nova rota" at bounding box center [139, 346] width 122 height 30
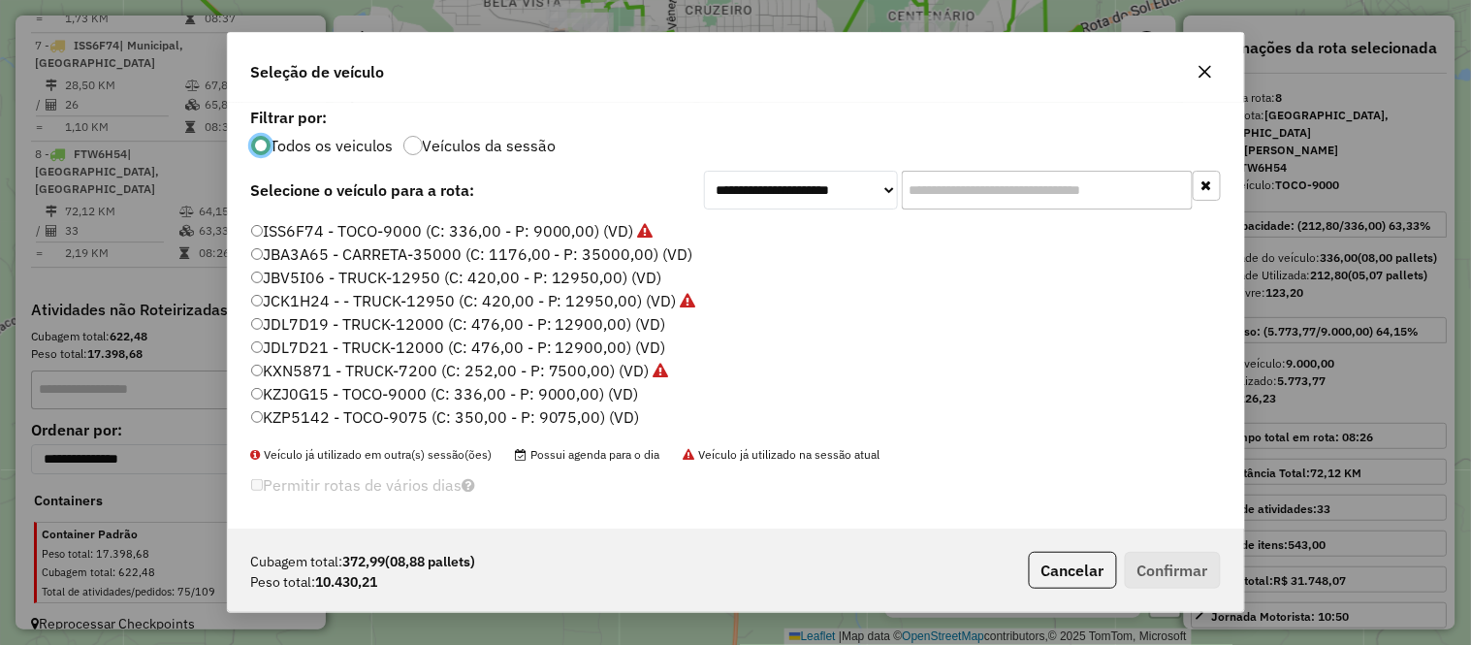
scroll to position [215, 0]
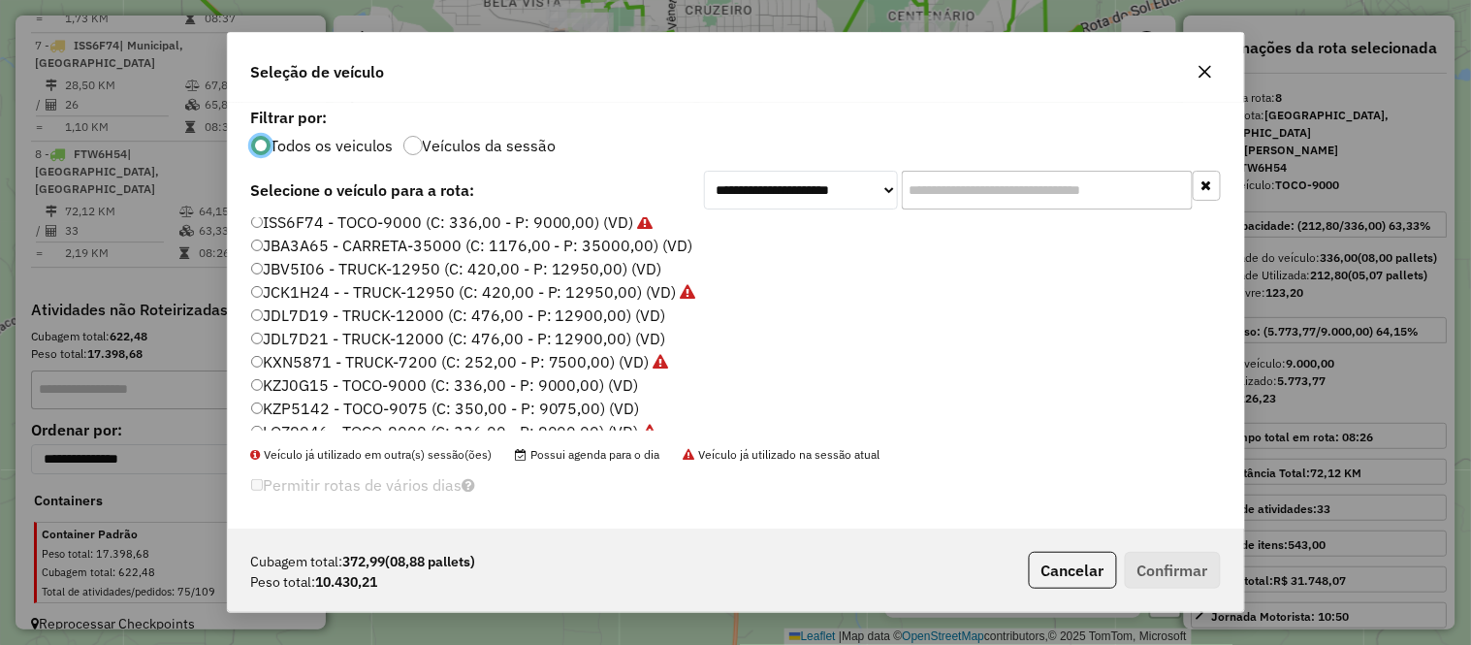
click at [322, 272] on label "JBV5I06 - TRUCK-12950 (C: 420,00 - P: 12950,00) (VD)" at bounding box center [456, 268] width 411 height 23
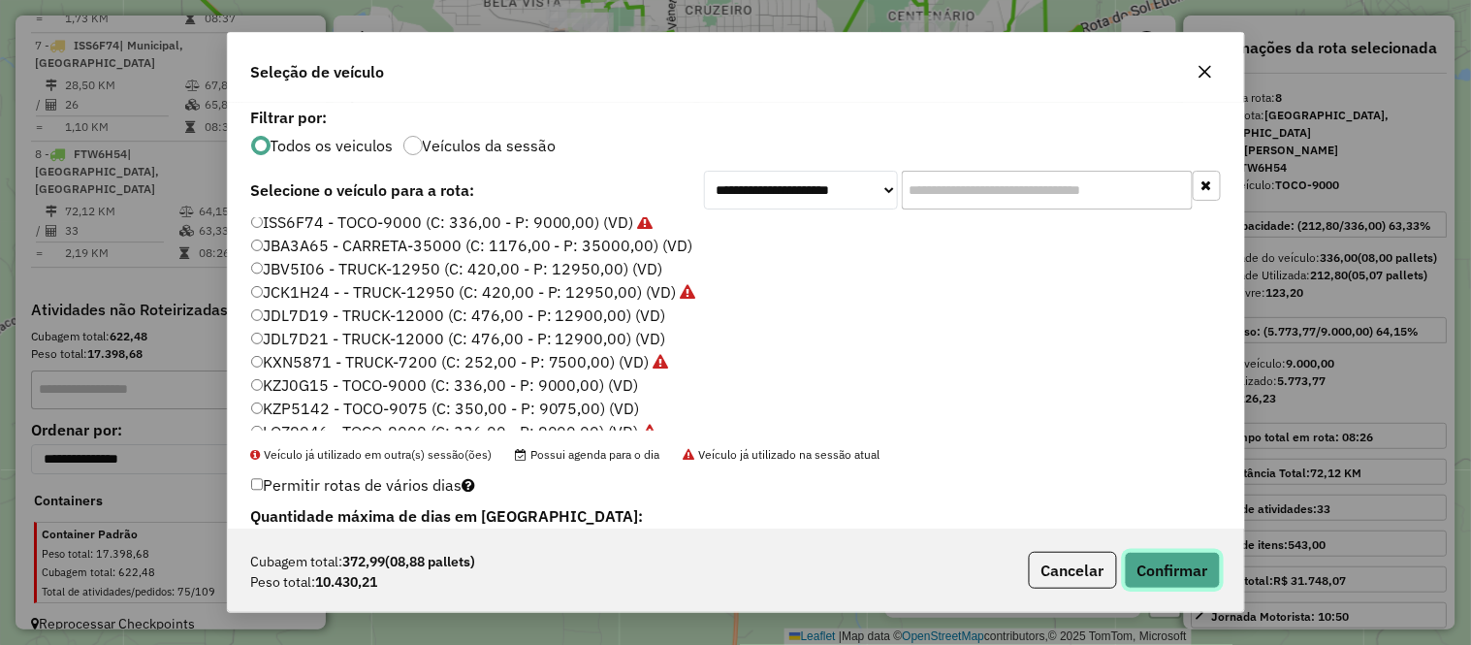
click at [1164, 565] on button "Confirmar" at bounding box center [1173, 570] width 96 height 37
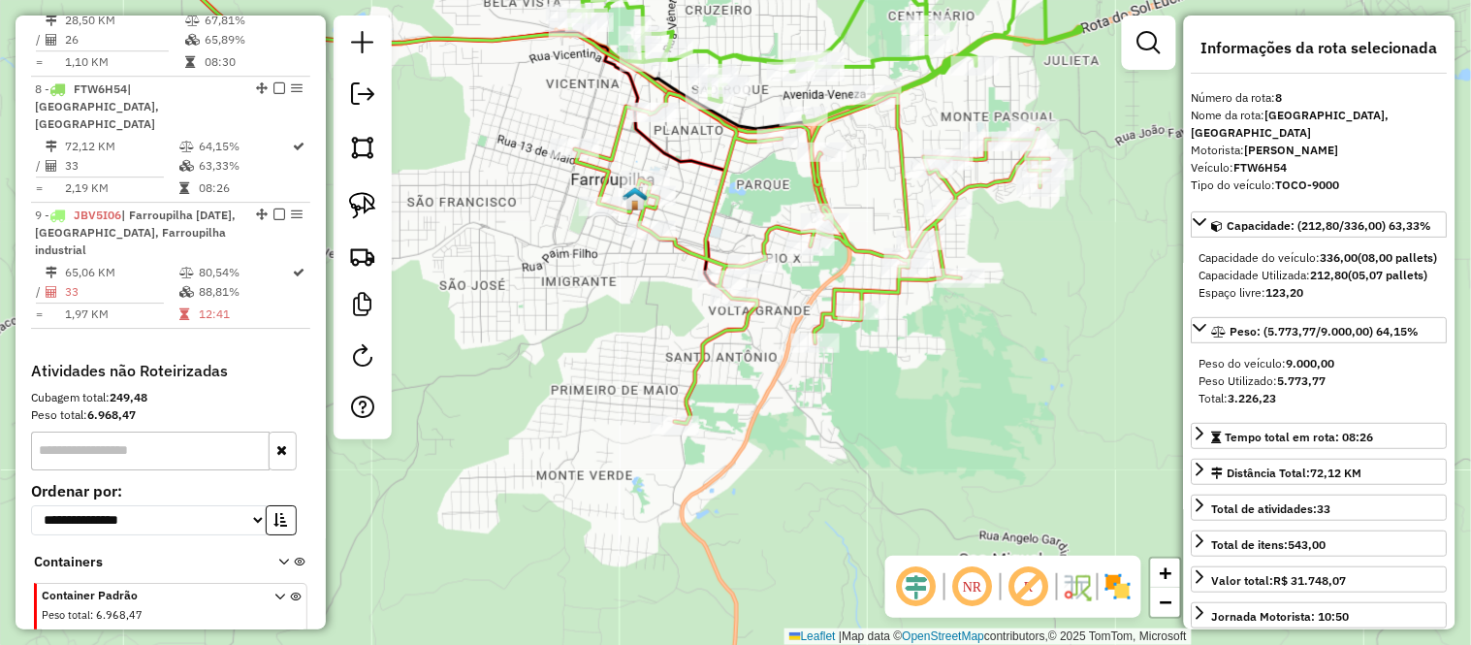
scroll to position [1491, 0]
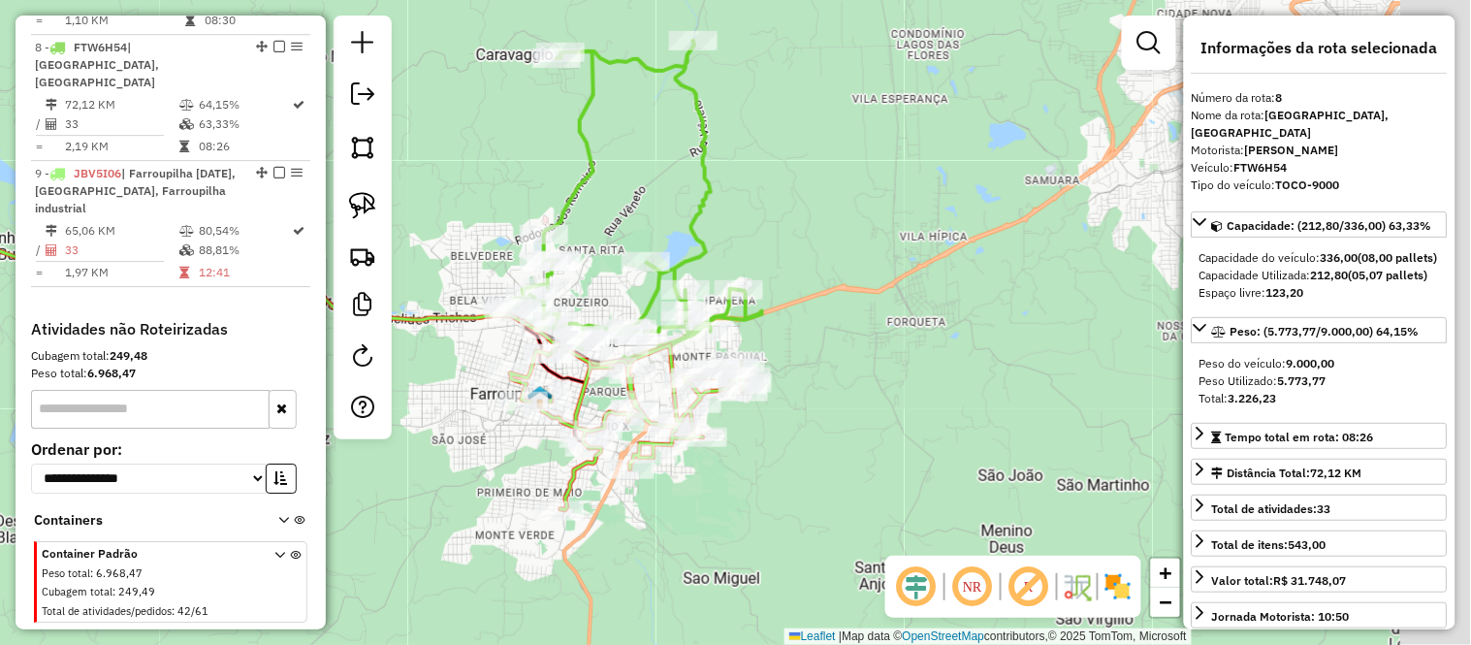
drag, startPoint x: 950, startPoint y: 437, endPoint x: 744, endPoint y: 505, distance: 217.4
click at [744, 505] on div "Janela de atendimento Grade de atendimento Capacidade Transportadoras Veículos …" at bounding box center [735, 322] width 1471 height 645
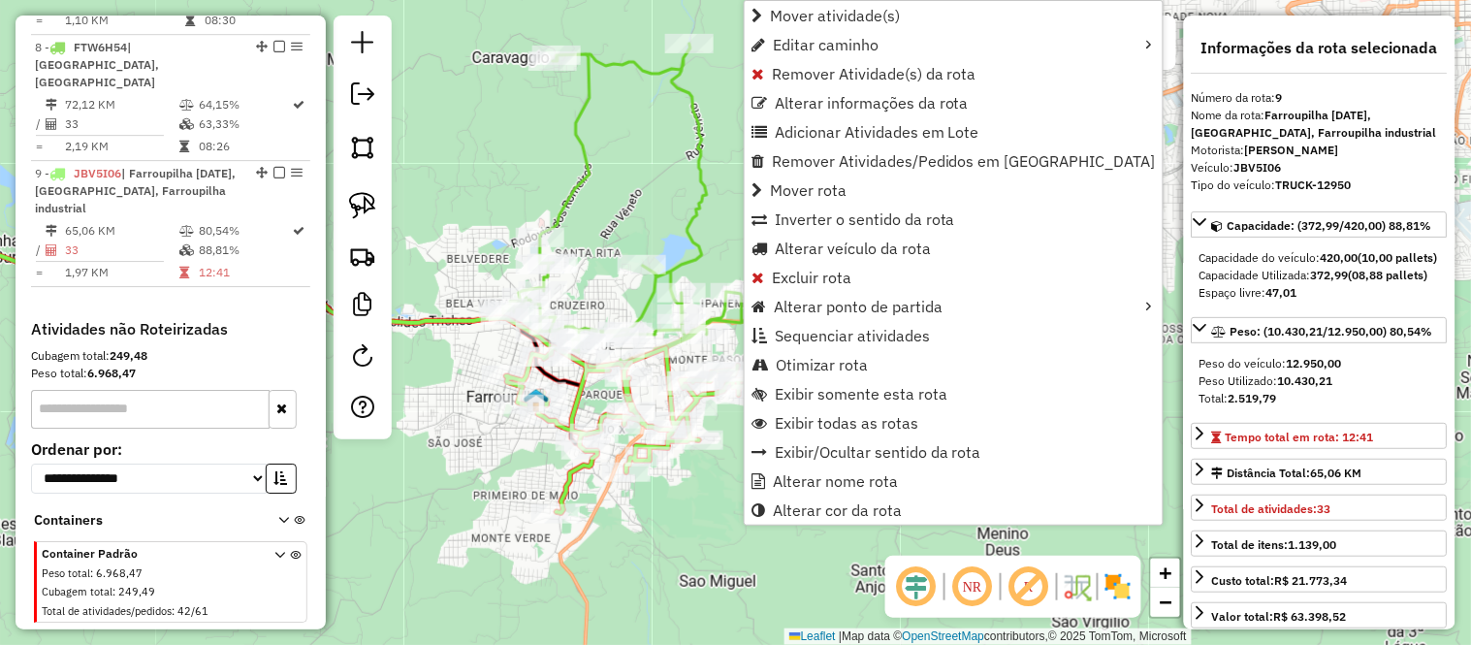
scroll to position [1511, 0]
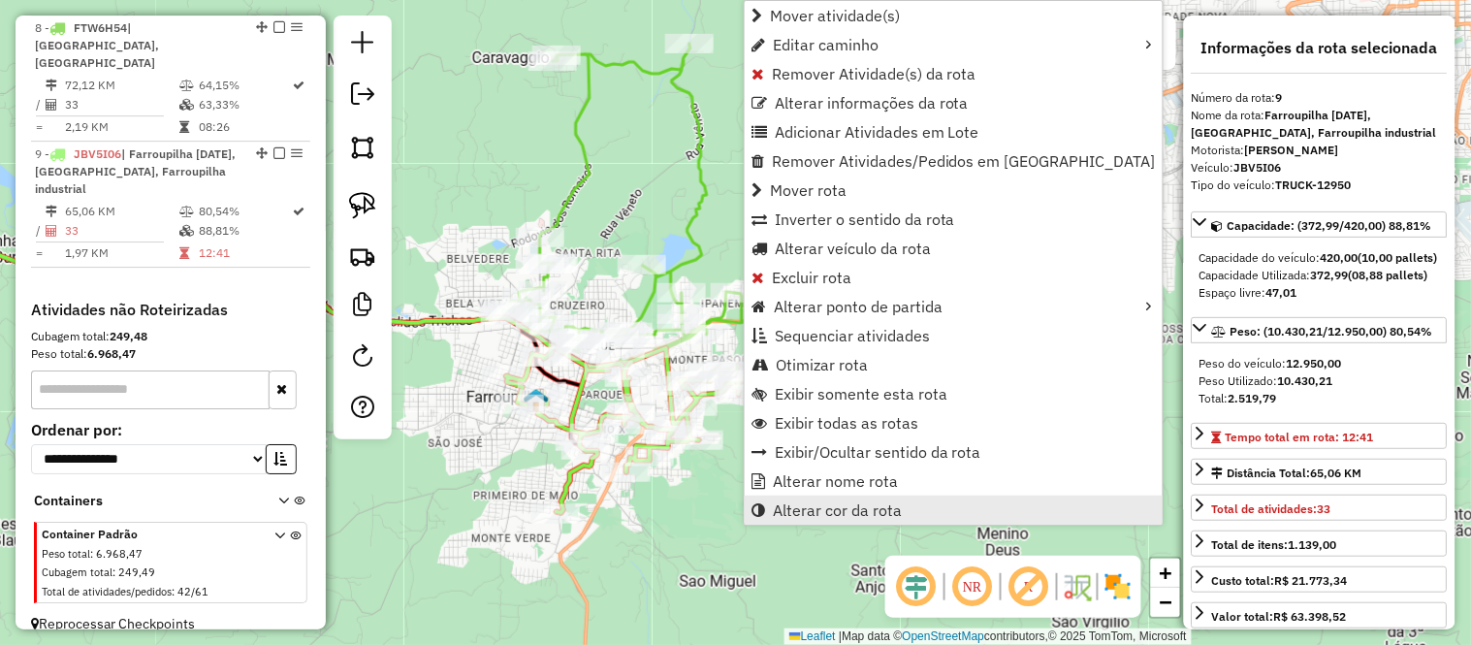
click at [843, 512] on span "Alterar cor da rota" at bounding box center [837, 510] width 129 height 16
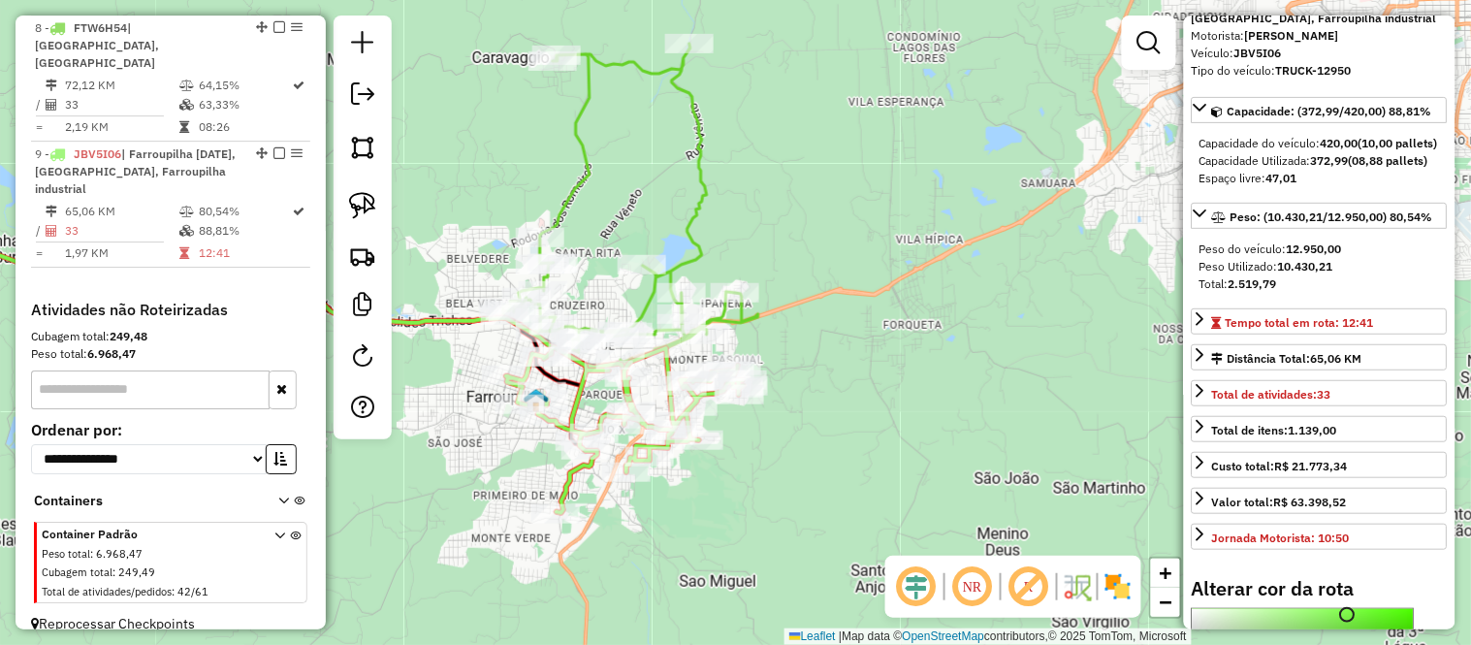
scroll to position [490, 0]
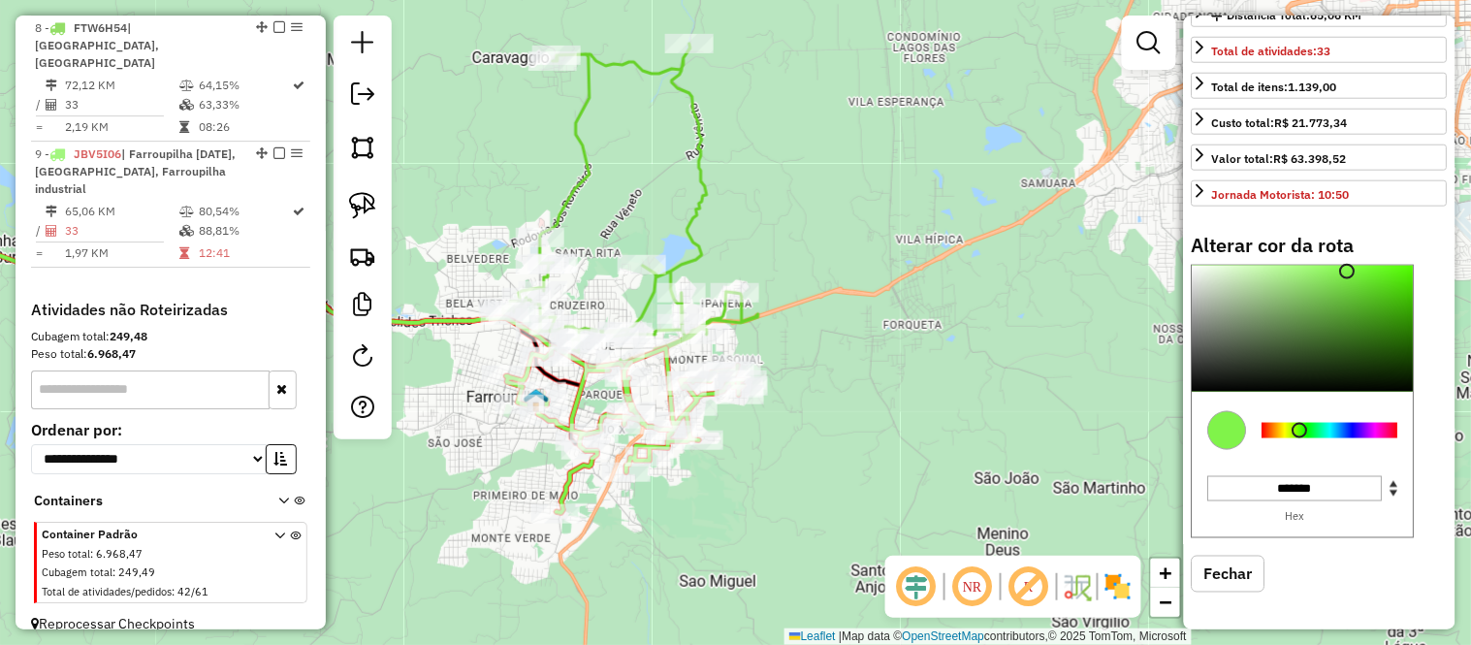
type input "*******"
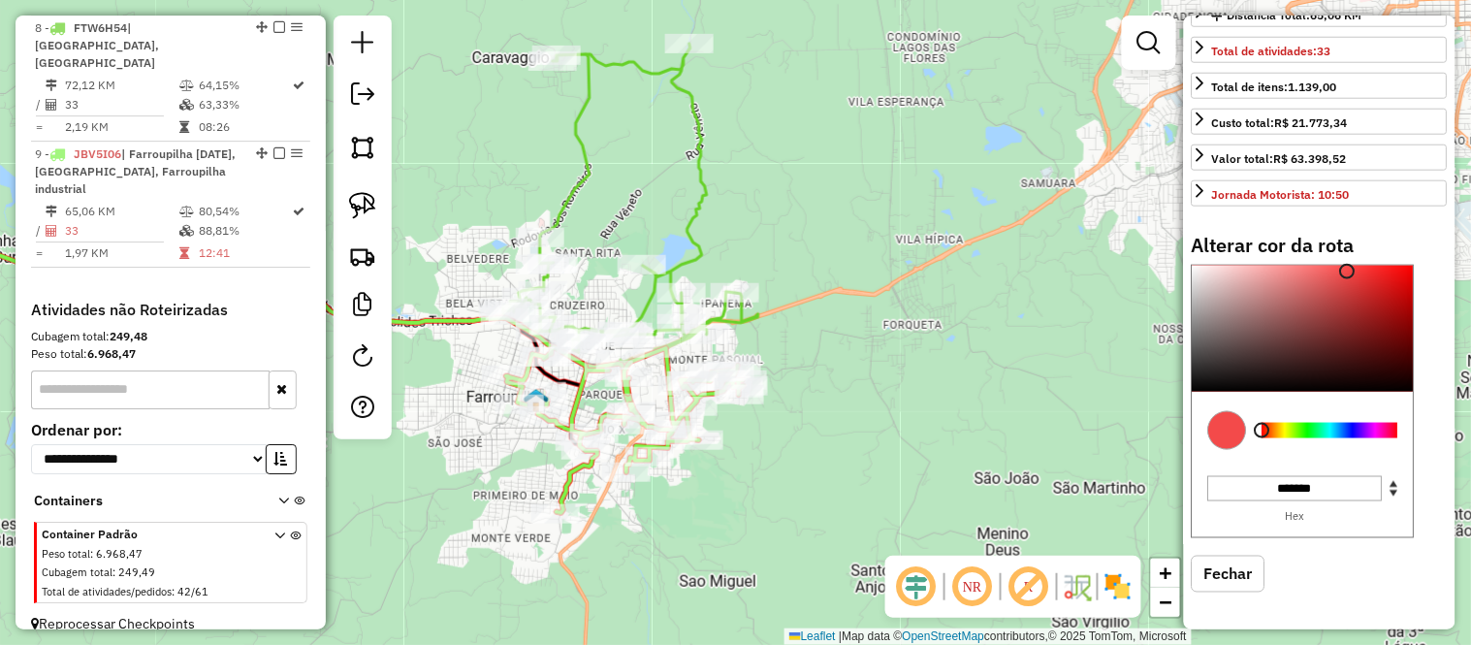
drag, startPoint x: 1301, startPoint y: 425, endPoint x: 1247, endPoint y: 423, distance: 54.3
click at [1247, 423] on div at bounding box center [1303, 431] width 221 height 78
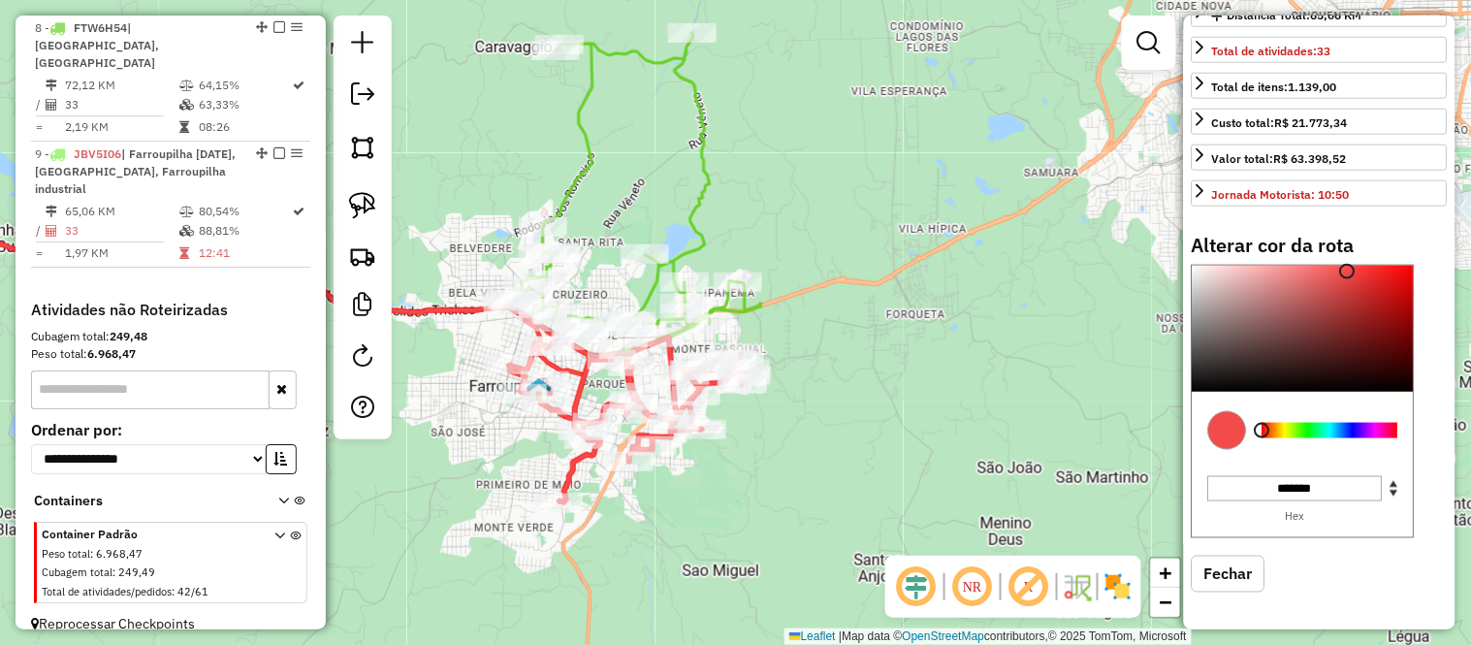
drag, startPoint x: 875, startPoint y: 383, endPoint x: 902, endPoint y: 270, distance: 116.4
click at [902, 270] on div "Janela de atendimento Grade de atendimento Capacidade Transportadoras Veículos …" at bounding box center [735, 322] width 1471 height 645
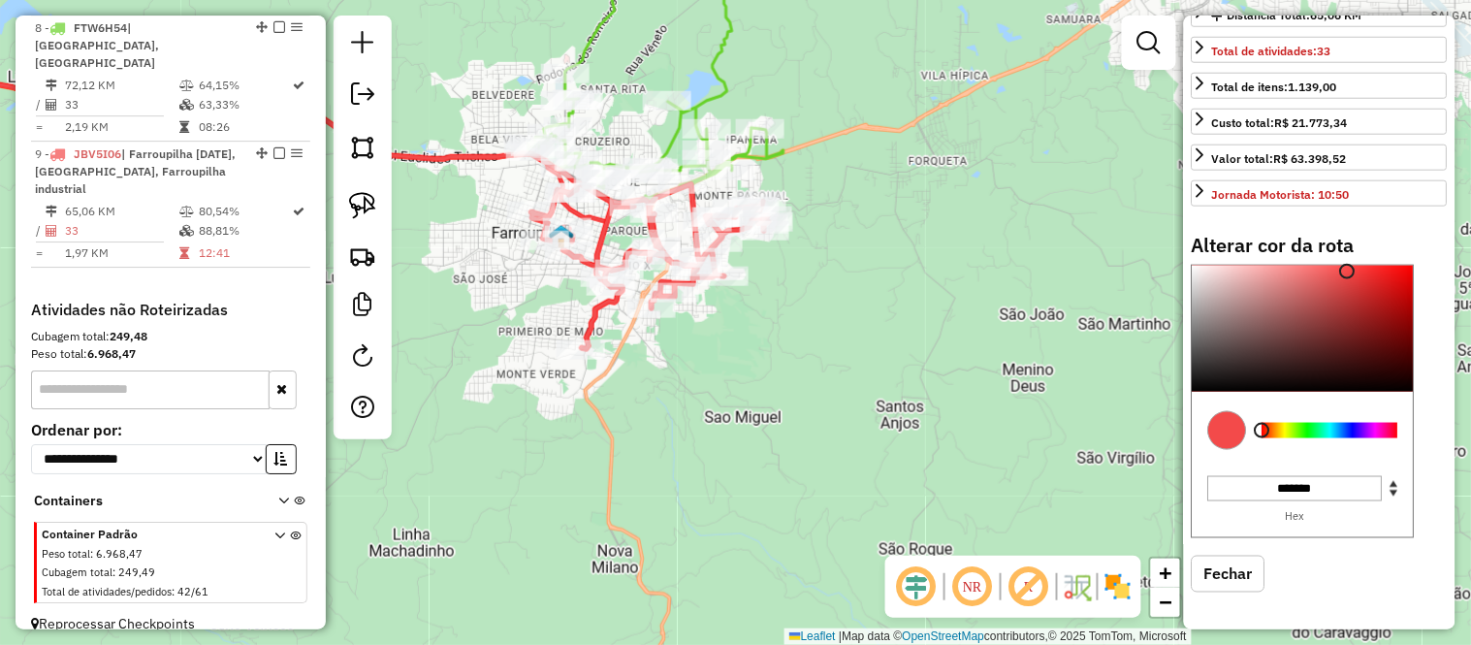
drag, startPoint x: 876, startPoint y: 336, endPoint x: 828, endPoint y: 204, distance: 141.4
click at [854, 184] on div "Janela de atendimento Grade de atendimento Capacidade Transportadoras Veículos …" at bounding box center [735, 322] width 1471 height 645
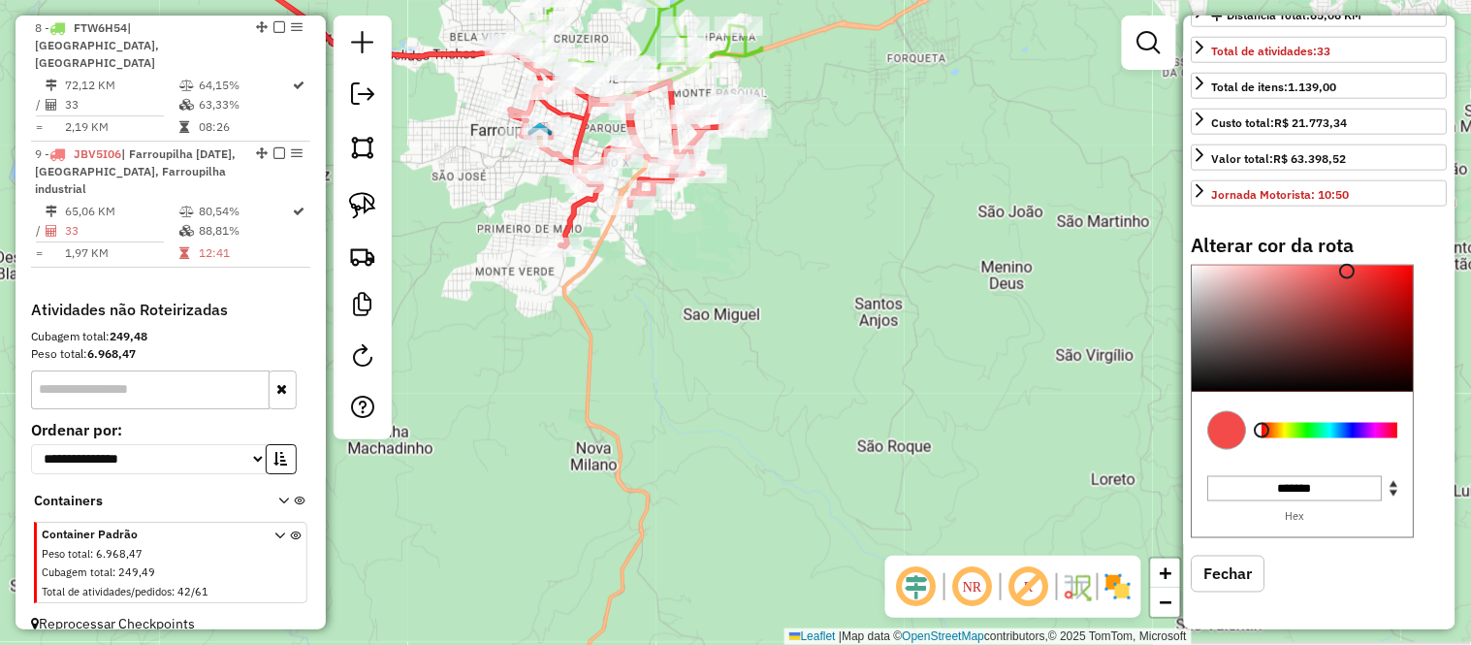
drag, startPoint x: 751, startPoint y: 393, endPoint x: 774, endPoint y: 181, distance: 212.5
click at [774, 189] on div "Janela de atendimento Grade de atendimento Capacidade Transportadoras Veículos …" at bounding box center [735, 322] width 1471 height 645
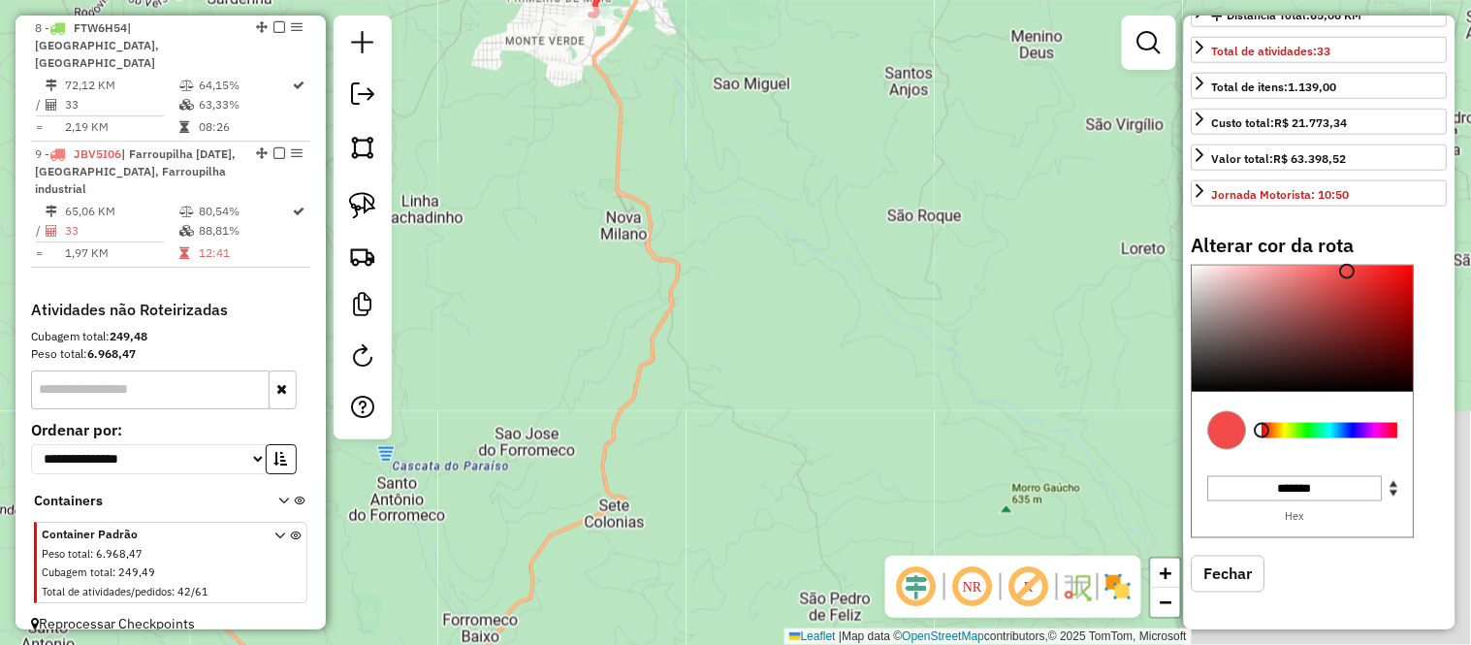
drag, startPoint x: 766, startPoint y: 399, endPoint x: 773, endPoint y: 205, distance: 195.0
click at [773, 206] on div "Janela de atendimento Grade de atendimento Capacidade Transportadoras Veículos …" at bounding box center [735, 322] width 1471 height 645
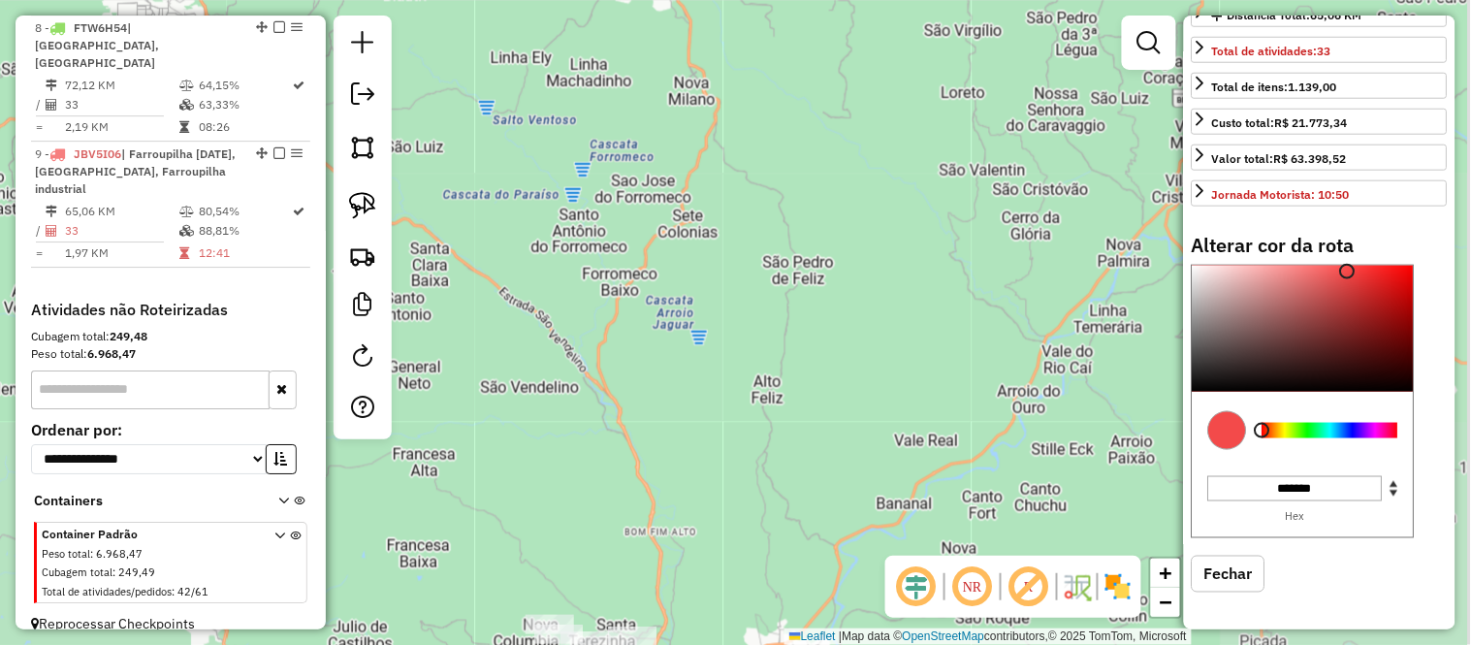
drag, startPoint x: 800, startPoint y: 461, endPoint x: 796, endPoint y: 233, distance: 228.8
click at [796, 233] on div "Janela de atendimento Grade de atendimento Capacidade Transportadoras Veículos …" at bounding box center [735, 322] width 1471 height 645
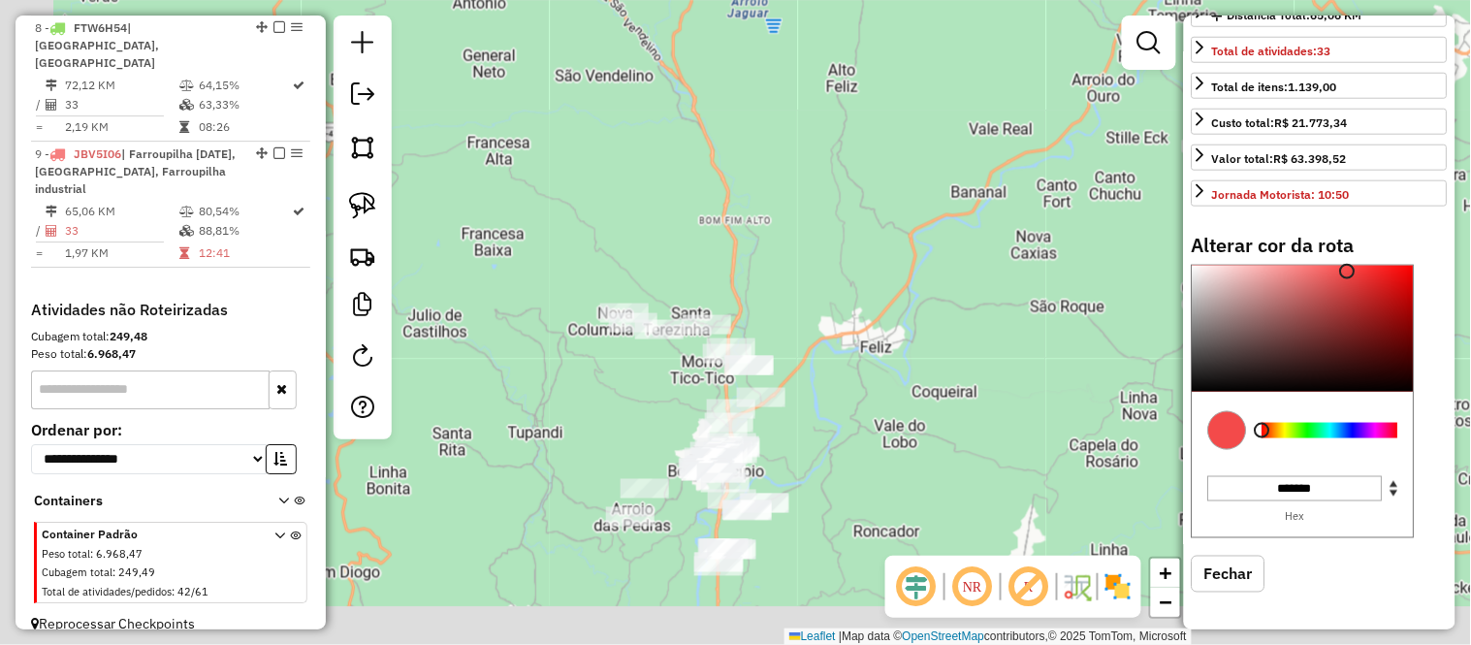
drag, startPoint x: 720, startPoint y: 402, endPoint x: 789, endPoint y: 197, distance: 216.8
click at [789, 197] on div "Janela de atendimento Grade de atendimento Capacidade Transportadoras Veículos …" at bounding box center [735, 322] width 1471 height 645
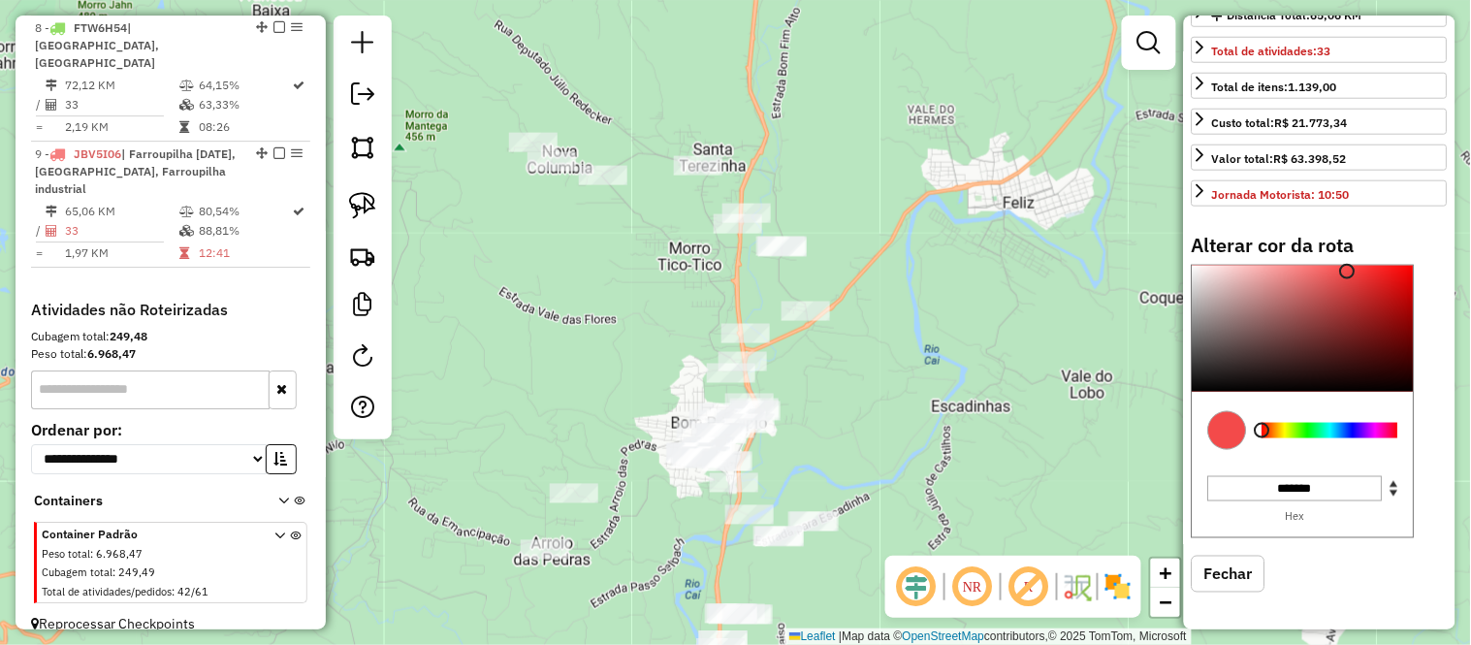
drag, startPoint x: 758, startPoint y: 409, endPoint x: 787, endPoint y: 392, distance: 33.9
click at [787, 392] on div "Janela de atendimento Grade de atendimento Capacidade Transportadoras Veículos …" at bounding box center [735, 322] width 1471 height 645
click at [349, 146] on img at bounding box center [362, 147] width 27 height 27
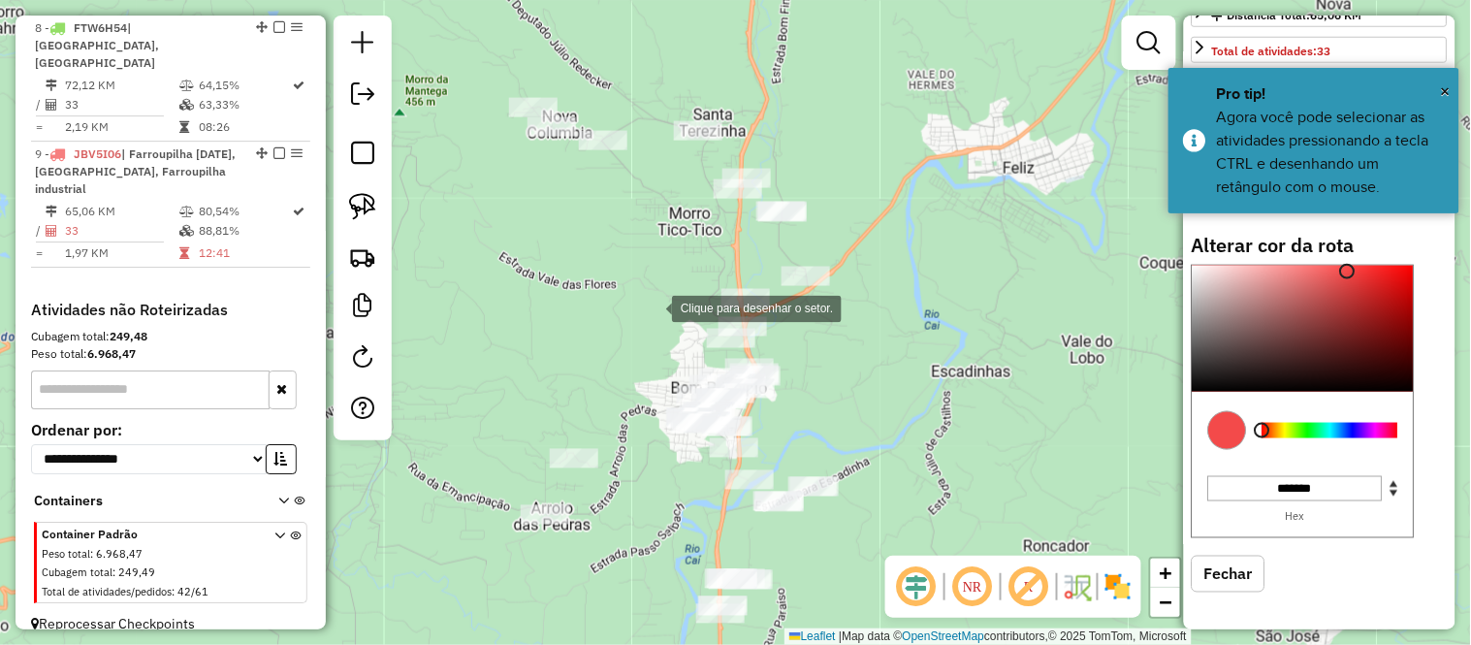
drag, startPoint x: 652, startPoint y: 351, endPoint x: 652, endPoint y: 262, distance: 89.2
click at [652, 288] on div at bounding box center [652, 307] width 39 height 39
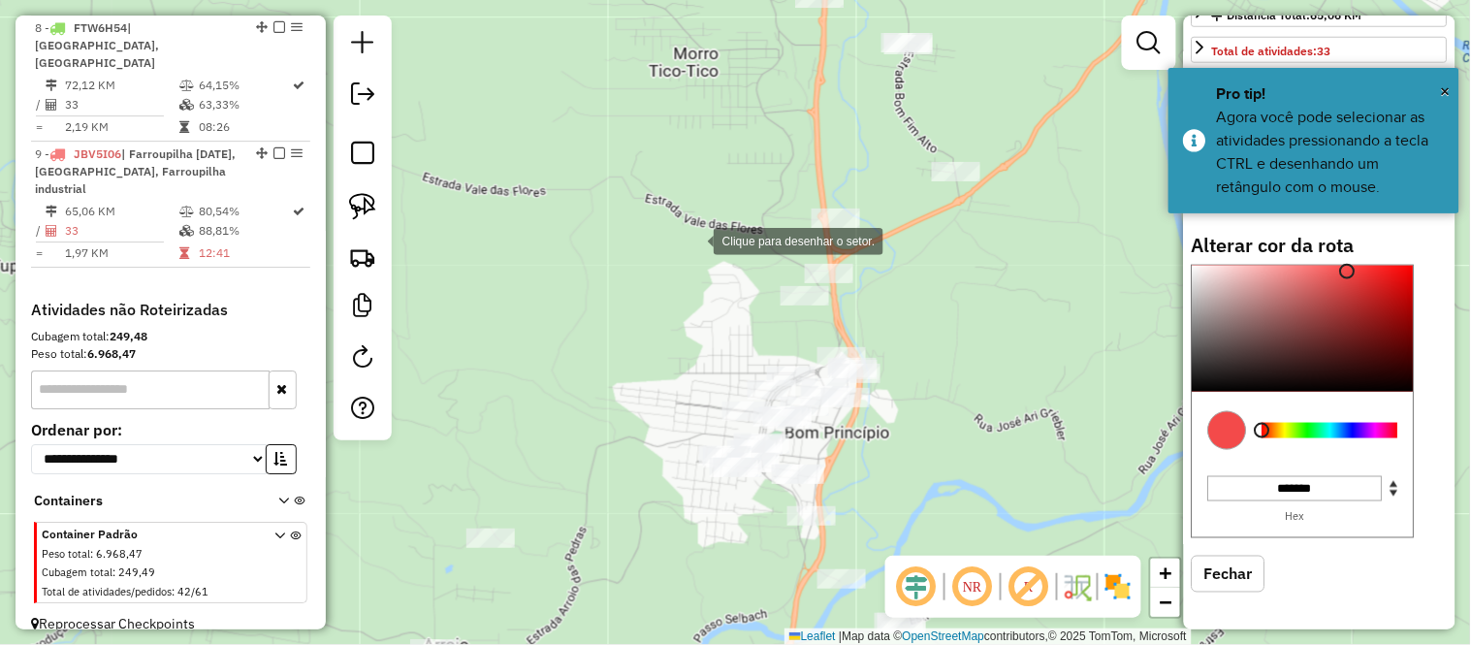
click at [694, 239] on div at bounding box center [694, 239] width 39 height 39
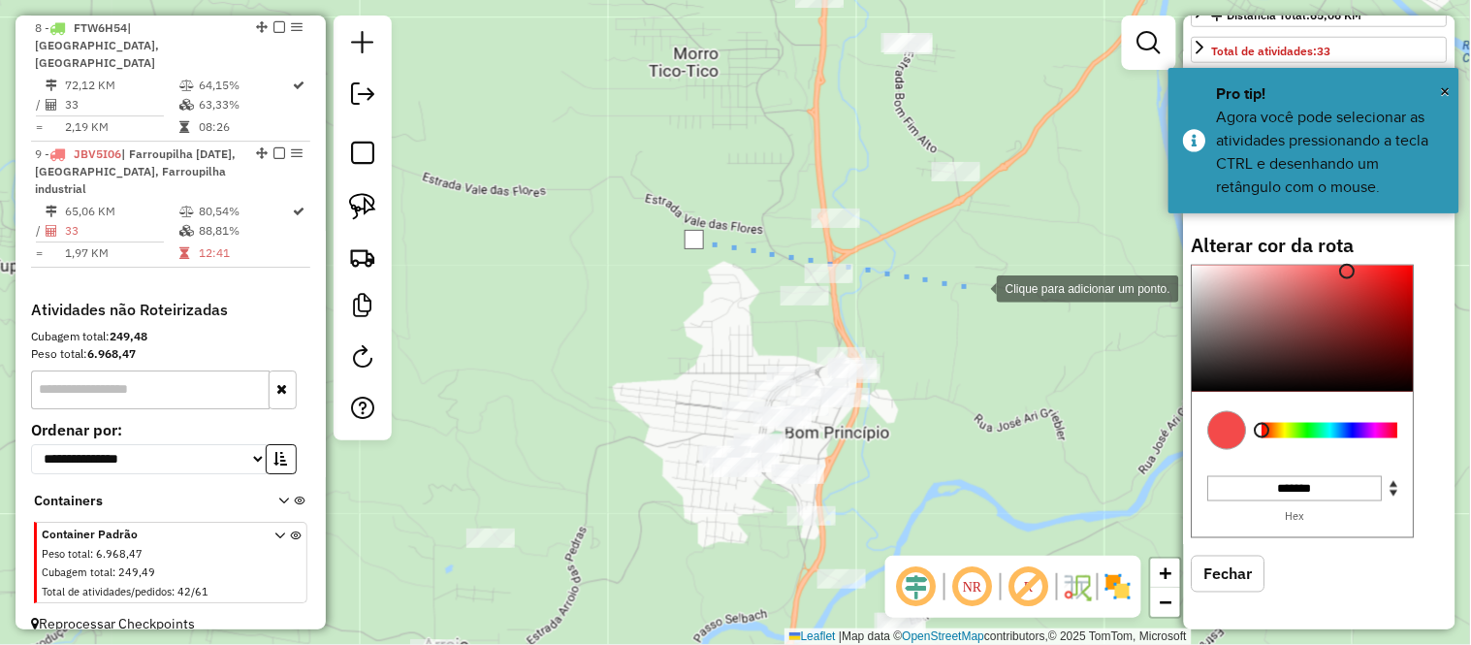
click at [977, 287] on div at bounding box center [977, 287] width 39 height 39
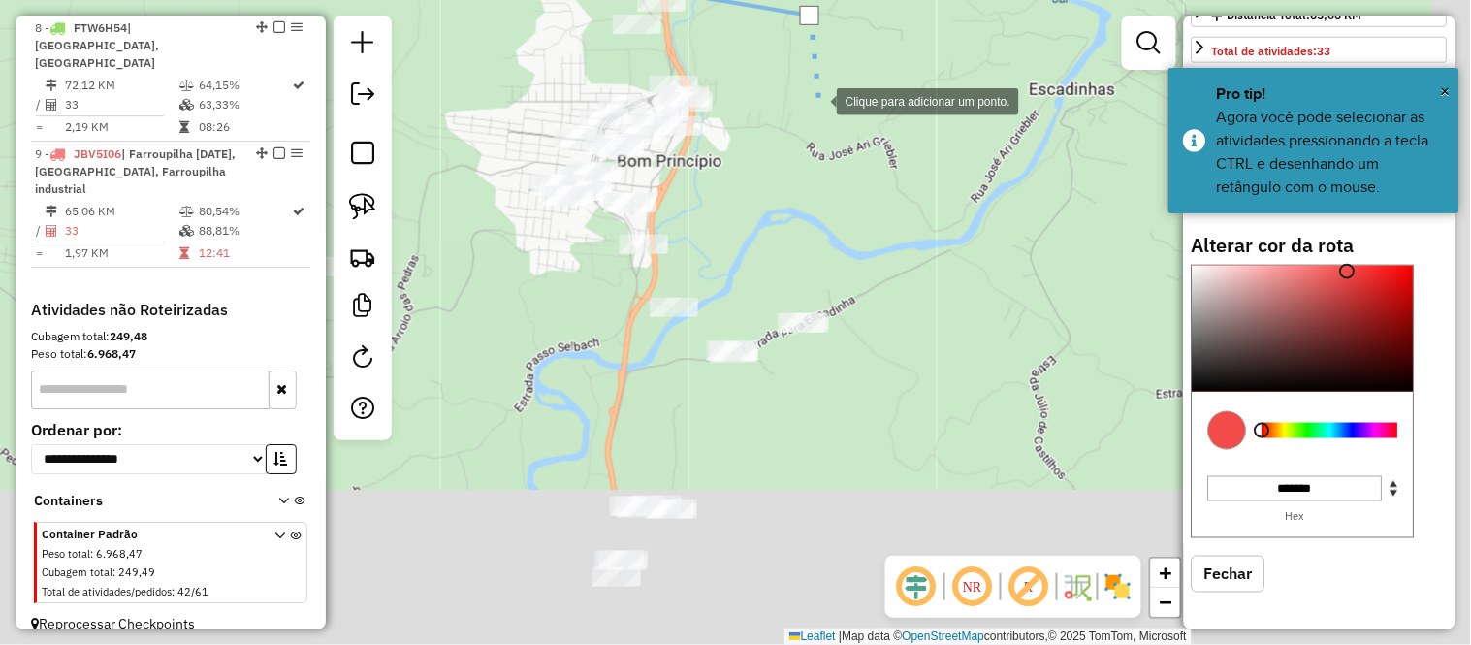
drag, startPoint x: 986, startPoint y: 371, endPoint x: 818, endPoint y: 100, distance: 319.1
click at [818, 100] on div at bounding box center [817, 99] width 39 height 39
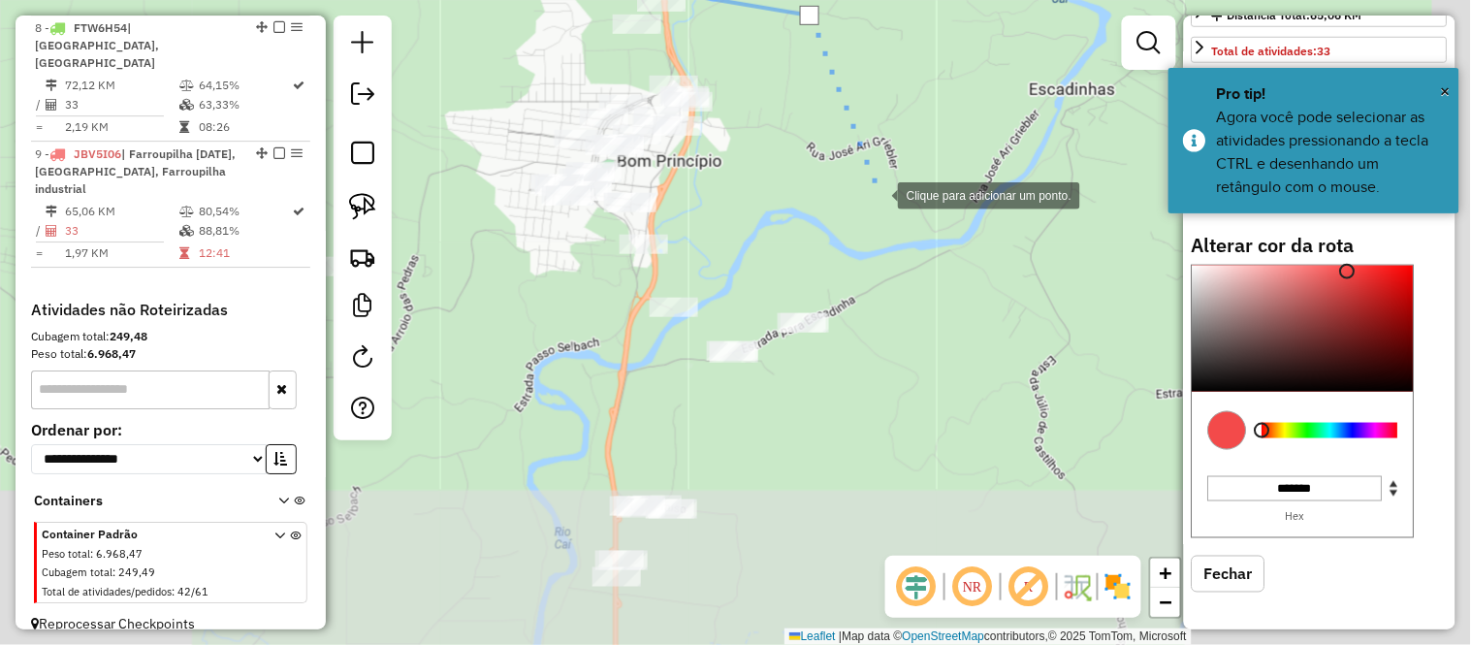
click at [898, 213] on div at bounding box center [878, 194] width 39 height 39
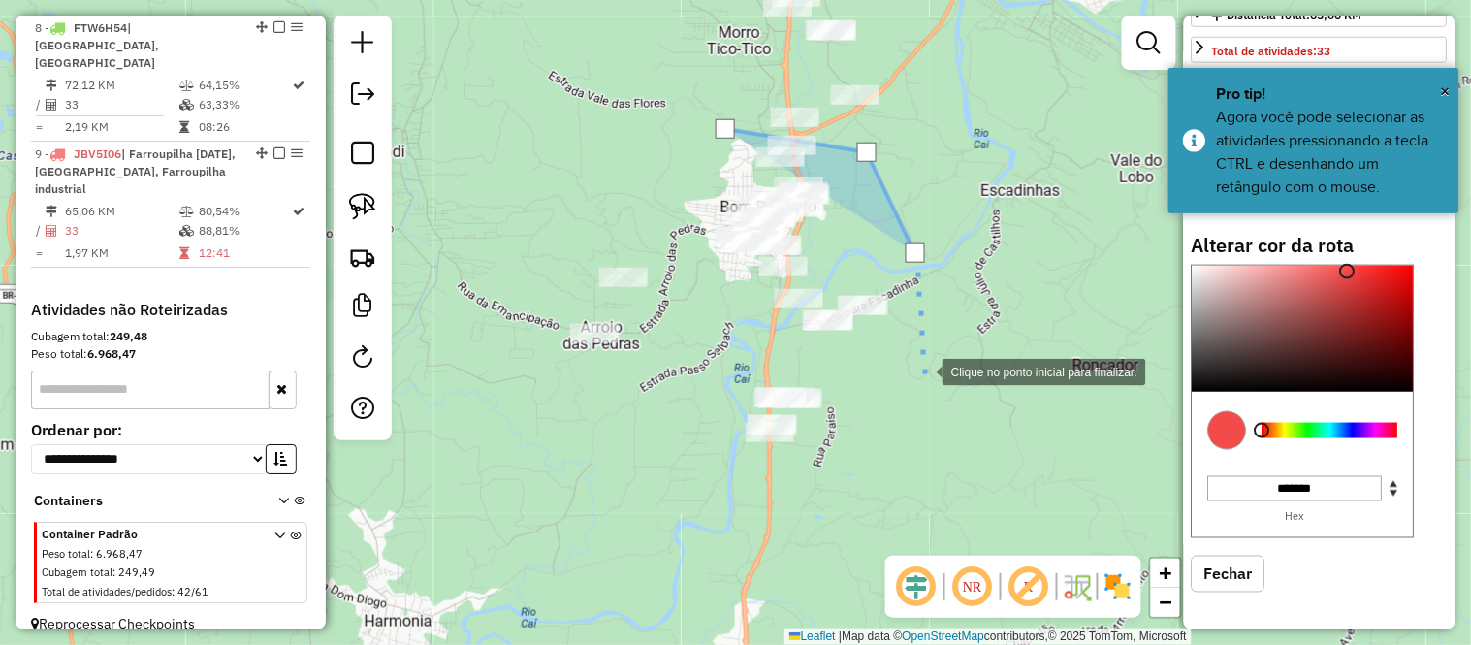
click at [923, 370] on div at bounding box center [923, 370] width 39 height 39
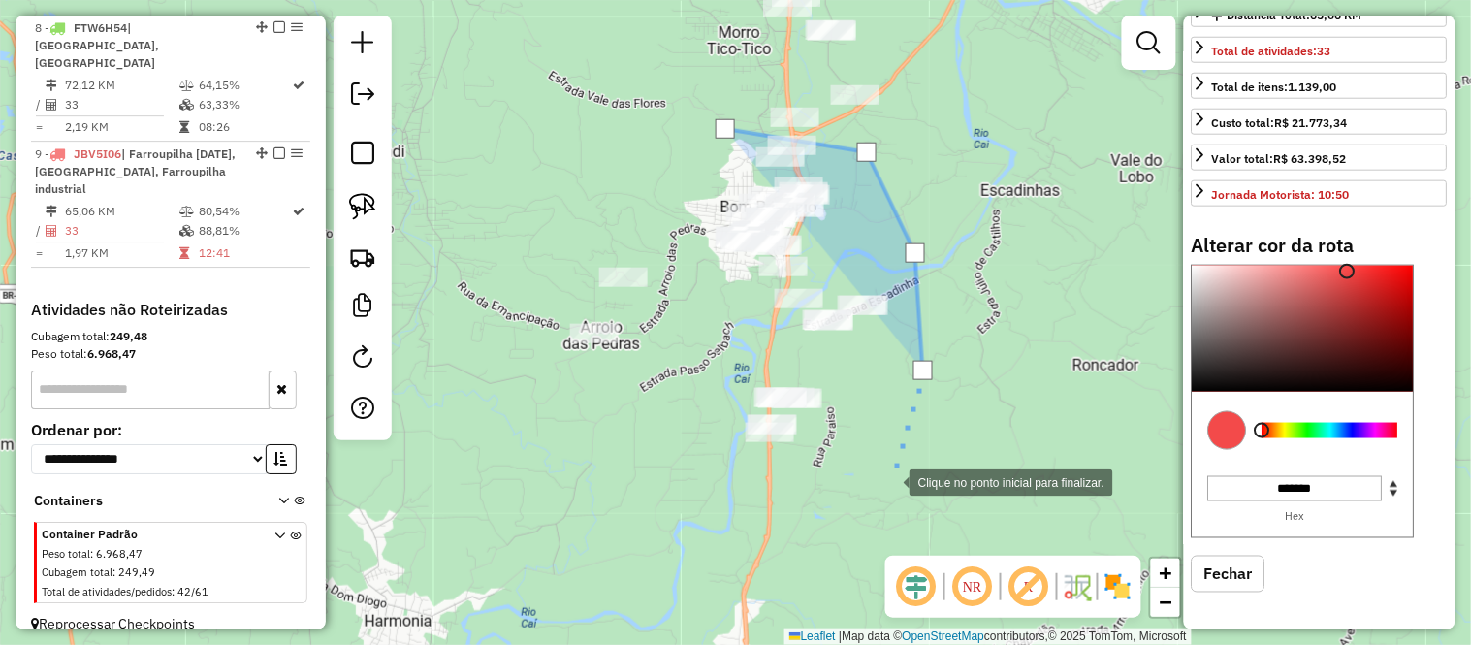
click at [890, 480] on div at bounding box center [890, 480] width 39 height 39
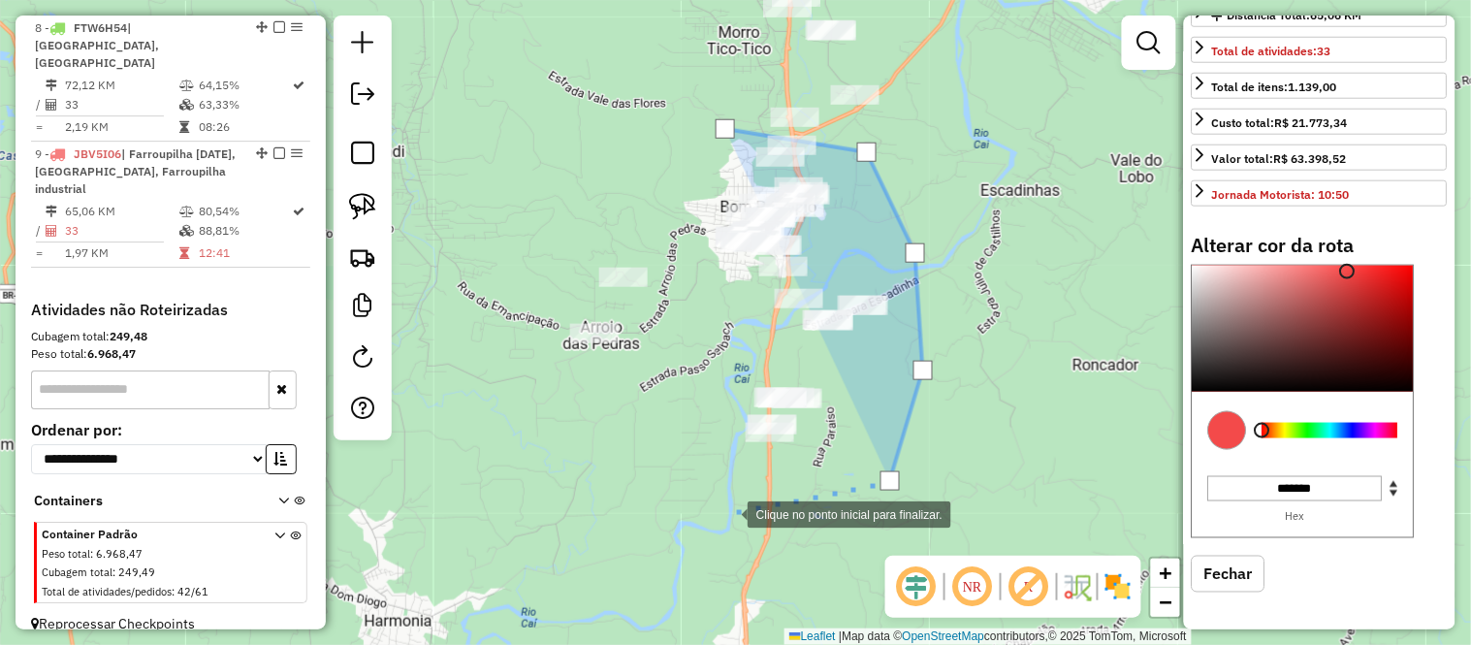
click at [709, 510] on div at bounding box center [728, 512] width 39 height 39
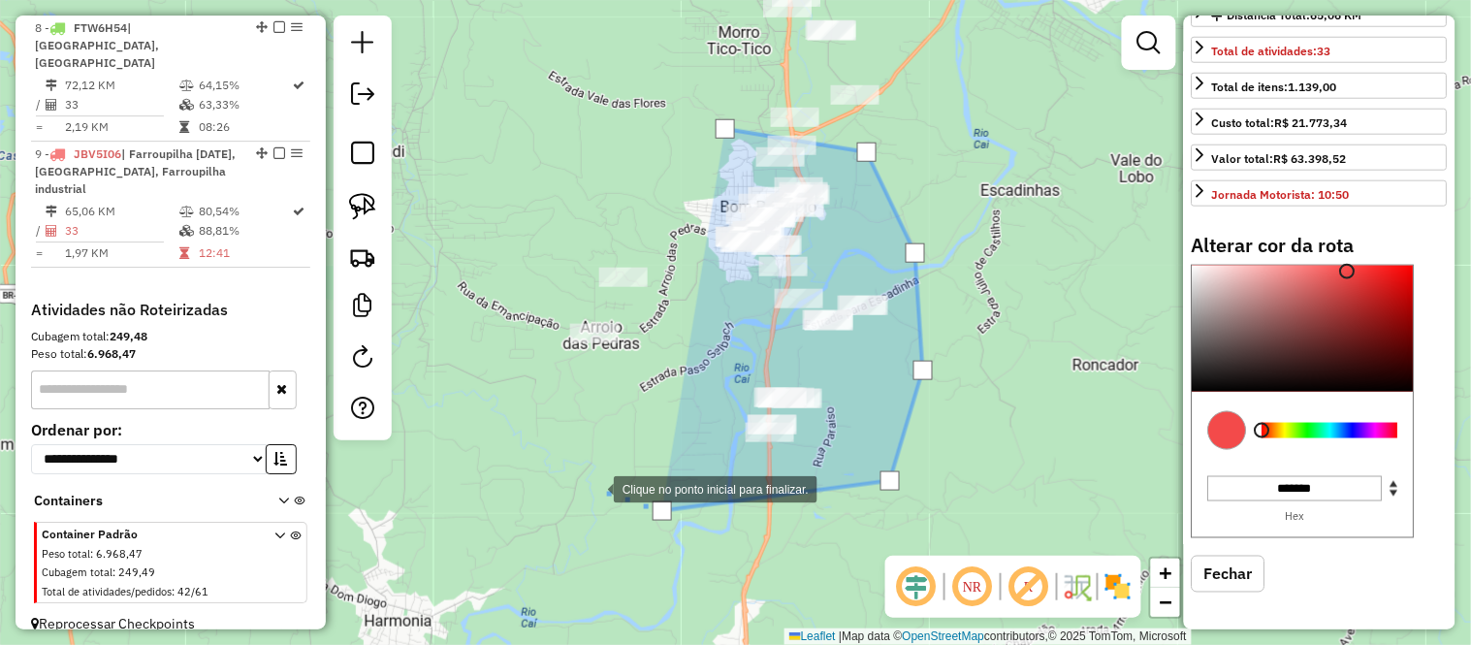
click at [575, 468] on div at bounding box center [594, 487] width 39 height 39
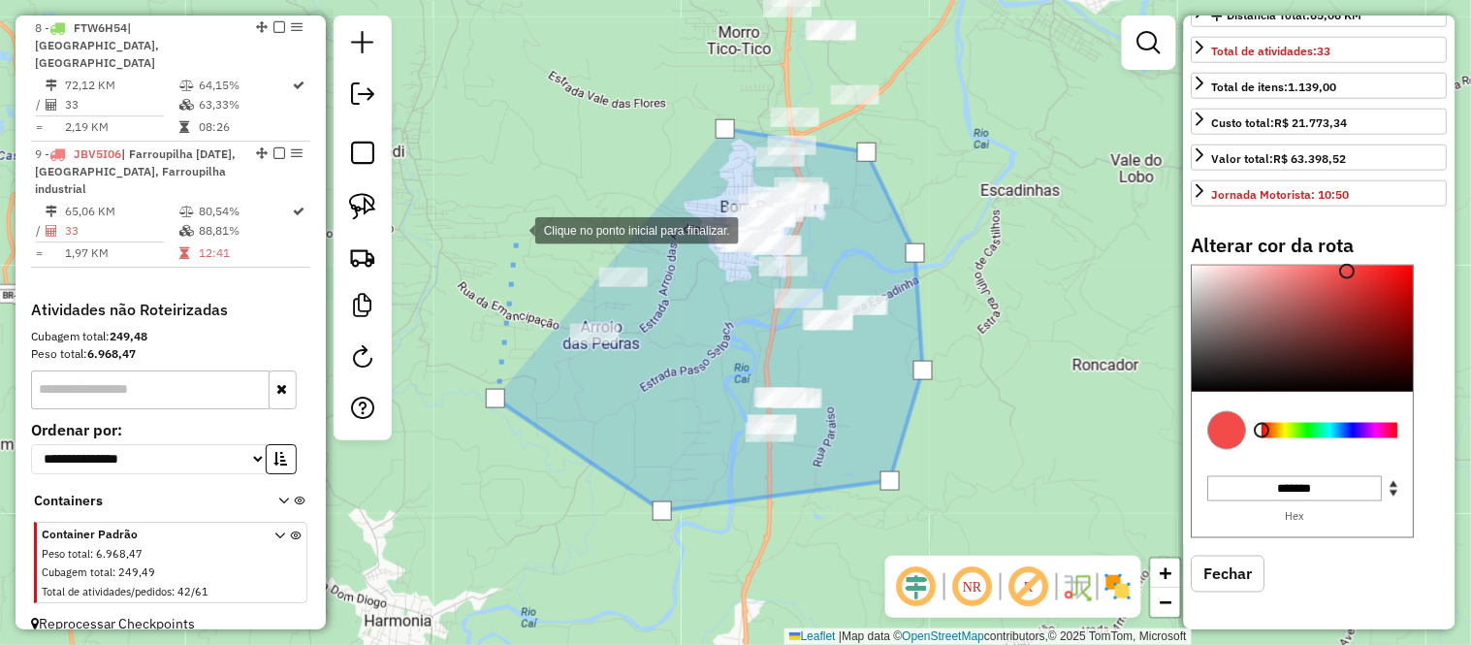
click at [516, 229] on div at bounding box center [515, 228] width 39 height 39
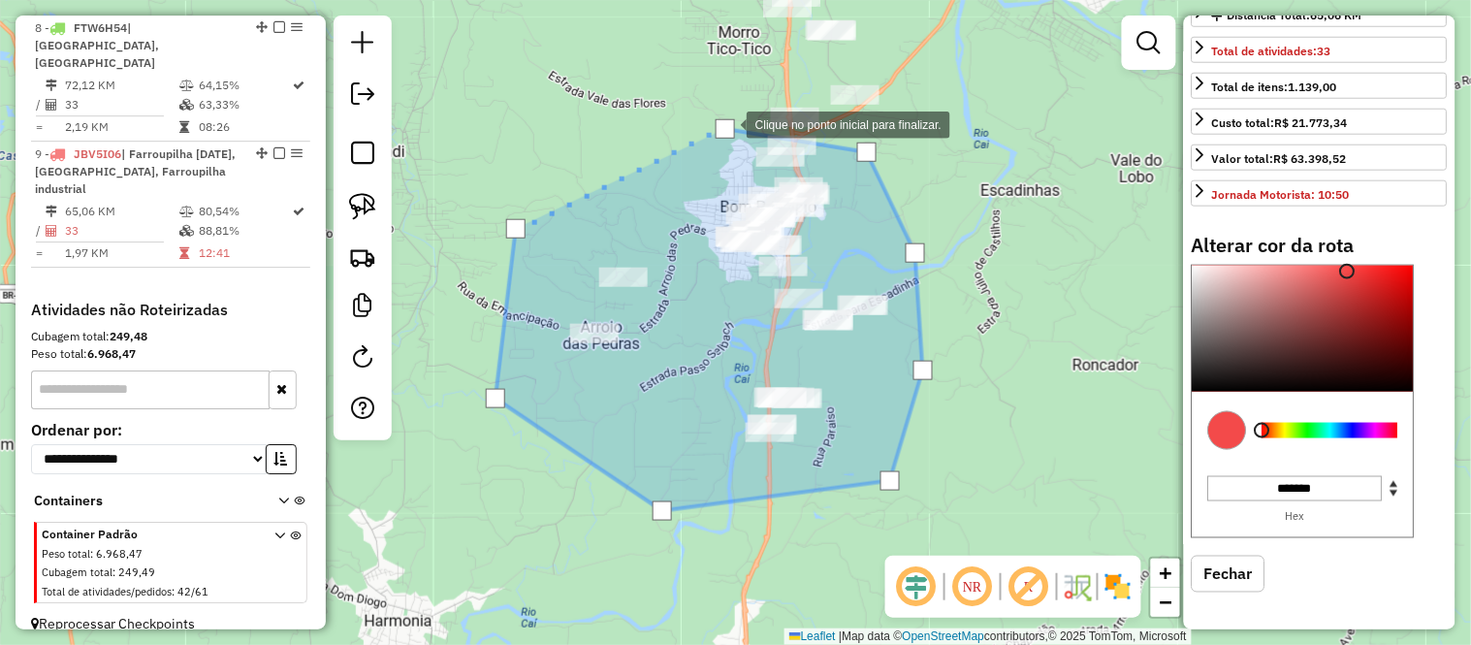
click at [727, 123] on div at bounding box center [725, 128] width 19 height 19
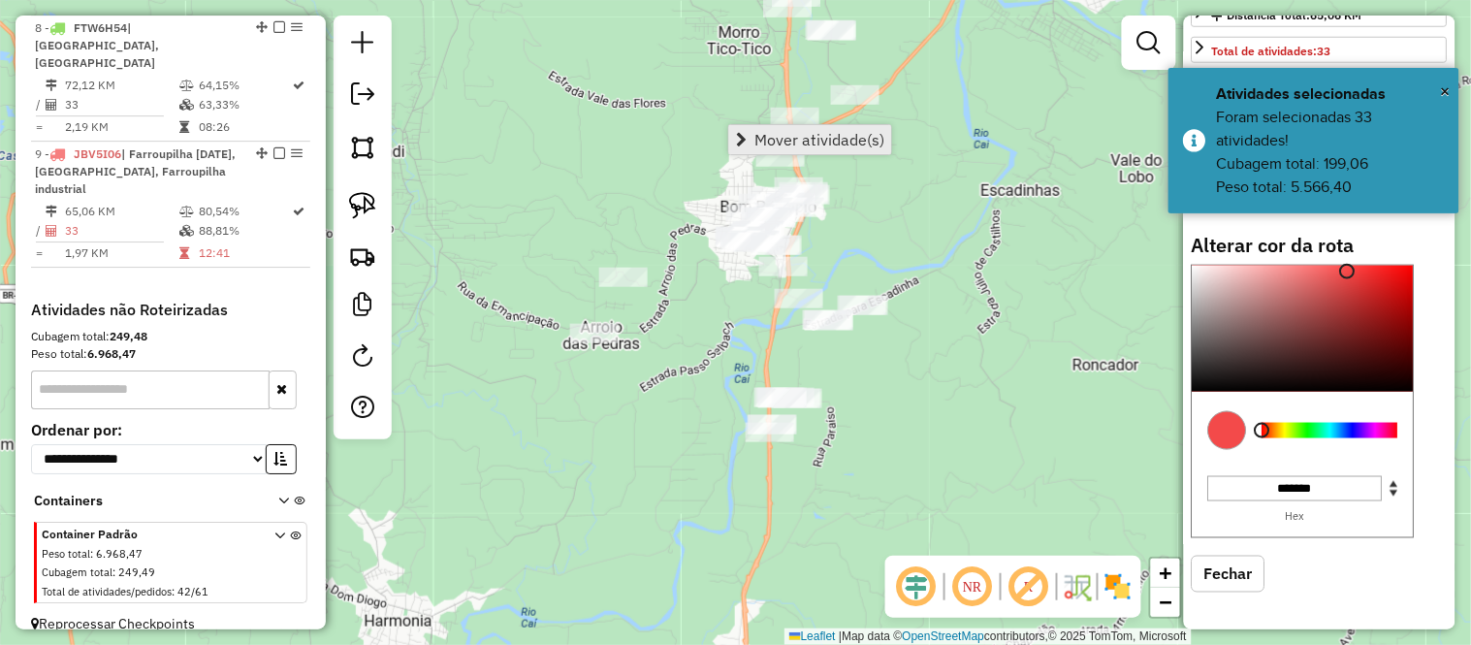
click at [751, 132] on link "Mover atividade(s)" at bounding box center [810, 139] width 162 height 29
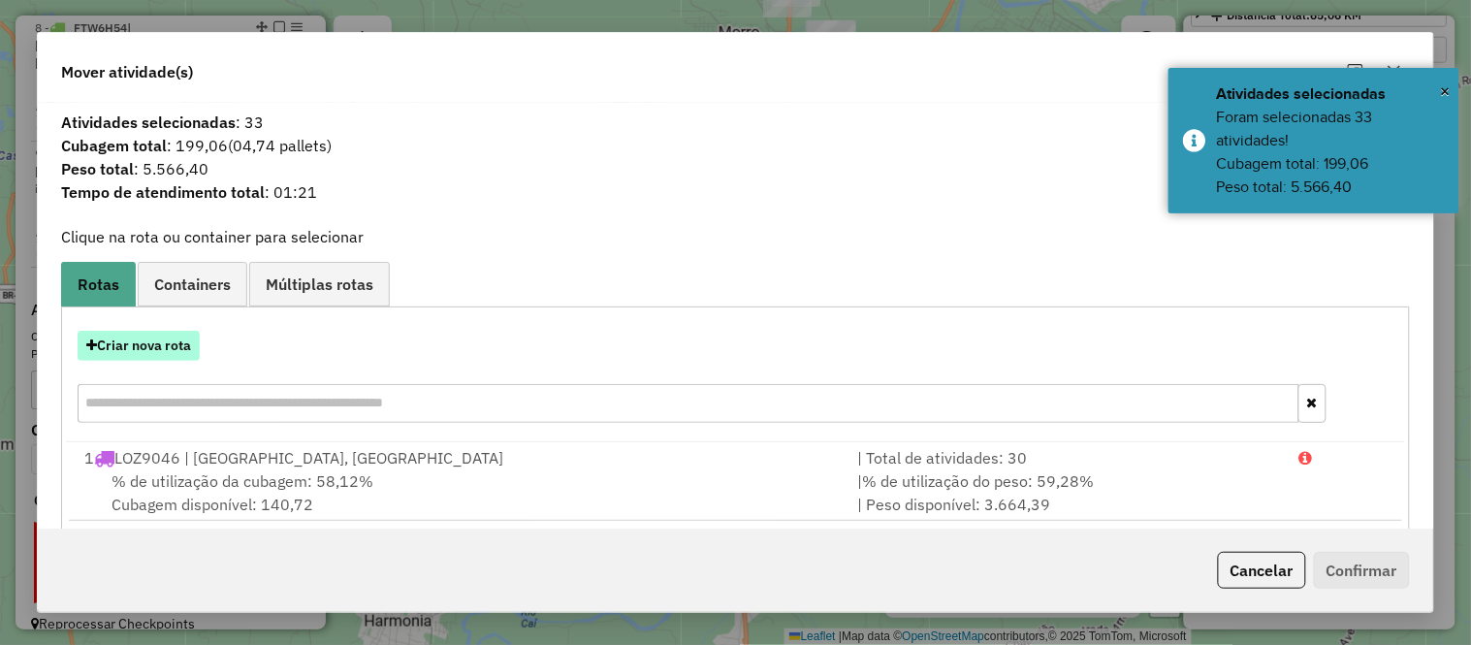
click at [158, 335] on button "Criar nova rota" at bounding box center [139, 346] width 122 height 30
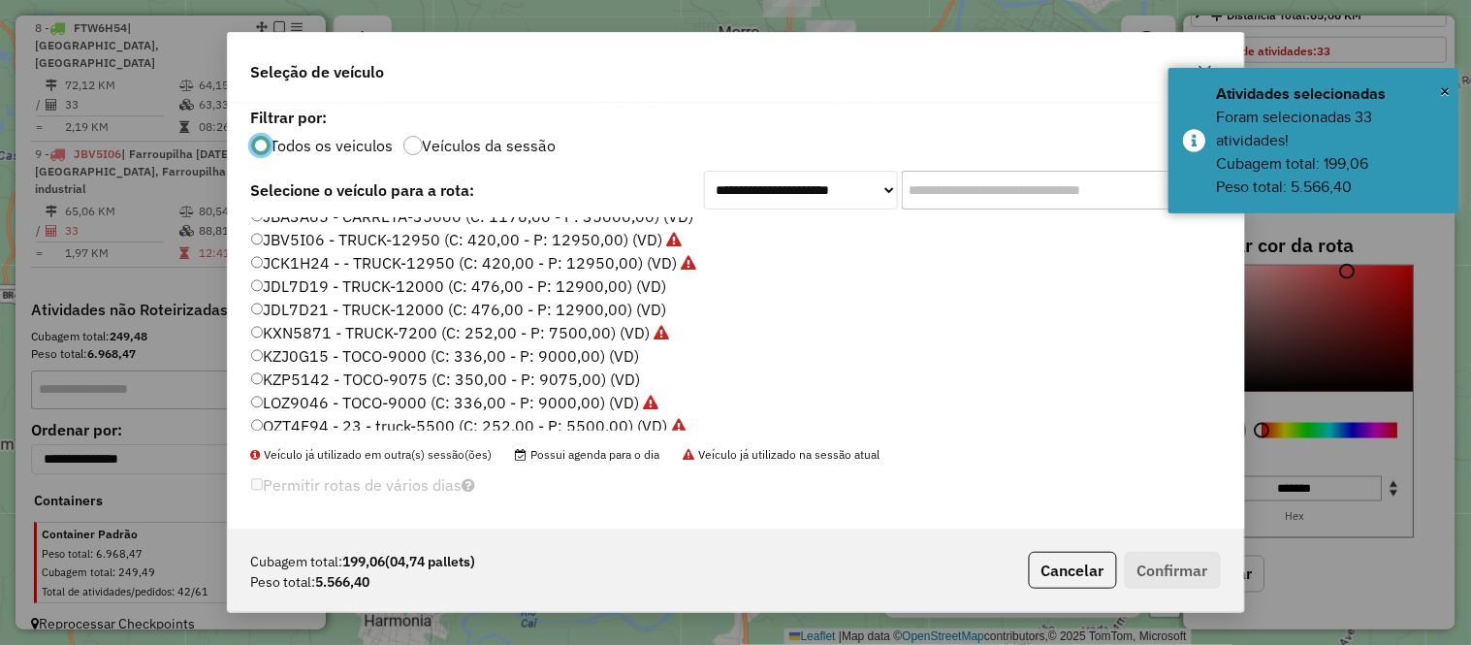
scroll to position [252, 0]
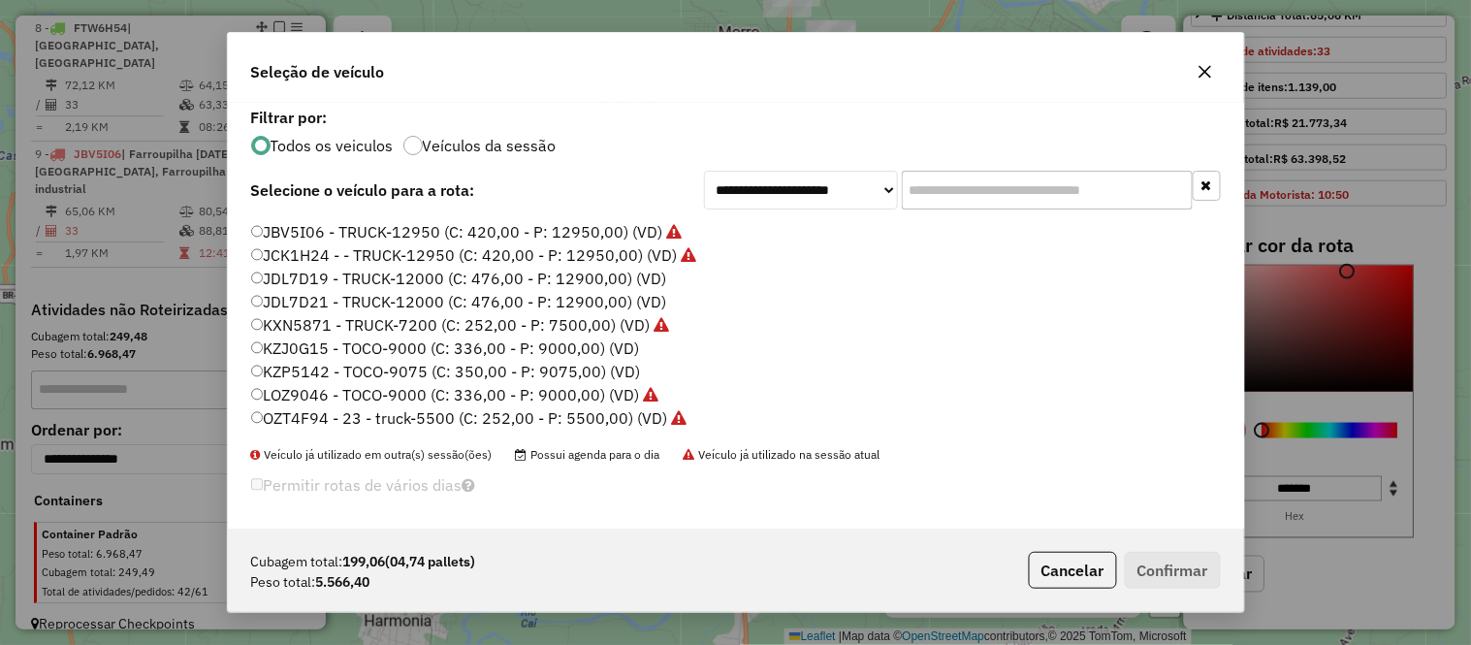
click at [331, 281] on label "JDL7D19 - TRUCK-12000 (C: 476,00 - P: 12900,00) (VD)" at bounding box center [459, 278] width 416 height 23
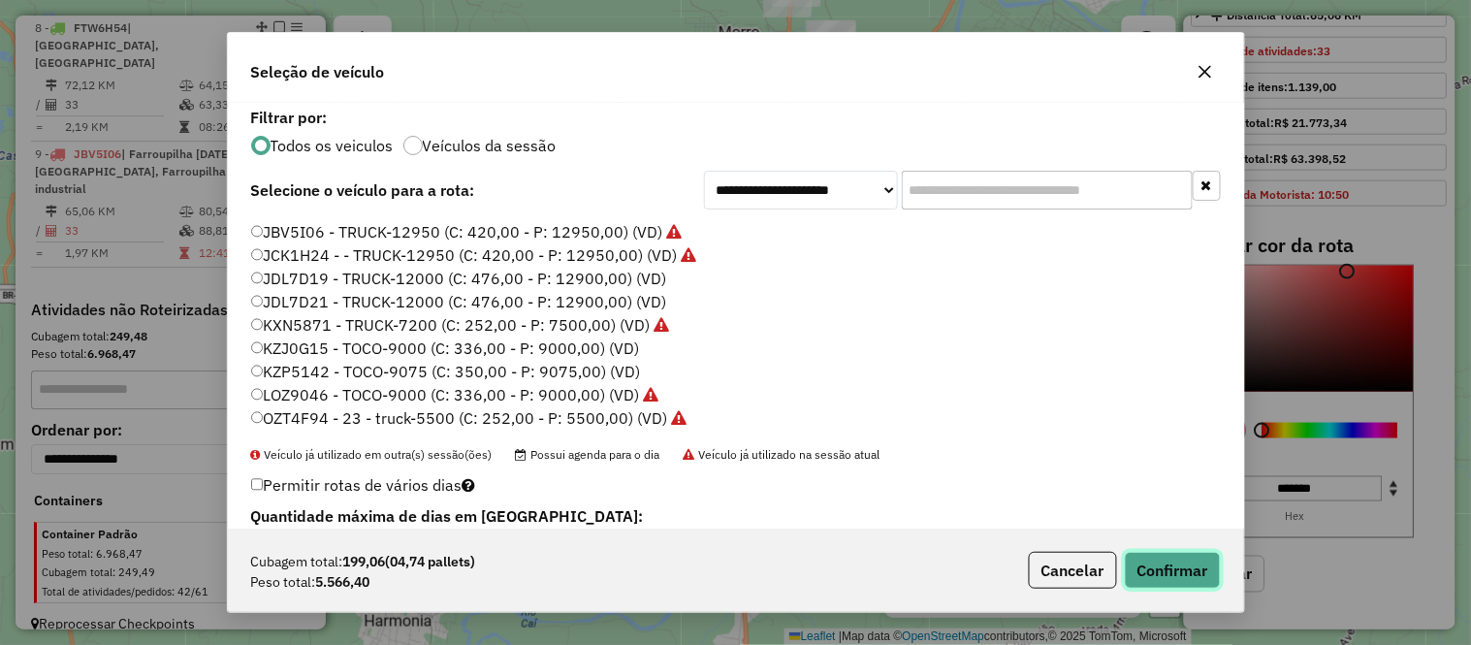
click at [1177, 573] on button "Confirmar" at bounding box center [1173, 570] width 96 height 37
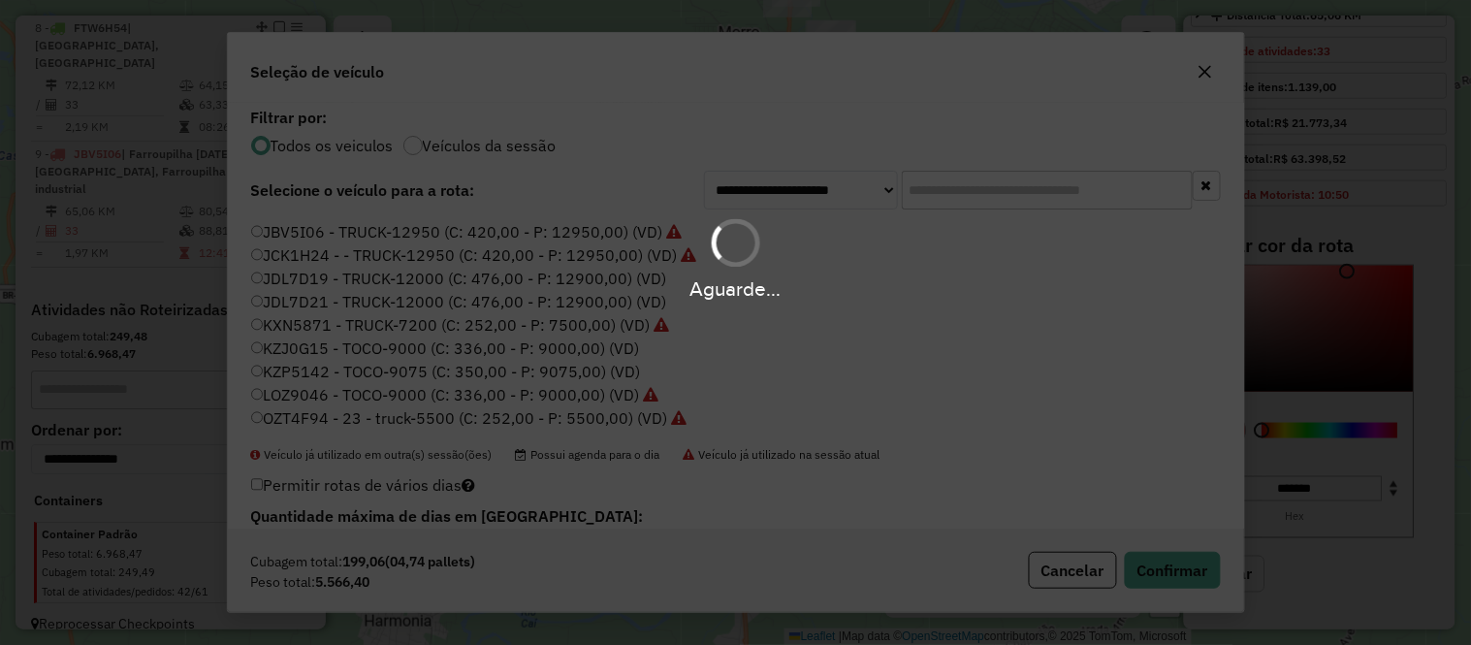
select select "*********"
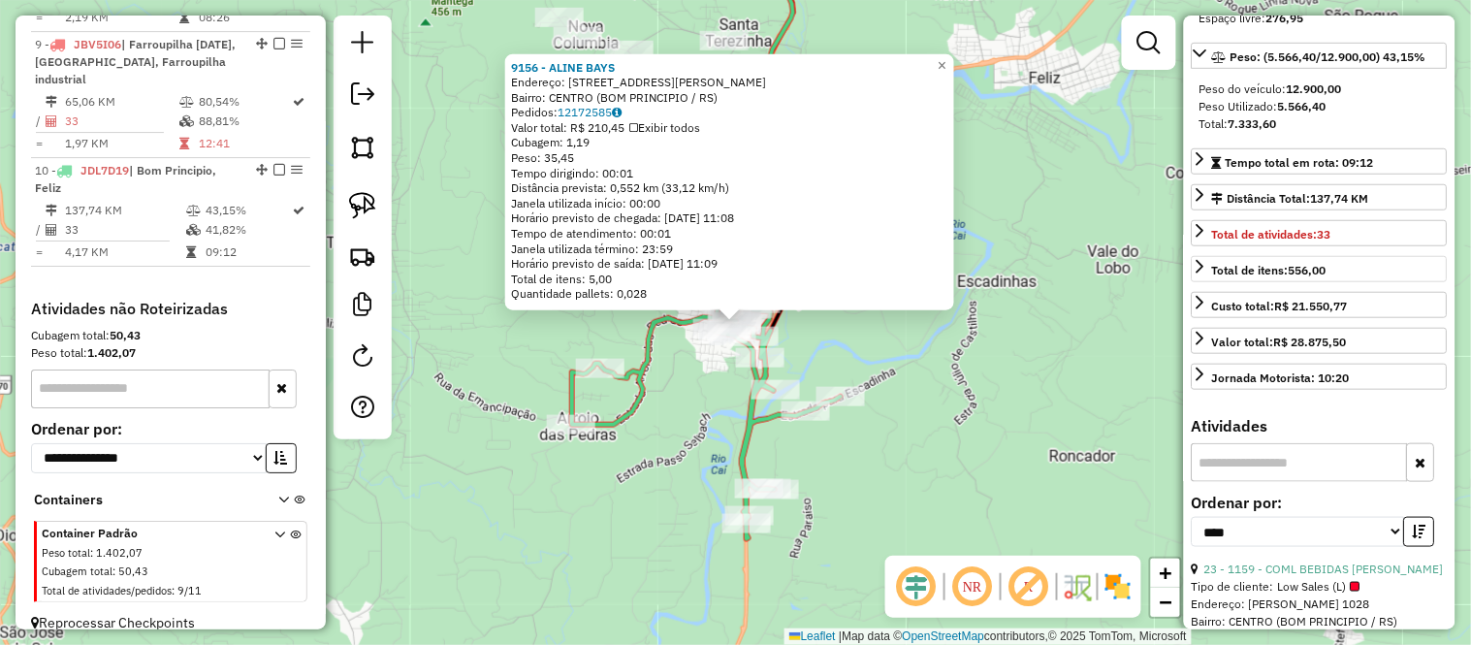
scroll to position [167, 0]
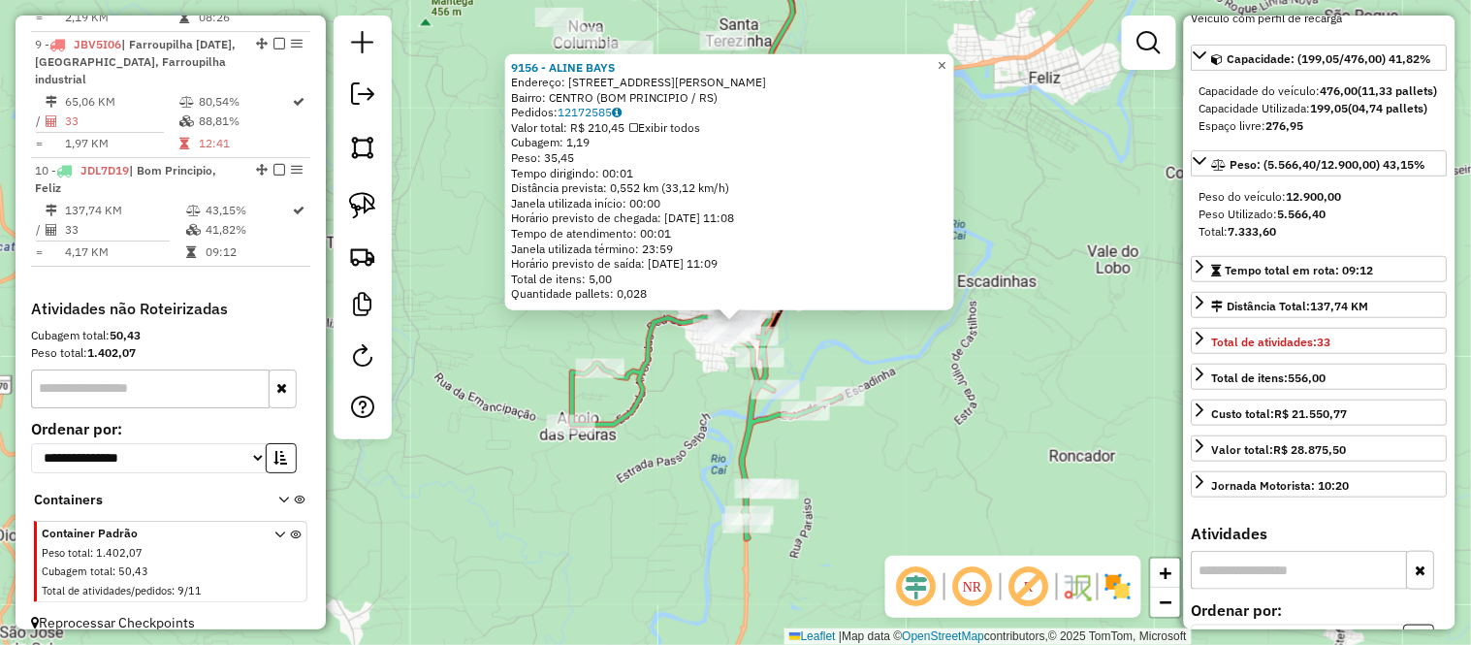
click at [946, 58] on span "×" at bounding box center [942, 64] width 9 height 16
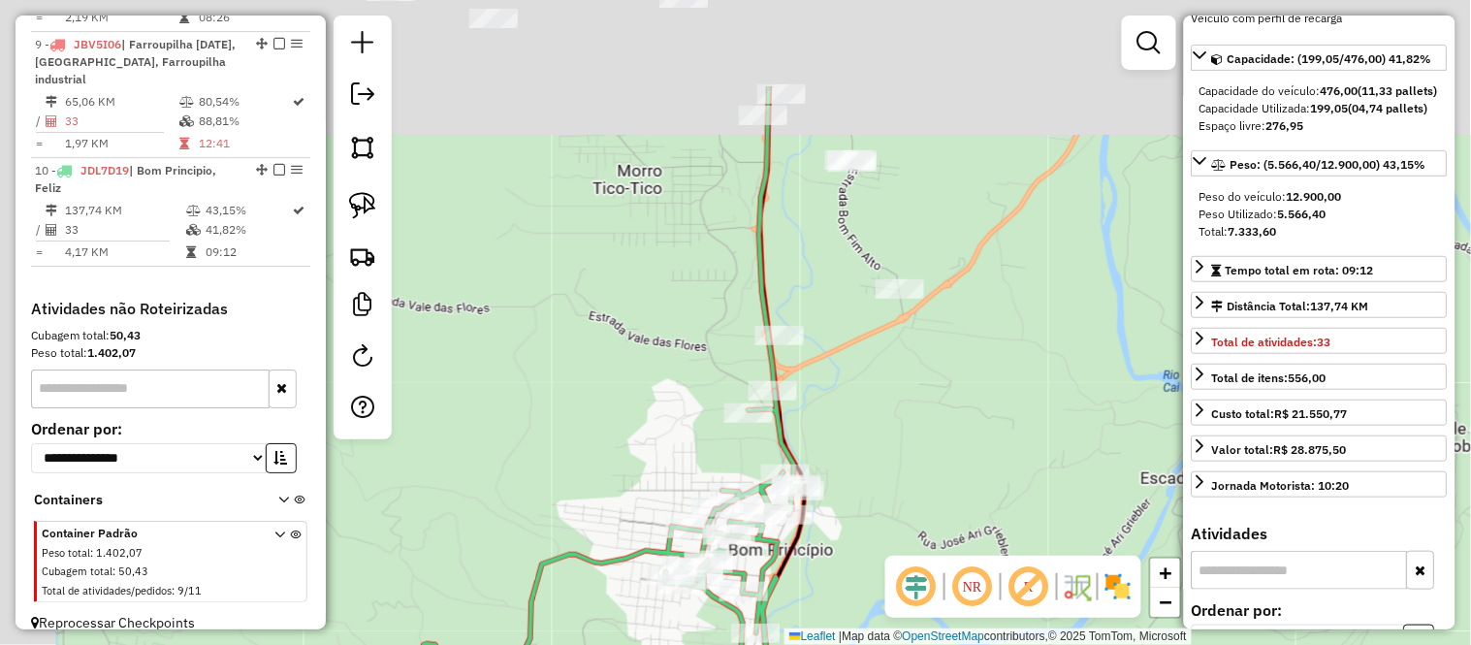
drag, startPoint x: 787, startPoint y: 123, endPoint x: 853, endPoint y: 284, distance: 173.9
click at [853, 284] on div "Janela de atendimento Grade de atendimento Capacidade Transportadoras Veículos …" at bounding box center [735, 322] width 1471 height 645
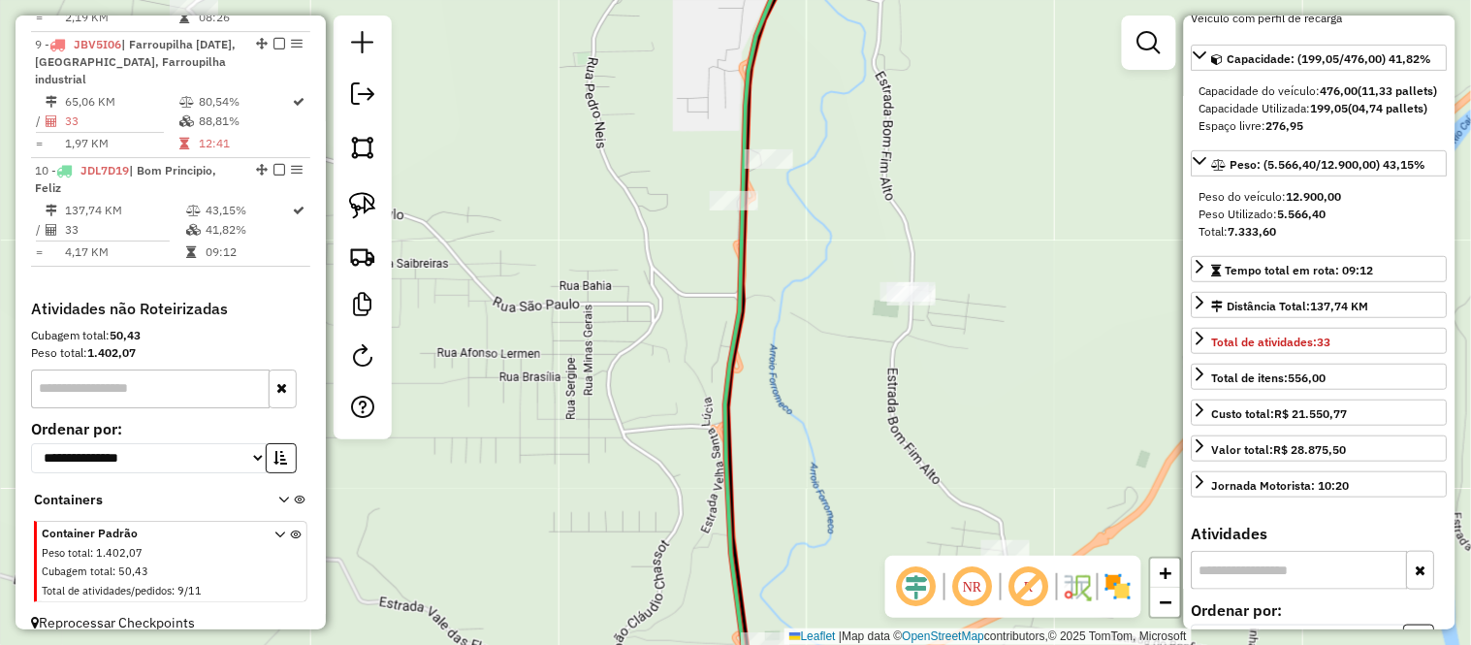
drag, startPoint x: 839, startPoint y: 48, endPoint x: 858, endPoint y: 175, distance: 128.5
click at [858, 175] on div "Janela de atendimento Grade de atendimento Capacidade Transportadoras Veículos …" at bounding box center [735, 322] width 1471 height 645
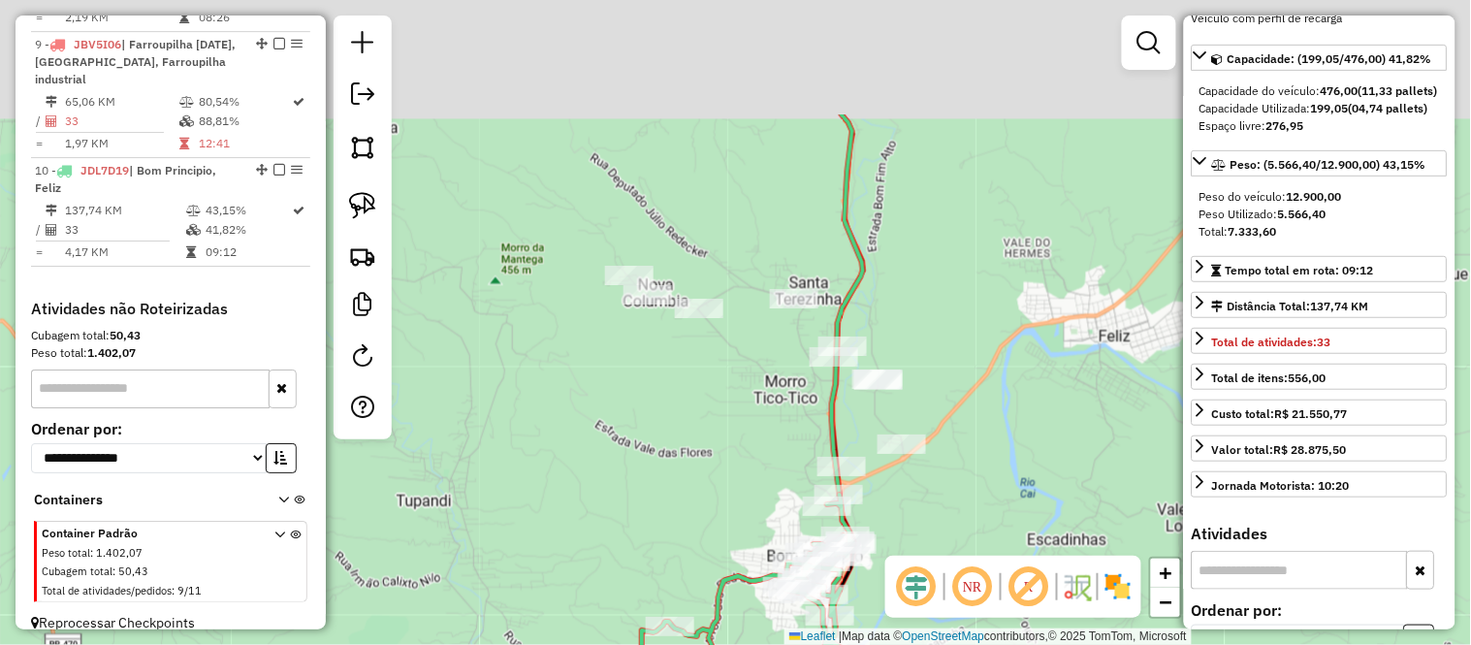
drag, startPoint x: 927, startPoint y: 107, endPoint x: 925, endPoint y: 308, distance: 201.7
click at [925, 299] on div "Janela de atendimento Grade de atendimento Capacidade Transportadoras Veículos …" at bounding box center [735, 322] width 1471 height 645
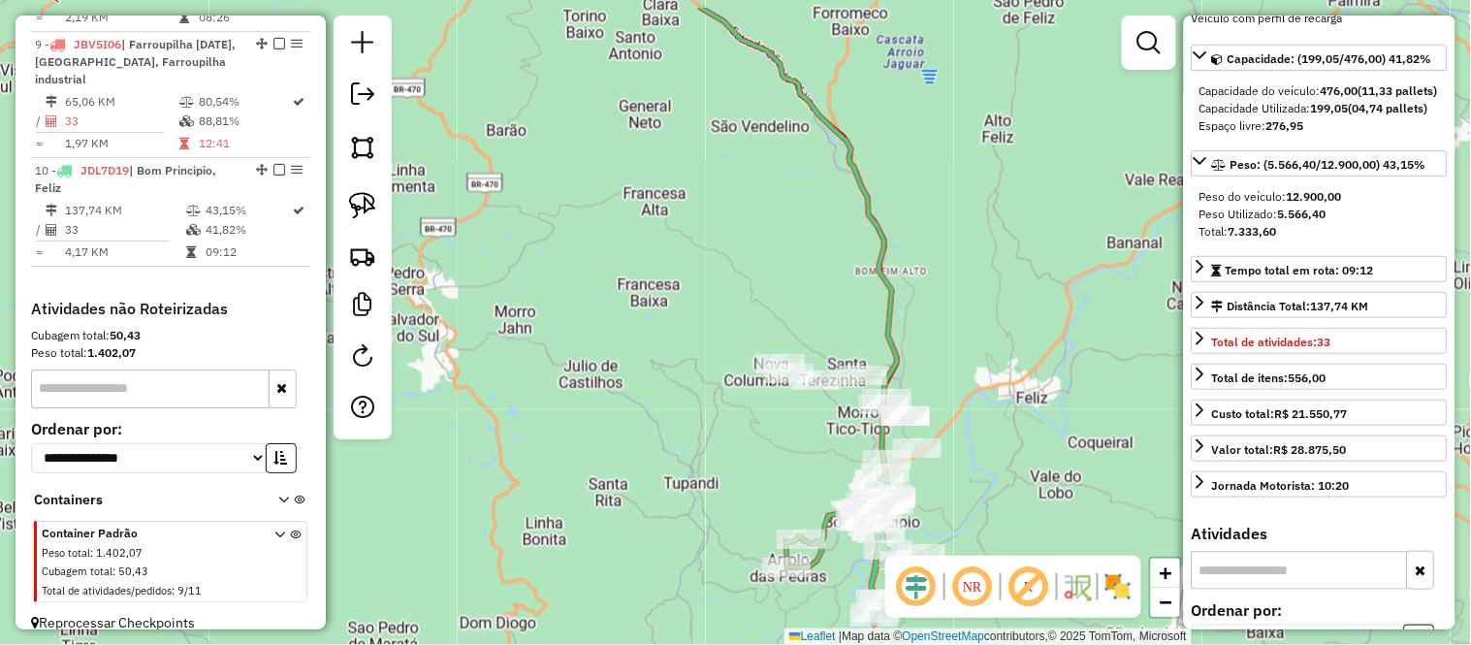
drag, startPoint x: 945, startPoint y: 170, endPoint x: 944, endPoint y: 217, distance: 47.5
click at [945, 207] on div "Janela de atendimento Grade de atendimento Capacidade Transportadoras Veículos …" at bounding box center [735, 322] width 1471 height 645
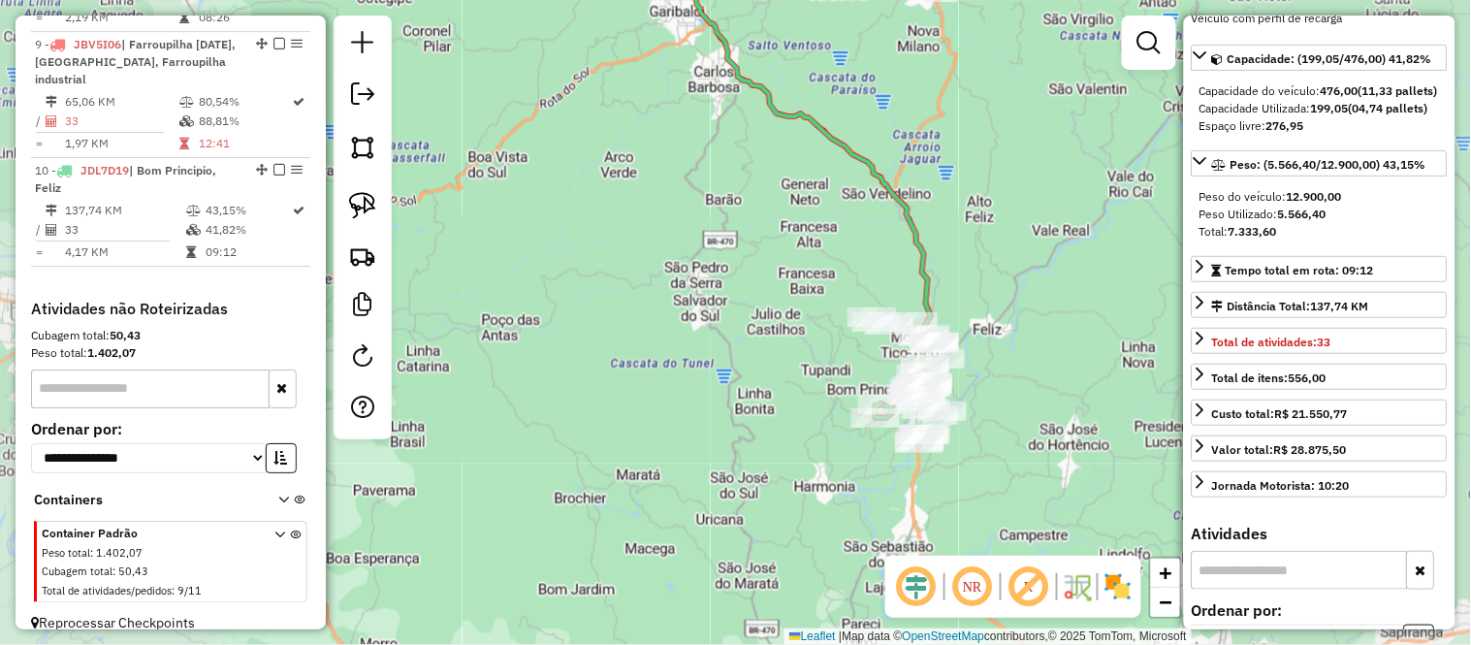
drag, startPoint x: 667, startPoint y: 228, endPoint x: 791, endPoint y: 493, distance: 292.3
click at [812, 537] on div "Janela de atendimento Grade de atendimento Capacidade Transportadoras Veículos …" at bounding box center [735, 322] width 1471 height 645
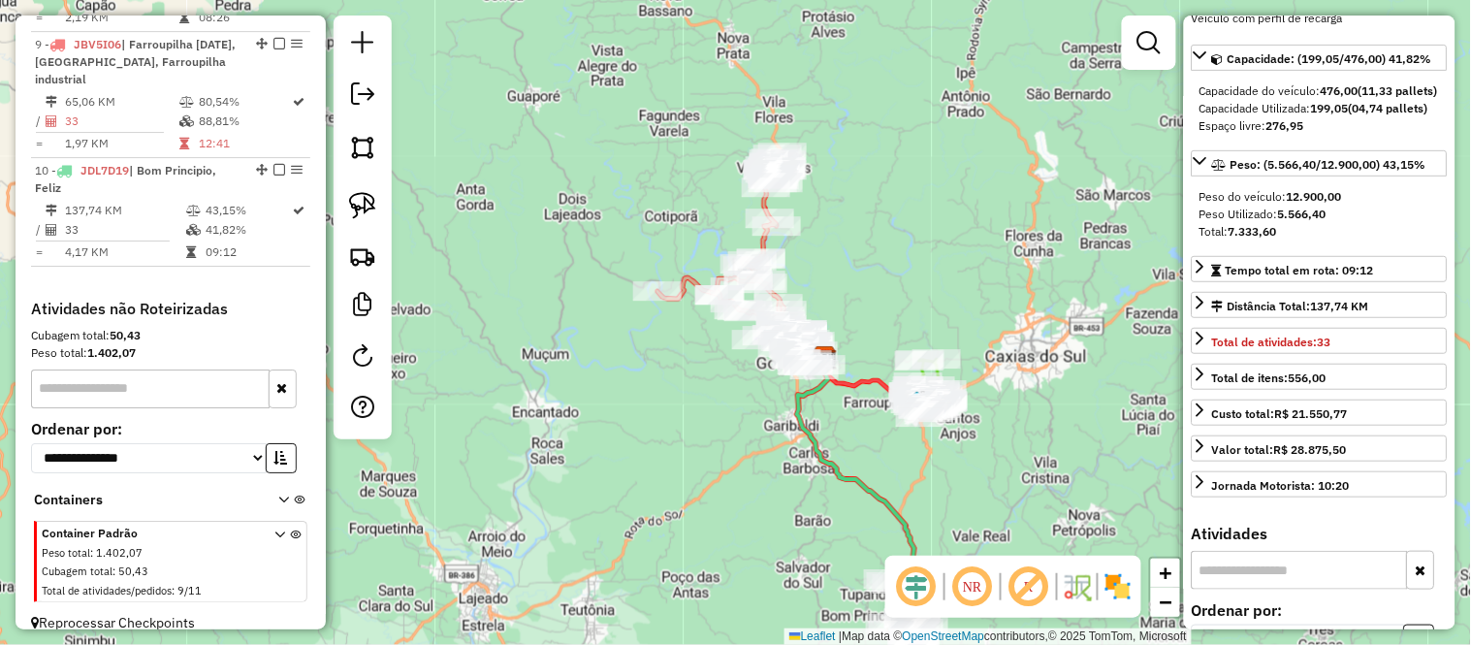
drag, startPoint x: 874, startPoint y: 123, endPoint x: 879, endPoint y: 240, distance: 117.5
click at [879, 240] on div "Janela de atendimento Grade de atendimento Capacidade Transportadoras Veículos …" at bounding box center [735, 322] width 1471 height 645
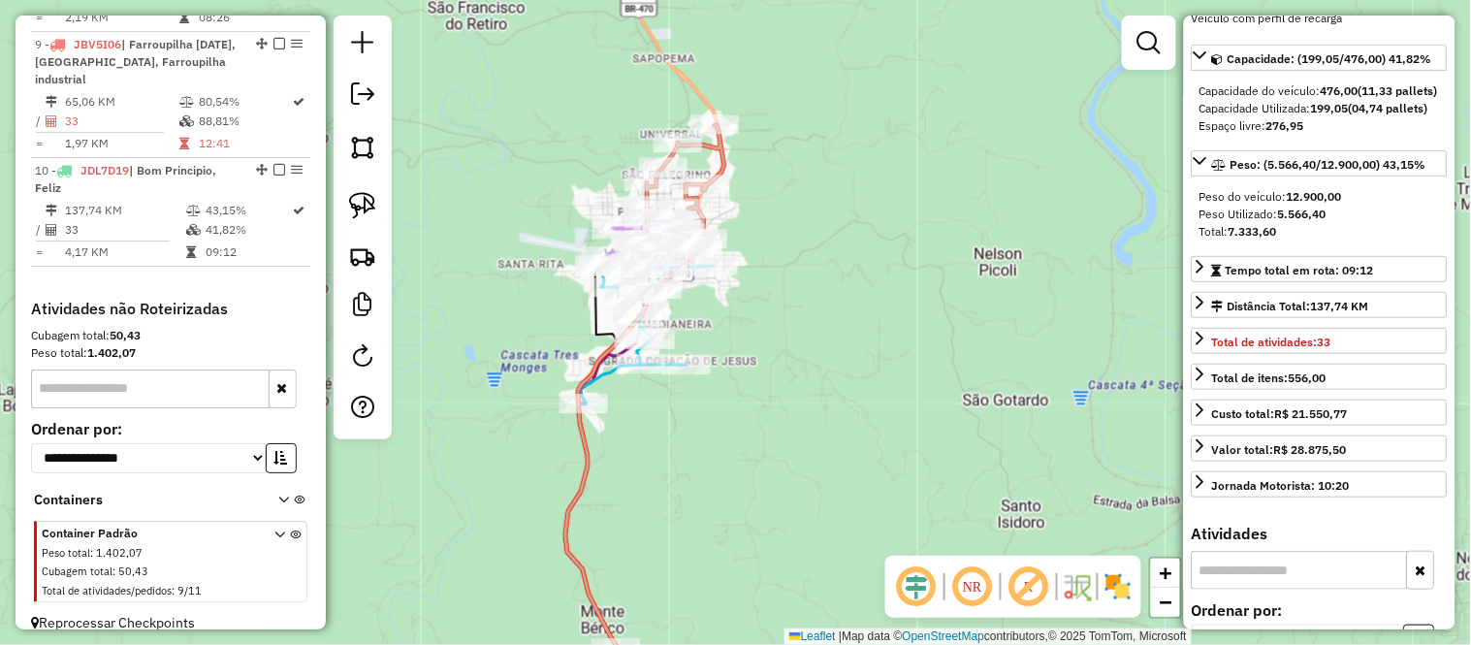
drag, startPoint x: 750, startPoint y: 207, endPoint x: 818, endPoint y: 186, distance: 71.1
click at [818, 186] on div "Janela de atendimento Grade de atendimento Capacidade Transportadoras Veículos …" at bounding box center [735, 322] width 1471 height 645
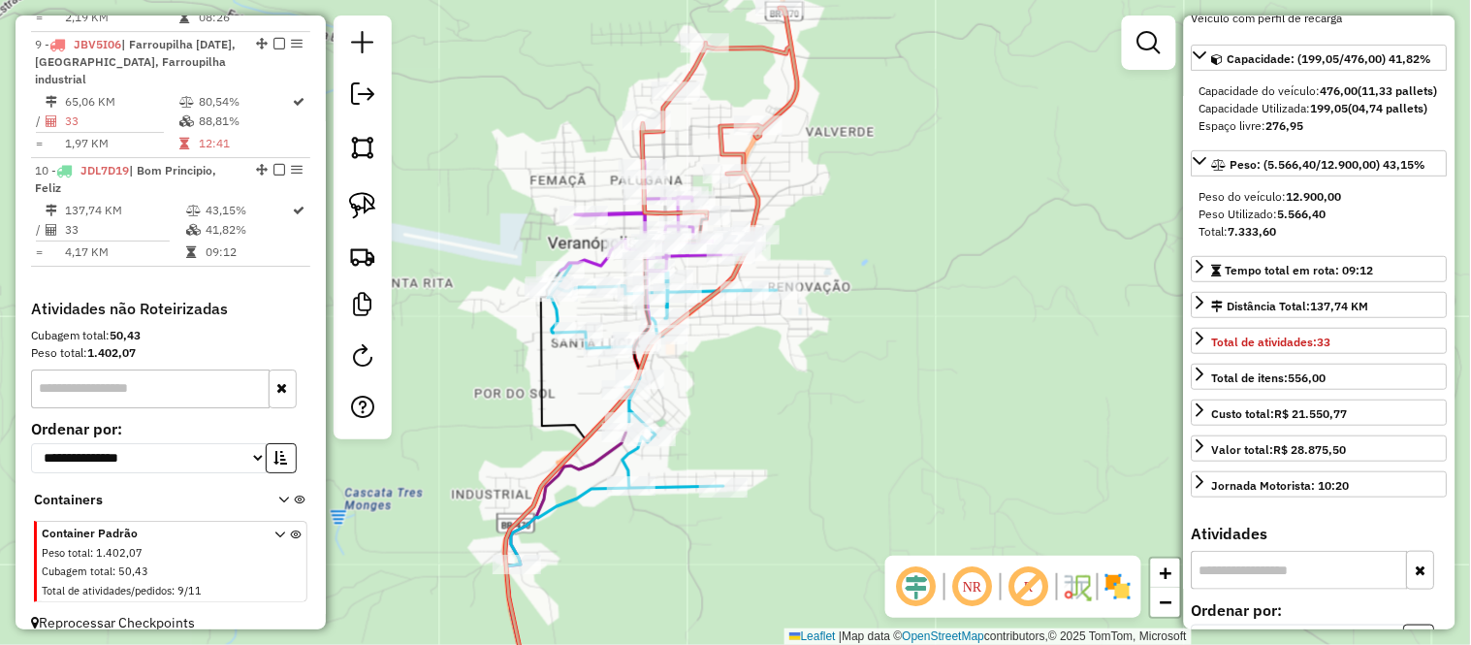
drag, startPoint x: 815, startPoint y: 233, endPoint x: 841, endPoint y: 230, distance: 25.4
click at [841, 230] on div "Janela de atendimento Grade de atendimento Capacidade Transportadoras Veículos …" at bounding box center [735, 322] width 1471 height 645
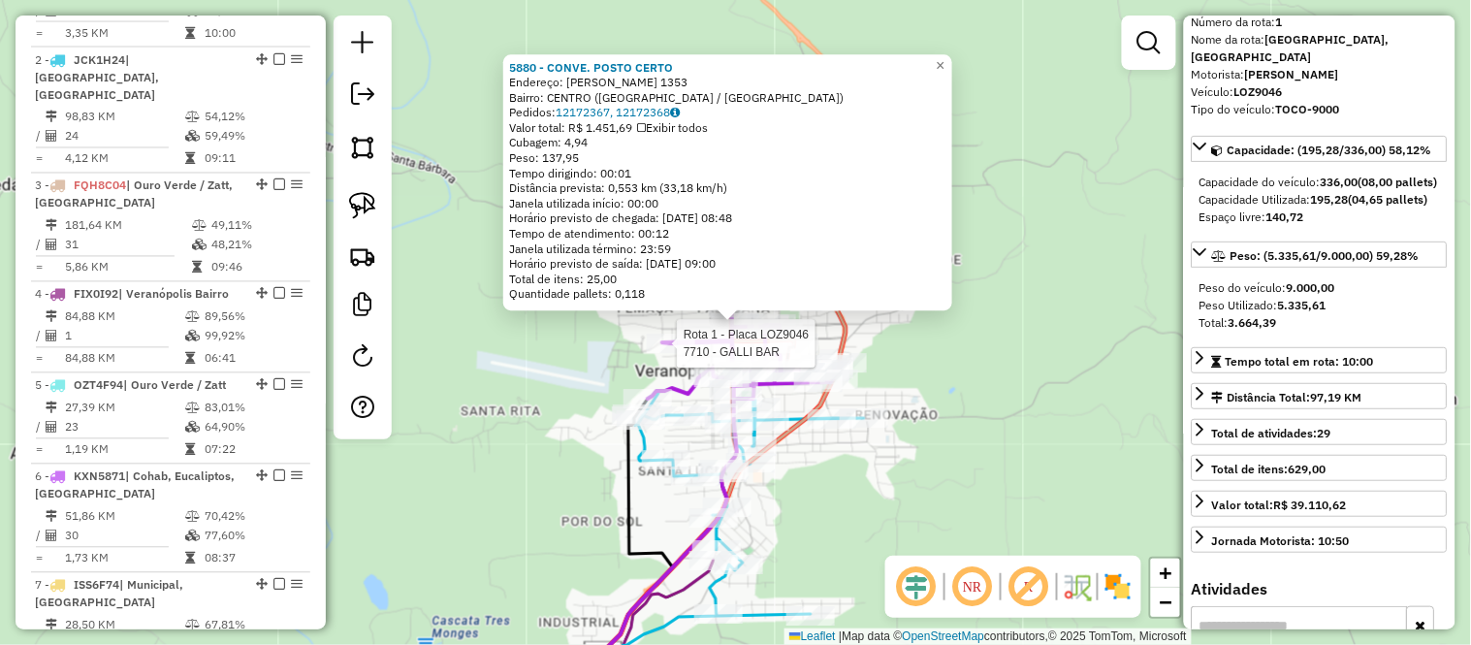
scroll to position [767, 0]
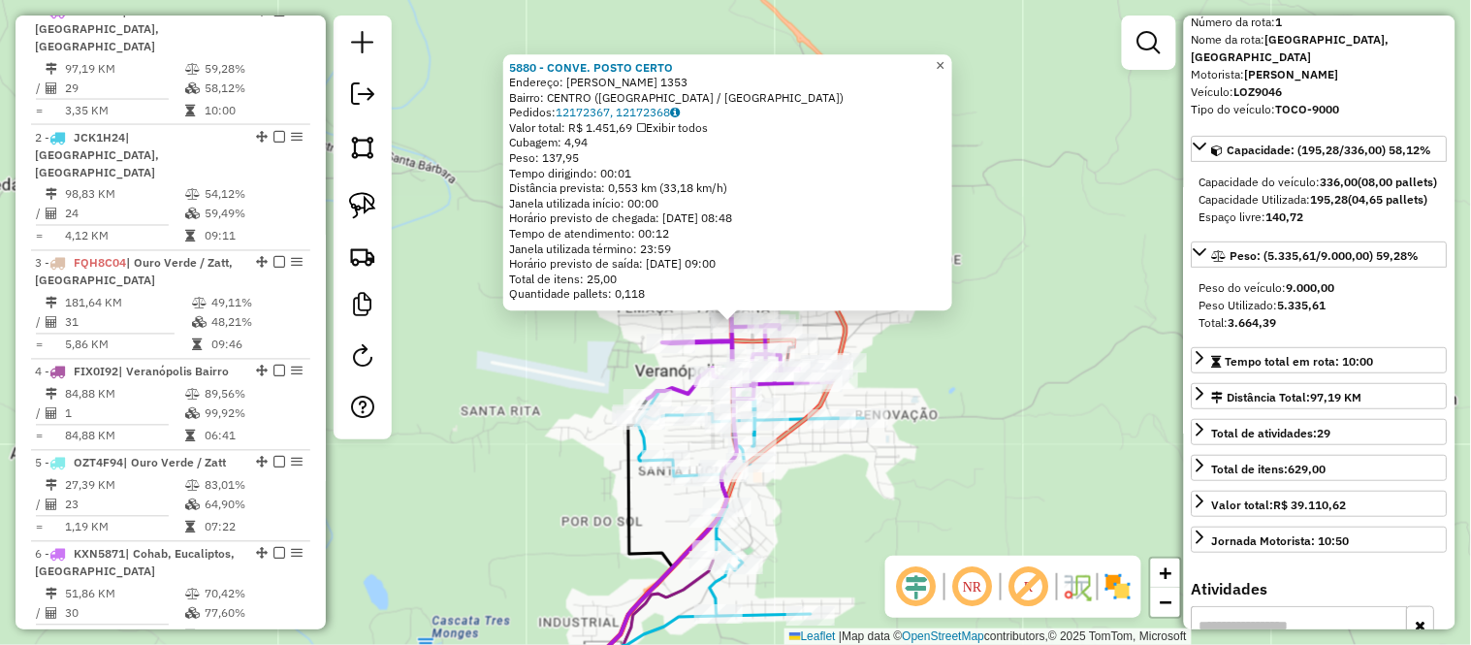
click at [944, 59] on span "×" at bounding box center [940, 65] width 9 height 16
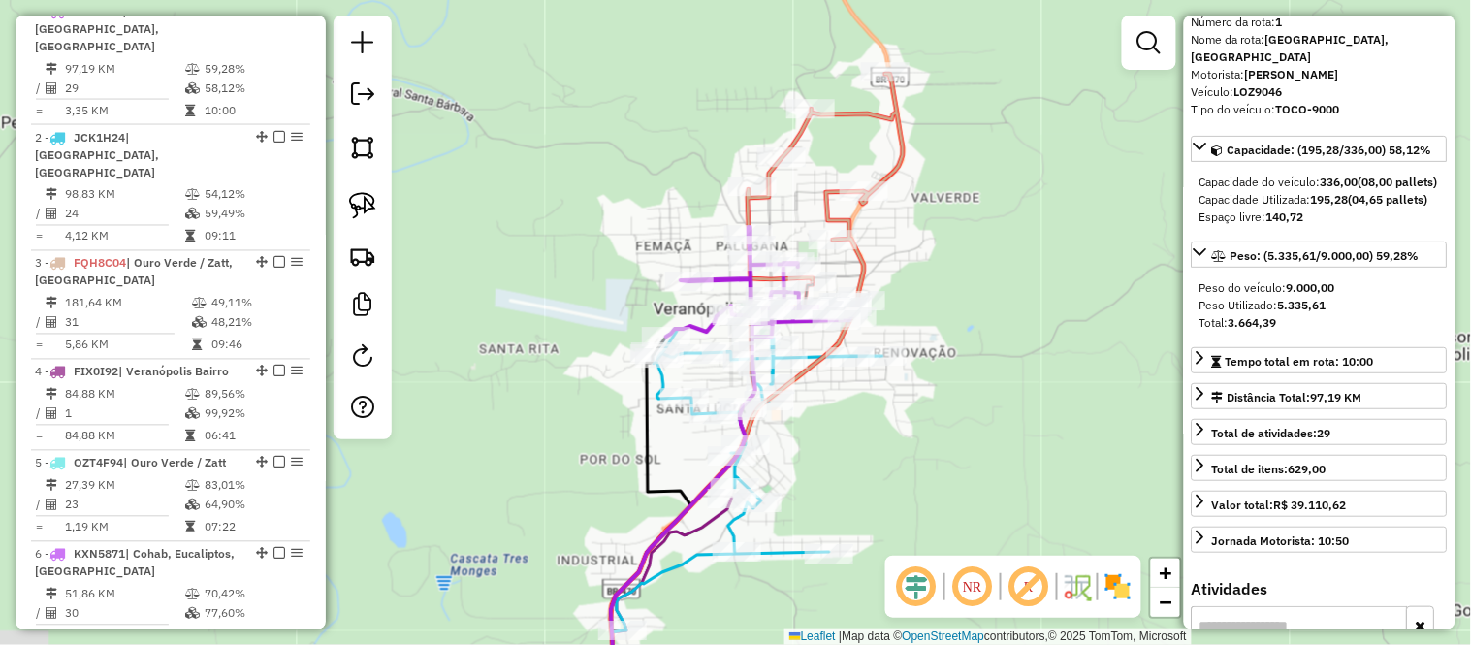
drag, startPoint x: 919, startPoint y: 258, endPoint x: 938, endPoint y: 196, distance: 64.7
click at [938, 196] on div "Janela de atendimento Grade de atendimento Capacidade Transportadoras Veículos …" at bounding box center [735, 322] width 1471 height 645
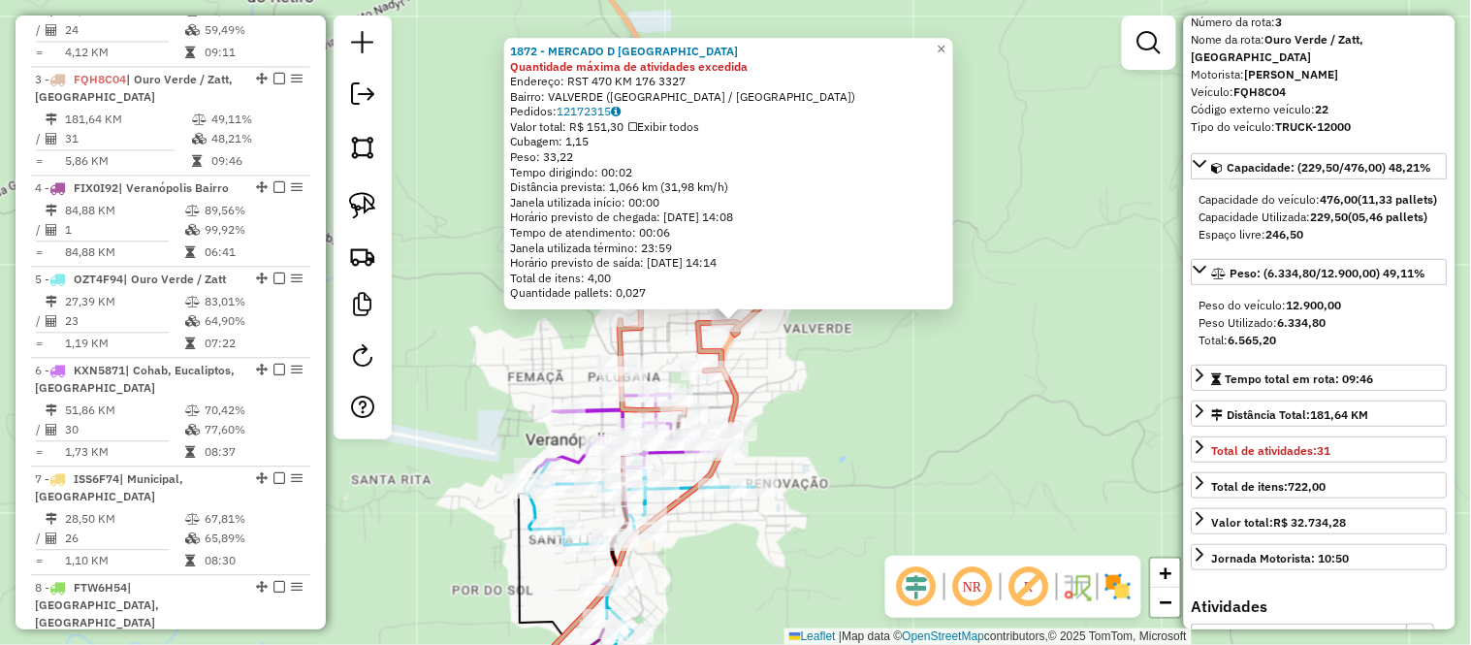
scroll to position [984, 0]
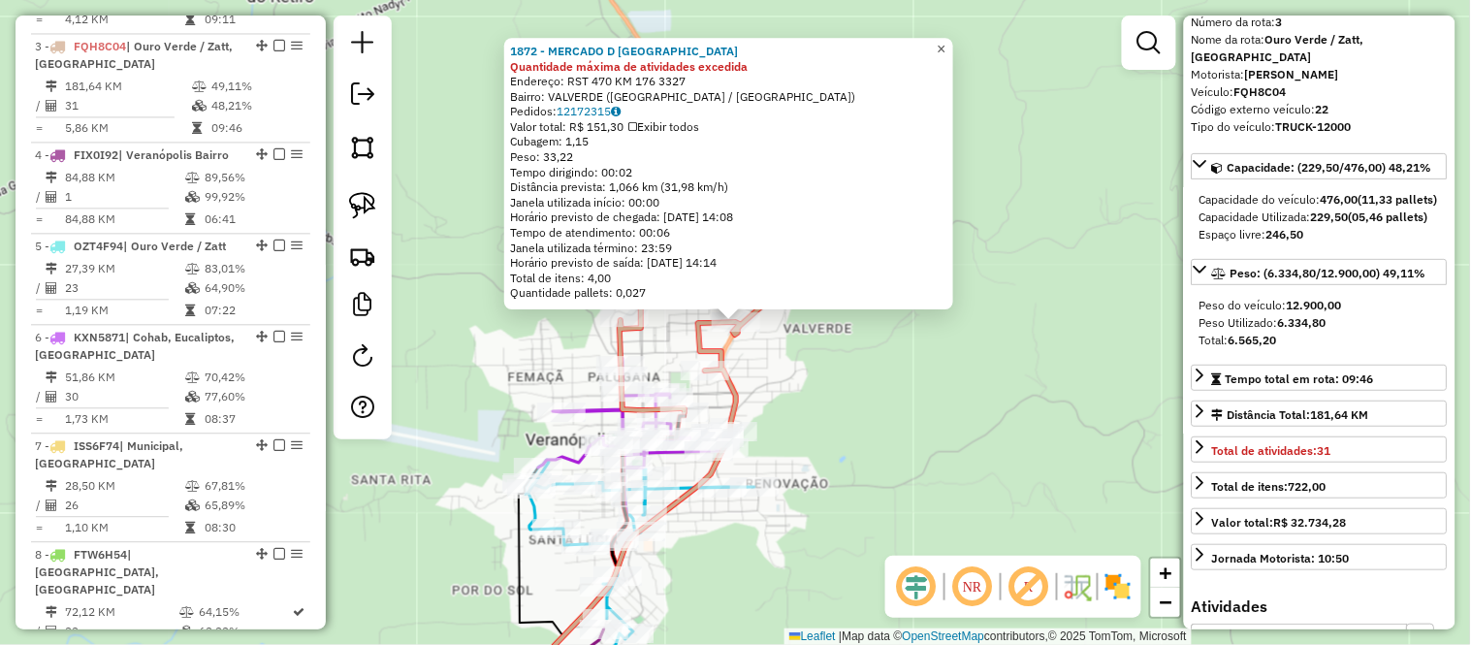
click at [945, 44] on span "×" at bounding box center [941, 49] width 9 height 16
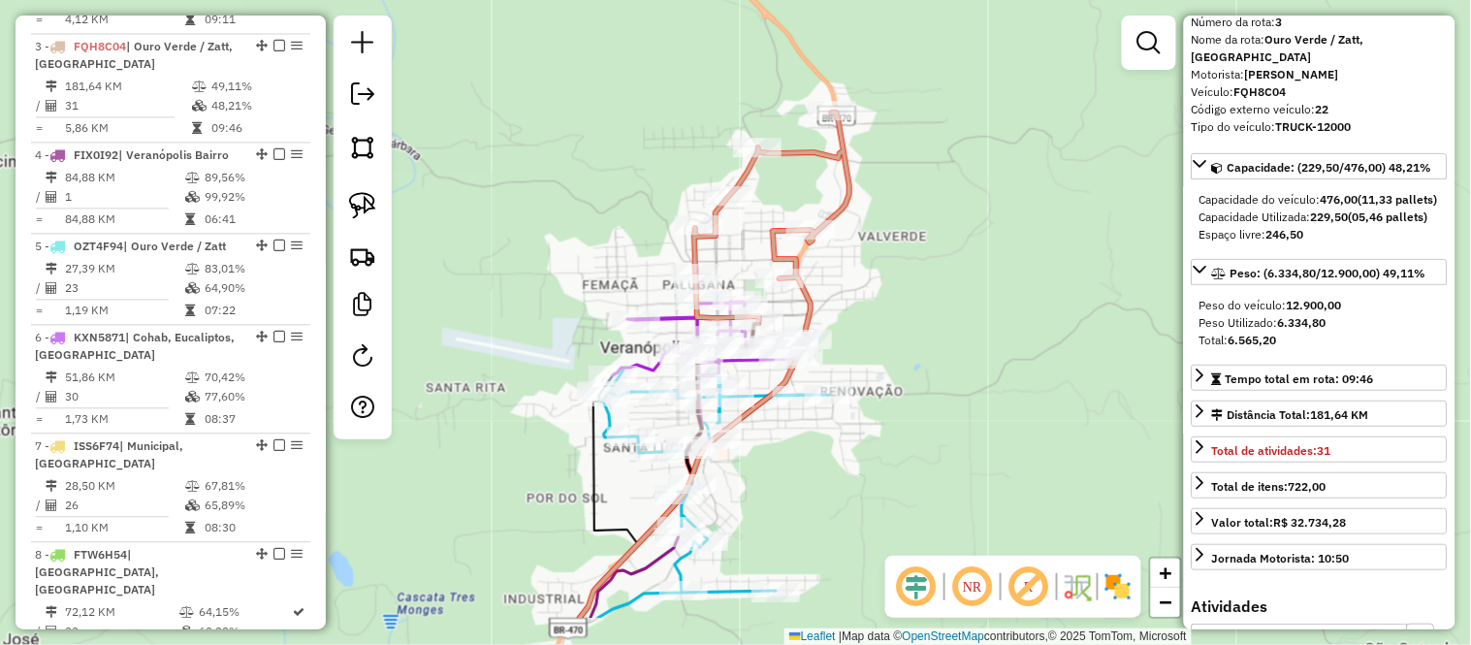
drag, startPoint x: 817, startPoint y: 349, endPoint x: 894, endPoint y: 250, distance: 125.1
click at [894, 250] on div "Janela de atendimento Grade de atendimento Capacidade Transportadoras Veículos …" at bounding box center [735, 322] width 1471 height 645
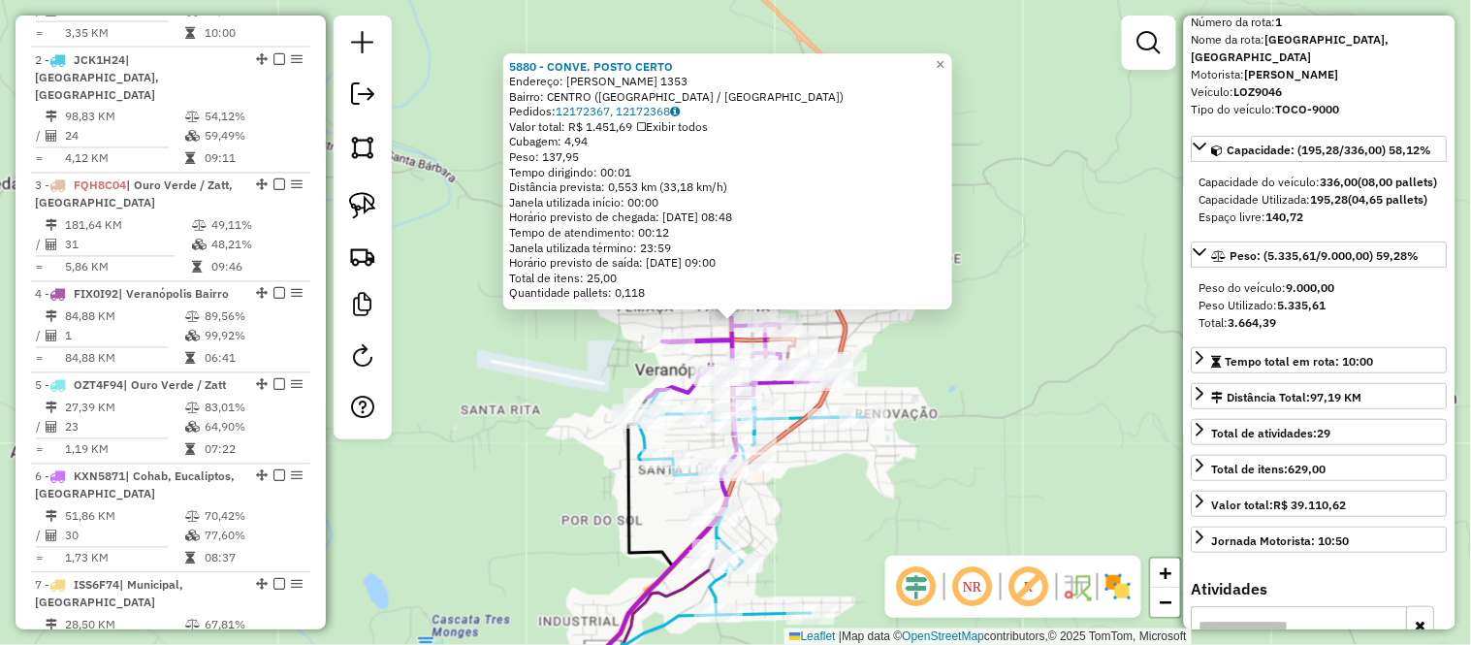
scroll to position [767, 0]
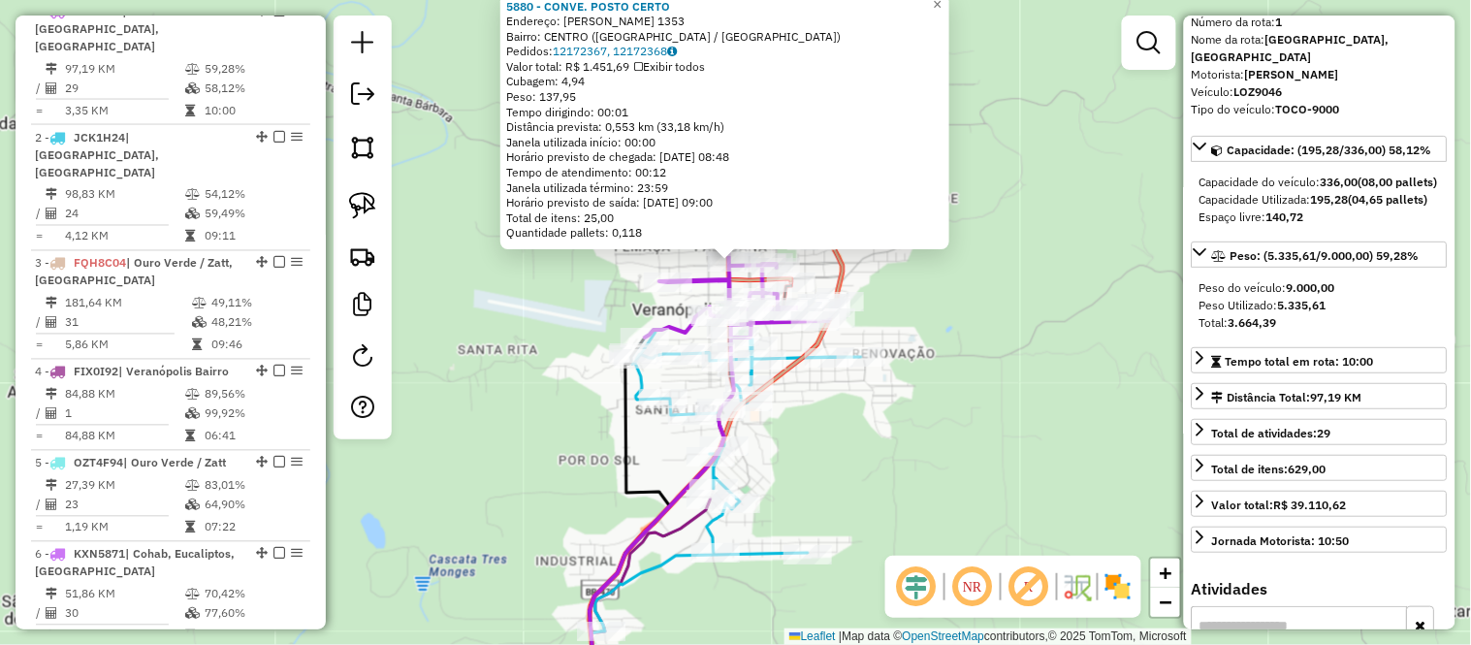
drag, startPoint x: 842, startPoint y: 454, endPoint x: 832, endPoint y: 360, distance: 94.5
click at [832, 360] on div "5880 - CONVE. POSTO CERTO Endereço: OSVALDO ARANHA 1353 Bairro: CENTRO (VERANOP…" at bounding box center [735, 322] width 1471 height 645
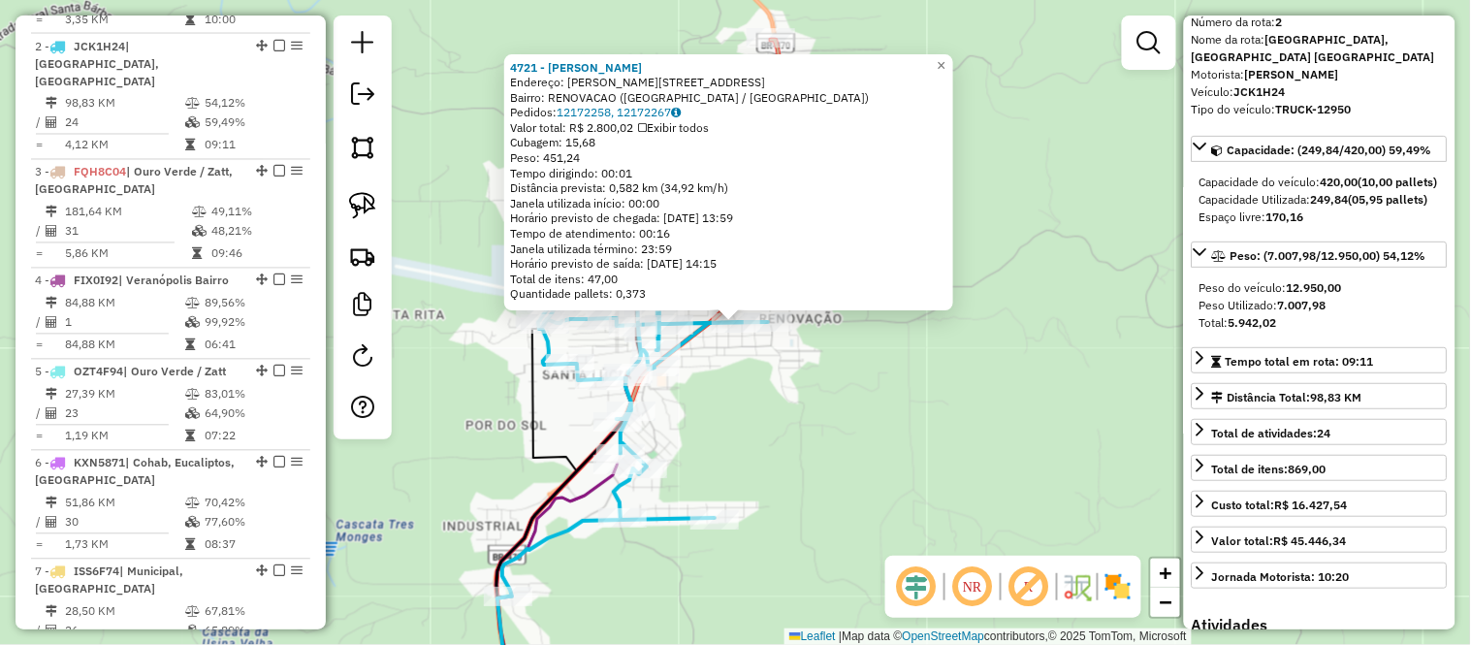
scroll to position [875, 0]
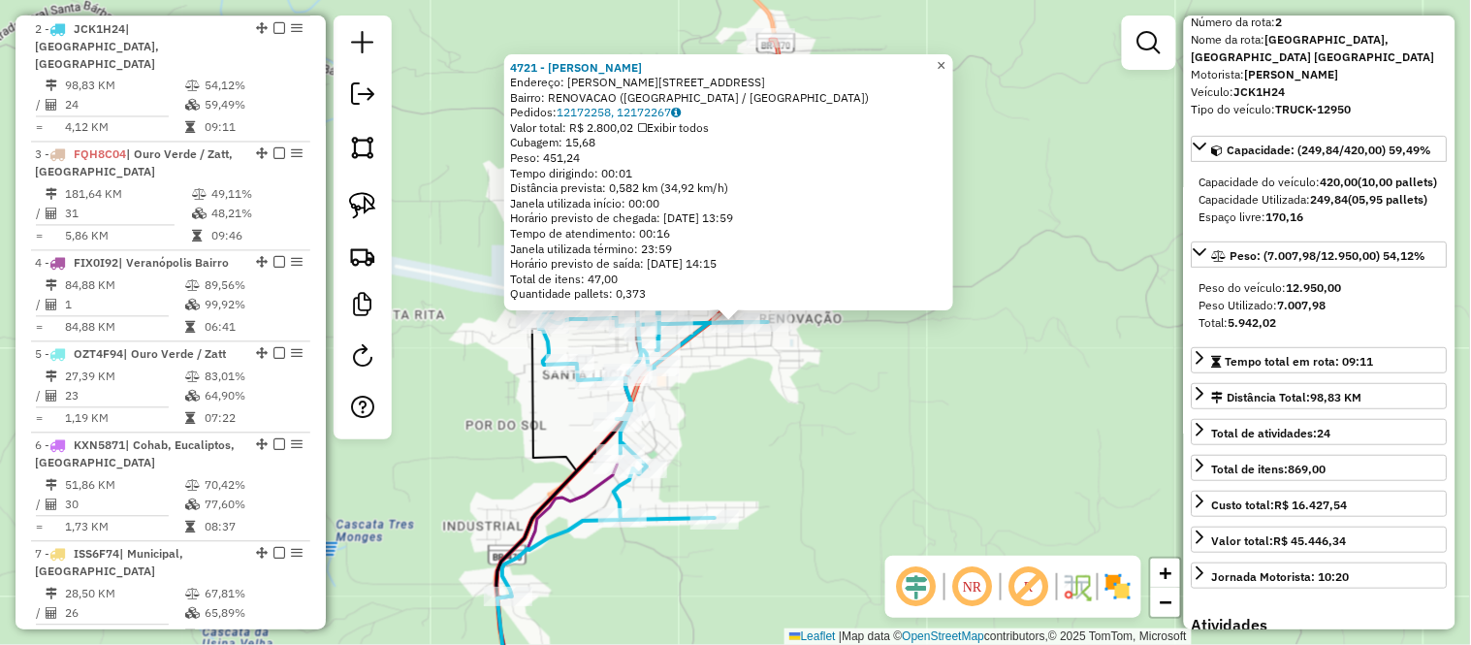
click at [945, 57] on span "×" at bounding box center [941, 65] width 9 height 16
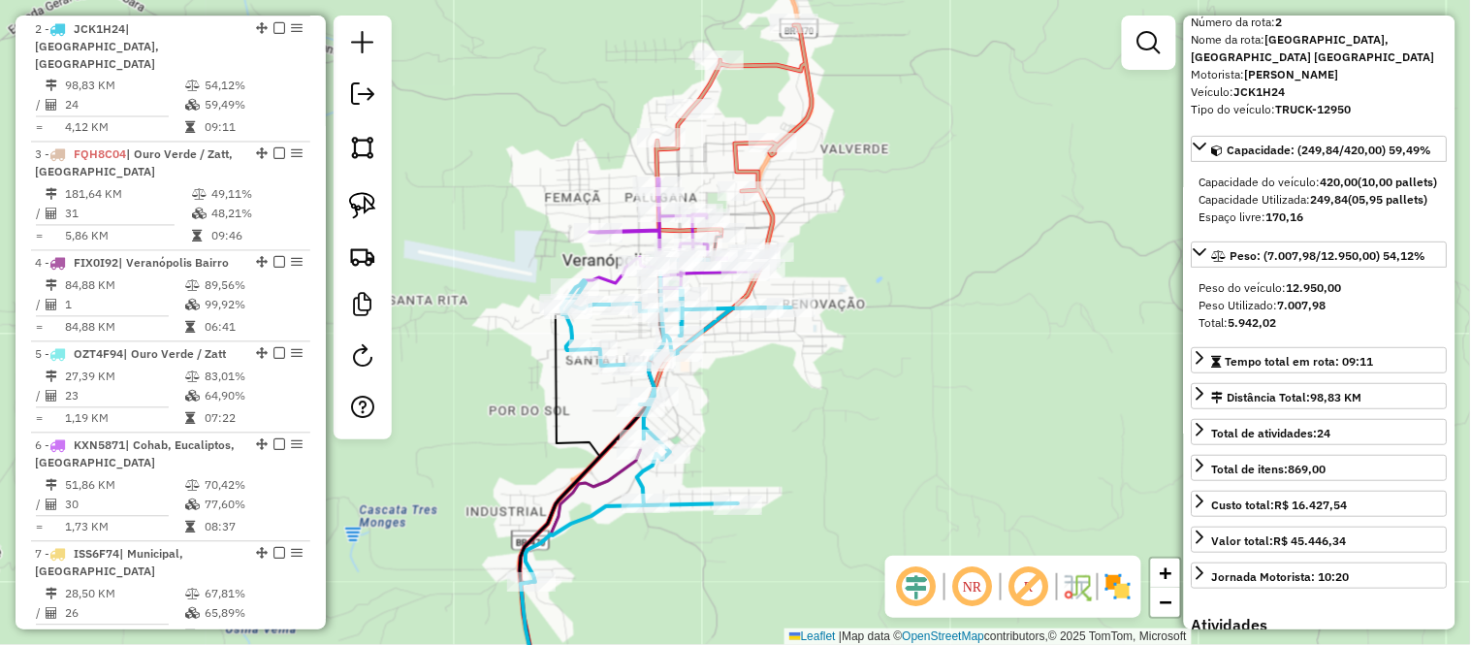
drag, startPoint x: 850, startPoint y: 286, endPoint x: 904, endPoint y: 244, distance: 67.7
click at [904, 244] on div "Janela de atendimento Grade de atendimento Capacidade Transportadoras Veículos …" at bounding box center [735, 322] width 1471 height 645
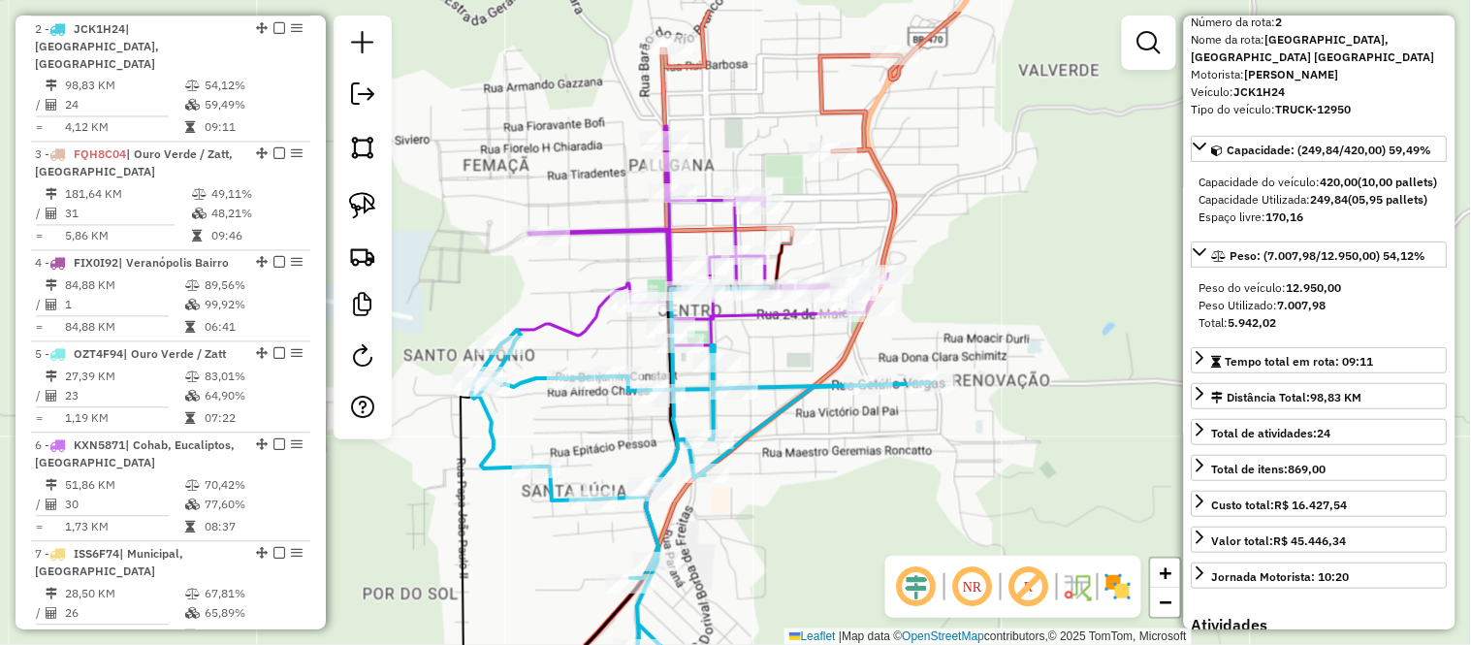
drag, startPoint x: 849, startPoint y: 278, endPoint x: 779, endPoint y: 355, distance: 103.6
click at [779, 355] on div "Janela de atendimento Grade de atendimento Capacidade Transportadoras Veículos …" at bounding box center [735, 322] width 1471 height 645
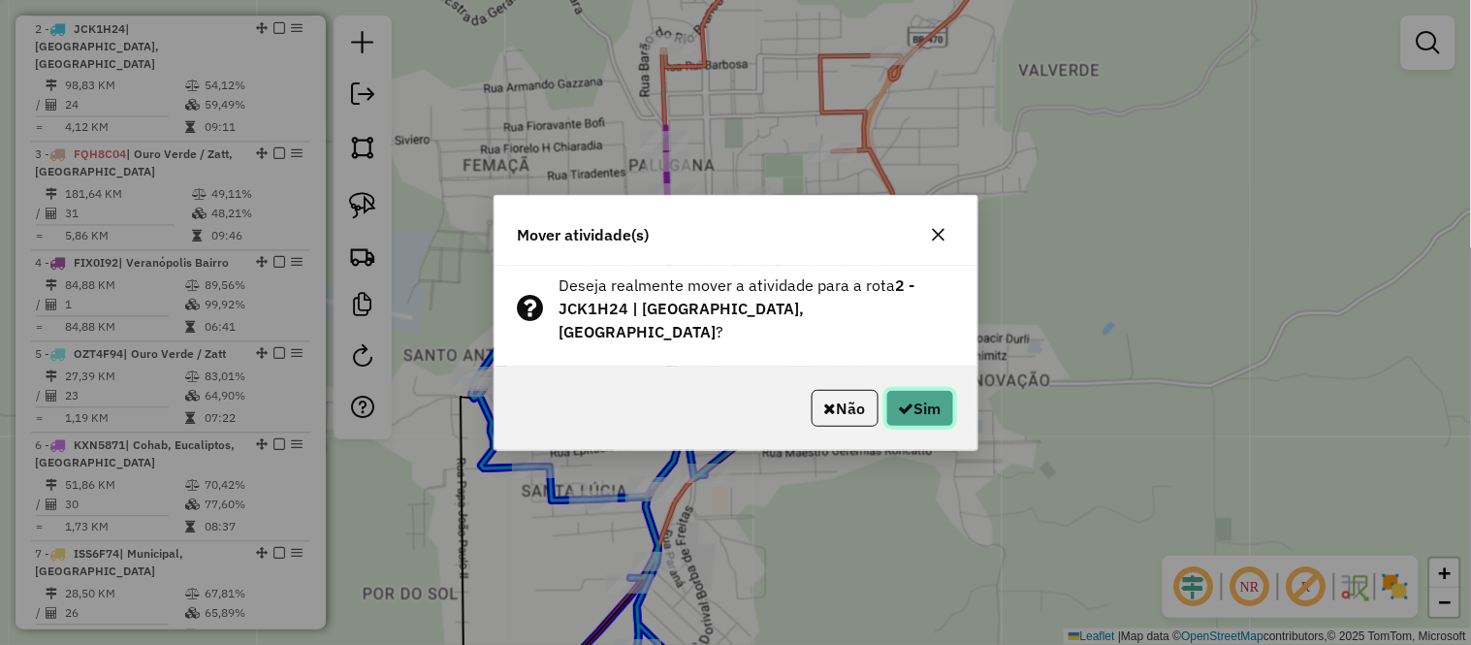
click at [927, 396] on button "Sim" at bounding box center [920, 408] width 68 height 37
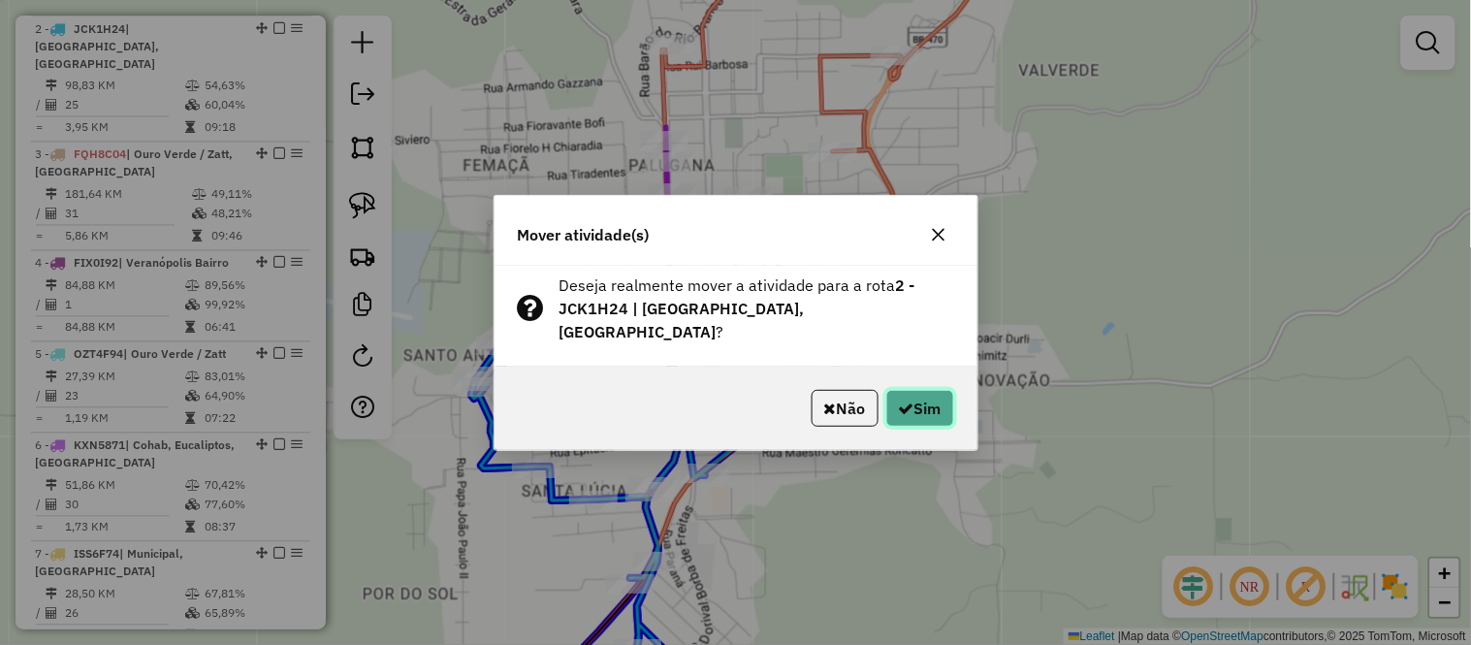
click at [909, 392] on button "Sim" at bounding box center [920, 408] width 68 height 37
click at [955, 398] on div "Não Sim" at bounding box center [735, 407] width 483 height 83
click at [938, 401] on button "Sim" at bounding box center [920, 408] width 68 height 37
click at [916, 390] on button "Sim" at bounding box center [920, 408] width 68 height 37
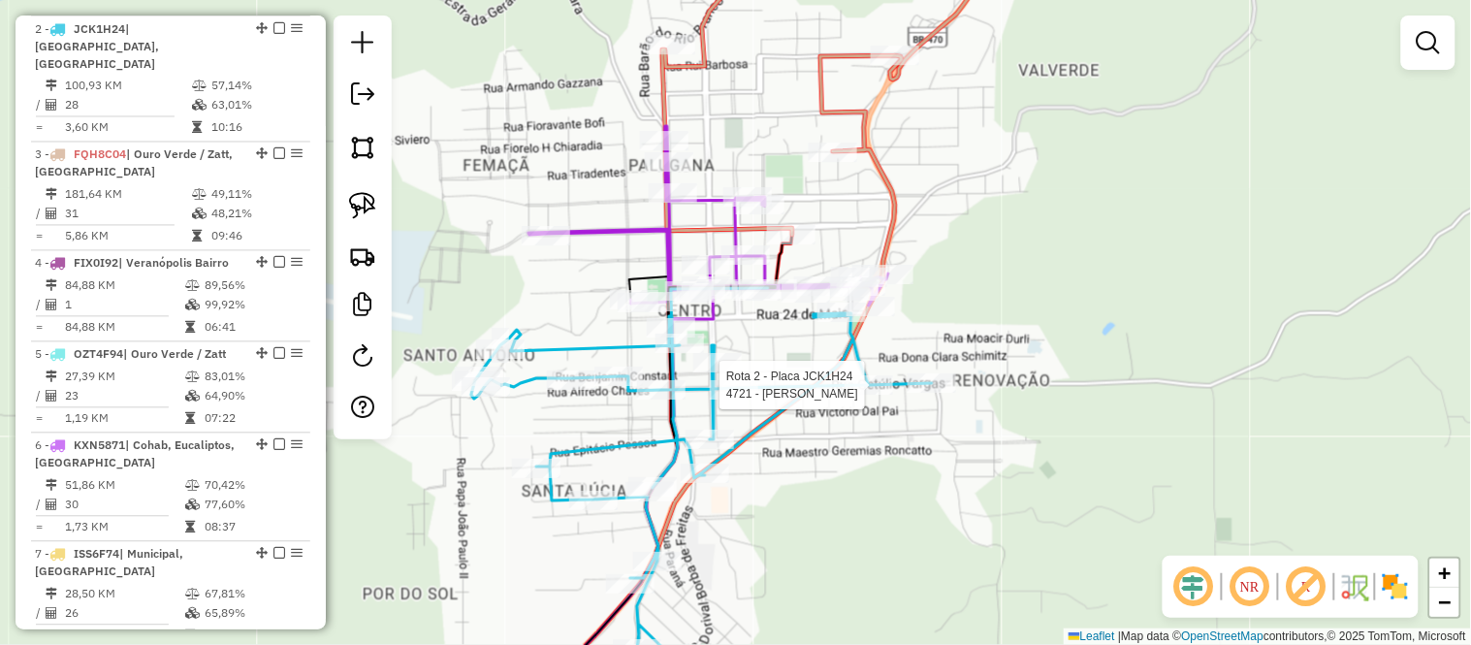
click at [882, 395] on div at bounding box center [868, 384] width 48 height 19
select select "*********"
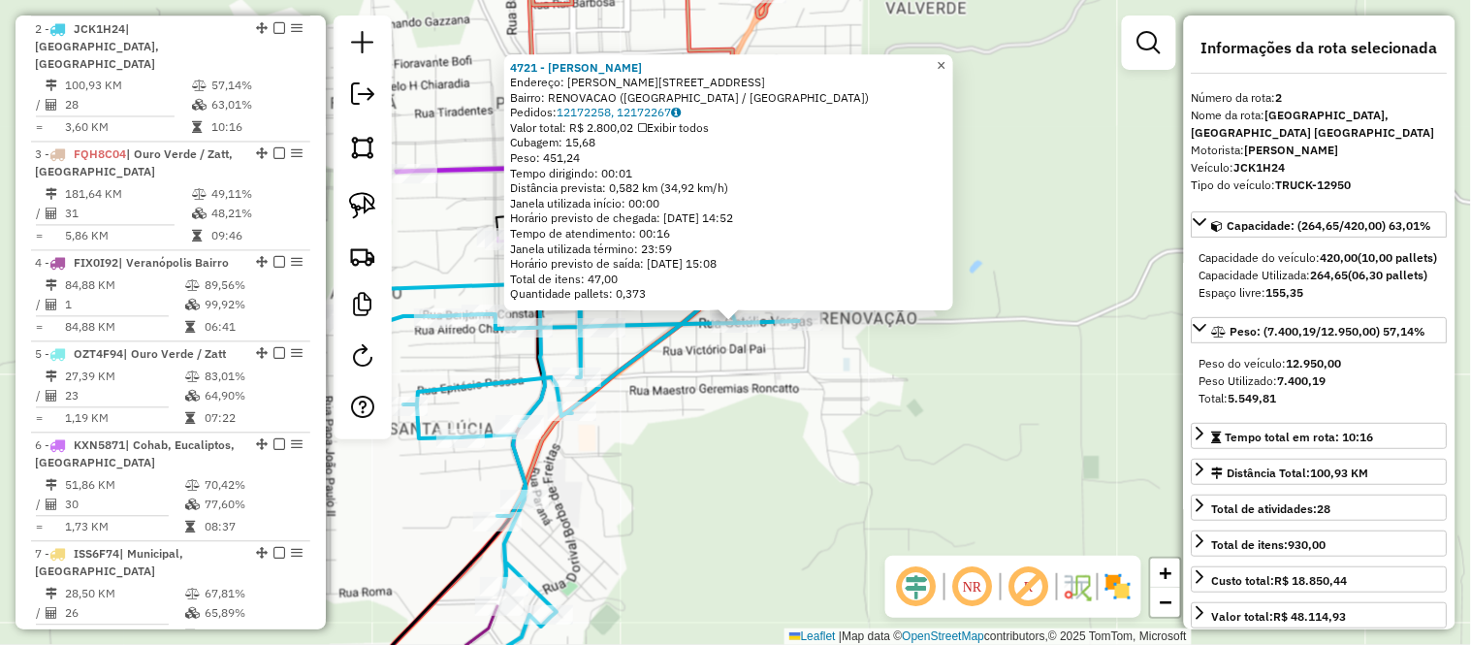
click at [953, 54] on link "×" at bounding box center [941, 65] width 23 height 23
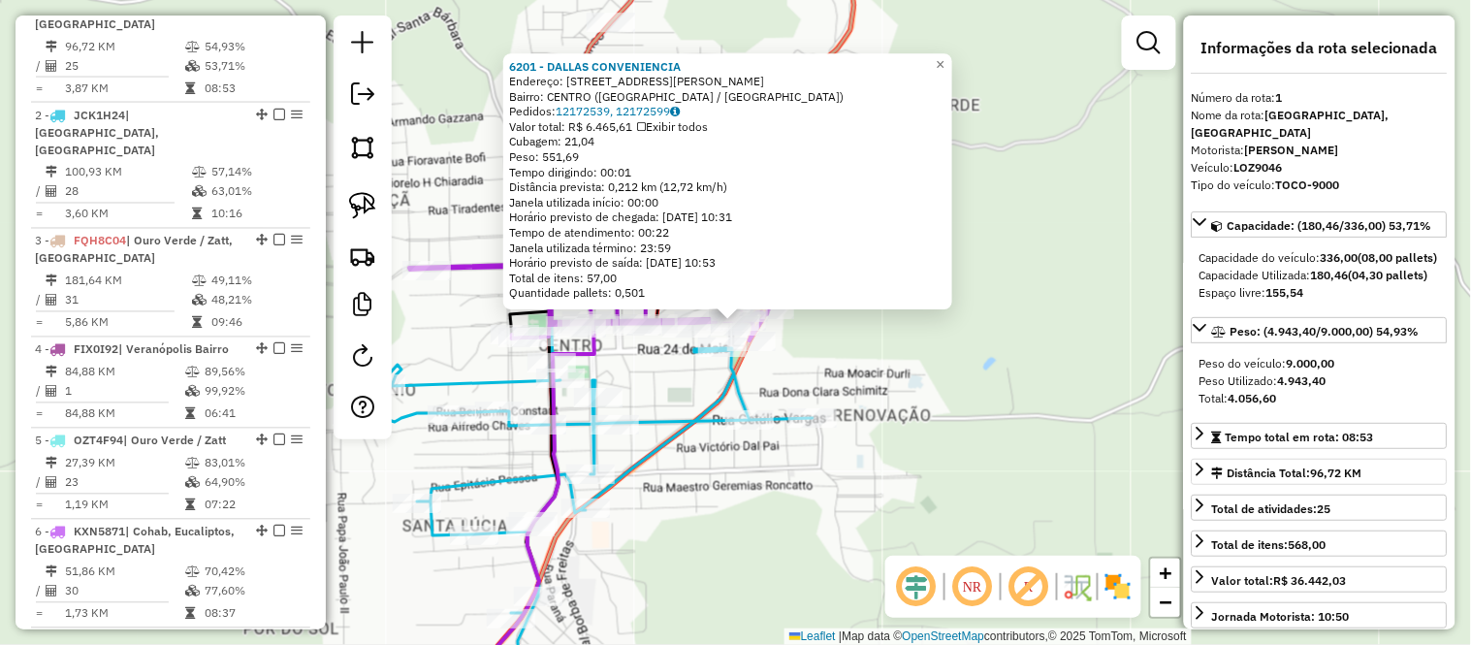
scroll to position [767, 0]
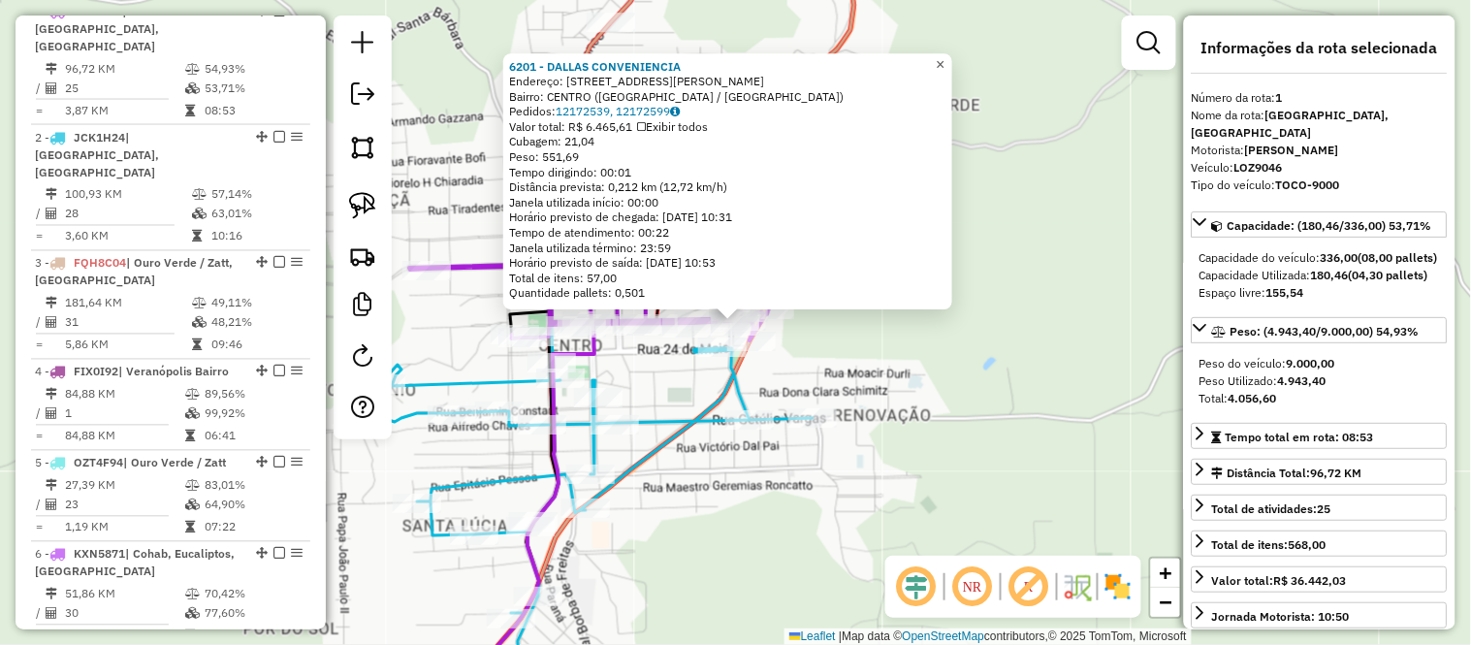
click at [944, 56] on span "×" at bounding box center [940, 64] width 9 height 16
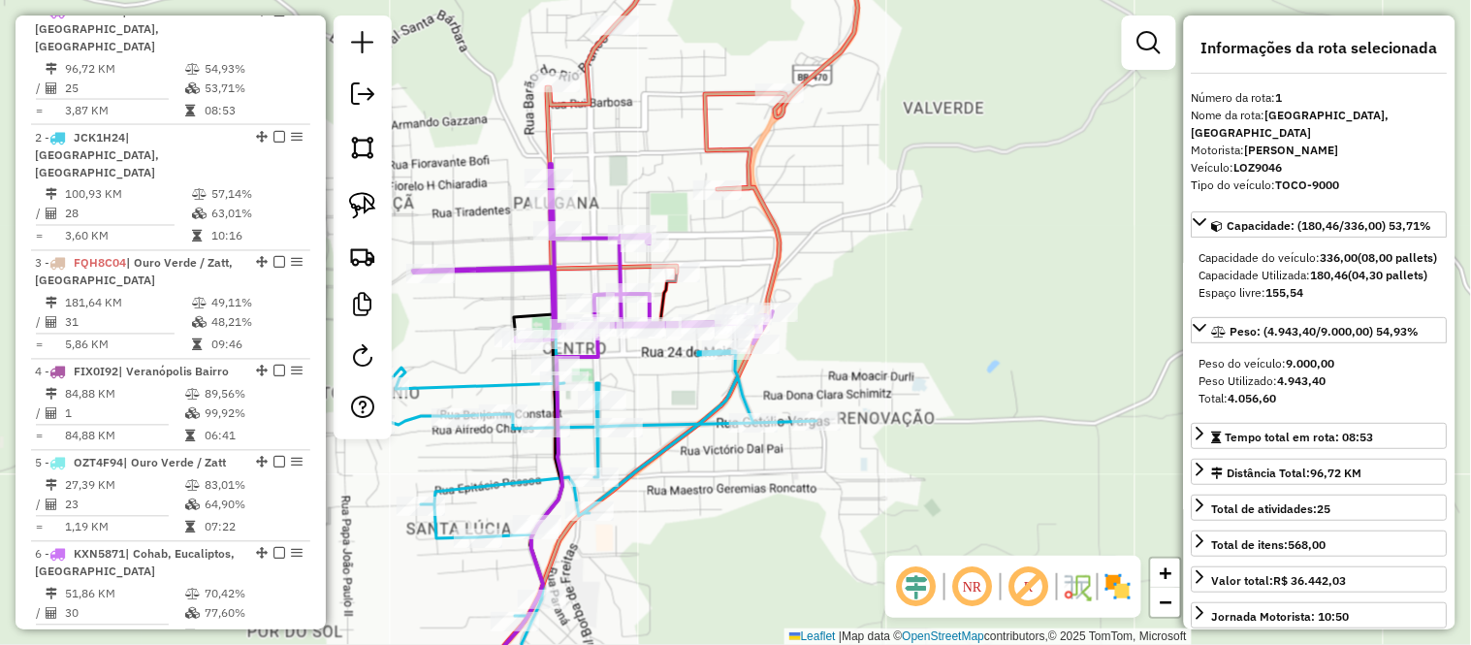
drag, startPoint x: 863, startPoint y: 207, endPoint x: 882, endPoint y: 242, distance: 39.9
click at [882, 242] on div "Janela de atendimento Grade de atendimento Capacidade Transportadoras Veículos …" at bounding box center [735, 322] width 1471 height 645
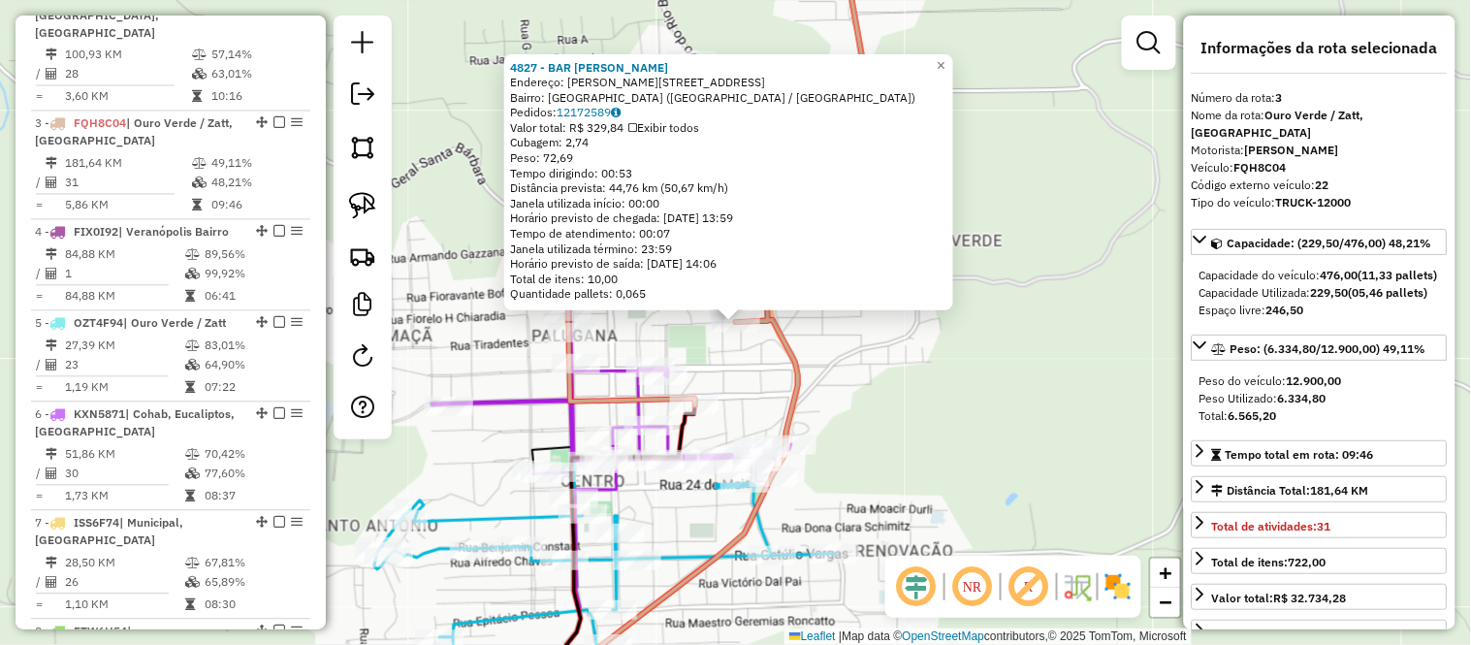
scroll to position [984, 0]
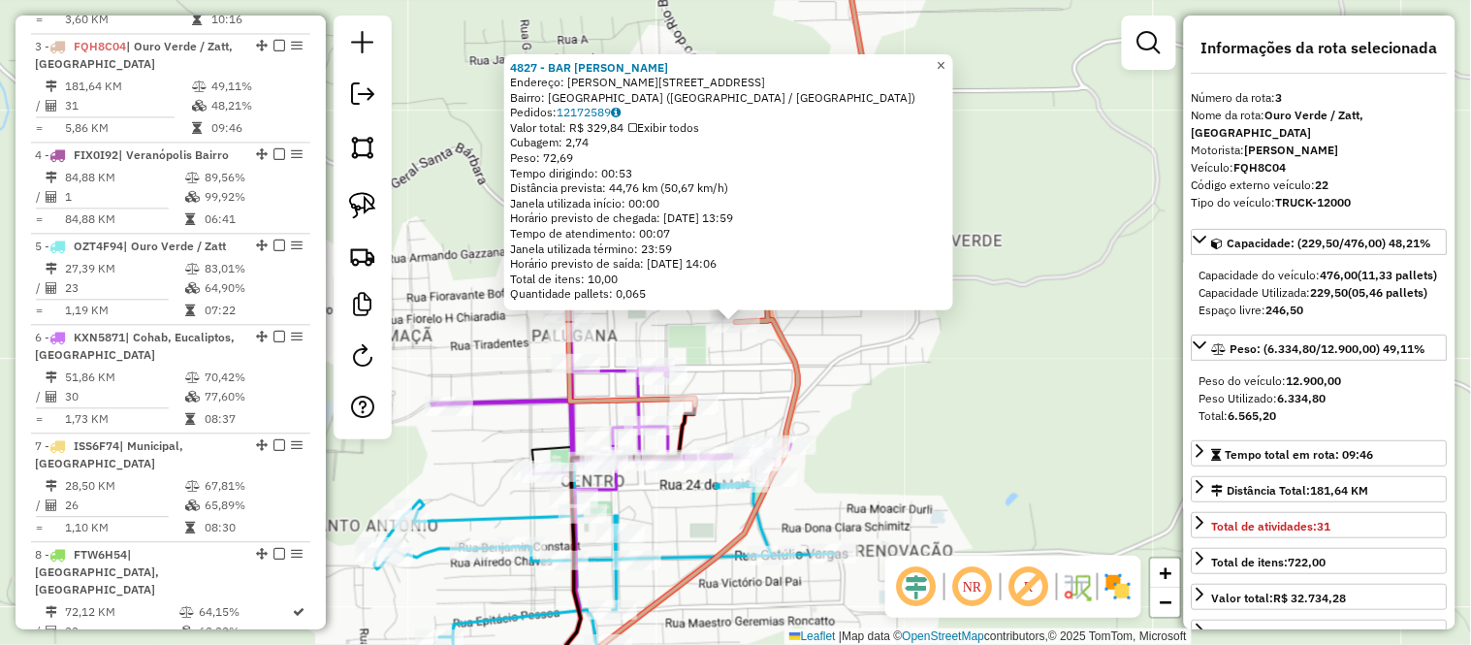
click at [945, 62] on span "×" at bounding box center [941, 65] width 9 height 16
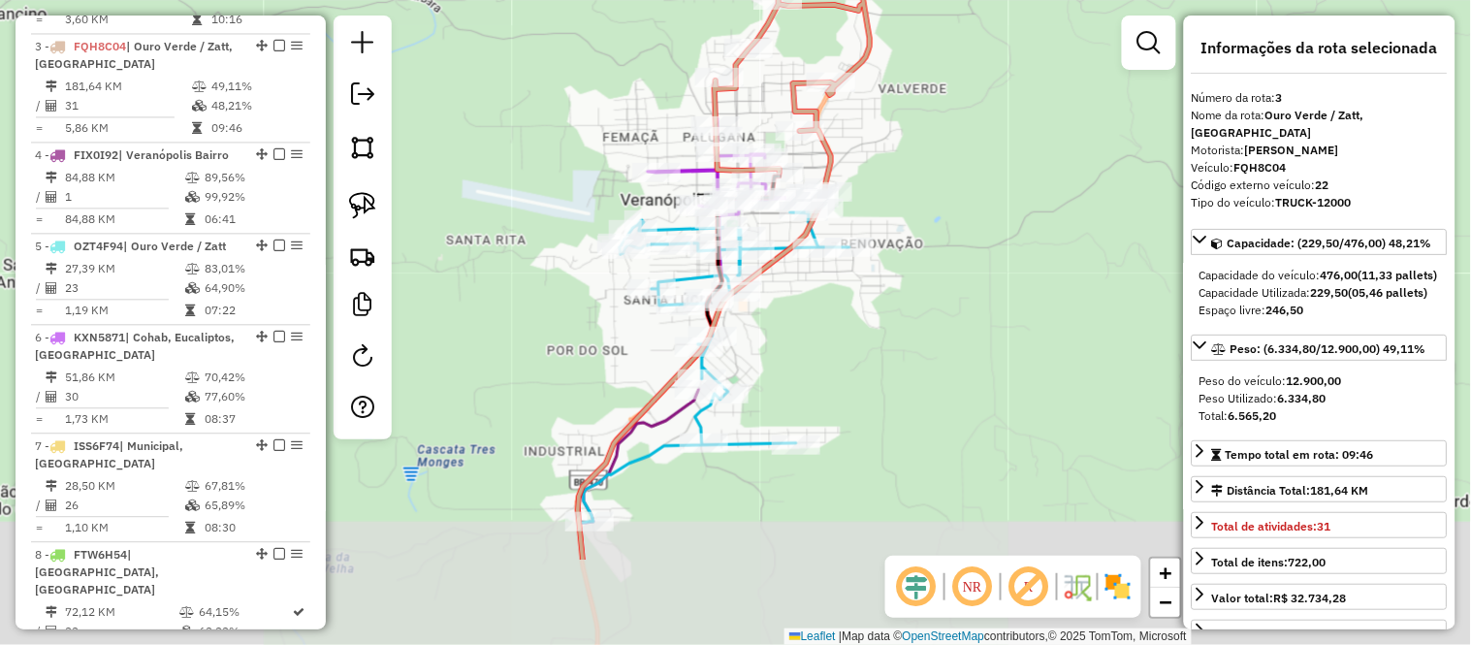
drag, startPoint x: 979, startPoint y: 398, endPoint x: 950, endPoint y: 247, distance: 153.1
click at [950, 247] on div "Janela de atendimento Grade de atendimento Capacidade Transportadoras Veículos …" at bounding box center [735, 322] width 1471 height 645
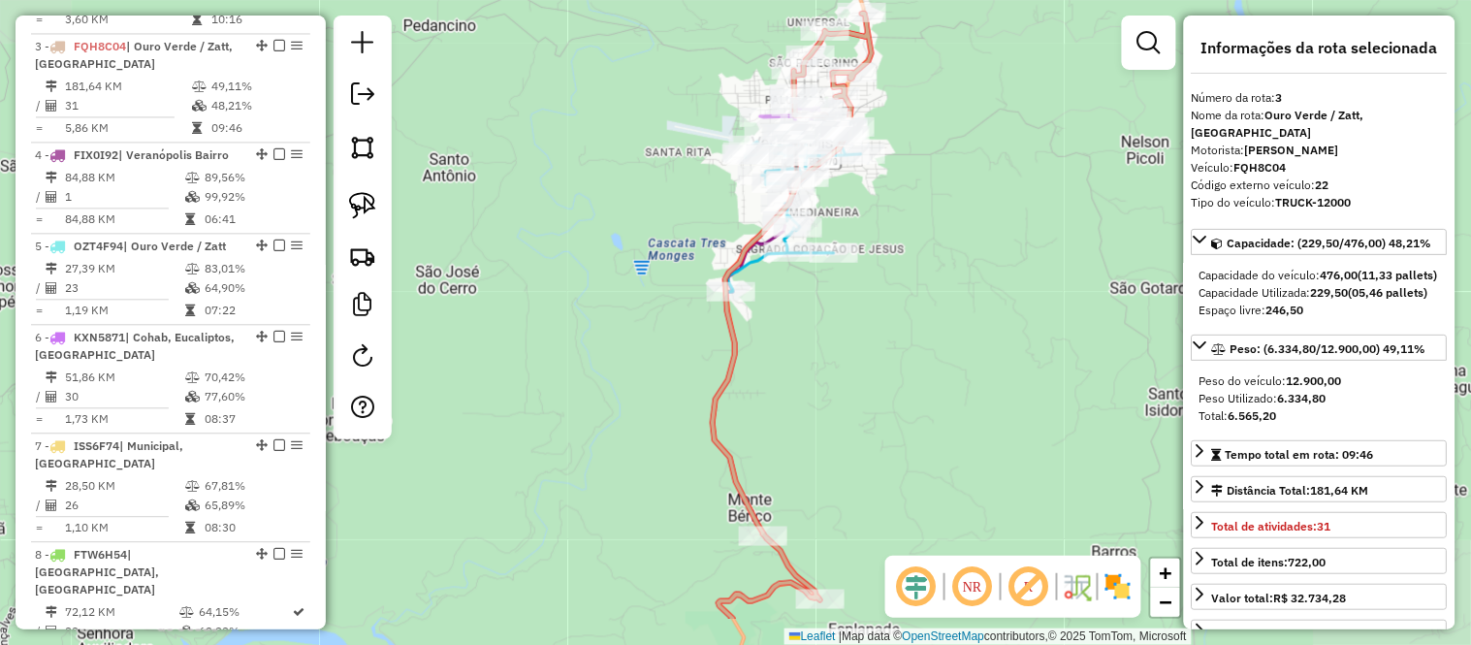
drag, startPoint x: 948, startPoint y: 298, endPoint x: 853, endPoint y: 93, distance: 225.6
click at [854, 97] on div "Janela de atendimento Grade de atendimento Capacidade Transportadoras Veículos …" at bounding box center [735, 322] width 1471 height 645
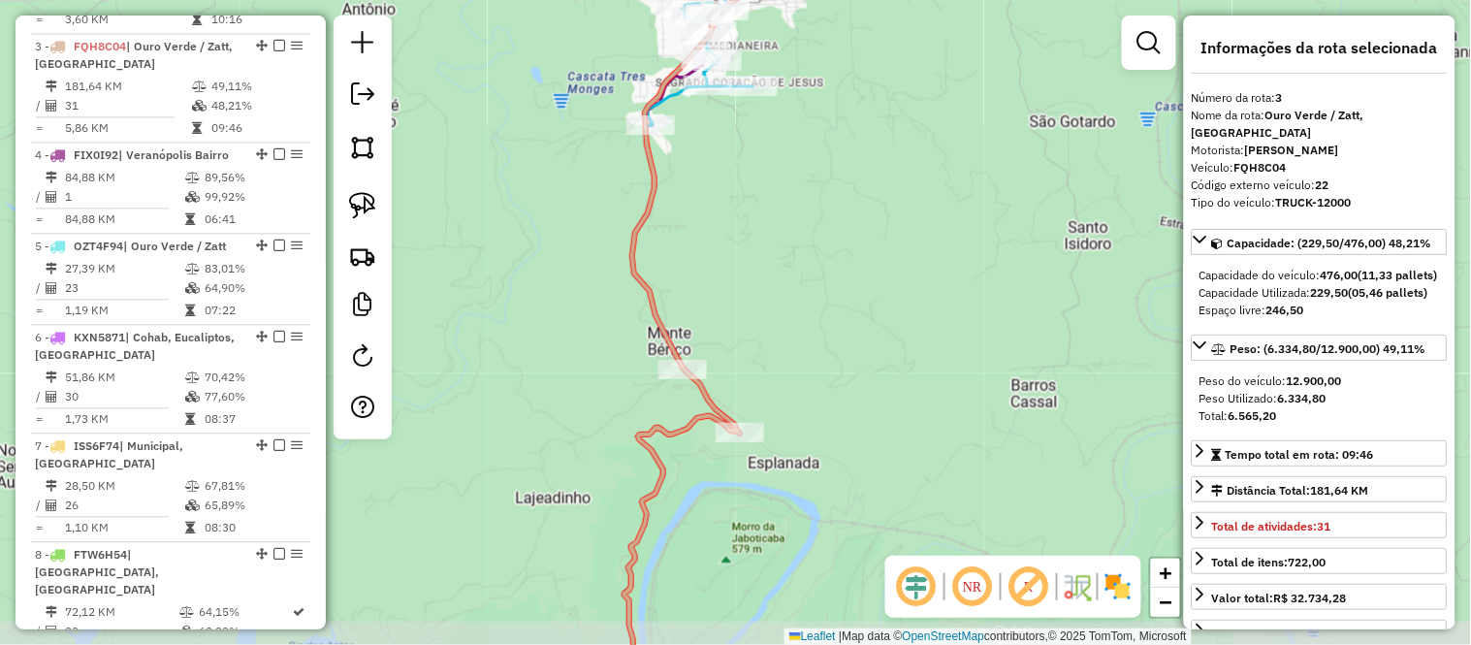
drag, startPoint x: 888, startPoint y: 417, endPoint x: 880, endPoint y: 220, distance: 197.0
click at [880, 226] on div "Janela de atendimento Grade de atendimento Capacidade Transportadoras Veículos …" at bounding box center [735, 322] width 1471 height 645
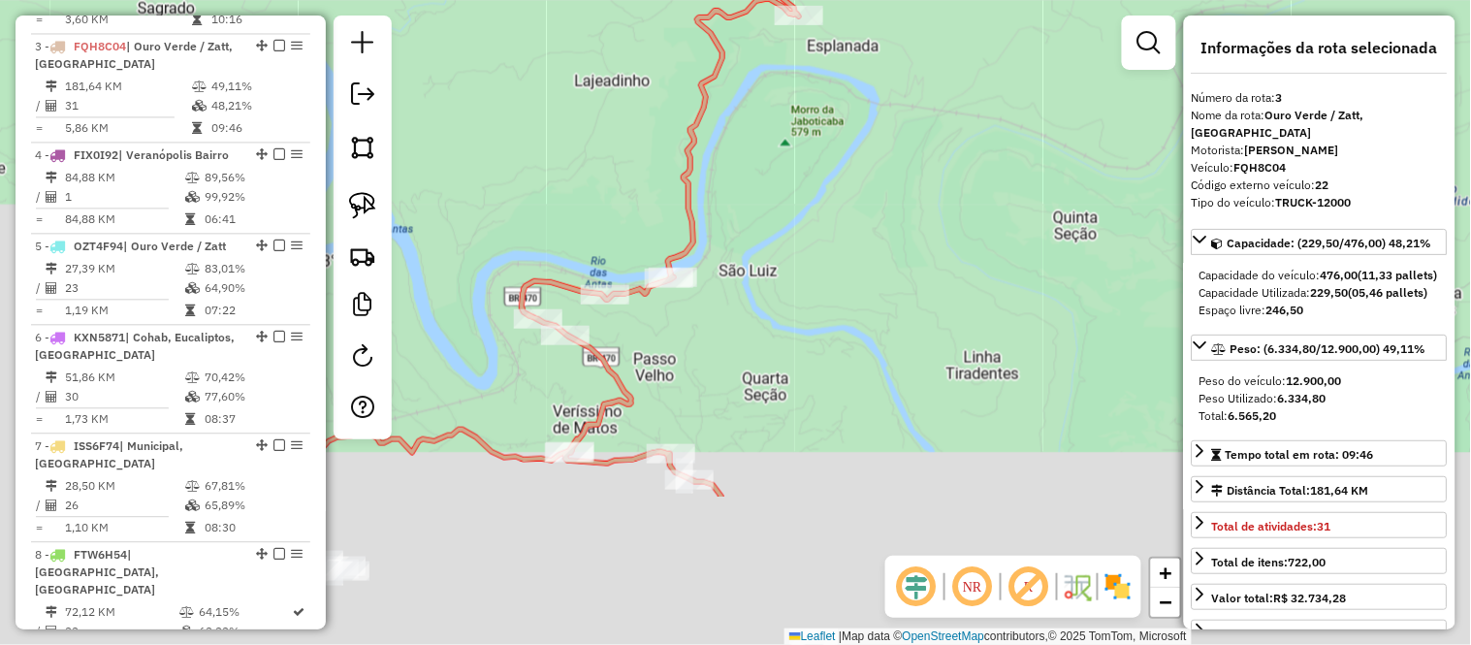
drag, startPoint x: 783, startPoint y: 493, endPoint x: 879, endPoint y: 248, distance: 262.5
click at [866, 255] on div "Janela de atendimento Grade de atendimento Capacidade Transportadoras Veículos …" at bounding box center [735, 322] width 1471 height 645
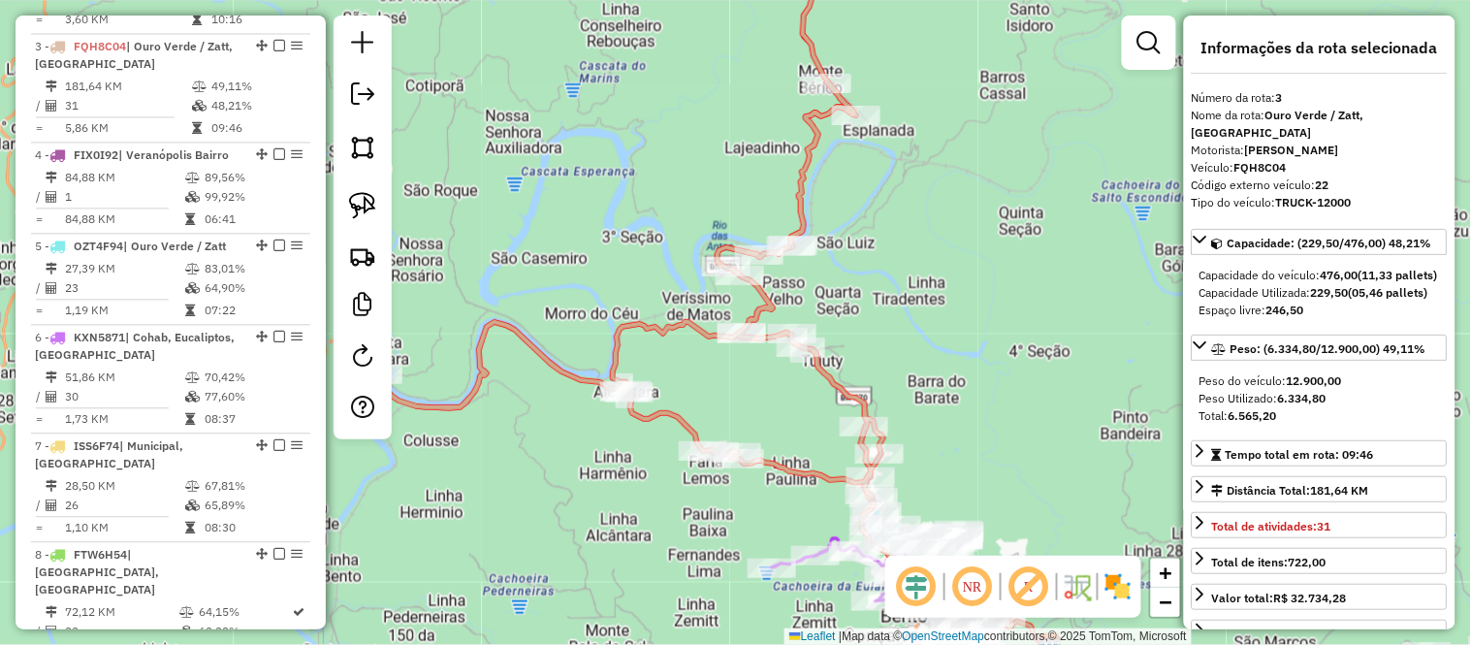
drag, startPoint x: 856, startPoint y: 301, endPoint x: 1000, endPoint y: 273, distance: 146.0
click at [1000, 273] on div "Janela de atendimento Grade de atendimento Capacidade Transportadoras Veículos …" at bounding box center [735, 322] width 1471 height 645
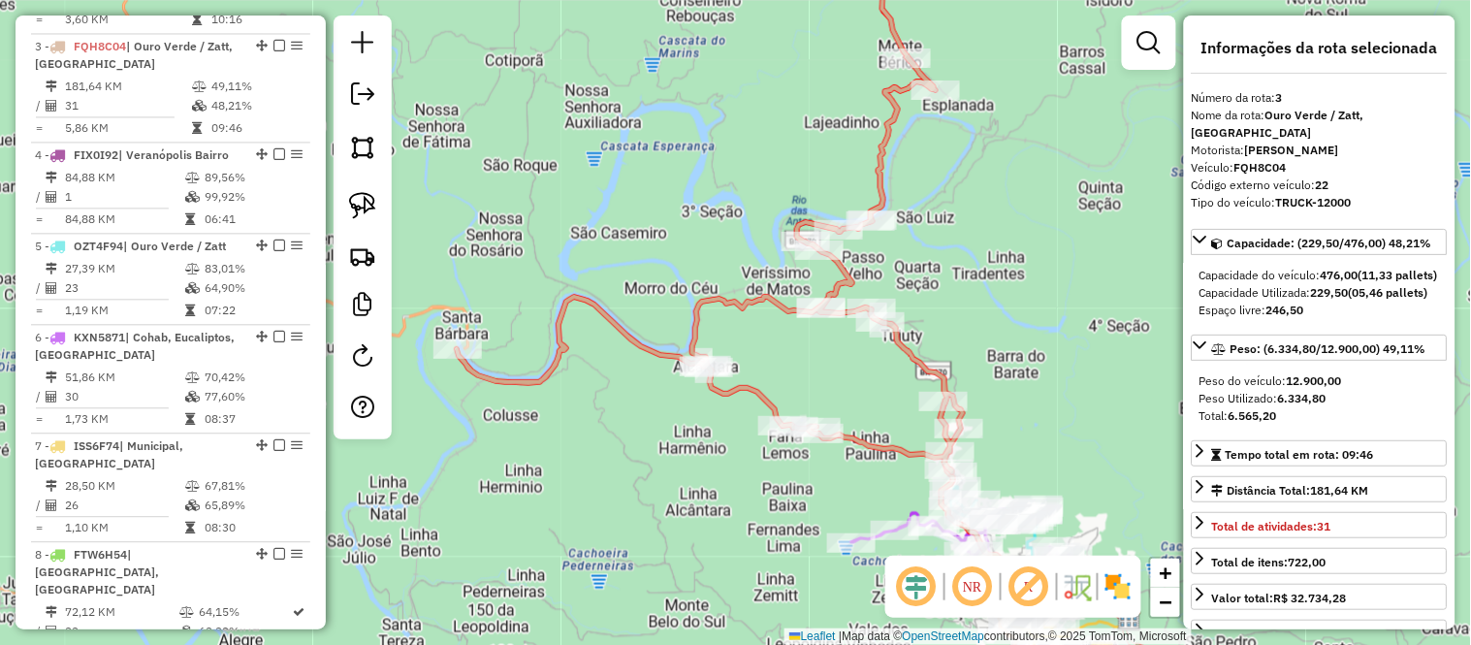
drag, startPoint x: 1029, startPoint y: 260, endPoint x: 971, endPoint y: 260, distance: 57.2
click at [971, 260] on div "Janela de atendimento Grade de atendimento Capacidade Transportadoras Veículos …" at bounding box center [735, 322] width 1471 height 645
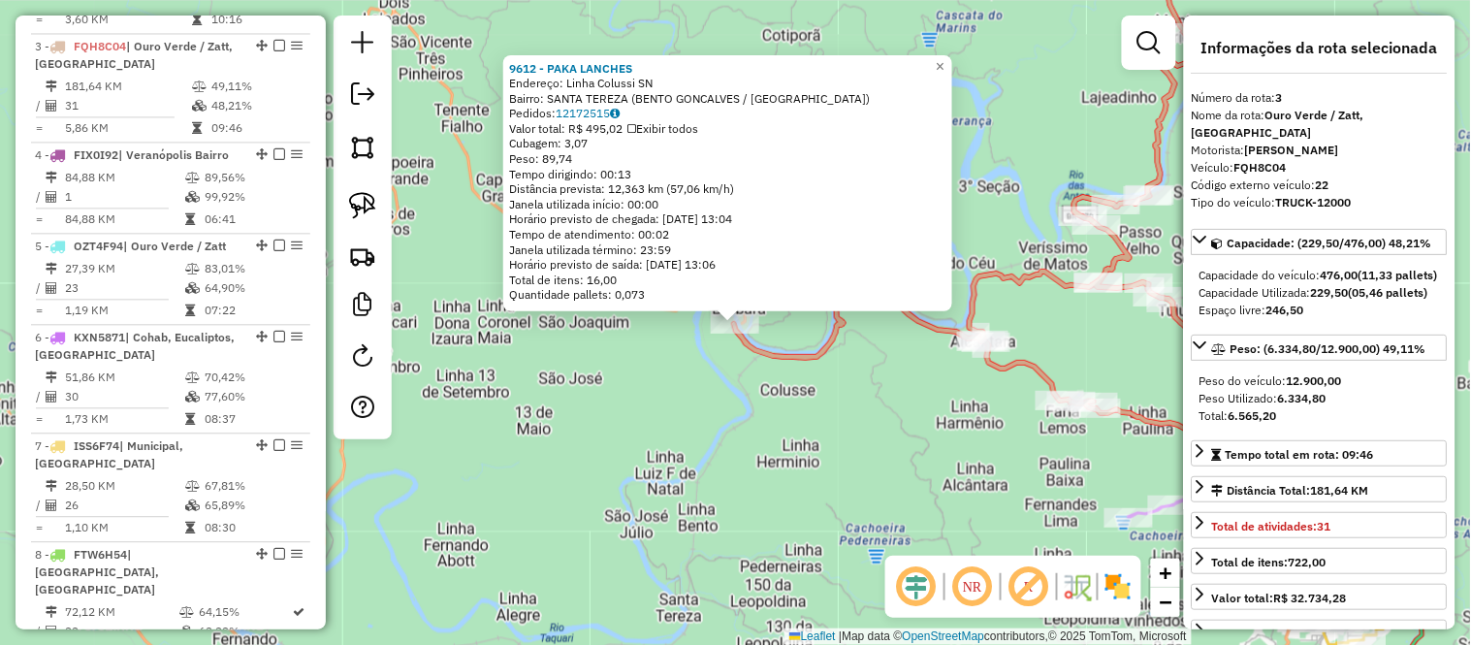
drag, startPoint x: 577, startPoint y: 161, endPoint x: 515, endPoint y: 149, distance: 63.1
click at [515, 149] on div "9612 - PAKA LANCHES Endereço: Linha Colussi SN Bairro: SANTA TEREZA (BENTO GONC…" at bounding box center [727, 181] width 437 height 242
click at [944, 57] on span "×" at bounding box center [940, 65] width 9 height 16
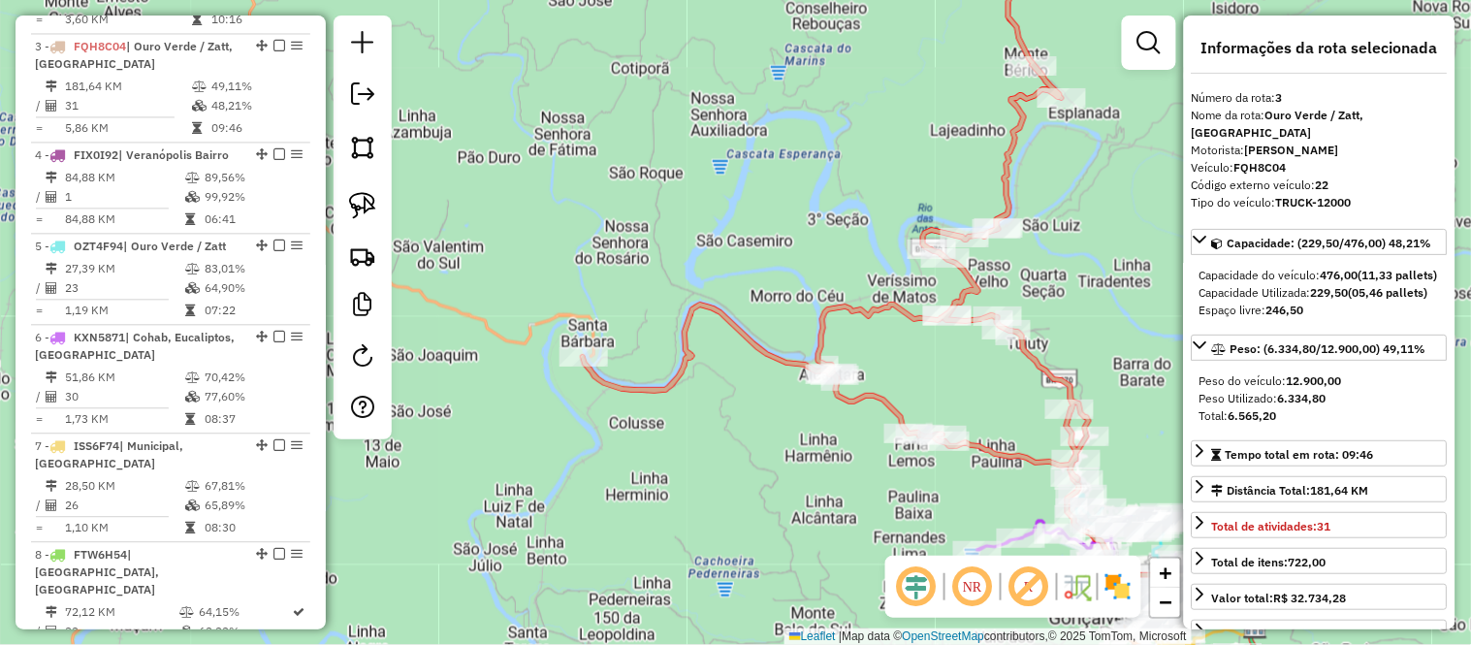
drag, startPoint x: 968, startPoint y: 132, endPoint x: 816, endPoint y: 165, distance: 154.8
click at [816, 165] on div "Janela de atendimento Grade de atendimento Capacidade Transportadoras Veículos …" at bounding box center [735, 322] width 1471 height 645
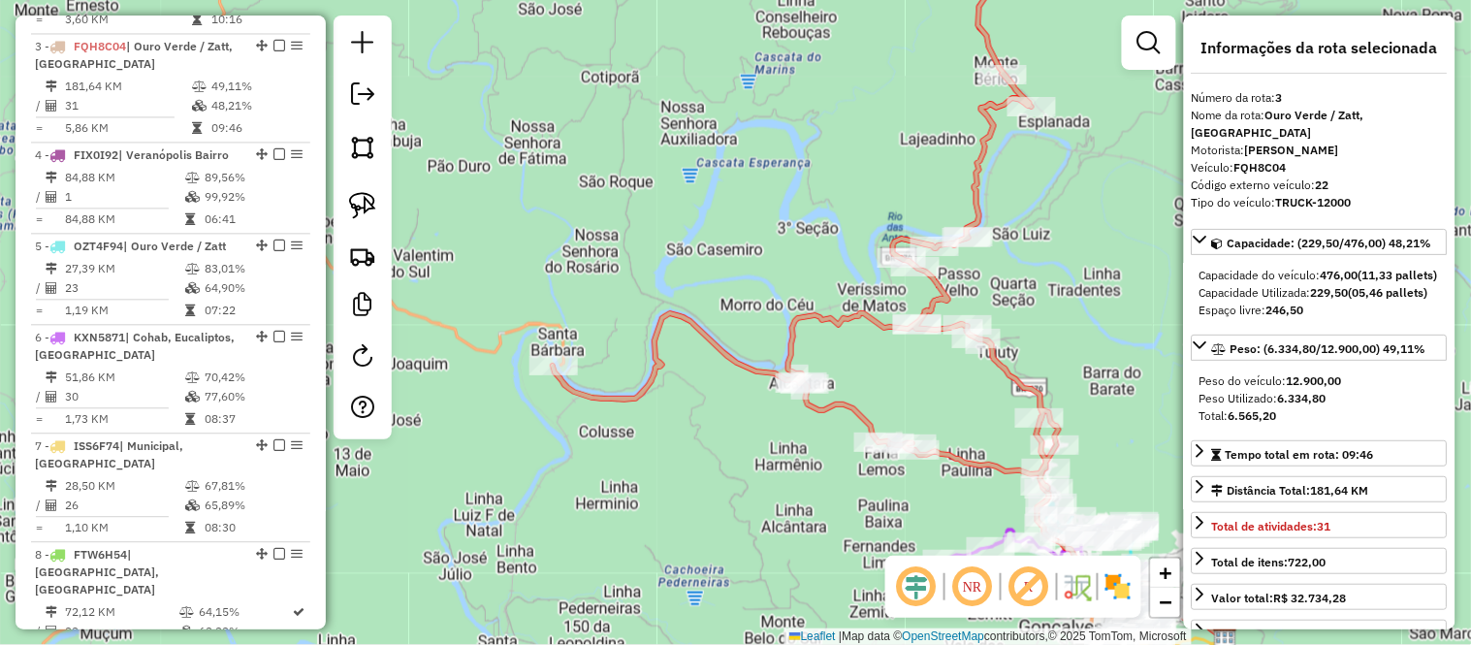
drag, startPoint x: 857, startPoint y: 143, endPoint x: 827, endPoint y: 152, distance: 31.3
click at [827, 152] on div "Janela de atendimento Grade de atendimento Capacidade Transportadoras Veículos …" at bounding box center [735, 322] width 1471 height 645
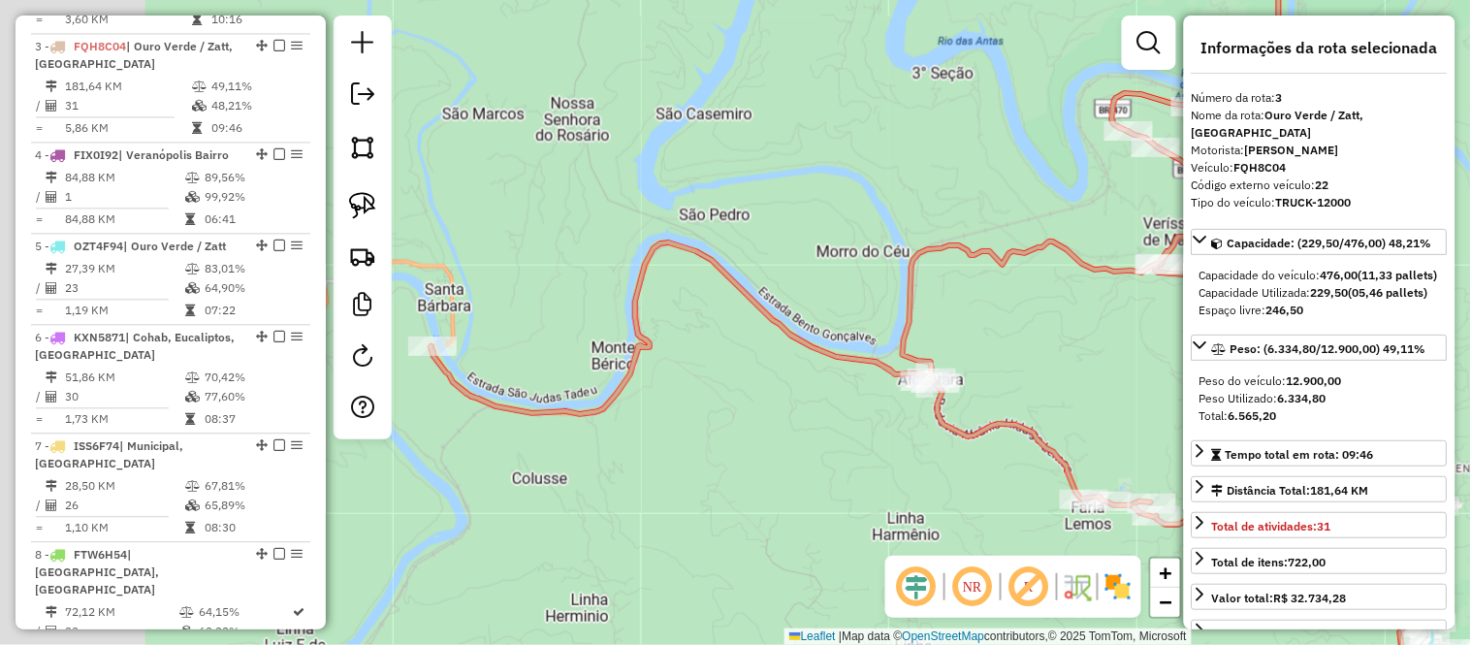
drag, startPoint x: 617, startPoint y: 279, endPoint x: 841, endPoint y: 273, distance: 224.0
click at [841, 273] on div "Janela de atendimento Grade de atendimento Capacidade Transportadoras Veículos …" at bounding box center [735, 322] width 1471 height 645
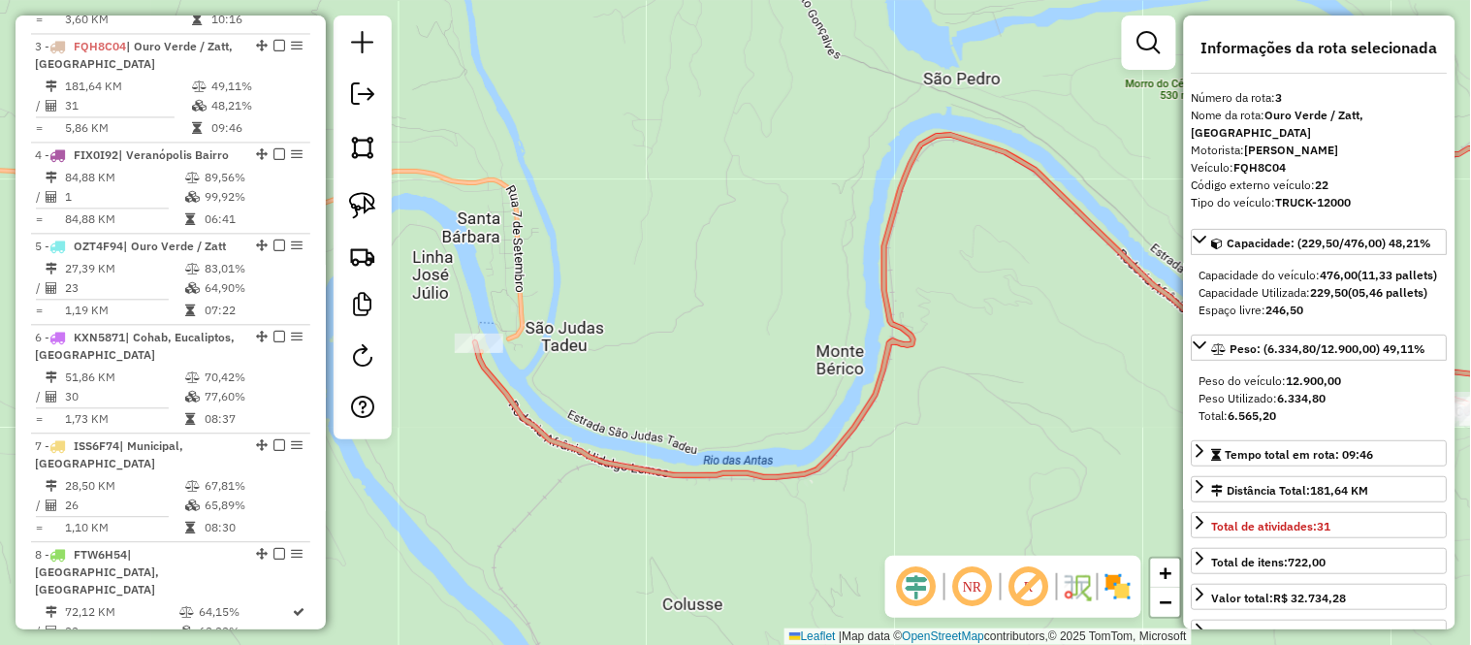
drag, startPoint x: 466, startPoint y: 341, endPoint x: 609, endPoint y: 328, distance: 143.2
click at [609, 328] on div "Janela de atendimento Grade de atendimento Capacidade Transportadoras Veículos …" at bounding box center [735, 322] width 1471 height 645
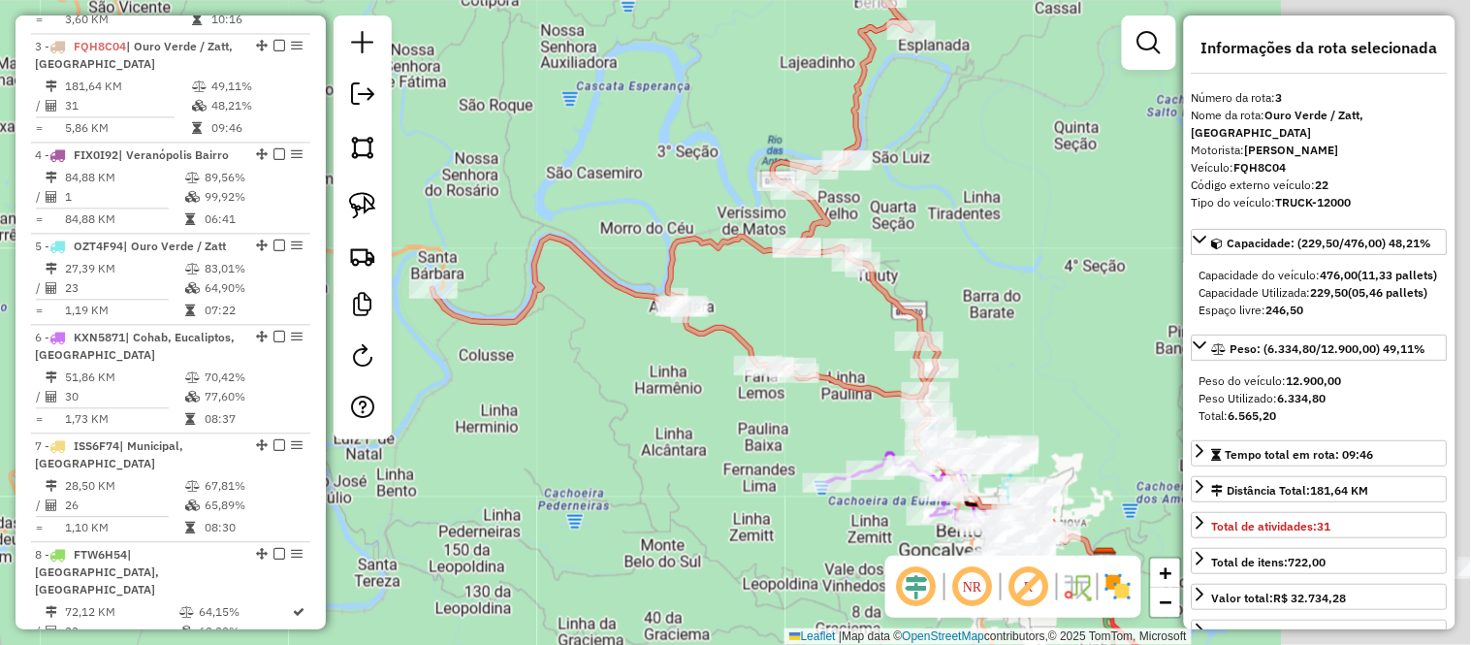
drag, startPoint x: 867, startPoint y: 234, endPoint x: 648, endPoint y: 181, distance: 225.3
click at [648, 181] on div "Janela de atendimento Grade de atendimento Capacidade Transportadoras Veículos …" at bounding box center [735, 322] width 1471 height 645
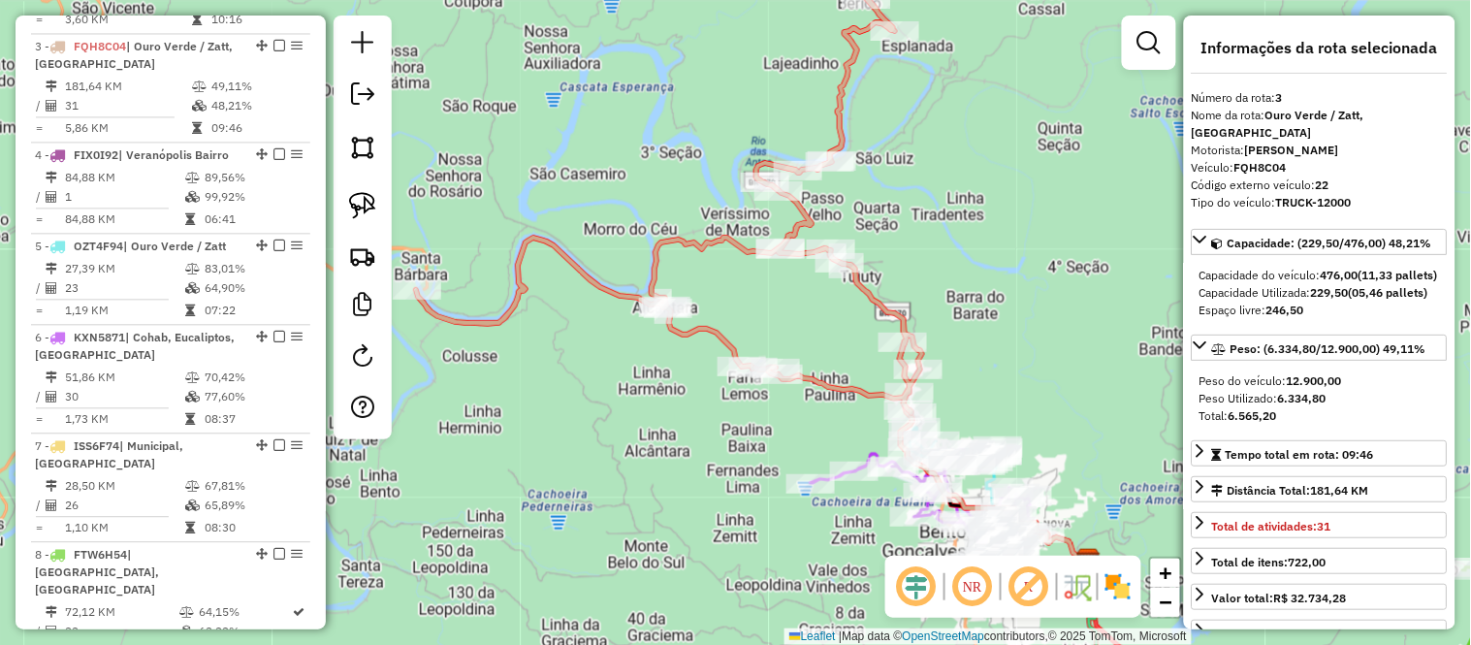
drag, startPoint x: 981, startPoint y: 224, endPoint x: 965, endPoint y: 225, distance: 16.5
click at [965, 225] on div "Janela de atendimento Grade de atendimento Capacidade Transportadoras Veículos …" at bounding box center [735, 322] width 1471 height 645
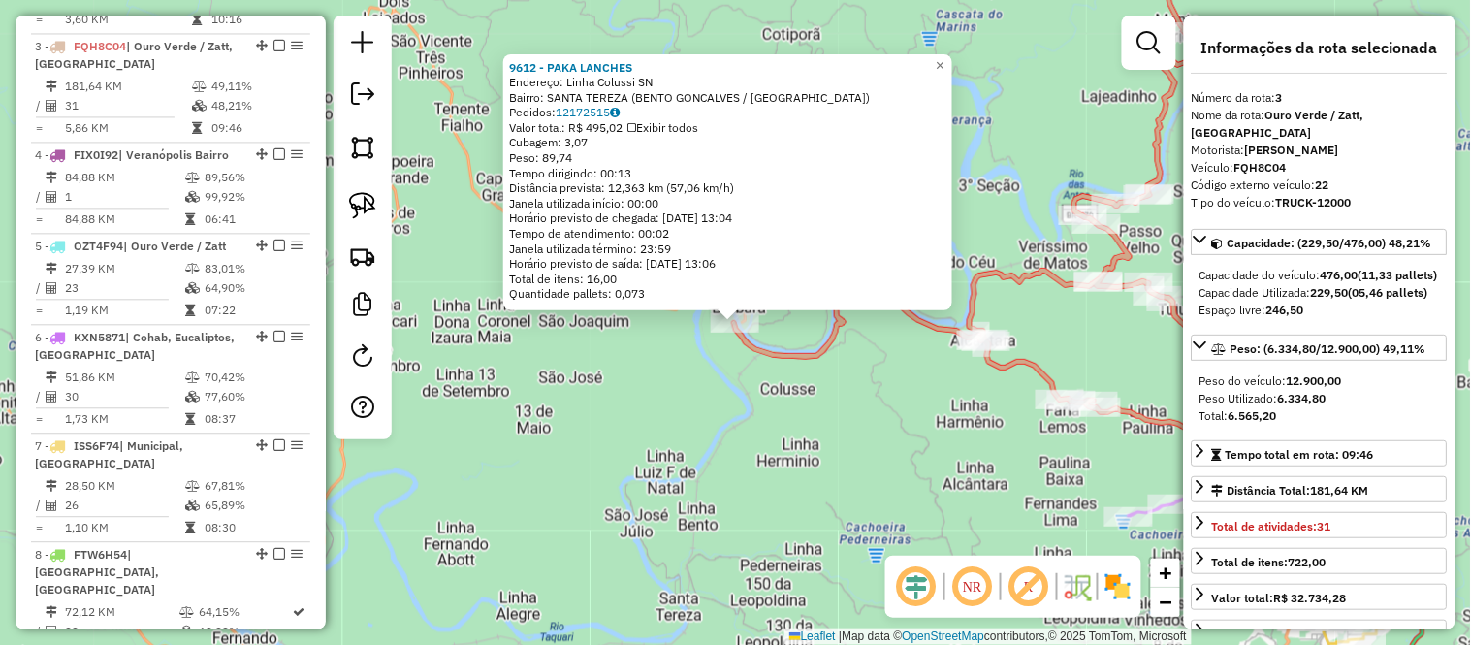
drag, startPoint x: 562, startPoint y: 181, endPoint x: 758, endPoint y: 188, distance: 196.0
click at [758, 188] on div "Distância prevista: 12,363 km (57,06 km/h)" at bounding box center [727, 188] width 437 height 16
click at [684, 190] on div "Distância prevista: 12,363 km (57,06 km/h)" at bounding box center [727, 188] width 437 height 16
drag, startPoint x: 750, startPoint y: 186, endPoint x: 679, endPoint y: 179, distance: 72.1
click at [679, 180] on div "Distância prevista: 12,363 km (57,06 km/h)" at bounding box center [727, 188] width 437 height 16
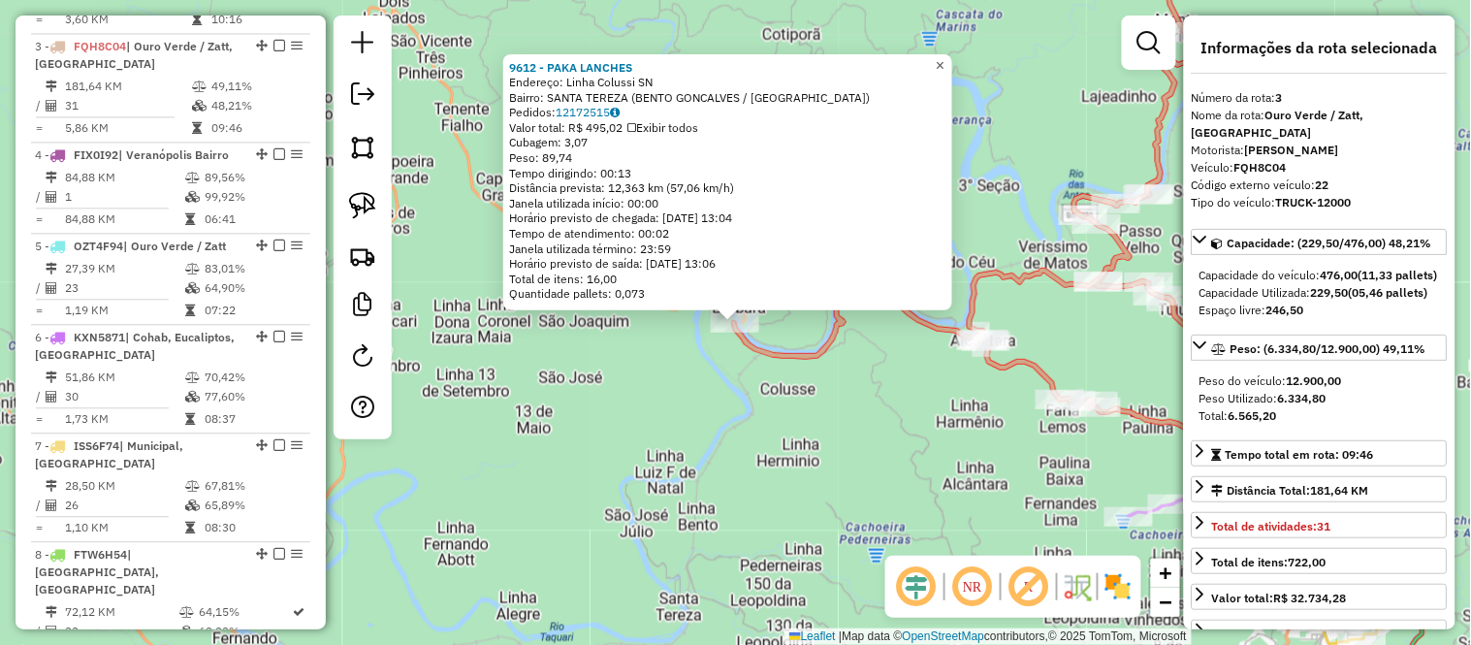
click at [944, 60] on span "×" at bounding box center [940, 64] width 9 height 16
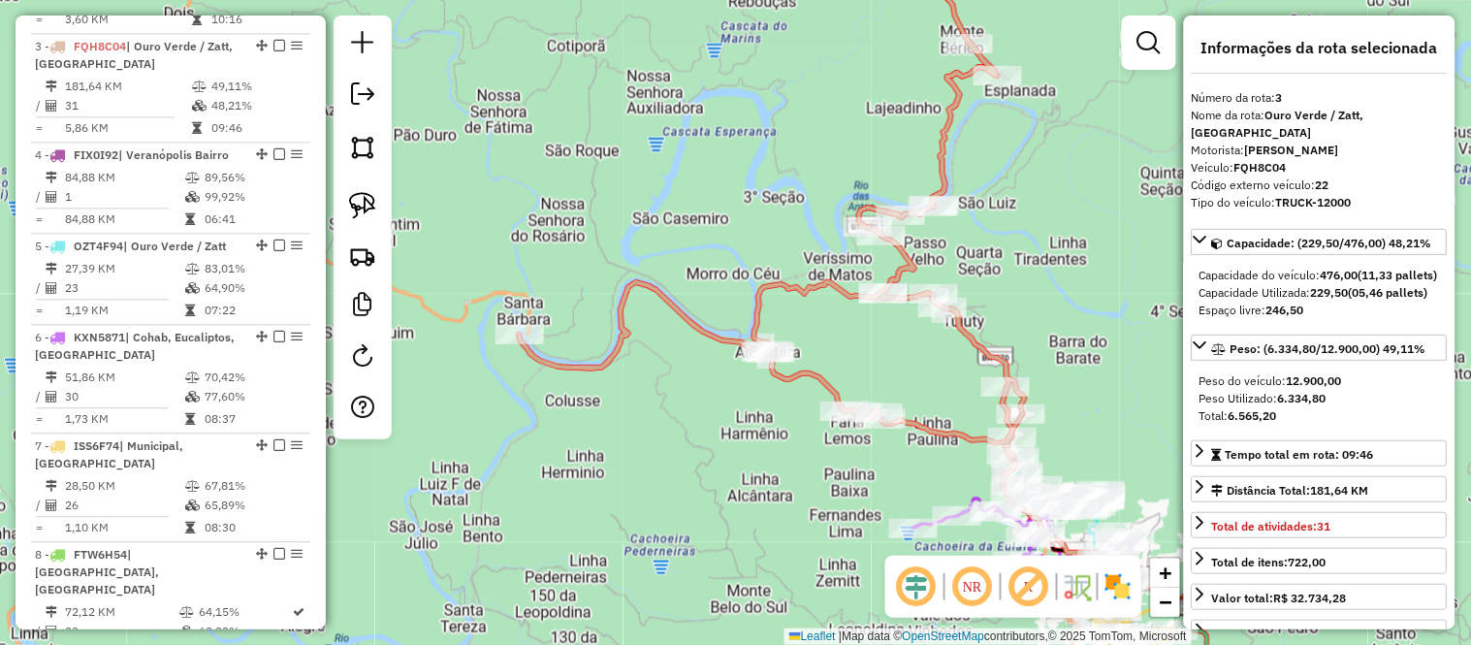
drag, startPoint x: 918, startPoint y: 136, endPoint x: 703, endPoint y: 147, distance: 215.5
click at [703, 147] on div "Janela de atendimento Grade de atendimento Capacidade Transportadoras Veículos …" at bounding box center [735, 322] width 1471 height 645
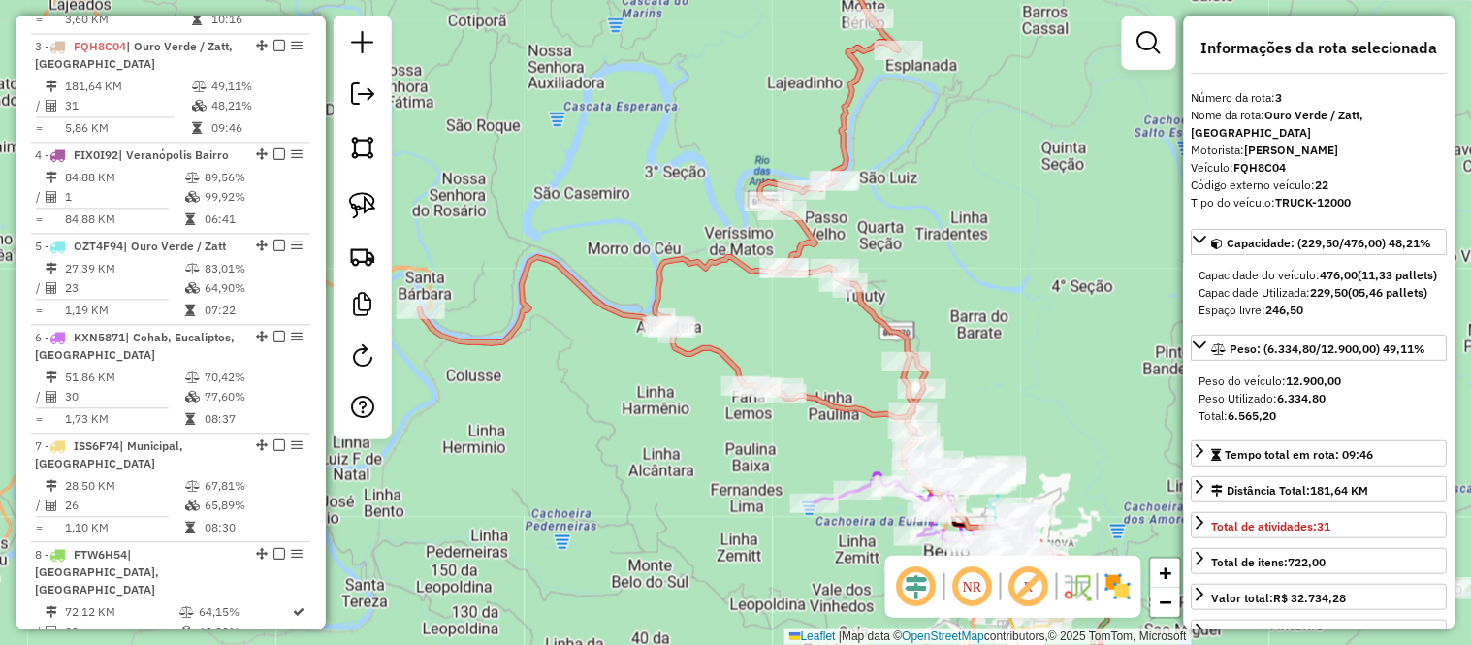
drag, startPoint x: 790, startPoint y: 165, endPoint x: 691, endPoint y: 140, distance: 102.1
click at [691, 140] on div "Janela de atendimento Grade de atendimento Capacidade Transportadoras Veículos …" at bounding box center [735, 322] width 1471 height 645
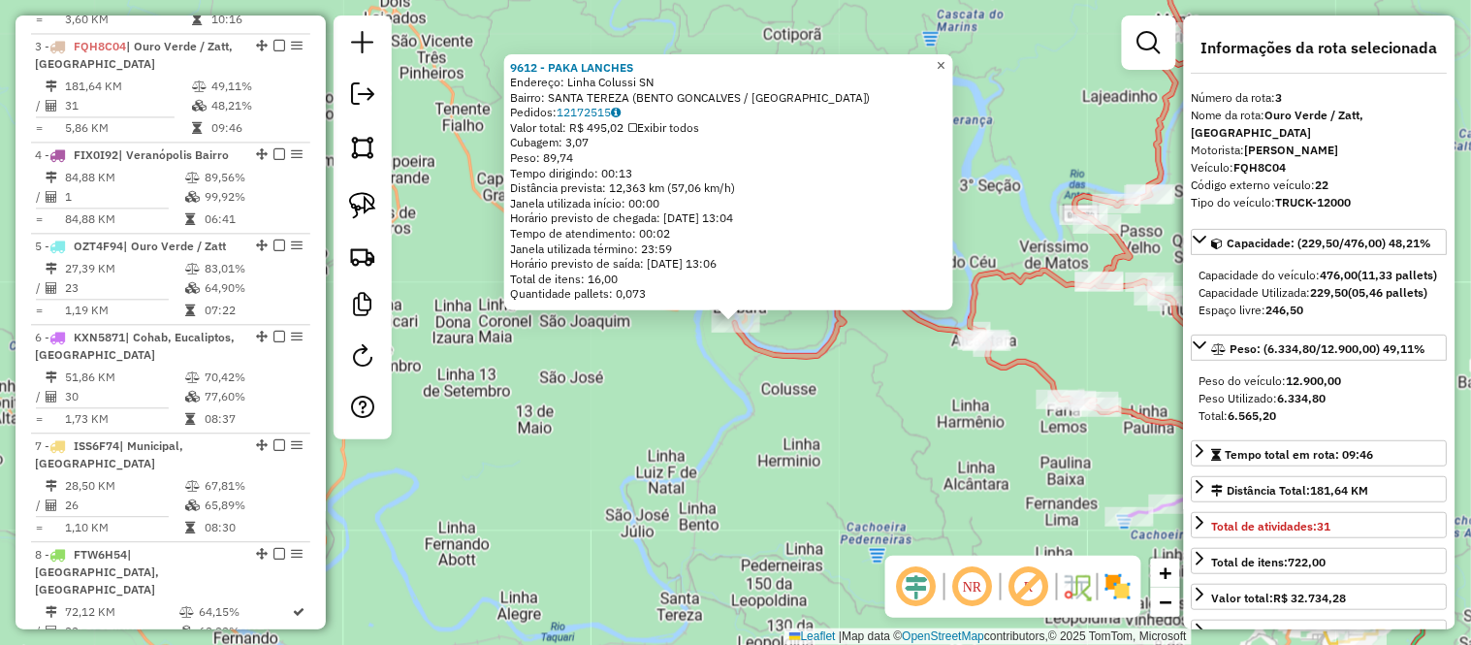
click at [945, 66] on span "×" at bounding box center [941, 64] width 9 height 16
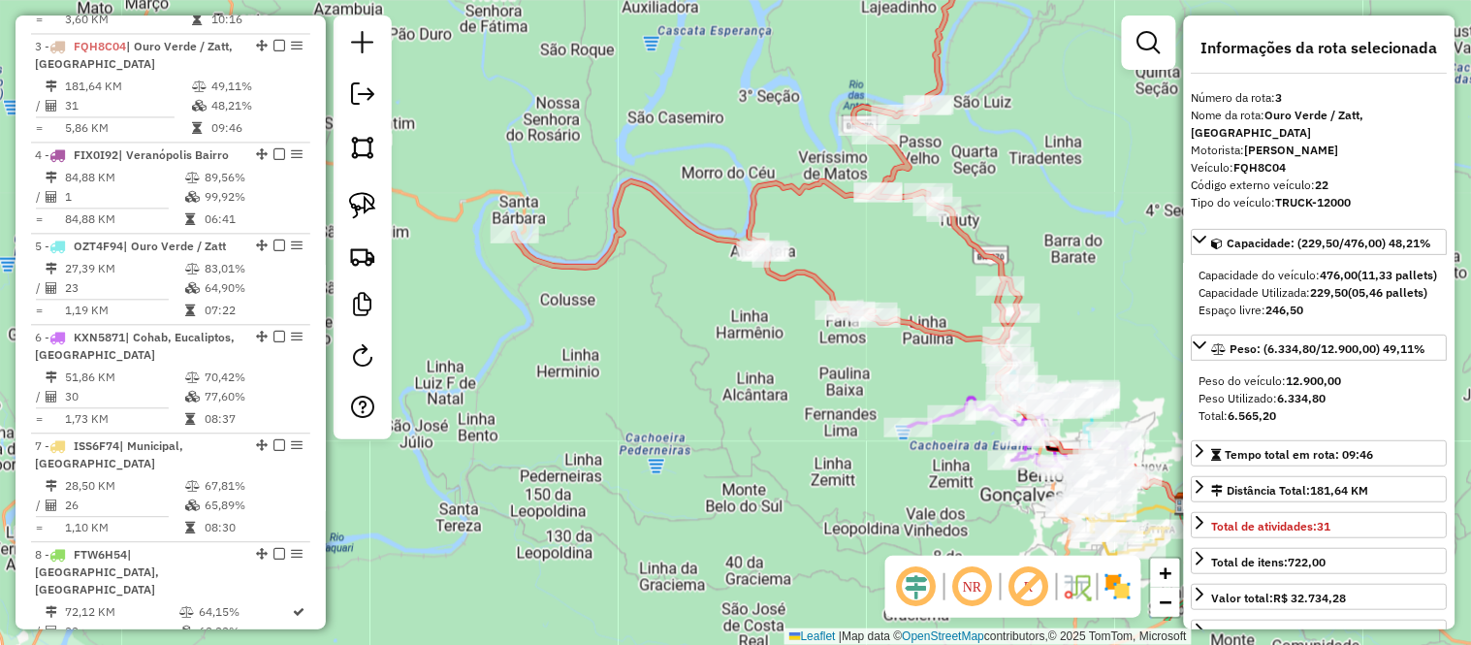
drag, startPoint x: 812, startPoint y: 206, endPoint x: 560, endPoint y: 105, distance: 271.5
click at [560, 105] on div "Janela de atendimento Grade de atendimento Capacidade Transportadoras Veículos …" at bounding box center [735, 322] width 1471 height 645
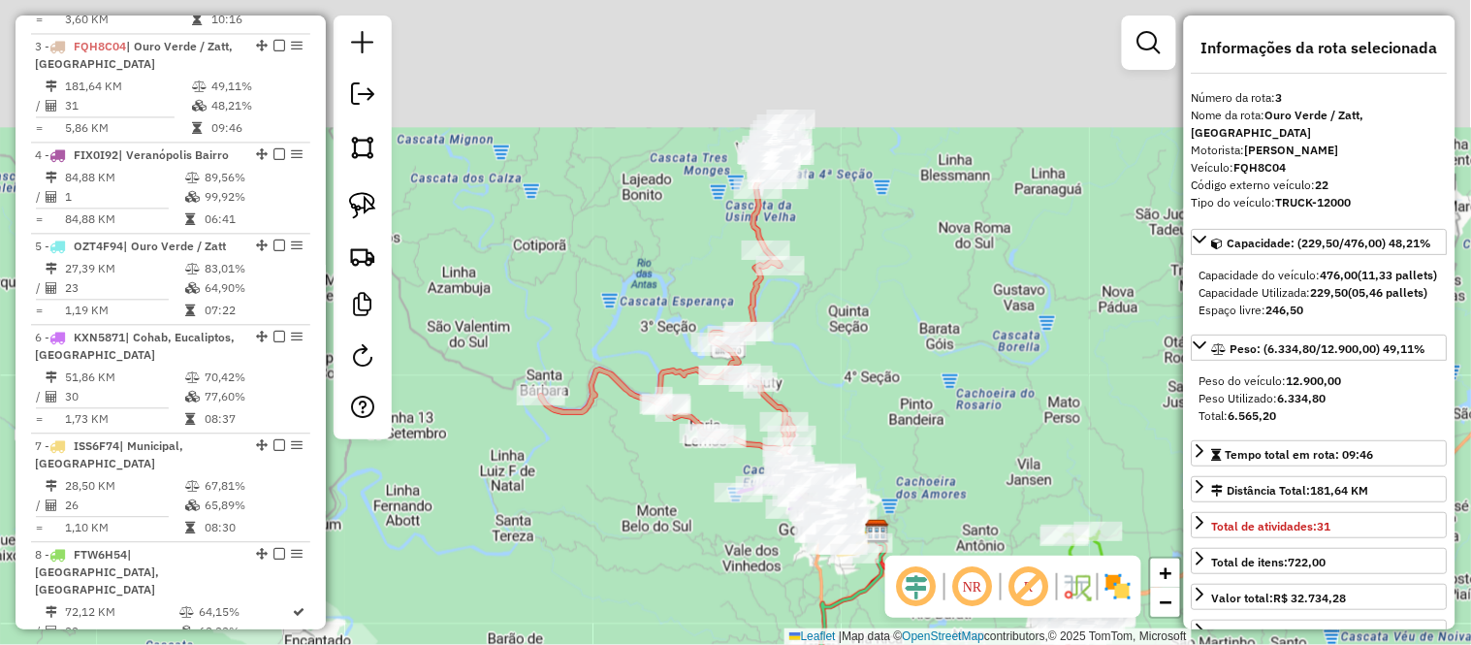
drag, startPoint x: 892, startPoint y: 51, endPoint x: 865, endPoint y: 294, distance: 243.9
click at [868, 345] on div "Janela de atendimento Grade de atendimento Capacidade Transportadoras Veículos …" at bounding box center [735, 322] width 1471 height 645
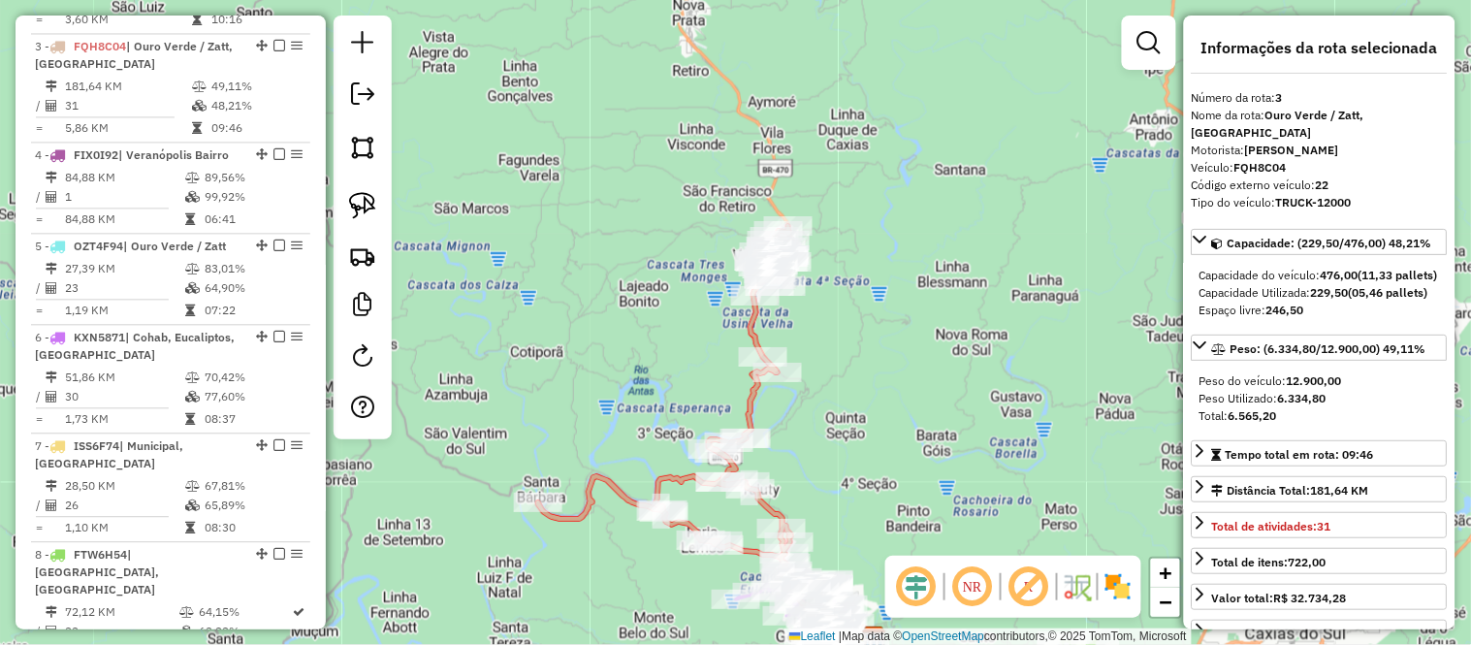
drag, startPoint x: 869, startPoint y: 246, endPoint x: 870, endPoint y: 283, distance: 36.9
click at [870, 283] on div "Janela de atendimento Grade de atendimento Capacidade Transportadoras Veículos …" at bounding box center [735, 322] width 1471 height 645
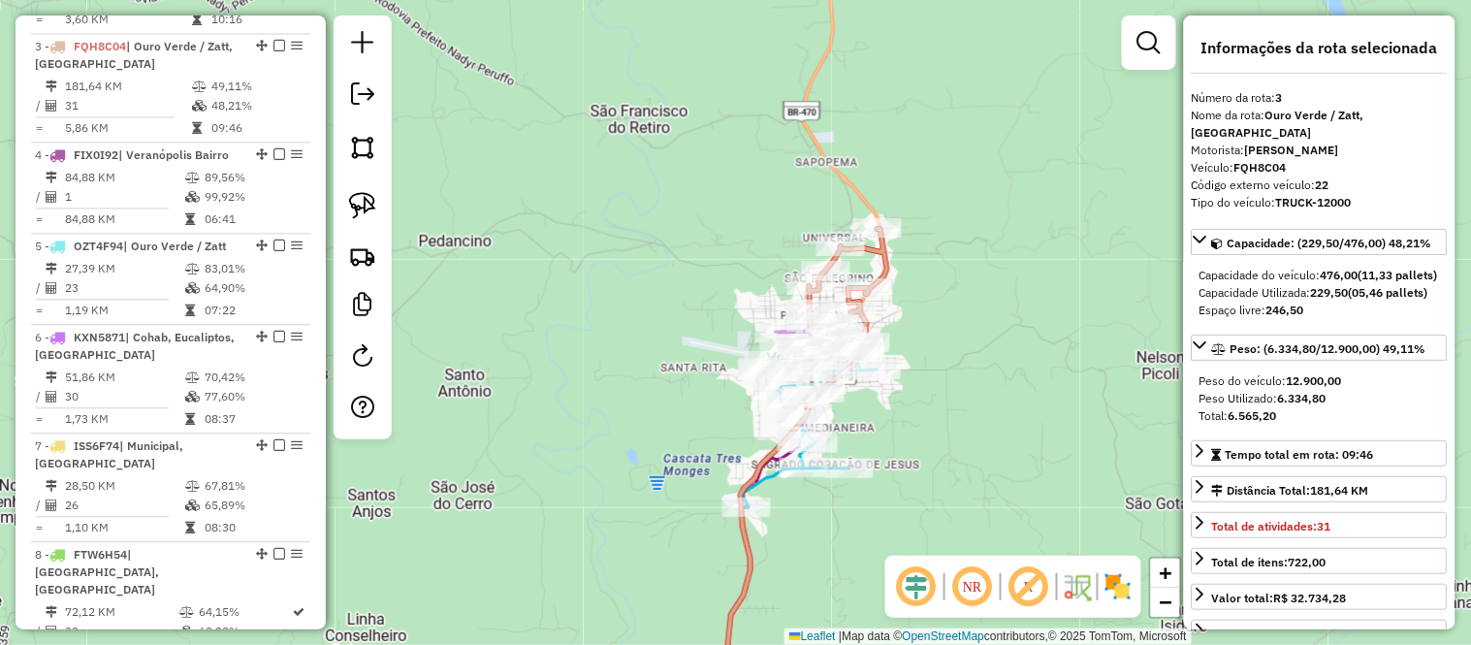
drag, startPoint x: 967, startPoint y: 369, endPoint x: 945, endPoint y: 308, distance: 64.7
click at [946, 308] on div "Janela de atendimento Grade de atendimento Capacidade Transportadoras Veículos …" at bounding box center [735, 322] width 1471 height 645
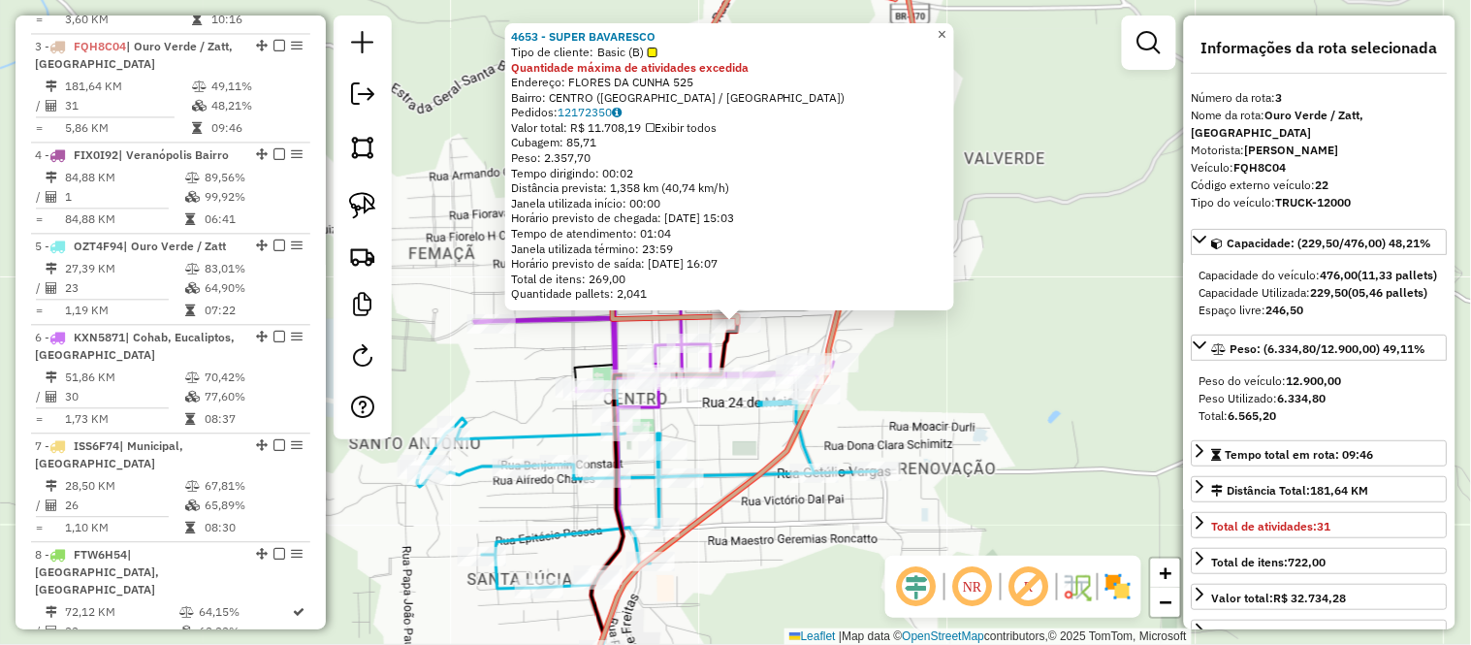
click at [946, 26] on span "×" at bounding box center [942, 34] width 9 height 16
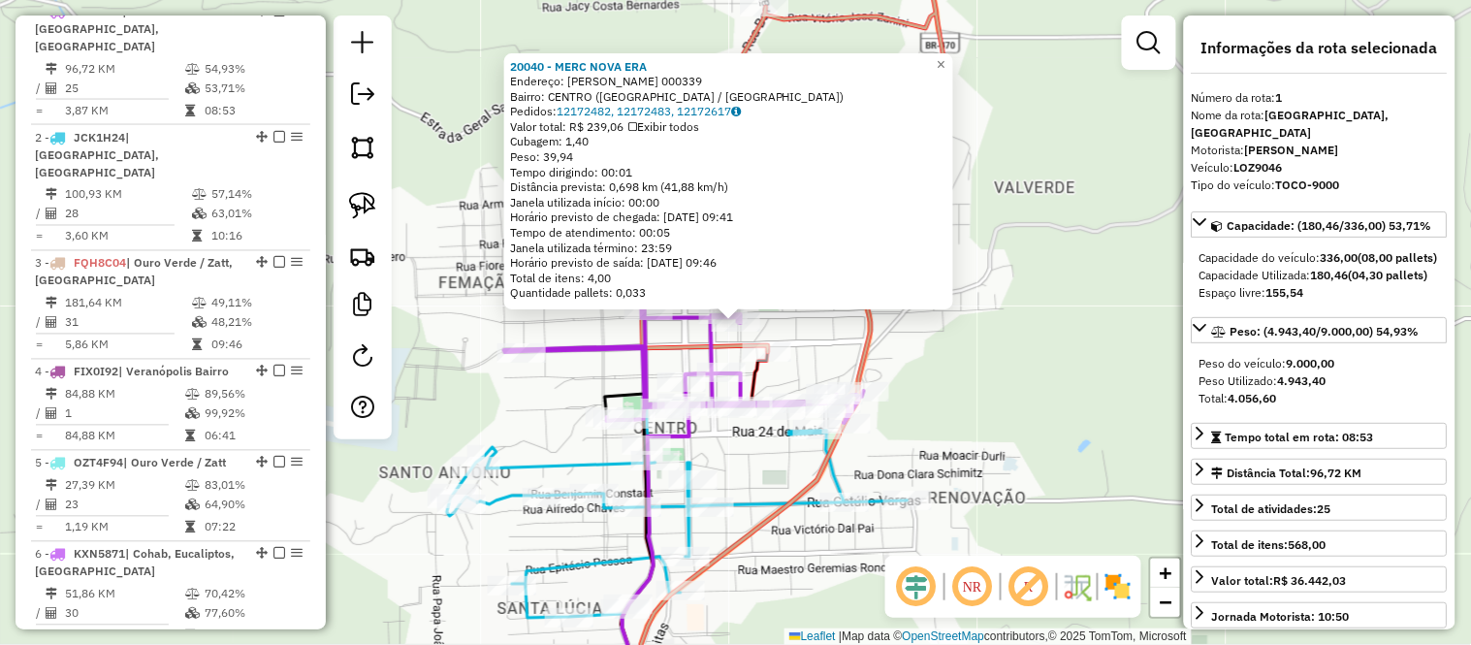
scroll to position [767, 0]
click at [953, 58] on link "×" at bounding box center [941, 64] width 23 height 23
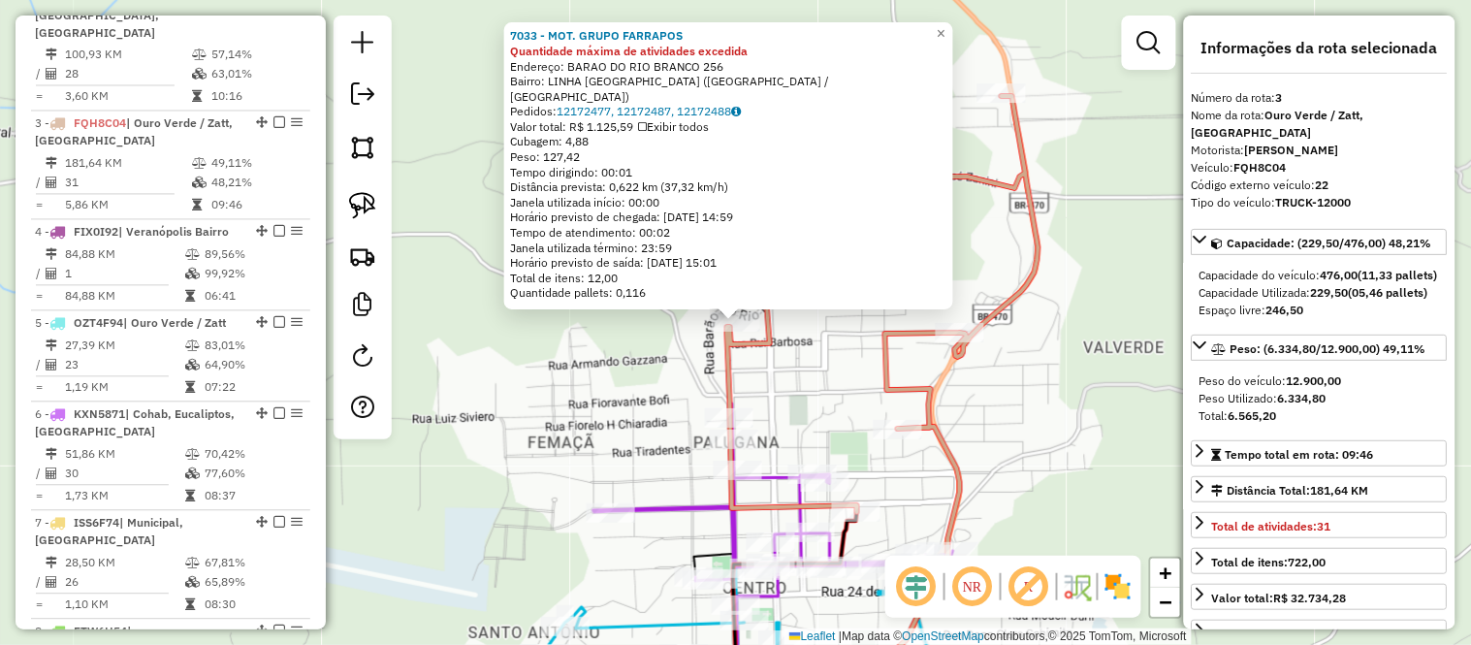
scroll to position [984, 0]
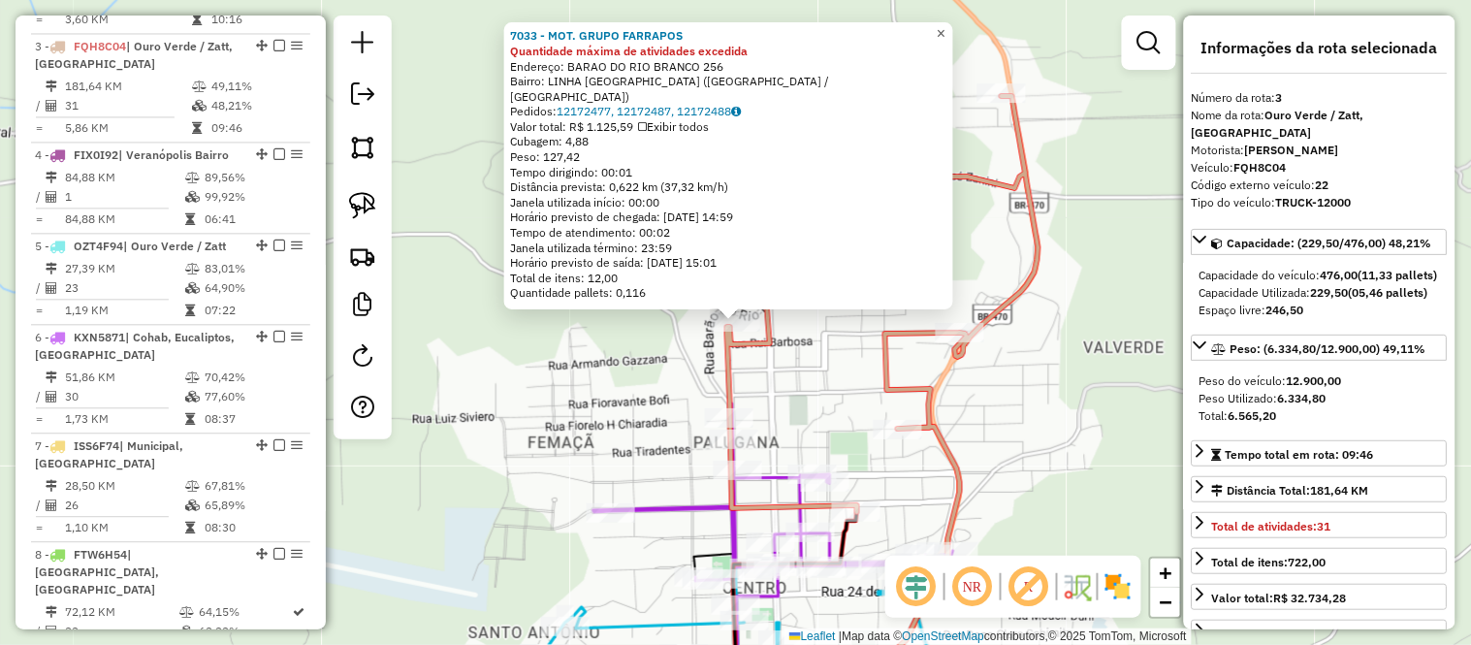
click at [945, 40] on span "×" at bounding box center [941, 33] width 9 height 16
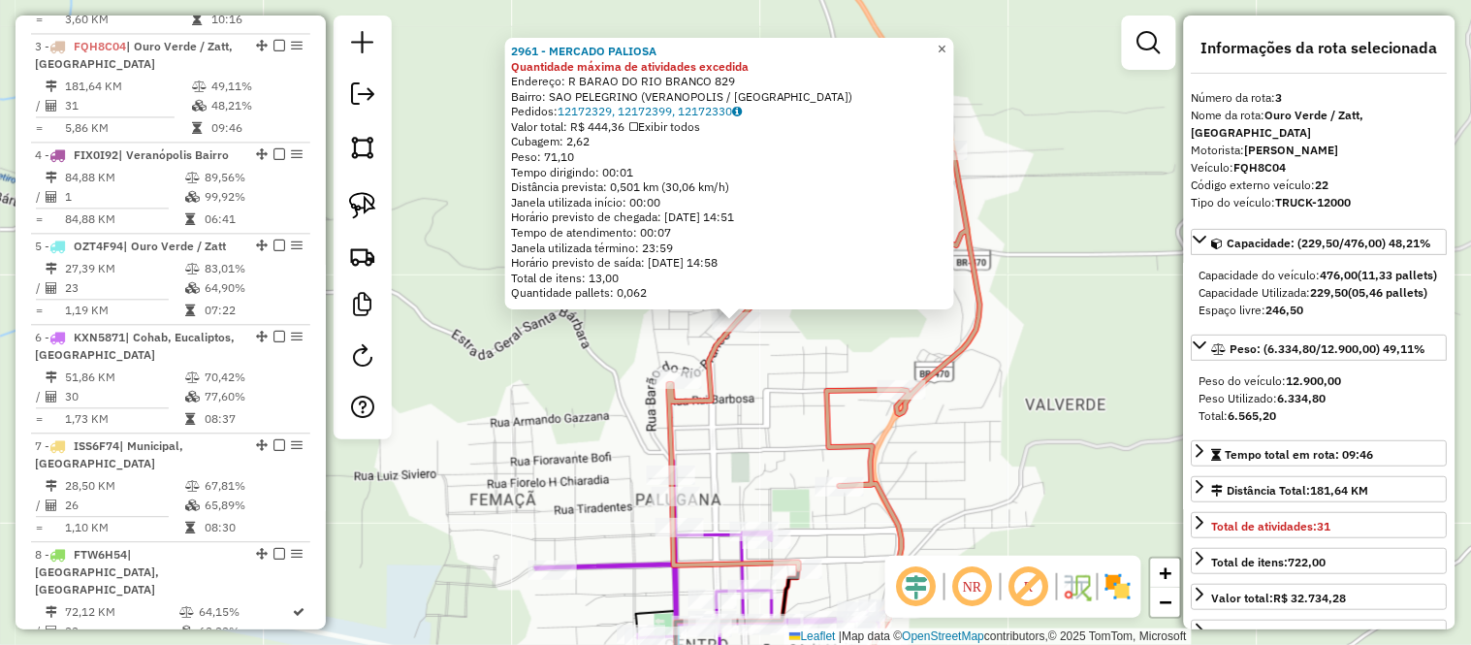
click at [946, 41] on span "×" at bounding box center [942, 49] width 9 height 16
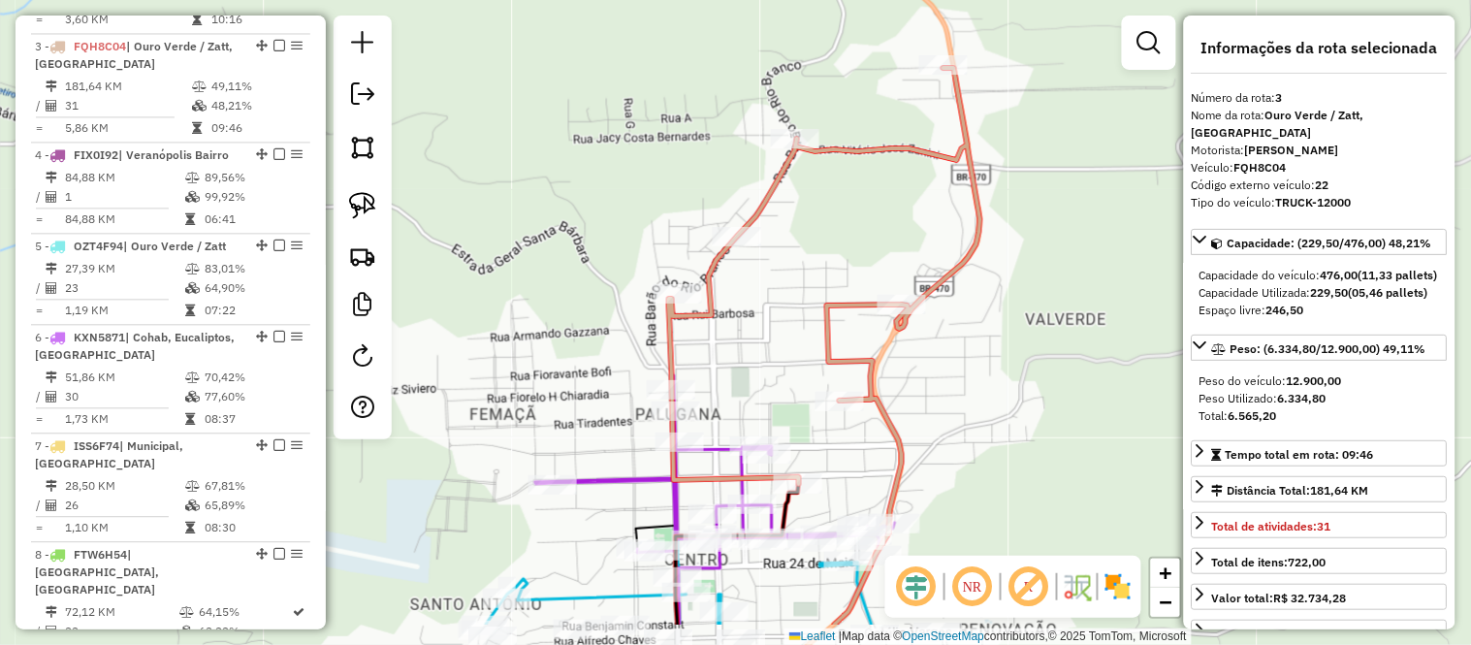
drag, startPoint x: 835, startPoint y: 318, endPoint x: 835, endPoint y: 233, distance: 85.3
click at [835, 233] on div "Janela de atendimento Grade de atendimento Capacidade Transportadoras Veículos …" at bounding box center [735, 322] width 1471 height 645
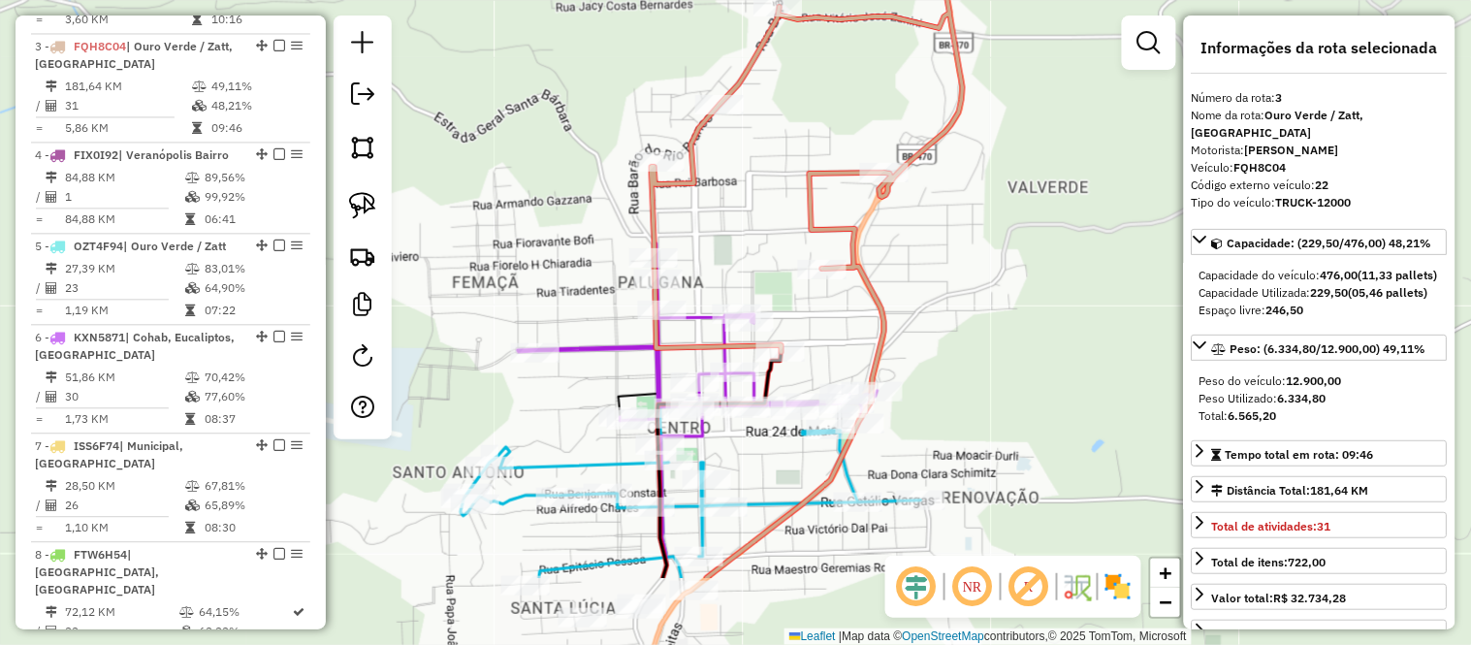
drag, startPoint x: 968, startPoint y: 463, endPoint x: 942, endPoint y: 308, distance: 157.2
click at [942, 308] on div "Janela de atendimento Grade de atendimento Capacidade Transportadoras Veículos …" at bounding box center [735, 322] width 1471 height 645
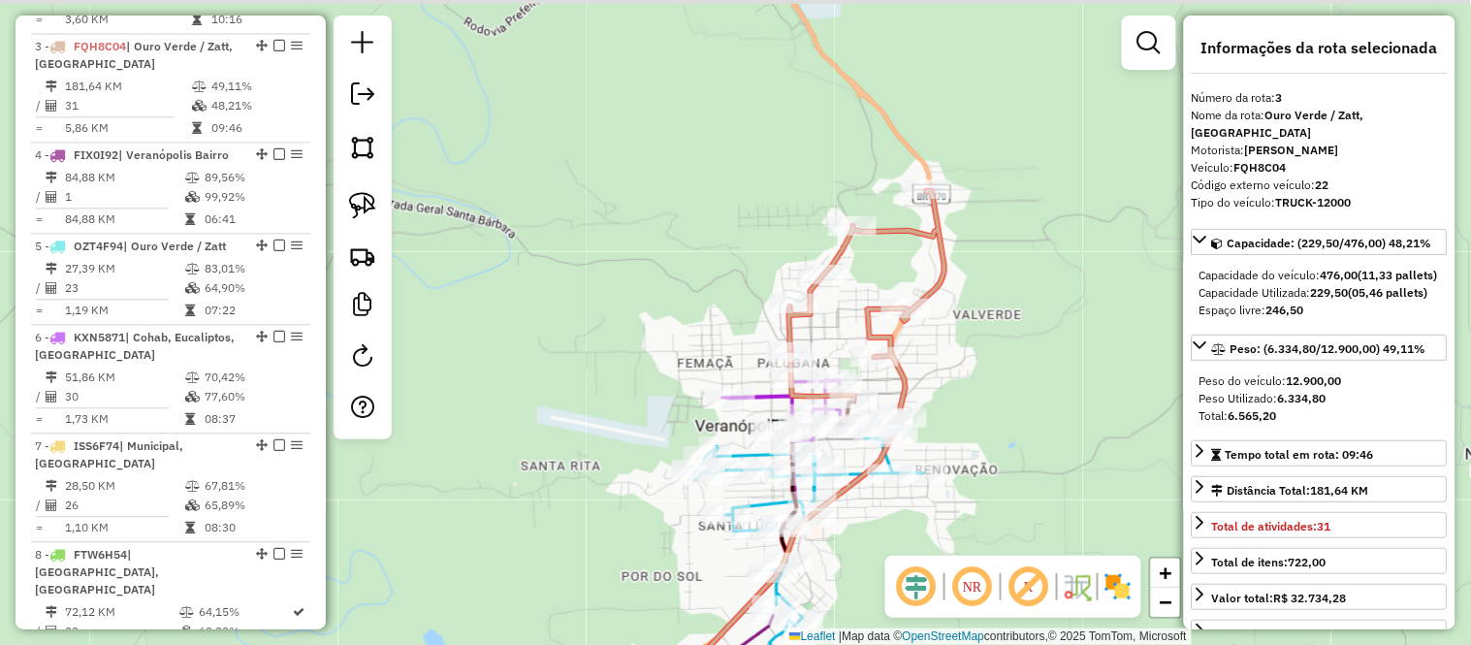
drag, startPoint x: 991, startPoint y: 258, endPoint x: 986, endPoint y: 351, distance: 93.2
click at [986, 351] on div "Janela de atendimento Grade de atendimento Capacidade Transportadoras Veículos …" at bounding box center [735, 322] width 1471 height 645
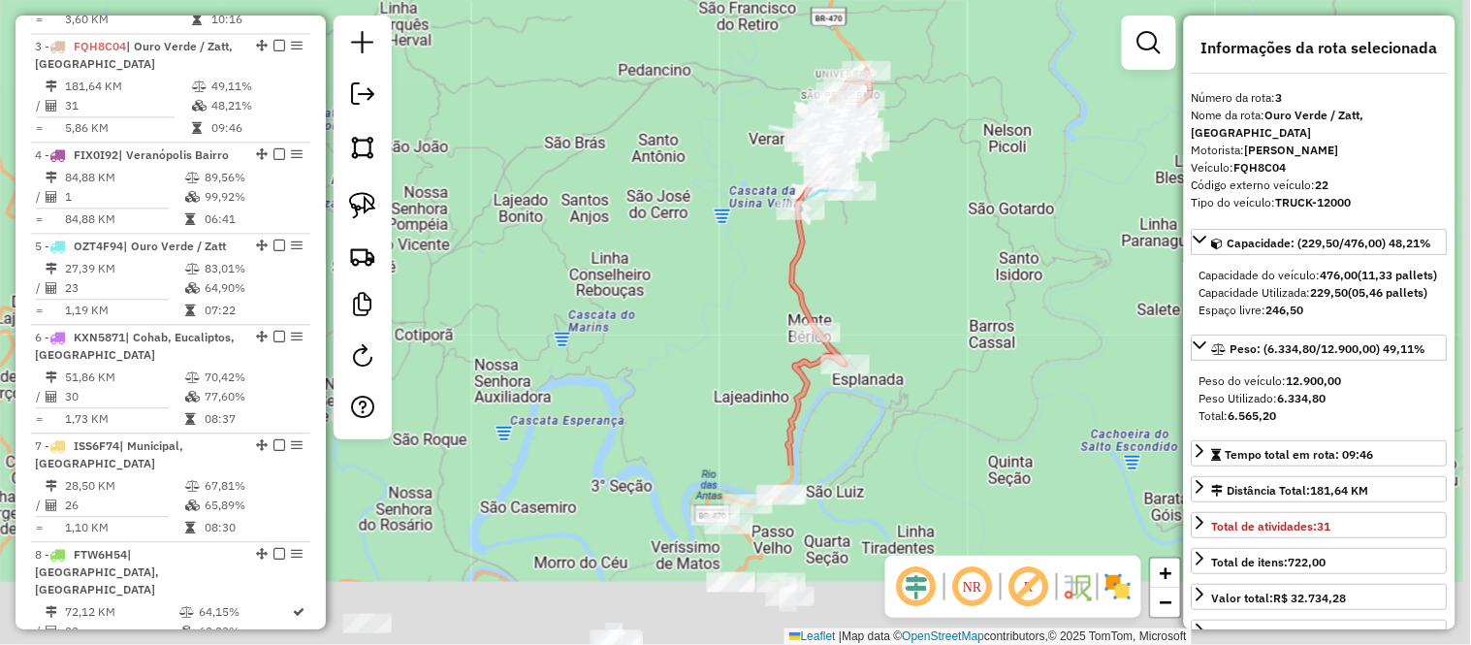
drag, startPoint x: 997, startPoint y: 459, endPoint x: 814, endPoint y: 175, distance: 336.7
click at [820, 177] on div "Rota 2 - Placa JCK1H24 20116 - CA MERCADO BACO Janela de atendimento Grade de a…" at bounding box center [735, 322] width 1471 height 645
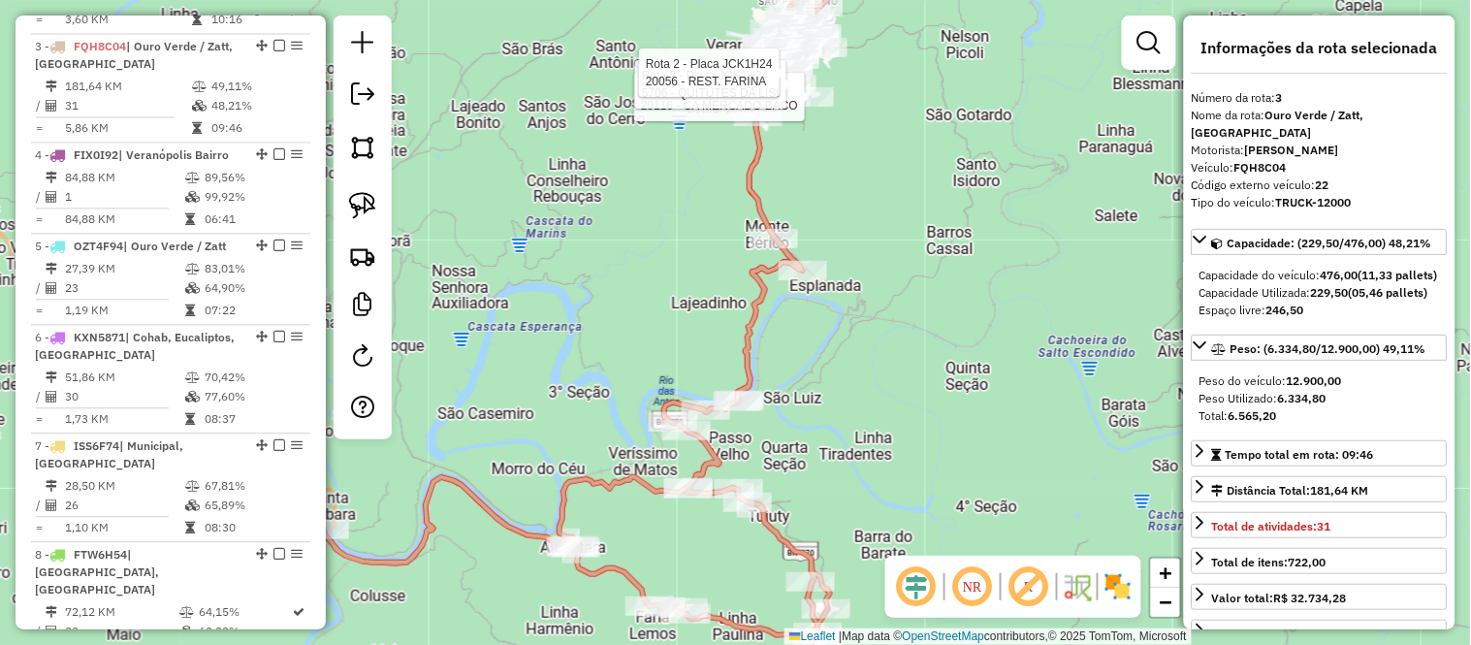
drag, startPoint x: 826, startPoint y: 336, endPoint x: 836, endPoint y: 284, distance: 53.2
click at [836, 284] on div "Rota 2 - Placa JCK1H24 20116 - CA MERCADO BACO Rota 2 - Placa JCK1H24 5706 - QU…" at bounding box center [735, 322] width 1471 height 645
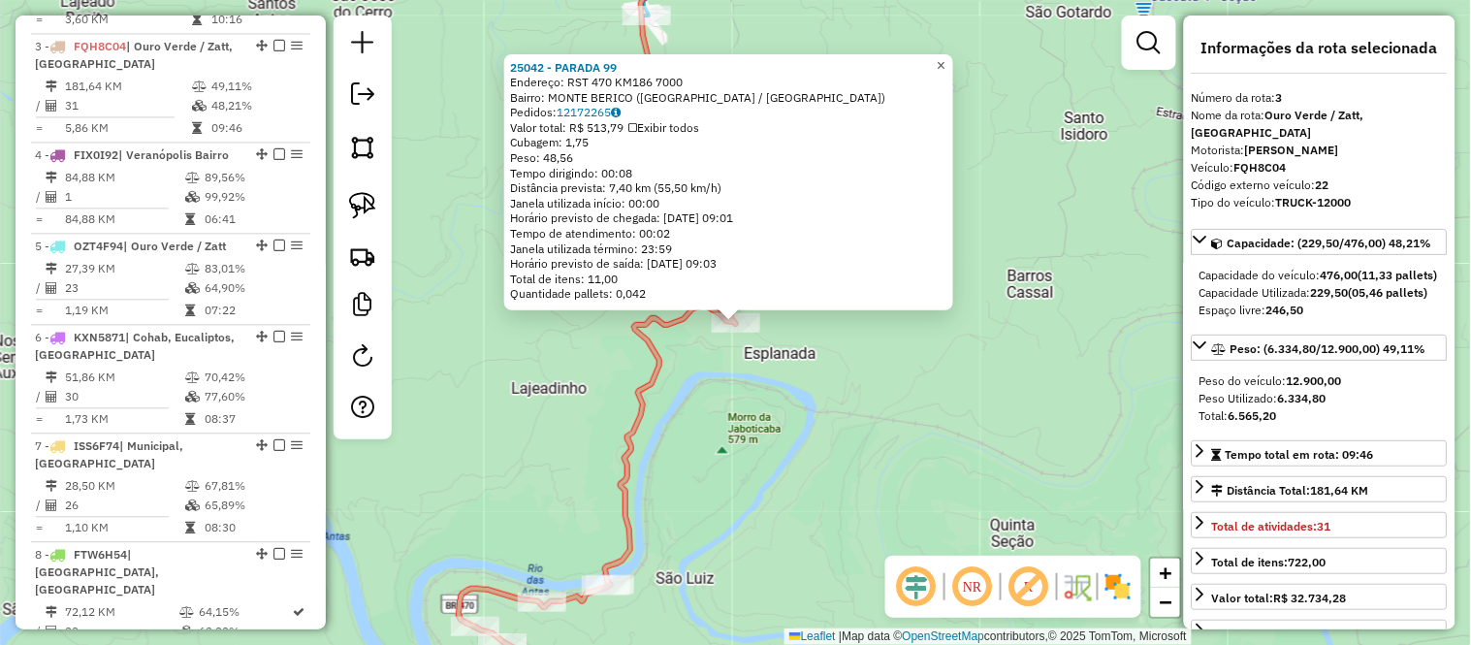
click at [945, 60] on span "×" at bounding box center [941, 64] width 9 height 16
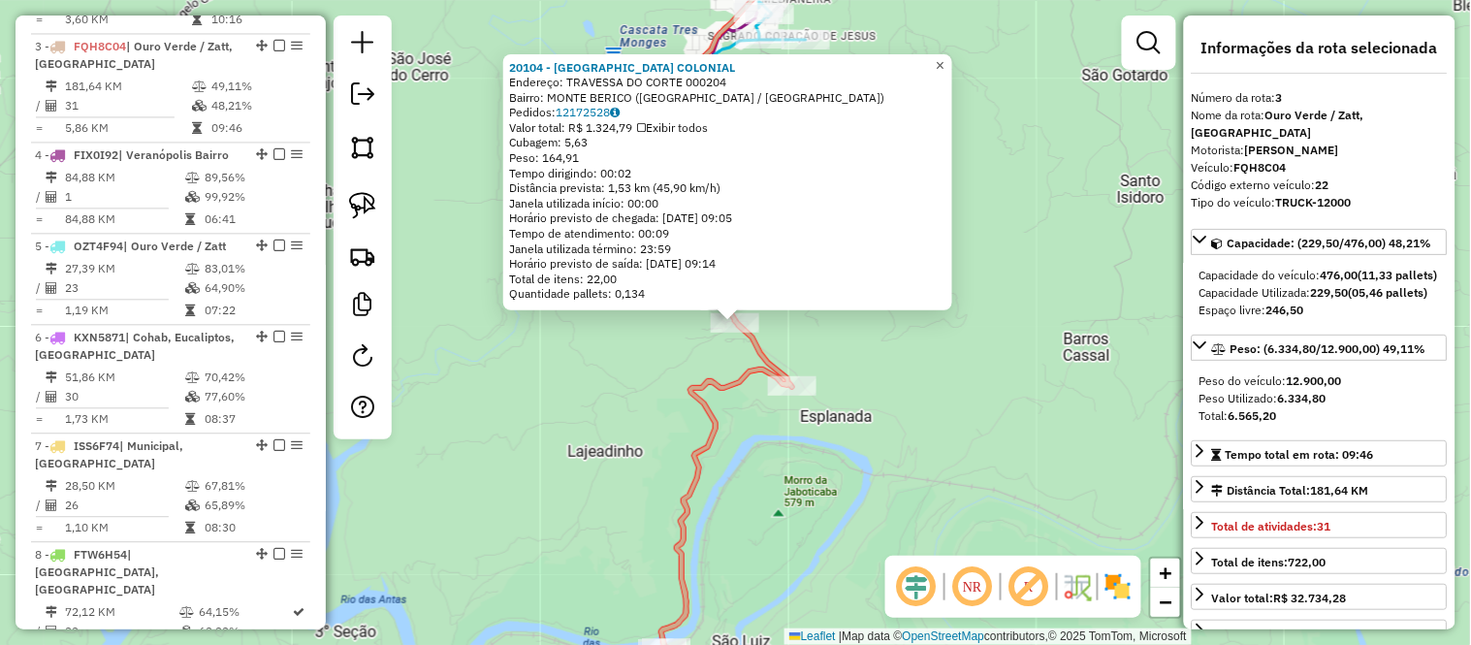
click at [944, 56] on span "×" at bounding box center [940, 64] width 9 height 16
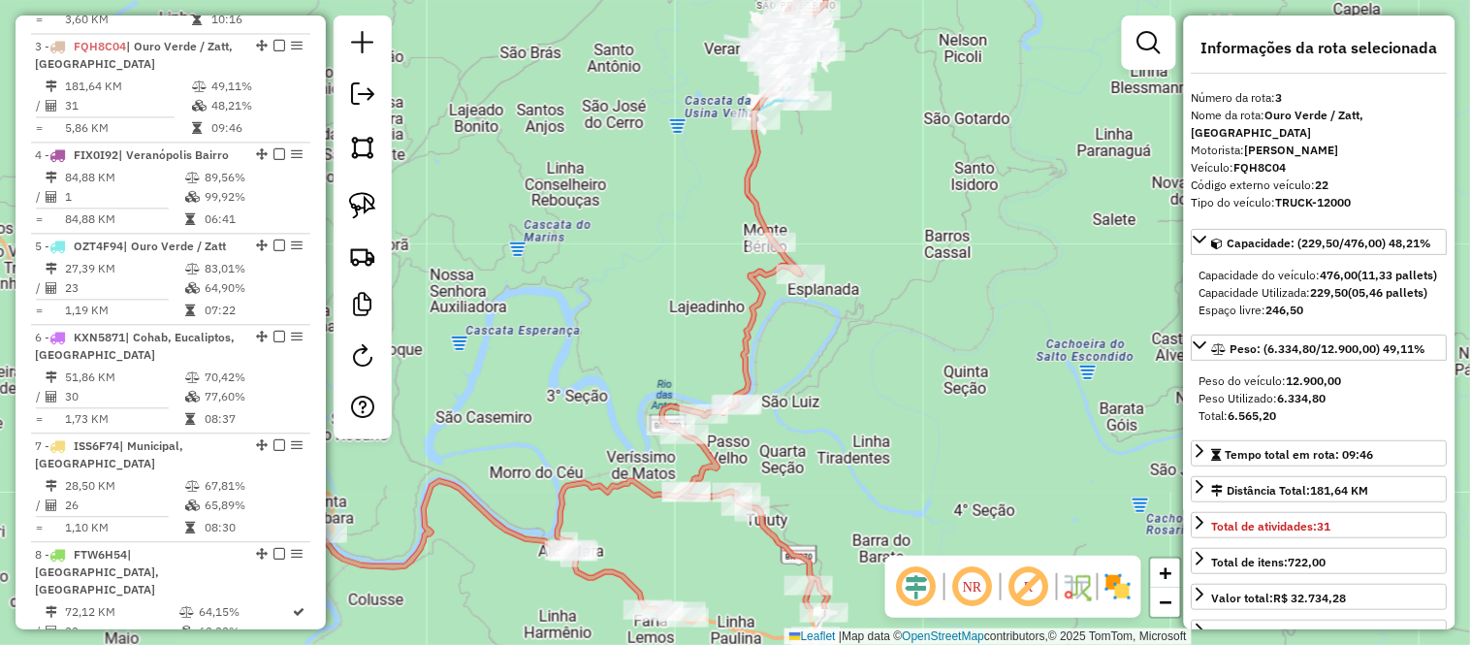
drag, startPoint x: 798, startPoint y: 432, endPoint x: 797, endPoint y: 332, distance: 100.8
click at [797, 332] on div "Janela de atendimento Grade de atendimento Capacidade Transportadoras Veículos …" at bounding box center [735, 322] width 1471 height 645
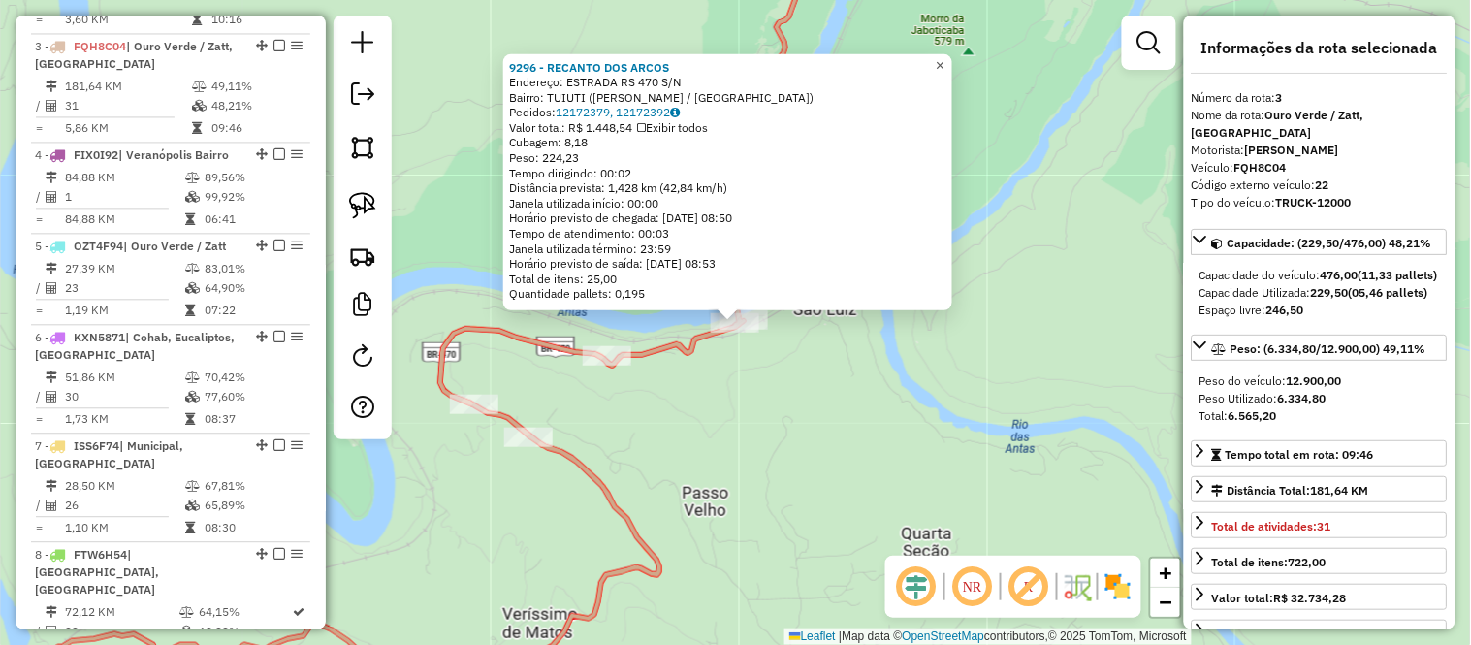
click at [944, 56] on span "×" at bounding box center [940, 64] width 9 height 16
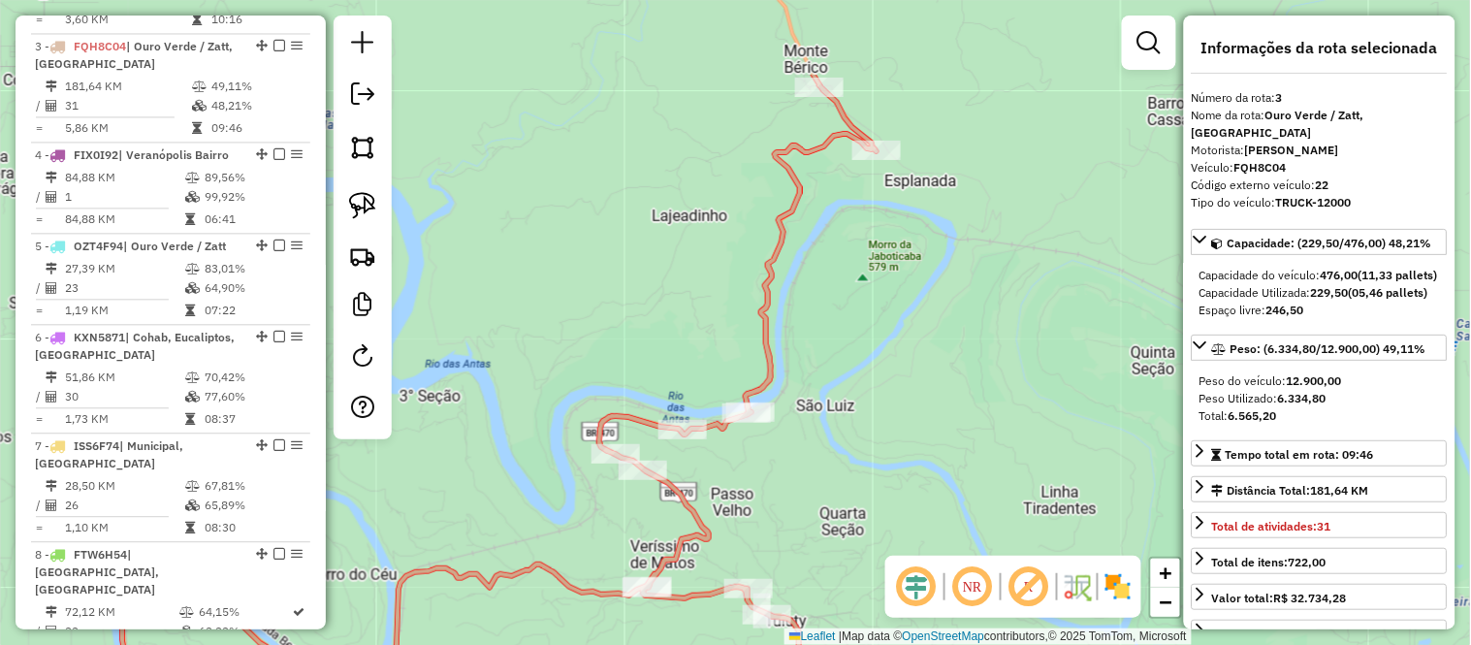
drag, startPoint x: 882, startPoint y: 176, endPoint x: 846, endPoint y: 302, distance: 130.1
click at [846, 302] on div "Janela de atendimento Grade de atendimento Capacidade Transportadoras Veículos …" at bounding box center [735, 322] width 1471 height 645
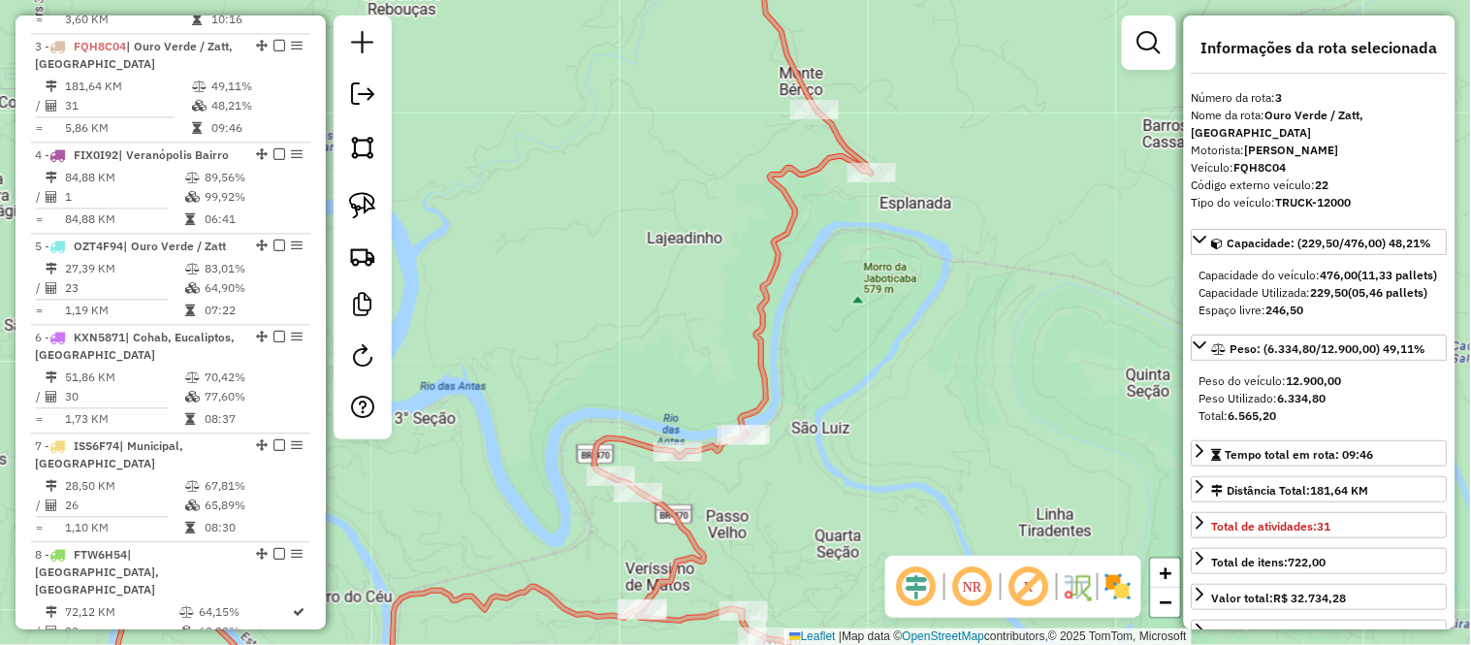
drag, startPoint x: 839, startPoint y: 282, endPoint x: 810, endPoint y: 389, distance: 110.5
click at [810, 388] on div "Janela de atendimento Grade de atendimento Capacidade Transportadoras Veículos …" at bounding box center [735, 322] width 1471 height 645
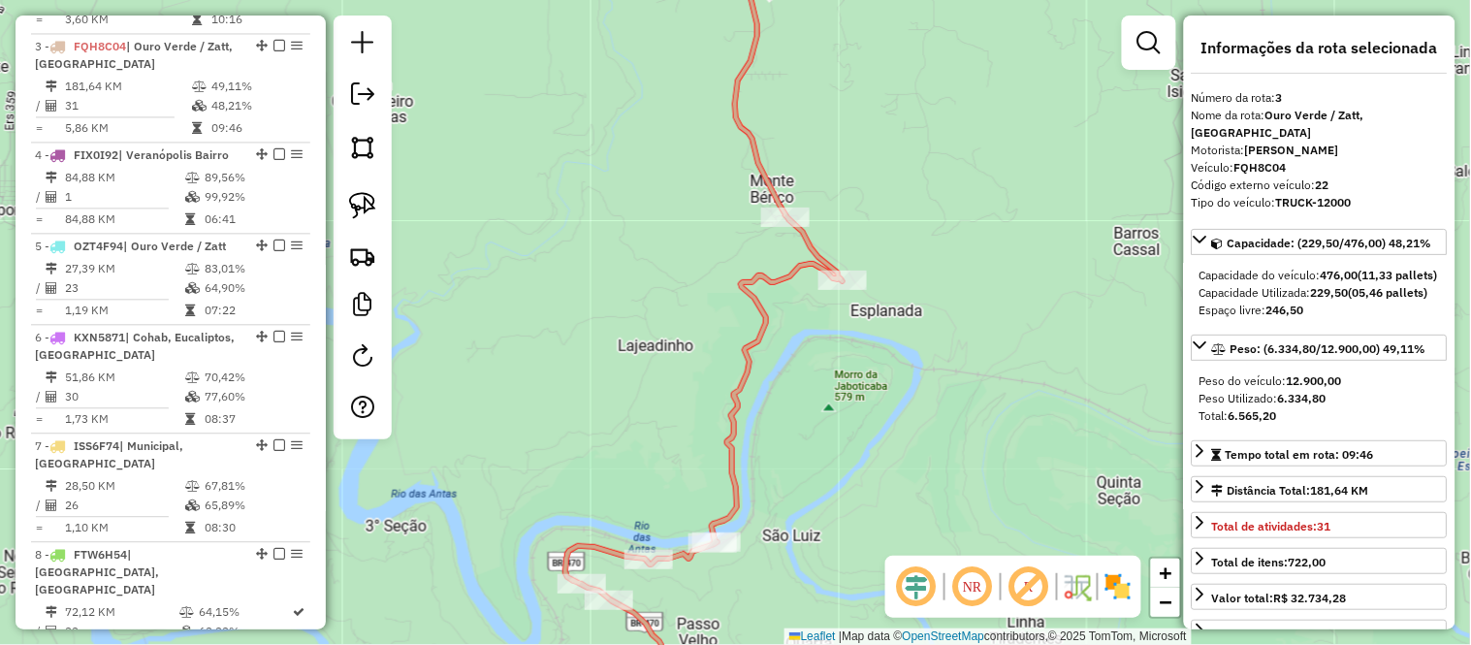
drag, startPoint x: 889, startPoint y: 60, endPoint x: 864, endPoint y: 295, distance: 236.0
click at [864, 298] on div "Janela de atendimento Grade de atendimento Capacidade Transportadoras Veículos …" at bounding box center [735, 322] width 1471 height 645
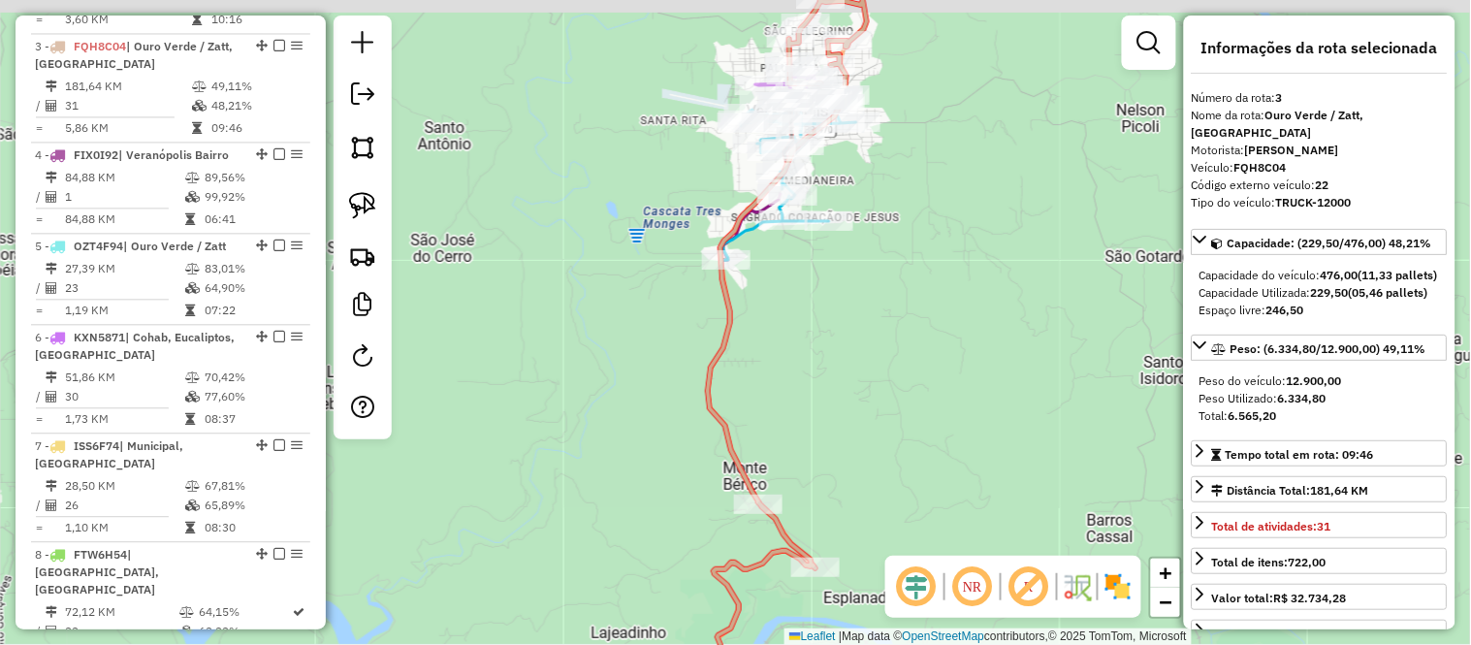
drag, startPoint x: 853, startPoint y: 213, endPoint x: 865, endPoint y: 314, distance: 101.5
click at [865, 314] on div "Janela de atendimento Grade de atendimento Capacidade Transportadoras Veículos …" at bounding box center [735, 322] width 1471 height 645
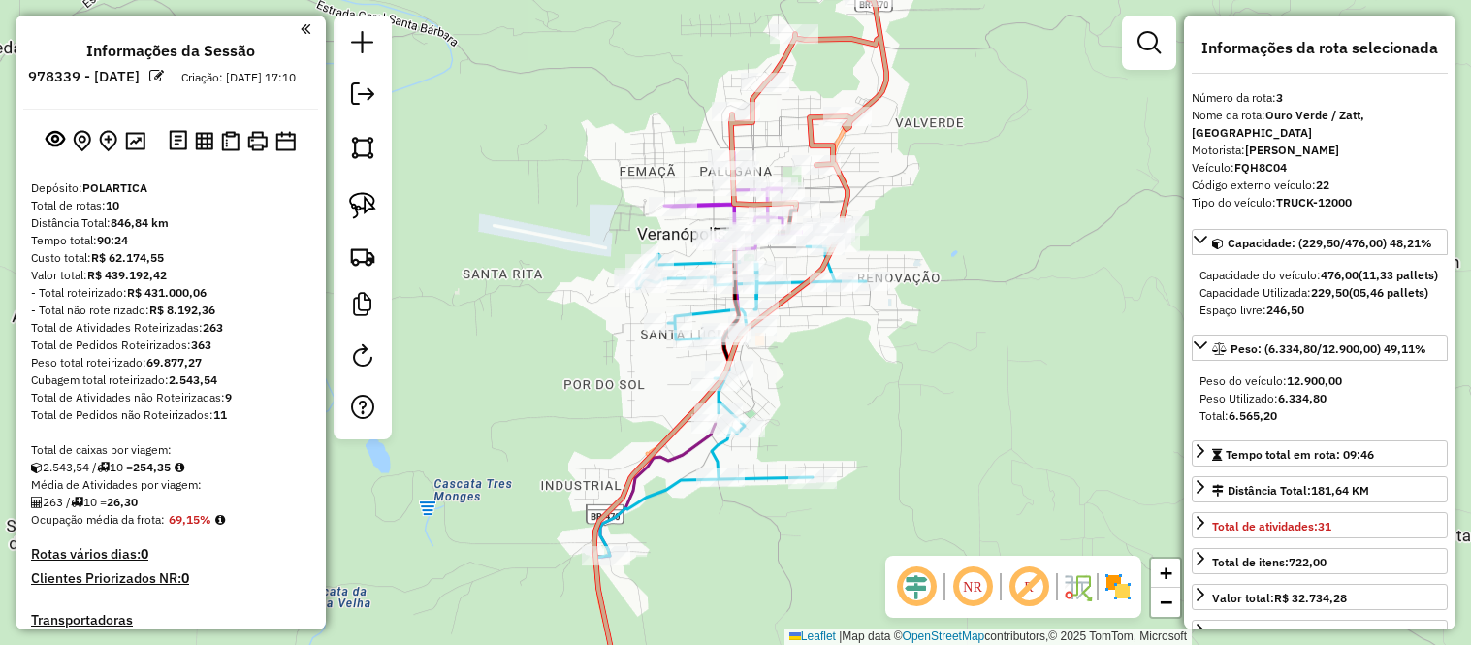
select select "*********"
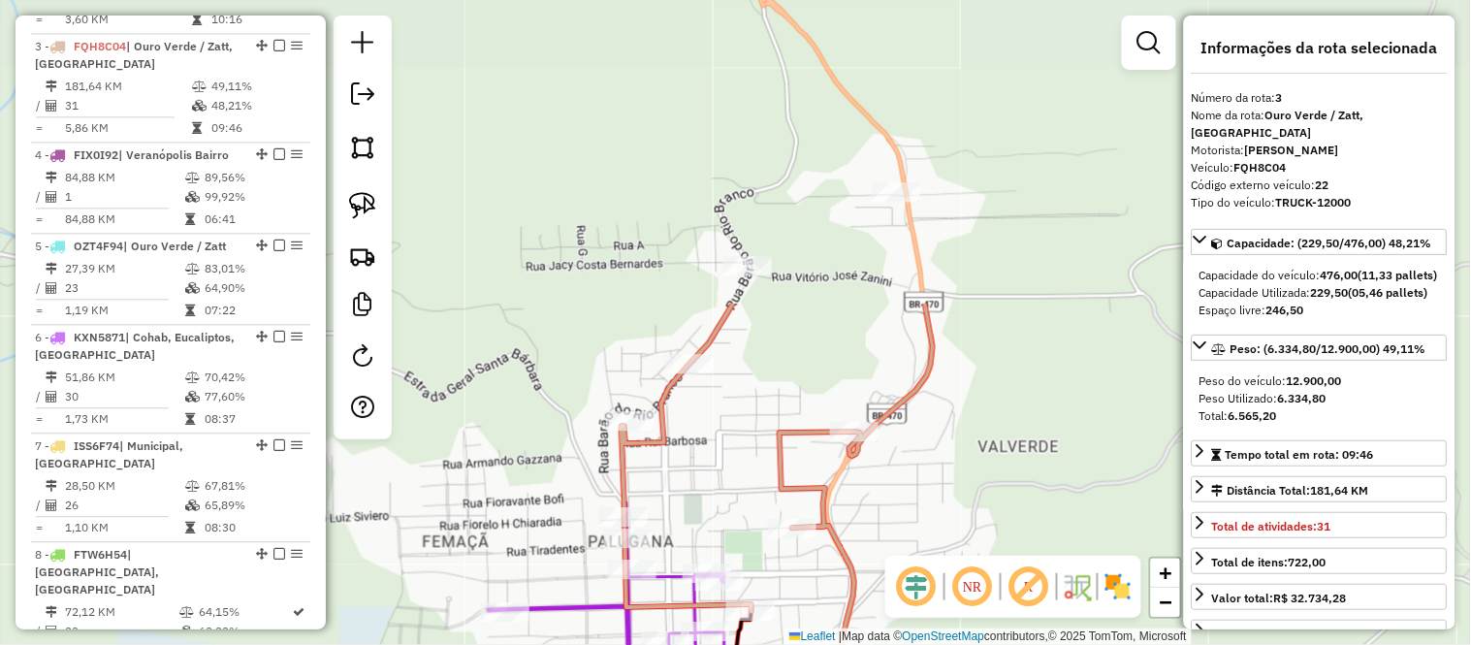
drag, startPoint x: 954, startPoint y: 153, endPoint x: 954, endPoint y: 520, distance: 366.5
click at [954, 524] on div "Janela de atendimento Grade de atendimento Capacidade Transportadoras Veículos …" at bounding box center [735, 322] width 1471 height 645
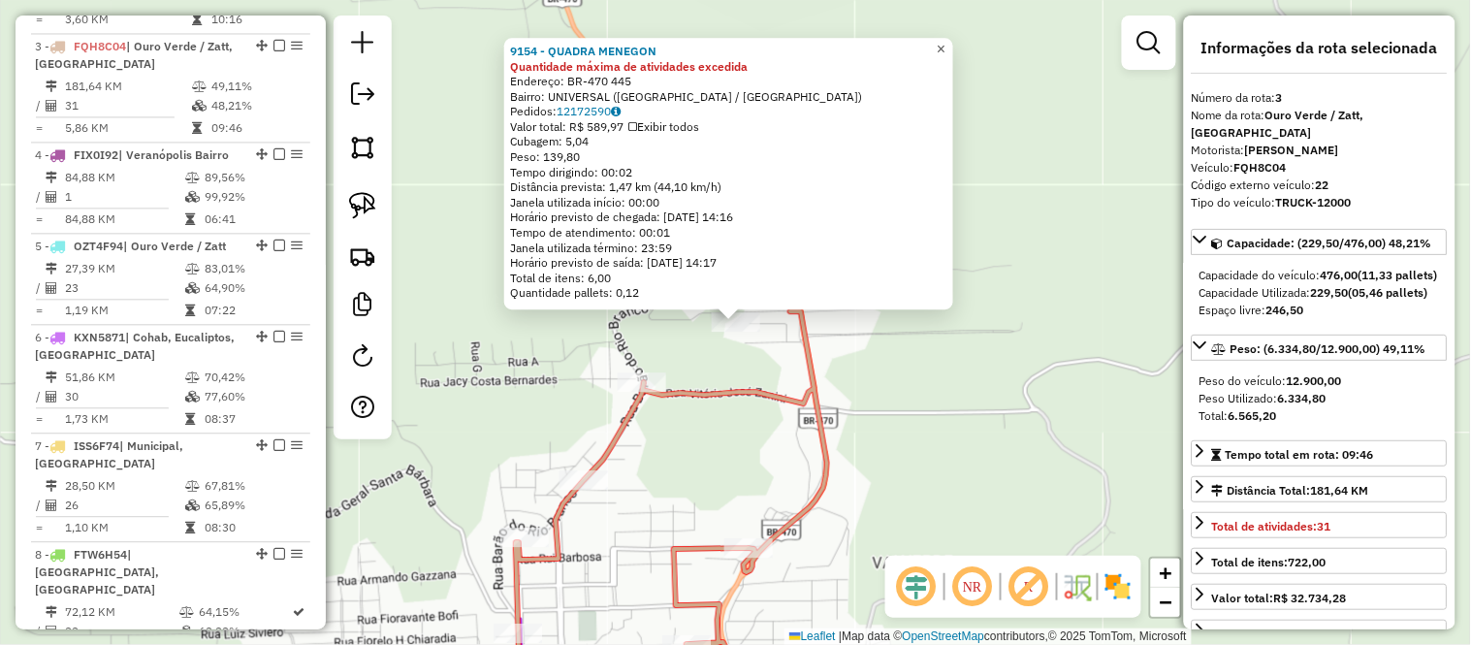
click at [945, 45] on span "×" at bounding box center [941, 49] width 9 height 16
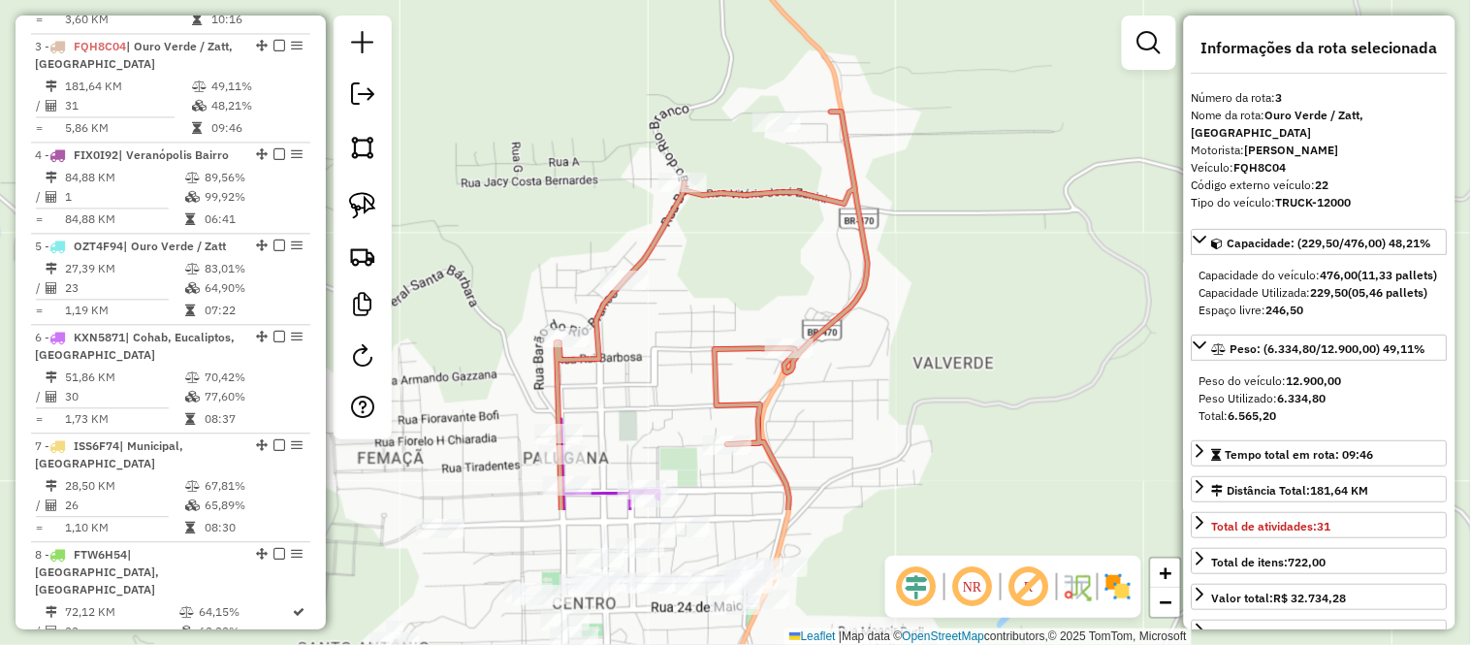
drag, startPoint x: 898, startPoint y: 347, endPoint x: 938, endPoint y: 143, distance: 207.4
click at [938, 145] on div "Janela de atendimento Grade de atendimento Capacidade Transportadoras Veículos …" at bounding box center [735, 322] width 1471 height 645
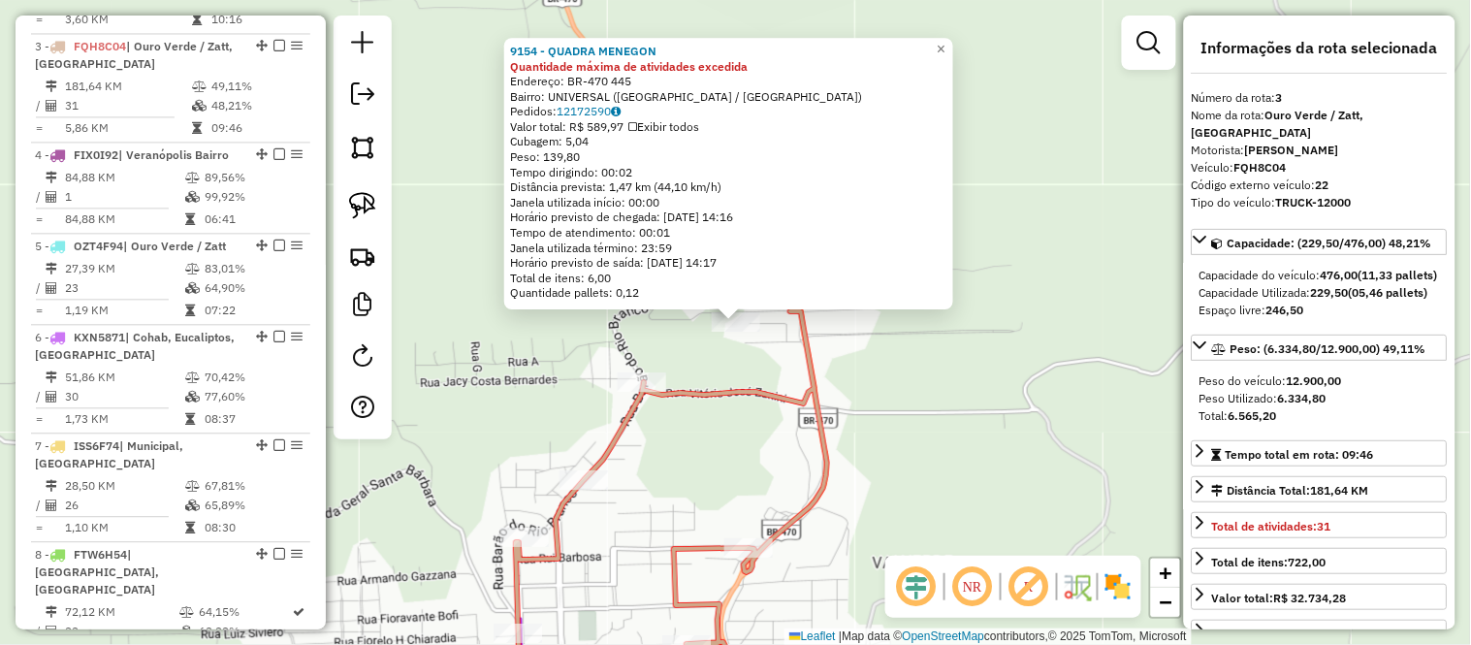
click at [730, 391] on icon at bounding box center [671, 510] width 311 height 398
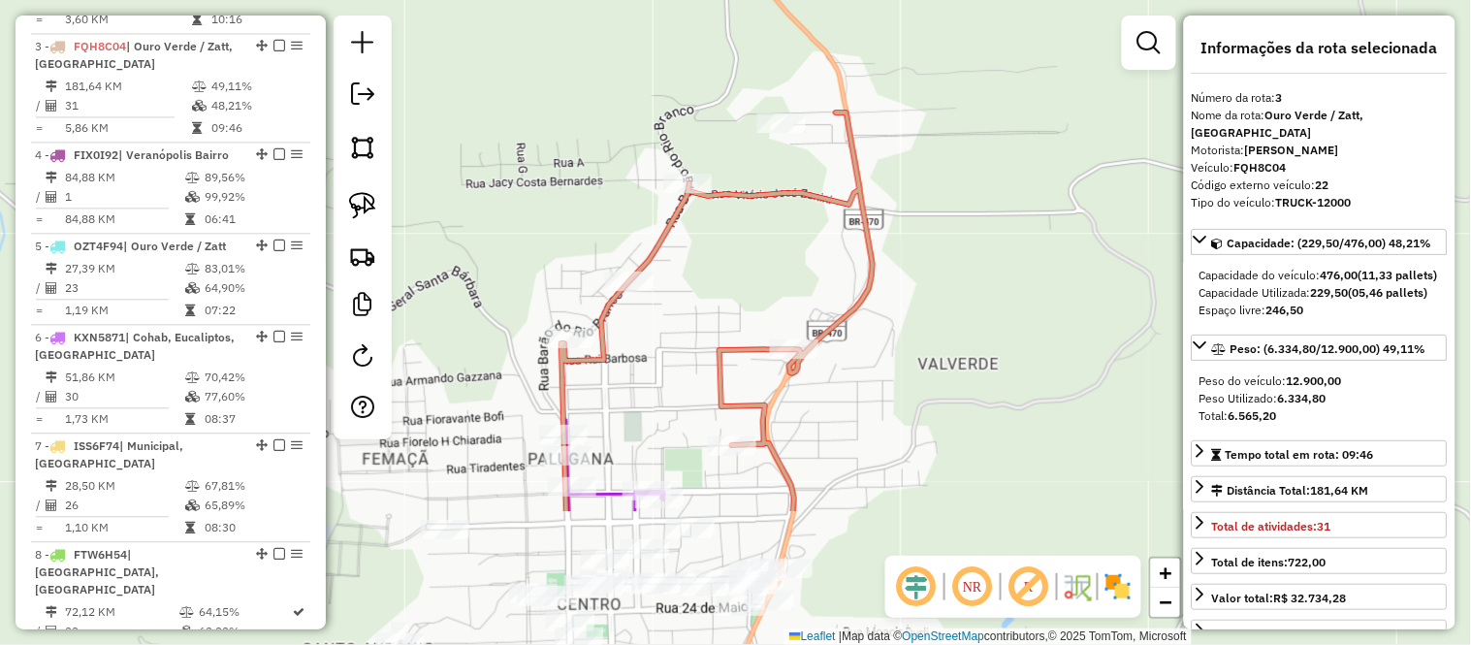
drag, startPoint x: 745, startPoint y: 457, endPoint x: 790, endPoint y: 258, distance: 203.9
click at [790, 258] on div "Janela de atendimento Grade de atendimento Capacidade Transportadoras Veículos …" at bounding box center [735, 322] width 1471 height 645
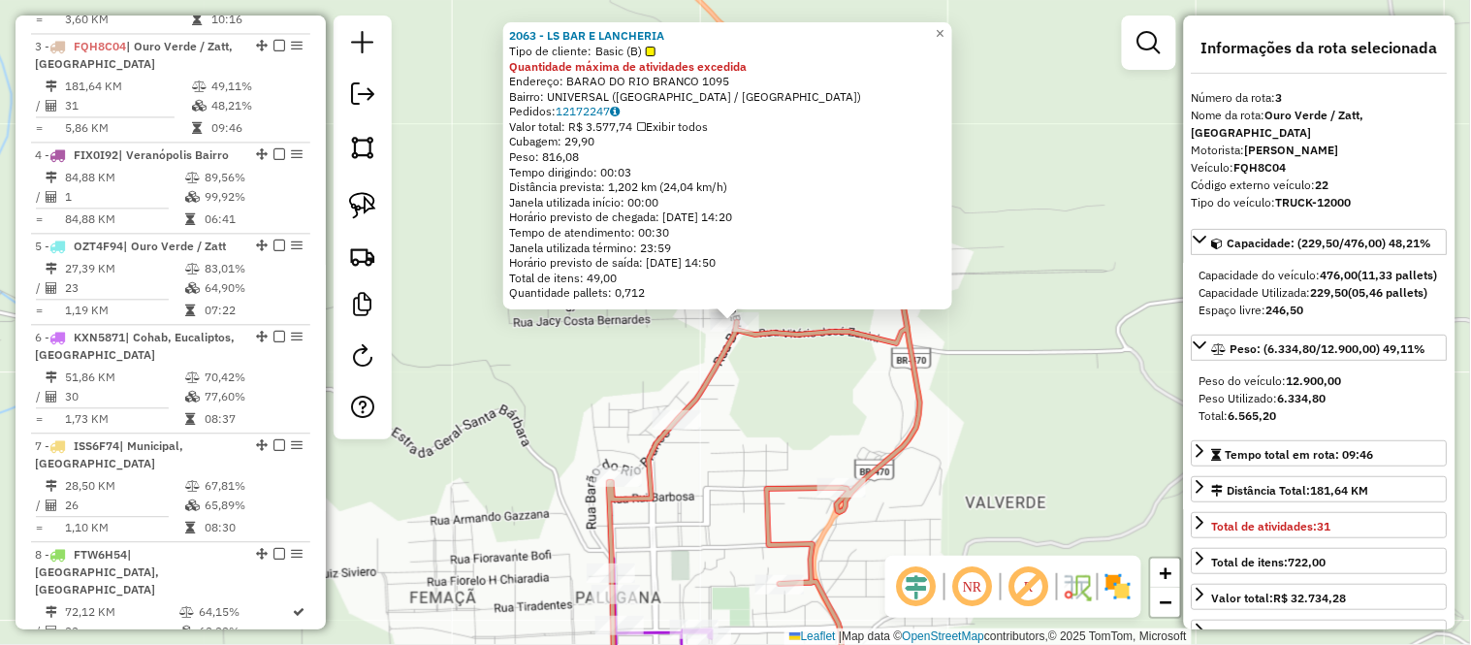
click at [782, 398] on div "2063 - LS BAR E LANCHERIA Tipo de cliente: Basic (B) Quantidade máxima de ativi…" at bounding box center [735, 322] width 1471 height 645
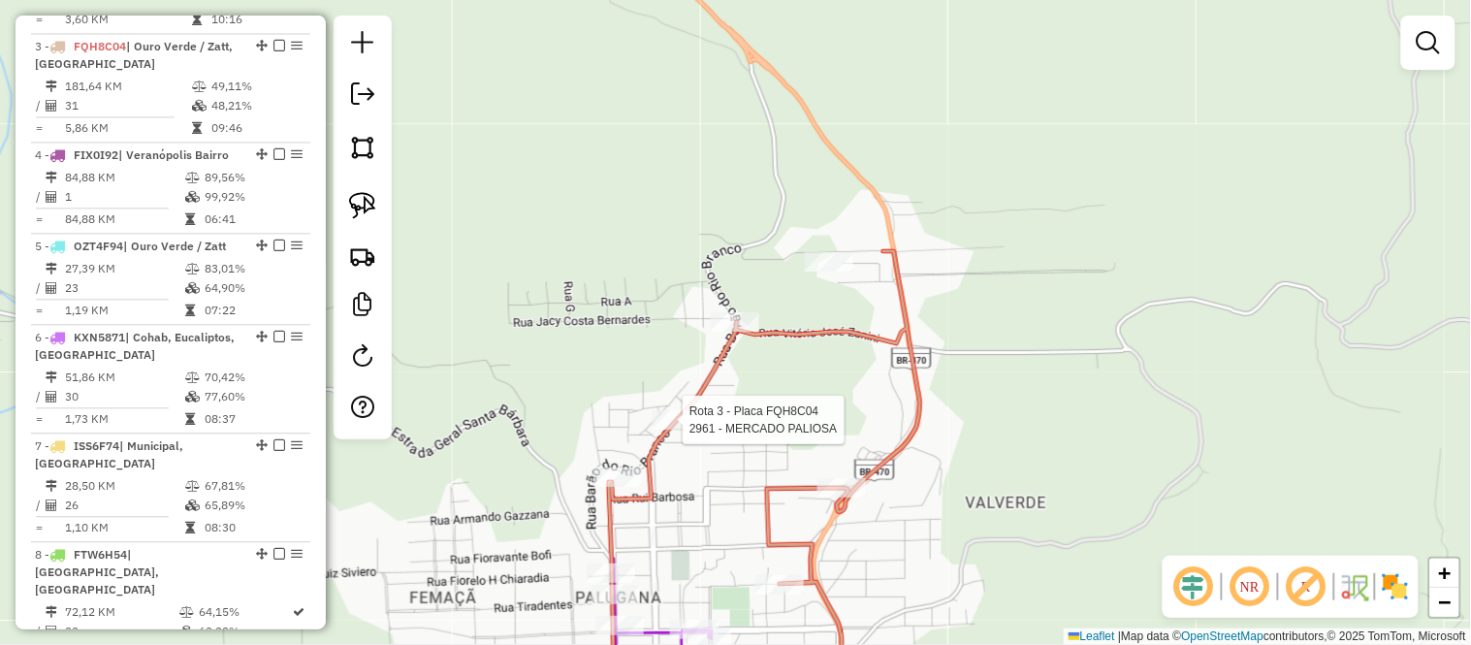
select select "*********"
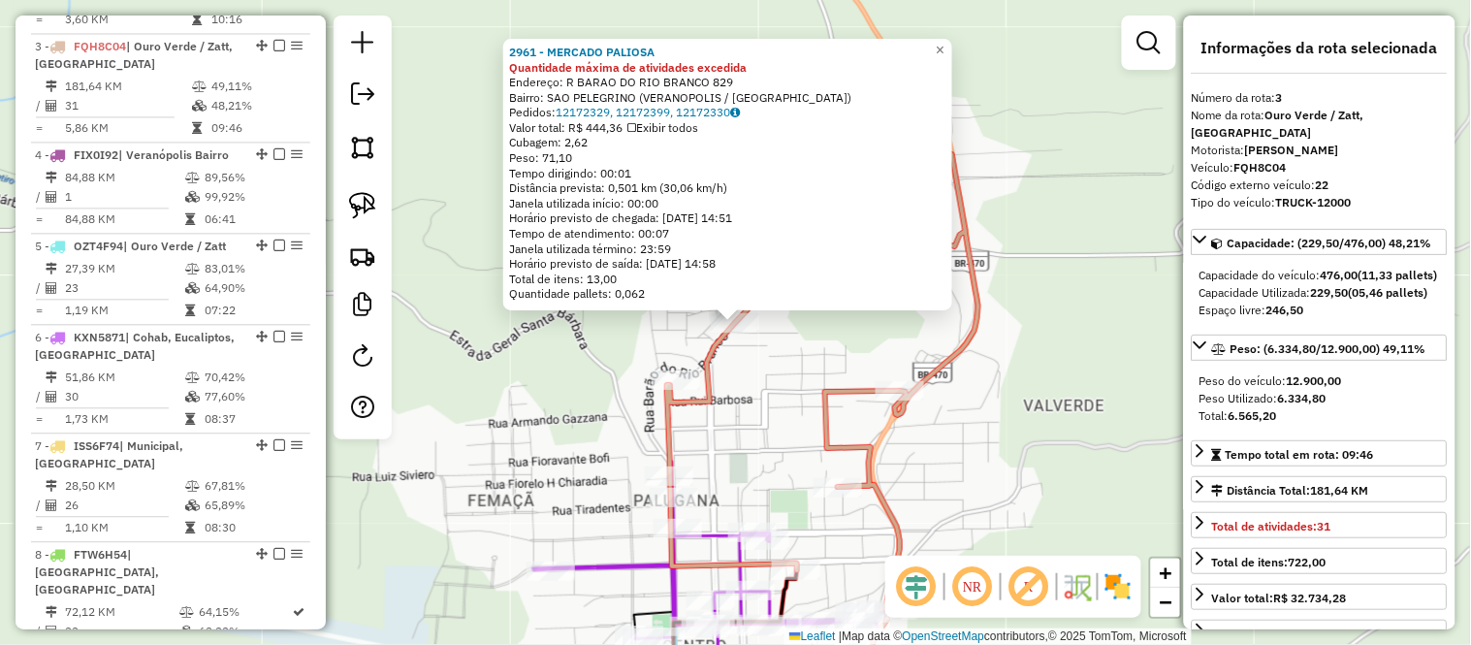
click at [748, 408] on div "2961 - MERCADO PALIOSA Quantidade máxima de atividades excedida Endereço: R BAR…" at bounding box center [735, 322] width 1471 height 645
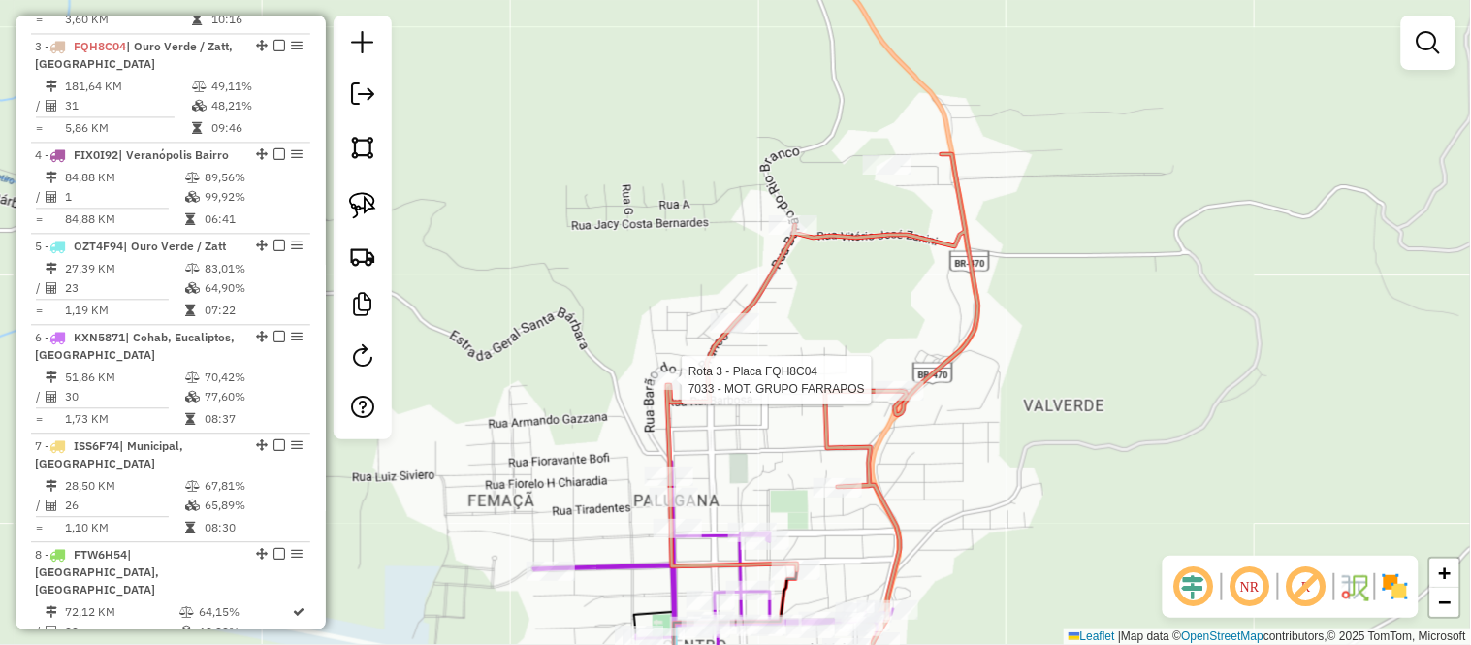
select select "*********"
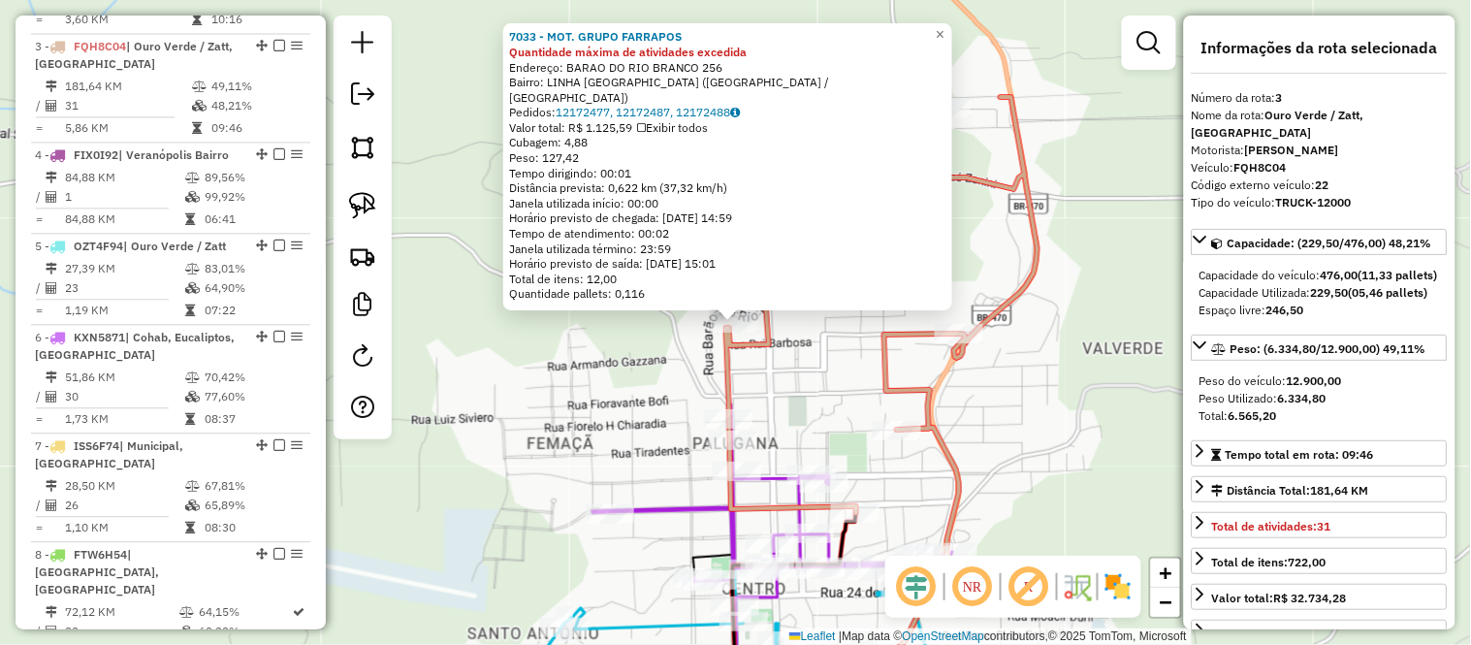
click at [818, 369] on div "7033 - MOT. GRUPO FARRAPOS Quantidade máxima de atividades excedida Endereço: B…" at bounding box center [735, 322] width 1471 height 645
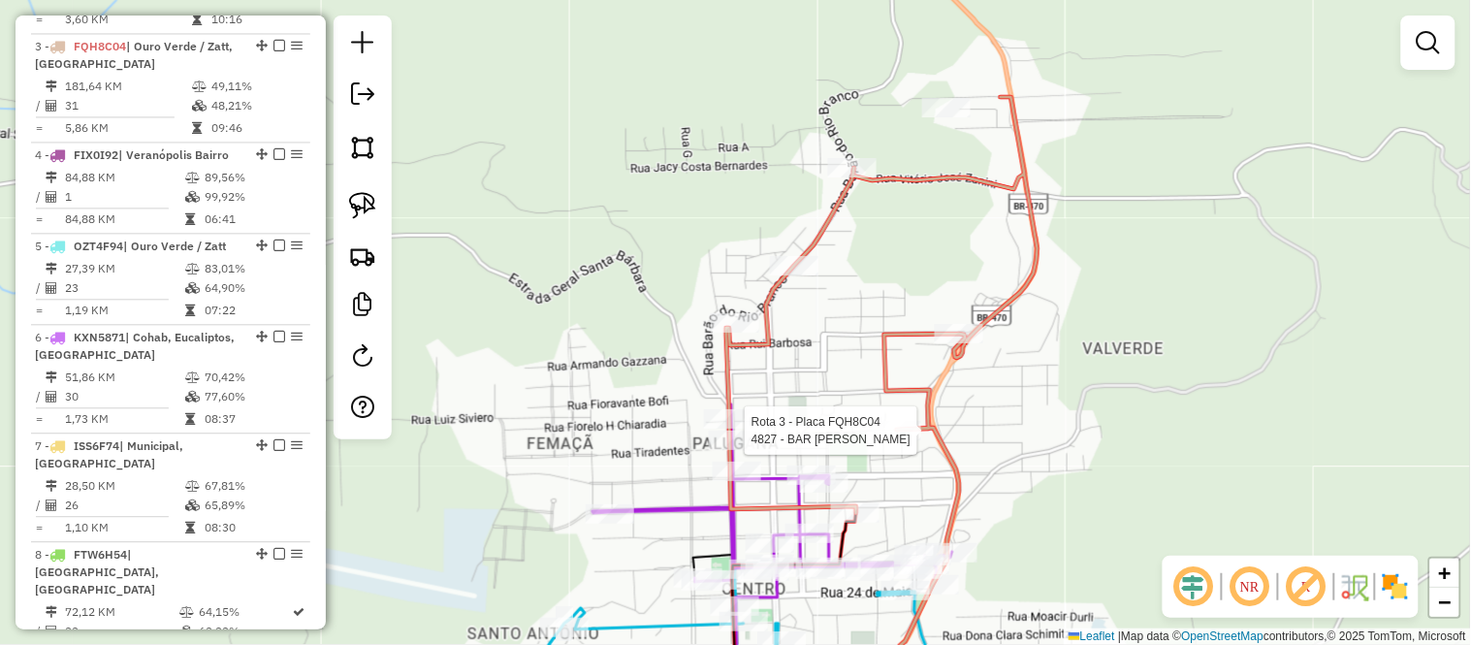
select select "*********"
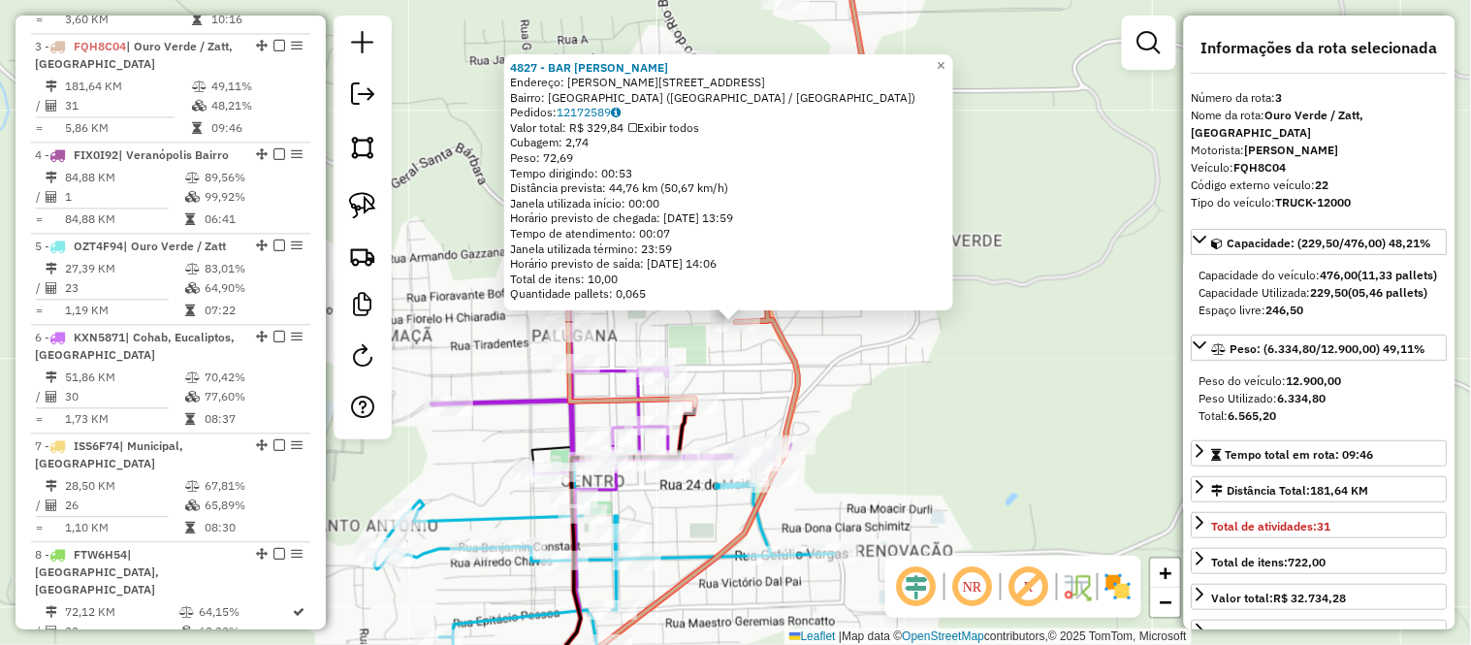
click at [871, 390] on div "4827 - BAR ZAIRA ROSA Endereço: GIUSEPPE GARIBALDI 62 Bairro: SAO FRANCISCO (VE…" at bounding box center [735, 322] width 1471 height 645
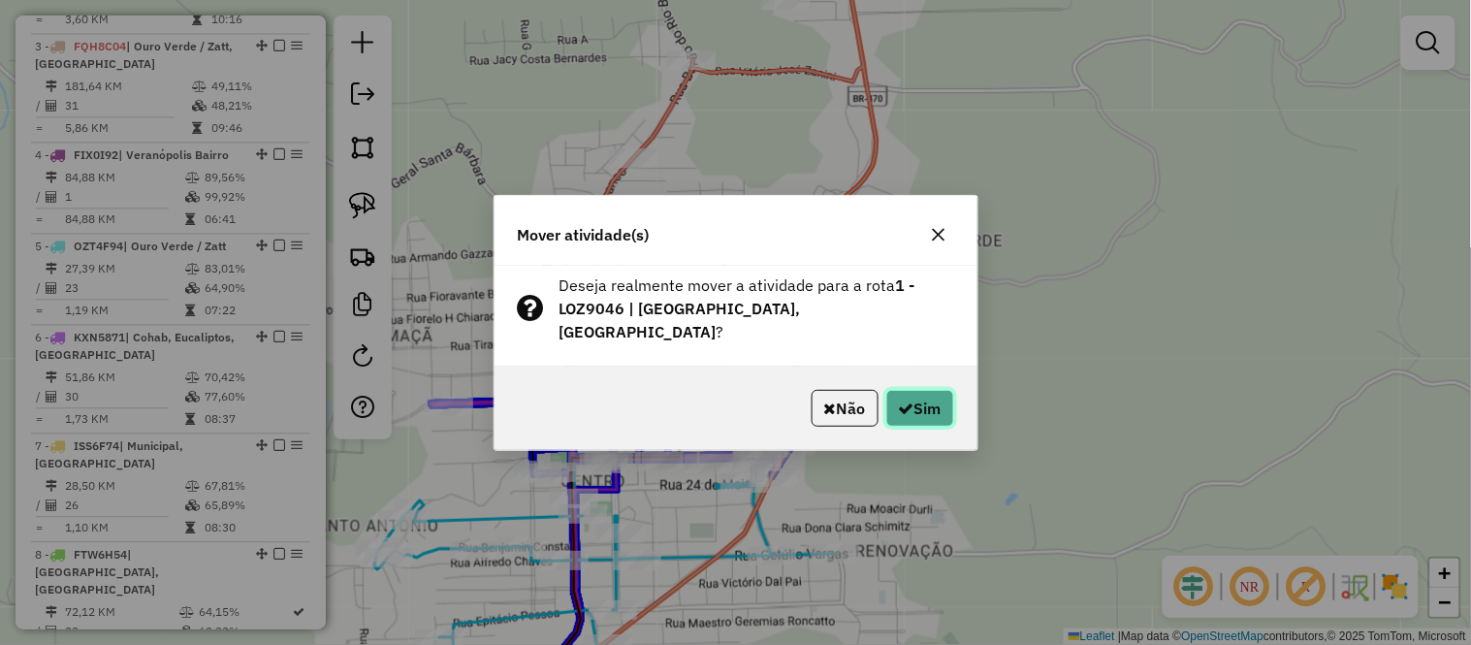
drag, startPoint x: 913, startPoint y: 388, endPoint x: 907, endPoint y: 400, distance: 13.9
click at [914, 390] on button "Sim" at bounding box center [920, 408] width 68 height 37
click at [906, 390] on button "Sim" at bounding box center [920, 408] width 68 height 37
click at [916, 391] on button "Sim" at bounding box center [920, 408] width 68 height 37
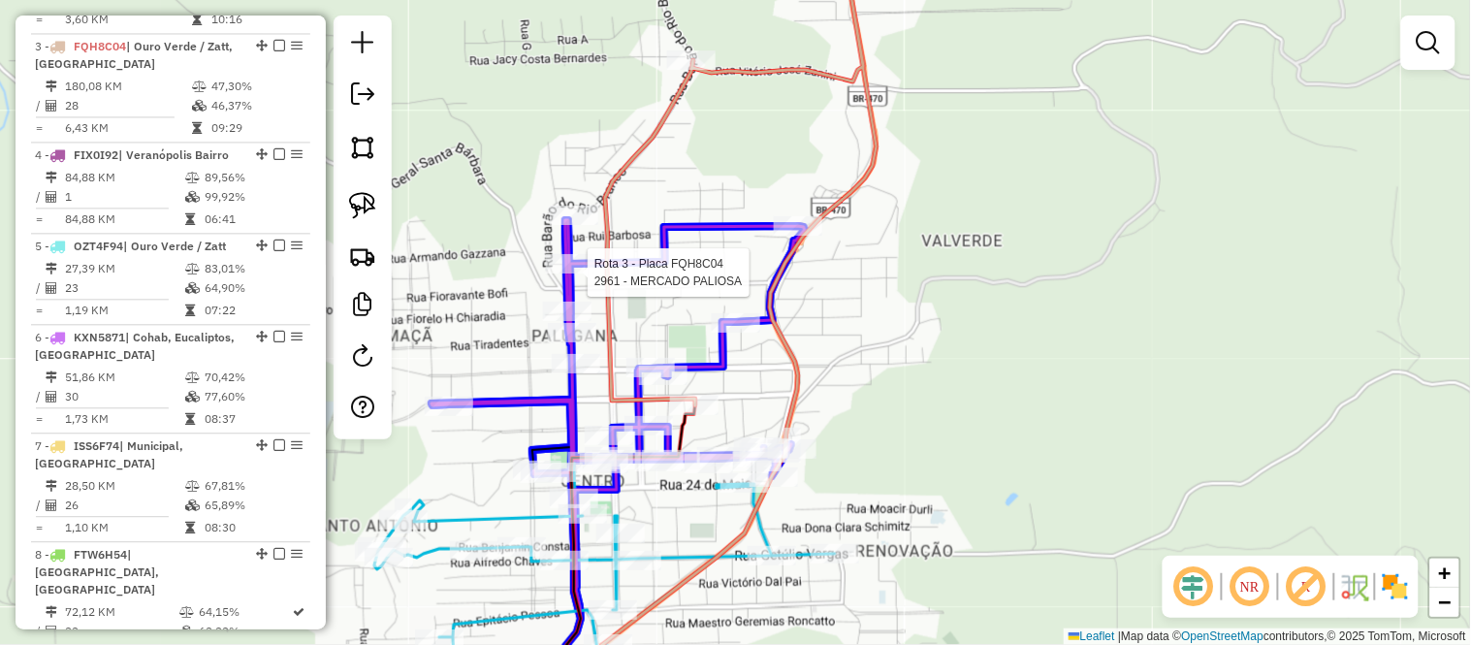
click at [582, 273] on div at bounding box center [570, 263] width 48 height 19
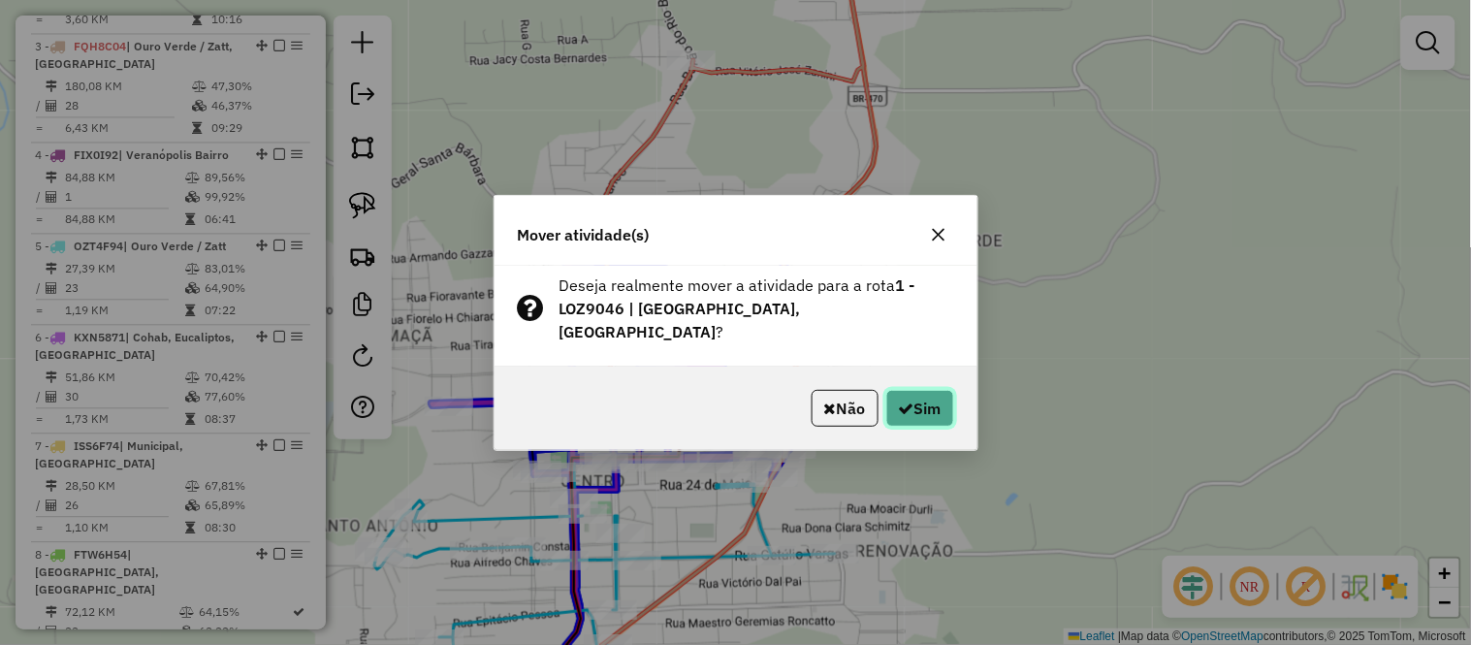
click at [911, 390] on button "Sim" at bounding box center [920, 408] width 68 height 37
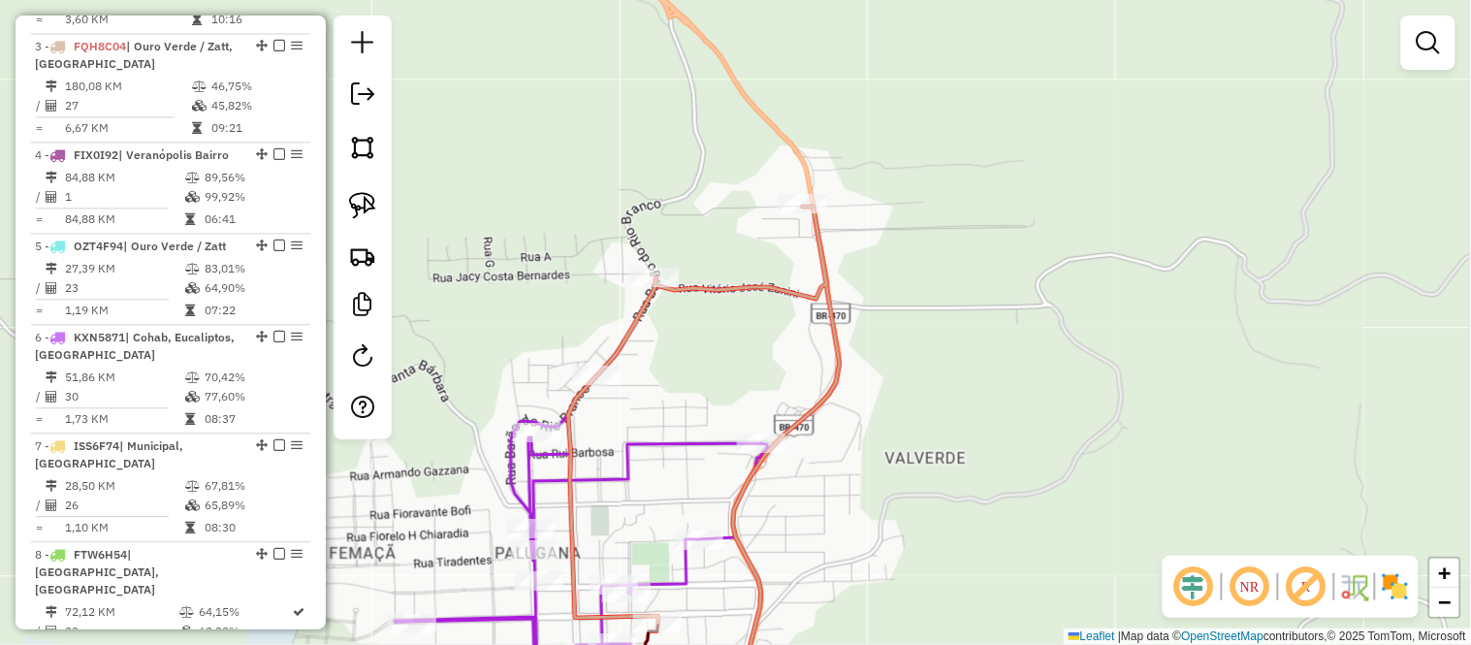
drag, startPoint x: 857, startPoint y: 166, endPoint x: 820, endPoint y: 383, distance: 220.3
click at [820, 383] on div "Janela de atendimento Grade de atendimento Capacidade Transportadoras Veículos …" at bounding box center [735, 322] width 1471 height 645
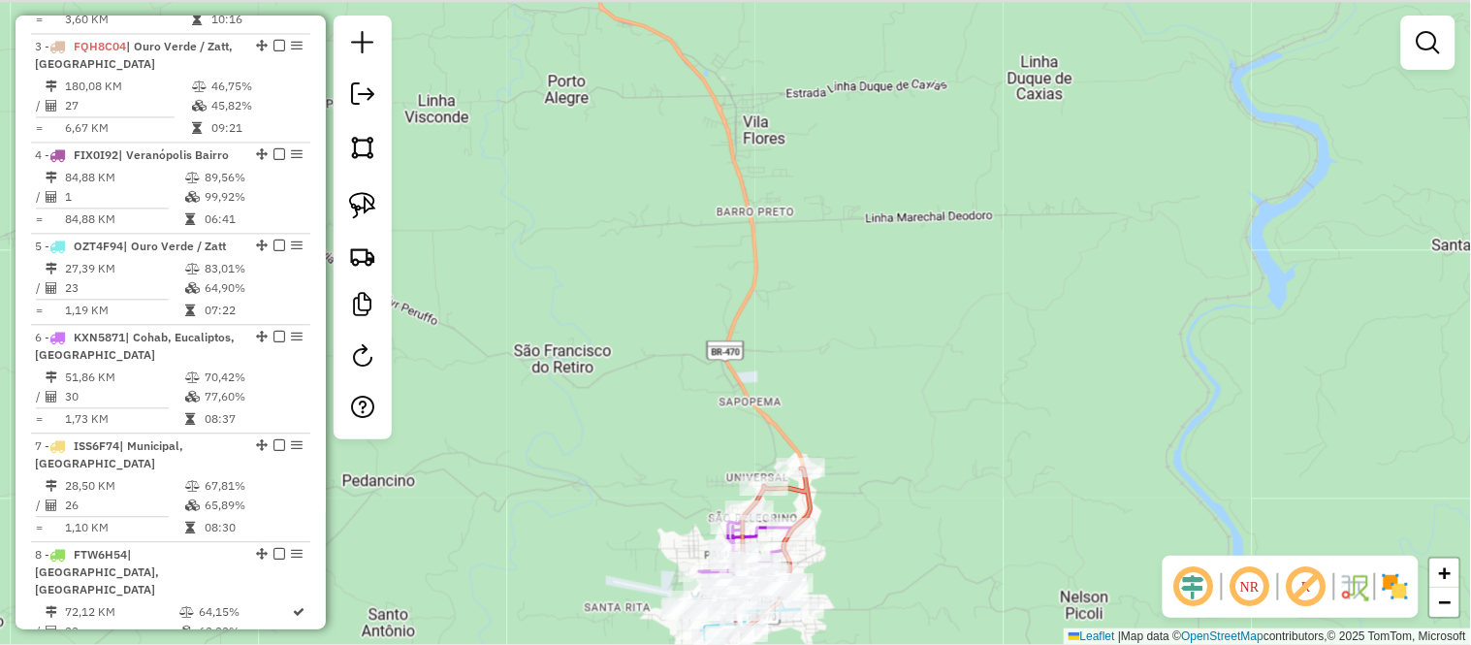
drag, startPoint x: 832, startPoint y: 170, endPoint x: 820, endPoint y: 423, distance: 253.3
click at [820, 423] on div "Rota 3 - Placa FQH8C04 9154 - QUADRA MENEGON Janela de atendimento Grade de ate…" at bounding box center [735, 322] width 1471 height 645
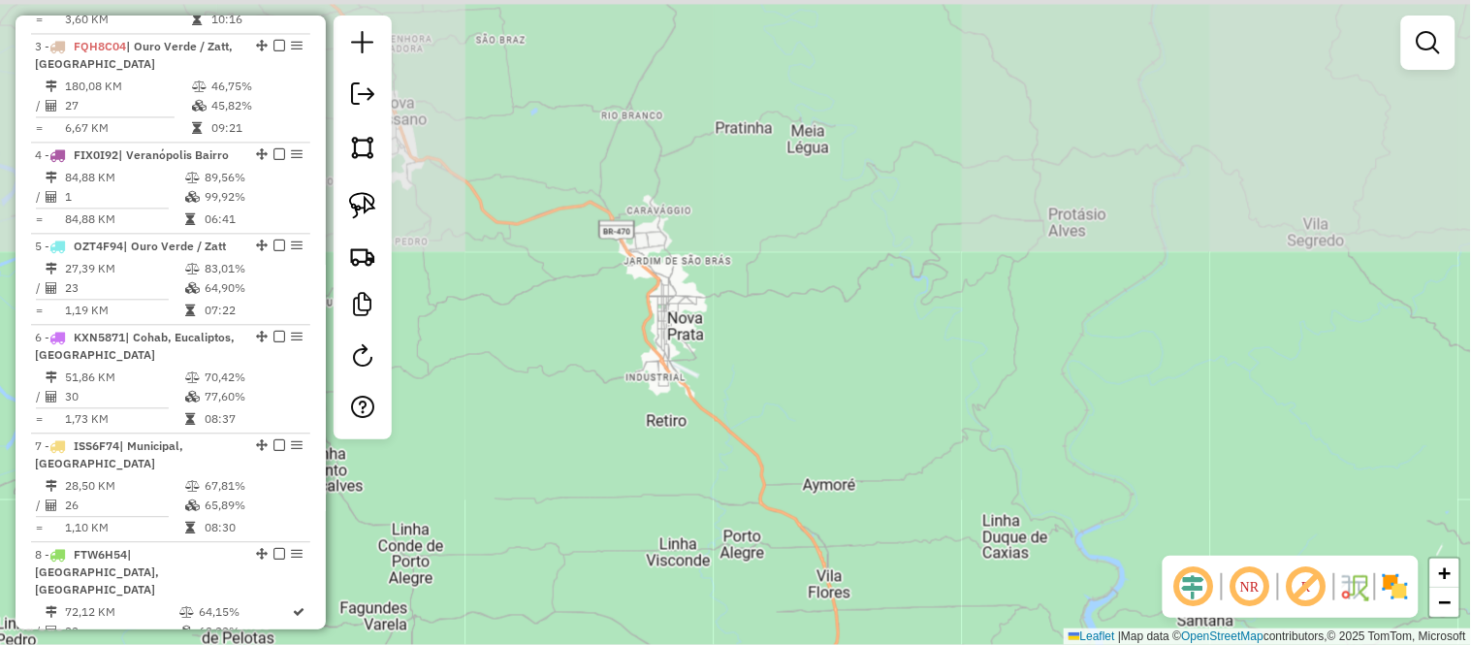
drag, startPoint x: 676, startPoint y: 182, endPoint x: 739, endPoint y: 454, distance: 278.7
click at [739, 456] on div "Janela de atendimento Grade de atendimento Capacidade Transportadoras Veículos …" at bounding box center [735, 322] width 1471 height 645
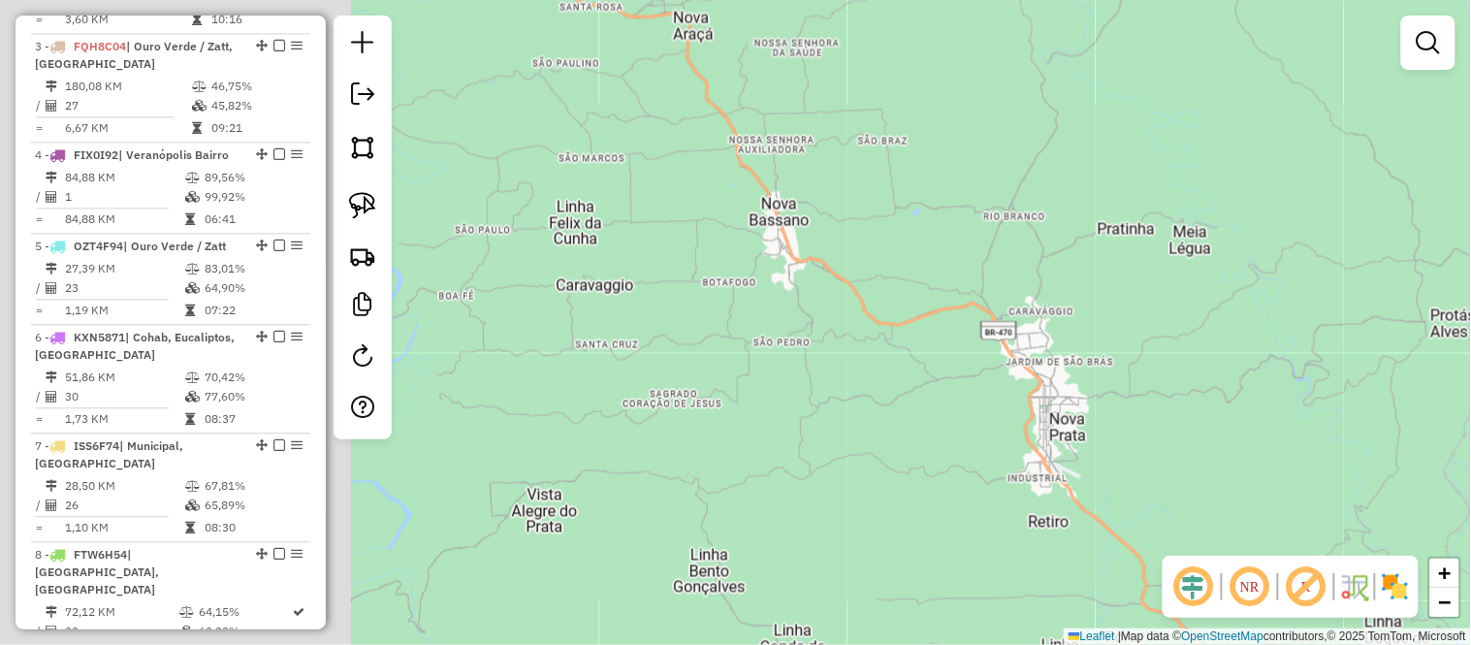
drag, startPoint x: 612, startPoint y: 361, endPoint x: 1059, endPoint y: 473, distance: 460.9
click at [1059, 473] on div "Janela de atendimento Grade de atendimento Capacidade Transportadoras Veículos …" at bounding box center [735, 322] width 1471 height 645
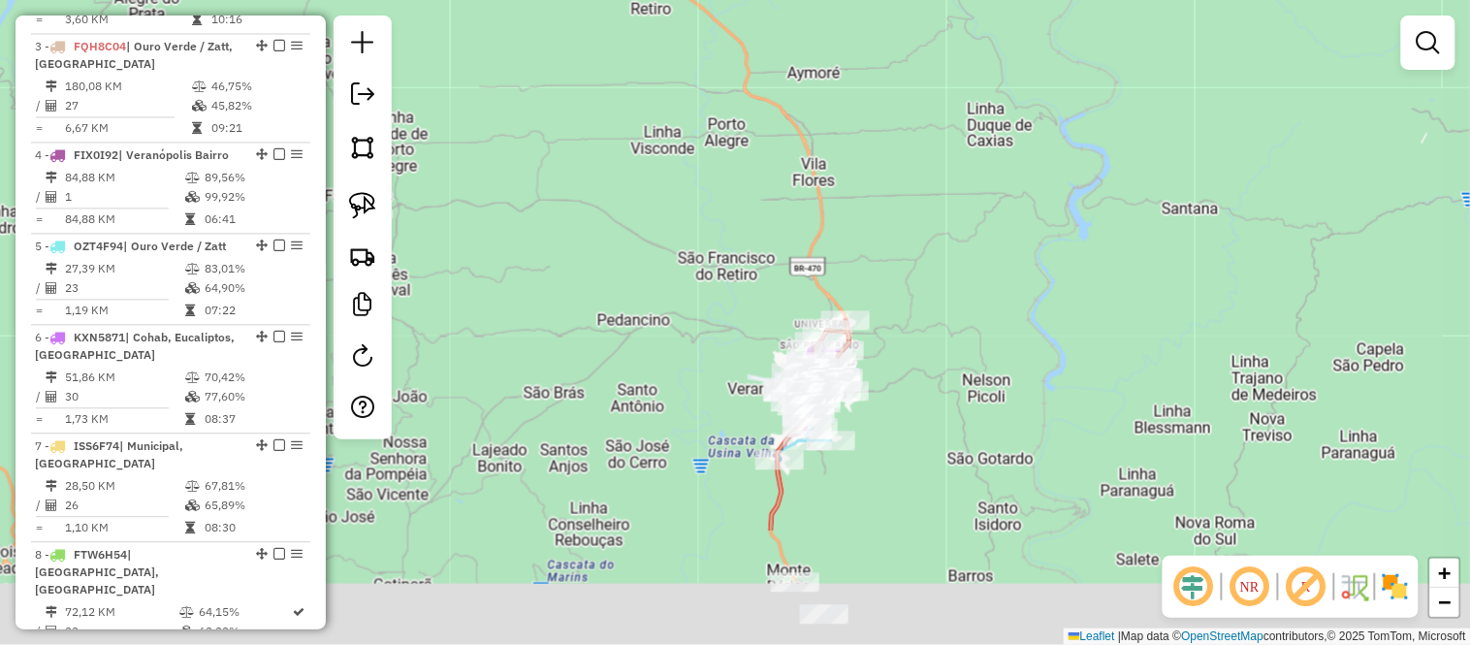
drag, startPoint x: 1013, startPoint y: 473, endPoint x: 1022, endPoint y: 245, distance: 228.0
click at [1022, 245] on div "Janela de atendimento Grade de atendimento Capacidade Transportadoras Veículos …" at bounding box center [735, 322] width 1471 height 645
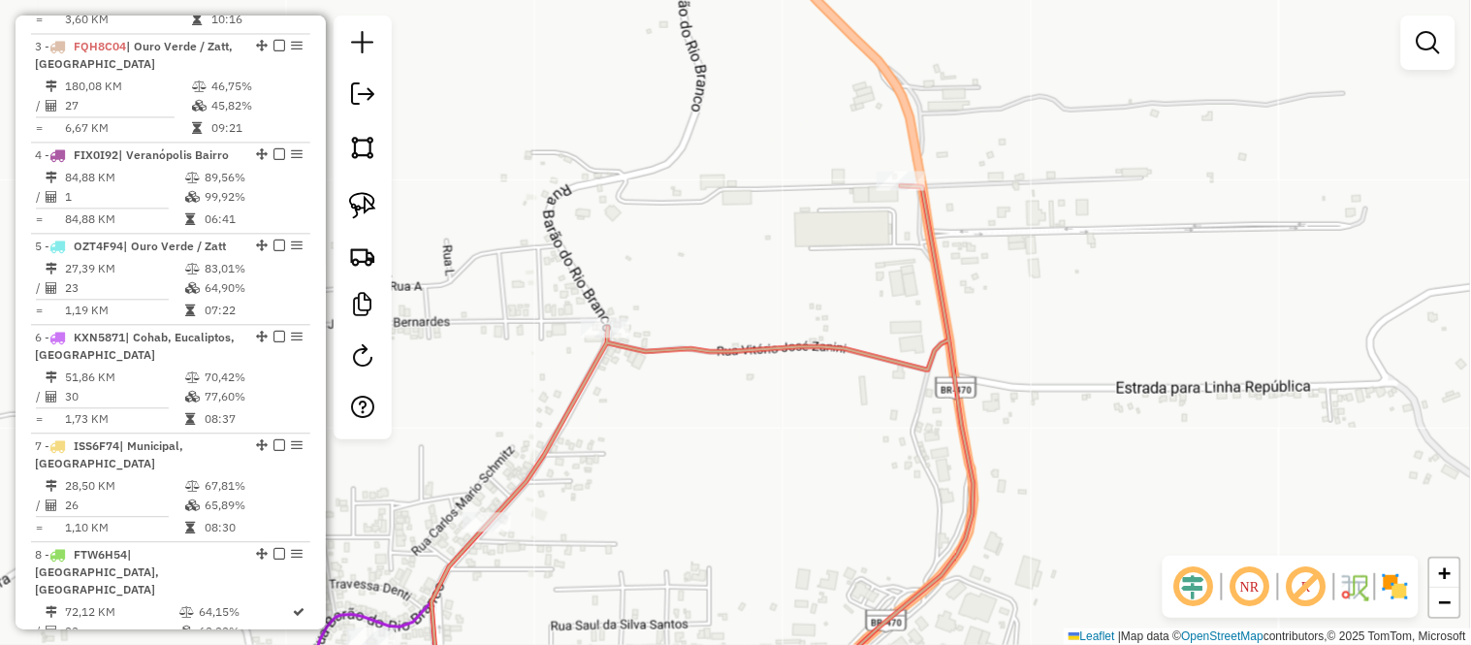
drag, startPoint x: 990, startPoint y: 311, endPoint x: 855, endPoint y: 430, distance: 179.9
click at [855, 438] on div "Janela de atendimento Grade de atendimento Capacidade Transportadoras Veículos …" at bounding box center [735, 322] width 1471 height 645
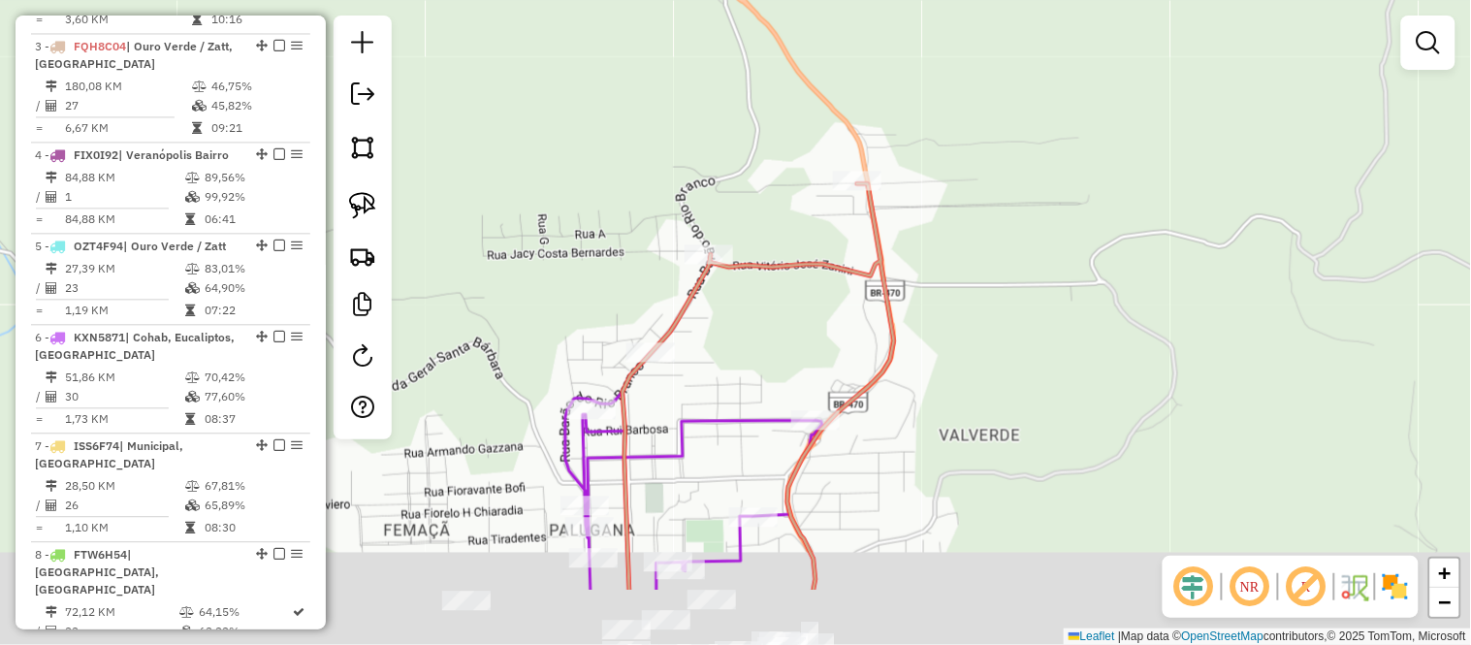
drag, startPoint x: 854, startPoint y: 454, endPoint x: 831, endPoint y: 318, distance: 137.7
click at [831, 318] on div "Janela de atendimento Grade de atendimento Capacidade Transportadoras Veículos …" at bounding box center [735, 322] width 1471 height 645
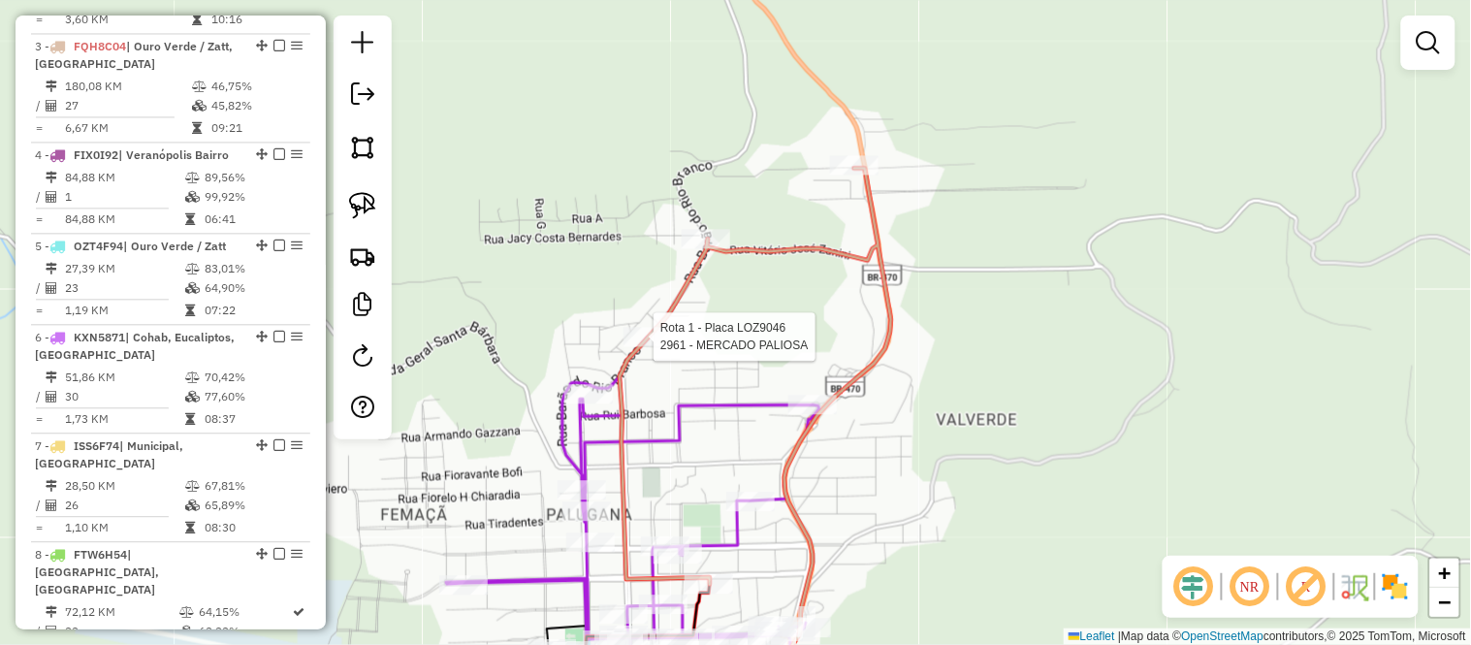
select select "*********"
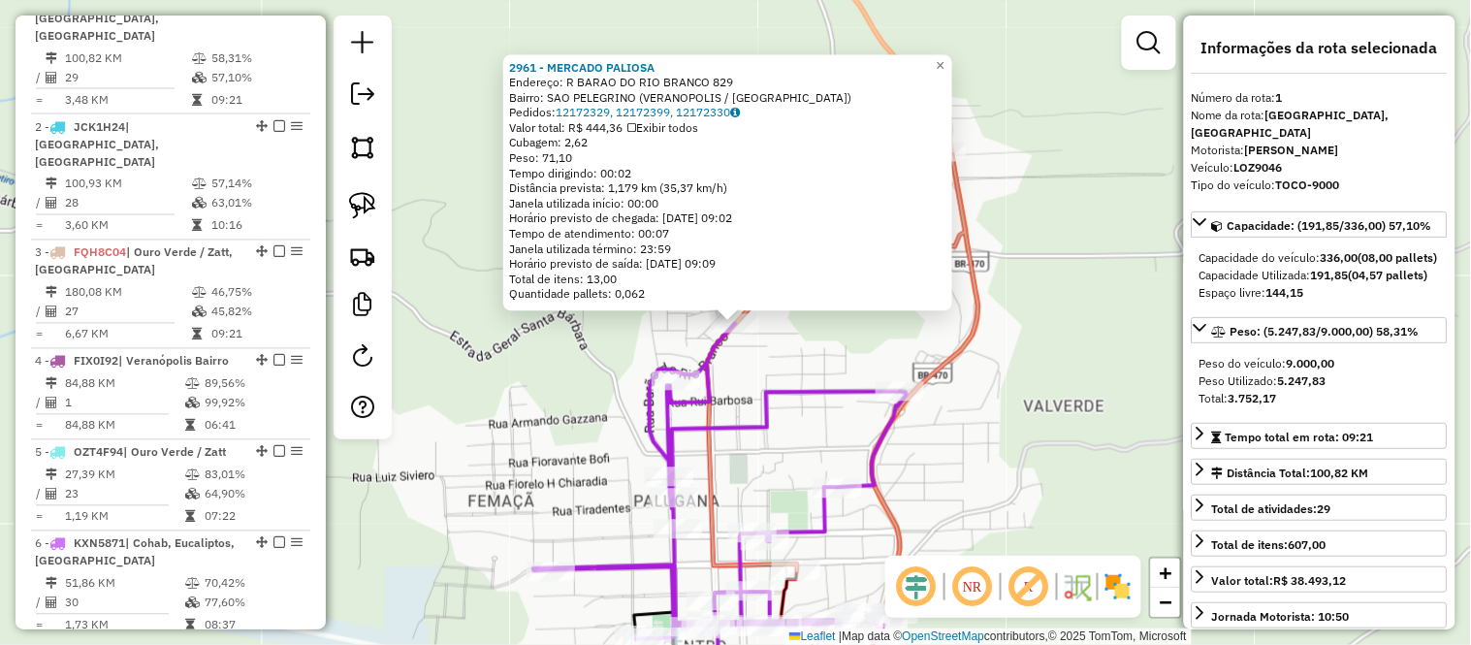
scroll to position [767, 0]
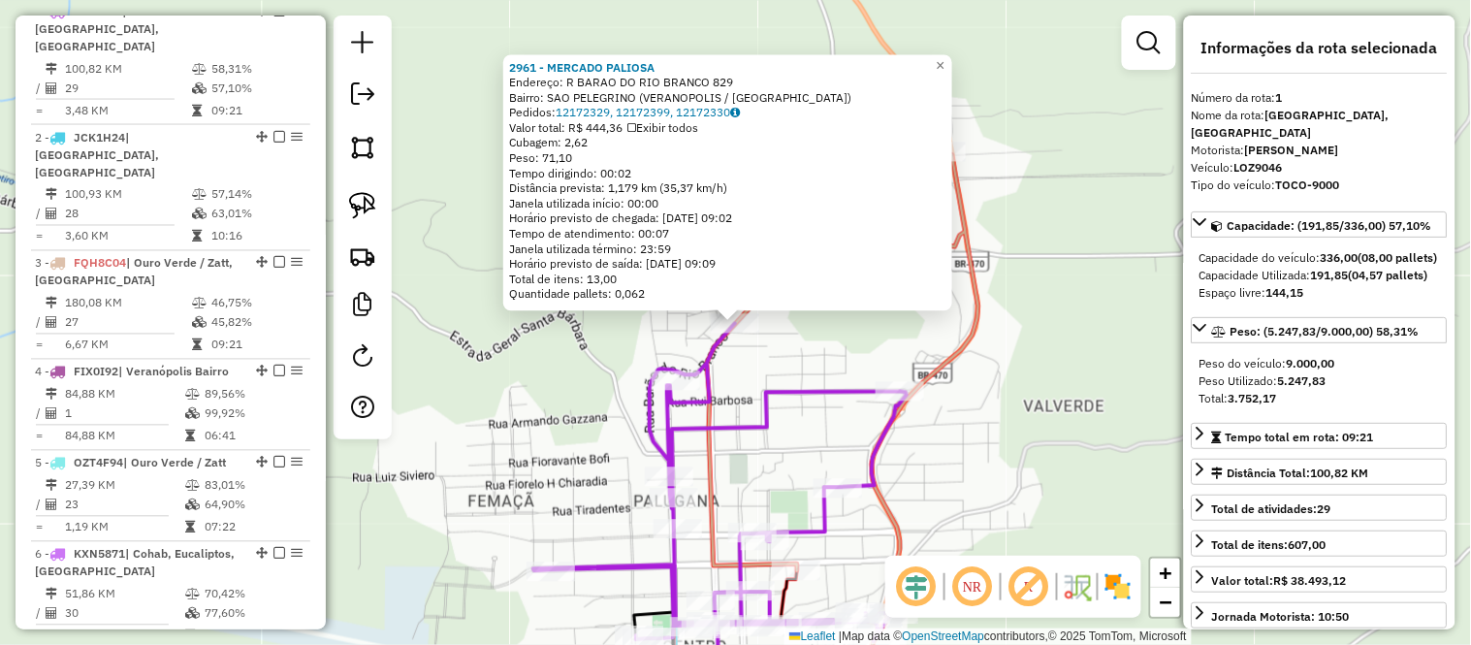
click at [800, 384] on icon at bounding box center [719, 482] width 373 height 318
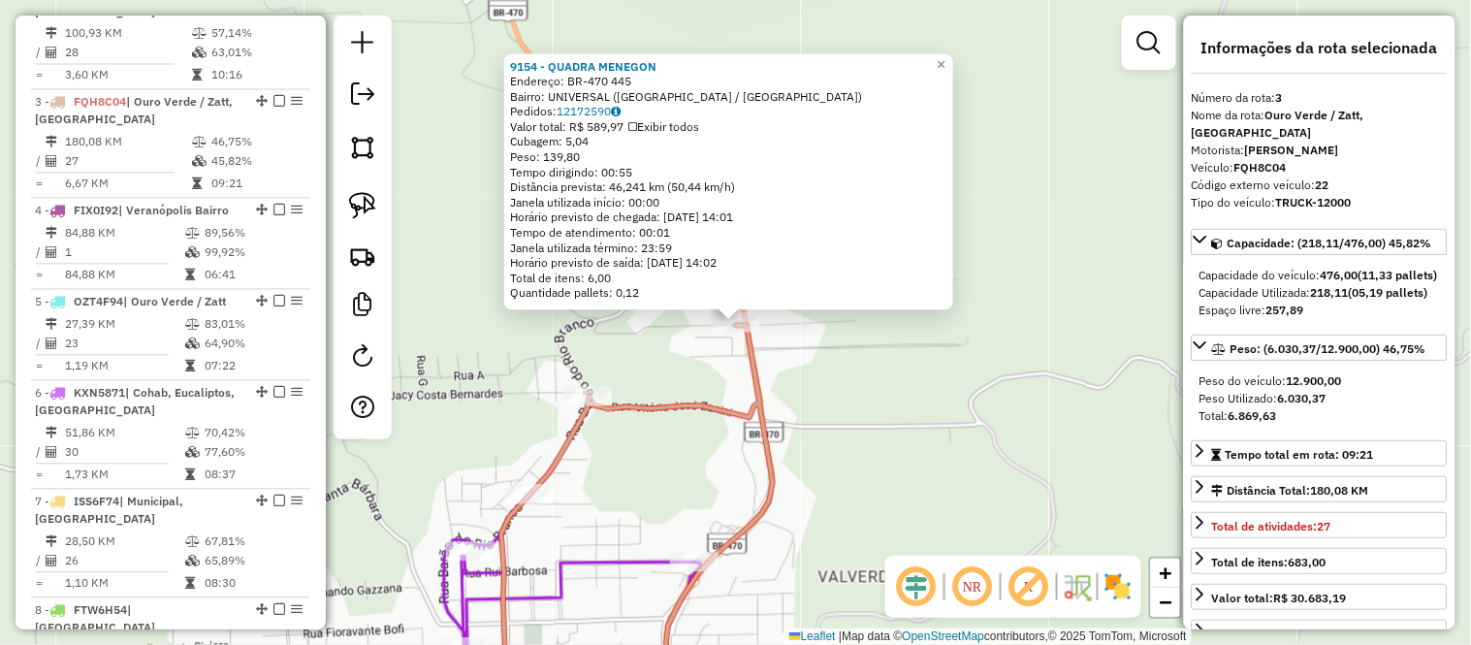
scroll to position [984, 0]
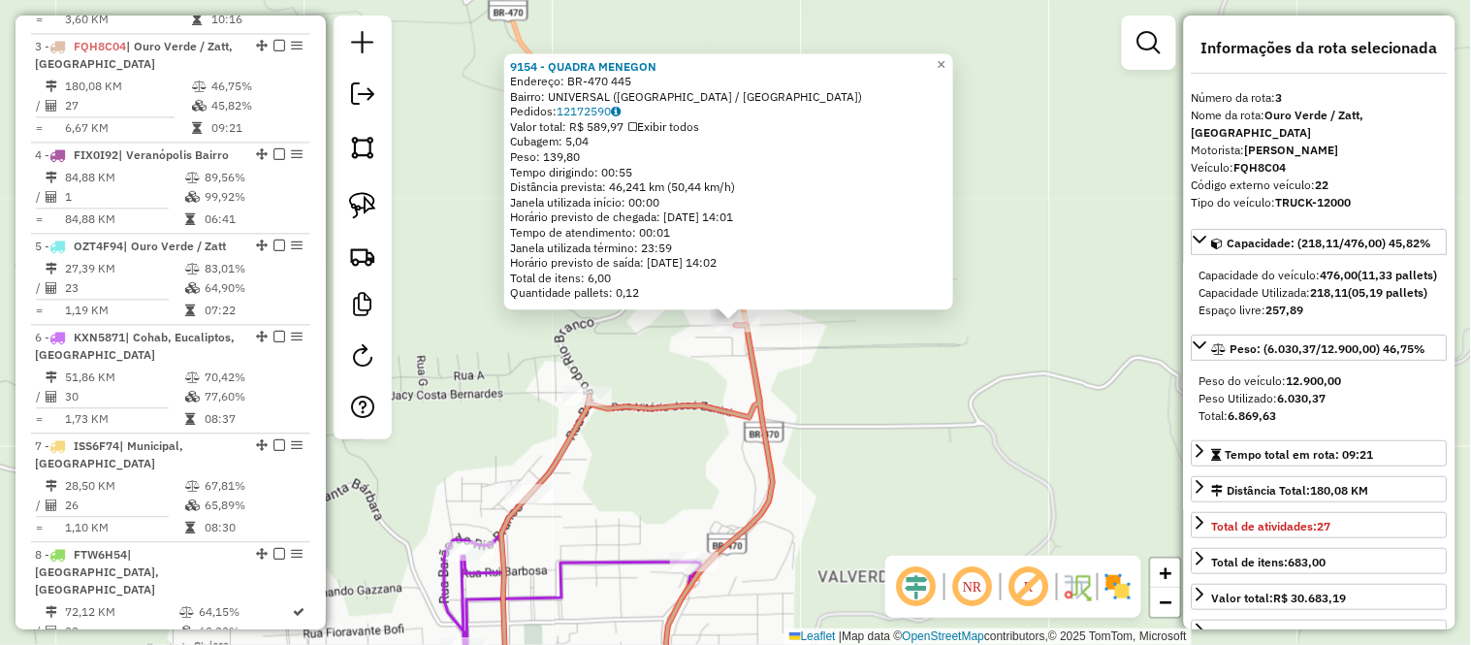
click at [945, 448] on div "9154 - QUADRA MENEGON Endereço: BR-470 445 Bairro: UNIVERSAL (VERANOPOLIS / RS)…" at bounding box center [735, 322] width 1471 height 645
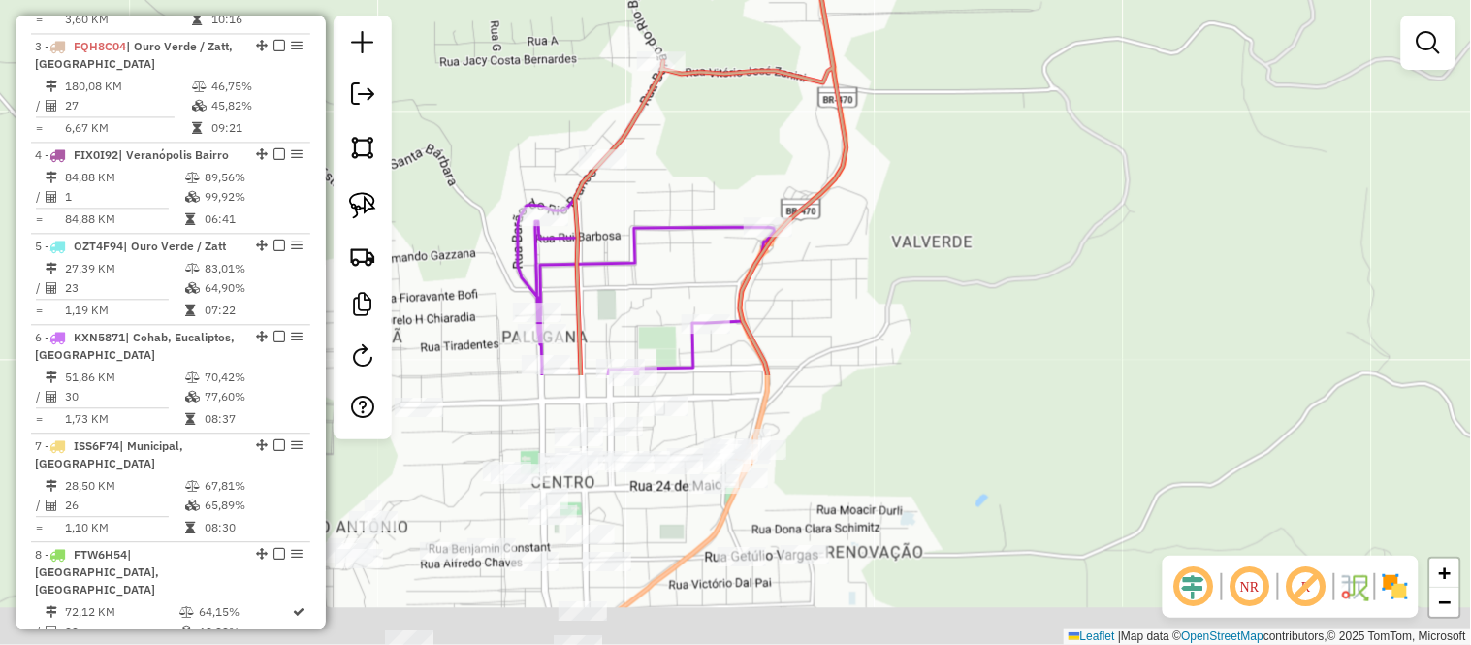
drag, startPoint x: 867, startPoint y: 485, endPoint x: 945, endPoint y: 143, distance: 350.2
click at [945, 143] on div "Janela de atendimento Grade de atendimento Capacidade Transportadoras Veículos …" at bounding box center [735, 322] width 1471 height 645
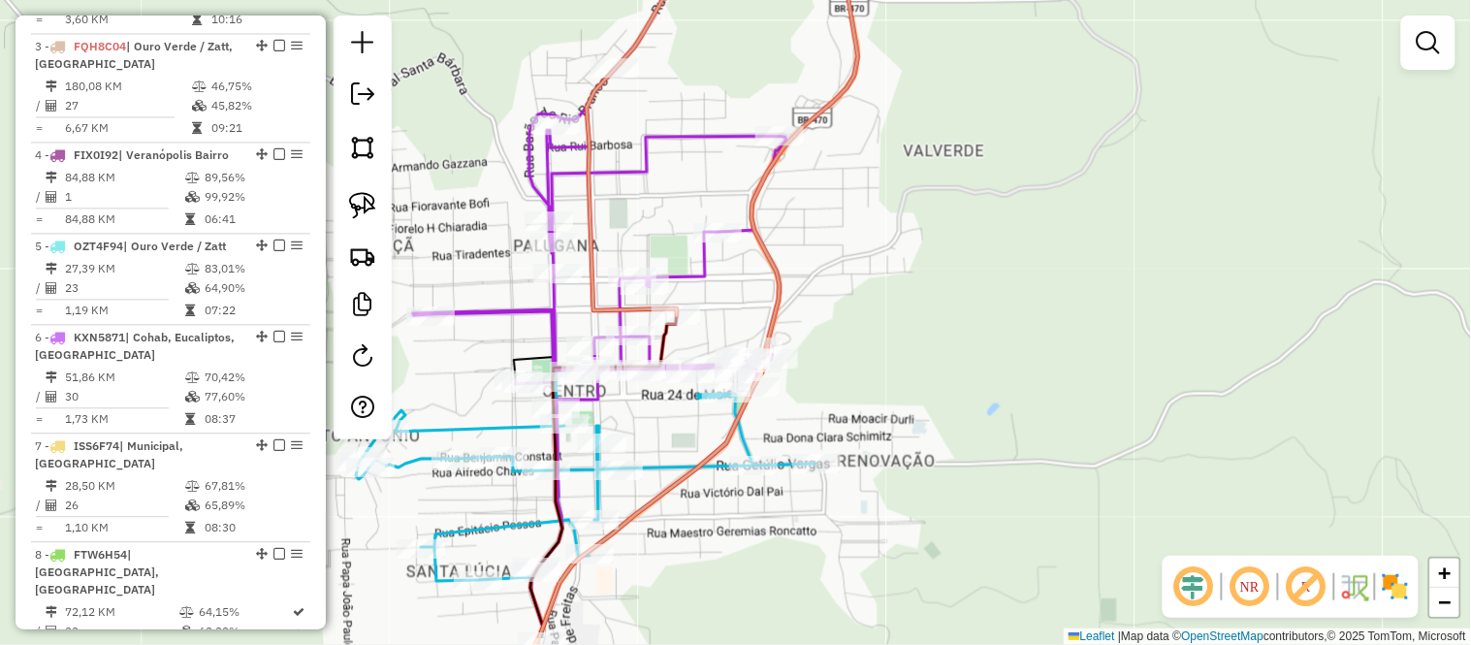
drag, startPoint x: 911, startPoint y: 287, endPoint x: 919, endPoint y: 214, distance: 73.1
click at [919, 214] on div "Janela de atendimento Grade de atendimento Capacidade Transportadoras Veículos …" at bounding box center [735, 322] width 1471 height 645
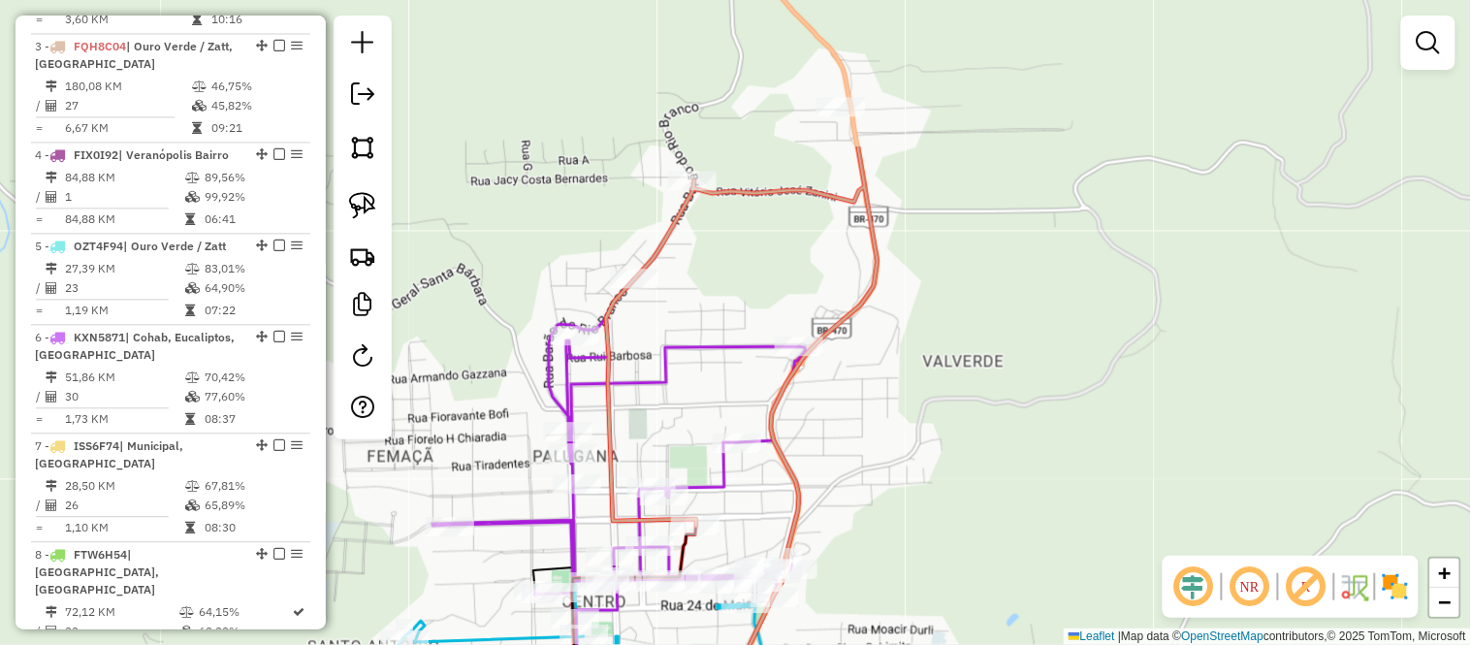
drag, startPoint x: 865, startPoint y: 127, endPoint x: 878, endPoint y: 375, distance: 248.6
click at [878, 375] on div "Janela de atendimento Grade de atendimento Capacidade Transportadoras Veículos …" at bounding box center [735, 322] width 1471 height 645
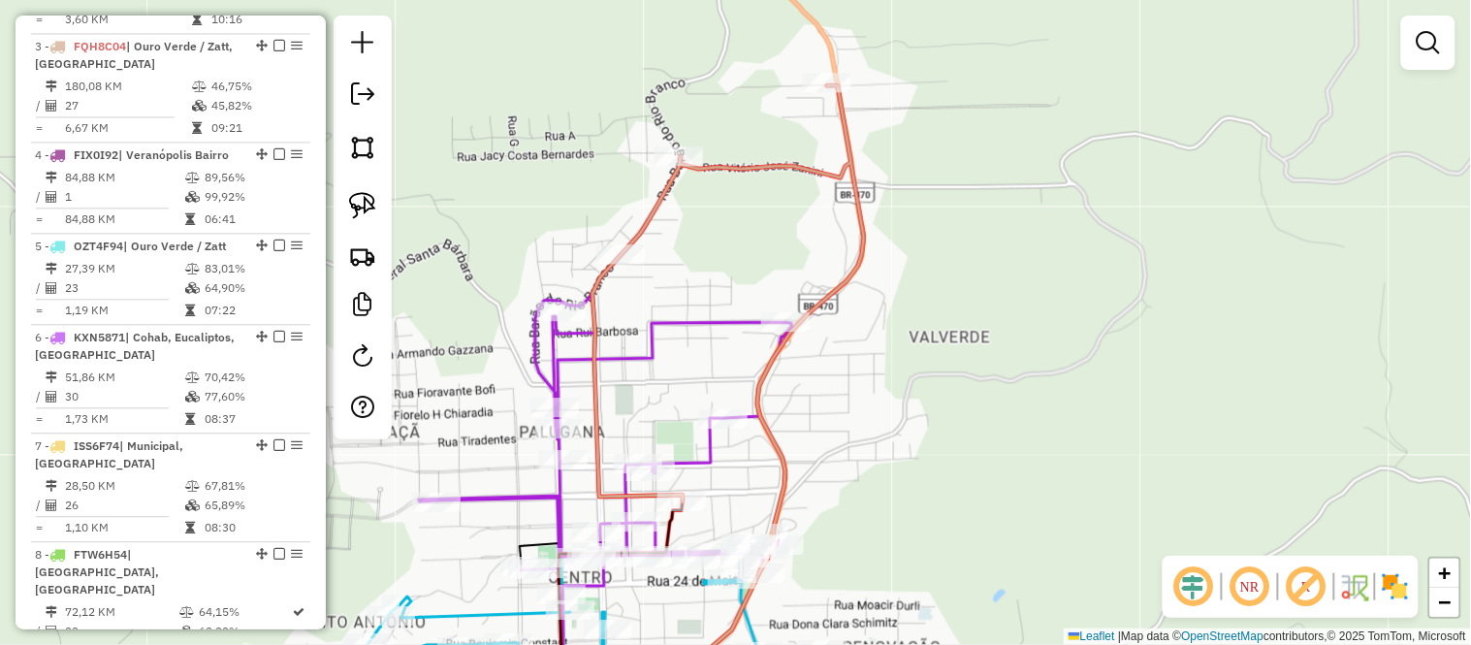
drag, startPoint x: 764, startPoint y: 299, endPoint x: 750, endPoint y: 237, distance: 63.5
click at [750, 237] on div "Janela de atendimento Grade de atendimento Capacidade Transportadoras Veículos …" at bounding box center [735, 322] width 1471 height 645
select select "*********"
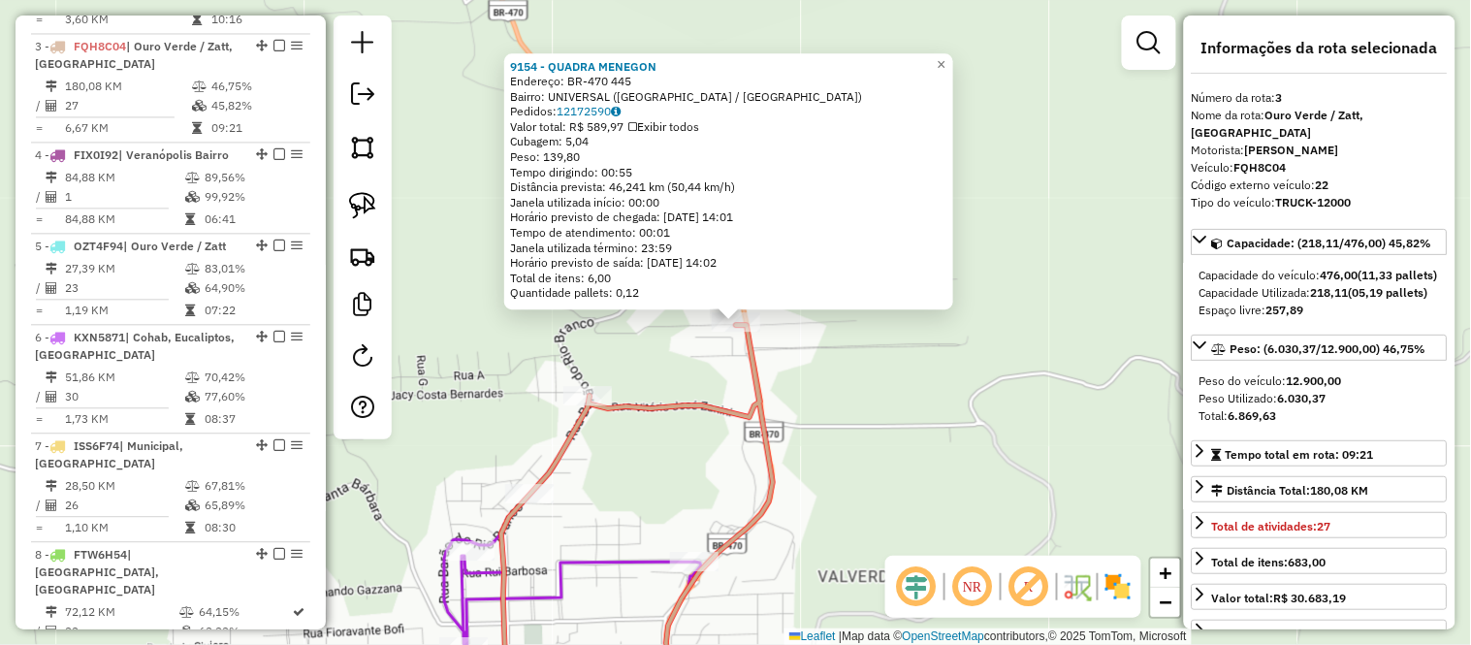
click at [1055, 489] on div "9154 - QUADRA MENEGON Endereço: BR-470 445 Bairro: UNIVERSAL (VERANOPOLIS / RS)…" at bounding box center [735, 322] width 1471 height 645
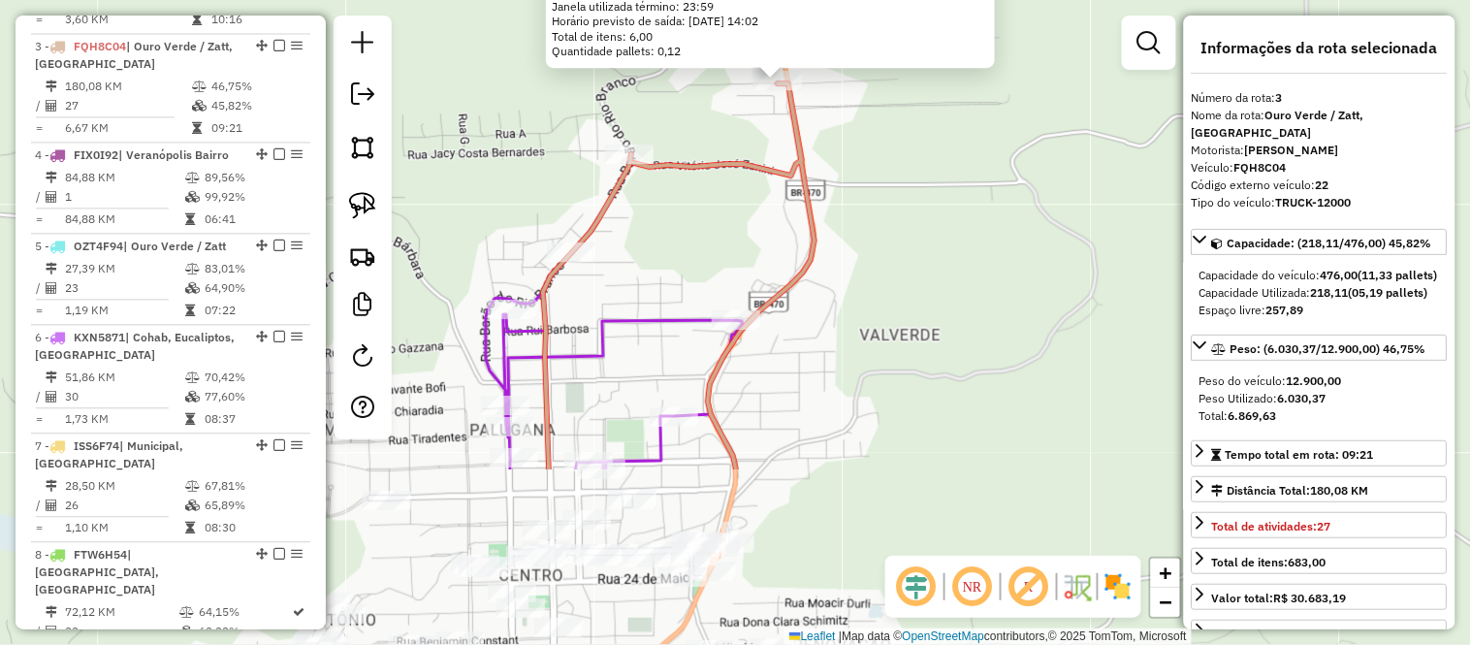
drag, startPoint x: 894, startPoint y: 478, endPoint x: 941, endPoint y: 235, distance: 247.9
click at [941, 235] on div "9154 - QUADRA MENEGON Endereço: BR-470 445 Bairro: UNIVERSAL (VERANOPOLIS / RS)…" at bounding box center [735, 322] width 1471 height 645
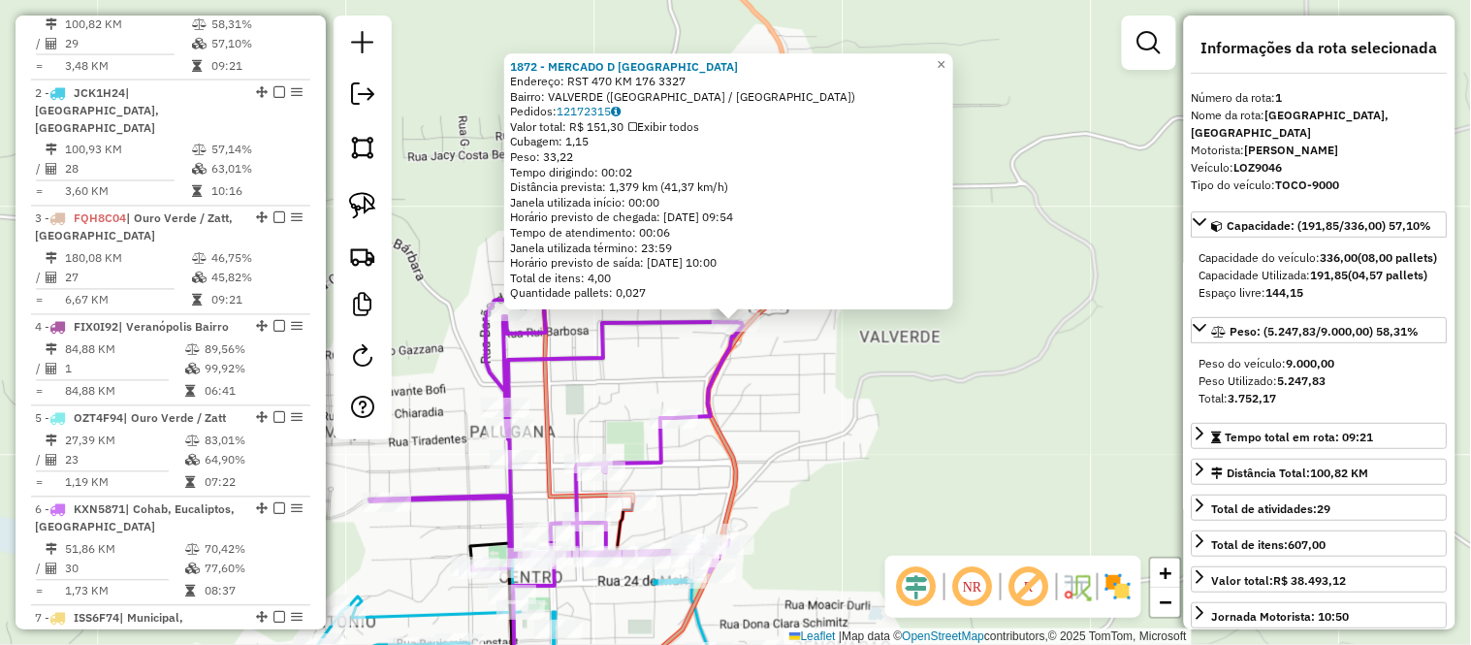
scroll to position [767, 0]
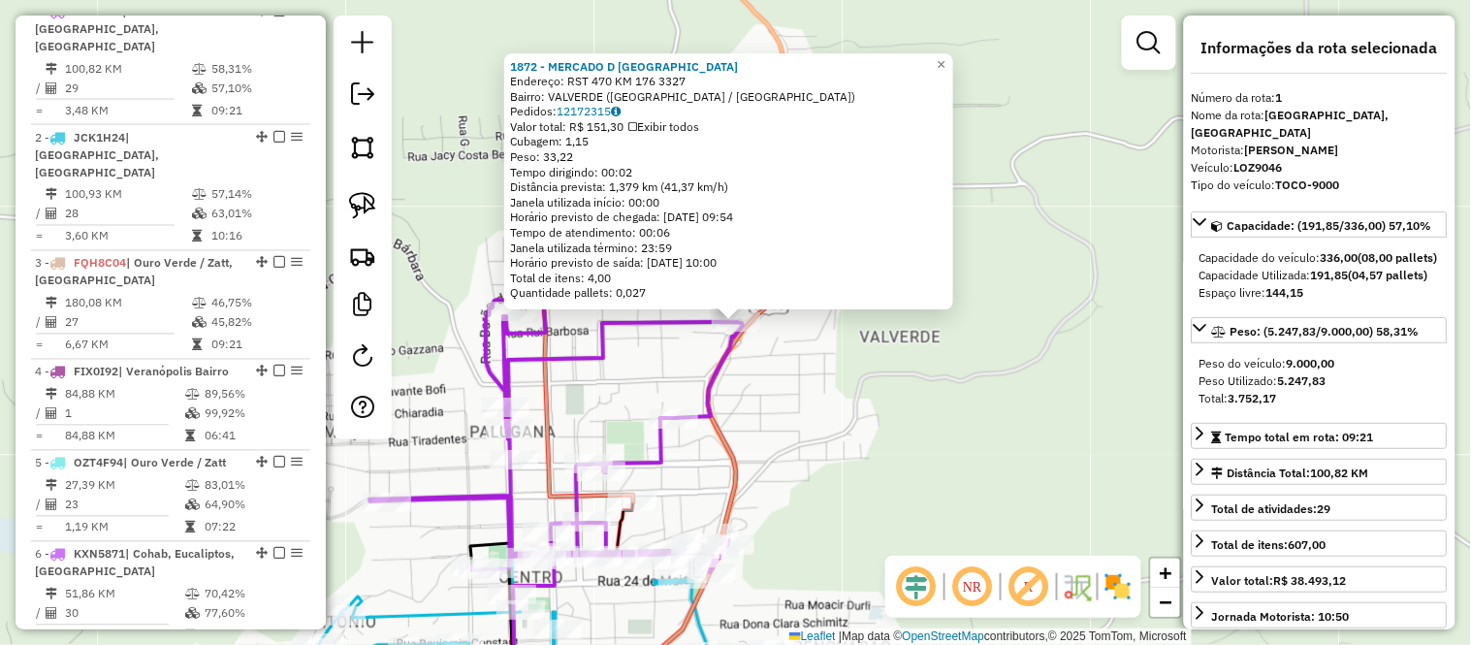
click at [941, 485] on div "1872 - MERCADO D ITALIA Endereço: RST 470 KM 176 3327 Bairro: VALVERDE (VERANOP…" at bounding box center [735, 322] width 1471 height 645
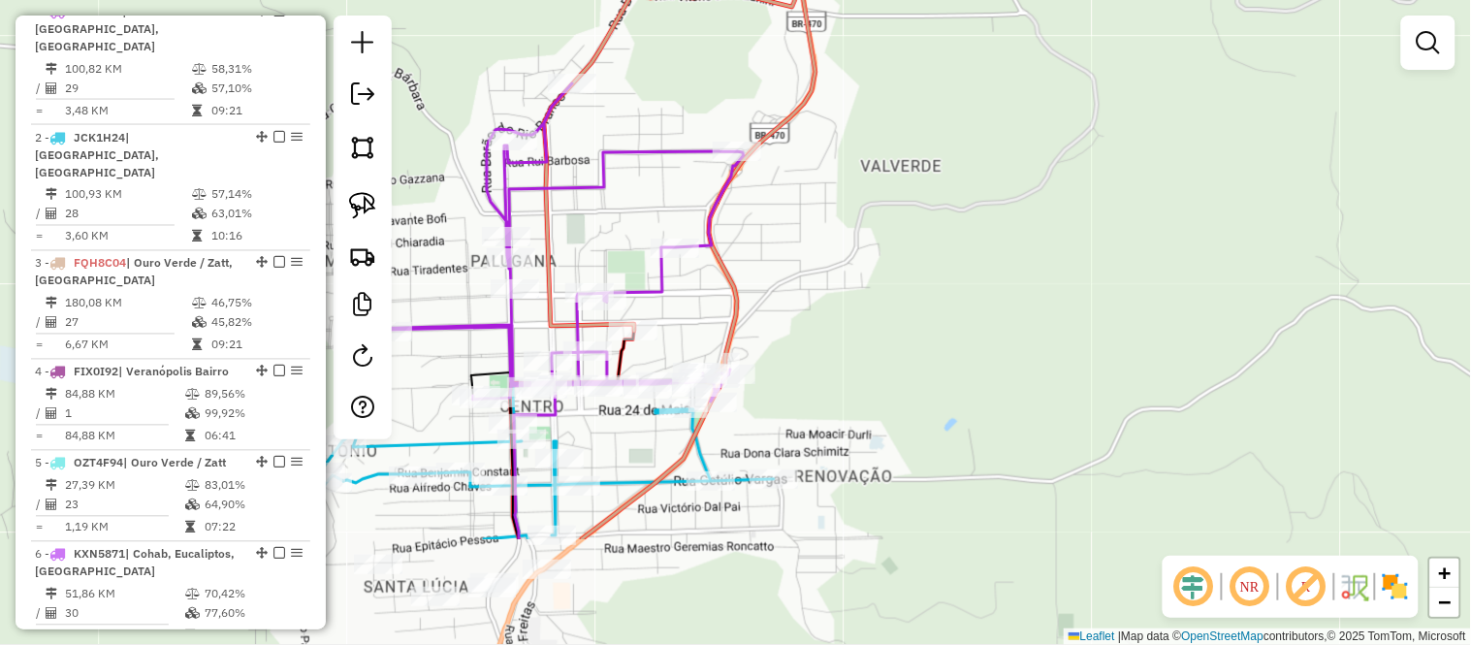
drag, startPoint x: 879, startPoint y: 465, endPoint x: 888, endPoint y: 258, distance: 207.7
click at [888, 258] on div "Janela de atendimento Grade de atendimento Capacidade Transportadoras Veículos …" at bounding box center [735, 322] width 1471 height 645
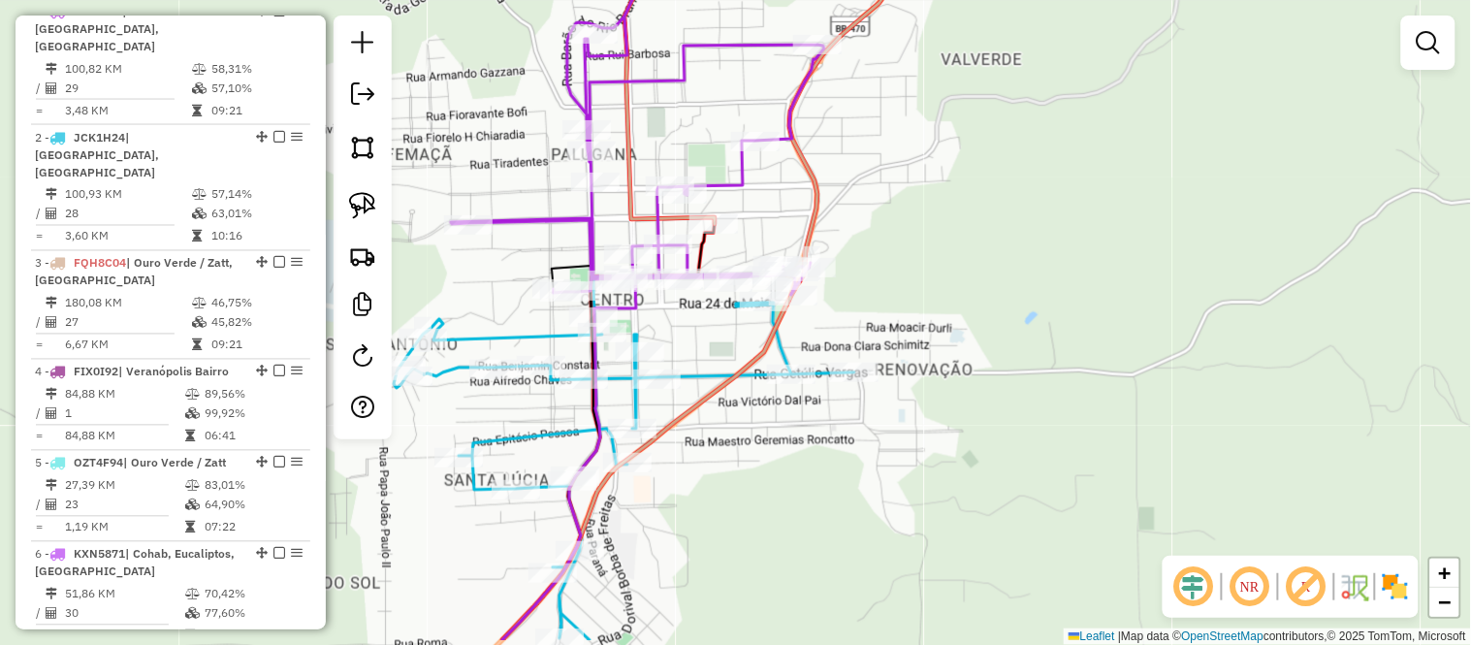
drag, startPoint x: 845, startPoint y: 297, endPoint x: 989, endPoint y: 170, distance: 191.6
click at [989, 170] on div "Janela de atendimento Grade de atendimento Capacidade Transportadoras Veículos …" at bounding box center [735, 322] width 1471 height 645
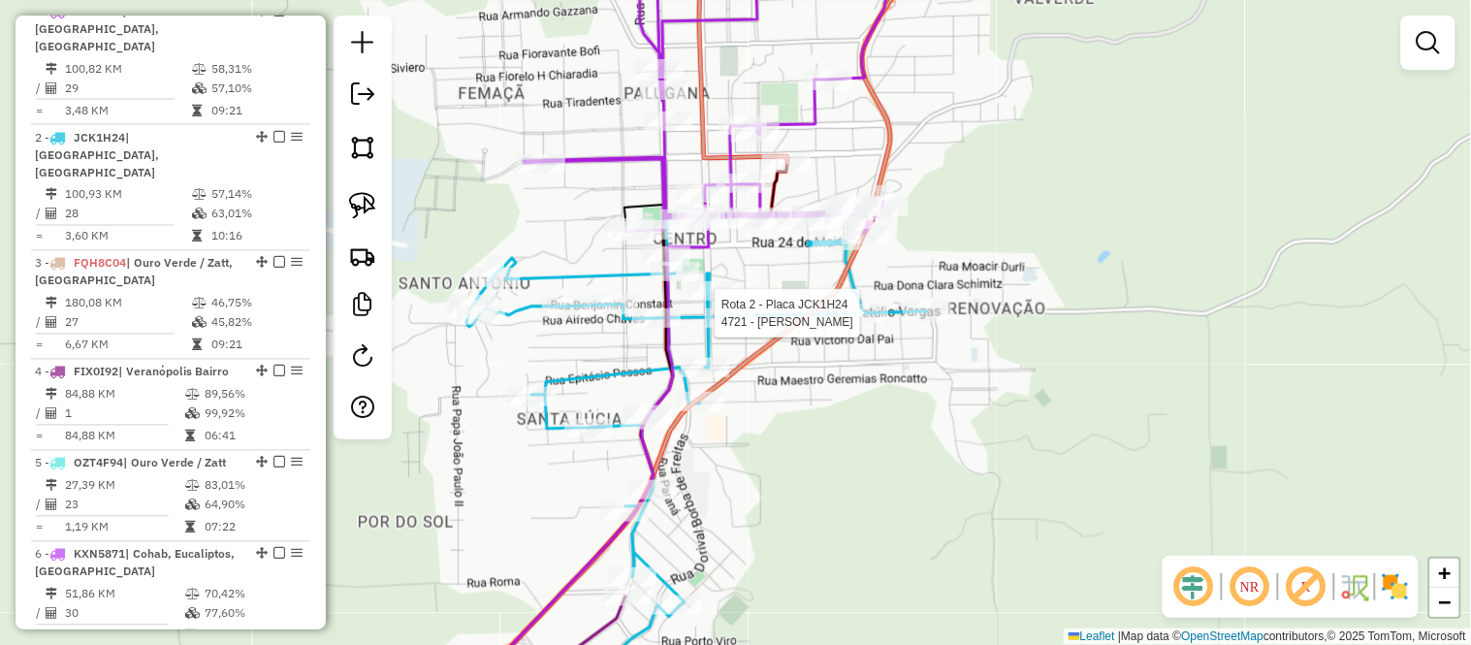
select select "*********"
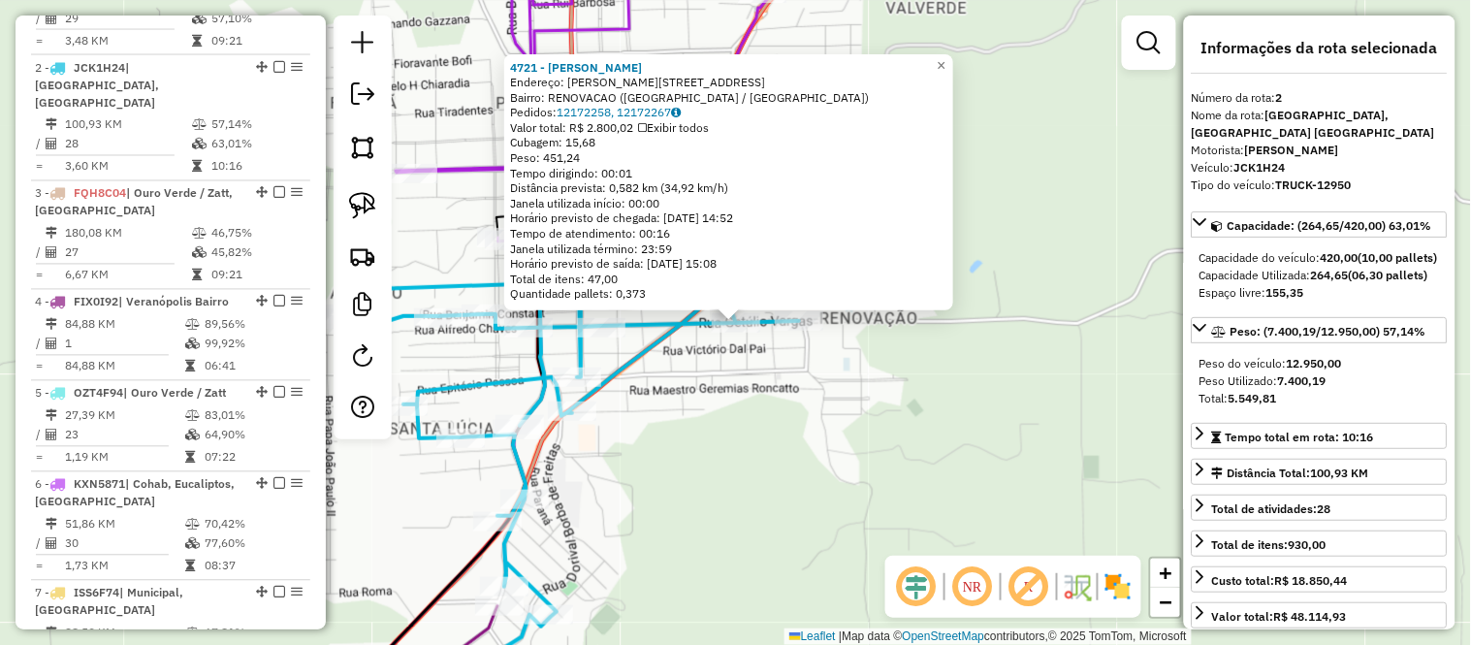
scroll to position [875, 0]
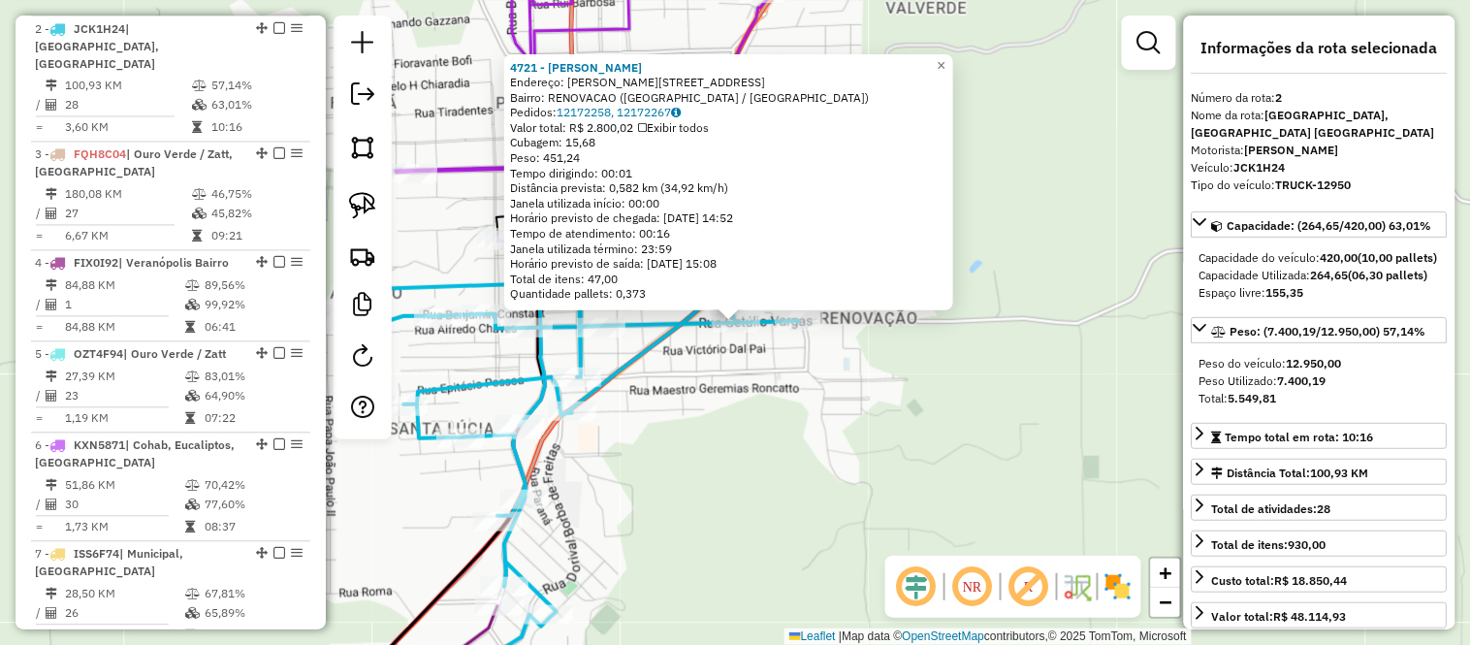
drag, startPoint x: 786, startPoint y: 461, endPoint x: 797, endPoint y: 449, distance: 15.8
click at [787, 461] on div "4721 - BAR CREMONINI Endereço: R CASTRO ALVES 185 Bairro: RENOVACAO (VERANOPOLI…" at bounding box center [735, 322] width 1471 height 645
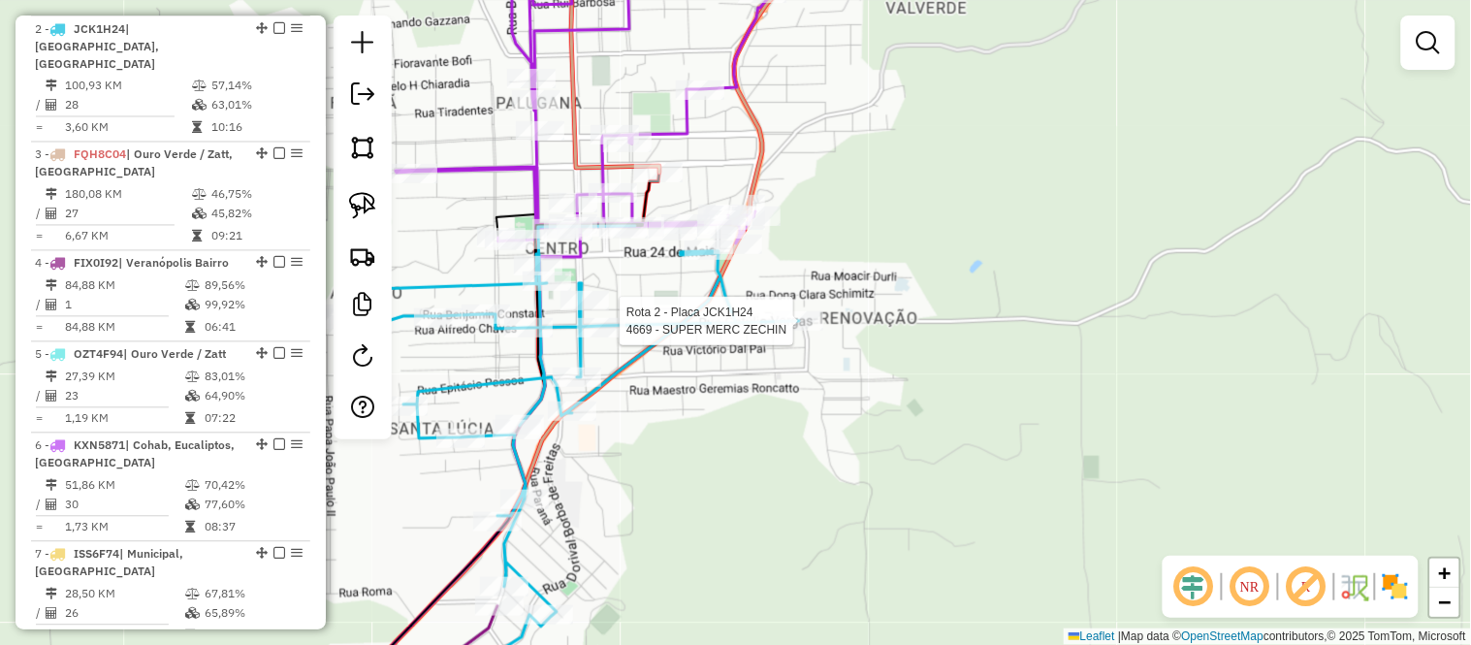
select select "*********"
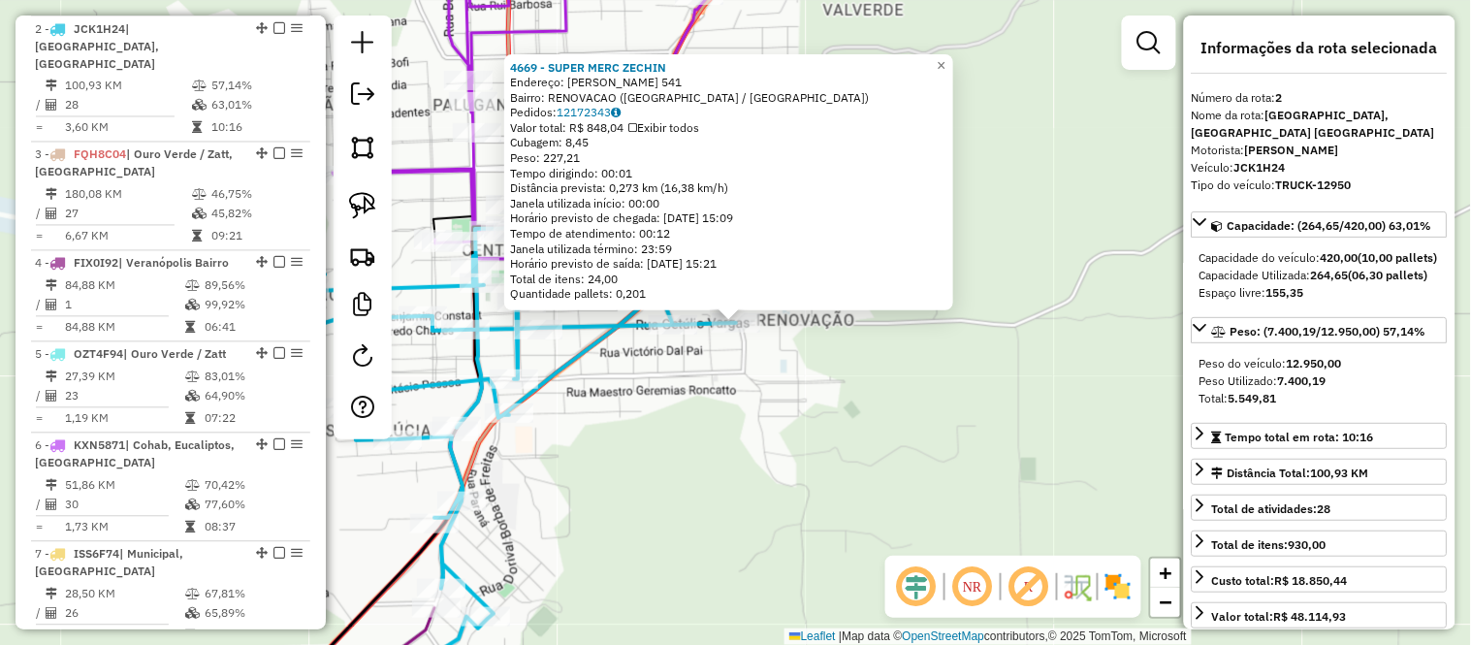
click at [718, 423] on div "4669 - SUPER MERC ZECHIN Endereço: GETULIO VARGAS 541 Bairro: RENOVACAO (VERANO…" at bounding box center [735, 322] width 1471 height 645
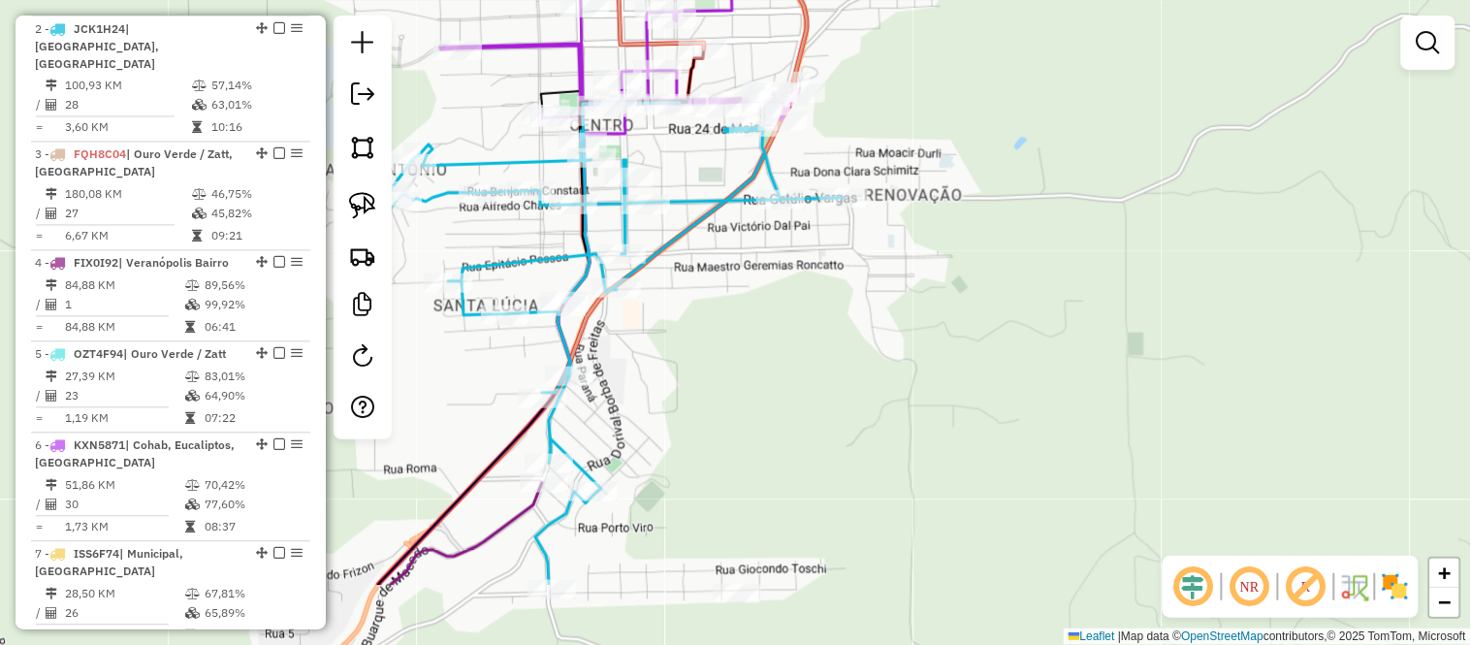
drag, startPoint x: 683, startPoint y: 499, endPoint x: 884, endPoint y: 279, distance: 298.5
click at [884, 279] on div "Janela de atendimento Grade de atendimento Capacidade Transportadoras Veículos …" at bounding box center [735, 322] width 1471 height 645
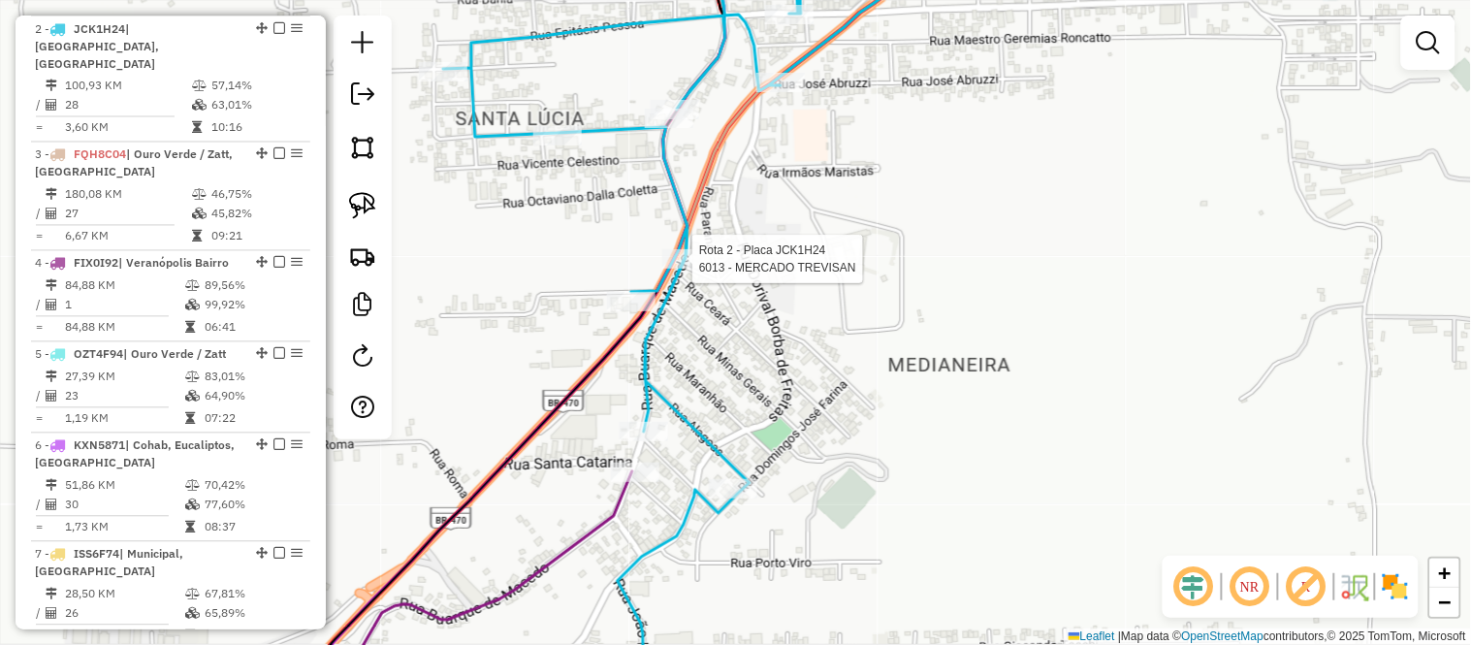
select select "*********"
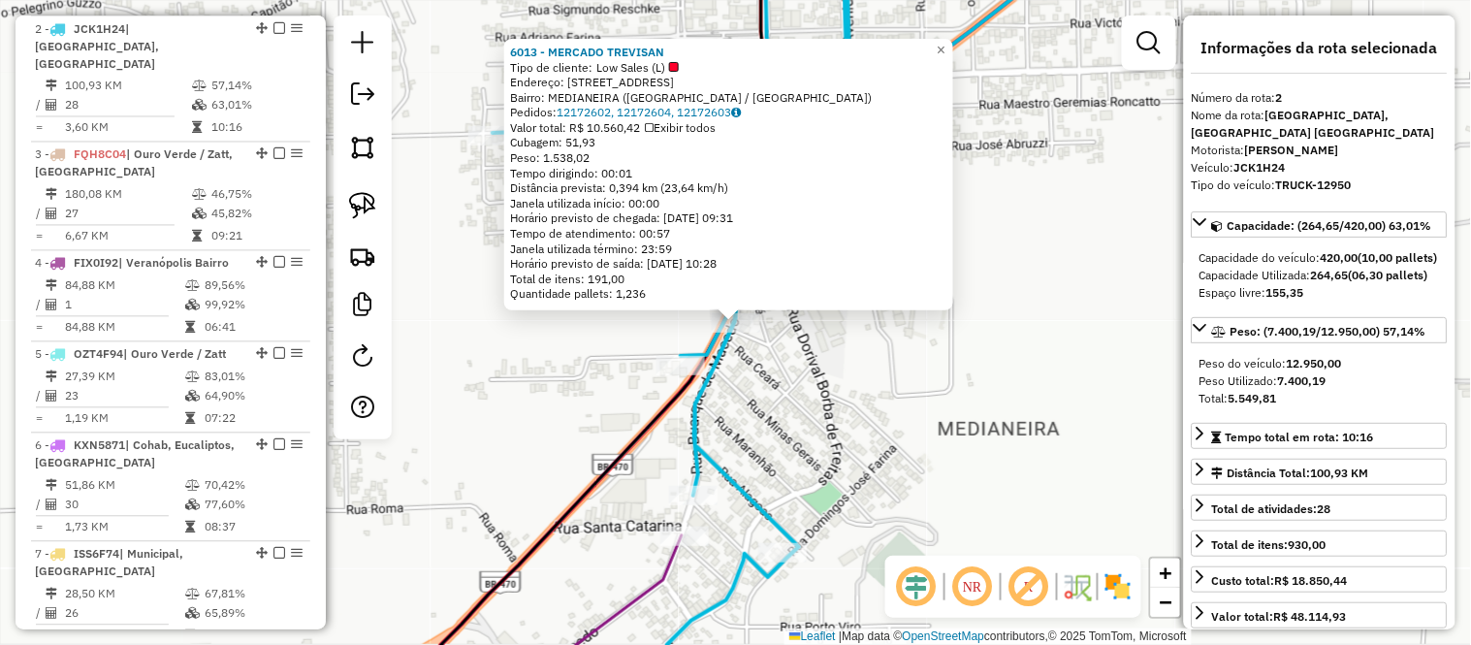
click at [839, 361] on div "6013 - MERCADO TREVISAN Tipo de cliente: Low Sales (L) Endereço: Rua Buarque Ma…" at bounding box center [735, 322] width 1471 height 645
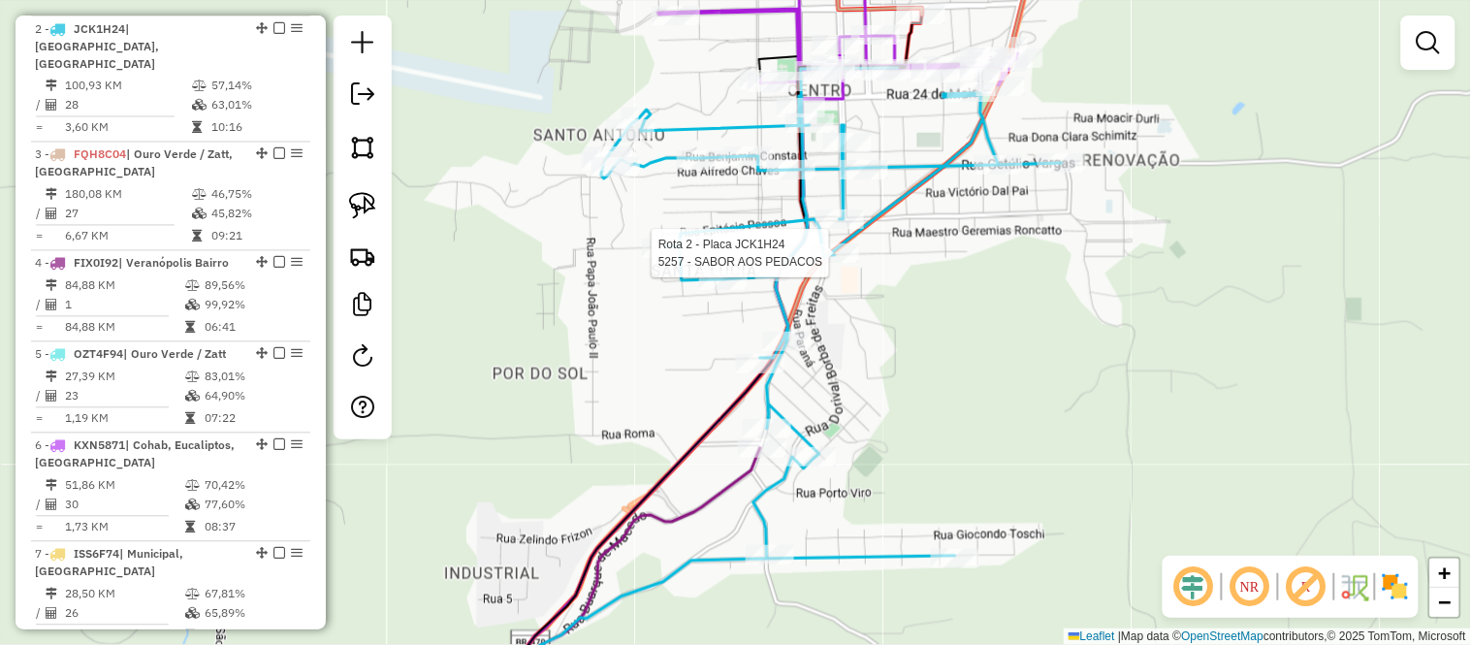
click at [838, 263] on div at bounding box center [835, 252] width 48 height 19
select select "*********"
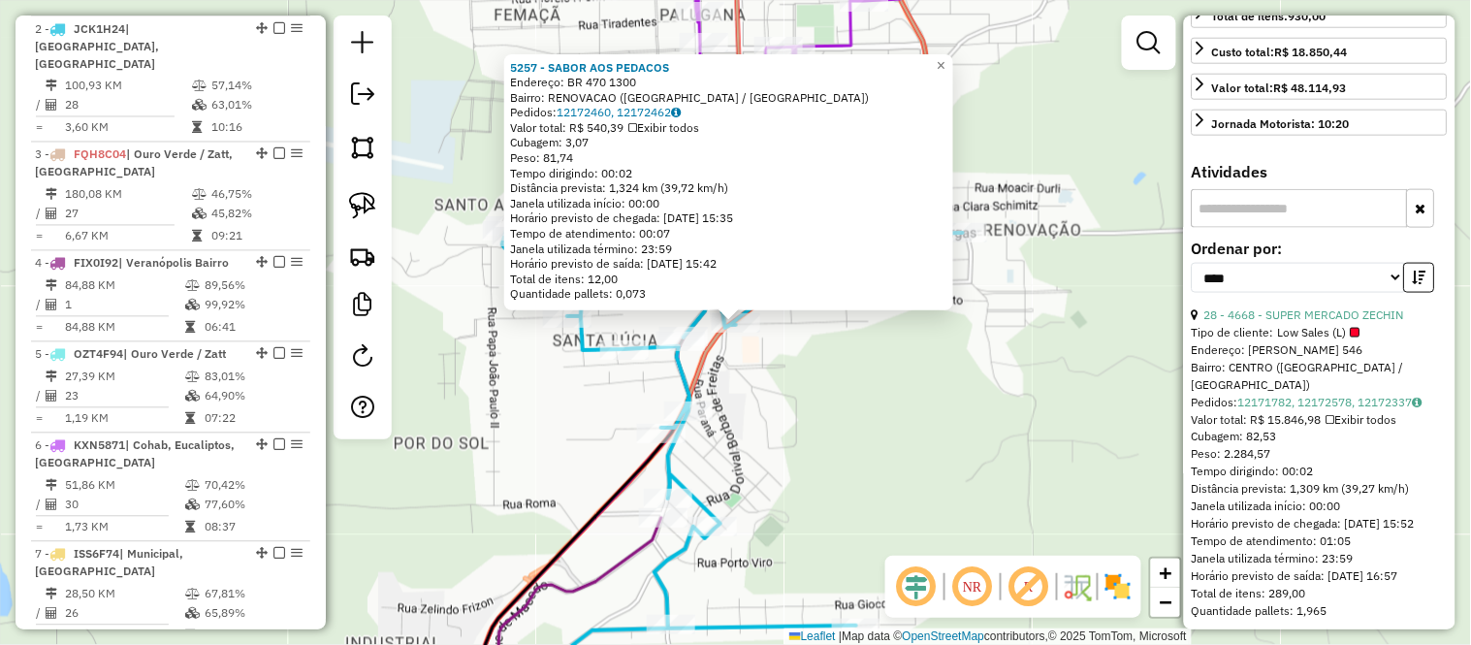
scroll to position [538, 0]
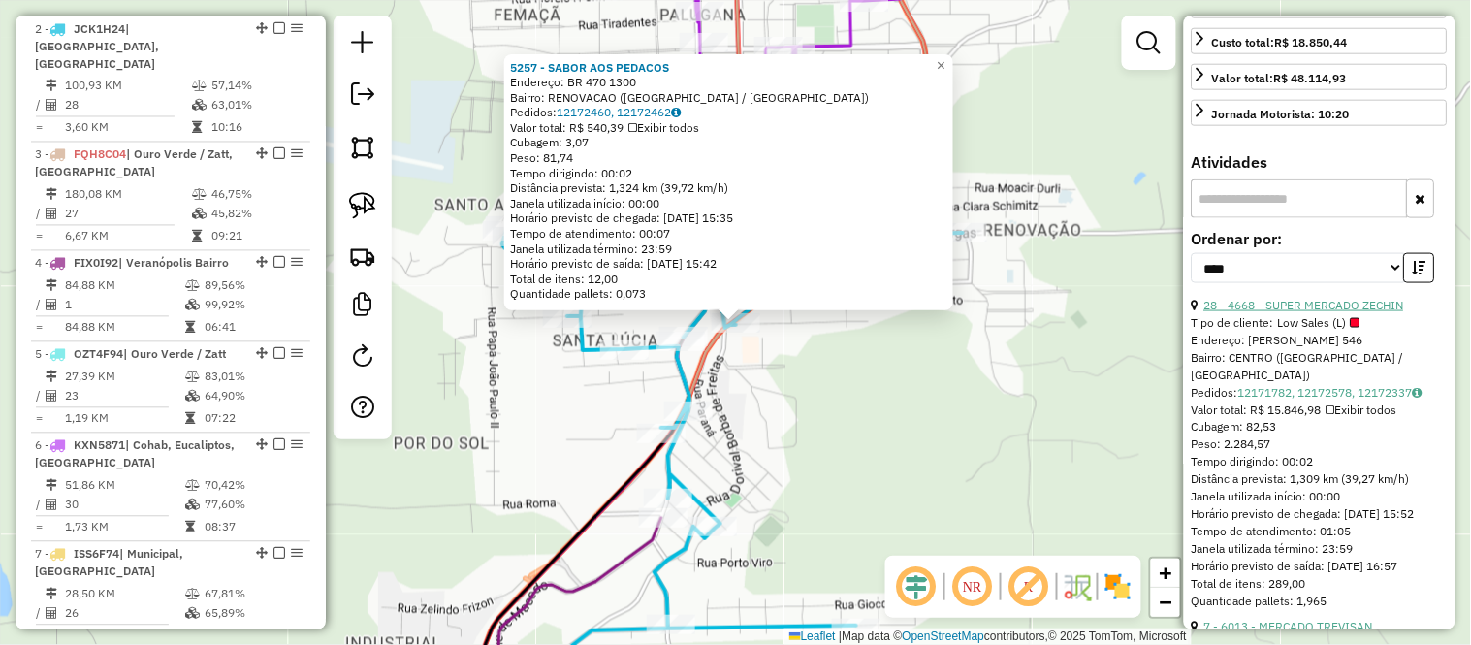
click at [1296, 312] on link "28 - 4668 - SUPER MERCADO ZECHIN" at bounding box center [1304, 305] width 200 height 15
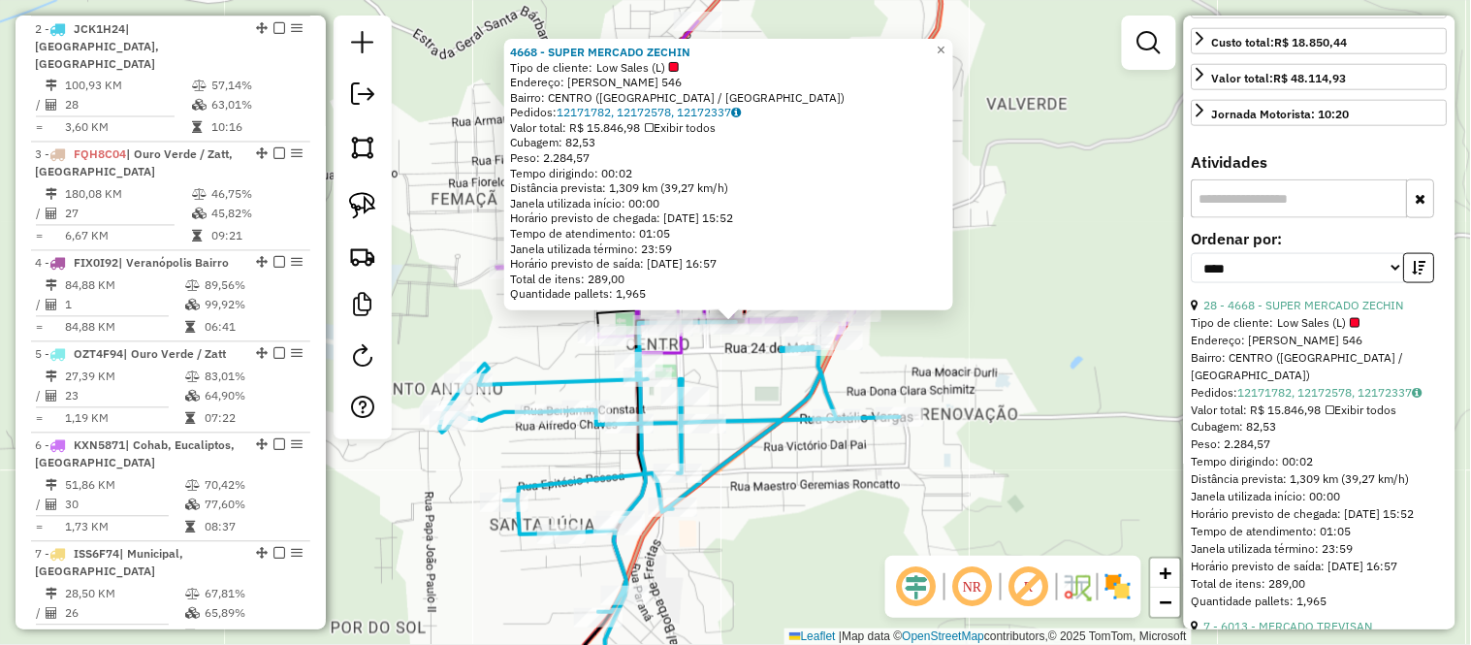
click at [817, 478] on div "4668 - SUPER MERCADO ZECHIN Tipo de cliente: Low Sales (L) Endereço: JULIO DE C…" at bounding box center [735, 322] width 1471 height 645
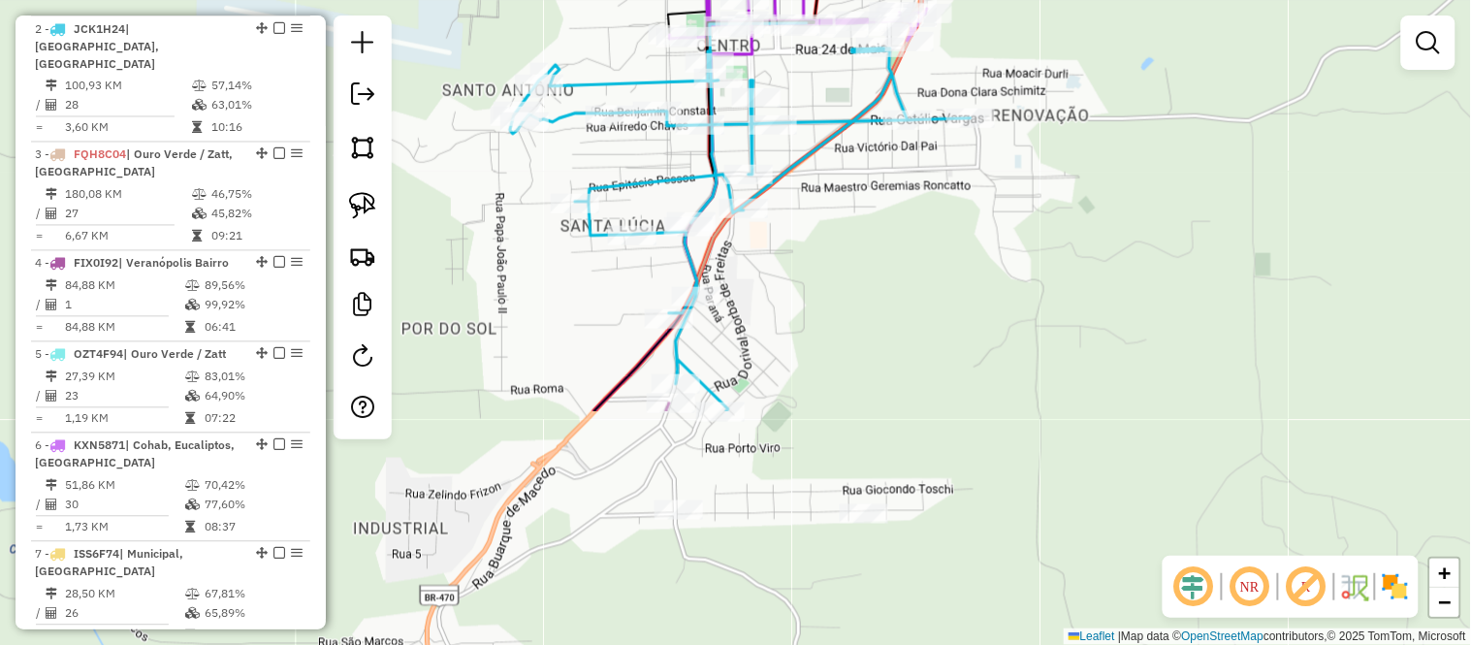
drag, startPoint x: 796, startPoint y: 527, endPoint x: 880, endPoint y: 208, distance: 329.9
click at [878, 210] on div "Janela de atendimento Grade de atendimento Capacidade Transportadoras Veículos …" at bounding box center [735, 322] width 1471 height 645
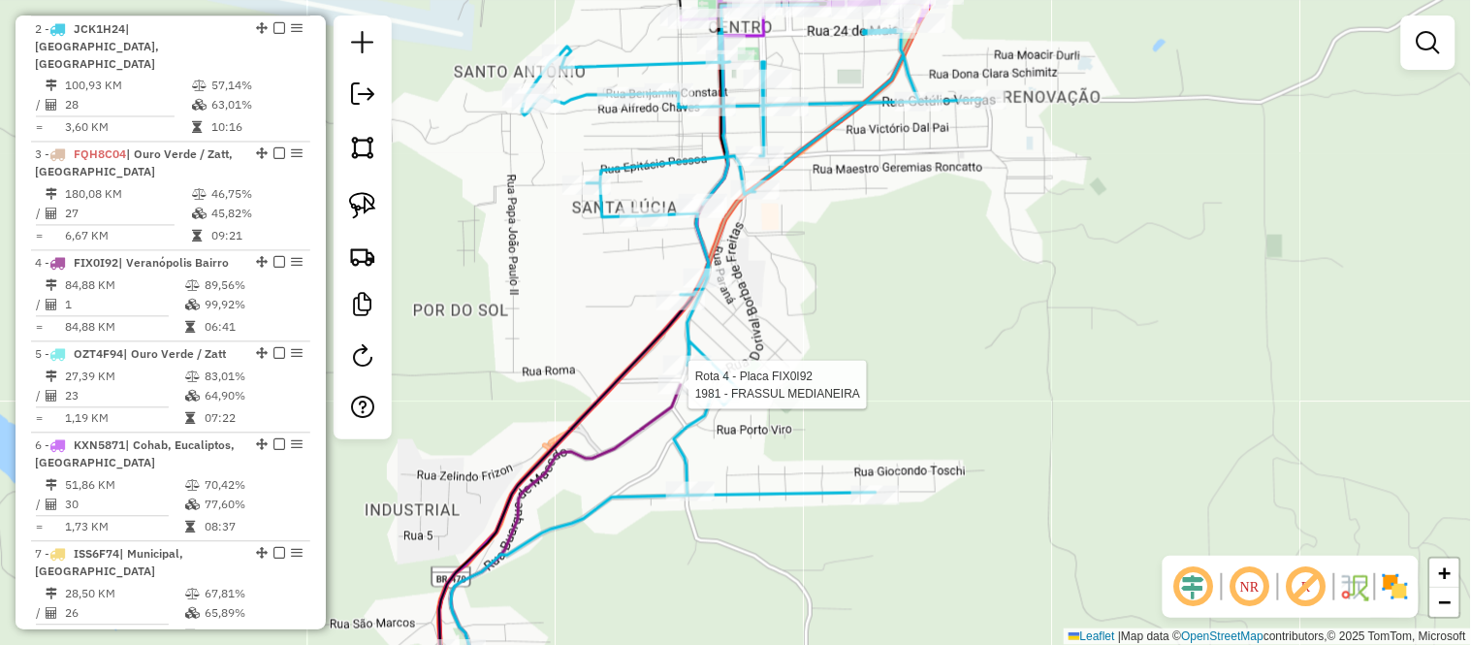
select select "*********"
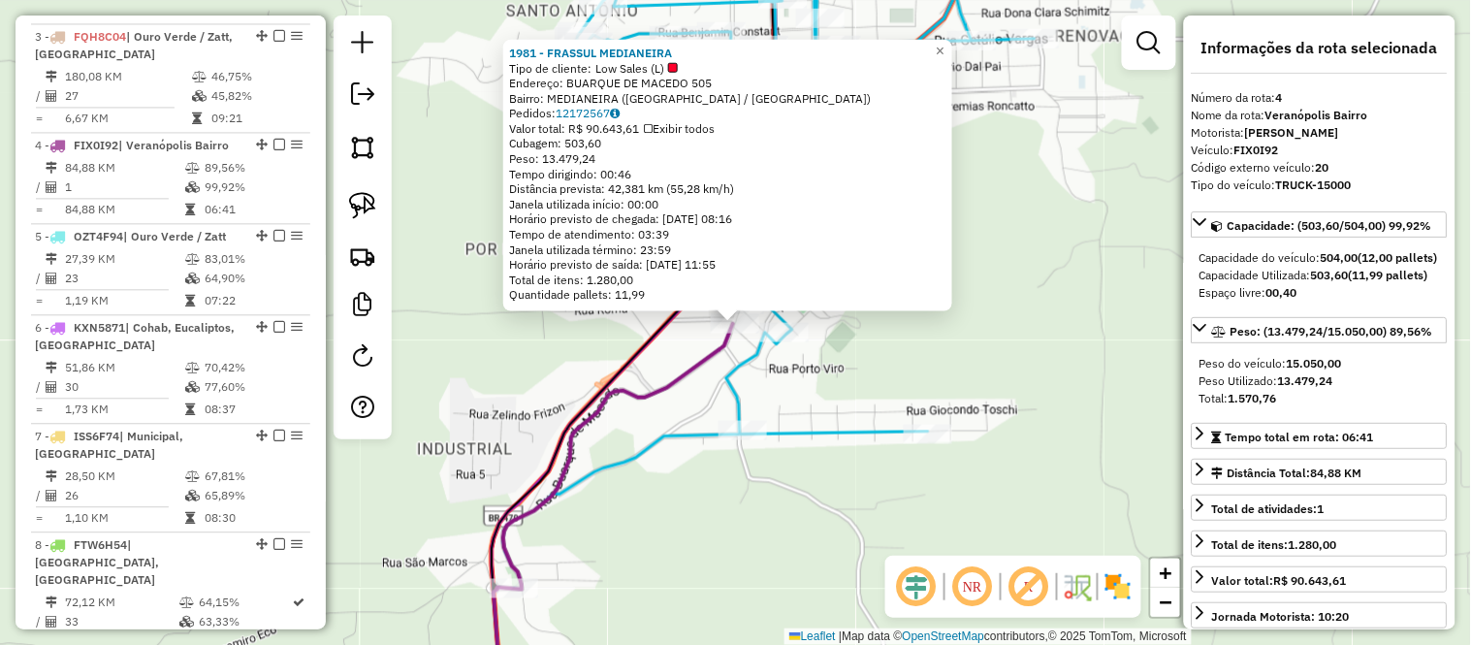
scroll to position [1092, 0]
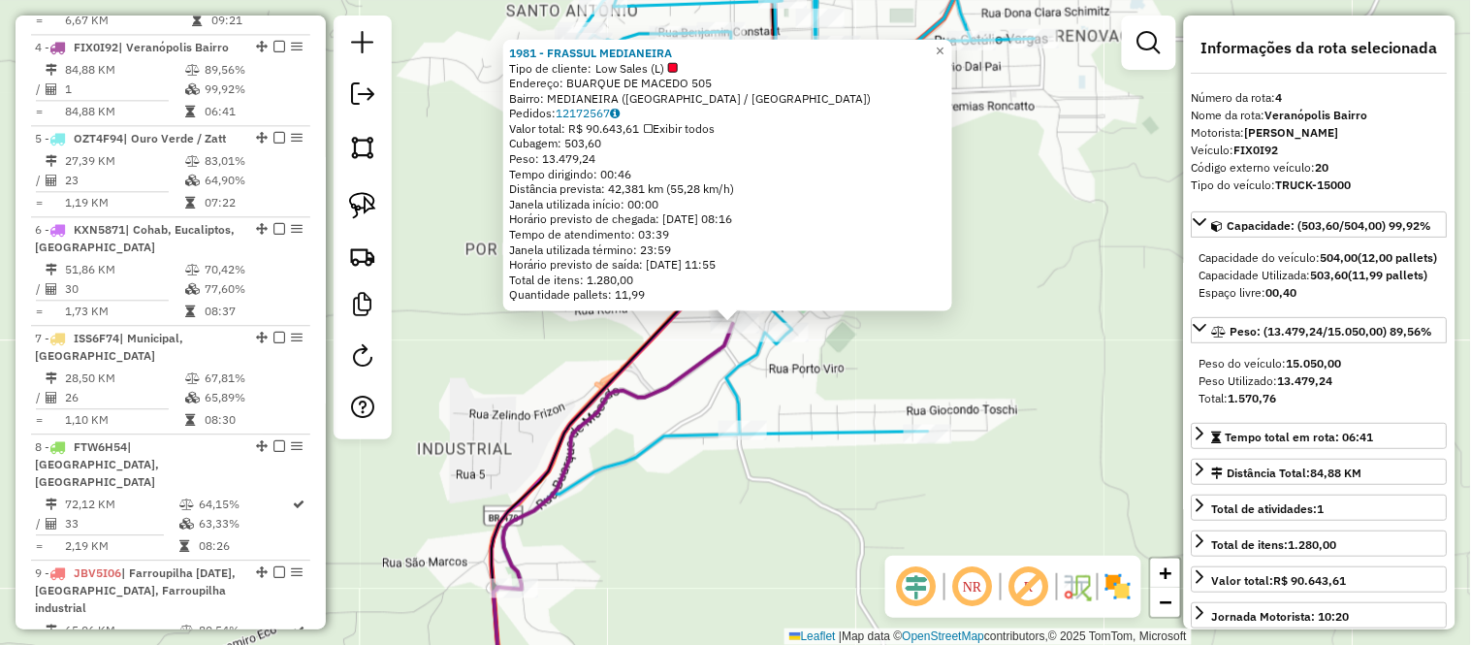
click at [700, 356] on icon at bounding box center [612, 517] width 239 height 387
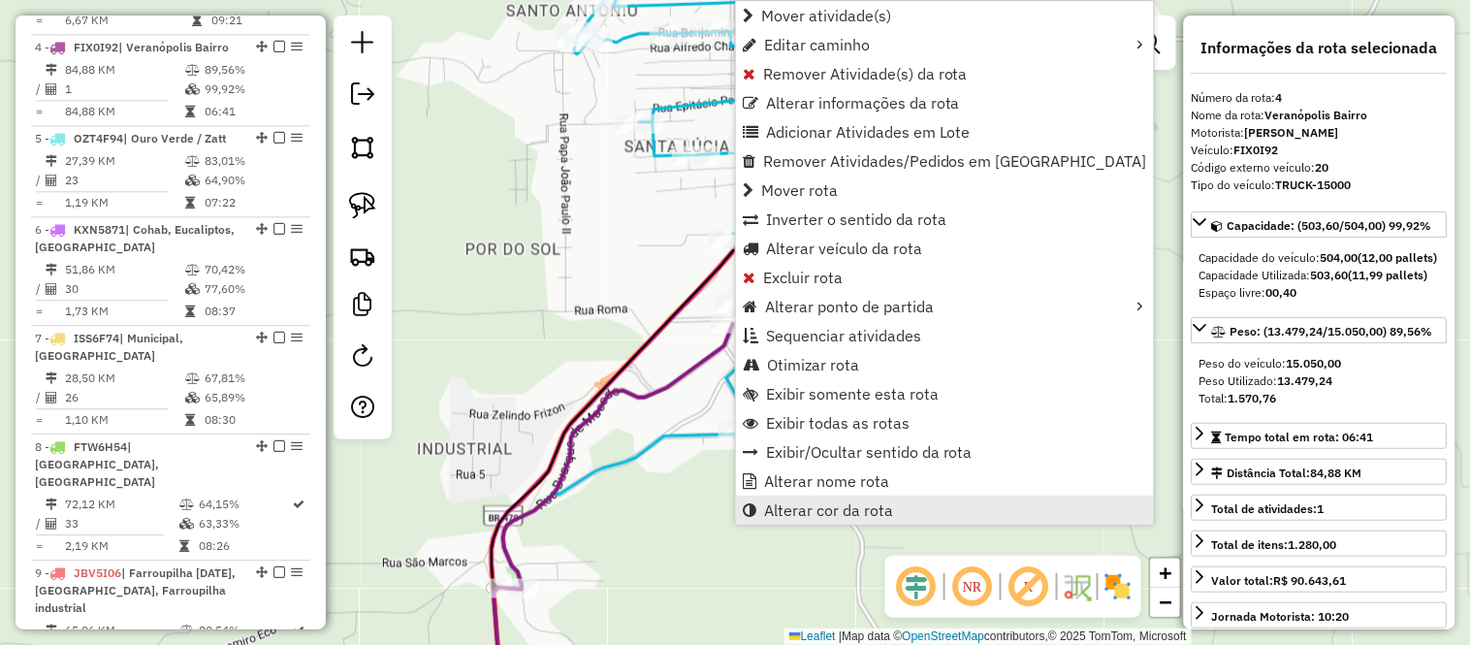
click at [841, 504] on span "Alterar cor da rota" at bounding box center [828, 510] width 129 height 16
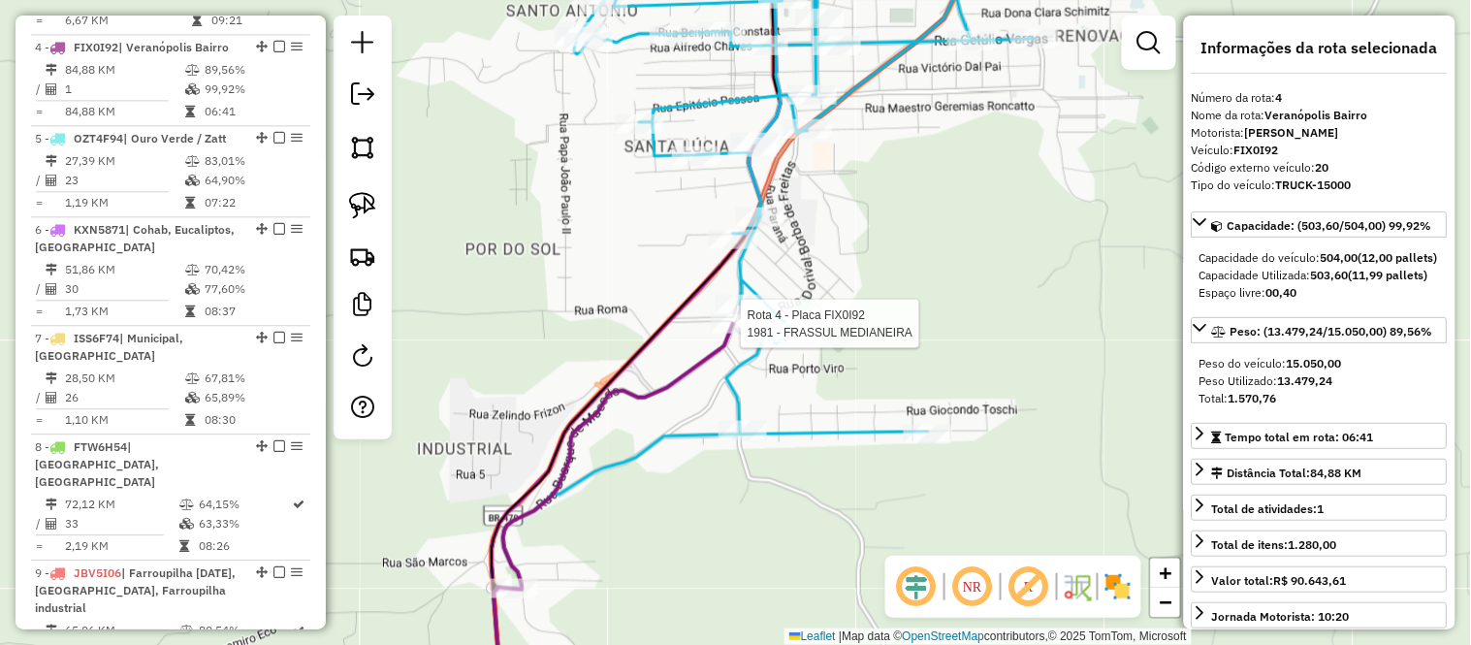
select select "*********"
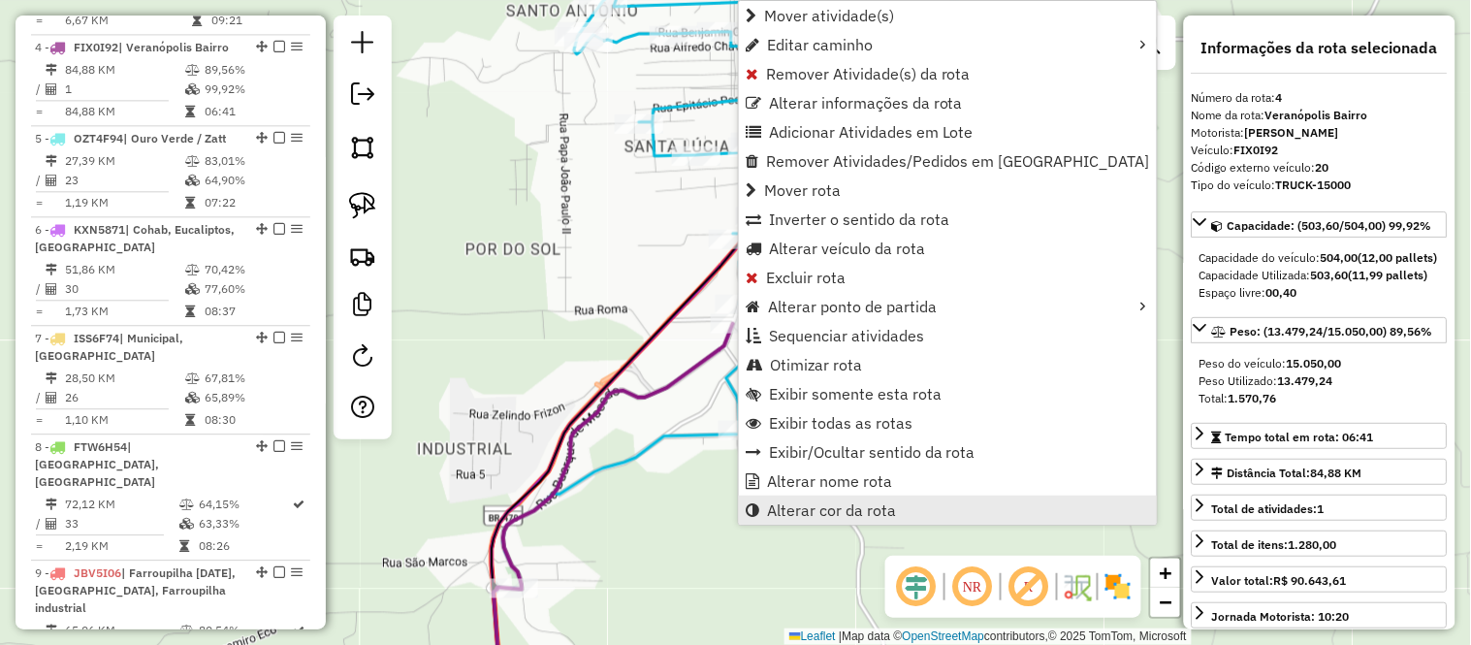
click at [815, 504] on span "Alterar cor da rota" at bounding box center [831, 510] width 129 height 16
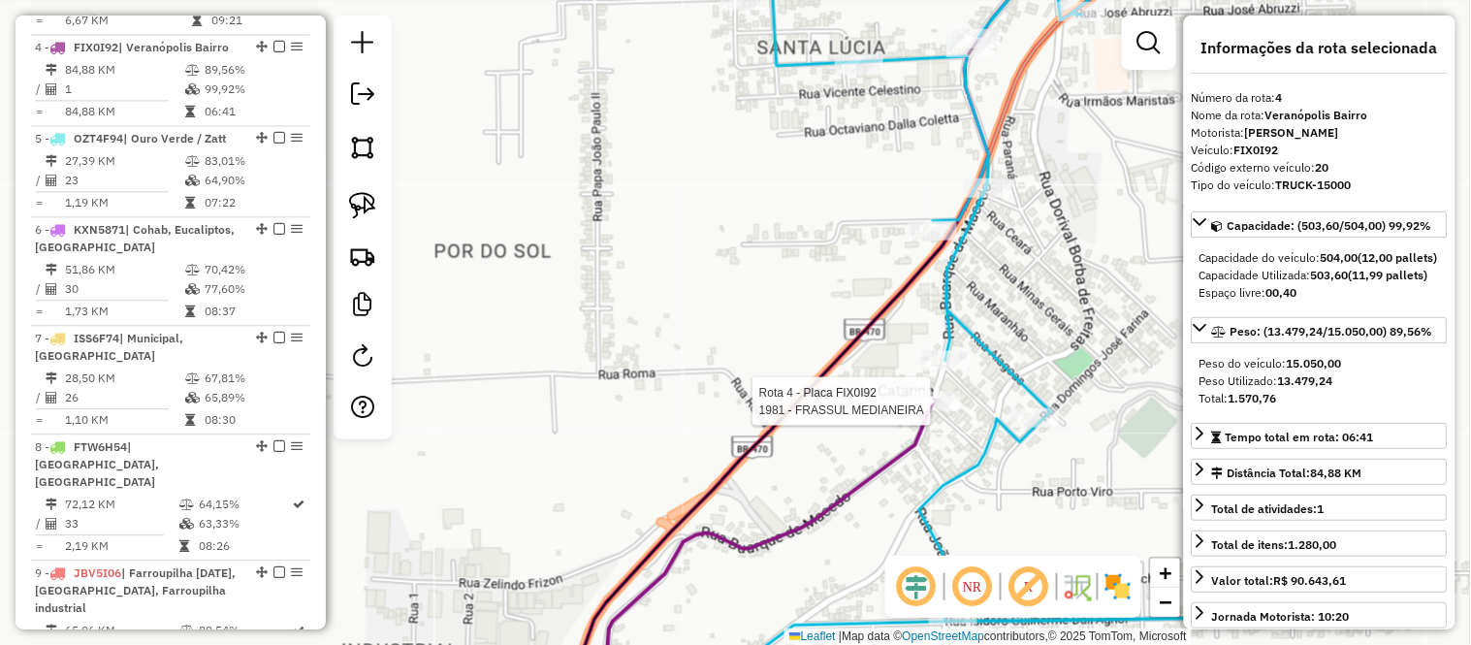
select select "*********"
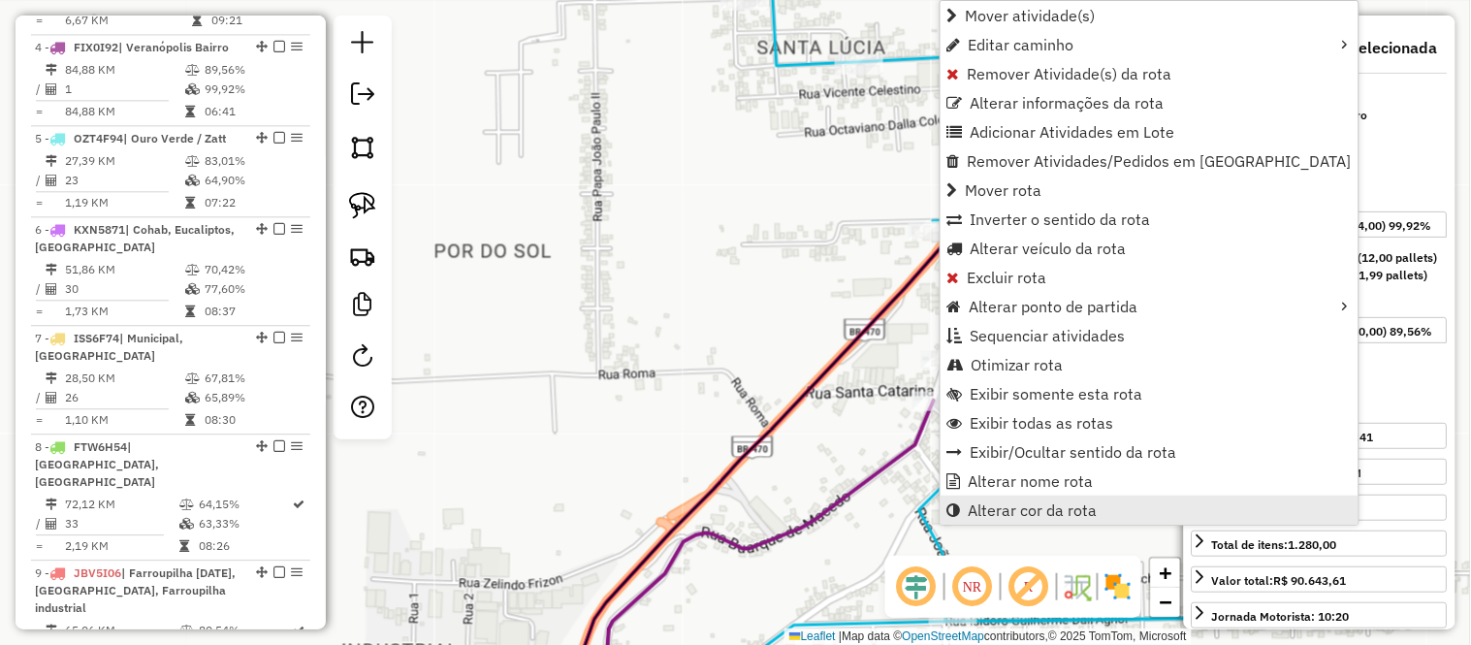
click at [1011, 508] on span "Alterar cor da rota" at bounding box center [1033, 510] width 129 height 16
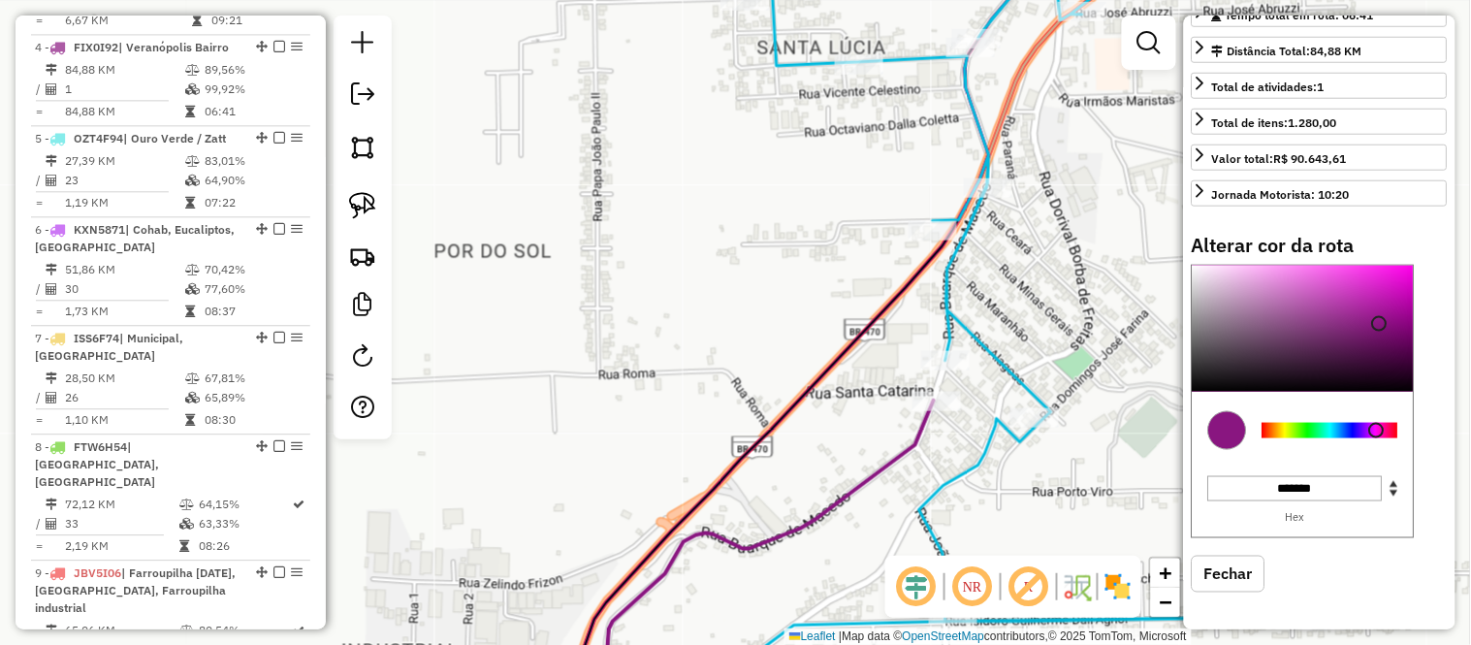
scroll to position [454, 0]
type input "*******"
click at [1306, 429] on div at bounding box center [1330, 431] width 136 height 16
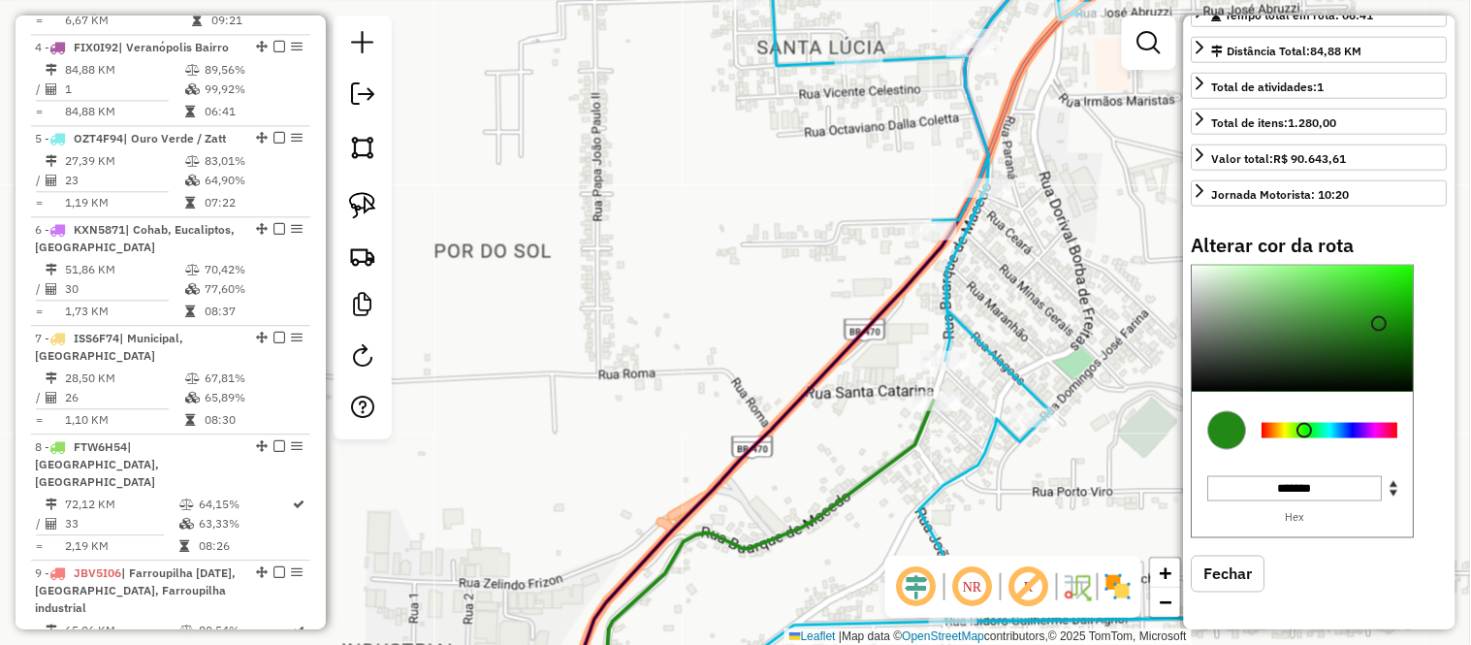
click at [972, 465] on icon at bounding box center [978, 323] width 686 height 775
select select "*********"
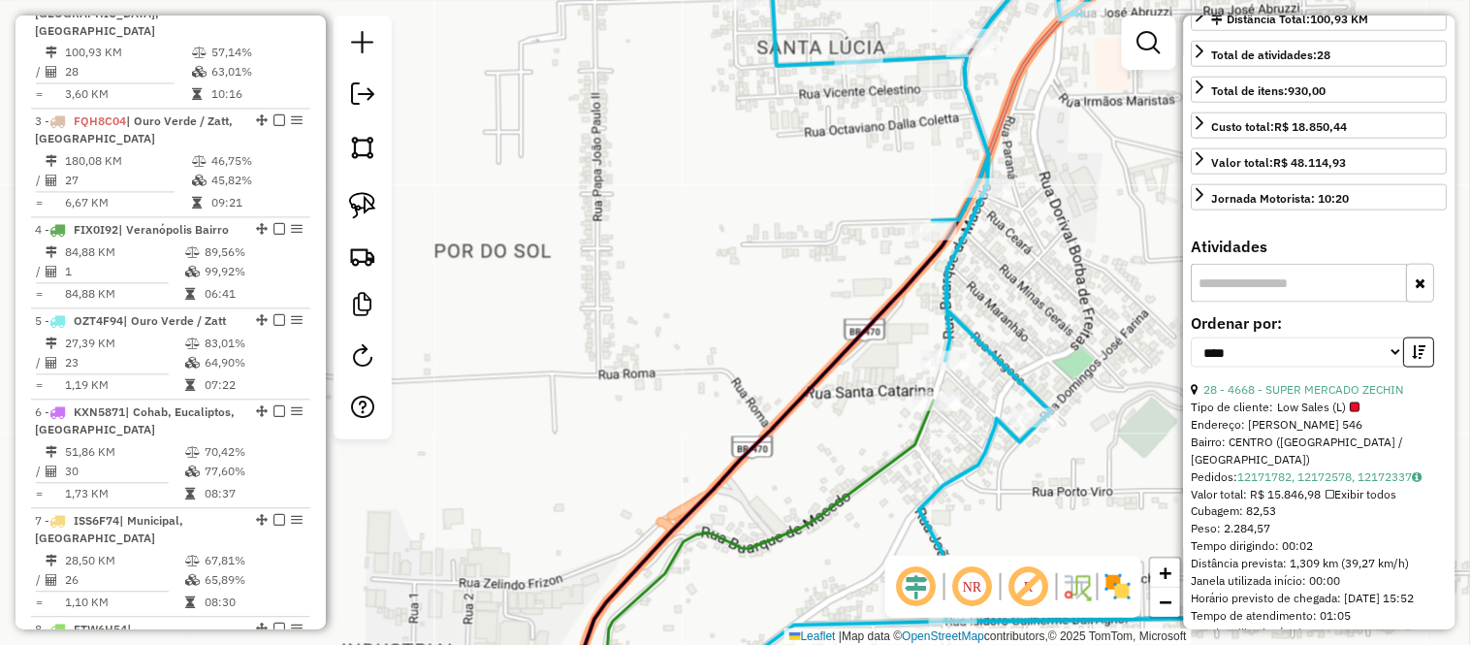
scroll to position [875, 0]
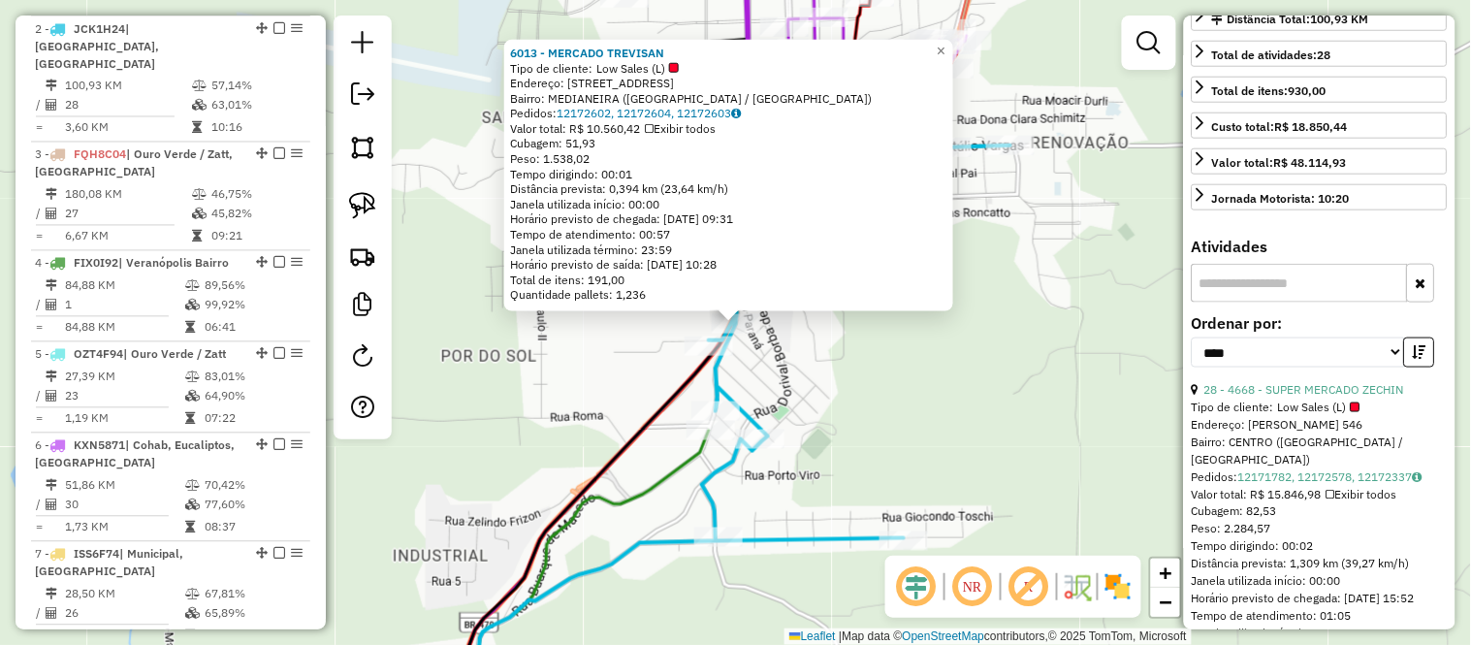
click at [897, 372] on div "6013 - MERCADO TREVISAN Tipo de cliente: Low Sales (L) Endereço: Rua Buarque Ma…" at bounding box center [735, 322] width 1471 height 645
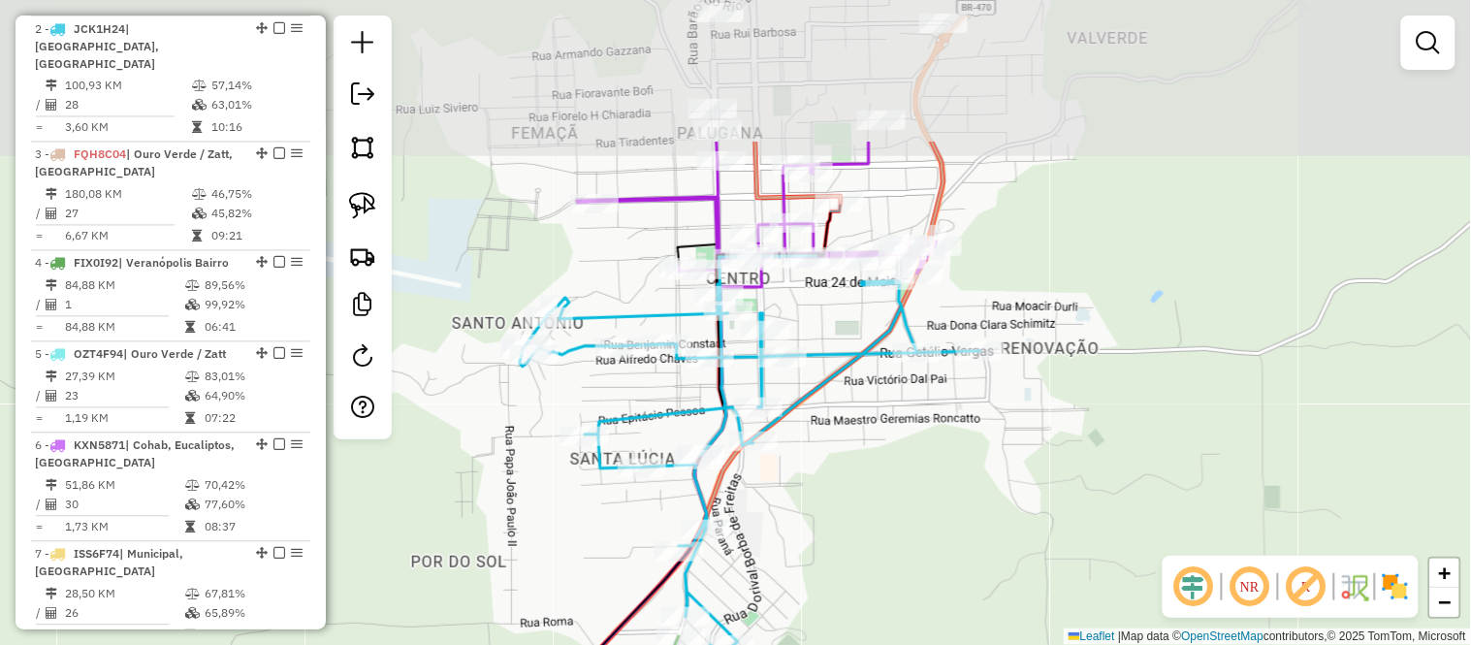
drag, startPoint x: 897, startPoint y: 271, endPoint x: 867, endPoint y: 475, distance: 205.8
click at [867, 478] on div "Janela de atendimento Grade de atendimento Capacidade Transportadoras Veículos …" at bounding box center [735, 322] width 1471 height 645
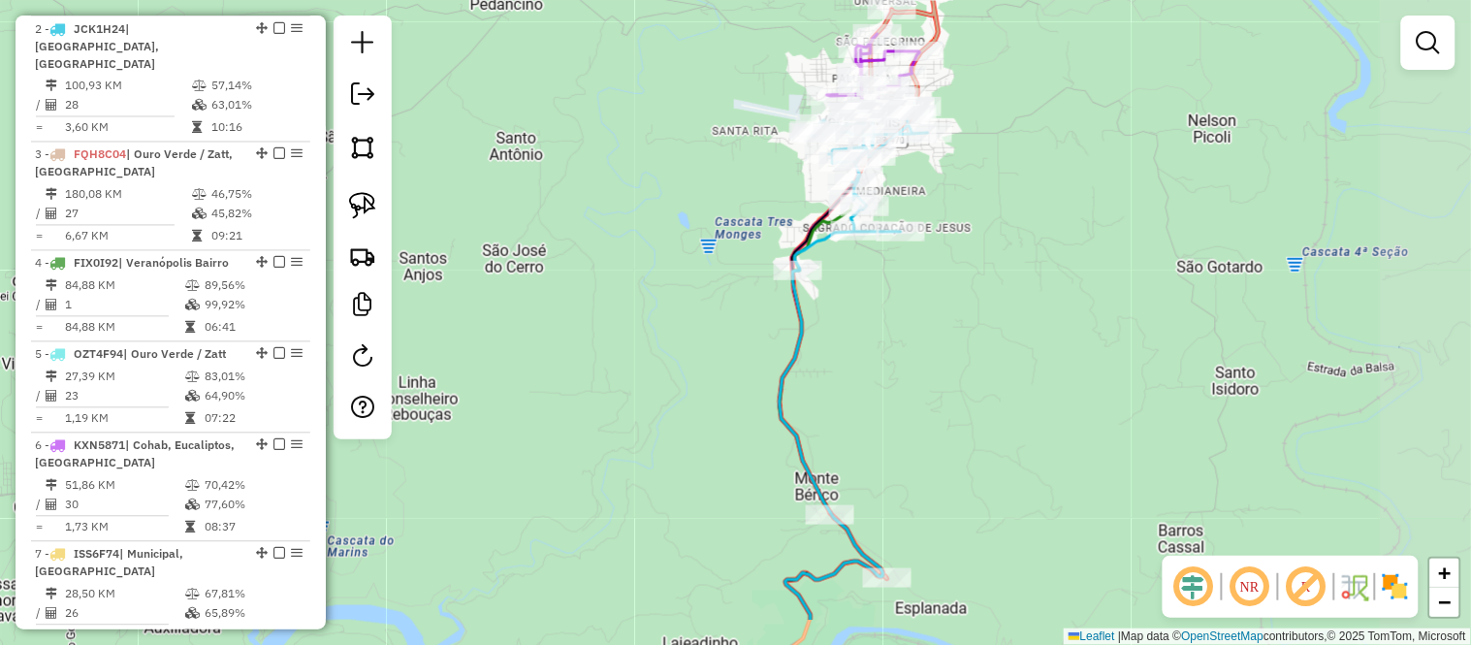
drag, startPoint x: 1123, startPoint y: 343, endPoint x: 964, endPoint y: 253, distance: 182.8
click at [964, 253] on div "Janela de atendimento Grade de atendimento Capacidade Transportadoras Veículos …" at bounding box center [735, 322] width 1471 height 645
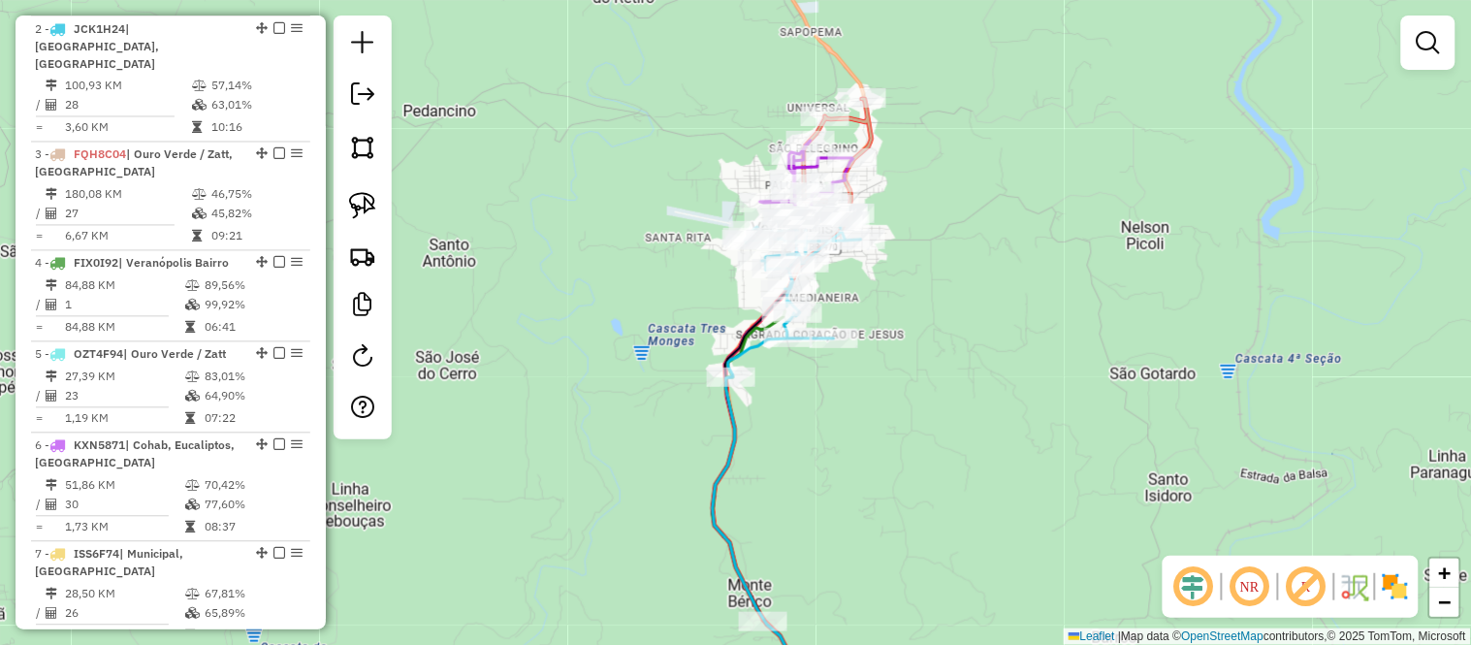
drag, startPoint x: 1000, startPoint y: 191, endPoint x: 933, endPoint y: 298, distance: 125.9
click at [933, 298] on div "Janela de atendimento Grade de atendimento Capacidade Transportadoras Veículos …" at bounding box center [735, 322] width 1471 height 645
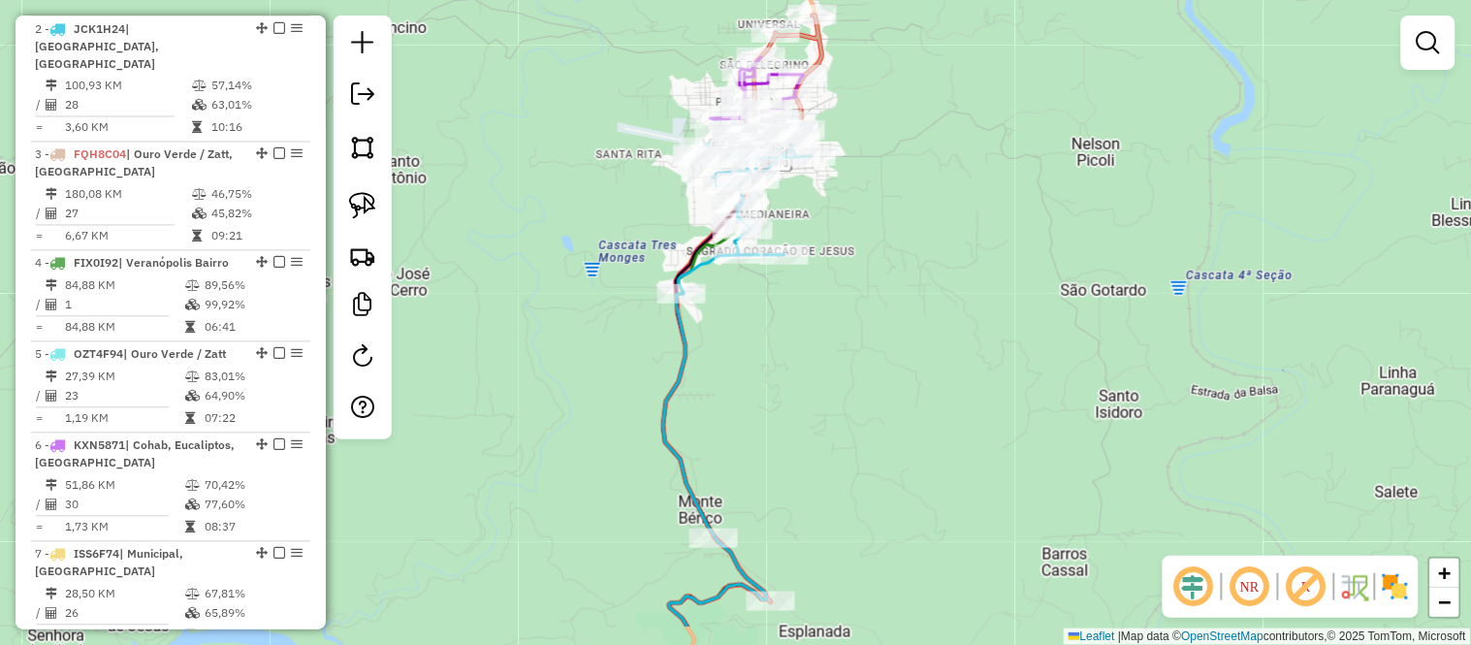
drag, startPoint x: 995, startPoint y: 470, endPoint x: 945, endPoint y: 389, distance: 95.3
click at [945, 389] on div "Janela de atendimento Grade de atendimento Capacidade Transportadoras Veículos …" at bounding box center [735, 322] width 1471 height 645
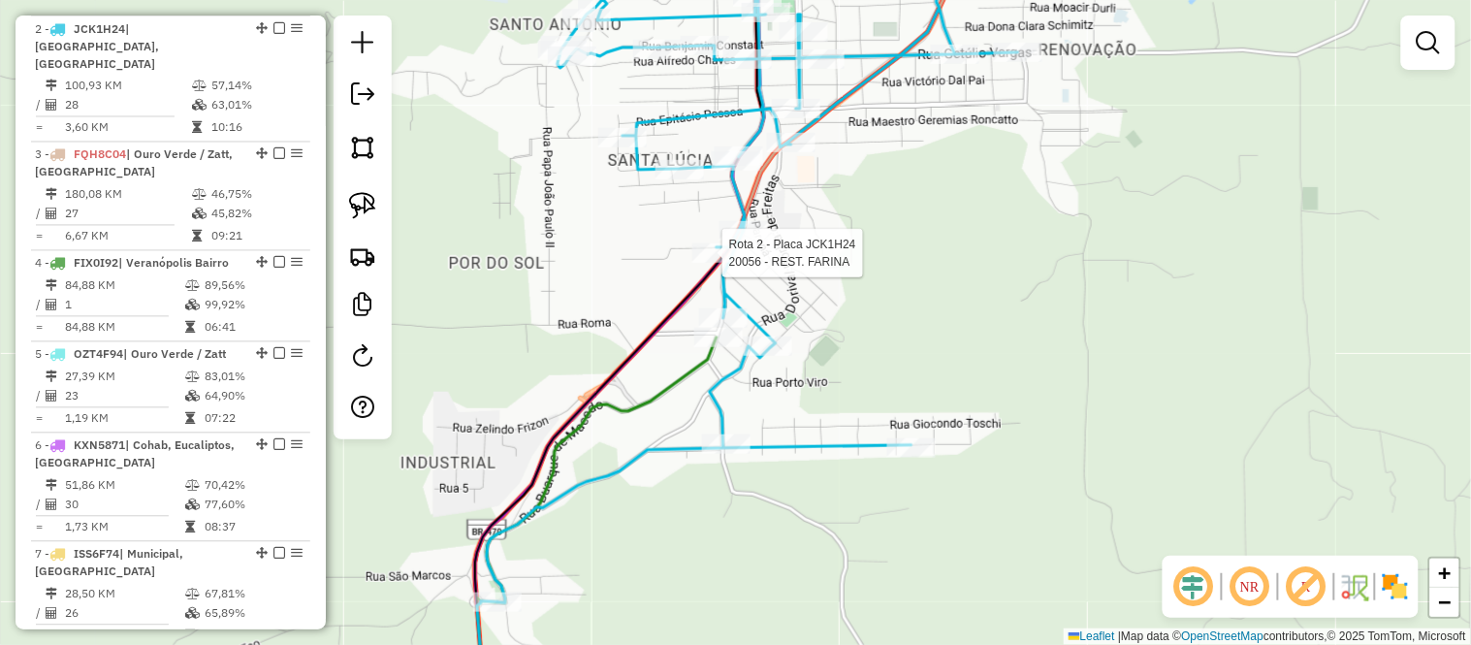
select select "*********"
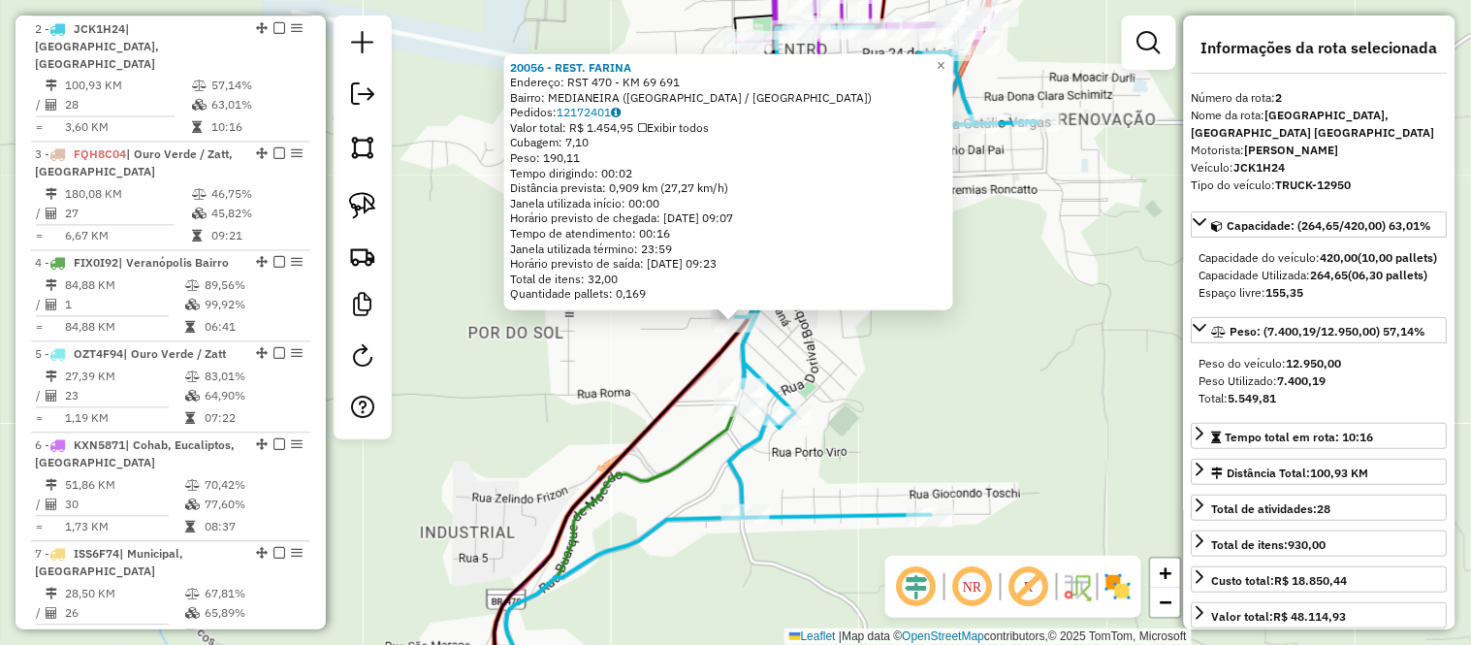
click at [1055, 414] on div "20056 - REST. FARINA Endereço: RST 470 - KM 69 691 Bairro: MEDIANEIRA (VERANOPO…" at bounding box center [735, 322] width 1471 height 645
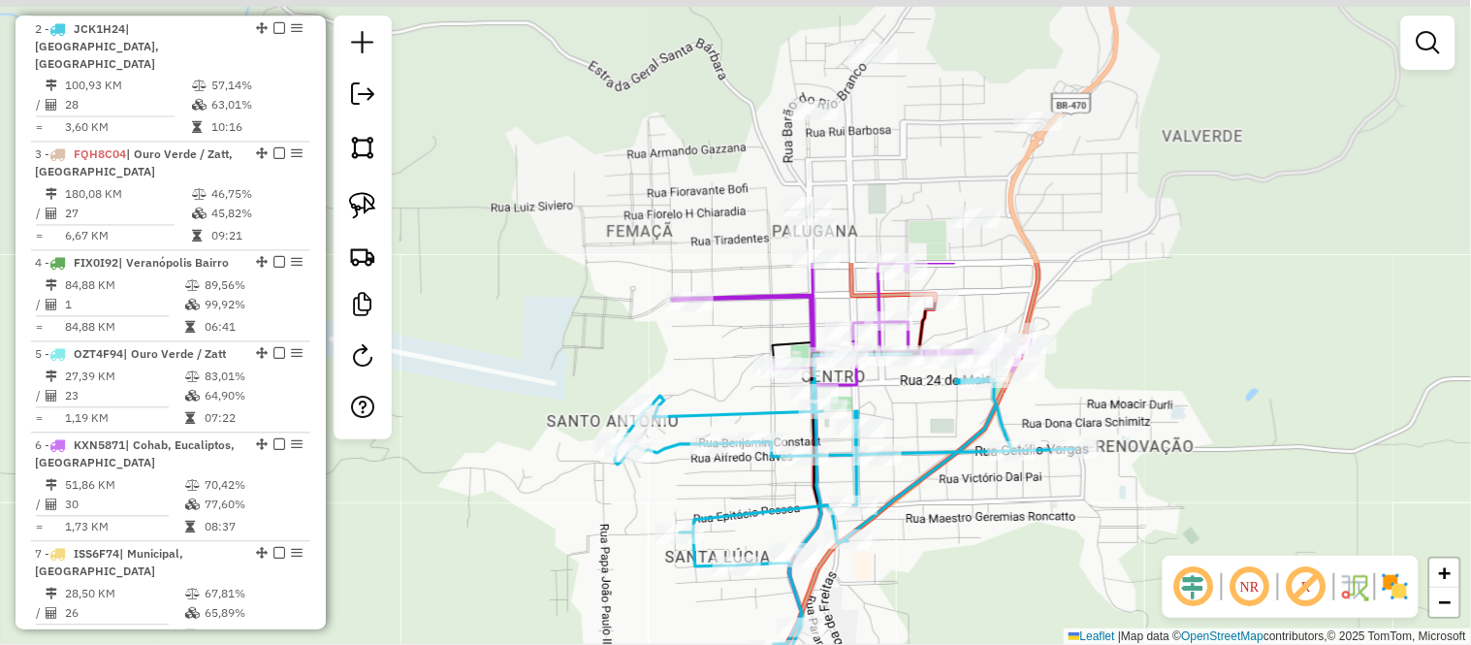
drag, startPoint x: 1043, startPoint y: 262, endPoint x: 1086, endPoint y: 621, distance: 362.2
click at [1086, 621] on div "Janela de atendimento Grade de atendimento Capacidade Transportadoras Veículos …" at bounding box center [735, 322] width 1471 height 645
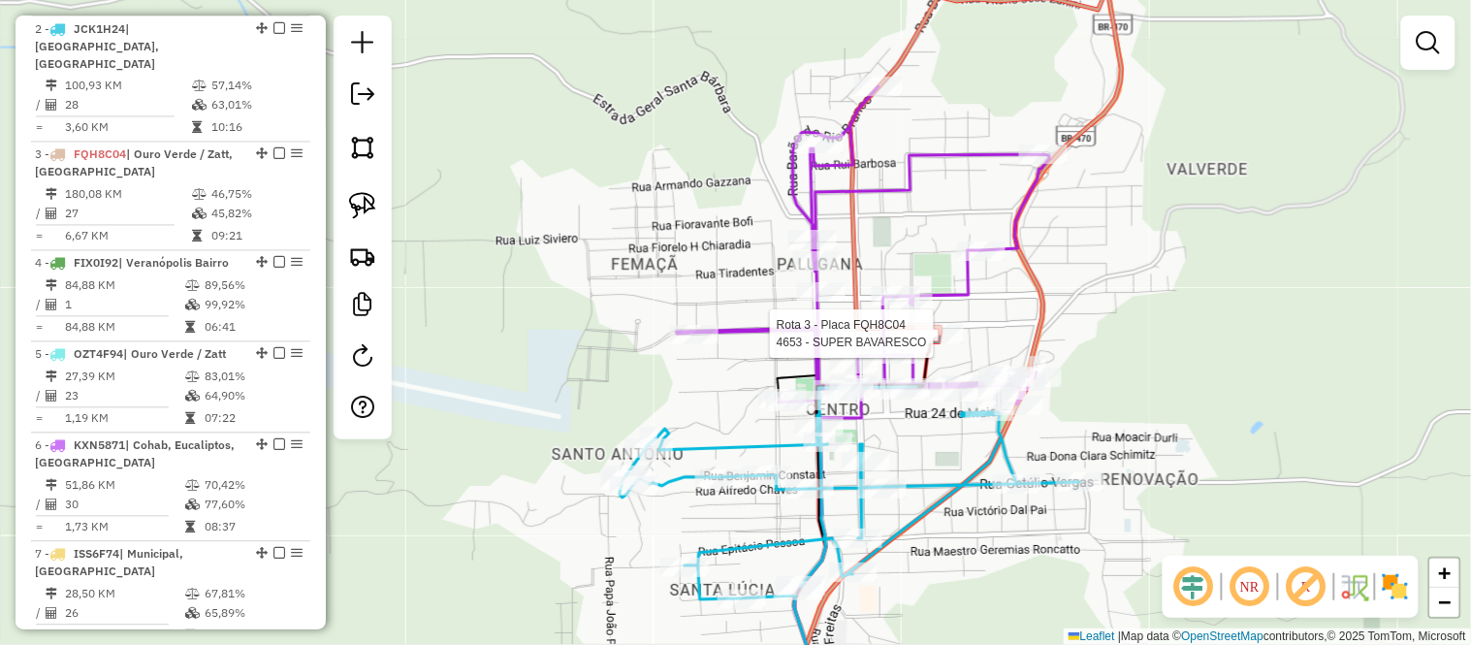
select select "*********"
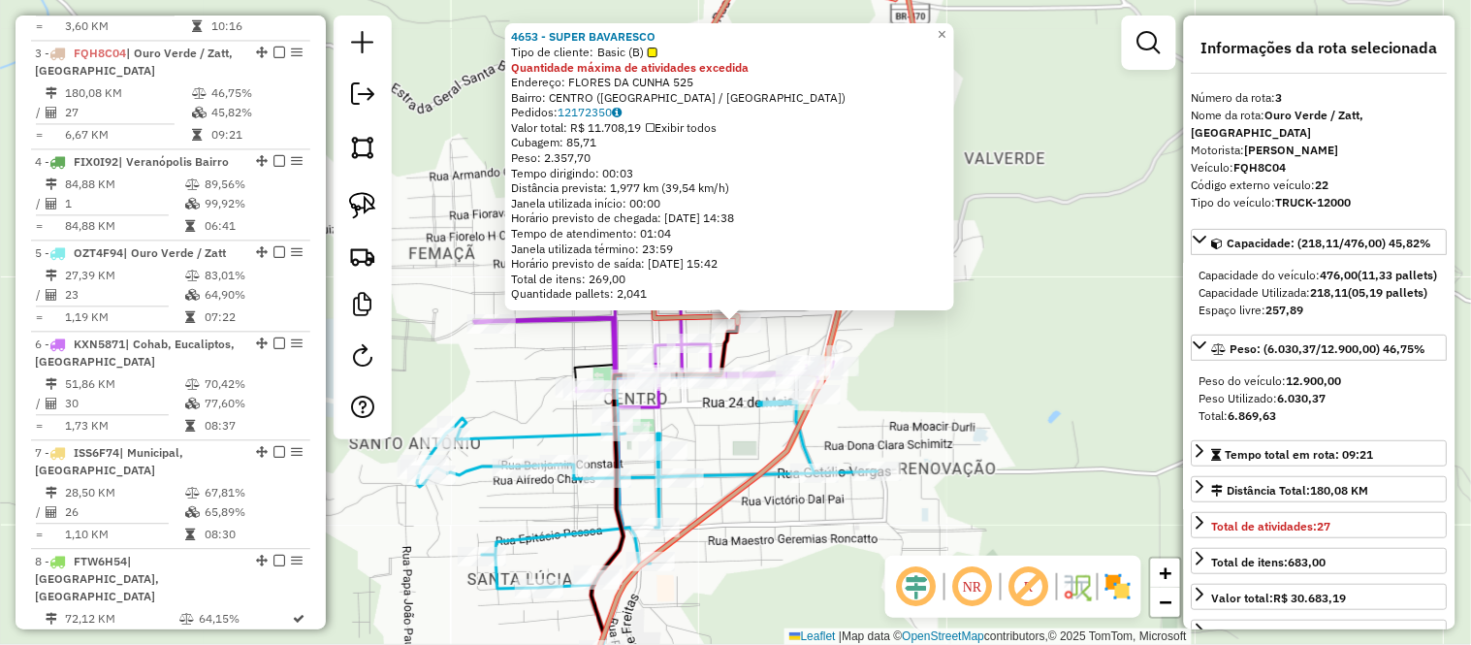
scroll to position [984, 0]
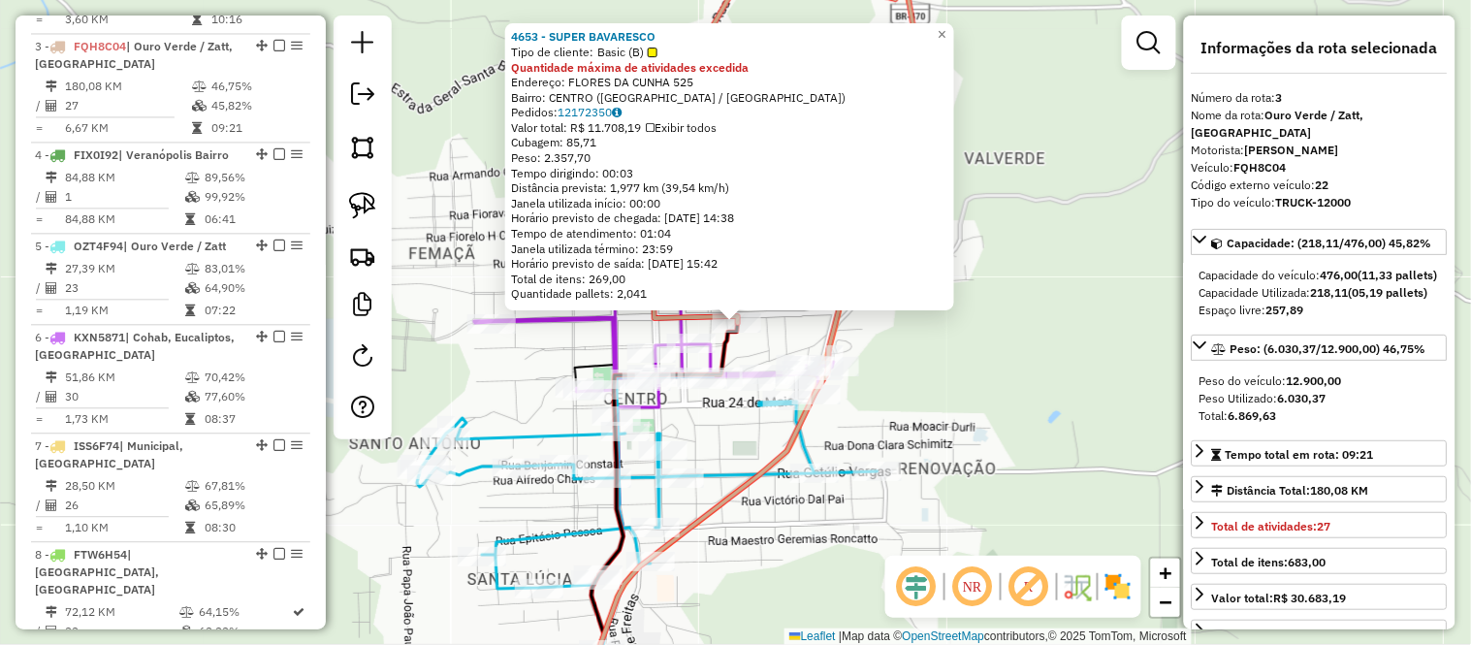
click at [781, 551] on div "4653 - SUPER BAVARESCO Tipo de cliente: Basic (B) Quantidade máxima de atividad…" at bounding box center [735, 322] width 1471 height 645
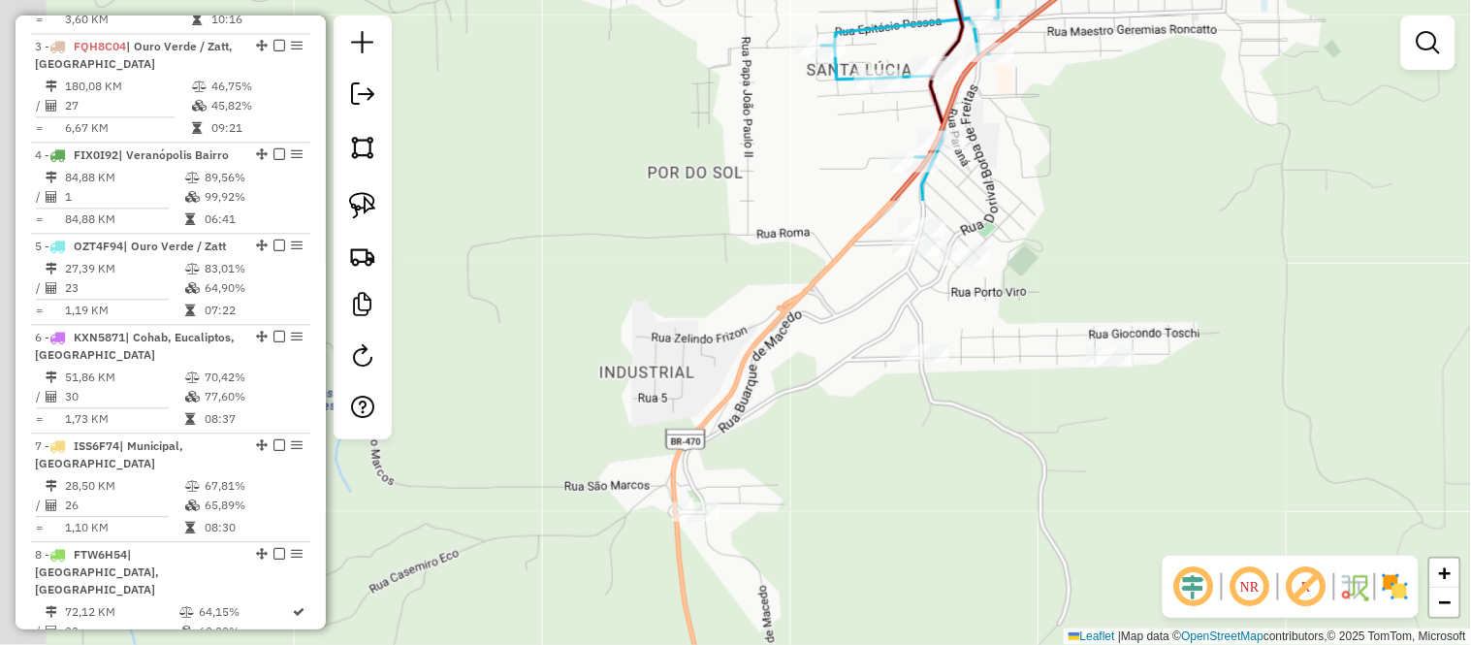
drag, startPoint x: 770, startPoint y: 565, endPoint x: 1117, endPoint y: 44, distance: 626.5
click at [1117, 44] on div "Janela de atendimento Grade de atendimento Capacidade Transportadoras Veículos …" at bounding box center [735, 322] width 1471 height 645
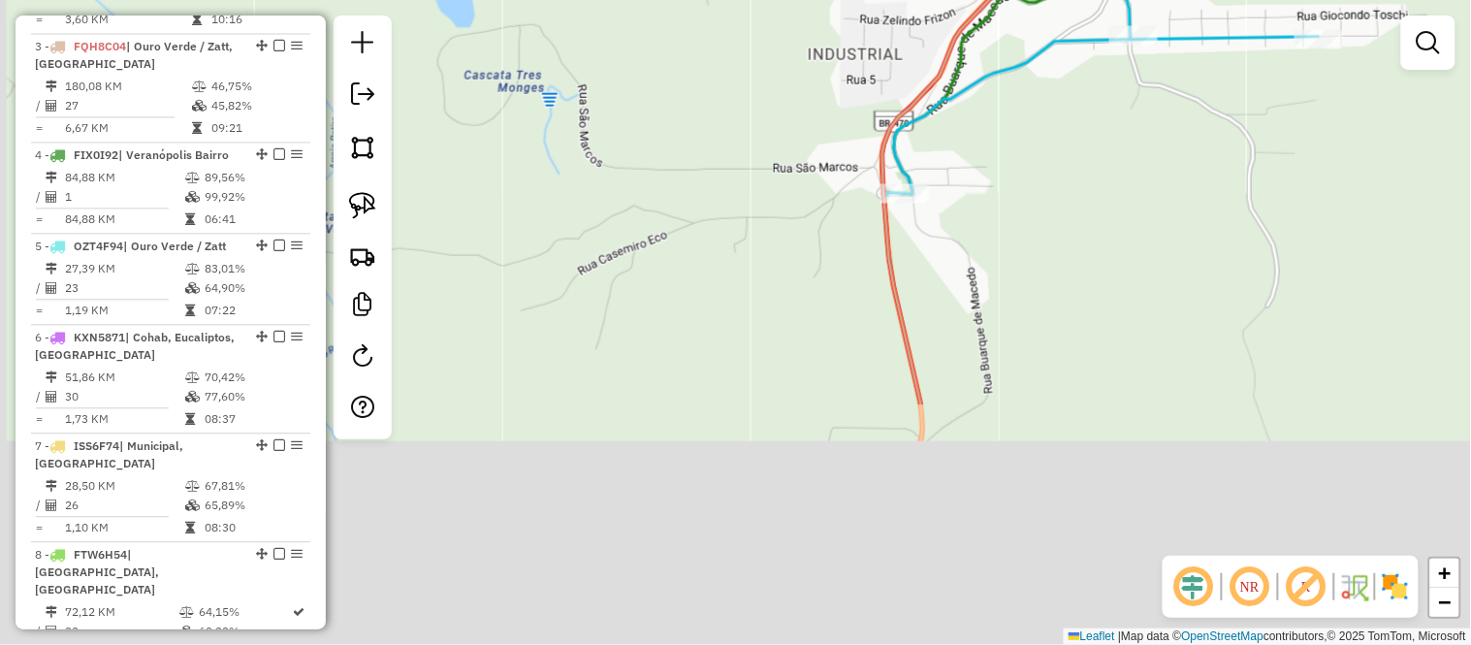
drag, startPoint x: 781, startPoint y: 554, endPoint x: 981, endPoint y: 248, distance: 364.9
click at [981, 248] on div "Rota 2 - Placa JCK1H24 4721 - BAR CREMONINI Janela de atendimento Grade de aten…" at bounding box center [735, 322] width 1471 height 645
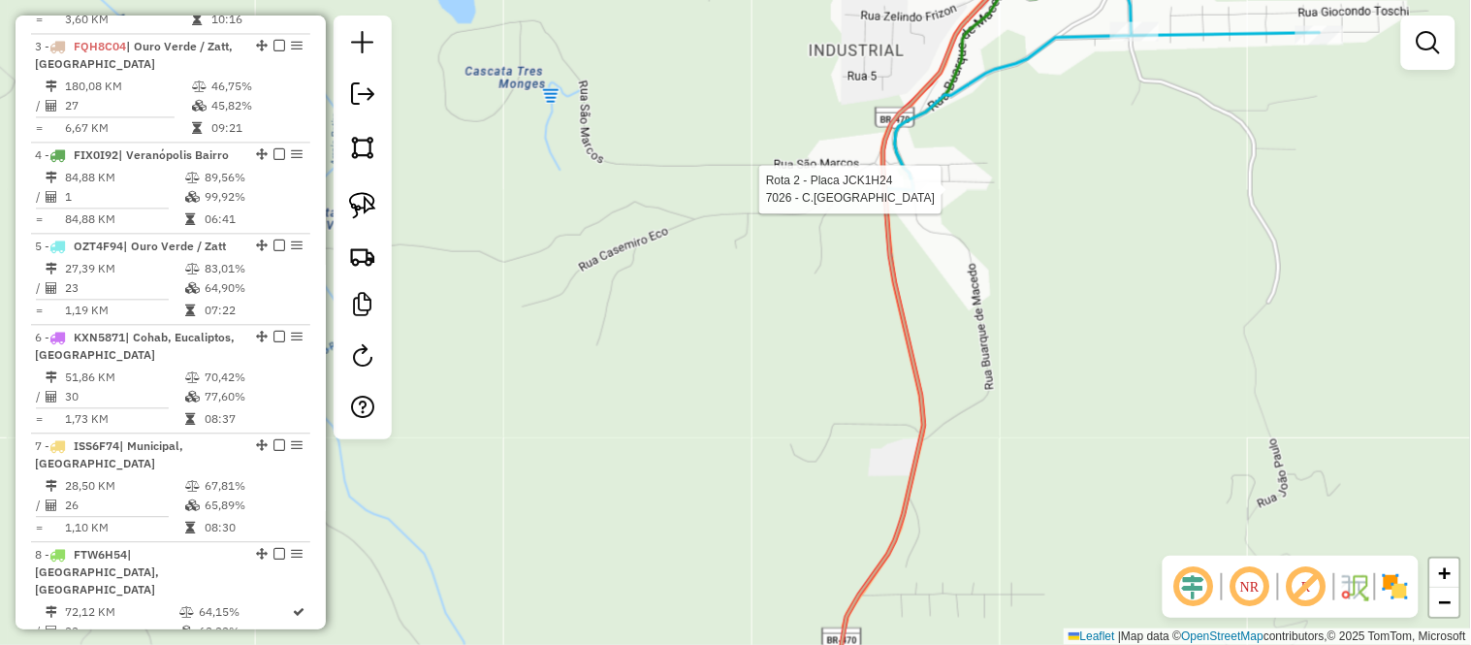
select select "*********"
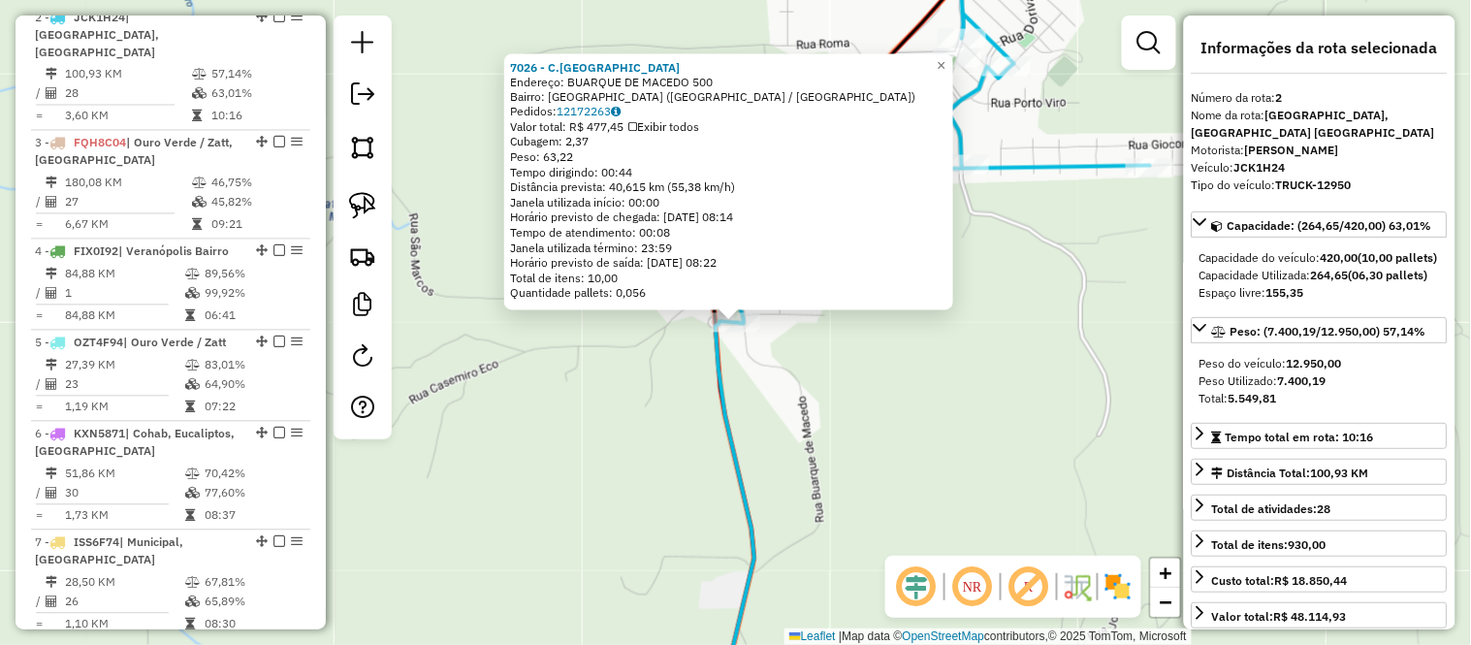
scroll to position [875, 0]
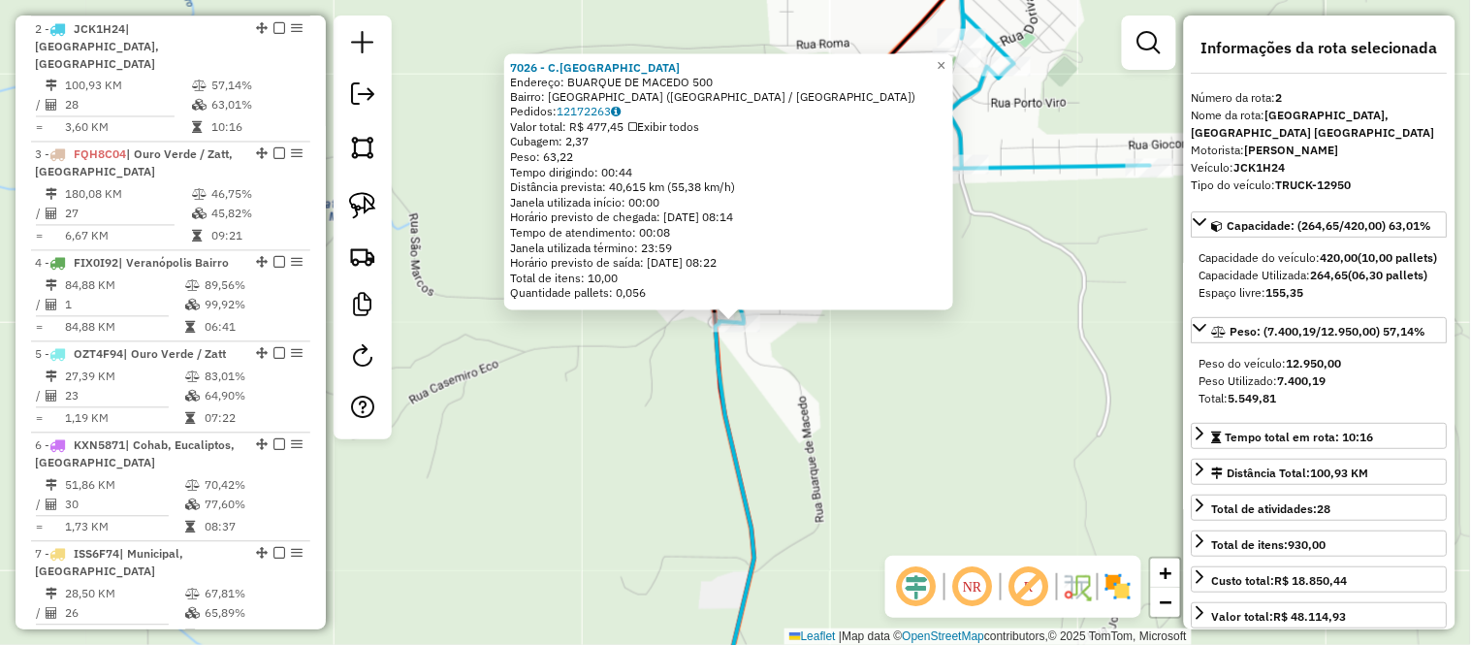
click at [814, 434] on div "7026 - C.VILA AZUL Endereço: BUARQUE DE MACEDO 500 Bairro: VILA AZUL (VERANOPOL…" at bounding box center [735, 322] width 1471 height 645
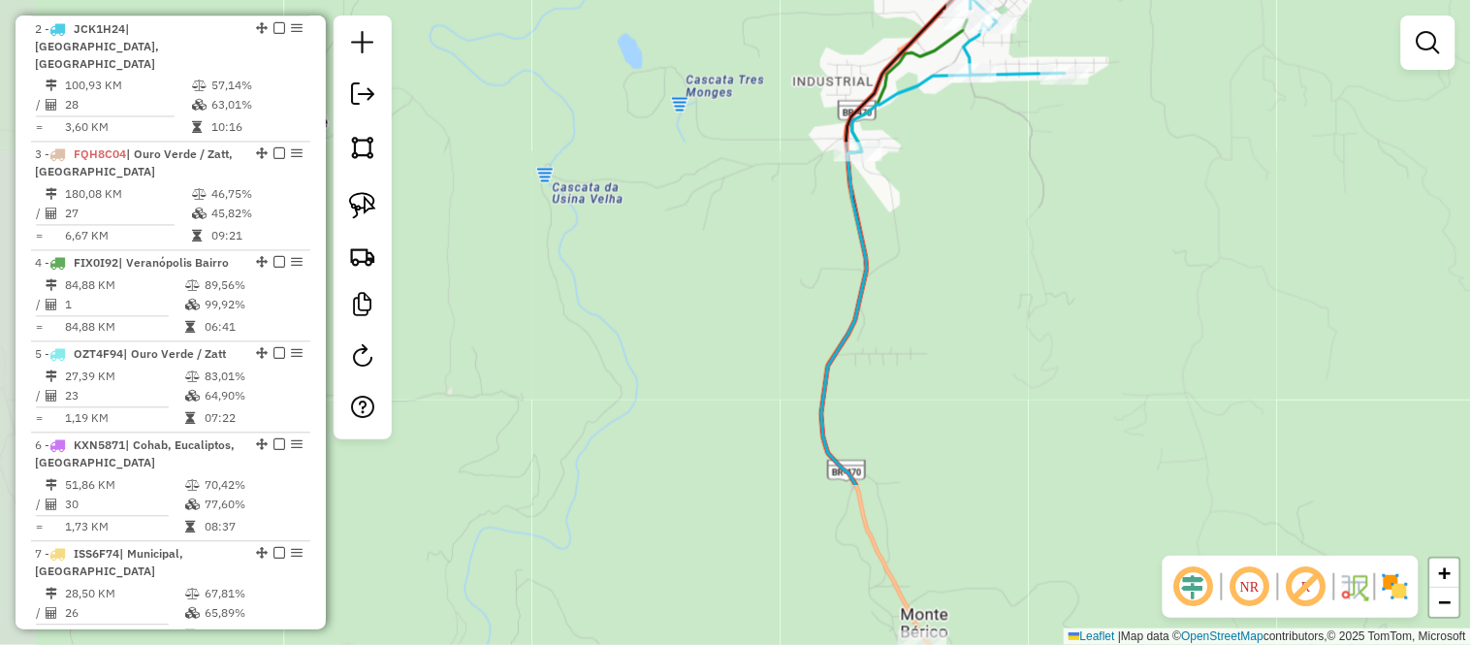
drag, startPoint x: 786, startPoint y: 461, endPoint x: 860, endPoint y: 253, distance: 220.2
click at [860, 253] on icon at bounding box center [844, 318] width 46 height 334
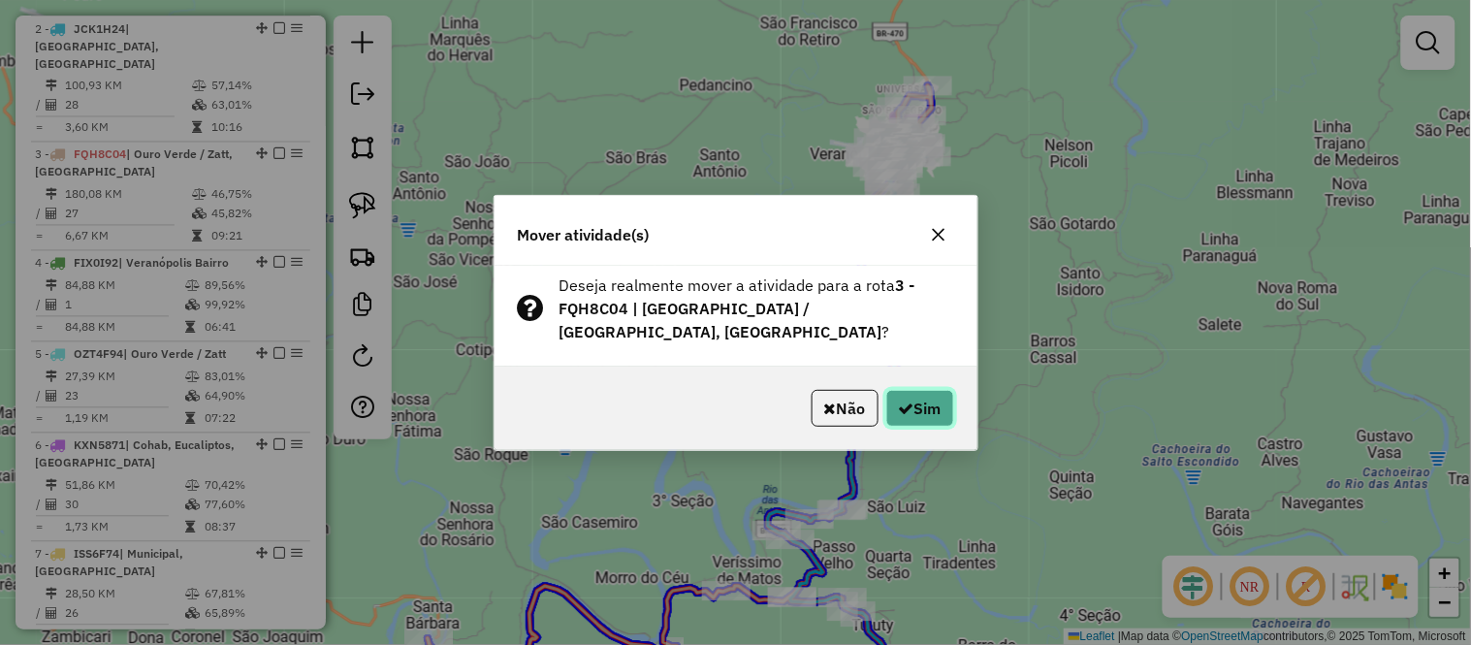
click at [908, 390] on button "Sim" at bounding box center [920, 408] width 68 height 37
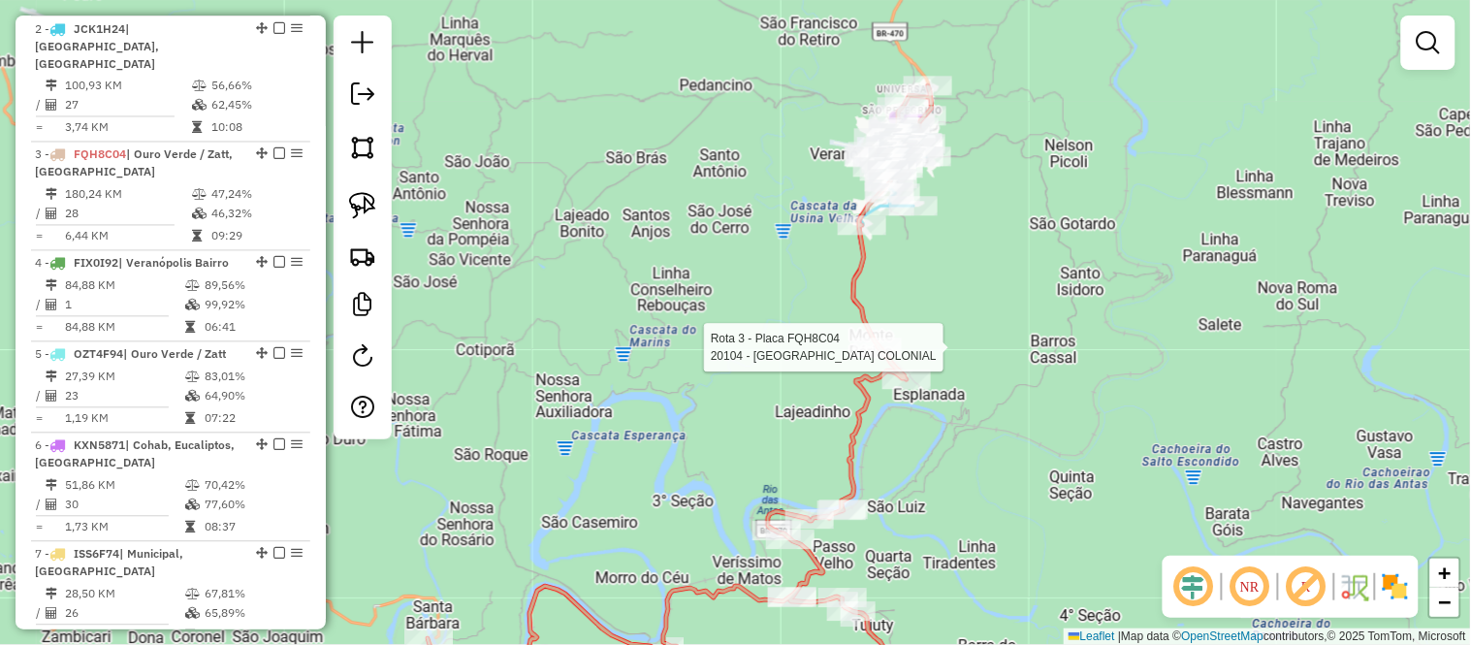
select select "*********"
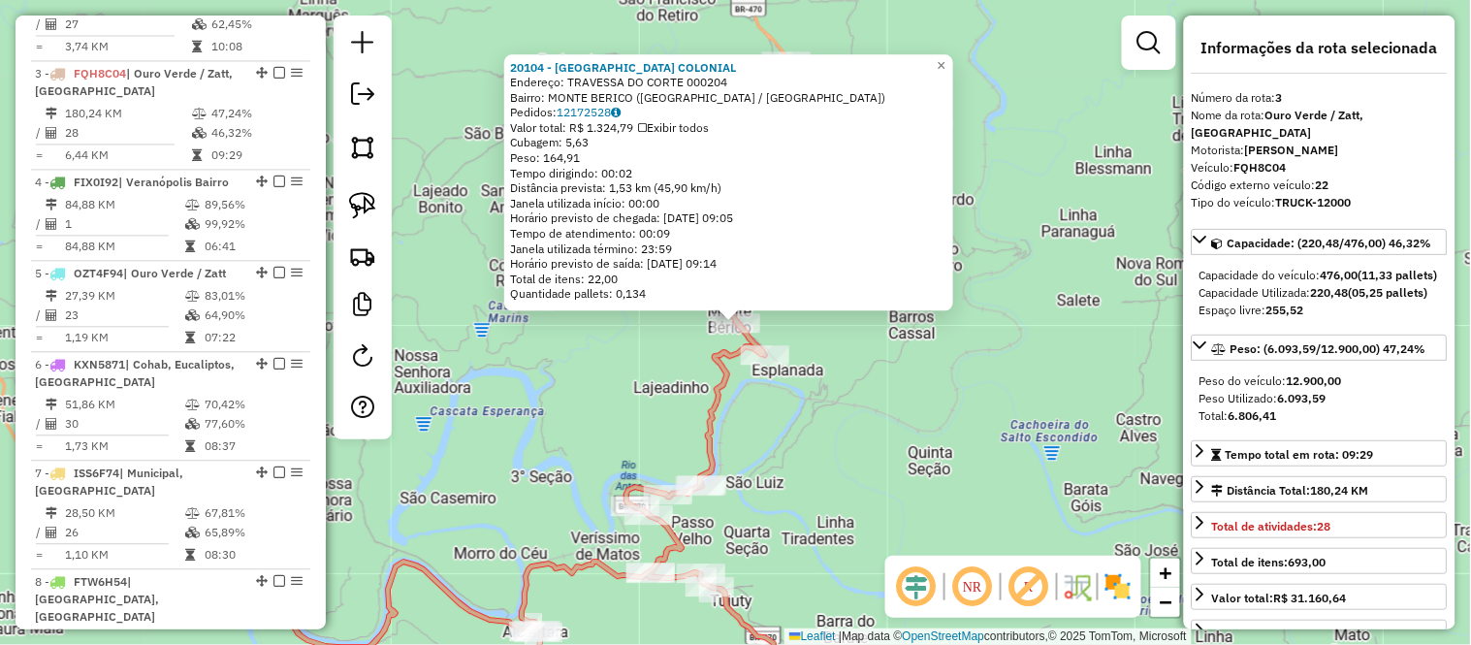
scroll to position [984, 0]
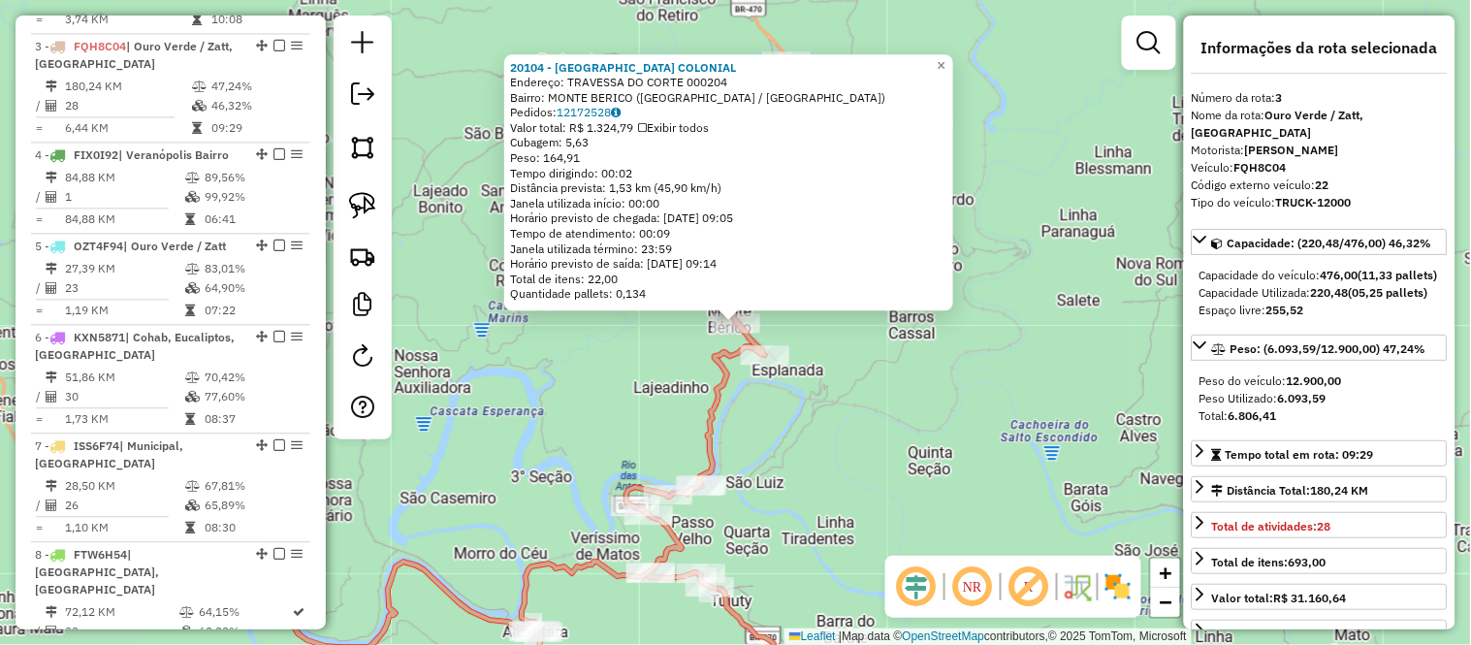
click at [943, 463] on div "20104 - VICENZA COLONIAL Endereço: TRAVESSA DO CORTE 000204 Bairro: MONTE BERIC…" at bounding box center [735, 322] width 1471 height 645
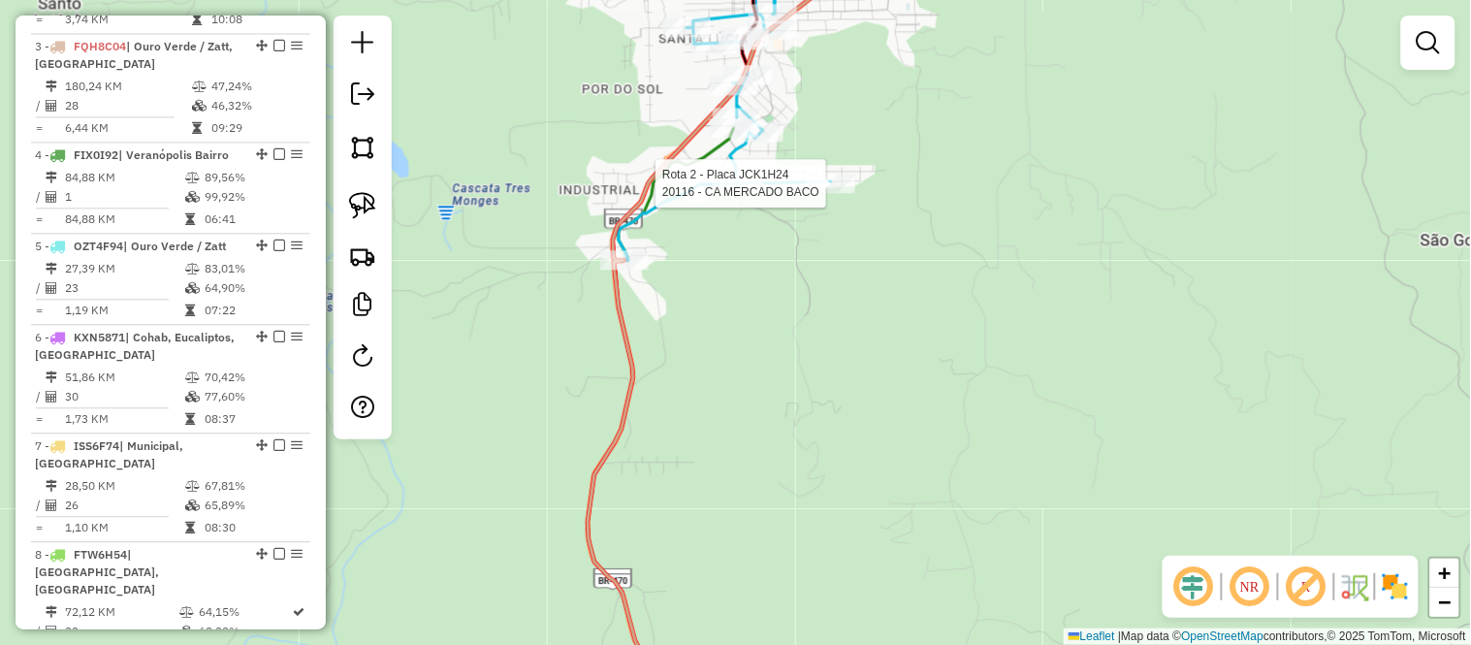
select select "*********"
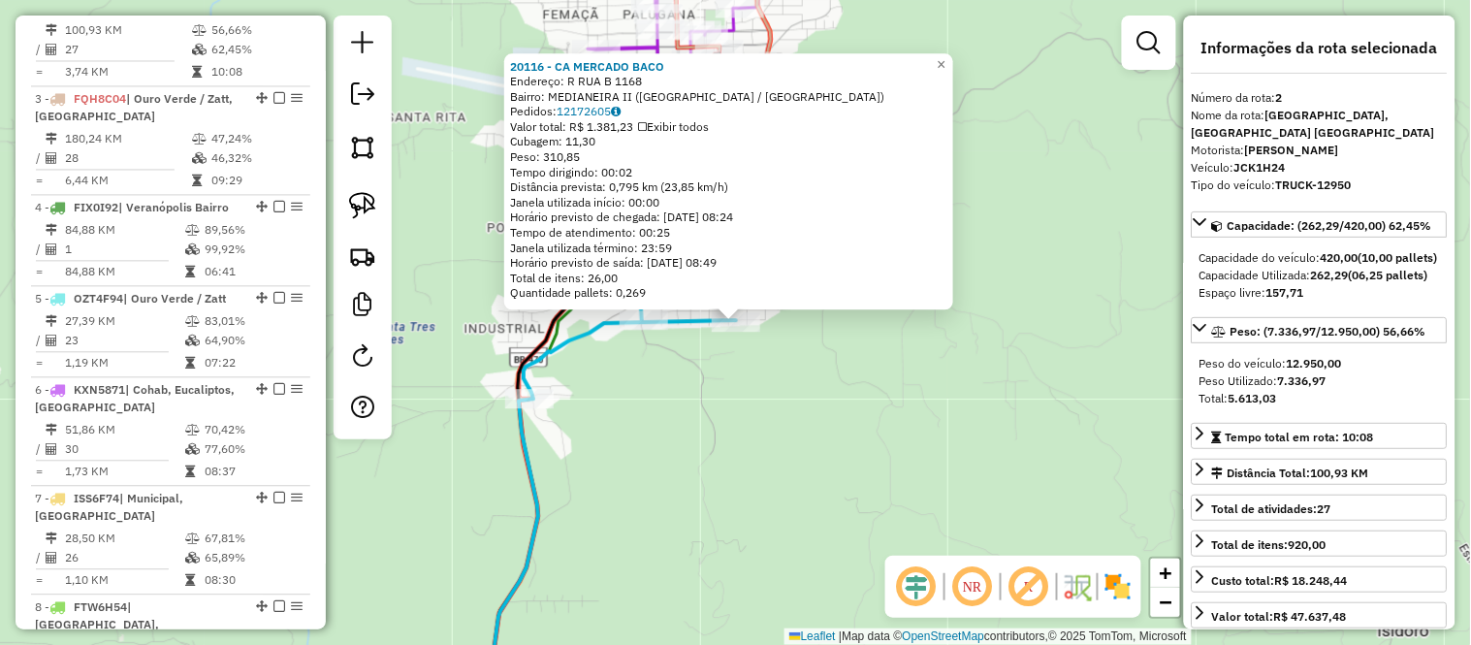
scroll to position [875, 0]
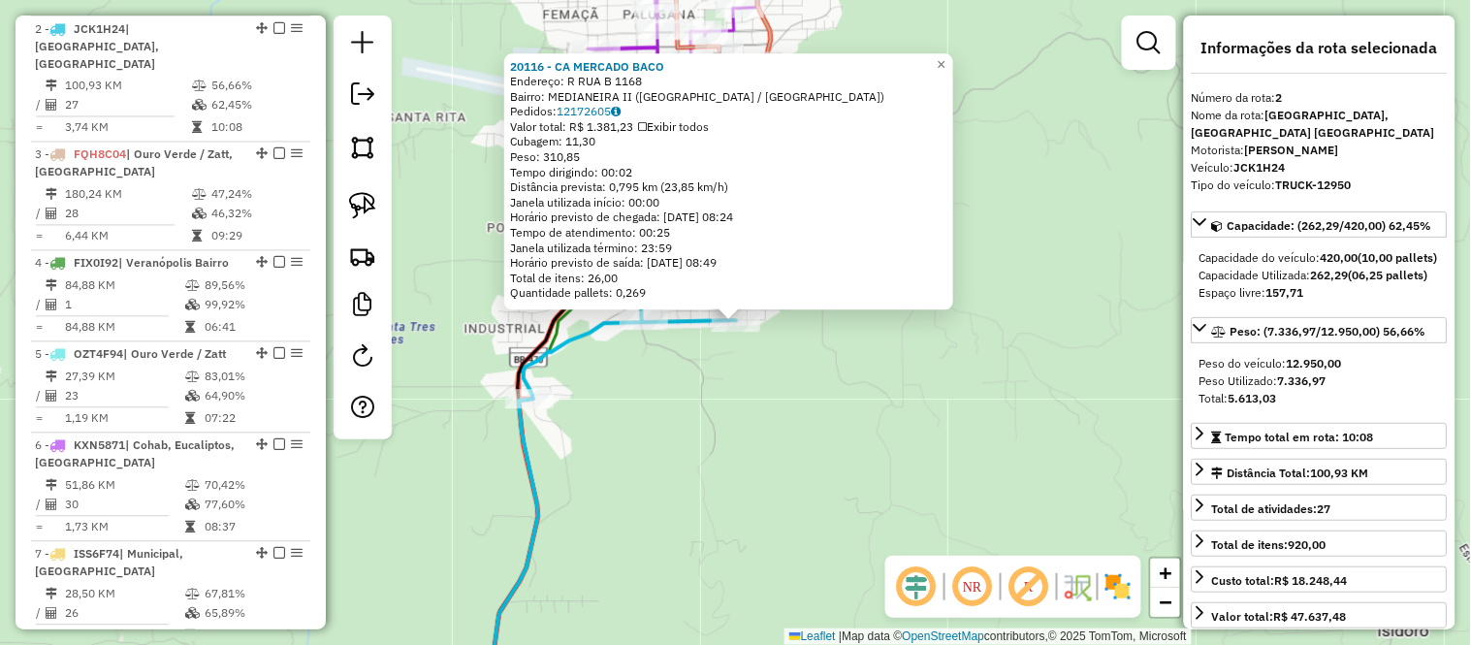
click at [776, 434] on div "20116 - CA MERCADO BACO Endereço: R RUA B 1168 Bairro: MEDIANEIRA II (VERANOPOL…" at bounding box center [735, 322] width 1471 height 645
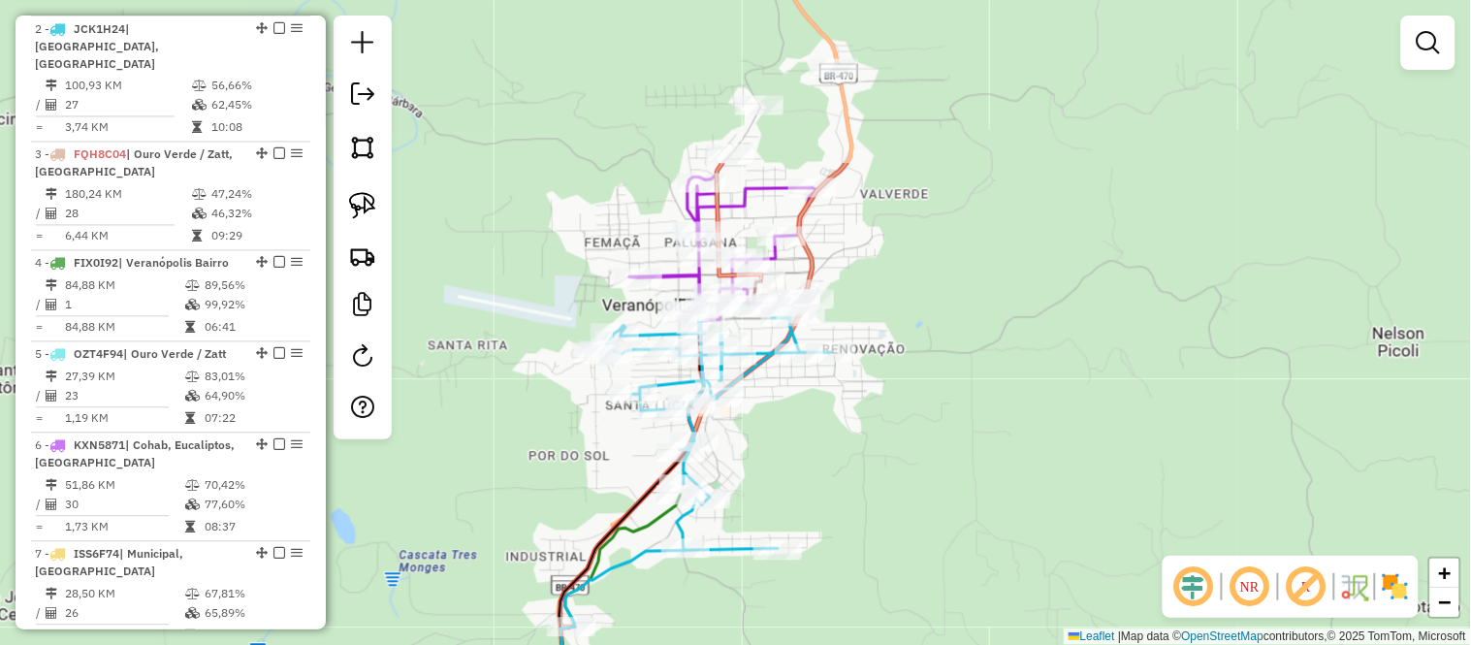
drag, startPoint x: 818, startPoint y: 244, endPoint x: 861, endPoint y: 470, distance: 229.9
click at [861, 472] on div "Janela de atendimento Grade de atendimento Capacidade Transportadoras Veículos …" at bounding box center [735, 322] width 1471 height 645
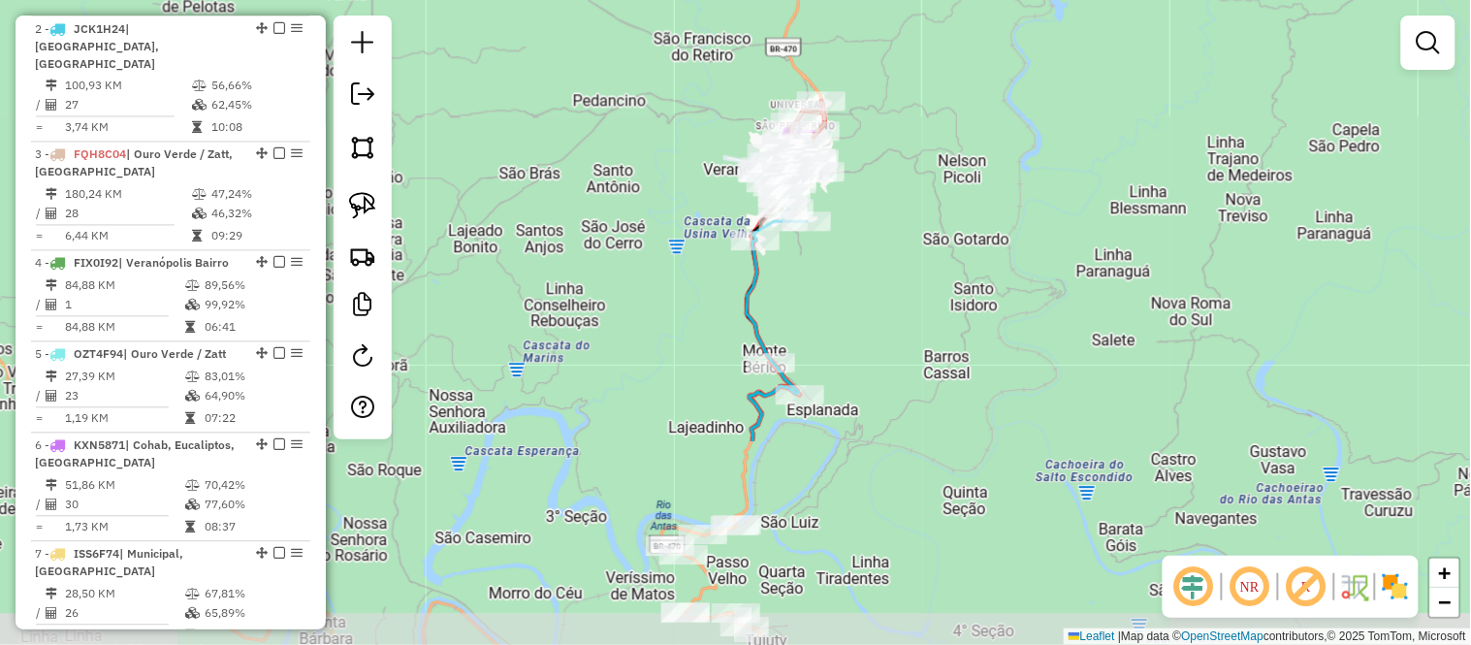
drag, startPoint x: 957, startPoint y: 480, endPoint x: 924, endPoint y: 177, distance: 304.3
click at [924, 170] on div "Janela de atendimento Grade de atendimento Capacidade Transportadoras Veículos …" at bounding box center [735, 322] width 1471 height 645
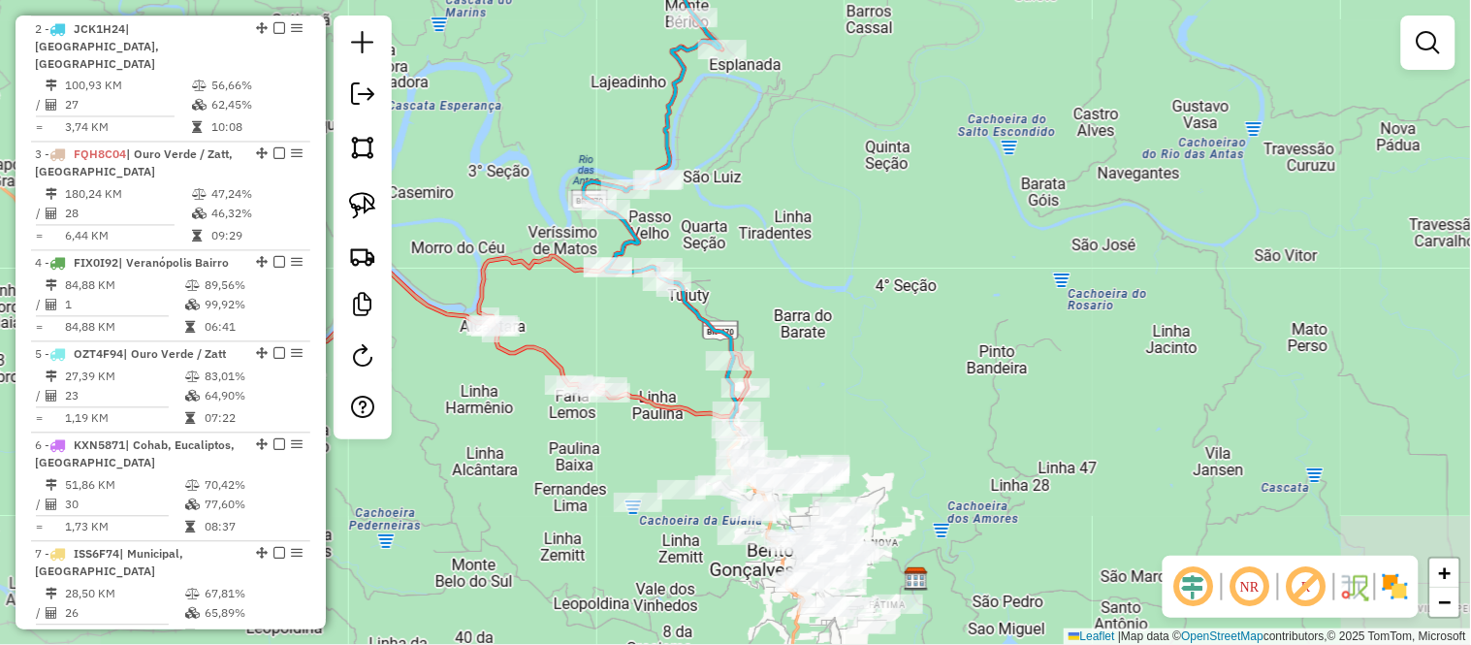
drag, startPoint x: 968, startPoint y: 362, endPoint x: 894, endPoint y: 80, distance: 290.7
click at [893, 80] on div "Janela de atendimento Grade de atendimento Capacidade Transportadoras Veículos …" at bounding box center [735, 322] width 1471 height 645
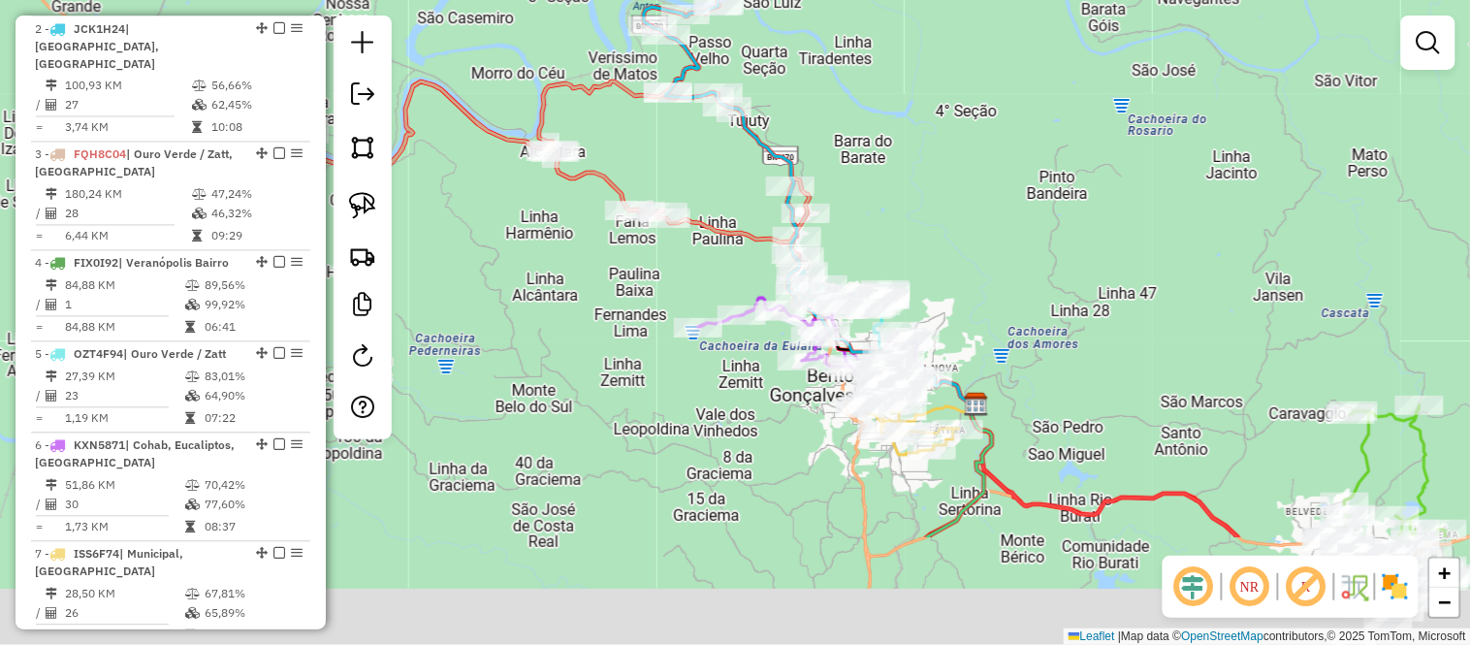
drag, startPoint x: 856, startPoint y: 365, endPoint x: 922, endPoint y: 179, distance: 196.6
click at [928, 159] on div "Janela de atendimento Grade de atendimento Capacidade Transportadoras Veículos …" at bounding box center [735, 322] width 1471 height 645
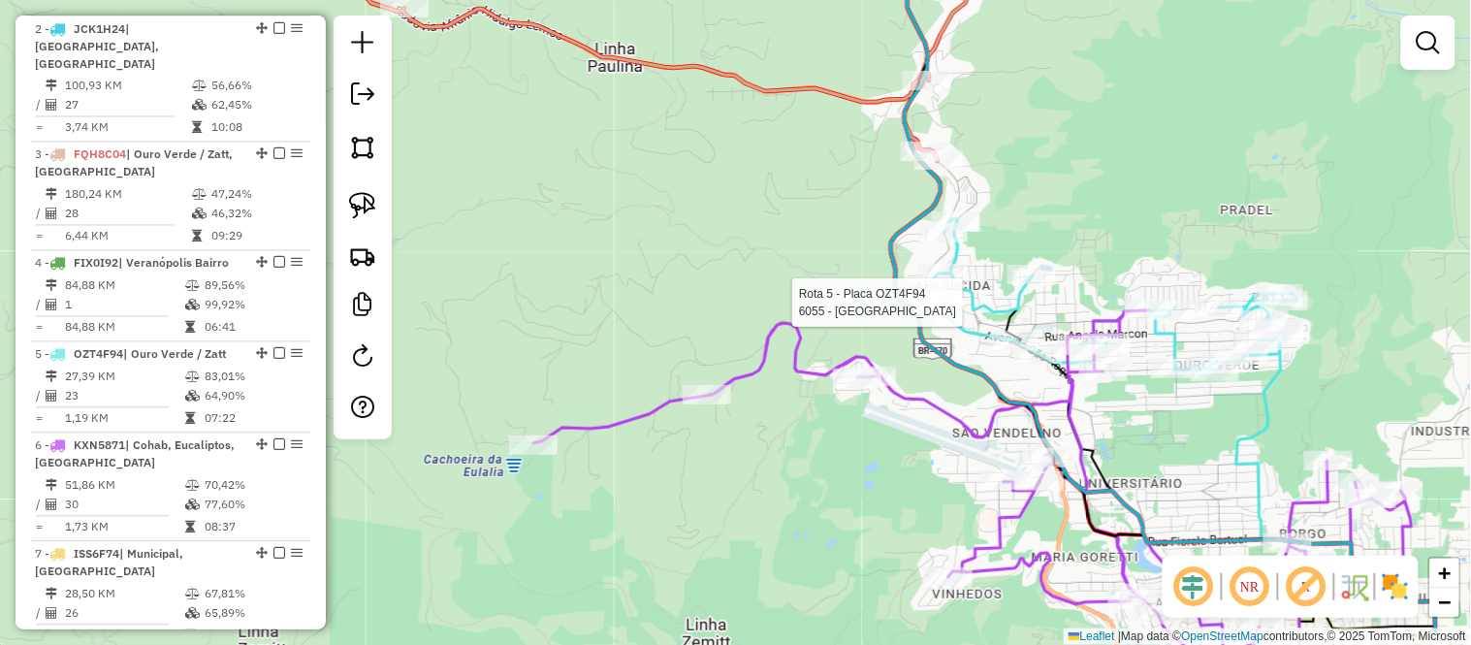
select select "*********"
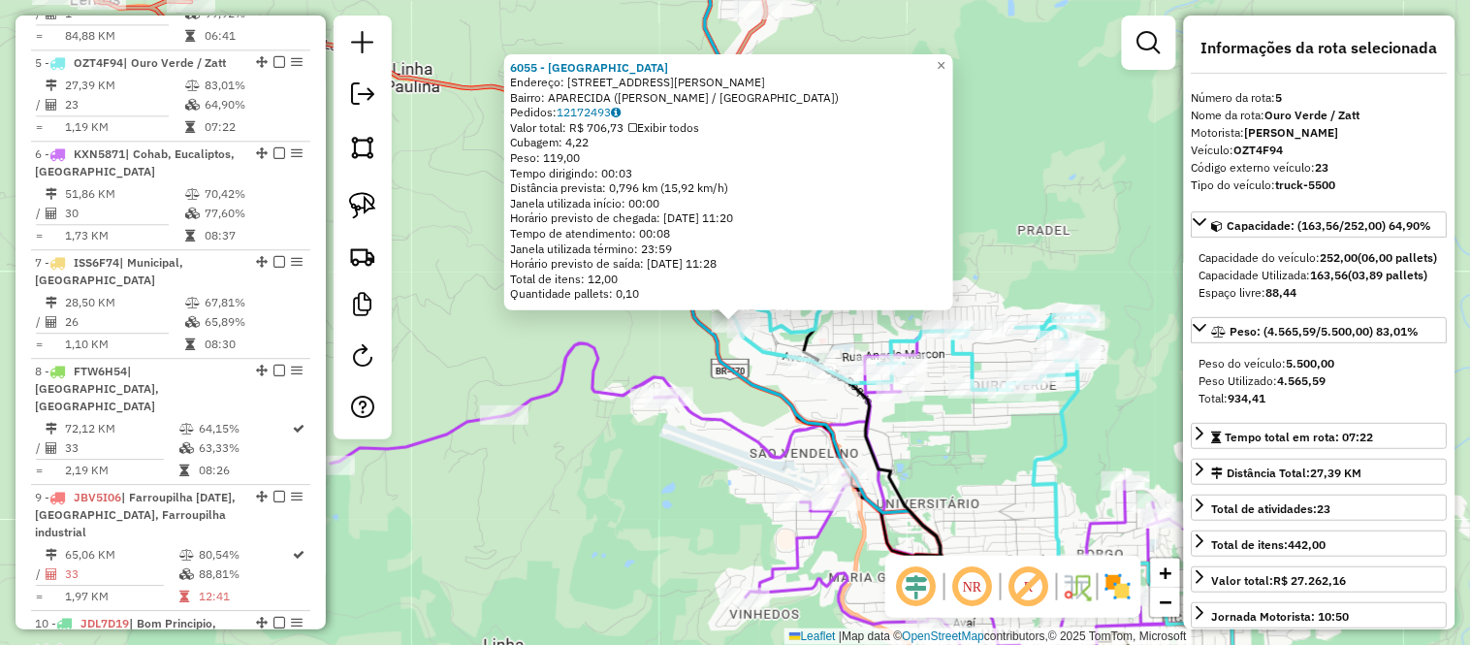
scroll to position [1184, 0]
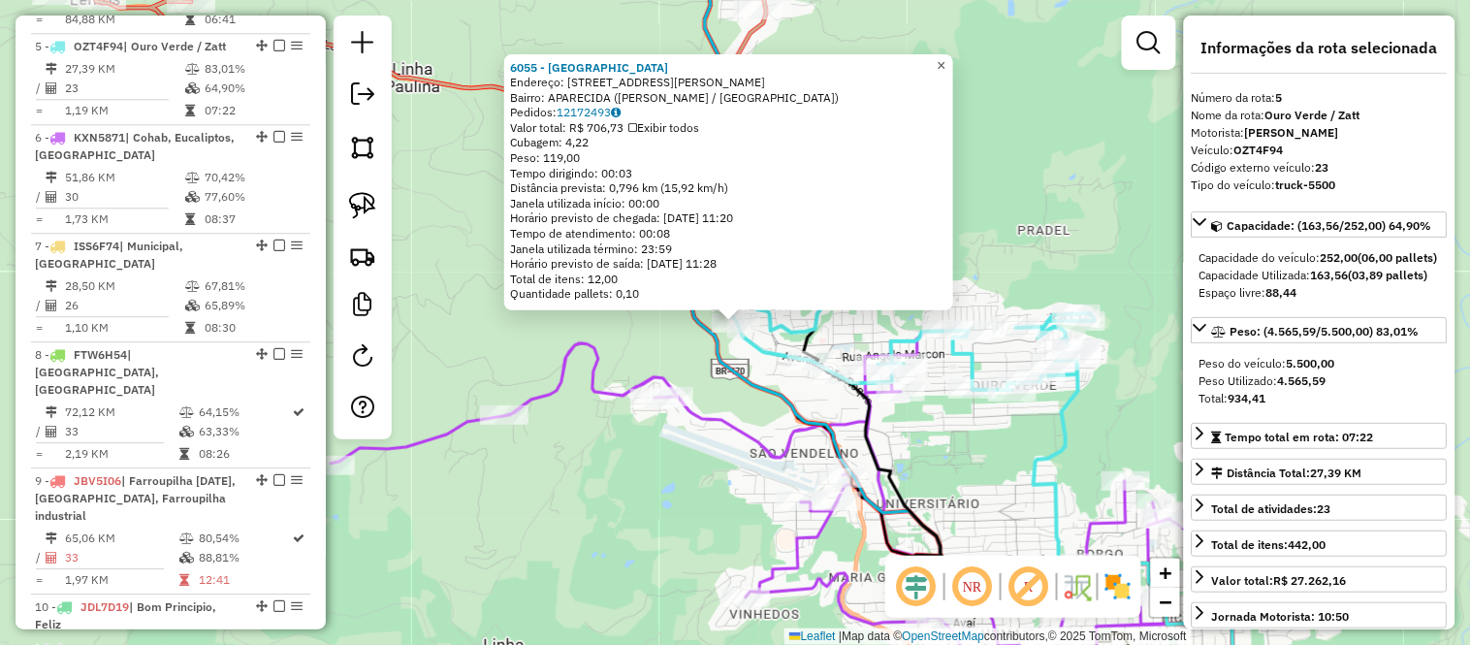
click at [945, 56] on span "×" at bounding box center [941, 64] width 9 height 16
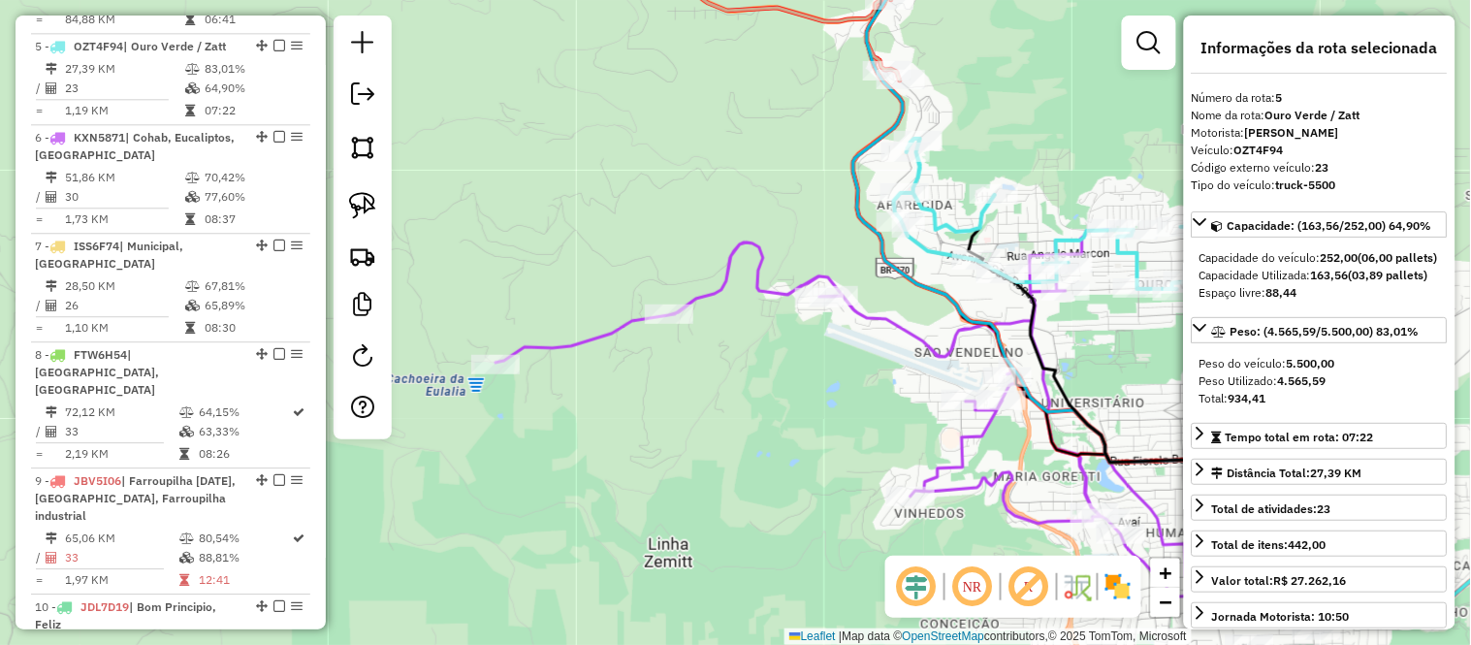
drag, startPoint x: 1012, startPoint y: 155, endPoint x: 1070, endPoint y: 119, distance: 68.3
click at [1070, 119] on div "Janela de atendimento Grade de atendimento Capacidade Transportadoras Veículos …" at bounding box center [735, 322] width 1471 height 645
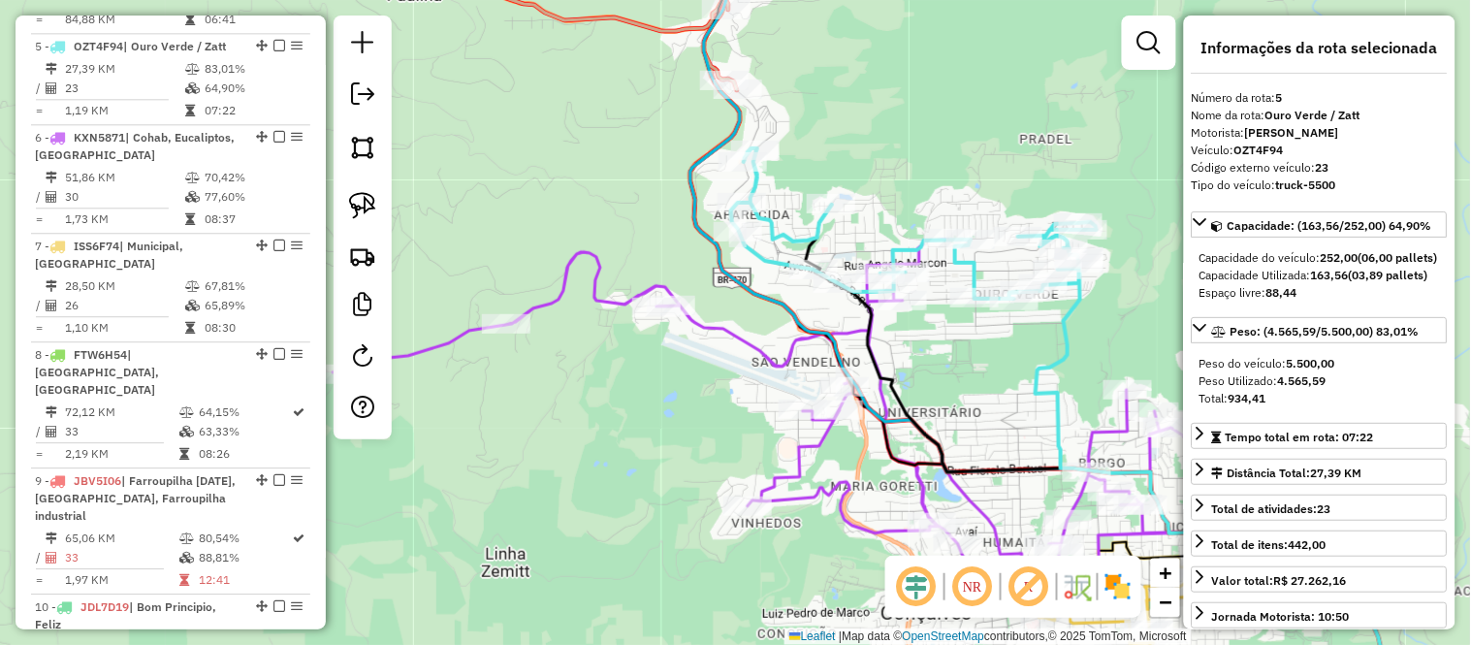
drag, startPoint x: 779, startPoint y: 421, endPoint x: 588, endPoint y: 448, distance: 192.0
click at [588, 448] on div "Janela de atendimento Grade de atendimento Capacidade Transportadoras Veículos …" at bounding box center [735, 322] width 1471 height 645
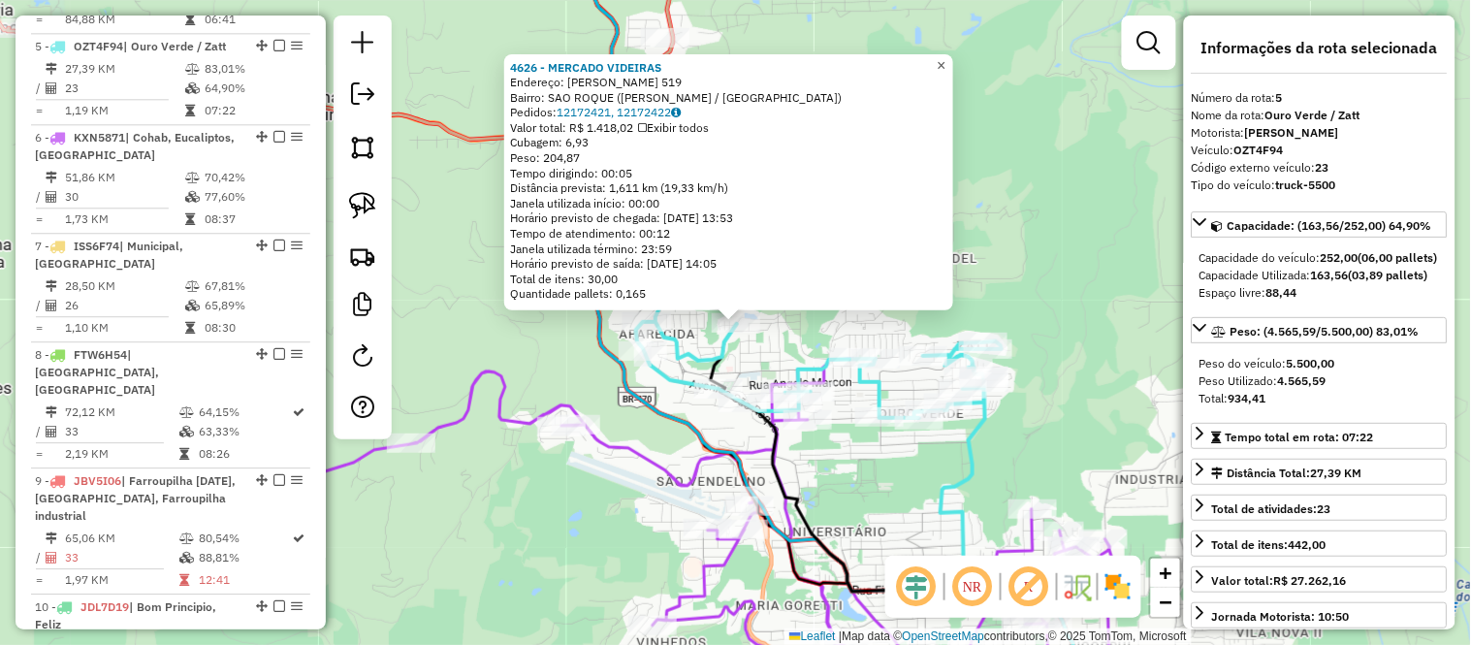
click at [945, 61] on span "×" at bounding box center [941, 64] width 9 height 16
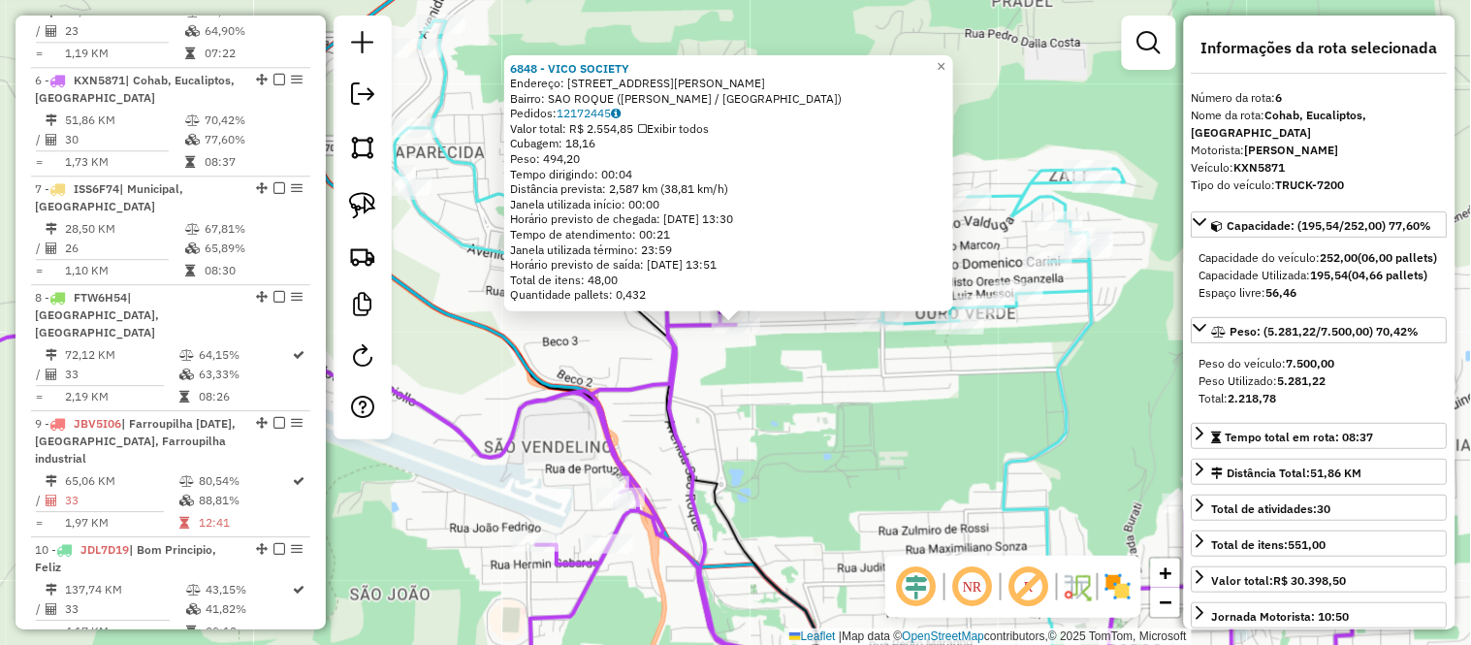
scroll to position [1275, 0]
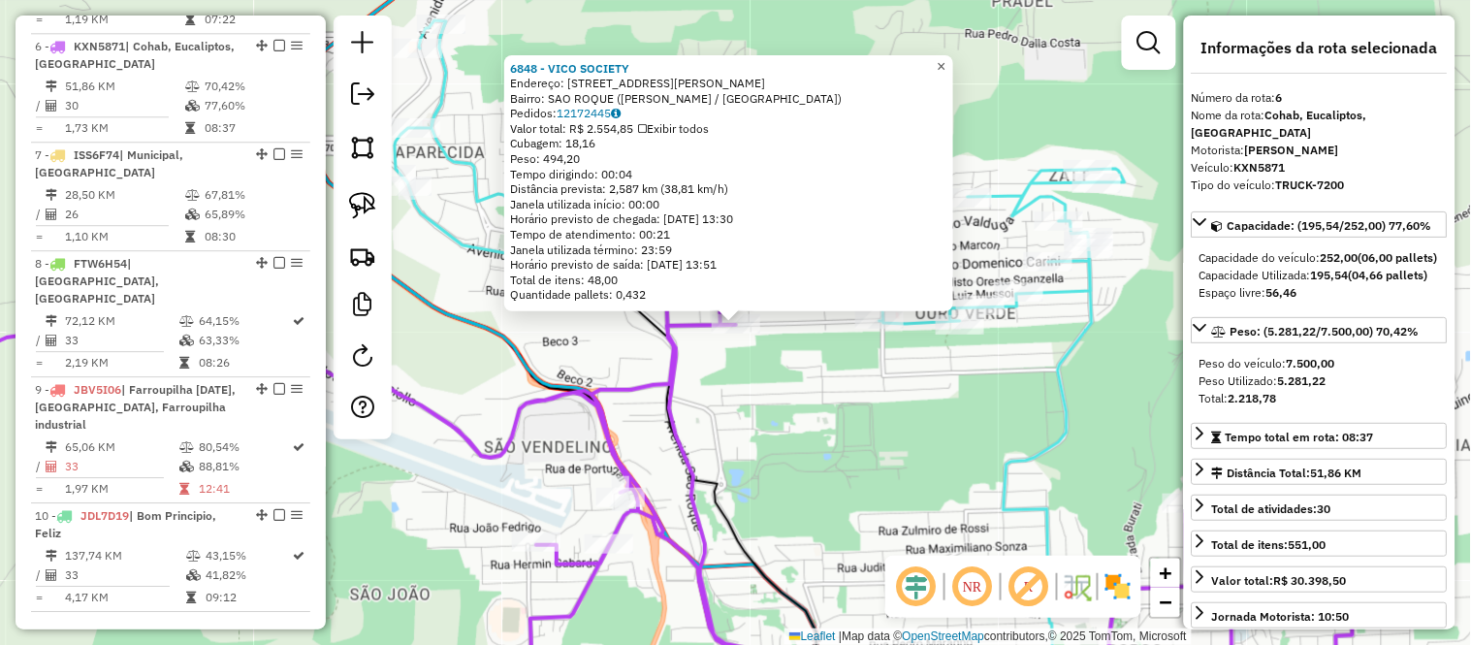
click at [946, 61] on link "×" at bounding box center [941, 65] width 23 height 23
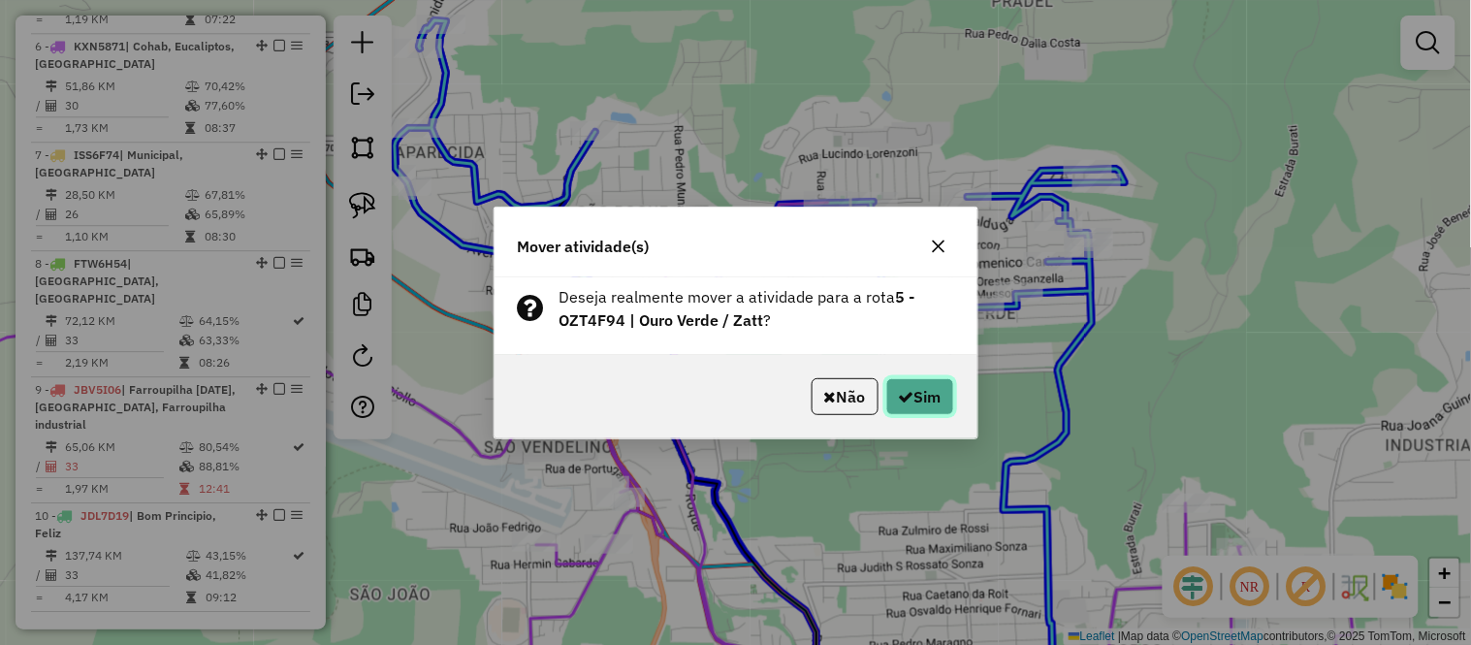
click at [915, 392] on button "Sim" at bounding box center [920, 396] width 68 height 37
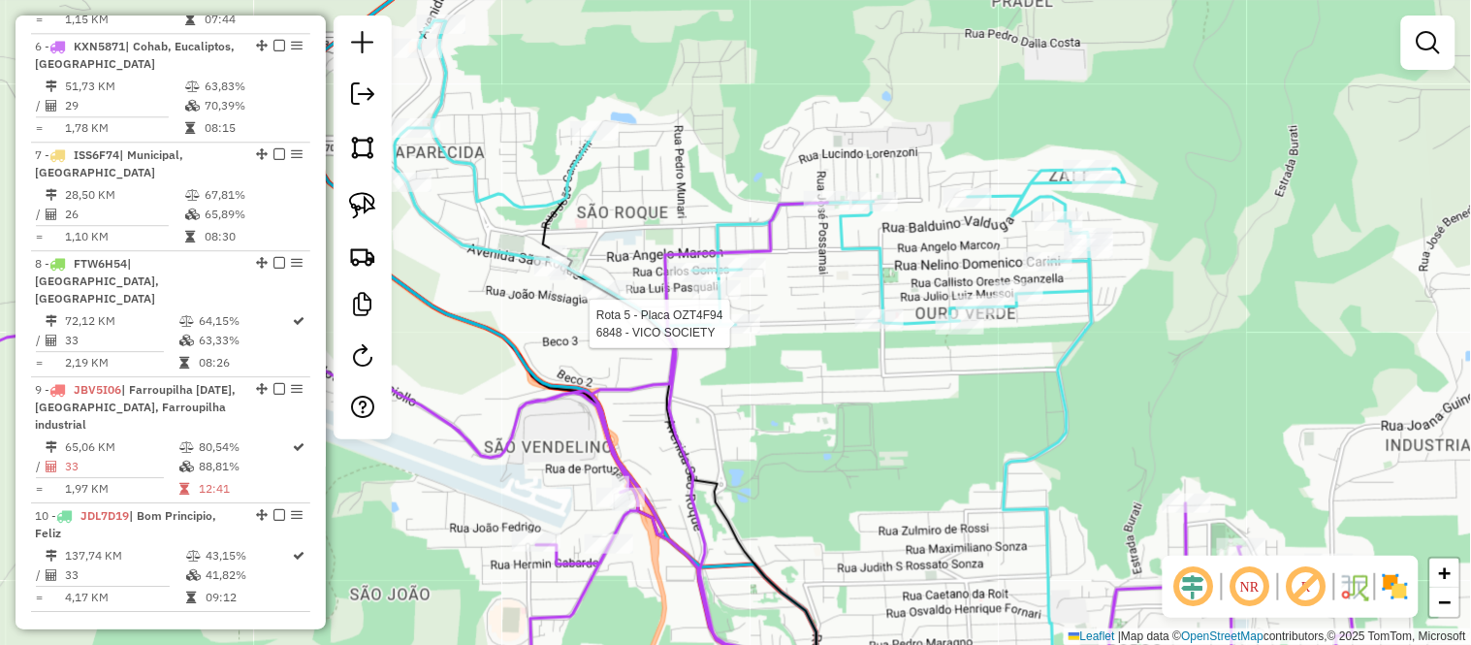
select select "*********"
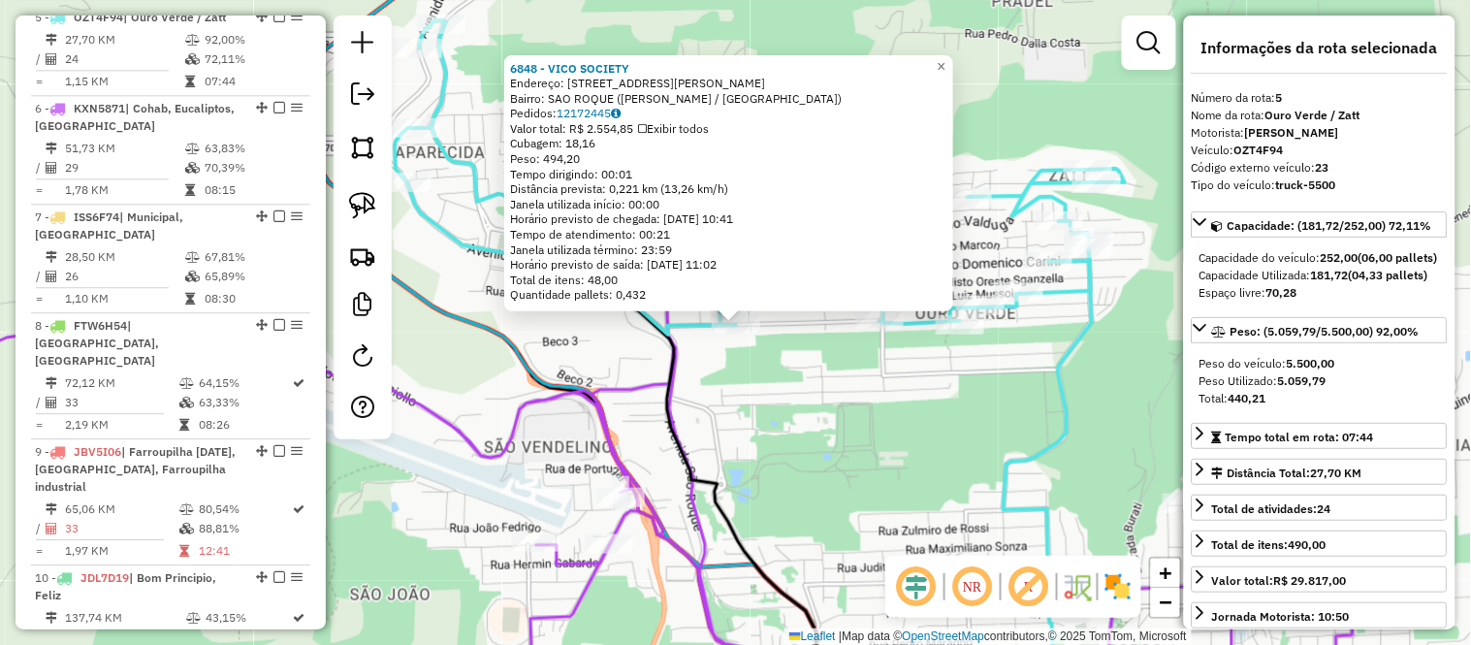
scroll to position [1184, 0]
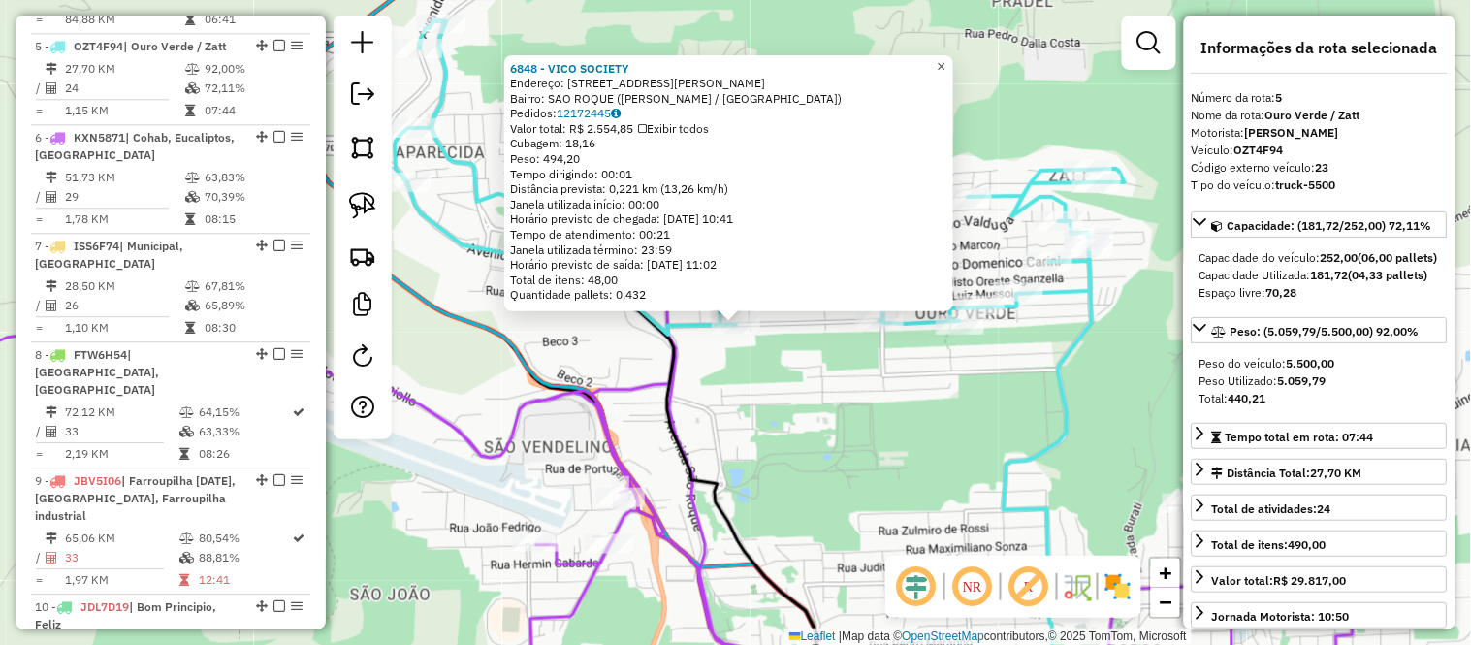
click at [953, 71] on link "×" at bounding box center [941, 65] width 23 height 23
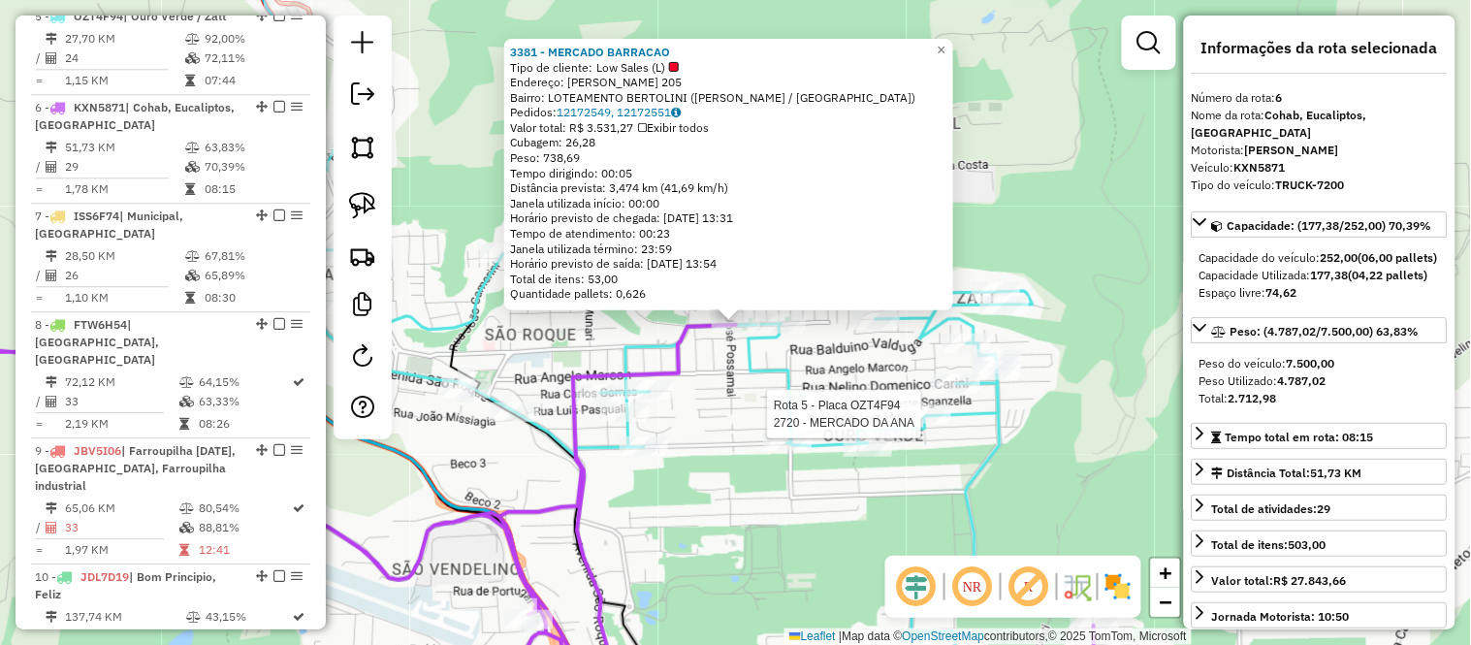
scroll to position [1275, 0]
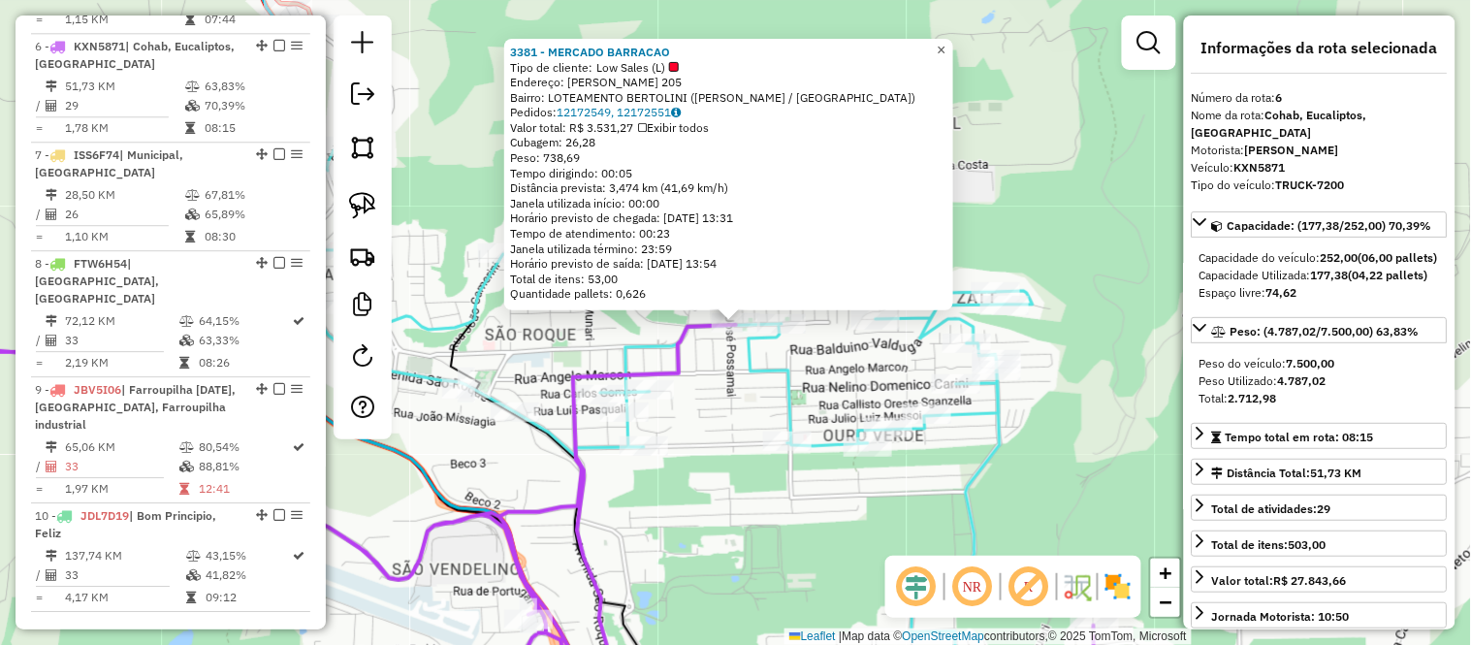
click at [945, 45] on span "×" at bounding box center [941, 50] width 9 height 16
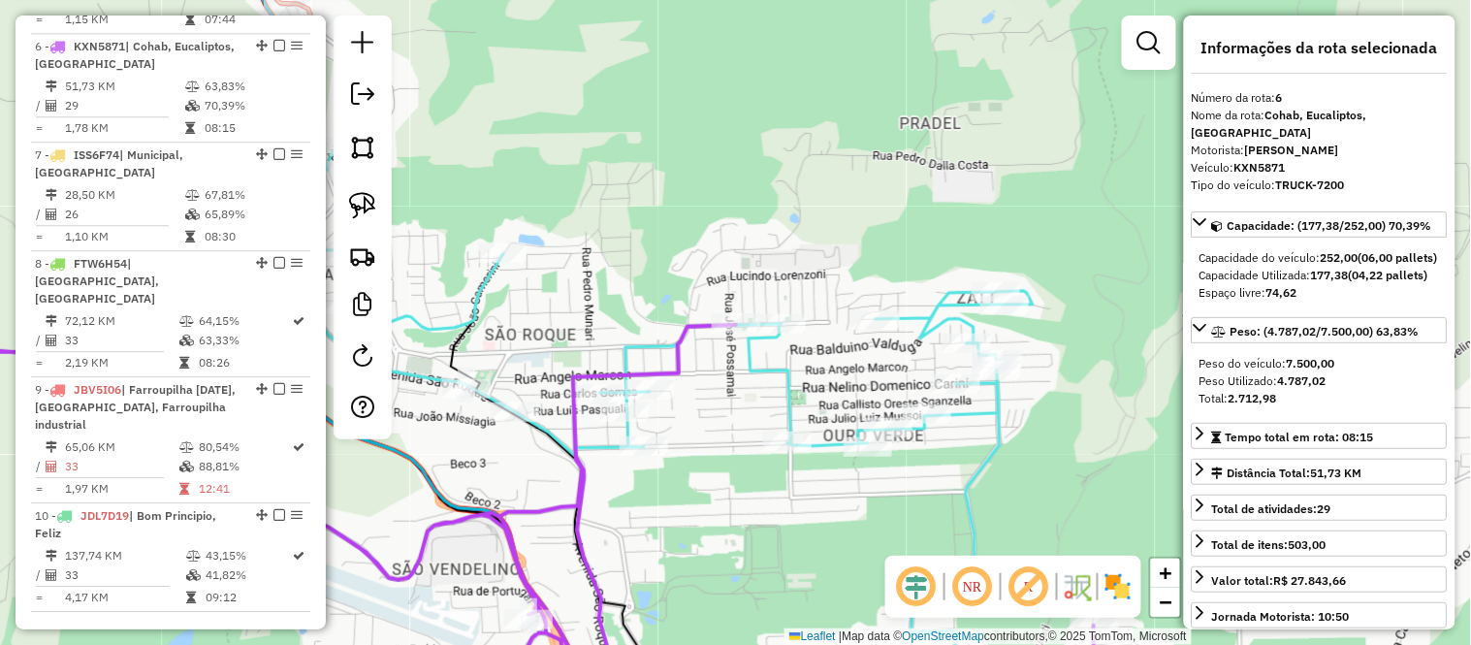
drag, startPoint x: 744, startPoint y: 529, endPoint x: 760, endPoint y: 269, distance: 261.3
click at [760, 272] on div "Janela de atendimento Grade de atendimento Capacidade Transportadoras Veículos …" at bounding box center [735, 322] width 1471 height 645
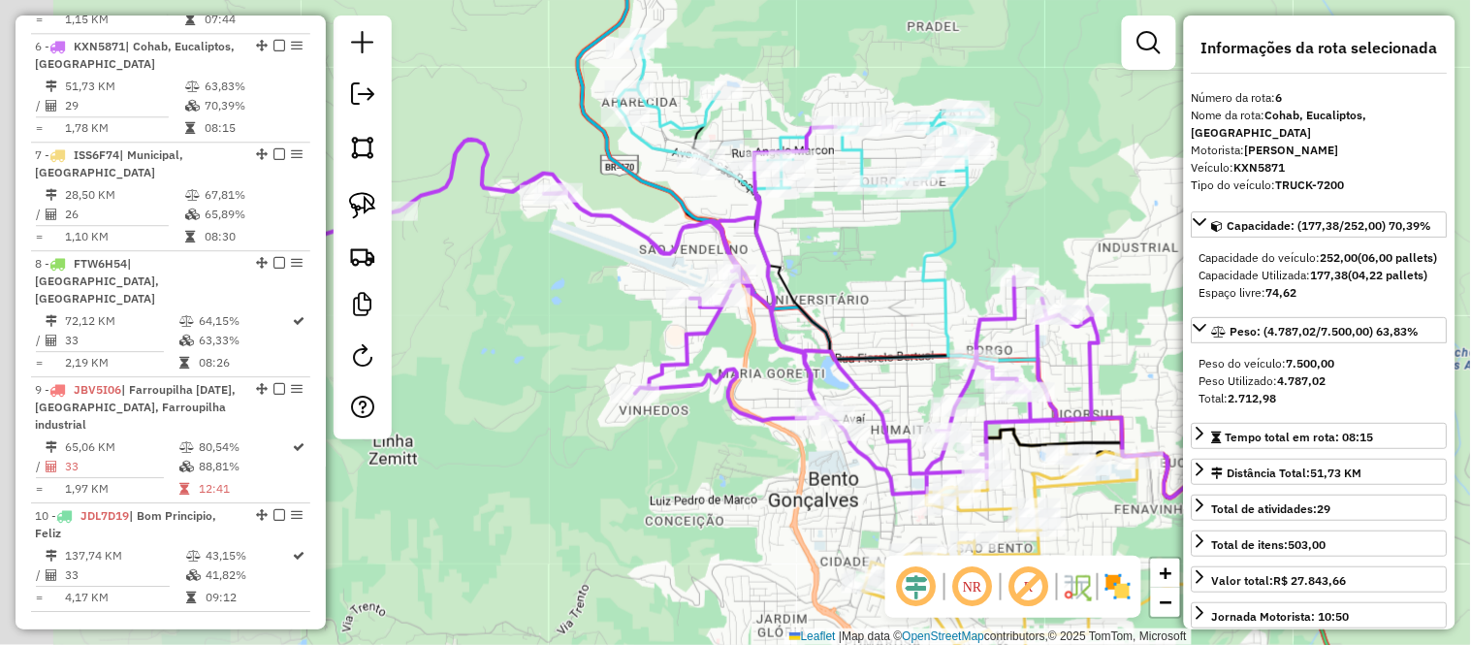
drag, startPoint x: 757, startPoint y: 286, endPoint x: 837, endPoint y: 244, distance: 89.8
click at [837, 244] on div "Janela de atendimento Grade de atendimento Capacidade Transportadoras Veículos …" at bounding box center [735, 322] width 1471 height 645
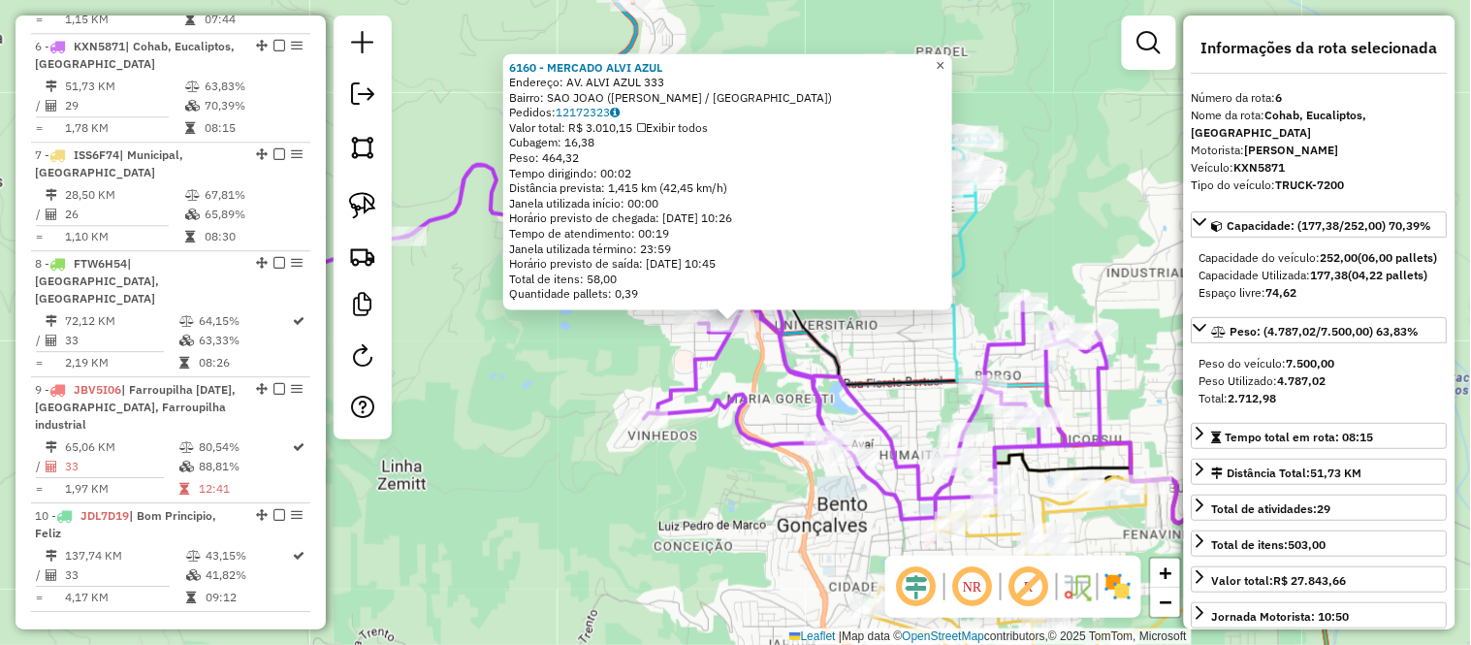
click at [944, 59] on span "×" at bounding box center [940, 64] width 9 height 16
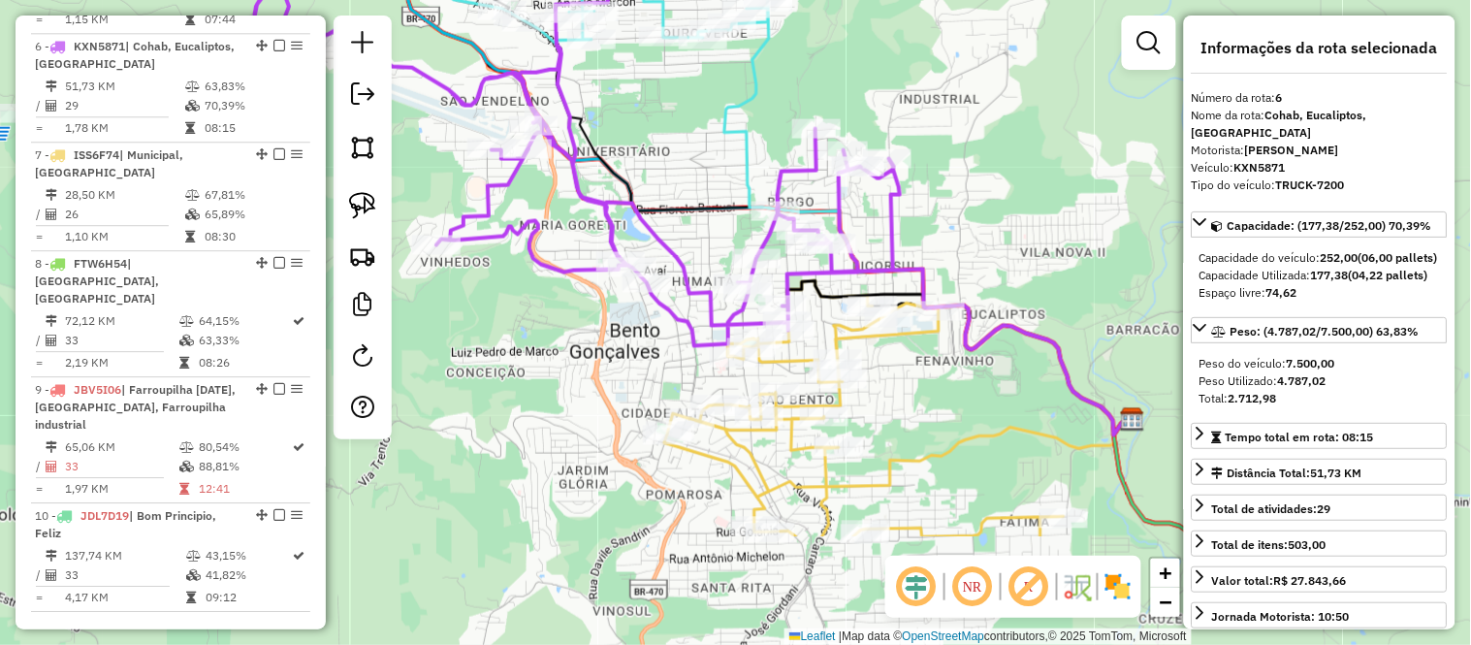
drag, startPoint x: 1122, startPoint y: 214, endPoint x: 914, endPoint y: 41, distance: 270.5
click at [914, 41] on div "Janela de atendimento Grade de atendimento Capacidade Transportadoras Veículos …" at bounding box center [735, 322] width 1471 height 645
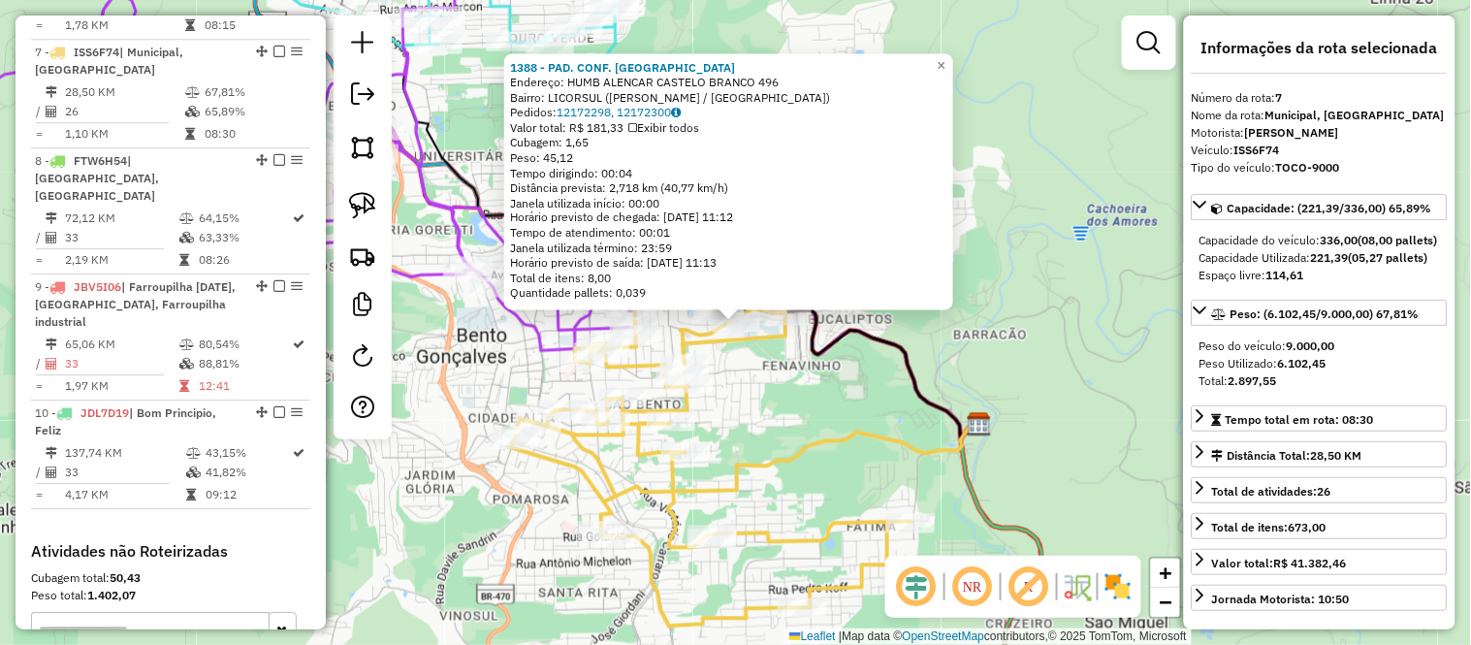
scroll to position [1383, 0]
click at [946, 55] on link "×" at bounding box center [941, 64] width 23 height 23
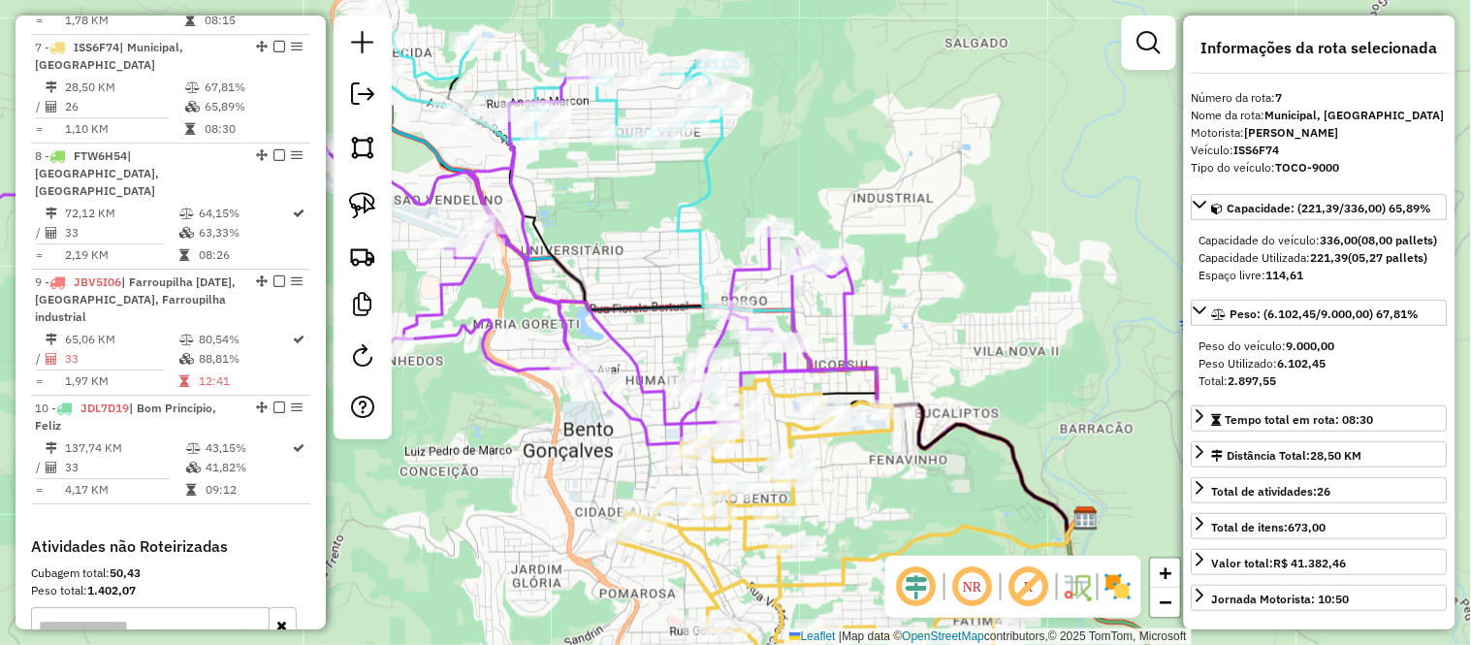
drag, startPoint x: 890, startPoint y: 182, endPoint x: 1008, endPoint y: 266, distance: 144.7
click at [1008, 266] on div "Janela de atendimento Grade de atendimento Capacidade Transportadoras Veículos …" at bounding box center [735, 322] width 1471 height 645
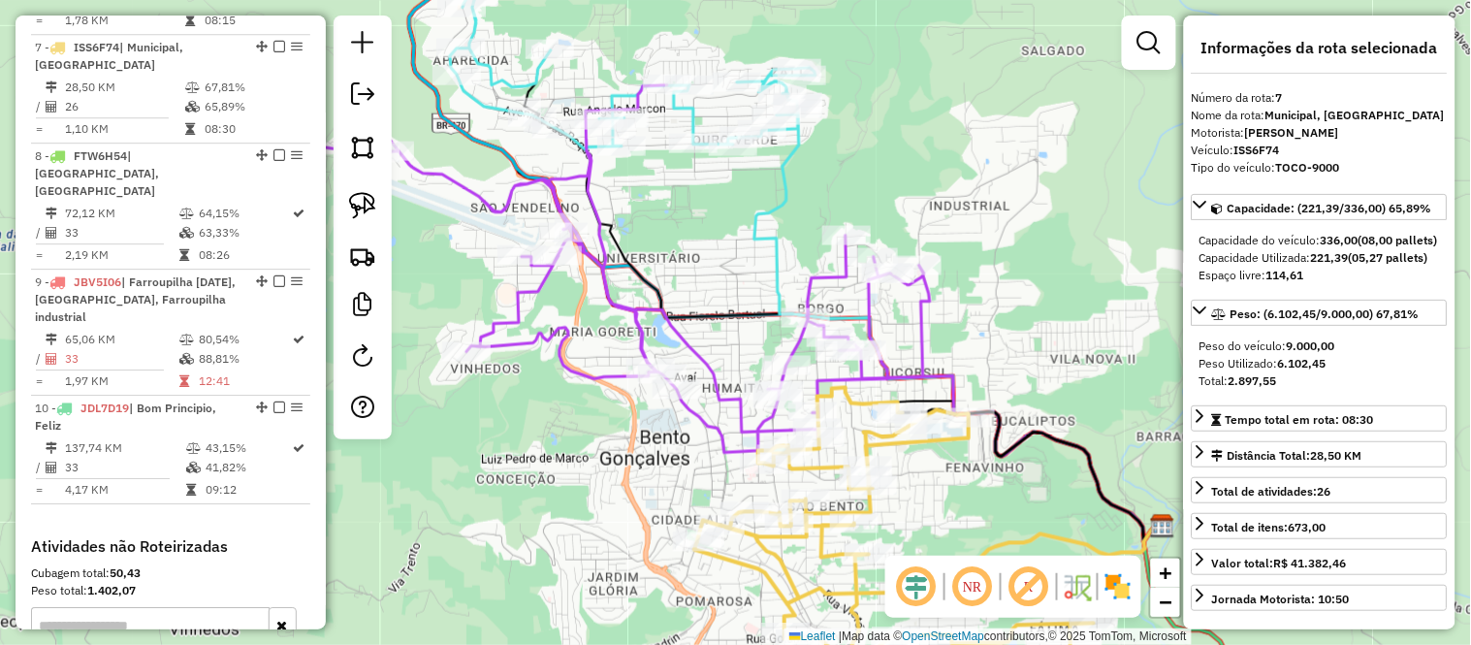
drag, startPoint x: 700, startPoint y: 238, endPoint x: 767, endPoint y: 243, distance: 67.1
click at [767, 243] on icon at bounding box center [955, 325] width 403 height 433
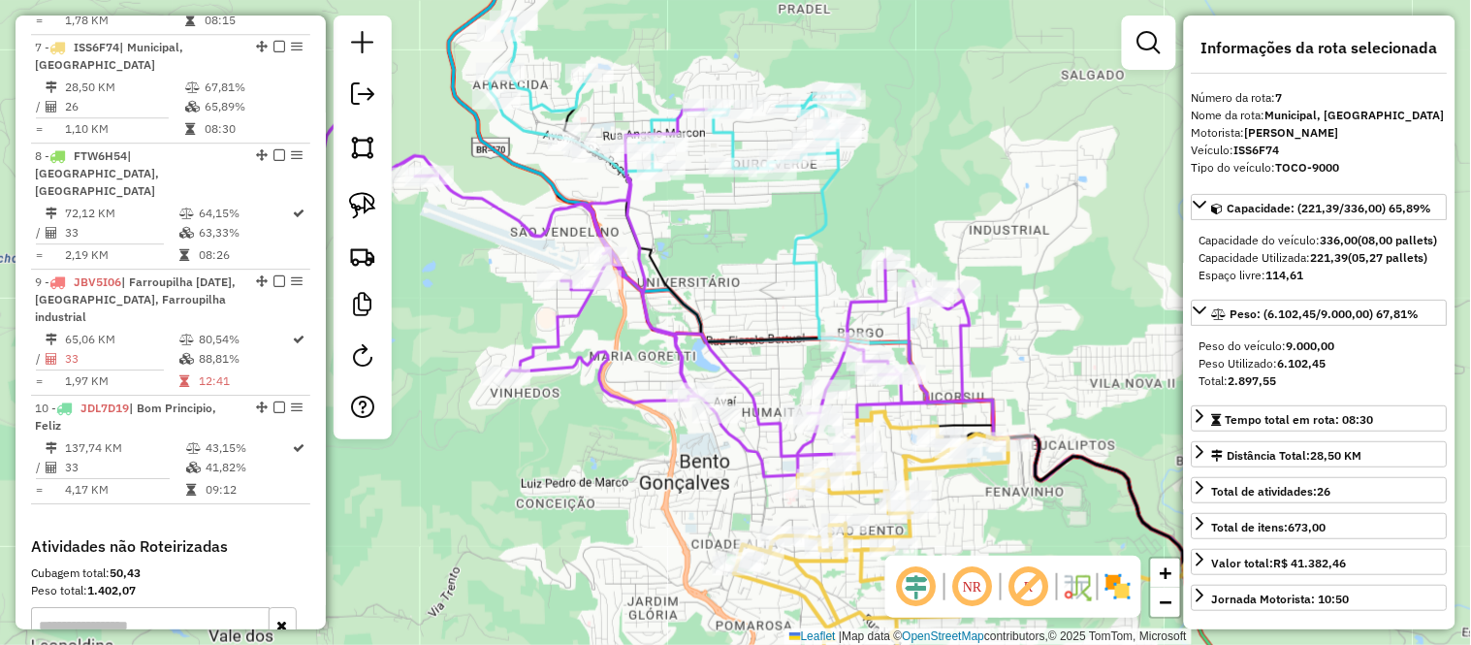
drag, startPoint x: 720, startPoint y: 246, endPoint x: 807, endPoint y: 265, distance: 88.2
click at [807, 265] on div "Janela de atendimento Grade de atendimento Capacidade Transportadoras Veículos …" at bounding box center [735, 322] width 1471 height 645
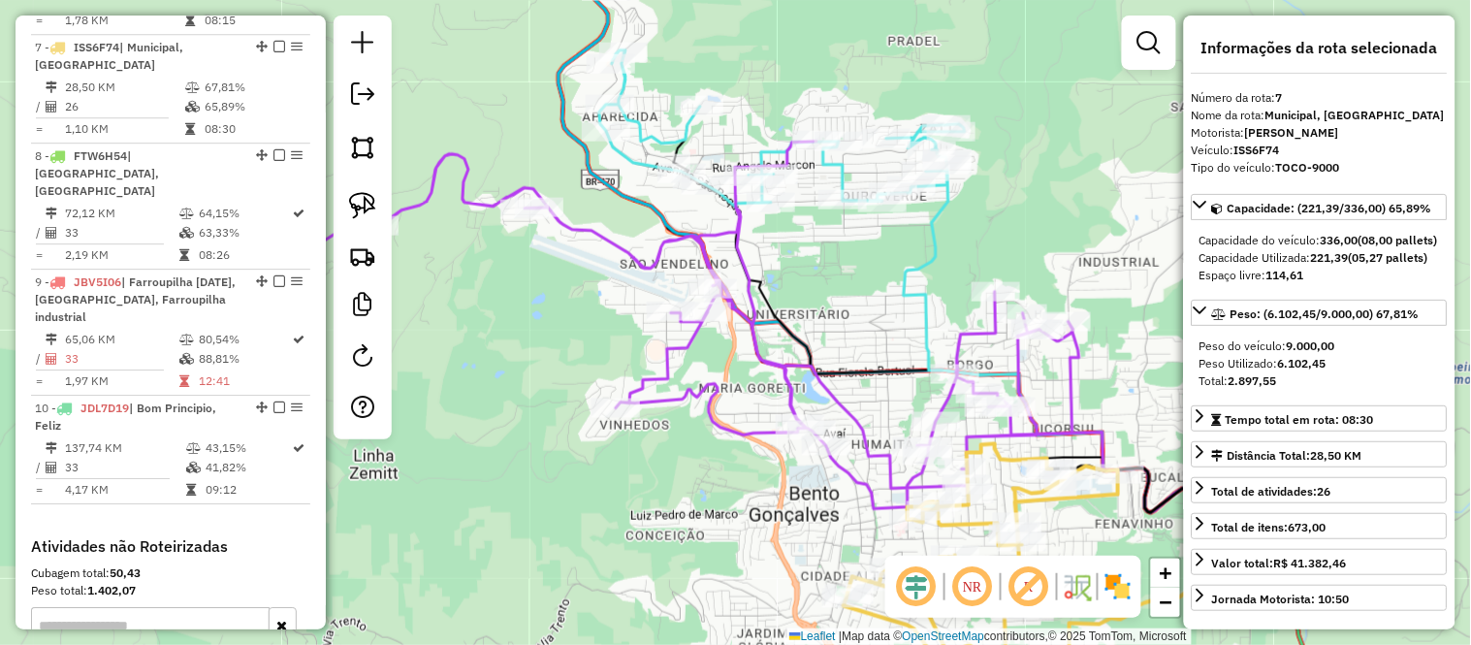
drag, startPoint x: 593, startPoint y: 294, endPoint x: 667, endPoint y: 302, distance: 74.1
click at [667, 302] on div "Janela de atendimento Grade de atendimento Capacidade Transportadoras Veículos …" at bounding box center [735, 322] width 1471 height 645
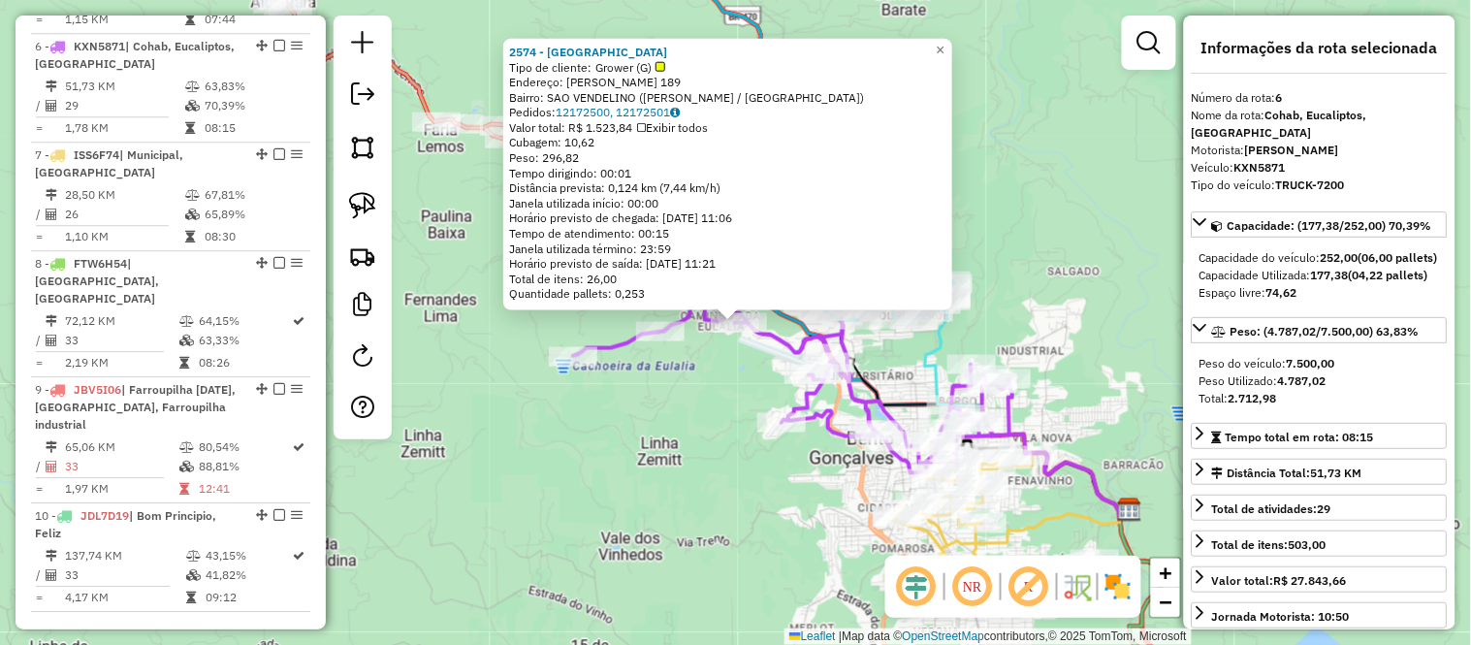
scroll to position [1275, 0]
click at [944, 42] on span "×" at bounding box center [940, 50] width 9 height 16
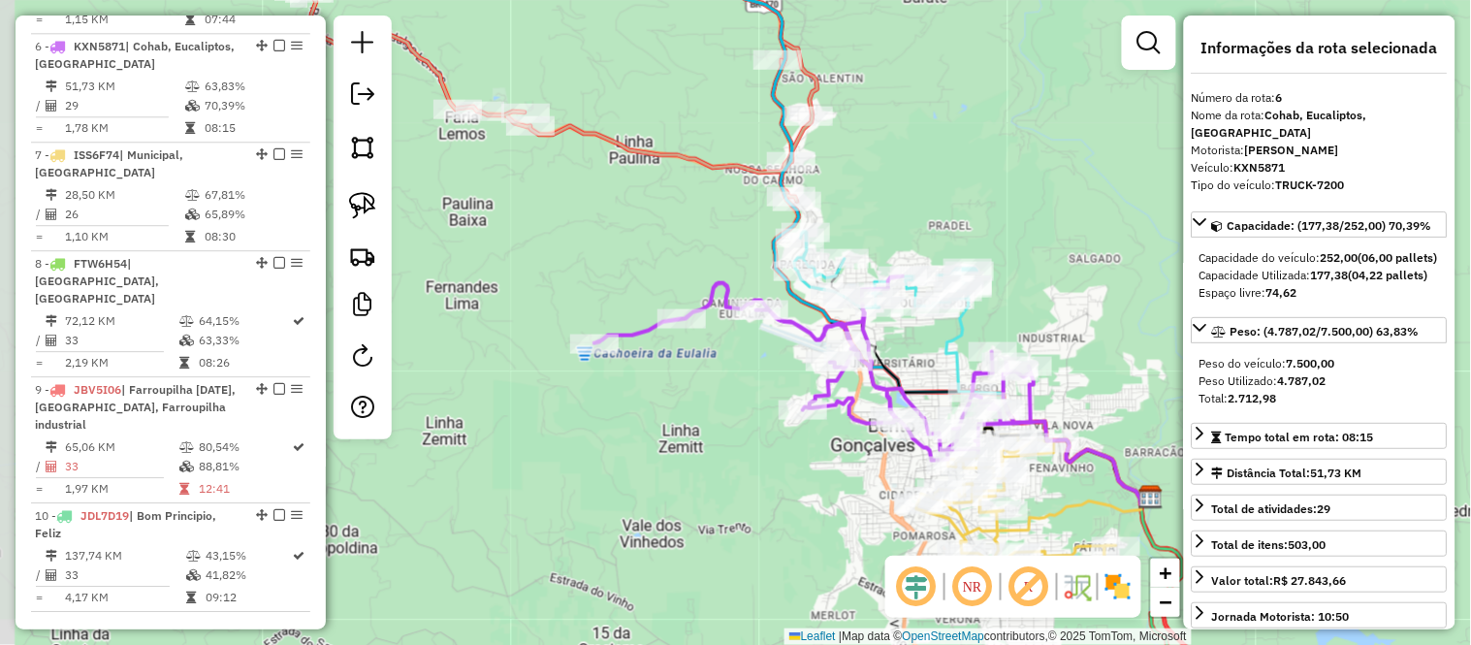
drag, startPoint x: 722, startPoint y: 362, endPoint x: 744, endPoint y: 349, distance: 24.8
click at [744, 349] on div "Janela de atendimento Grade de atendimento Capacidade Transportadoras Veículos …" at bounding box center [735, 322] width 1471 height 645
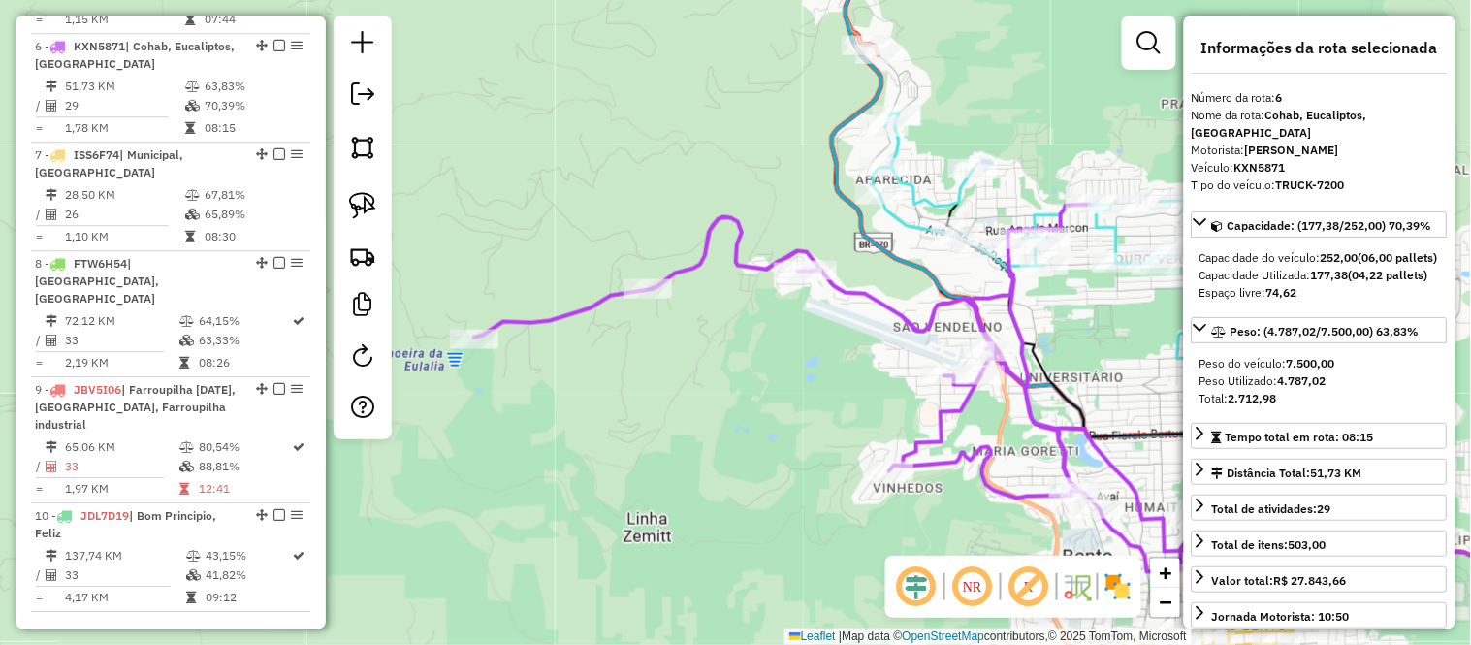
drag, startPoint x: 758, startPoint y: 346, endPoint x: 800, endPoint y: 343, distance: 41.8
click at [800, 343] on div "Janela de atendimento Grade de atendimento Capacidade Transportadoras Veículos …" at bounding box center [735, 322] width 1471 height 645
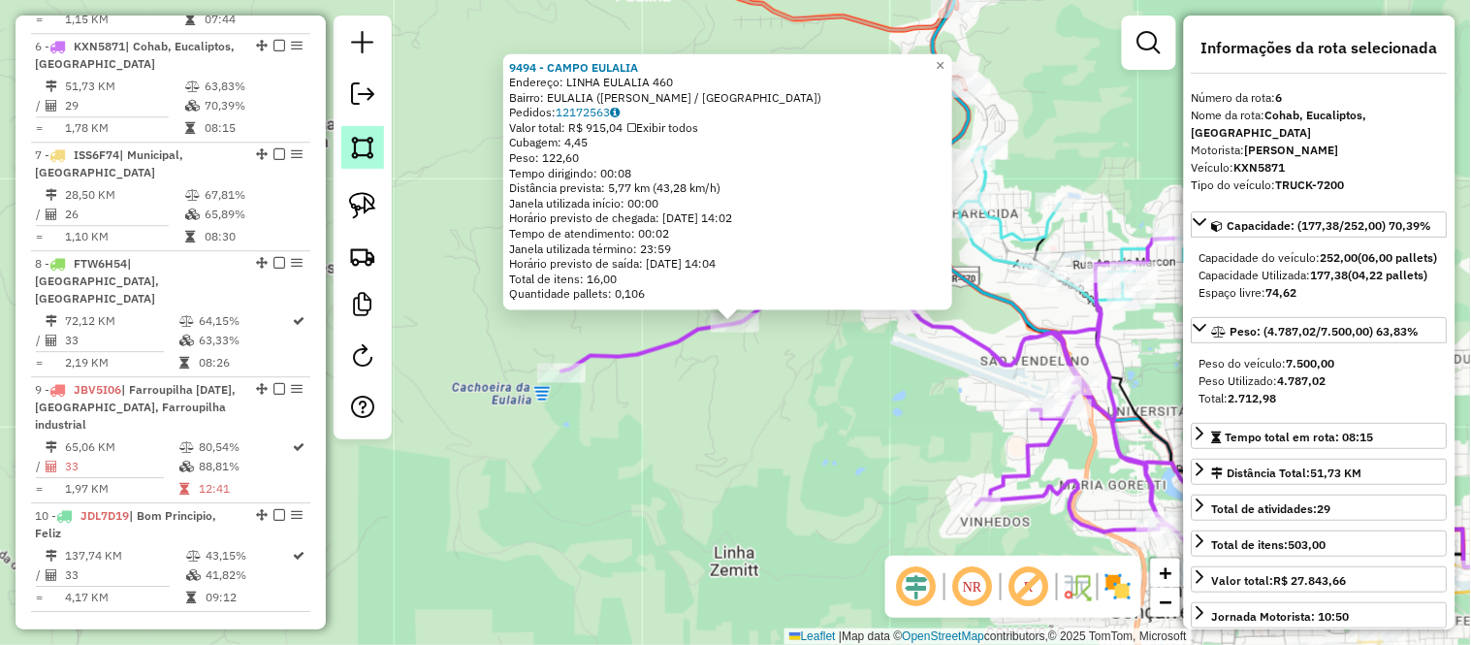
click at [369, 150] on img at bounding box center [362, 147] width 27 height 27
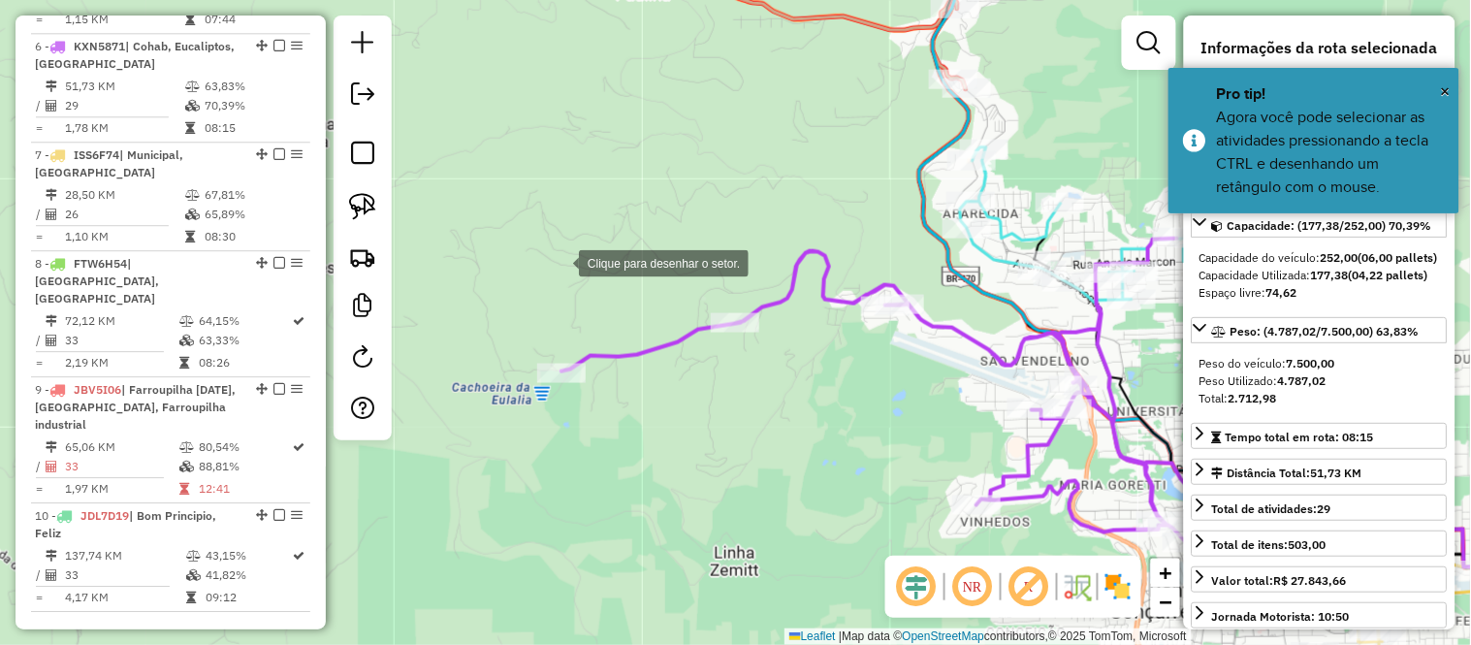
click at [548, 254] on div at bounding box center [559, 261] width 39 height 39
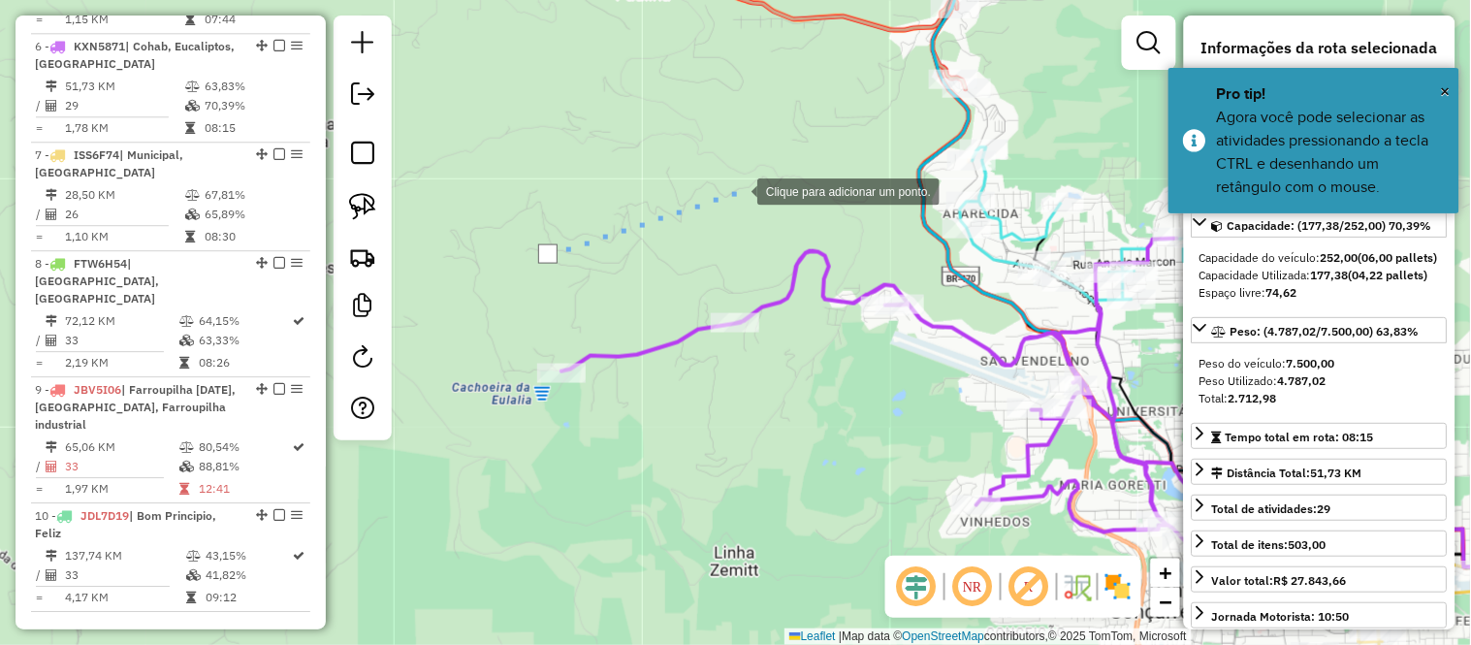
click at [743, 190] on div at bounding box center [737, 190] width 39 height 39
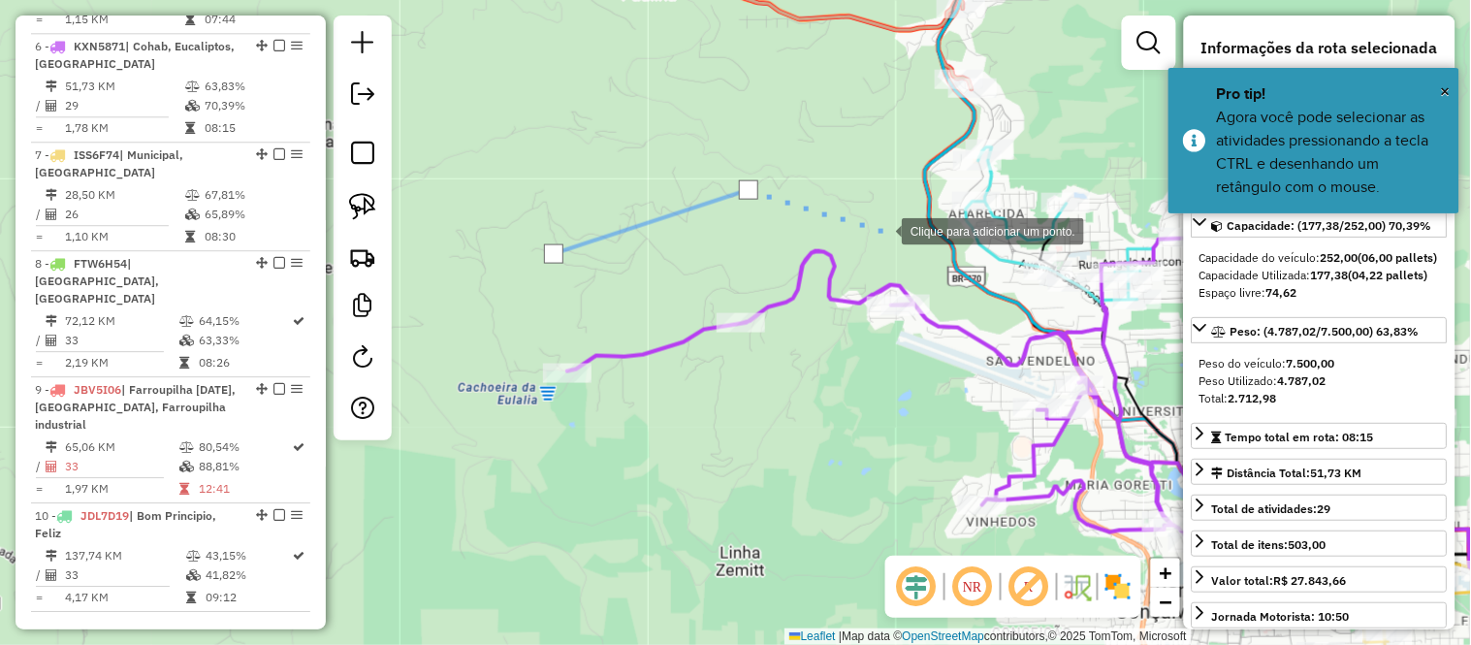
click at [882, 230] on div at bounding box center [882, 229] width 39 height 39
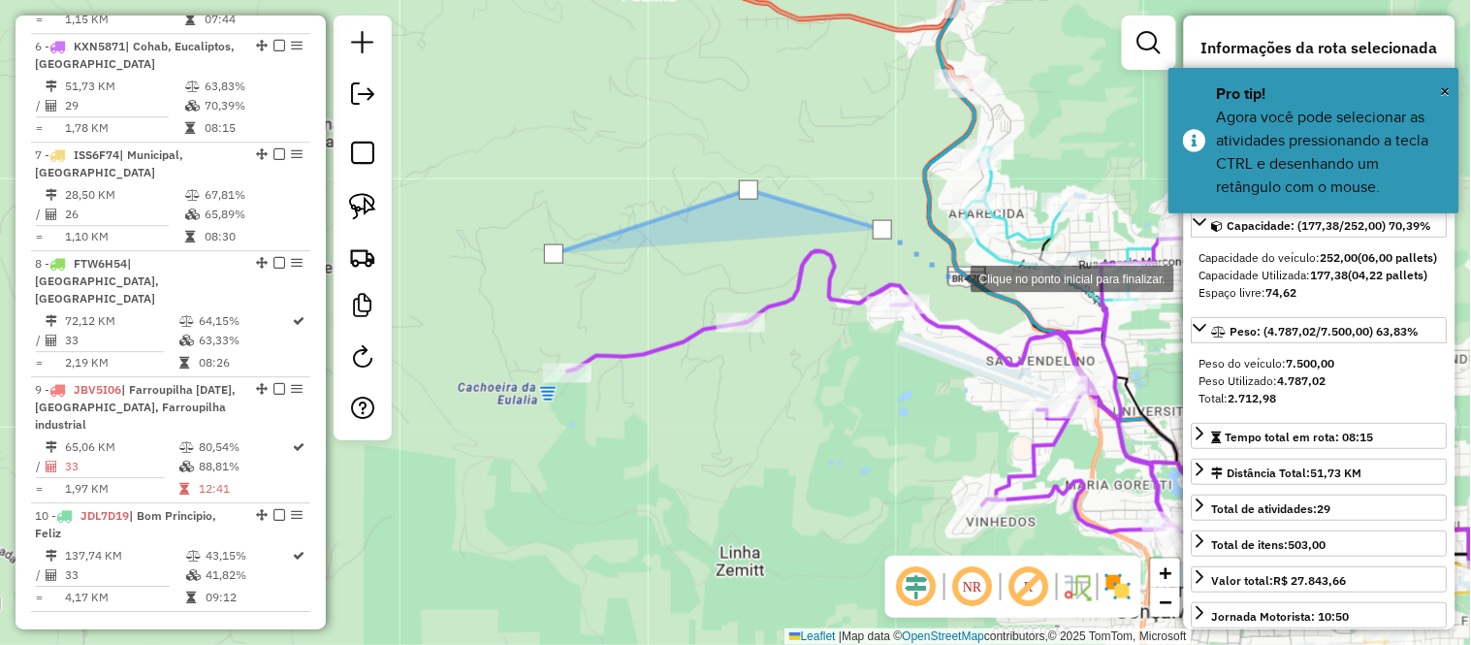
drag, startPoint x: 951, startPoint y: 277, endPoint x: 952, endPoint y: 323, distance: 45.6
click at [952, 277] on div at bounding box center [951, 277] width 39 height 39
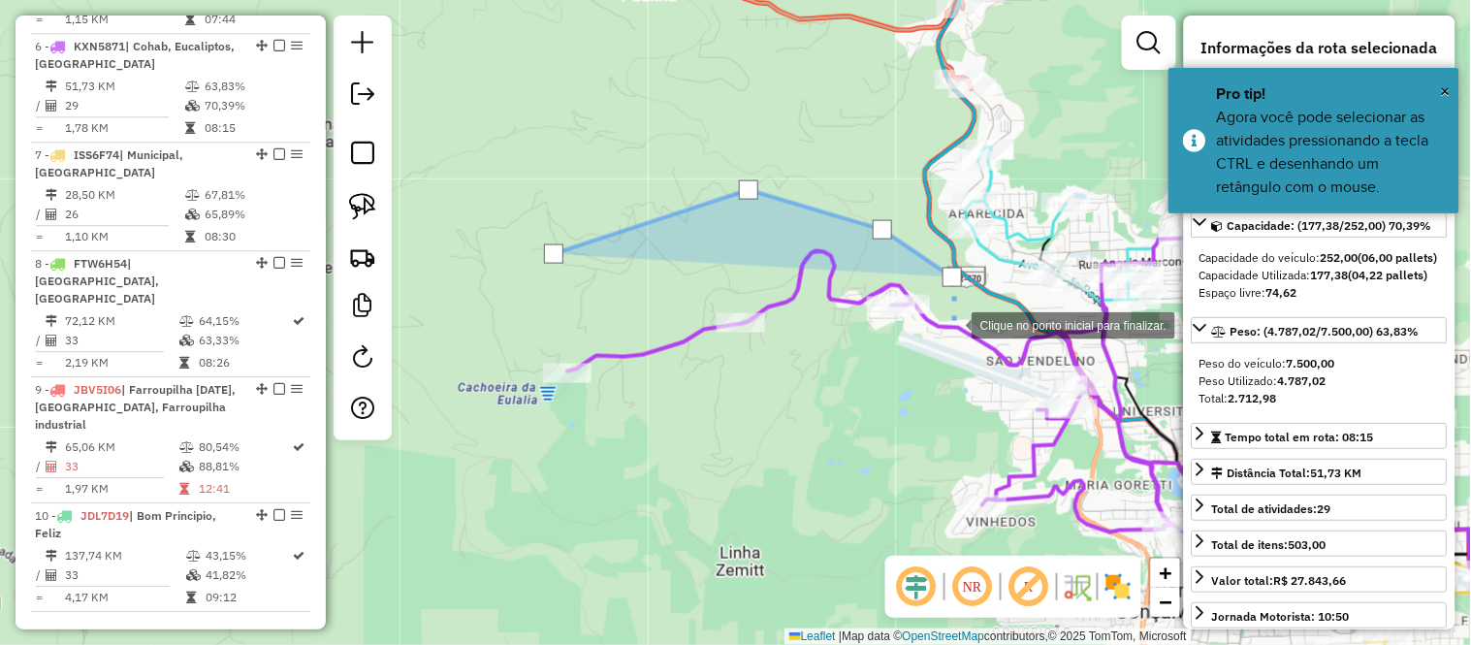
click at [952, 328] on div at bounding box center [952, 323] width 39 height 39
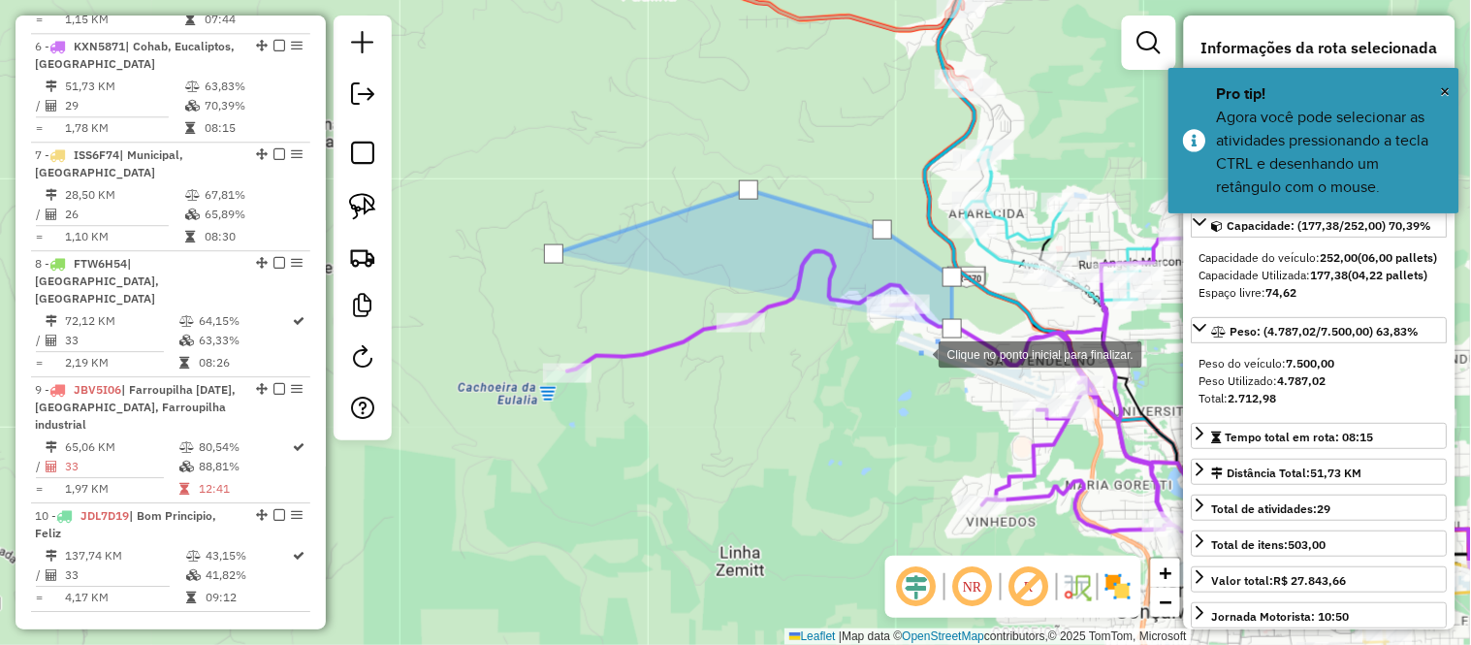
drag, startPoint x: 894, startPoint y: 379, endPoint x: 851, endPoint y: 396, distance: 45.7
click at [900, 372] on div at bounding box center [919, 353] width 39 height 39
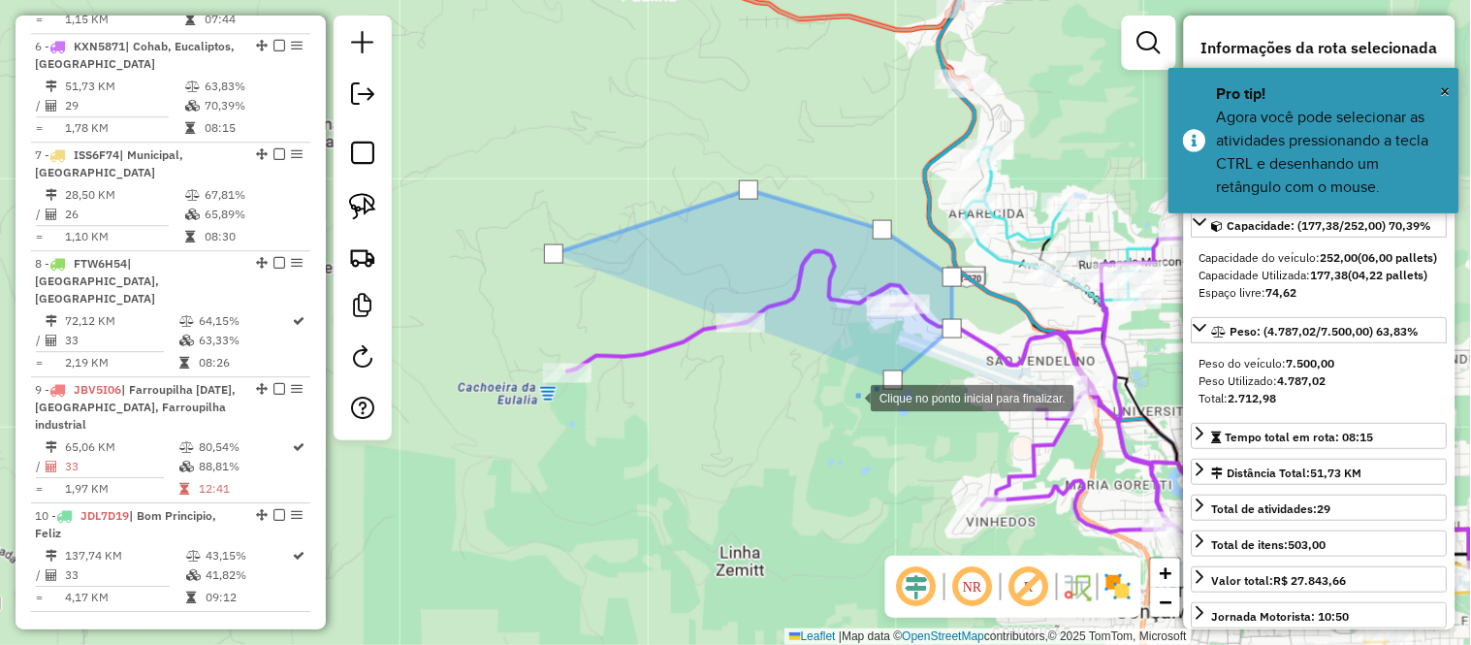
click at [832, 416] on div at bounding box center [851, 396] width 39 height 39
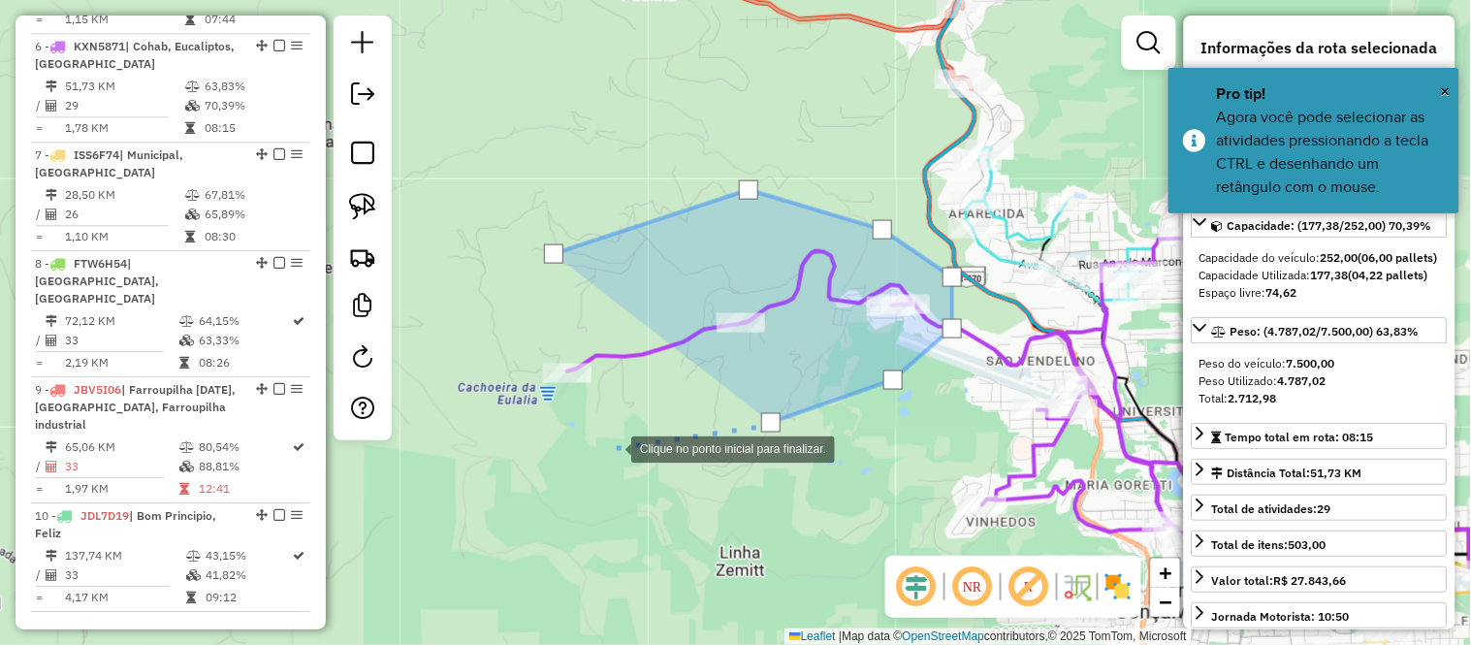
click at [612, 447] on div at bounding box center [611, 448] width 39 height 39
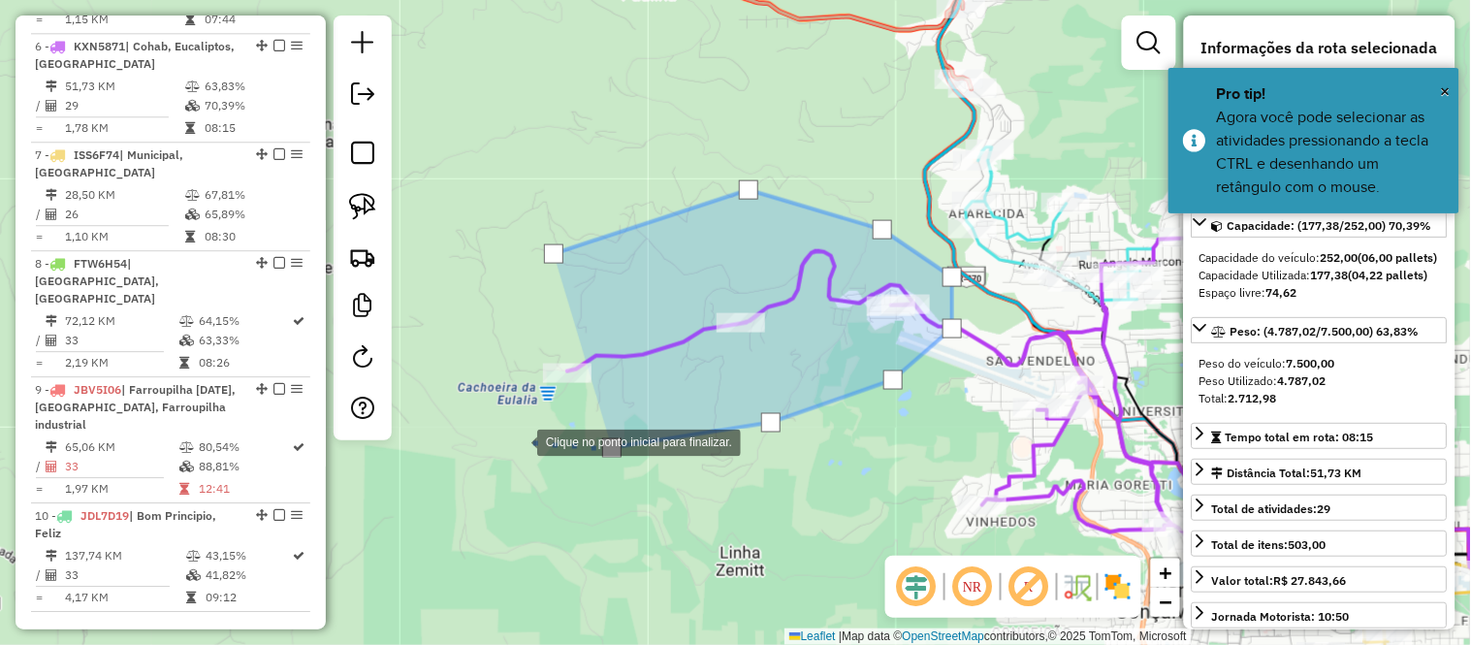
drag, startPoint x: 516, startPoint y: 439, endPoint x: 491, endPoint y: 336, distance: 105.8
click at [516, 437] on div at bounding box center [517, 441] width 39 height 39
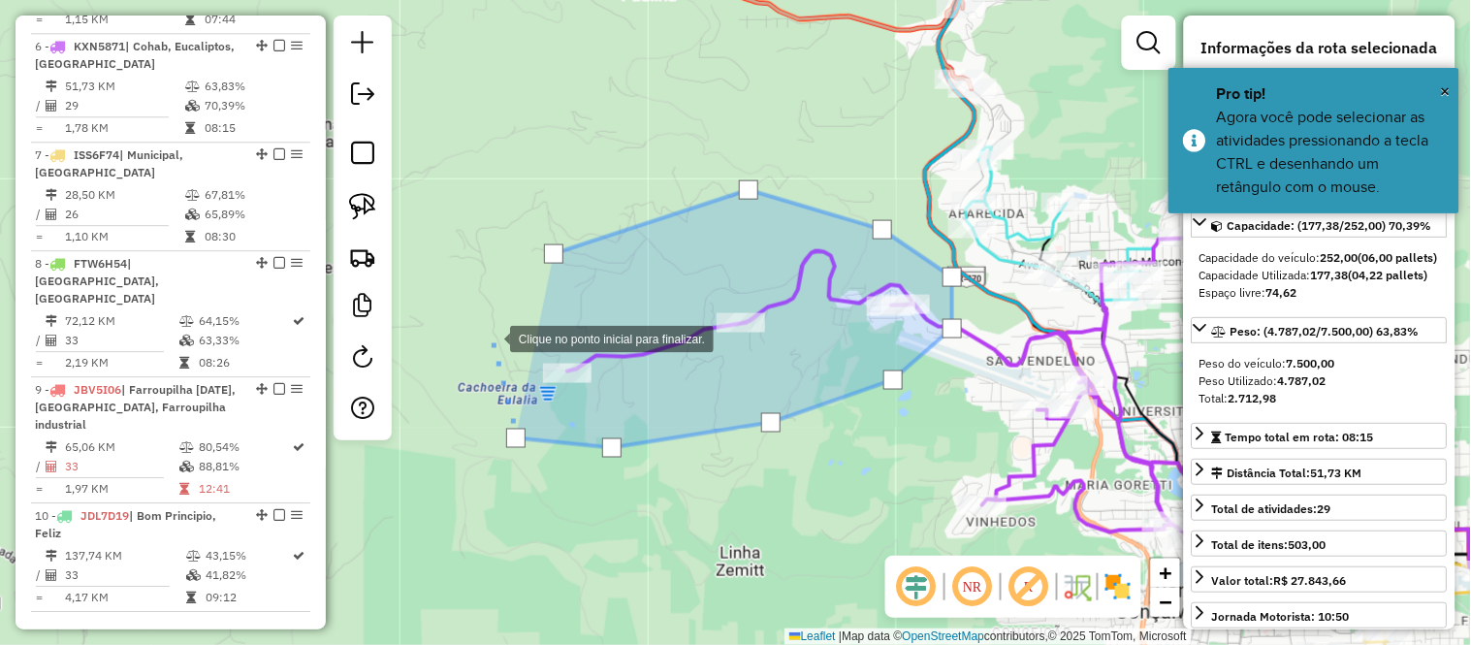
drag, startPoint x: 491, startPoint y: 336, endPoint x: 525, endPoint y: 247, distance: 95.4
click at [491, 335] on div at bounding box center [490, 337] width 39 height 39
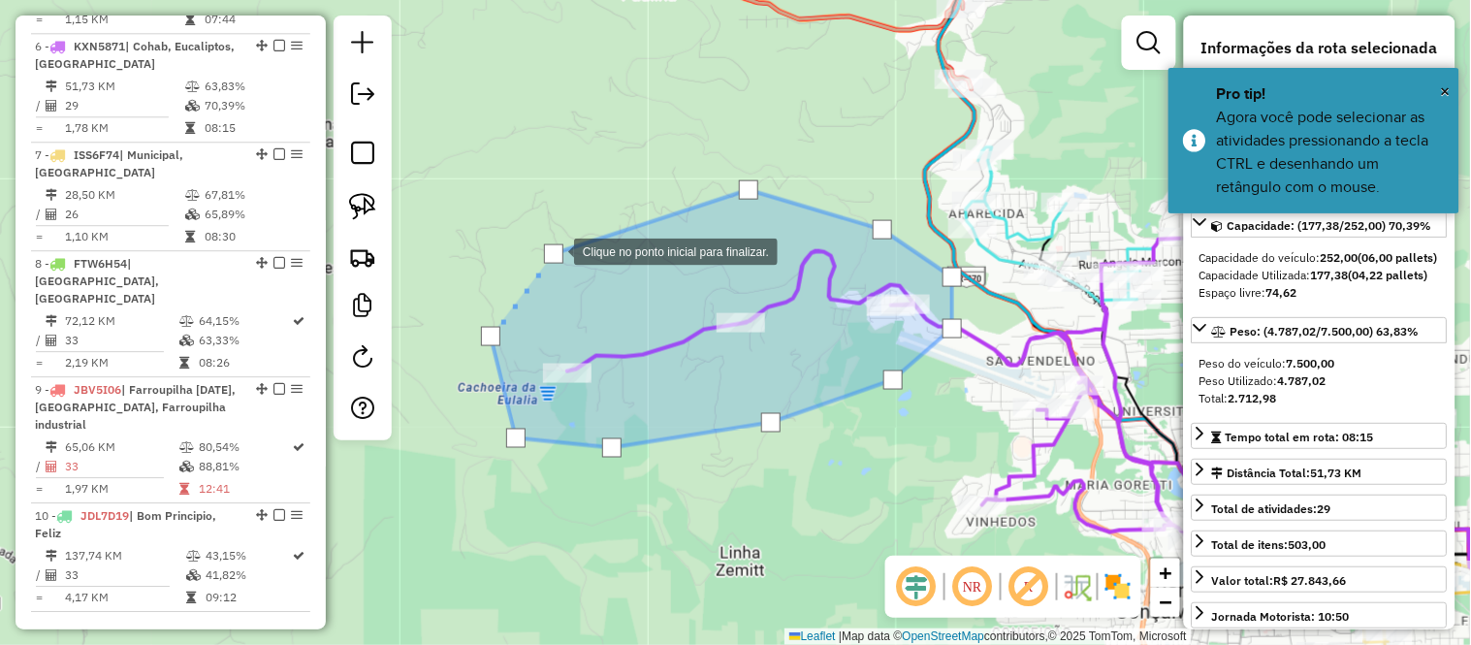
click at [555, 250] on div at bounding box center [553, 253] width 19 height 19
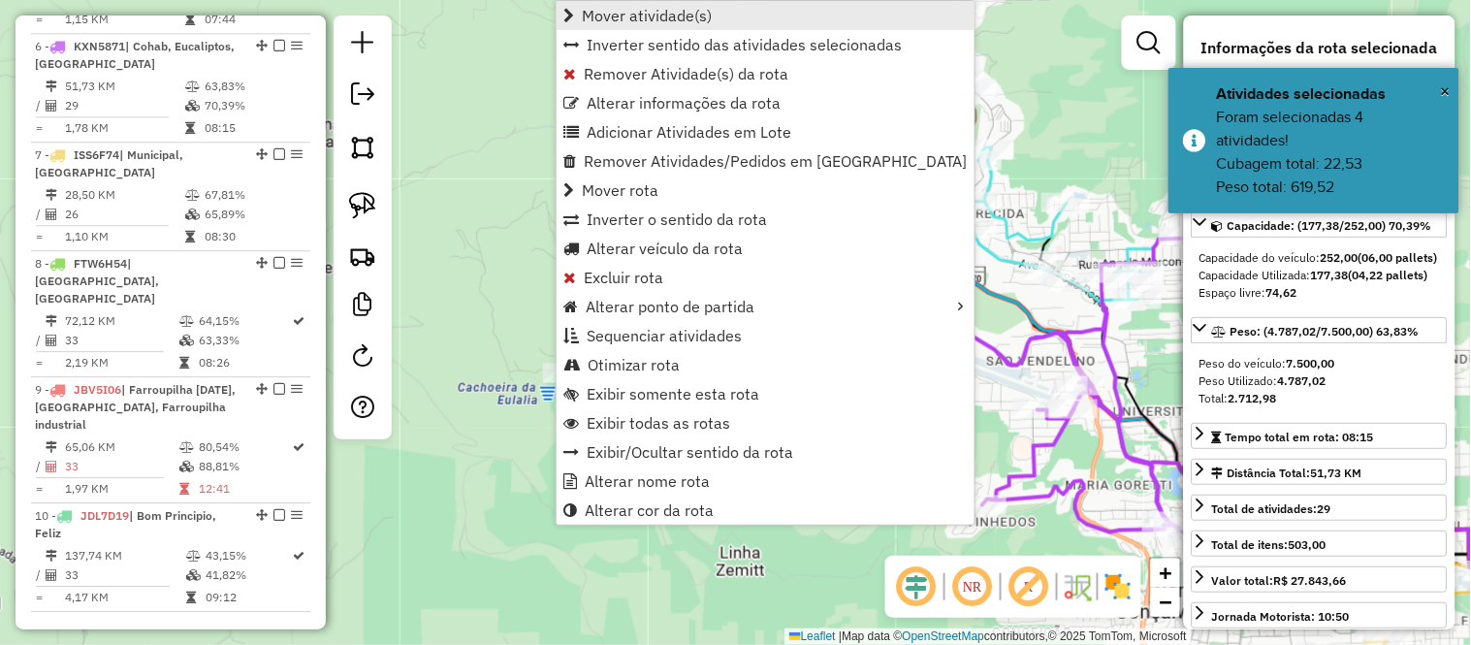
click at [651, 21] on span "Mover atividade(s)" at bounding box center [647, 16] width 130 height 16
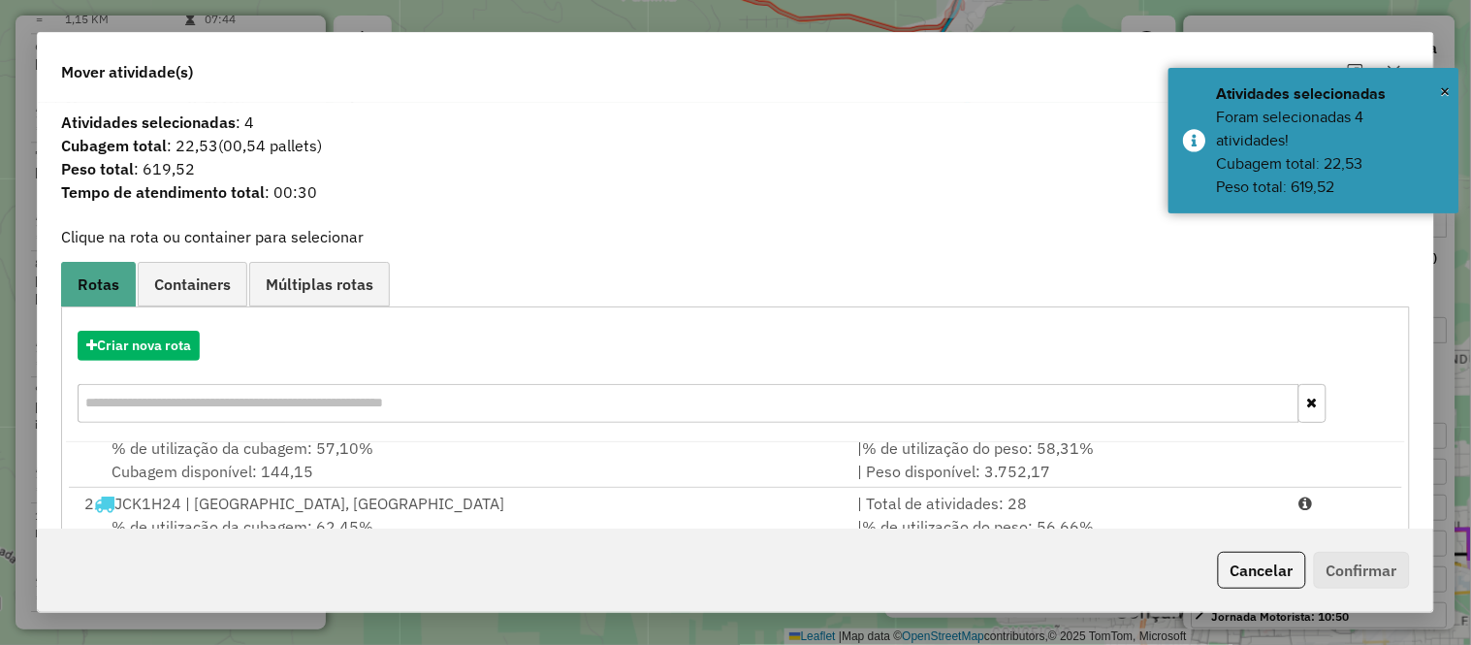
scroll to position [320, 0]
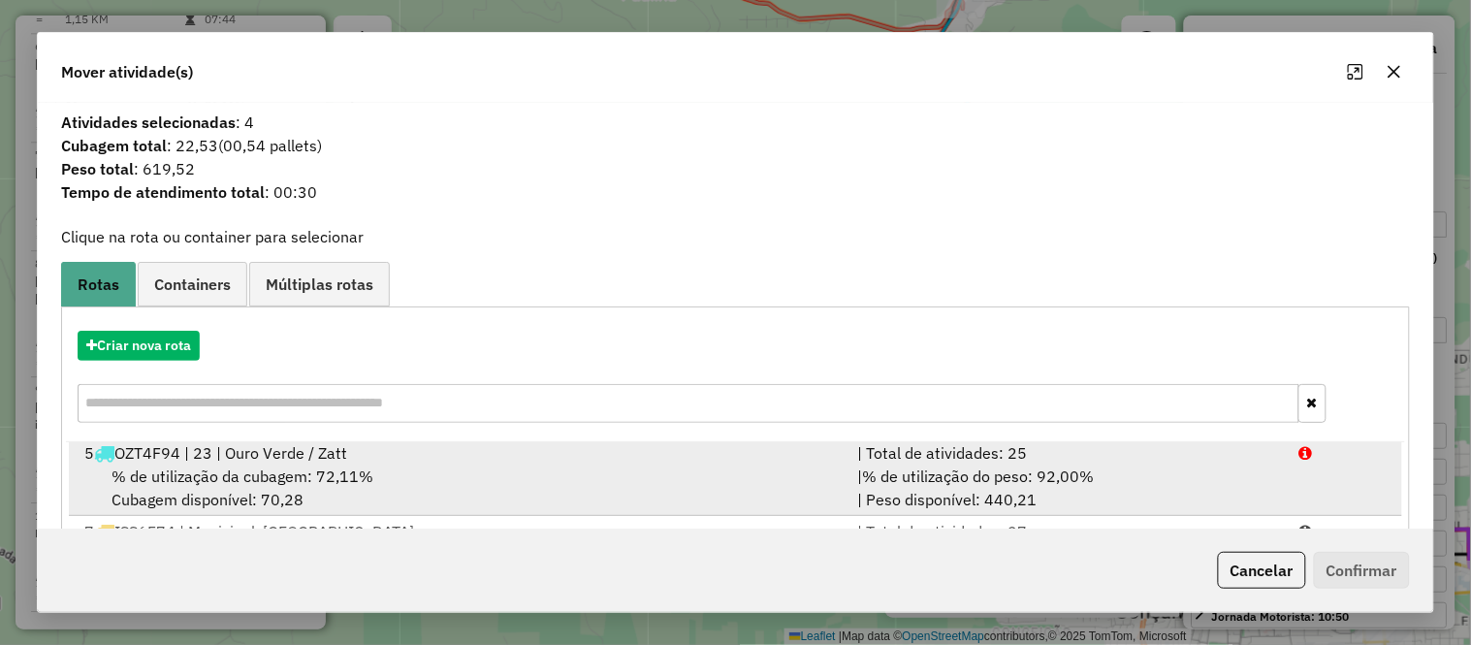
click at [289, 494] on div "% de utilização da cubagem: 72,11% Cubagem disponível: 70,28" at bounding box center [459, 487] width 773 height 47
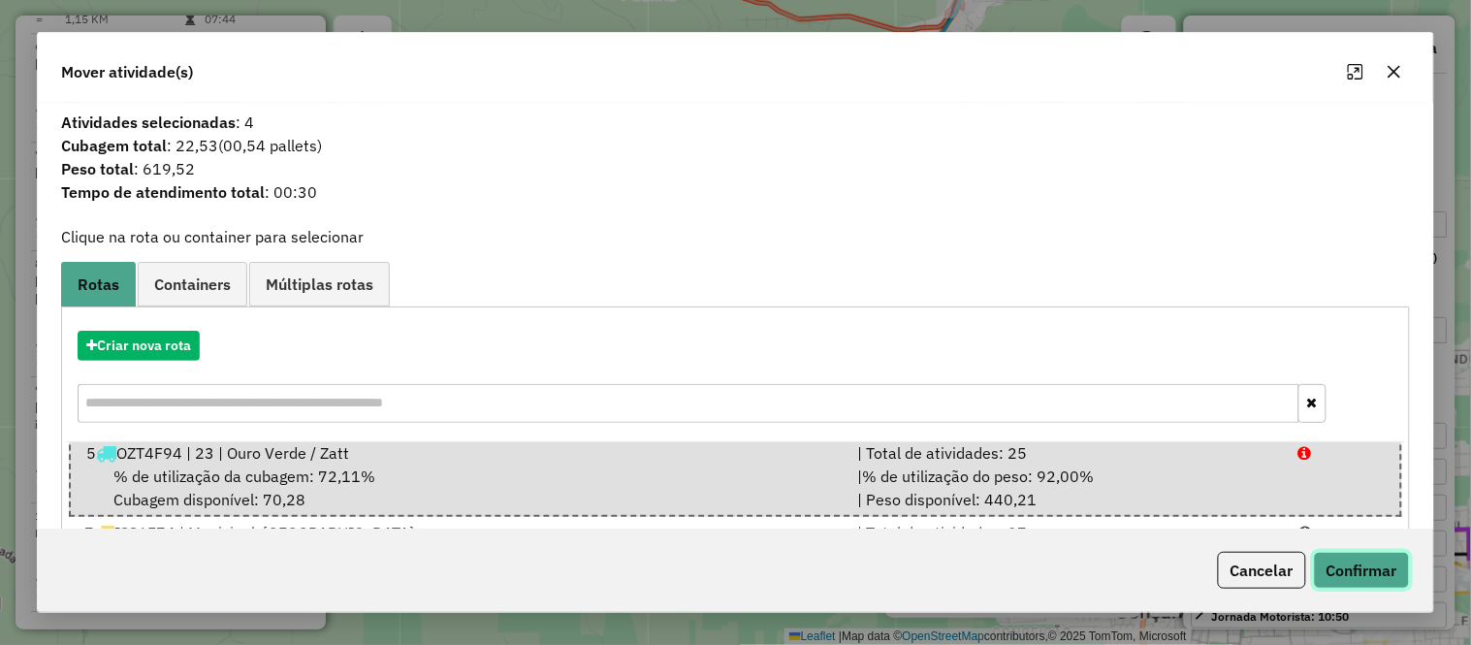
click at [1369, 558] on button "Confirmar" at bounding box center [1362, 570] width 96 height 37
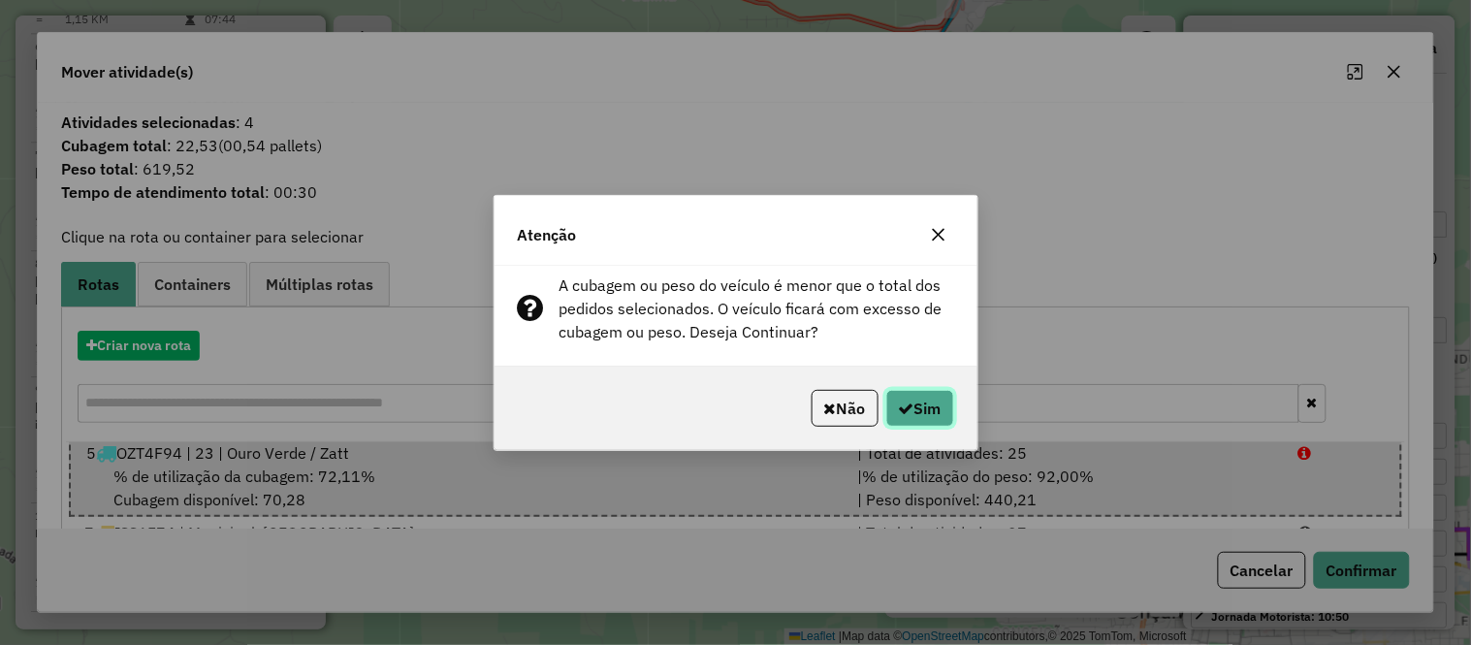
click at [929, 408] on button "Sim" at bounding box center [920, 408] width 68 height 37
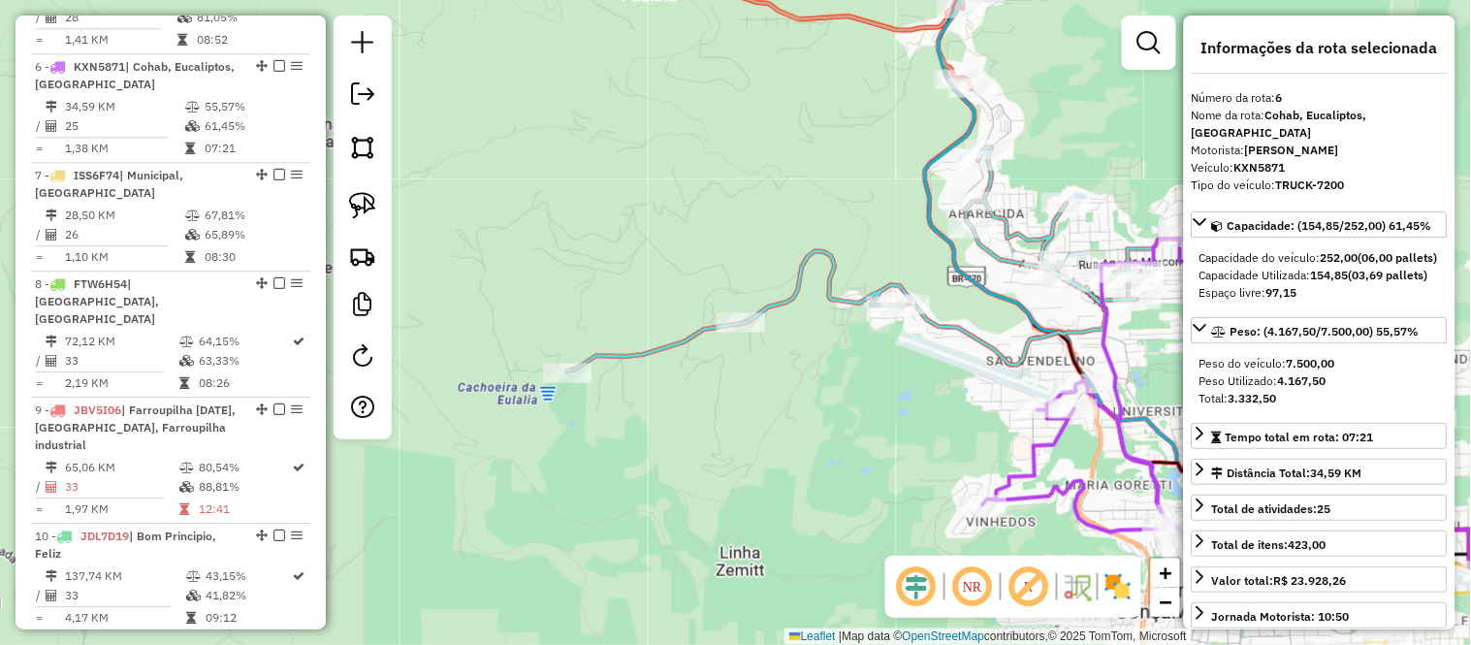
scroll to position [1275, 0]
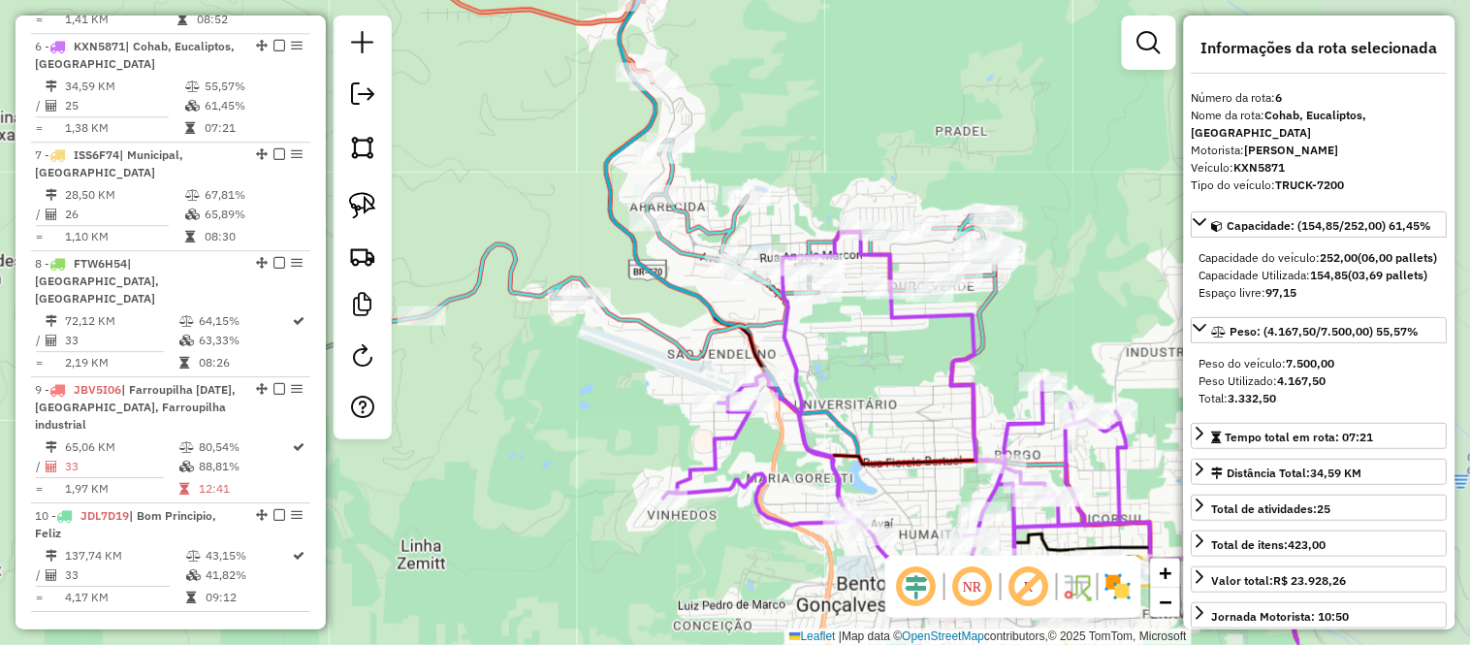
drag, startPoint x: 856, startPoint y: 396, endPoint x: 537, endPoint y: 389, distance: 319.0
click at [537, 389] on div "Janela de atendimento Grade de atendimento Capacidade Transportadoras Veículos …" at bounding box center [735, 322] width 1471 height 645
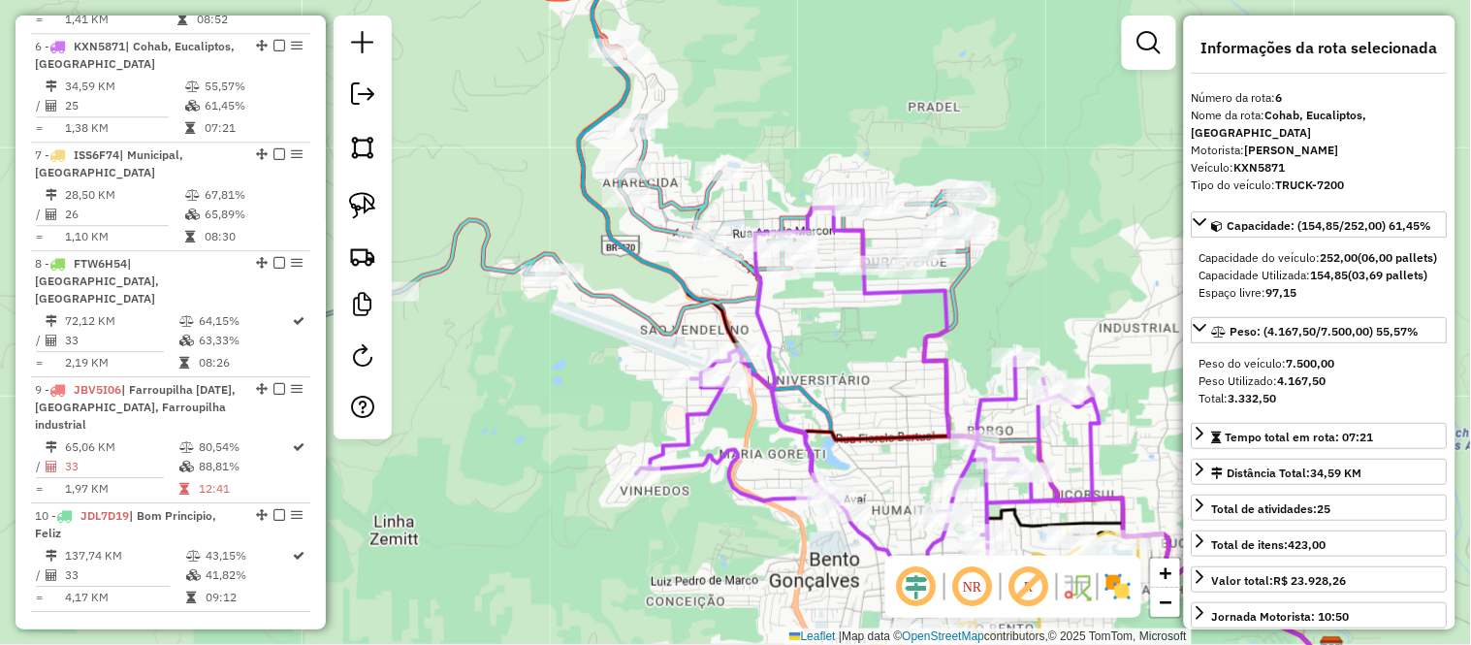
drag, startPoint x: 861, startPoint y: 396, endPoint x: 793, endPoint y: 334, distance: 91.3
click at [799, 342] on div "Janela de atendimento Grade de atendimento Capacidade Transportadoras Veículos …" at bounding box center [735, 322] width 1471 height 645
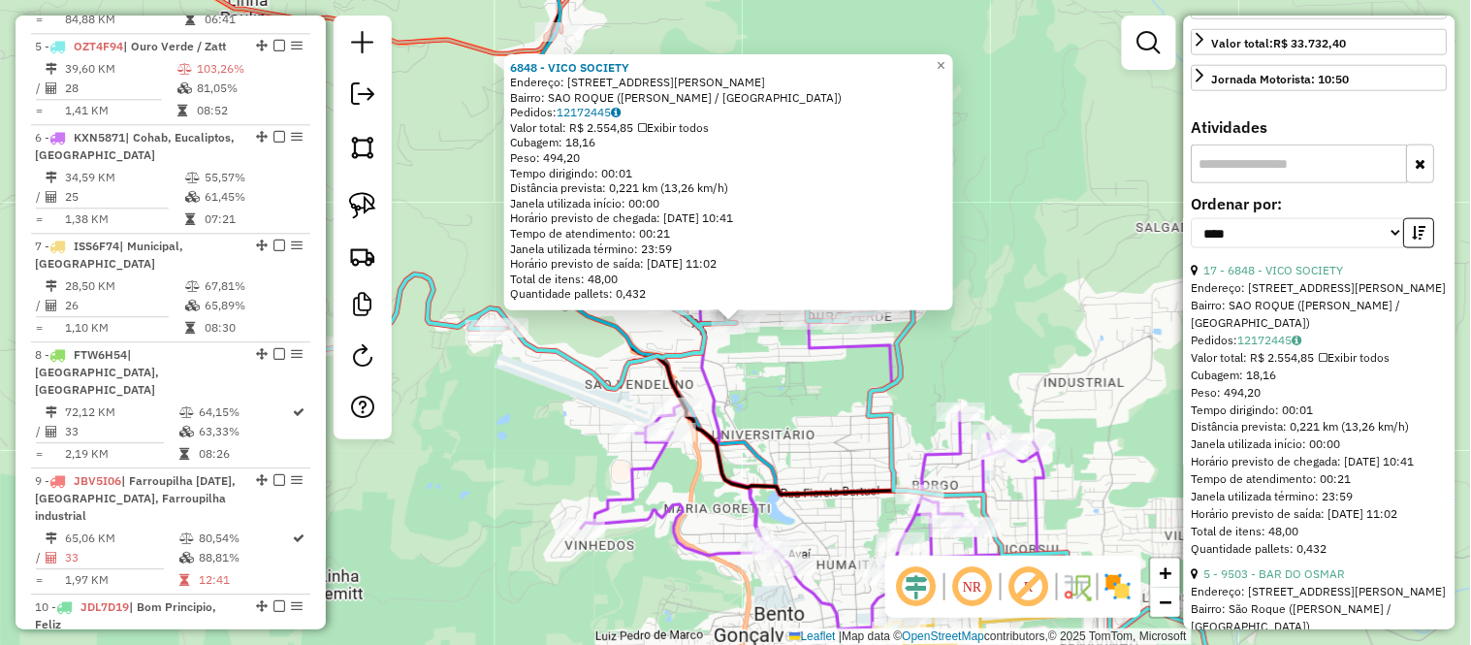
scroll to position [538, 0]
click at [1322, 276] on link "17 - 6848 - VICO SOCIETY" at bounding box center [1274, 269] width 140 height 15
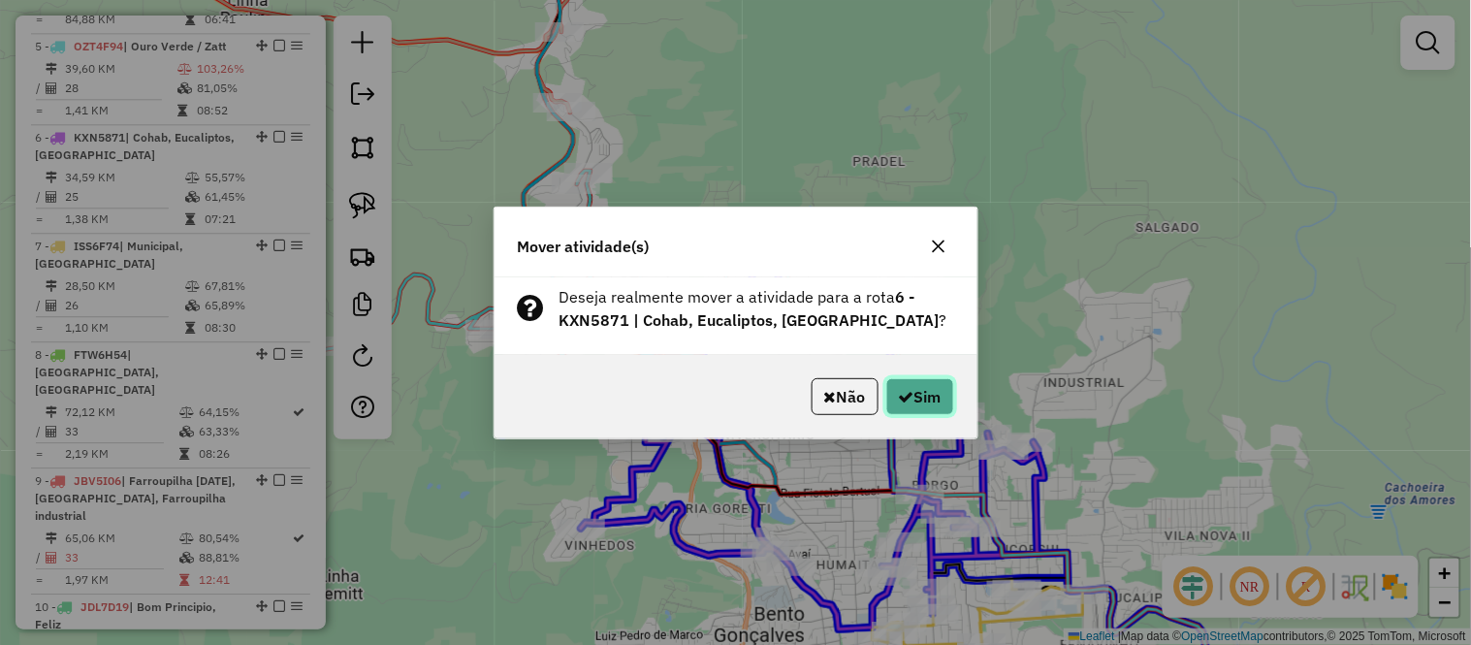
click at [905, 390] on icon "button" at bounding box center [907, 397] width 16 height 16
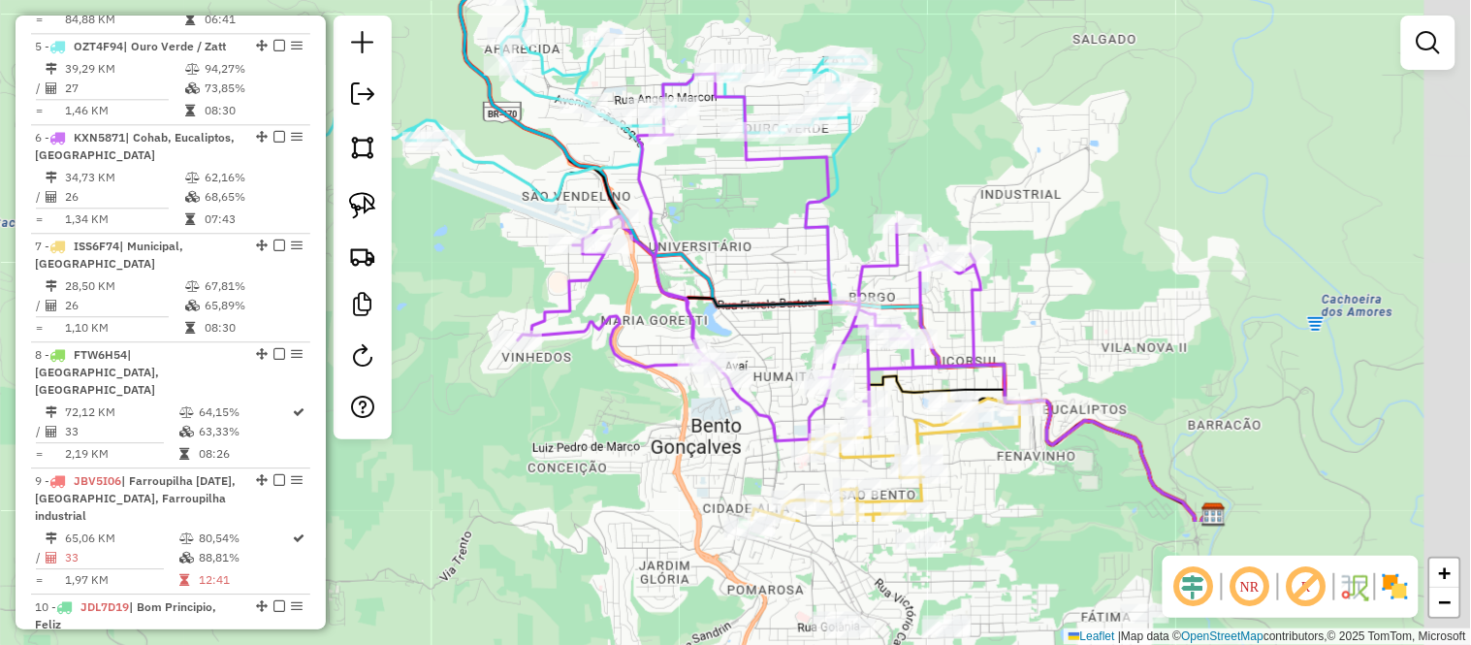
drag, startPoint x: 798, startPoint y: 425, endPoint x: 713, endPoint y: 170, distance: 268.9
click at [714, 172] on div "Janela de atendimento Grade de atendimento Capacidade Transportadoras Veículos …" at bounding box center [735, 322] width 1471 height 645
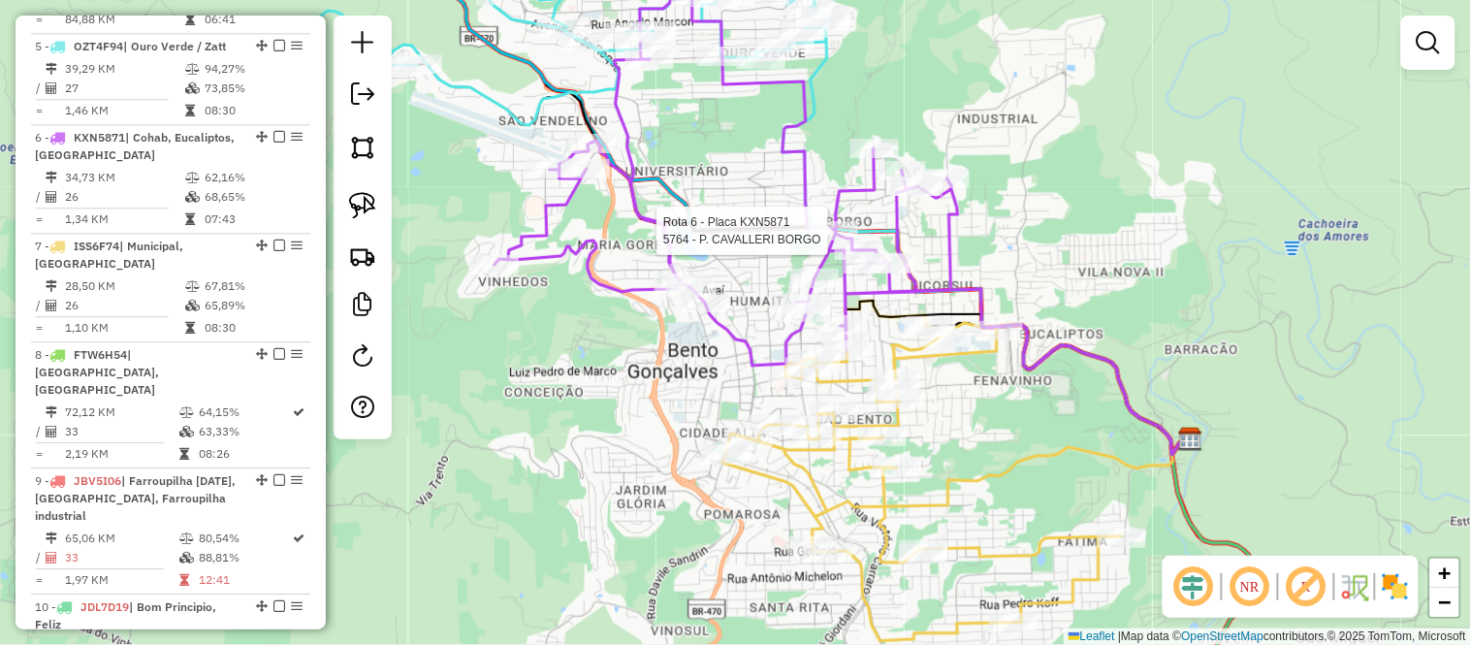
select select "*********"
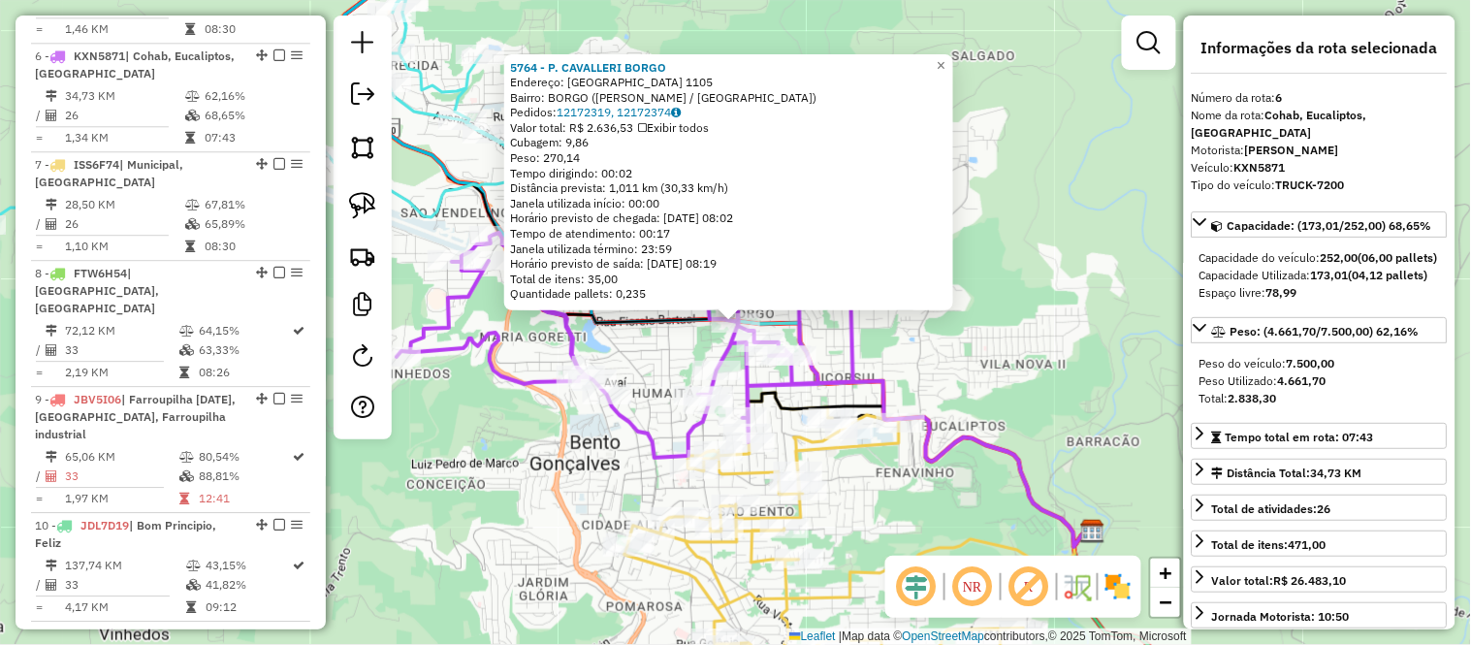
scroll to position [1275, 0]
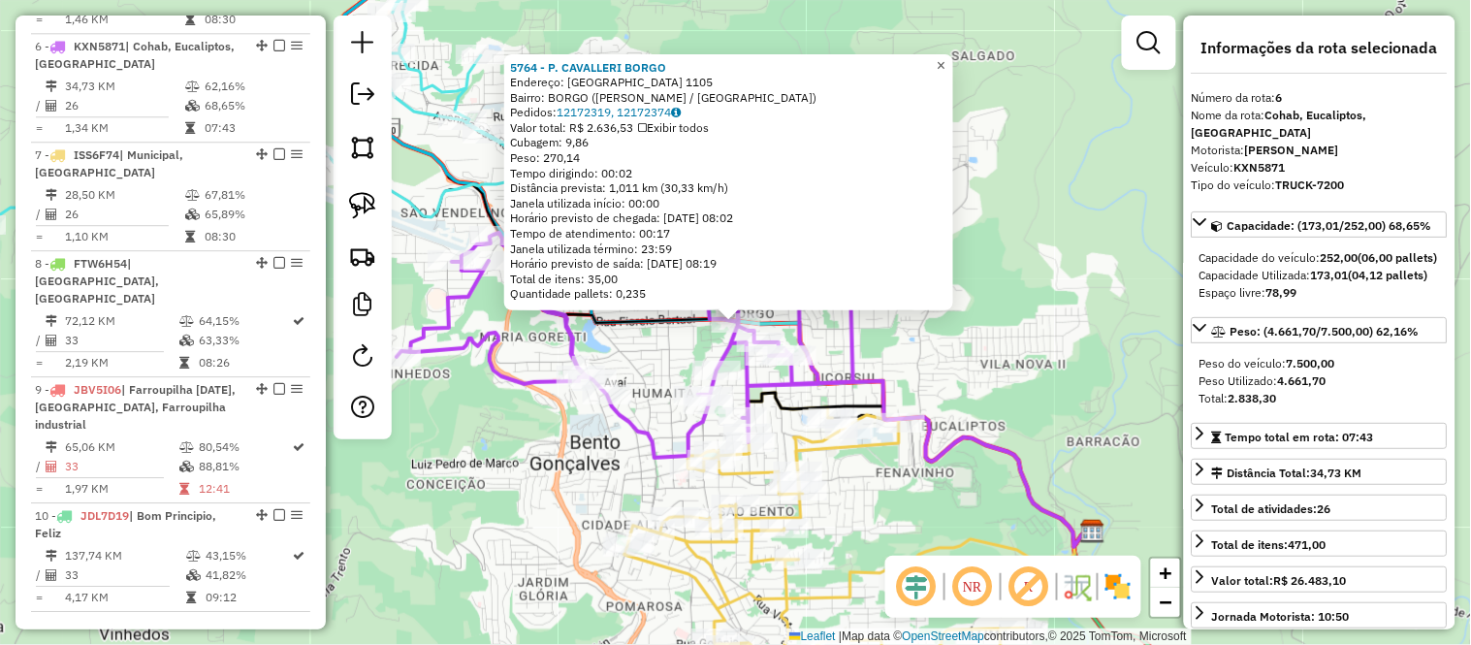
click at [946, 55] on link "×" at bounding box center [941, 65] width 23 height 23
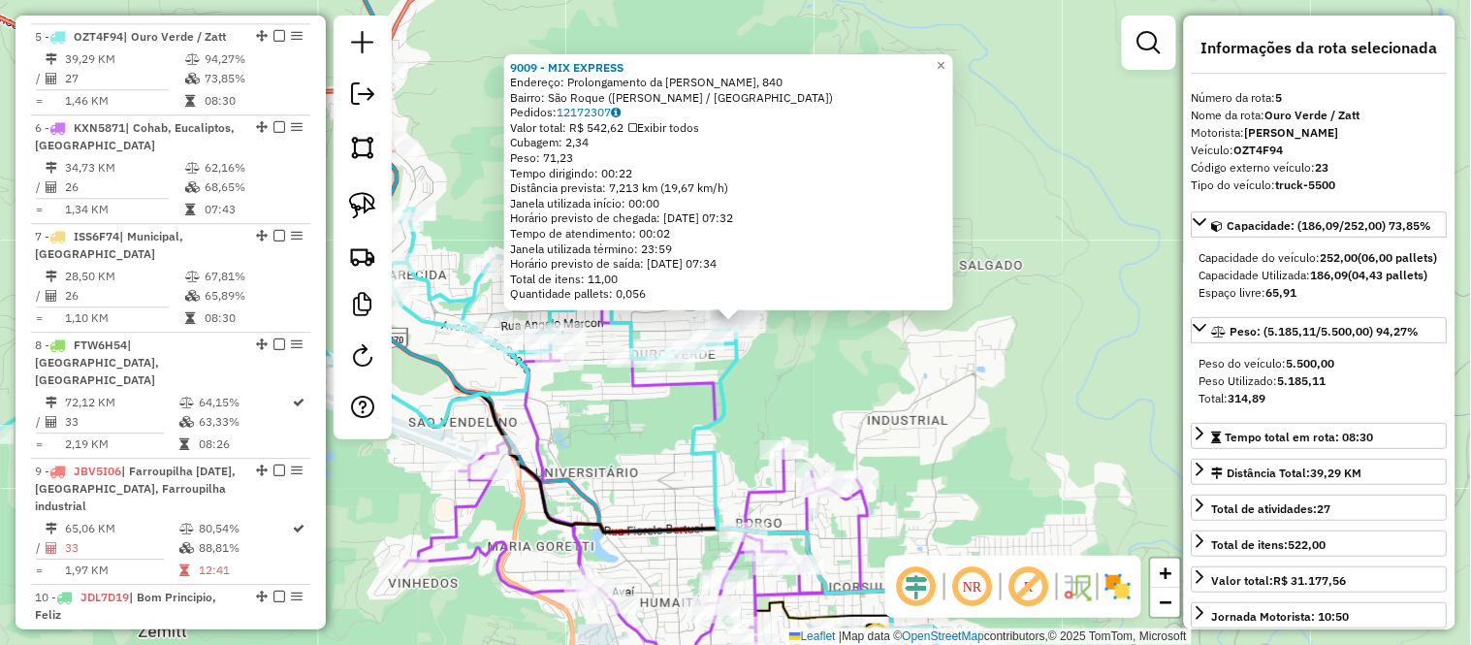
scroll to position [1184, 0]
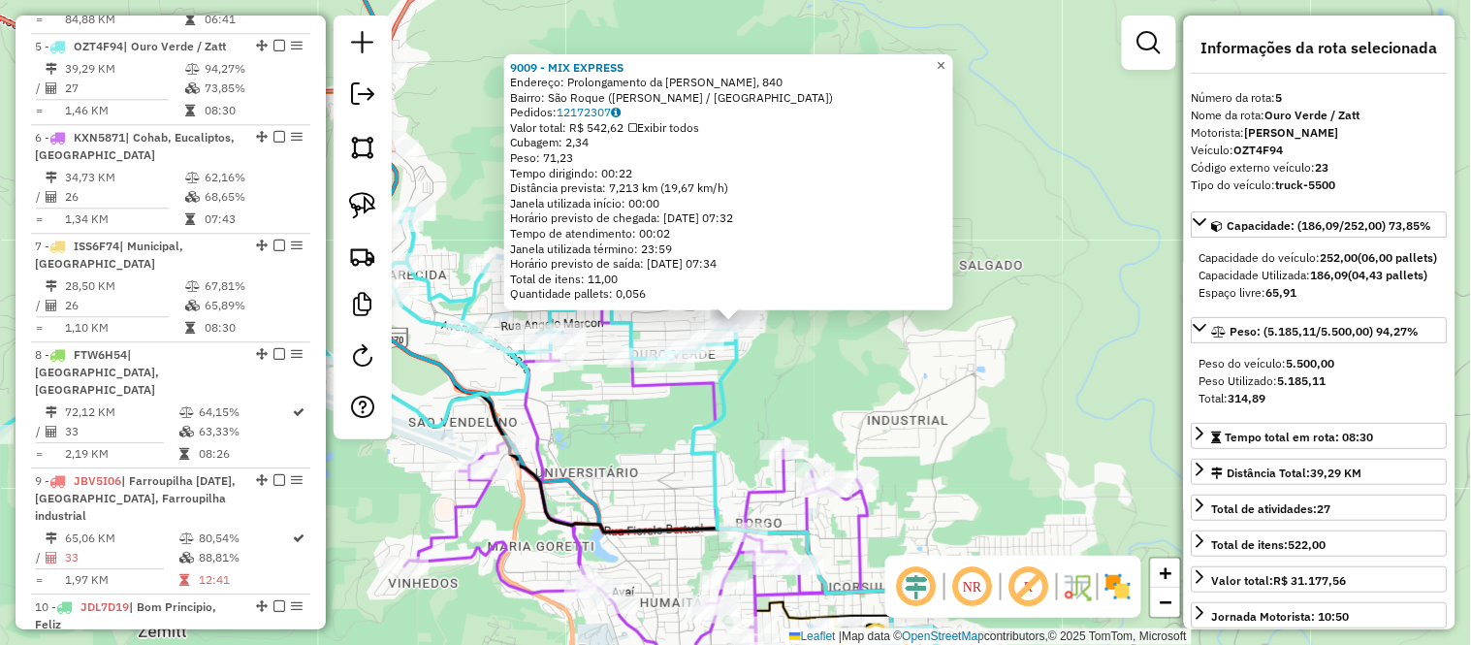
click at [947, 54] on link "×" at bounding box center [941, 65] width 23 height 23
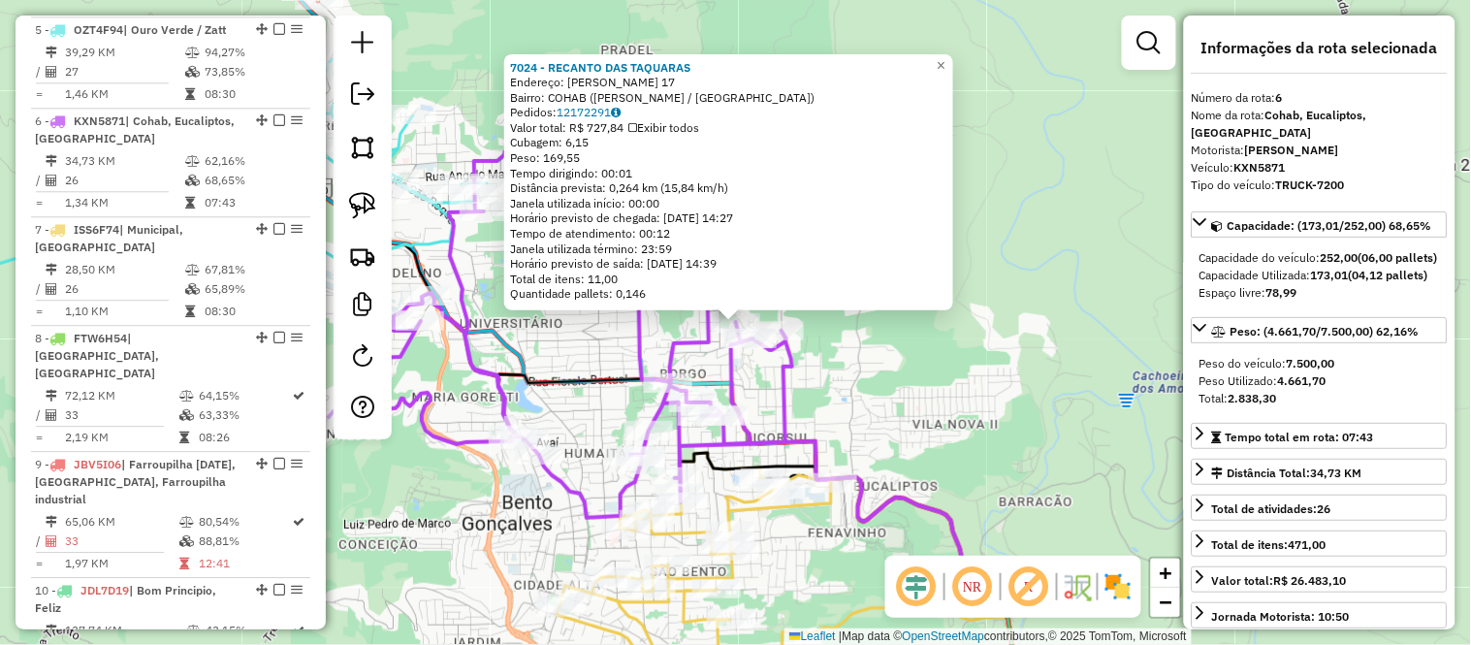
scroll to position [1275, 0]
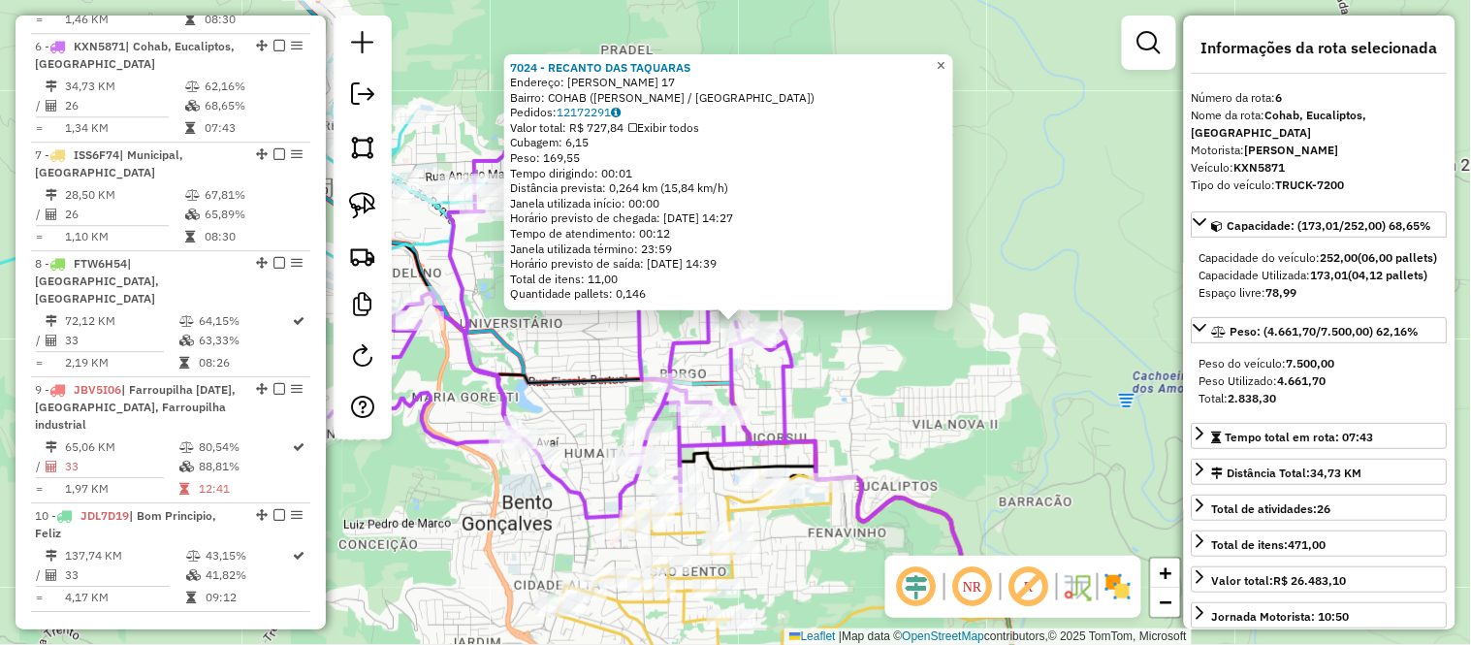
click at [945, 59] on span "×" at bounding box center [941, 65] width 9 height 16
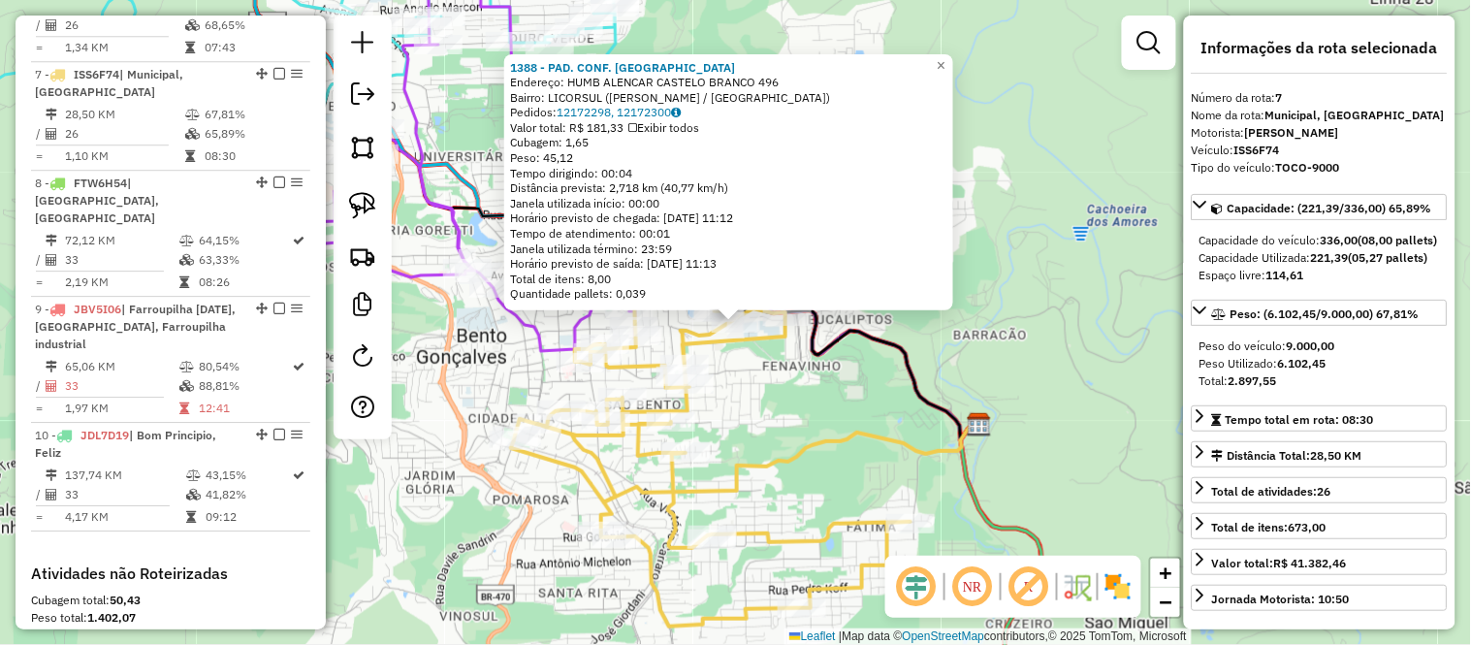
scroll to position [1383, 0]
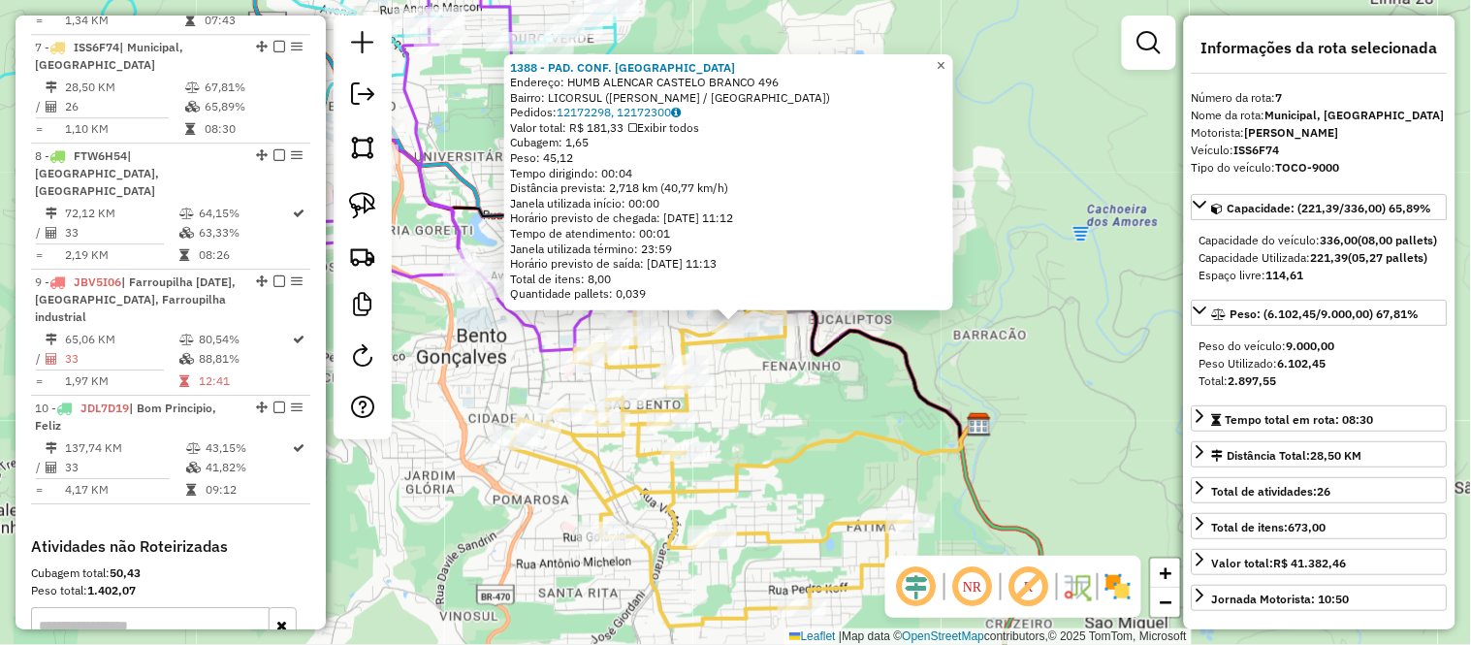
click at [945, 60] on span "×" at bounding box center [941, 65] width 9 height 16
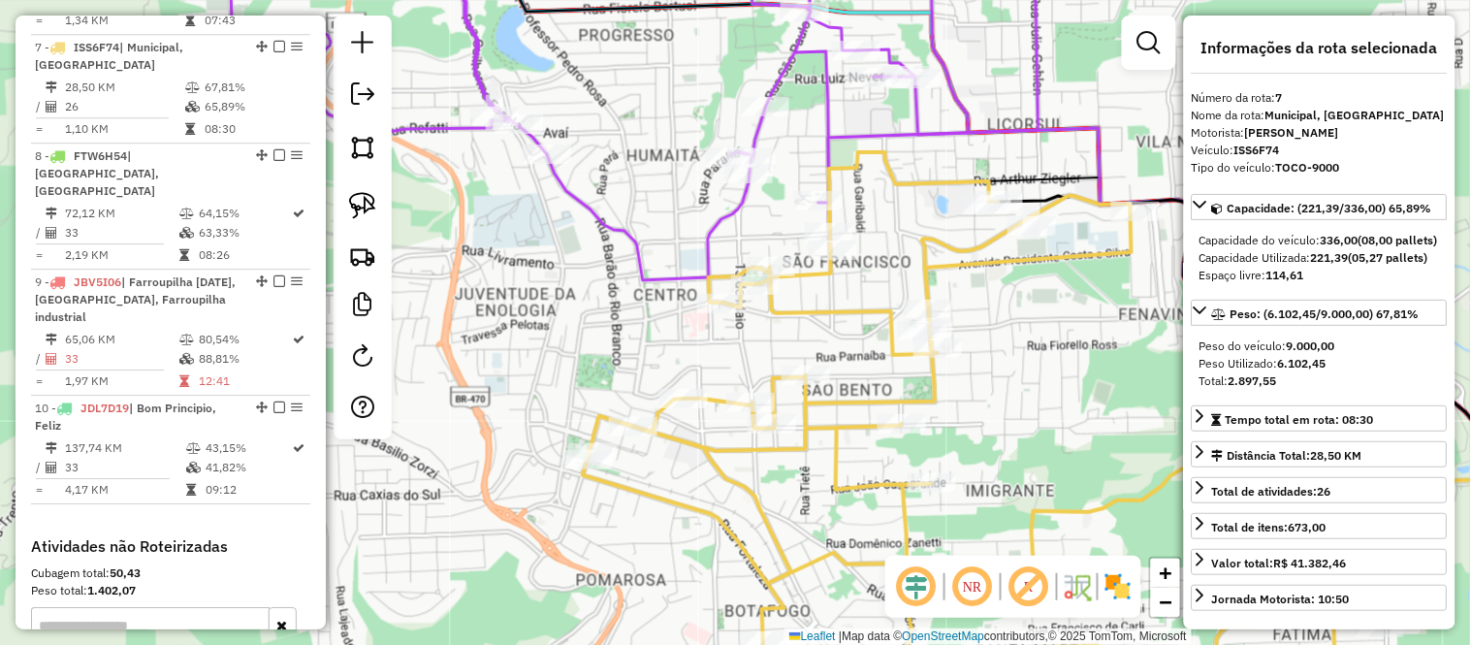
drag, startPoint x: 659, startPoint y: 357, endPoint x: 814, endPoint y: 306, distance: 163.1
click at [814, 306] on icon at bounding box center [984, 405] width 792 height 507
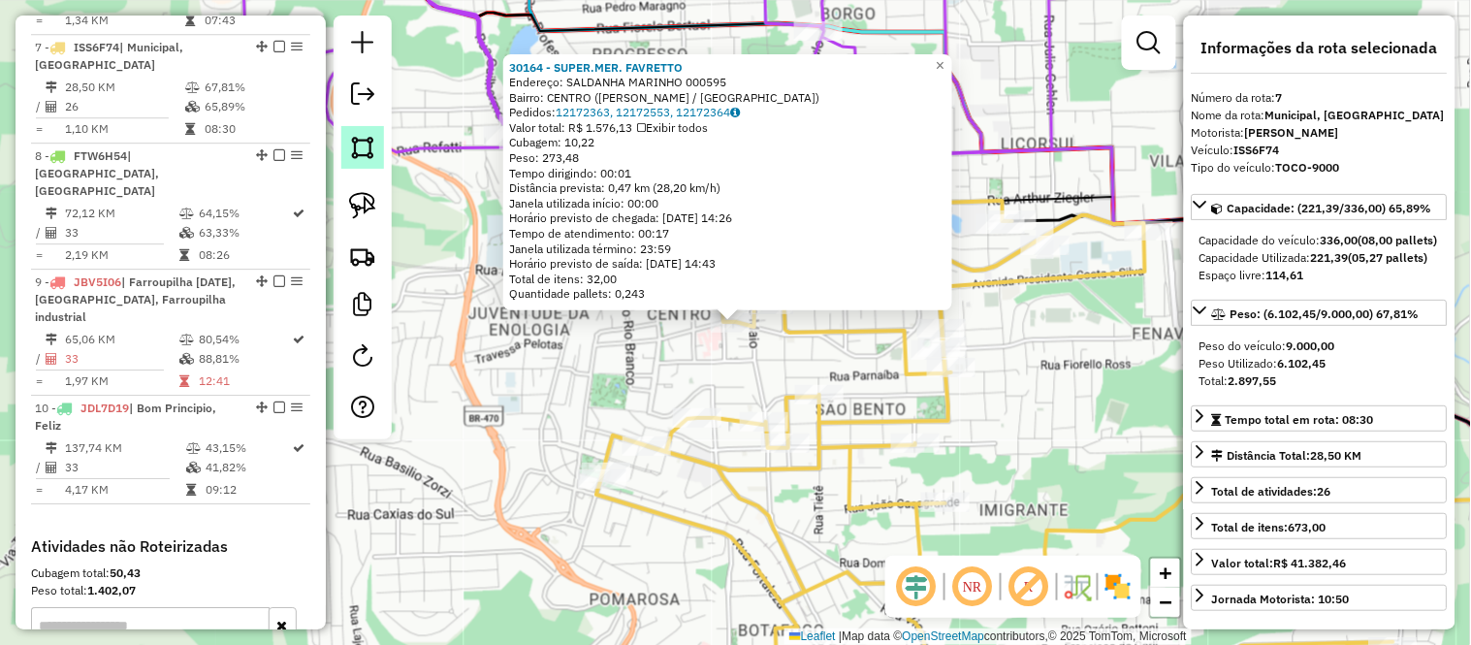
click at [370, 151] on img at bounding box center [362, 147] width 27 height 27
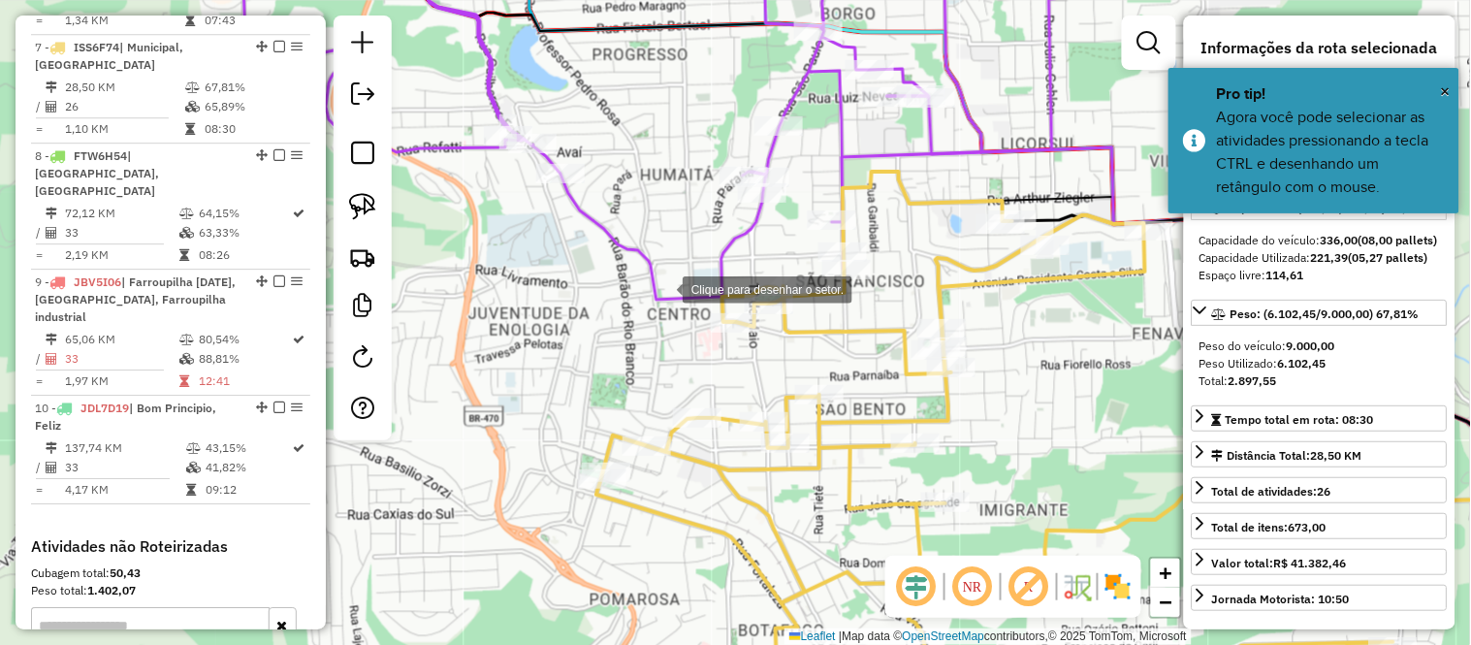
click at [663, 274] on div at bounding box center [663, 288] width 39 height 39
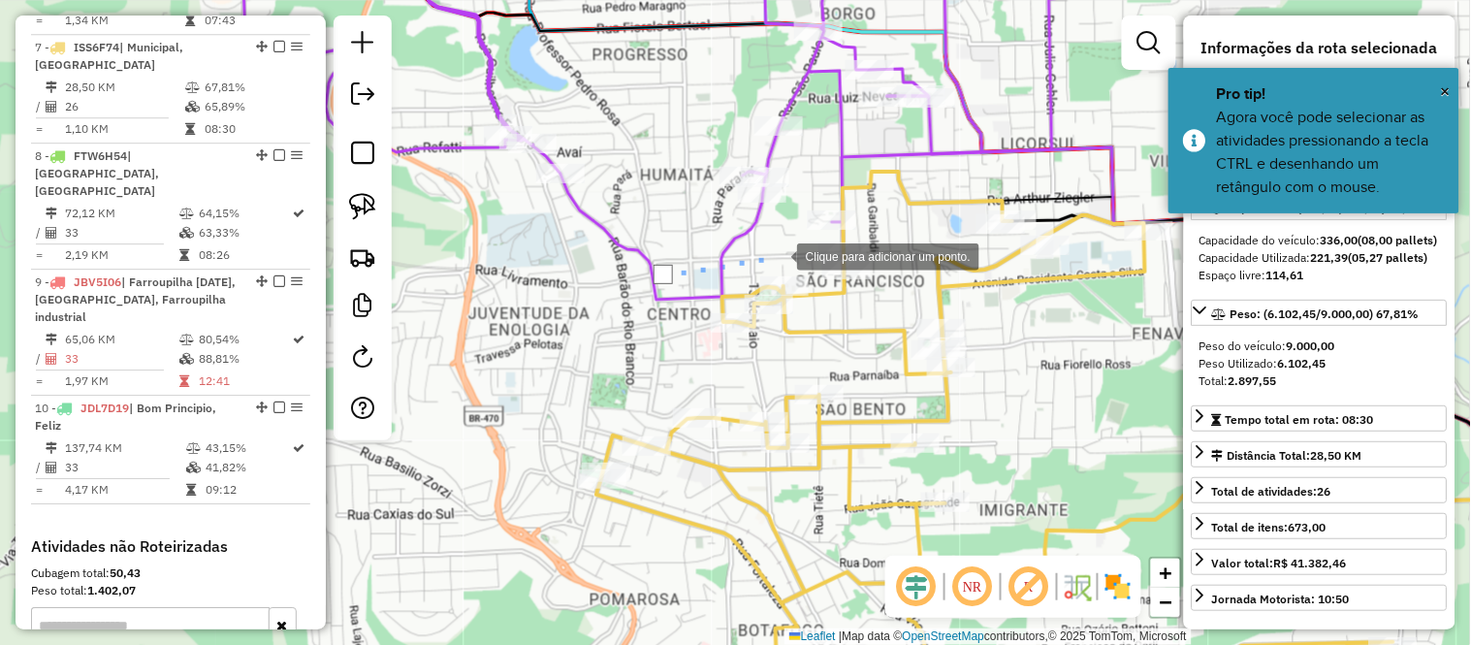
click at [779, 255] on div at bounding box center [777, 255] width 39 height 39
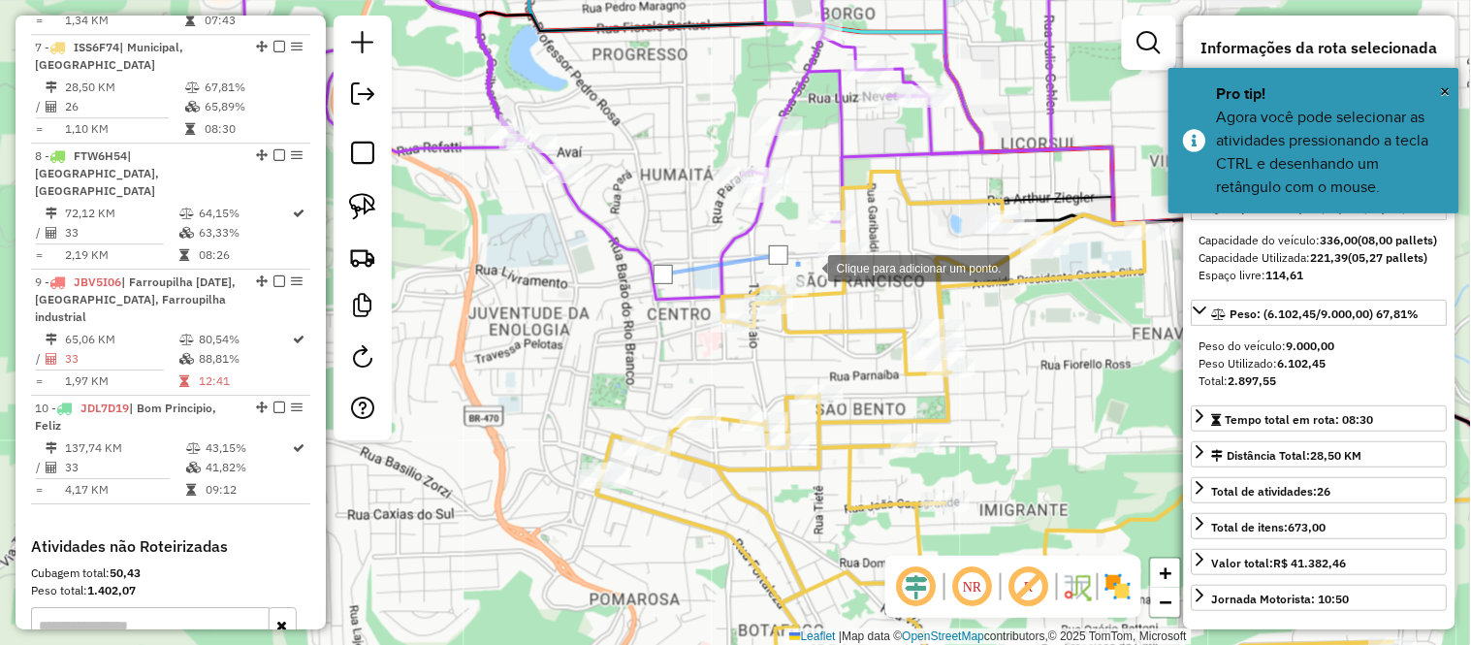
click at [809, 267] on div at bounding box center [808, 266] width 39 height 39
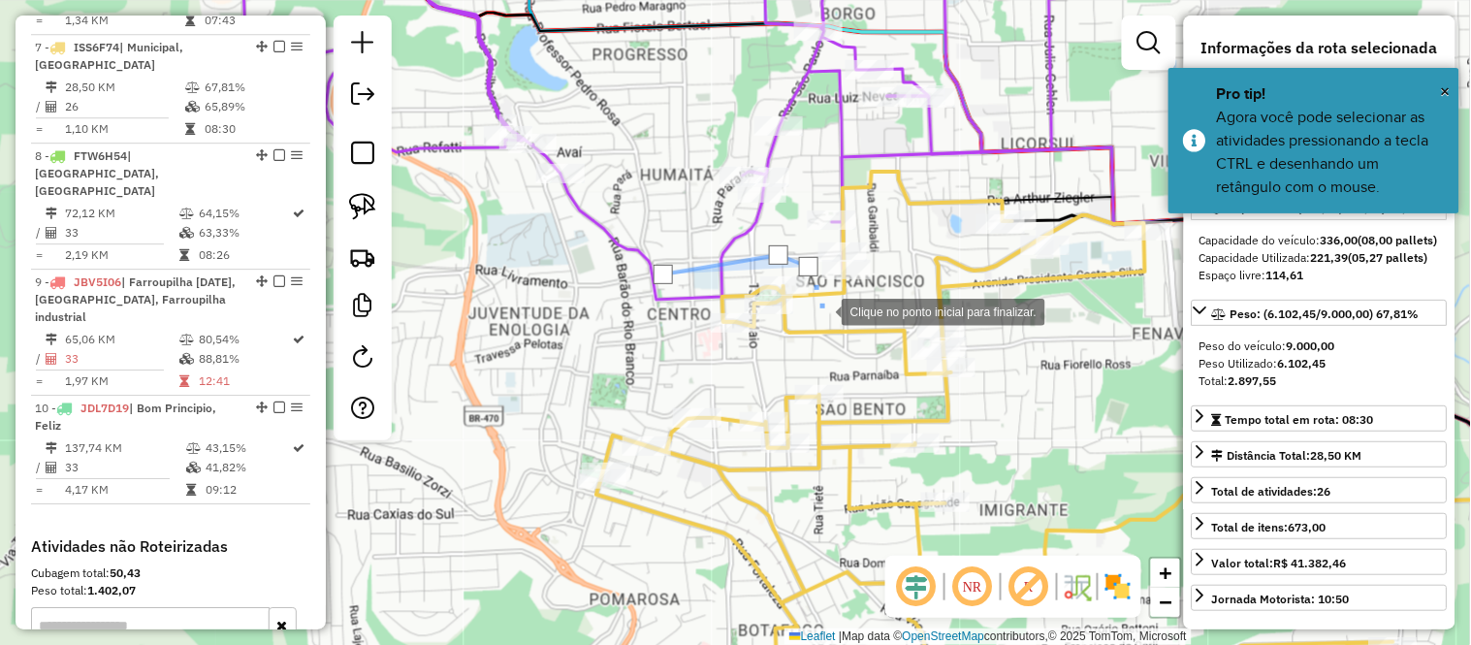
click at [822, 310] on div at bounding box center [822, 310] width 39 height 39
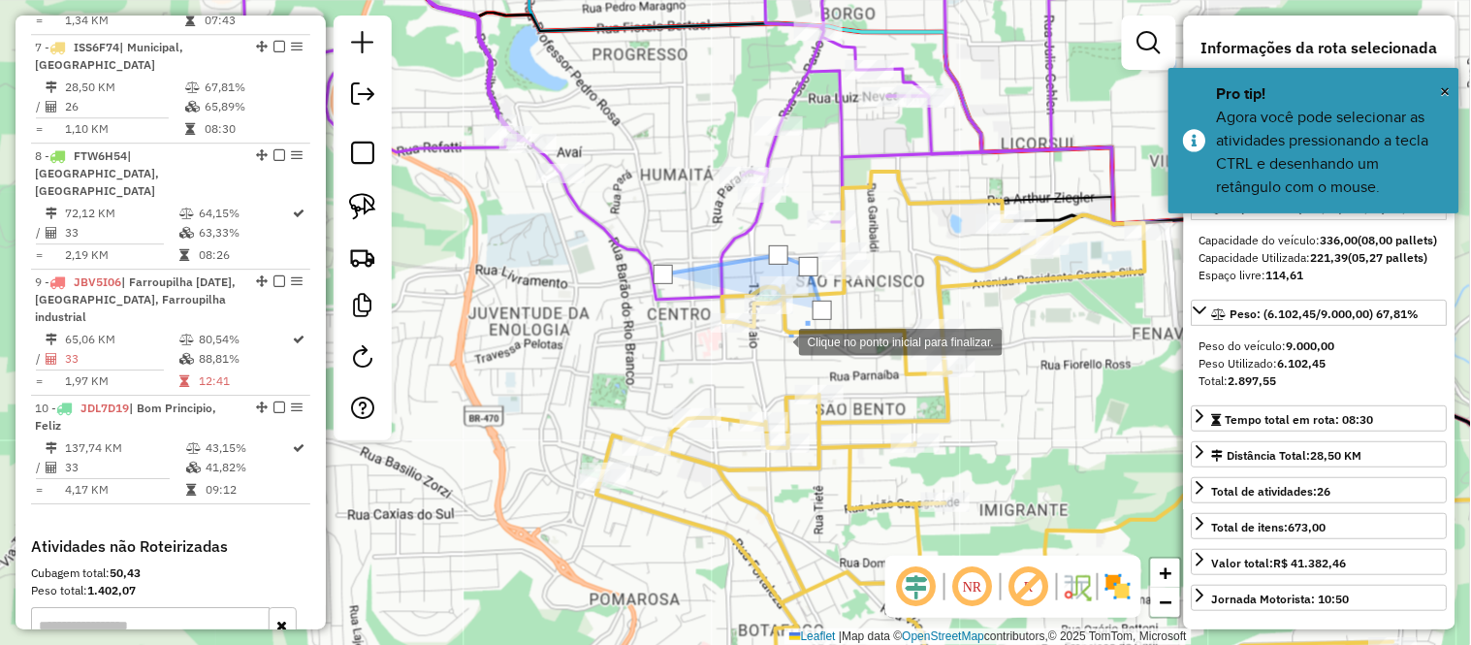
click at [778, 341] on div at bounding box center [779, 340] width 39 height 39
click at [762, 346] on div at bounding box center [766, 344] width 39 height 39
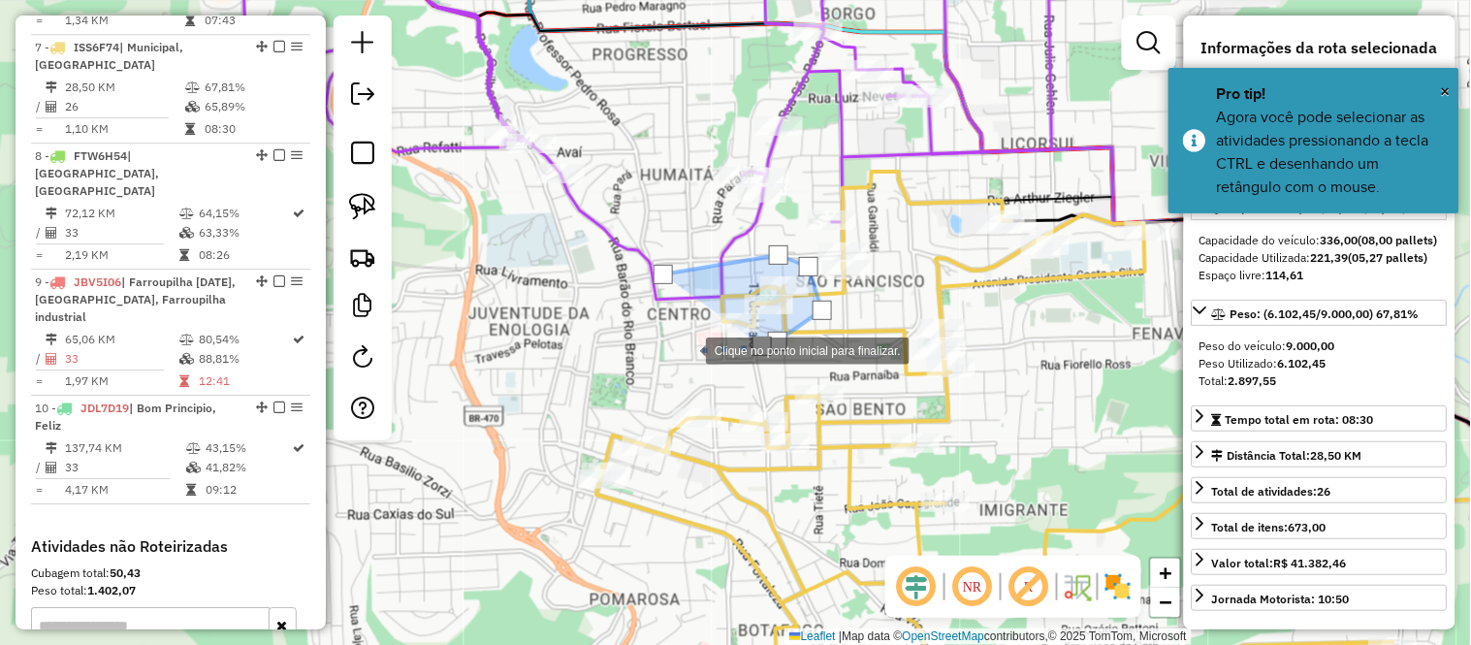
click at [677, 349] on div at bounding box center [686, 349] width 39 height 39
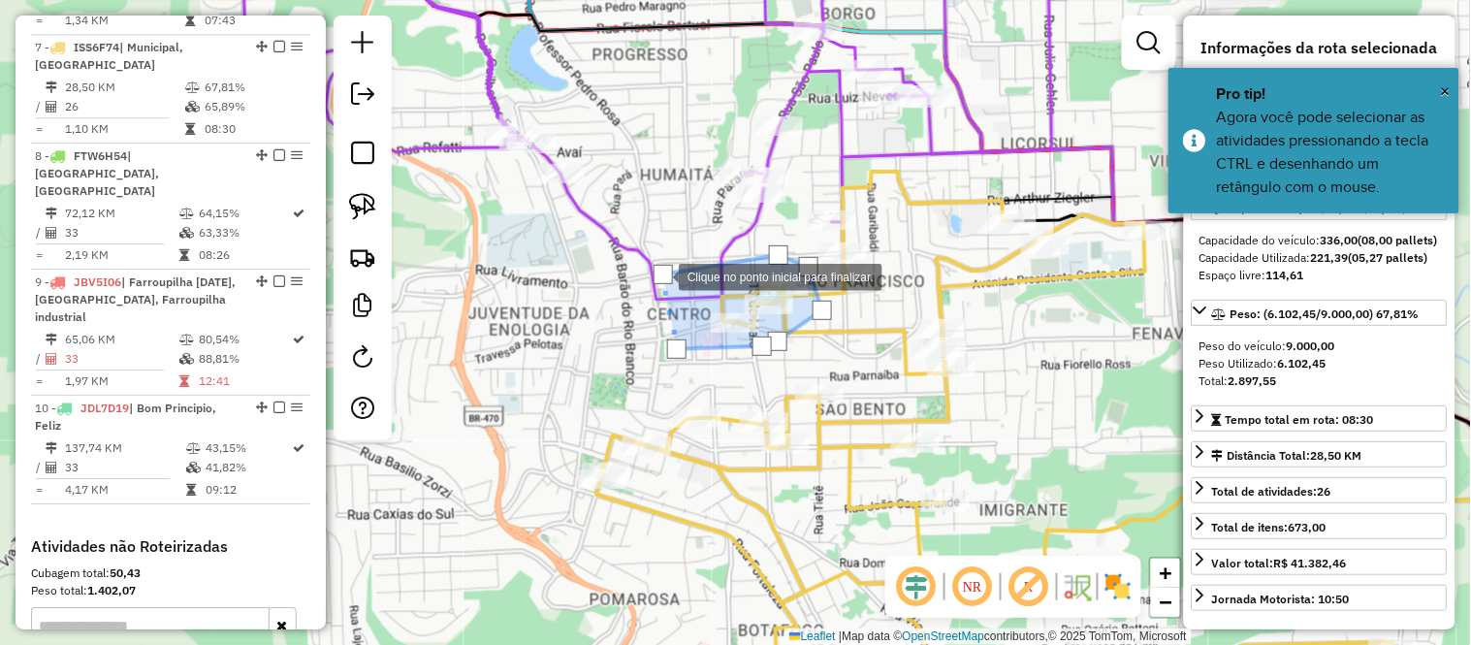
click at [659, 275] on div at bounding box center [662, 274] width 19 height 19
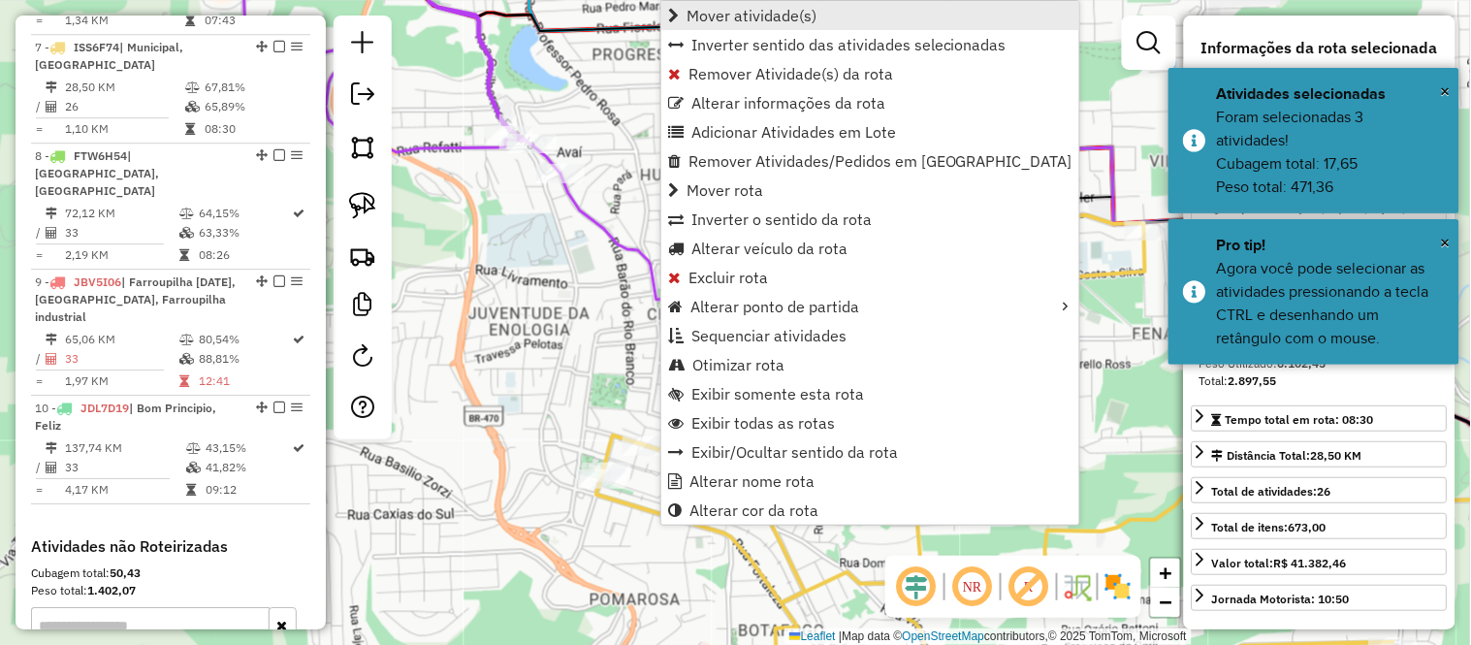
click at [712, 24] on link "Mover atividade(s)" at bounding box center [870, 15] width 418 height 29
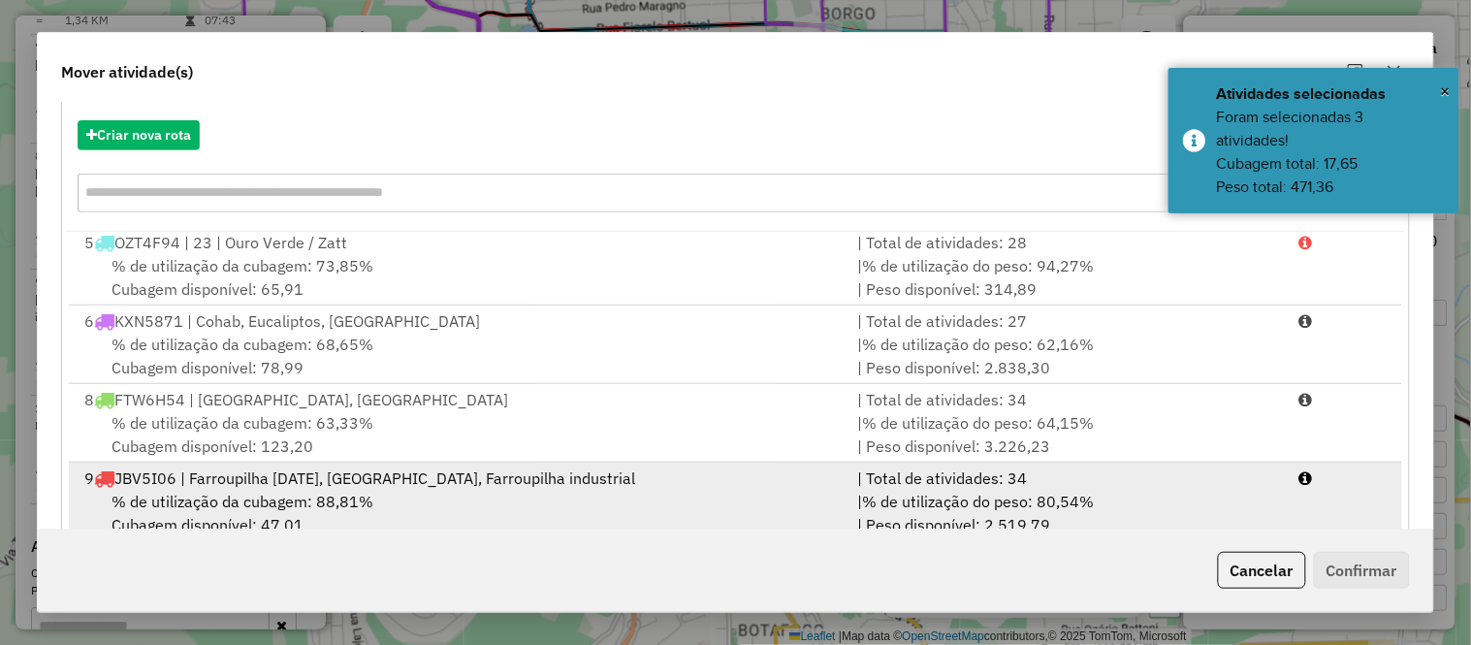
scroll to position [334, 0]
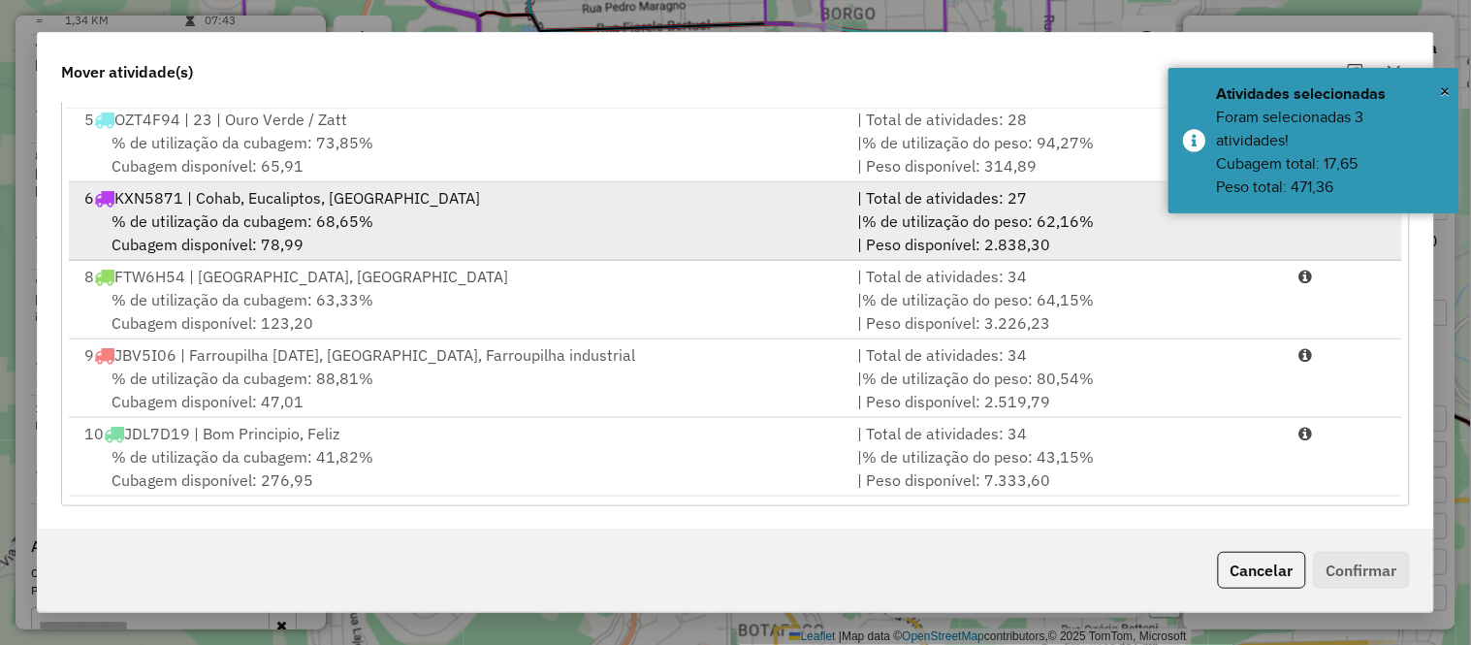
click at [238, 223] on span "% de utilização da cubagem: 68,65%" at bounding box center [242, 220] width 262 height 19
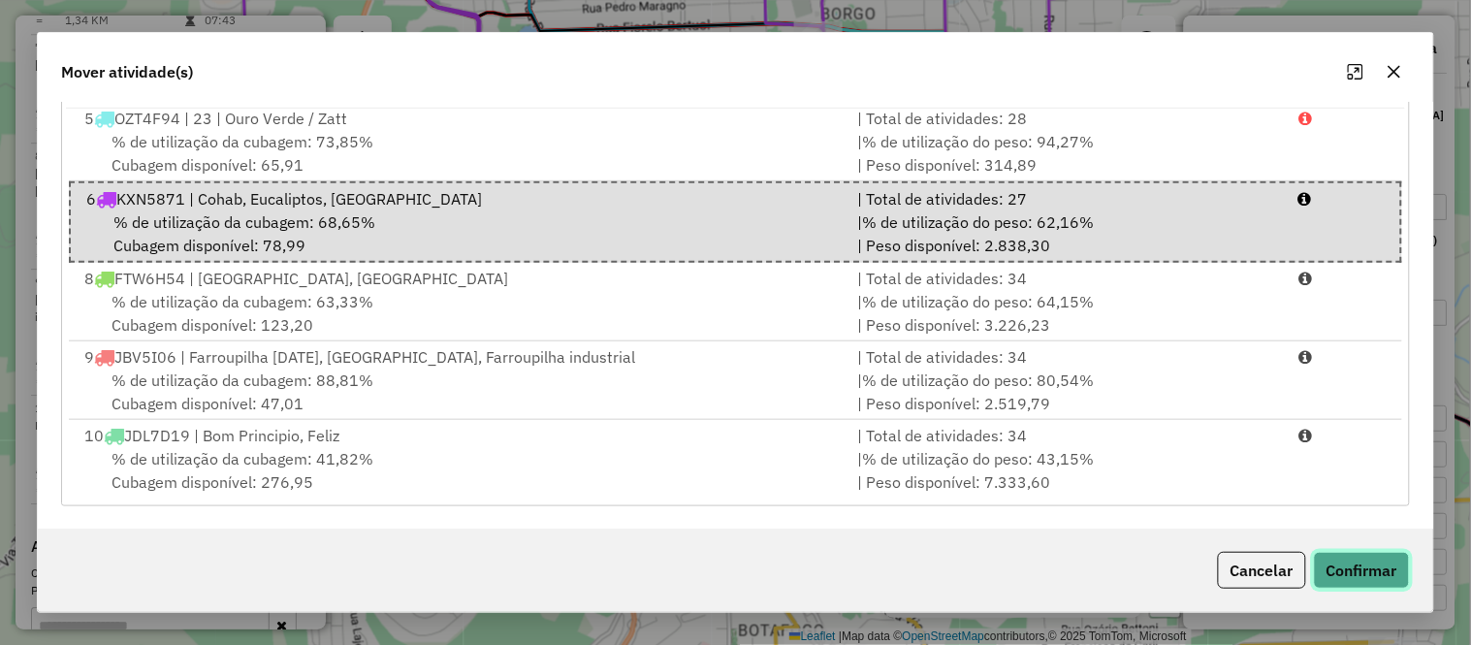
click at [1393, 582] on button "Confirmar" at bounding box center [1362, 570] width 96 height 37
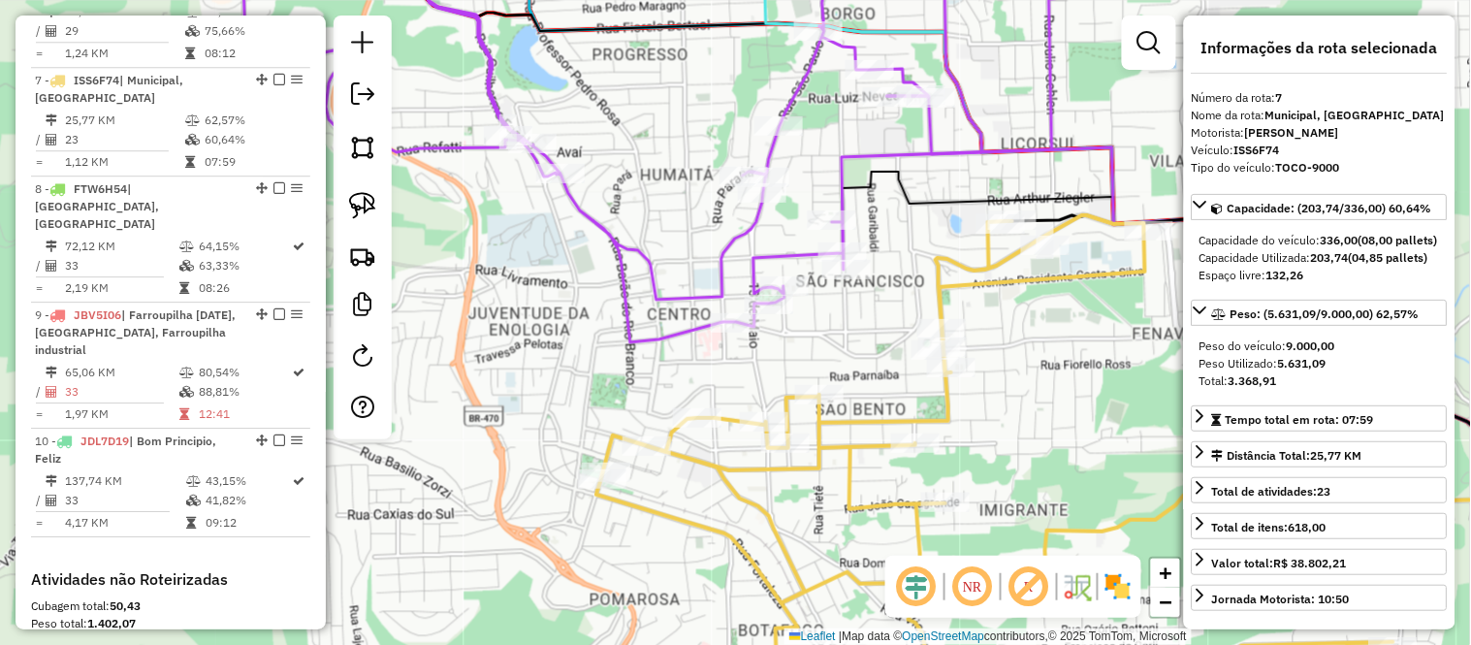
scroll to position [1383, 0]
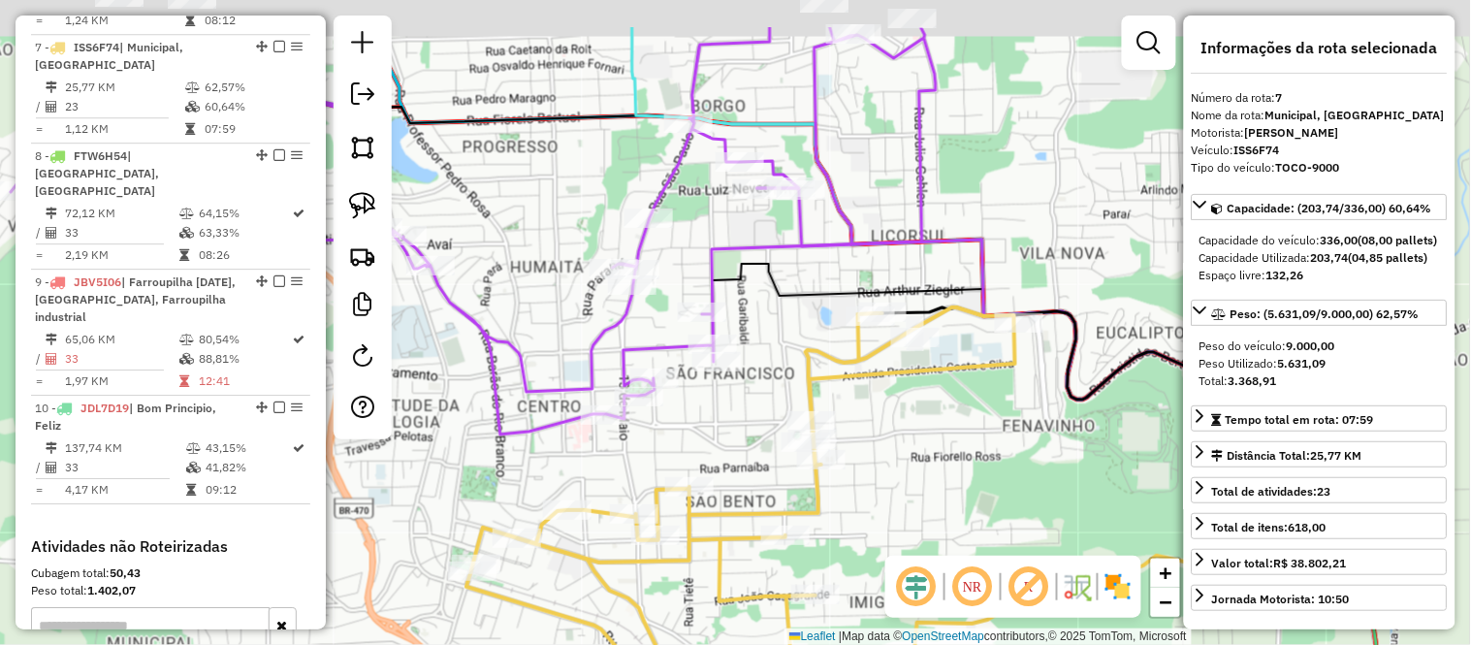
drag, startPoint x: 861, startPoint y: 324, endPoint x: 701, endPoint y: 420, distance: 186.6
click at [701, 421] on div "Janela de atendimento Grade de atendimento Capacidade Transportadoras Veículos …" at bounding box center [735, 322] width 1471 height 645
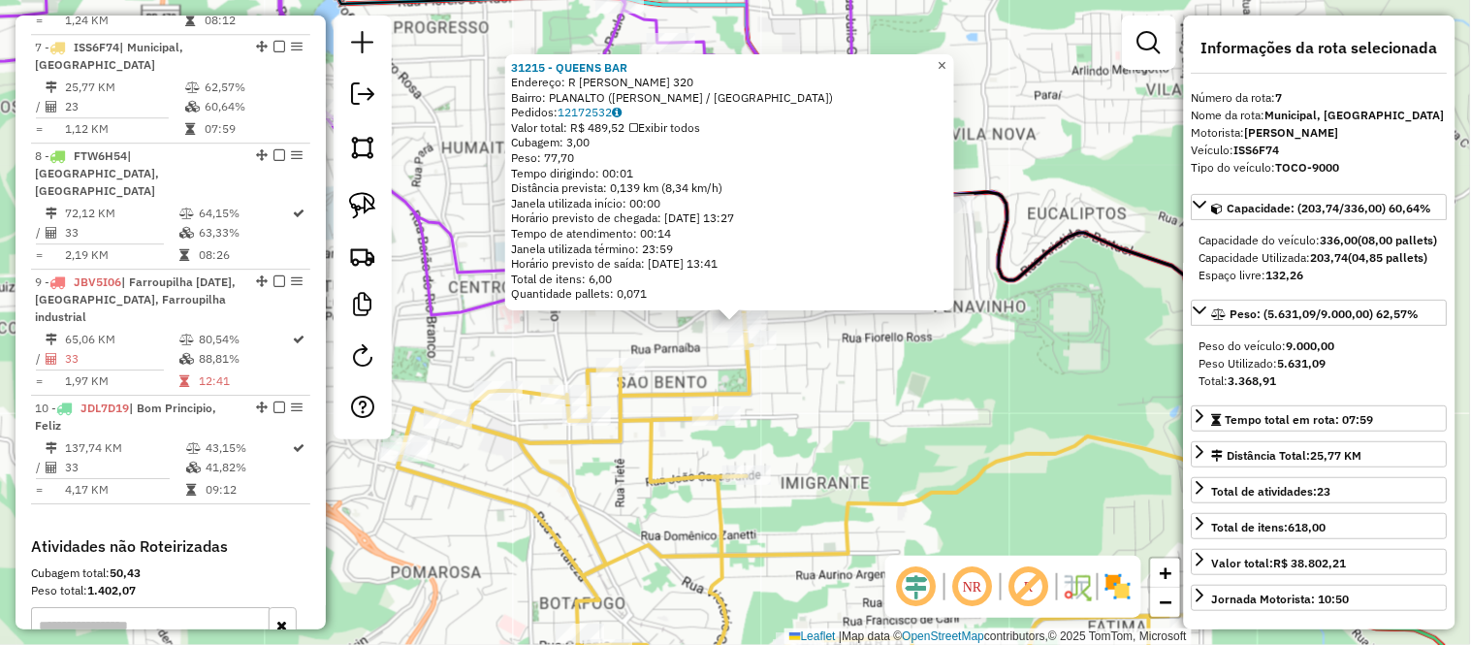
click at [946, 59] on span "×" at bounding box center [942, 65] width 9 height 16
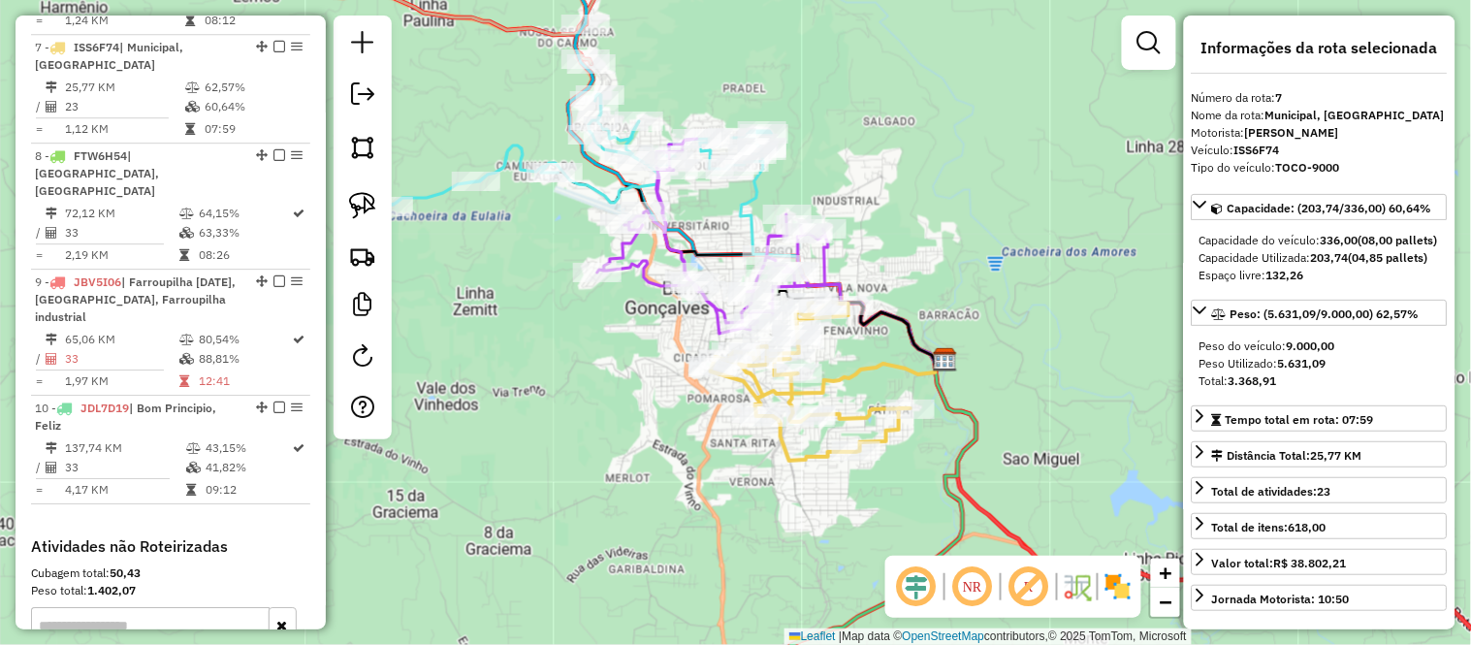
drag, startPoint x: 935, startPoint y: 366, endPoint x: 856, endPoint y: 352, distance: 79.9
click at [856, 352] on div "Janela de atendimento Grade de atendimento Capacidade Transportadoras Veículos …" at bounding box center [735, 322] width 1471 height 645
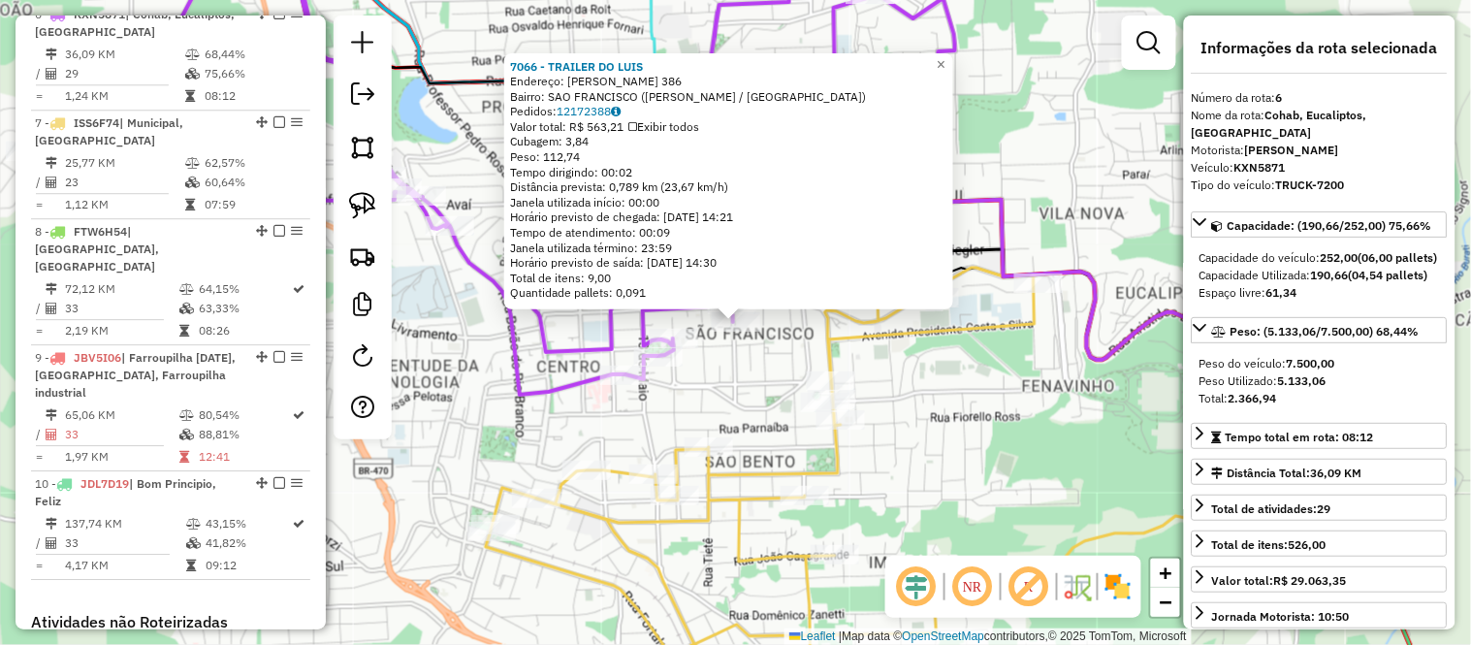
scroll to position [1275, 0]
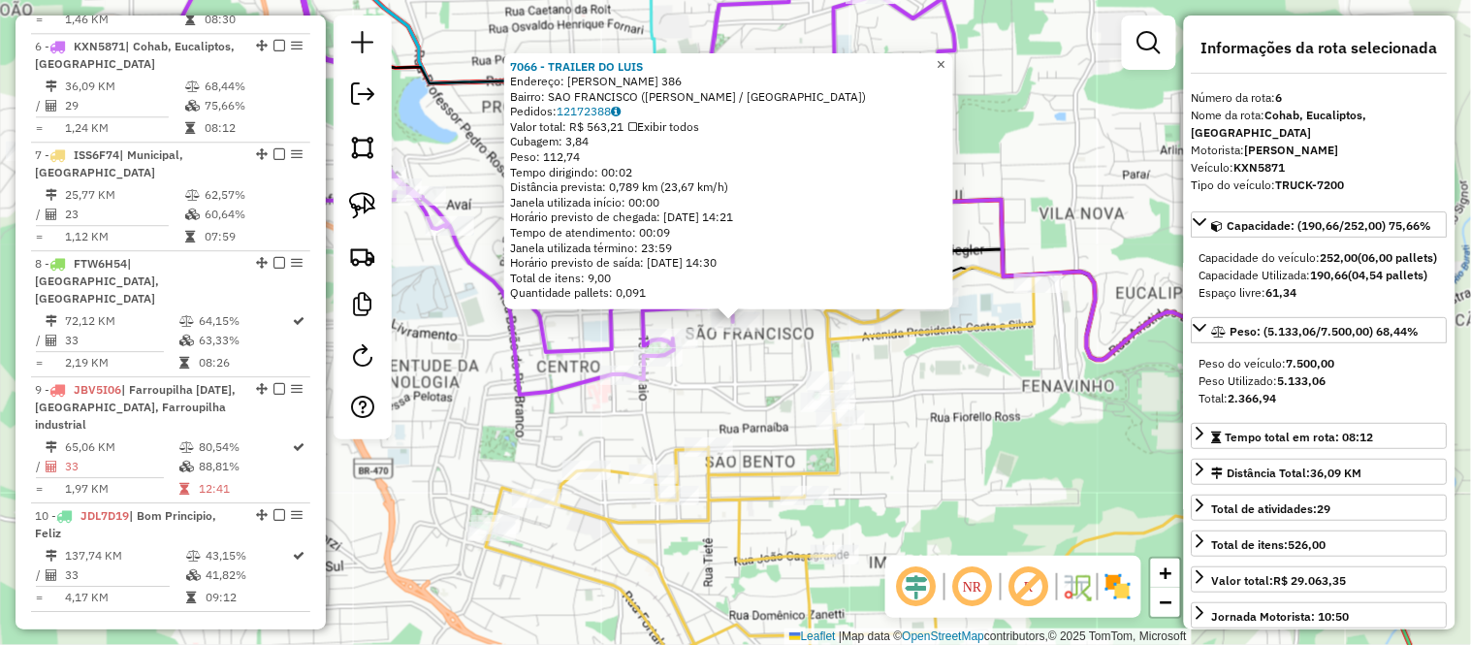
click at [945, 61] on span "×" at bounding box center [941, 64] width 9 height 16
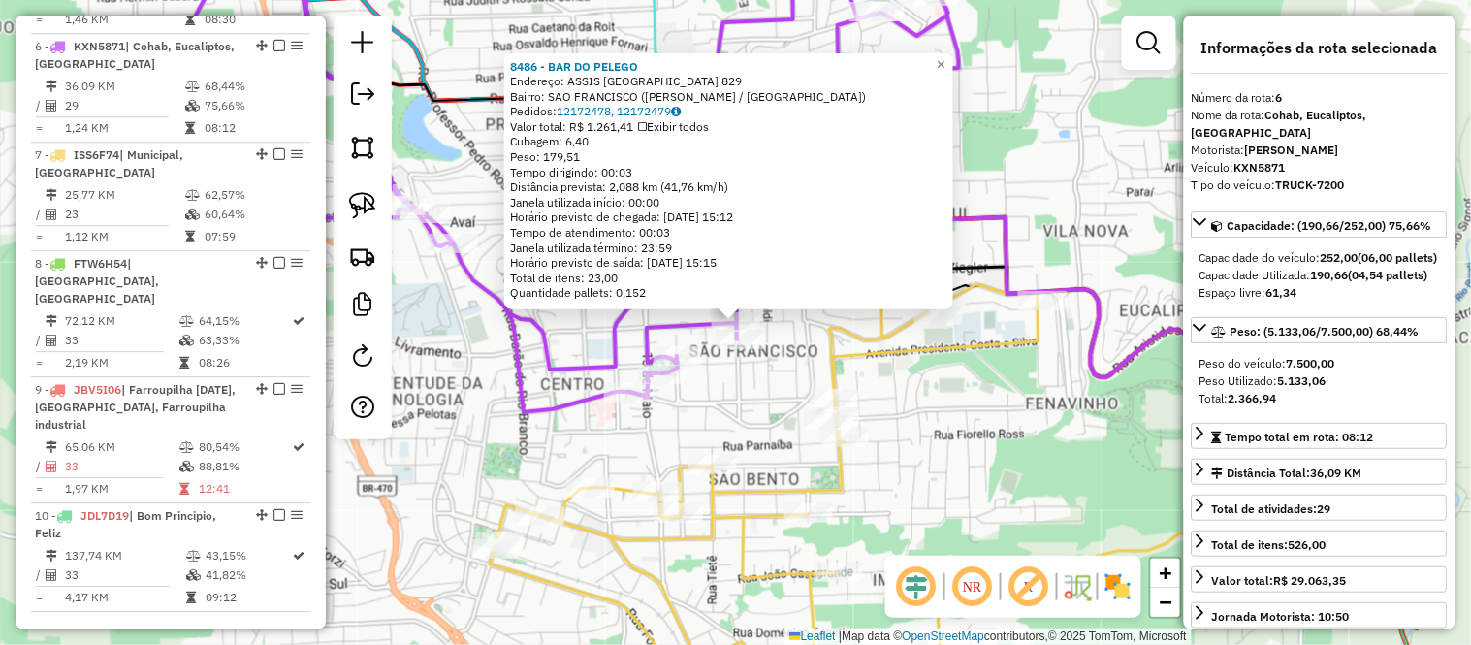
click at [770, 385] on div "8486 - BAR DO PELEGO Endereço: ASSIS BRASIL 829 Bairro: SAO FRANCISCO (BENTO GO…" at bounding box center [735, 322] width 1471 height 645
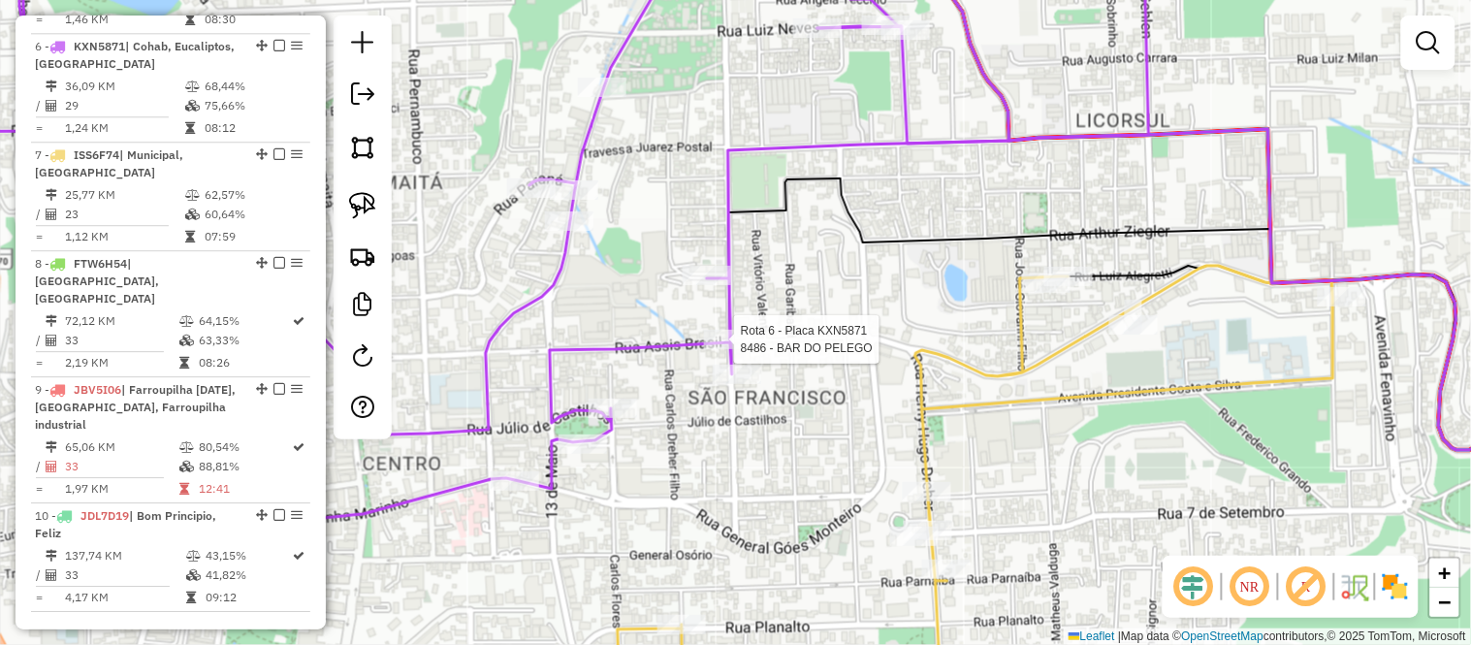
select select "*********"
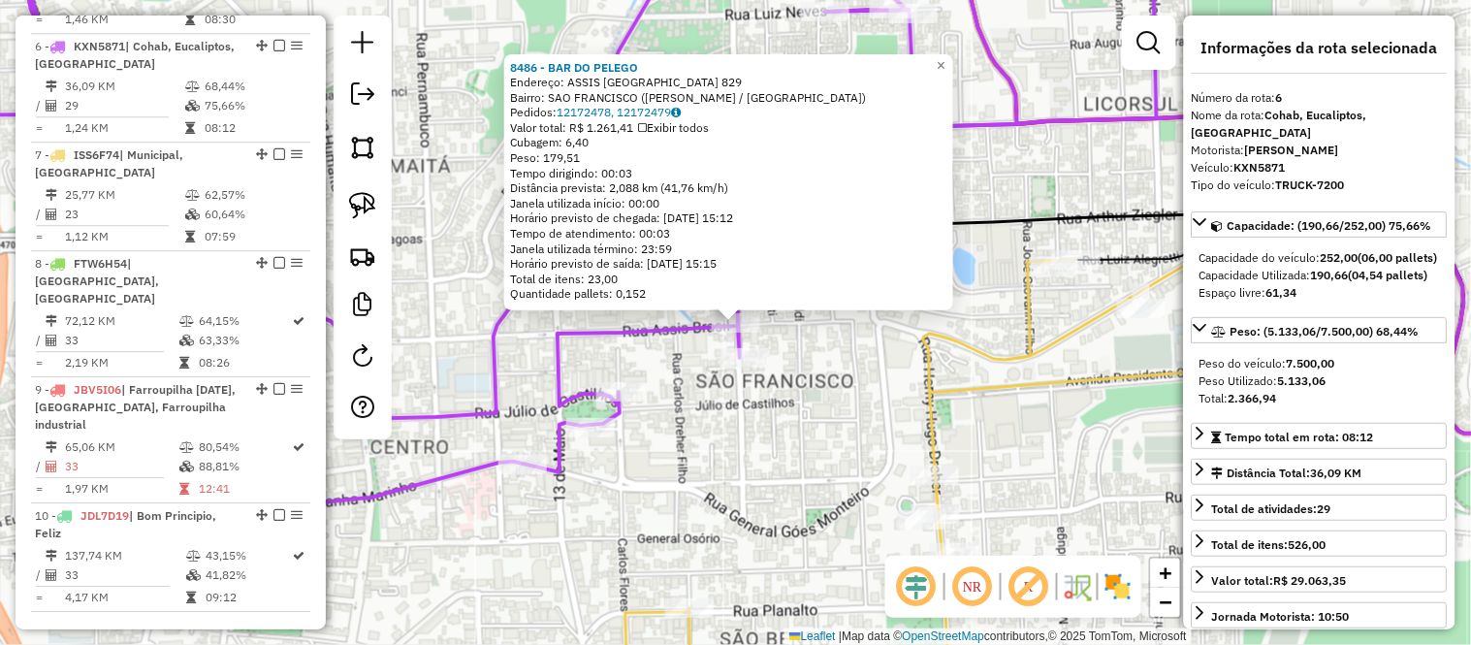
click at [816, 364] on div "8486 - BAR DO PELEGO Endereço: ASSIS BRASIL 829 Bairro: SAO FRANCISCO (BENTO GO…" at bounding box center [735, 322] width 1471 height 645
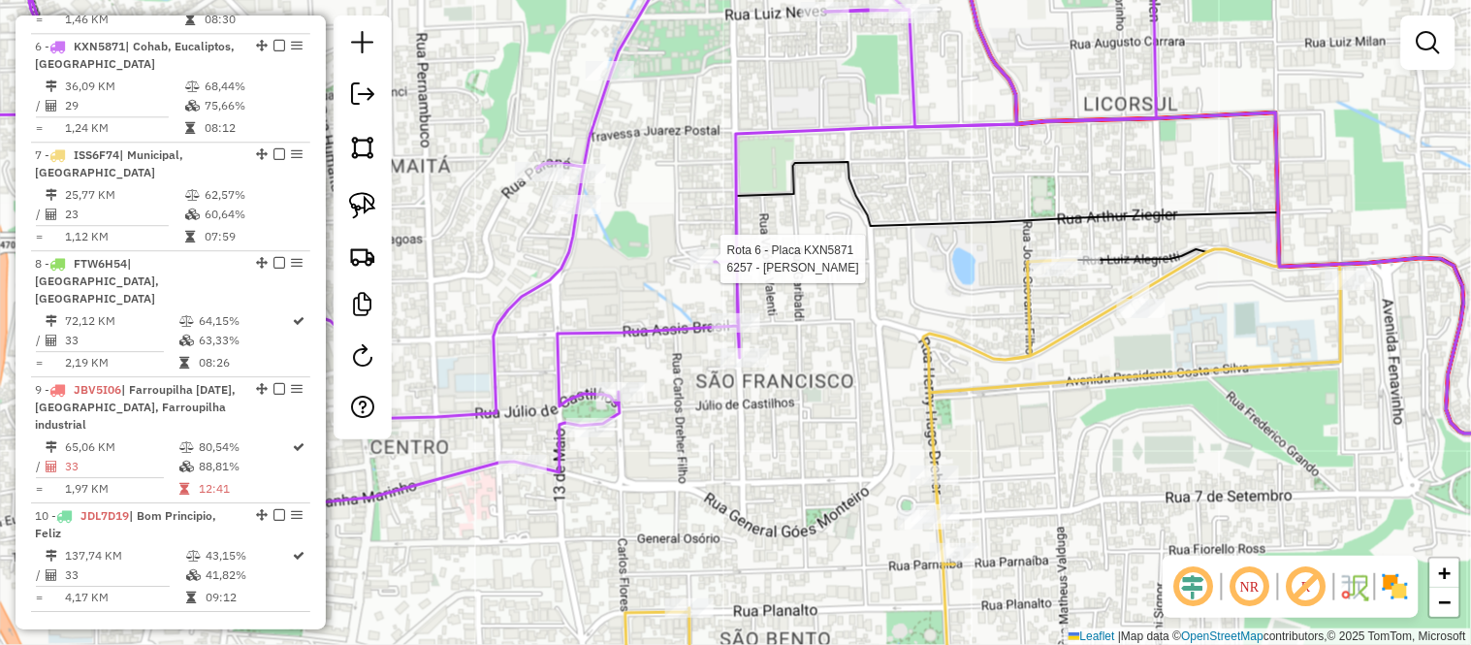
select select "*********"
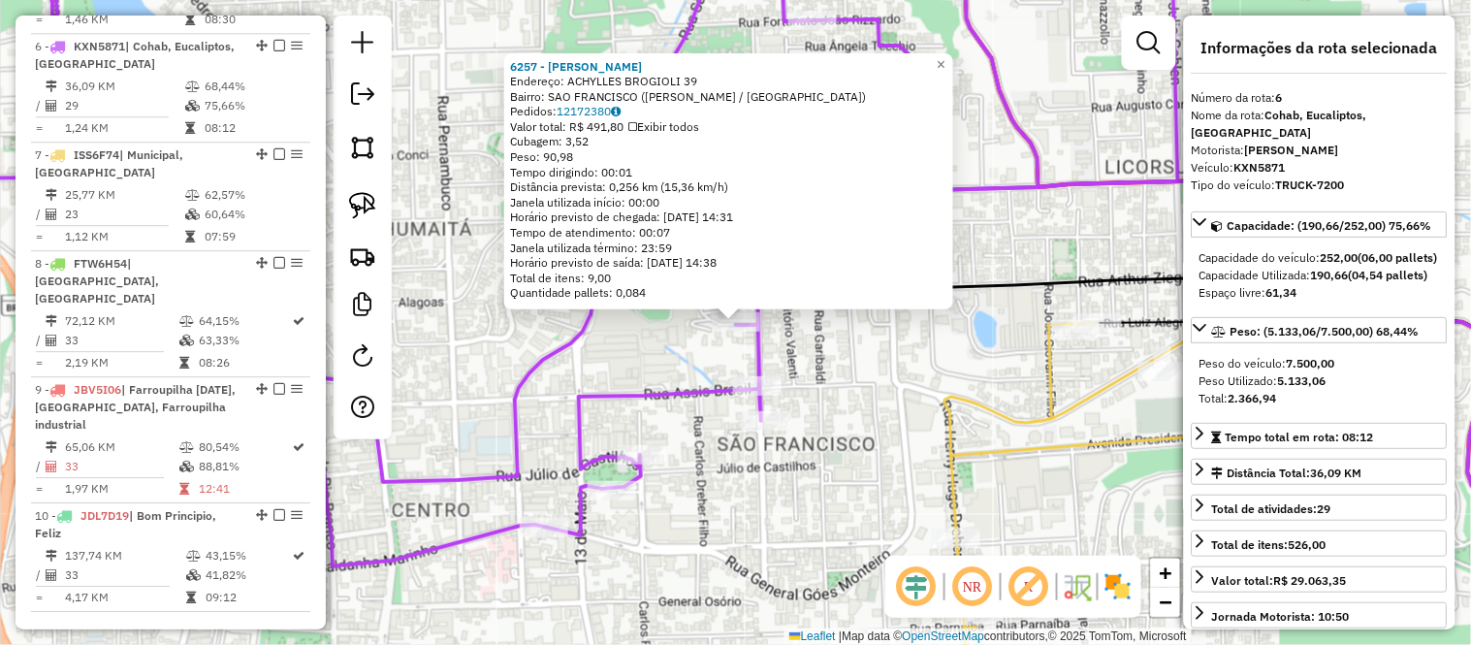
click at [831, 334] on div "6257 - GILMAR PASINI Endereço: ACHYLLES BROGIOLI 39 Bairro: SAO FRANCISCO (BENT…" at bounding box center [735, 322] width 1471 height 645
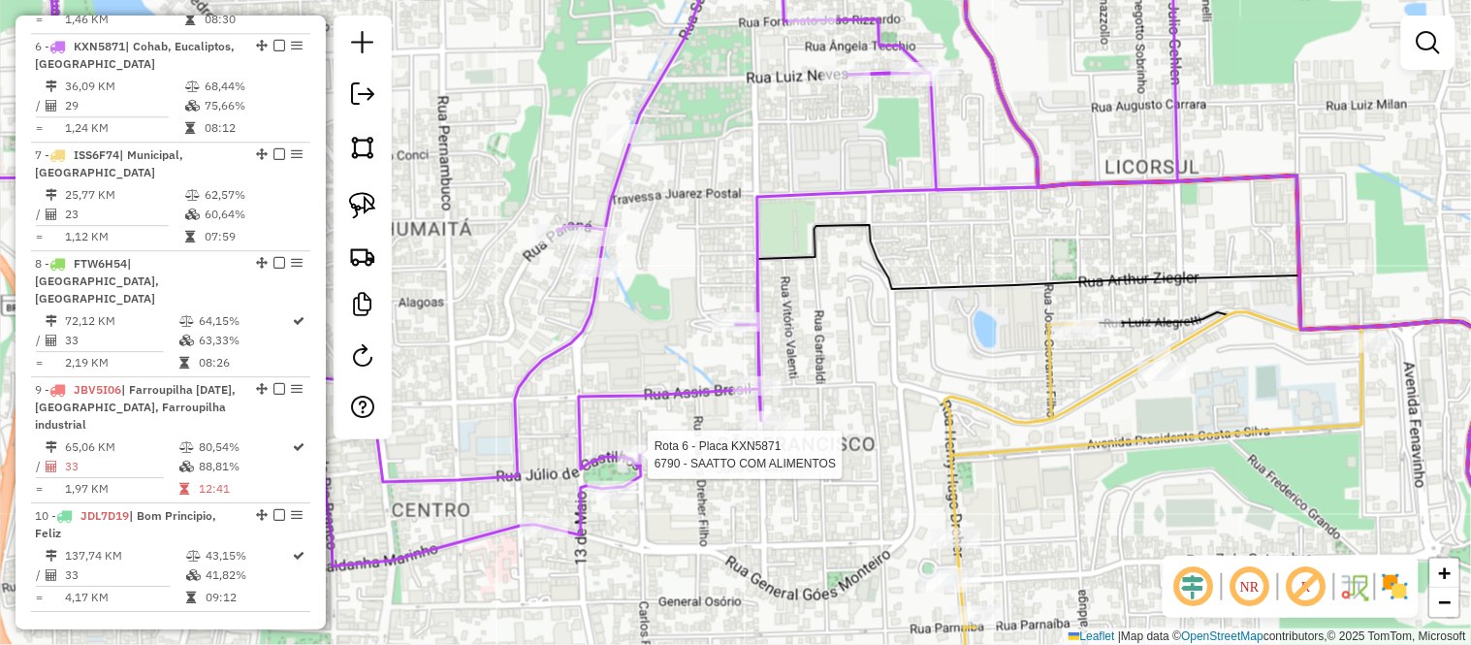
select select "*********"
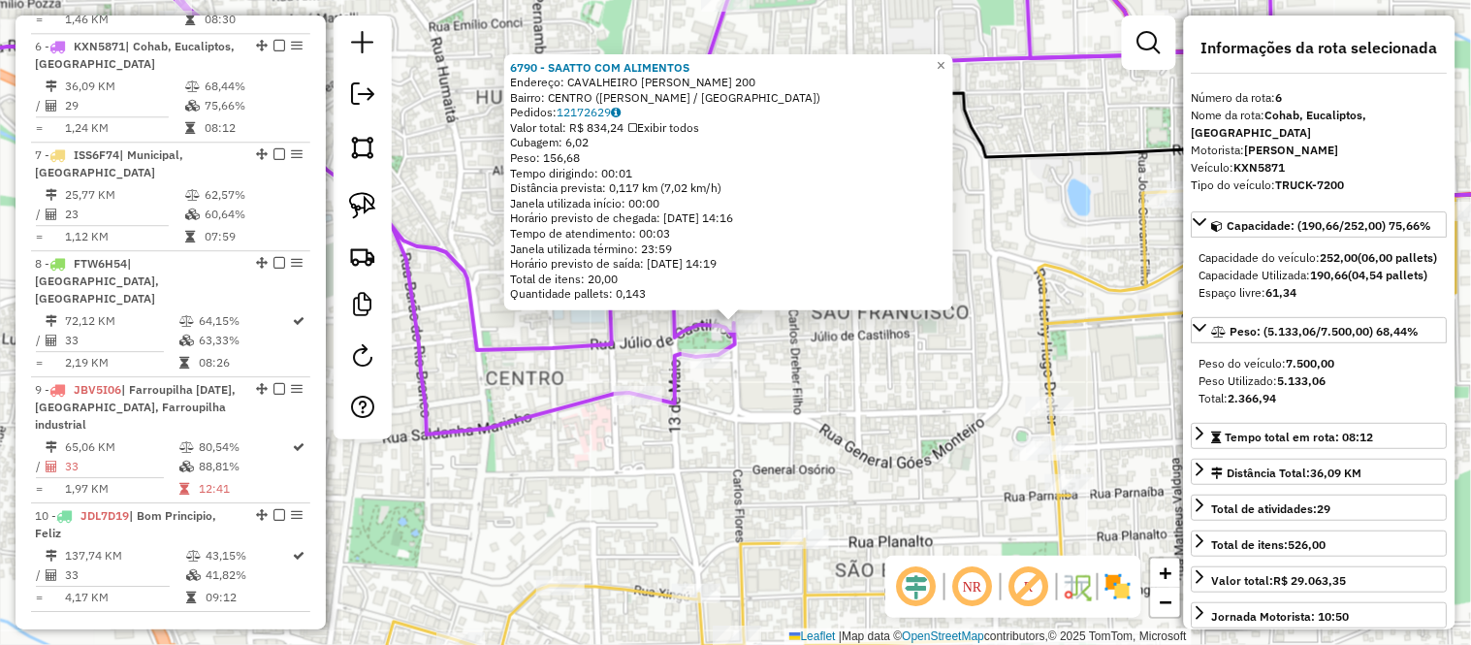
click at [741, 454] on div "6790 - SAATTO COM ALIMENTOS Endereço: CAVALHEIRO HORACIO MONACO 200 Bairro: CEN…" at bounding box center [735, 322] width 1471 height 645
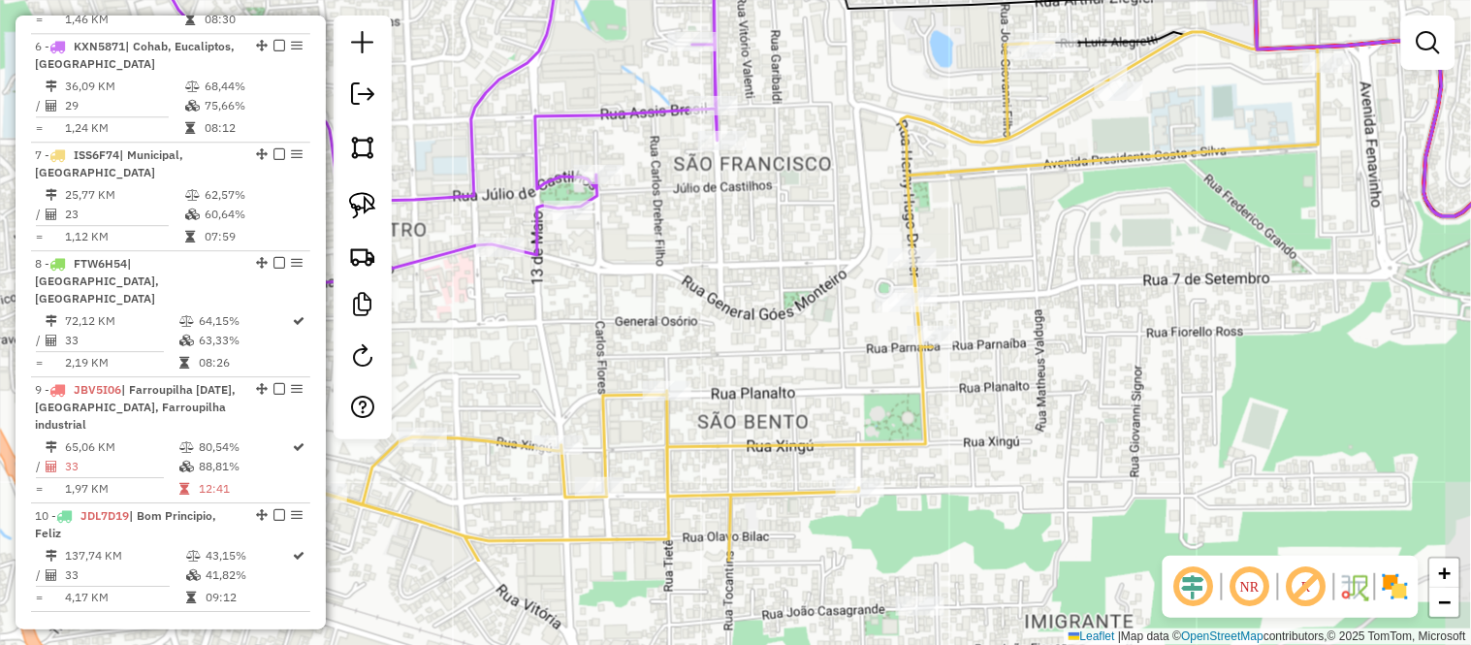
drag, startPoint x: 845, startPoint y: 425, endPoint x: 708, endPoint y: 276, distance: 202.4
click at [708, 276] on div "Janela de atendimento Grade de atendimento Capacidade Transportadoras Veículos …" at bounding box center [735, 322] width 1471 height 645
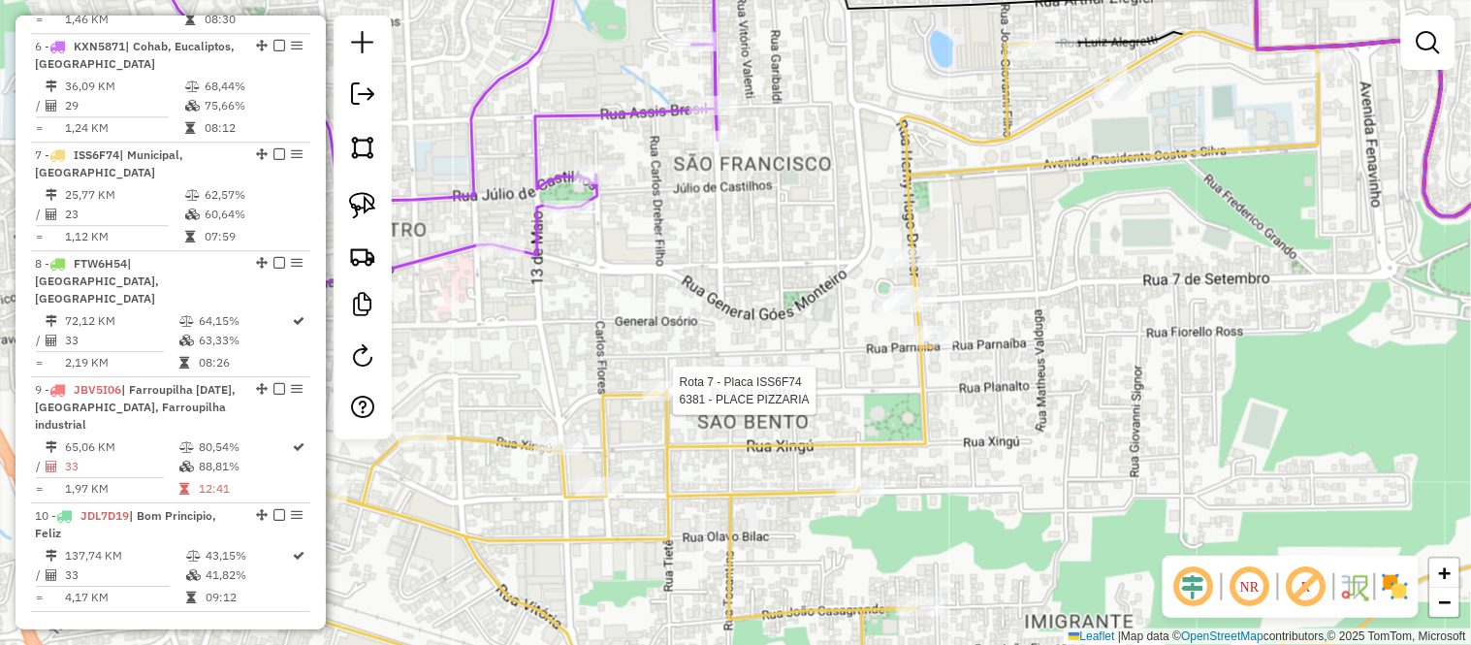
select select "*********"
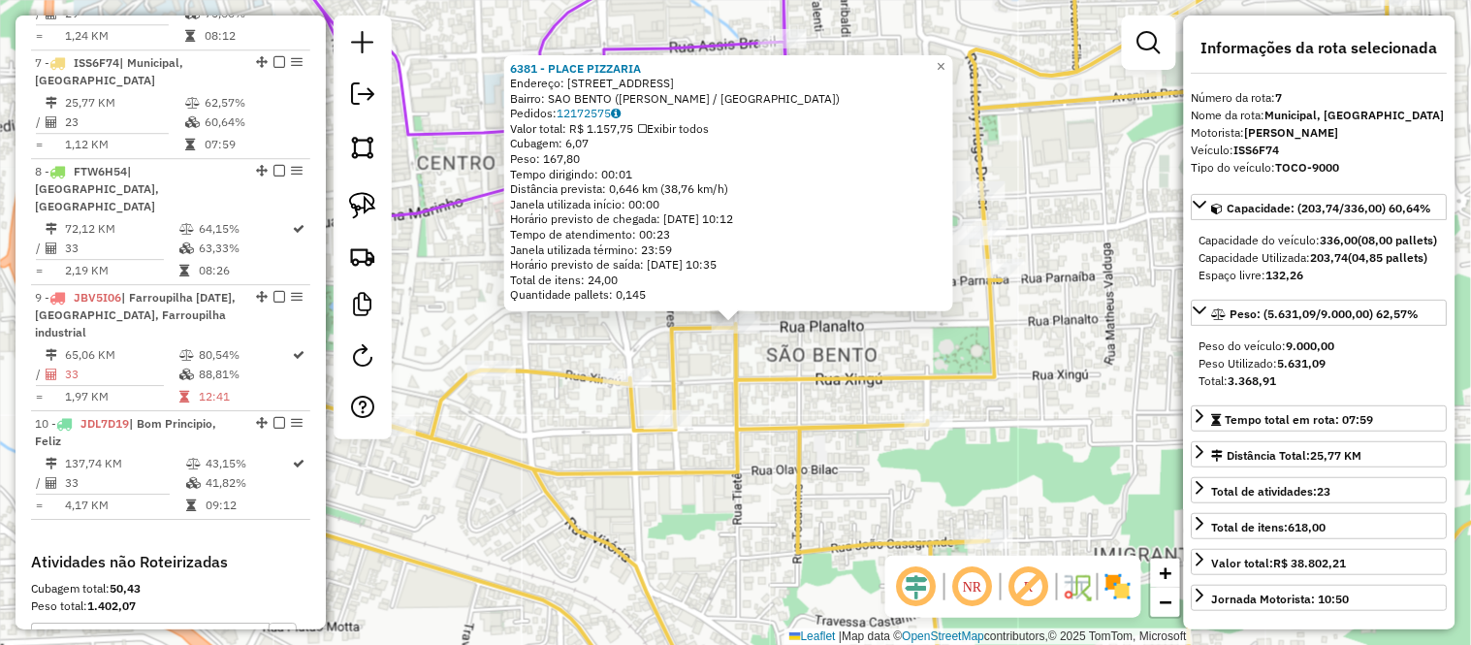
scroll to position [1383, 0]
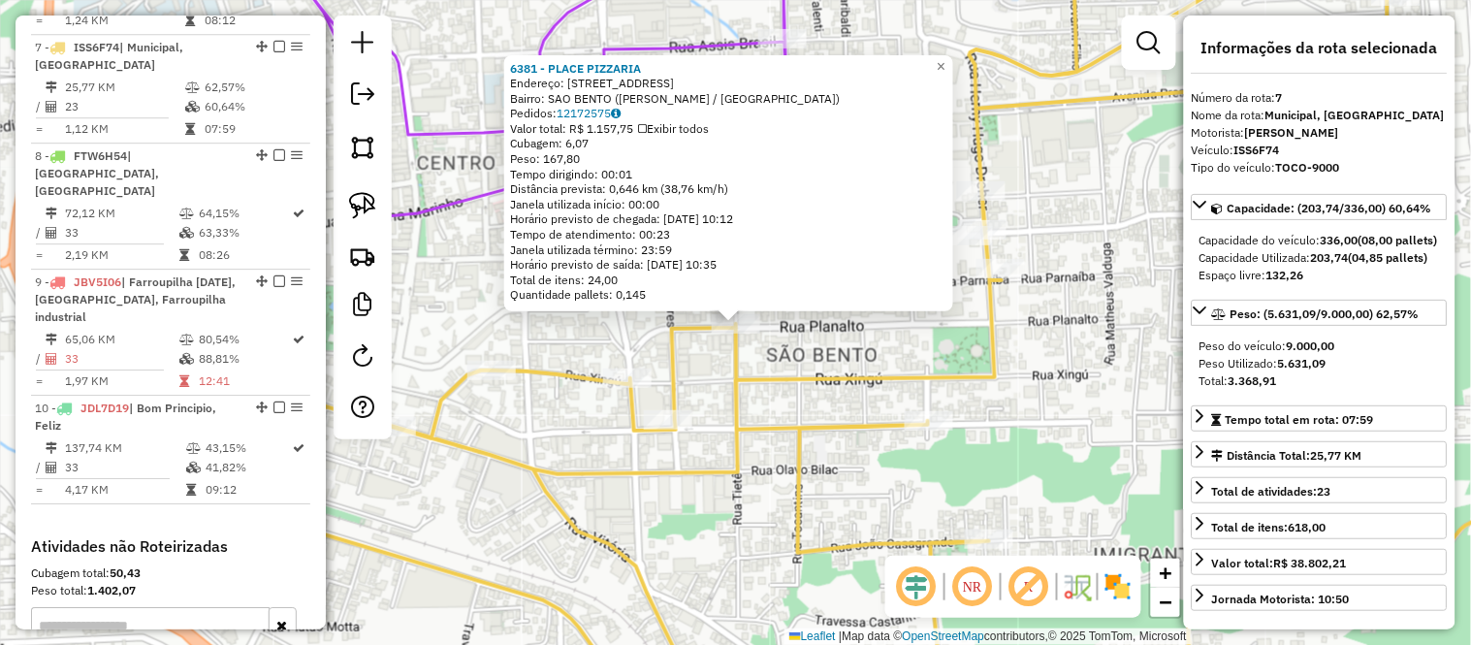
click at [886, 362] on div "6381 - PLACE PIZZARIA Endereço: AVENIDA PLANALTO 775 Bairro: SAO BENTO (BENTO G…" at bounding box center [735, 322] width 1471 height 645
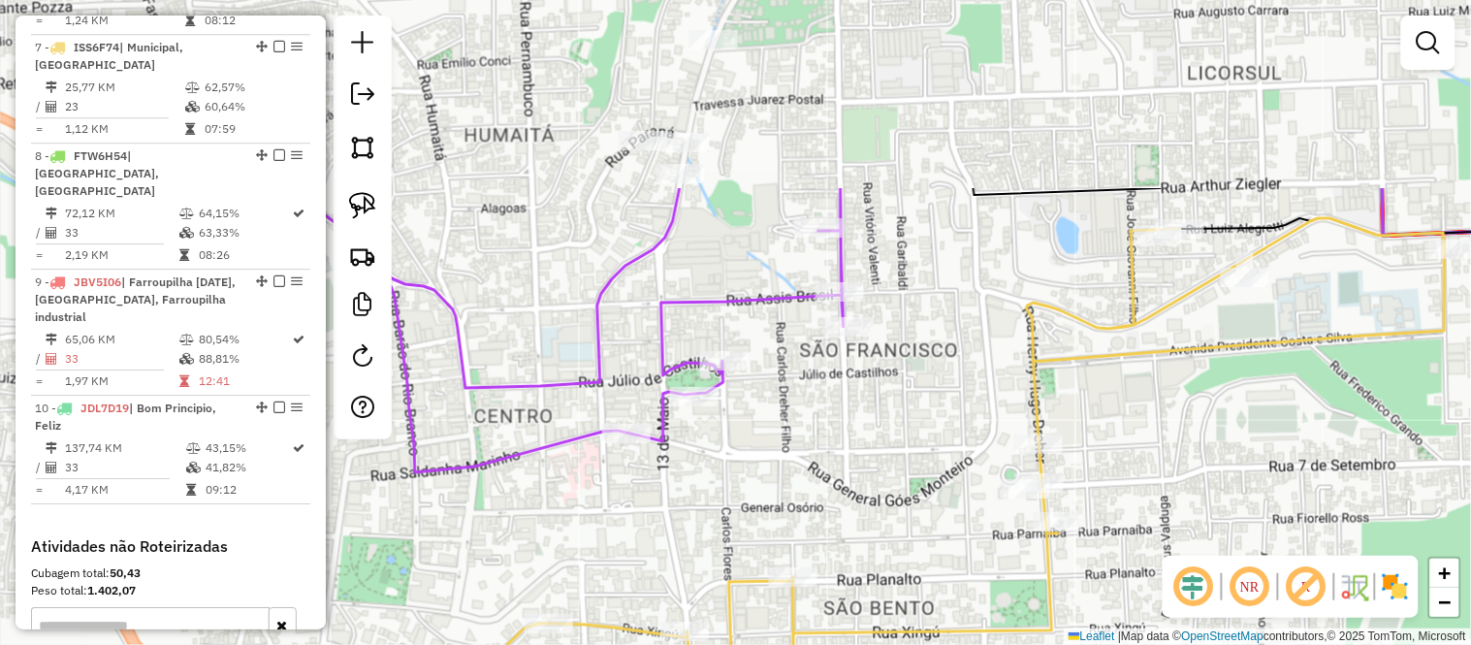
drag, startPoint x: 850, startPoint y: 176, endPoint x: 909, endPoint y: 442, distance: 272.2
click at [909, 442] on div "Janela de atendimento Grade de atendimento Capacidade Transportadoras Veículos …" at bounding box center [735, 322] width 1471 height 645
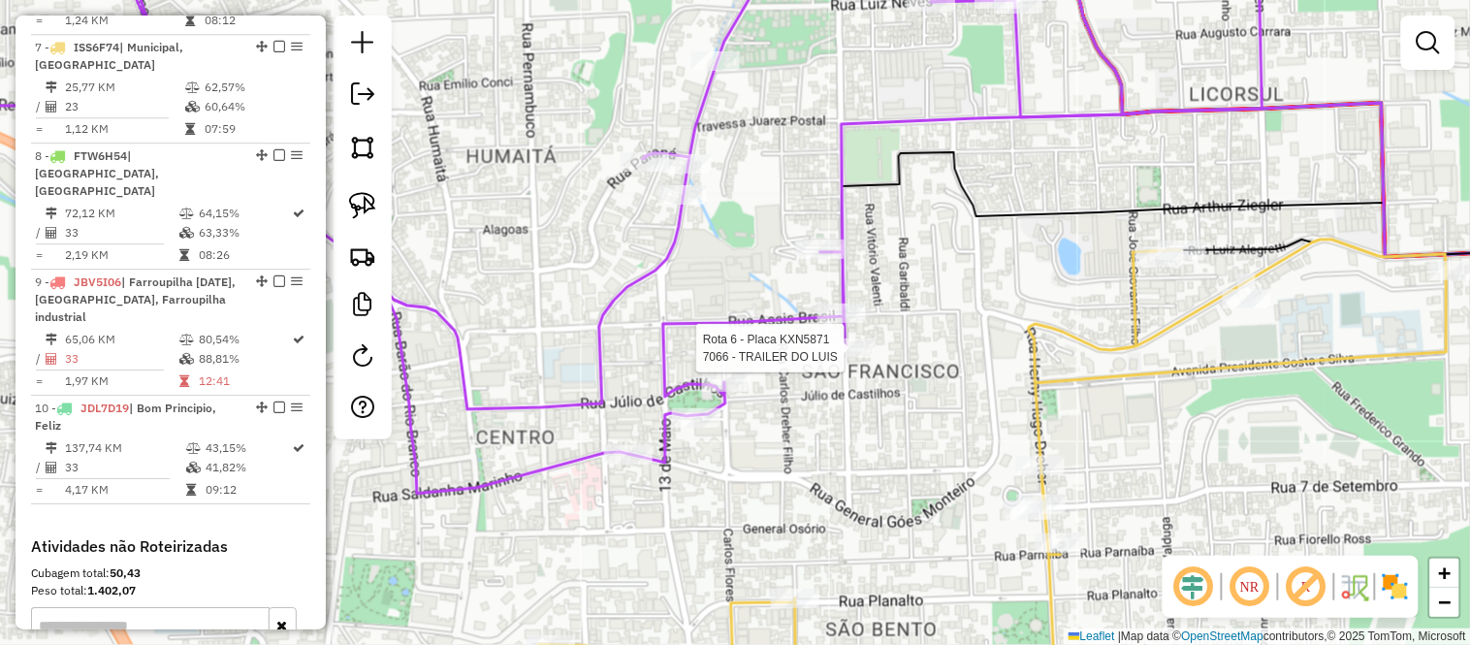
select select "*********"
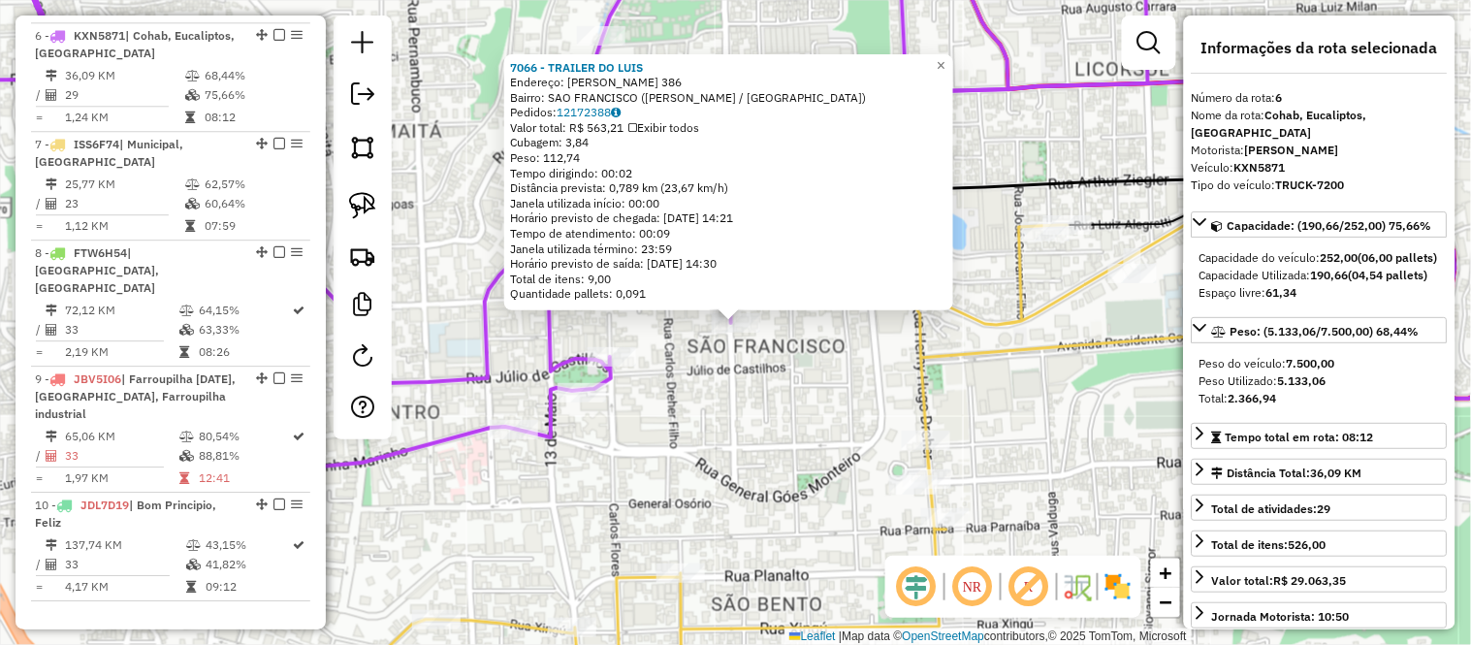
scroll to position [1275, 0]
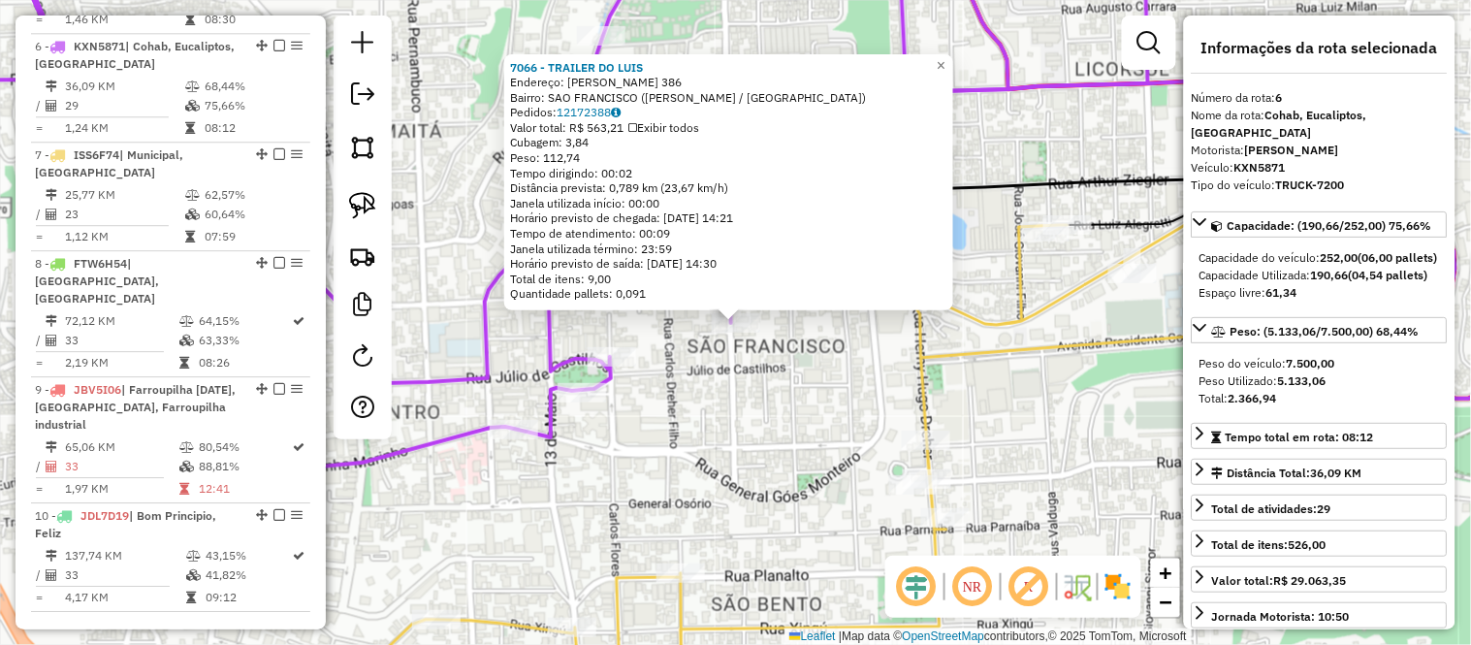
click at [821, 396] on div "7066 - TRAILER DO LUIS Endereço: MARQUES DE SOUZA 386 Bairro: SAO FRANCISCO (BE…" at bounding box center [735, 322] width 1471 height 645
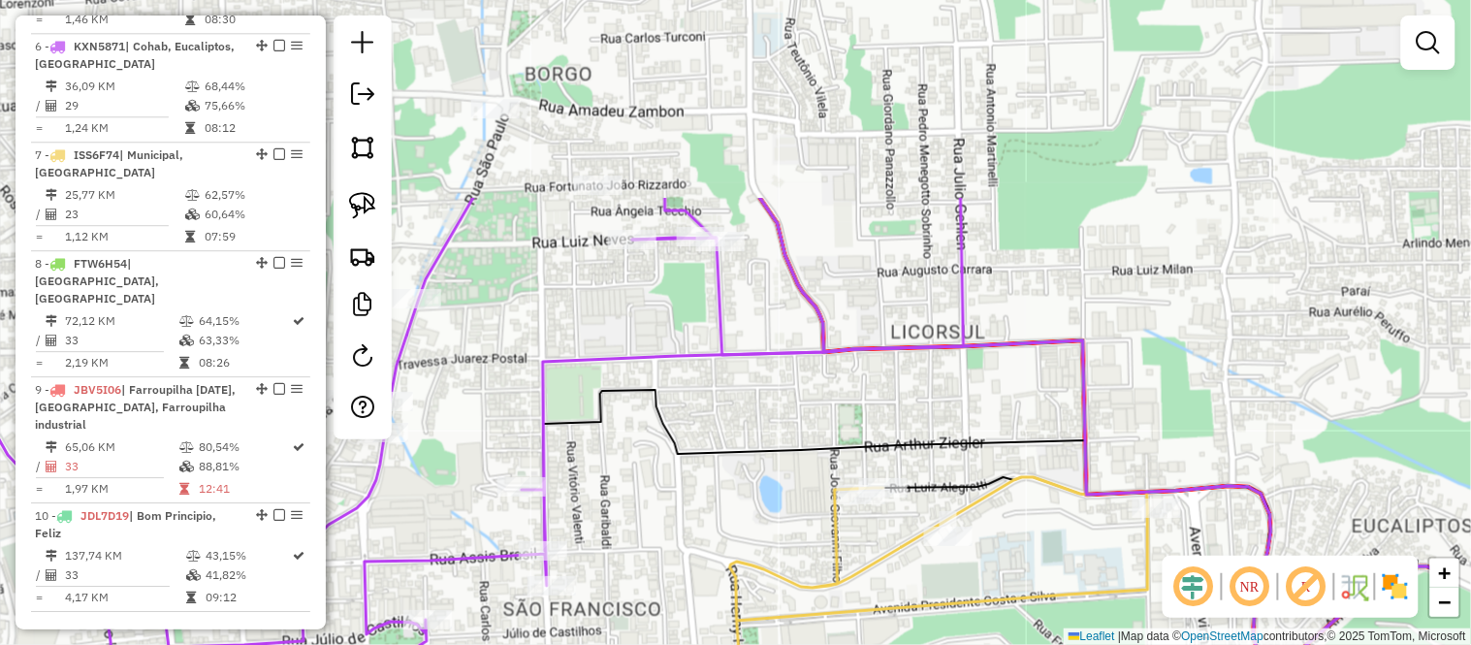
drag, startPoint x: 932, startPoint y: 137, endPoint x: 744, endPoint y: 394, distance: 318.4
click at [745, 398] on div "Janela de atendimento Grade de atendimento Capacidade Transportadoras Veículos …" at bounding box center [735, 322] width 1471 height 645
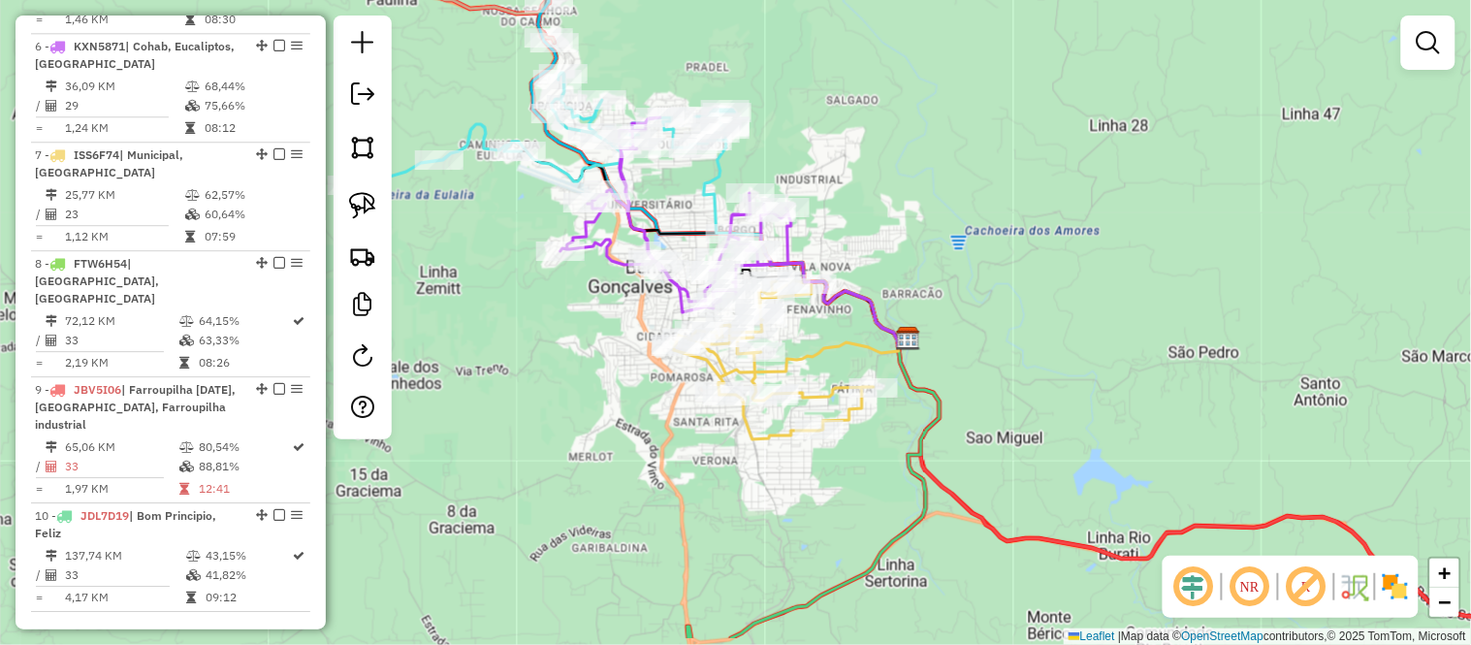
drag, startPoint x: 914, startPoint y: 279, endPoint x: 865, endPoint y: 195, distance: 97.8
click at [865, 195] on div "Janela de atendimento Grade de atendimento Capacidade Transportadoras Veículos …" at bounding box center [735, 322] width 1471 height 645
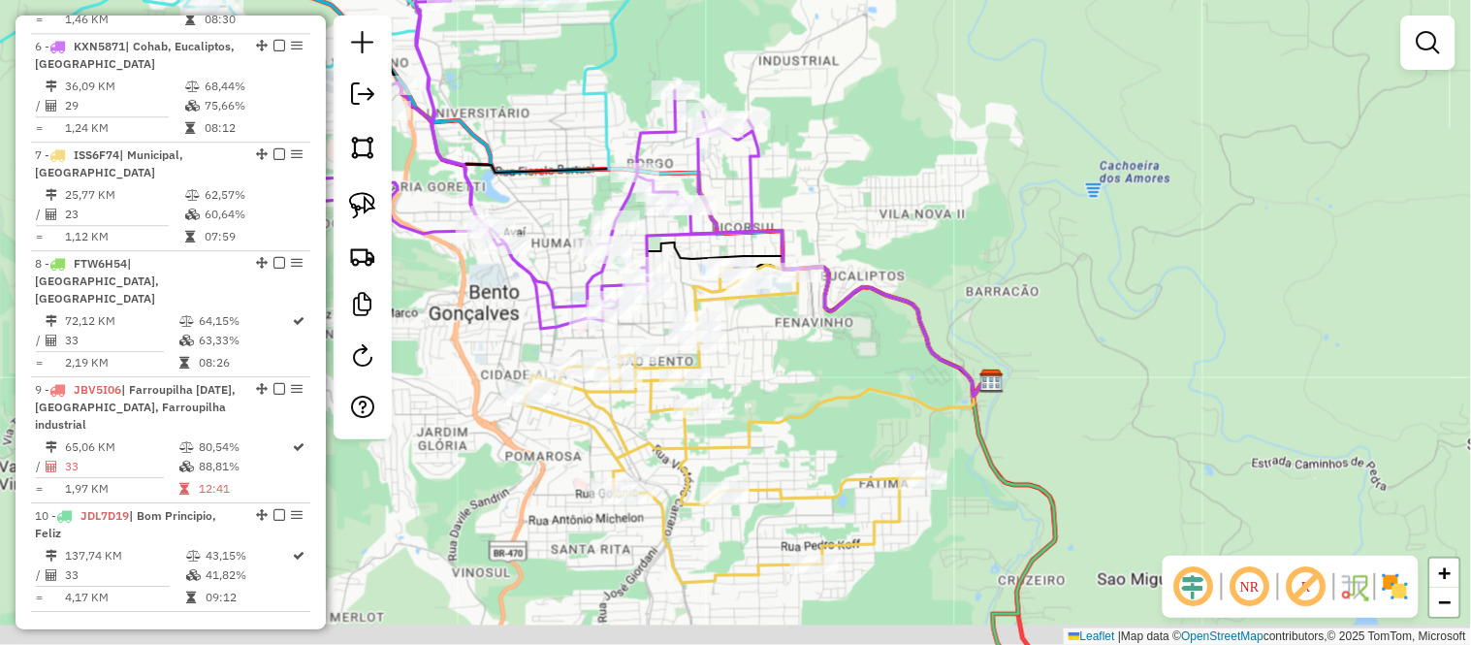
drag, startPoint x: 844, startPoint y: 247, endPoint x: 889, endPoint y: 202, distance: 63.8
click at [889, 202] on div "Janela de atendimento Grade de atendimento Capacidade Transportadoras Veículos …" at bounding box center [735, 322] width 1471 height 645
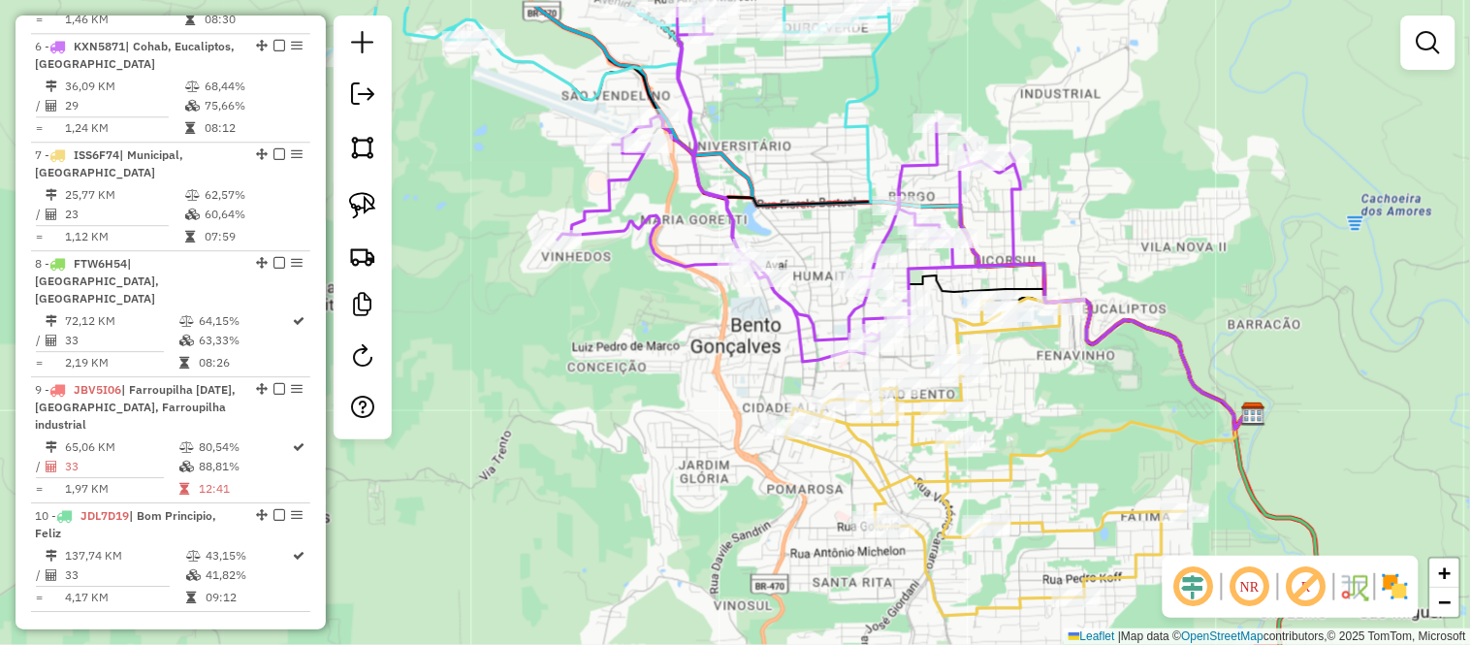
drag, startPoint x: 485, startPoint y: 239, endPoint x: 783, endPoint y: 347, distance: 317.4
click at [783, 347] on icon at bounding box center [788, 184] width 463 height 355
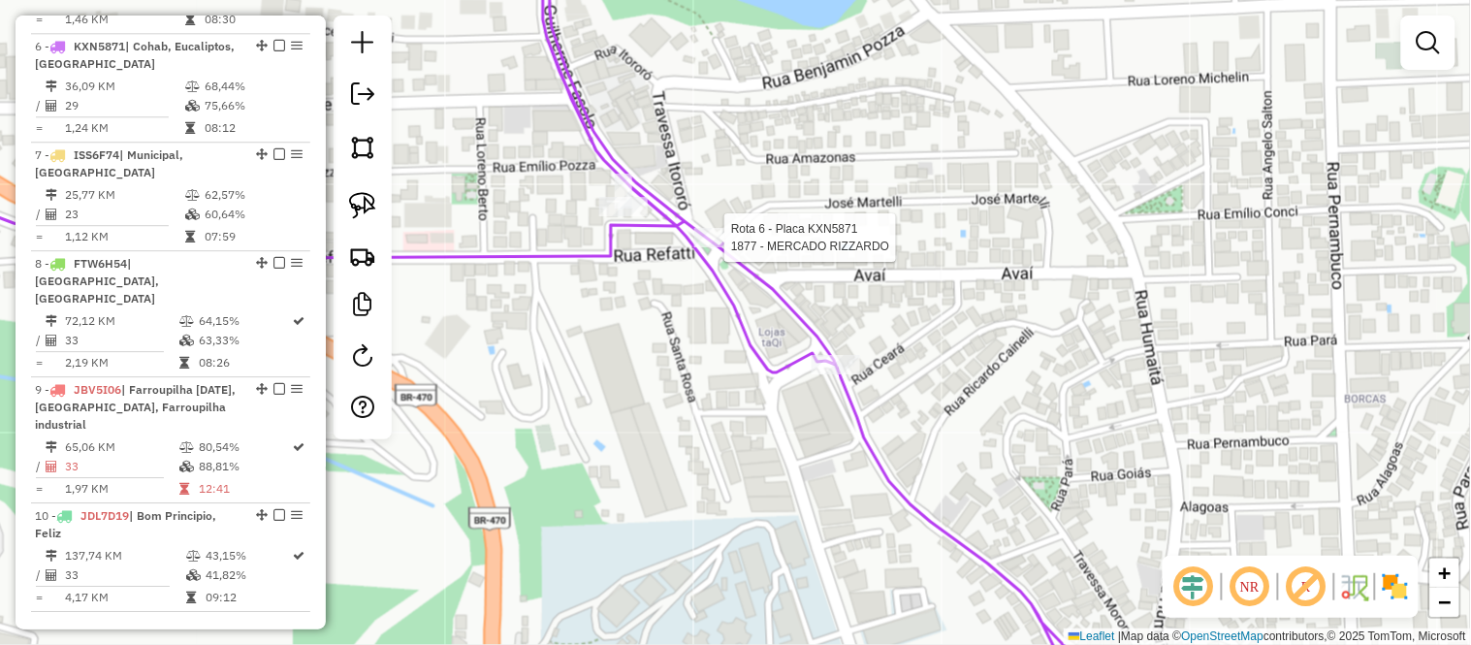
select select "*********"
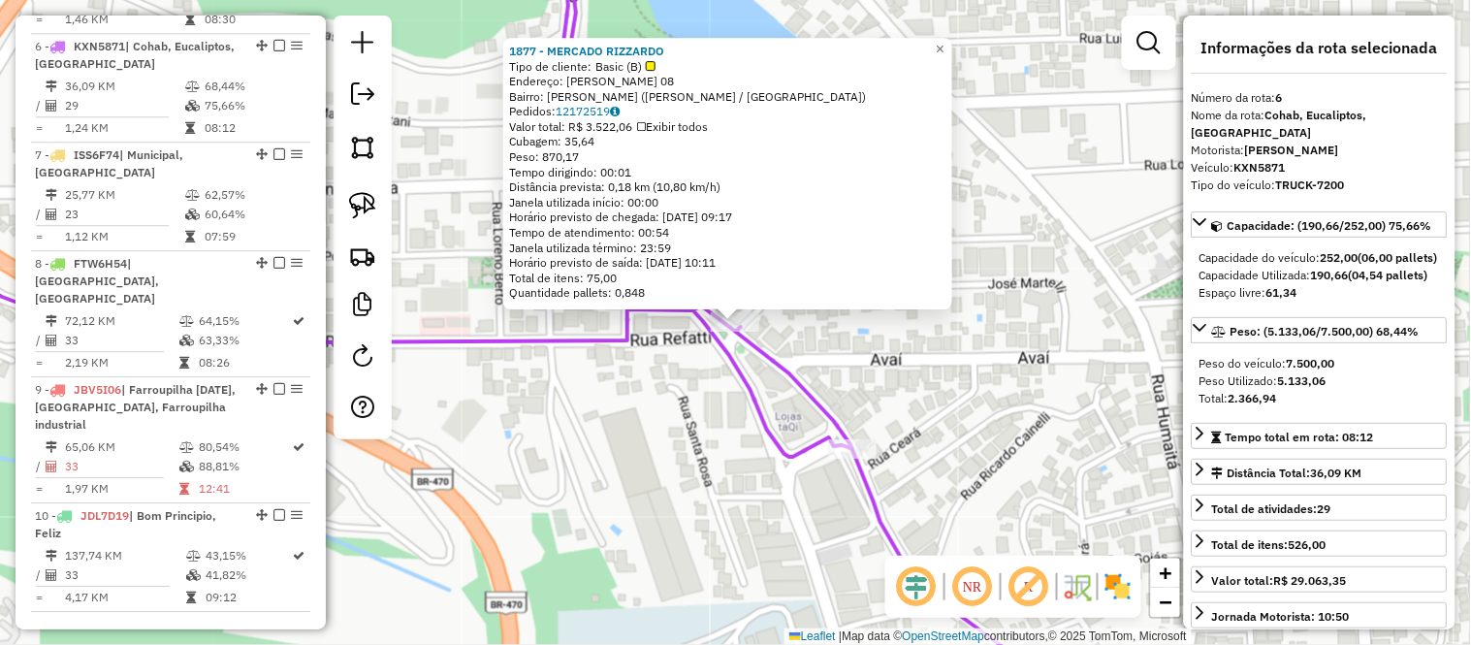
click at [720, 385] on div "1877 - MERCADO RIZZARDO Tipo de cliente: Basic (B) Endereço: GUILHERME FASOLO 0…" at bounding box center [735, 322] width 1471 height 645
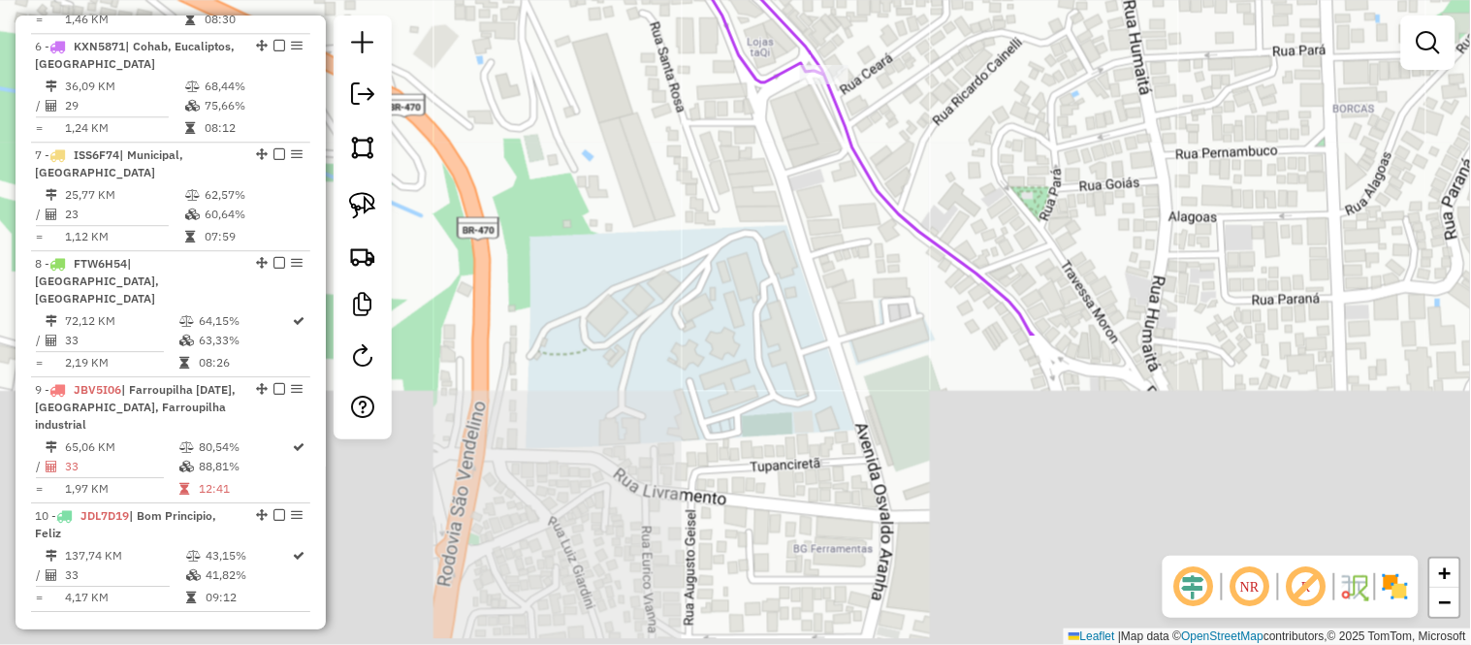
drag, startPoint x: 734, startPoint y: 485, endPoint x: 706, endPoint y: 82, distance: 403.3
click at [706, 84] on div "Janela de atendimento Grade de atendimento Capacidade Transportadoras Veículos …" at bounding box center [735, 322] width 1471 height 645
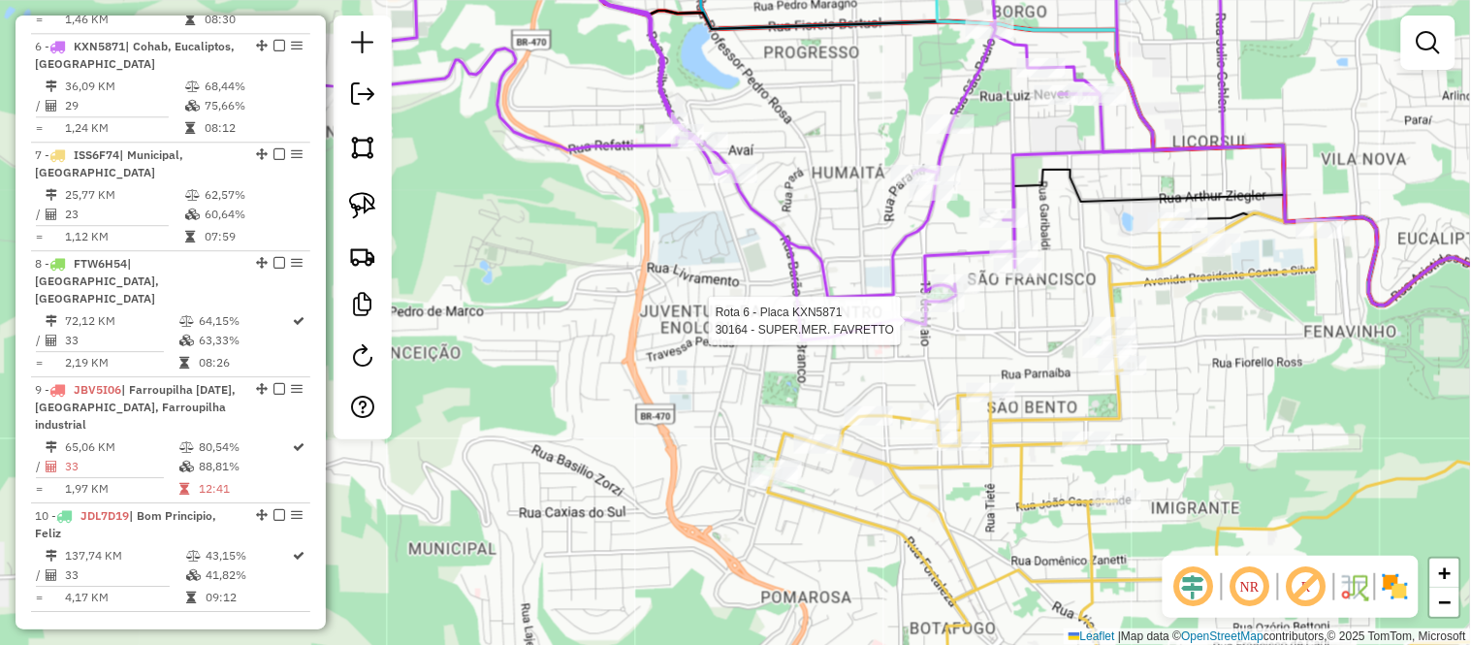
select select "*********"
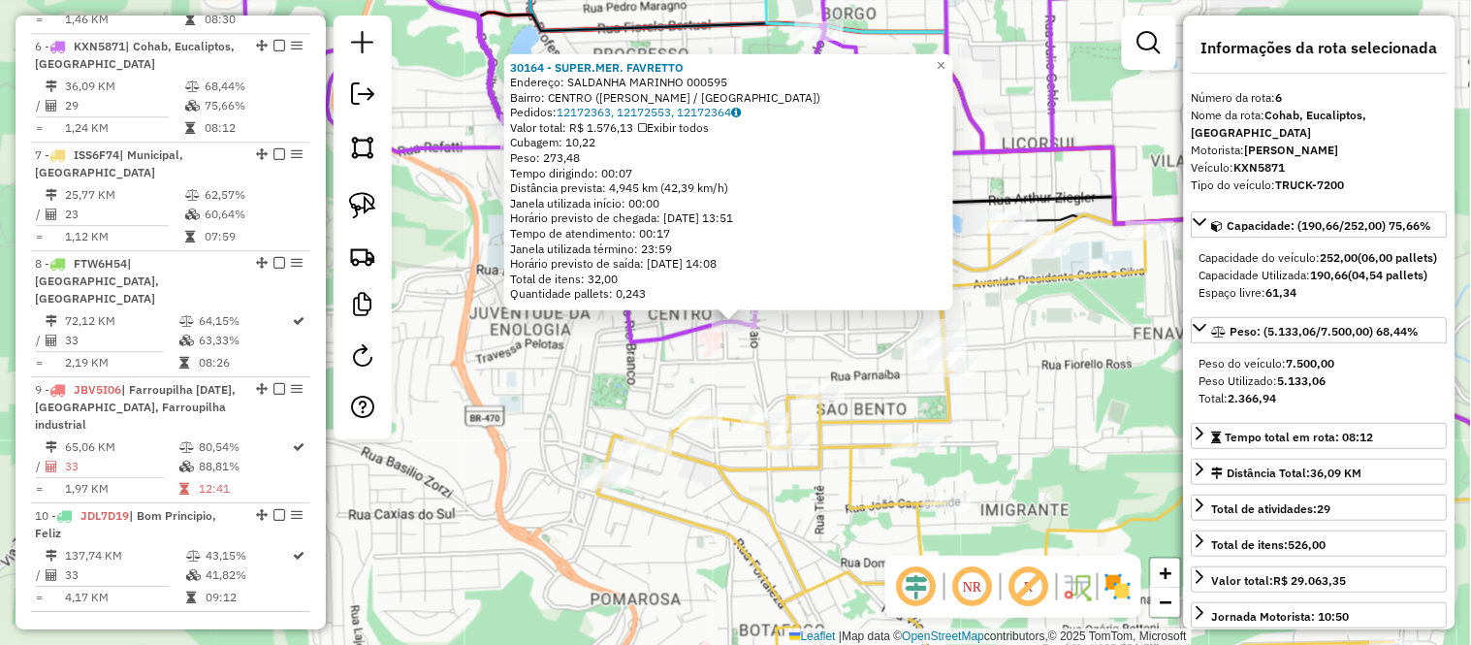
click at [1026, 419] on div "30164 - SUPER.MER. FAVRETTO Endereço: SALDANHA MARINHO 000595 Bairro: CENTRO (B…" at bounding box center [735, 322] width 1471 height 645
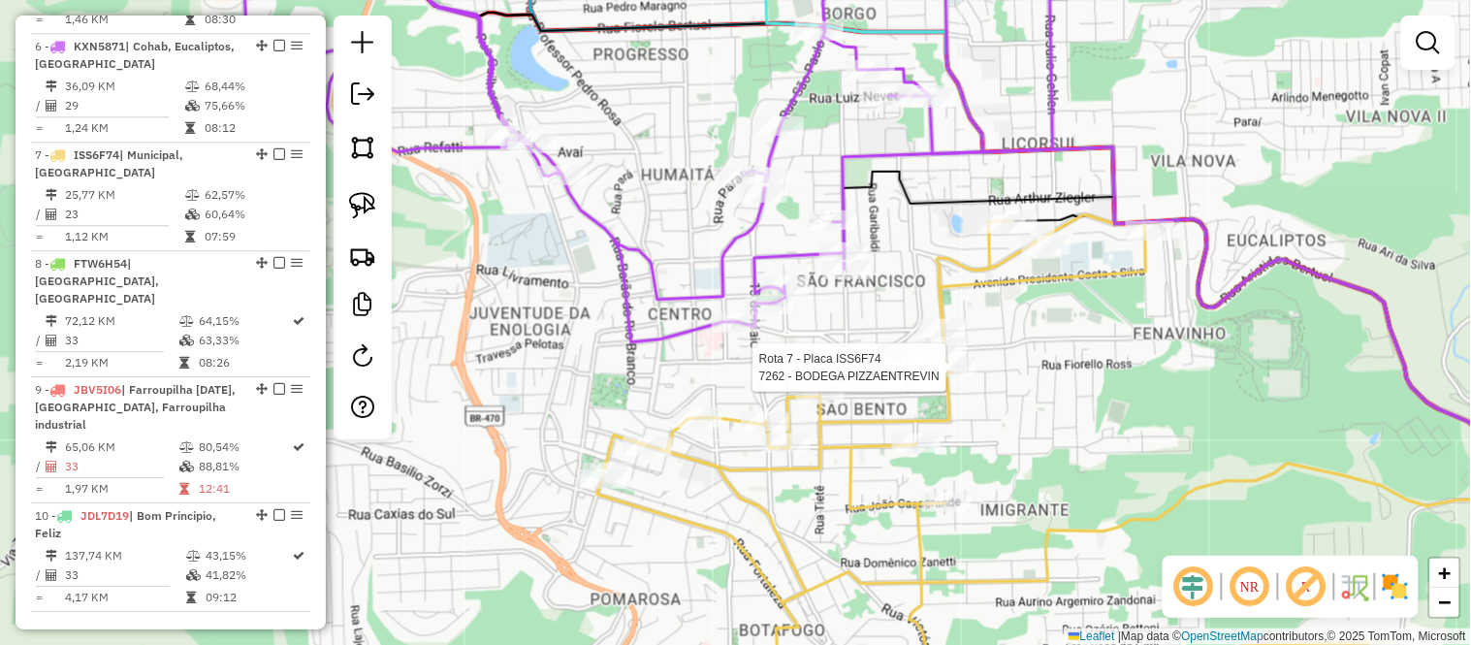
select select "*********"
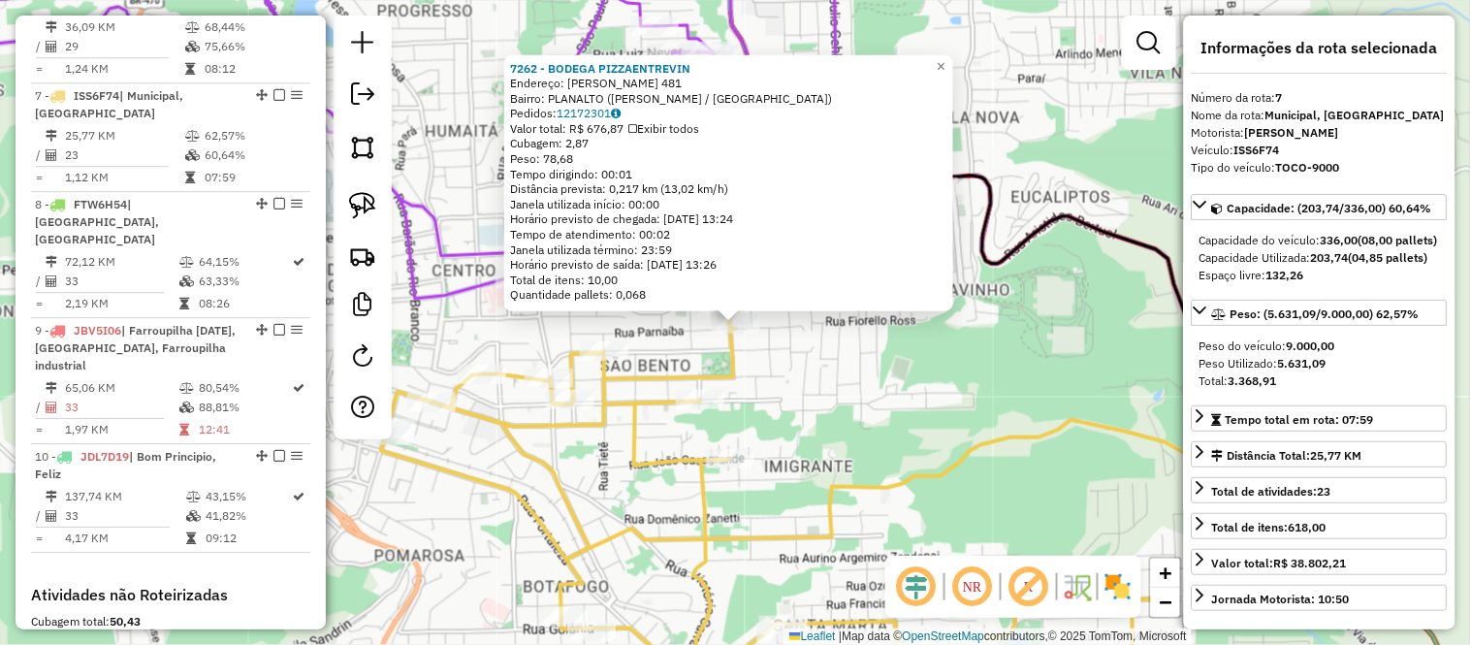
scroll to position [1383, 0]
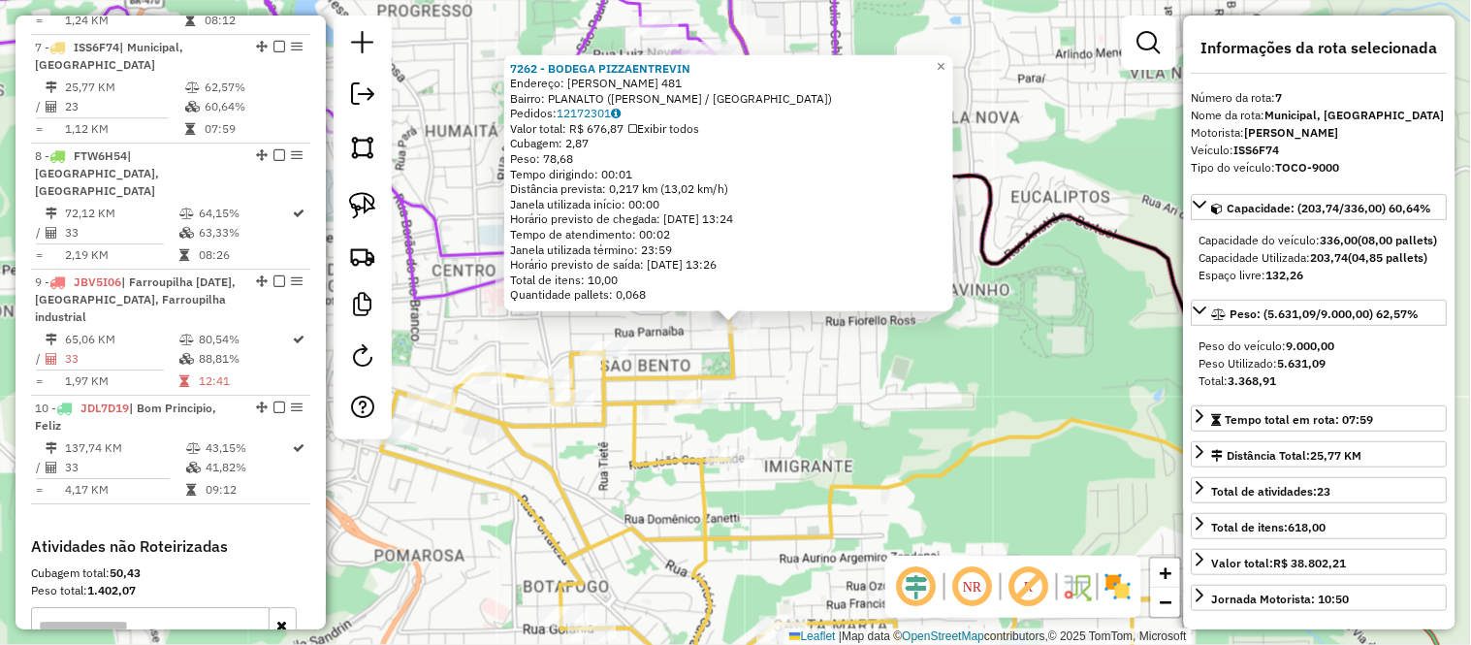
click at [911, 433] on div "7262 - BODEGA PIZZAENTREVIN Endereço: HENRY HUGO DREHER 481 Bairro: PLANALTO (B…" at bounding box center [735, 322] width 1471 height 645
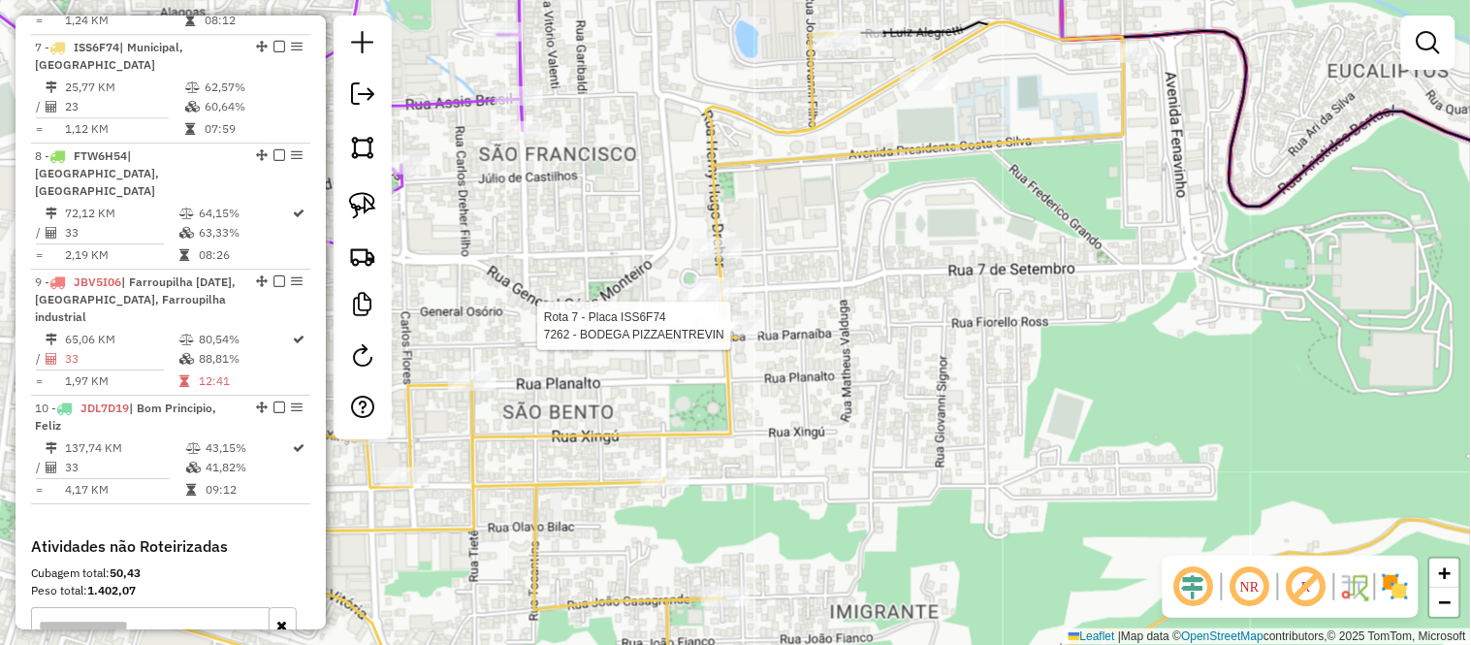
select select "*********"
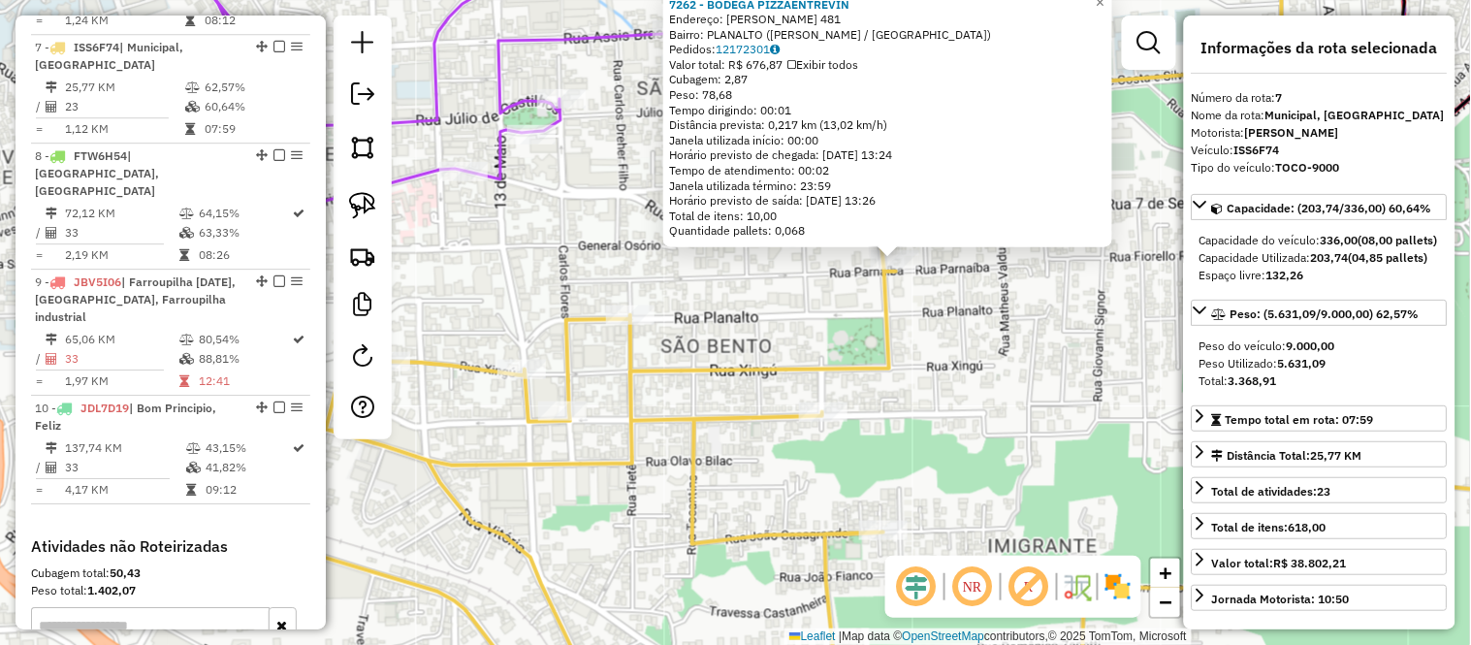
drag, startPoint x: 734, startPoint y: 396, endPoint x: 893, endPoint y: 331, distance: 171.8
click at [893, 331] on icon at bounding box center [738, 301] width 1088 height 690
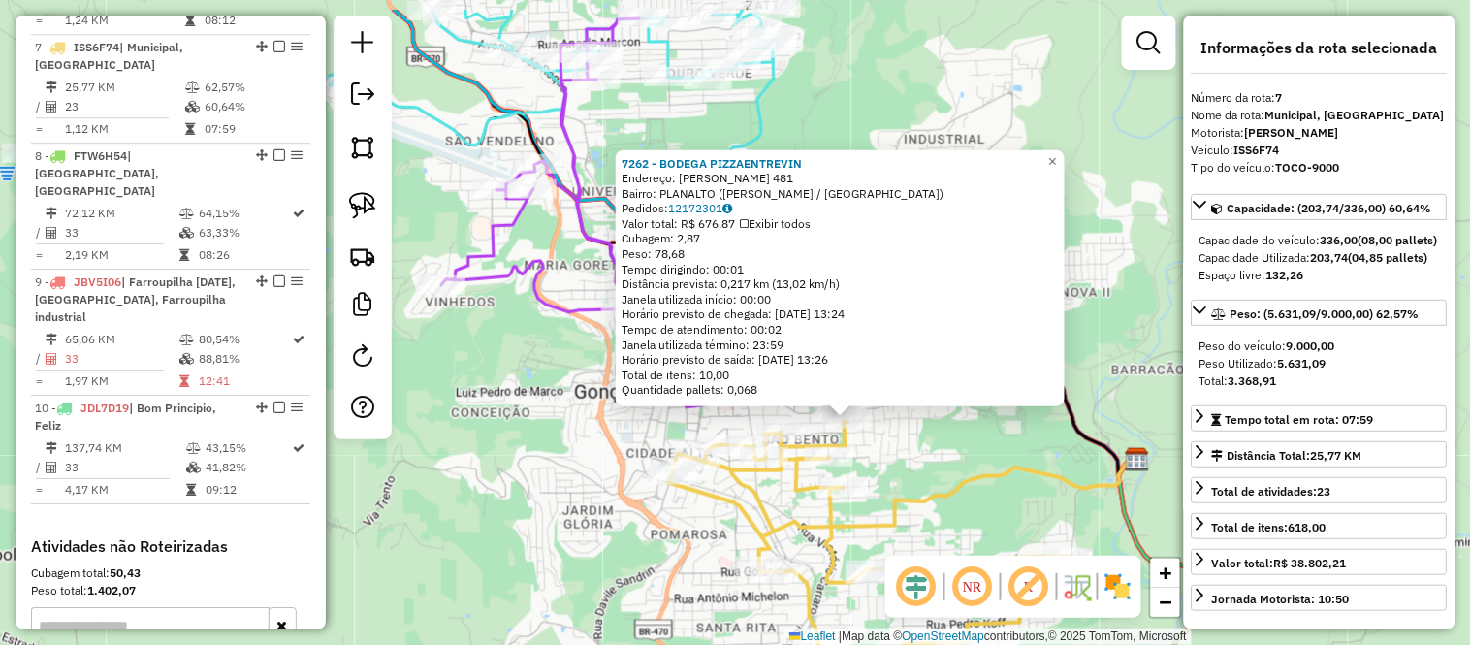
drag, startPoint x: 562, startPoint y: 351, endPoint x: 607, endPoint y: 425, distance: 86.1
click at [607, 425] on div "7262 - BODEGA PIZZAENTREVIN Endereço: HENRY HUGO DREHER 481 Bairro: PLANALTO (B…" at bounding box center [735, 322] width 1471 height 645
click at [596, 368] on div "7262 - BODEGA PIZZAENTREVIN Endereço: HENRY HUGO DREHER 481 Bairro: PLANALTO (B…" at bounding box center [735, 322] width 1471 height 645
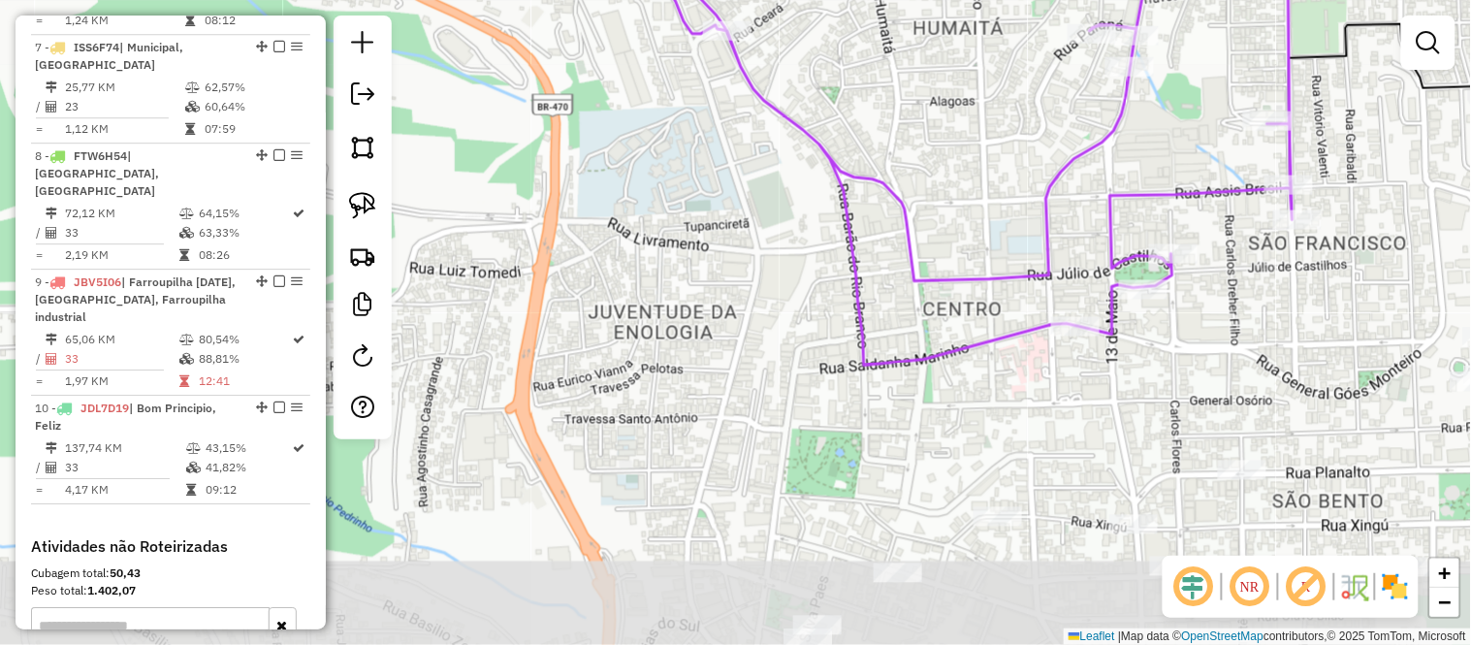
drag, startPoint x: 671, startPoint y: 489, endPoint x: 713, endPoint y: 169, distance: 322.6
click at [713, 169] on div "Janela de atendimento Grade de atendimento Capacidade Transportadoras Veículos …" at bounding box center [735, 322] width 1471 height 645
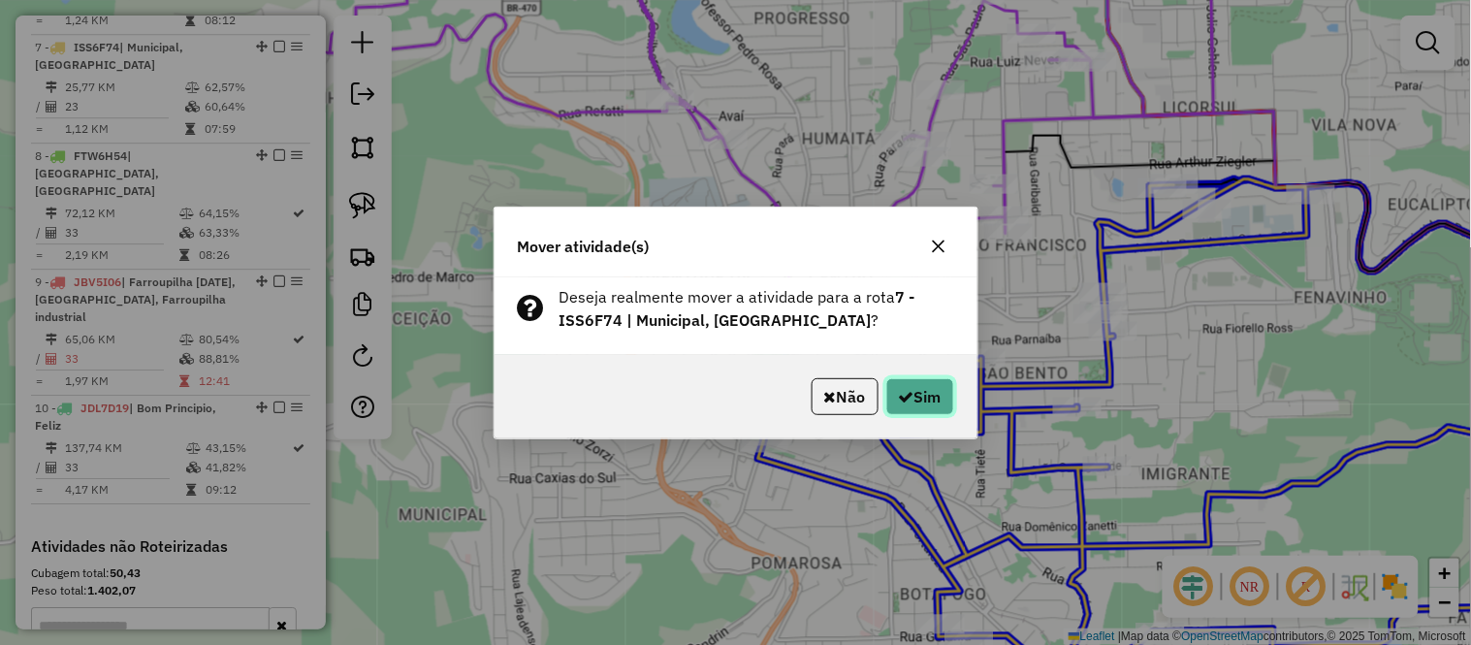
click at [909, 388] on button "Sim" at bounding box center [920, 396] width 68 height 37
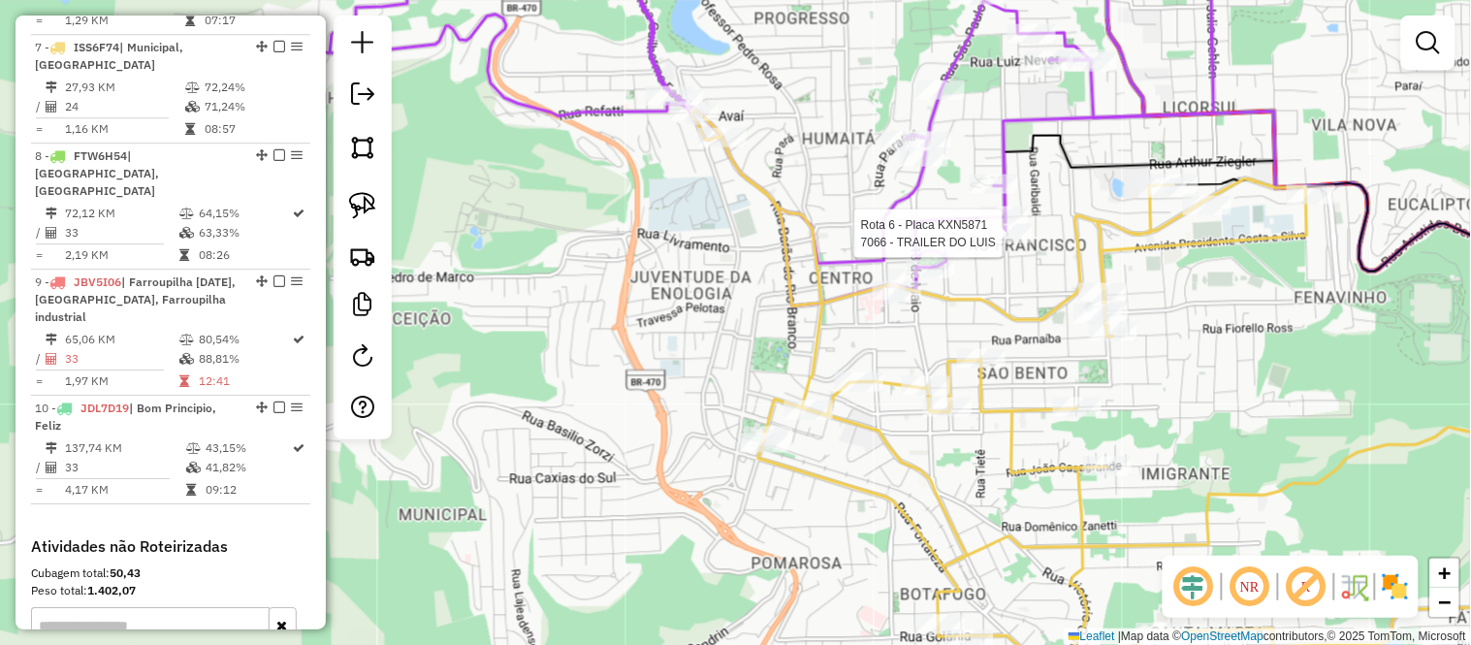
select select "*********"
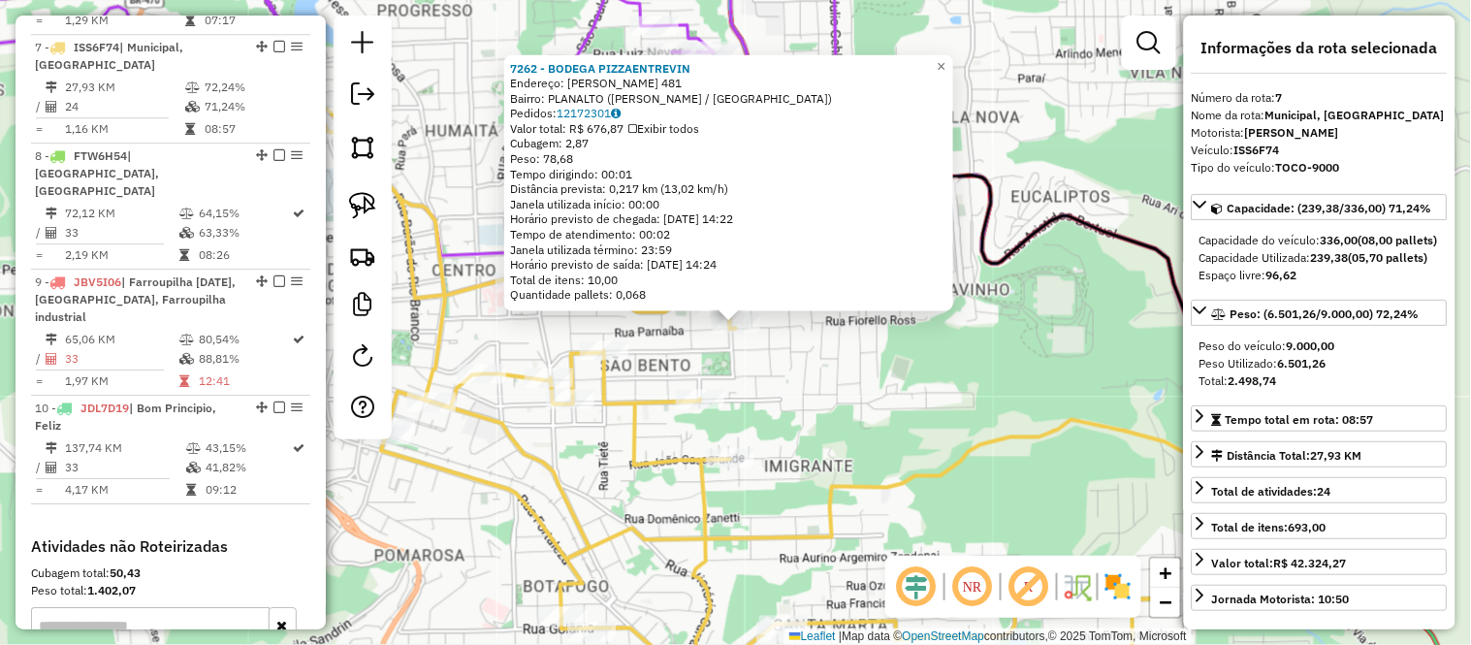
click at [860, 465] on div "7262 - BODEGA PIZZAENTREVIN Endereço: HENRY HUGO DREHER 481 Bairro: PLANALTO (B…" at bounding box center [735, 322] width 1471 height 645
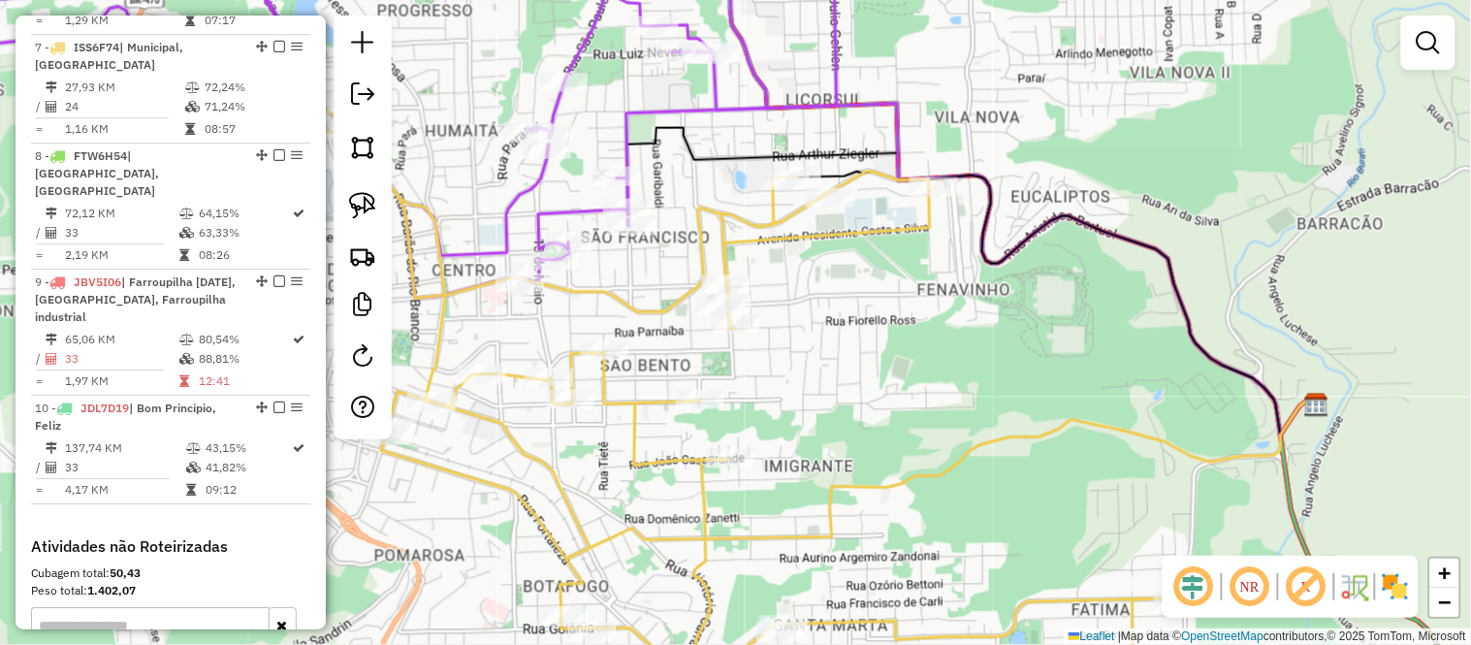
drag, startPoint x: 863, startPoint y: 434, endPoint x: 832, endPoint y: 320, distance: 118.5
click at [832, 320] on div "Janela de atendimento Grade de atendimento Capacidade Transportadoras Veículos …" at bounding box center [735, 322] width 1471 height 645
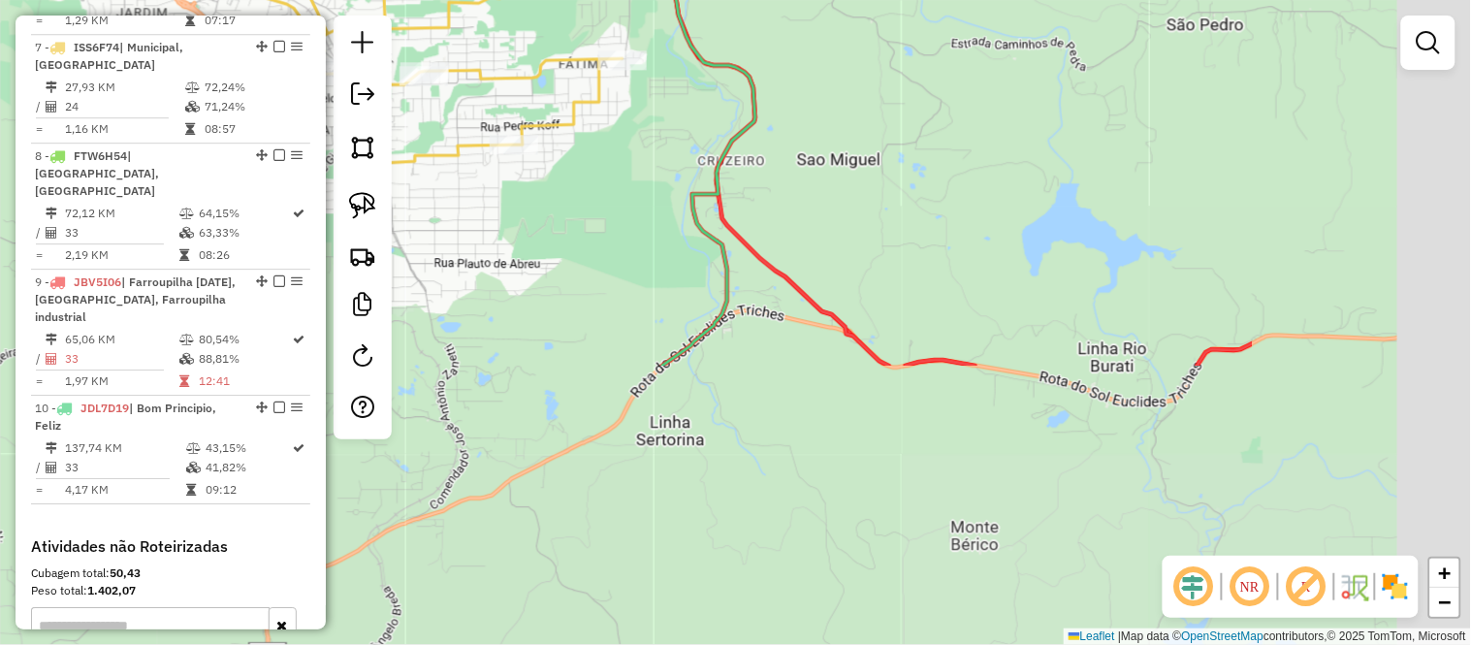
drag, startPoint x: 1146, startPoint y: 458, endPoint x: 779, endPoint y: 143, distance: 482.7
click at [779, 112] on div "Janela de atendimento Grade de atendimento Capacidade Transportadoras Veículos …" at bounding box center [735, 322] width 1471 height 645
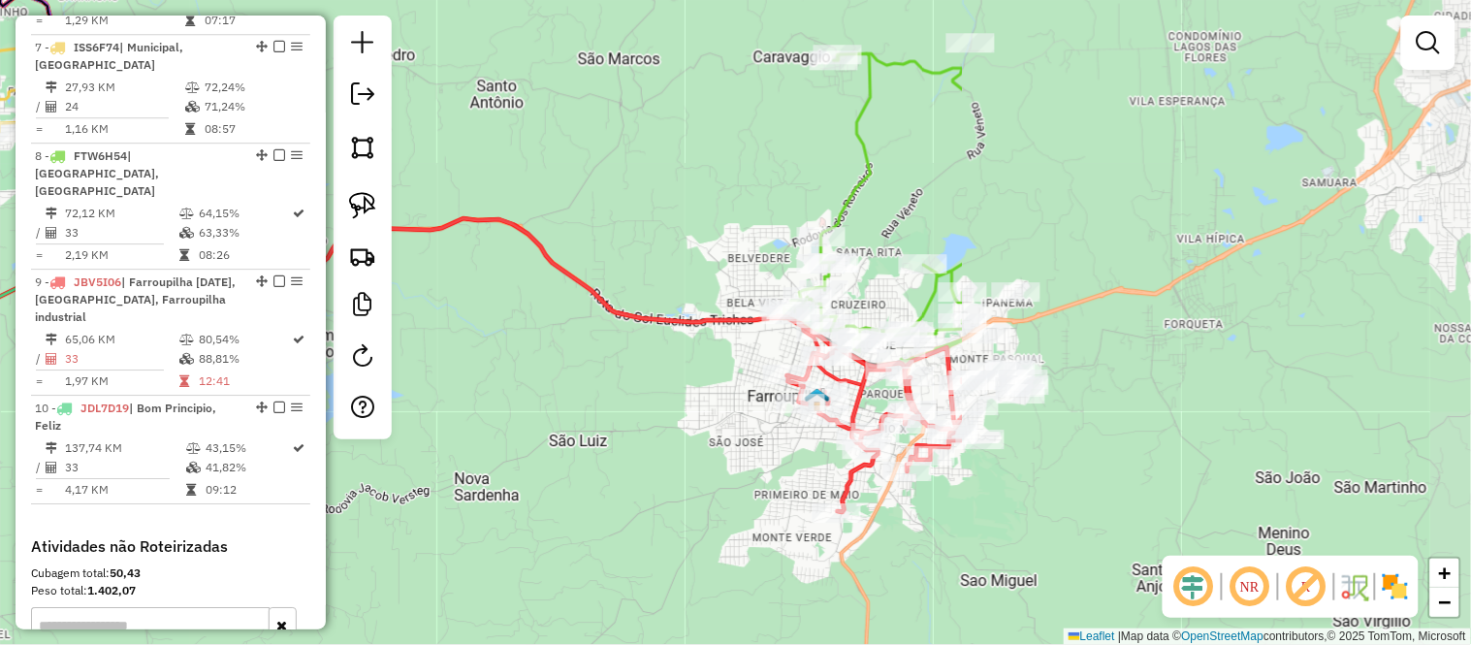
drag, startPoint x: 1067, startPoint y: 362, endPoint x: 491, endPoint y: 299, distance: 580.3
click at [411, 303] on div "Janela de atendimento Grade de atendimento Capacidade Transportadoras Veículos …" at bounding box center [735, 322] width 1471 height 645
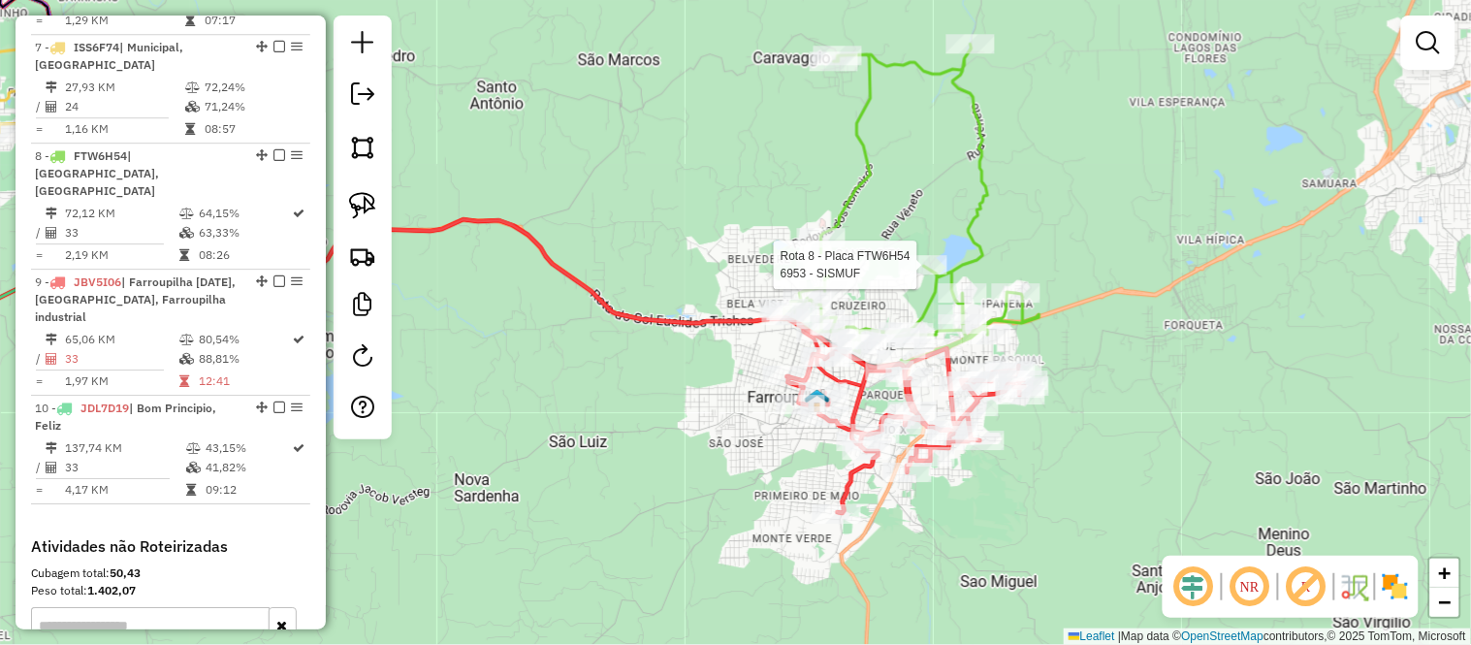
select select "*********"
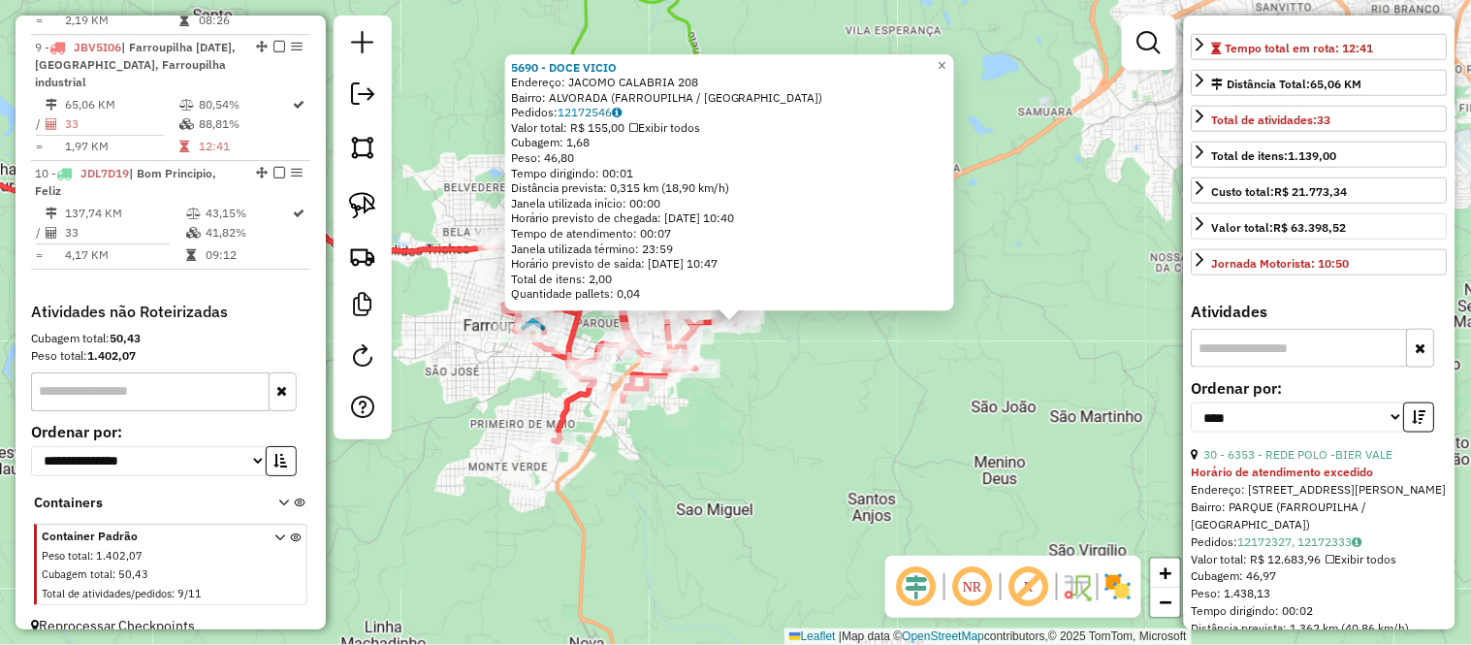
scroll to position [538, 0]
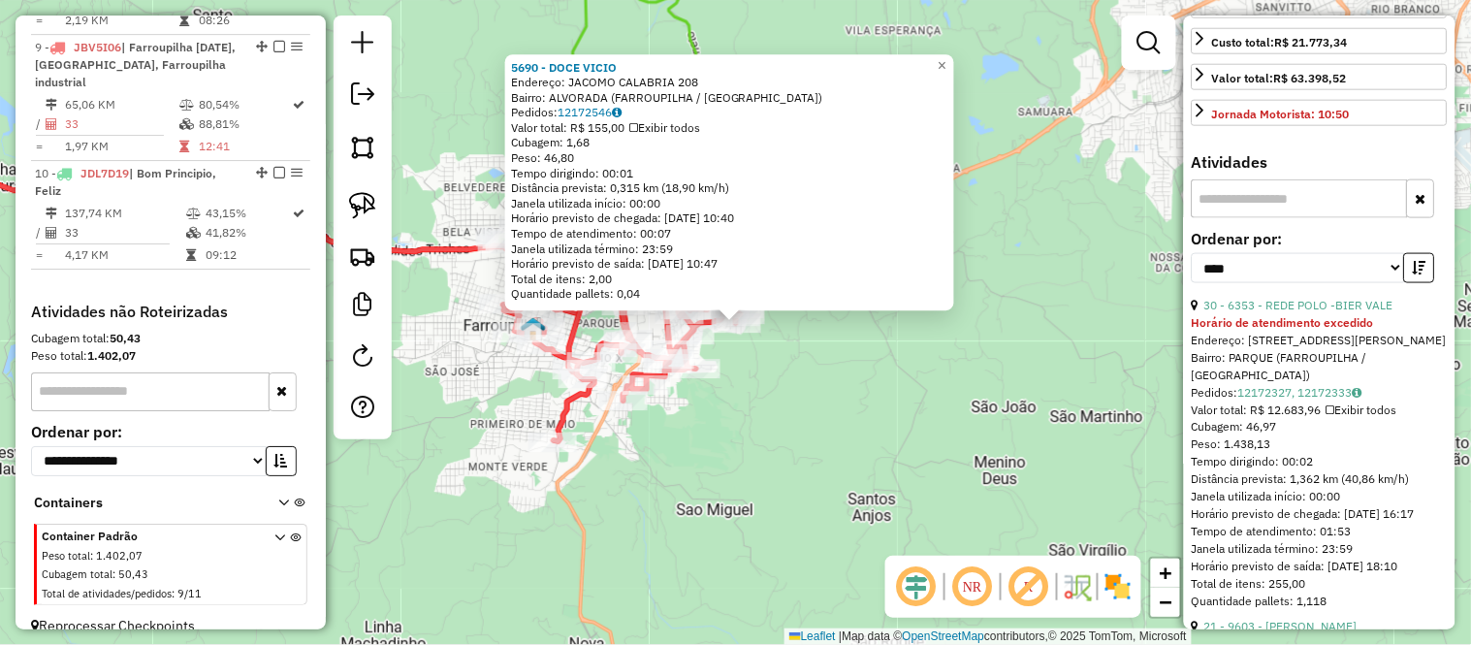
click at [890, 417] on div "5690 - DOCE VICIO Endereço: JACOMO CALABRIA 208 Bairro: ALVORADA (FARROUPILHA /…" at bounding box center [735, 322] width 1471 height 645
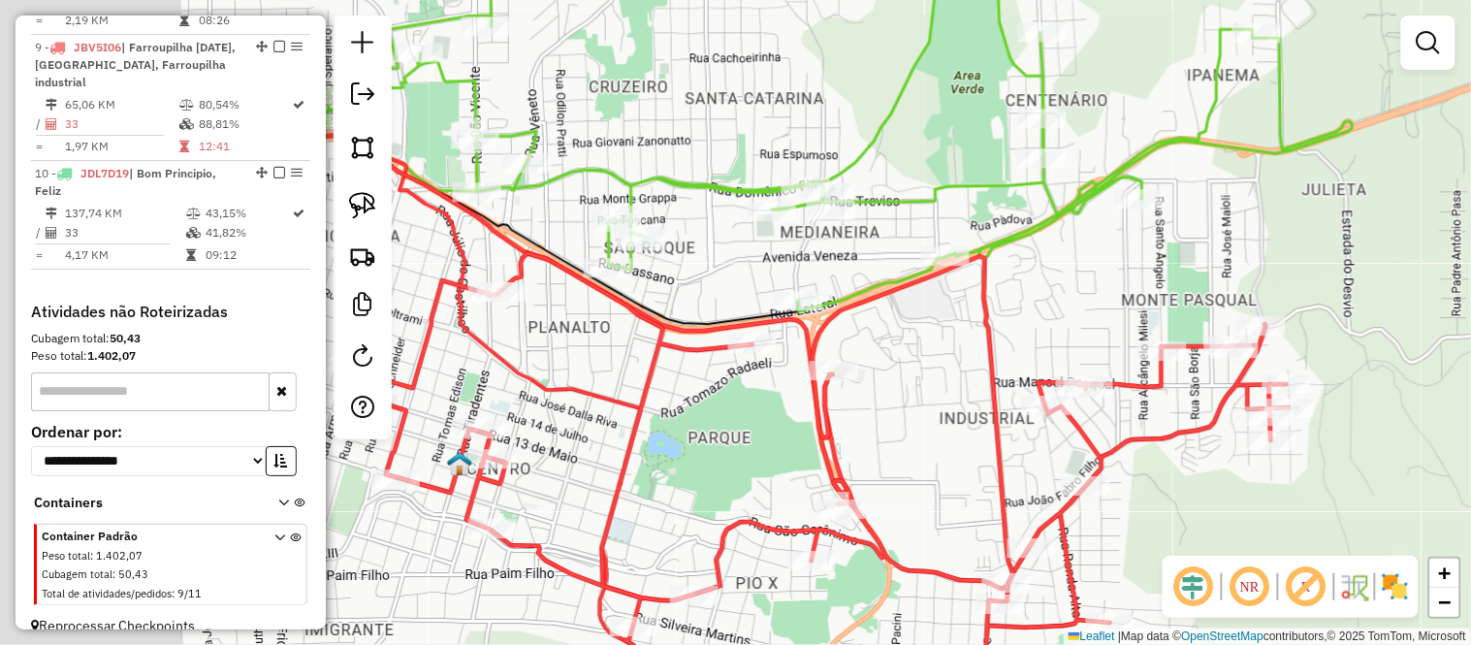
drag, startPoint x: 645, startPoint y: 325, endPoint x: 897, endPoint y: 339, distance: 252.5
click at [897, 339] on div "Janela de atendimento Grade de atendimento Capacidade Transportadoras Veículos …" at bounding box center [735, 322] width 1471 height 645
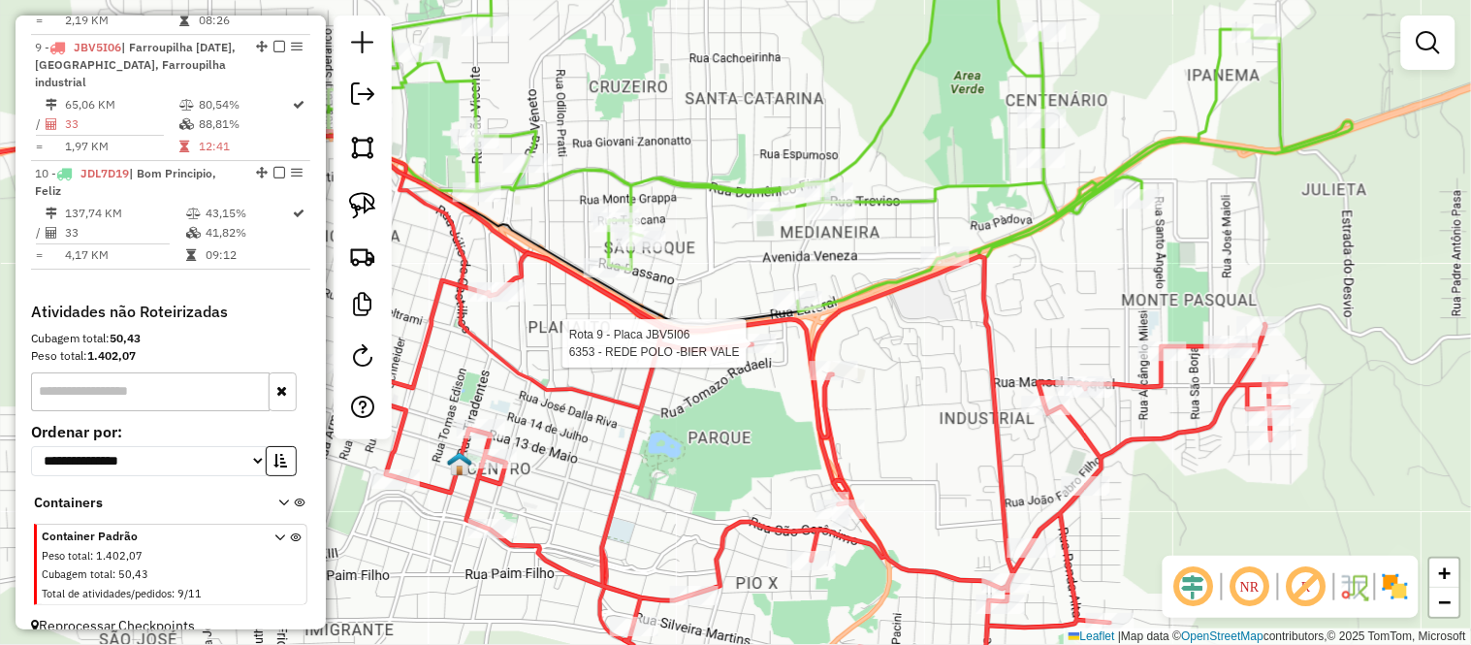
select select "*********"
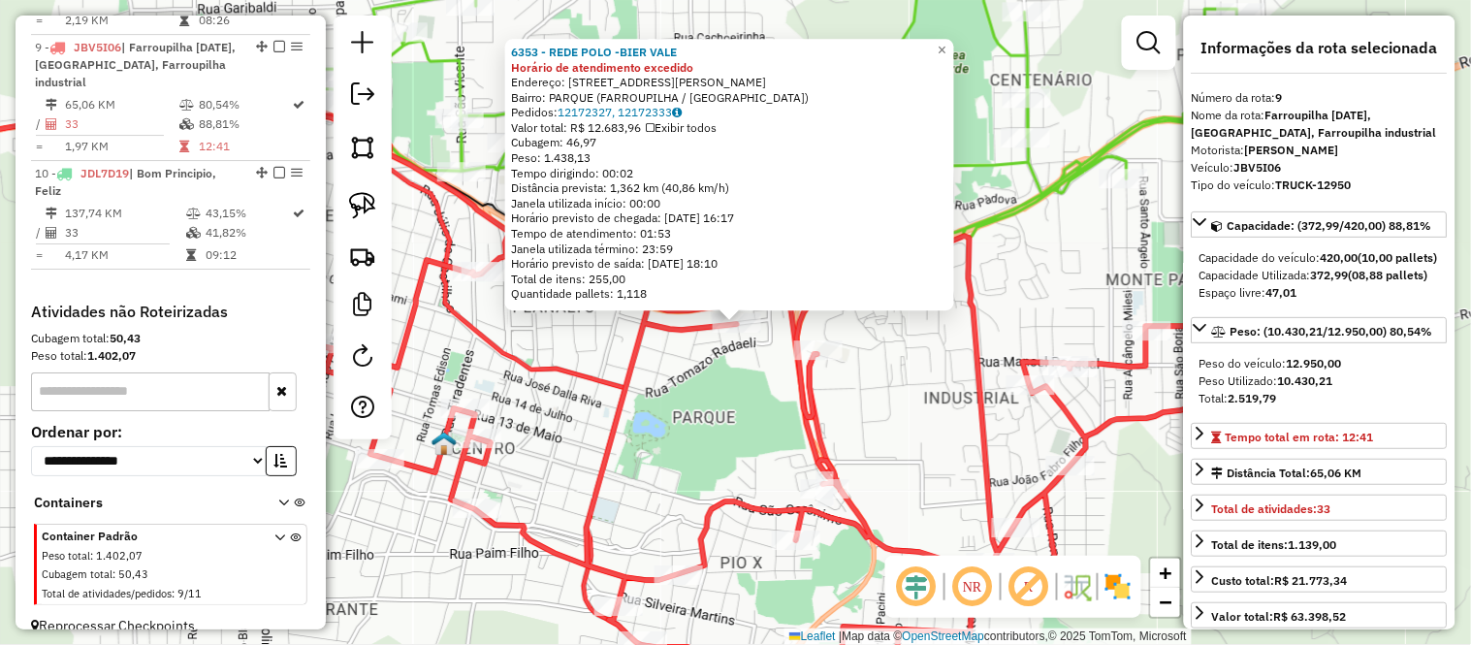
click at [702, 411] on div "6353 - REDE POLO -BIER VALE Horário de atendimento excedido Endereço: RUA HUMBE…" at bounding box center [735, 322] width 1471 height 645
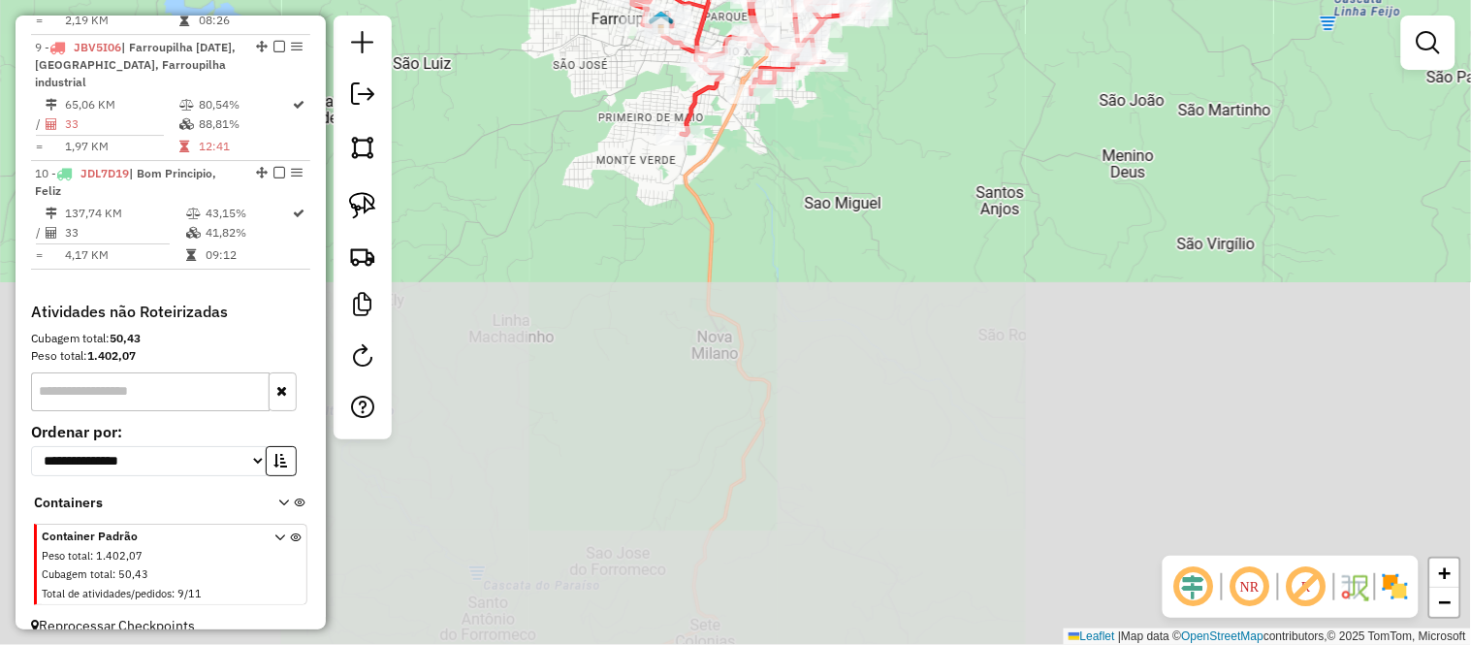
drag, startPoint x: 897, startPoint y: 496, endPoint x: 922, endPoint y: 114, distance: 382.8
click at [923, 116] on div "Janela de atendimento Grade de atendimento Capacidade Transportadoras Veículos …" at bounding box center [735, 322] width 1471 height 645
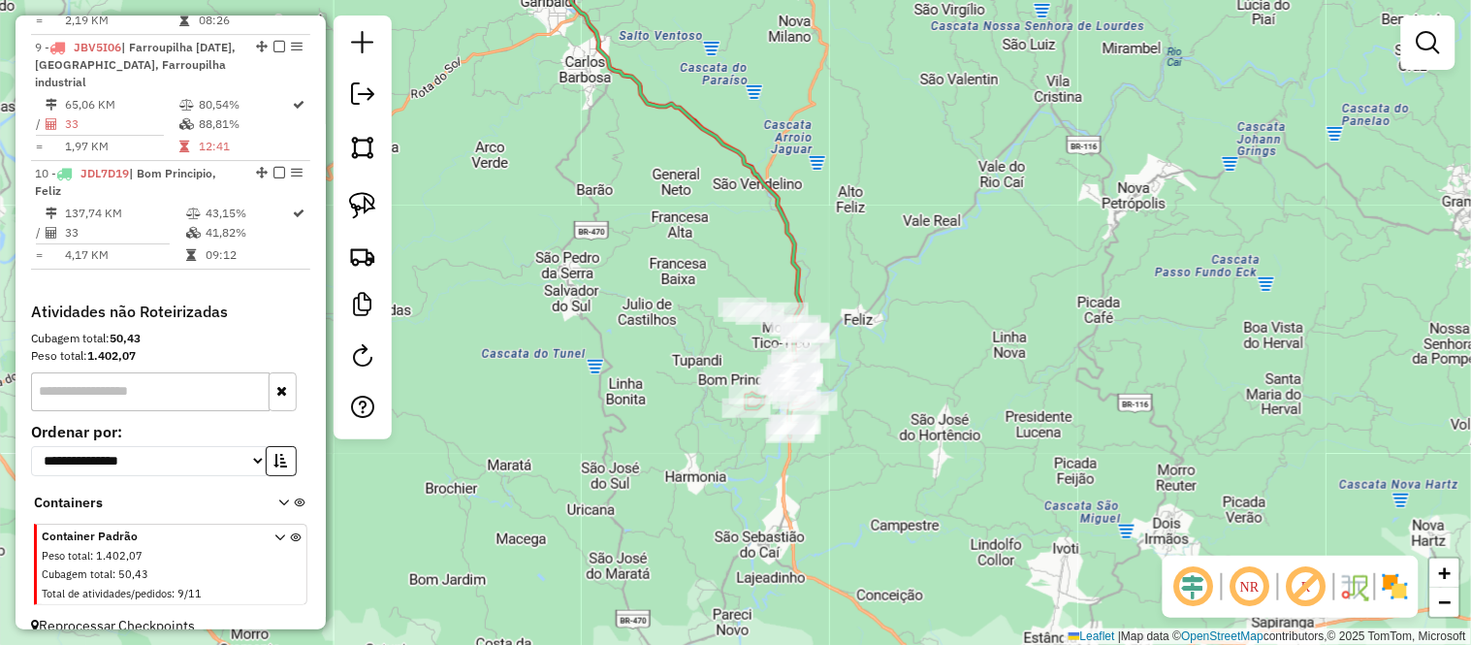
drag, startPoint x: 896, startPoint y: 398, endPoint x: 832, endPoint y: 132, distance: 273.2
click at [832, 132] on div "Janela de atendimento Grade de atendimento Capacidade Transportadoras Veículos …" at bounding box center [735, 322] width 1471 height 645
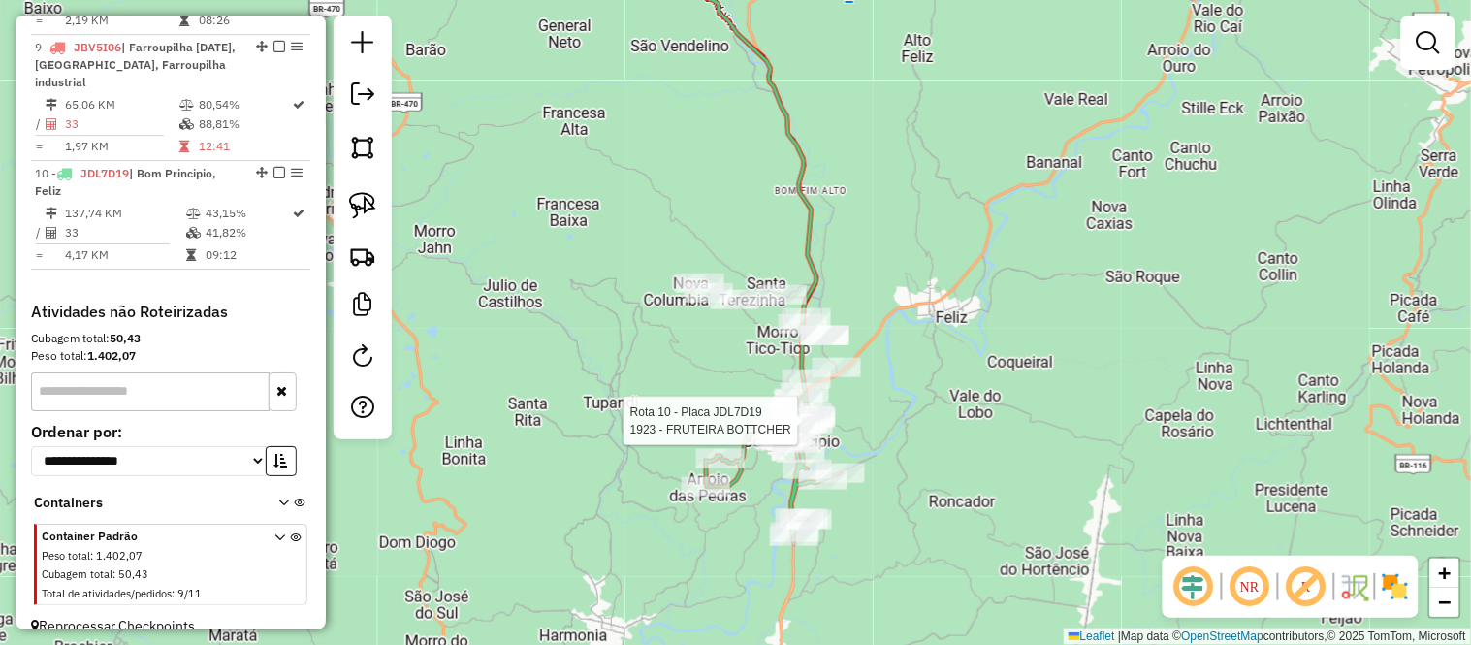
select select "*********"
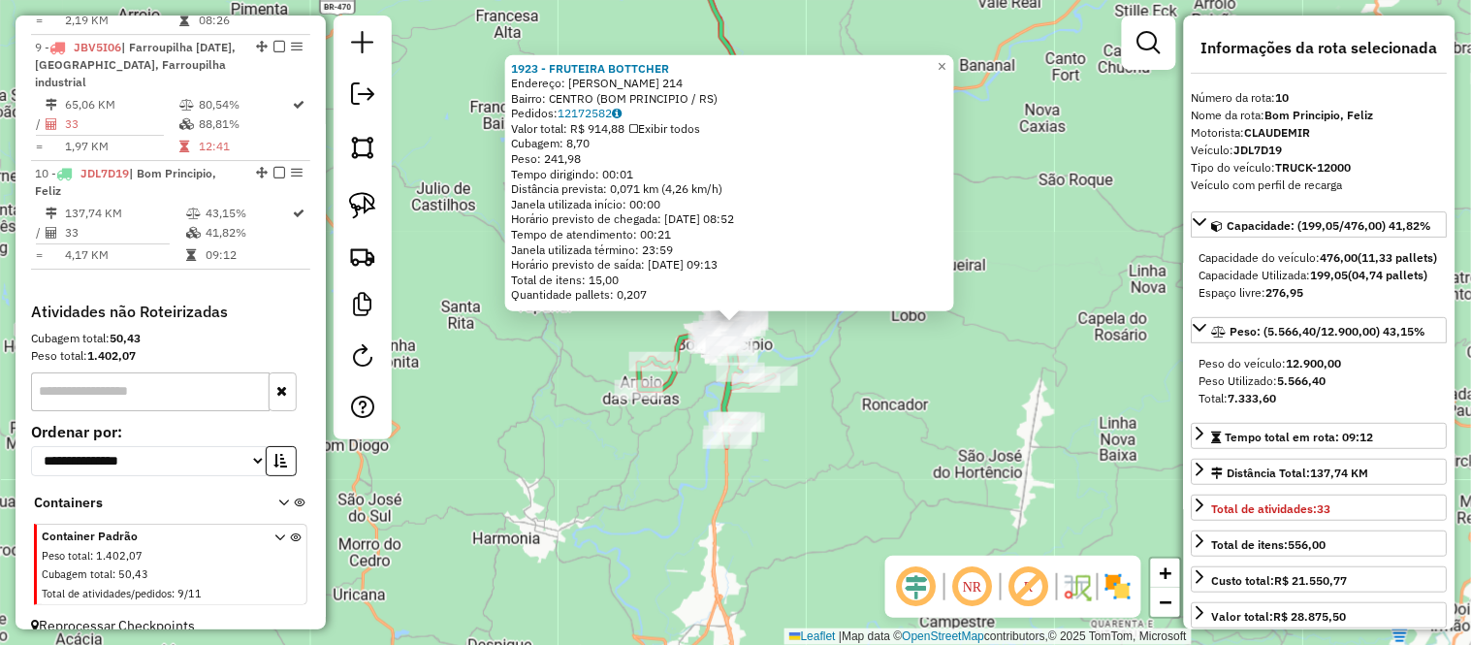
scroll to position [1620, 0]
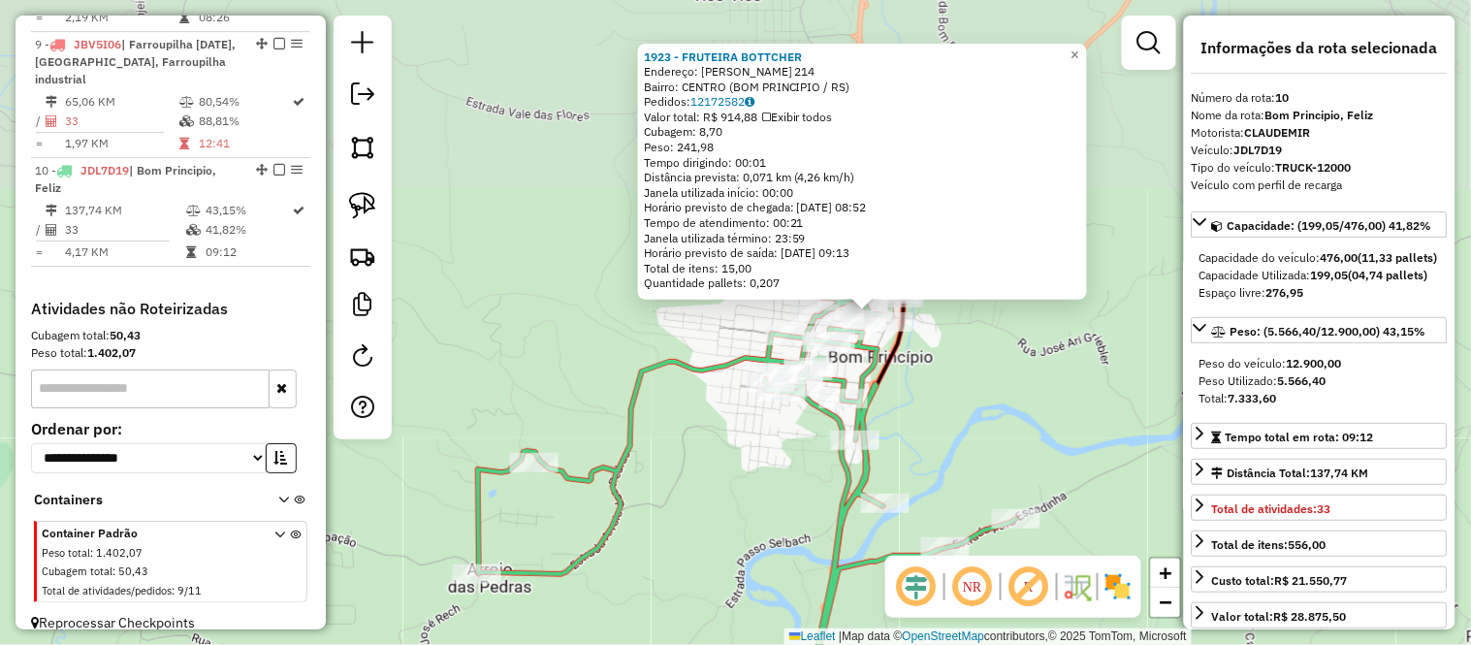
drag, startPoint x: 759, startPoint y: 288, endPoint x: 713, endPoint y: 545, distance: 261.1
click at [713, 547] on div "1923 - FRUTEIRA BOTTCHER Endereço: PIO XII 214 Bairro: CENTRO (BOM PRINCIPIO / …" at bounding box center [735, 322] width 1471 height 645
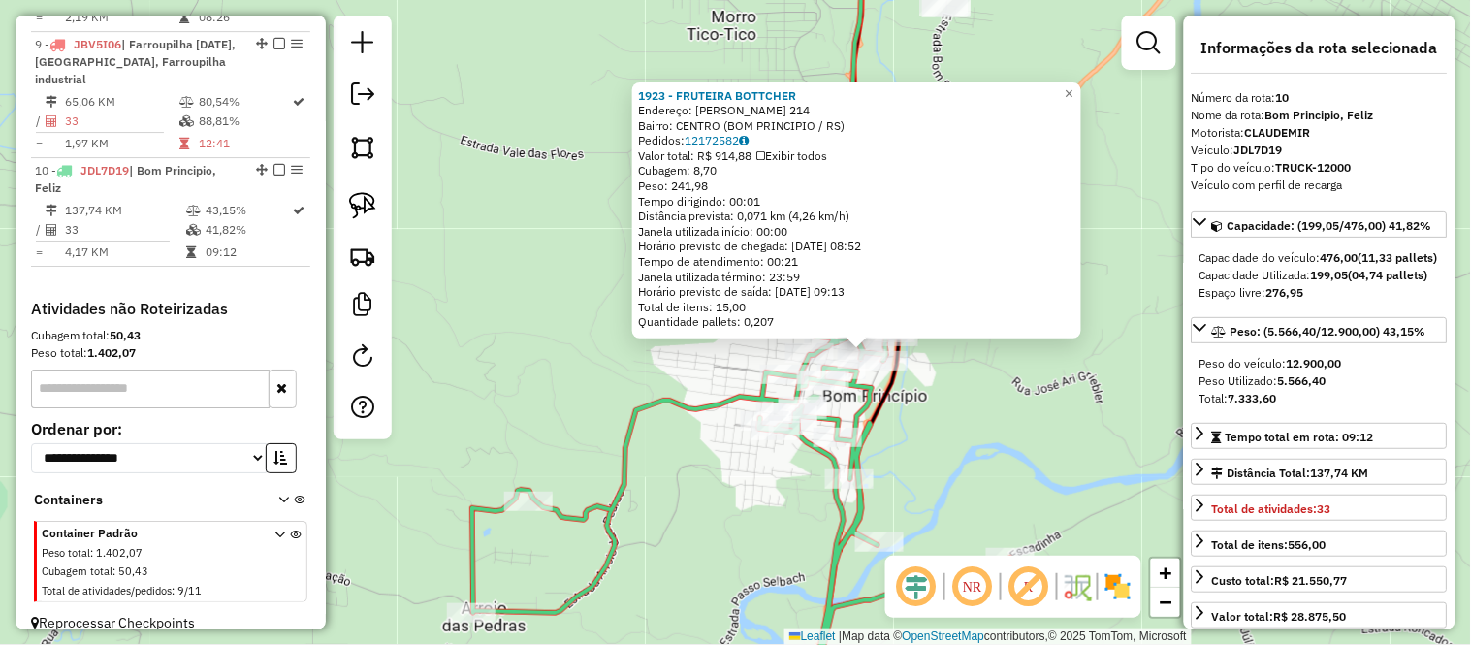
click at [996, 395] on div "1923 - FRUTEIRA BOTTCHER Endereço: PIO XII 214 Bairro: CENTRO (BOM PRINCIPIO / …" at bounding box center [735, 322] width 1471 height 645
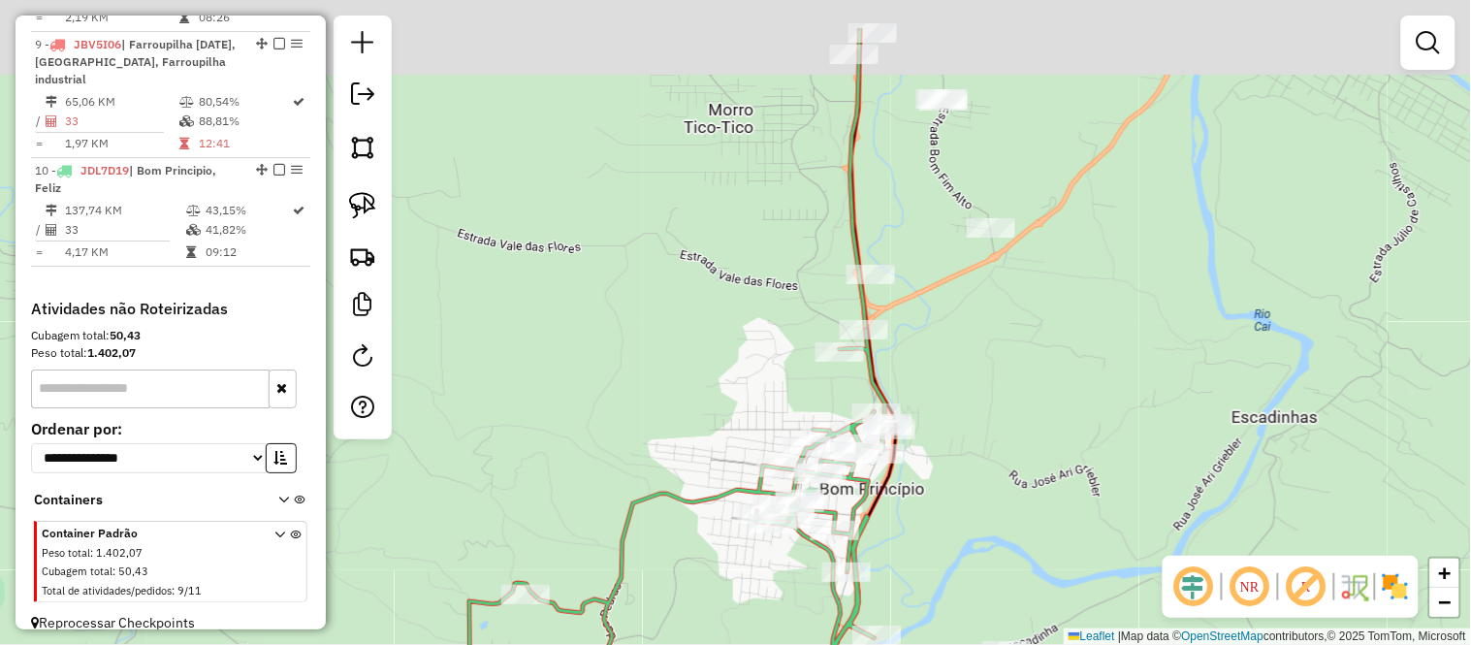
drag, startPoint x: 970, startPoint y: 231, endPoint x: 968, endPoint y: 449, distance: 218.2
click at [968, 449] on div "Janela de atendimento Grade de atendimento Capacidade Transportadoras Veículos …" at bounding box center [735, 322] width 1471 height 645
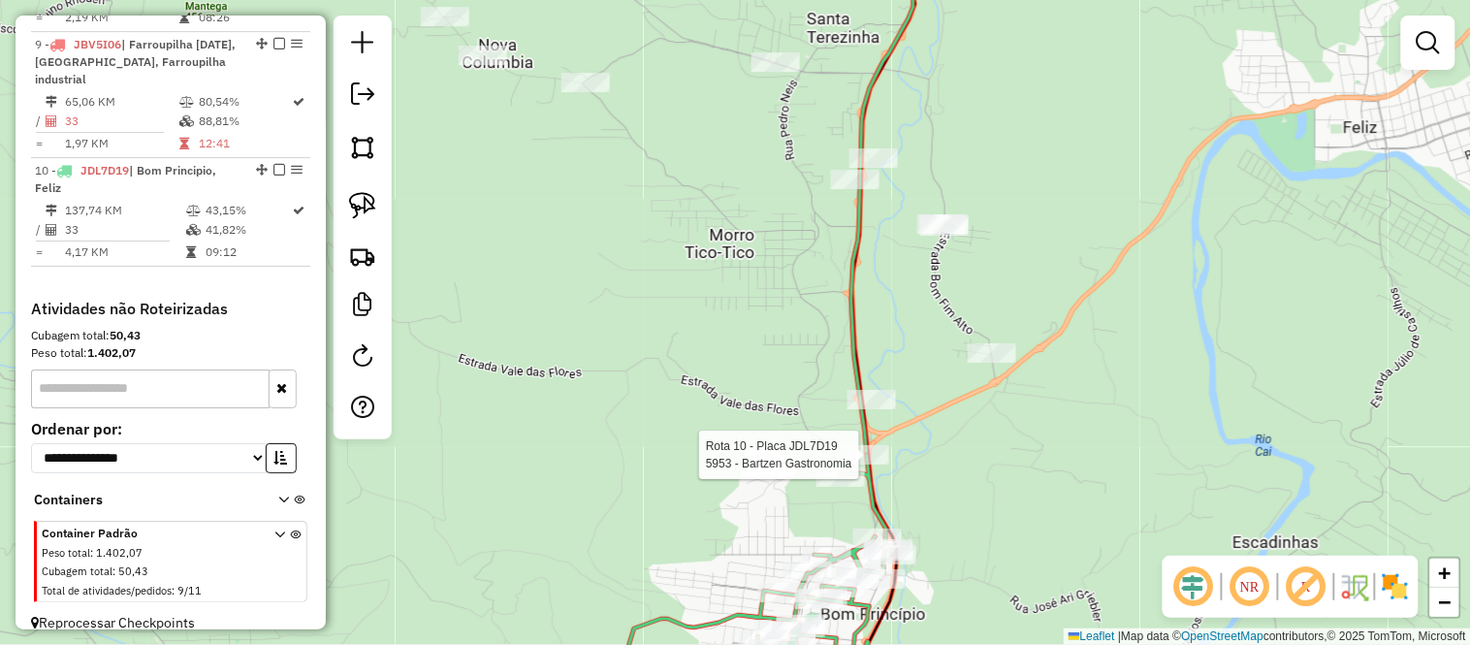
select select "*********"
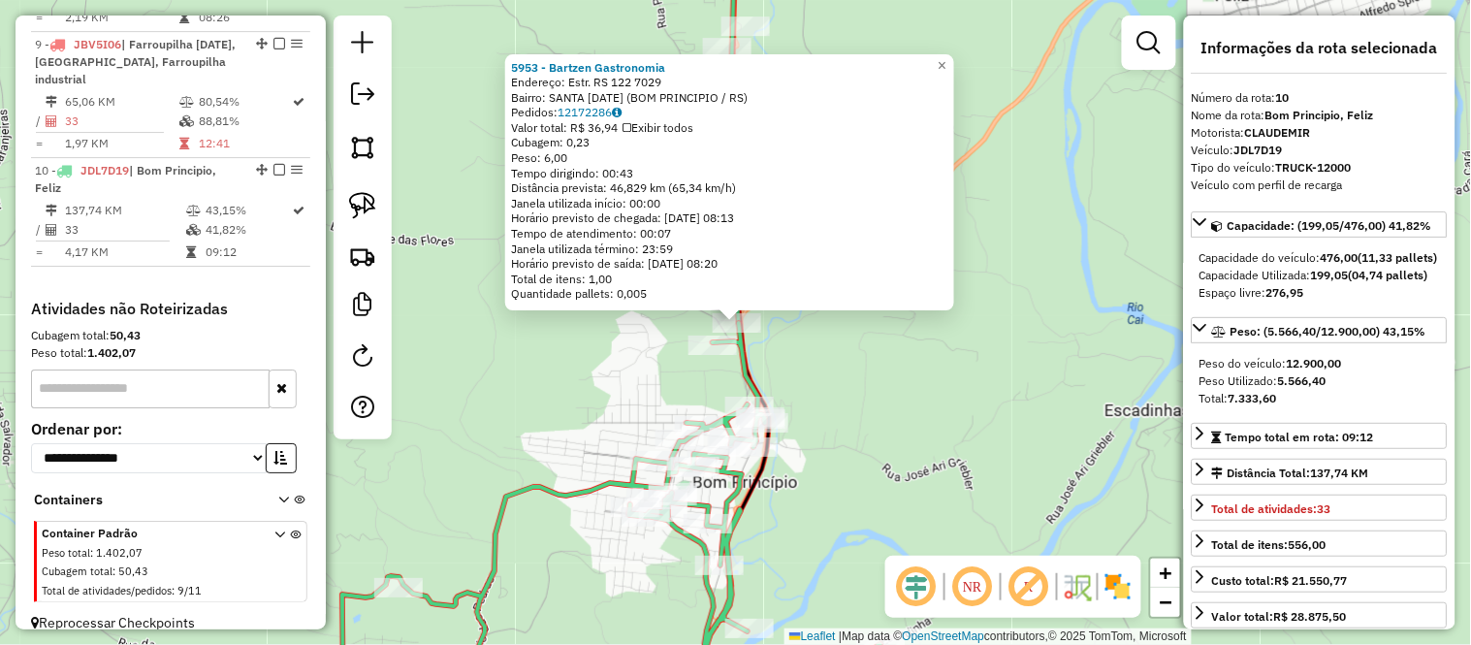
click at [877, 437] on div "5953 - Bartzen Gastronomia Endereço: Estr. RS 122 7029 Bairro: SANTA LUCIA (BOM…" at bounding box center [735, 322] width 1471 height 645
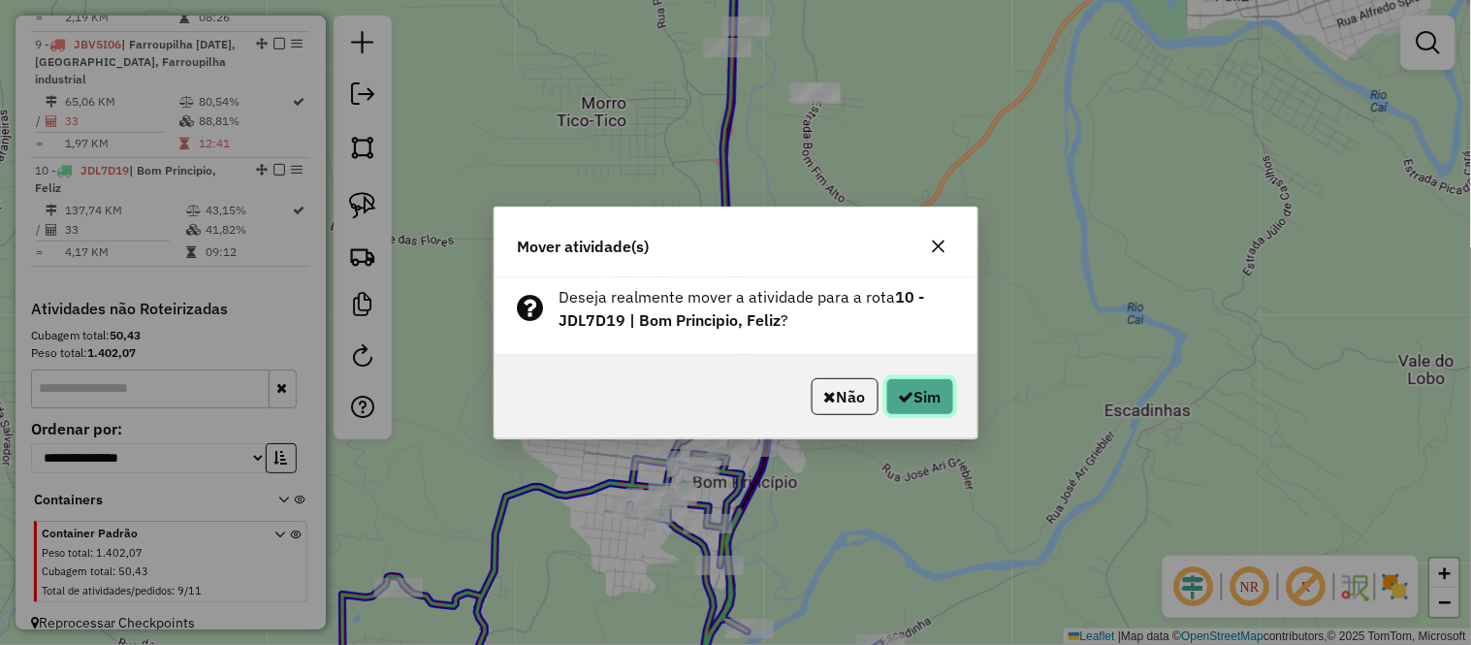
click at [905, 395] on icon "button" at bounding box center [907, 397] width 16 height 16
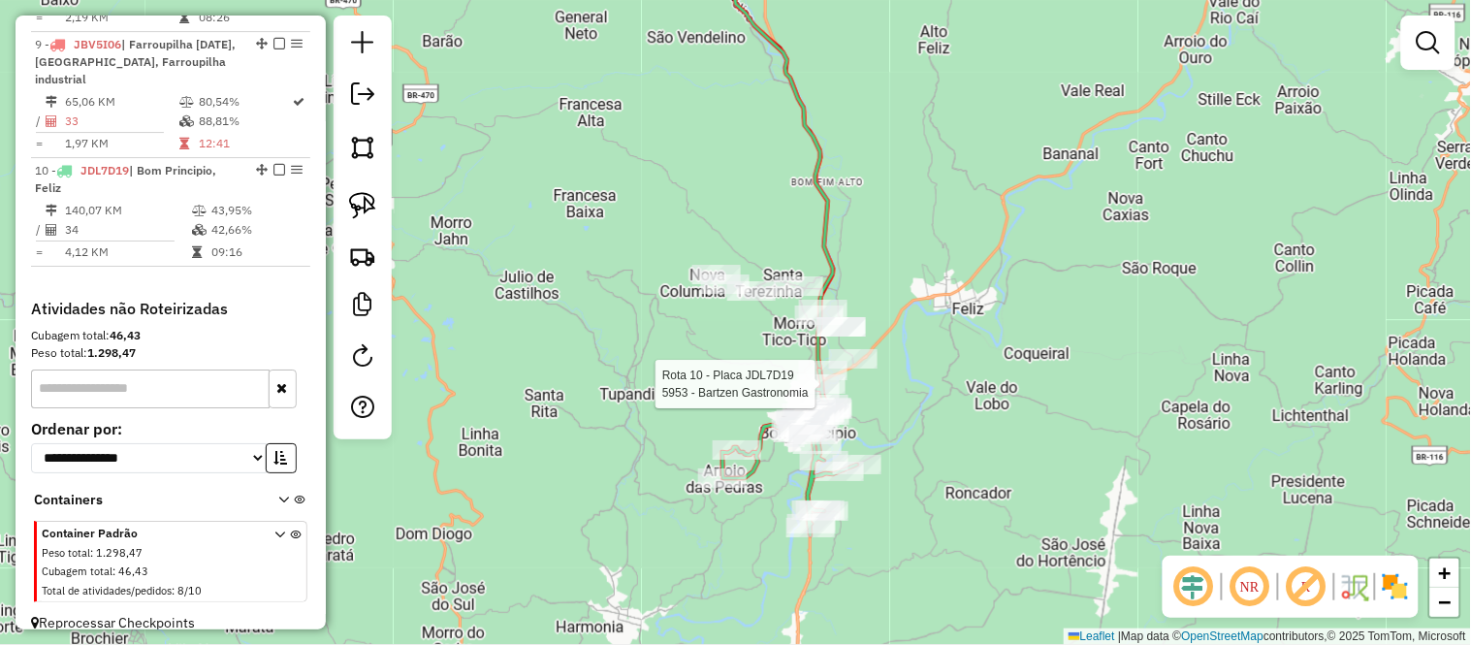
click at [907, 181] on div "Rota 10 - Placa JDL7D19 5953 - Bartzen Gastronomia Janela de atendimento Grade …" at bounding box center [735, 322] width 1471 height 645
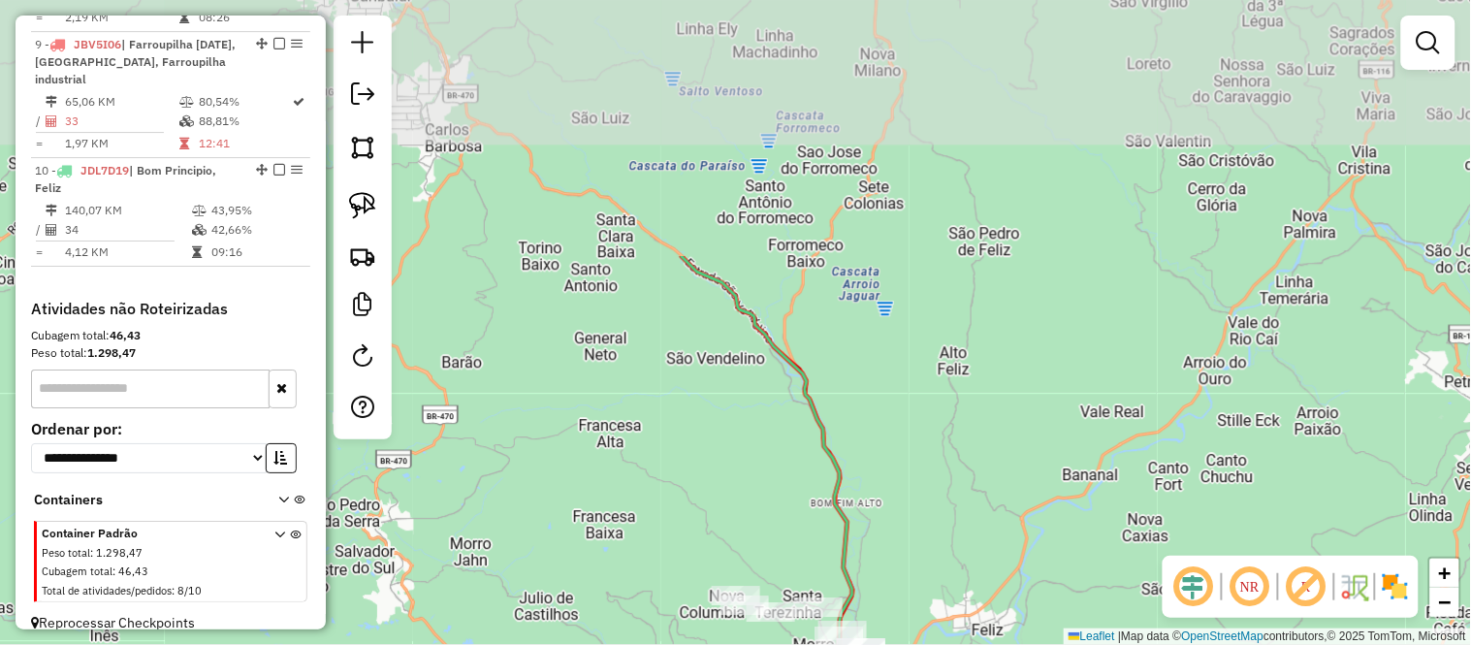
drag, startPoint x: 907, startPoint y: 181, endPoint x: 932, endPoint y: 506, distance: 325.7
click at [931, 510] on div "Janela de atendimento Grade de atendimento Capacidade Transportadoras Veículos …" at bounding box center [735, 322] width 1471 height 645
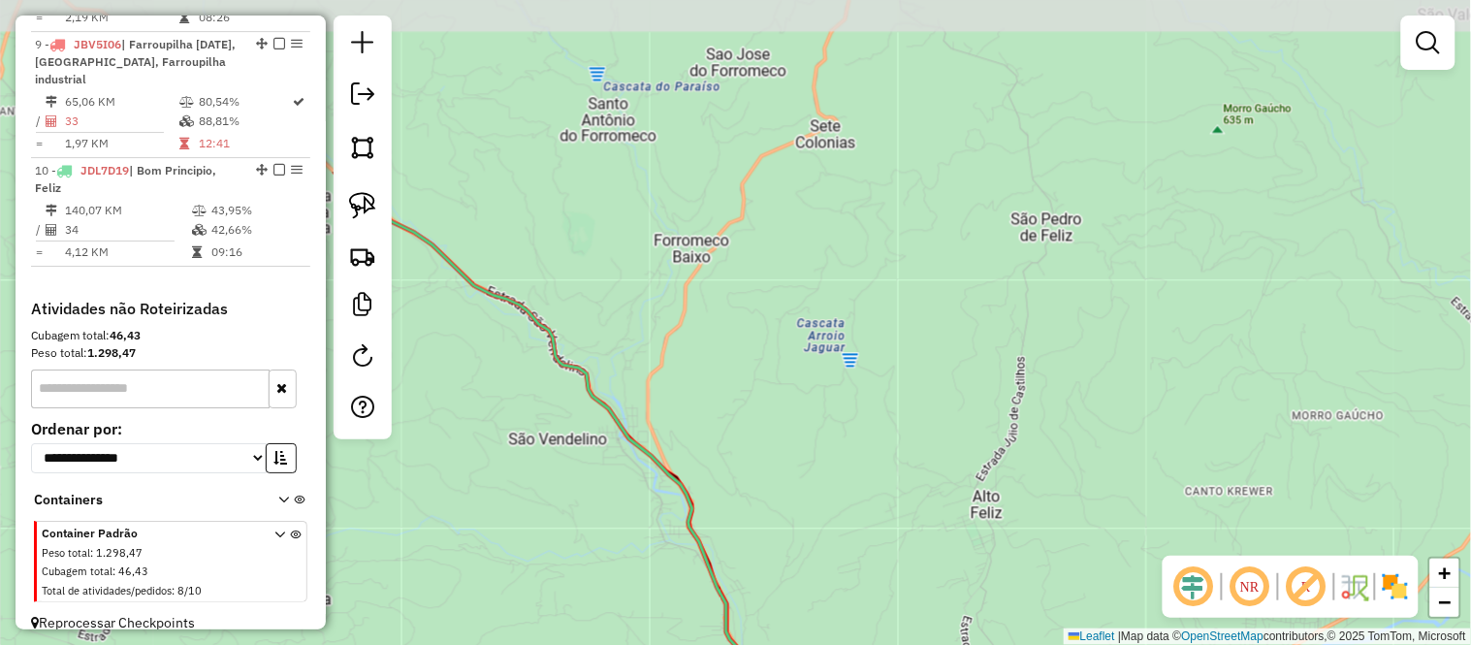
drag, startPoint x: 897, startPoint y: 265, endPoint x: 880, endPoint y: 244, distance: 26.2
click at [899, 497] on div "Janela de atendimento Grade de atendimento Capacidade Transportadoras Veículos …" at bounding box center [735, 322] width 1471 height 645
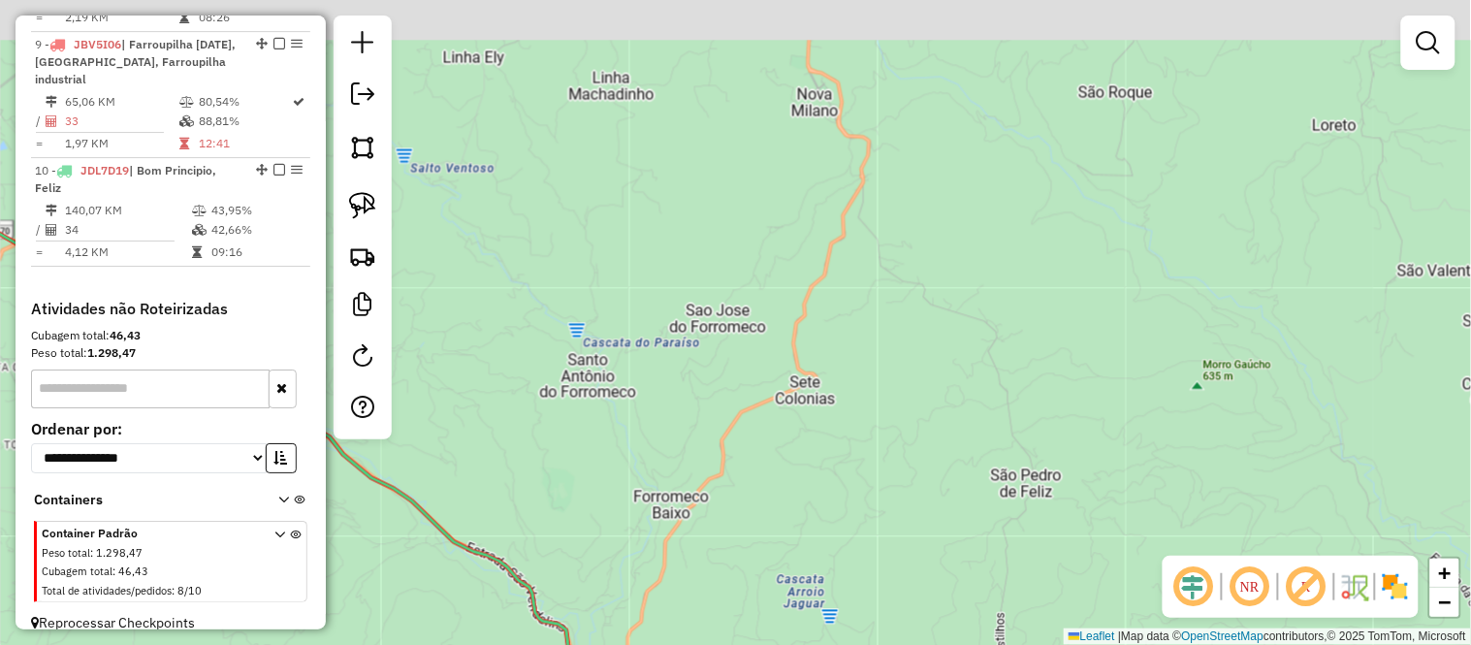
drag, startPoint x: 880, startPoint y: 244, endPoint x: 864, endPoint y: 502, distance: 258.4
click at [864, 516] on div "Janela de atendimento Grade de atendimento Capacidade Transportadoras Veículos …" at bounding box center [735, 322] width 1471 height 645
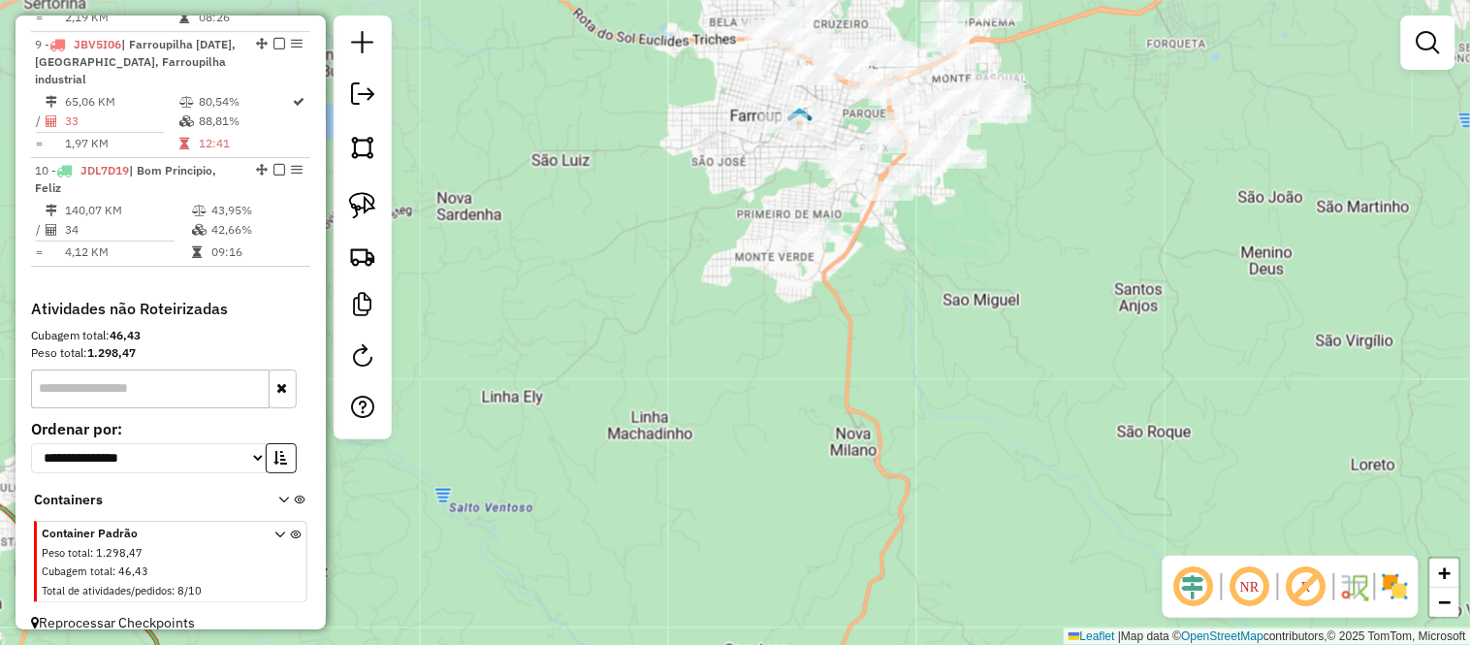
drag, startPoint x: 812, startPoint y: 199, endPoint x: 847, endPoint y: 504, distance: 307.4
click at [847, 504] on div "Janela de atendimento Grade de atendimento Capacidade Transportadoras Veículos …" at bounding box center [735, 322] width 1471 height 645
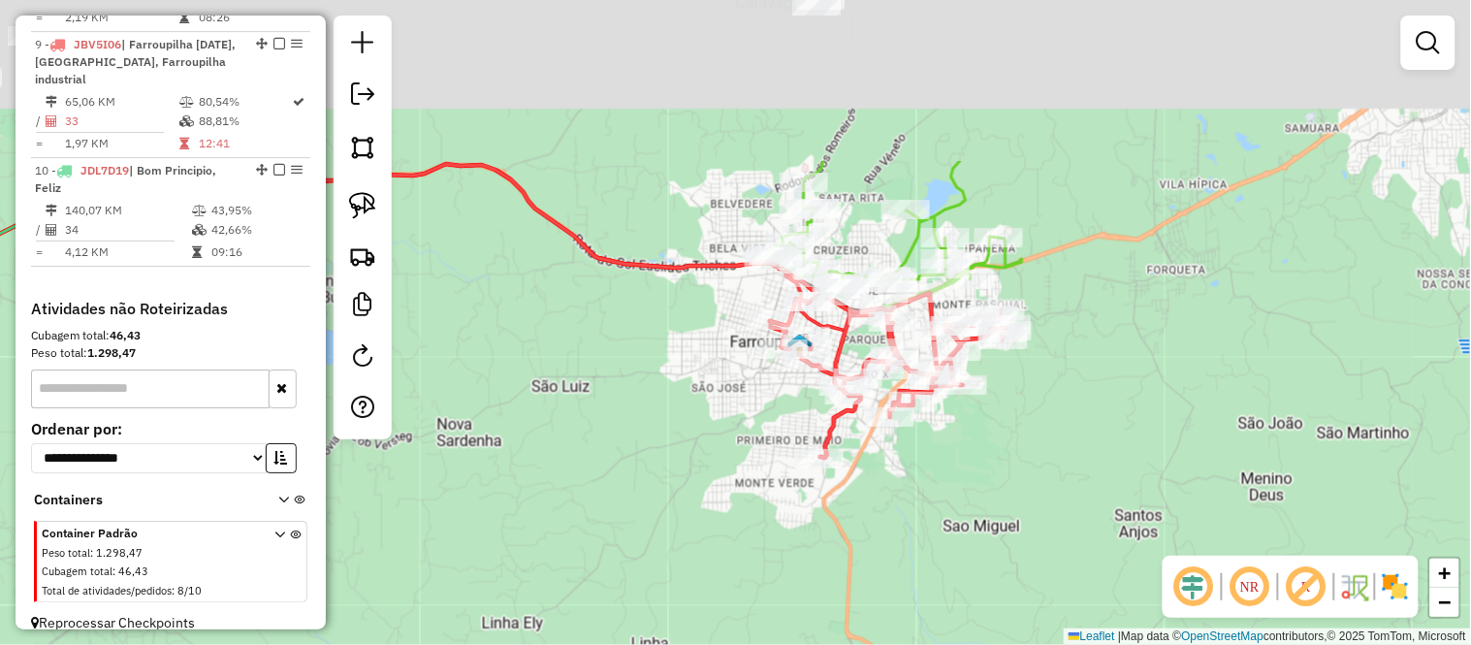
drag, startPoint x: 877, startPoint y: 323, endPoint x: 877, endPoint y: 517, distance: 193.9
click at [877, 517] on div "Janela de atendimento Grade de atendimento Capacidade Transportadoras Veículos …" at bounding box center [735, 322] width 1471 height 645
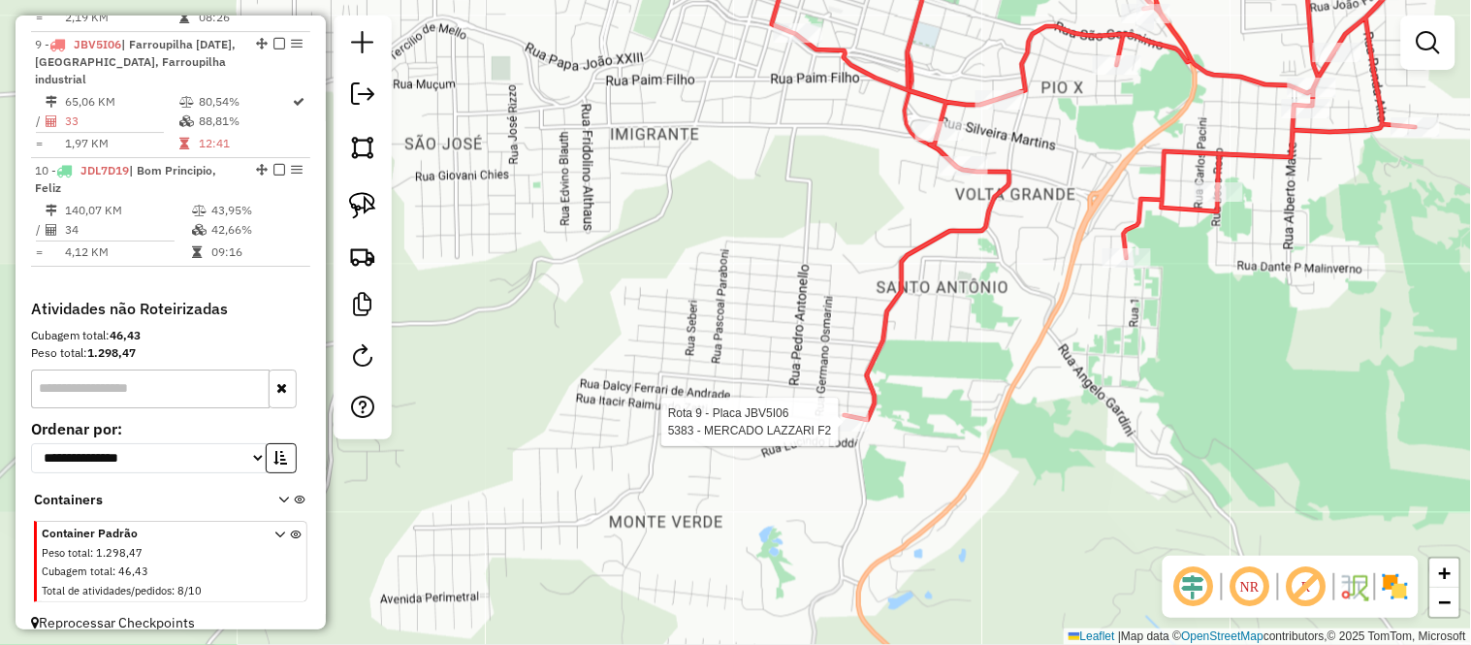
select select "*********"
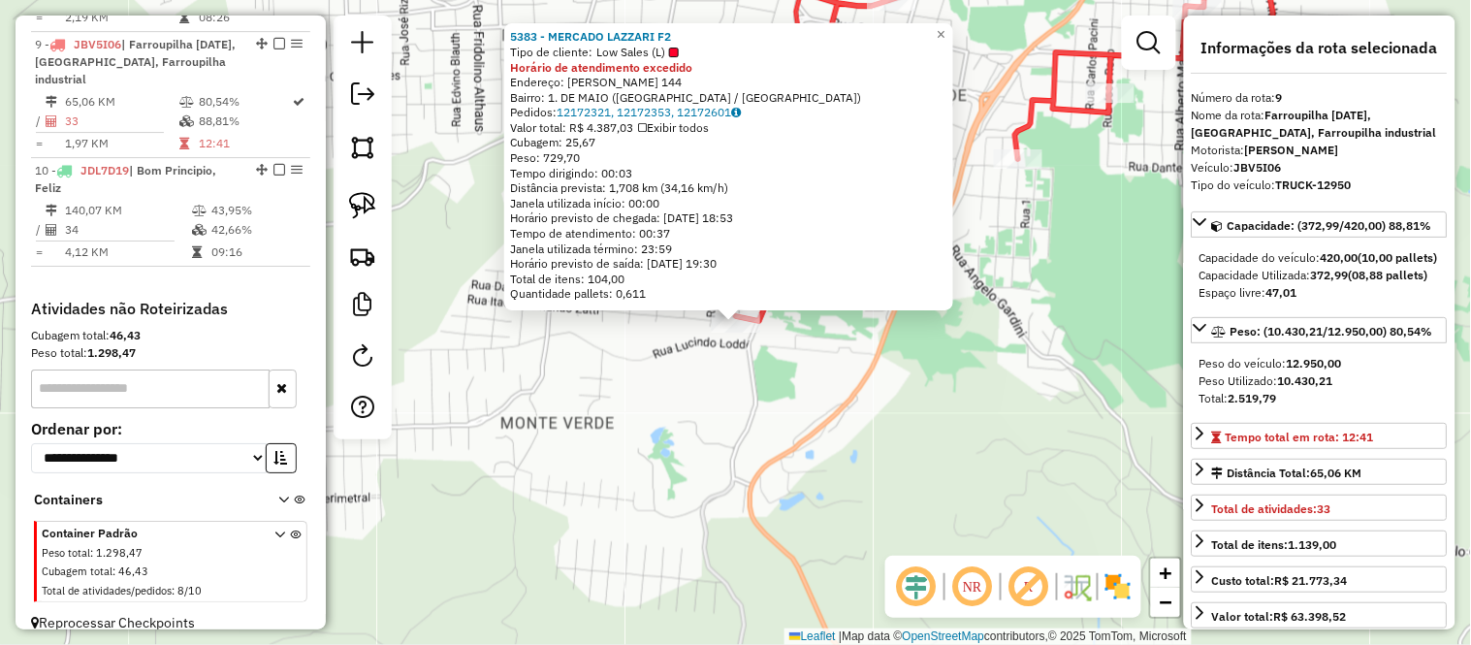
scroll to position [1617, 0]
click at [777, 430] on div "5383 - MERCADO LAZZARI F2 Tipo de cliente: Low Sales (L) Horário de atendimento…" at bounding box center [735, 322] width 1471 height 645
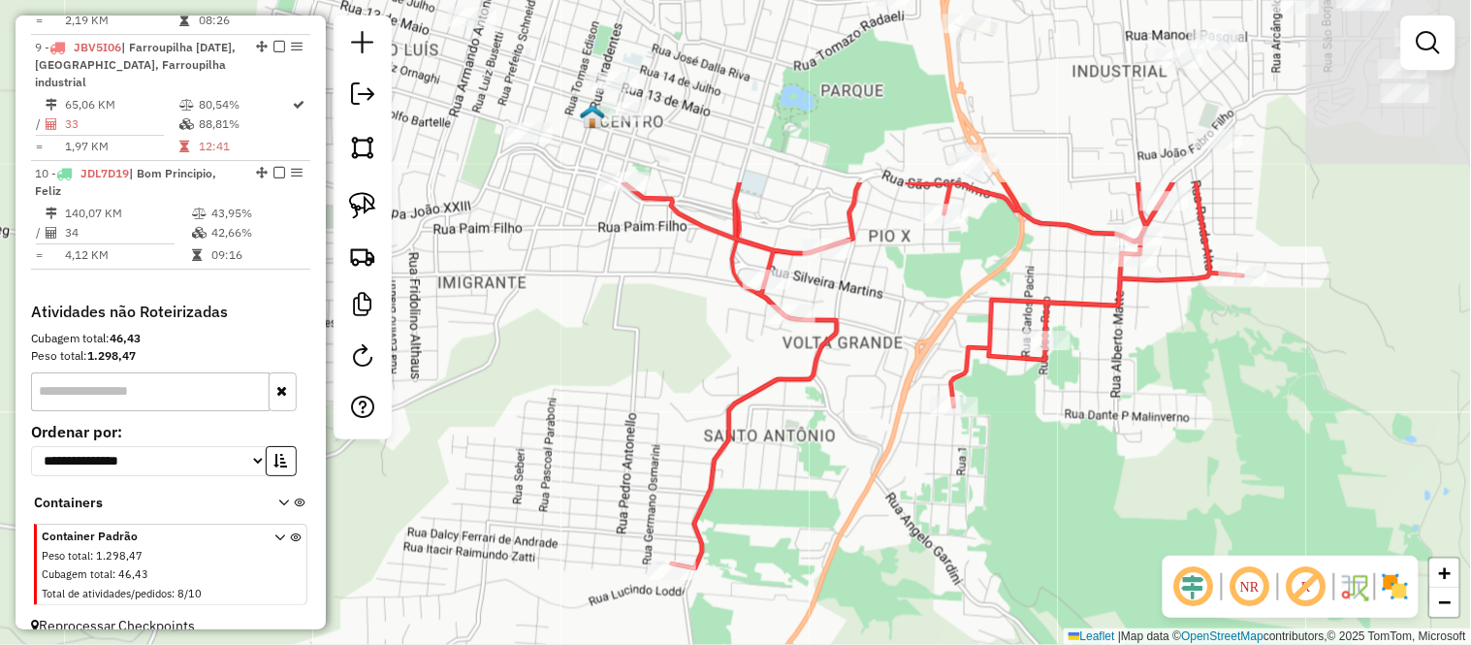
drag, startPoint x: 885, startPoint y: 238, endPoint x: 820, endPoint y: 485, distance: 255.6
click at [820, 487] on div "Janela de atendimento Grade de atendimento Capacidade Transportadoras Veículos …" at bounding box center [735, 322] width 1471 height 645
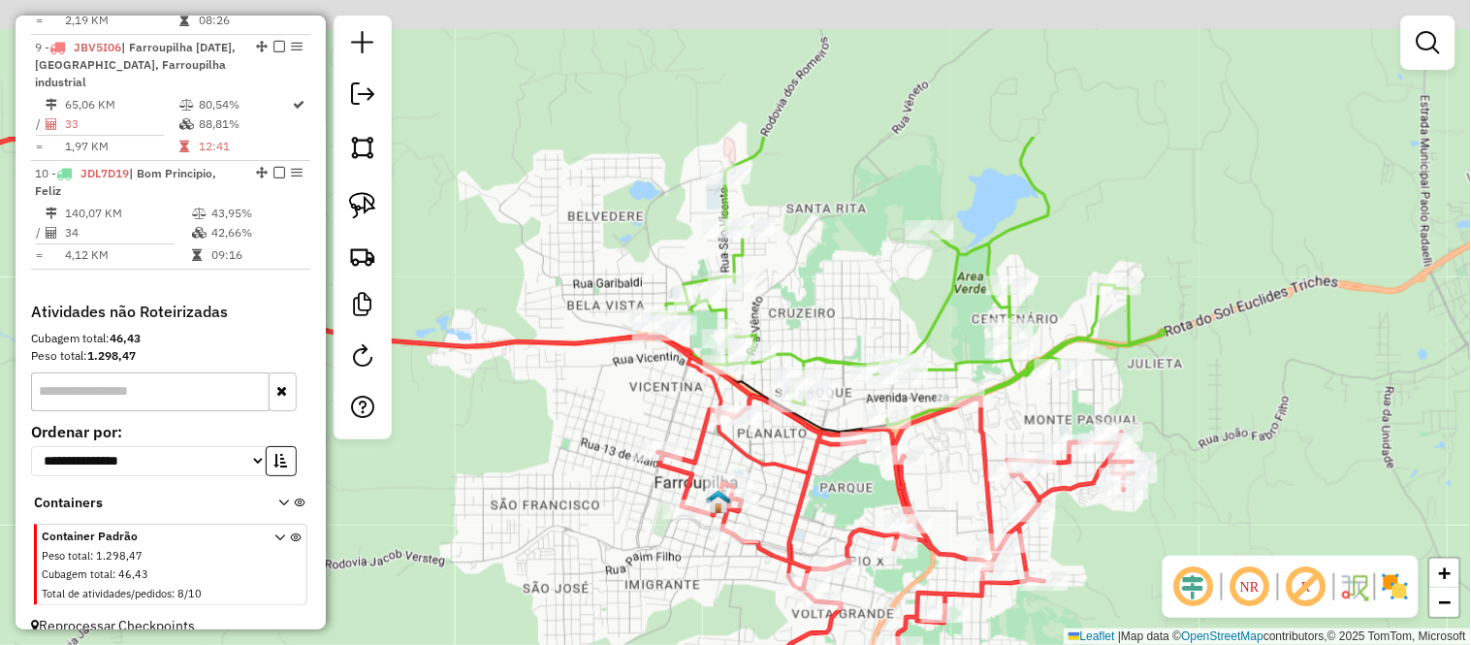
drag, startPoint x: 786, startPoint y: 274, endPoint x: 800, endPoint y: 487, distance: 212.8
click at [800, 487] on icon at bounding box center [895, 561] width 475 height 331
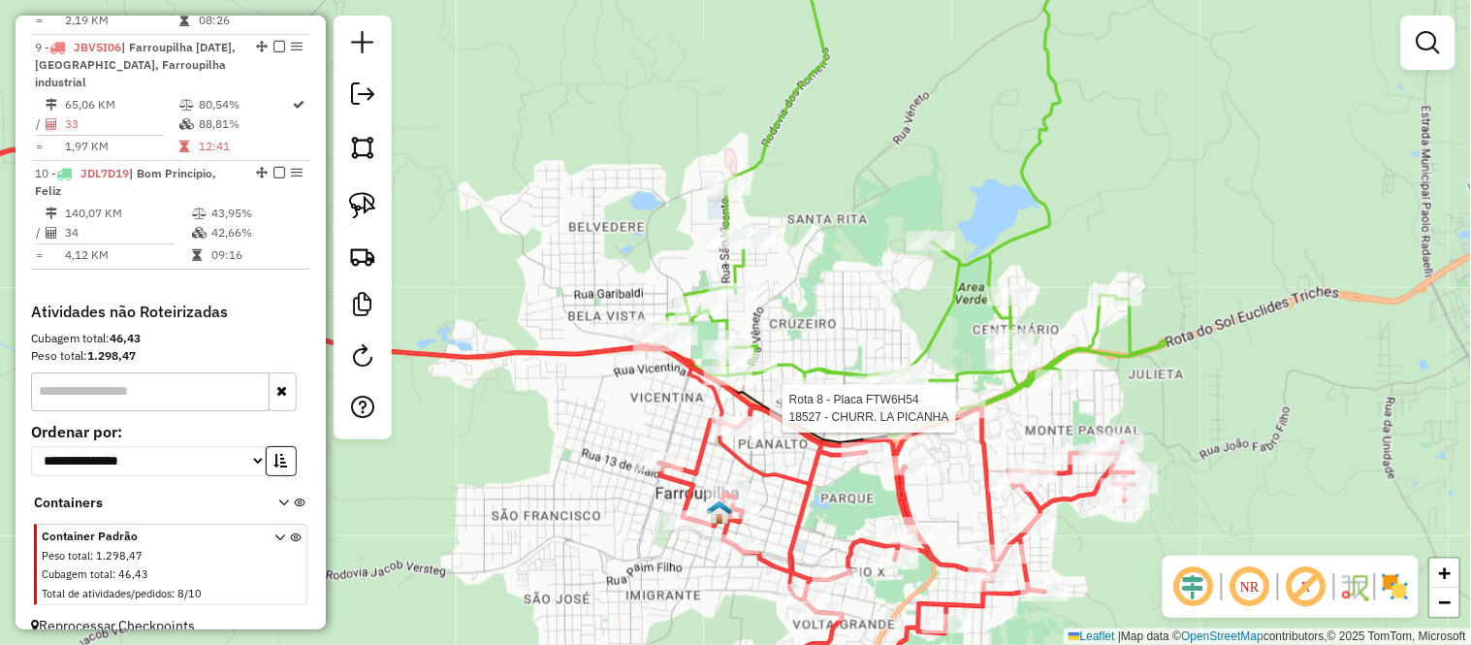
select select "*********"
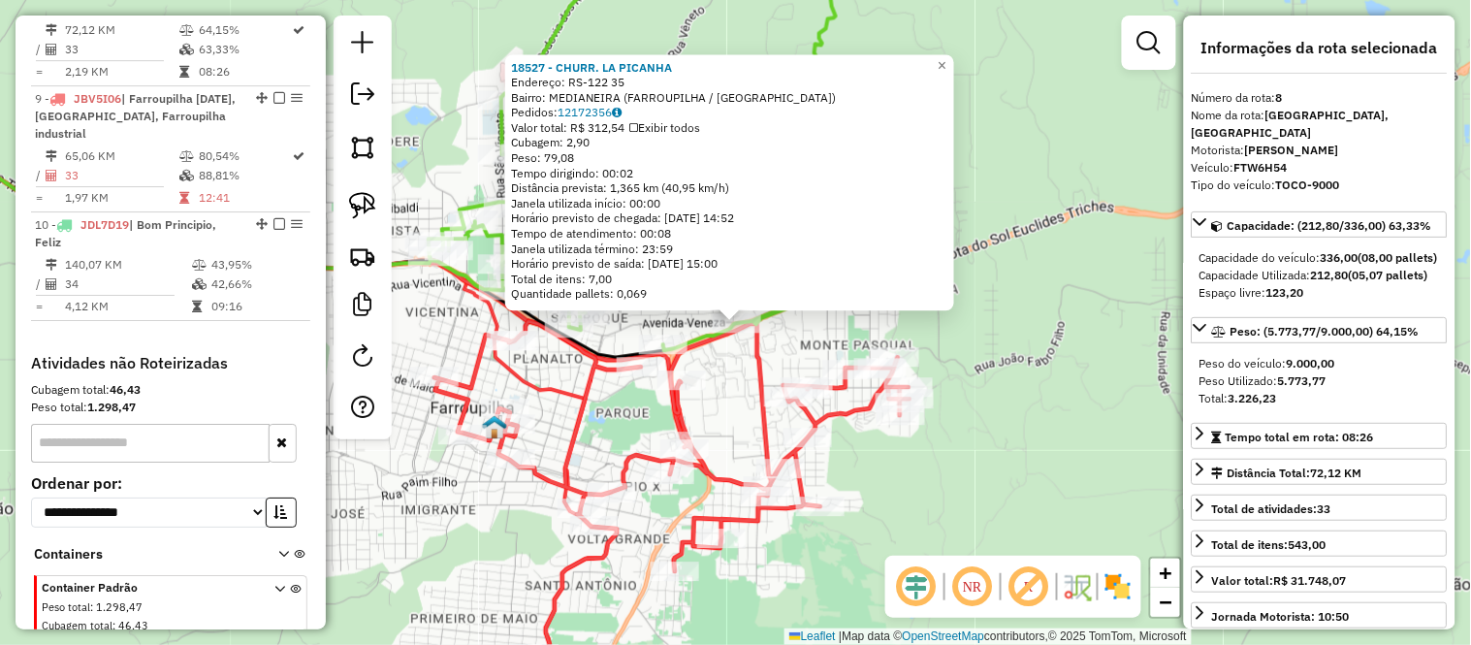
scroll to position [1491, 0]
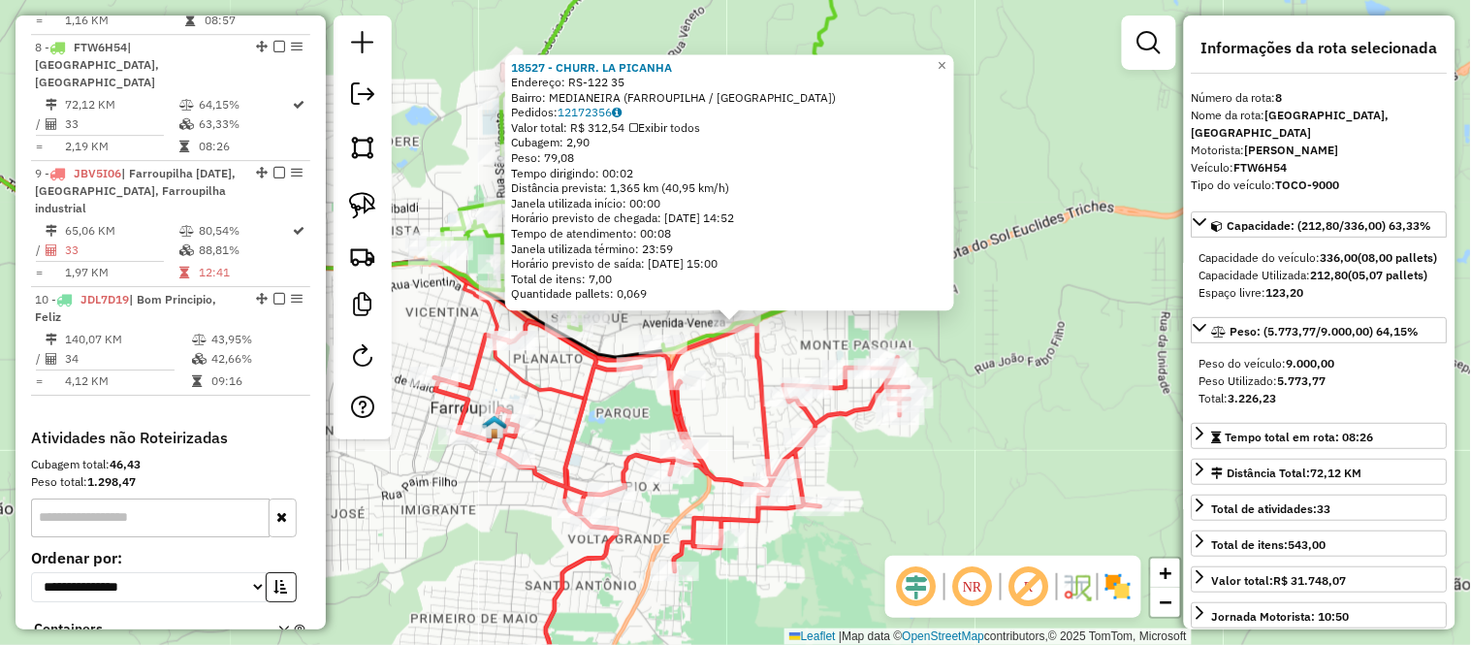
click at [599, 385] on icon at bounding box center [671, 486] width 475 height 331
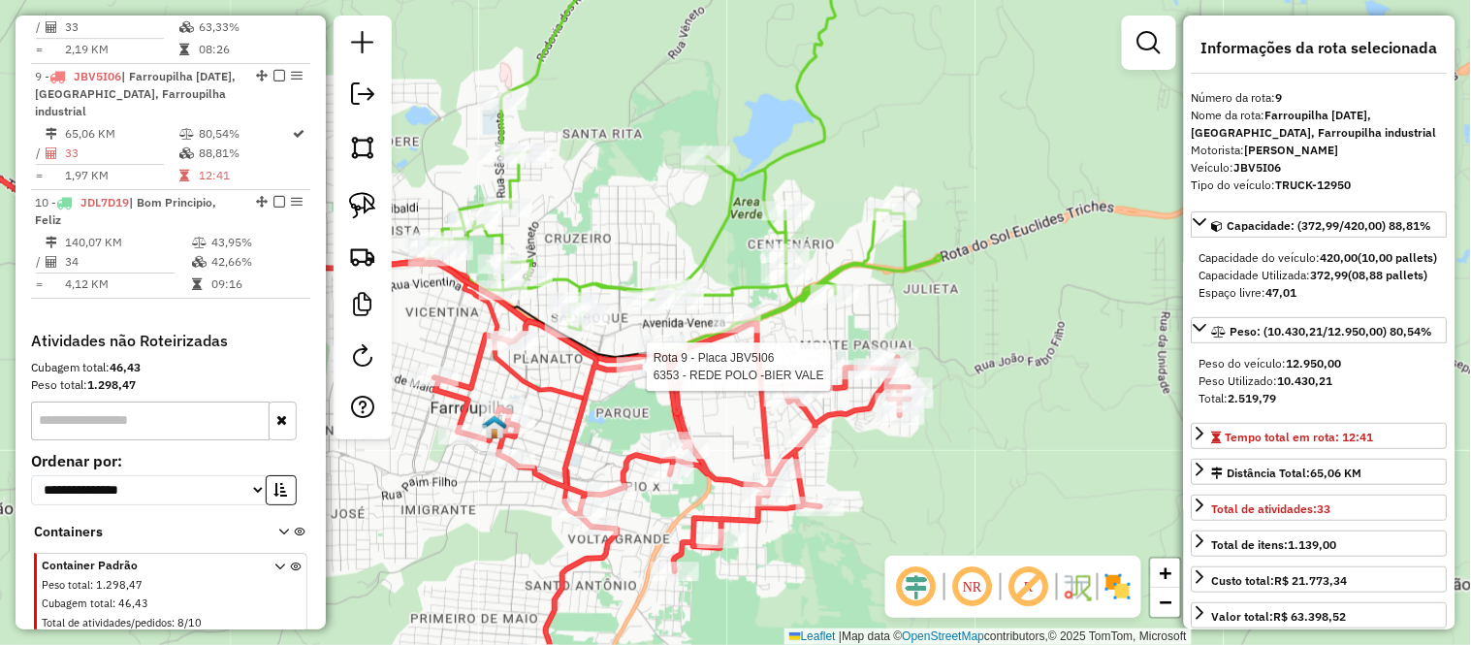
scroll to position [1617, 0]
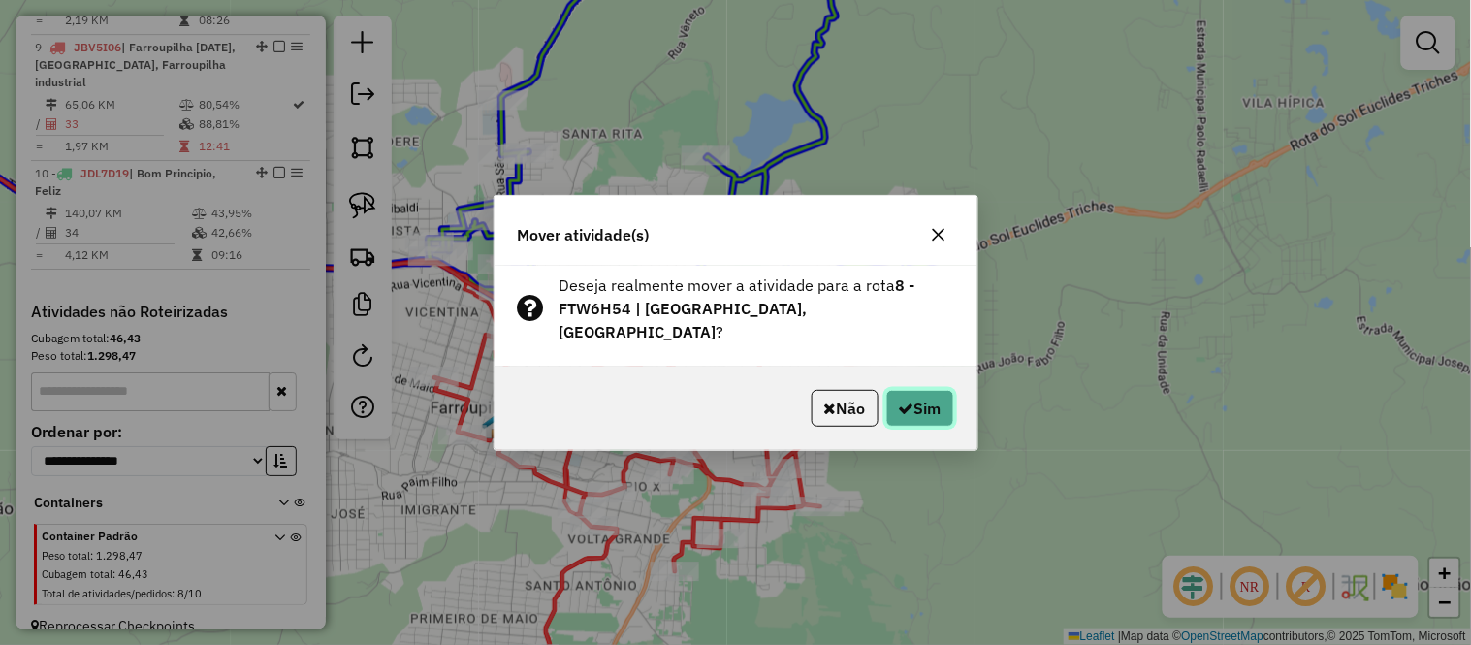
click at [914, 401] on button "Sim" at bounding box center [920, 408] width 68 height 37
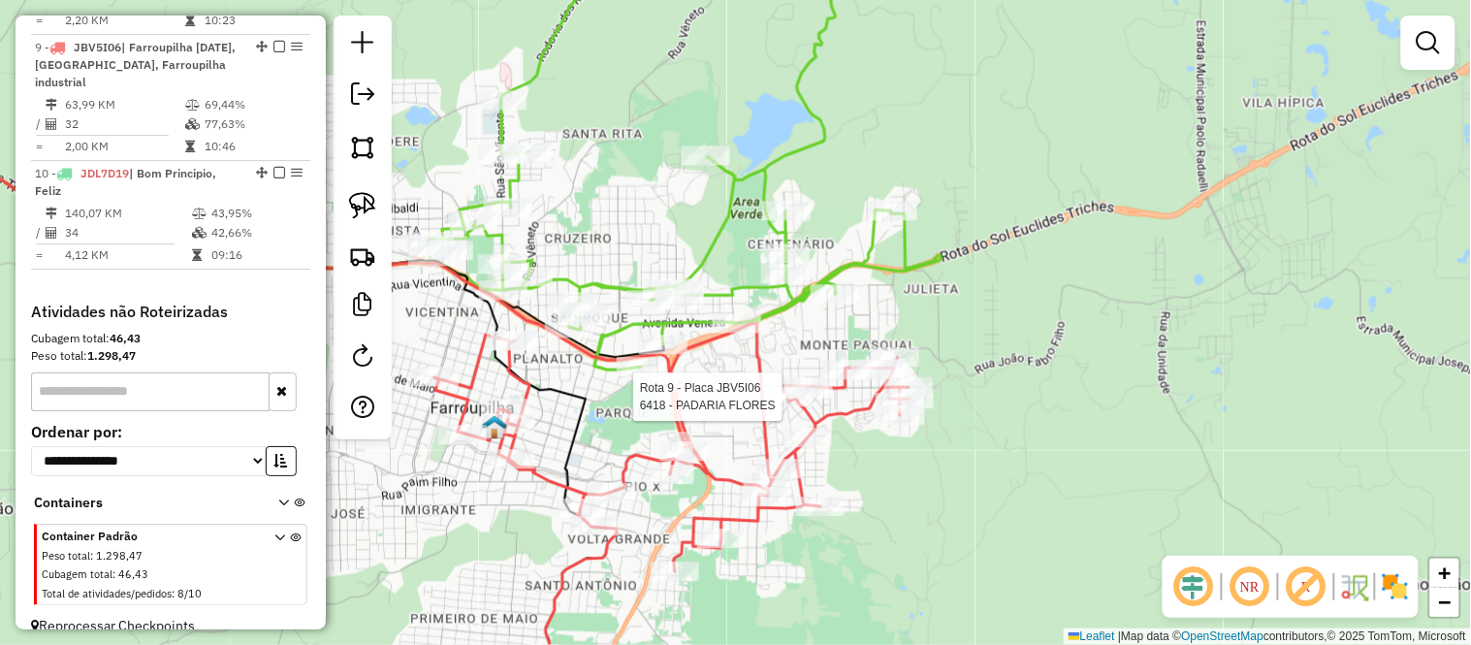
select select "*********"
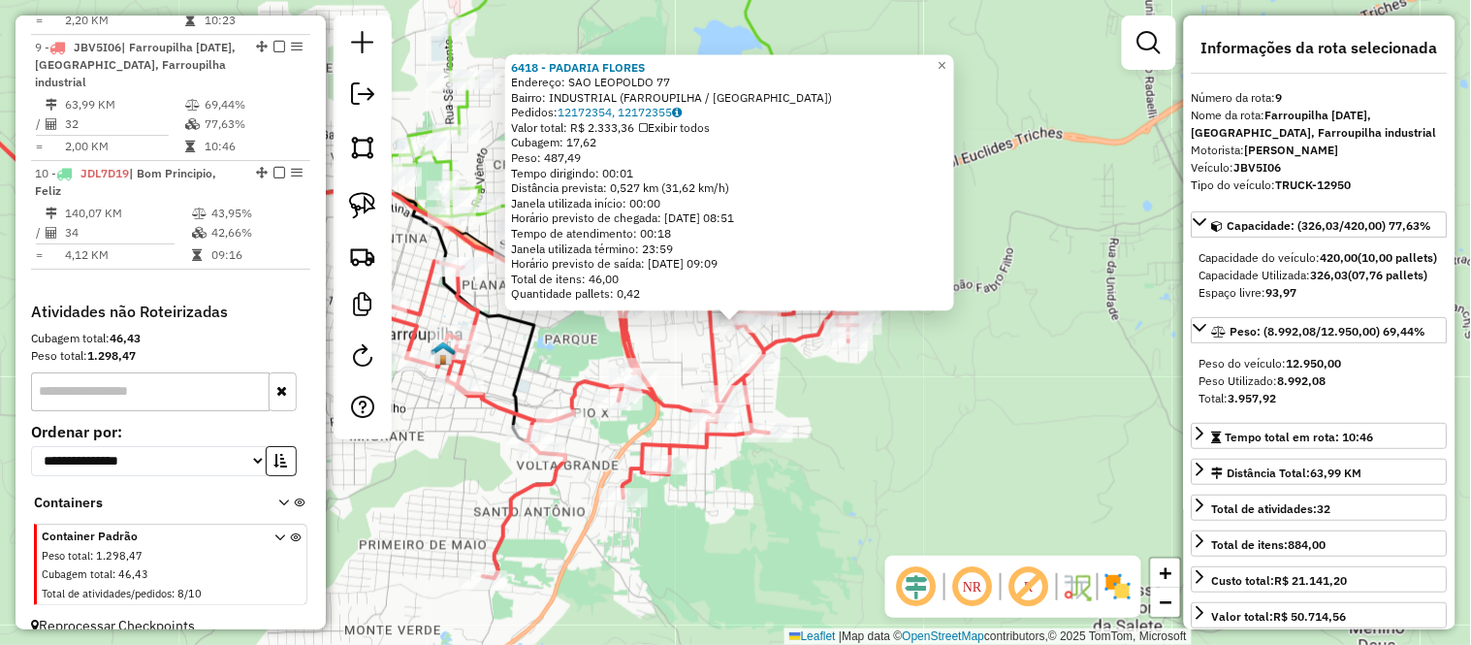
click at [895, 453] on div "6418 - PADARIA FLORES Endereço: SAO LEOPOLDO 77 Bairro: INDUSTRIAL (FARROUPILHA…" at bounding box center [735, 322] width 1471 height 645
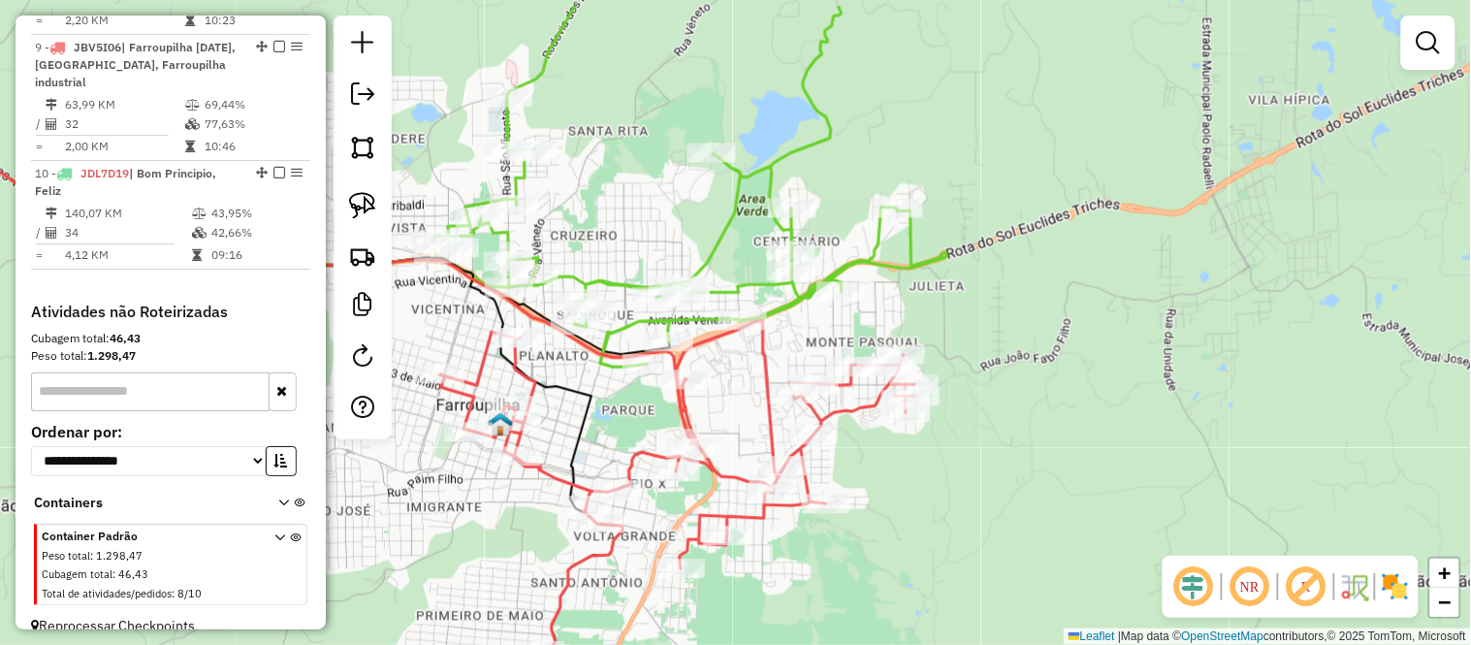
drag, startPoint x: 550, startPoint y: 334, endPoint x: 611, endPoint y: 409, distance: 97.2
click at [611, 409] on div "Janela de atendimento Grade de atendimento Capacidade Transportadoras Veículos …" at bounding box center [735, 322] width 1471 height 645
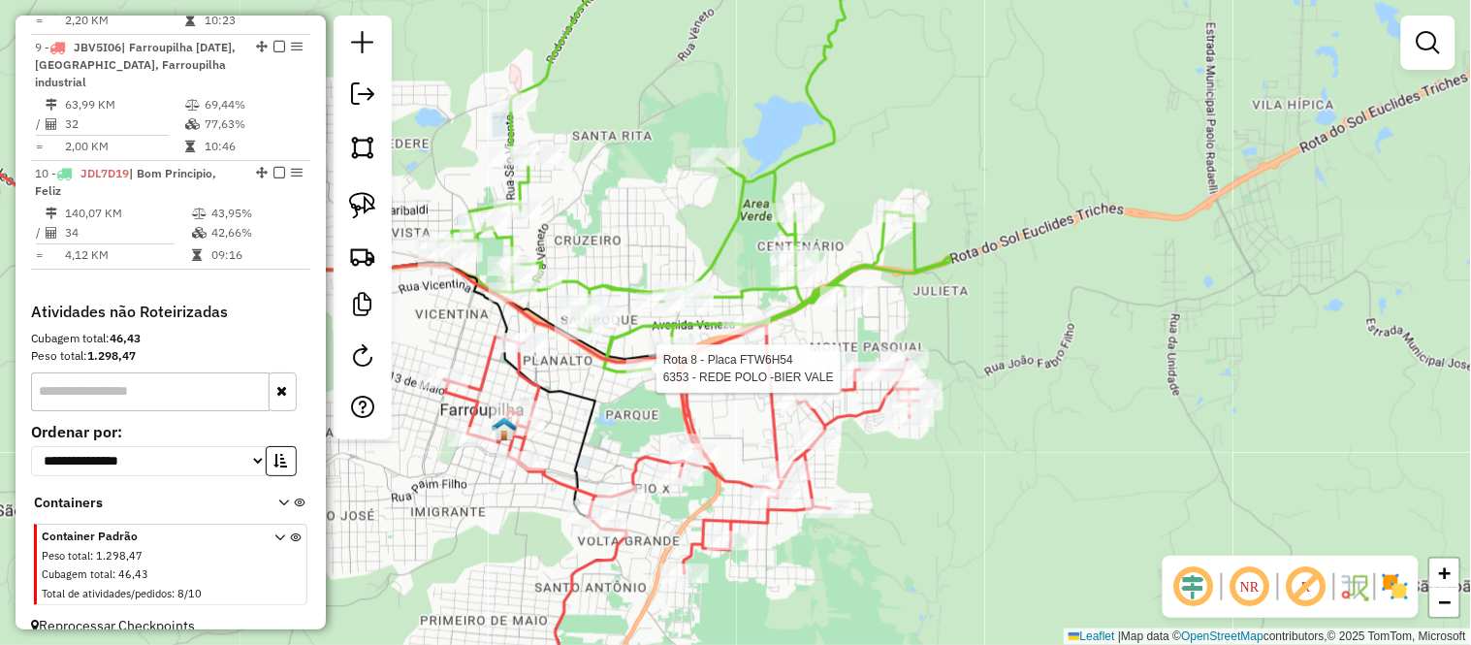
select select "*********"
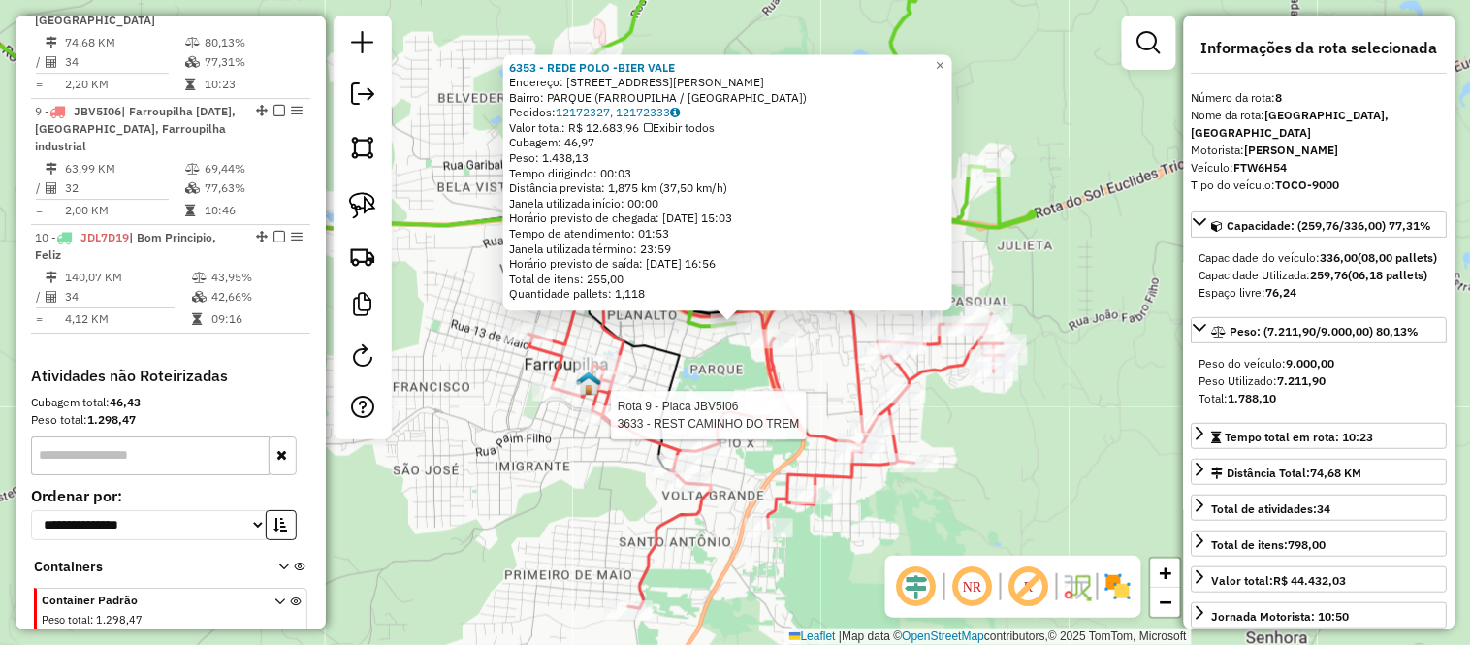
scroll to position [1491, 0]
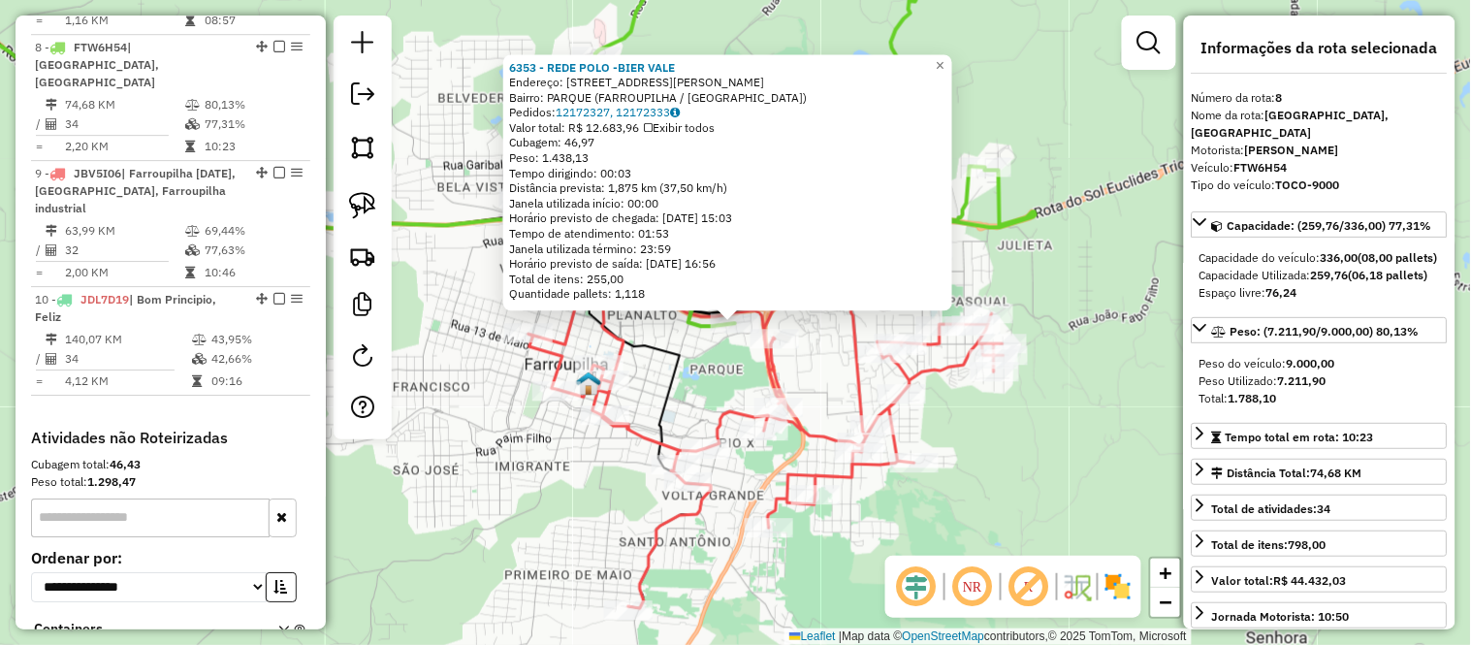
click at [677, 360] on icon at bounding box center [282, 314] width 858 height 588
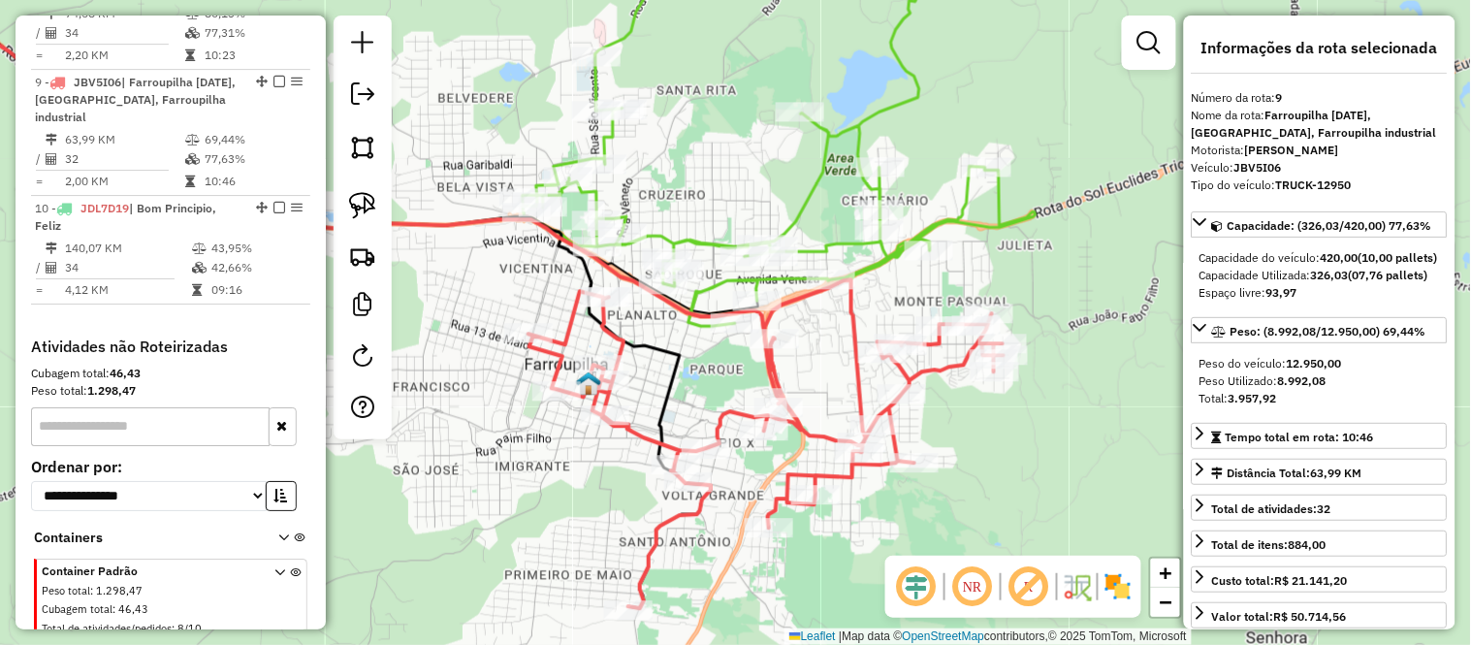
scroll to position [1617, 0]
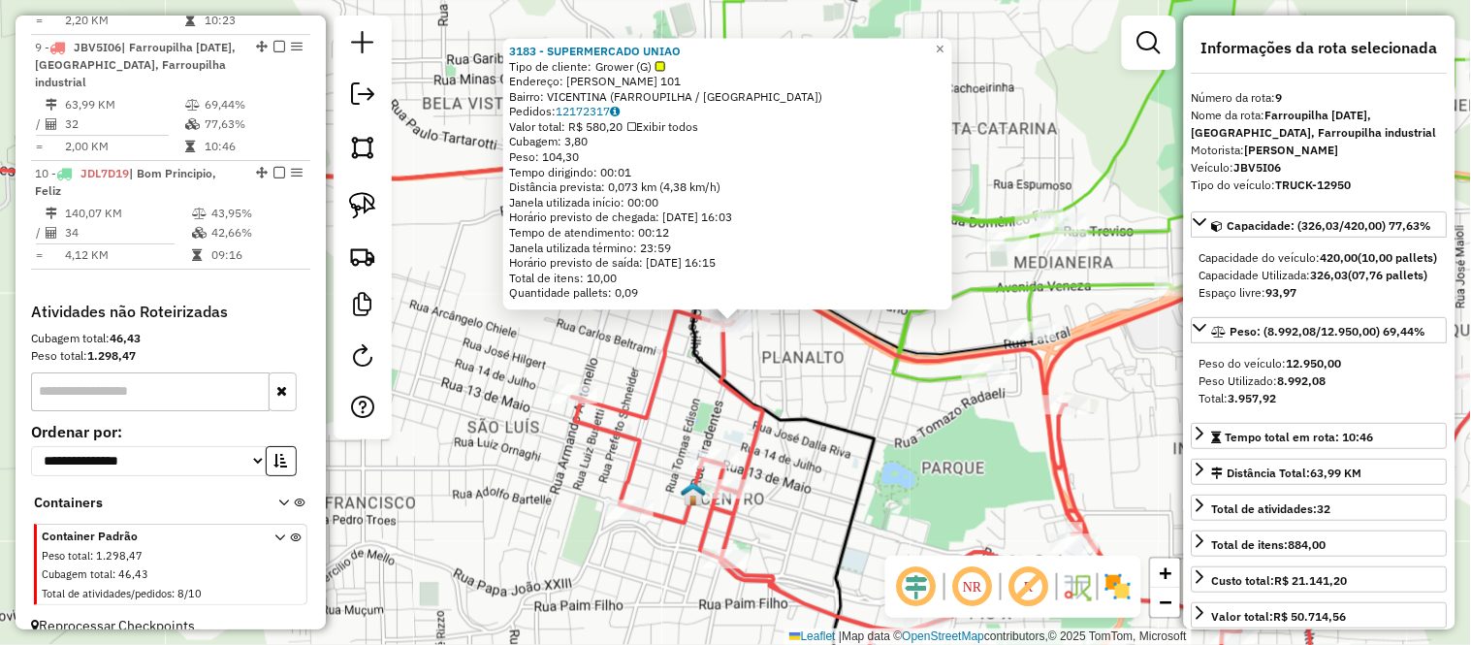
click at [779, 368] on div "3183 - SUPERMERCADO UNIAO Tipo de cliente: Grower (G) Endereço: GIACOMO FIORENC…" at bounding box center [735, 322] width 1471 height 645
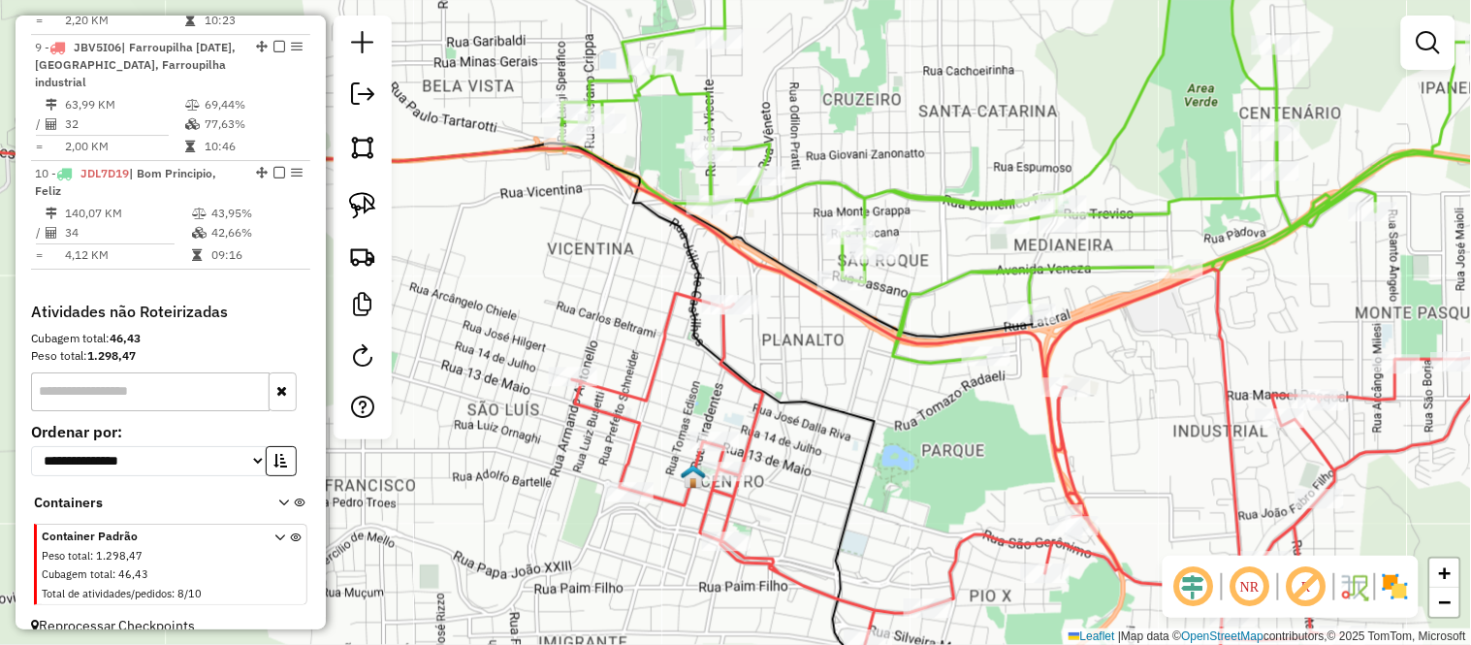
drag, startPoint x: 817, startPoint y: 413, endPoint x: 817, endPoint y: 381, distance: 32.0
click at [817, 381] on icon at bounding box center [395, 396] width 1085 height 591
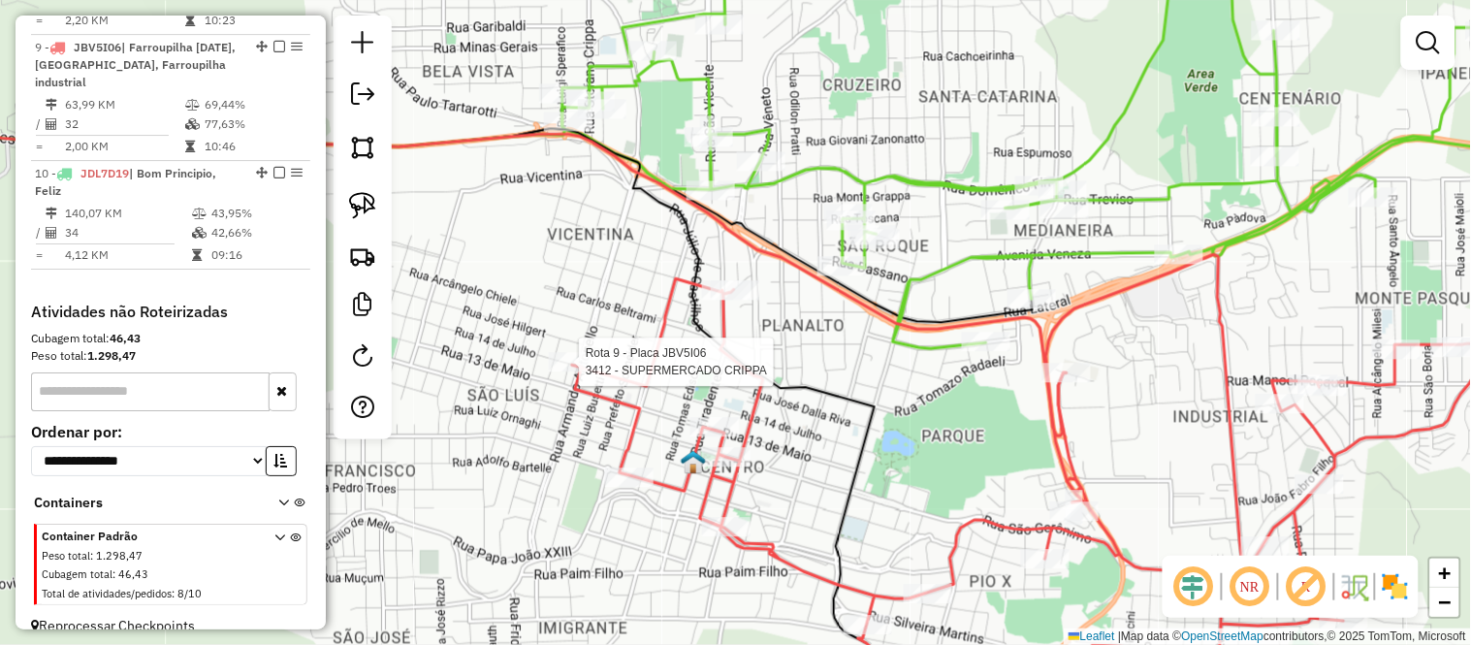
select select "*********"
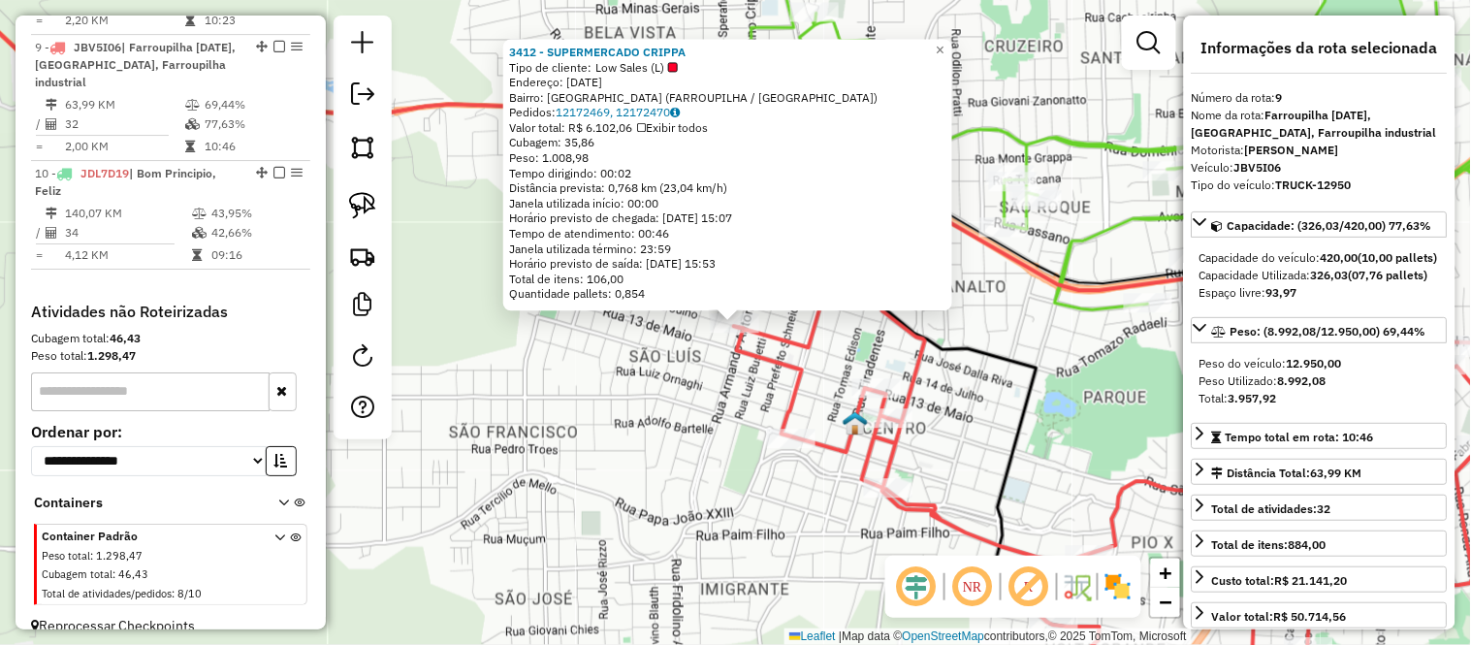
click at [971, 360] on icon at bounding box center [489, 322] width 1222 height 775
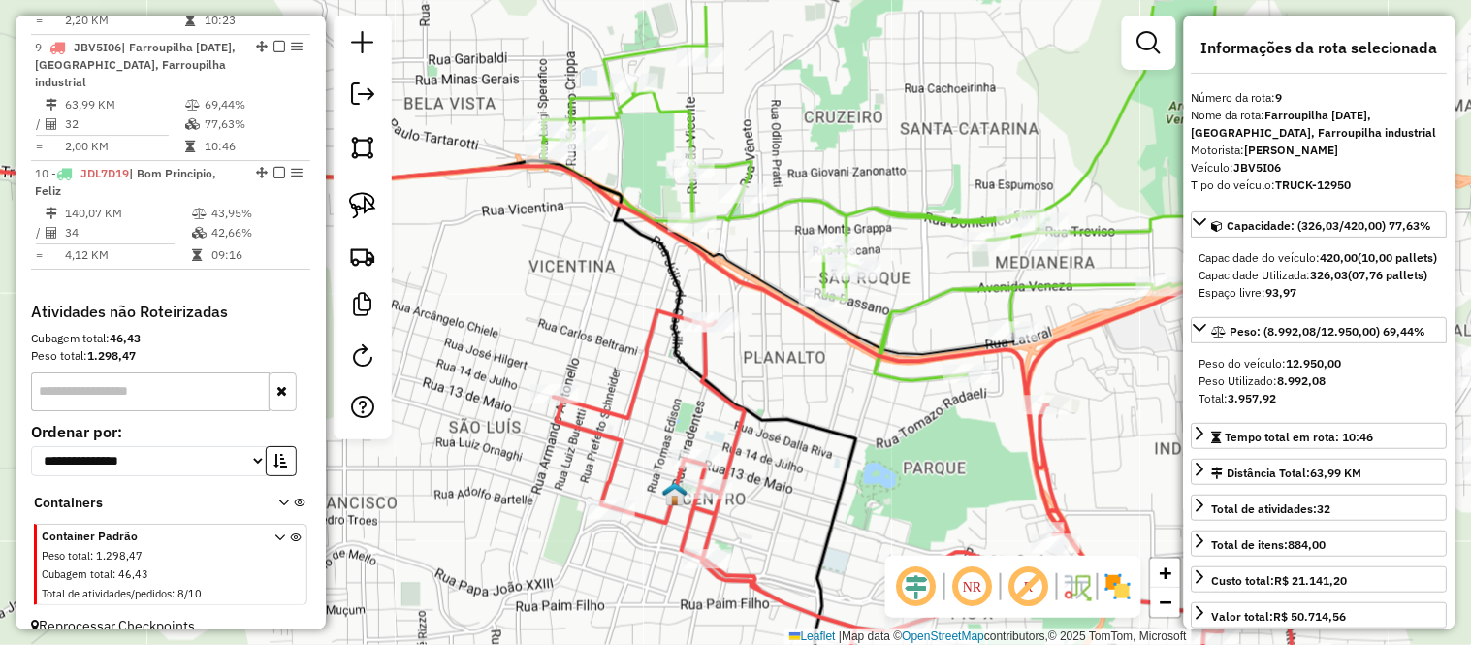
drag, startPoint x: 1021, startPoint y: 339, endPoint x: 821, endPoint y: 398, distance: 208.3
click at [830, 409] on div "Janela de atendimento Grade de atendimento Capacidade Transportadoras Veículos …" at bounding box center [735, 322] width 1471 height 645
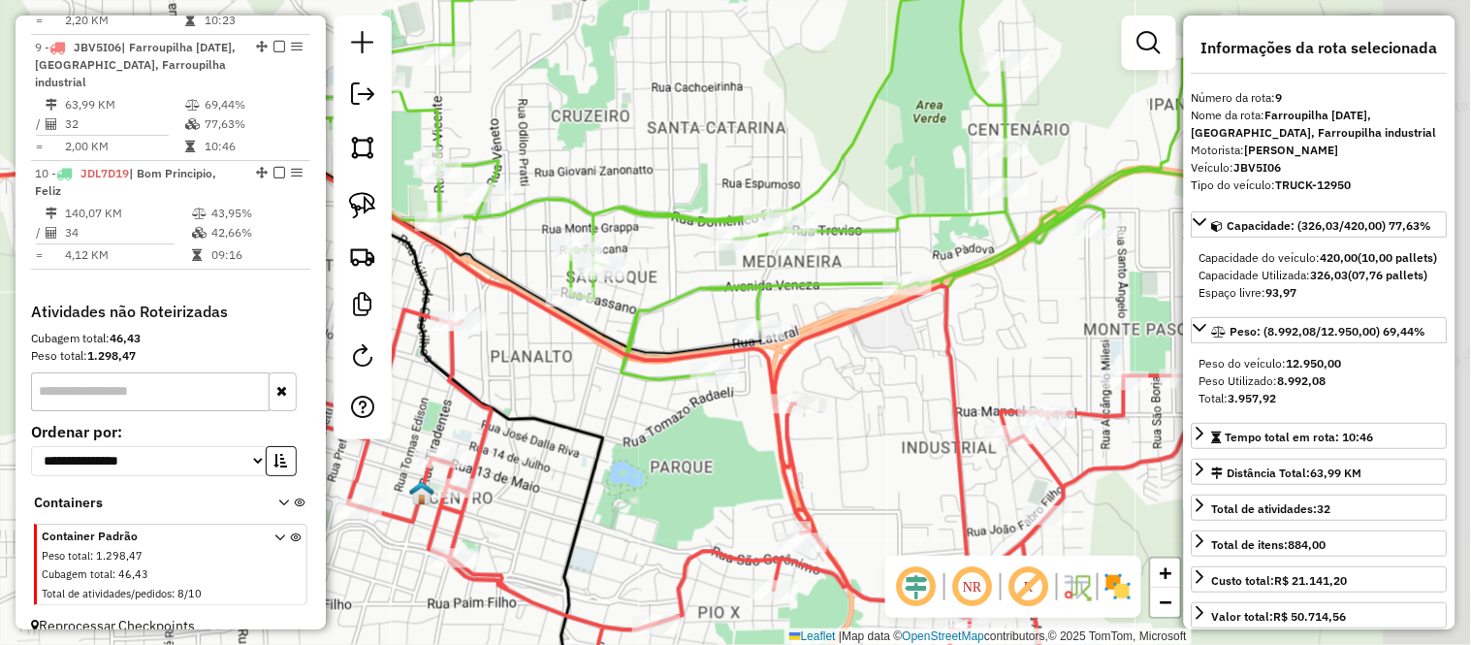
drag, startPoint x: 977, startPoint y: 461, endPoint x: 652, endPoint y: 450, distance: 326.0
click at [652, 450] on div "Janela de atendimento Grade de atendimento Capacidade Transportadoras Veículos …" at bounding box center [735, 322] width 1471 height 645
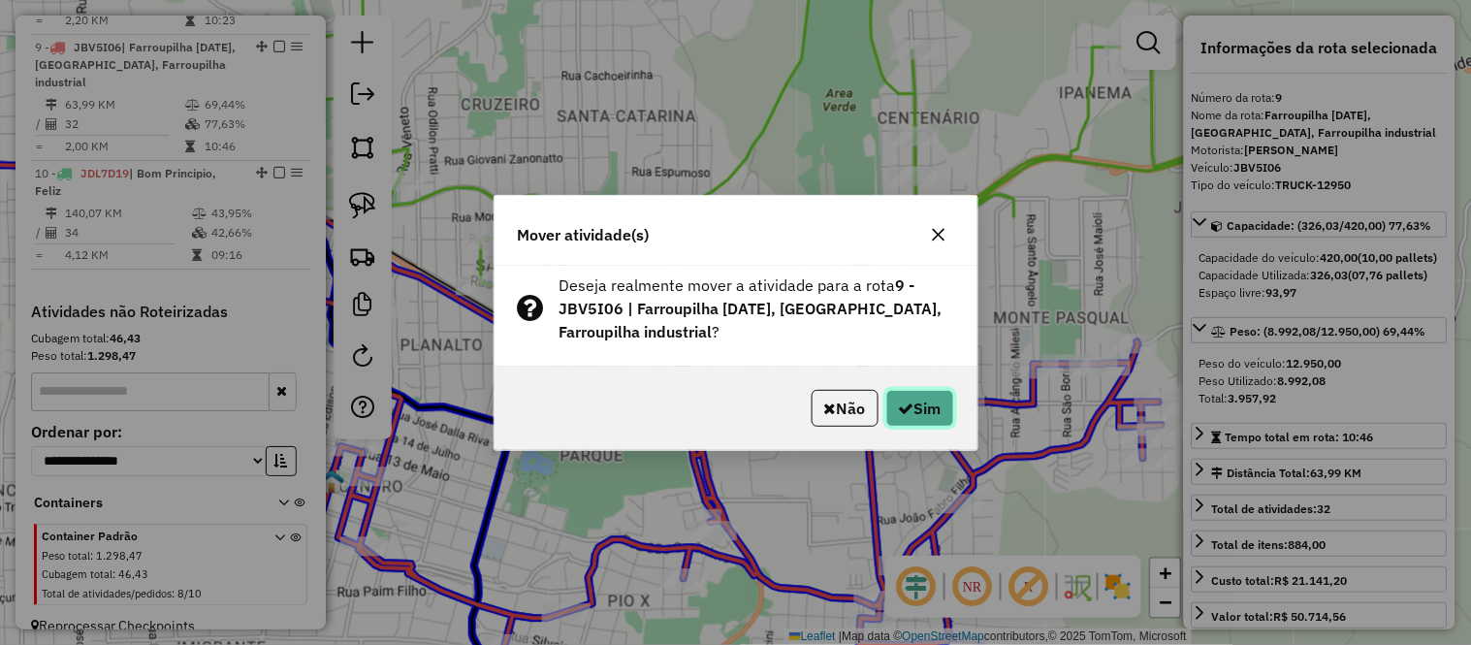
click at [926, 399] on button "Sim" at bounding box center [920, 408] width 68 height 37
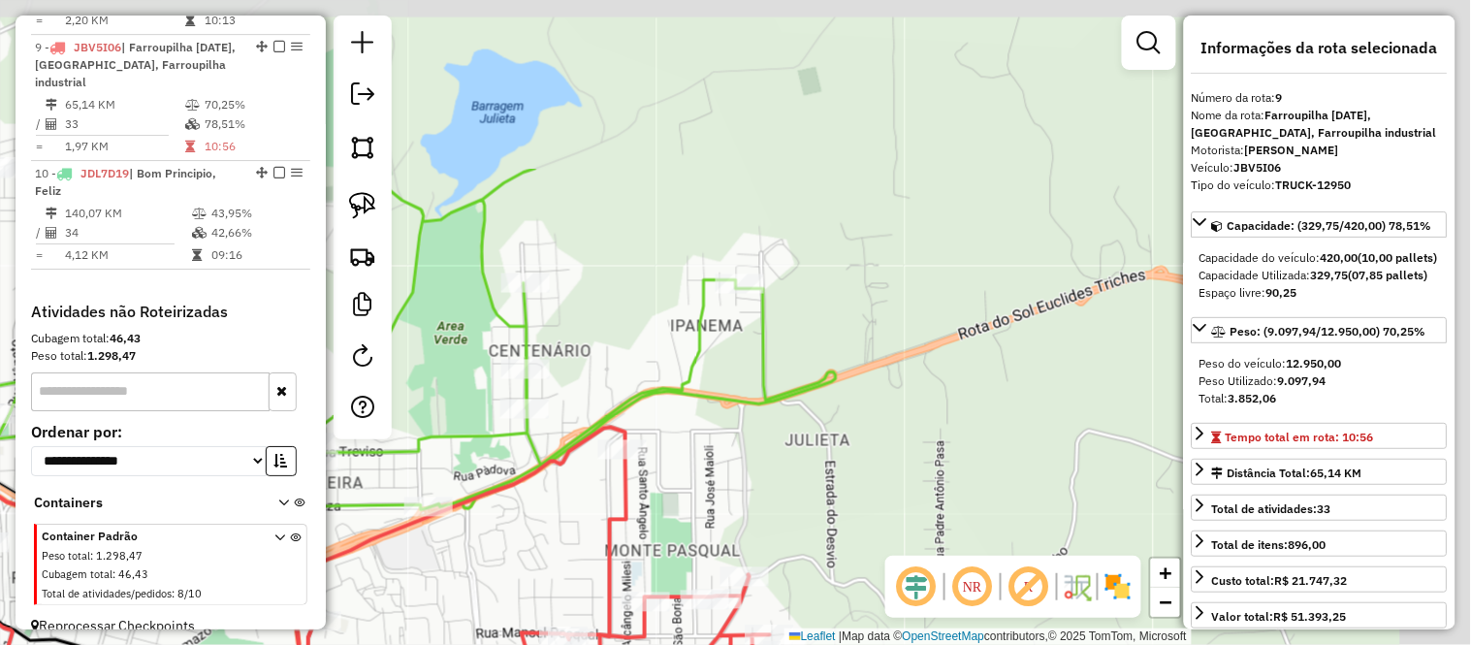
drag, startPoint x: 1102, startPoint y: 223, endPoint x: 718, endPoint y: 446, distance: 444.0
click at [718, 446] on div "Janela de atendimento Grade de atendimento Capacidade Transportadoras Veículos …" at bounding box center [735, 322] width 1471 height 645
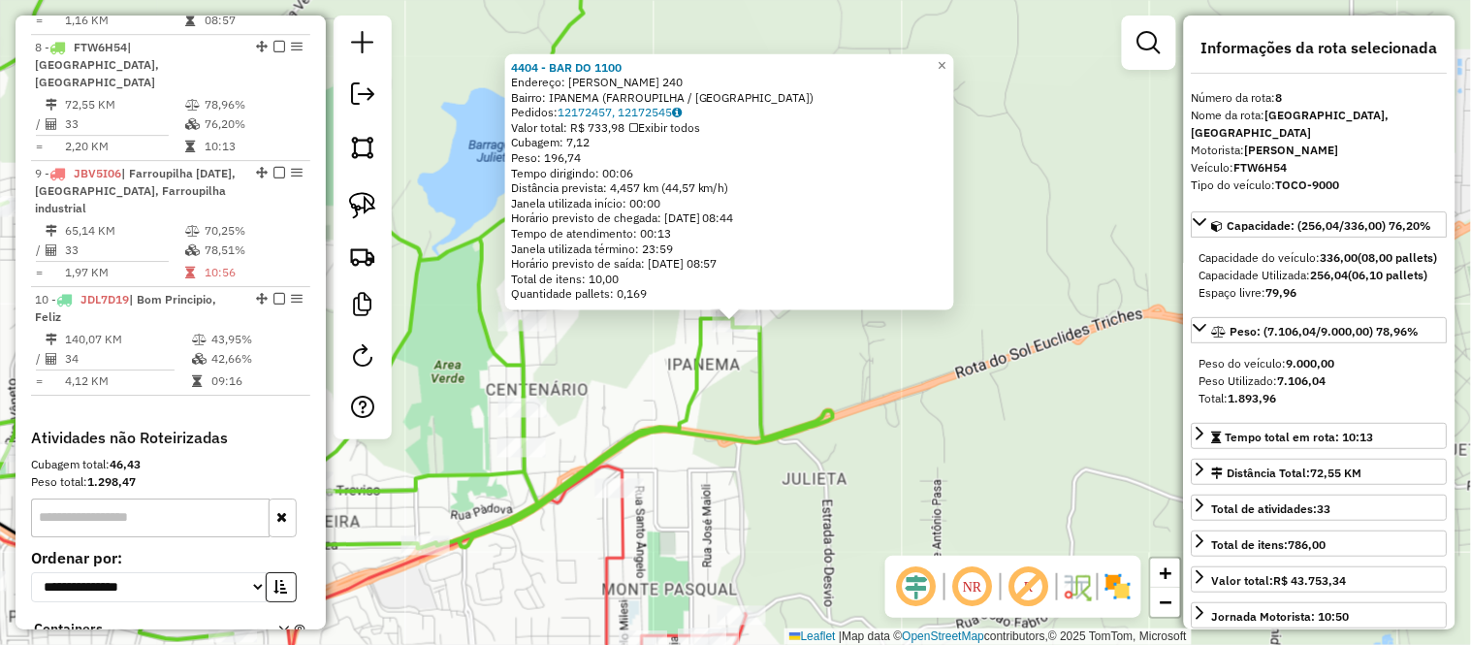
scroll to position [1491, 0]
click at [716, 436] on icon at bounding box center [343, 288] width 980 height 704
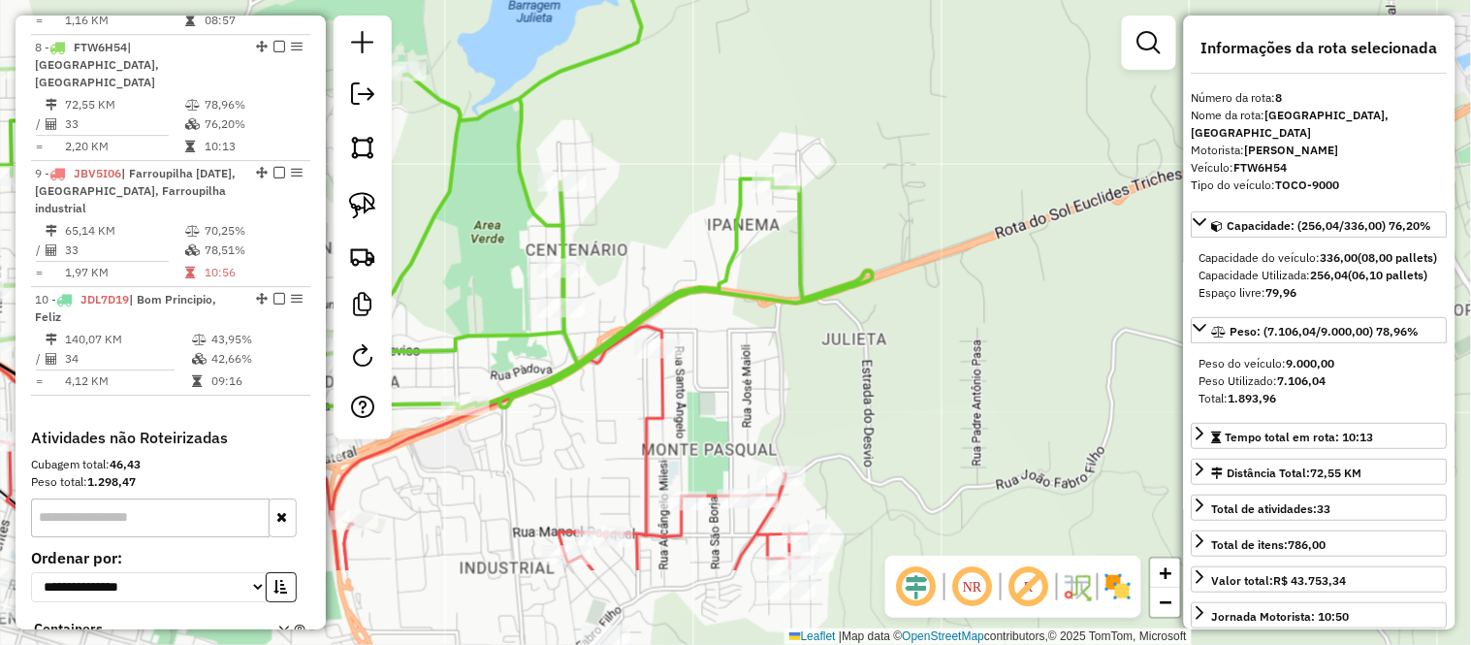
drag, startPoint x: 717, startPoint y: 466, endPoint x: 758, endPoint y: 323, distance: 149.2
click at [757, 326] on div "Janela de atendimento Grade de atendimento Capacidade Transportadoras Veículos …" at bounding box center [735, 322] width 1471 height 645
click at [791, 366] on div "Janela de atendimento Grade de atendimento Capacidade Transportadoras Veículos …" at bounding box center [735, 322] width 1471 height 645
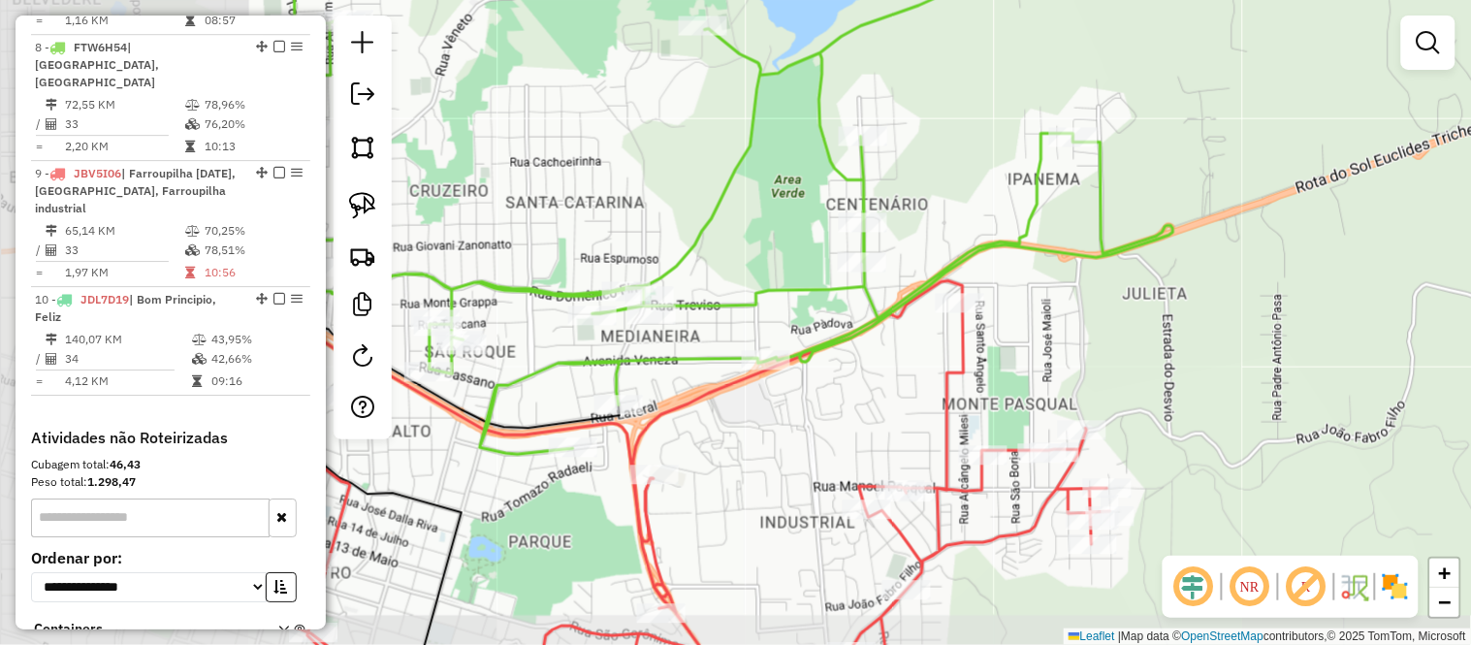
drag, startPoint x: 723, startPoint y: 420, endPoint x: 1029, endPoint y: 374, distance: 308.8
click at [1028, 374] on div "Janela de atendimento Grade de atendimento Capacidade Transportadoras Veículos …" at bounding box center [735, 322] width 1471 height 645
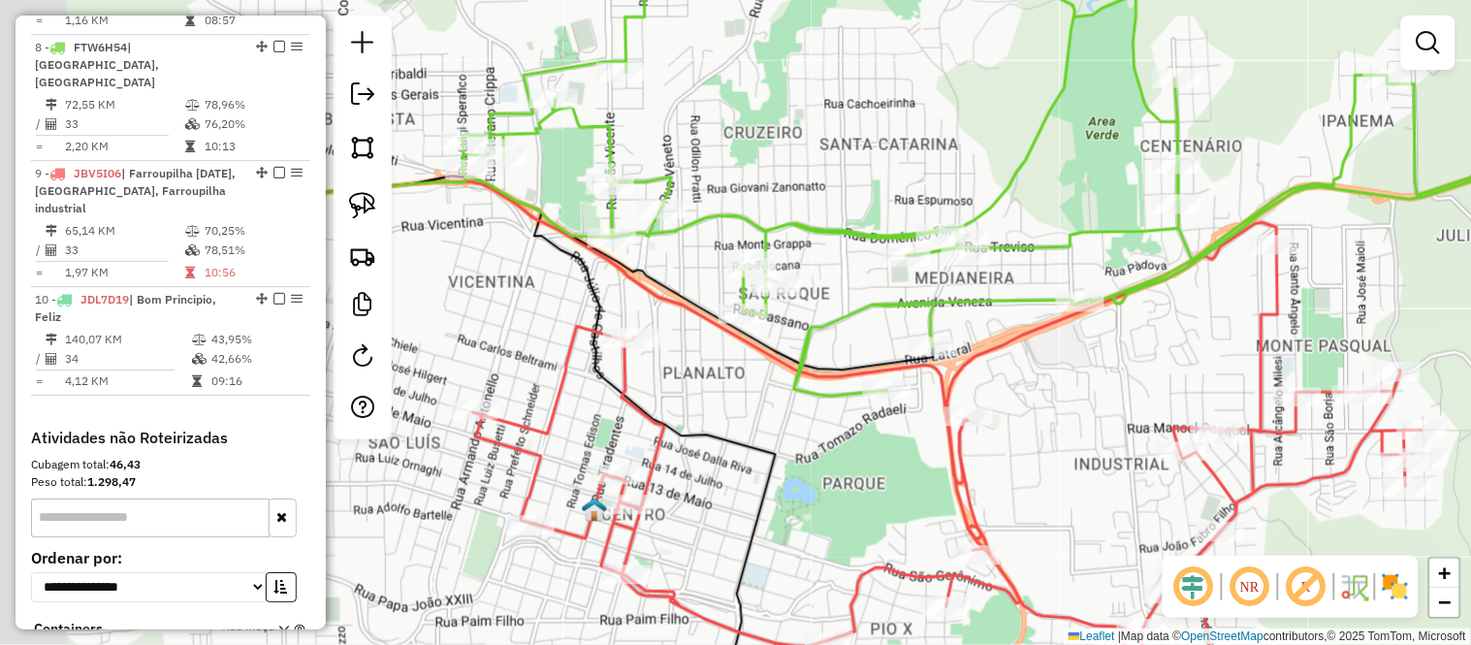
drag, startPoint x: 554, startPoint y: 500, endPoint x: 860, endPoint y: 443, distance: 311.7
click at [860, 443] on div "Janela de atendimento Grade de atendimento Capacidade Transportadoras Veículos …" at bounding box center [735, 322] width 1471 height 645
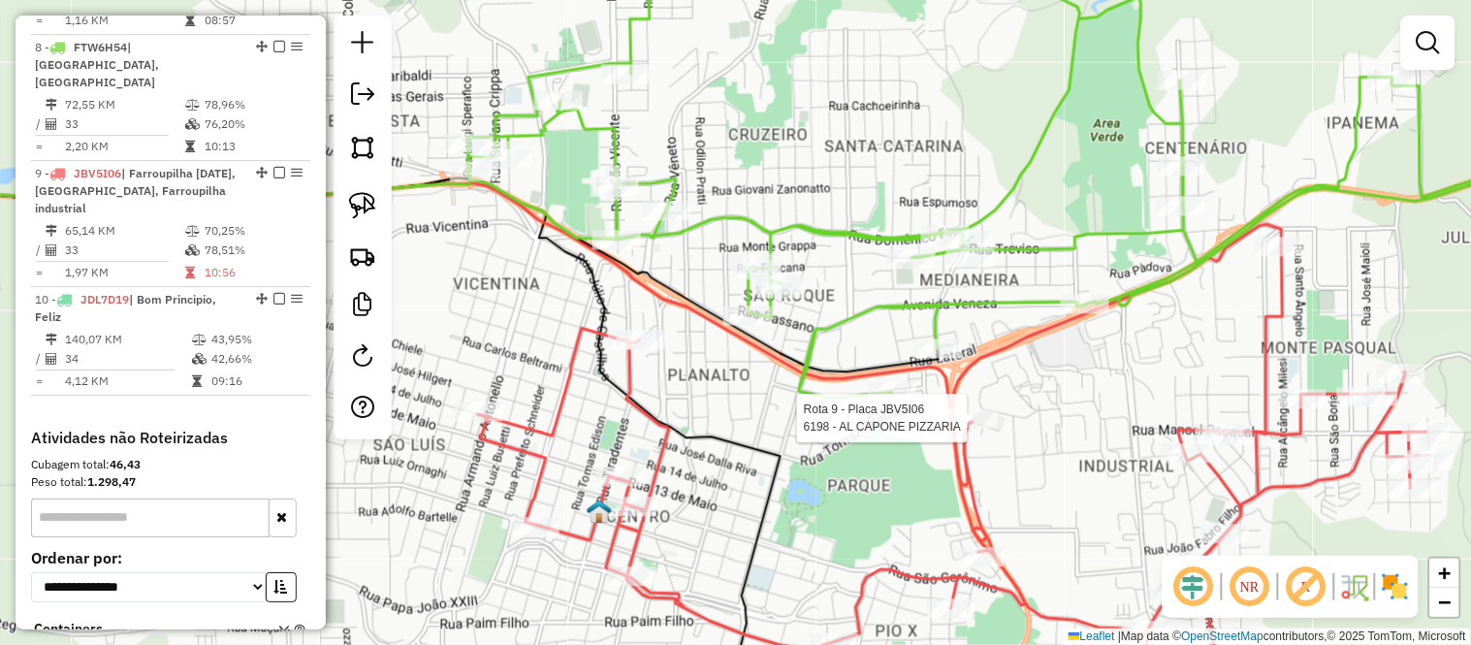
drag, startPoint x: 546, startPoint y: 323, endPoint x: 623, endPoint y: 372, distance: 92.0
click at [620, 372] on div "Rota 9 - Placa JBV5I06 6198 - AL CAPONE PIZZARIA Janela de atendimento Grade de…" at bounding box center [735, 322] width 1471 height 645
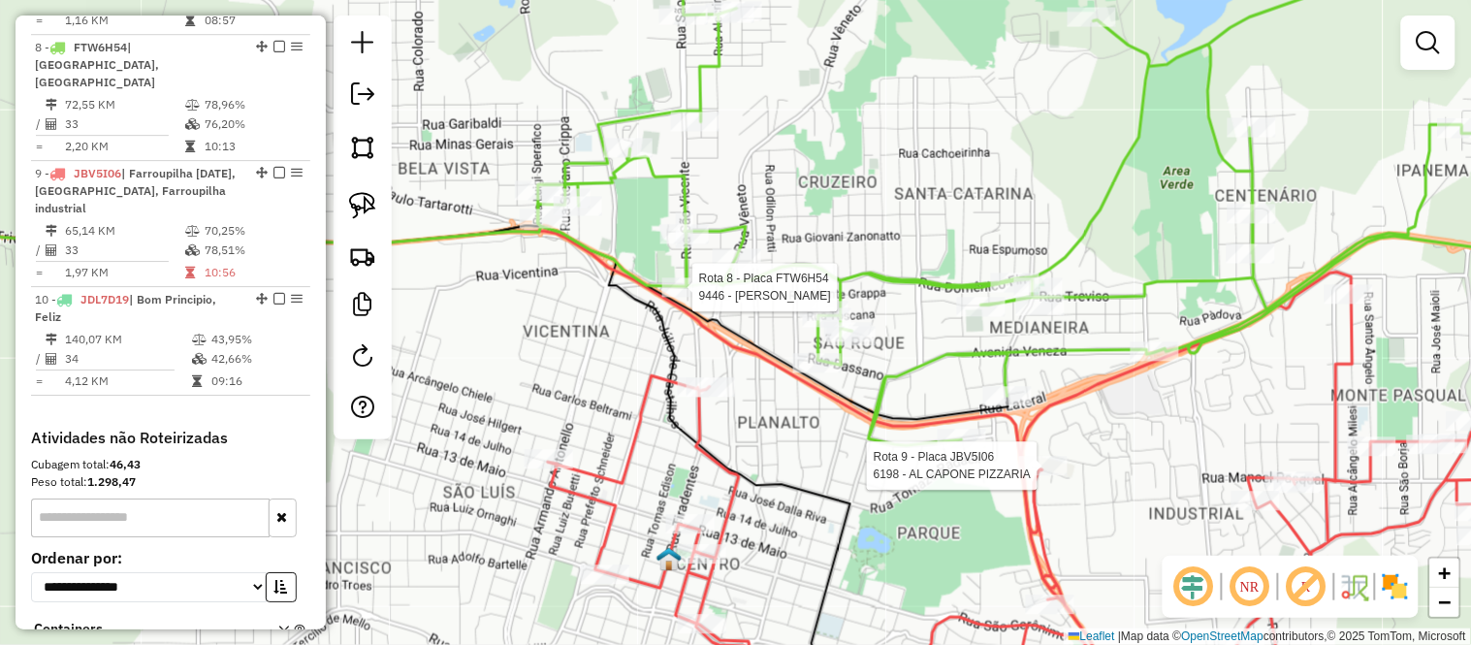
select select "*********"
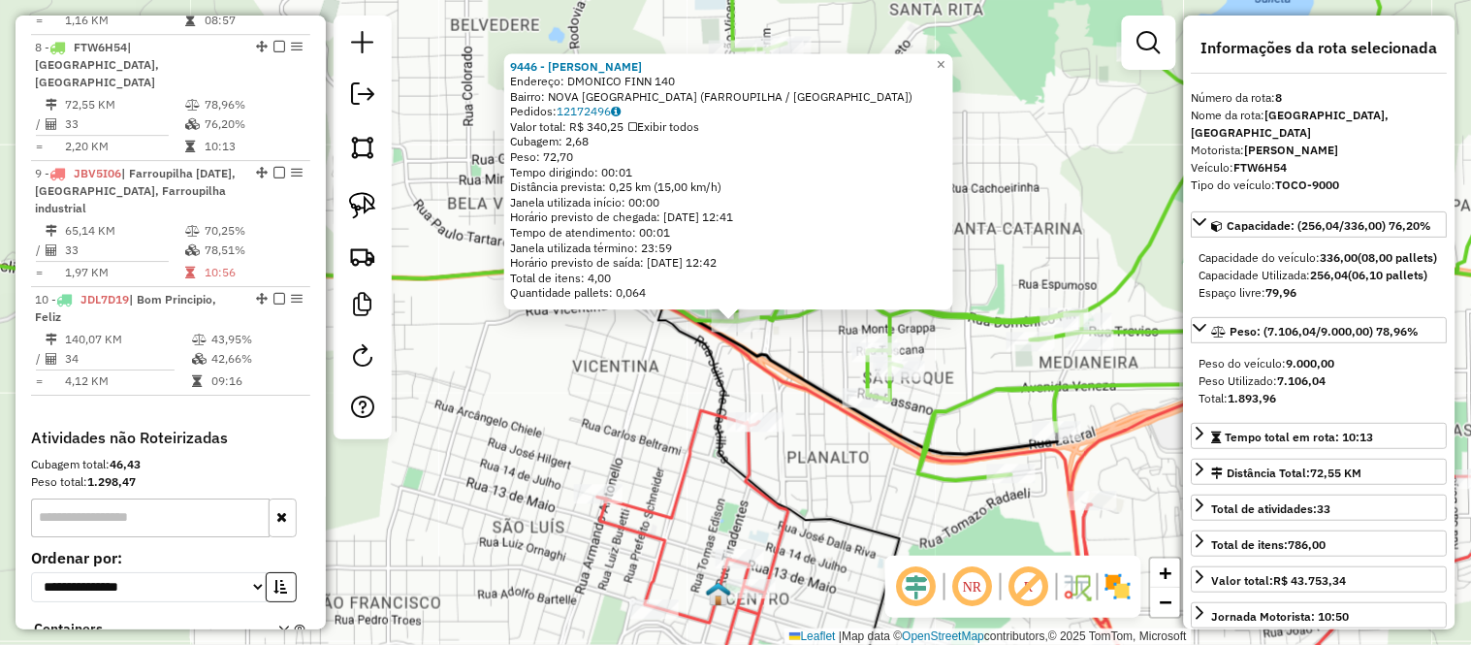
click at [638, 421] on div "9446 - ANDREAS BAR Endereço: DMONICO FINN 140 Bairro: NOVA VICENZA (FARROUPILHA…" at bounding box center [735, 322] width 1471 height 645
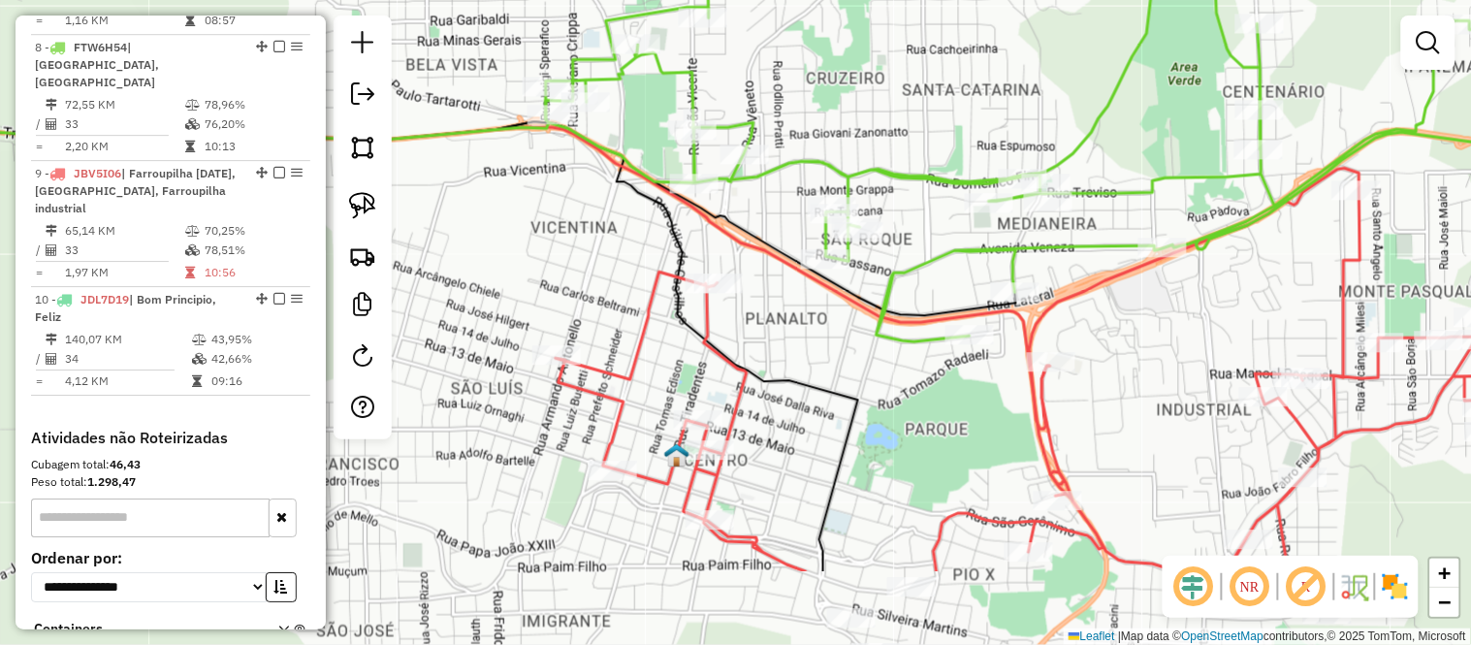
drag, startPoint x: 646, startPoint y: 454, endPoint x: 604, endPoint y: 315, distance: 144.8
click at [604, 315] on div "Janela de atendimento Grade de atendimento Capacidade Transportadoras Veículos …" at bounding box center [735, 322] width 1471 height 645
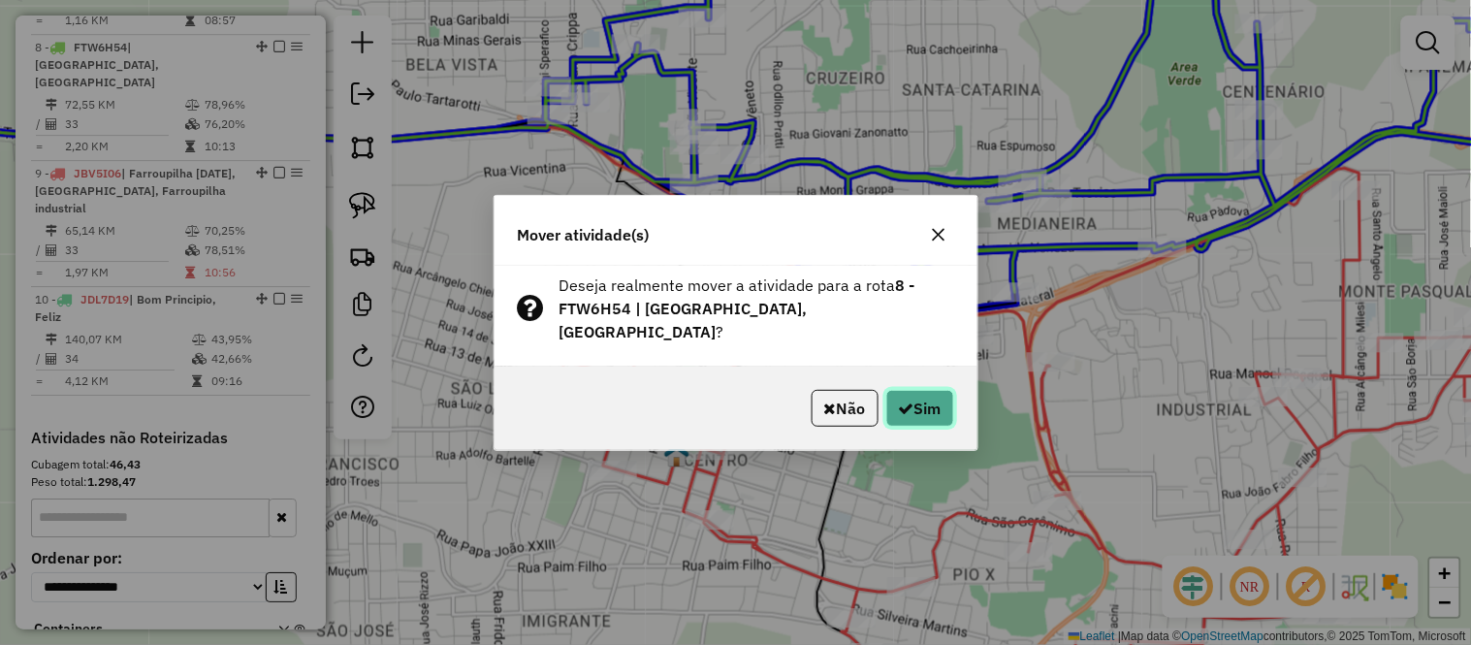
click at [914, 405] on button "Sim" at bounding box center [920, 408] width 68 height 37
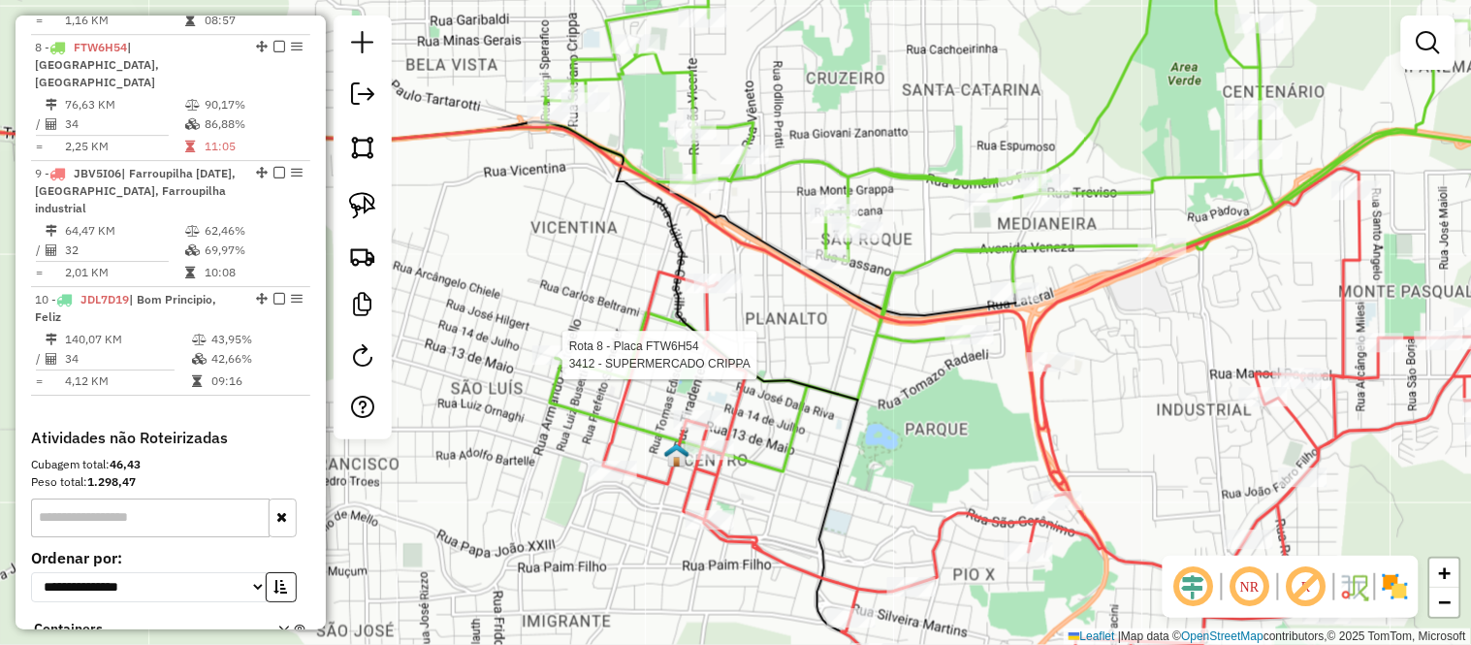
select select "*********"
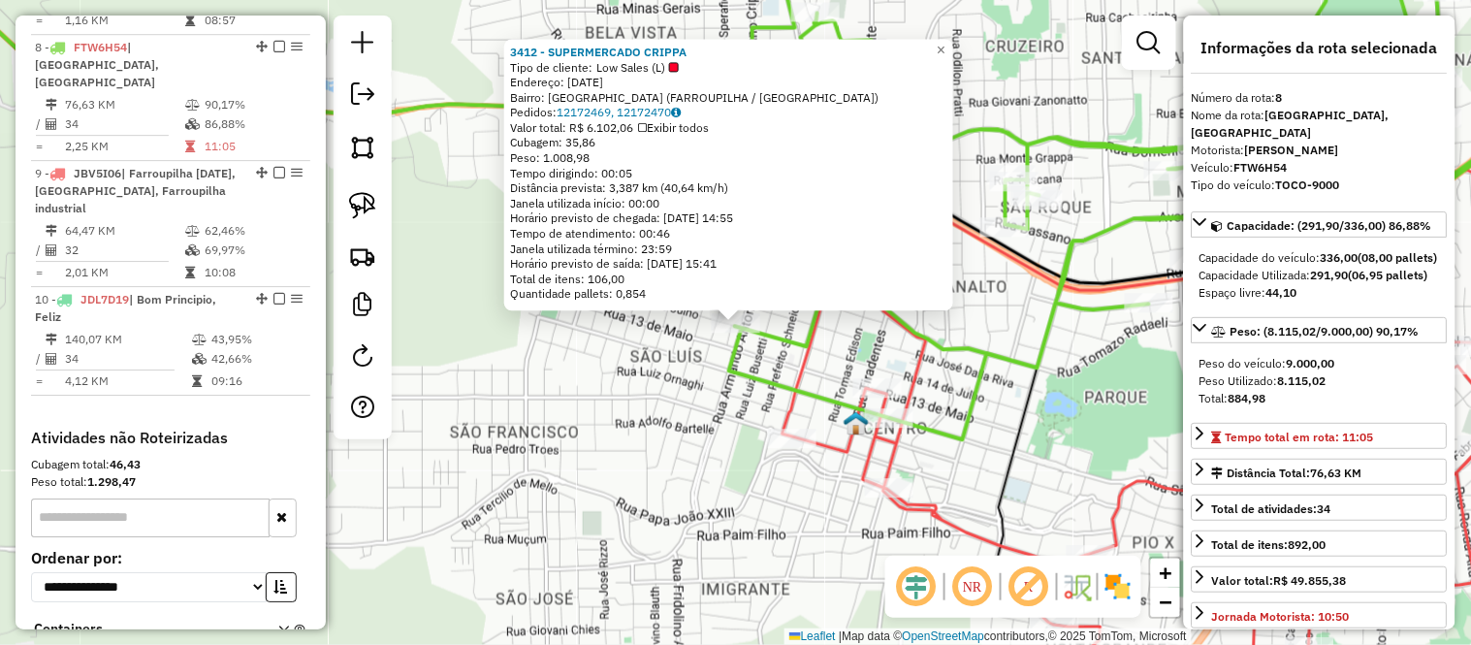
click at [771, 486] on div "3412 - SUPERMERCADO CRIPPA Tipo de cliente: Low Sales (L) Endereço: 14 DE JULHO…" at bounding box center [735, 322] width 1471 height 645
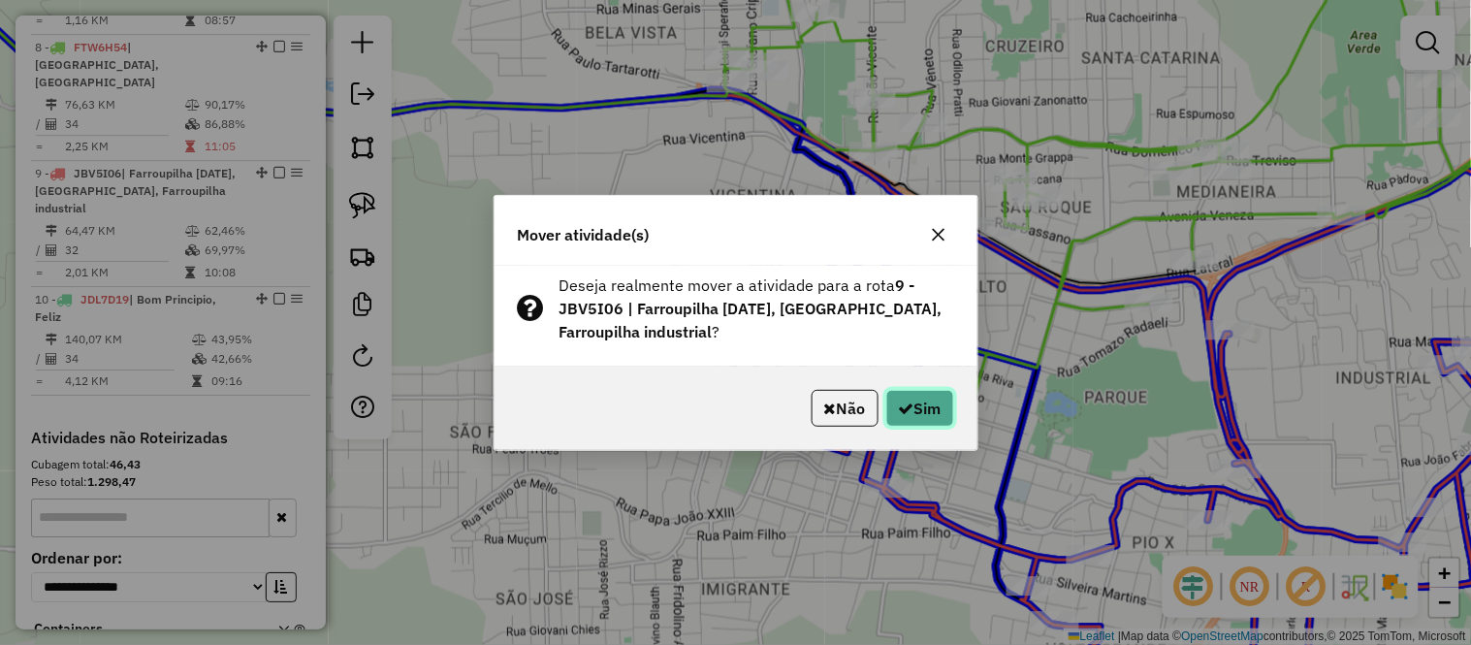
click at [918, 398] on button "Sim" at bounding box center [920, 408] width 68 height 37
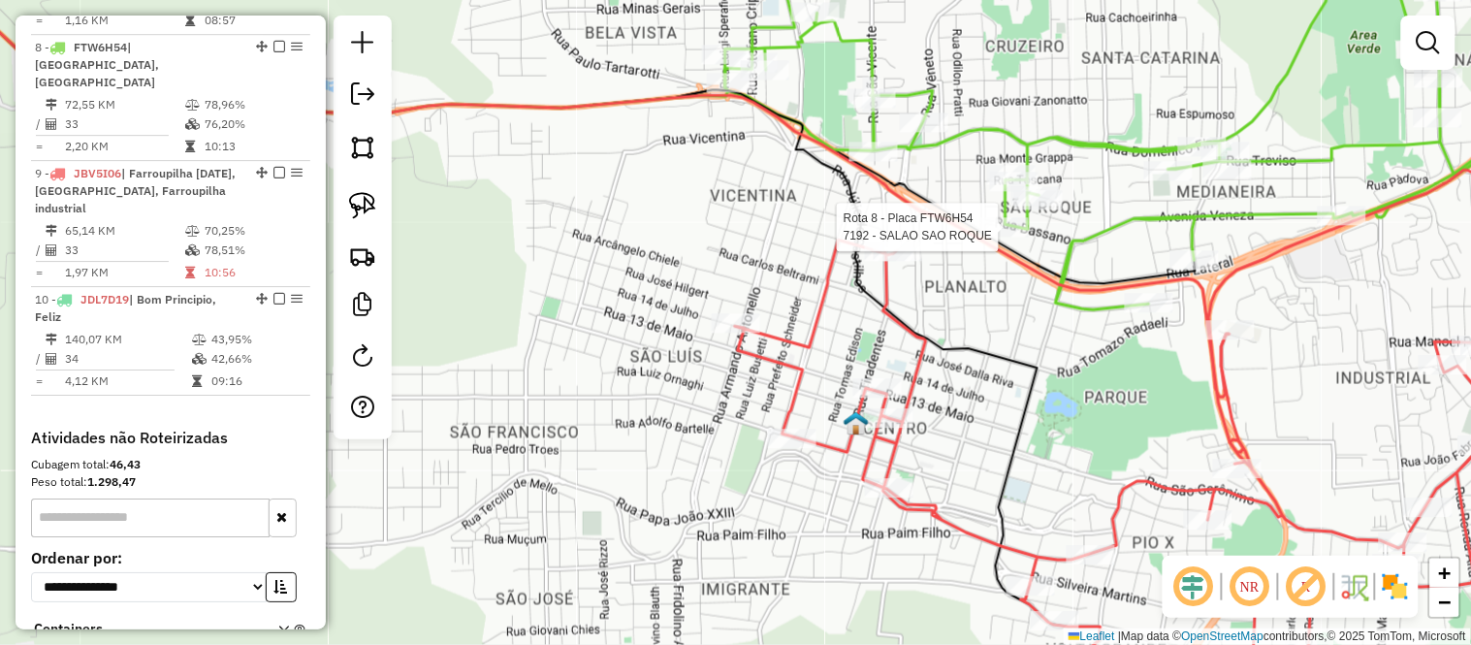
select select "*********"
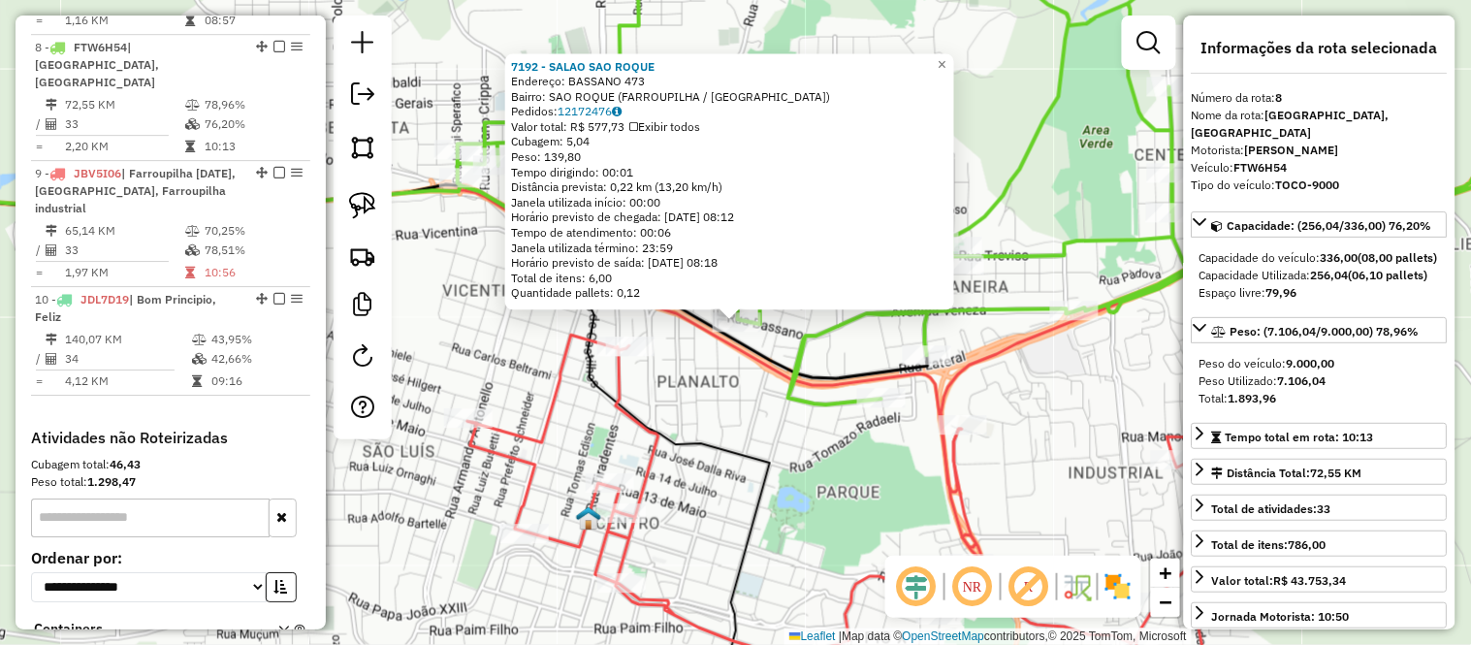
click at [841, 495] on div "7192 - SALAO SAO ROQUE Endereço: BASSANO 473 Bairro: SAO ROQUE (FARROUPILHA / R…" at bounding box center [735, 322] width 1471 height 645
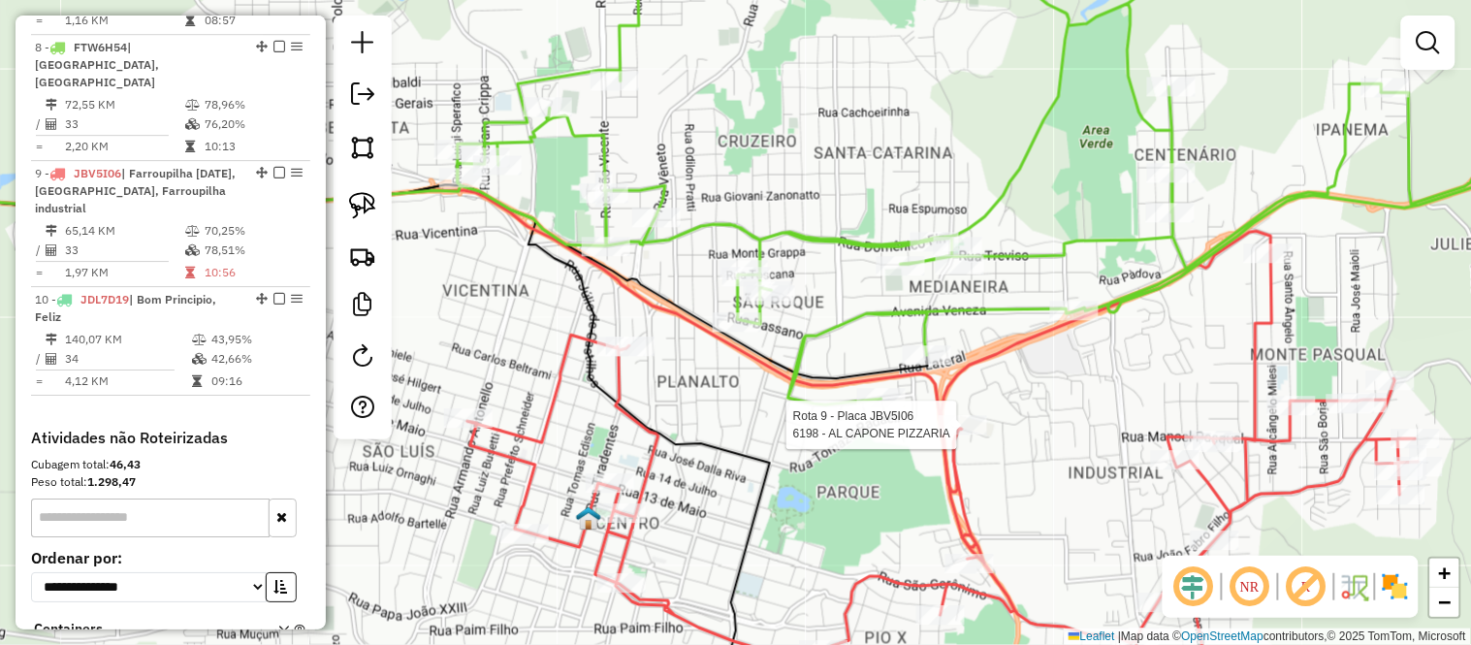
select select "*********"
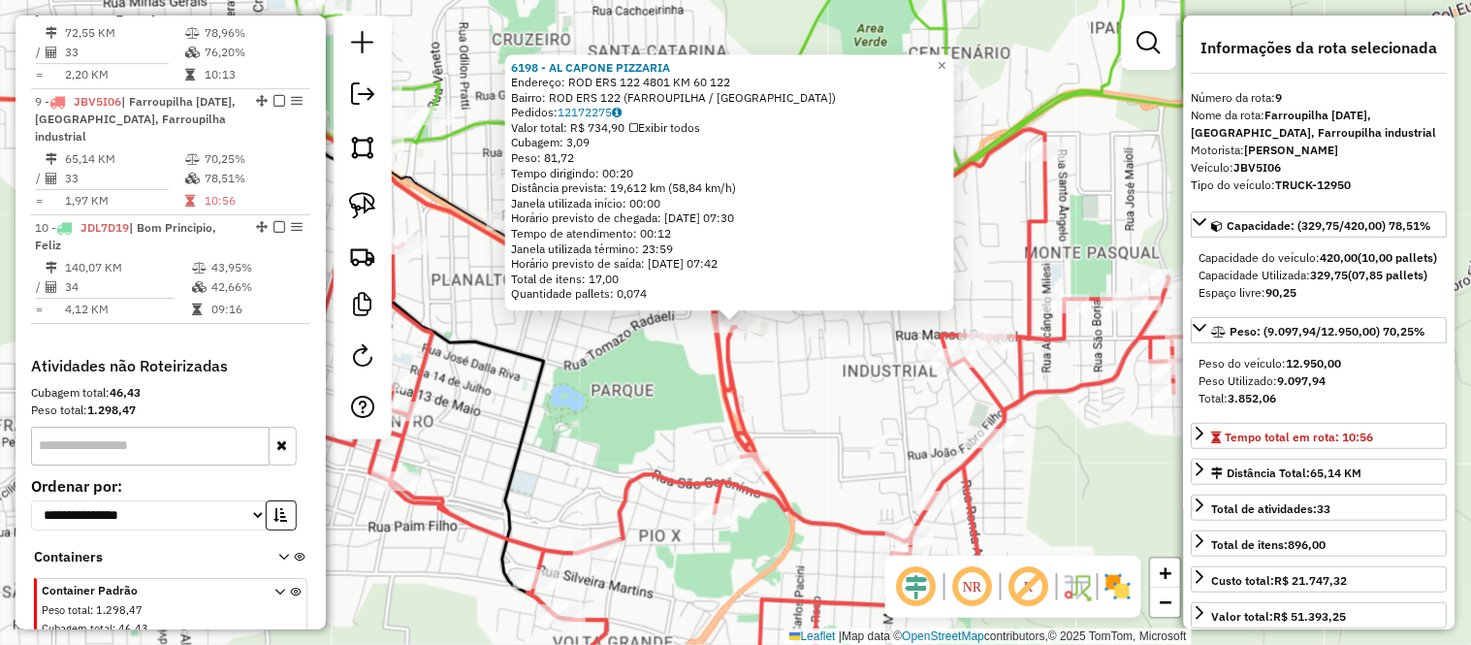
scroll to position [1617, 0]
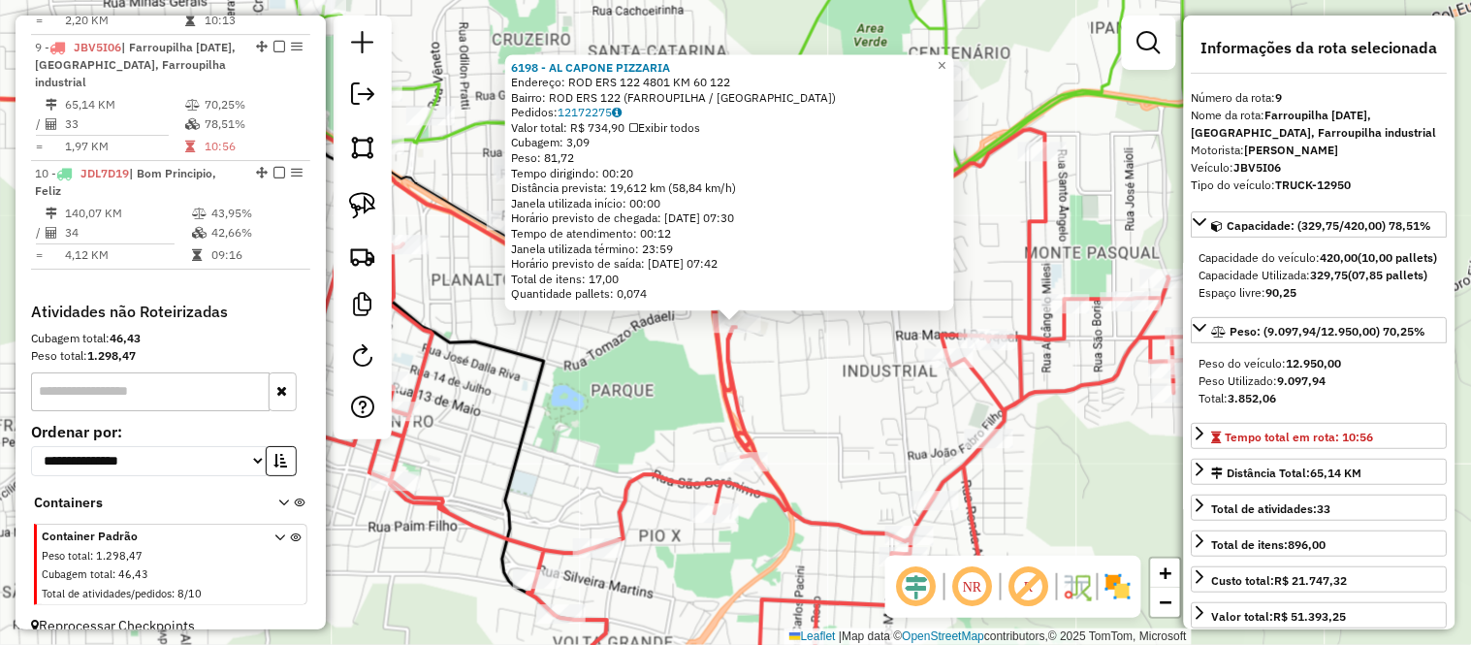
click at [645, 403] on div "Rota 9 - Placa JBV5I06 7476 - TOP 5 RESTAURANTE 6198 - AL CAPONE PIZZARIA Ender…" at bounding box center [735, 322] width 1471 height 645
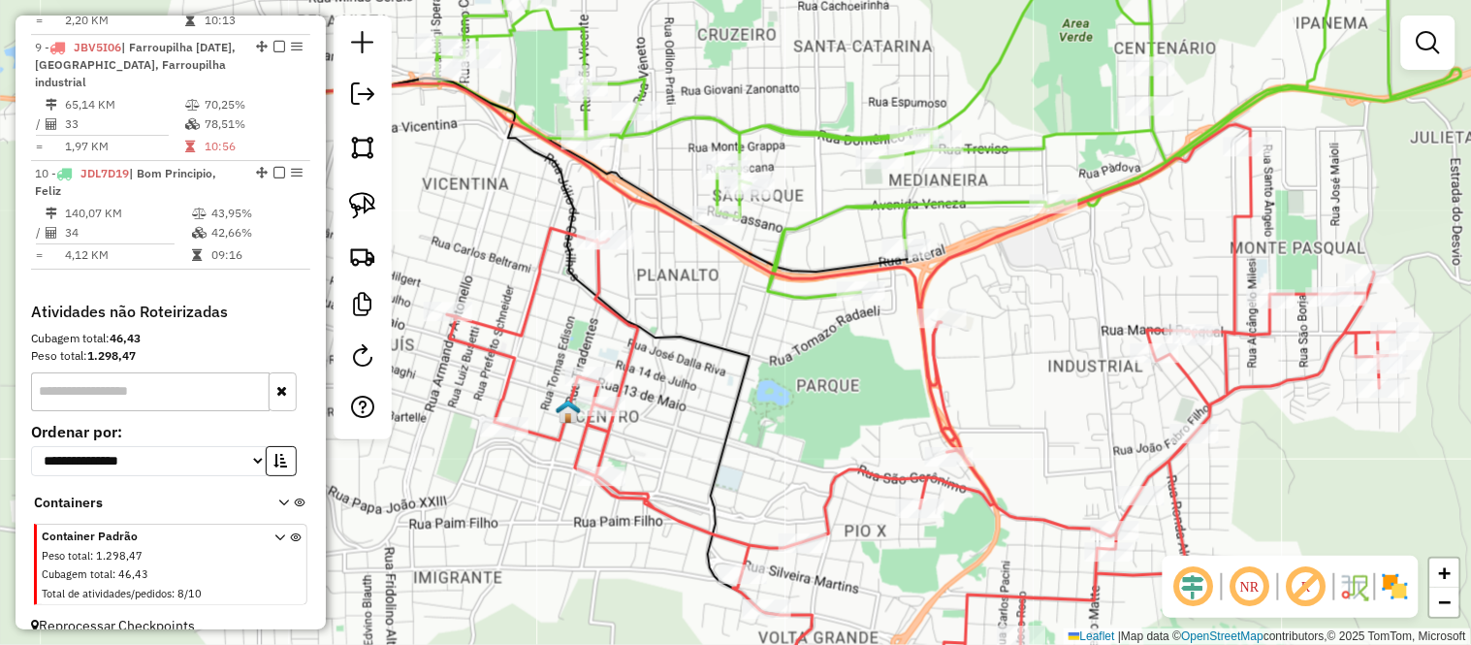
drag, startPoint x: 558, startPoint y: 398, endPoint x: 763, endPoint y: 395, distance: 204.6
click at [763, 395] on div "Janela de atendimento Grade de atendimento Capacidade Transportadoras Veículos …" at bounding box center [735, 322] width 1471 height 645
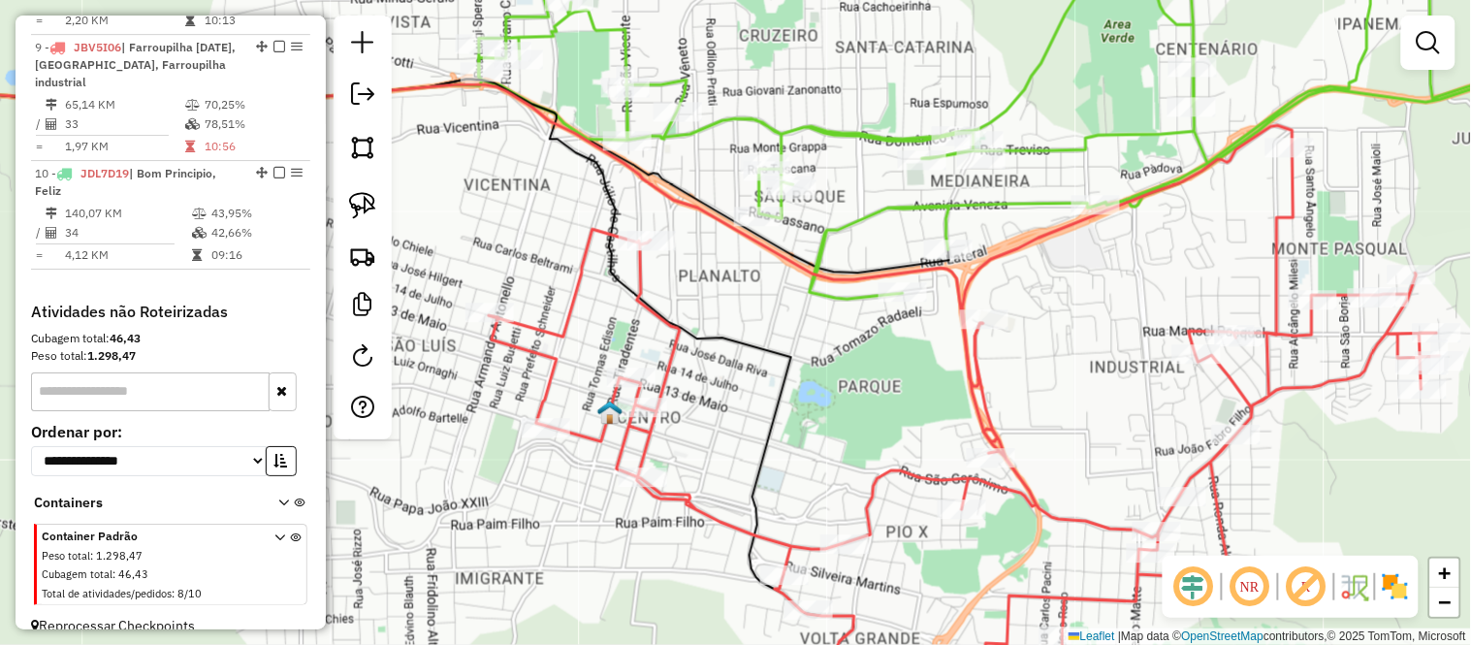
drag, startPoint x: 716, startPoint y: 408, endPoint x: 756, endPoint y: 400, distance: 41.5
click at [757, 410] on div "Janela de atendimento Grade de atendimento Capacidade Transportadoras Veículos …" at bounding box center [735, 322] width 1471 height 645
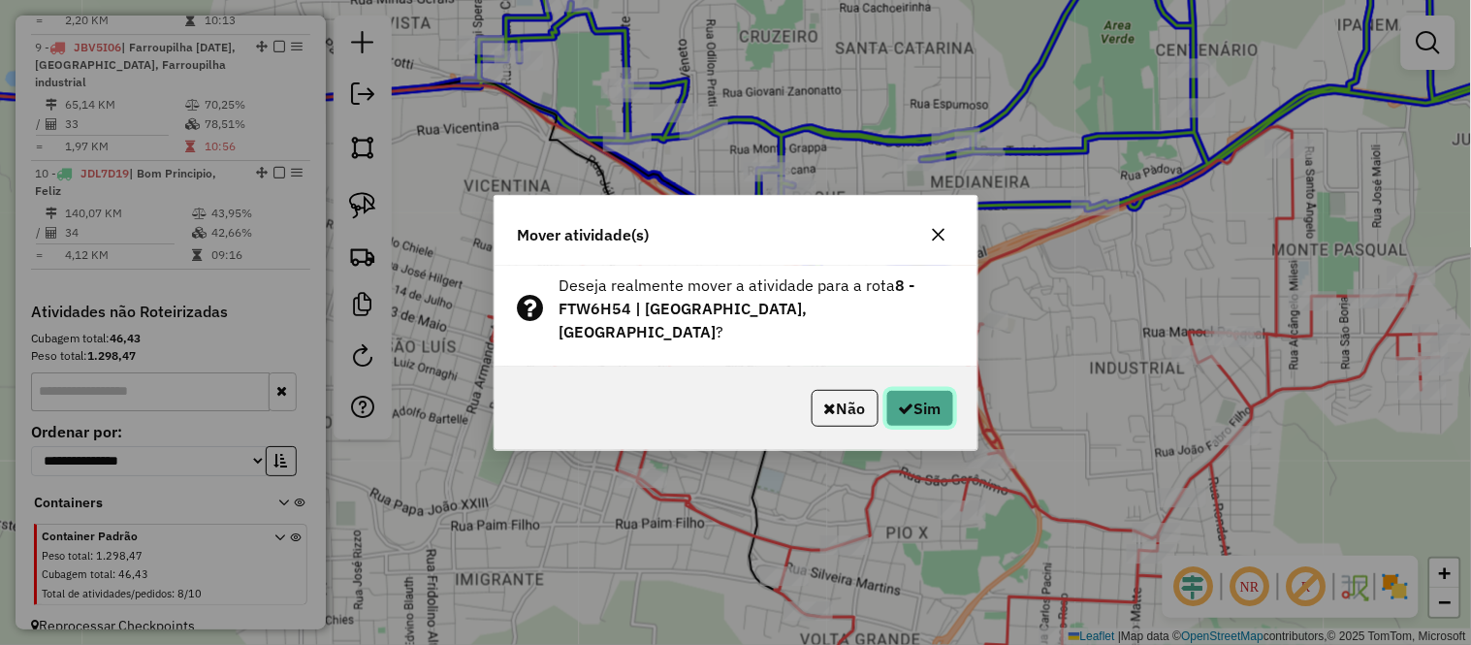
click at [906, 408] on icon "button" at bounding box center [907, 408] width 16 height 16
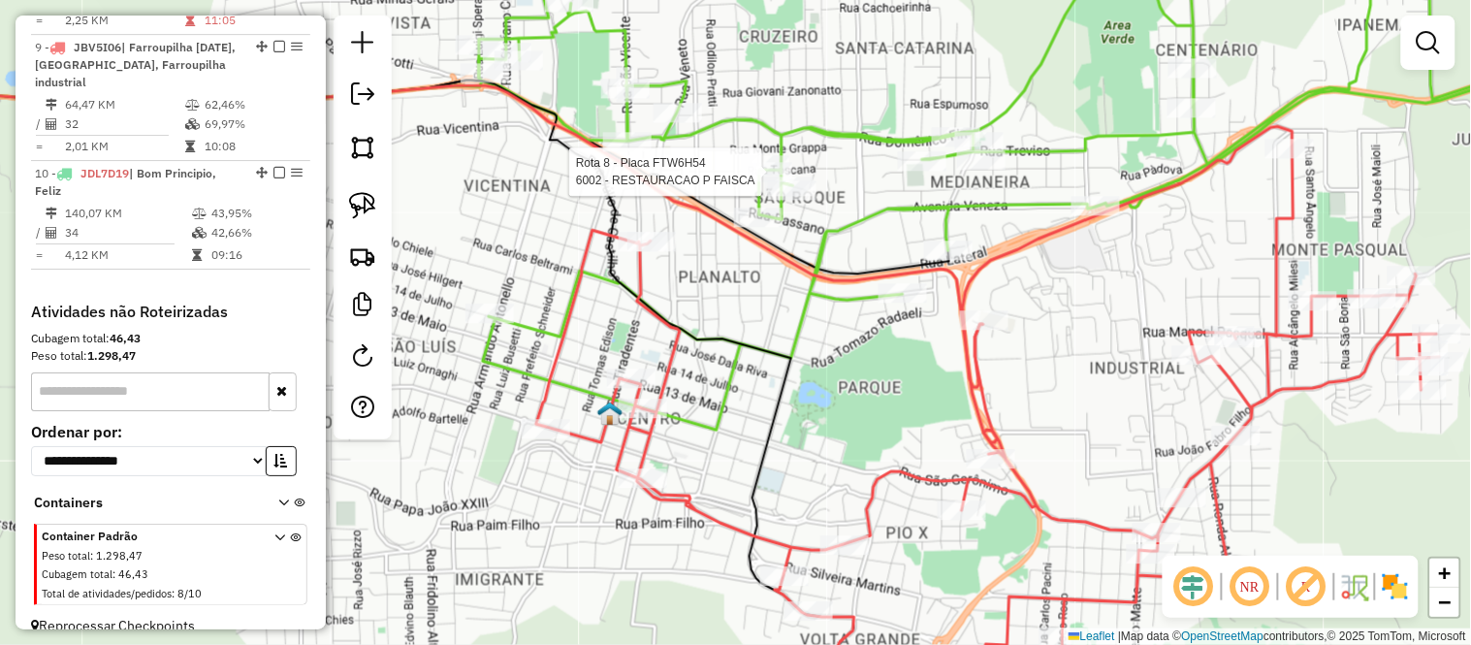
select select "*********"
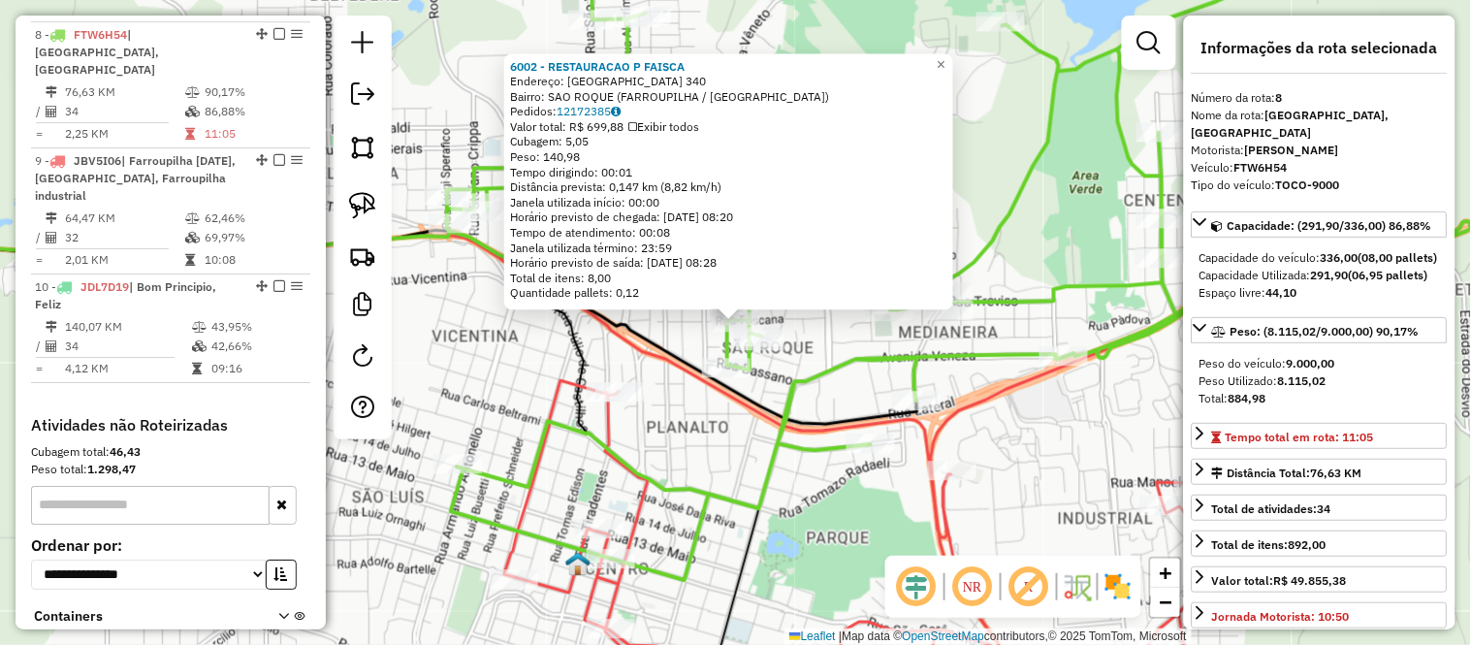
scroll to position [1491, 0]
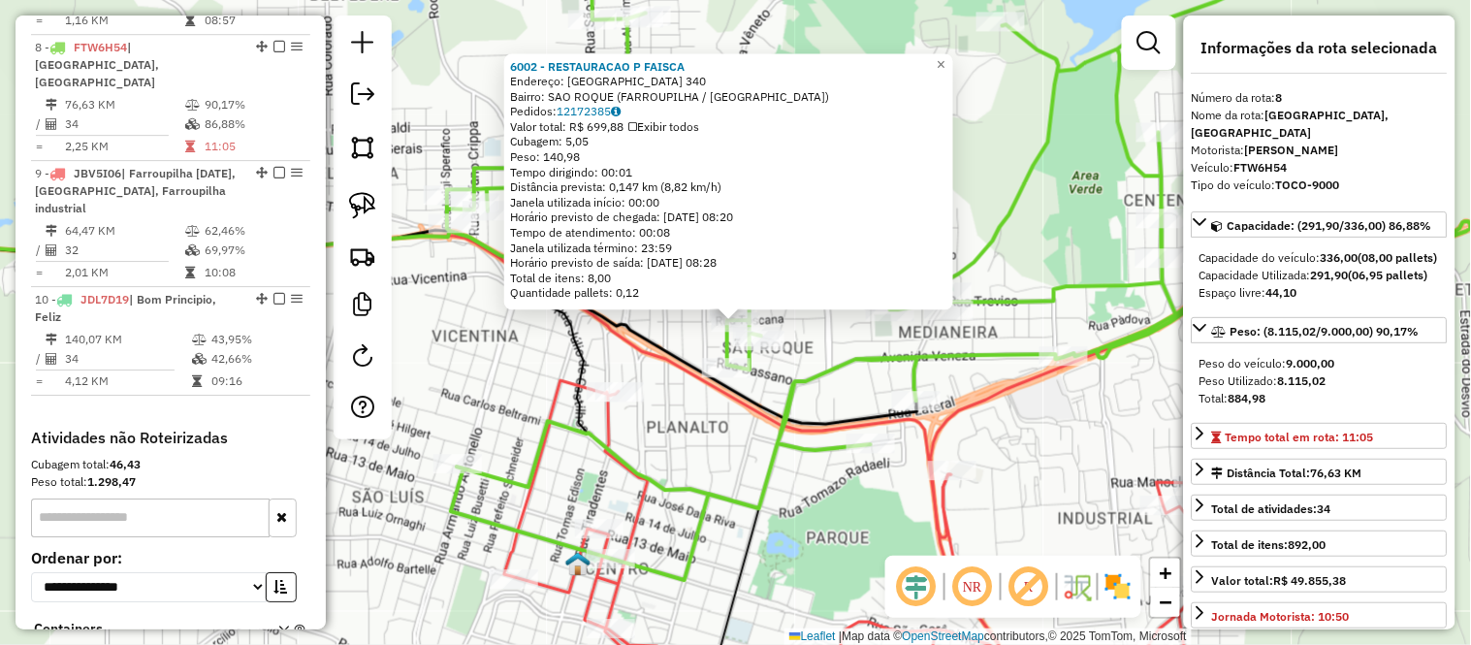
click at [812, 509] on div "6002 - RESTAURACAO P FAISCA Endereço: [GEOGRAPHIC_DATA] 340 Bairro: [GEOGRAPHIC…" at bounding box center [735, 322] width 1471 height 645
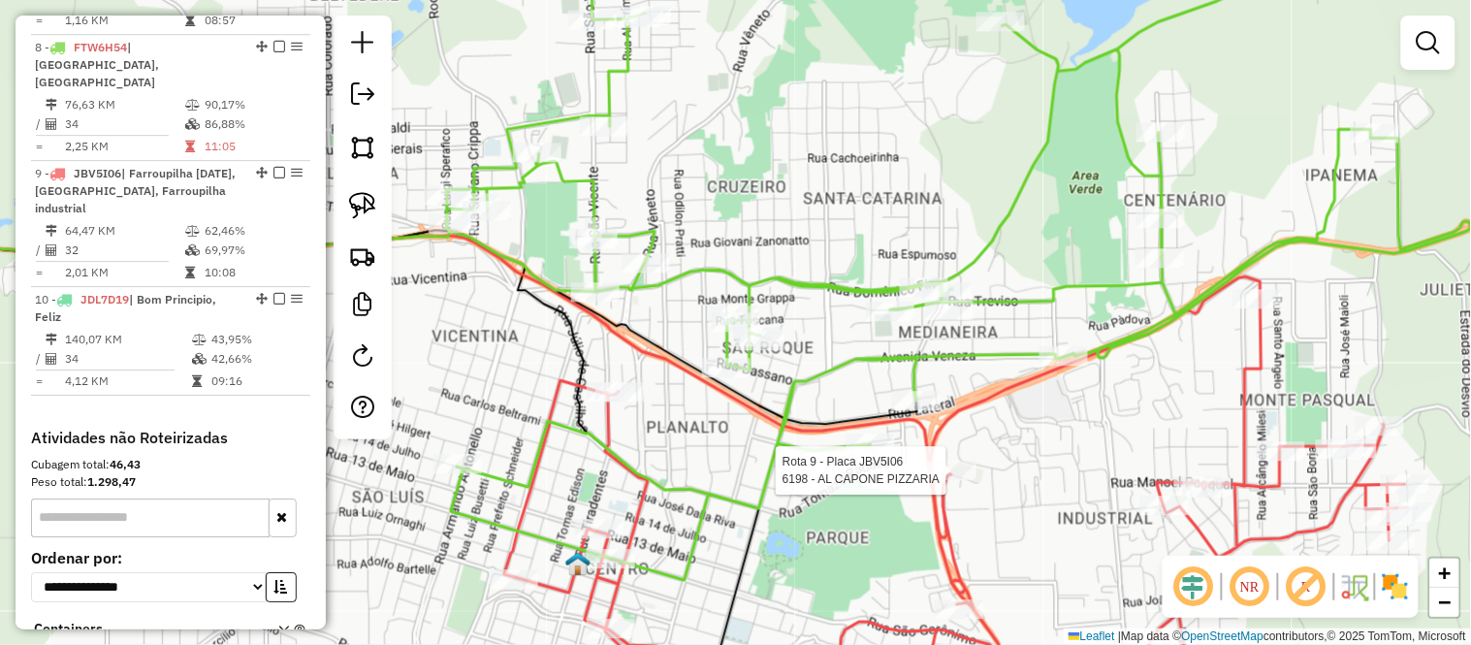
select select "*********"
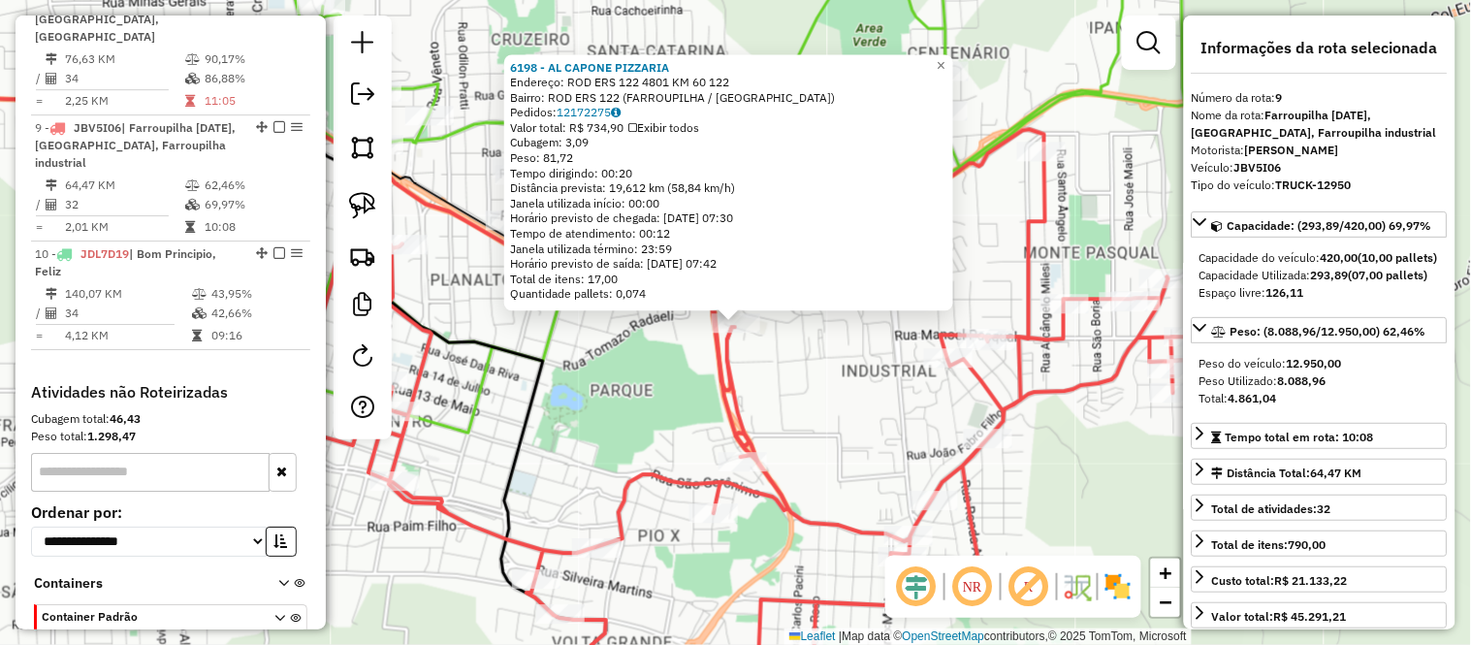
scroll to position [1617, 0]
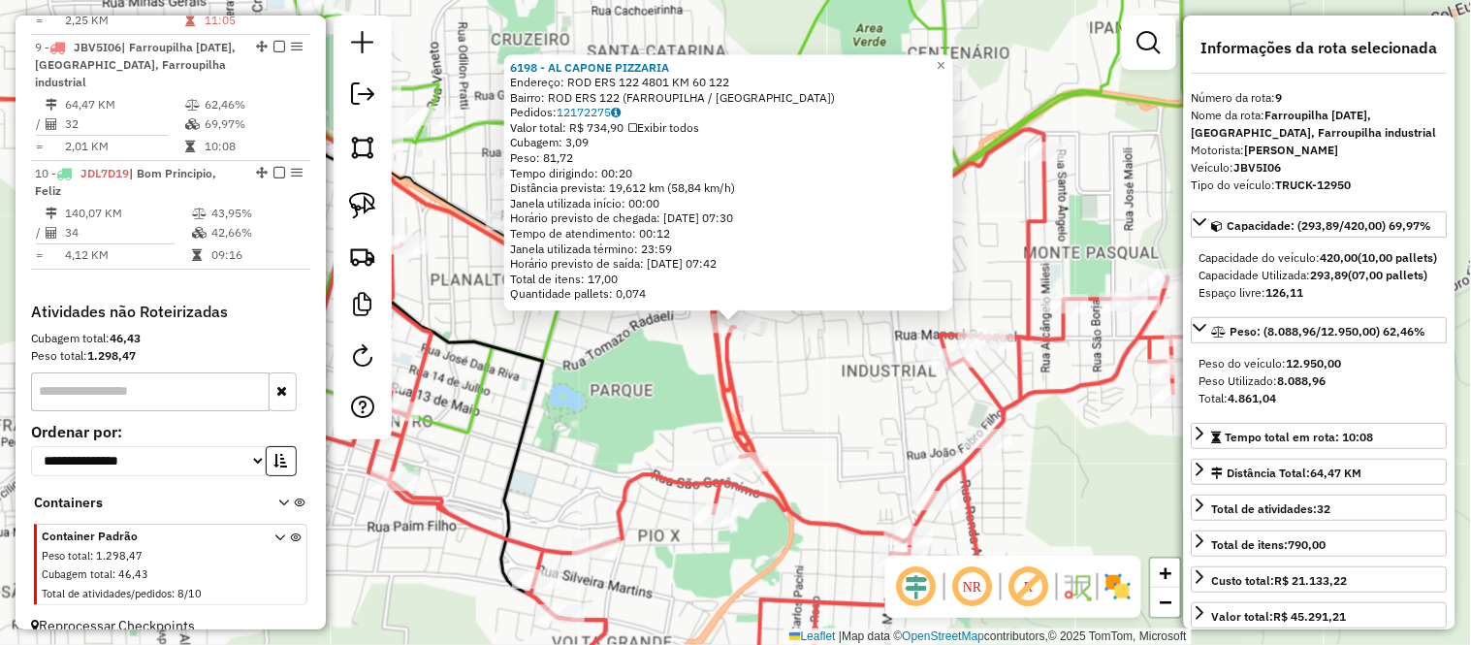
click at [664, 450] on div "6198 - AL CAPONE PIZZARIA Endereço: ROD ERS 122 4801 KM 60 122 Bairro: ROD ERS …" at bounding box center [735, 322] width 1471 height 645
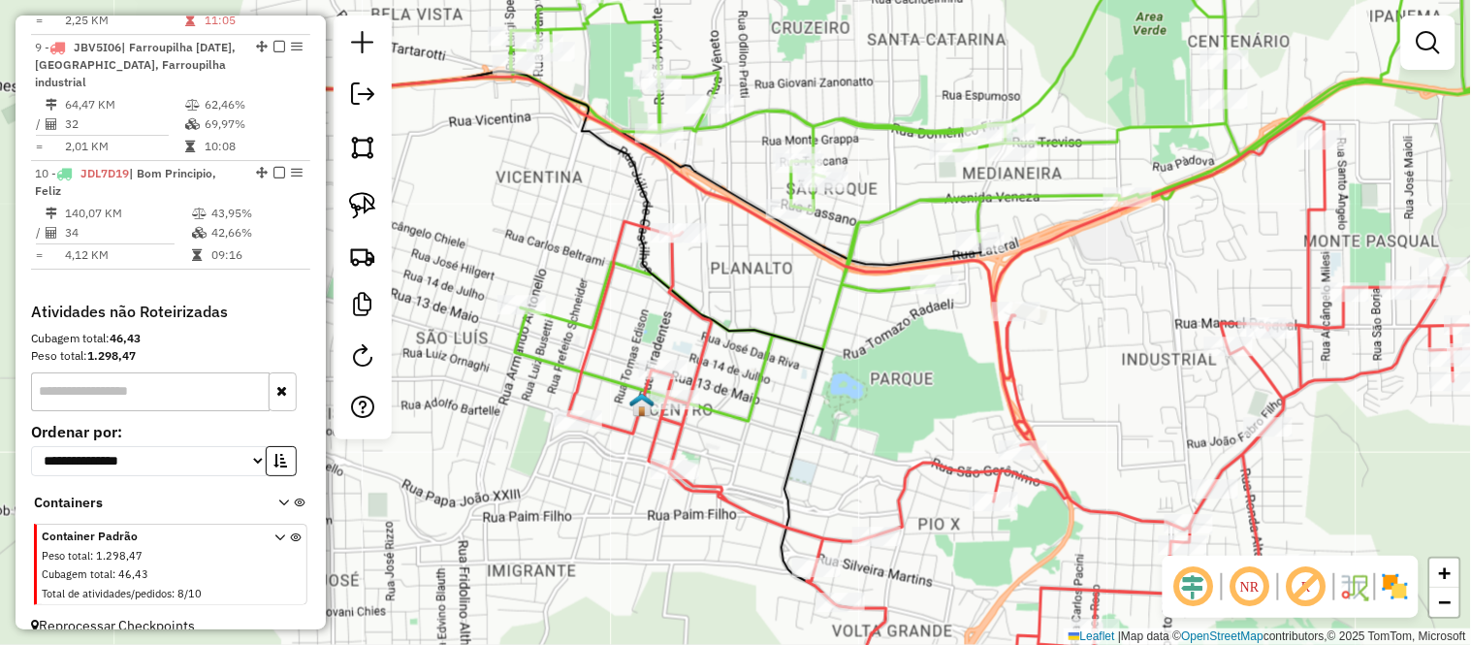
drag, startPoint x: 605, startPoint y: 439, endPoint x: 883, endPoint y: 428, distance: 278.5
click at [883, 428] on div "Janela de atendimento Grade de atendimento Capacidade Transportadoras Veículos …" at bounding box center [735, 322] width 1471 height 645
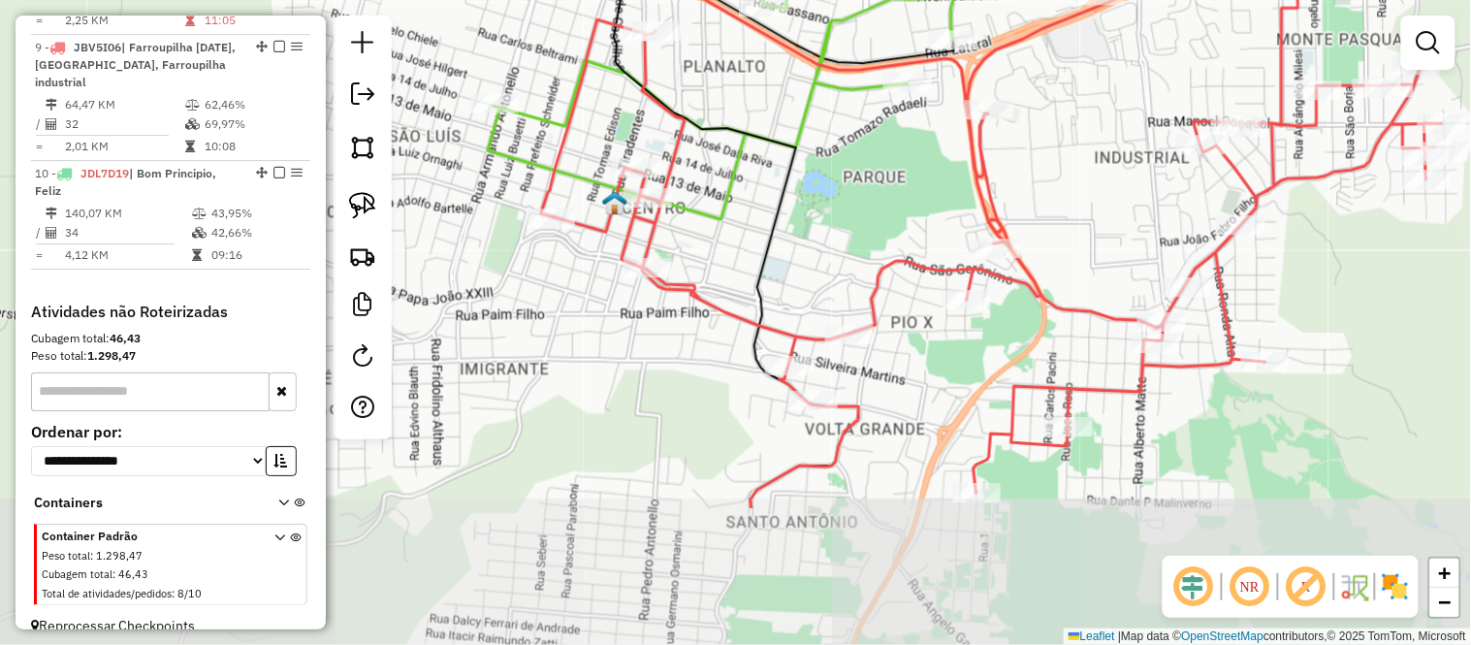
drag, startPoint x: 779, startPoint y: 429, endPoint x: 748, endPoint y: 210, distance: 220.3
click at [749, 210] on div "Janela de atendimento Grade de atendimento Capacidade Transportadoras Veículos …" at bounding box center [735, 322] width 1471 height 645
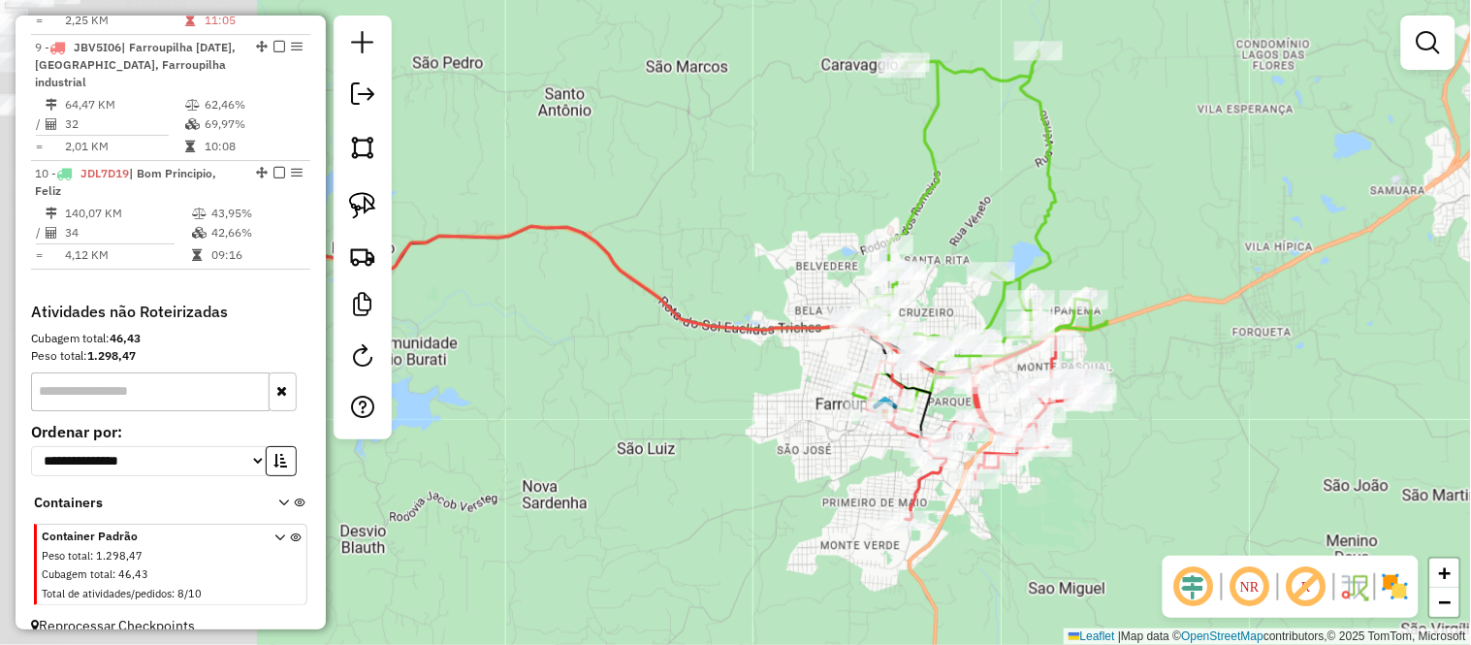
drag, startPoint x: 548, startPoint y: 70, endPoint x: 827, endPoint y: 175, distance: 298.6
click at [827, 175] on div "Janela de atendimento Grade de atendimento Capacidade Transportadoras Veículos …" at bounding box center [735, 322] width 1471 height 645
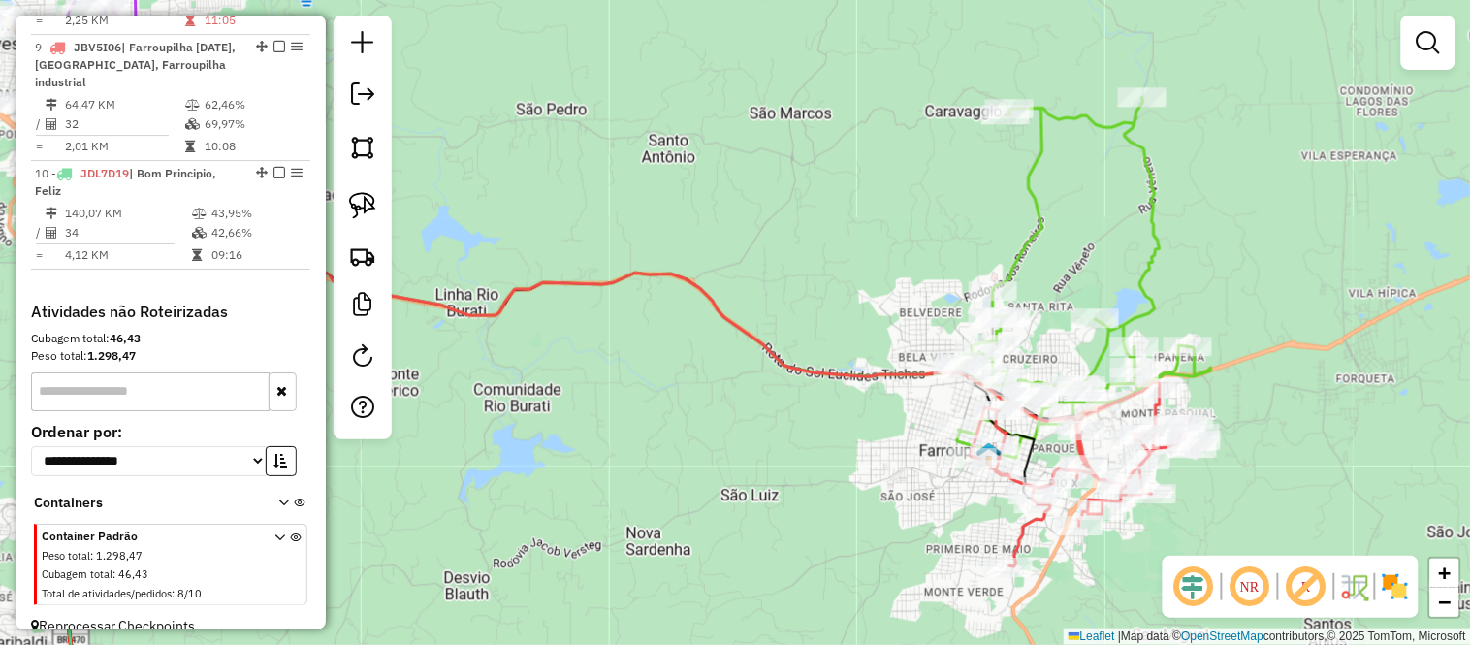
drag, startPoint x: 604, startPoint y: 118, endPoint x: 754, endPoint y: 167, distance: 157.9
click at [906, 167] on div "Janela de atendimento Grade de atendimento Capacidade Transportadoras Veículos …" at bounding box center [735, 322] width 1471 height 645
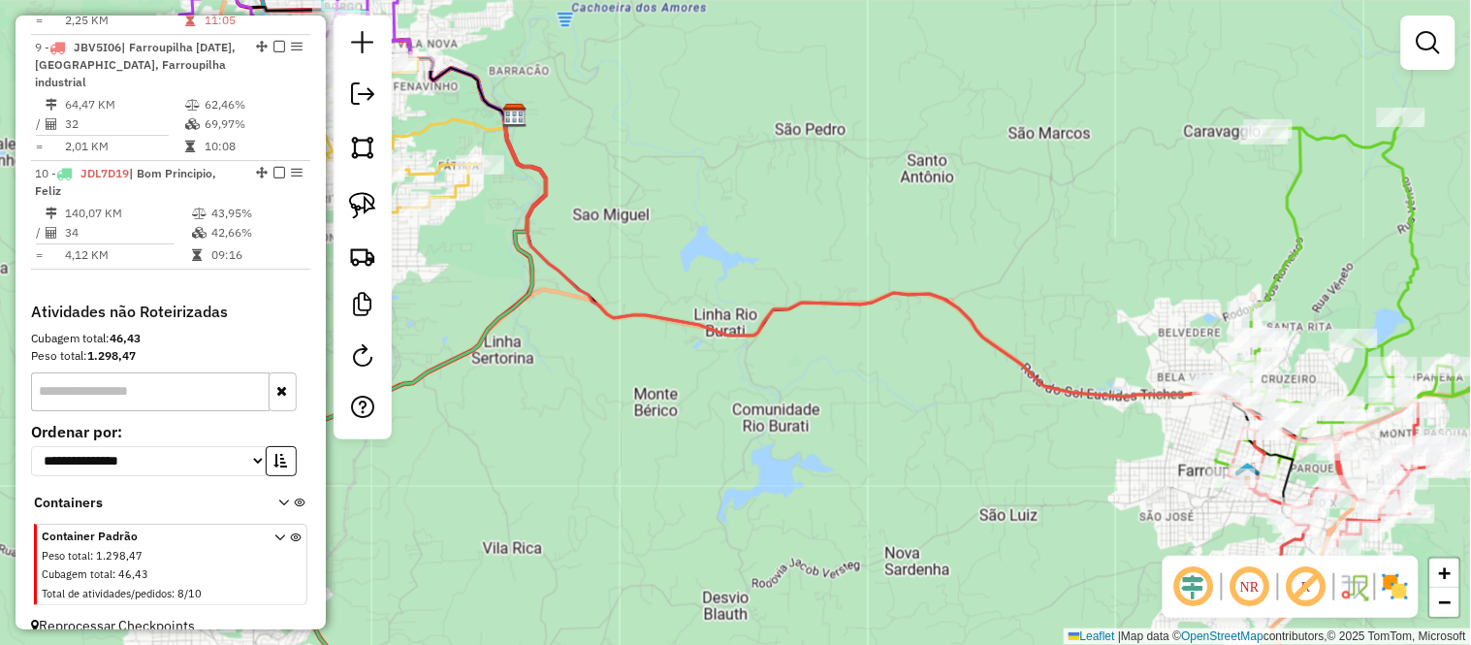
drag, startPoint x: 694, startPoint y: 167, endPoint x: 869, endPoint y: 166, distance: 174.5
click at [869, 166] on div "Janela de atendimento Grade de atendimento Capacidade Transportadoras Veículos …" at bounding box center [735, 322] width 1471 height 645
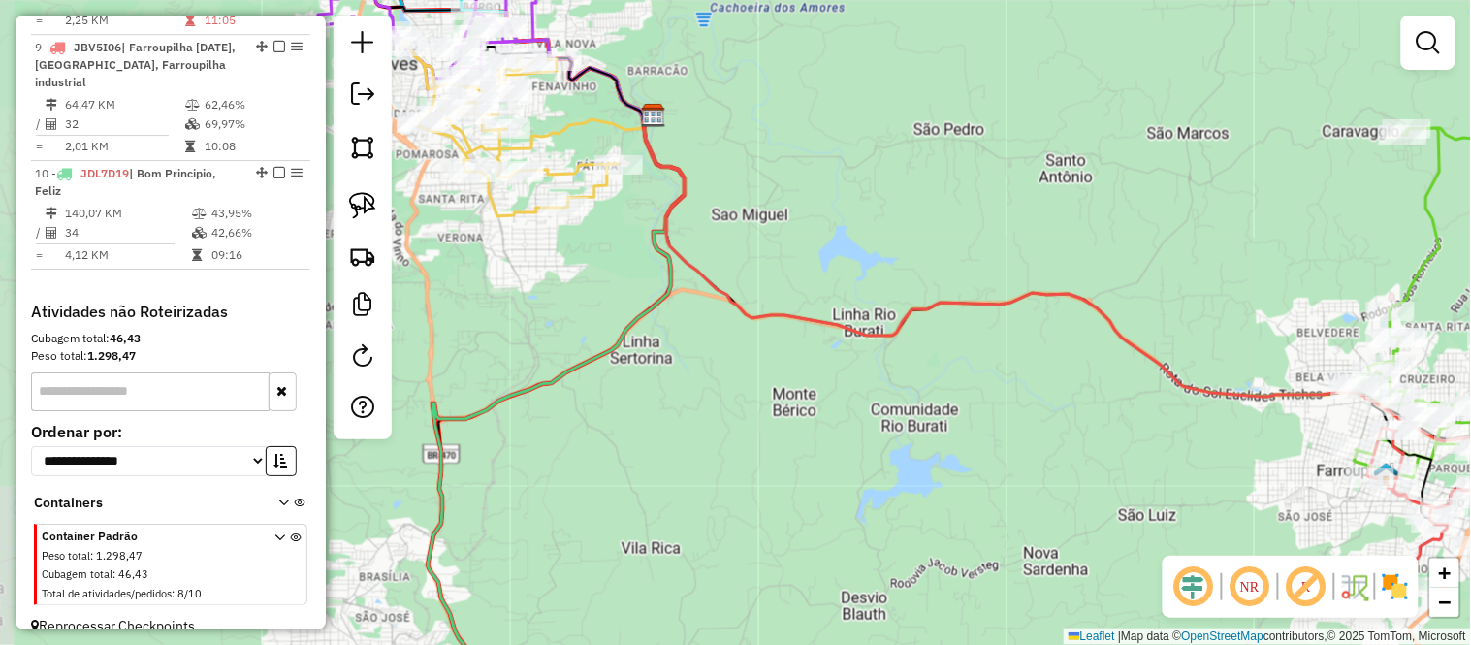
drag, startPoint x: 728, startPoint y: 99, endPoint x: 908, endPoint y: 380, distance: 334.0
click at [919, 392] on div "Janela de atendimento Grade de atendimento Capacidade Transportadoras Veículos …" at bounding box center [735, 322] width 1471 height 645
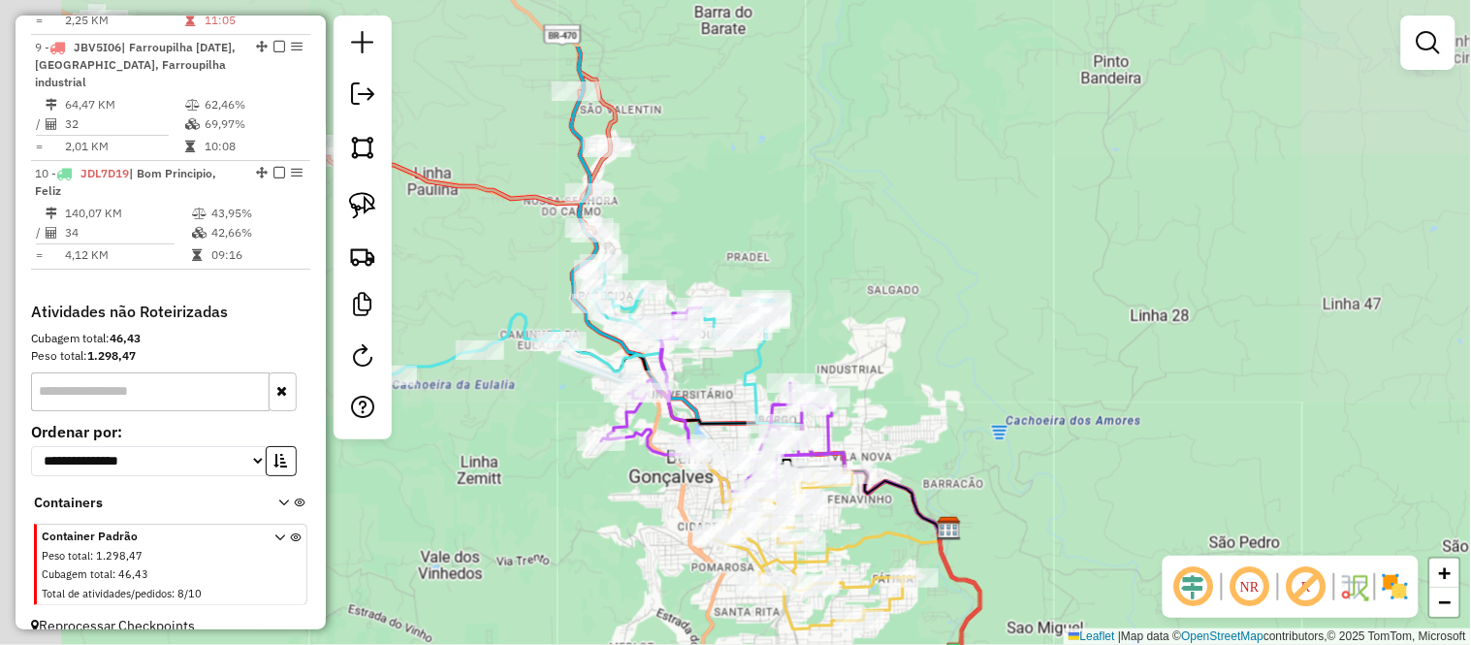
drag, startPoint x: 758, startPoint y: 108, endPoint x: 837, endPoint y: 185, distance: 110.4
click at [924, 283] on div "Janela de atendimento Grade de atendimento Capacidade Transportadoras Veículos …" at bounding box center [735, 322] width 1471 height 645
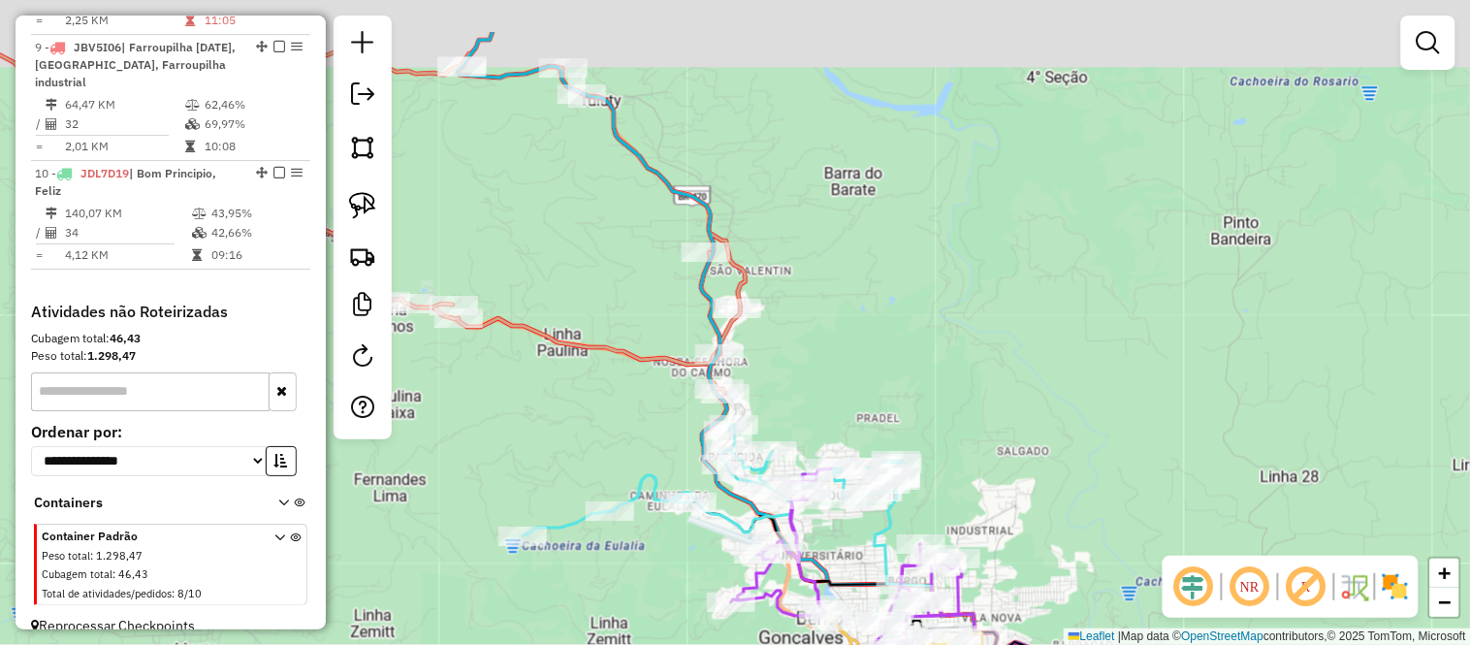
drag, startPoint x: 802, startPoint y: 118, endPoint x: 874, endPoint y: 235, distance: 136.7
click at [874, 235] on div "Janela de atendimento Grade de atendimento Capacidade Transportadoras Veículos …" at bounding box center [735, 322] width 1471 height 645
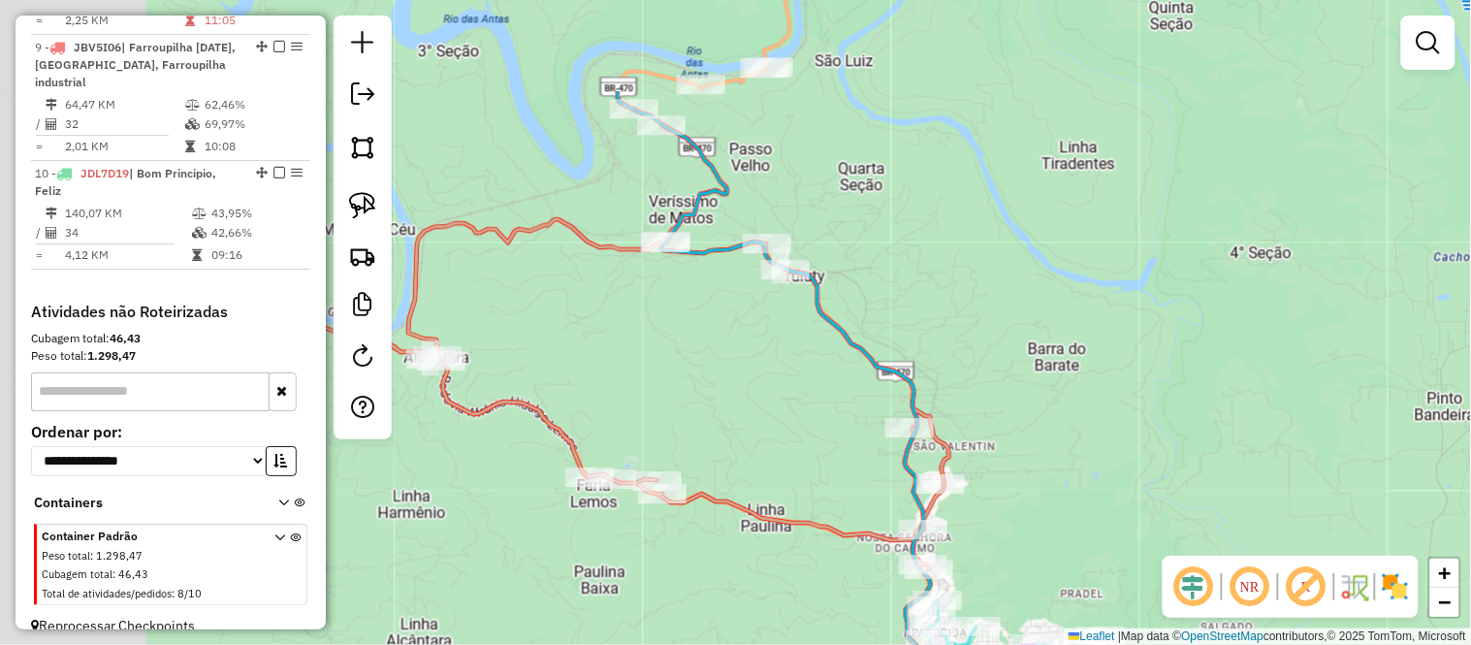
drag, startPoint x: 725, startPoint y: 75, endPoint x: 922, endPoint y: 231, distance: 251.2
click at [922, 231] on div "Janela de atendimento Grade de atendimento Capacidade Transportadoras Veículos …" at bounding box center [735, 322] width 1471 height 645
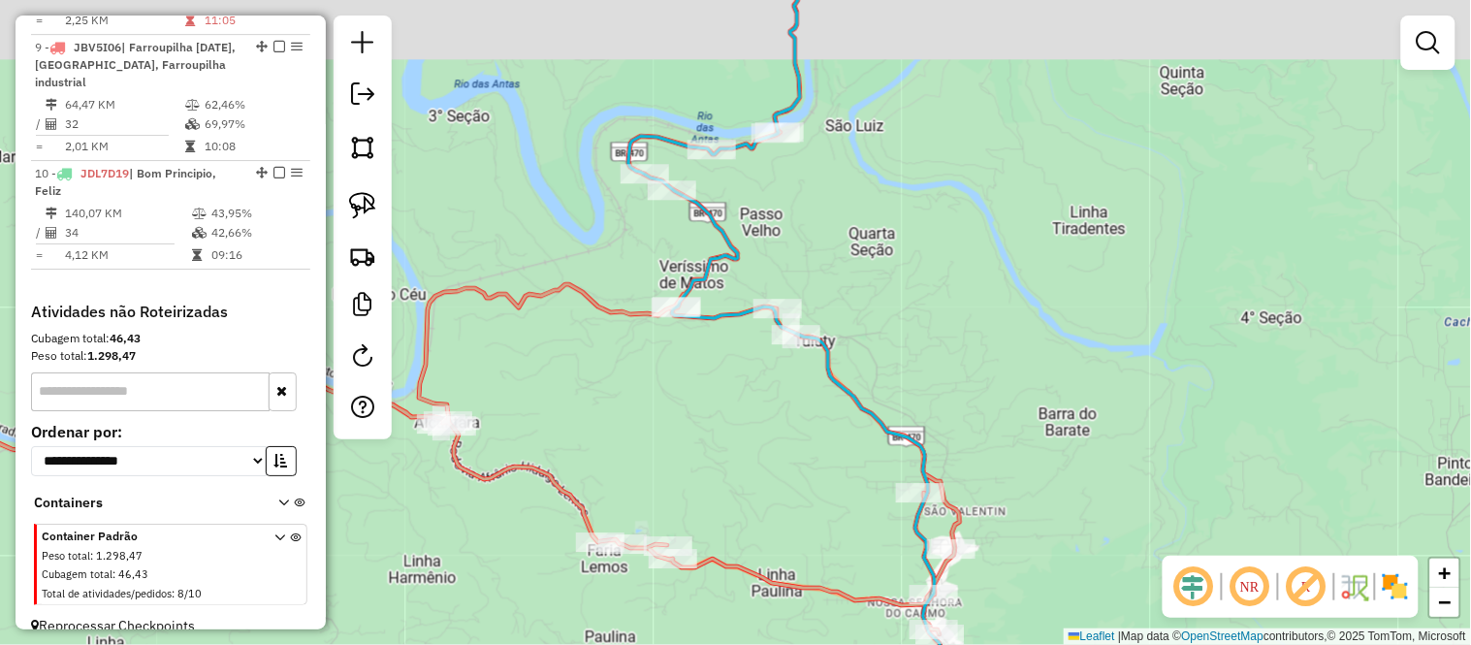
drag, startPoint x: 866, startPoint y: 204, endPoint x: 913, endPoint y: 307, distance: 114.1
click at [924, 345] on div "Janela de atendimento Grade de atendimento Capacidade Transportadoras Veículos …" at bounding box center [735, 322] width 1471 height 645
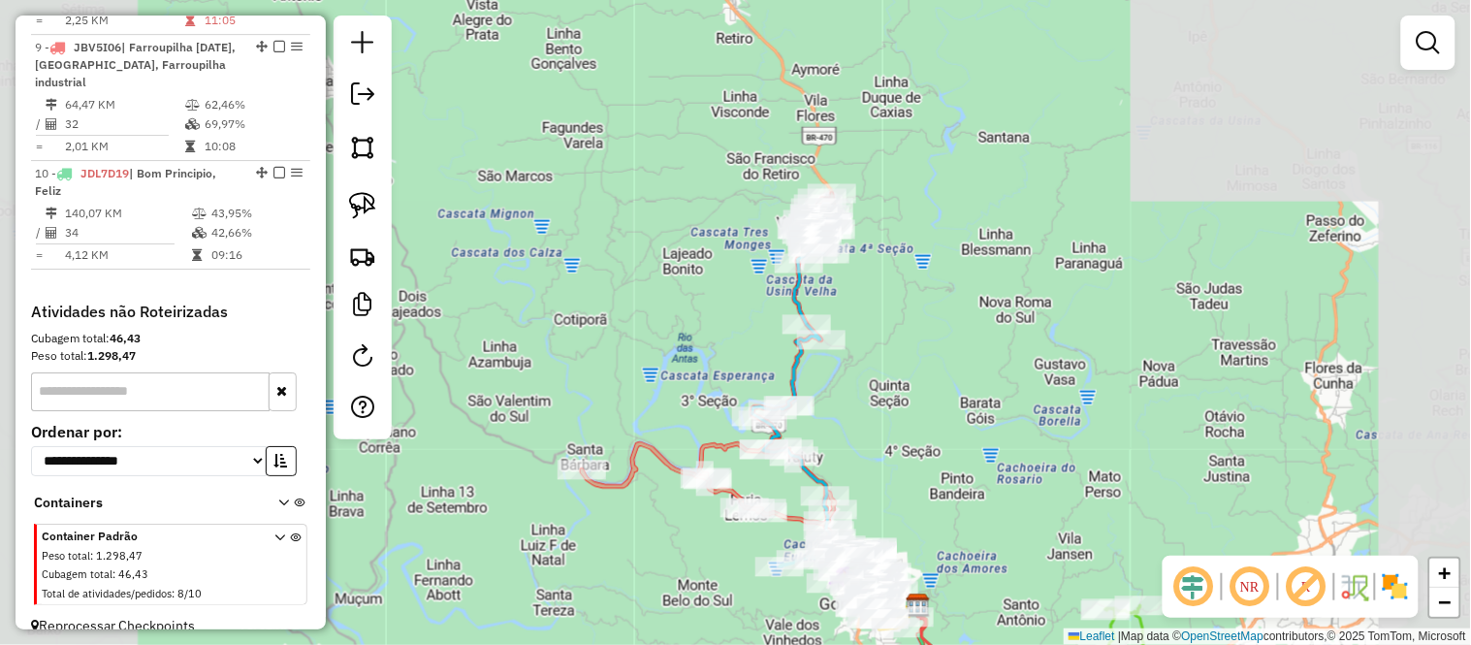
drag, startPoint x: 729, startPoint y: 277, endPoint x: 722, endPoint y: 322, distance: 45.1
click at [722, 322] on div "Janela de atendimento Grade de atendimento Capacidade Transportadoras Veículos …" at bounding box center [735, 322] width 1471 height 645
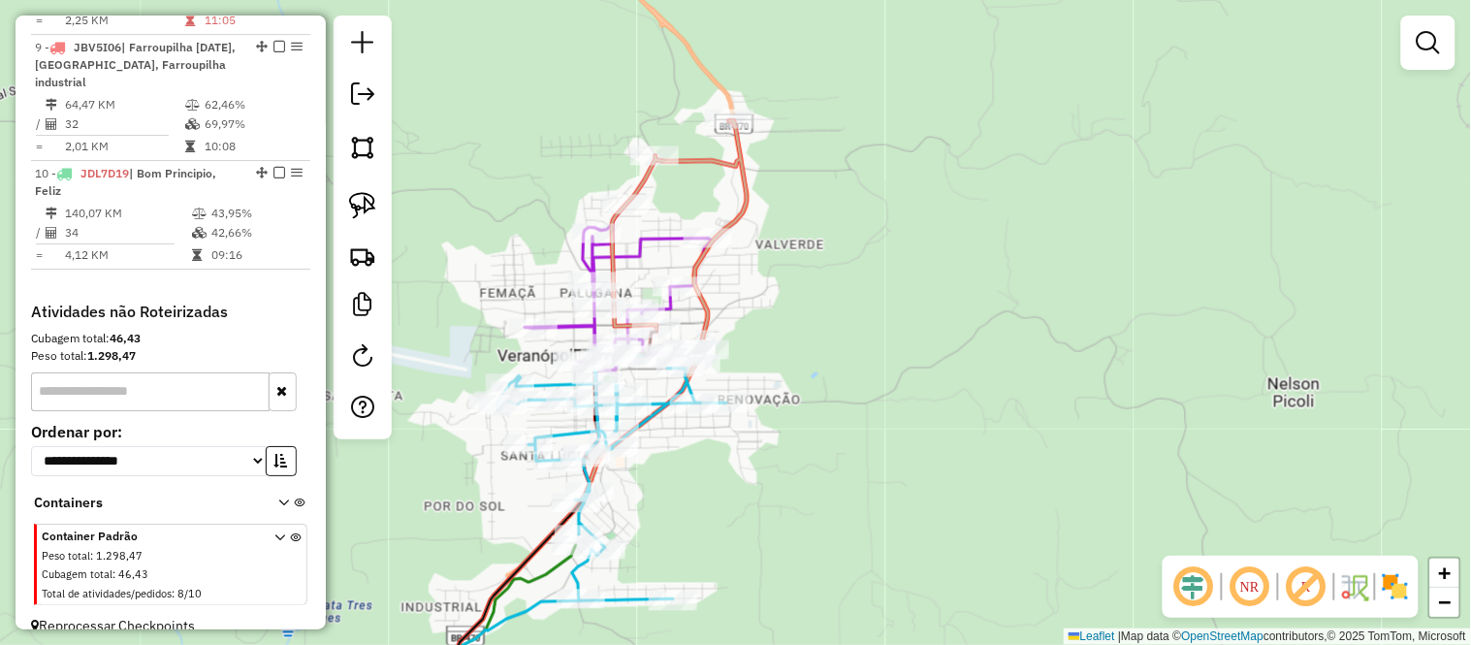
drag, startPoint x: 790, startPoint y: 361, endPoint x: 832, endPoint y: 267, distance: 102.9
click at [849, 260] on div "Janela de atendimento Grade de atendimento Capacidade Transportadoras Veículos …" at bounding box center [735, 322] width 1471 height 645
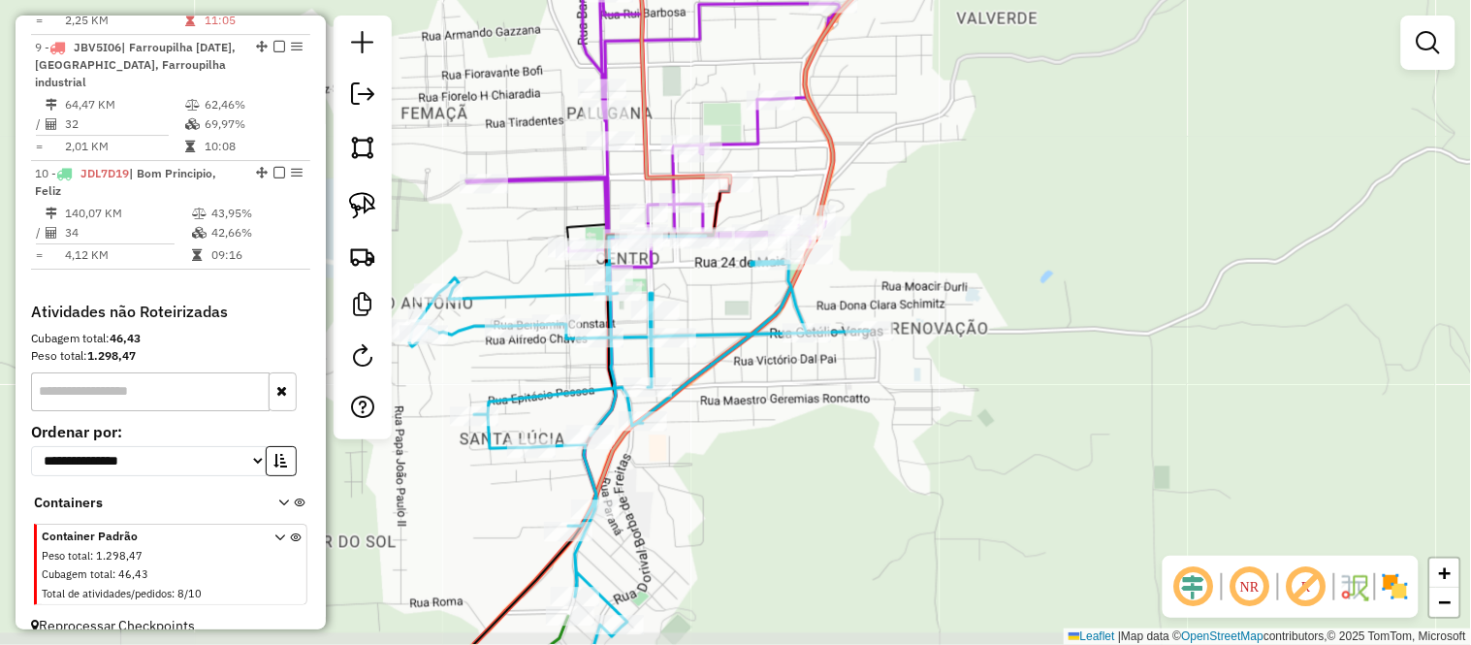
drag, startPoint x: 777, startPoint y: 260, endPoint x: 935, endPoint y: 194, distance: 171.2
click at [935, 194] on div "Janela de atendimento Grade de atendimento Capacidade Transportadoras Veículos …" at bounding box center [735, 322] width 1471 height 645
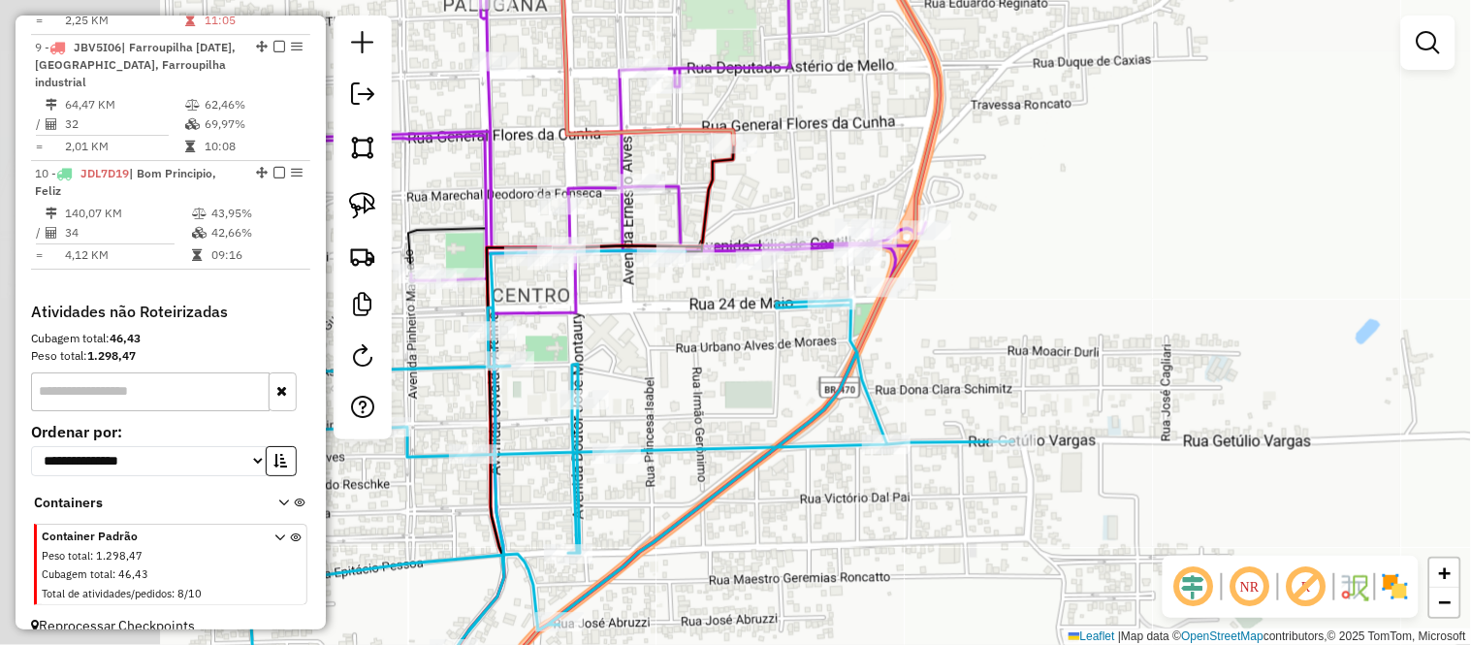
drag, startPoint x: 854, startPoint y: 192, endPoint x: 1033, endPoint y: 165, distance: 180.4
click at [1033, 165] on div "Janela de atendimento Grade de atendimento Capacidade Transportadoras Veículos …" at bounding box center [735, 322] width 1471 height 645
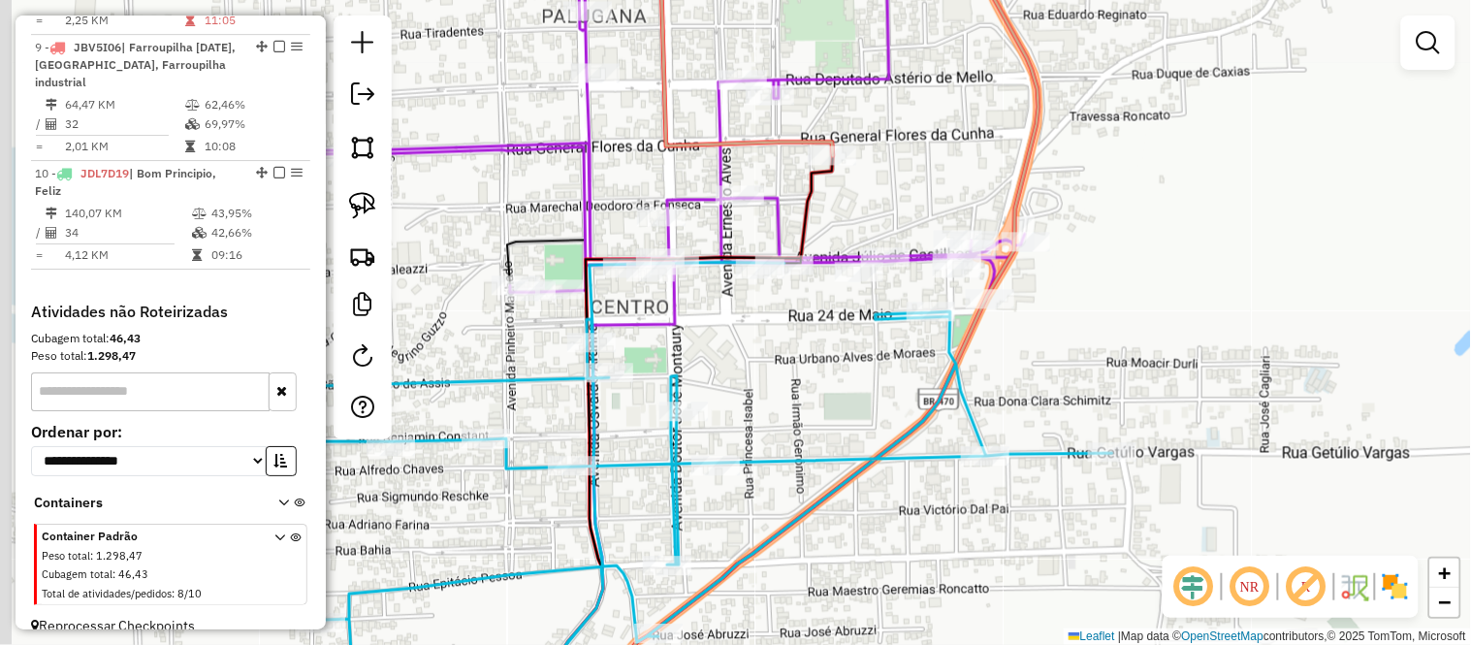
drag, startPoint x: 628, startPoint y: 352, endPoint x: 730, endPoint y: 364, distance: 102.5
click at [729, 364] on div "Janela de atendimento Grade de atendimento Capacidade Transportadoras Veículos …" at bounding box center [735, 322] width 1471 height 645
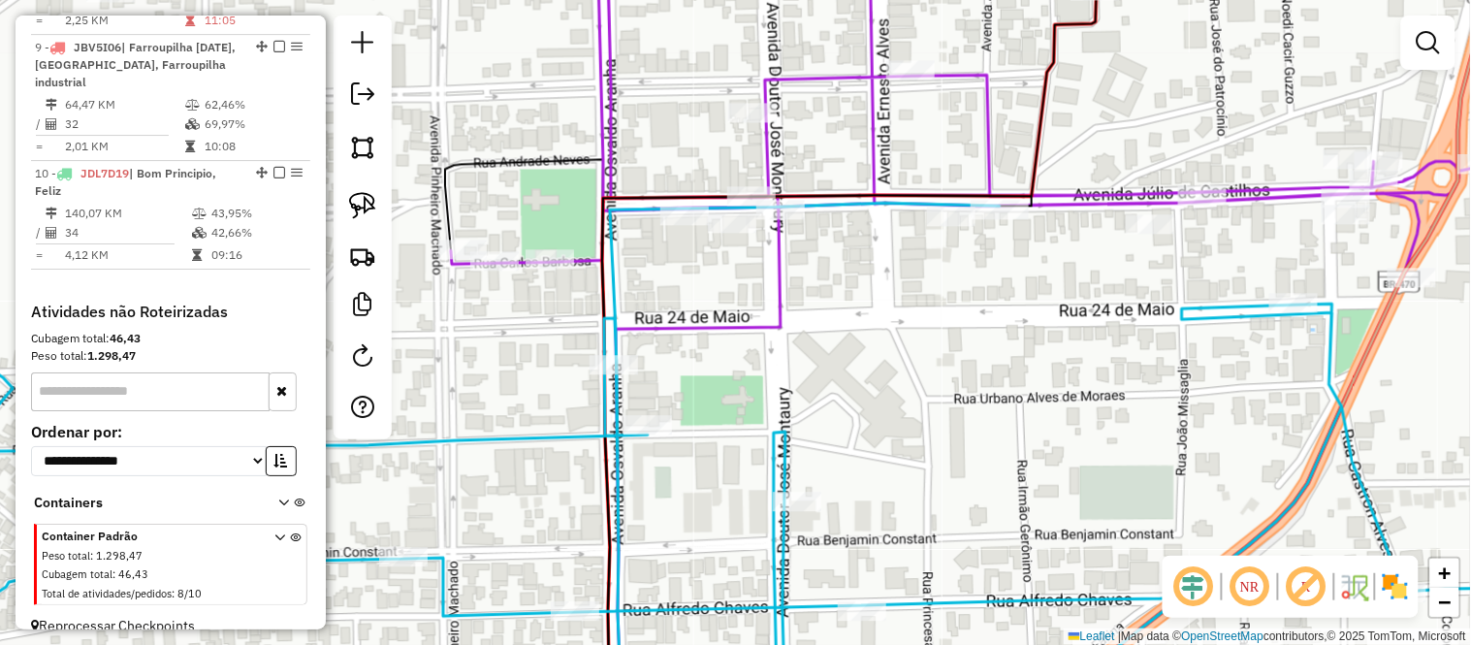
drag, startPoint x: 644, startPoint y: 286, endPoint x: 686, endPoint y: 287, distance: 42.7
click at [686, 287] on div "Janela de atendimento Grade de atendimento Capacidade Transportadoras Veículos …" at bounding box center [735, 322] width 1471 height 645
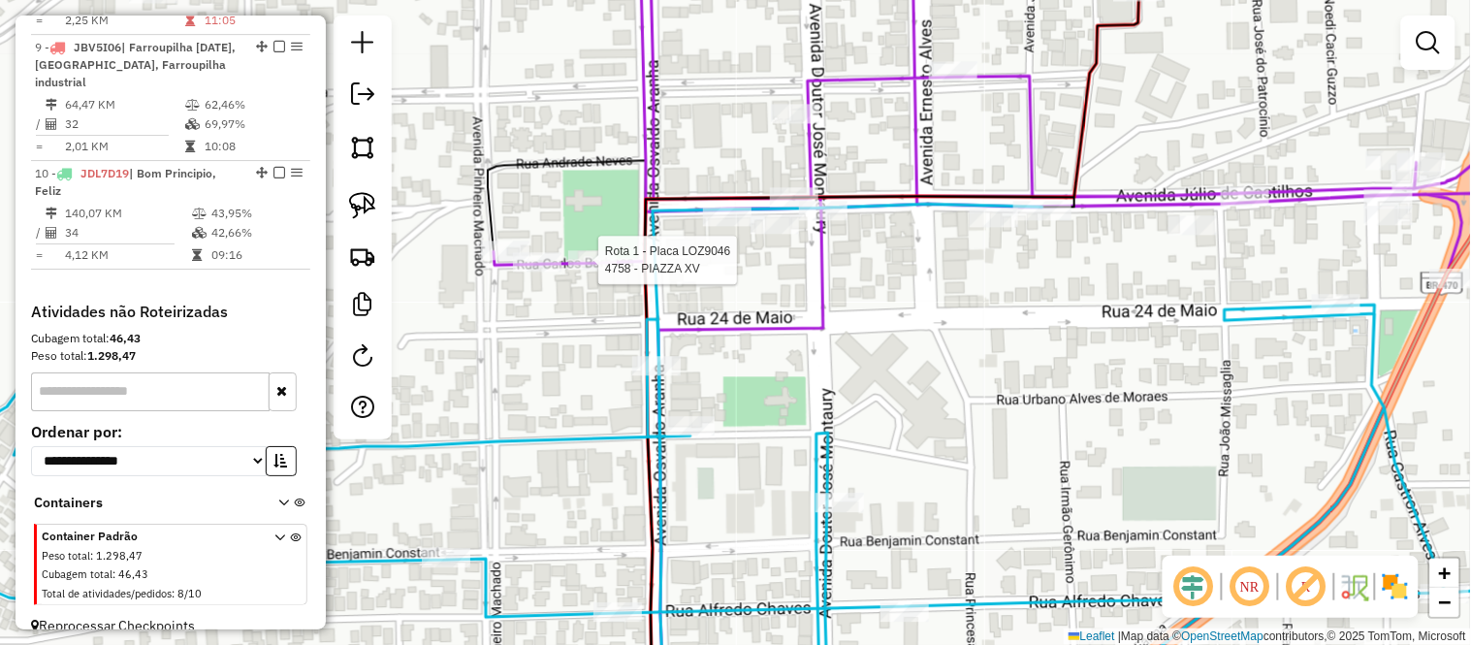
select select "*********"
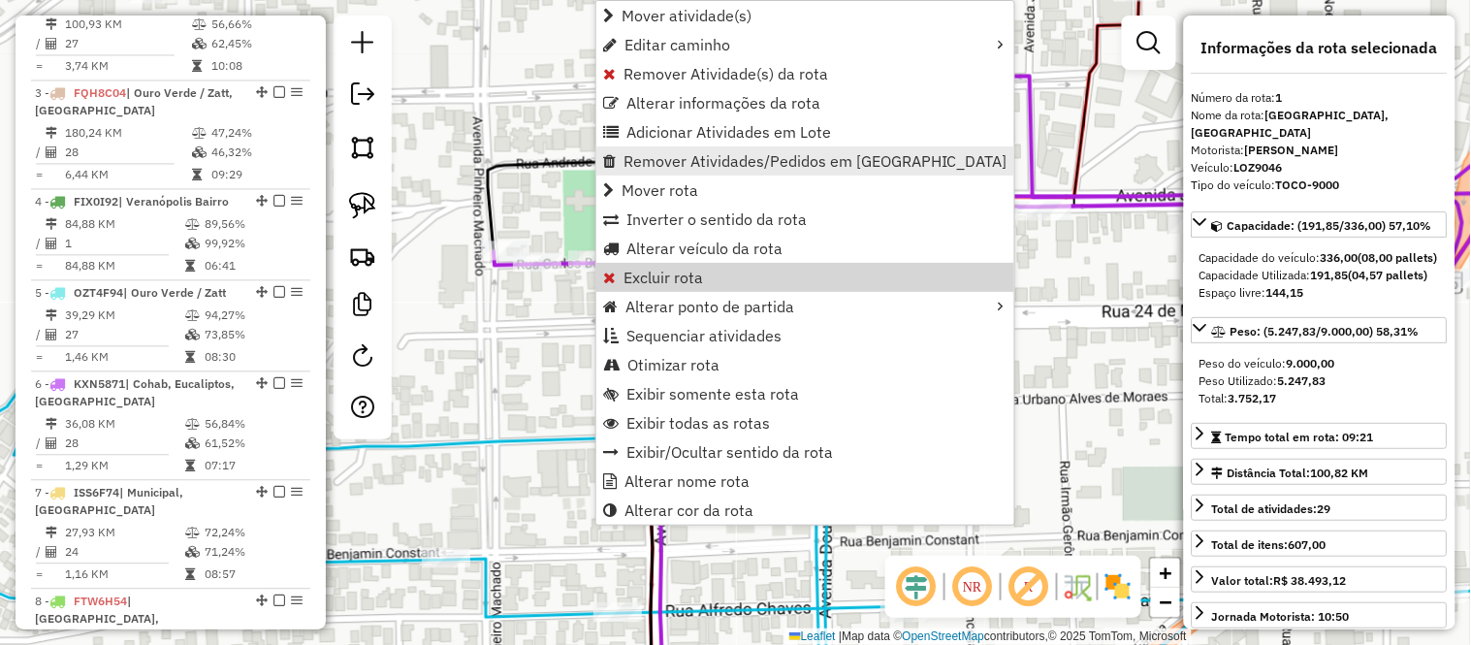
scroll to position [767, 0]
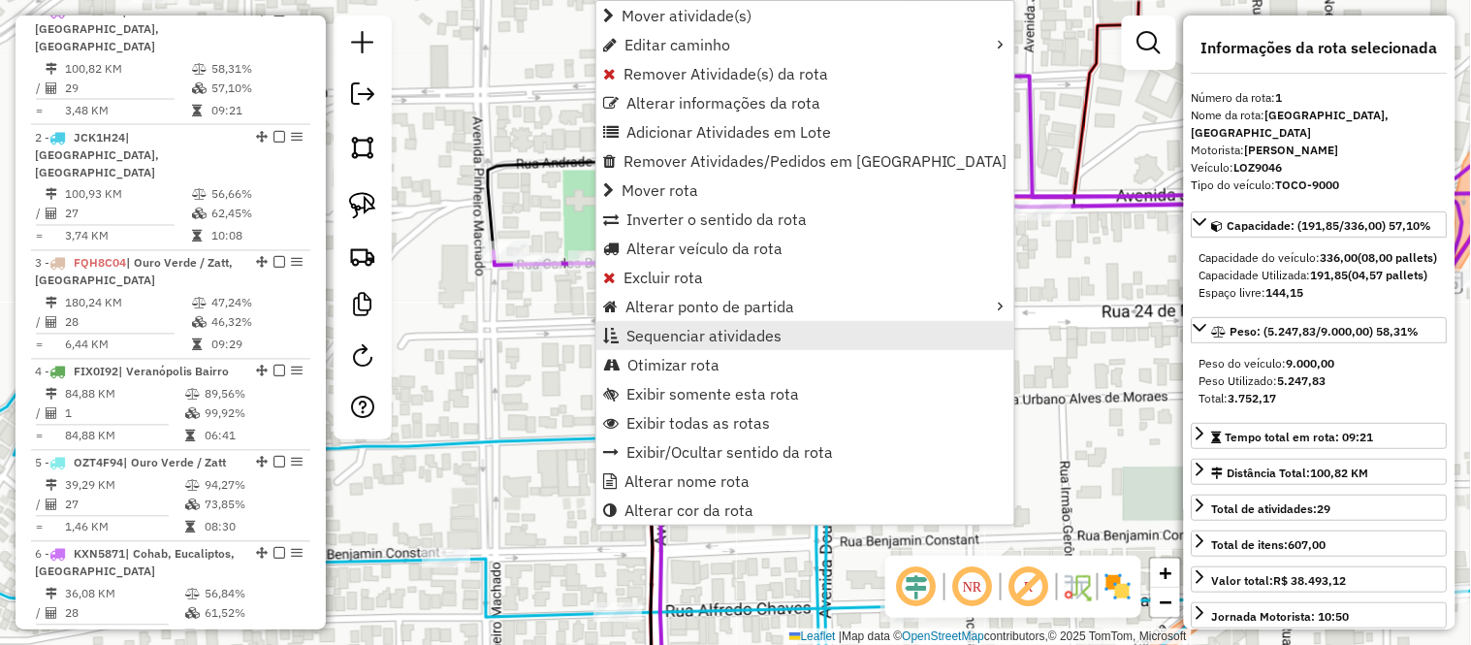
click at [667, 335] on span "Sequenciar atividades" at bounding box center [703, 336] width 155 height 16
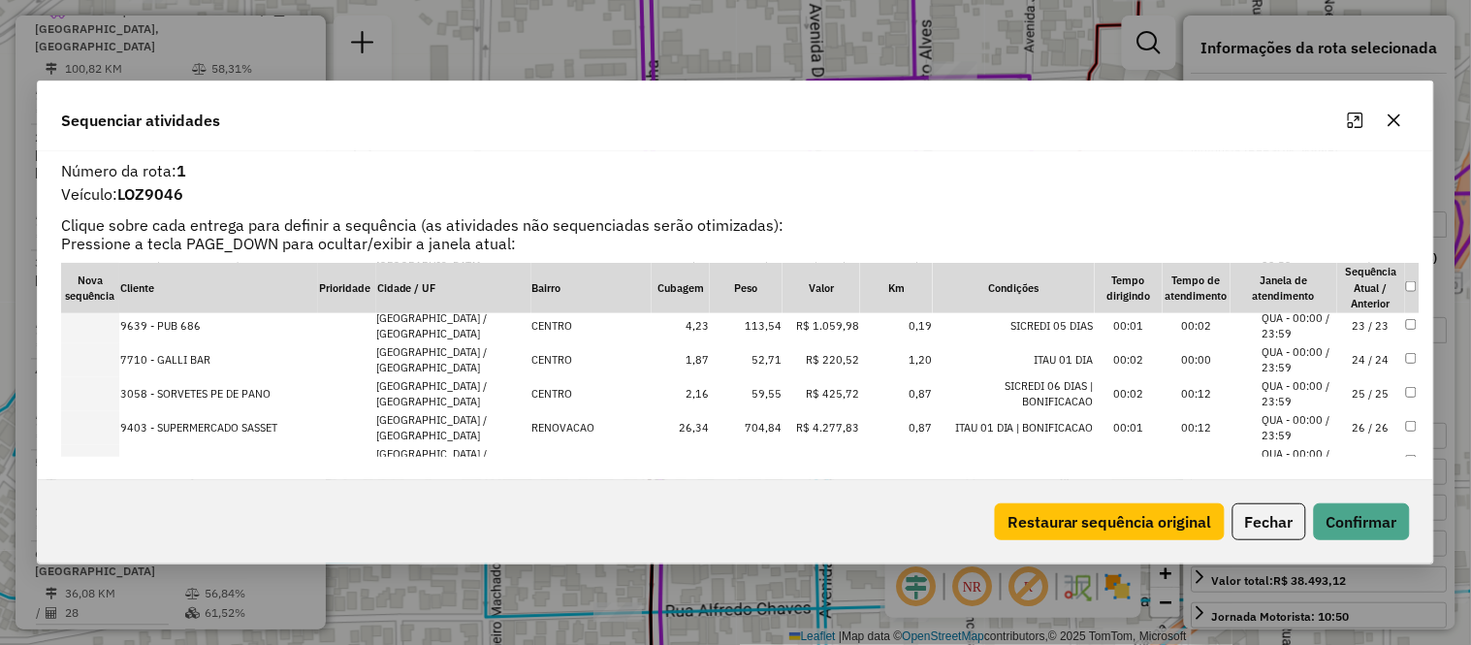
scroll to position [858, 0]
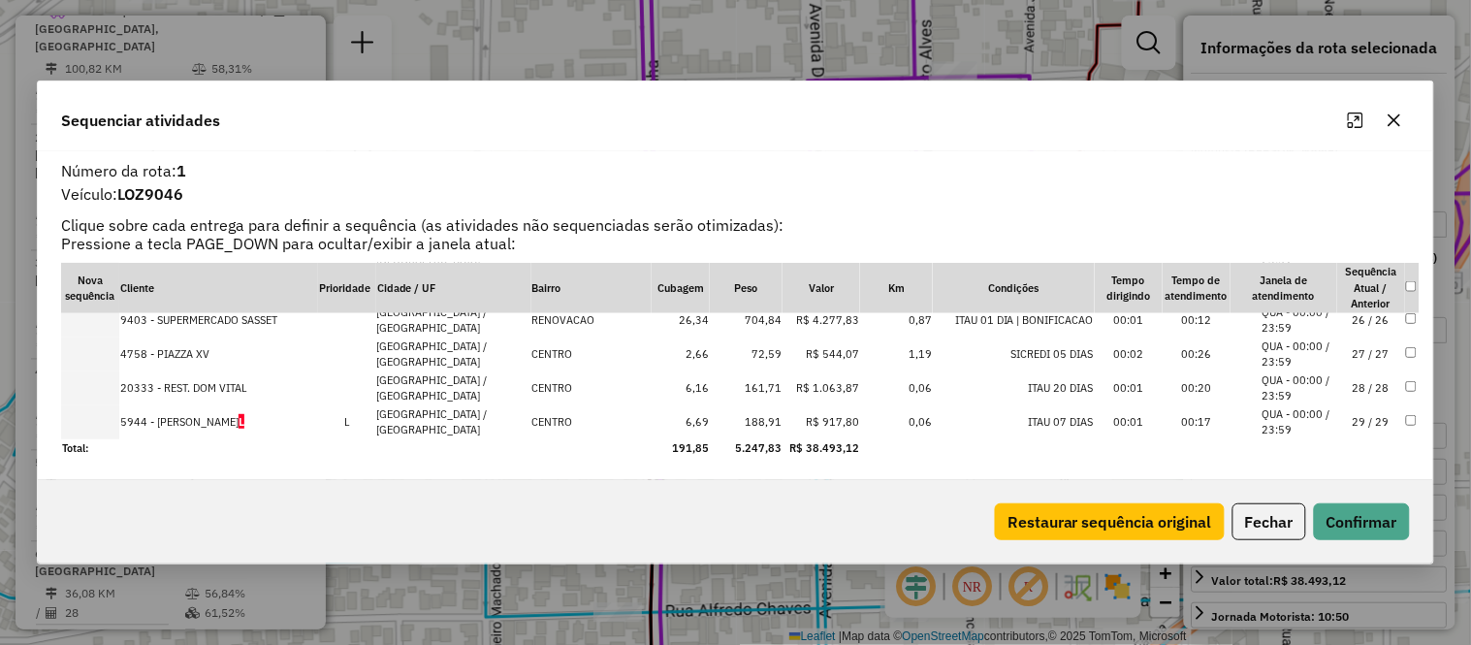
click at [1398, 114] on icon "button" at bounding box center [1394, 120] width 16 height 16
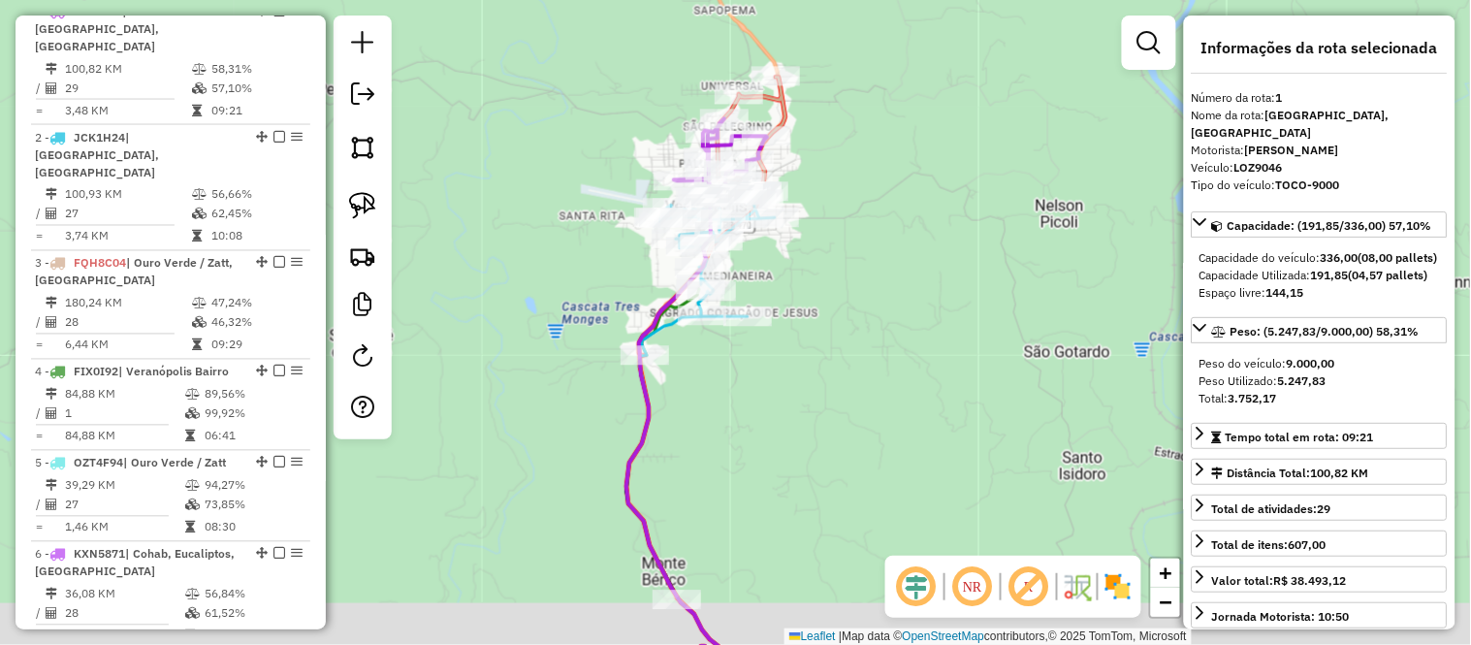
drag, startPoint x: 1039, startPoint y: 229, endPoint x: 867, endPoint y: 149, distance: 190.0
click at [874, 141] on div "Janela de atendimento Grade de atendimento Capacidade Transportadoras Veículos …" at bounding box center [735, 322] width 1471 height 645
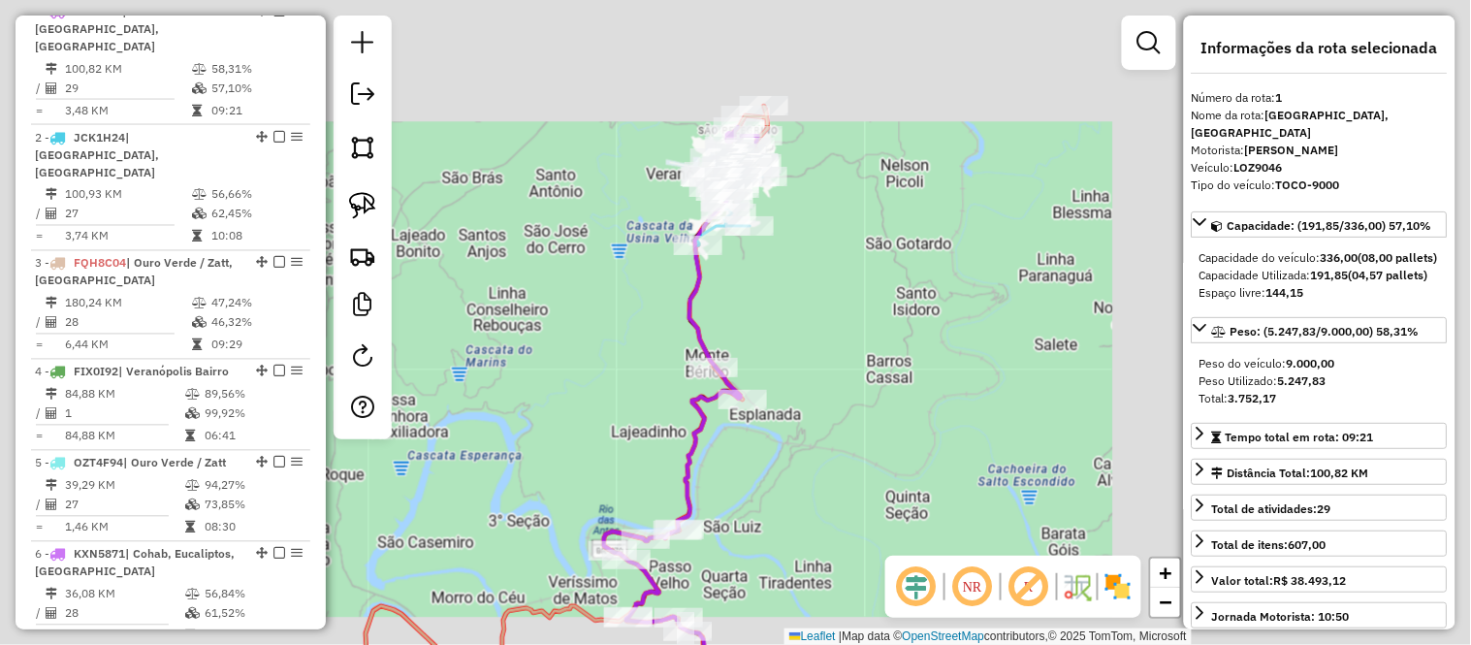
drag, startPoint x: 989, startPoint y: 264, endPoint x: 799, endPoint y: 196, distance: 201.8
click at [802, 200] on div "Janela de atendimento Grade de atendimento Capacidade Transportadoras Veículos …" at bounding box center [735, 322] width 1471 height 645
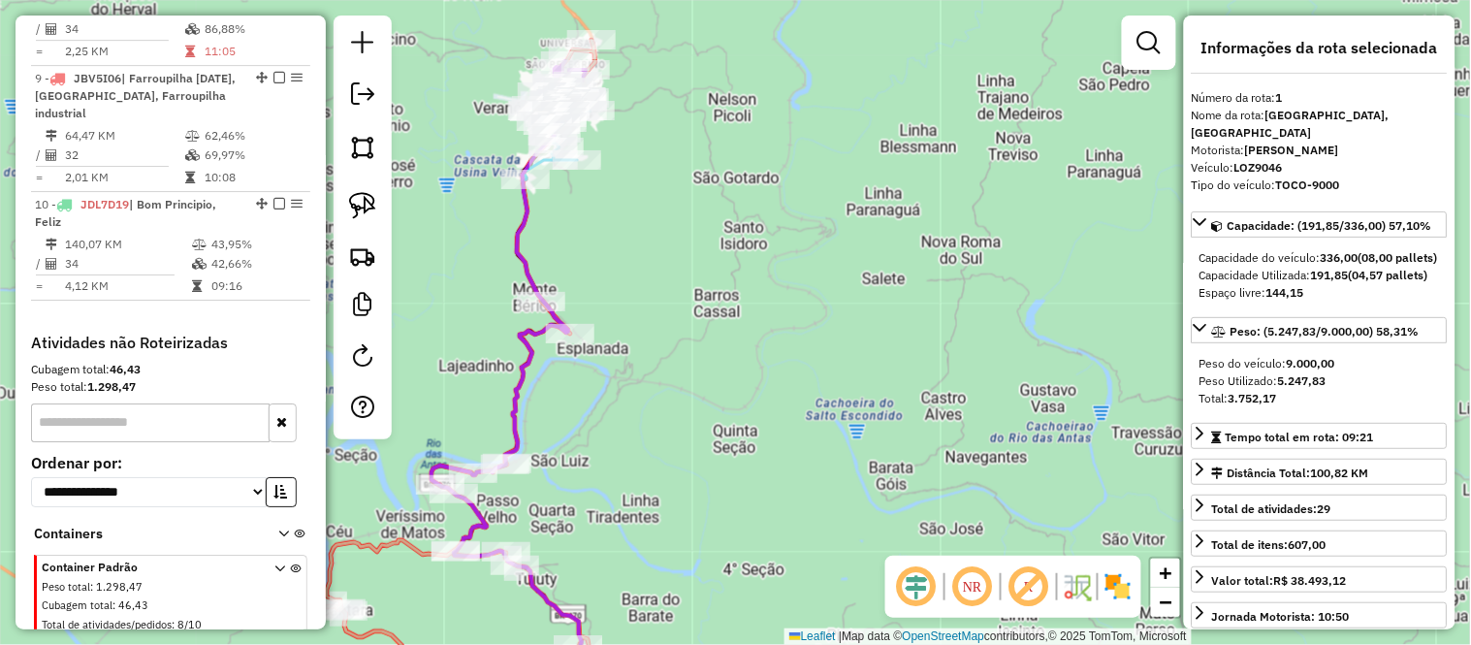
scroll to position [1619, 0]
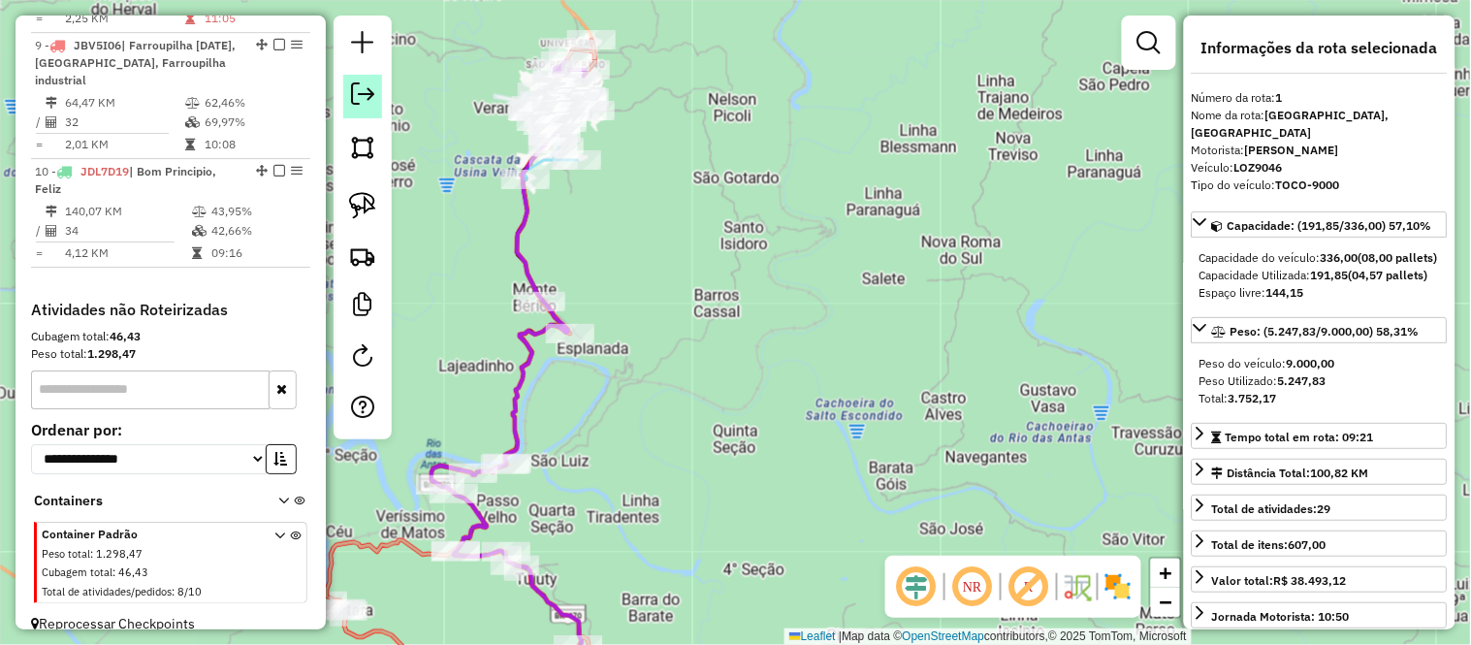
click at [371, 95] on em at bounding box center [362, 93] width 23 height 23
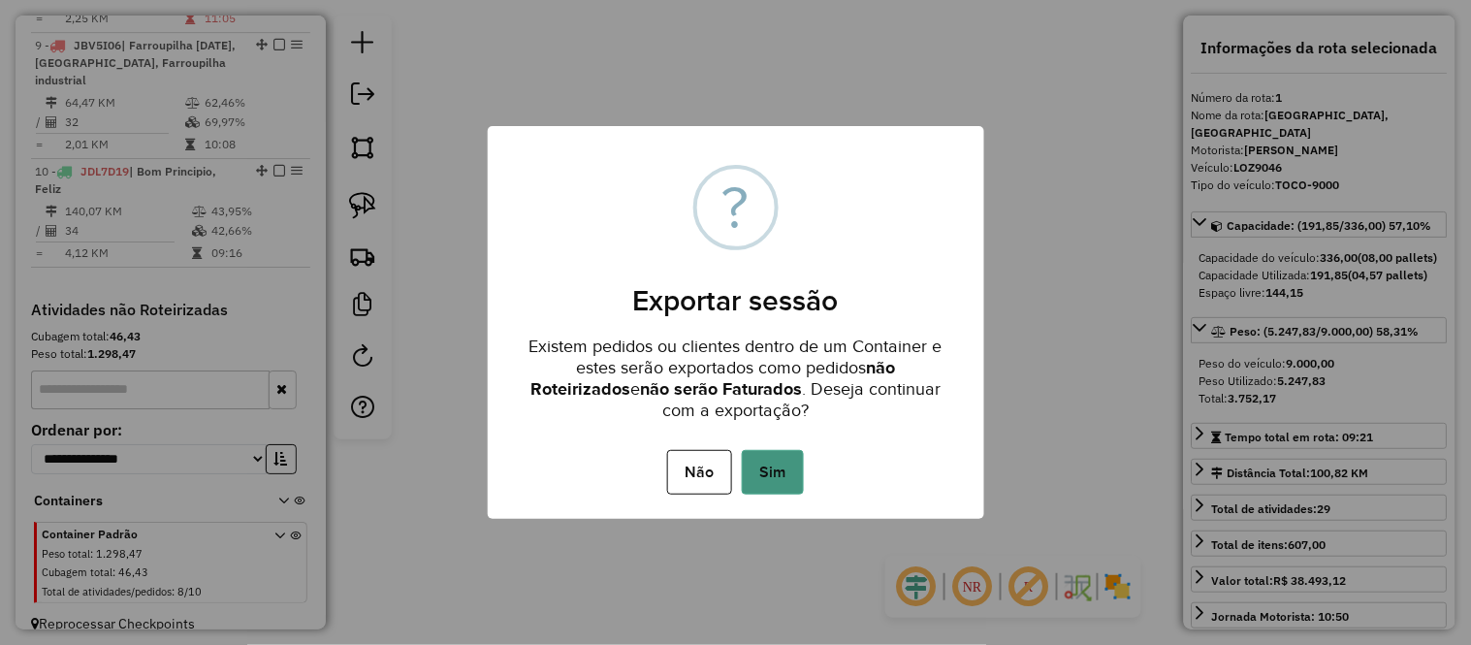
click at [779, 475] on button "Sim" at bounding box center [773, 472] width 62 height 45
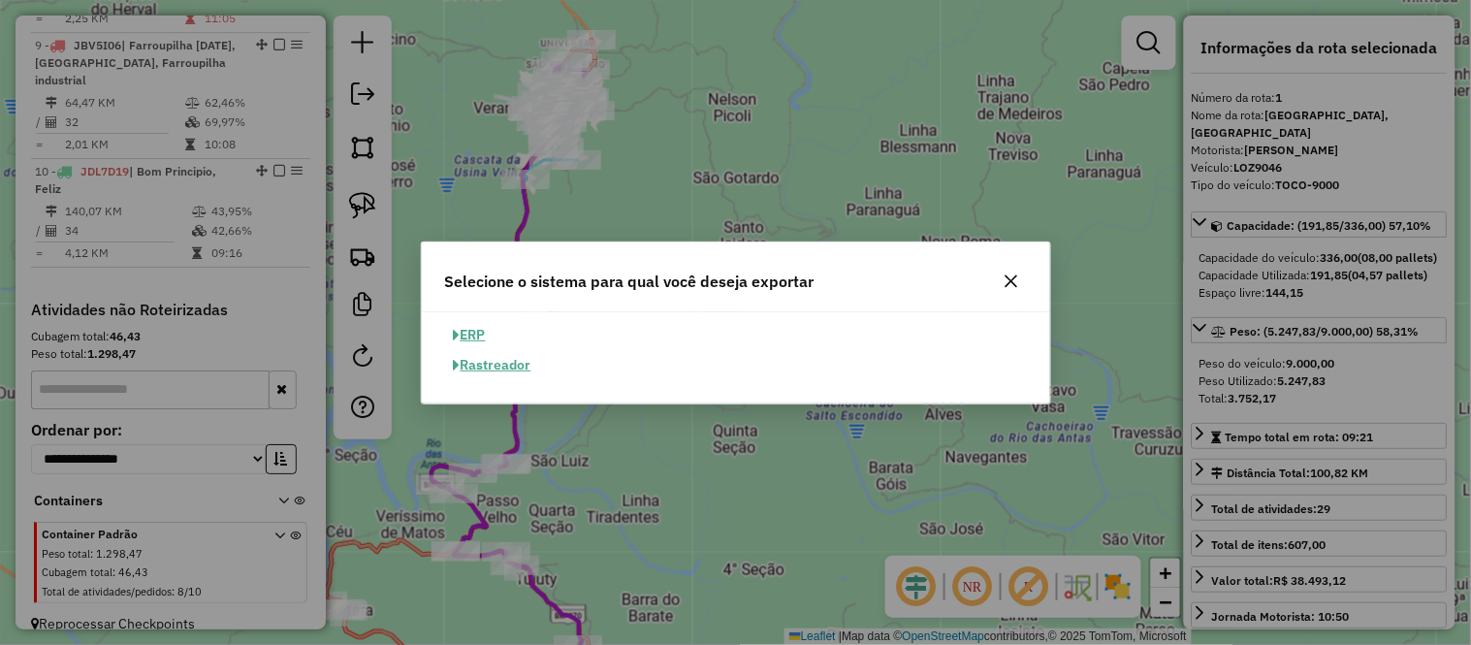
click at [473, 327] on button "ERP" at bounding box center [469, 335] width 49 height 30
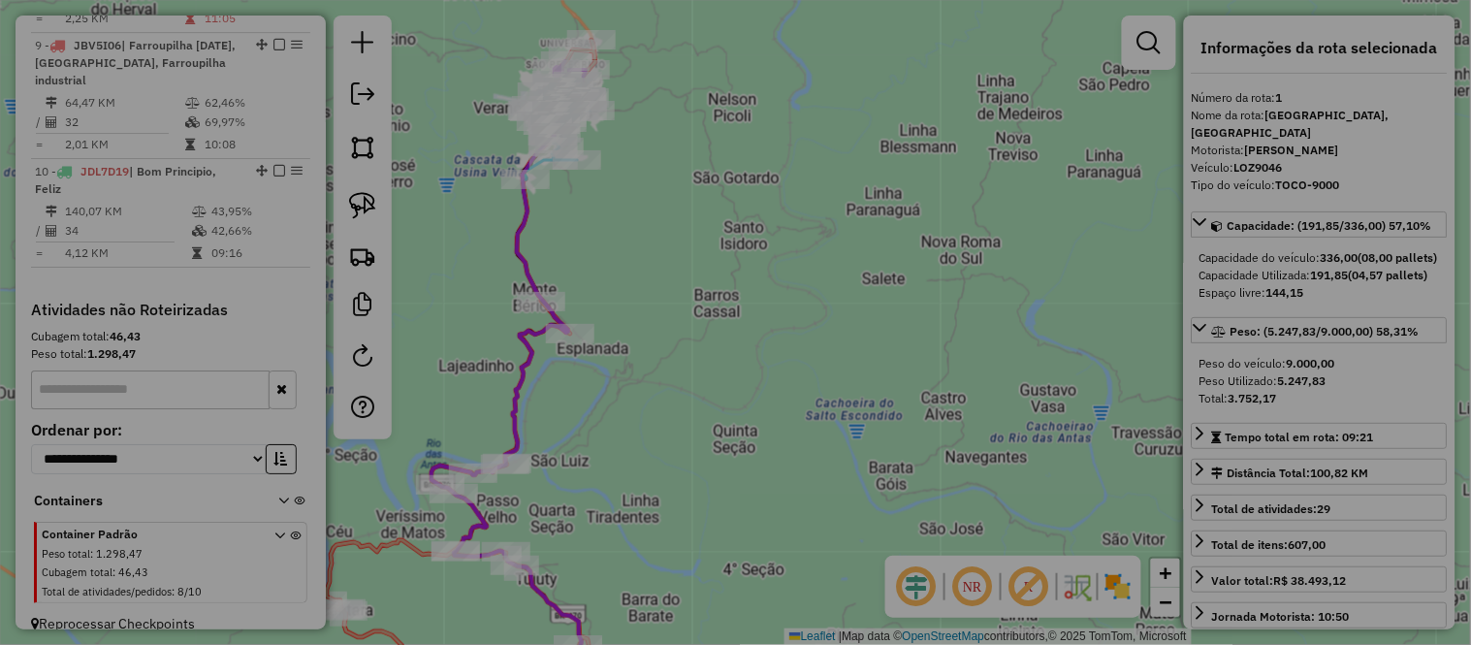
select select "**"
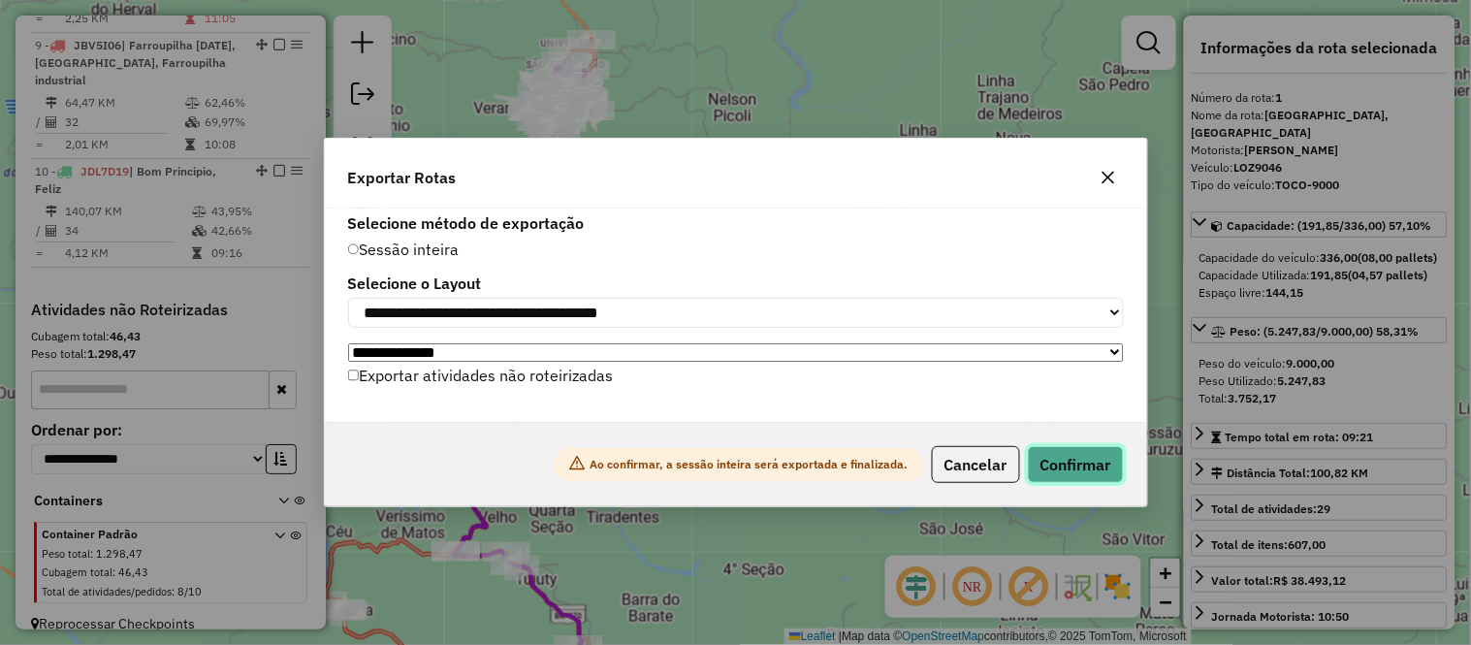
click at [1078, 461] on button "Confirmar" at bounding box center [1076, 464] width 96 height 37
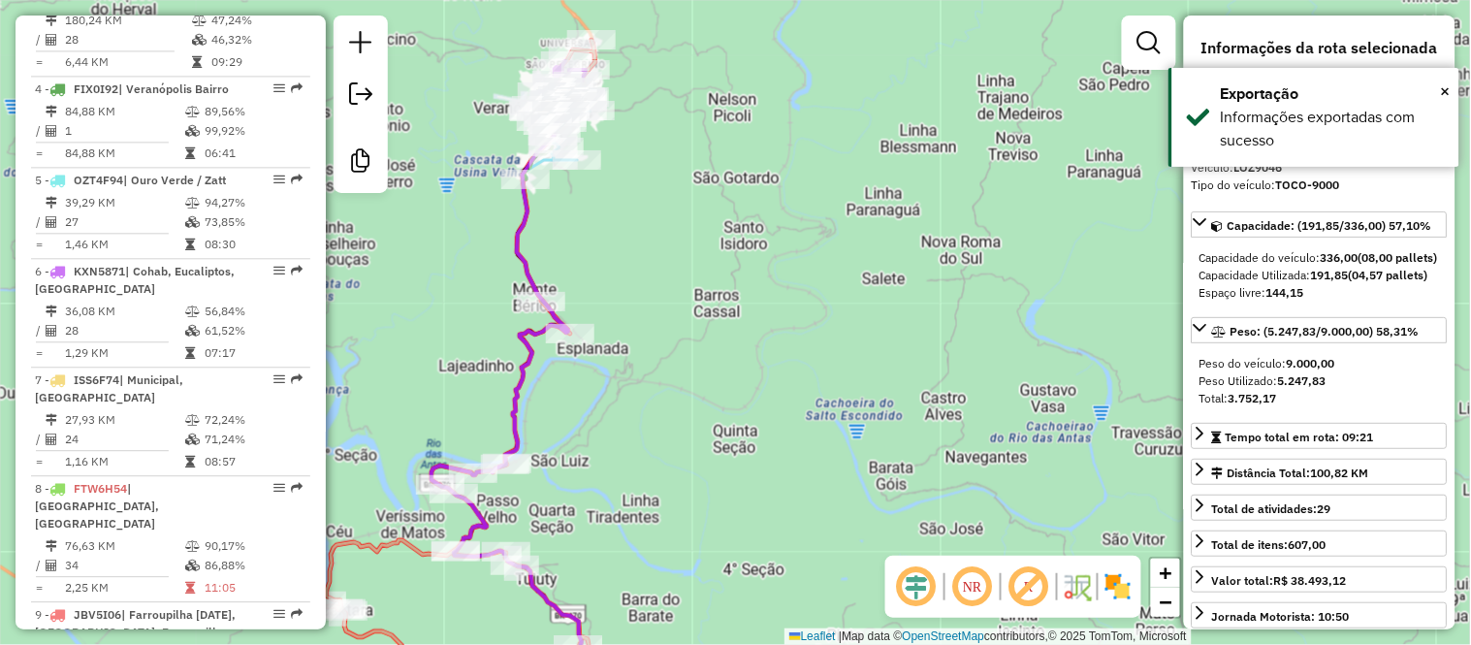
scroll to position [780, 0]
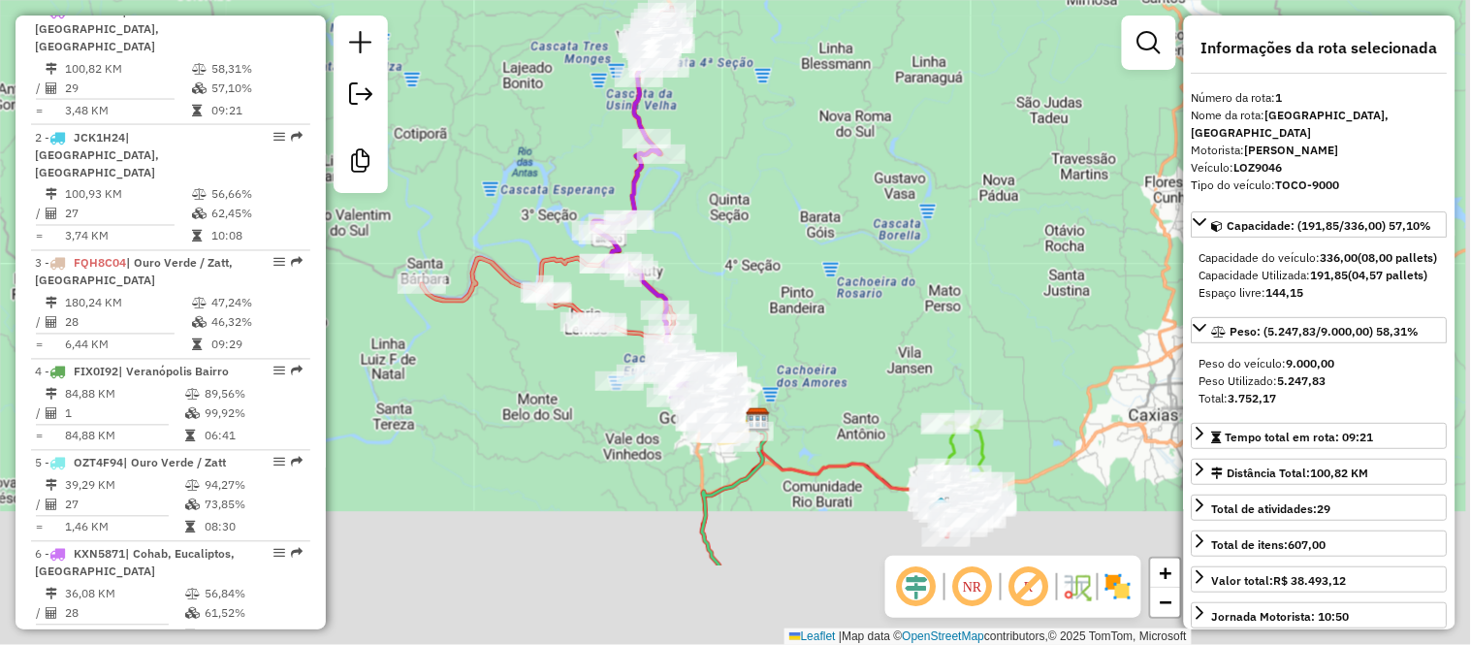
drag, startPoint x: 799, startPoint y: 447, endPoint x: 769, endPoint y: 269, distance: 180.9
click at [776, 271] on div "Janela de atendimento Grade de atendimento Capacidade Transportadoras Veículos …" at bounding box center [735, 322] width 1471 height 645
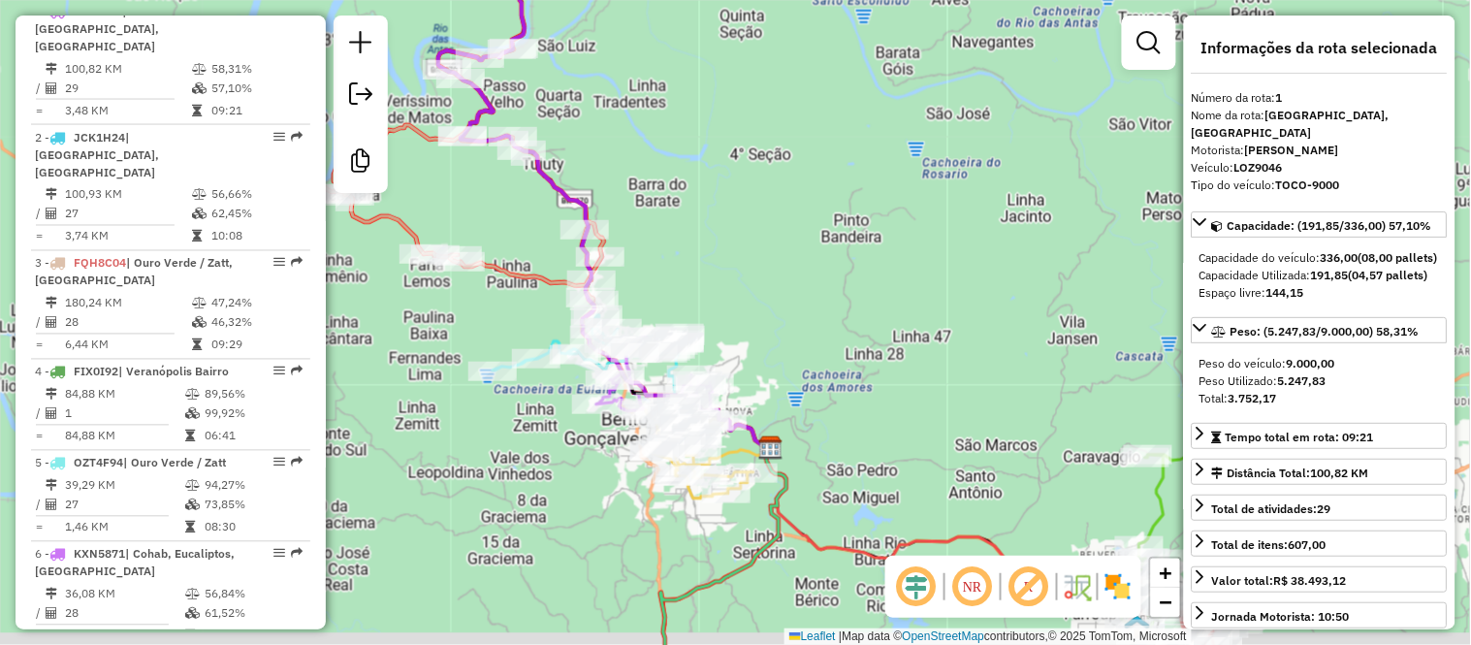
drag, startPoint x: 729, startPoint y: 337, endPoint x: 759, endPoint y: 225, distance: 116.4
click at [759, 225] on div "Janela de atendimento Grade de atendimento Capacidade Transportadoras Veículos …" at bounding box center [735, 322] width 1471 height 645
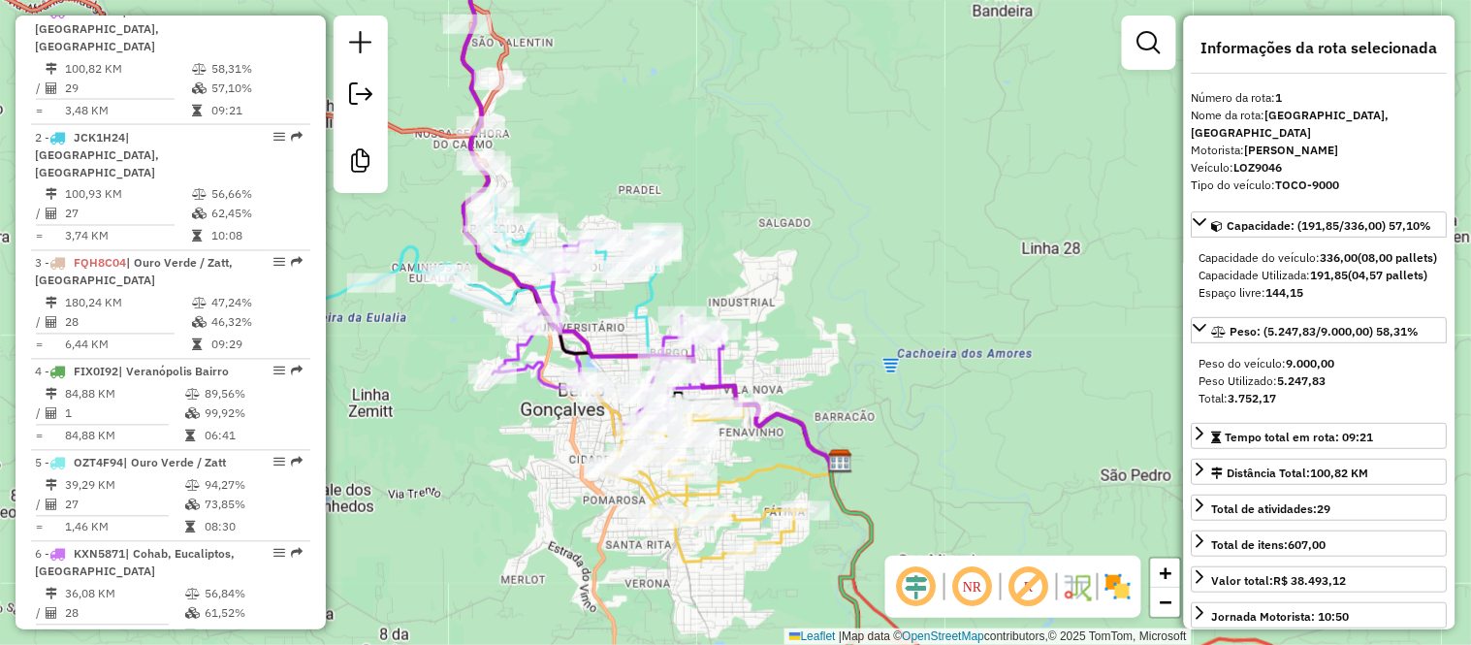
drag, startPoint x: 749, startPoint y: 326, endPoint x: 800, endPoint y: 271, distance: 74.1
click at [800, 271] on div "Janela de atendimento Grade de atendimento Capacidade Transportadoras Veículos …" at bounding box center [735, 322] width 1471 height 645
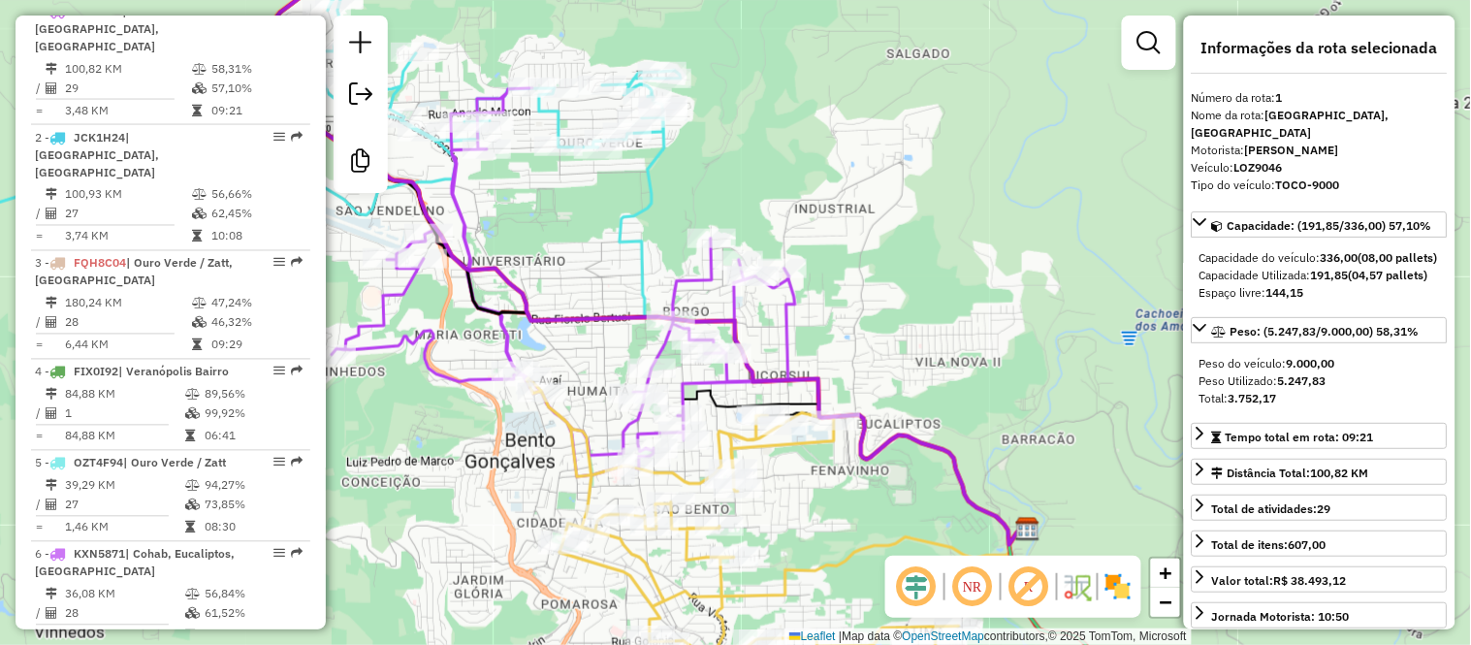
drag, startPoint x: 779, startPoint y: 302, endPoint x: 851, endPoint y: 262, distance: 82.5
click at [851, 262] on div "Janela de atendimento Grade de atendimento Capacidade Transportadoras Veículos …" at bounding box center [735, 322] width 1471 height 645
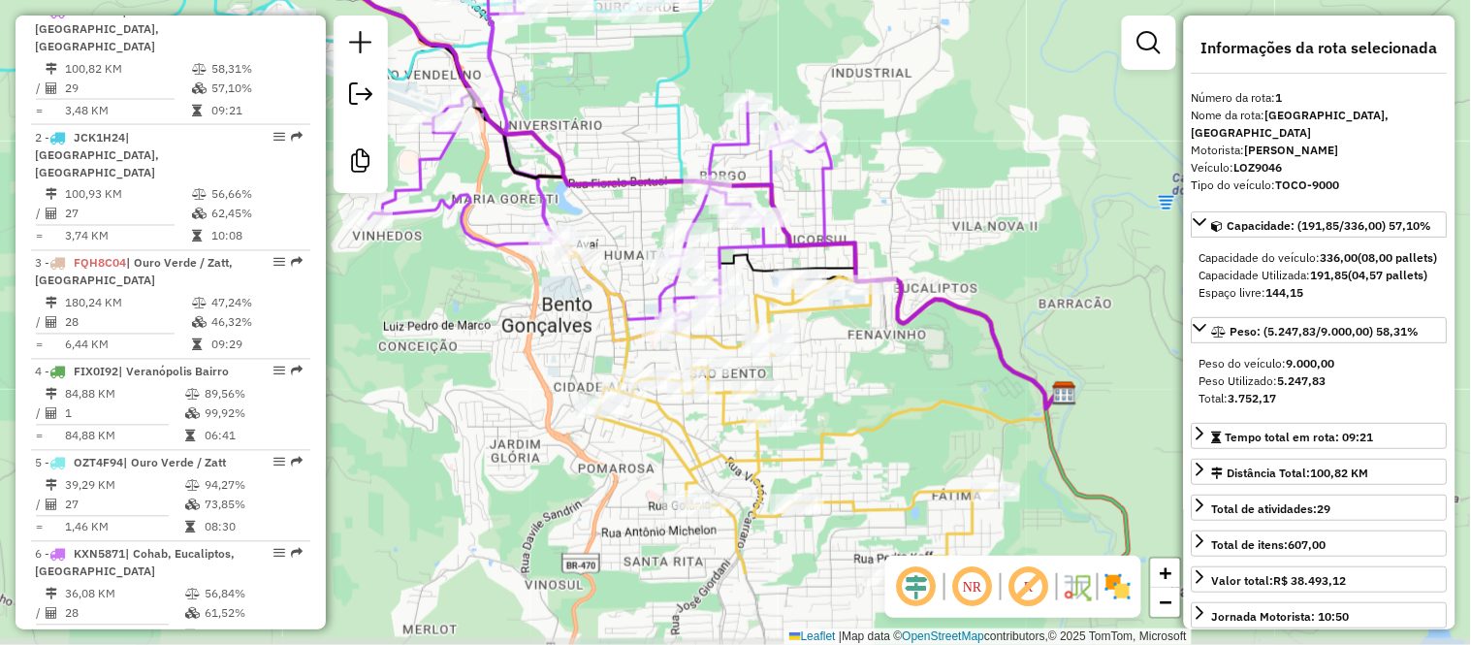
drag, startPoint x: 850, startPoint y: 296, endPoint x: 883, endPoint y: 160, distance: 139.7
click at [883, 160] on div "Janela de atendimento Grade de atendimento Capacidade Transportadoras Veículos …" at bounding box center [735, 322] width 1471 height 645
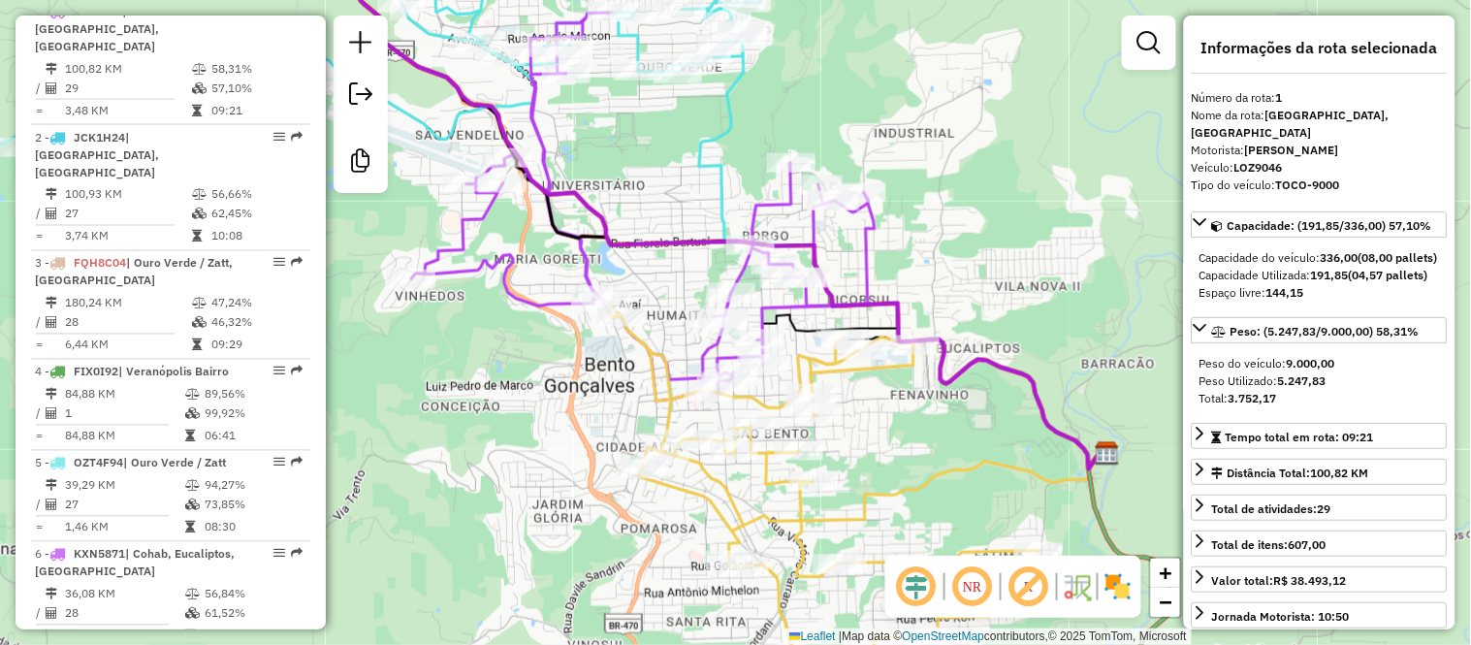
drag, startPoint x: 914, startPoint y: 182, endPoint x: 957, endPoint y: 242, distance: 73.7
click at [957, 242] on div "Janela de atendimento Grade de atendimento Capacidade Transportadoras Veículos …" at bounding box center [735, 322] width 1471 height 645
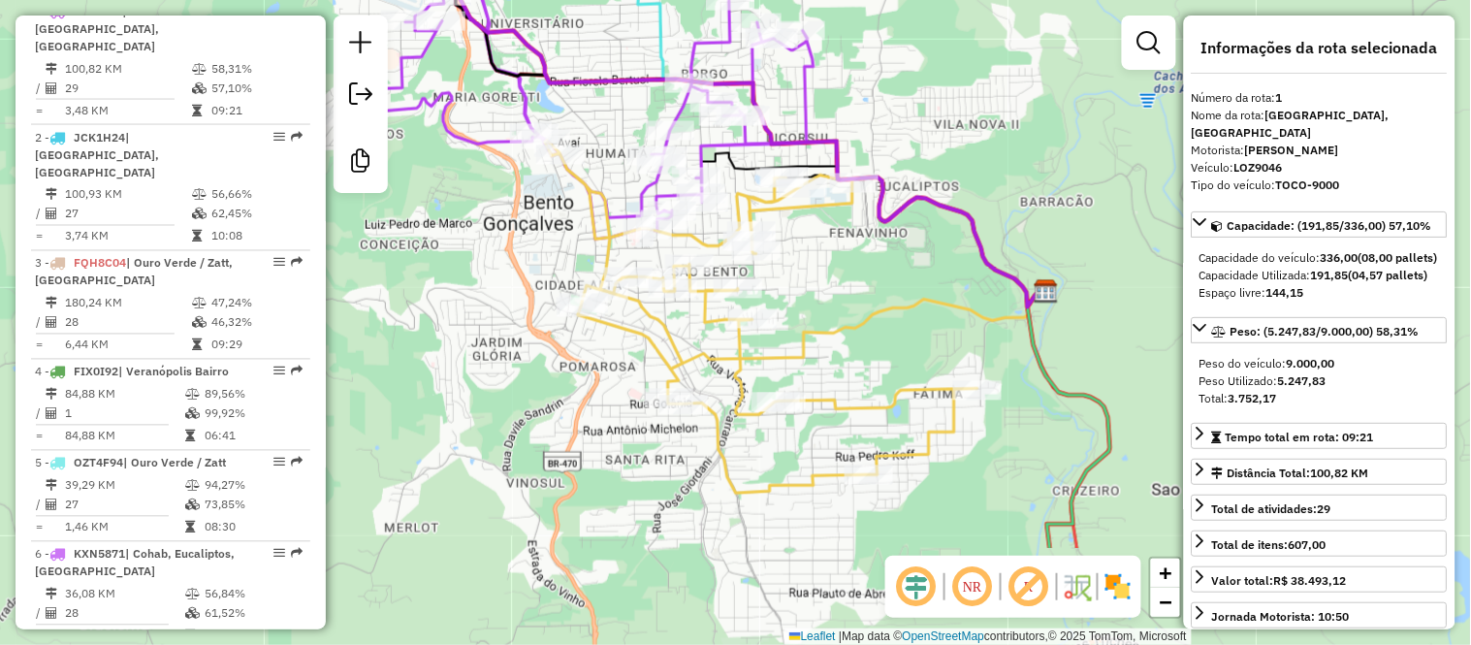
drag, startPoint x: 903, startPoint y: 493, endPoint x: 842, endPoint y: 331, distance: 173.0
click at [842, 331] on icon at bounding box center [809, 330] width 463 height 80
